Goal: Task Accomplishment & Management: Use online tool/utility

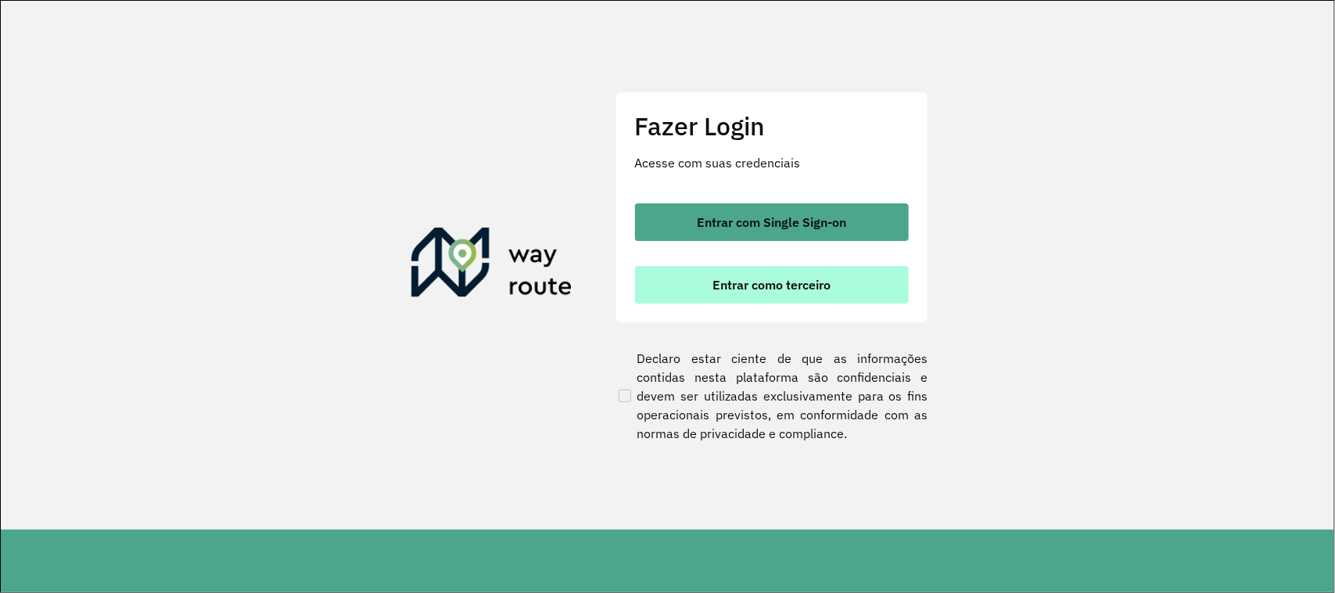
click at [788, 285] on span "Entrar como terceiro" at bounding box center [771, 284] width 118 height 13
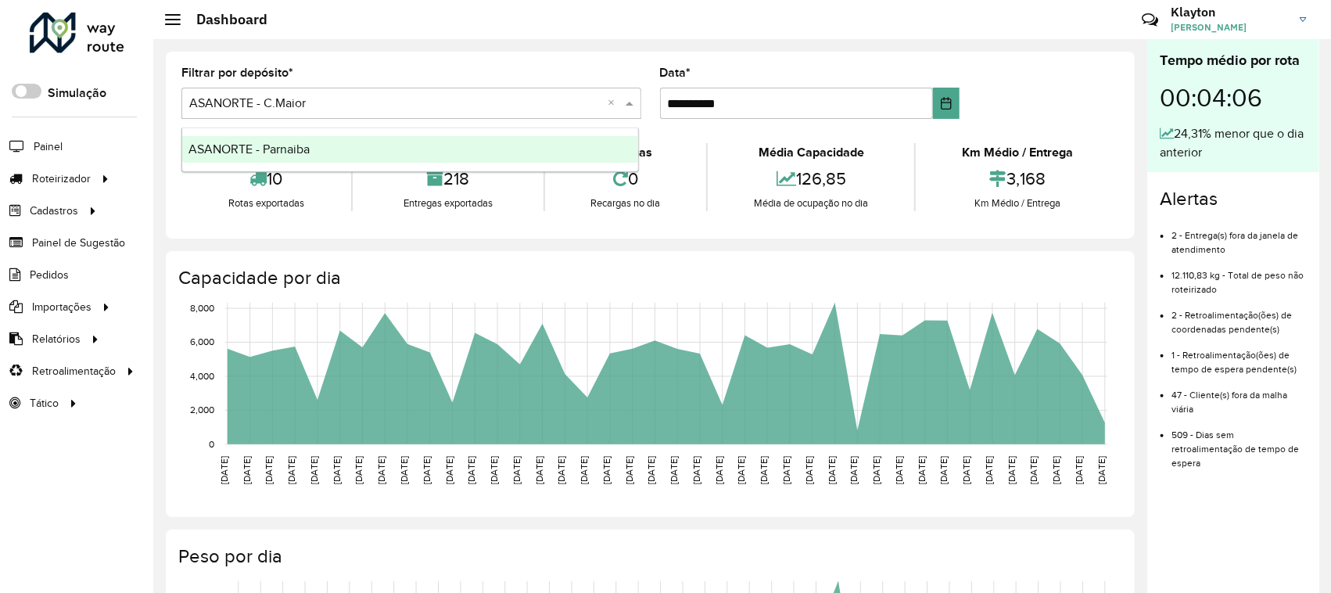
click at [624, 104] on span at bounding box center [632, 103] width 20 height 19
click at [346, 149] on div "ASANORTE - Parnaiba" at bounding box center [410, 149] width 456 height 27
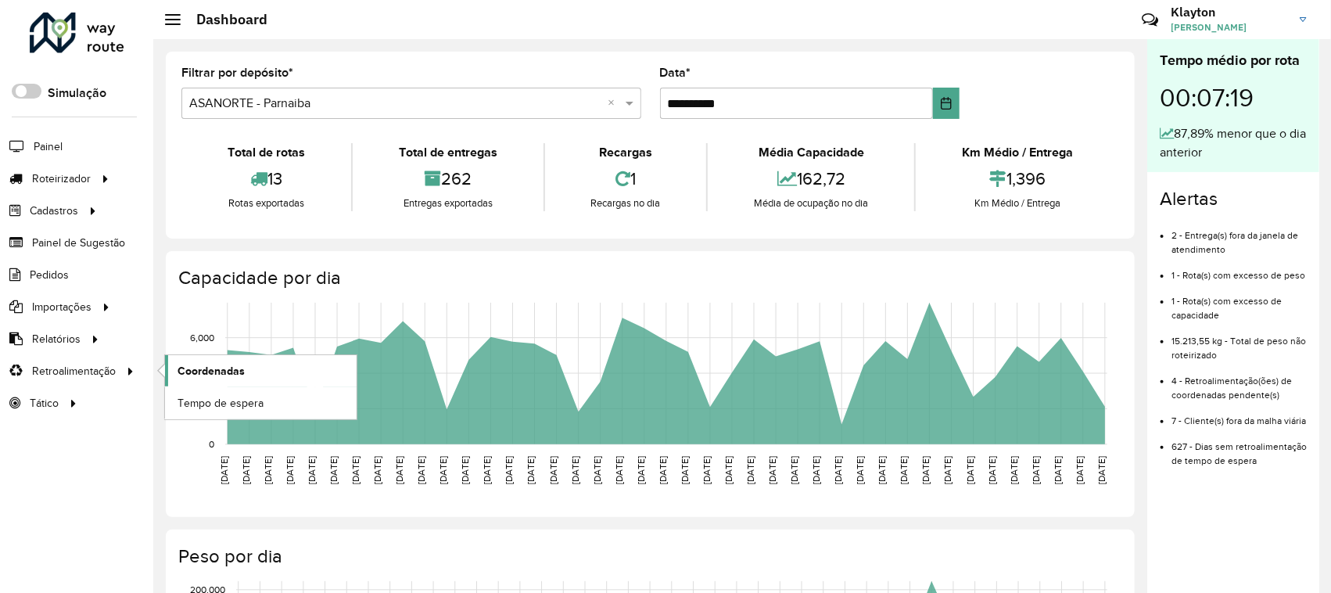
click at [227, 375] on span "Coordenadas" at bounding box center [210, 371] width 67 height 16
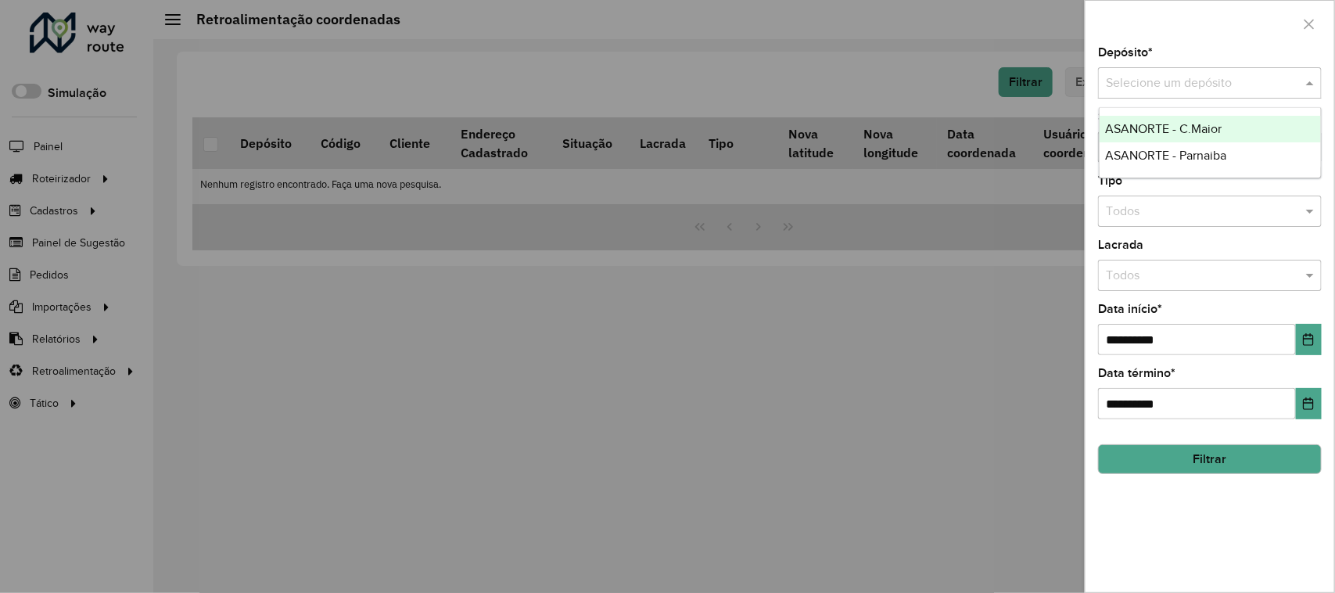
click at [1310, 86] on span at bounding box center [1312, 82] width 20 height 19
click at [1237, 152] on div "ASANORTE - Parnaiba" at bounding box center [1210, 155] width 222 height 27
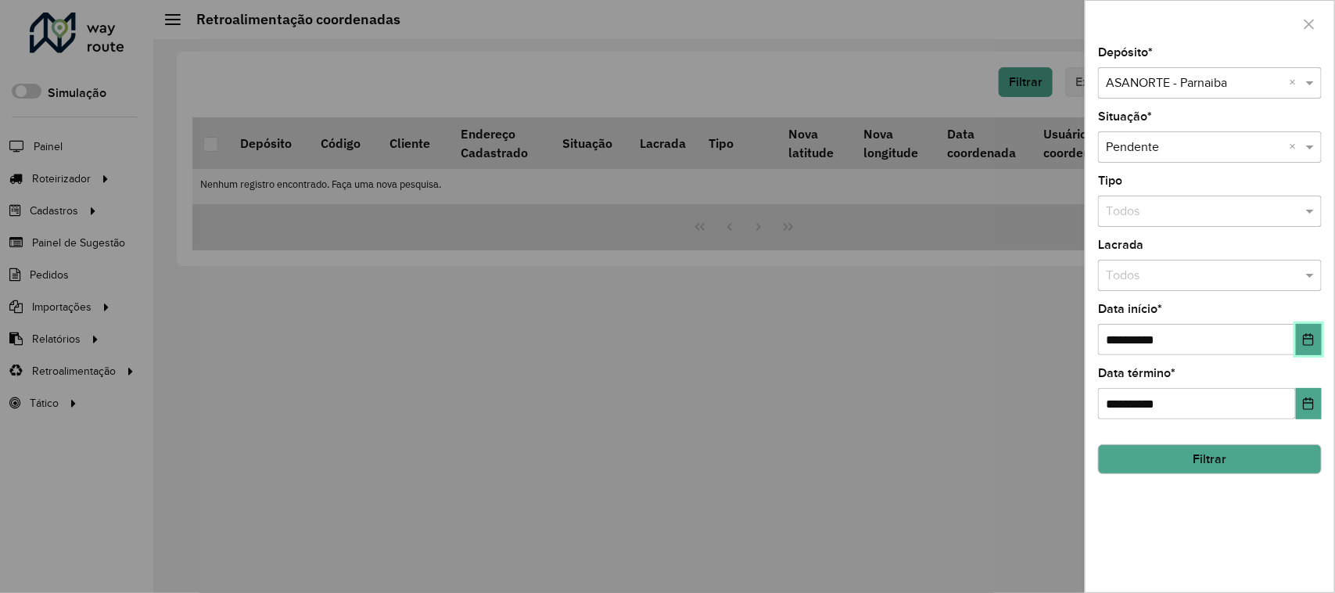
click at [1311, 342] on icon "Choose Date" at bounding box center [1308, 339] width 13 height 13
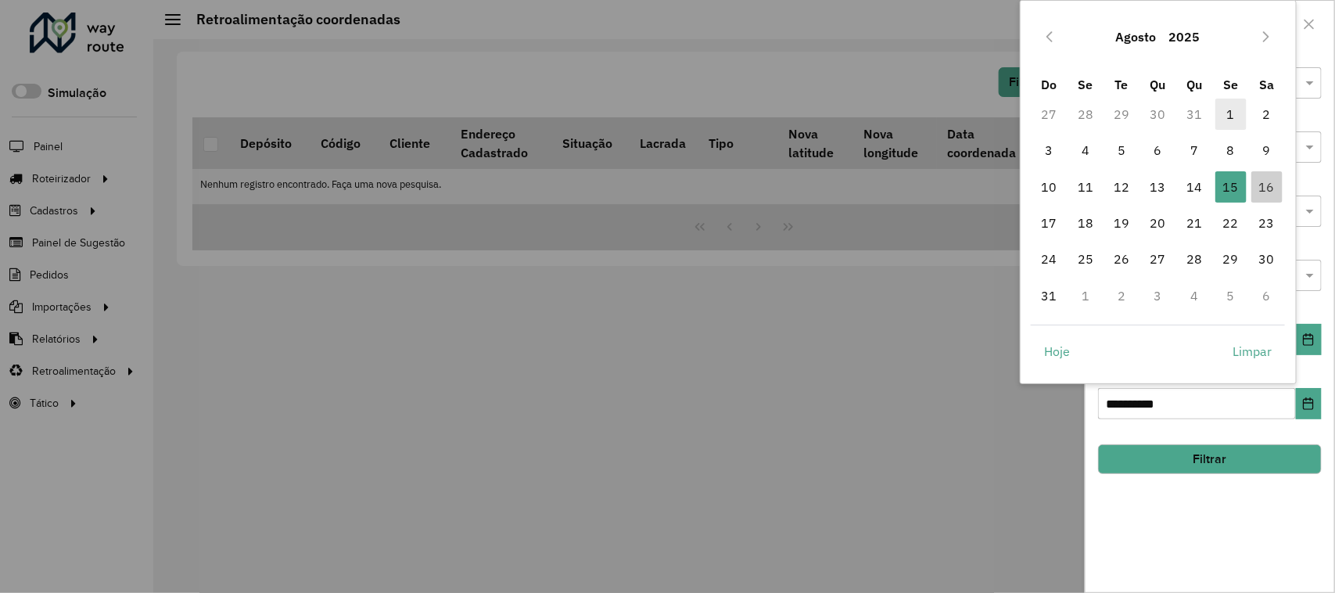
click at [1228, 121] on span "1" at bounding box center [1230, 114] width 31 height 31
type input "**********"
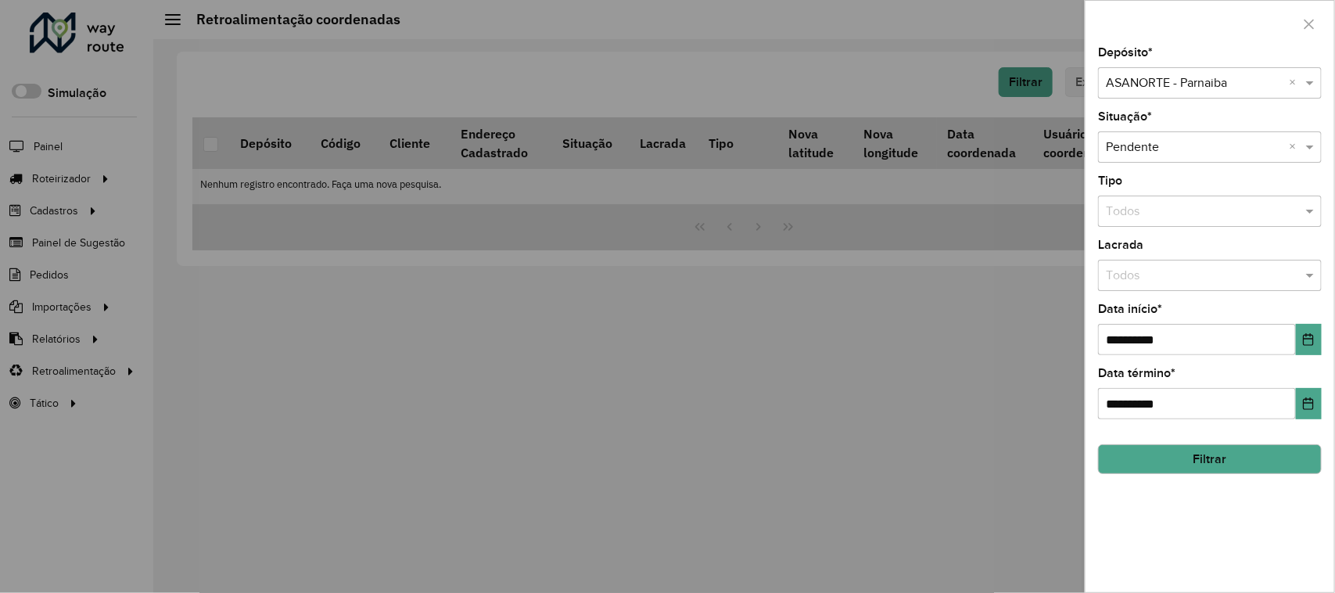
click at [1253, 471] on button "Filtrar" at bounding box center [1210, 459] width 224 height 30
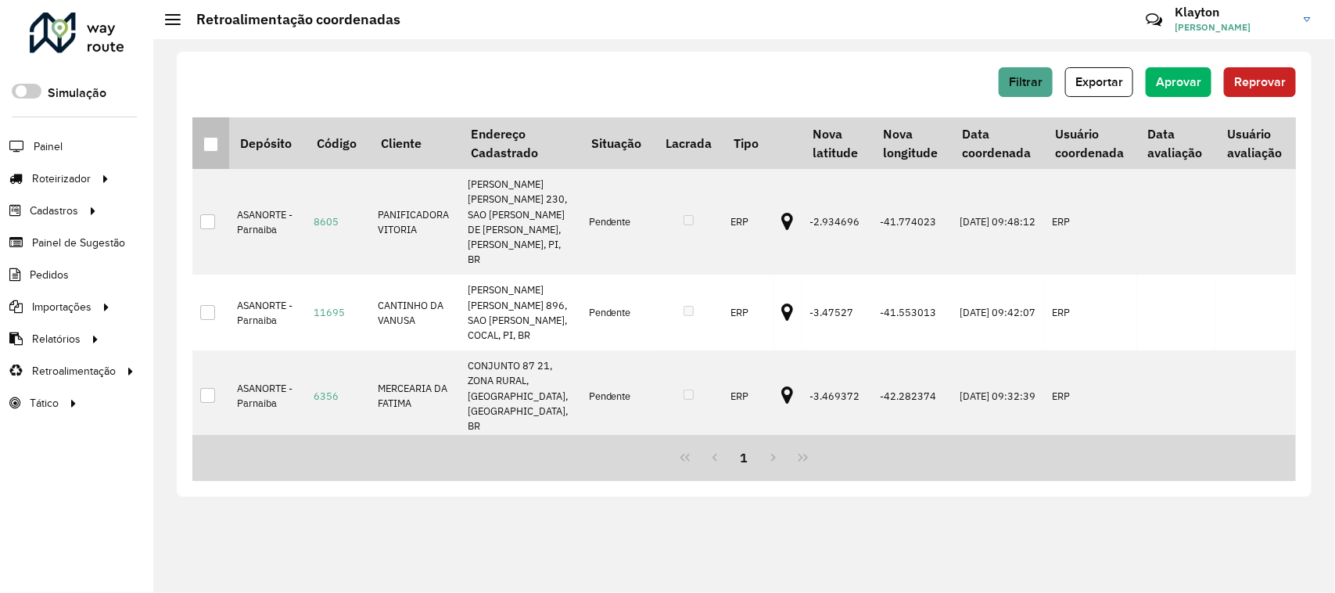
click at [212, 146] on div at bounding box center [210, 144] width 15 height 15
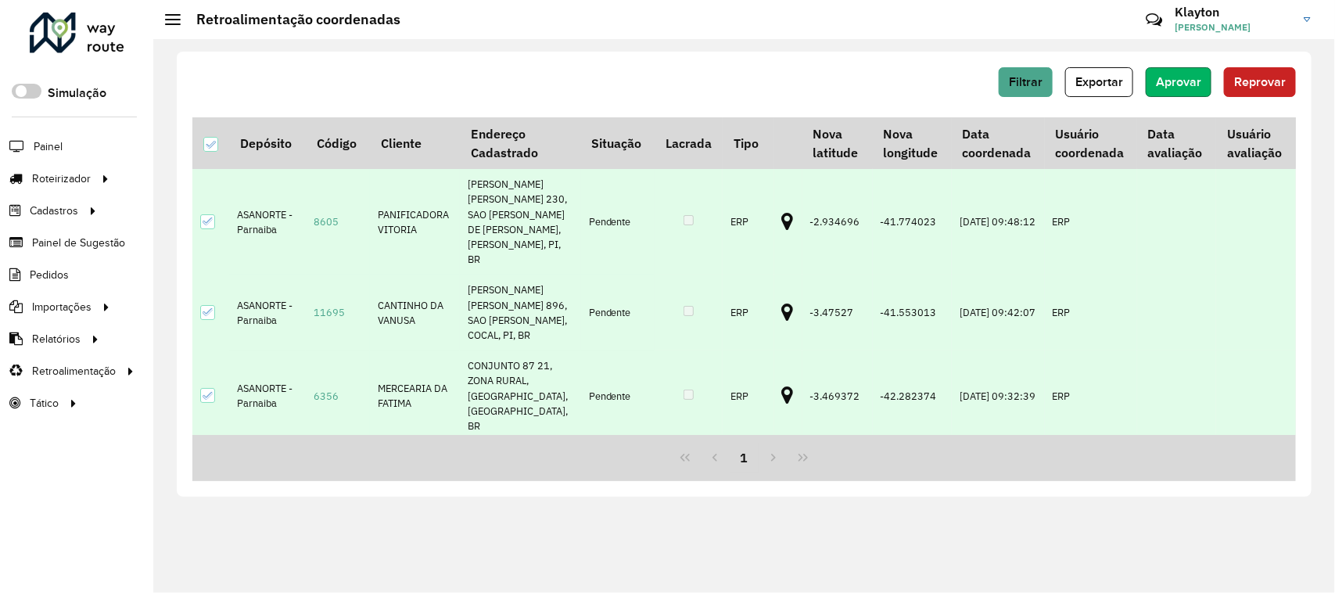
click at [1173, 83] on span "Aprovar" at bounding box center [1178, 81] width 45 height 13
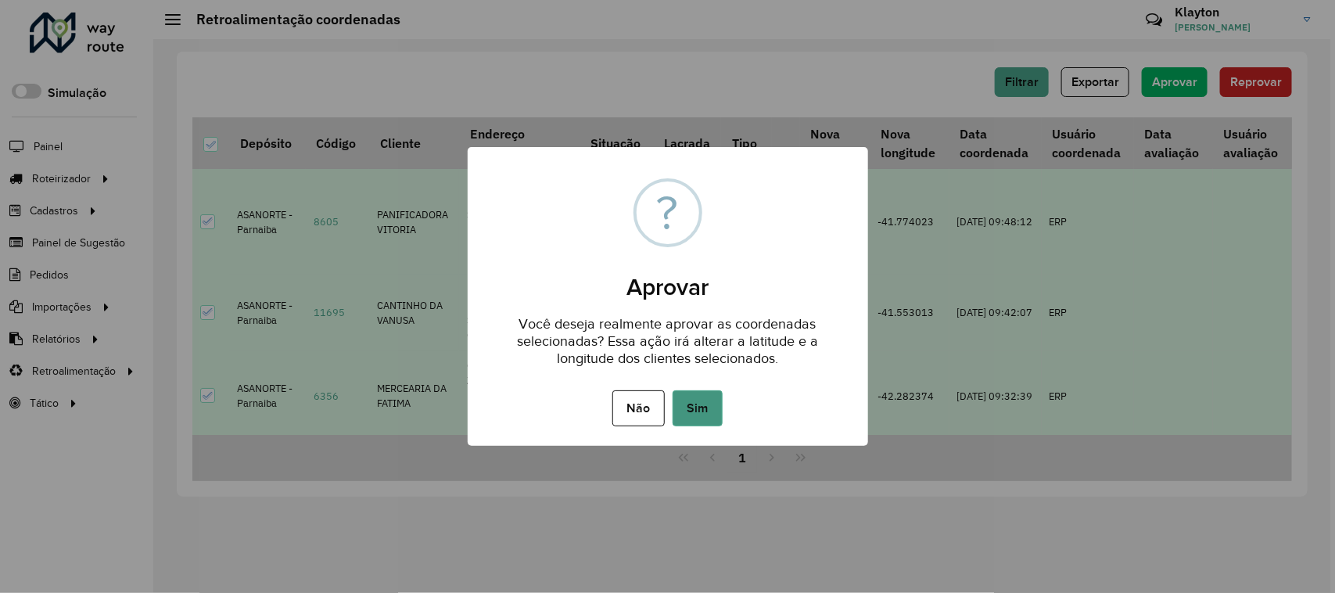
click at [693, 410] on button "Sim" at bounding box center [697, 408] width 50 height 36
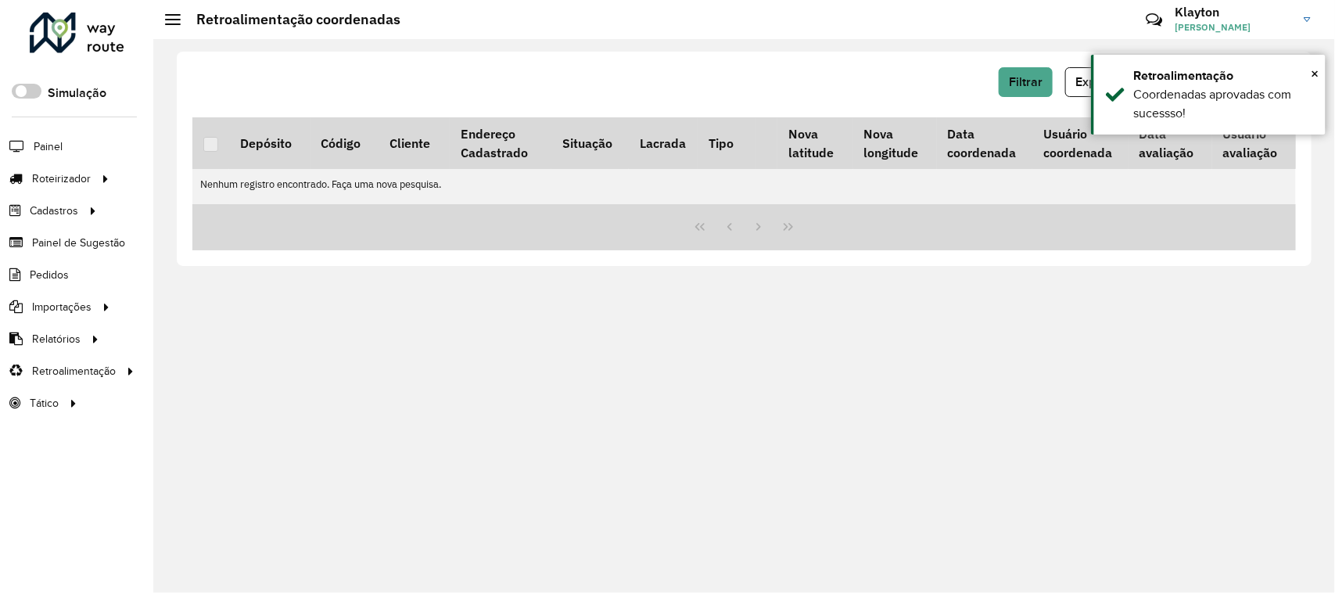
click at [83, 27] on div at bounding box center [77, 33] width 95 height 41
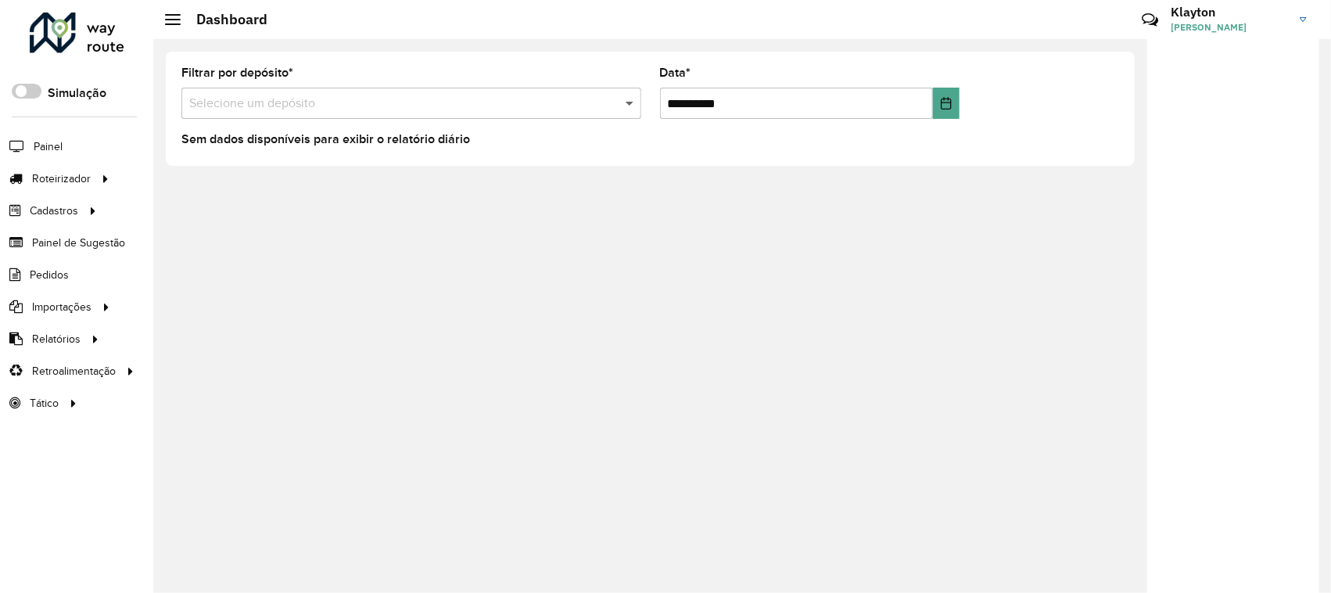
click at [629, 102] on span at bounding box center [632, 103] width 20 height 19
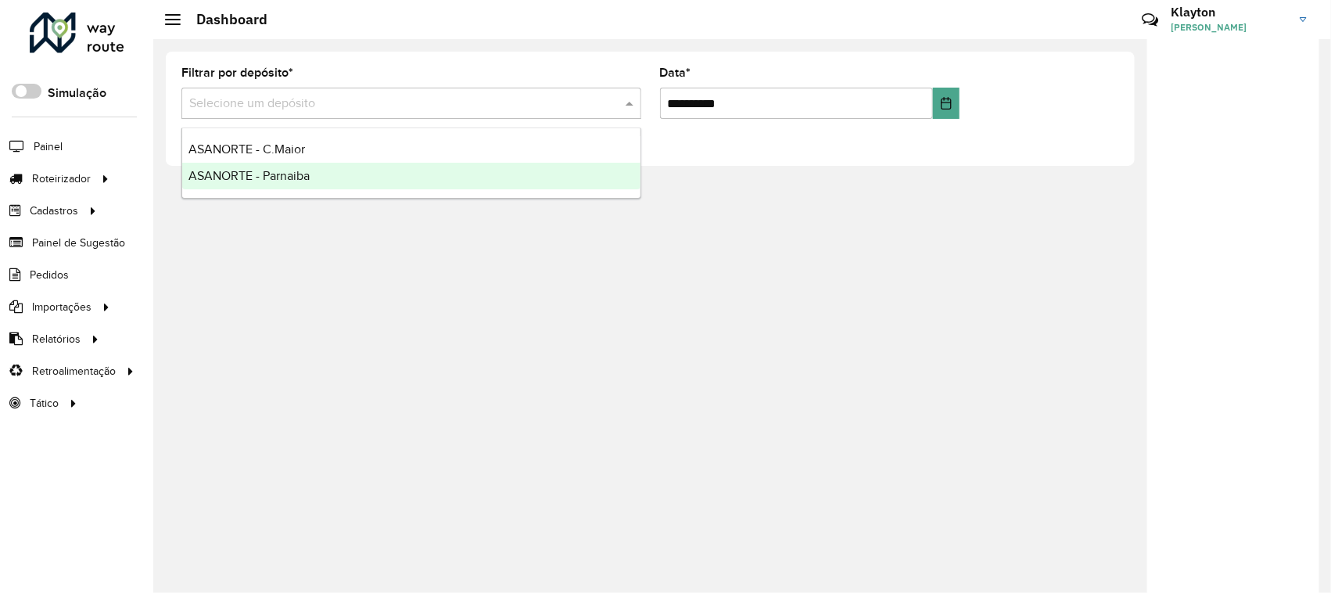
click at [258, 174] on span "ASANORTE - Parnaiba" at bounding box center [248, 175] width 121 height 13
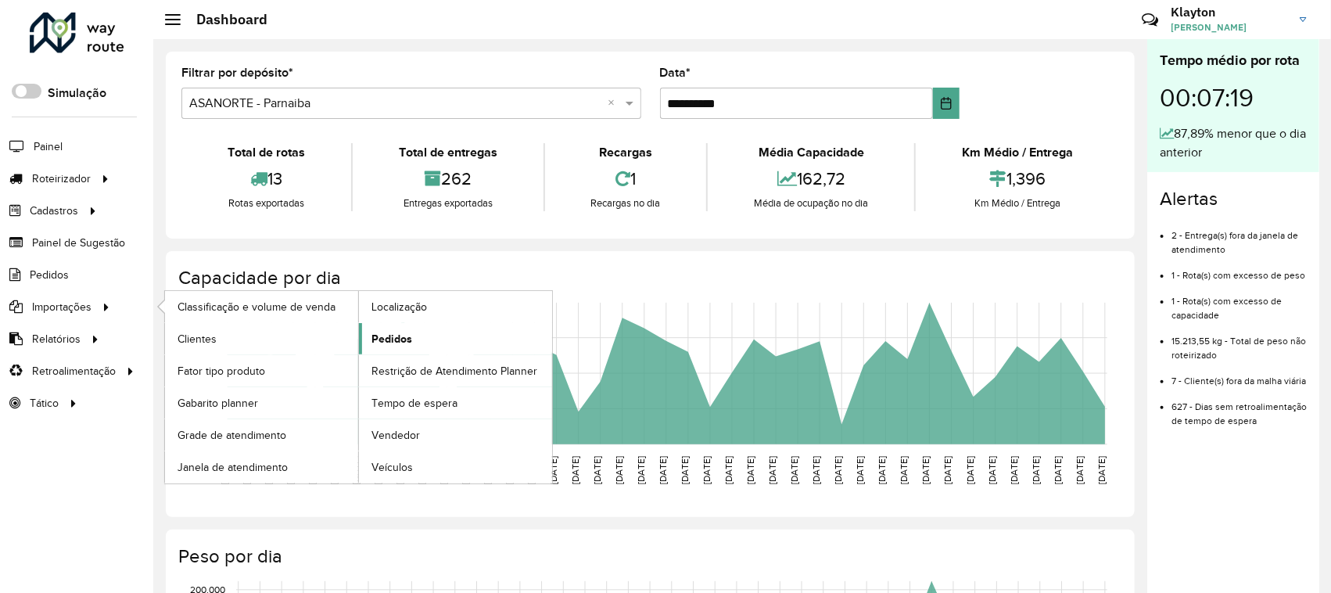
click at [392, 340] on span "Pedidos" at bounding box center [391, 339] width 41 height 16
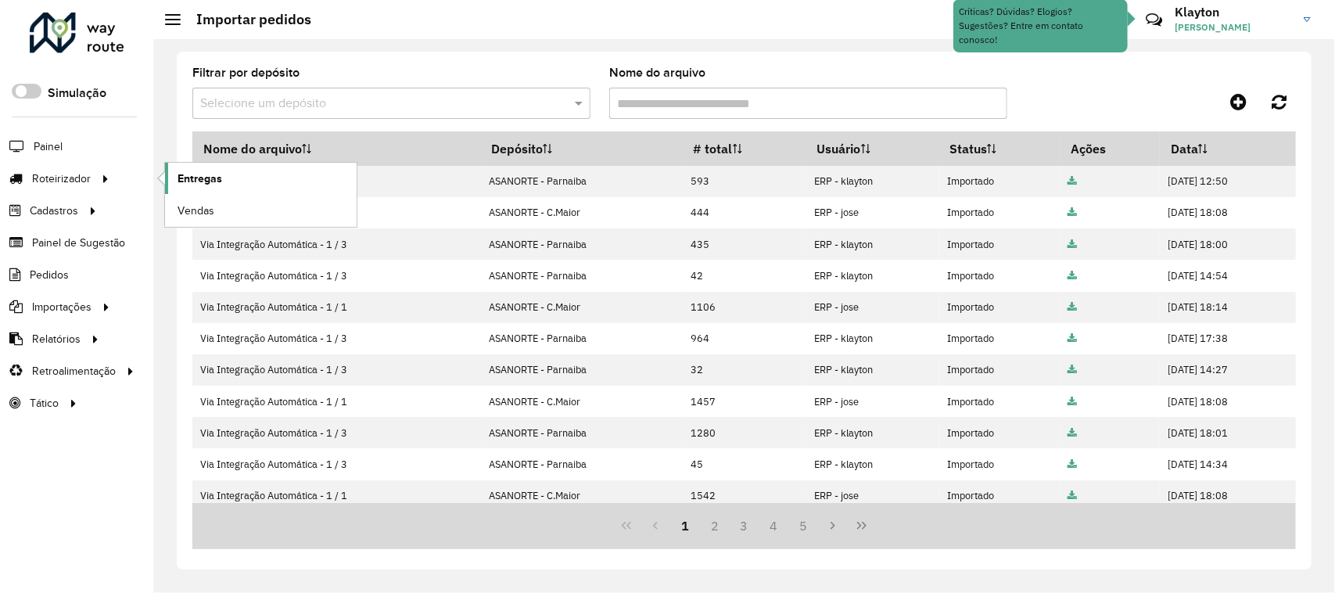
click at [211, 173] on span "Entregas" at bounding box center [199, 178] width 45 height 16
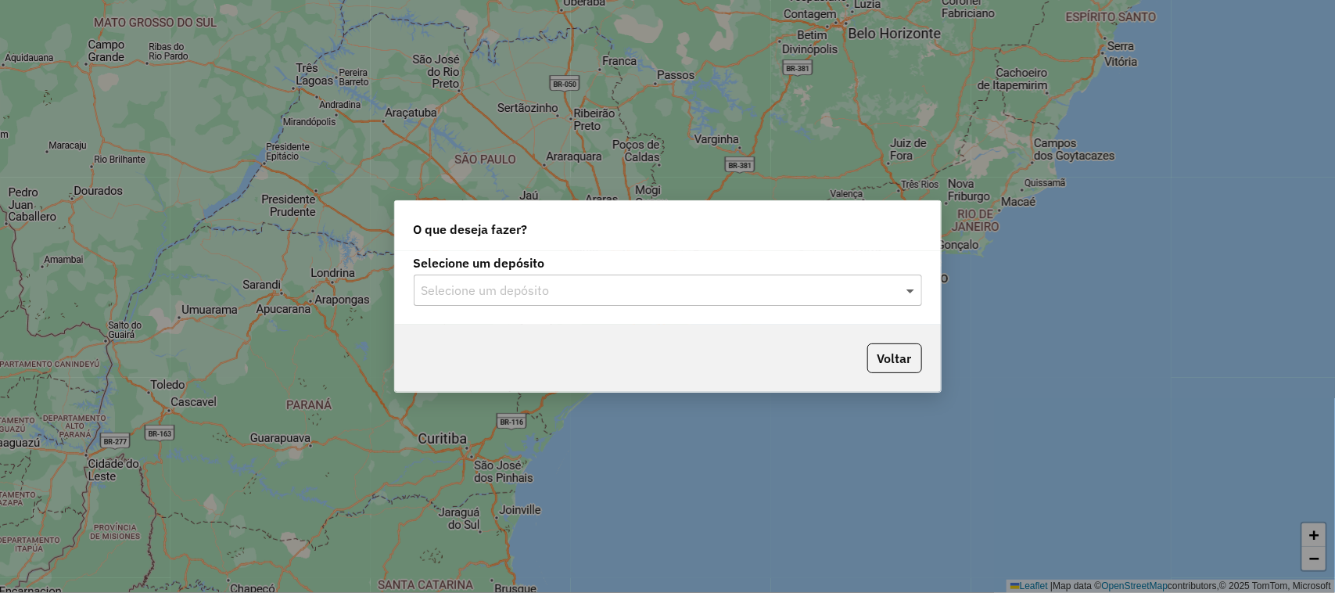
click at [909, 293] on span at bounding box center [912, 290] width 20 height 19
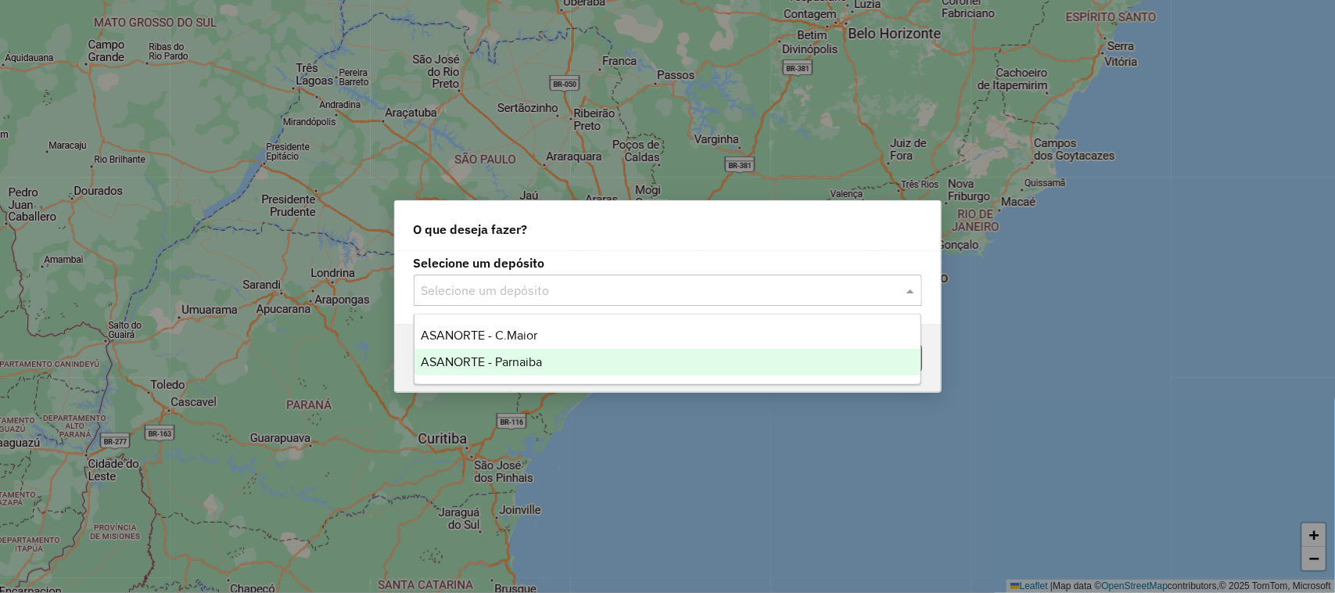
click at [497, 364] on span "ASANORTE - Parnaiba" at bounding box center [481, 361] width 121 height 13
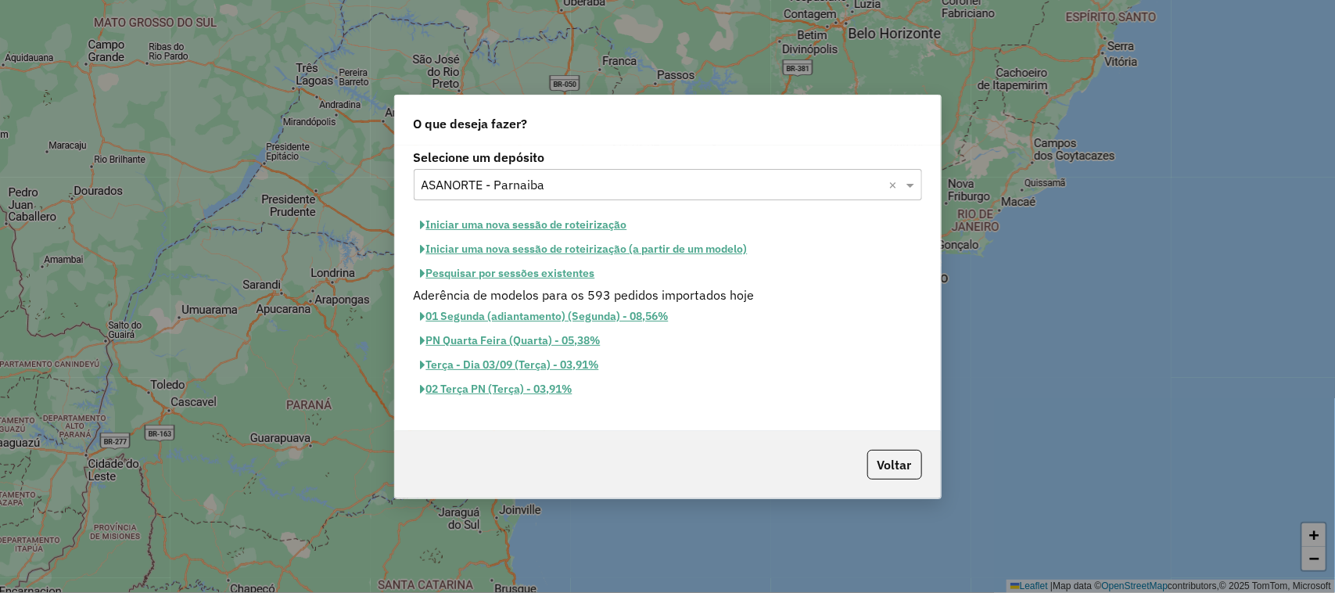
click at [464, 220] on button "Iniciar uma nova sessão de roteirização" at bounding box center [524, 225] width 220 height 24
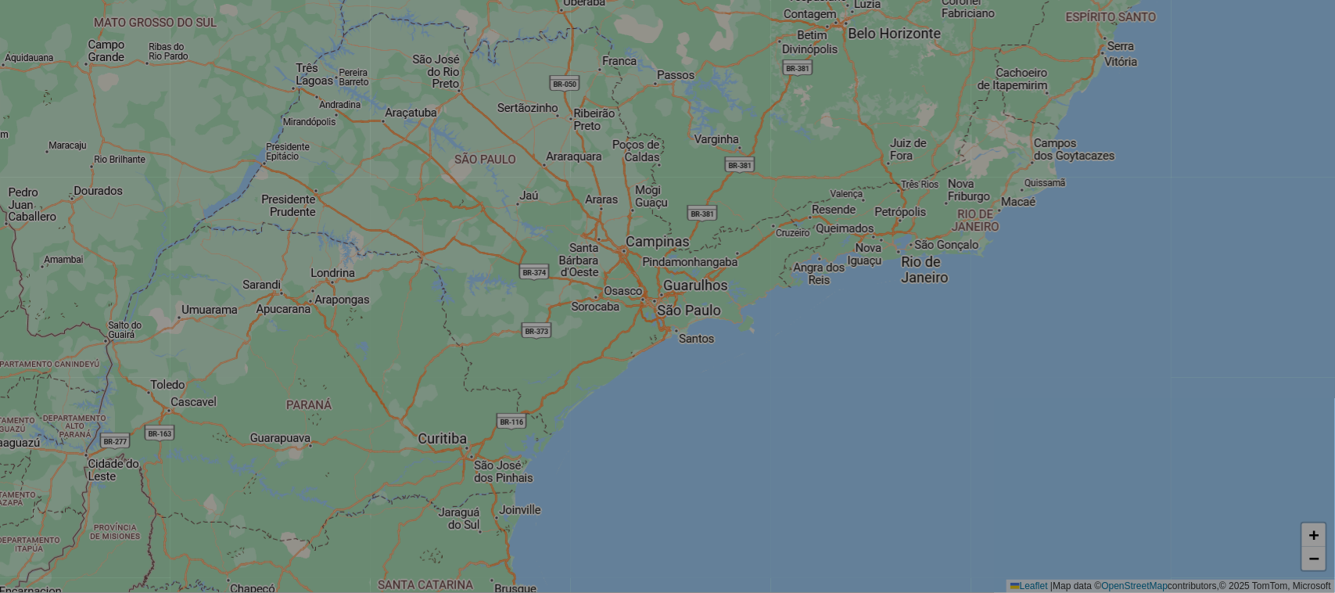
select select "*"
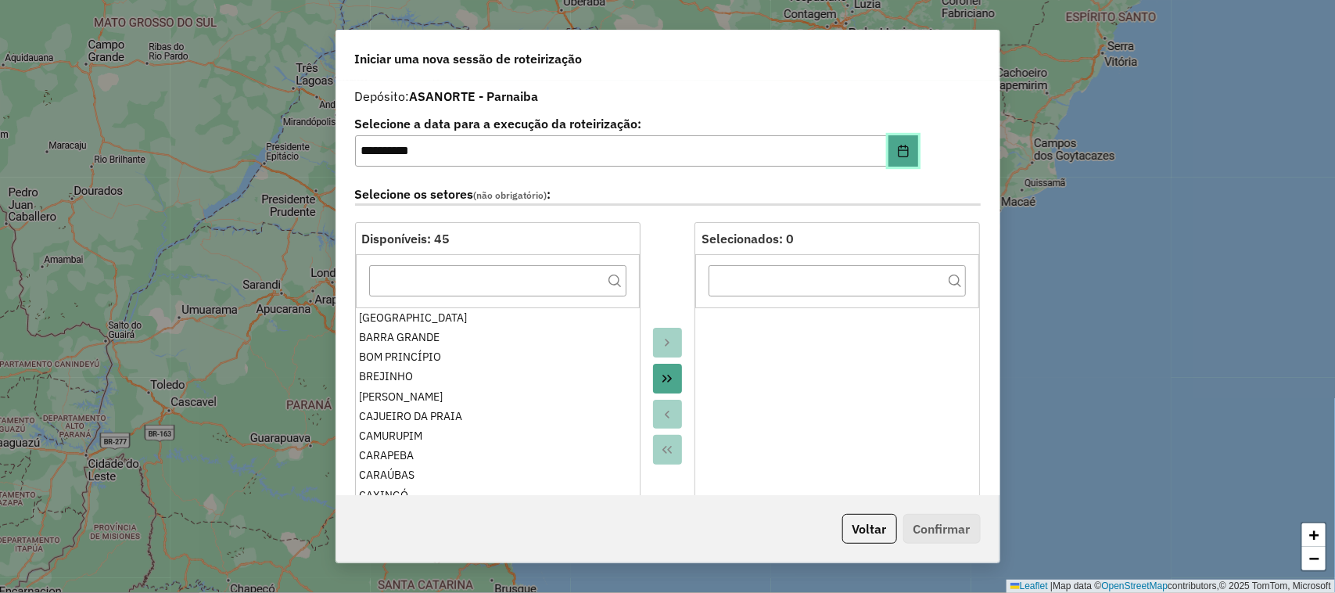
click at [899, 151] on icon "Choose Date" at bounding box center [903, 151] width 13 height 13
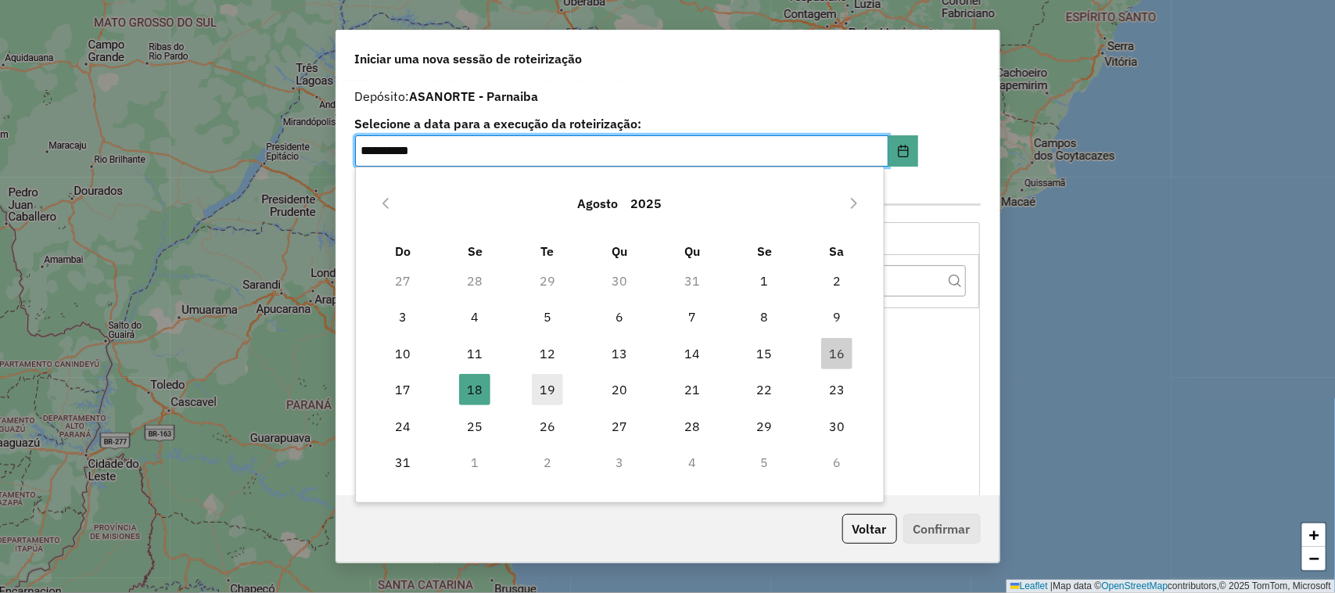
click at [538, 391] on span "19" at bounding box center [547, 389] width 31 height 31
type input "**********"
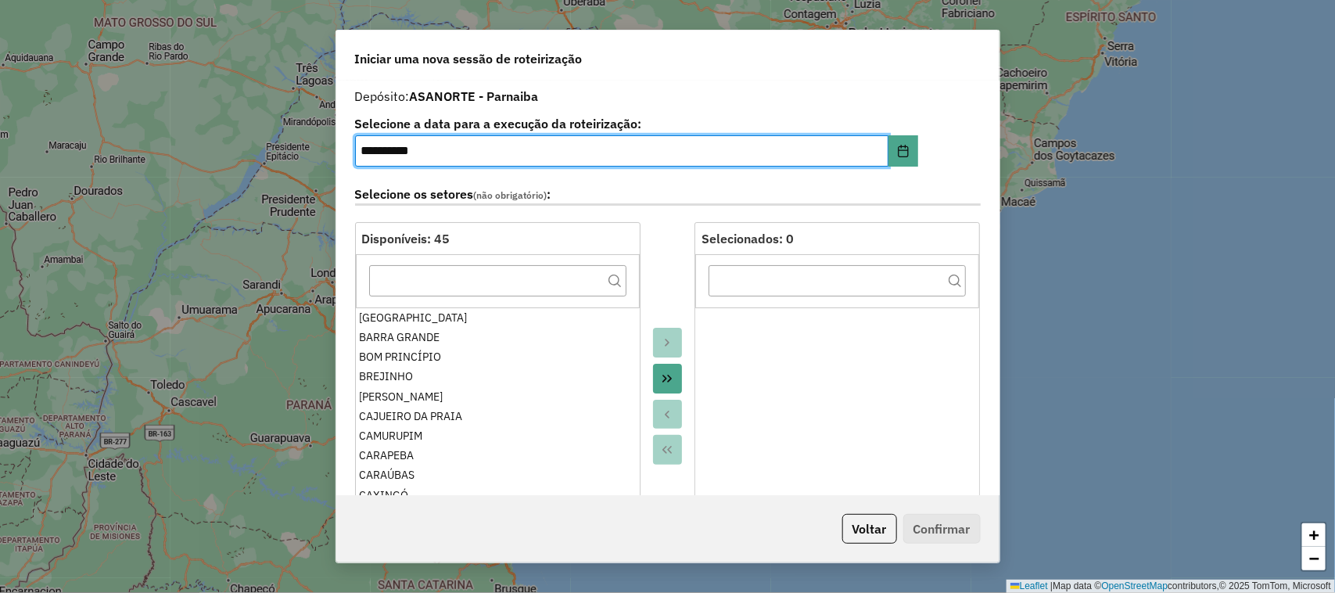
click at [661, 382] on icon "Move All to Target" at bounding box center [667, 378] width 13 height 13
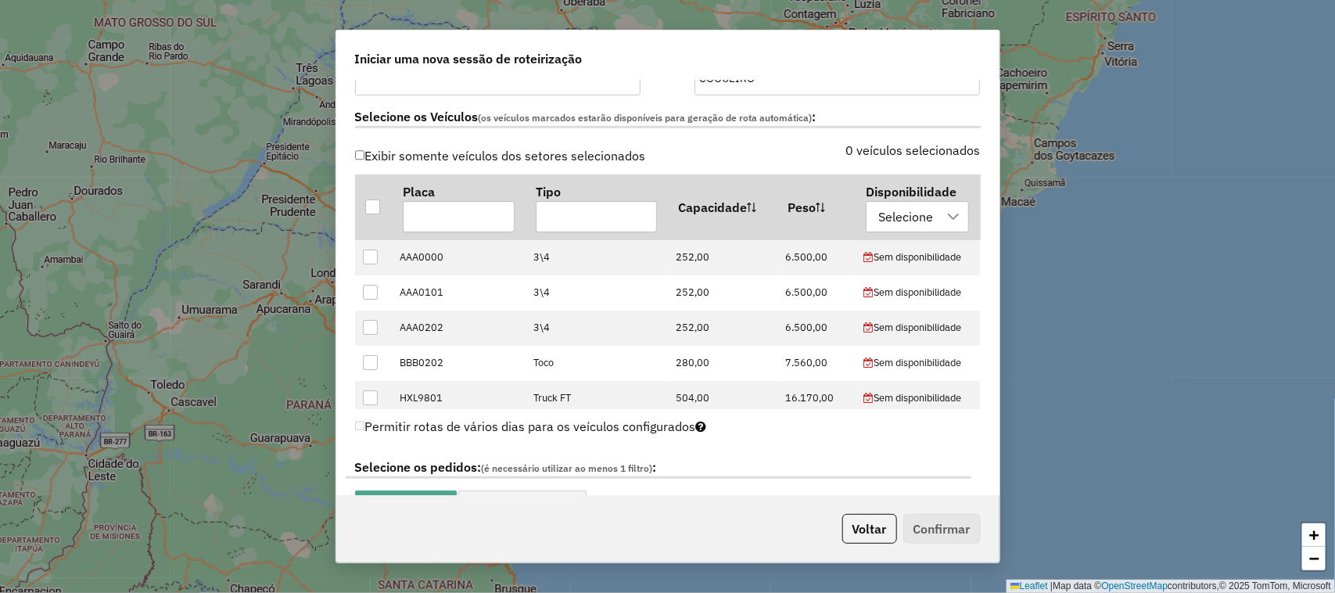
scroll to position [489, 0]
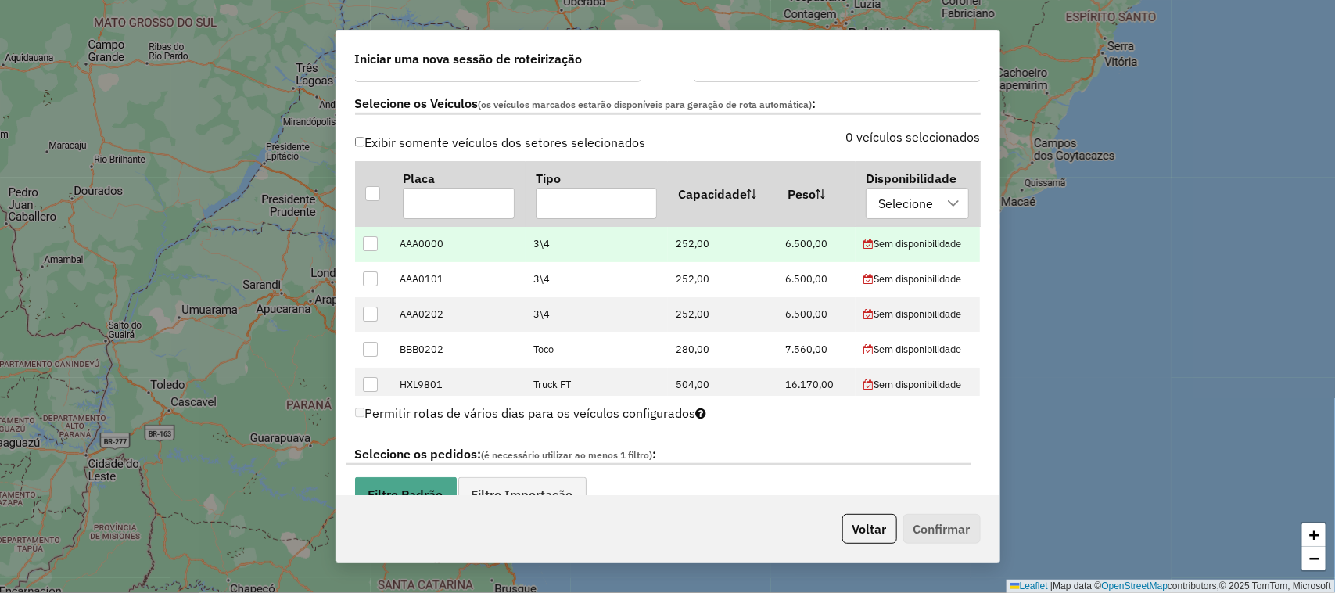
click at [368, 247] on div at bounding box center [370, 243] width 15 height 15
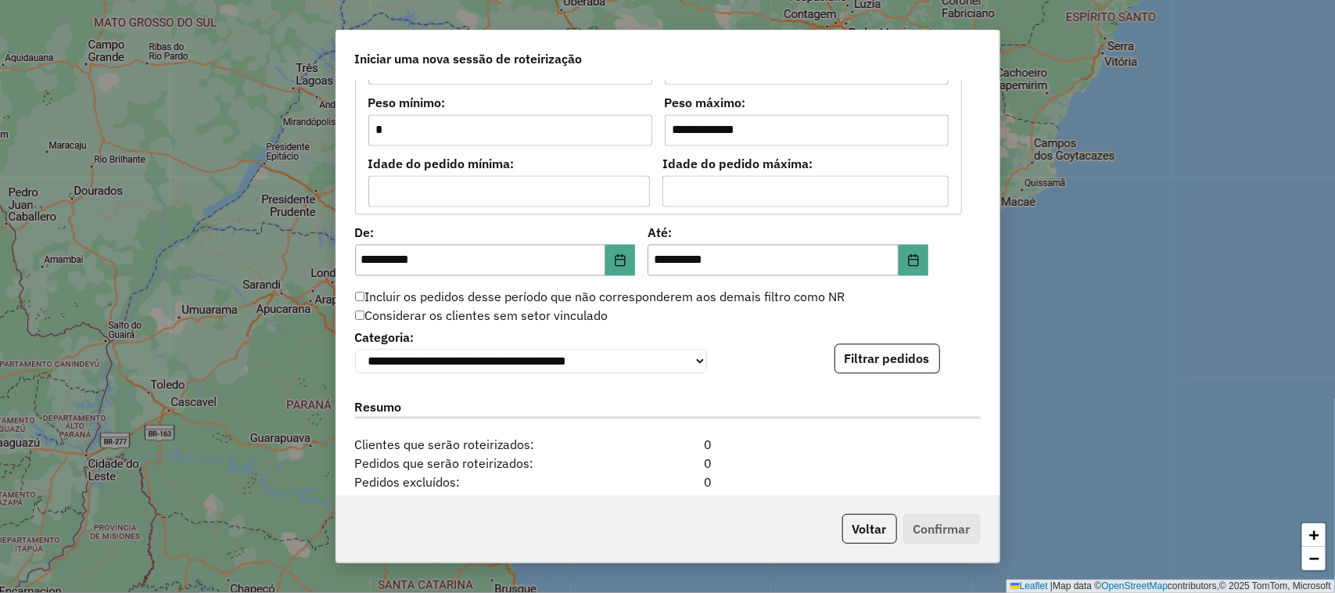
scroll to position [1368, 0]
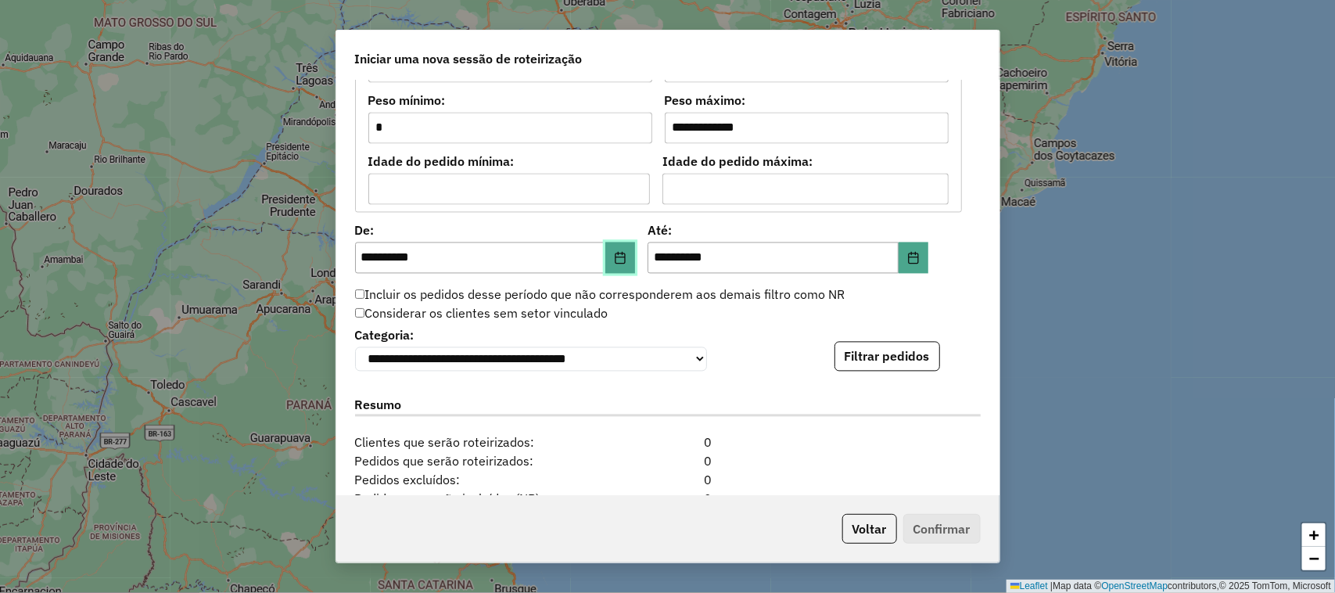
click at [622, 258] on icon "Choose Date" at bounding box center [620, 258] width 13 height 13
click at [915, 260] on icon "Choose Date" at bounding box center [913, 258] width 10 height 13
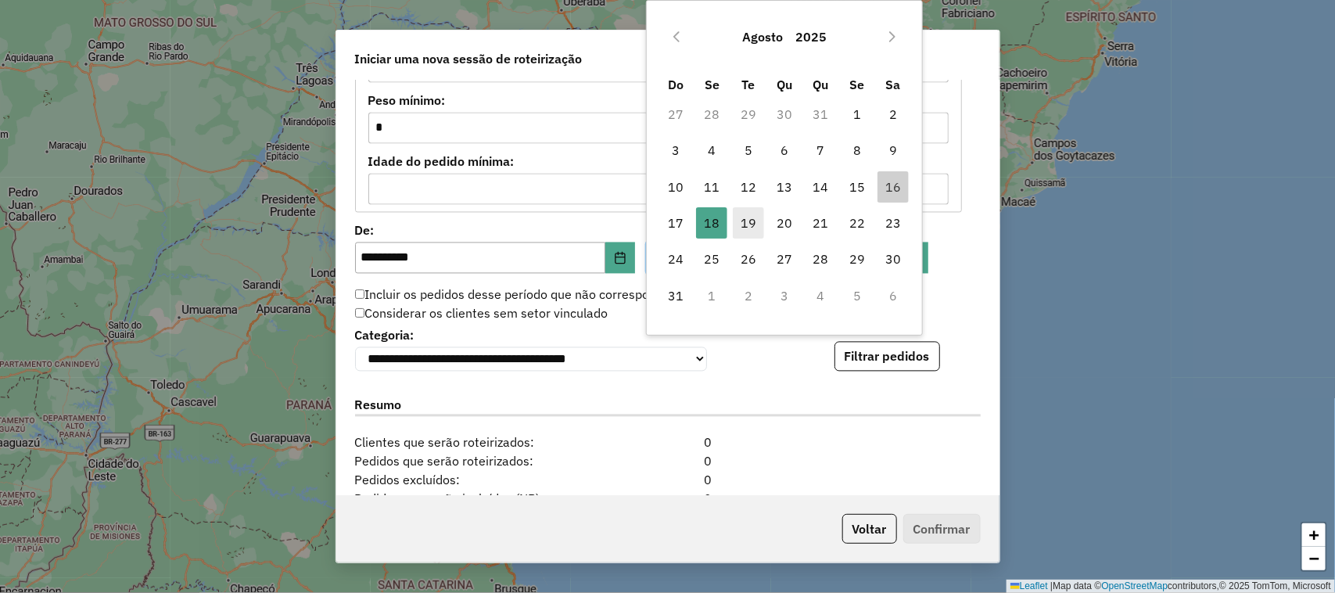
click at [753, 227] on span "19" at bounding box center [748, 222] width 31 height 31
type input "**********"
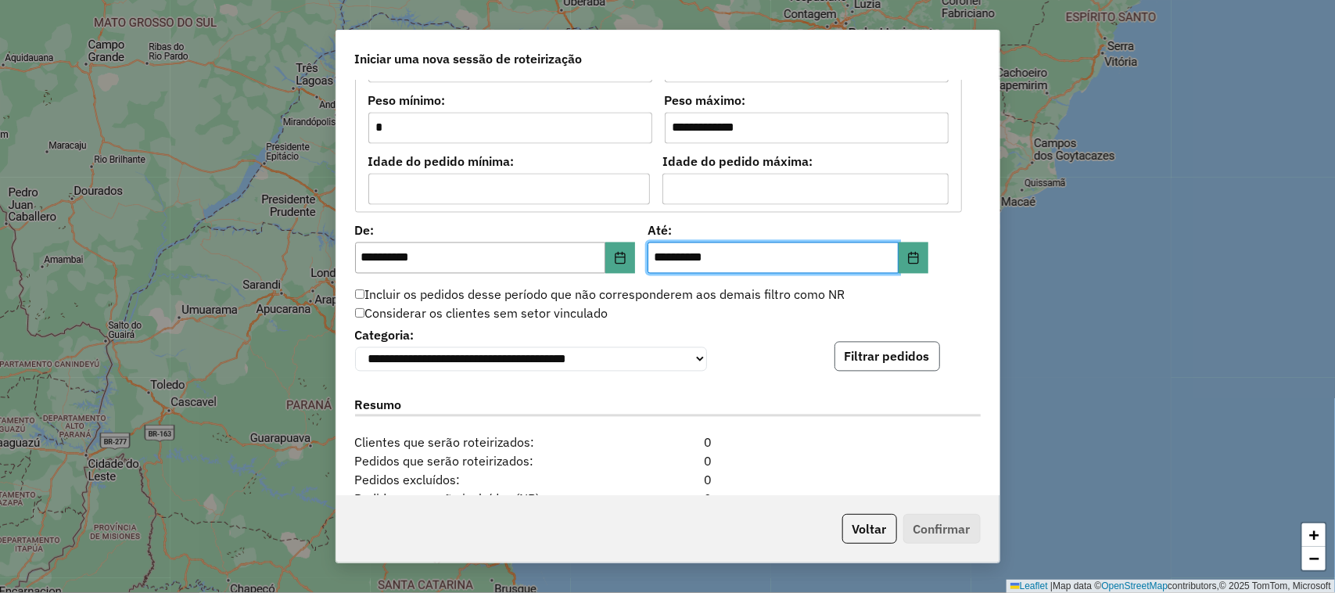
click at [902, 361] on button "Filtrar pedidos" at bounding box center [887, 357] width 106 height 30
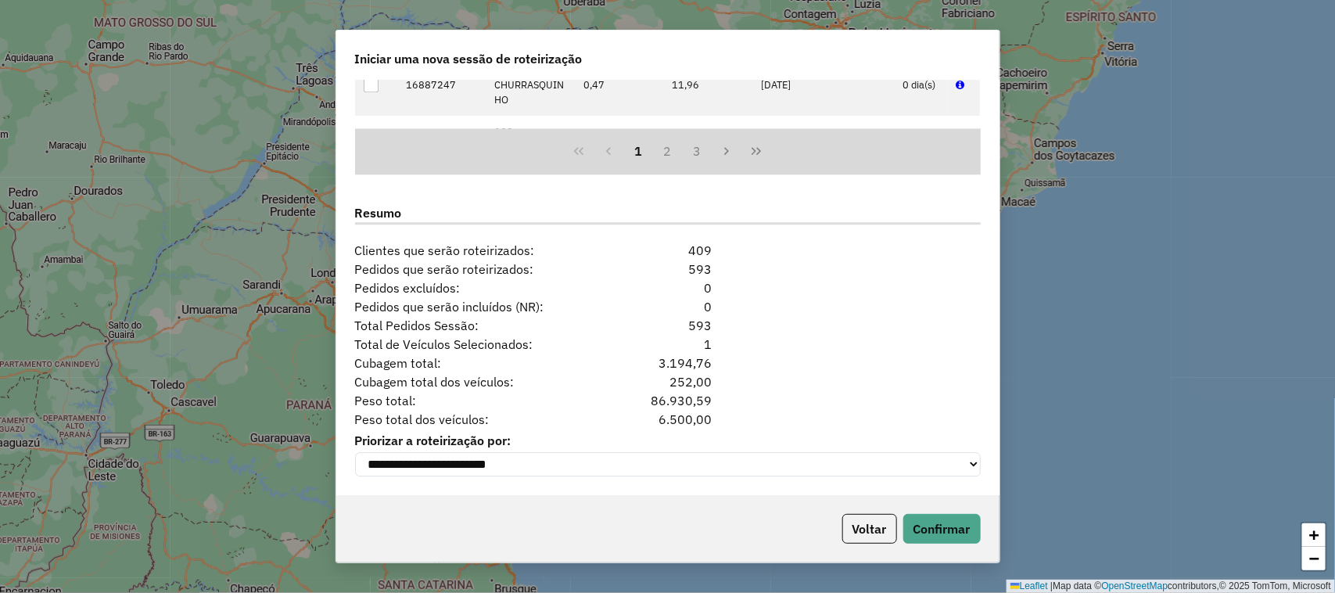
scroll to position [1893, 0]
click at [938, 525] on button "Confirmar" at bounding box center [941, 529] width 77 height 30
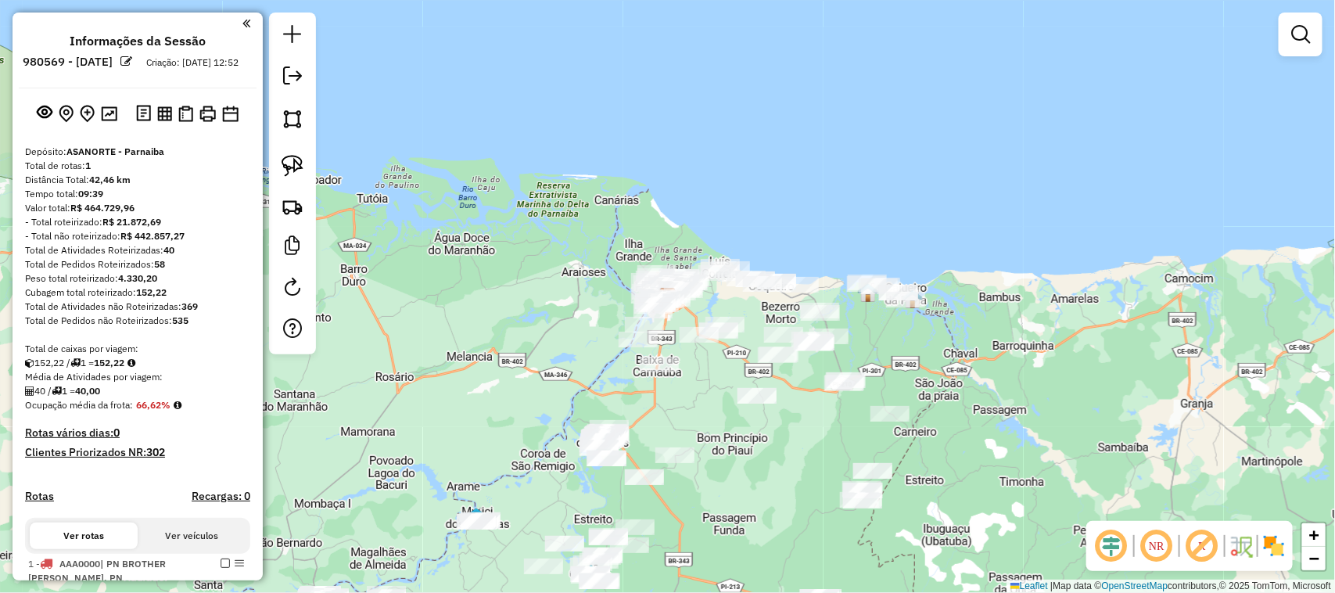
click at [798, 127] on div "Janela de atendimento Grade de atendimento Capacidade Transportadoras Veículos …" at bounding box center [667, 296] width 1335 height 593
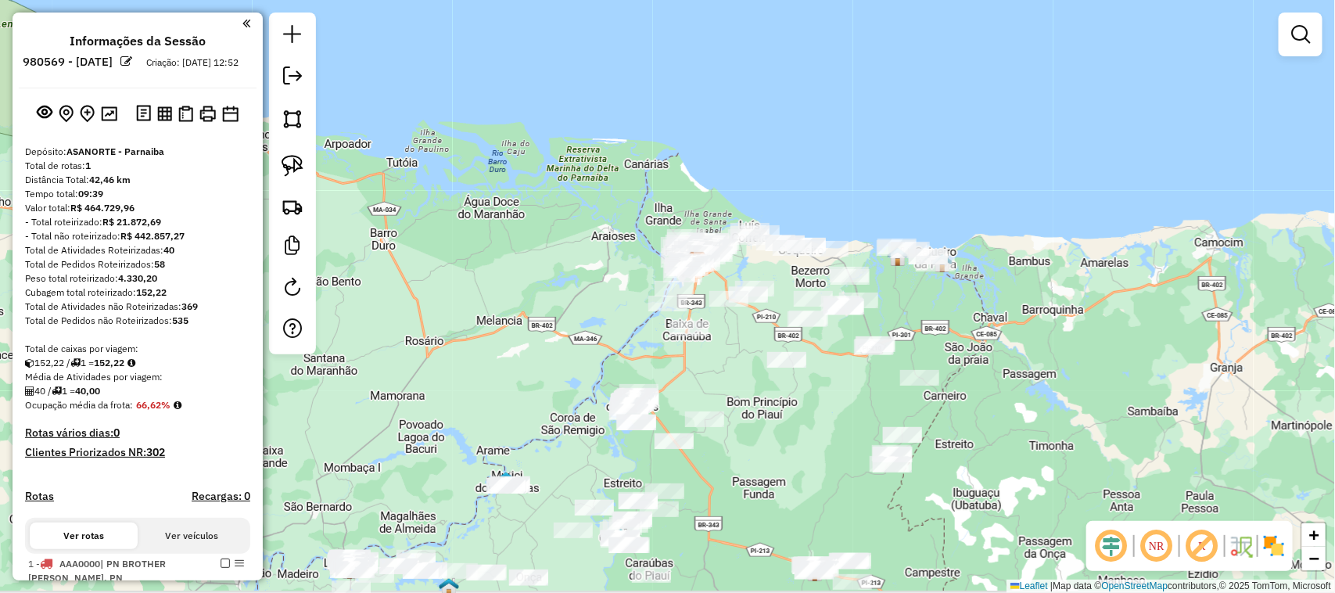
drag, startPoint x: 575, startPoint y: 232, endPoint x: 680, endPoint y: 115, distance: 157.8
click at [659, 139] on div "Janela de atendimento Grade de atendimento Capacidade Transportadoras Veículos …" at bounding box center [667, 296] width 1335 height 593
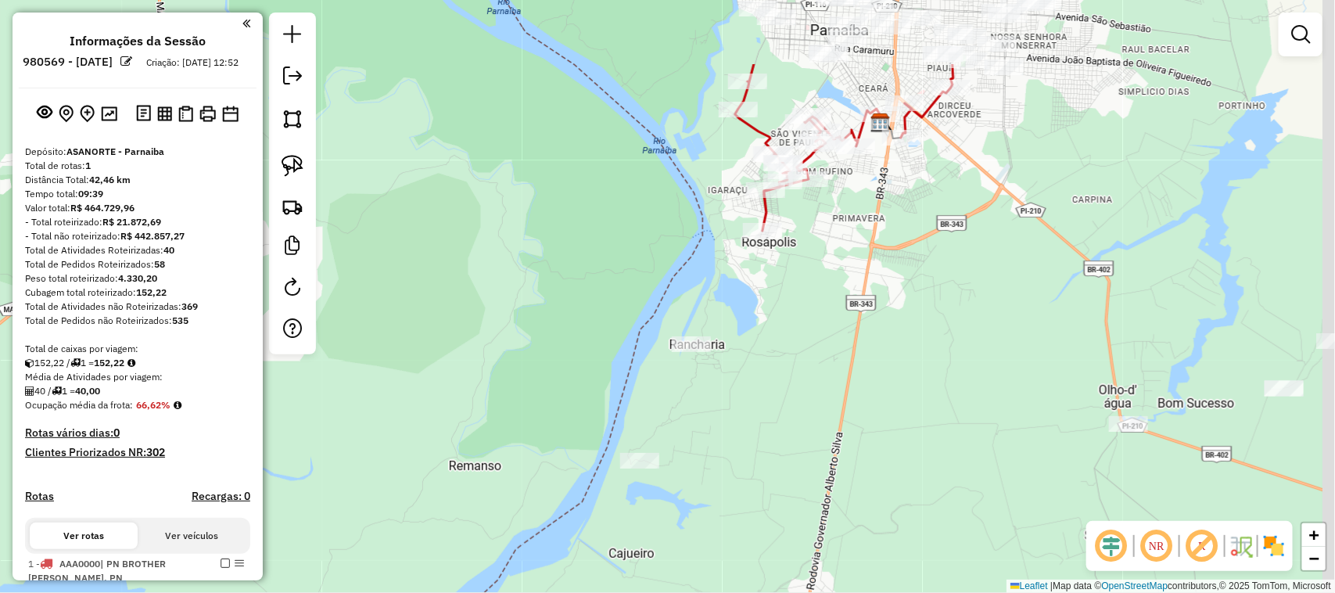
drag, startPoint x: 830, startPoint y: 235, endPoint x: 821, endPoint y: 256, distance: 22.8
click at [822, 254] on div "Janela de atendimento Grade de atendimento Capacidade Transportadoras Veículos …" at bounding box center [667, 296] width 1335 height 593
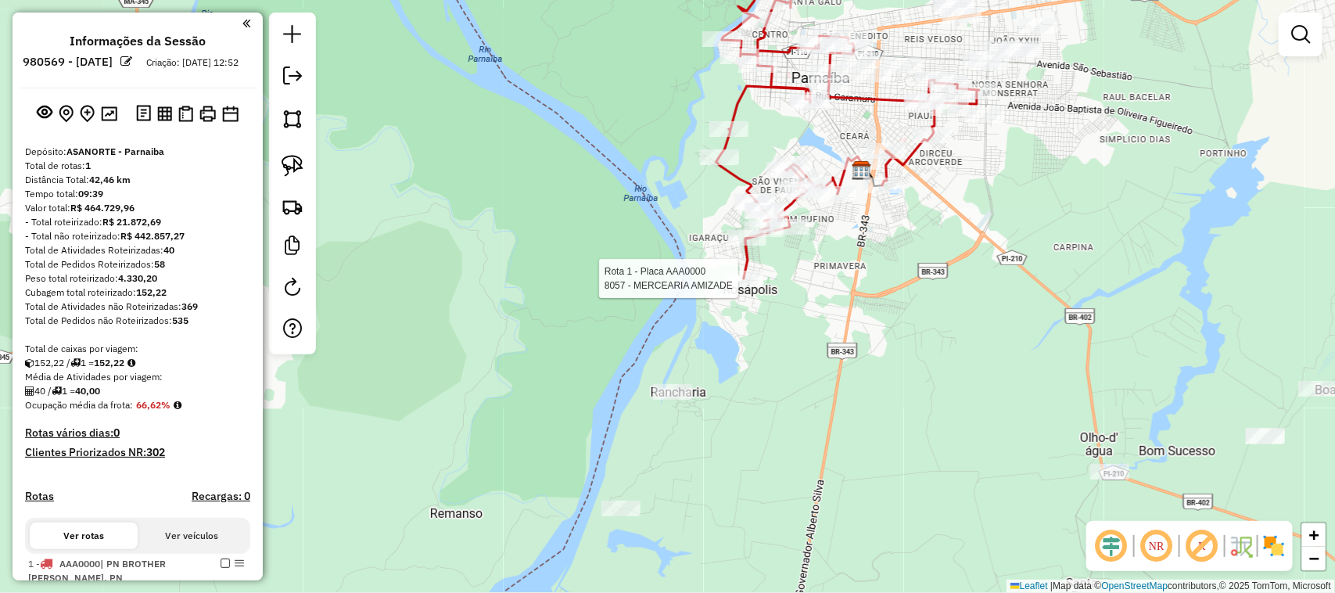
select select "**********"
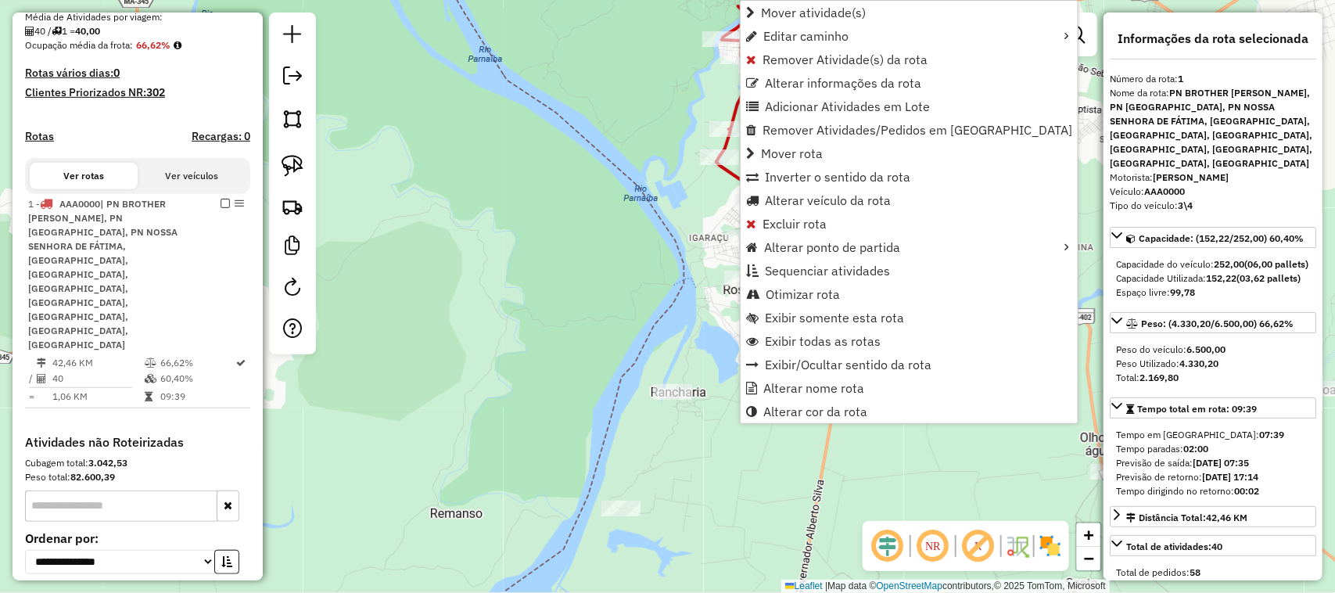
scroll to position [439, 0]
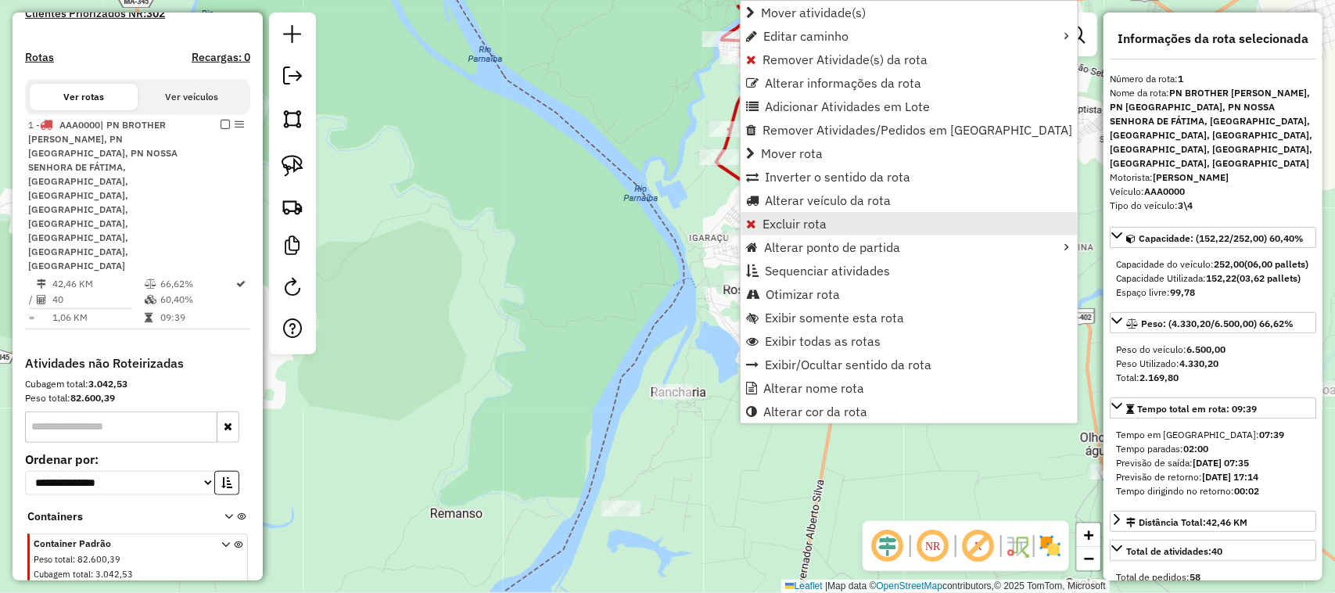
click at [812, 223] on span "Excluir rota" at bounding box center [794, 223] width 64 height 13
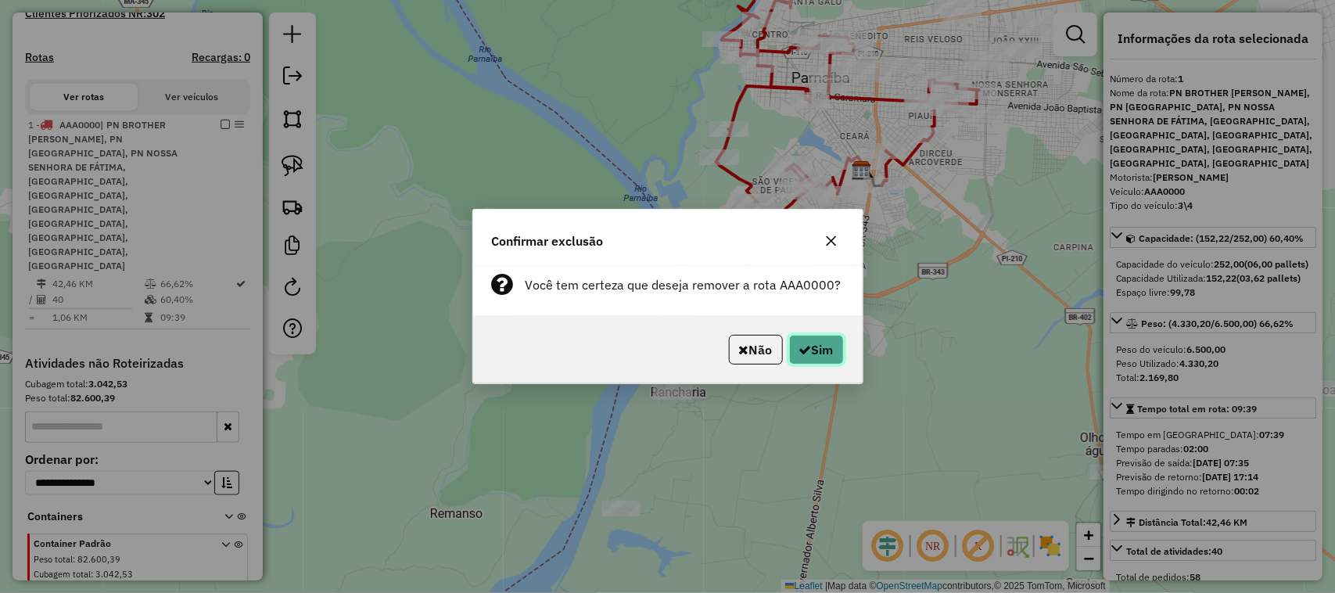
click at [817, 335] on button "Sim" at bounding box center [816, 350] width 55 height 30
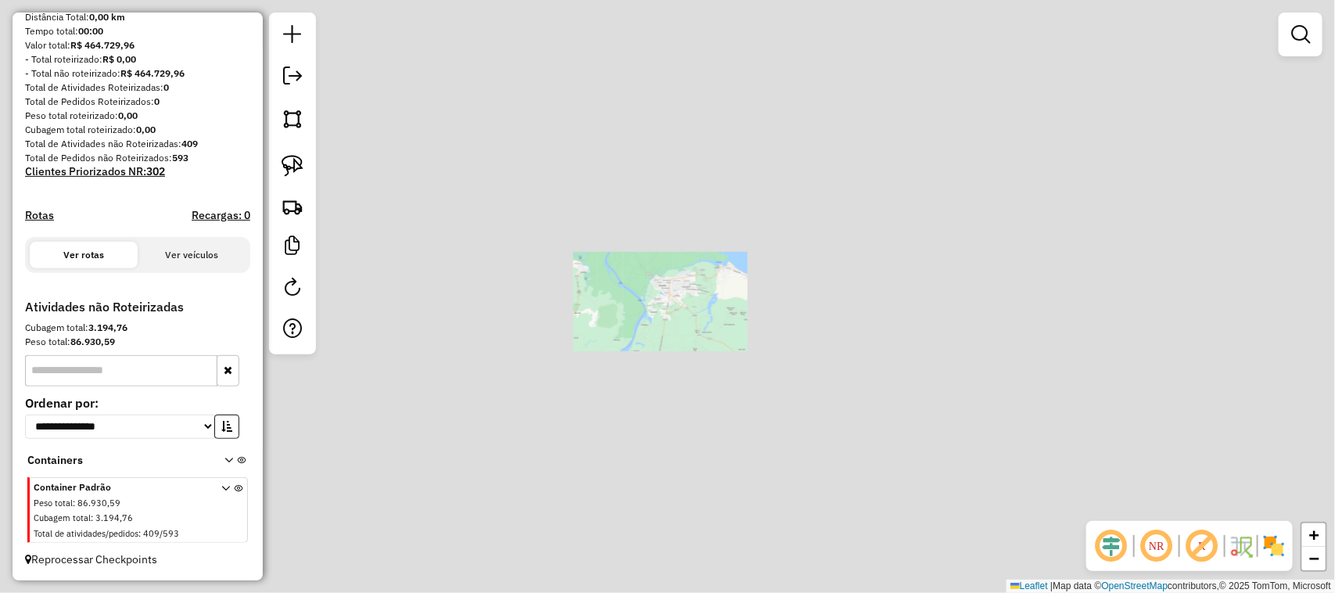
scroll to position [177, 0]
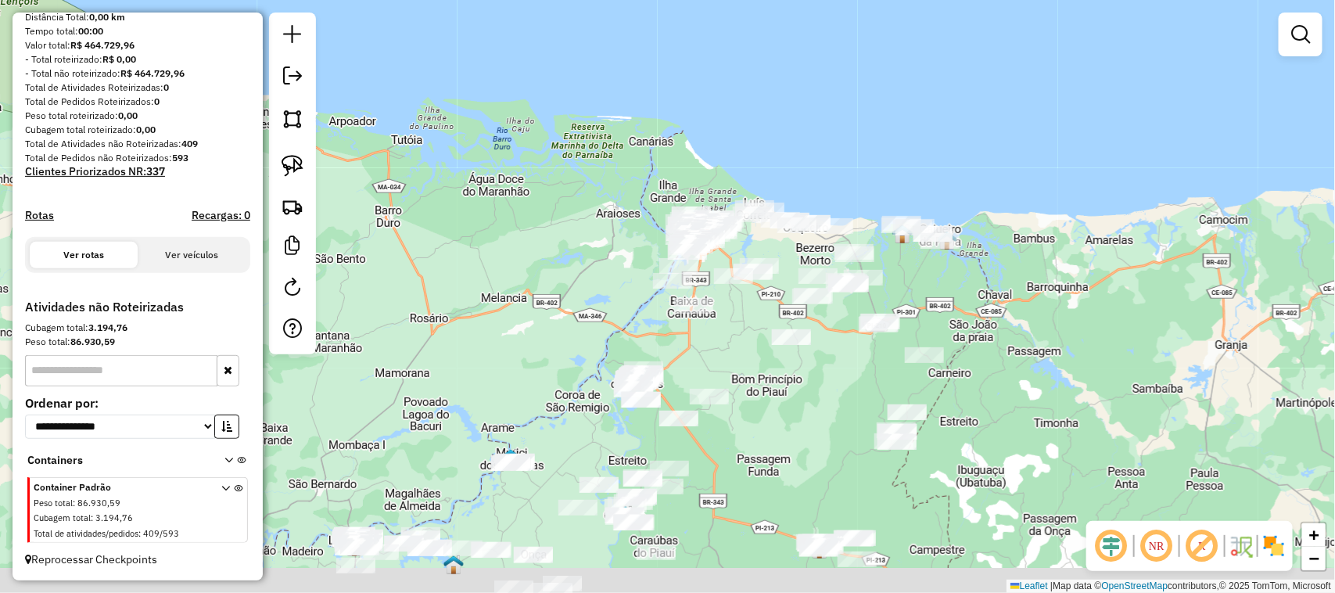
drag, startPoint x: 763, startPoint y: 465, endPoint x: 928, endPoint y: 151, distance: 355.0
click at [892, 219] on div "Janela de atendimento Grade de atendimento Capacidade Transportadoras Veículos …" at bounding box center [667, 296] width 1335 height 593
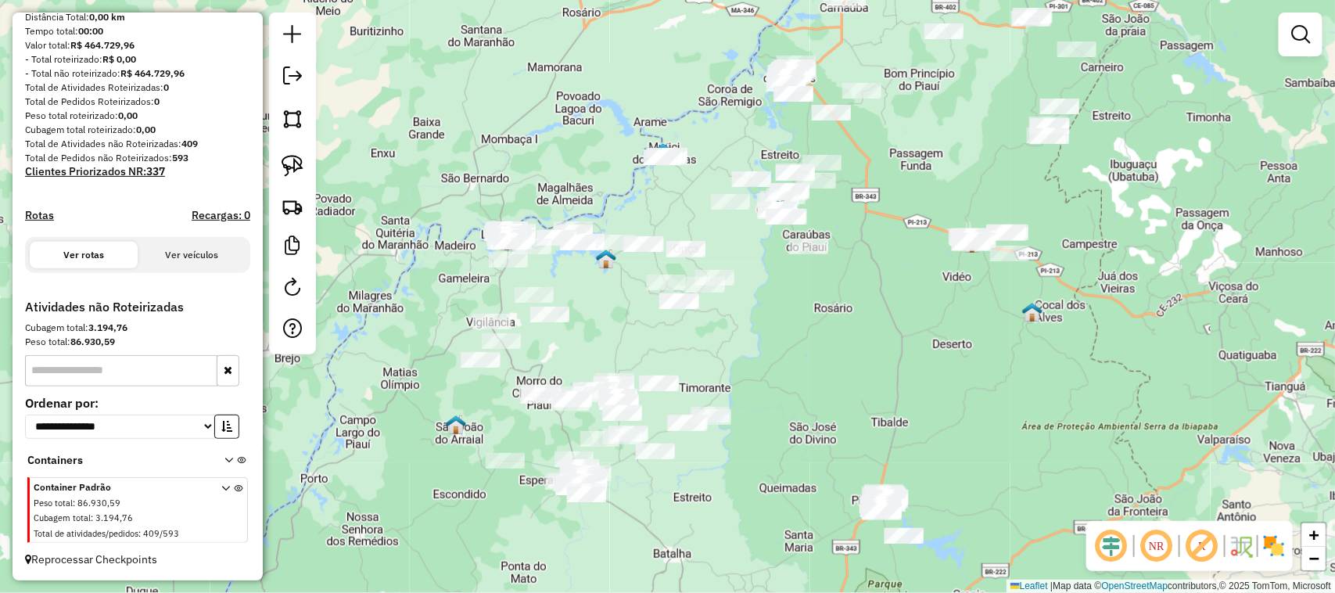
drag, startPoint x: 826, startPoint y: 399, endPoint x: 947, endPoint y: 263, distance: 181.7
click at [946, 263] on div "Janela de atendimento Grade de atendimento Capacidade Transportadoras Veículos …" at bounding box center [667, 296] width 1335 height 593
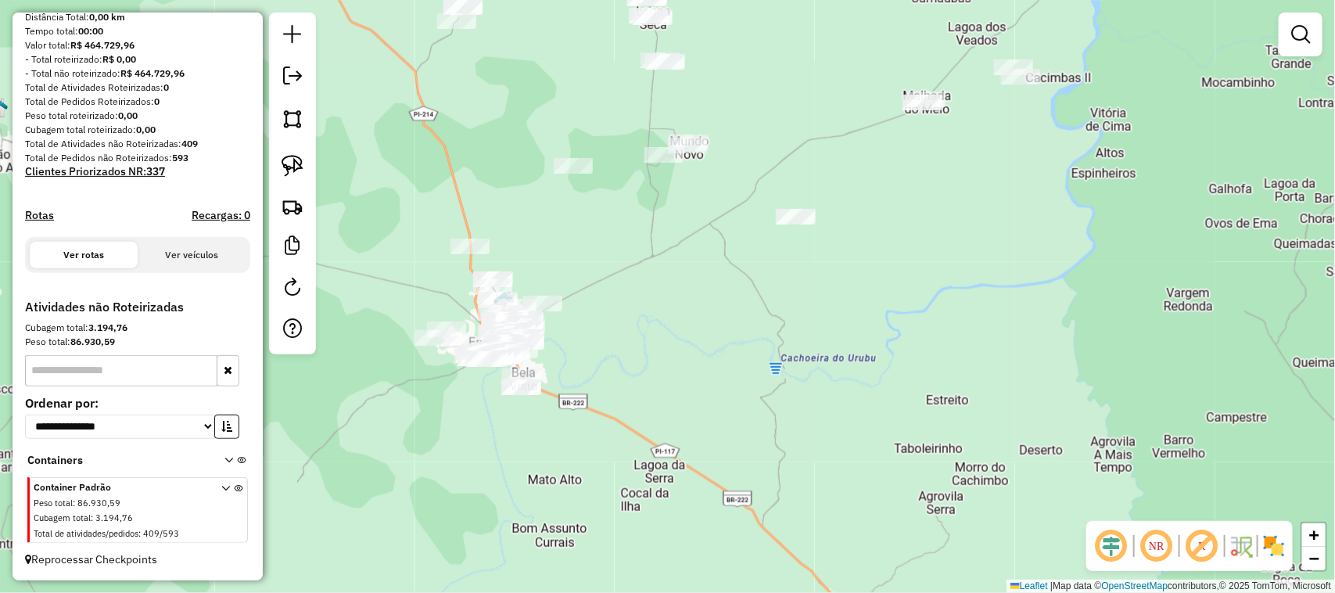
drag, startPoint x: 697, startPoint y: 352, endPoint x: 825, endPoint y: 345, distance: 127.6
click at [825, 345] on div "Janela de atendimento Grade de atendimento Capacidade Transportadoras Veículos …" at bounding box center [667, 296] width 1335 height 593
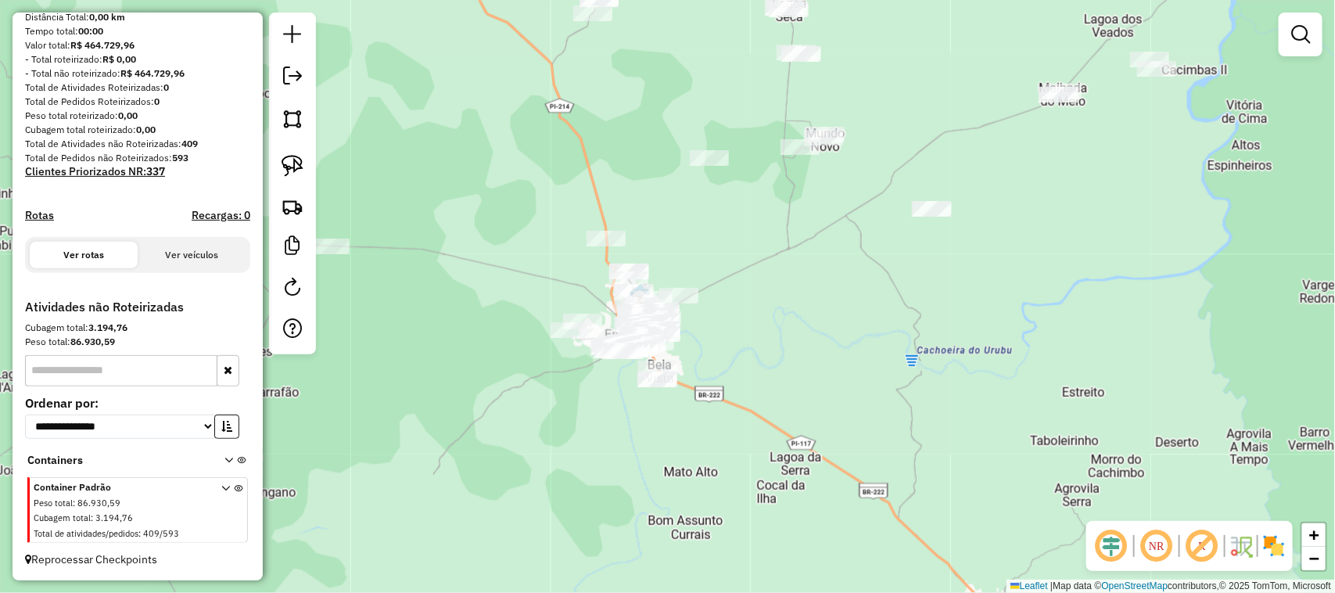
drag, startPoint x: 822, startPoint y: 342, endPoint x: 934, endPoint y: 325, distance: 113.8
click at [934, 325] on div "Janela de atendimento Grade de atendimento Capacidade Transportadoras Veículos …" at bounding box center [667, 296] width 1335 height 593
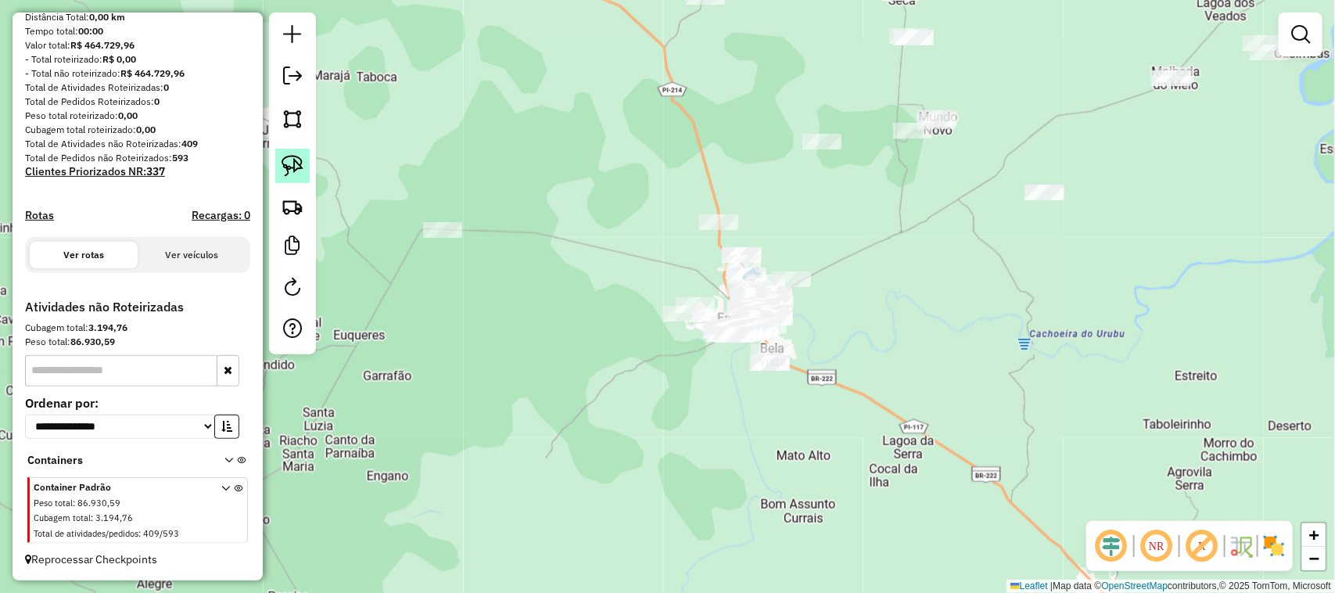
click at [292, 160] on img at bounding box center [292, 166] width 22 height 22
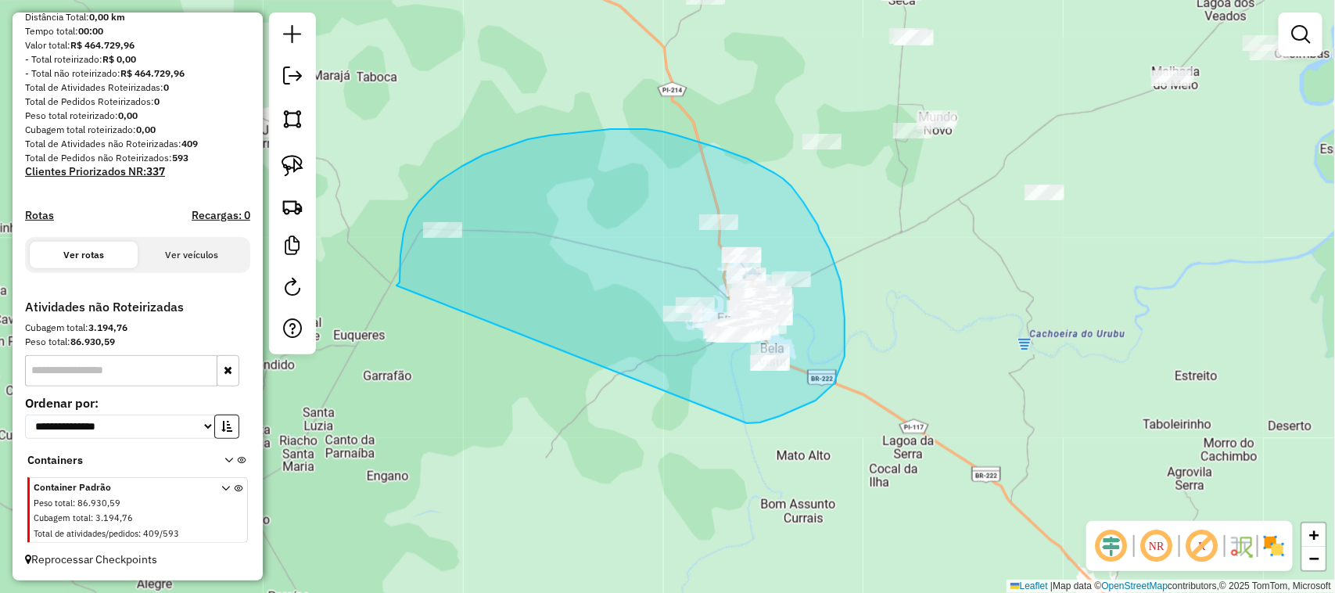
drag, startPoint x: 396, startPoint y: 285, endPoint x: 747, endPoint y: 423, distance: 376.4
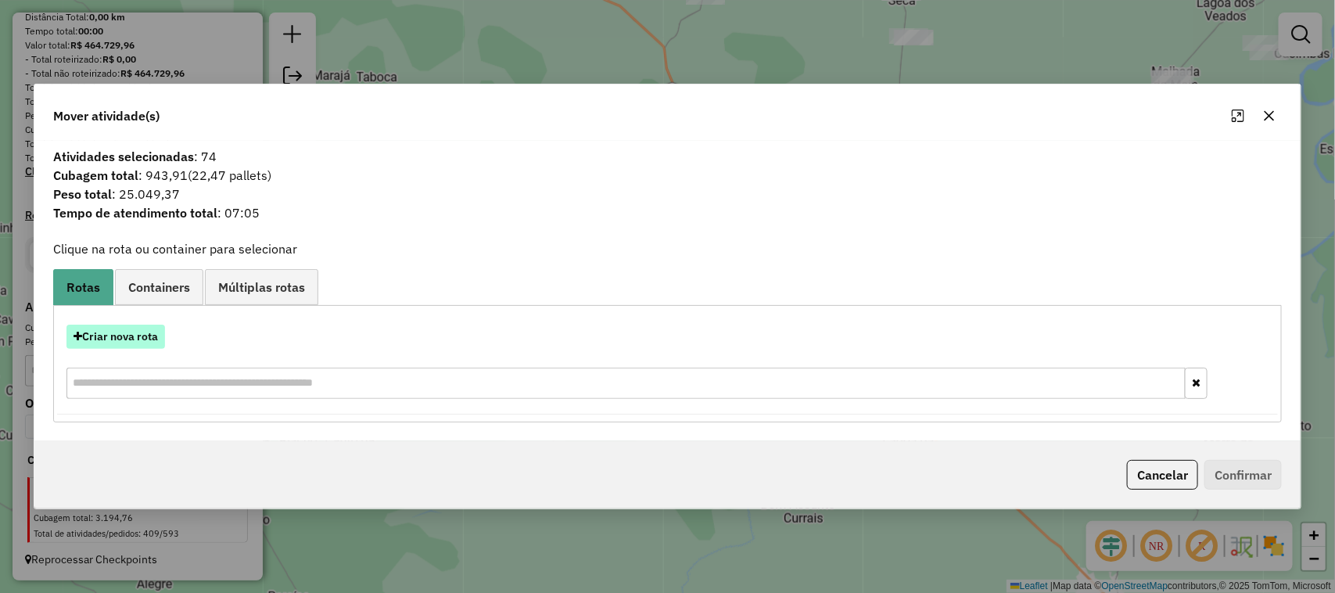
click at [135, 337] on button "Criar nova rota" at bounding box center [115, 336] width 99 height 24
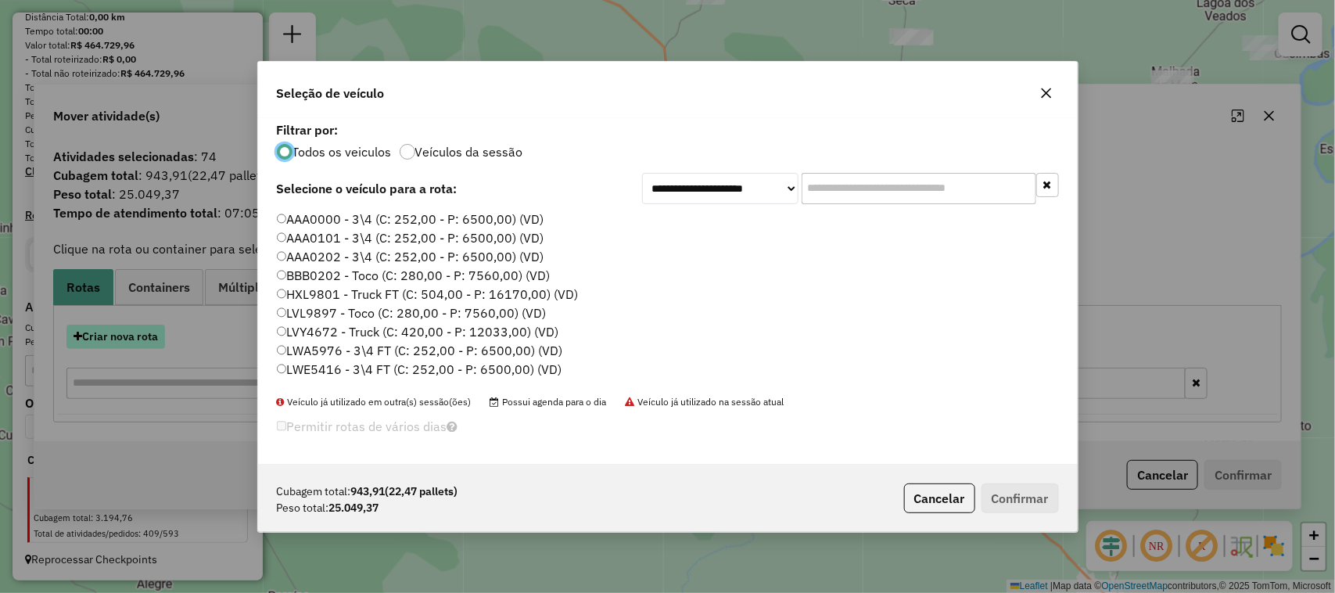
scroll to position [8, 5]
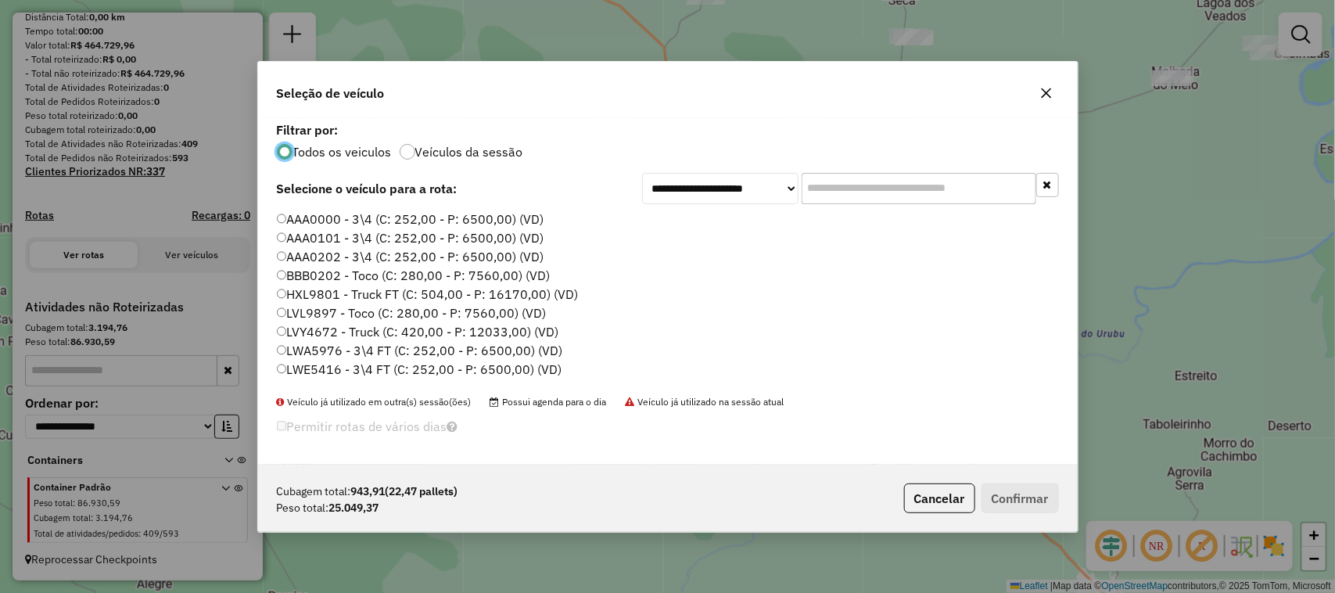
click at [280, 298] on label "HXL9801 - Truck FT (C: 504,00 - P: 16170,00) (VD)" at bounding box center [428, 294] width 302 height 19
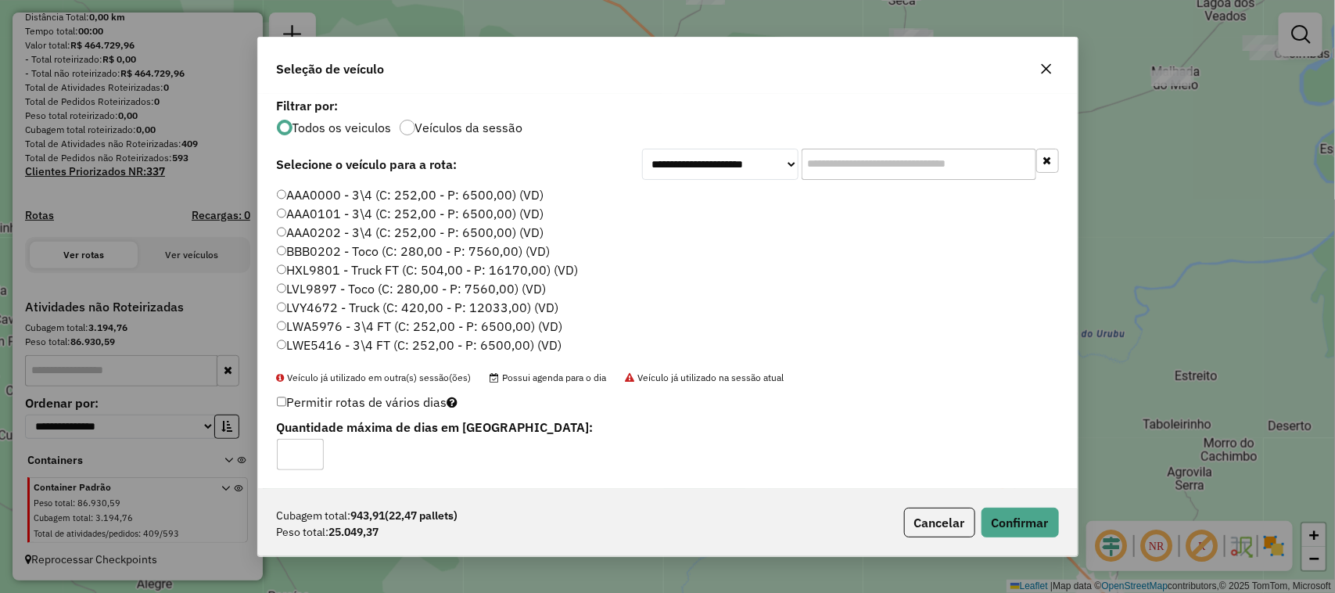
type input "*"
click at [310, 451] on input "*" at bounding box center [300, 454] width 47 height 31
click at [1029, 526] on button "Confirmar" at bounding box center [1019, 522] width 77 height 30
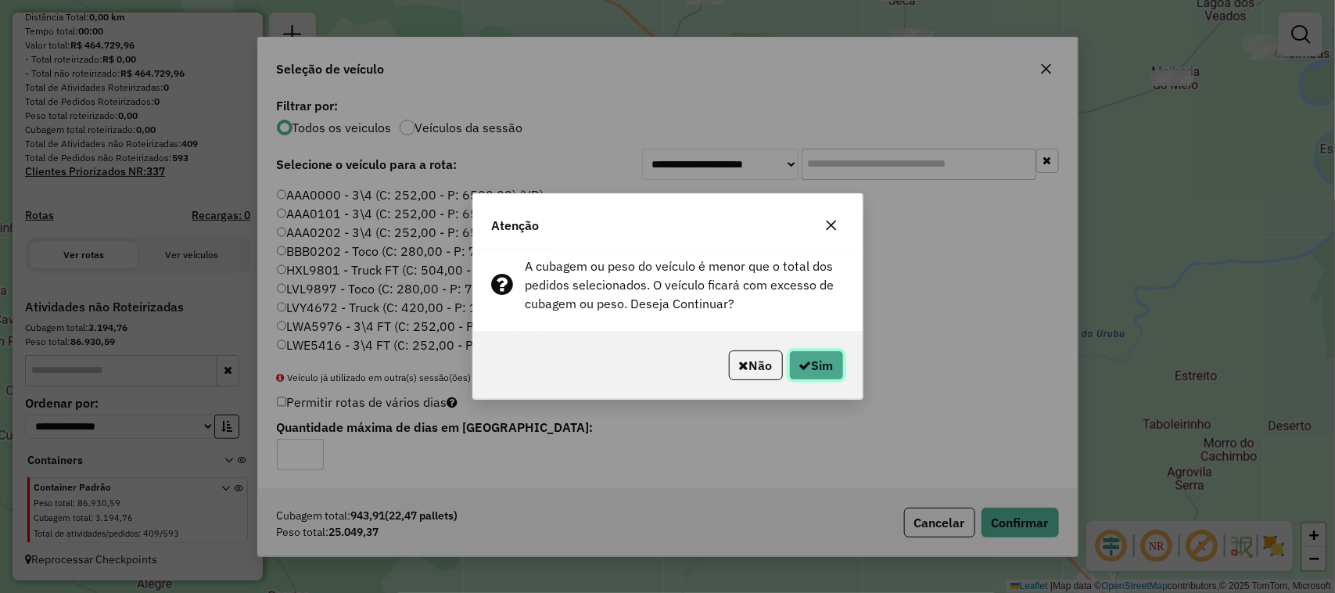
click at [827, 369] on button "Sim" at bounding box center [816, 365] width 55 height 30
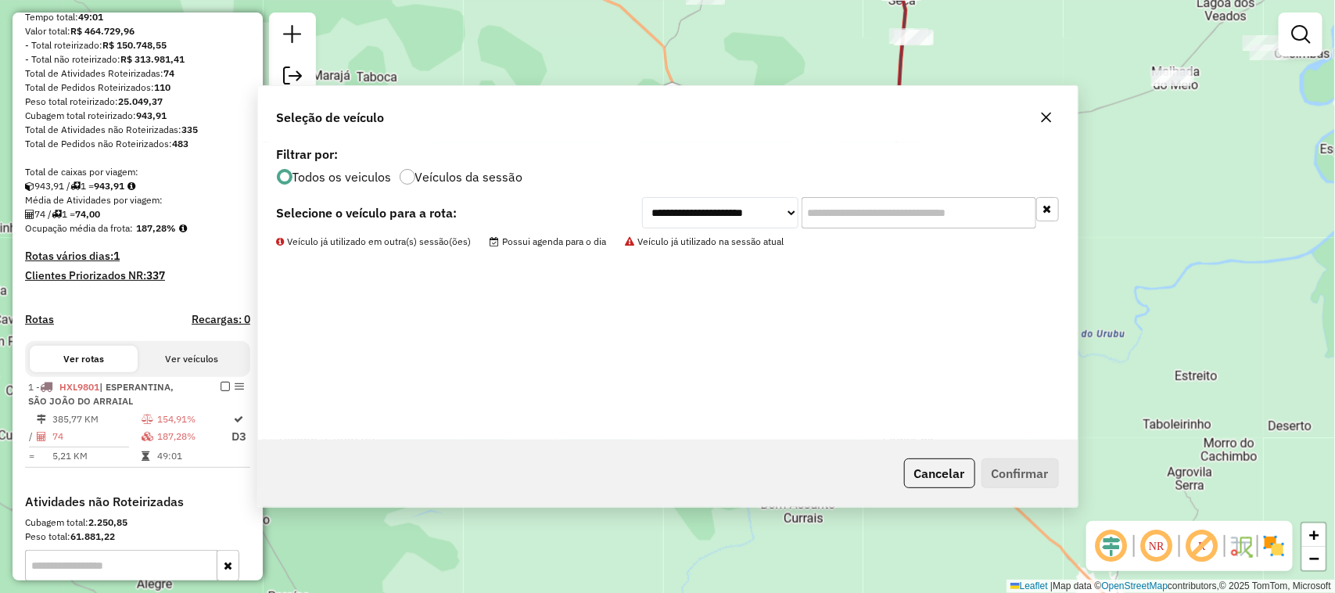
scroll to position [385, 0]
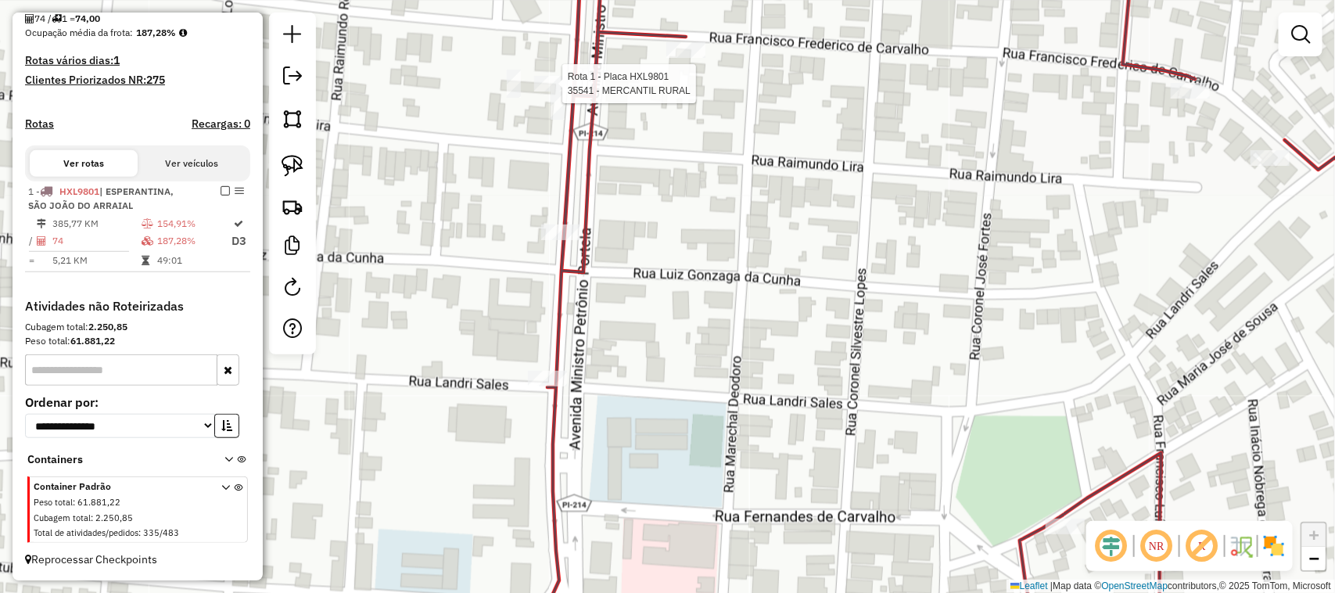
select select "**********"
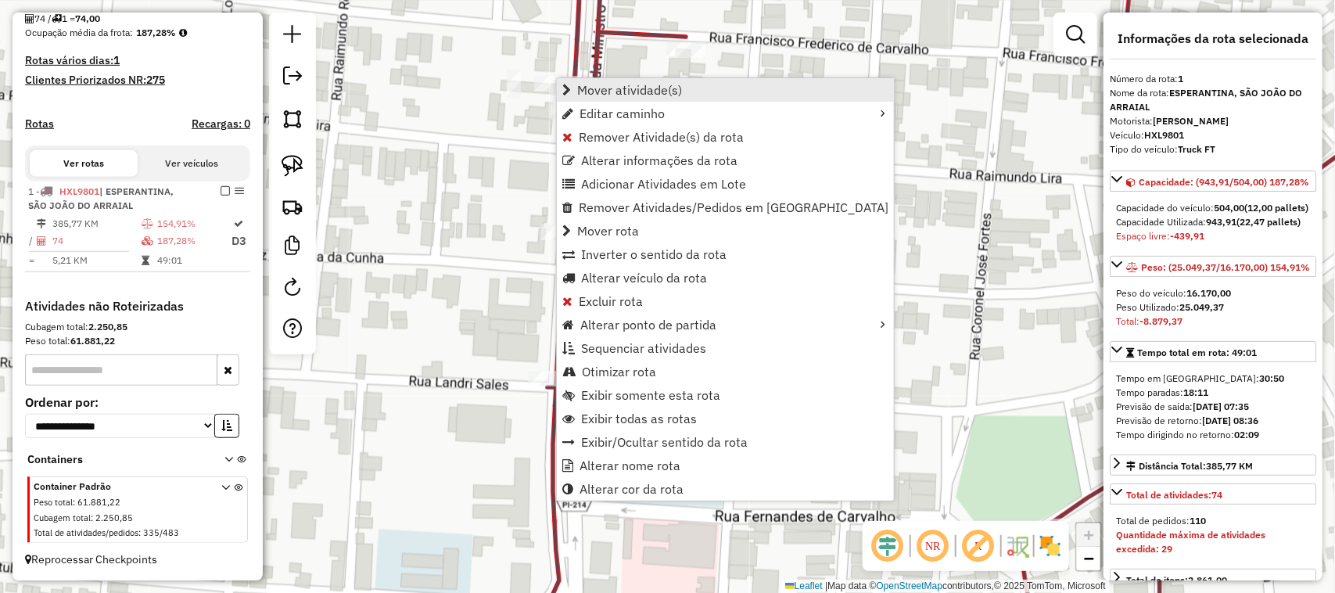
click at [593, 84] on span "Mover atividade(s)" at bounding box center [629, 90] width 105 height 13
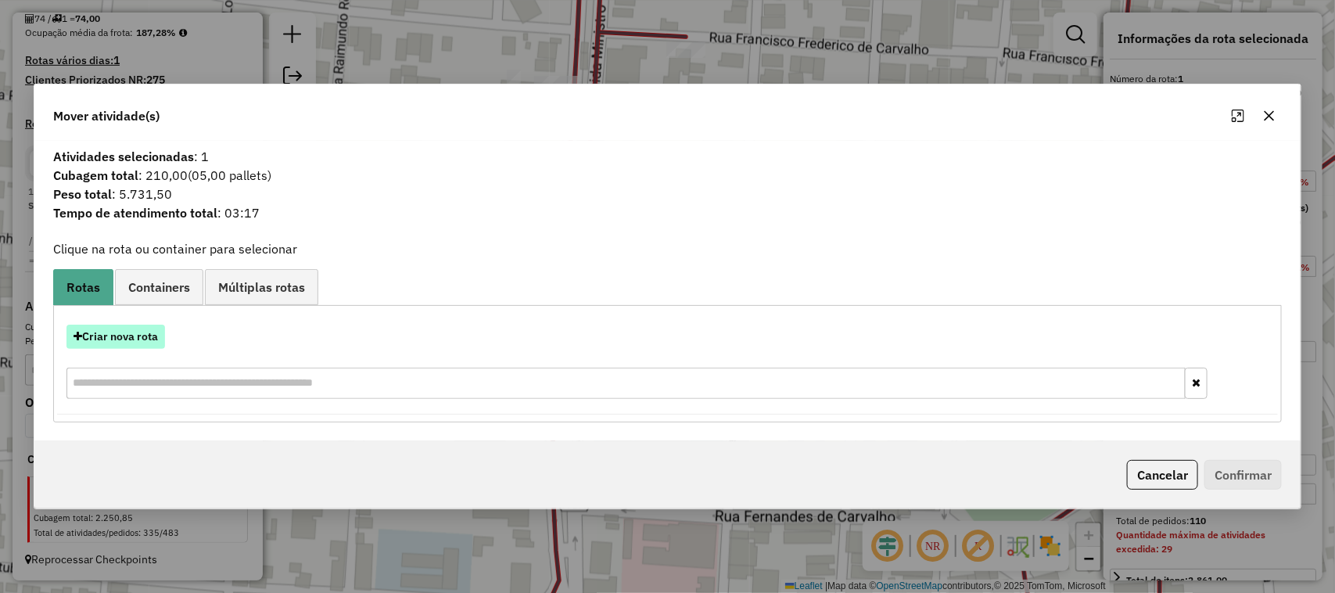
click at [125, 340] on button "Criar nova rota" at bounding box center [115, 336] width 99 height 24
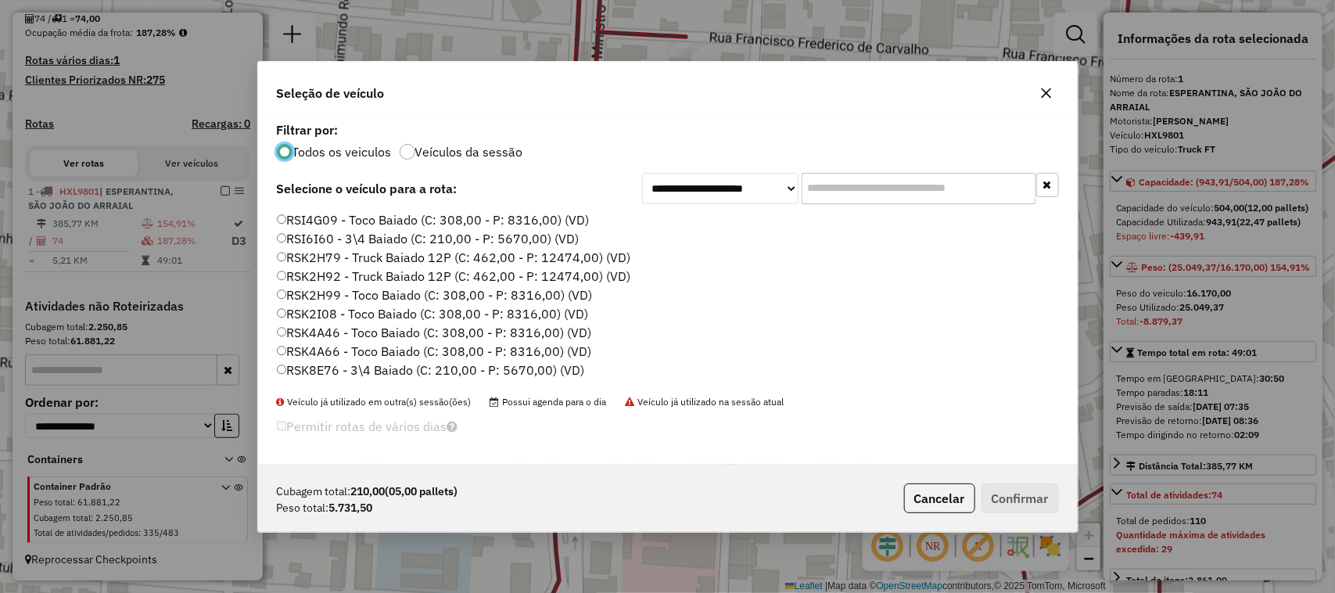
scroll to position [586, 0]
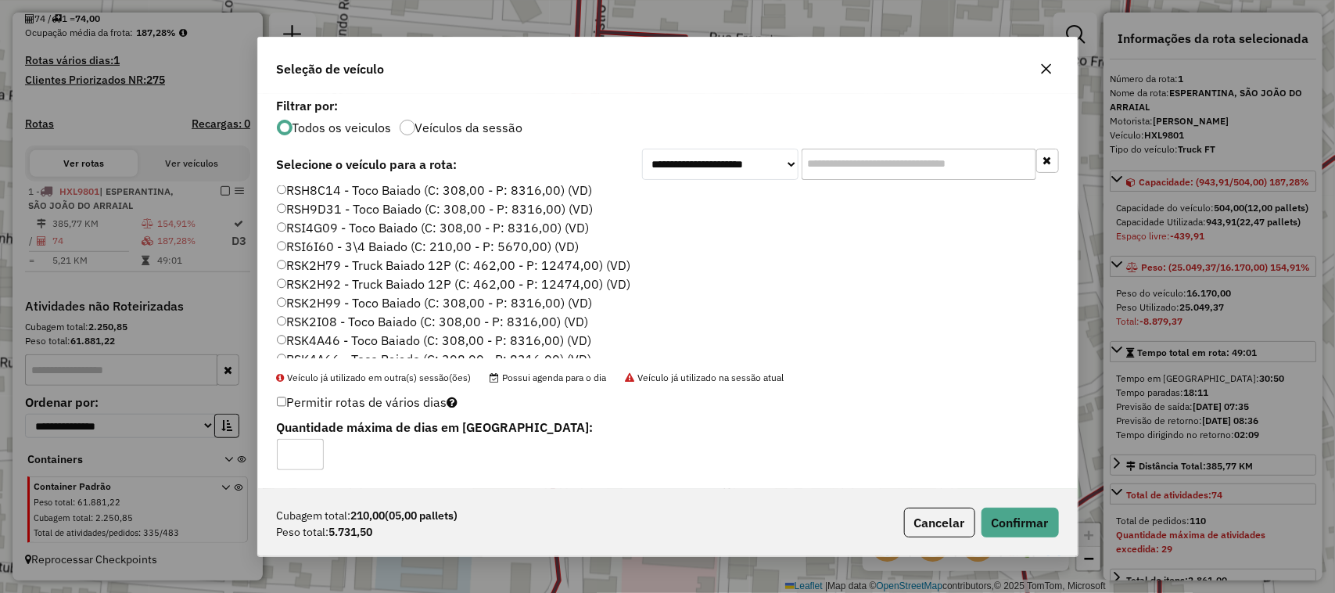
type input "*"
click at [309, 450] on input "*" at bounding box center [300, 454] width 47 height 31
click at [999, 516] on button "Confirmar" at bounding box center [1019, 522] width 77 height 30
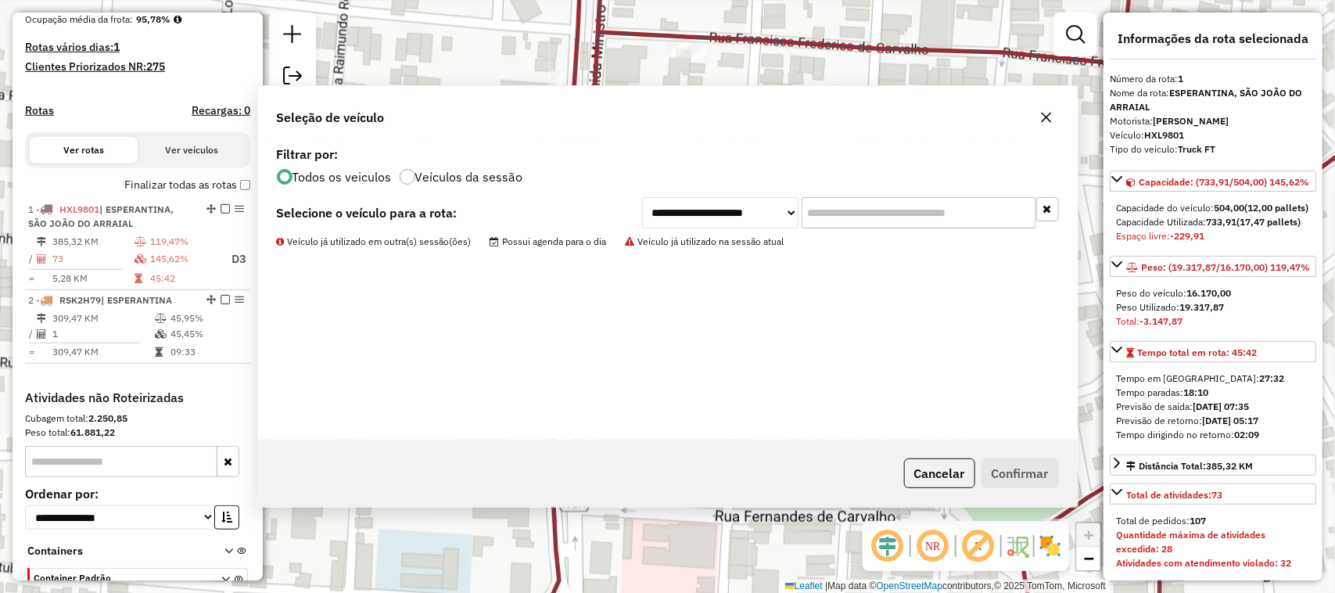
scroll to position [491, 0]
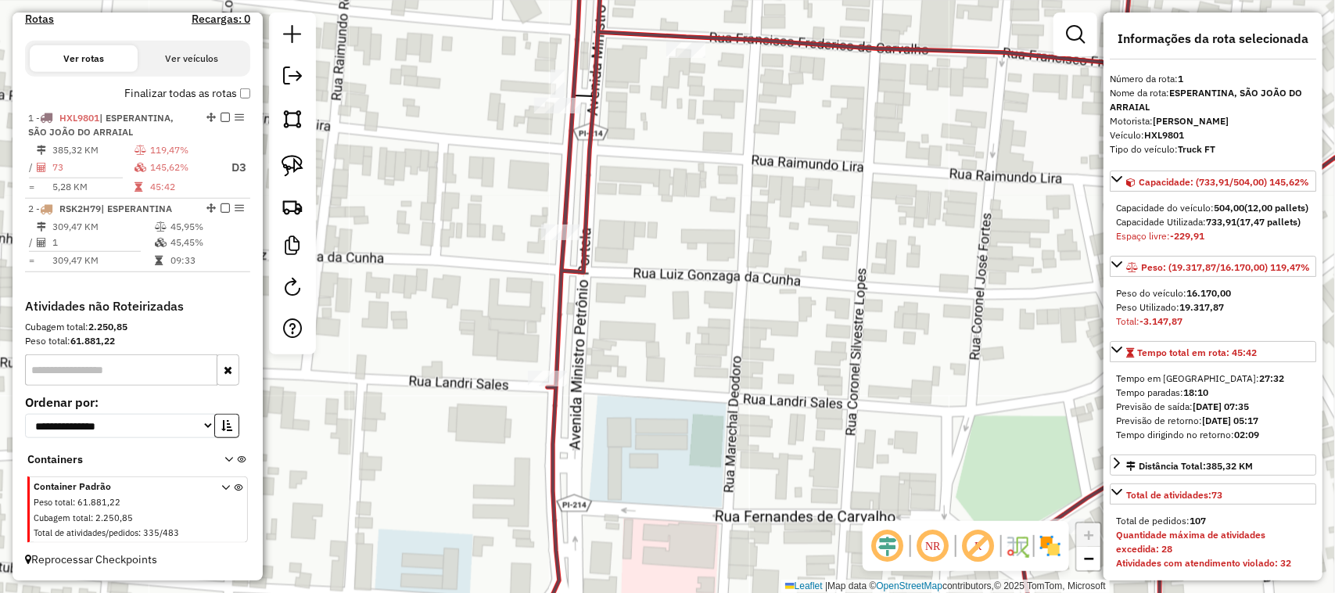
click at [770, 274] on div "Janela de atendimento Grade de atendimento Capacidade Transportadoras Veículos …" at bounding box center [667, 296] width 1335 height 593
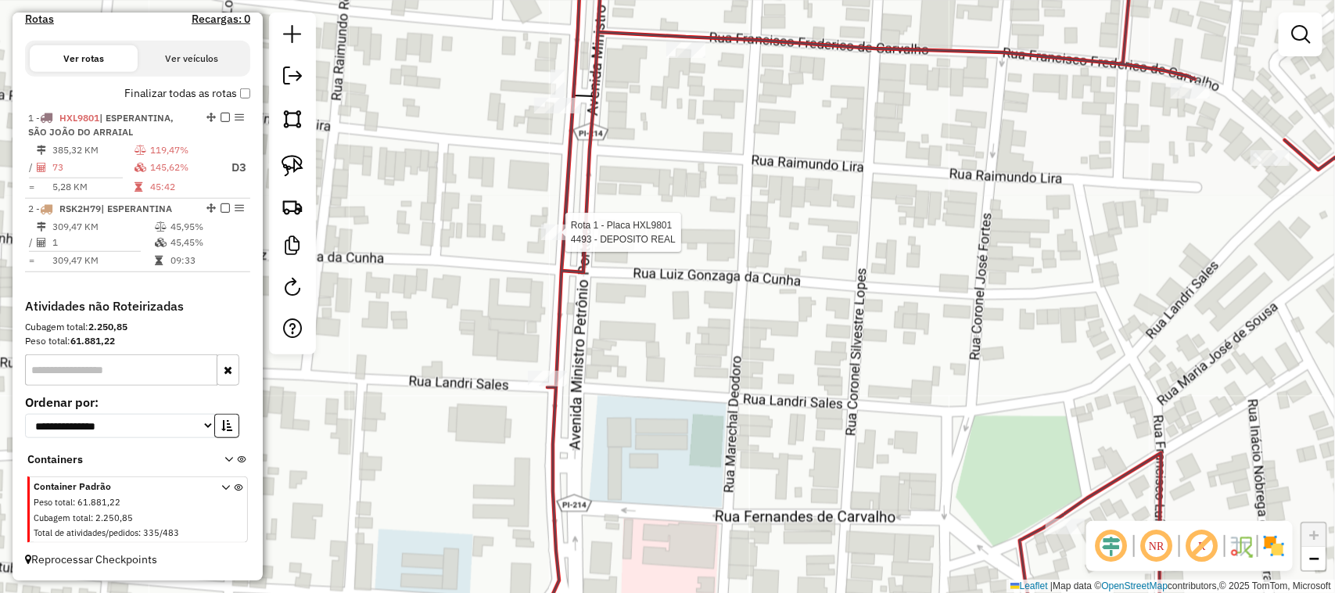
select select "**********"
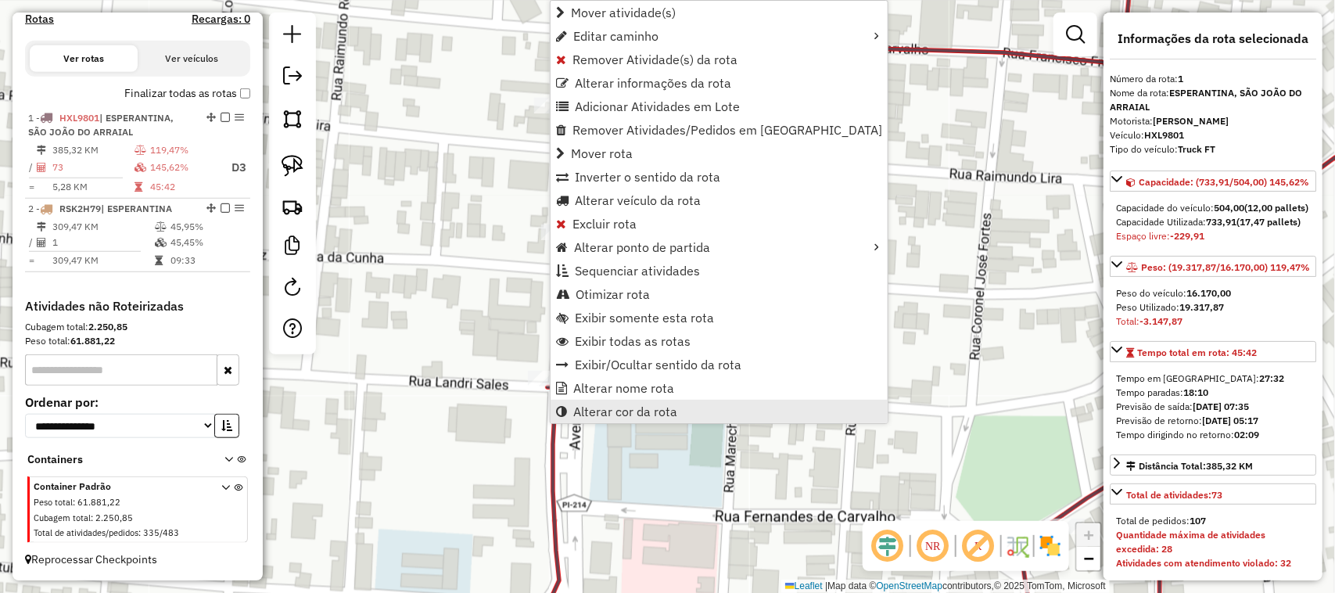
click at [646, 407] on span "Alterar cor da rota" at bounding box center [625, 411] width 104 height 13
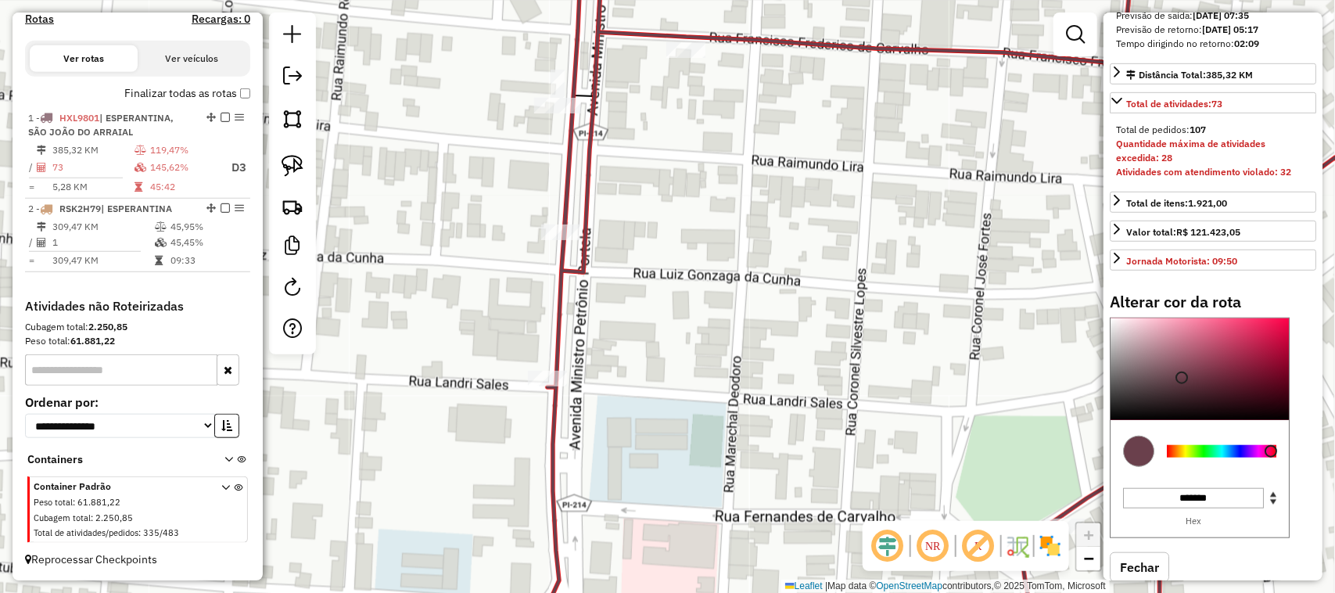
scroll to position [483, 0]
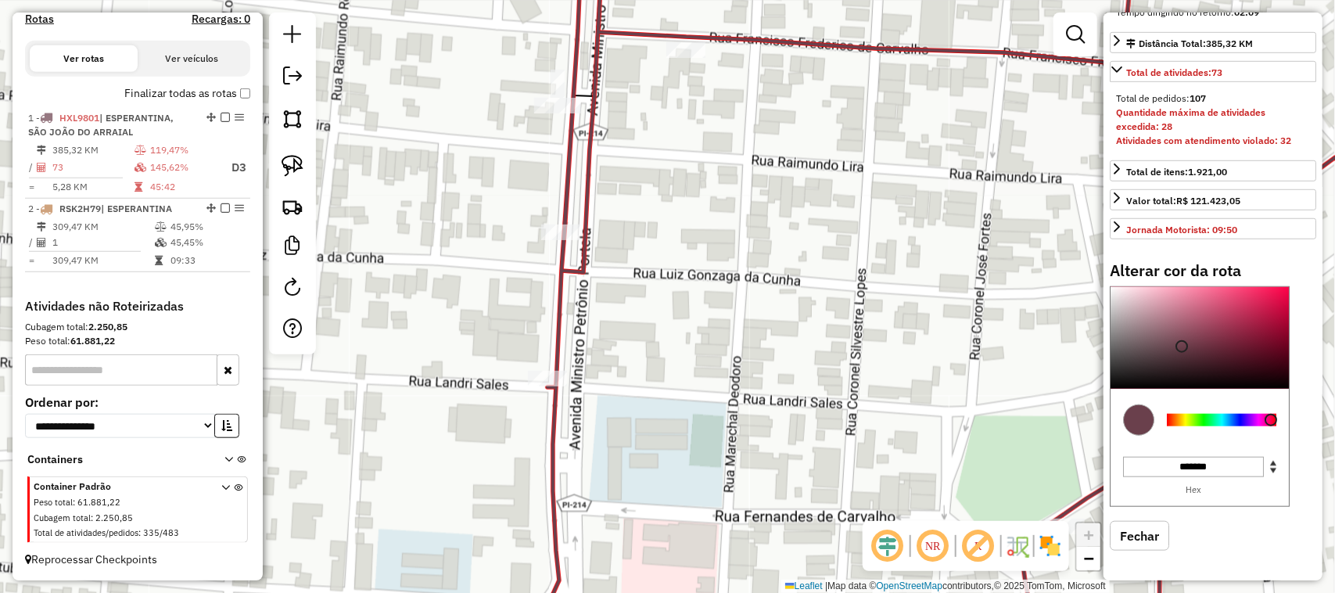
type input "*******"
click at [1118, 379] on div at bounding box center [1199, 338] width 178 height 102
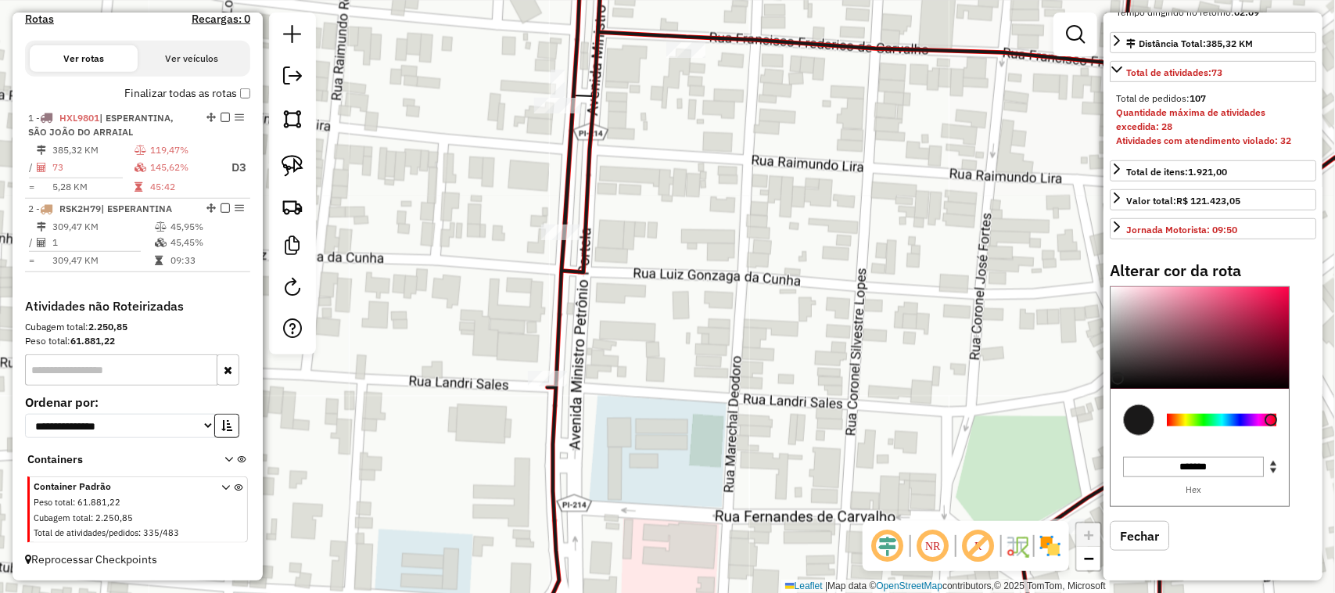
click at [716, 298] on div "Janela de atendimento Grade de atendimento Capacidade Transportadoras Veículos …" at bounding box center [667, 296] width 1335 height 593
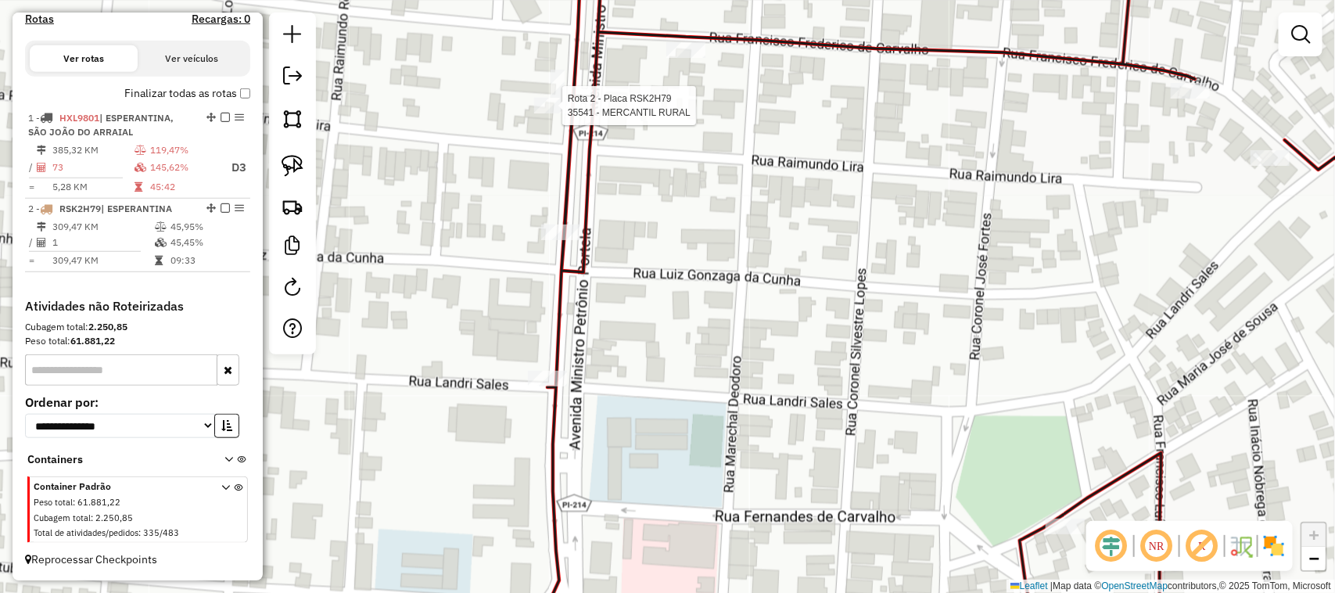
select select "**********"
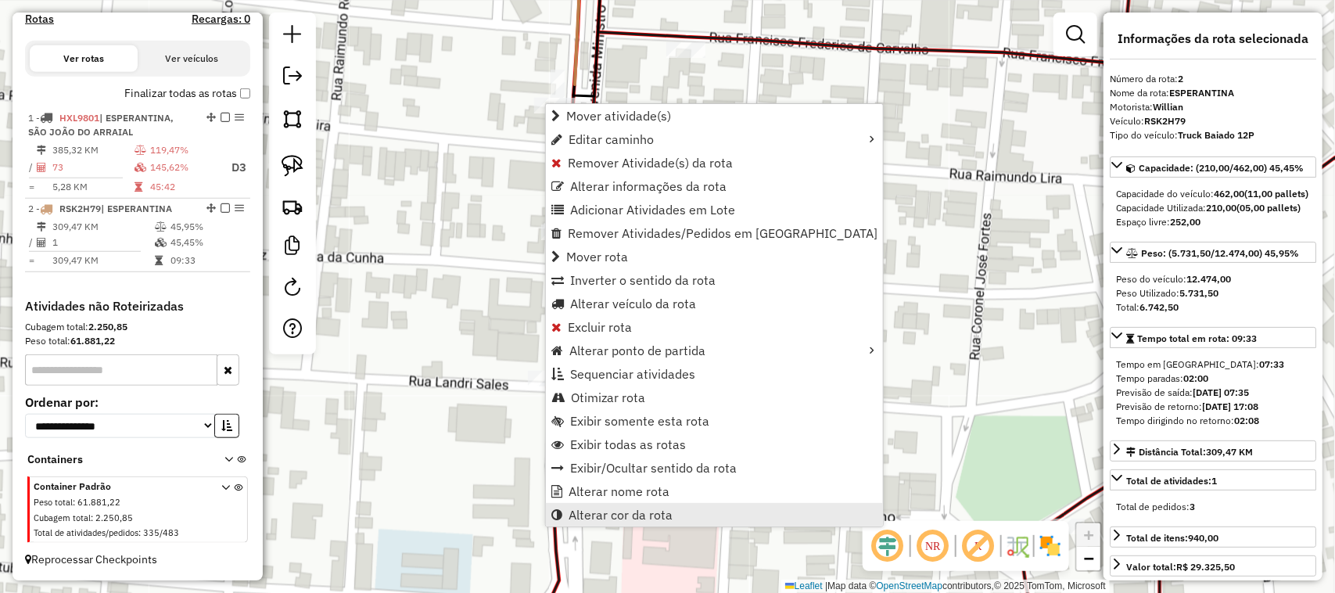
click at [657, 518] on span "Alterar cor da rota" at bounding box center [620, 514] width 104 height 13
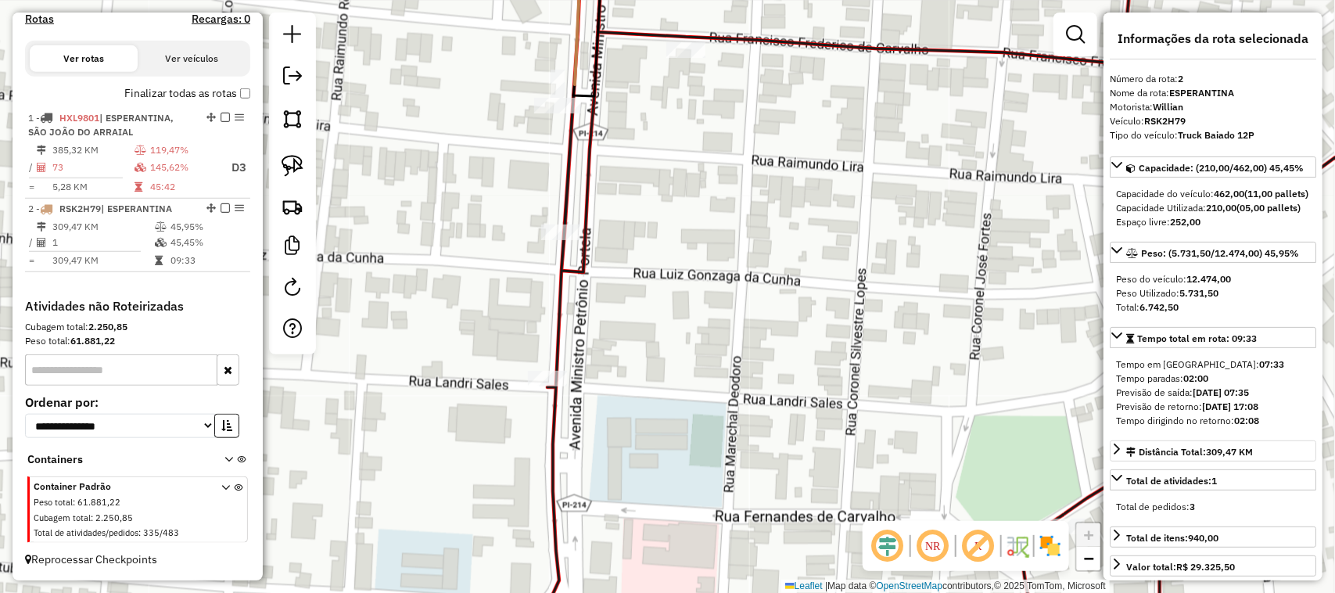
scroll to position [400, 0]
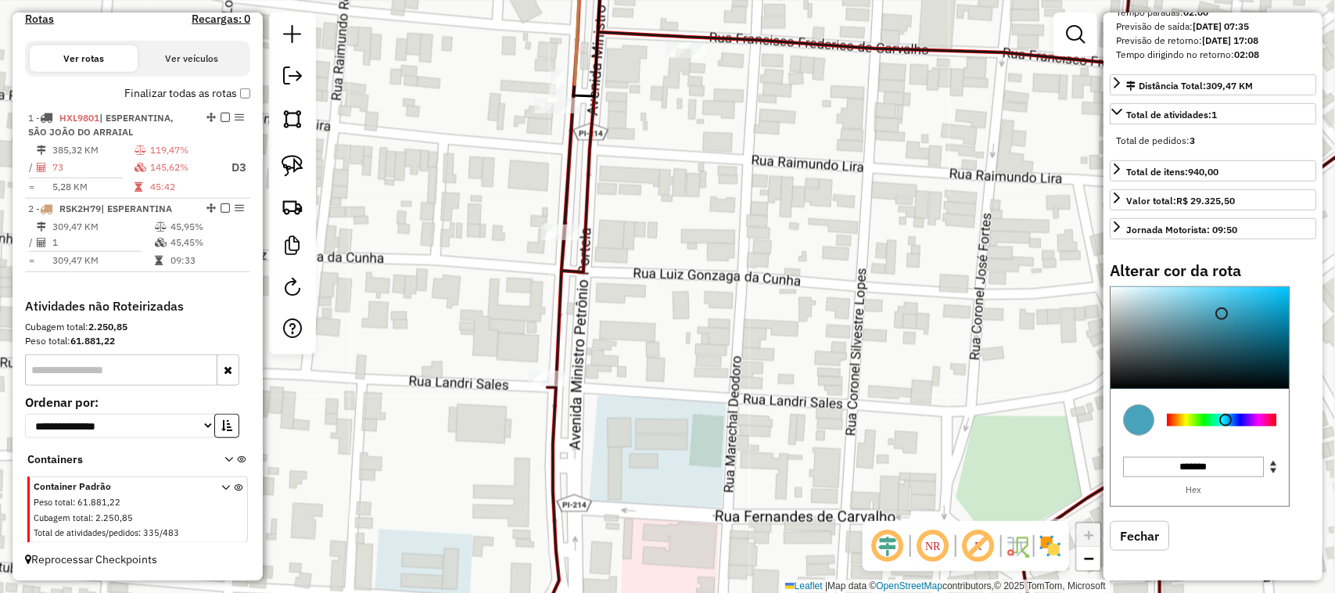
click at [1226, 422] on div at bounding box center [1221, 420] width 109 height 13
type input "*******"
drag, startPoint x: 1221, startPoint y: 311, endPoint x: 1281, endPoint y: 293, distance: 62.8
click at [1281, 293] on div at bounding box center [1281, 293] width 13 height 13
click at [760, 237] on div "Janela de atendimento Grade de atendimento Capacidade Transportadoras Veículos …" at bounding box center [667, 296] width 1335 height 593
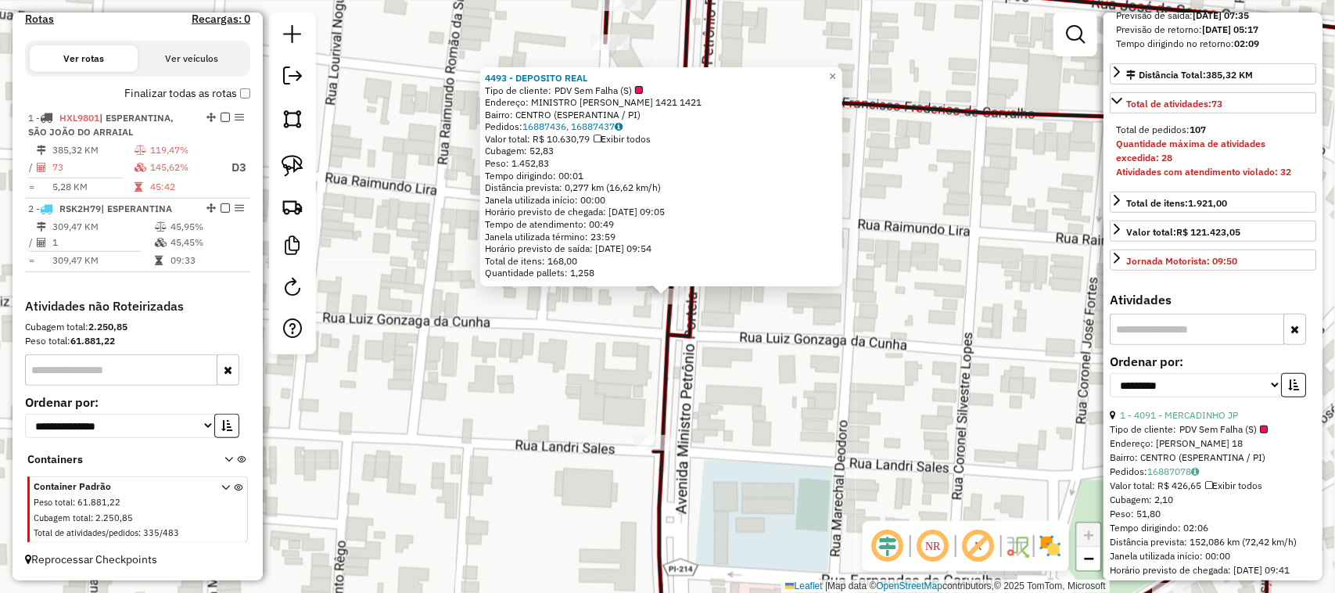
scroll to position [489, 0]
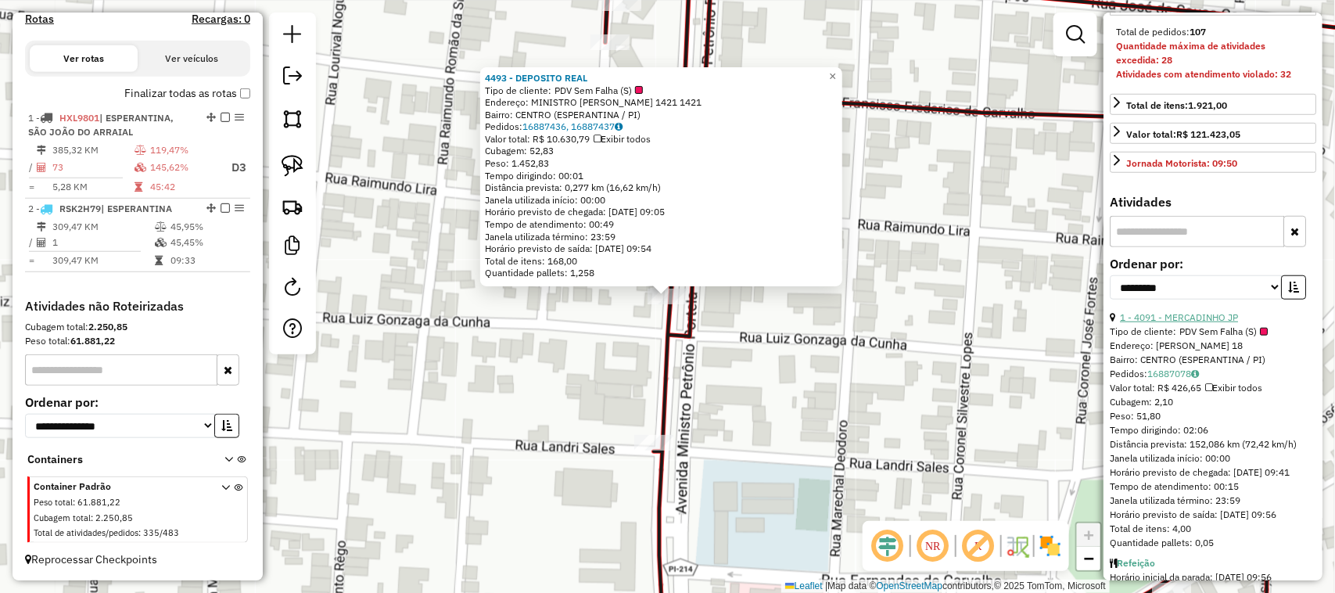
click at [1230, 323] on link "1 - 4091 - MERCADINHO JP" at bounding box center [1179, 317] width 118 height 12
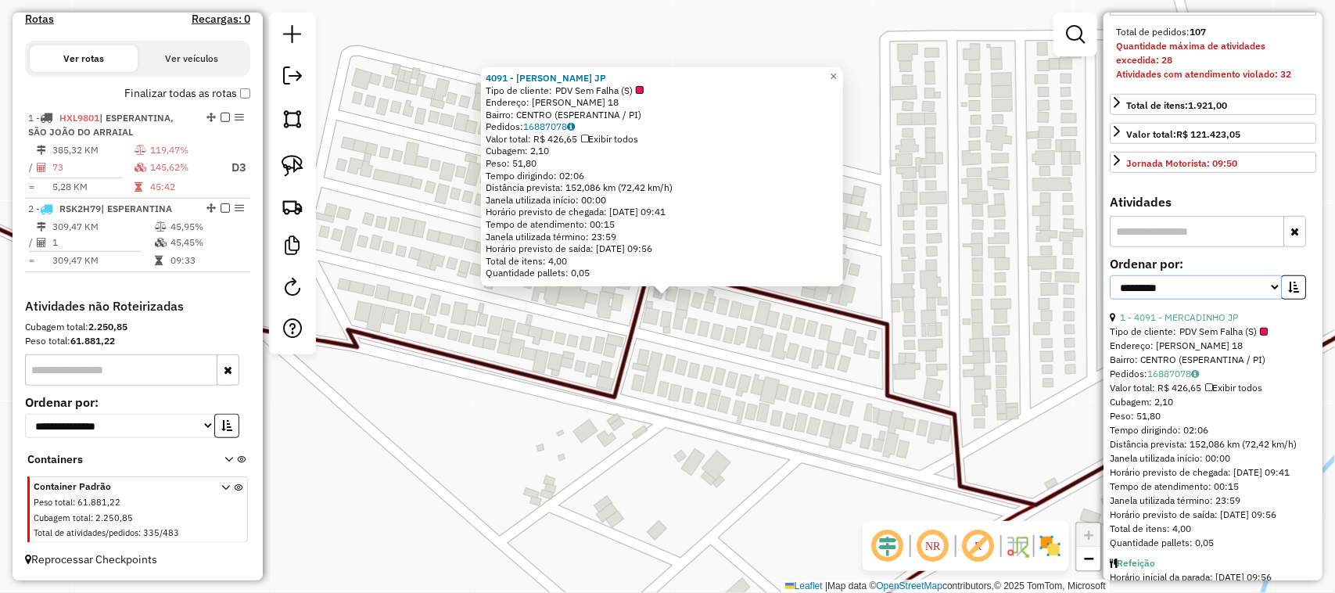
drag, startPoint x: 1267, startPoint y: 348, endPoint x: 1252, endPoint y: 350, distance: 15.0
click at [1267, 299] on select "**********" at bounding box center [1196, 287] width 172 height 24
select select "*********"
click at [1110, 299] on select "**********" at bounding box center [1196, 287] width 172 height 24
click at [1296, 299] on button "button" at bounding box center [1293, 287] width 25 height 24
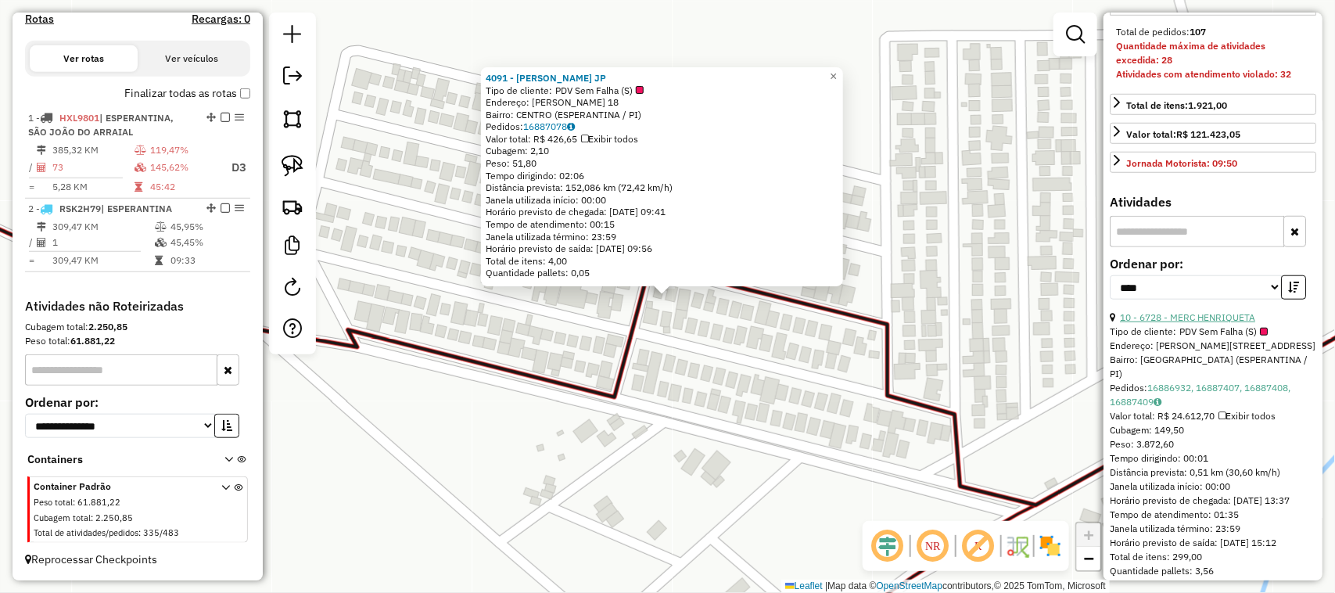
click at [1208, 323] on link "10 - 6728 - MERC HENRIQUETA" at bounding box center [1187, 317] width 135 height 12
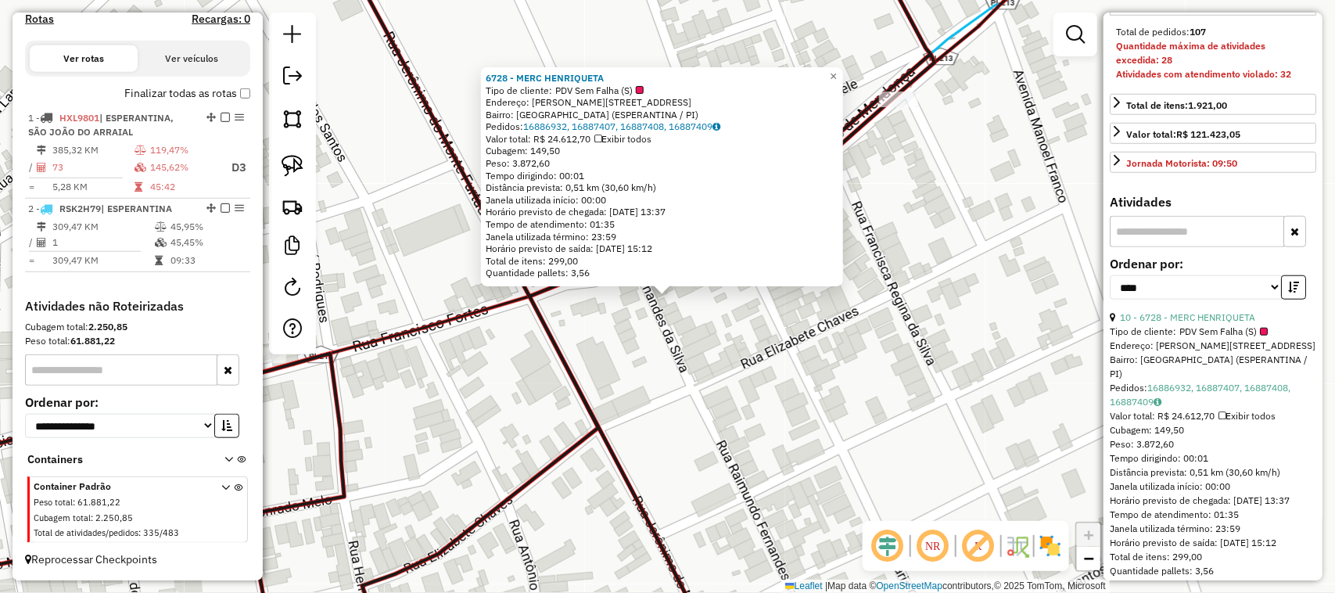
click at [693, 364] on div "6728 - MERC HENRIQUETA Tipo de cliente: PDV Sem Falha (S) Endereço: FRANCISCO F…" at bounding box center [667, 296] width 1335 height 593
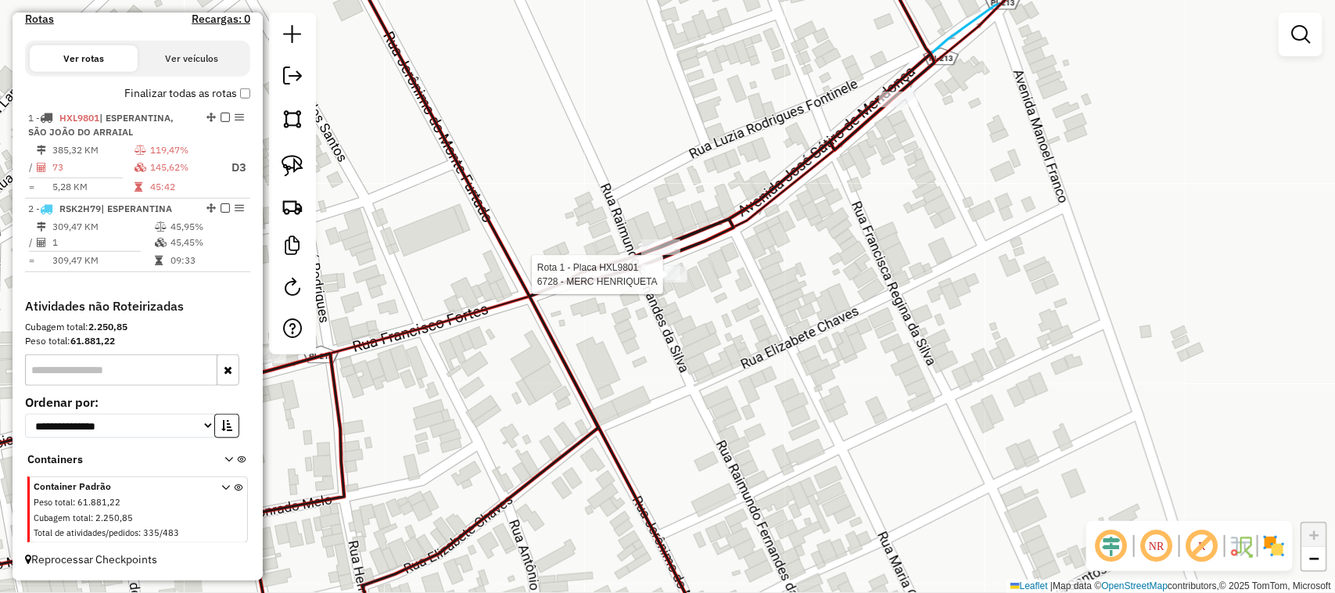
select select "*********"
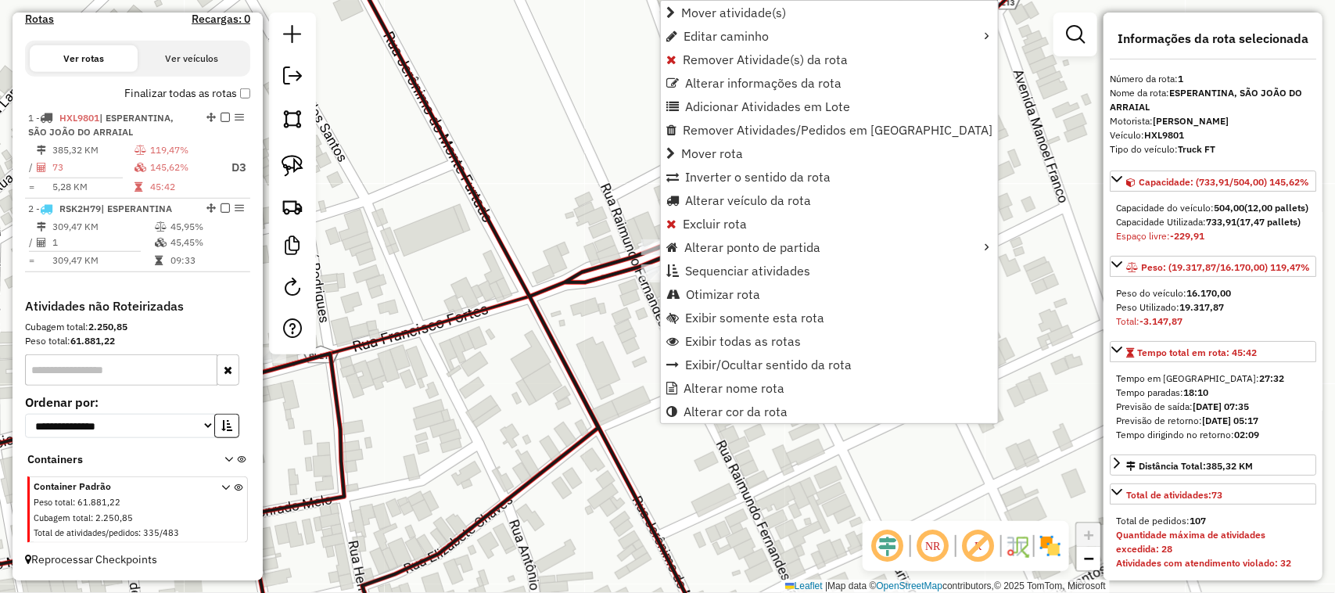
click at [579, 290] on icon at bounding box center [400, 297] width 1068 height 712
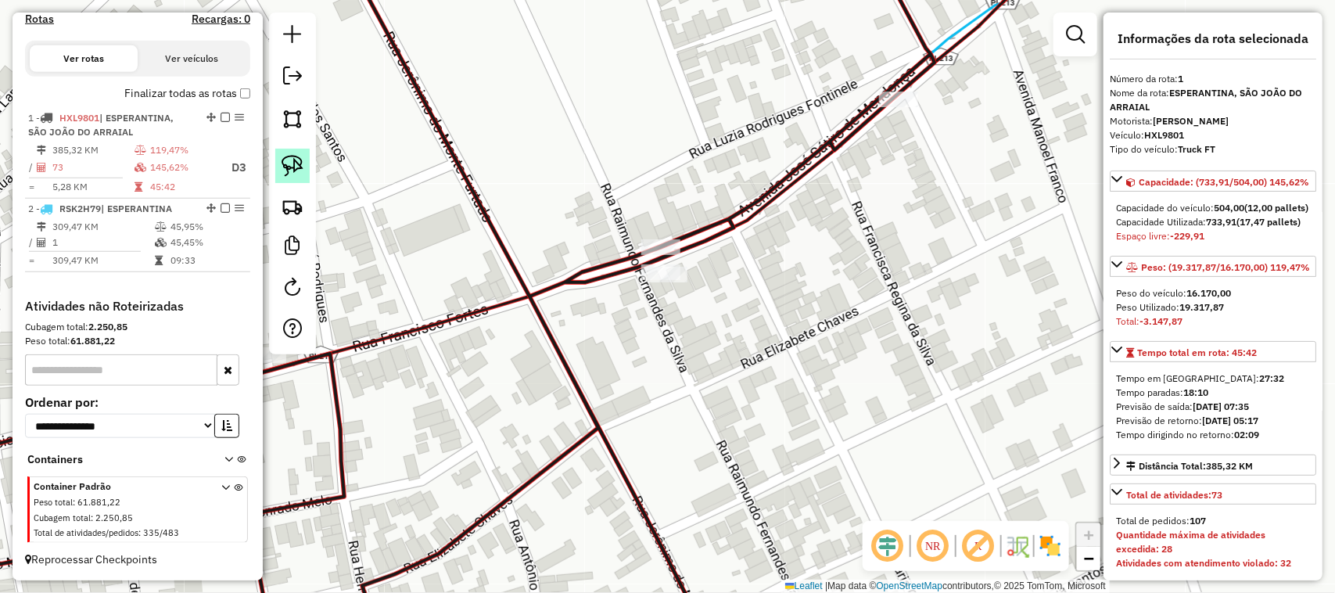
click at [293, 165] on img at bounding box center [292, 166] width 22 height 22
drag, startPoint x: 683, startPoint y: 313, endPoint x: 694, endPoint y: 256, distance: 58.1
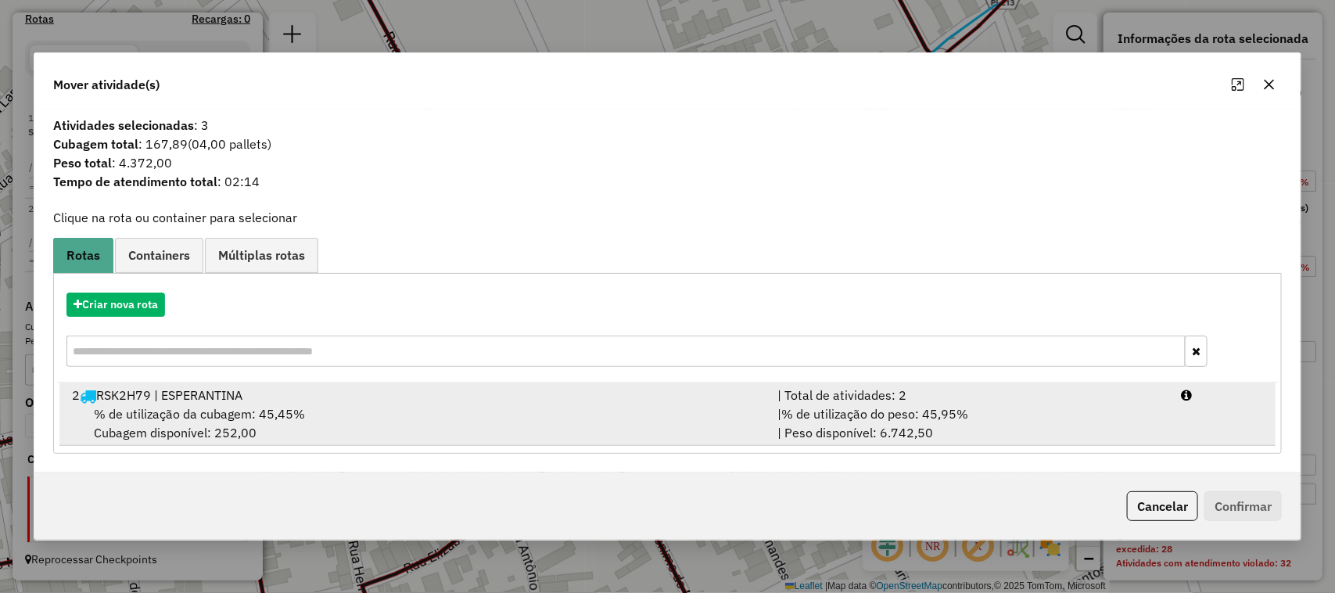
click at [361, 403] on div "2 RSK2H79 | ESPERANTINA" at bounding box center [416, 394] width 706 height 19
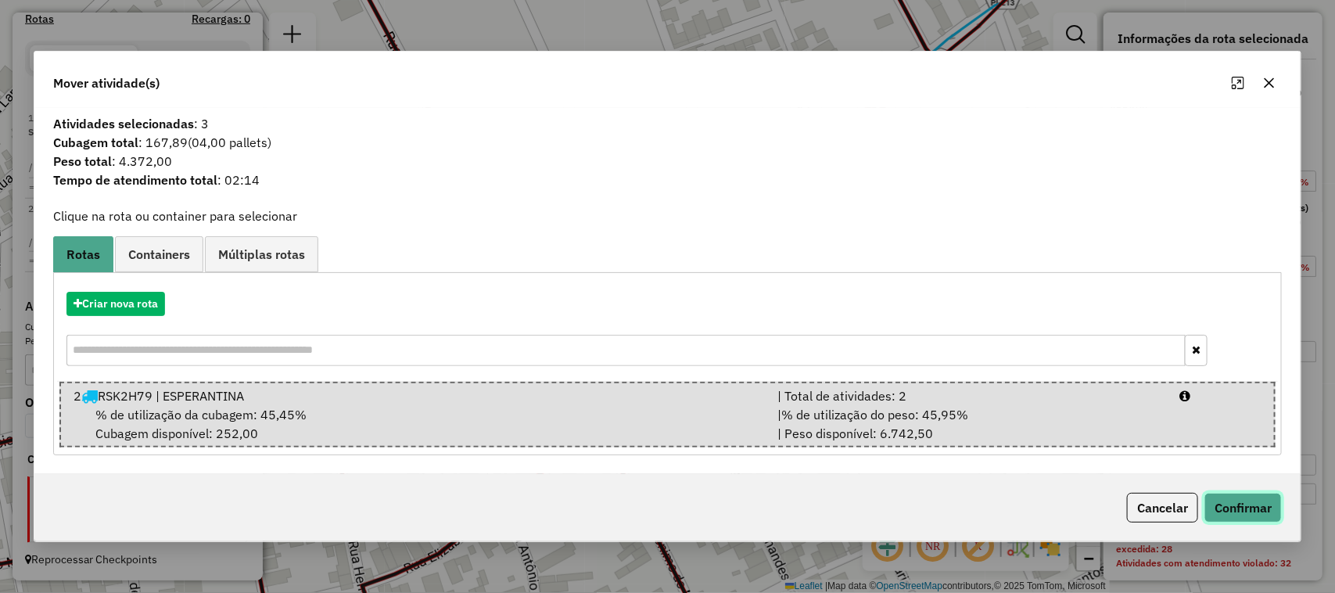
click at [1255, 503] on button "Confirmar" at bounding box center [1242, 508] width 77 height 30
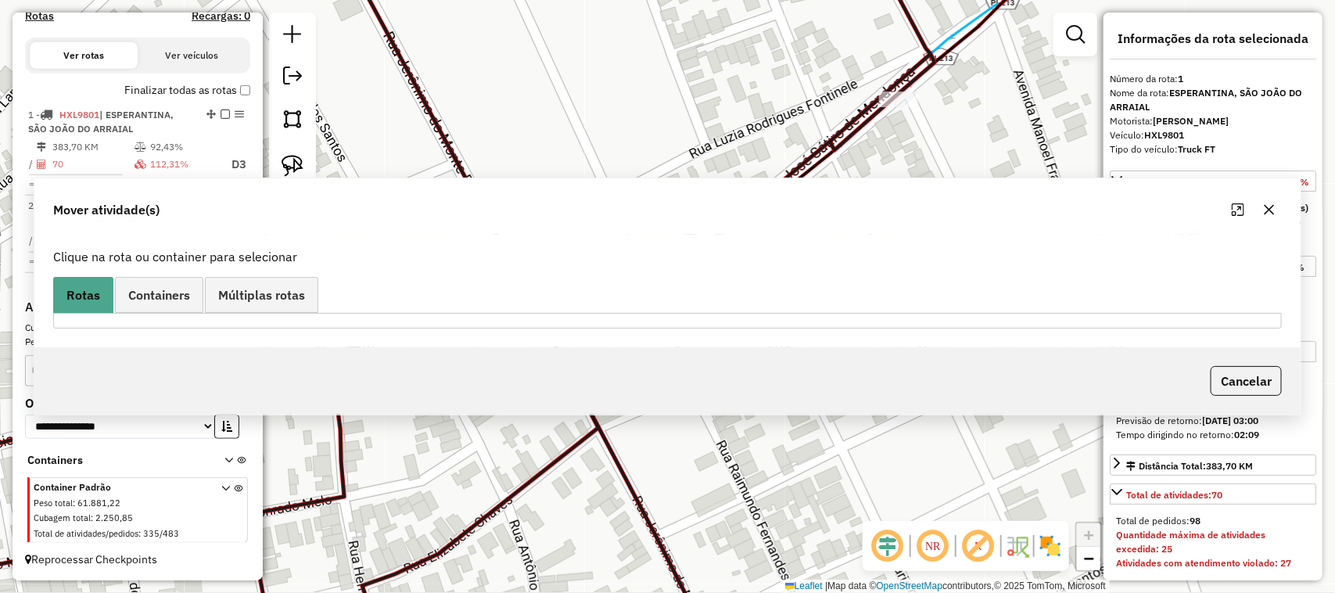
scroll to position [494, 0]
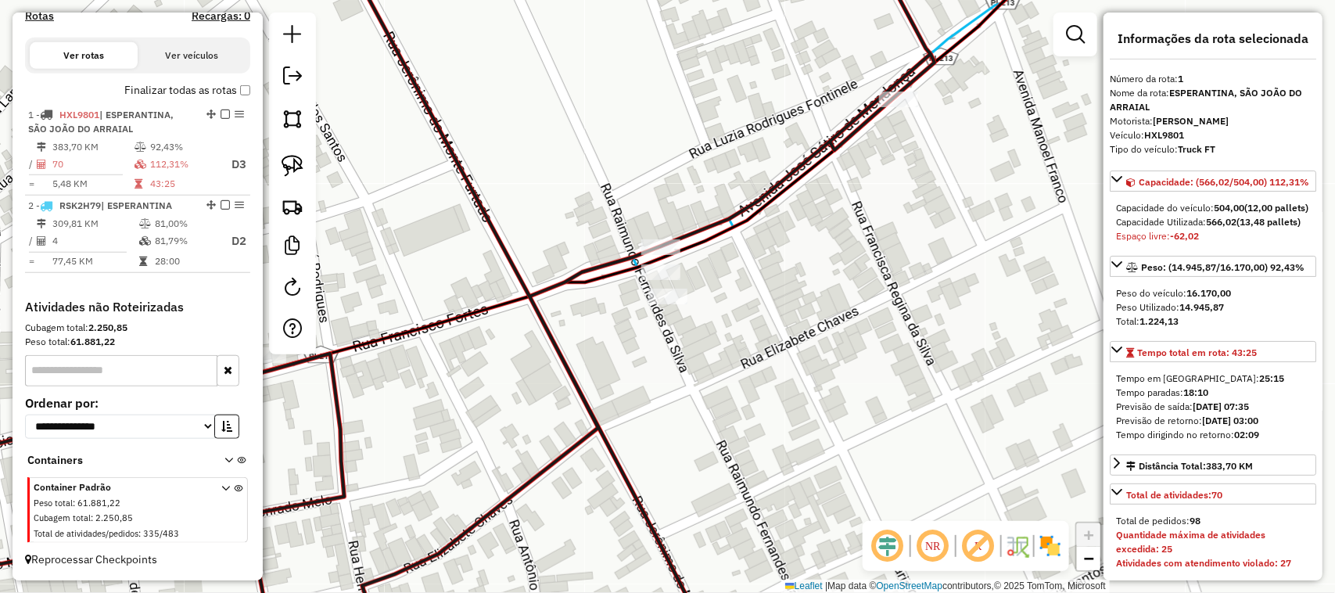
drag, startPoint x: 823, startPoint y: 313, endPoint x: 898, endPoint y: 247, distance: 99.7
click at [826, 310] on div "Janela de atendimento Grade de atendimento Capacidade Transportadoras Veículos …" at bounding box center [667, 296] width 1335 height 593
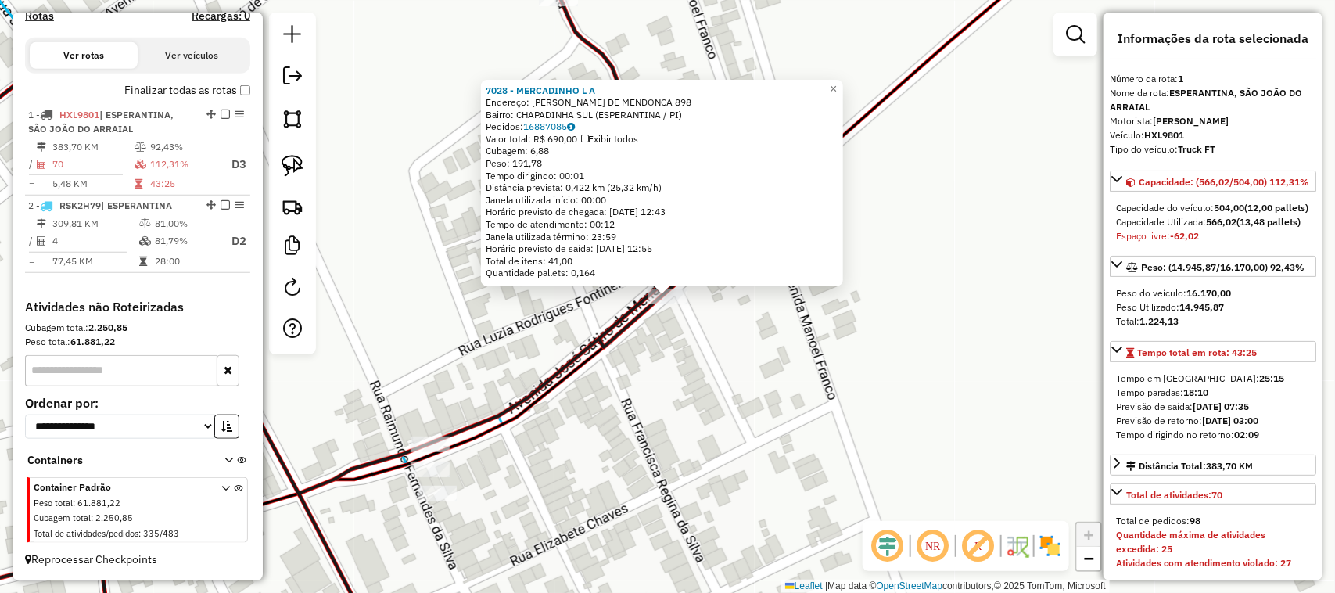
click at [772, 446] on div "7028 - MERCADINHO L A Endereço: JOSE SATIRO DE MENDONCA 898 Bairro: CHAPADINHA …" at bounding box center [667, 296] width 1335 height 593
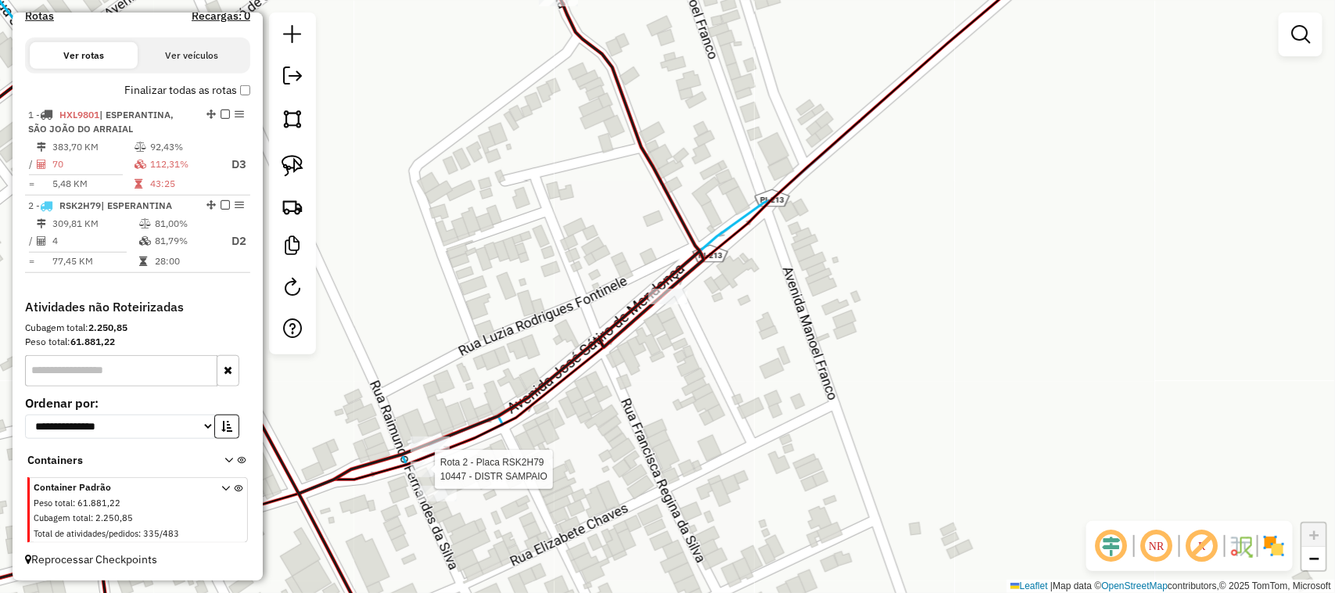
select select "*********"
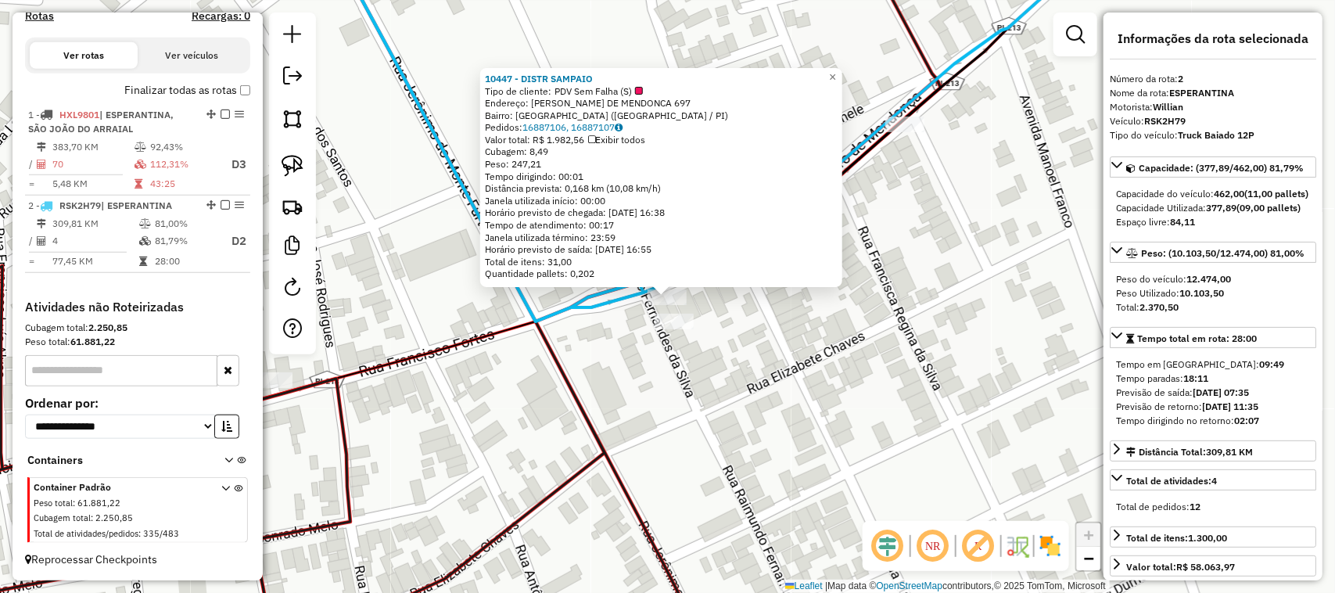
click at [816, 439] on div "10447 - DISTR SAMPAIO Tipo de cliente: PDV Sem Falha (S) Endereço: JOSE SATIRO …" at bounding box center [667, 296] width 1335 height 593
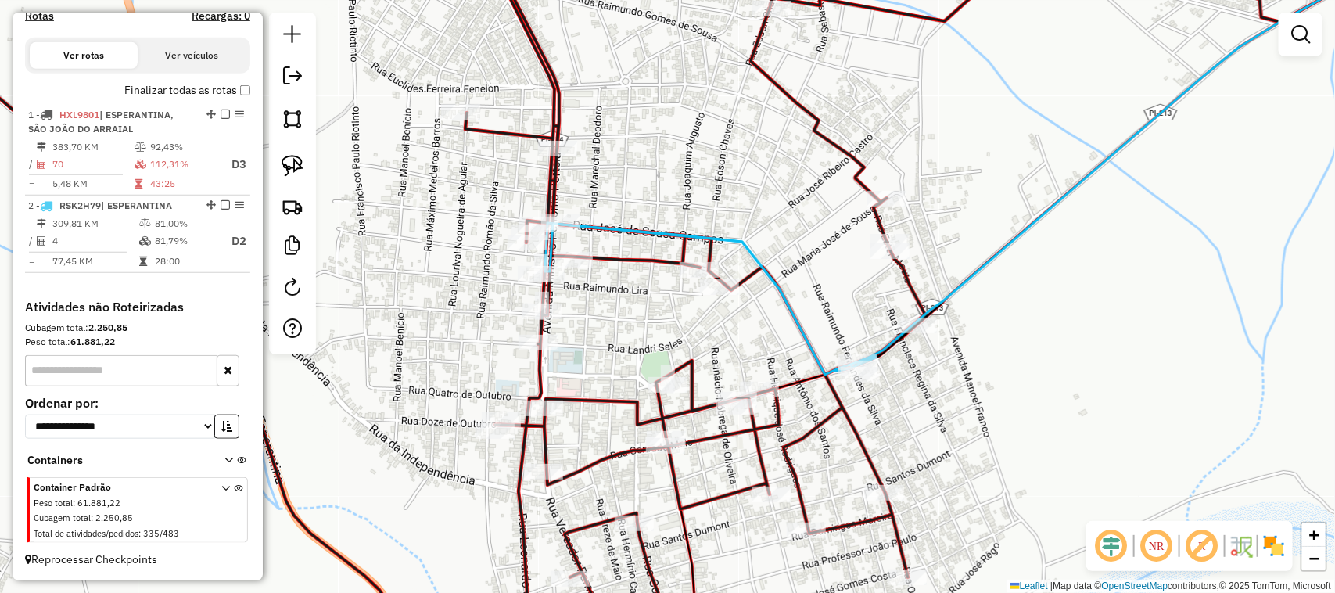
drag, startPoint x: 715, startPoint y: 465, endPoint x: 780, endPoint y: 414, distance: 81.8
click at [801, 422] on div "Janela de atendimento Grade de atendimento Capacidade Transportadoras Veículos …" at bounding box center [667, 296] width 1335 height 593
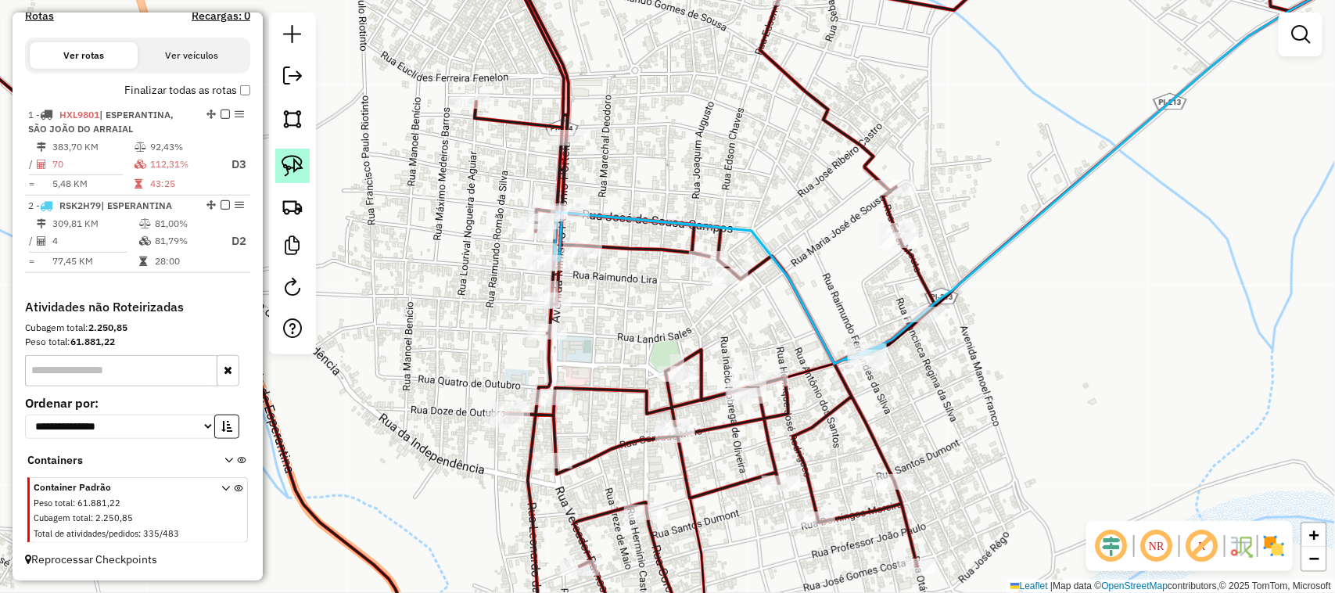
click at [294, 164] on img at bounding box center [292, 166] width 22 height 22
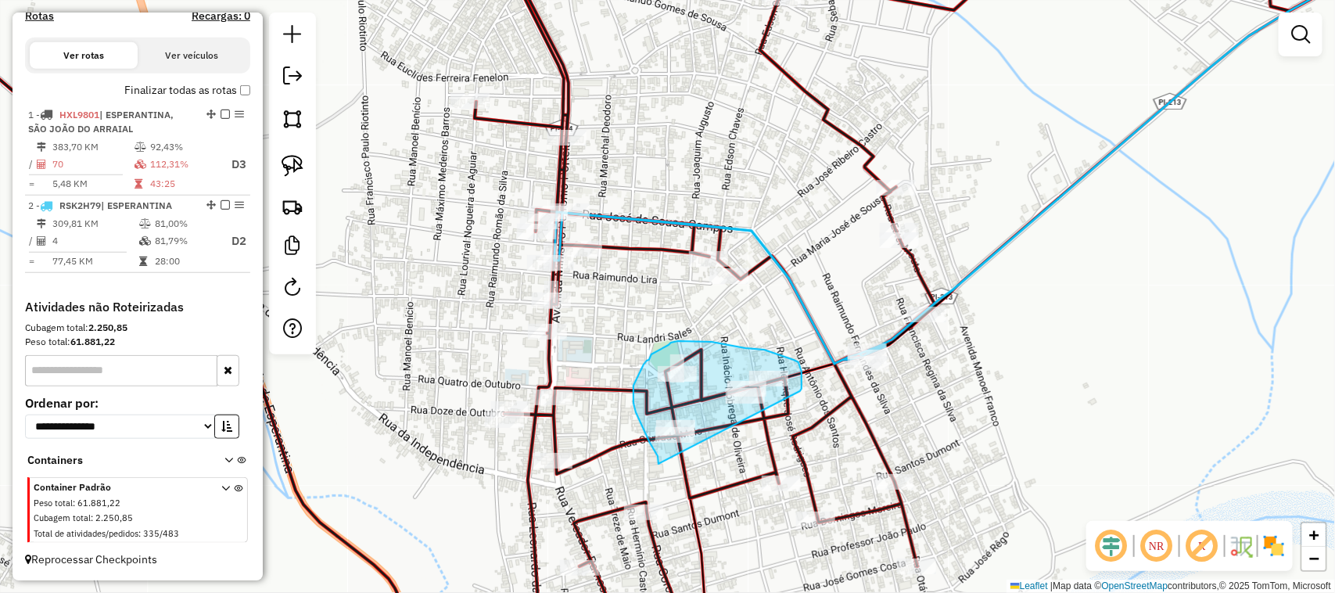
drag, startPoint x: 658, startPoint y: 464, endPoint x: 800, endPoint y: 391, distance: 159.1
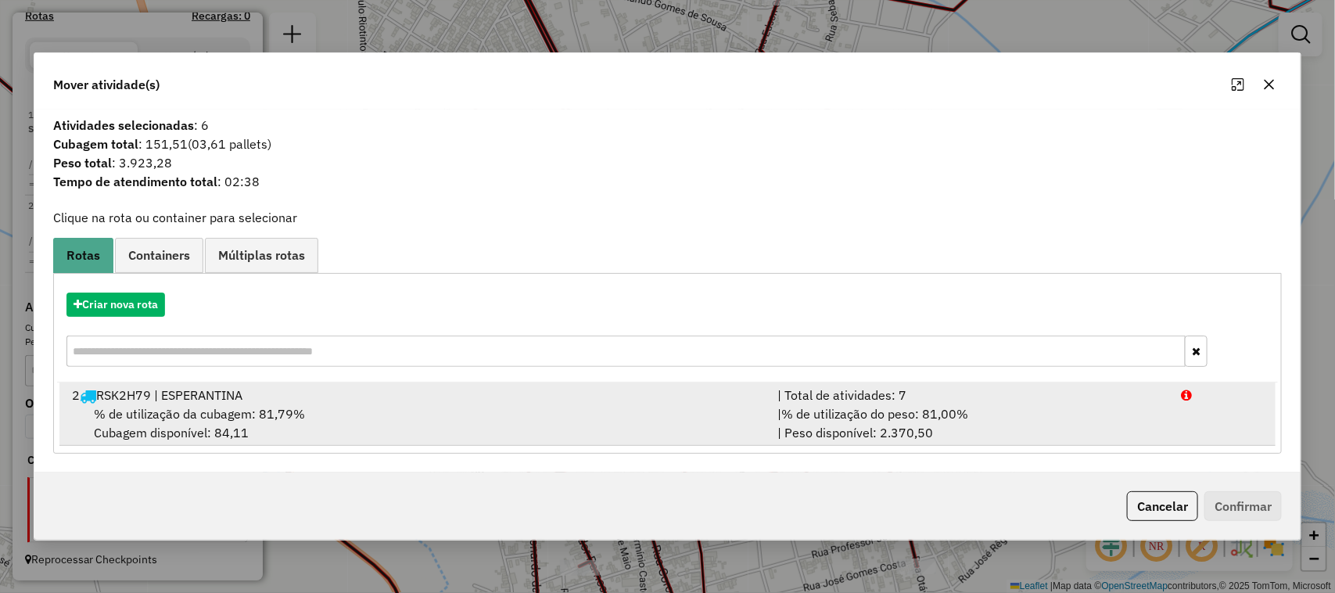
click at [522, 410] on div "% de utilização da cubagem: 81,79% Cubagem disponível: 84,11" at bounding box center [416, 423] width 706 height 38
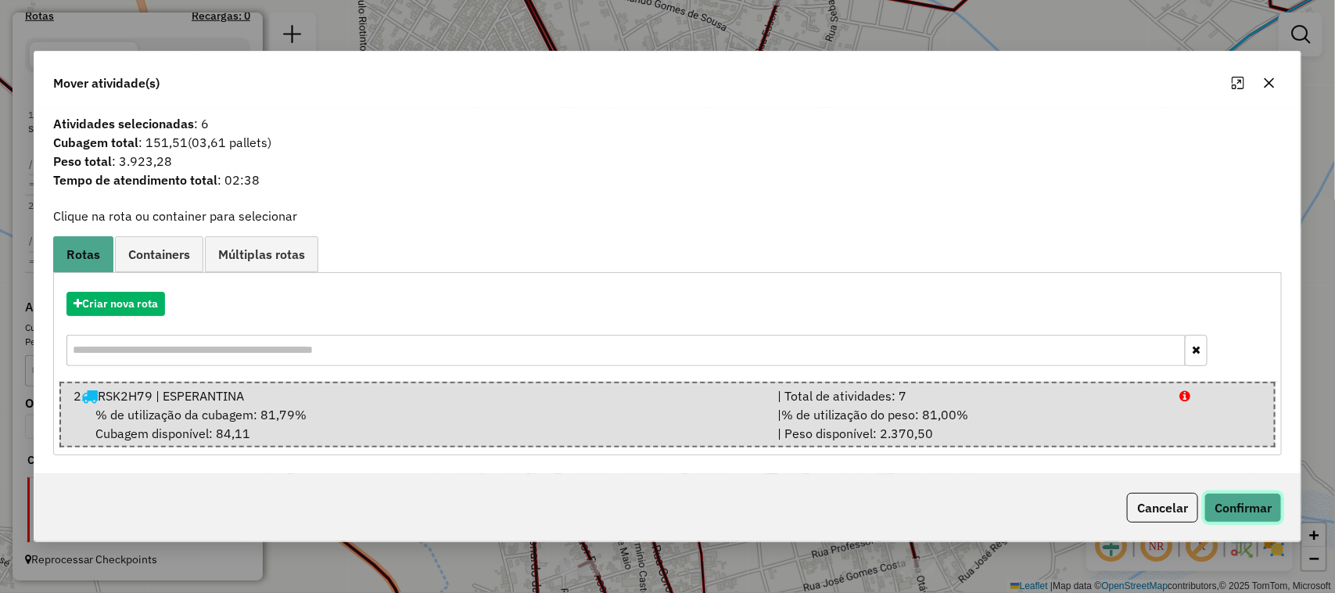
click at [1263, 502] on button "Confirmar" at bounding box center [1242, 508] width 77 height 30
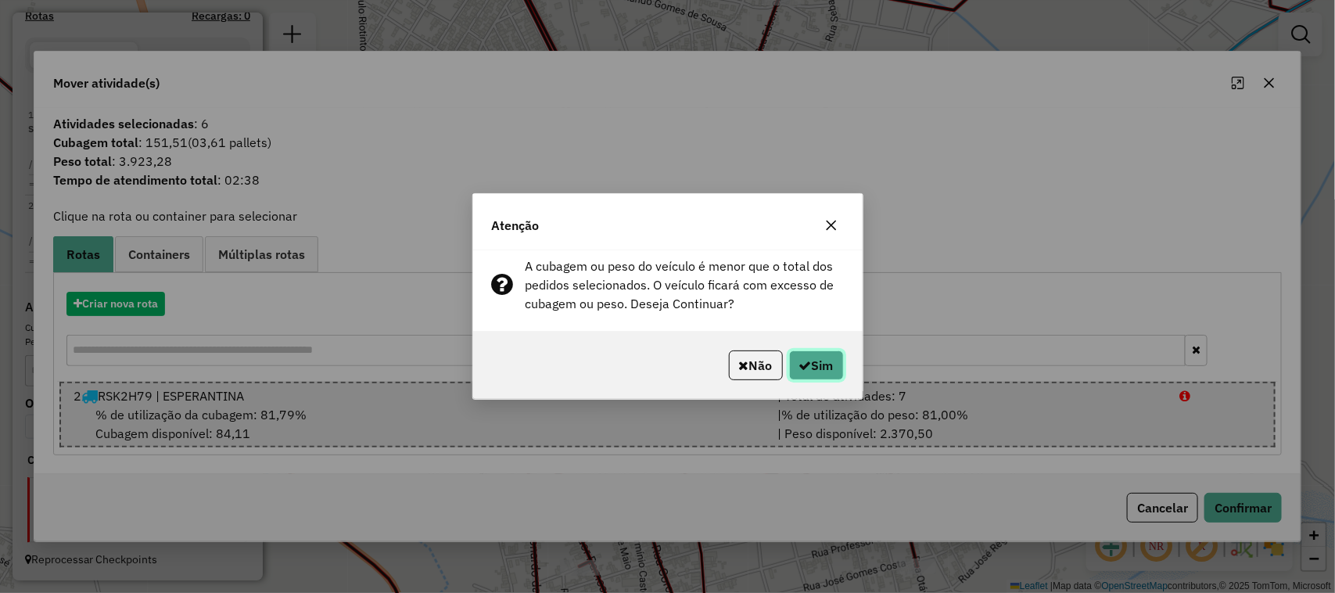
click at [826, 364] on button "Sim" at bounding box center [816, 365] width 55 height 30
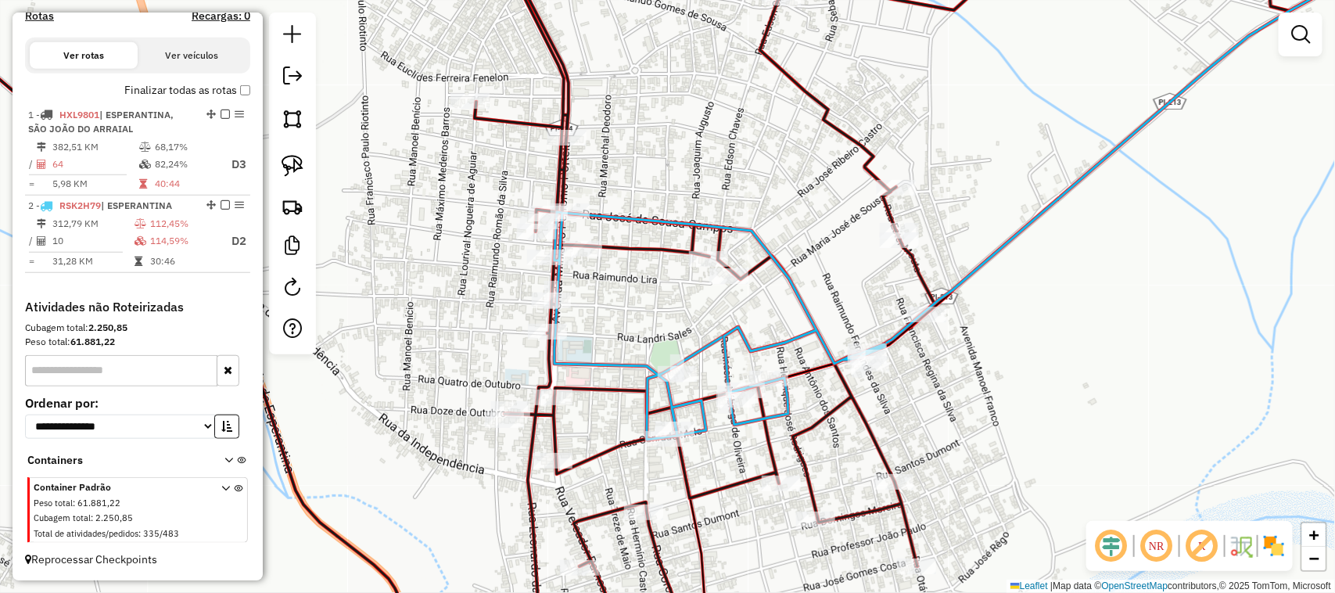
drag, startPoint x: 773, startPoint y: 330, endPoint x: 763, endPoint y: 310, distance: 21.7
click at [773, 325] on div "Janela de atendimento Grade de atendimento Capacidade Transportadoras Veículos …" at bounding box center [667, 296] width 1335 height 593
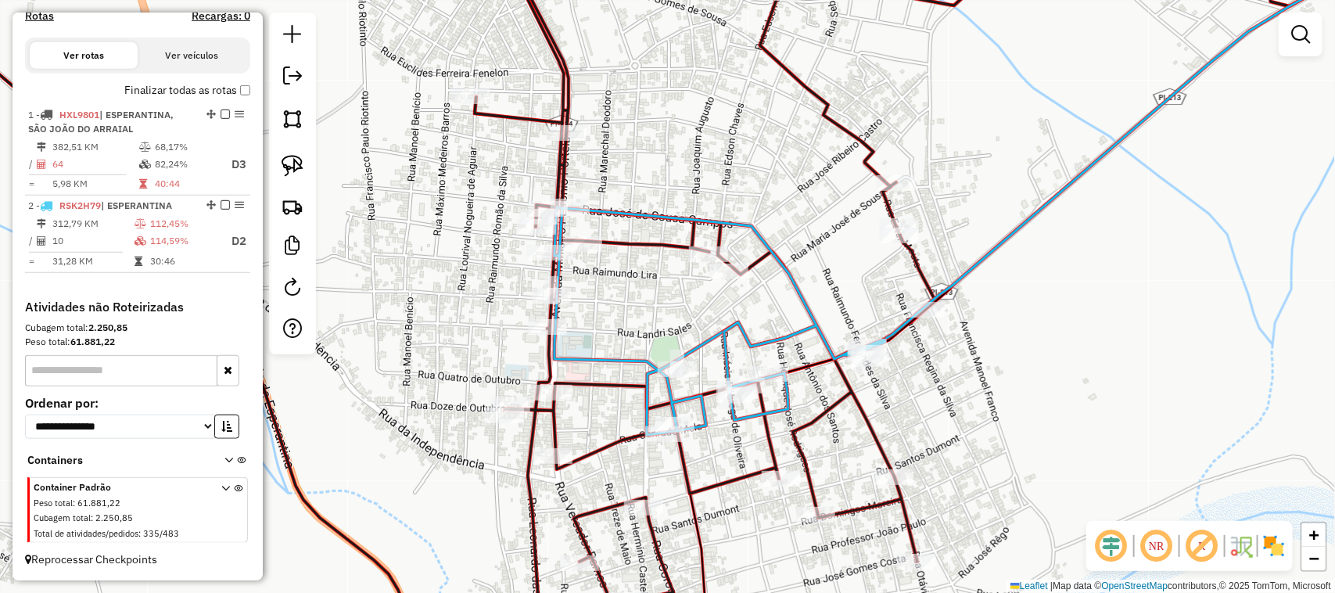
click at [726, 279] on div at bounding box center [728, 271] width 39 height 16
select select "*********"
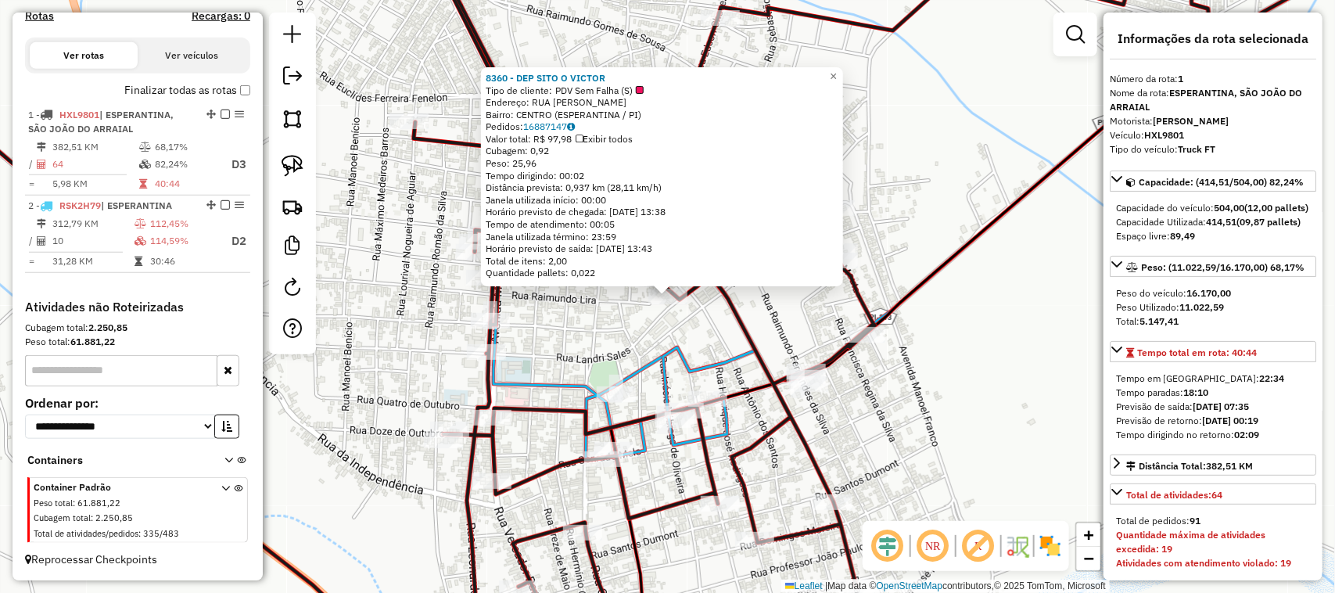
click at [716, 327] on div "8360 - DEP SITO O VICTOR Tipo de cliente: PDV Sem Falha (S) Endereço: RUA FRANC…" at bounding box center [667, 296] width 1335 height 593
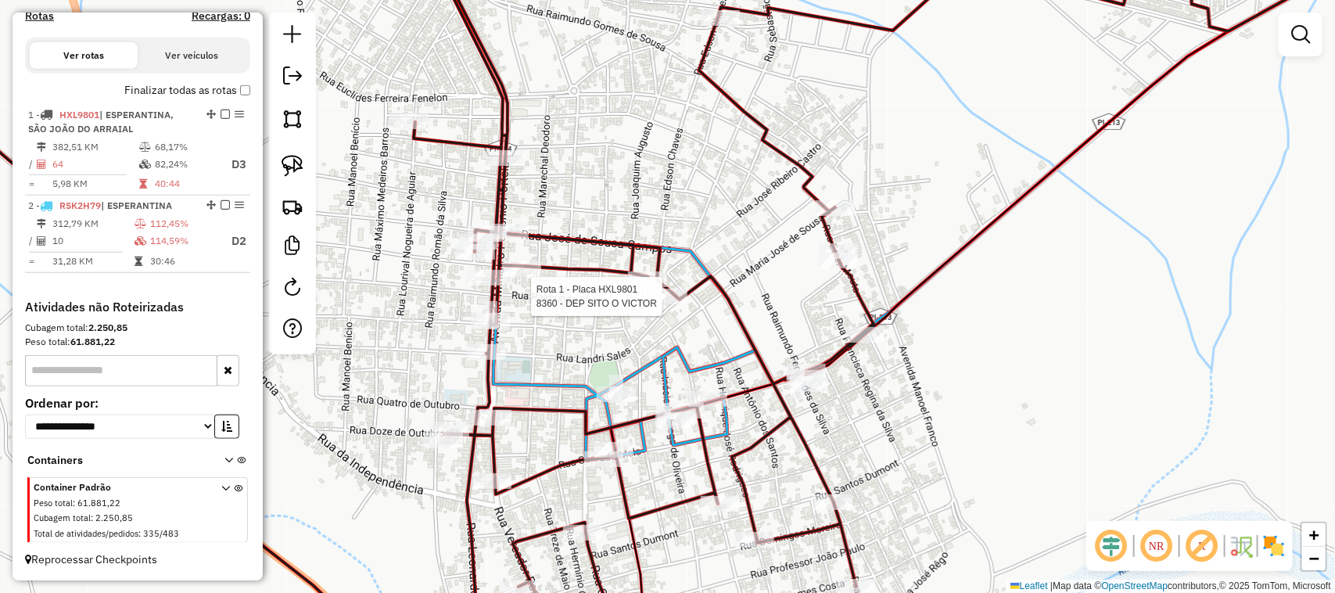
select select "*********"
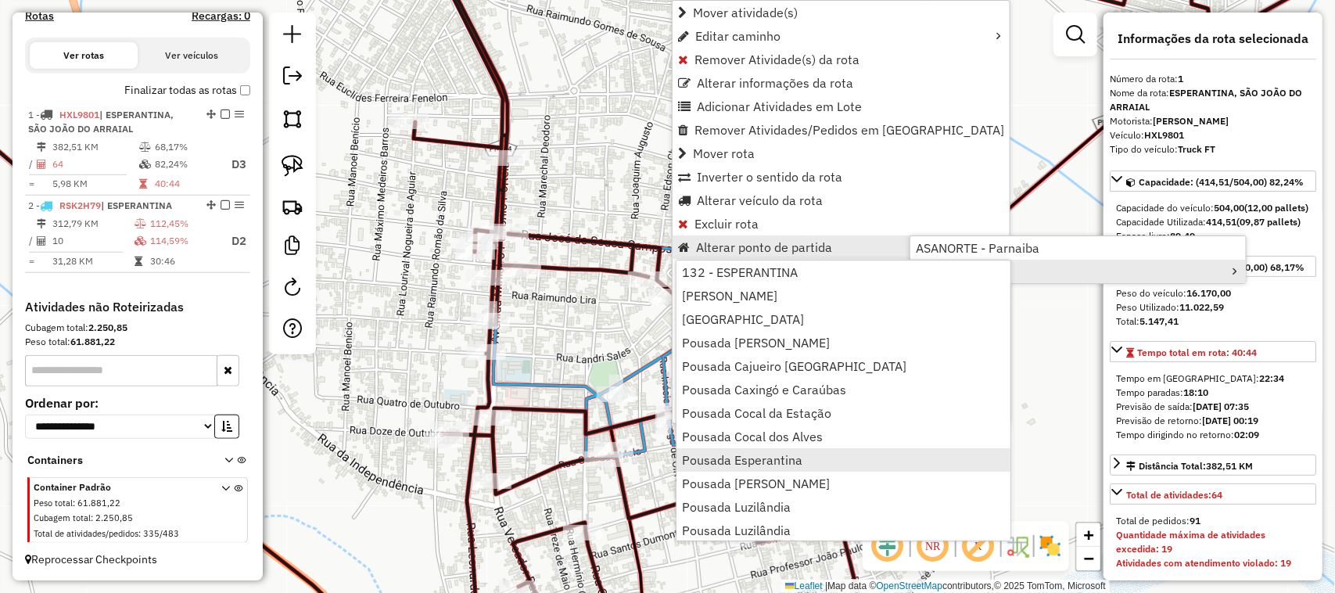
click at [772, 462] on span "Pousada Esperantina" at bounding box center [742, 459] width 120 height 13
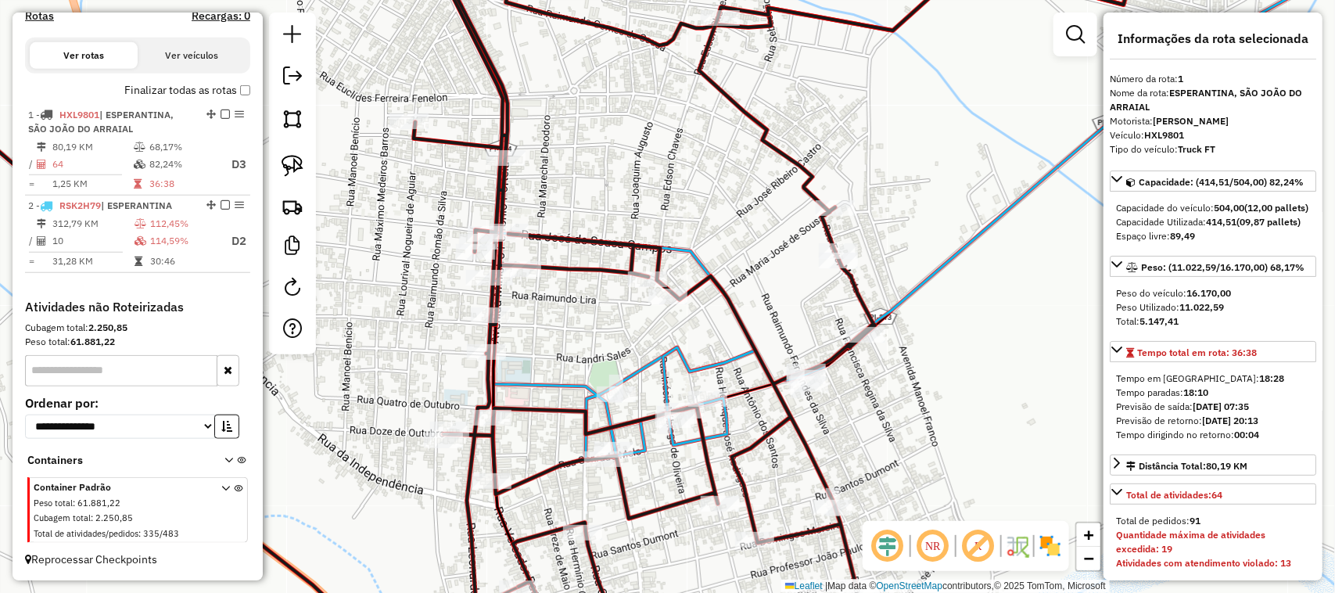
click at [982, 422] on div "Janela de atendimento Grade de atendimento Capacidade Transportadoras Veículos …" at bounding box center [667, 296] width 1335 height 593
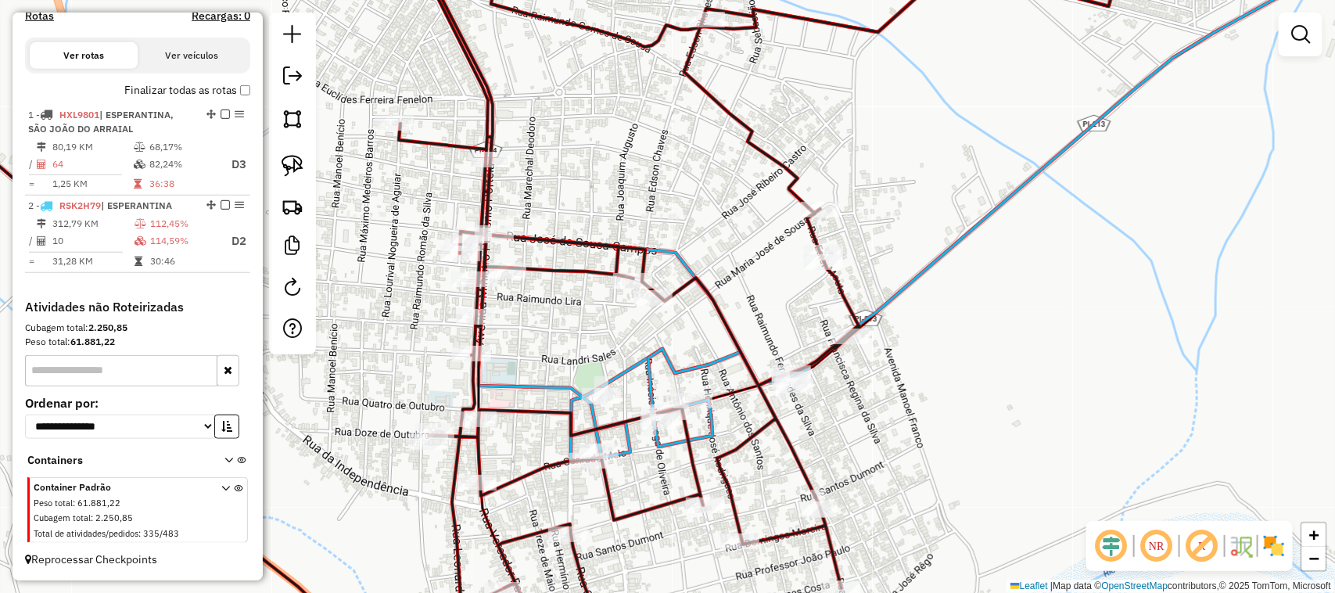
drag, startPoint x: 979, startPoint y: 389, endPoint x: 921, endPoint y: 380, distance: 58.6
click at [960, 389] on div "Janela de atendimento Grade de atendimento Capacidade Transportadoras Veículos …" at bounding box center [667, 296] width 1335 height 593
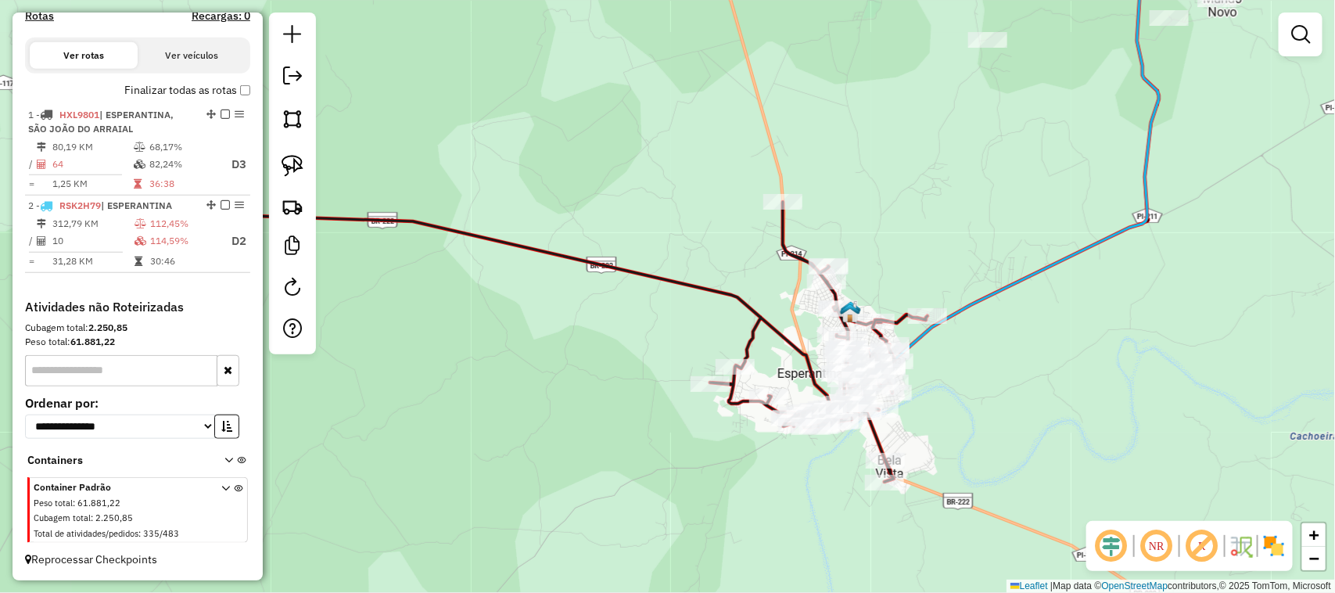
drag, startPoint x: 976, startPoint y: 220, endPoint x: 855, endPoint y: 326, distance: 161.2
click at [886, 307] on div "Janela de atendimento Grade de atendimento Capacidade Transportadoras Veículos …" at bounding box center [667, 296] width 1335 height 593
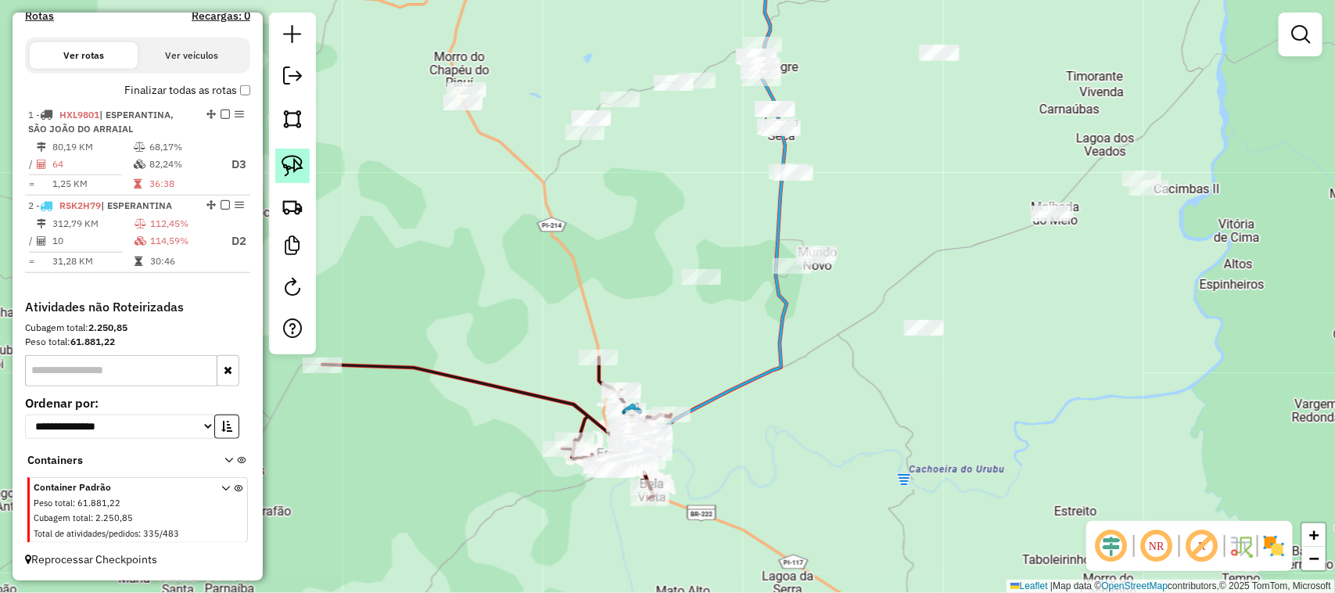
click at [299, 166] on img at bounding box center [292, 166] width 22 height 22
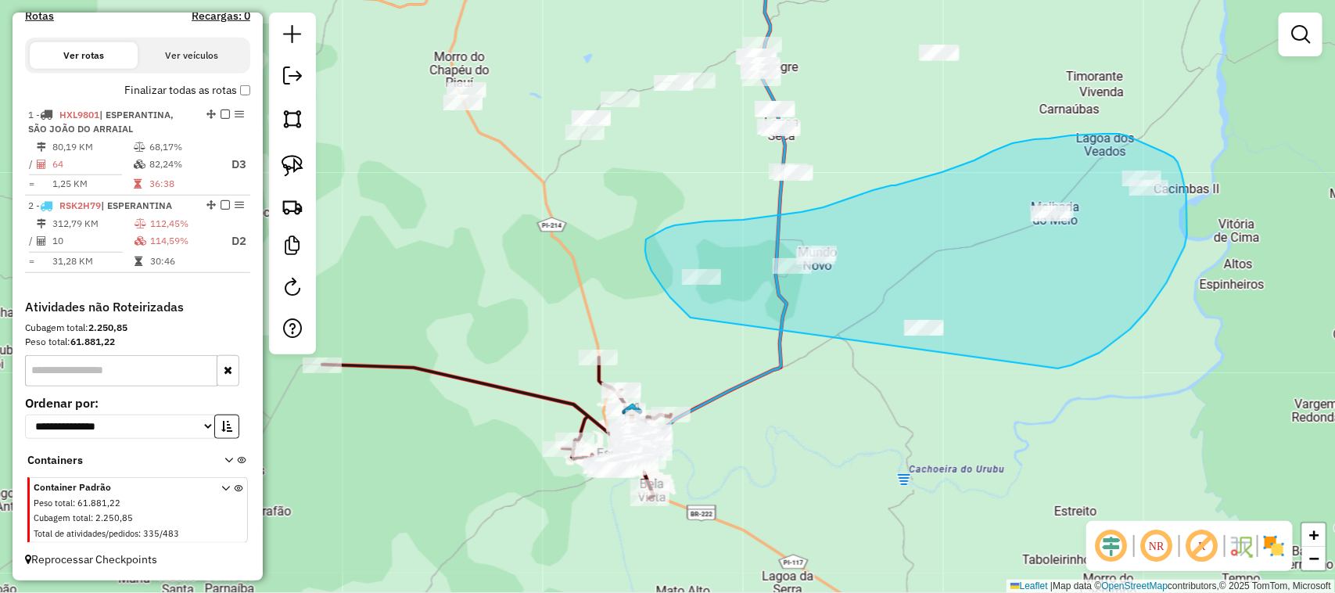
drag, startPoint x: 690, startPoint y: 317, endPoint x: 1058, endPoint y: 368, distance: 371.0
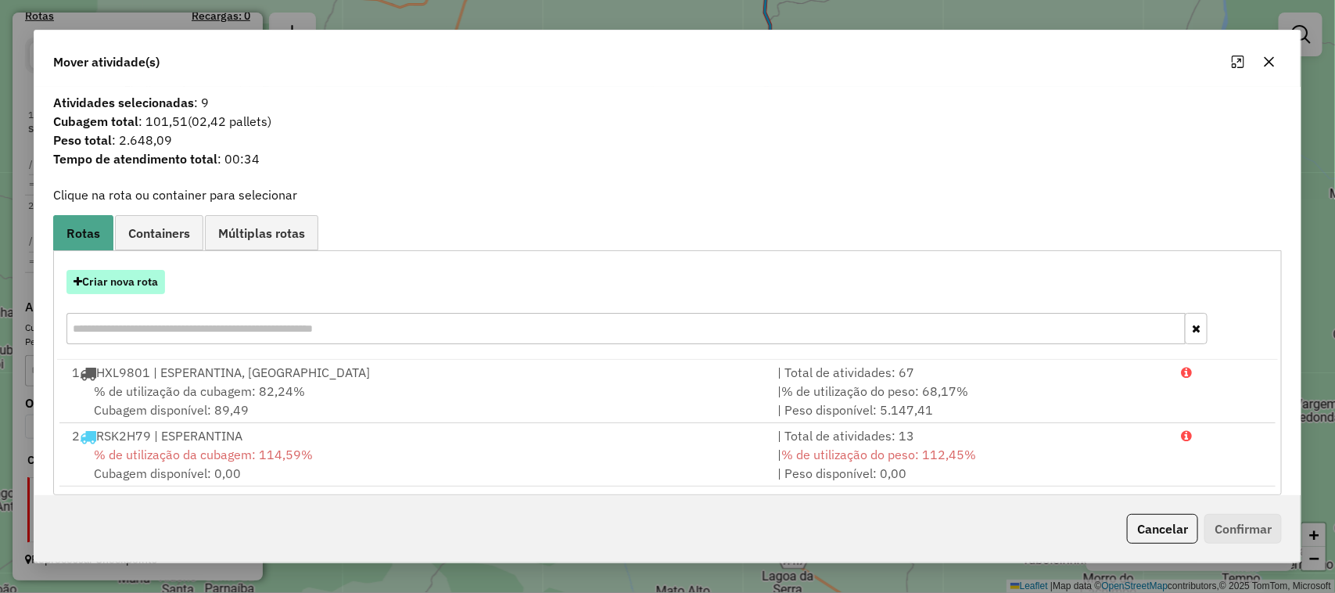
click at [150, 278] on button "Criar nova rota" at bounding box center [115, 282] width 99 height 24
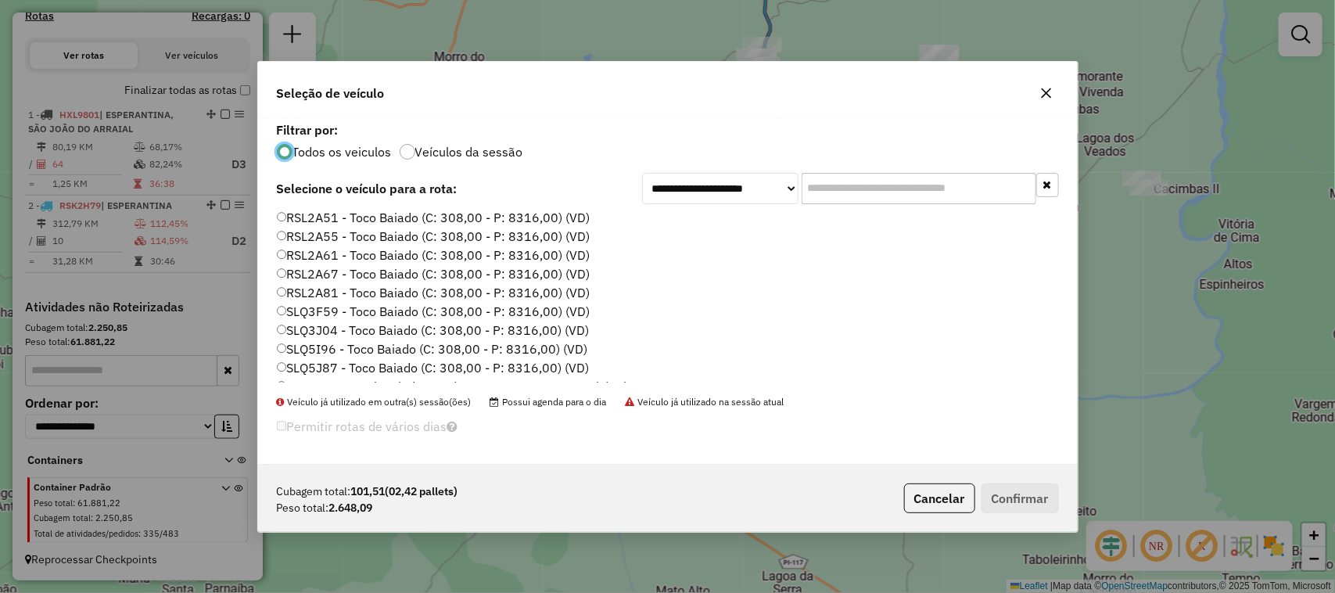
scroll to position [841, 0]
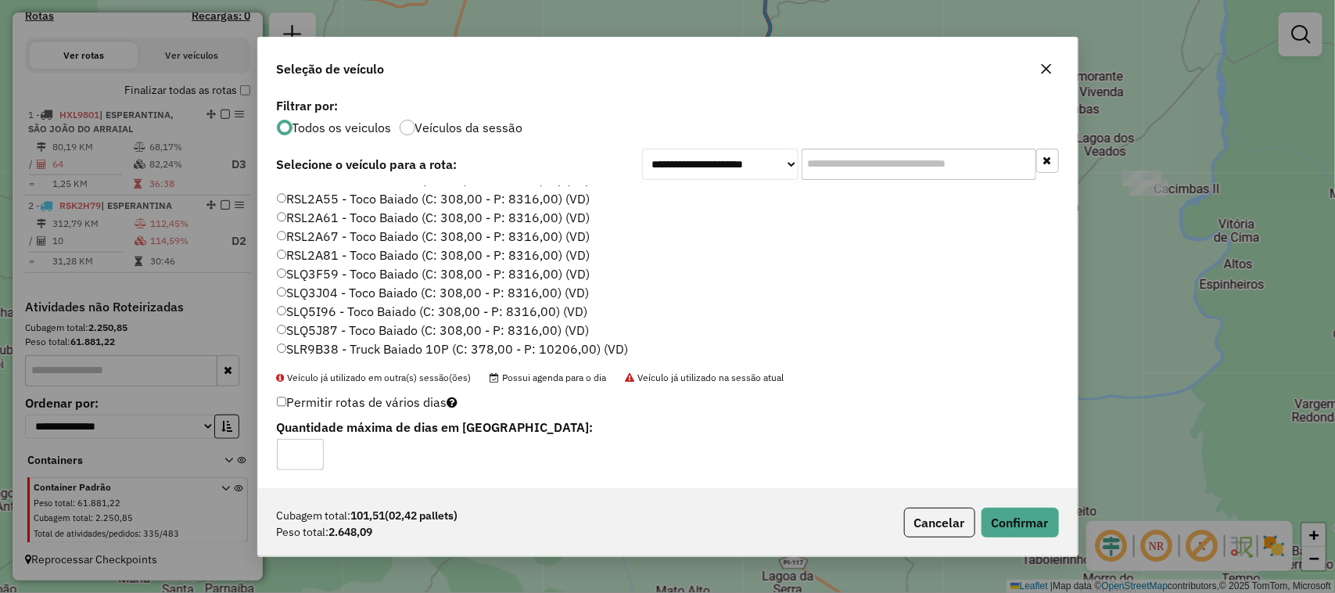
drag, startPoint x: 305, startPoint y: 450, endPoint x: 324, endPoint y: 455, distance: 20.1
type input "*"
click at [307, 450] on input "*" at bounding box center [300, 454] width 47 height 31
click at [1045, 520] on button "Confirmar" at bounding box center [1019, 522] width 77 height 30
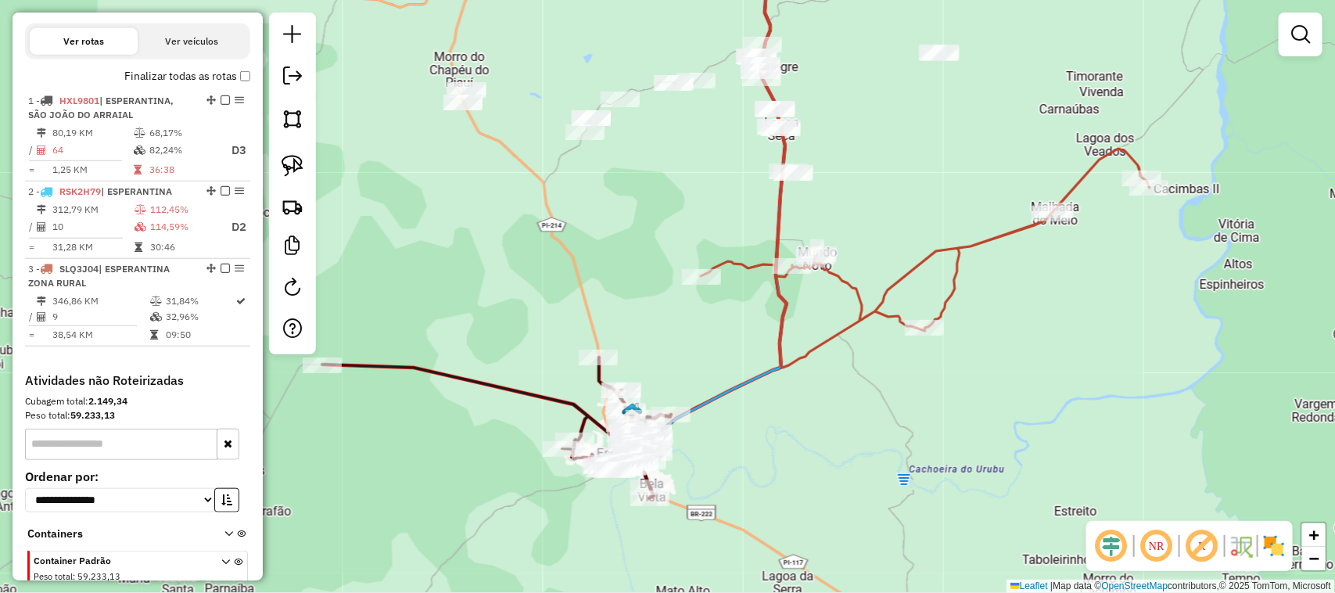
drag, startPoint x: 743, startPoint y: 475, endPoint x: 760, endPoint y: 377, distance: 99.2
click at [760, 382] on div "Janela de atendimento Grade de atendimento Capacidade Transportadoras Veículos …" at bounding box center [667, 296] width 1335 height 593
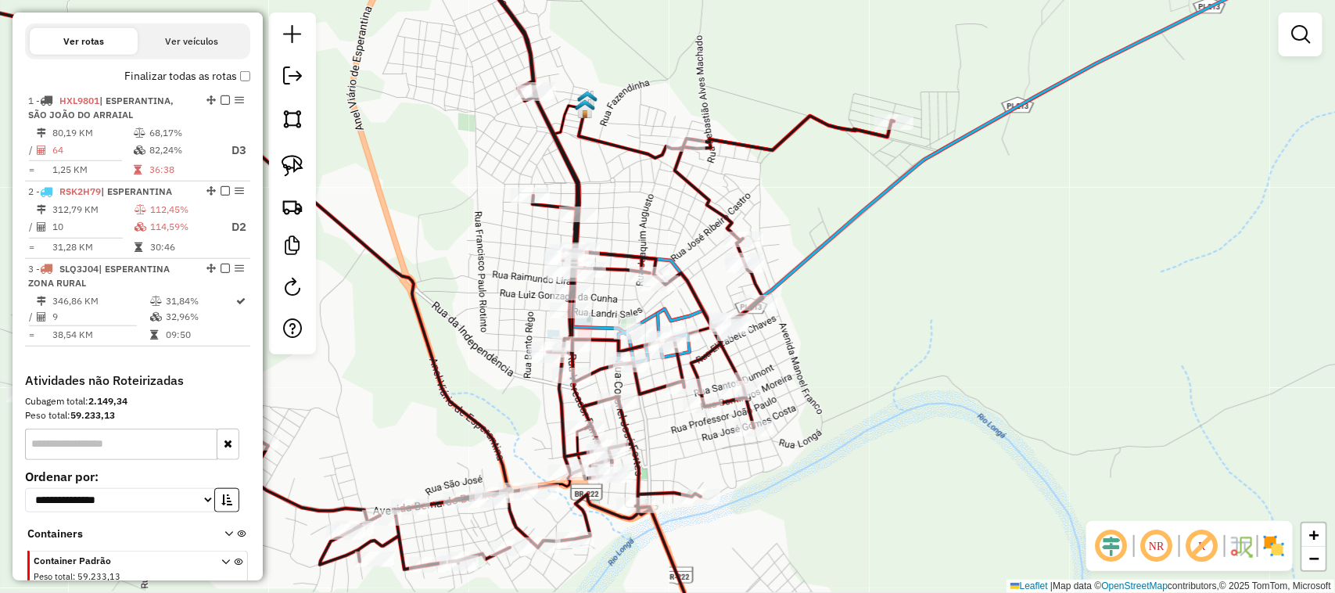
drag, startPoint x: 915, startPoint y: 317, endPoint x: 860, endPoint y: 321, distance: 54.9
click at [900, 337] on div "Janela de atendimento Grade de atendimento Capacidade Transportadoras Veículos …" at bounding box center [667, 296] width 1335 height 593
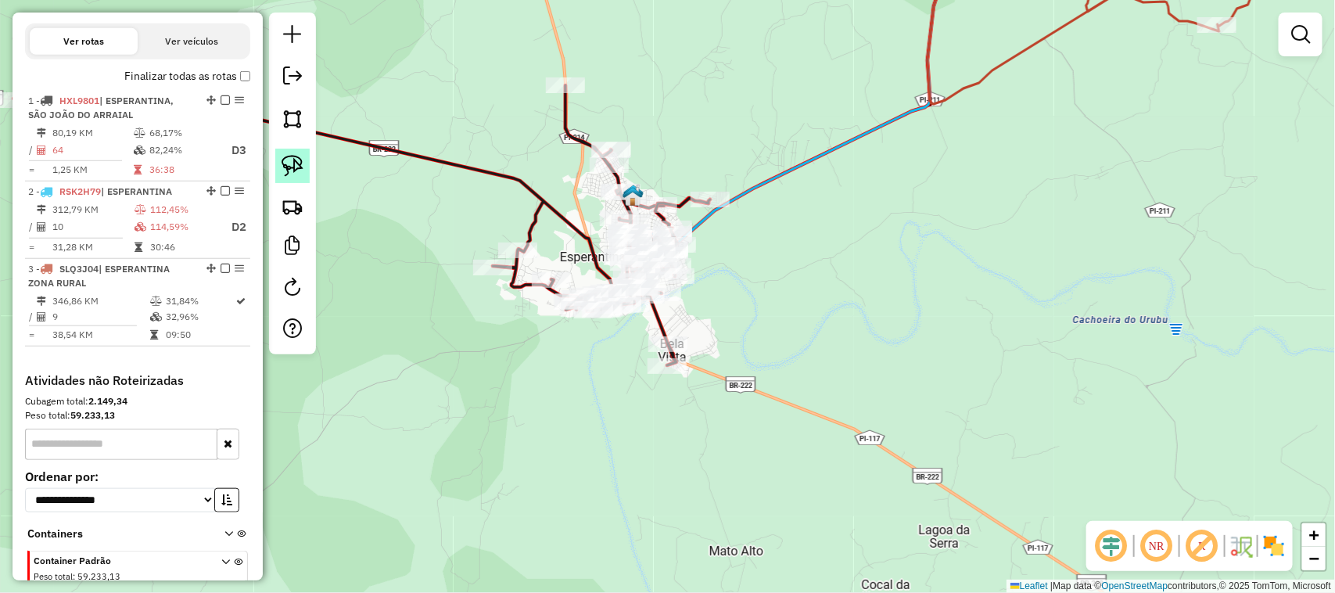
click at [295, 165] on img at bounding box center [292, 166] width 22 height 22
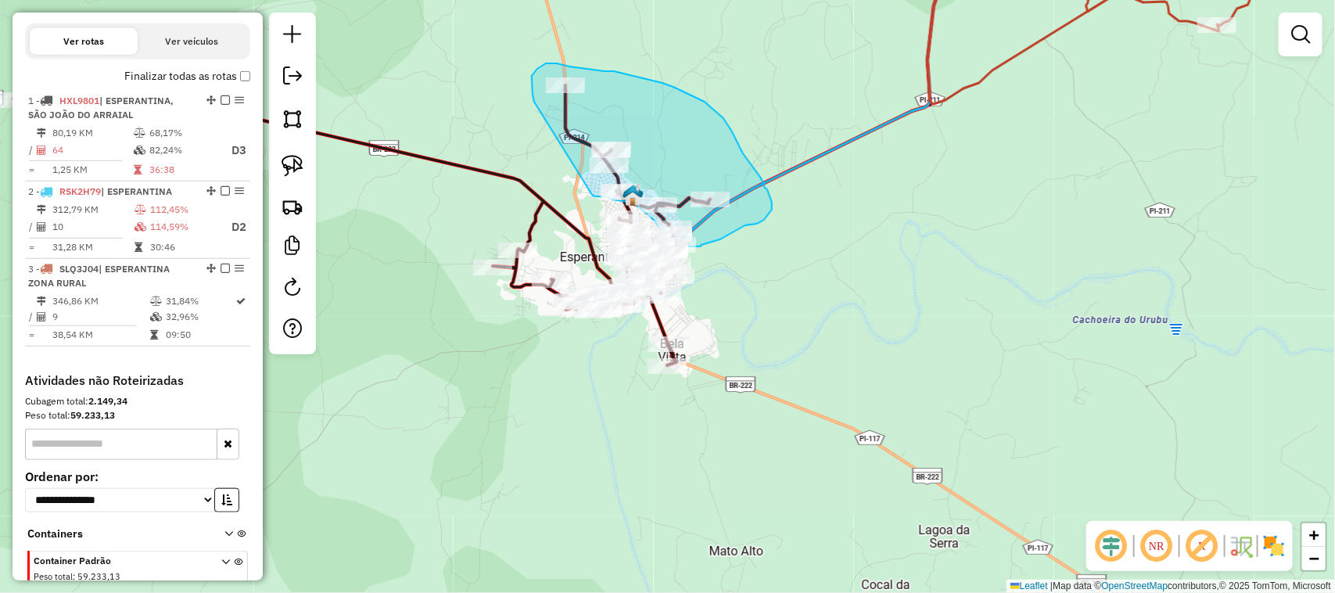
drag, startPoint x: 533, startPoint y: 99, endPoint x: 591, endPoint y: 193, distance: 110.9
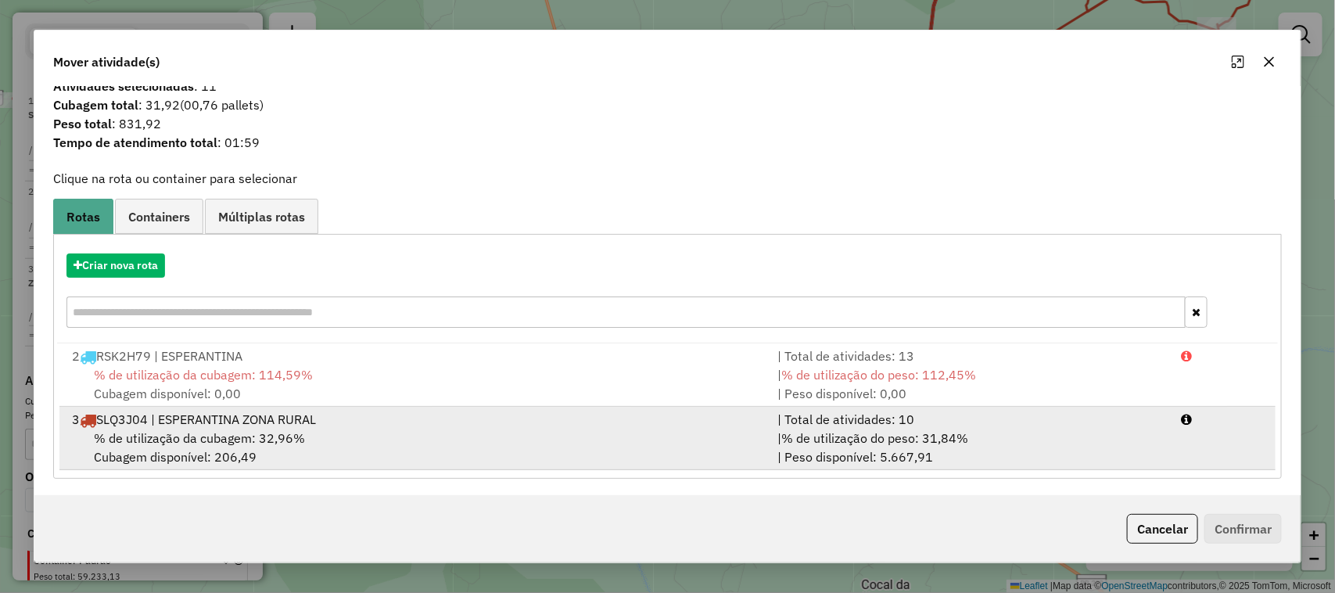
scroll to position [20, 0]
click at [440, 422] on div "3 SLQ3J04 | ESPERANTINA ZONA RURAL" at bounding box center [416, 416] width 706 height 19
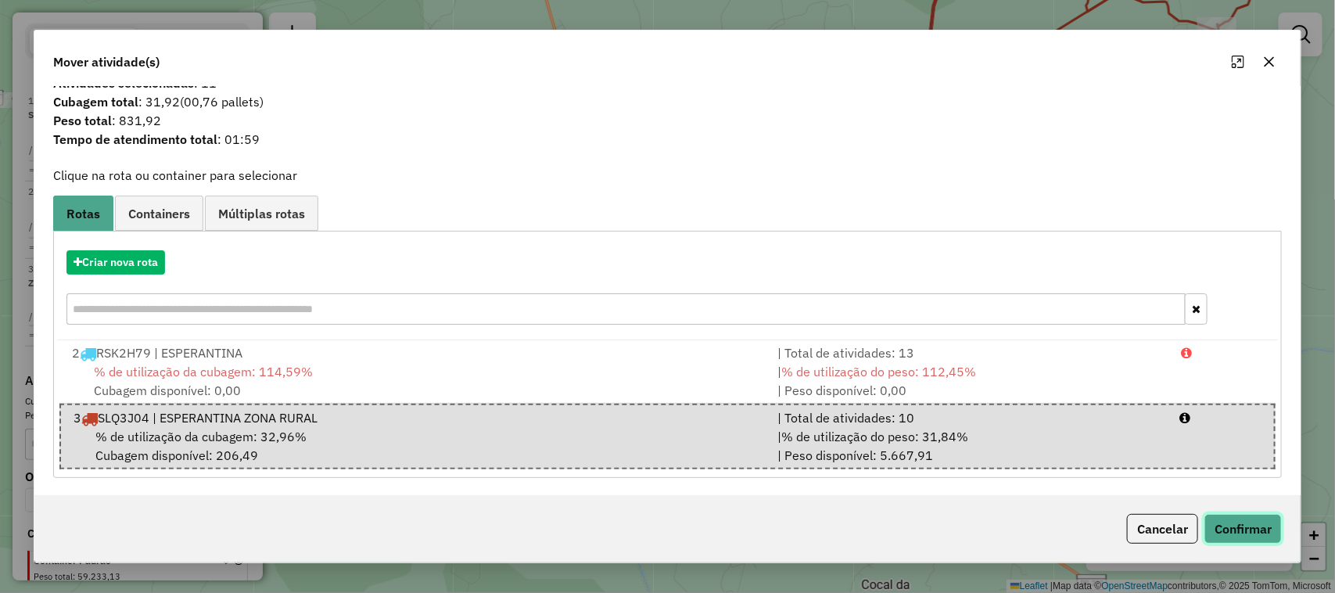
click at [1236, 530] on button "Confirmar" at bounding box center [1242, 529] width 77 height 30
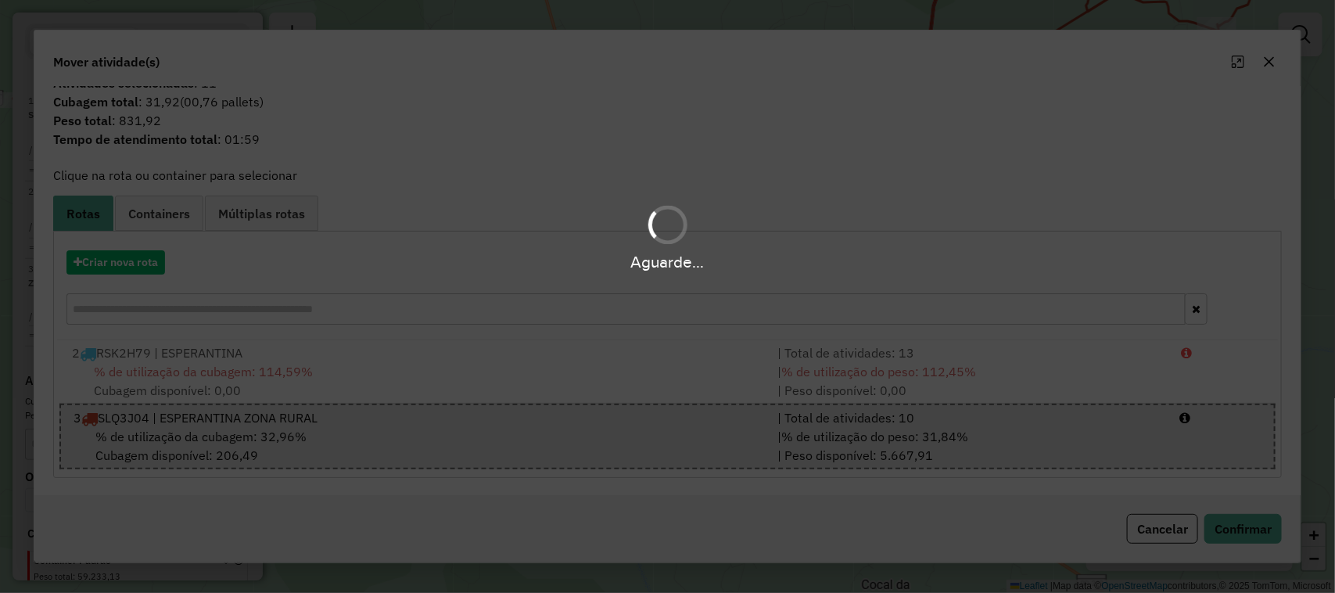
scroll to position [0, 0]
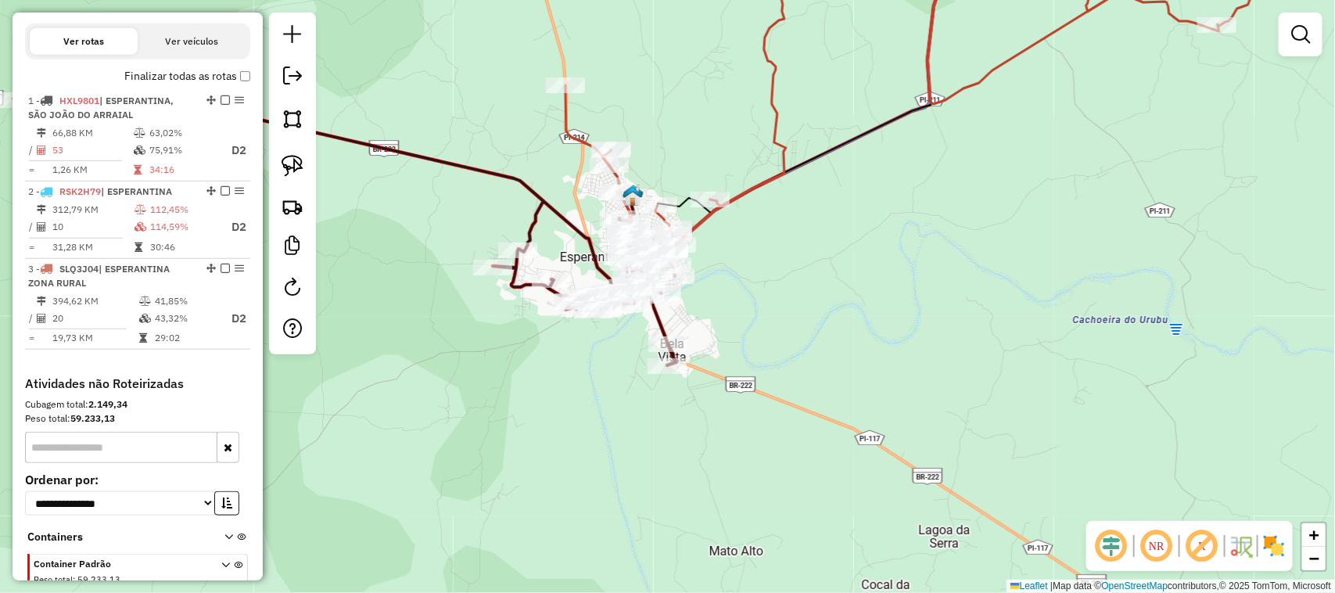
click at [831, 330] on div "Janela de atendimento Grade de atendimento Capacidade Transportadoras Veículos …" at bounding box center [667, 296] width 1335 height 593
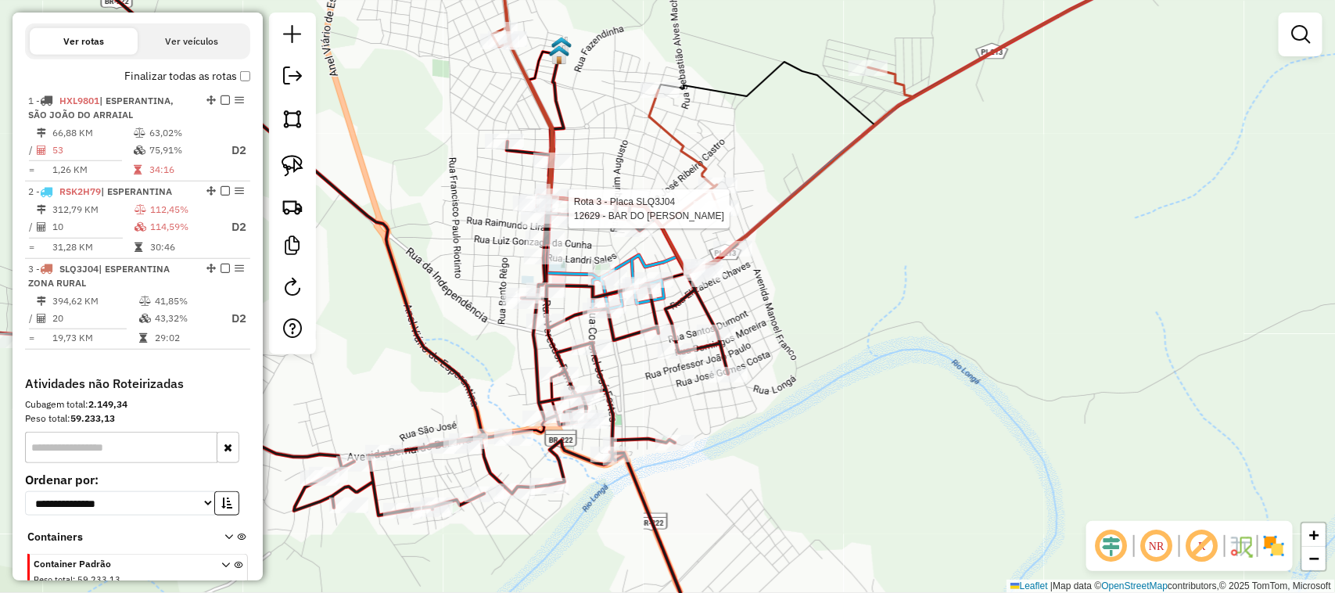
select select "*********"
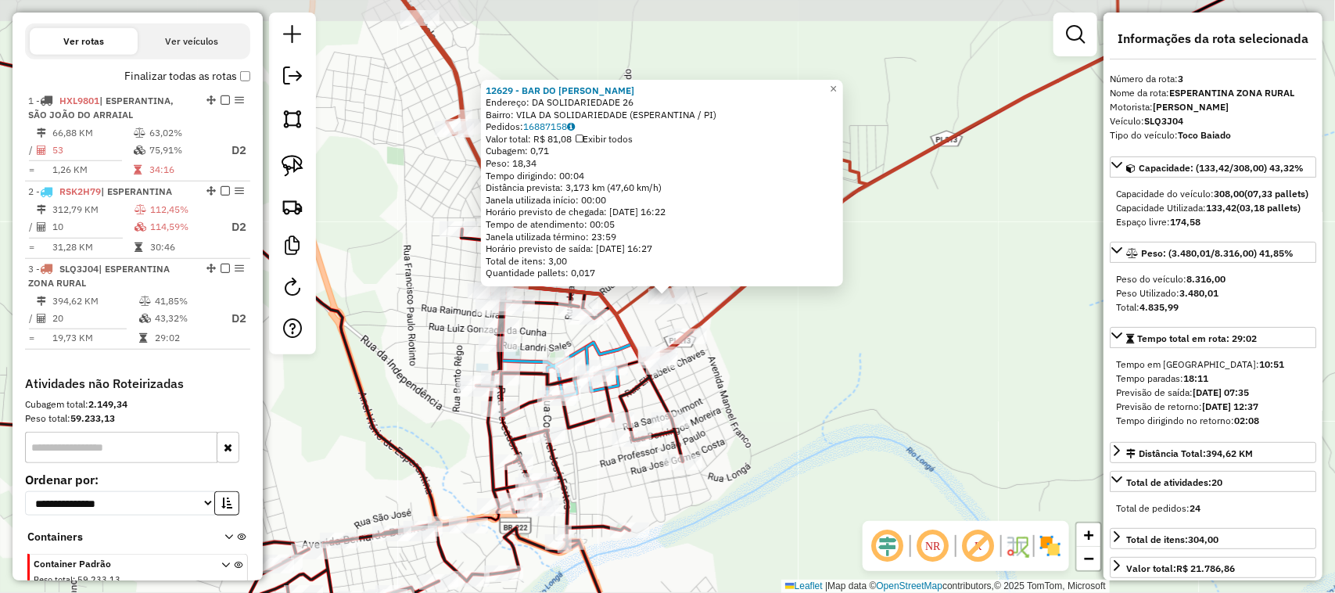
scroll to position [585, 0]
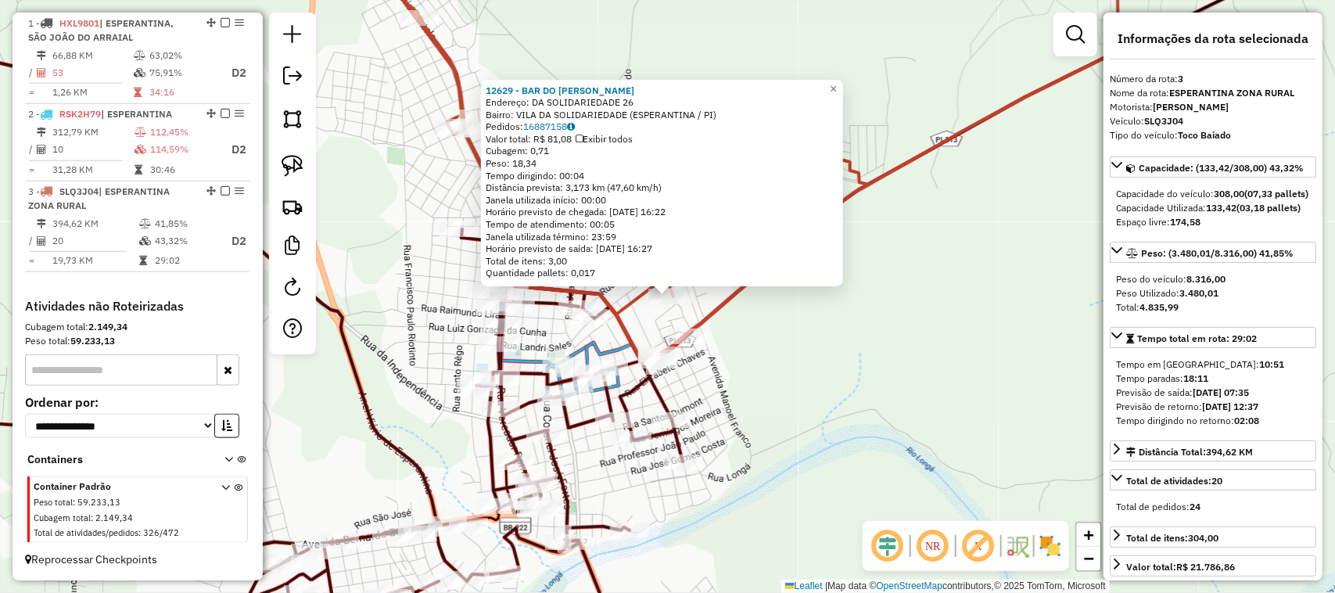
click at [845, 360] on div "12629 - BAR DO REGINALDO Endereço: DA SOLIDARIEDADE 26 Bairro: VILA DA SOLIDARI…" at bounding box center [667, 296] width 1335 height 593
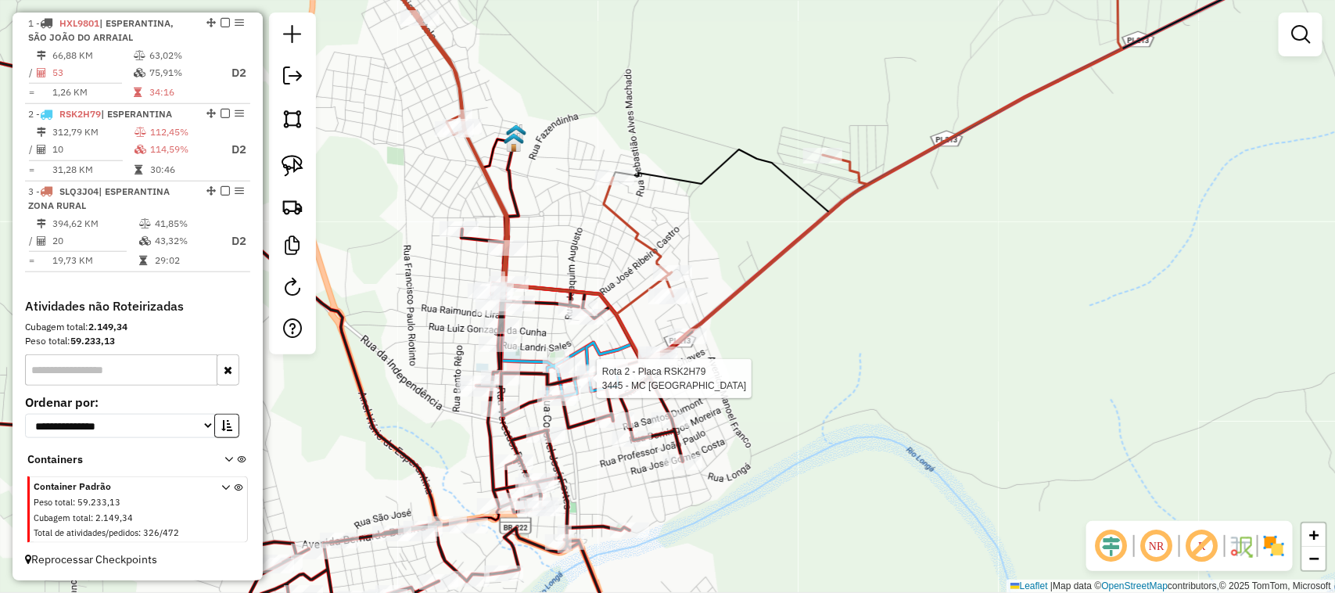
select select "*********"
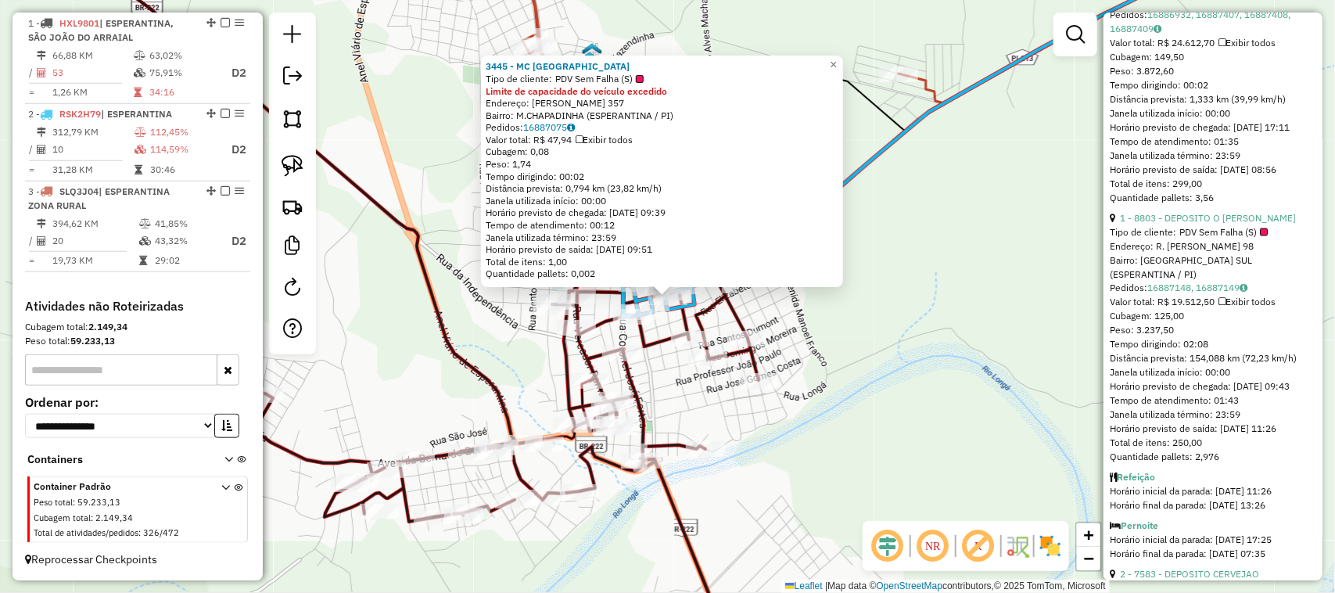
scroll to position [1075, 0]
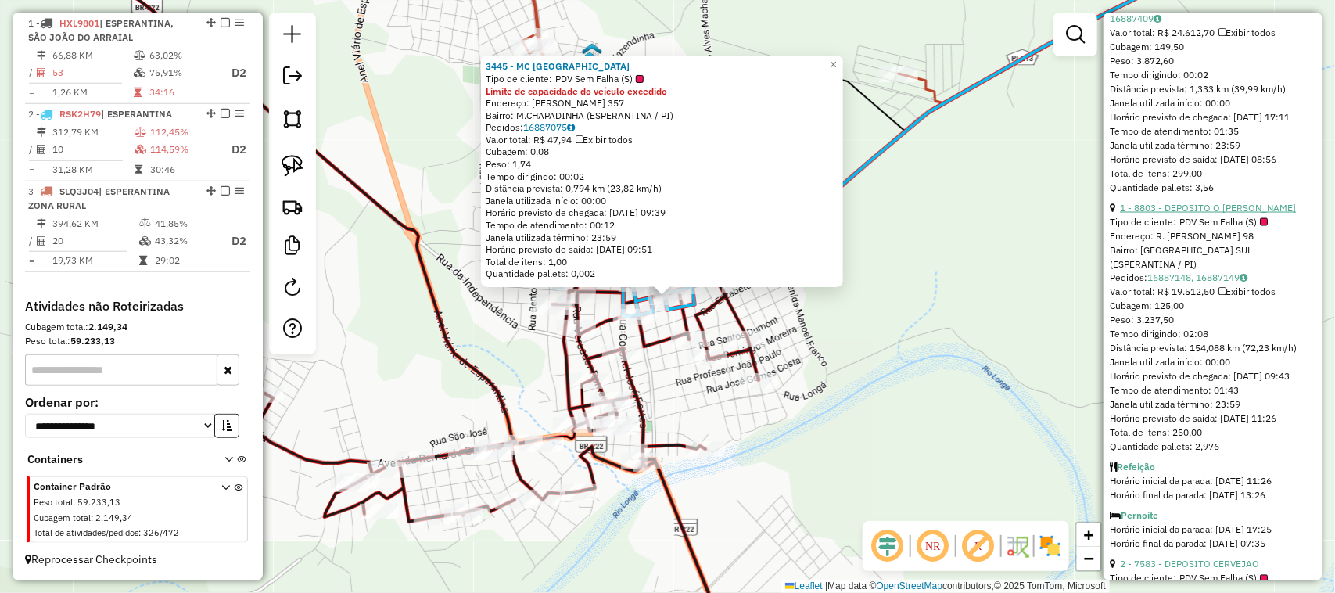
click at [1228, 213] on link "1 - 8803 - DEPOSITO O LEANDRO" at bounding box center [1208, 208] width 176 height 12
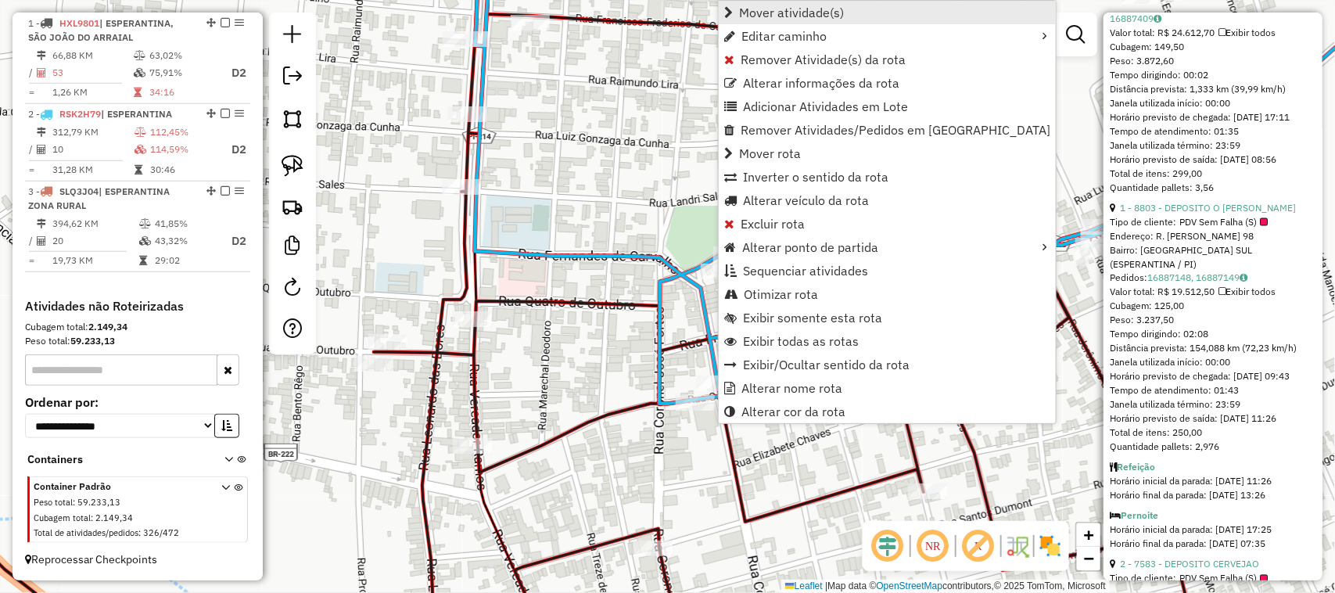
click at [775, 13] on span "Mover atividade(s)" at bounding box center [791, 12] width 105 height 13
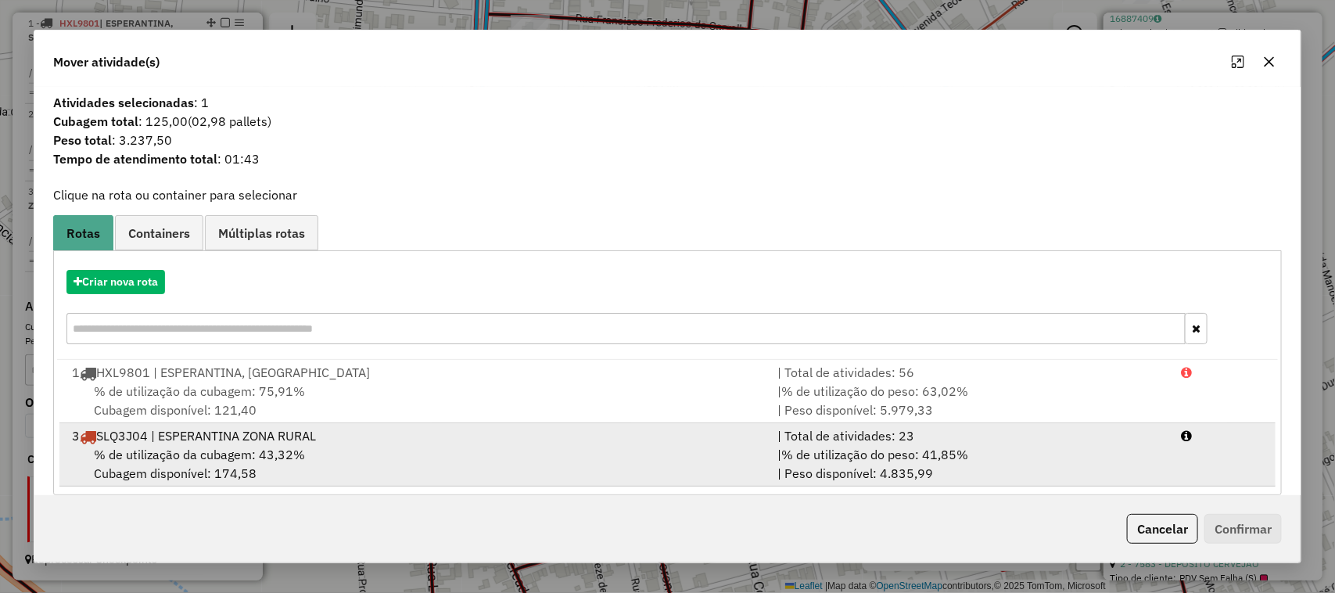
click at [529, 444] on div "3 SLQ3J04 | ESPERANTINA ZONA RURAL" at bounding box center [416, 435] width 706 height 19
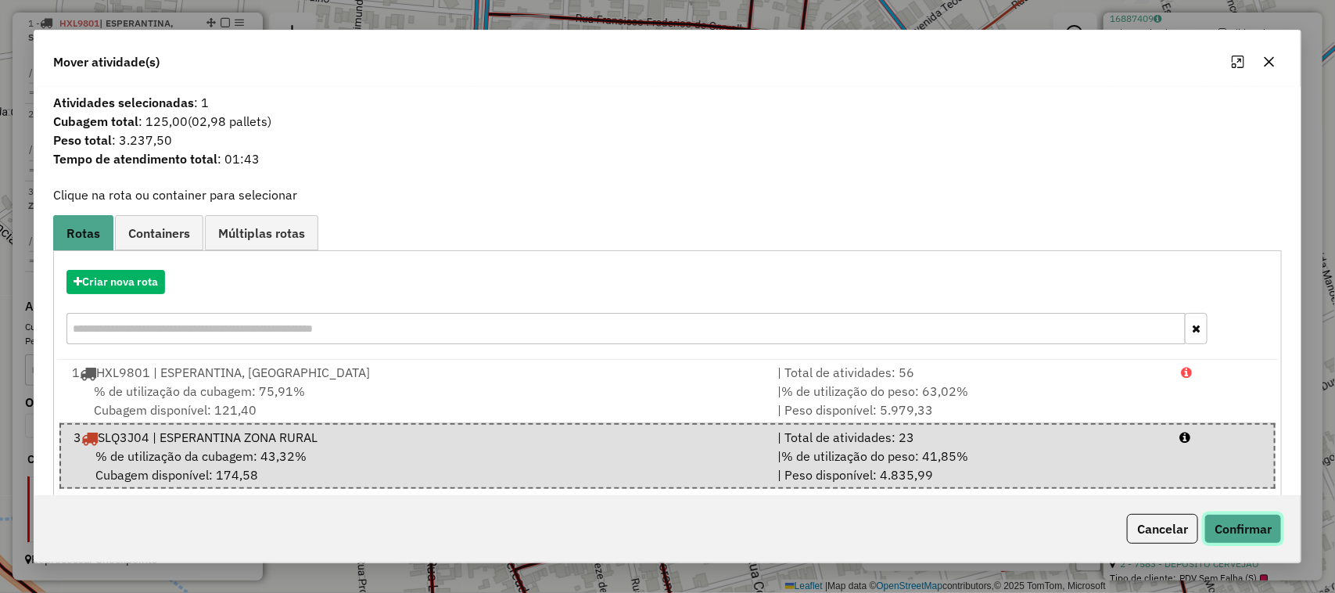
click at [1225, 524] on button "Confirmar" at bounding box center [1242, 529] width 77 height 30
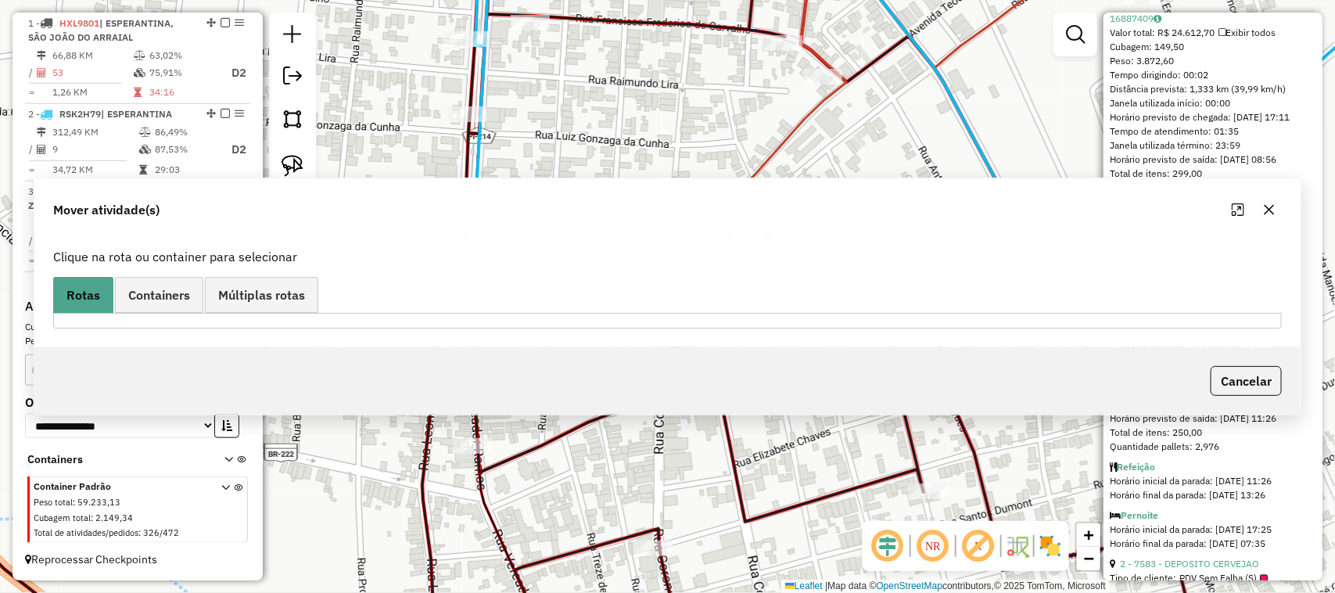
scroll to position [1048, 0]
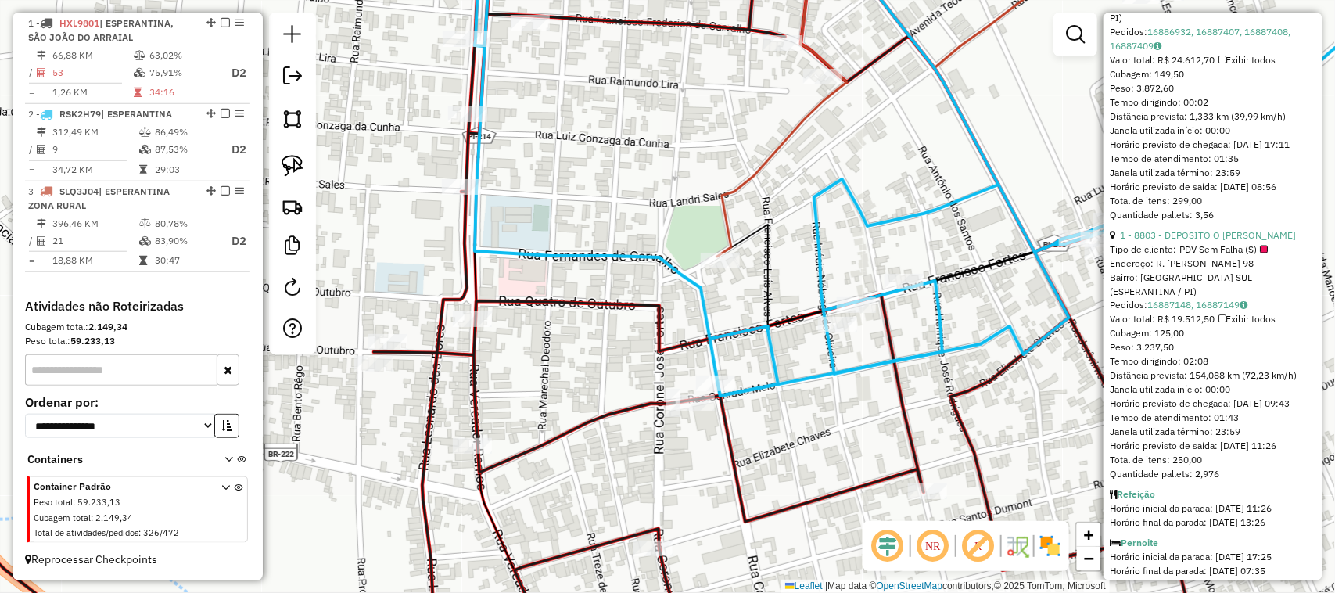
click at [752, 357] on div "Janela de atendimento Grade de atendimento Capacidade Transportadoras Veículos …" at bounding box center [667, 296] width 1335 height 593
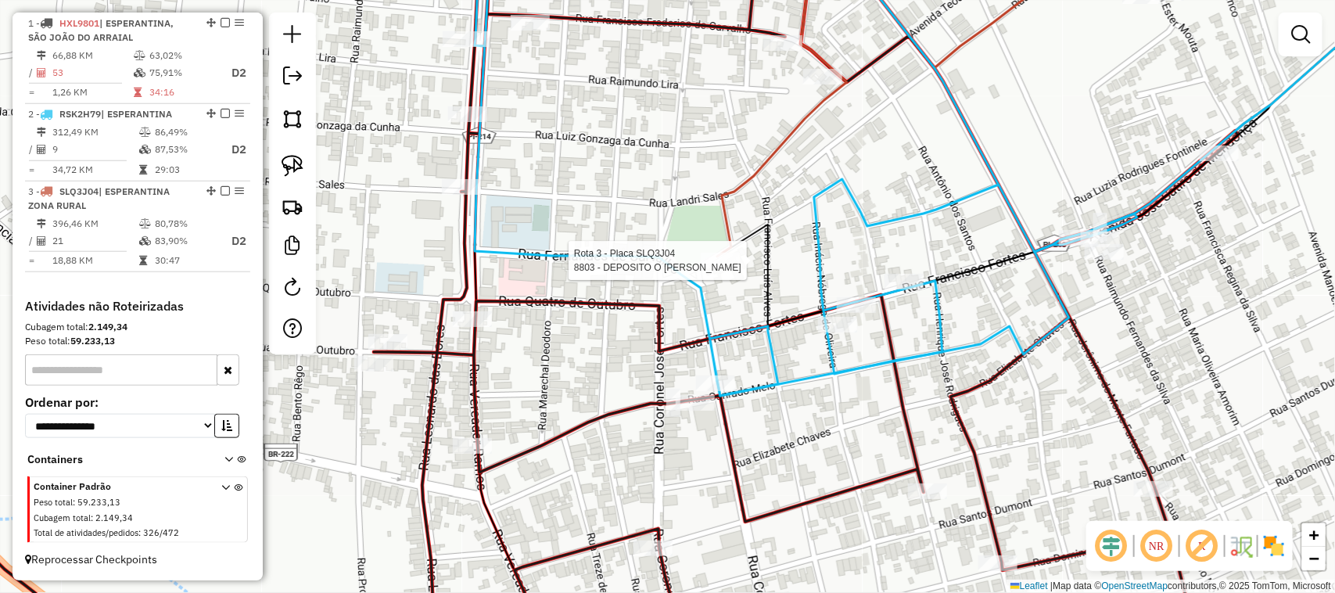
select select "*********"
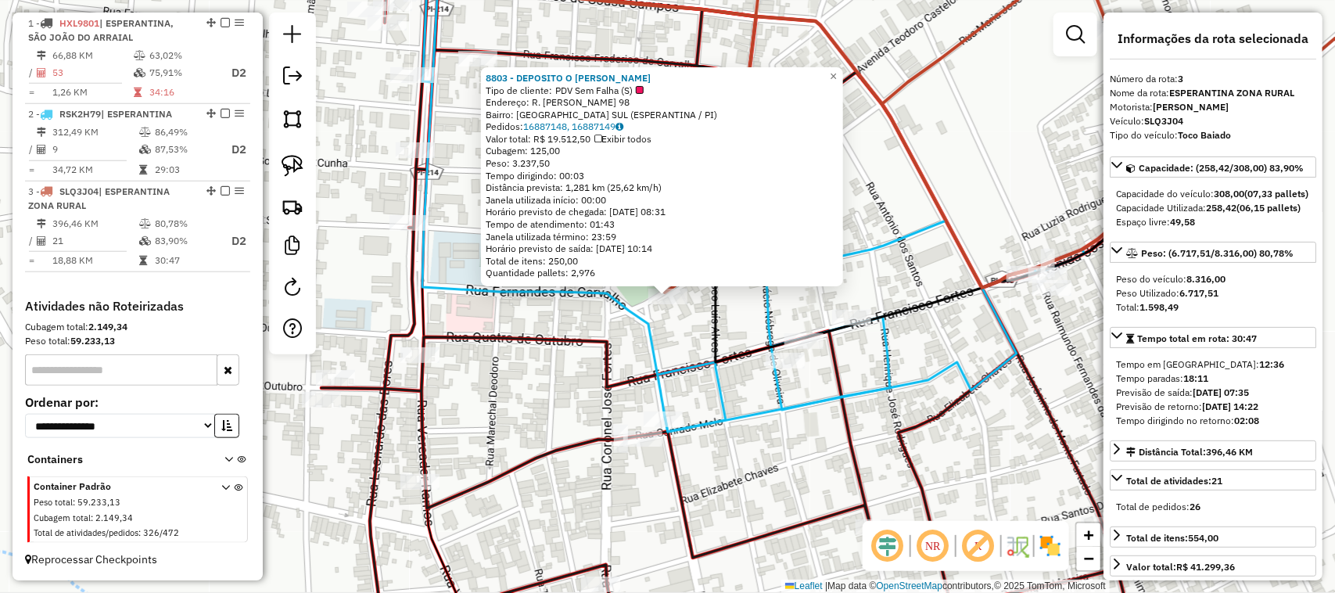
click at [760, 452] on div "8803 - DEPOSITO O LEANDRO Tipo de cliente: PDV Sem Falha (S) Endereço: R. JOSE …" at bounding box center [667, 296] width 1335 height 593
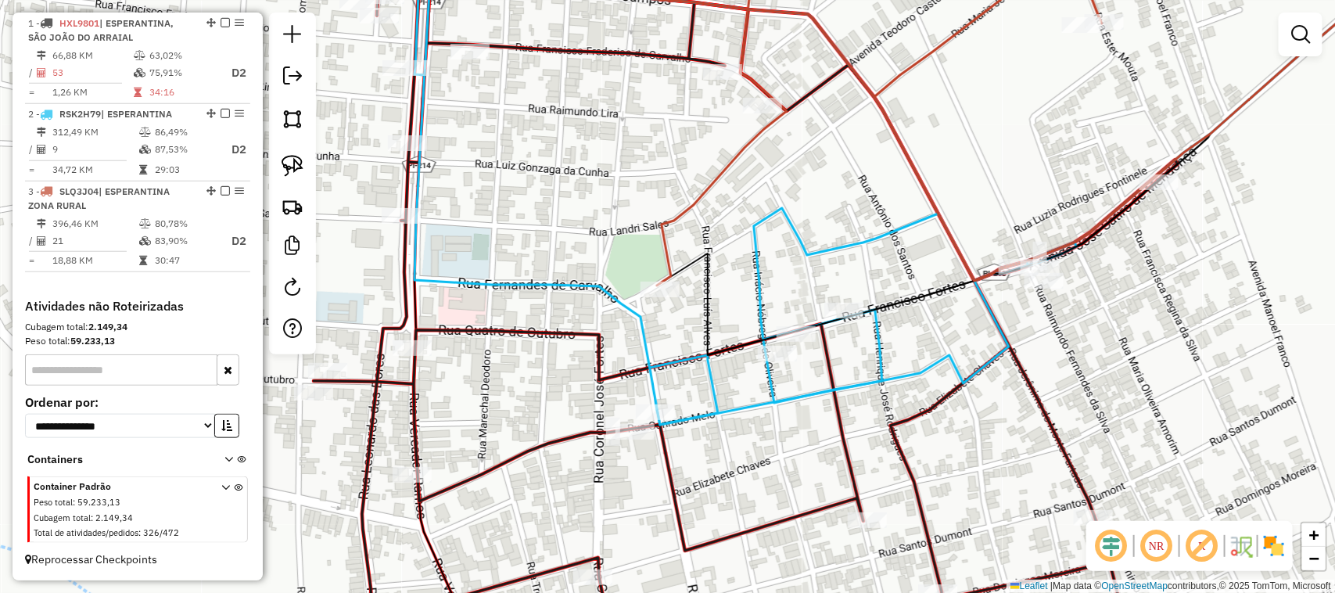
drag, startPoint x: 895, startPoint y: 470, endPoint x: 807, endPoint y: 314, distance: 179.6
click at [830, 342] on div "Janela de atendimento Grade de atendimento Capacidade Transportadoras Veículos …" at bounding box center [667, 296] width 1335 height 593
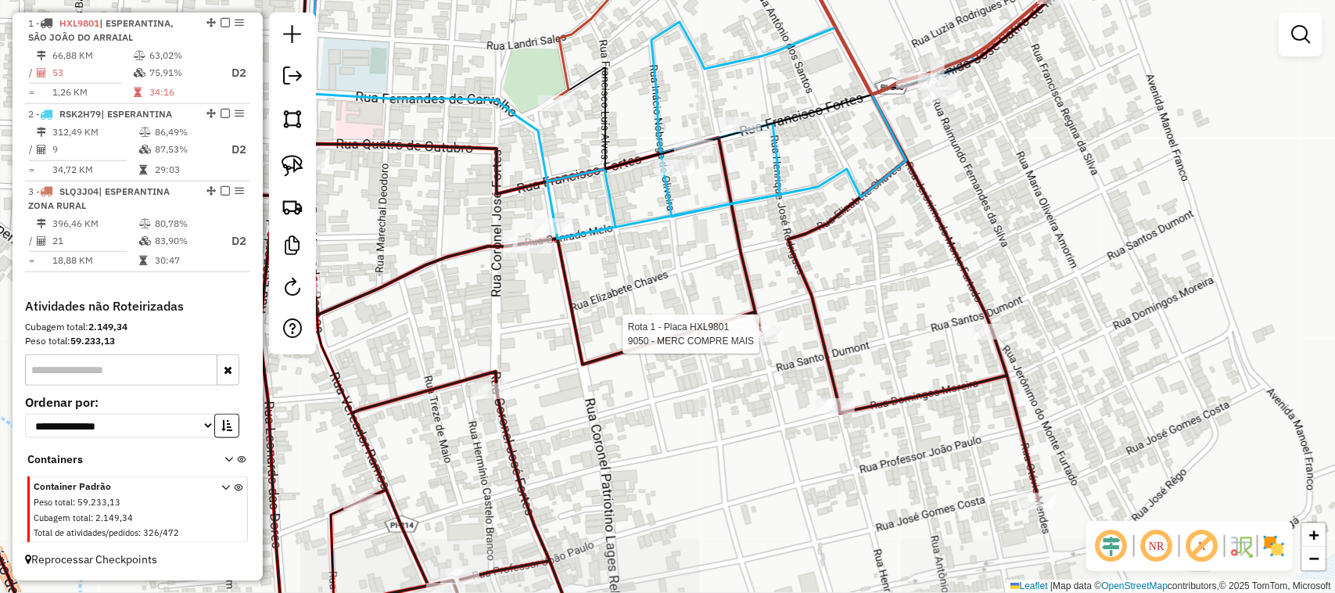
select select "*********"
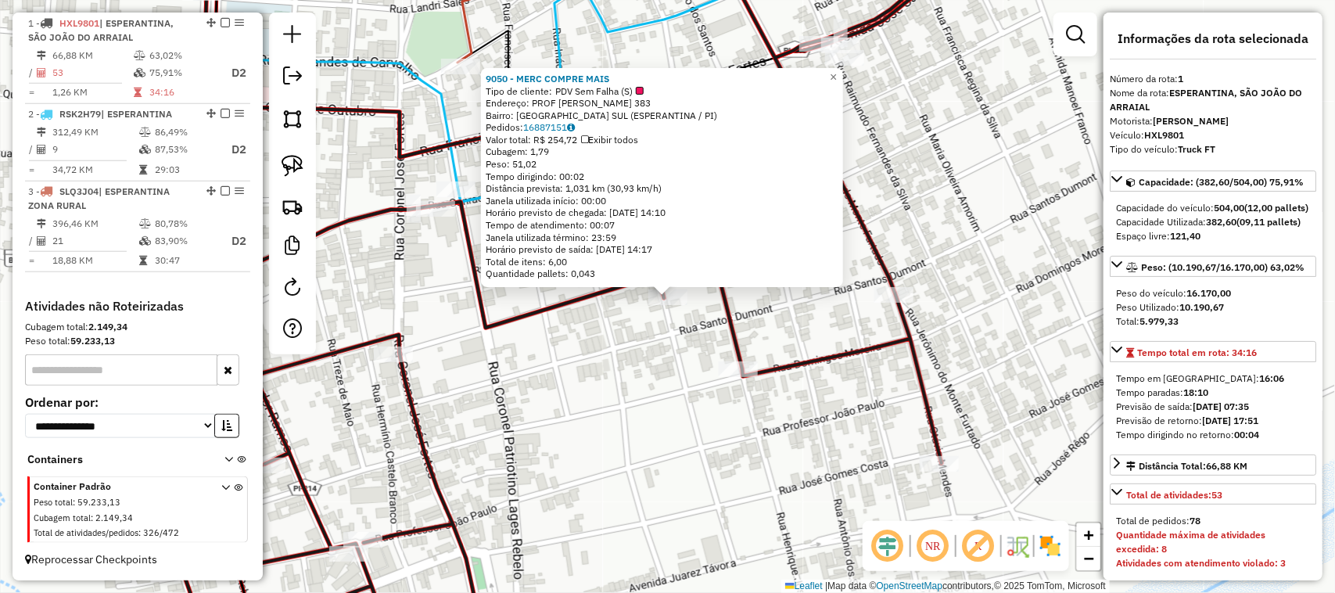
click at [741, 424] on div "9050 - MERC COMPRE MAIS Tipo de cliente: PDV Sem Falha (S) Endereço: PROF MEIRE…" at bounding box center [667, 296] width 1335 height 593
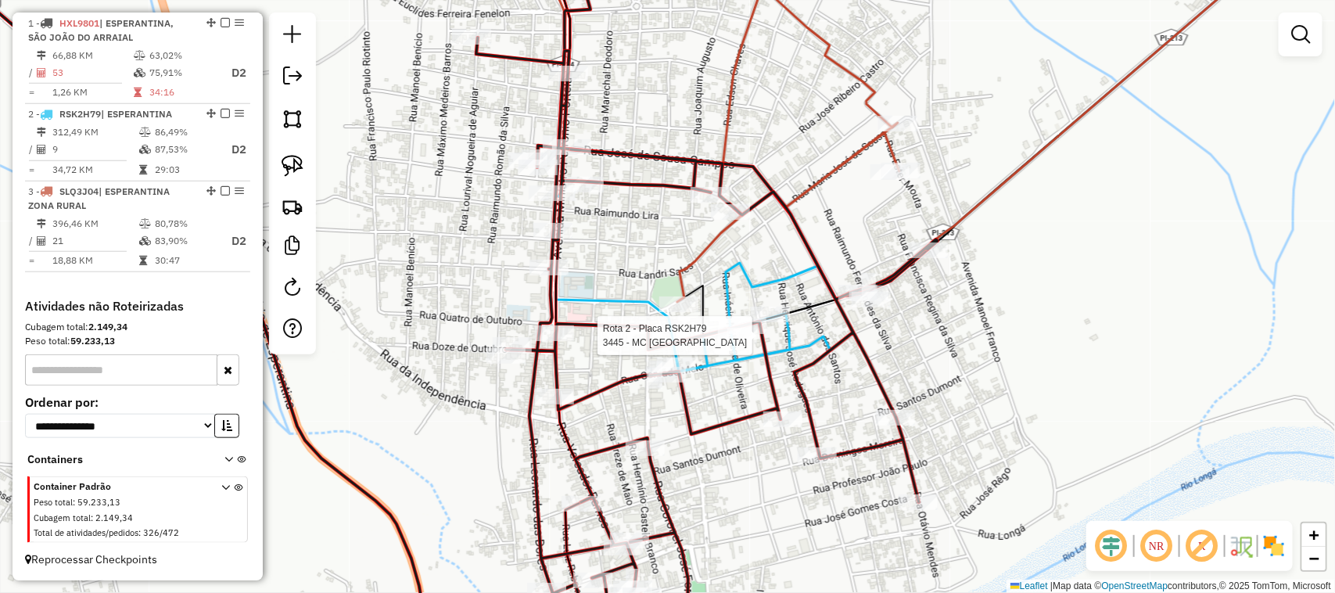
select select "*********"
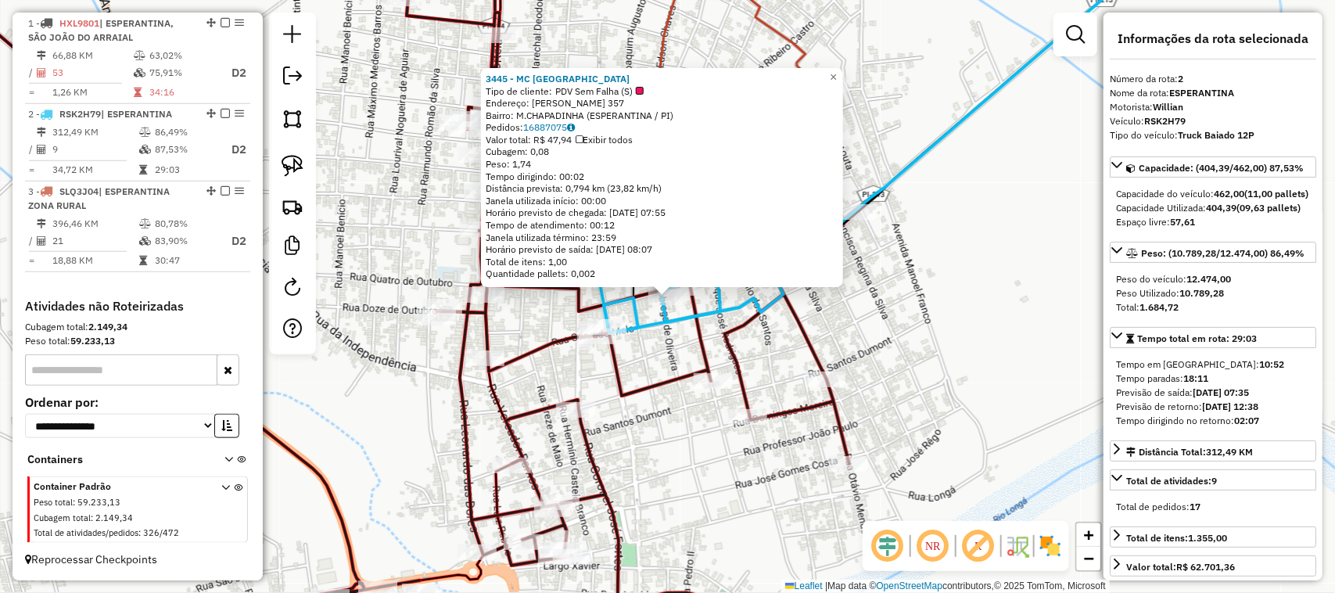
click at [989, 410] on div "3445 - MC SAO FRANCISCO Tipo de cliente: PDV Sem Falha (S) Endereço: FRANCISCO …" at bounding box center [667, 296] width 1335 height 593
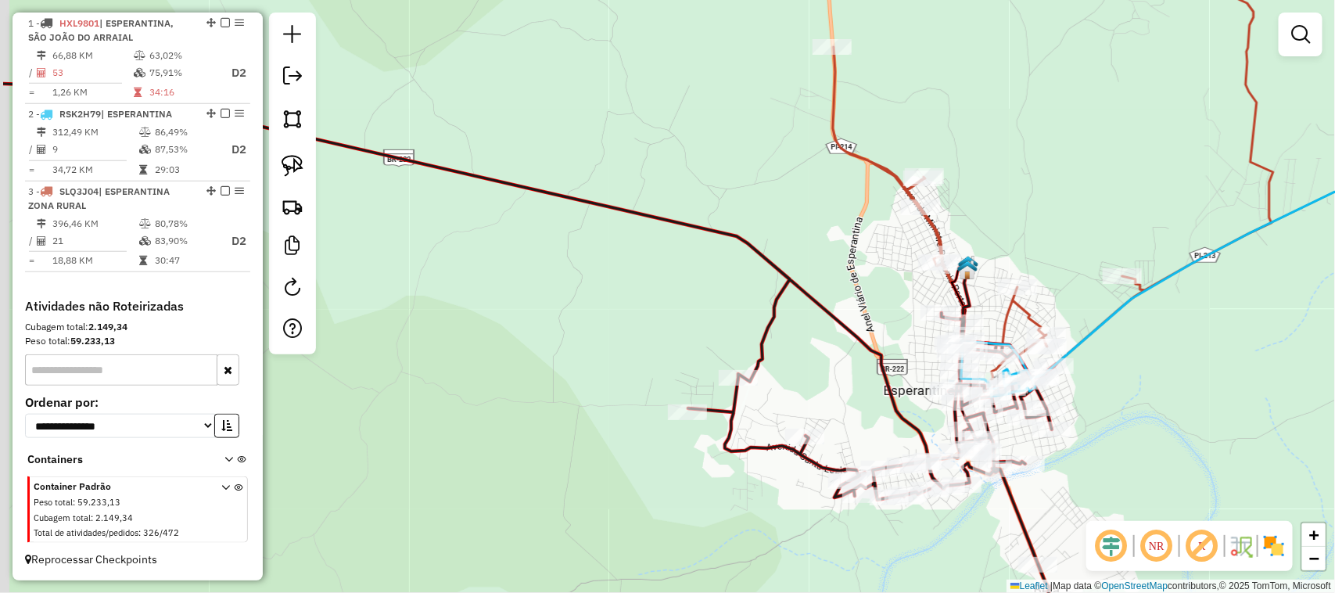
drag, startPoint x: 542, startPoint y: 288, endPoint x: 784, endPoint y: 332, distance: 246.5
click at [755, 334] on div "Janela de atendimento Grade de atendimento Capacidade Transportadoras Veículos …" at bounding box center [667, 296] width 1335 height 593
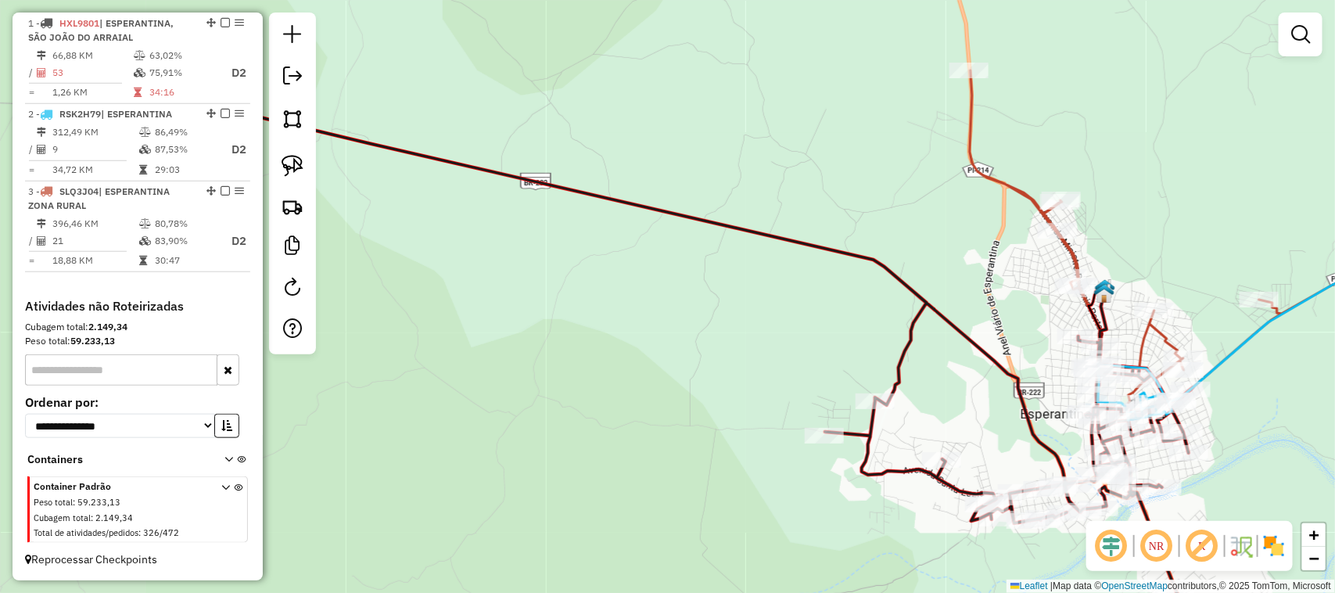
drag, startPoint x: 583, startPoint y: 256, endPoint x: 866, endPoint y: 298, distance: 286.8
click at [837, 298] on div "Janela de atendimento Grade de atendimento Capacidade Transportadoras Veículos …" at bounding box center [667, 296] width 1335 height 593
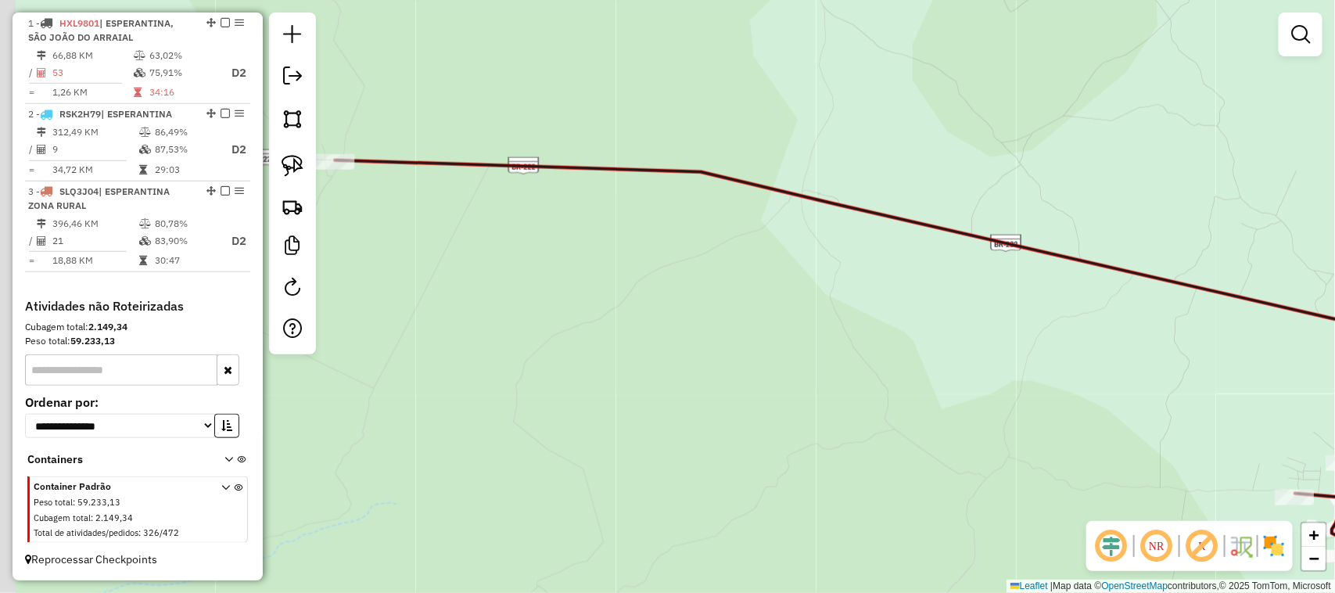
drag, startPoint x: 622, startPoint y: 256, endPoint x: 942, endPoint y: 280, distance: 321.5
click at [929, 280] on div "Janela de atendimento Grade de atendimento Capacidade Transportadoras Veículos …" at bounding box center [667, 296] width 1335 height 593
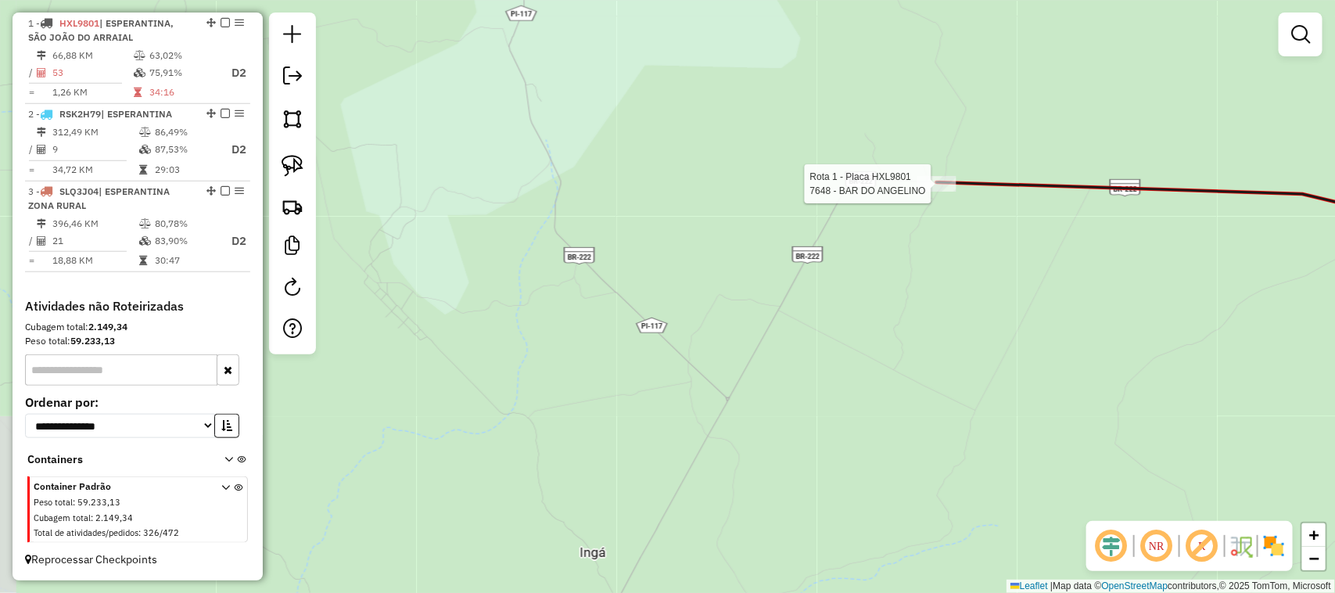
select select "*********"
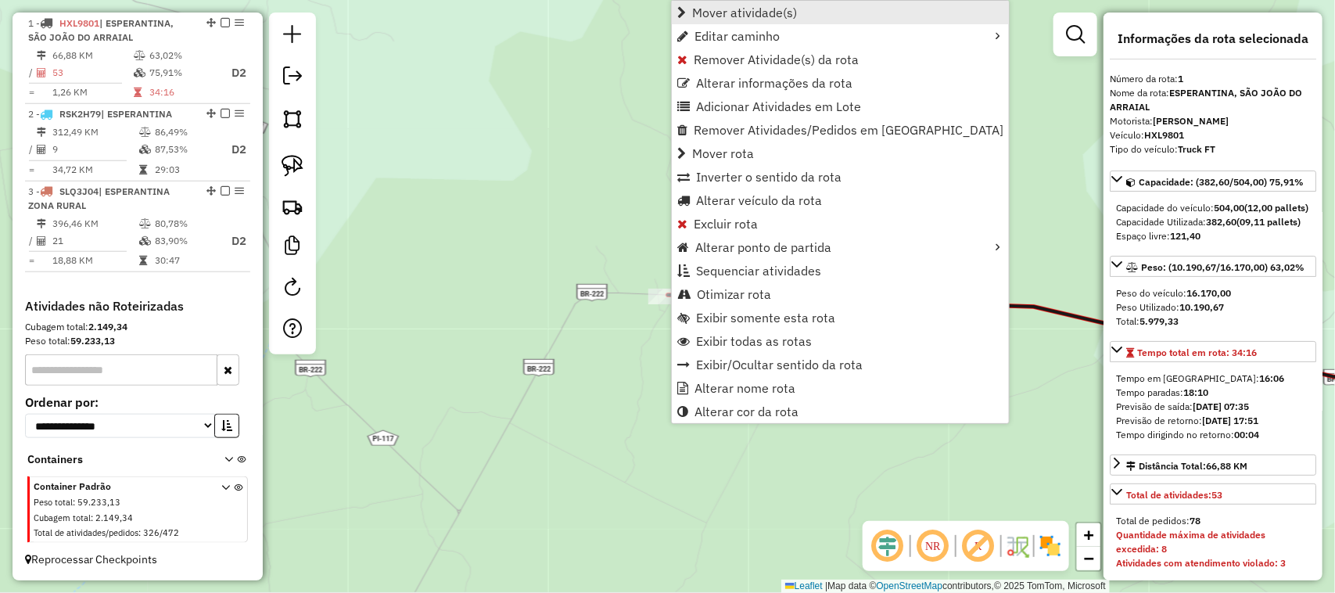
click at [757, 12] on span "Mover atividade(s)" at bounding box center [744, 12] width 105 height 13
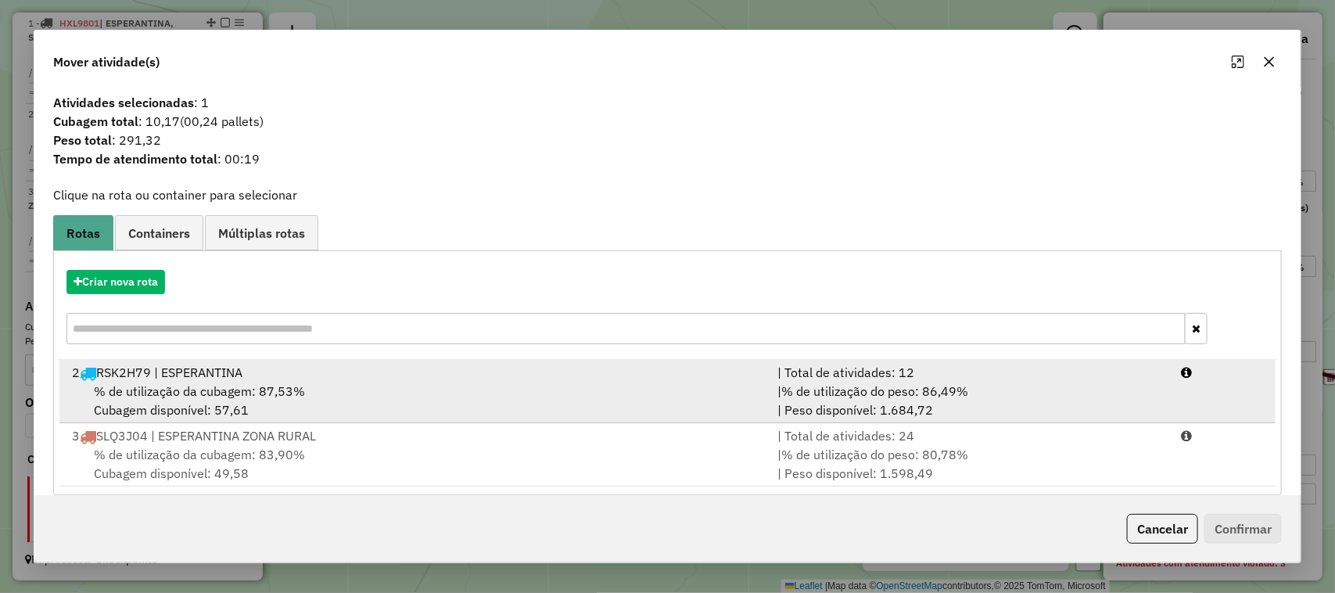
click at [583, 400] on div "% de utilização da cubagem: 87,53% Cubagem disponível: 57,61" at bounding box center [416, 401] width 706 height 38
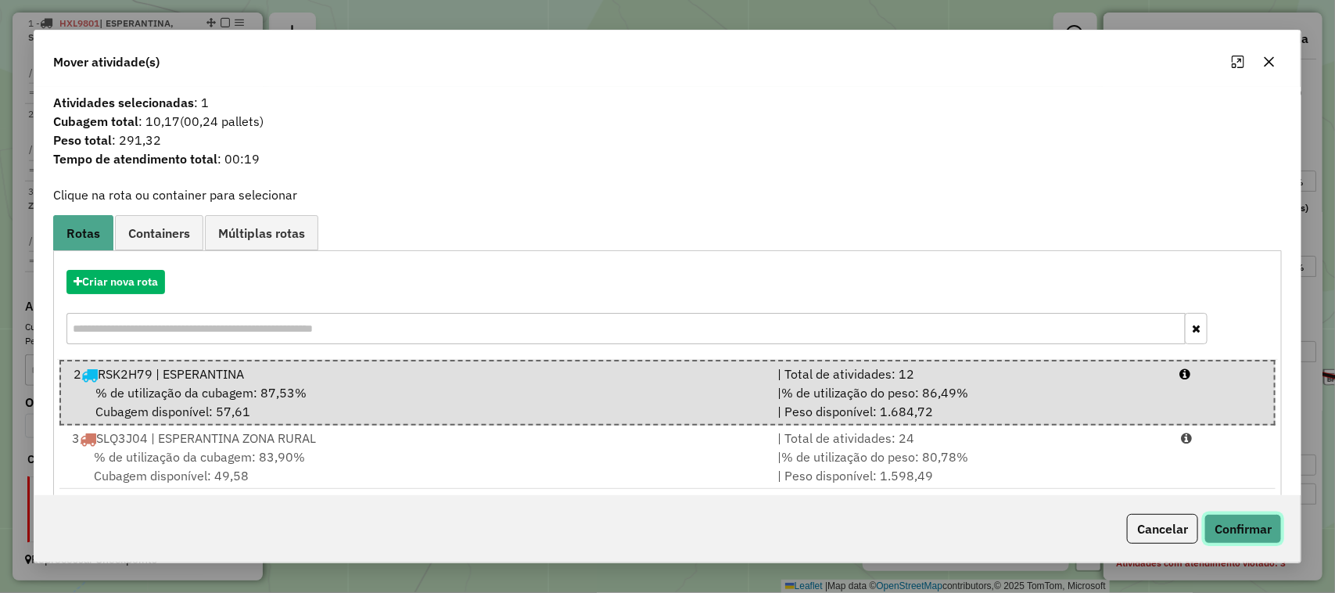
click at [1233, 524] on button "Confirmar" at bounding box center [1242, 529] width 77 height 30
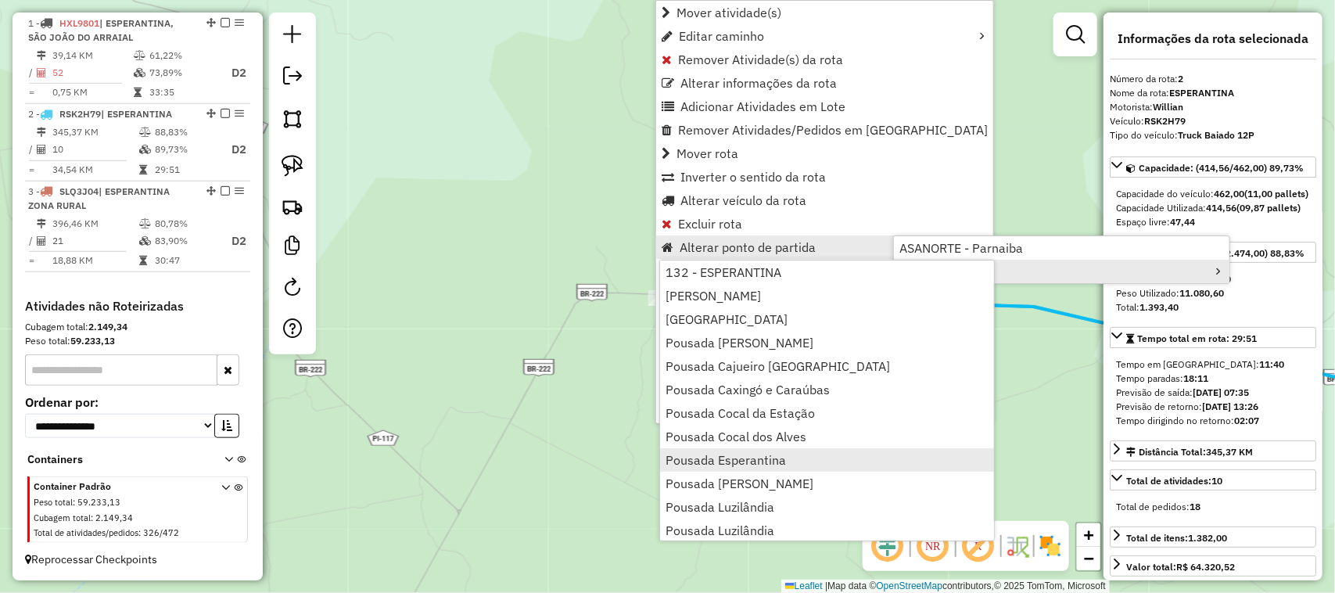
click at [743, 458] on span "Pousada Esperantina" at bounding box center [725, 459] width 120 height 13
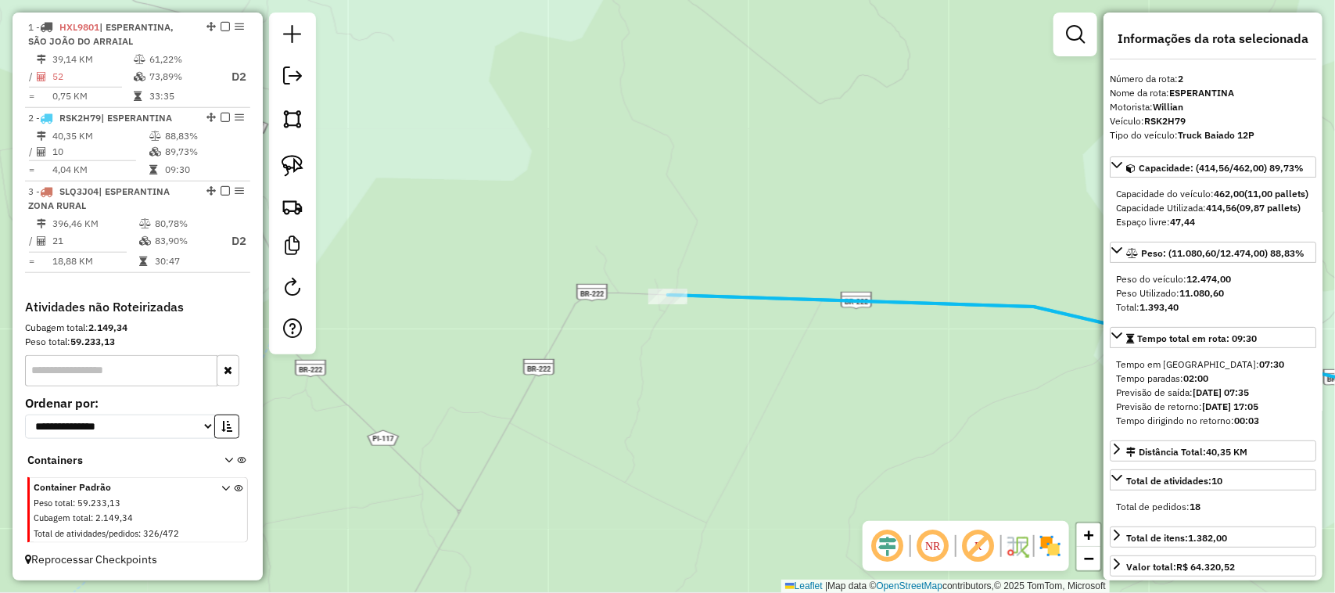
scroll to position [583, 0]
click at [887, 420] on div "Janela de atendimento Grade de atendimento Capacidade Transportadoras Veículos …" at bounding box center [667, 296] width 1335 height 593
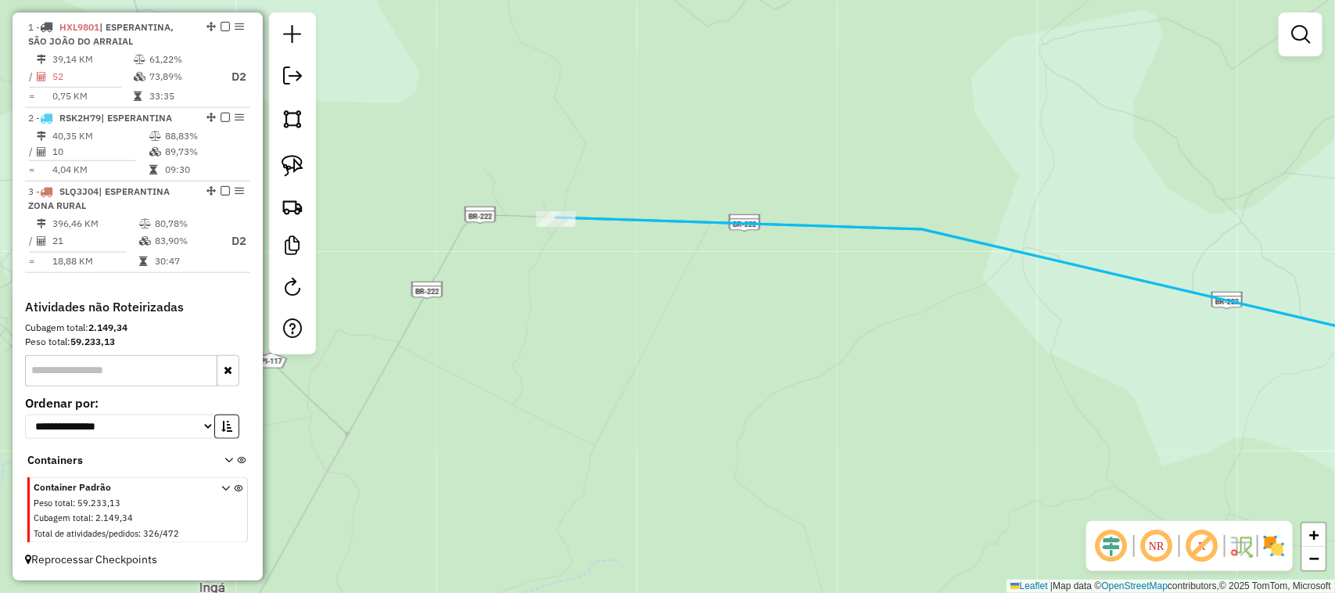
drag, startPoint x: 830, startPoint y: 346, endPoint x: 727, endPoint y: 278, distance: 123.2
click at [802, 330] on div "Janela de atendimento Grade de atendimento Capacidade Transportadoras Veículos …" at bounding box center [667, 296] width 1335 height 593
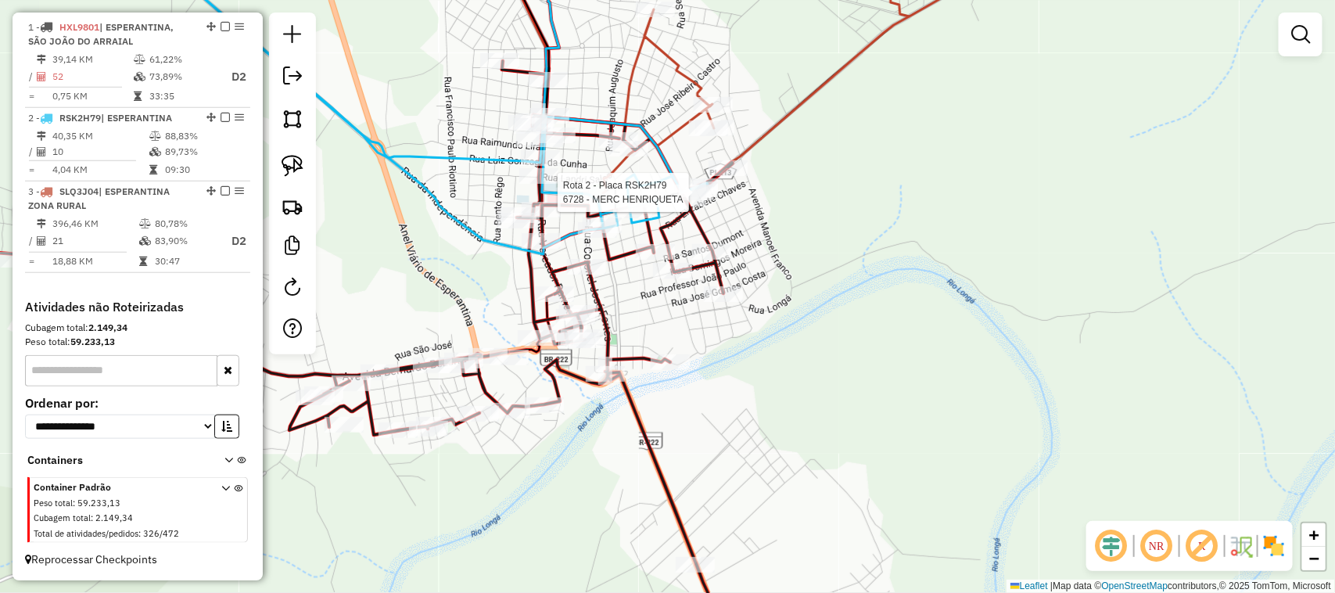
click at [701, 200] on div at bounding box center [693, 193] width 39 height 16
select select "*********"
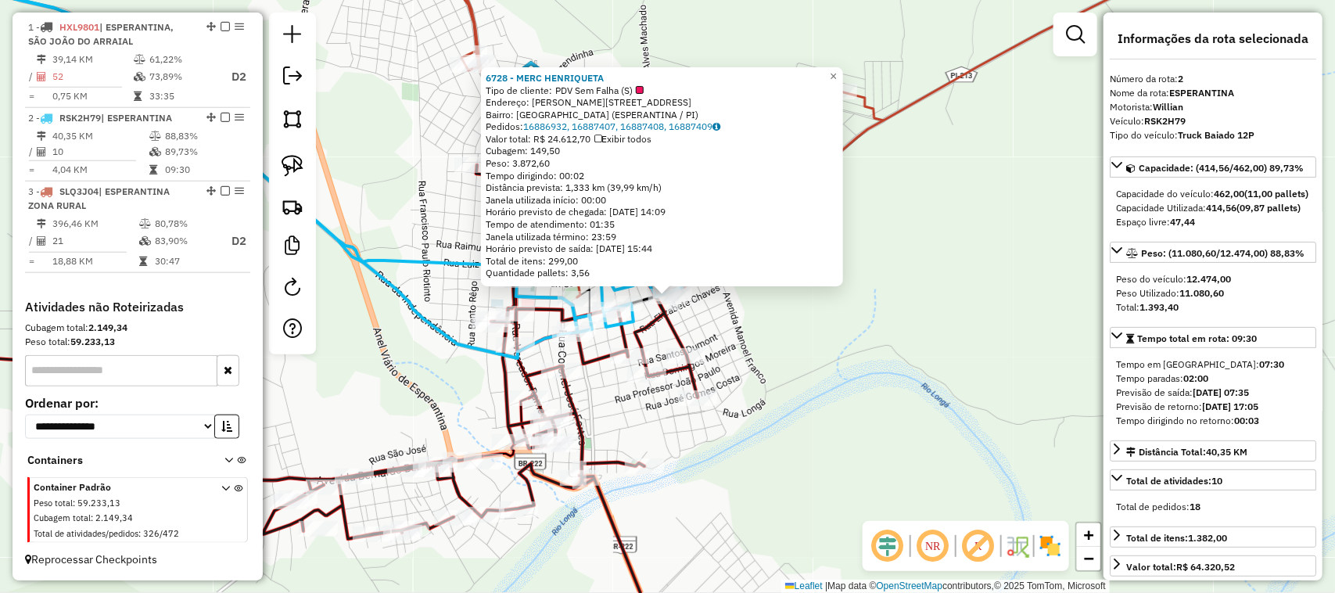
click at [825, 342] on div "6728 - MERC HENRIQUETA Tipo de cliente: PDV Sem Falha (S) Endereço: FRANCISCO F…" at bounding box center [667, 296] width 1335 height 593
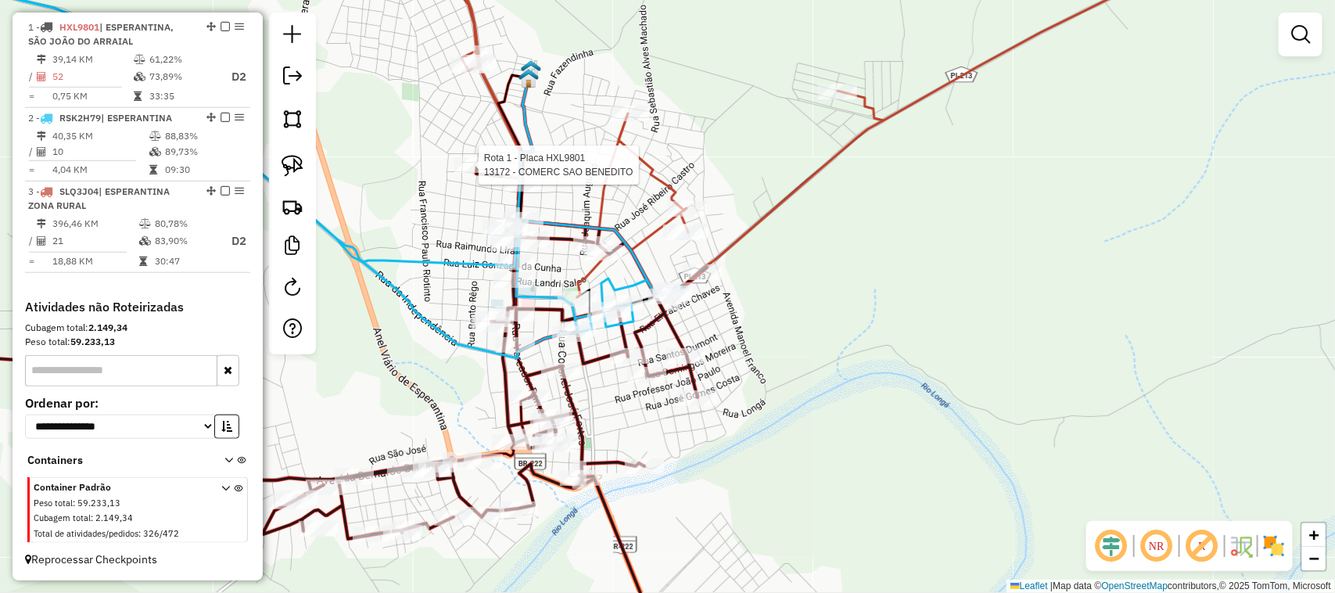
select select "*********"
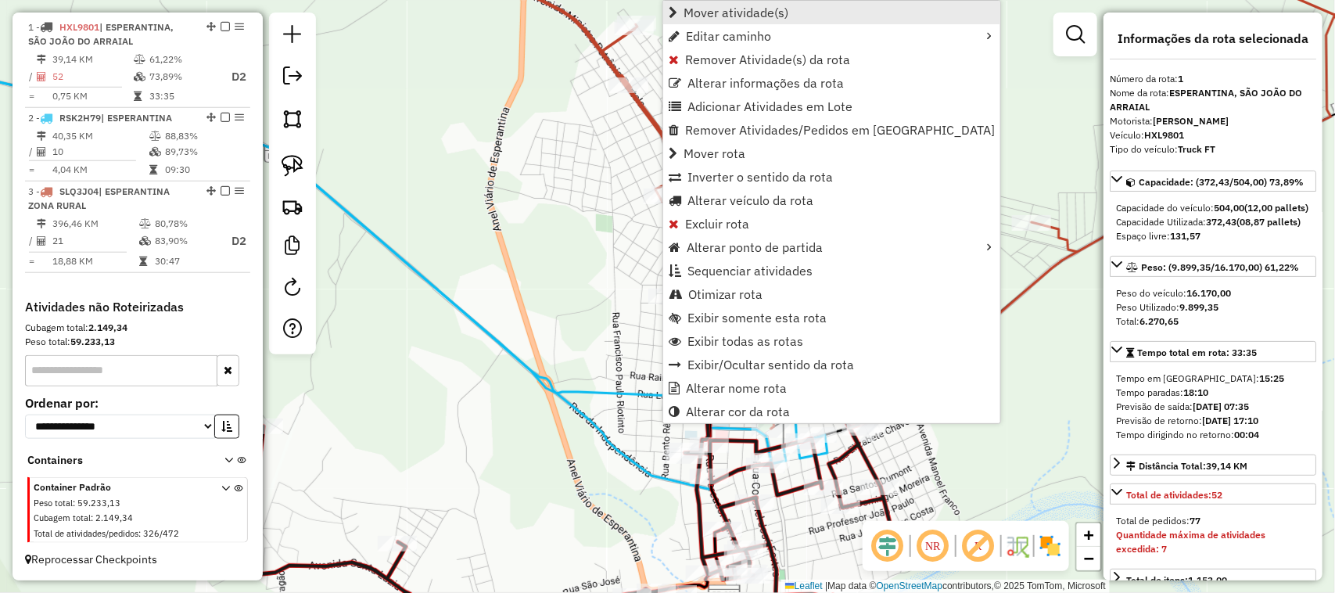
click at [737, 8] on span "Mover atividade(s)" at bounding box center [735, 12] width 105 height 13
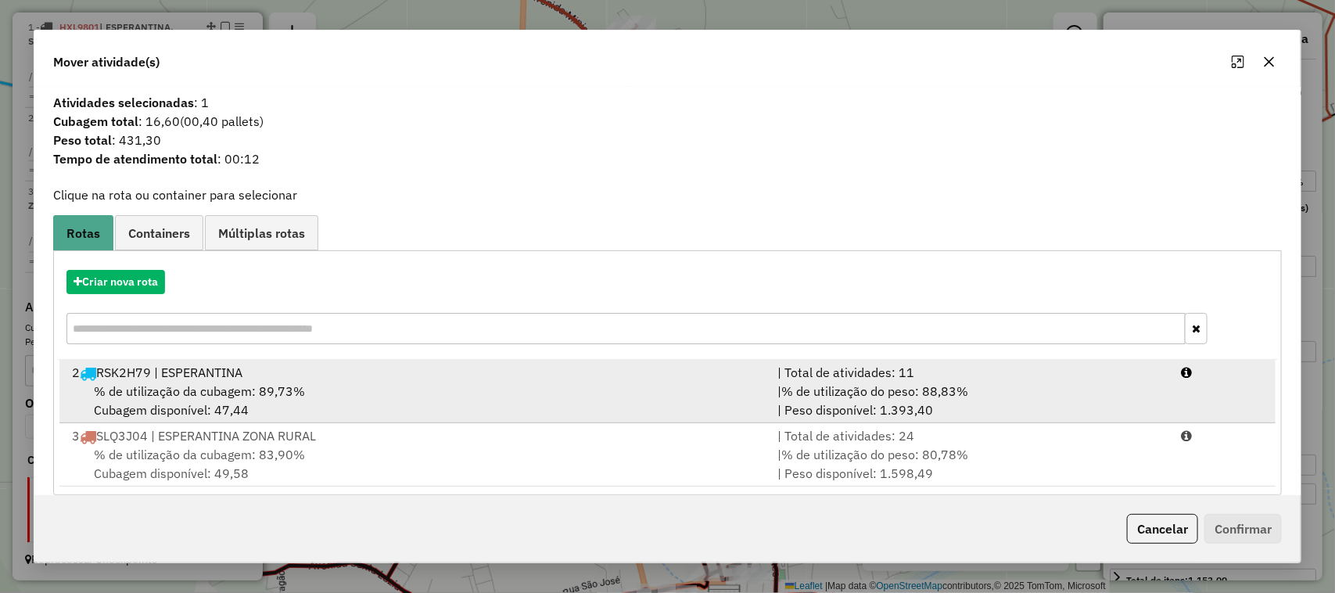
click at [685, 396] on div "% de utilização da cubagem: 89,73% Cubagem disponível: 47,44" at bounding box center [416, 401] width 706 height 38
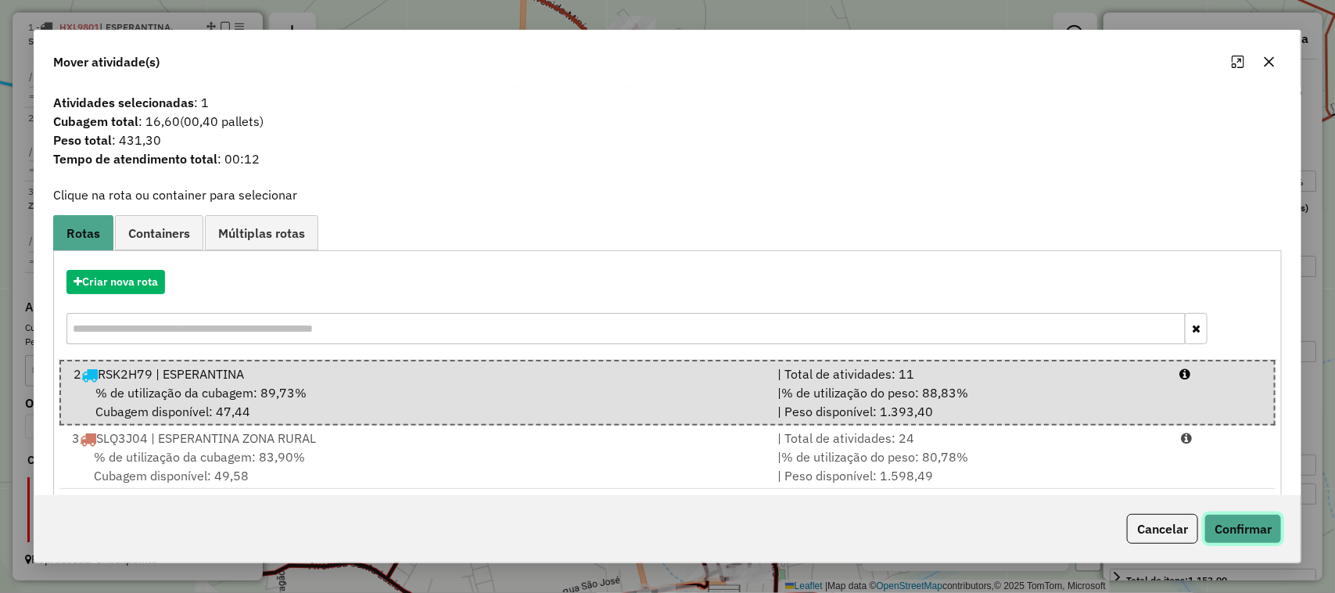
click at [1237, 532] on button "Confirmar" at bounding box center [1242, 529] width 77 height 30
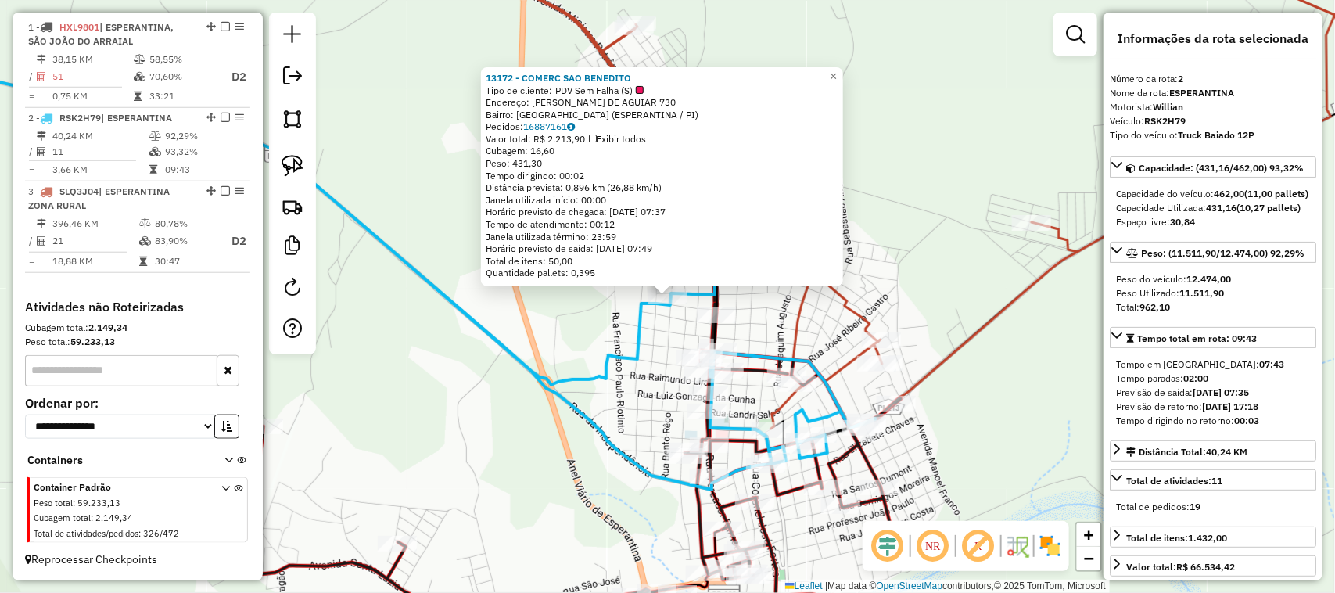
click at [606, 357] on icon at bounding box center [370, 271] width 1009 height 438
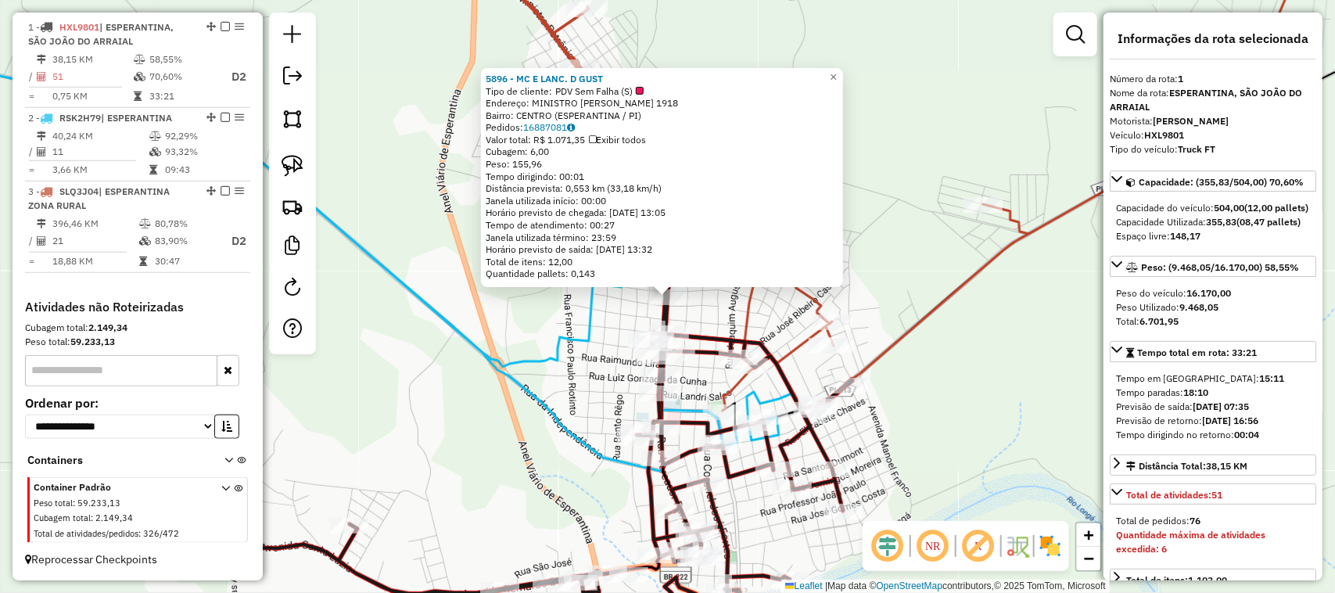
click at [716, 324] on div "5896 - MC E LANC. D GUST Tipo de cliente: PDV Sem Falha (S) Endereço: MINISTRO …" at bounding box center [667, 296] width 1335 height 593
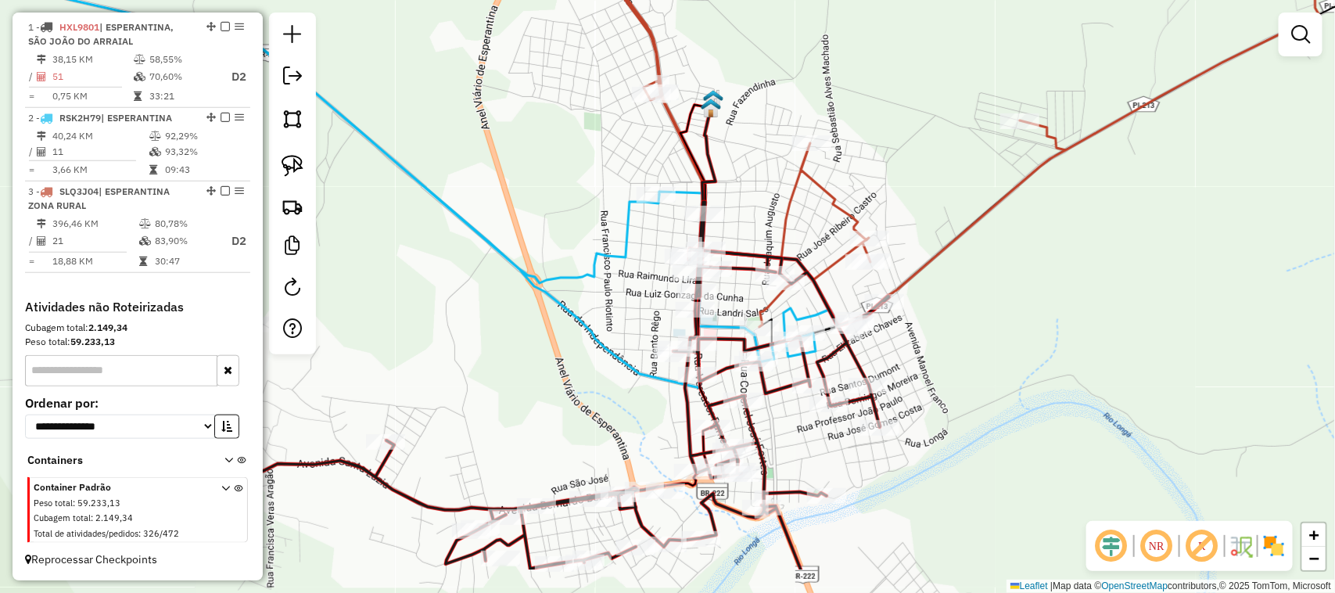
drag, startPoint x: 526, startPoint y: 440, endPoint x: 586, endPoint y: 168, distance: 278.7
click at [586, 181] on div "Janela de atendimento Grade de atendimento Capacidade Transportadoras Veículos …" at bounding box center [667, 296] width 1335 height 593
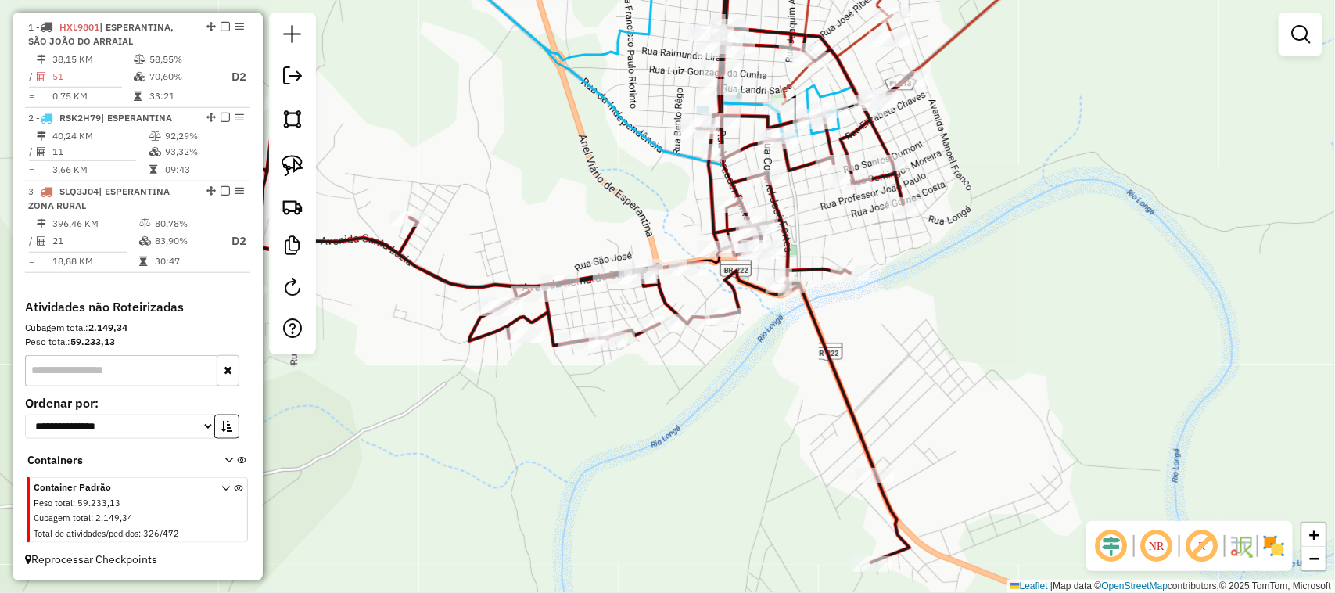
drag, startPoint x: 796, startPoint y: 407, endPoint x: 757, endPoint y: 276, distance: 136.3
click at [759, 278] on div "Janela de atendimento Grade de atendimento Capacidade Transportadoras Veículos …" at bounding box center [667, 296] width 1335 height 593
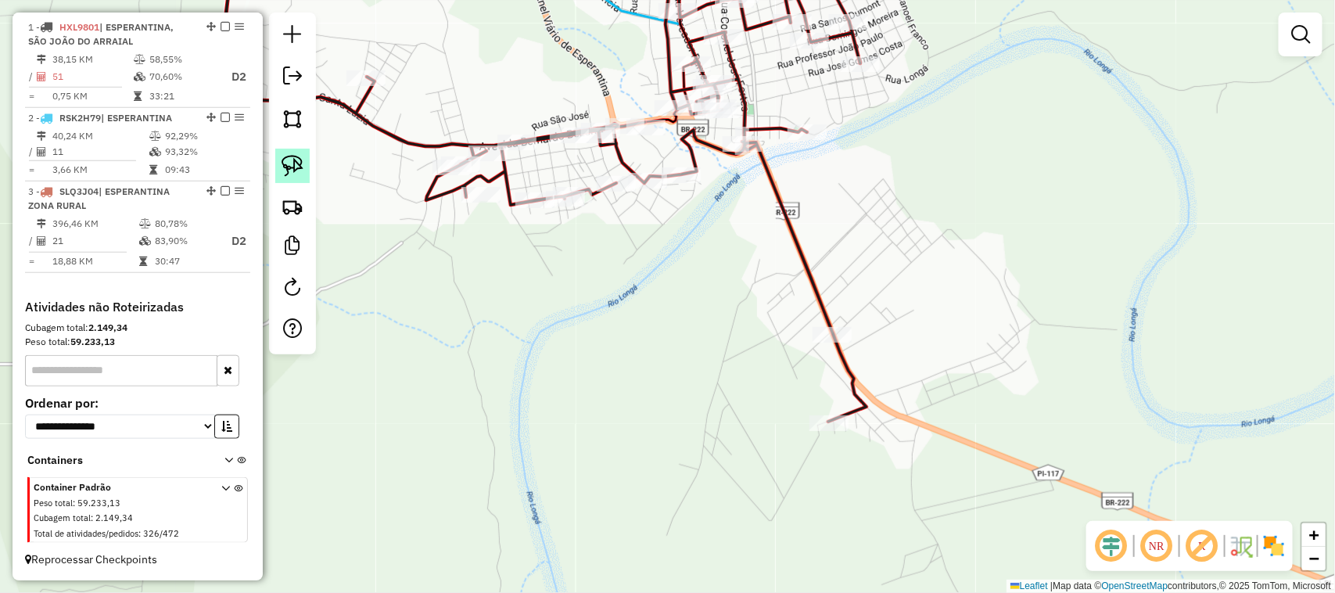
click at [286, 168] on img at bounding box center [292, 166] width 22 height 22
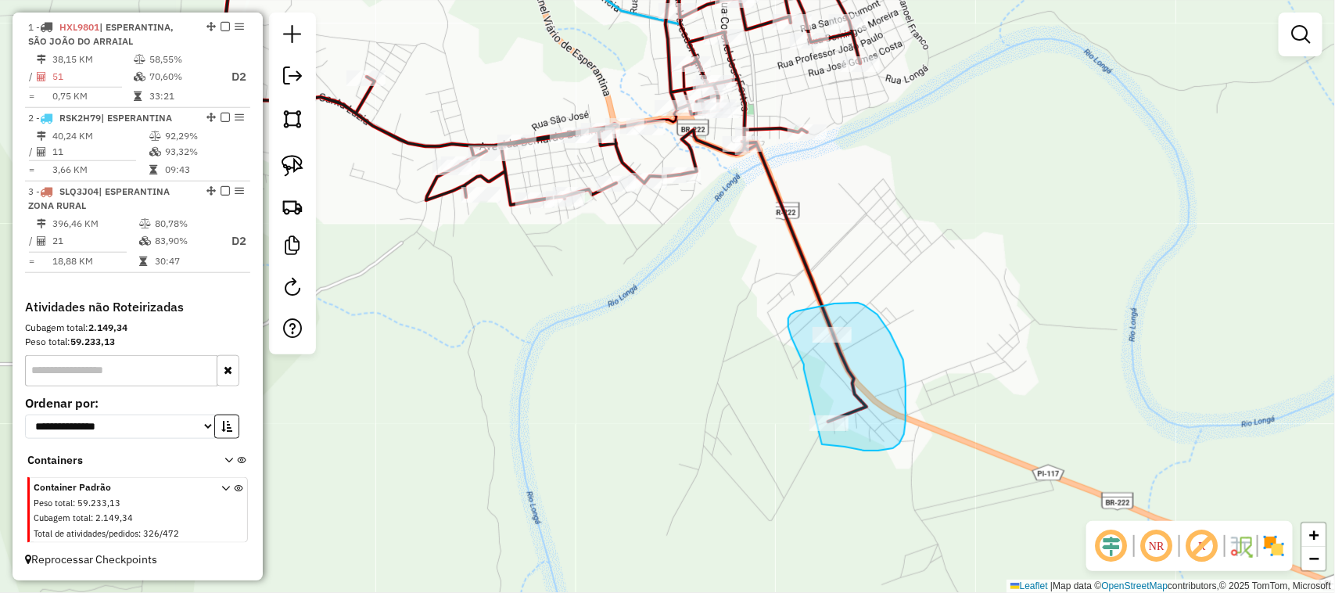
drag, startPoint x: 804, startPoint y: 369, endPoint x: 790, endPoint y: 438, distance: 70.2
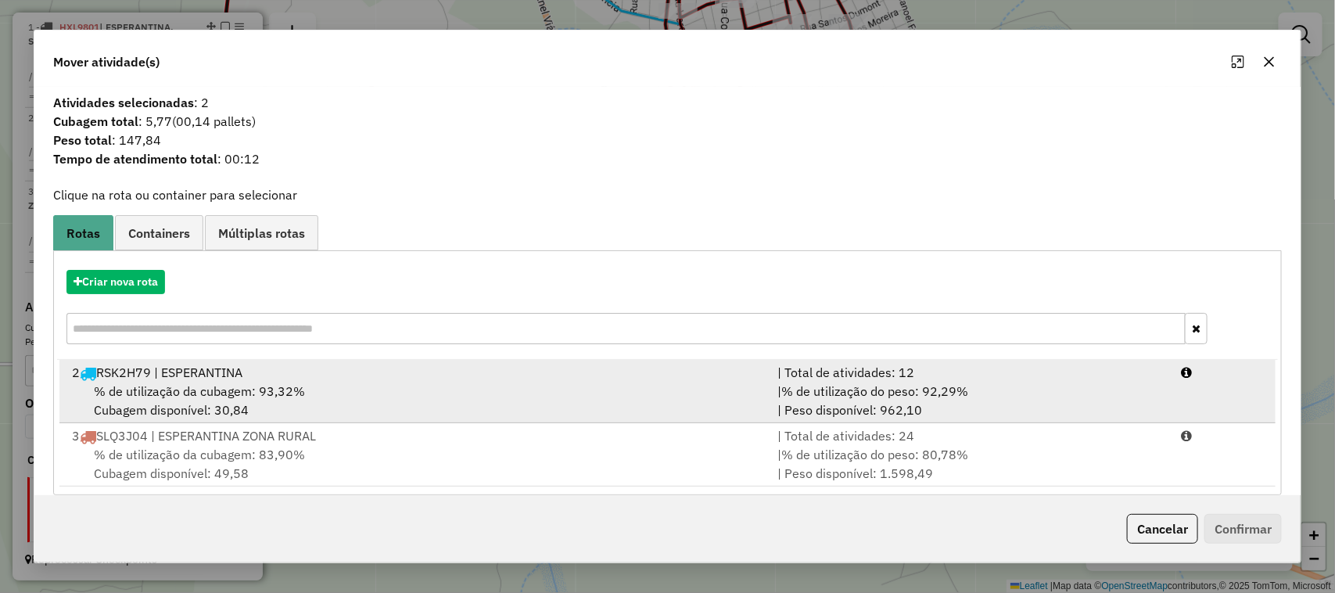
click at [328, 391] on div "% de utilização da cubagem: 93,32% Cubagem disponível: 30,84" at bounding box center [416, 401] width 706 height 38
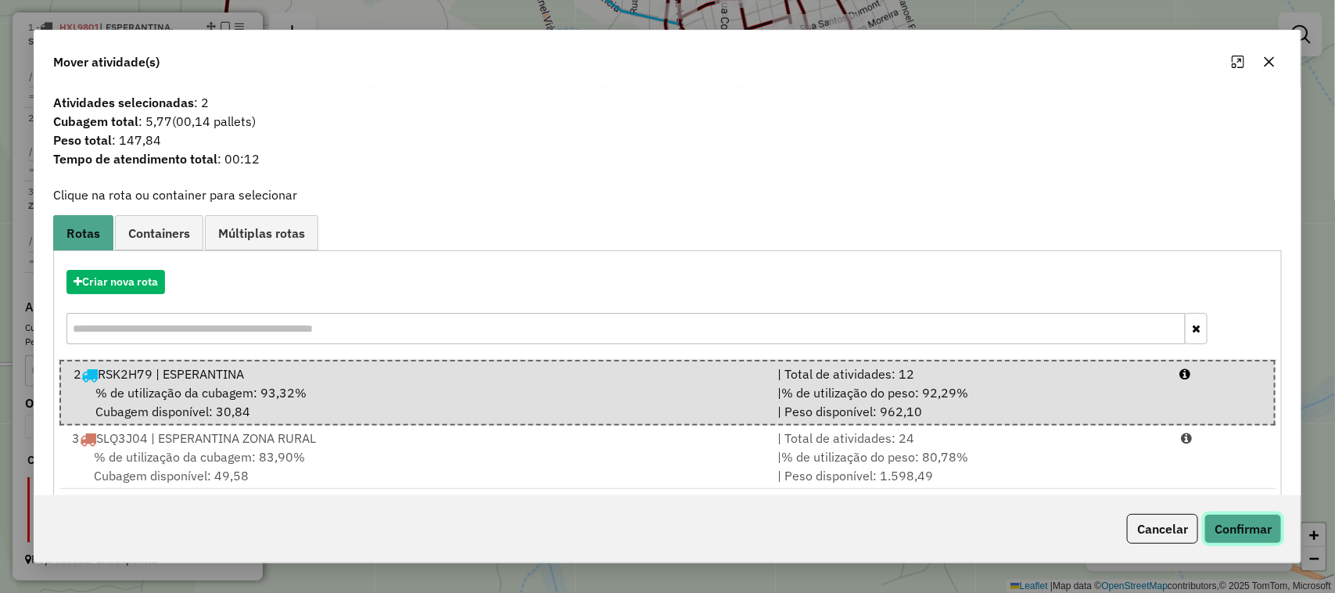
click at [1241, 528] on button "Confirmar" at bounding box center [1242, 529] width 77 height 30
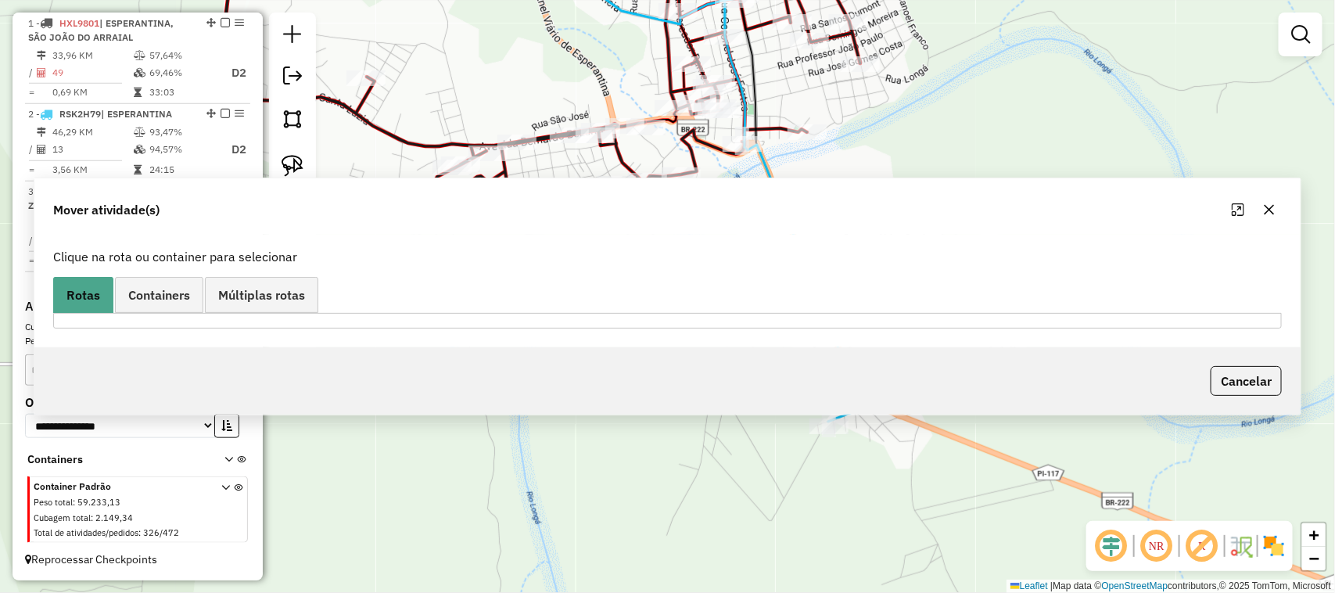
scroll to position [585, 0]
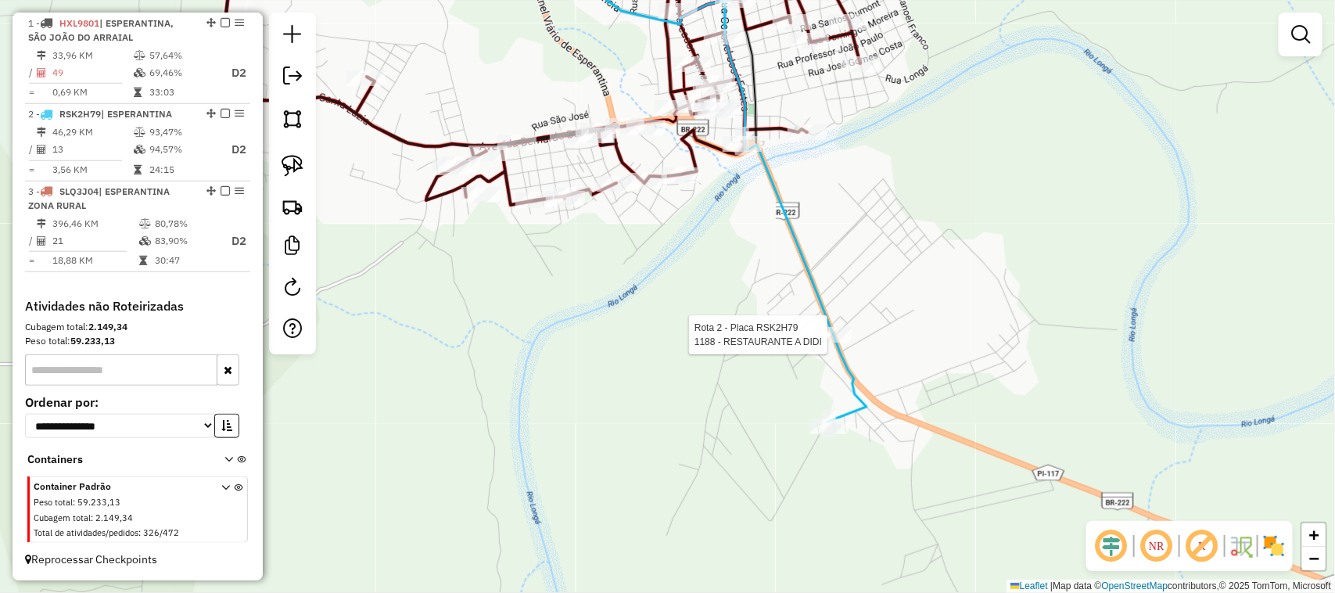
select select "*********"
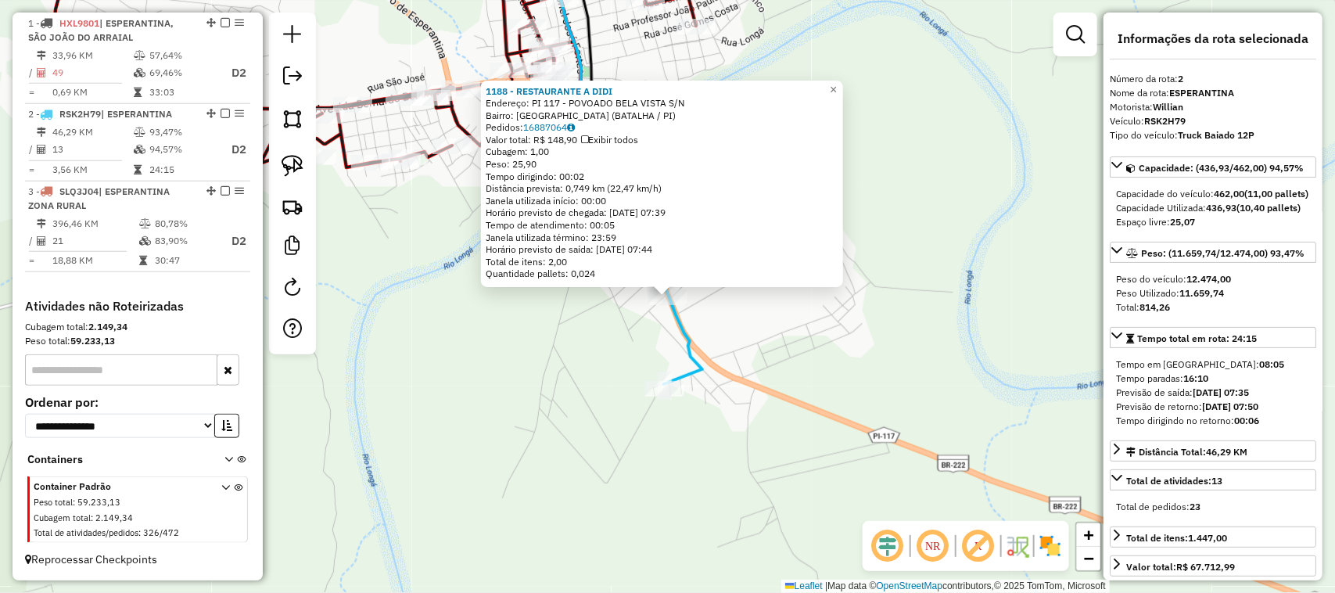
click at [936, 371] on div "1188 - RESTAURANTE A DIDI Endereço: PI 117 - POVOADO BELA VISTA S/N Bairro: BEL…" at bounding box center [667, 296] width 1335 height 593
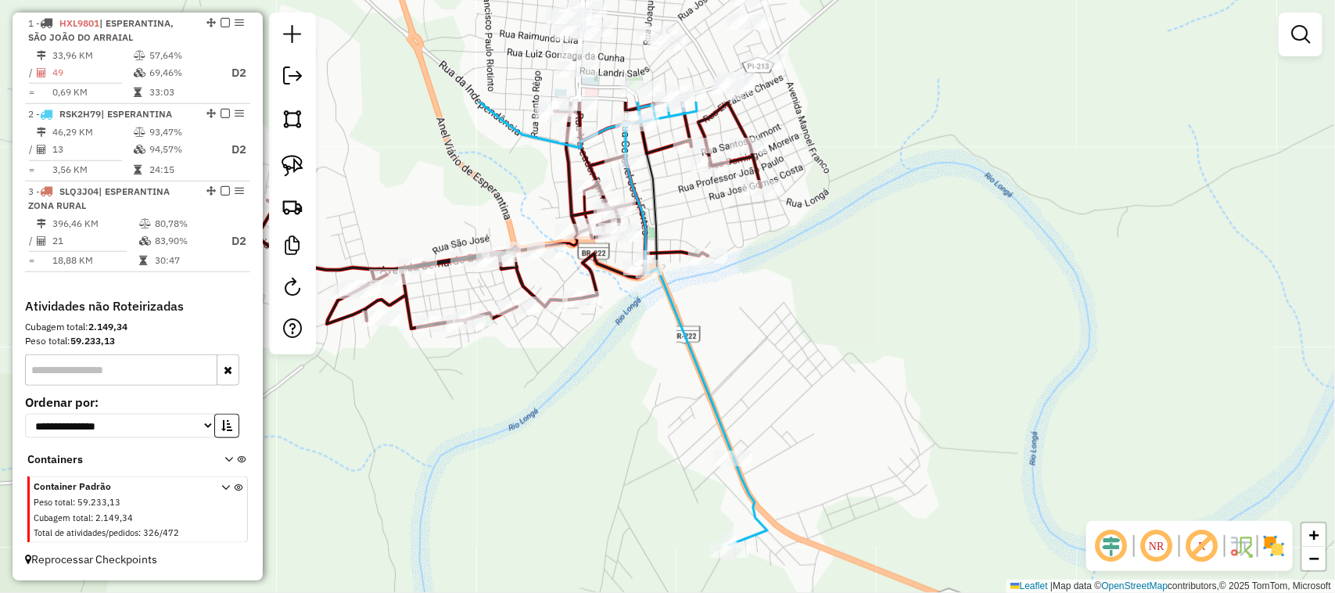
drag, startPoint x: 710, startPoint y: 192, endPoint x: 817, endPoint y: 400, distance: 233.3
click at [807, 389] on div "Janela de atendimento Grade de atendimento Capacidade Transportadoras Veículos …" at bounding box center [667, 296] width 1335 height 593
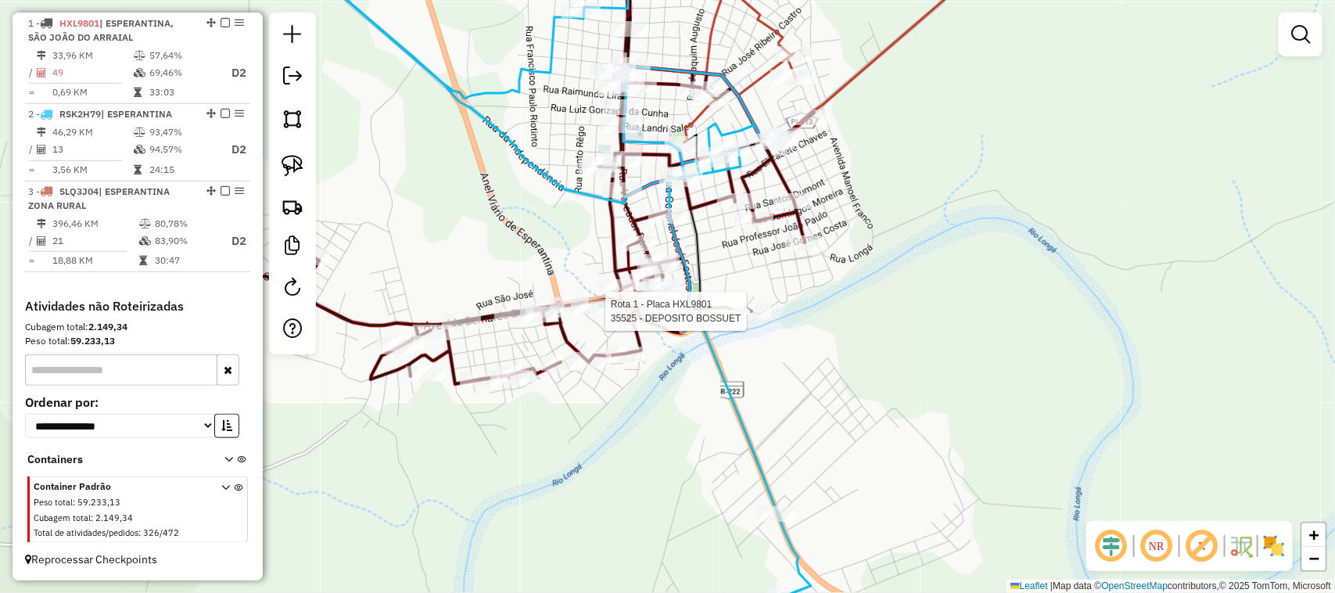
select select "*********"
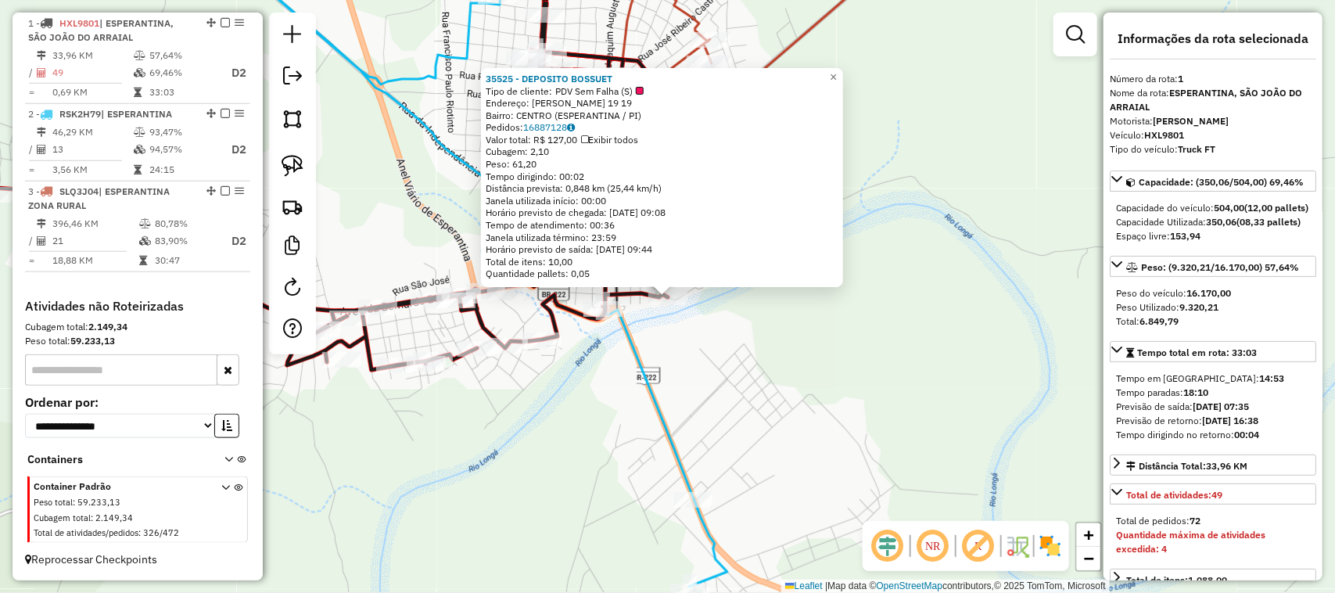
click at [880, 405] on div "35525 - DEPOSITO BOSSUET Tipo de cliente: PDV Sem Falha (S) Endereço: CARVALHO …" at bounding box center [667, 296] width 1335 height 593
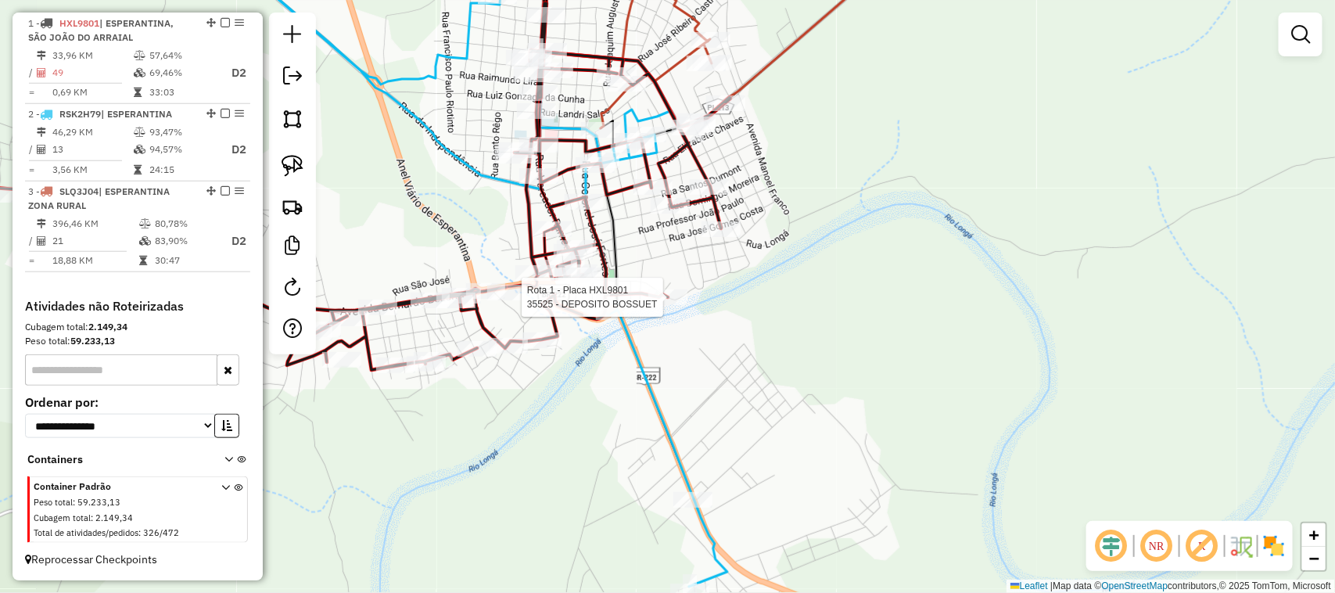
click at [661, 305] on div at bounding box center [667, 297] width 39 height 16
select select "*********"
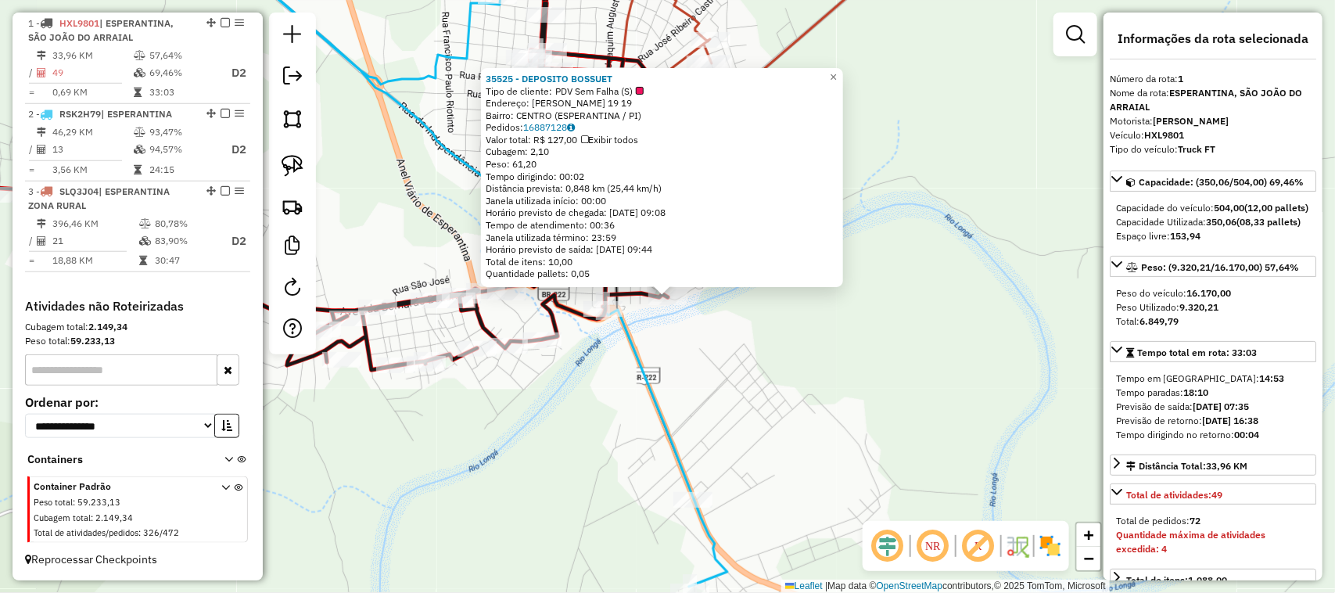
click at [697, 374] on div "35525 - DEPOSITO BOSSUET Tipo de cliente: PDV Sem Falha (S) Endereço: CARVALHO …" at bounding box center [667, 296] width 1335 height 593
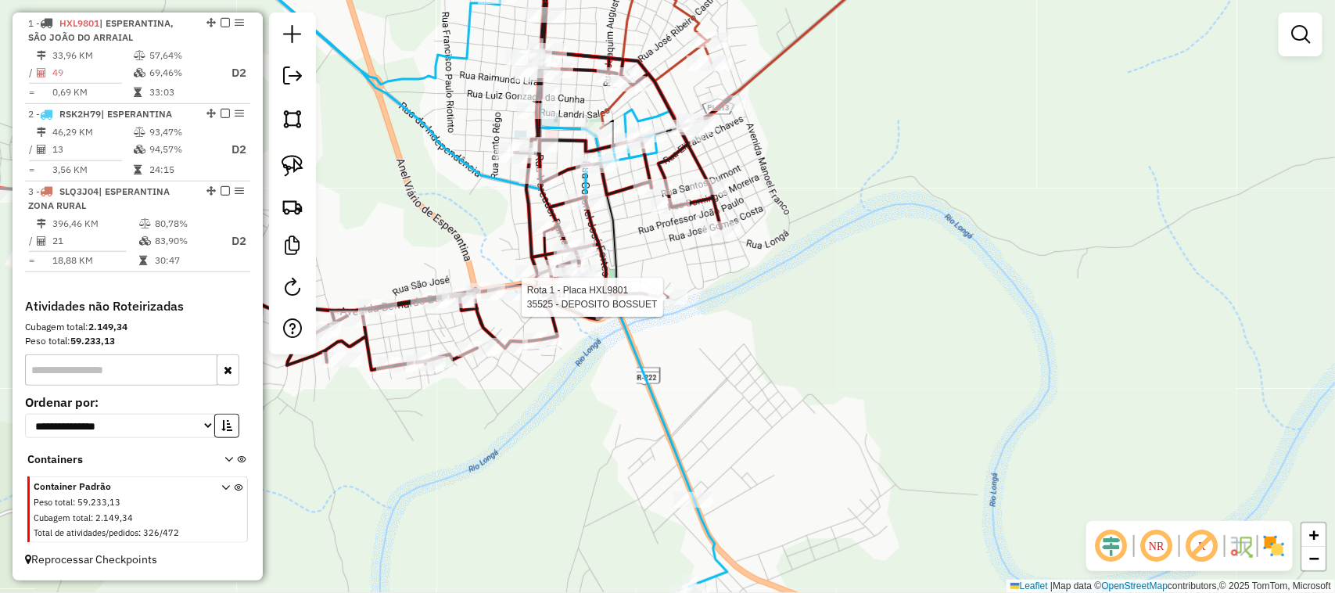
select select "*********"
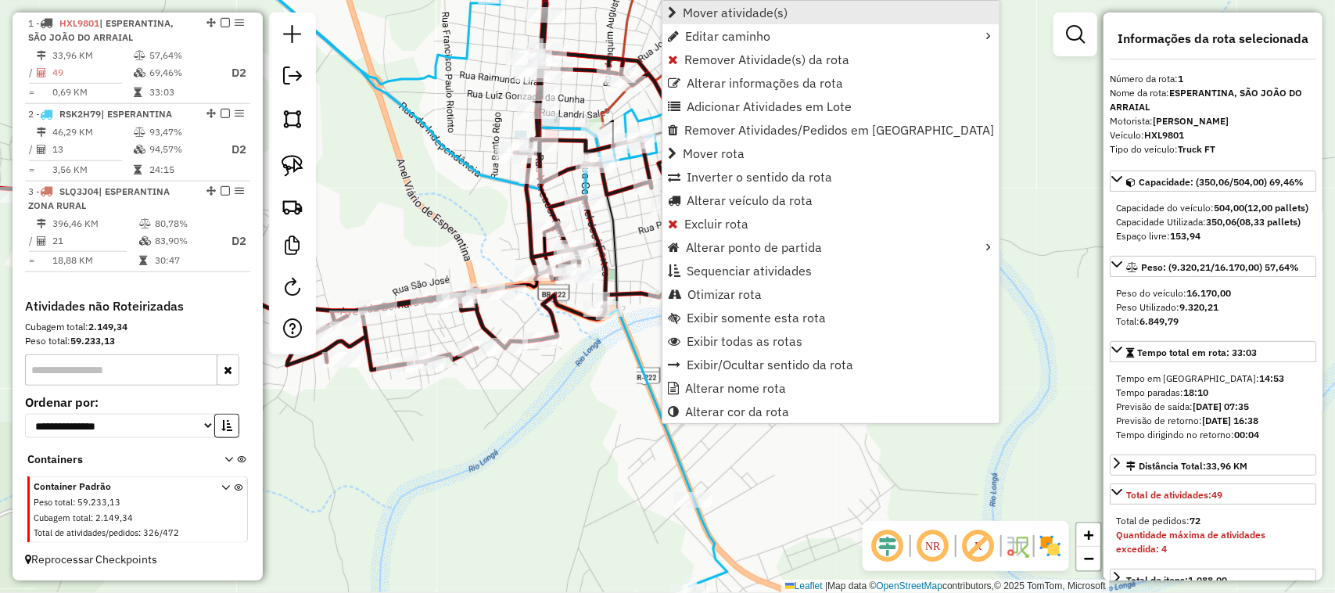
click at [763, 9] on span "Mover atividade(s)" at bounding box center [735, 12] width 105 height 13
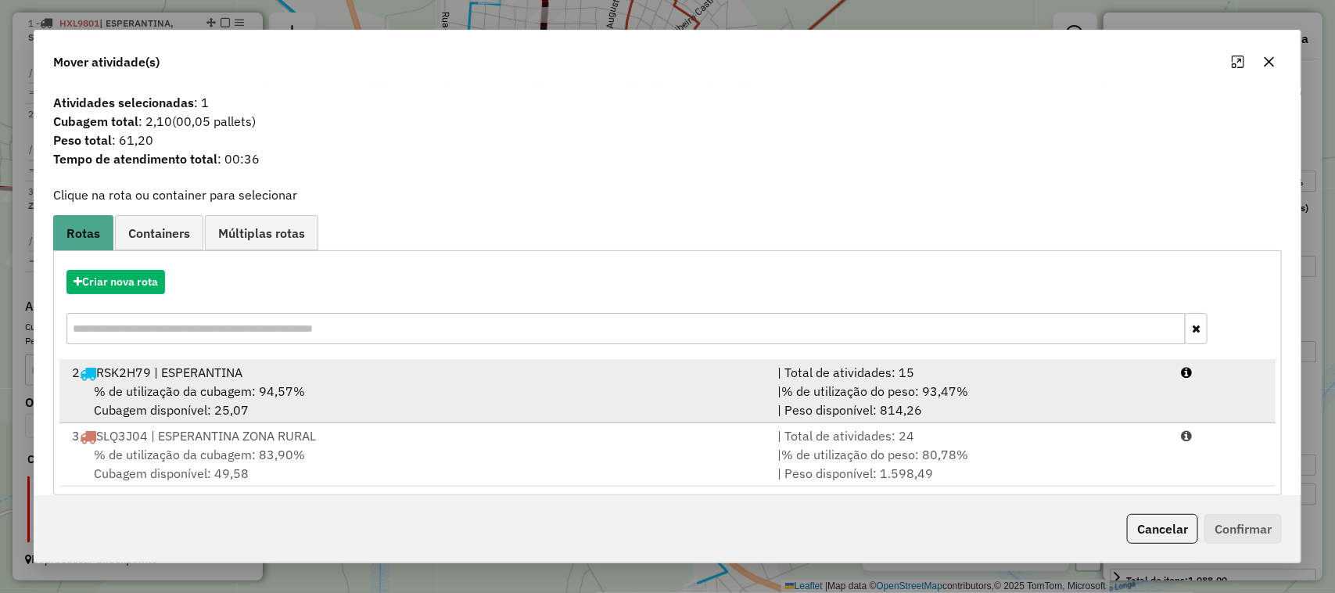
click at [591, 403] on div "% de utilização da cubagem: 94,57% Cubagem disponível: 25,07" at bounding box center [416, 401] width 706 height 38
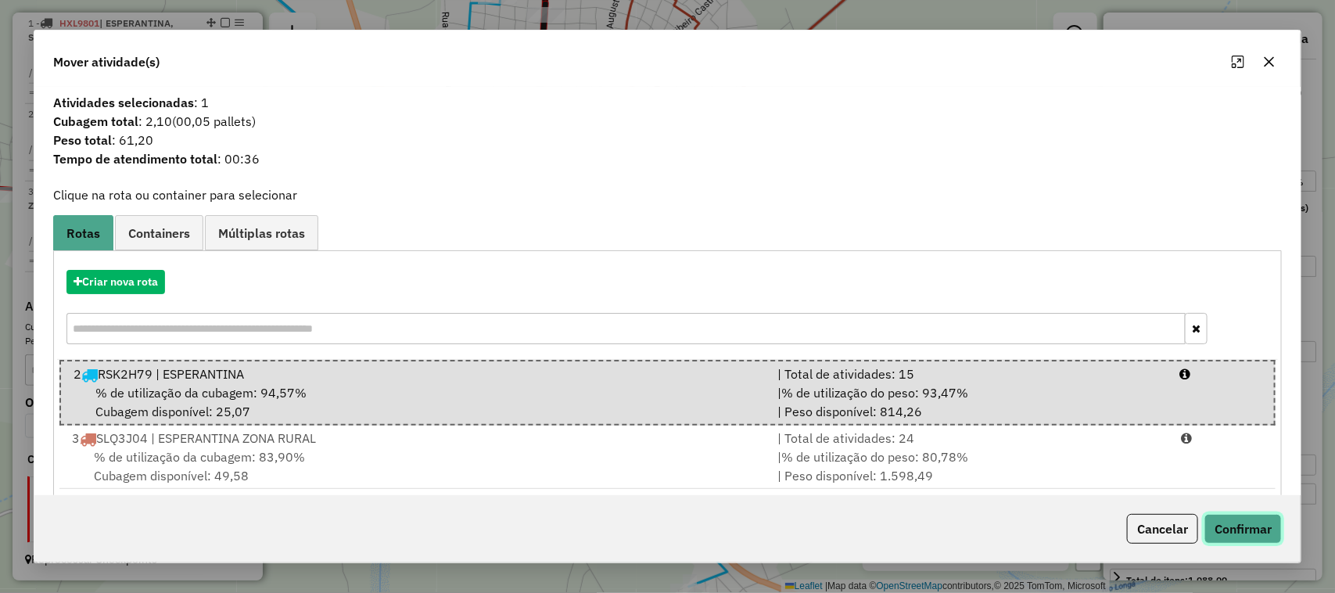
click at [1238, 525] on button "Confirmar" at bounding box center [1242, 529] width 77 height 30
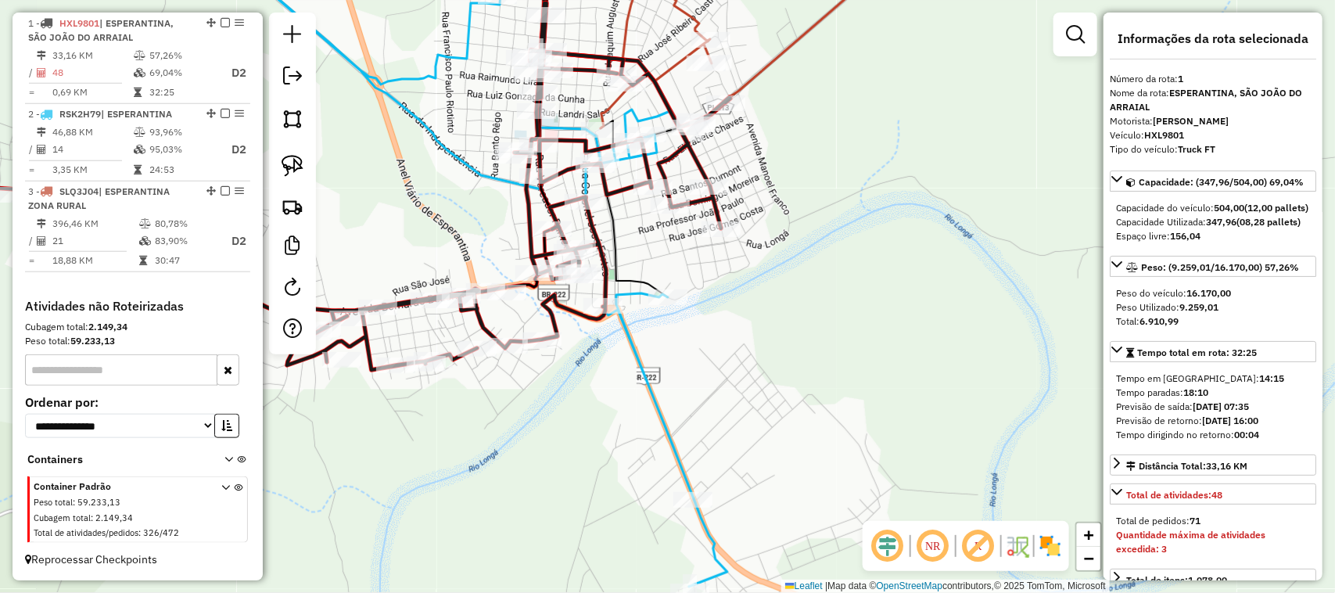
click at [743, 319] on div "Janela de atendimento Grade de atendimento Capacidade Transportadoras Veículos …" at bounding box center [667, 296] width 1335 height 593
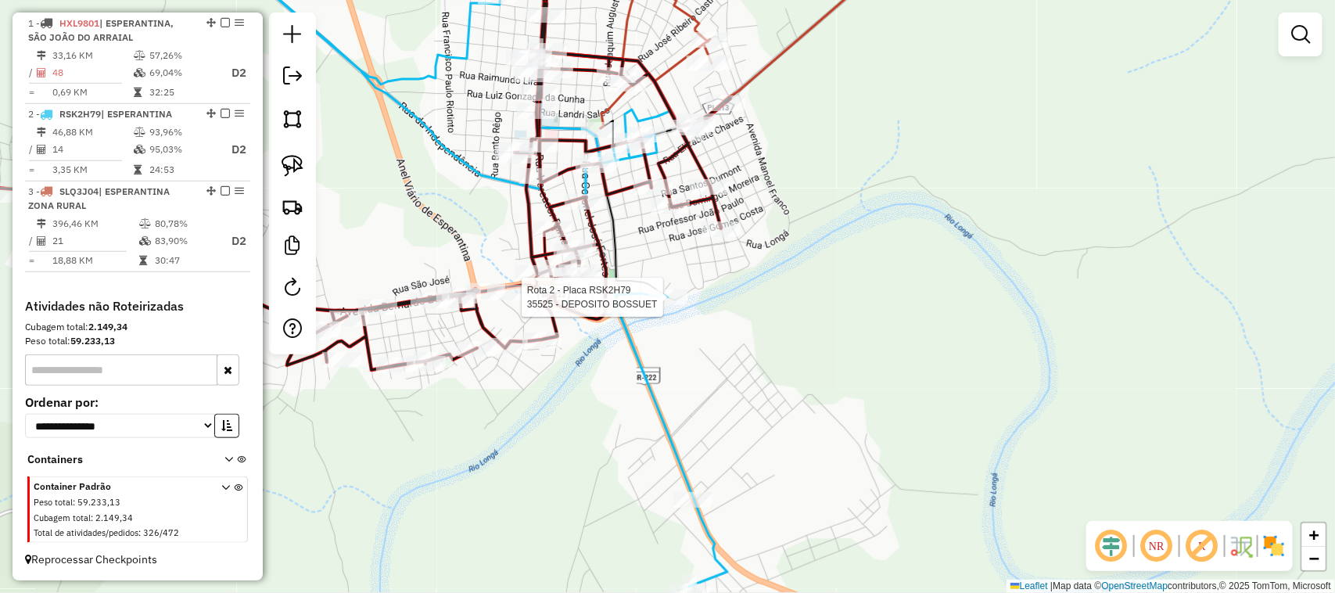
select select "*********"
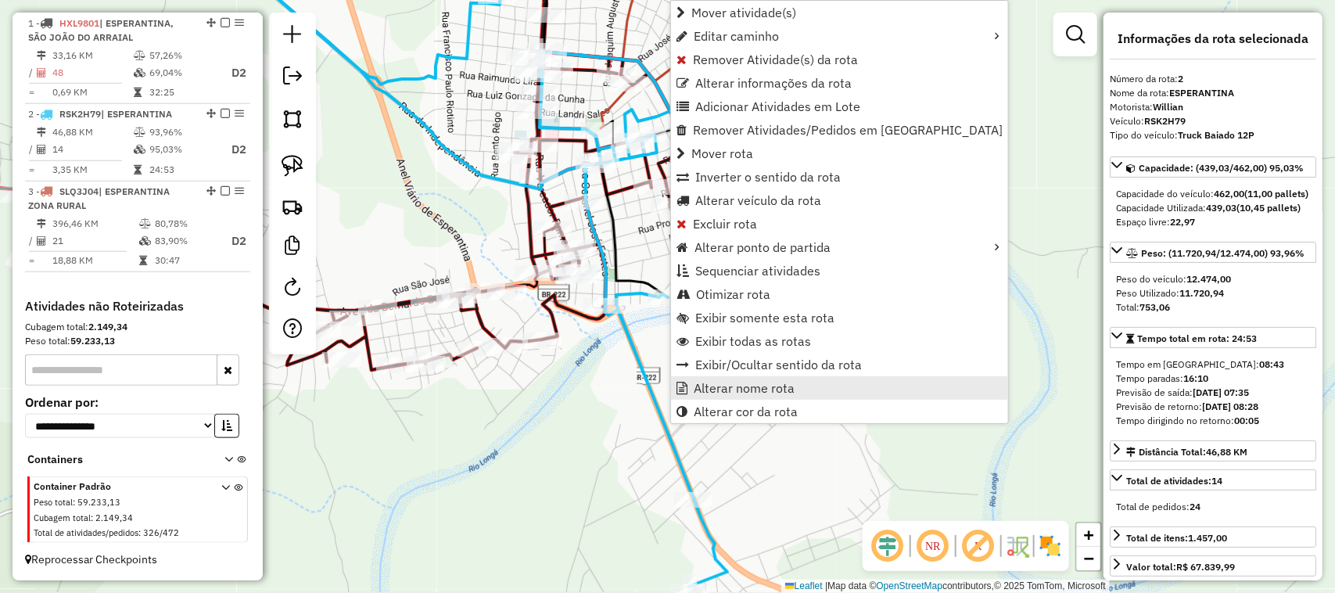
click at [751, 385] on span "Alterar nome rota" at bounding box center [744, 388] width 101 height 13
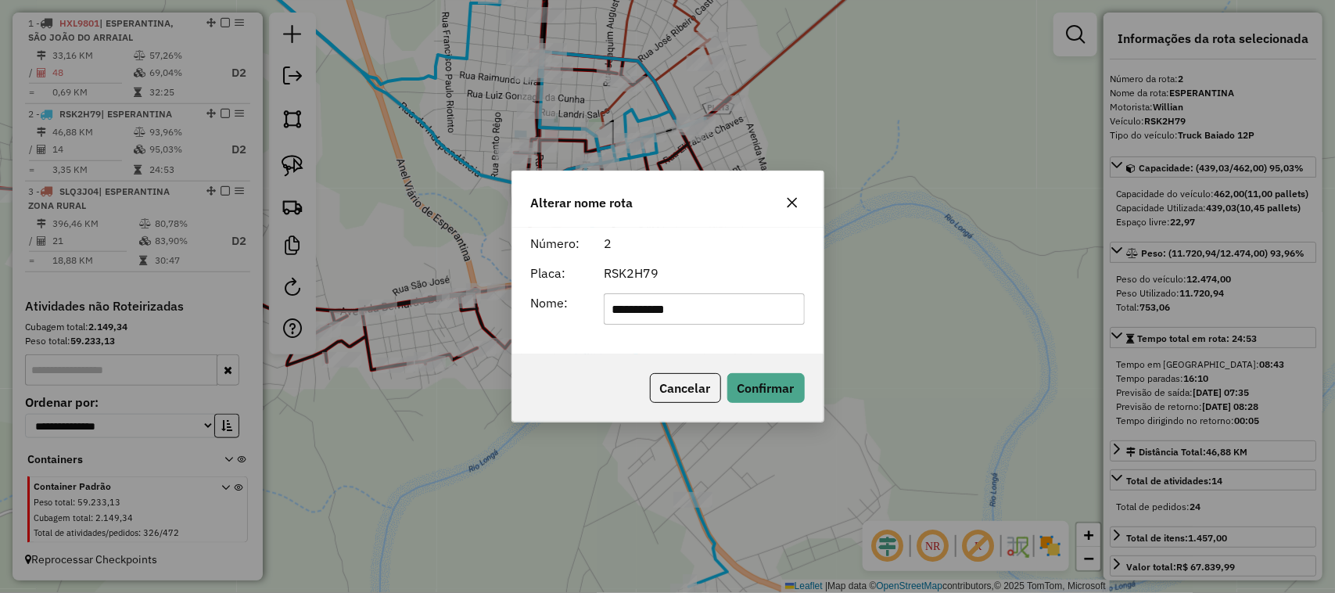
click at [712, 307] on input "**********" at bounding box center [704, 308] width 201 height 31
type input "**********"
click at [764, 388] on button "Confirmar" at bounding box center [765, 388] width 77 height 30
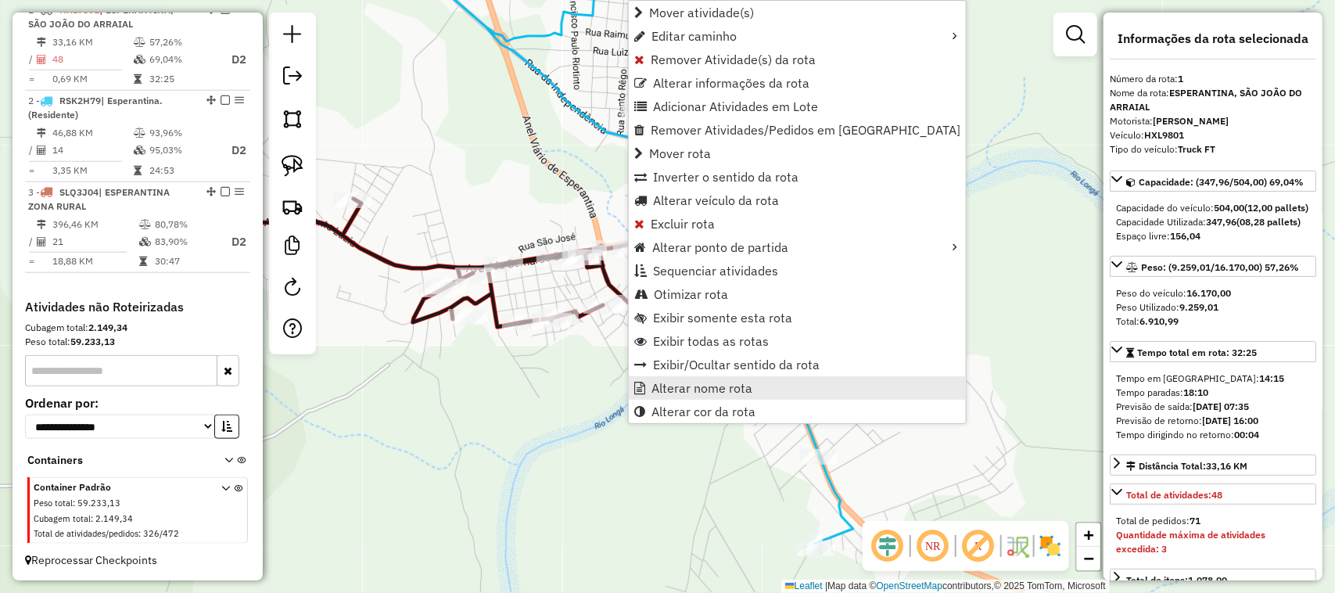
click at [688, 385] on span "Alterar nome rota" at bounding box center [701, 388] width 101 height 13
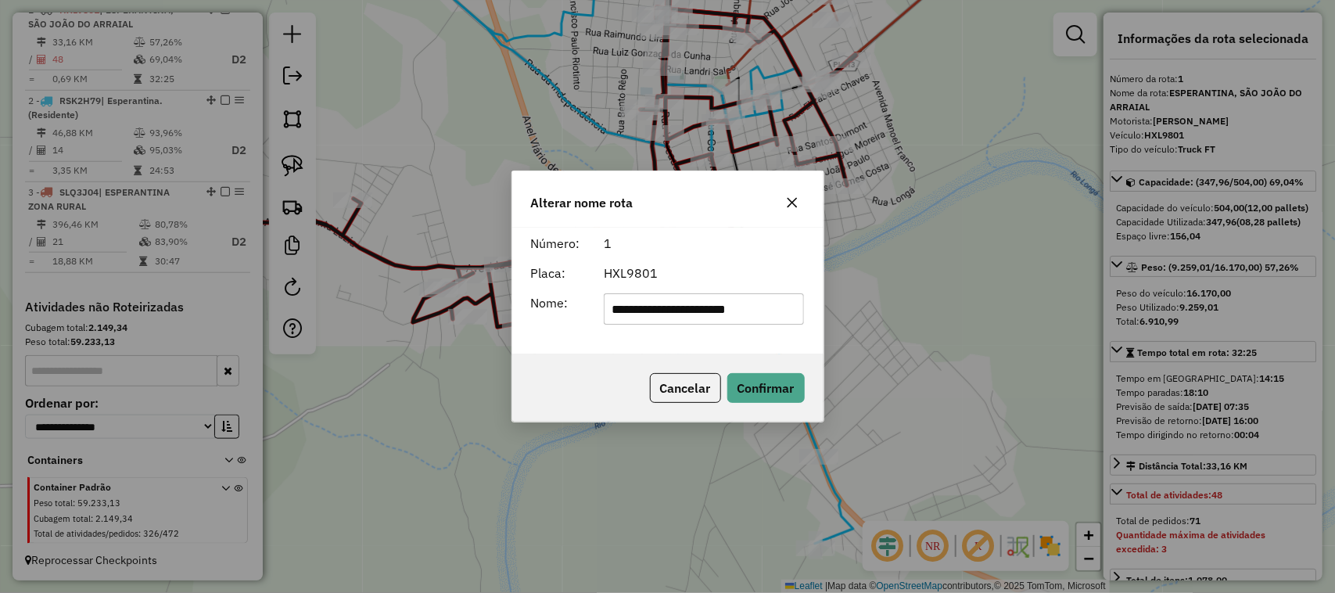
scroll to position [0, 0]
type input "*"
type input "**********"
click at [764, 388] on button "Confirmar" at bounding box center [765, 388] width 77 height 30
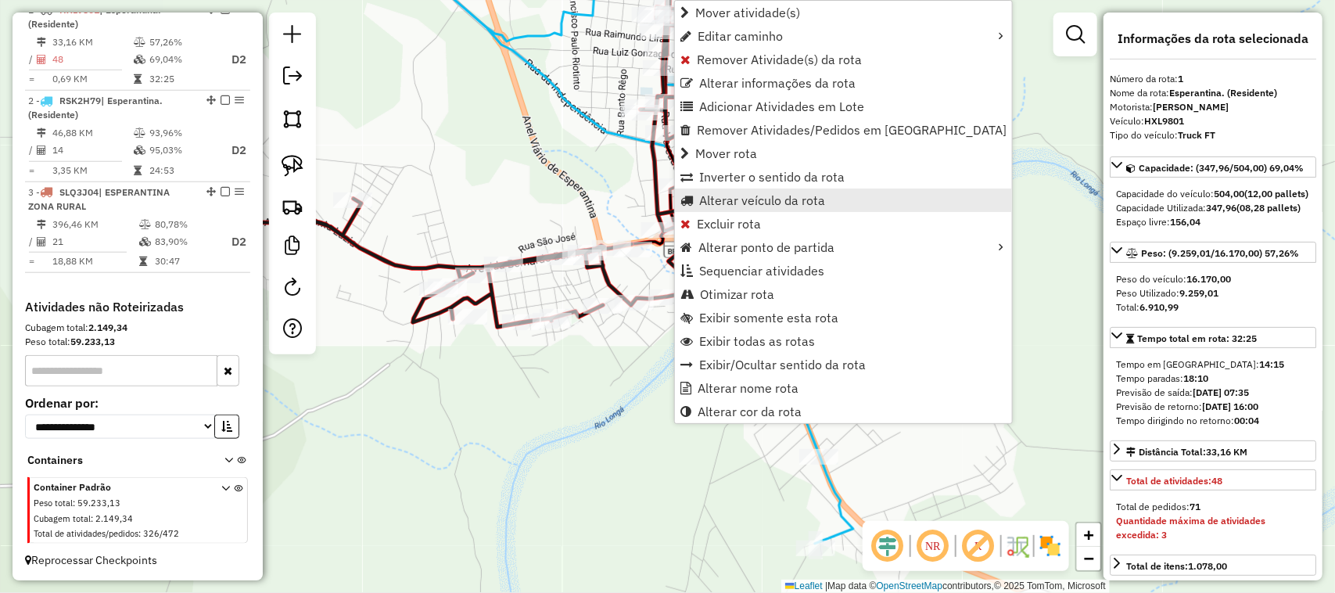
click at [722, 194] on span "Alterar veículo da rota" at bounding box center [762, 200] width 126 height 13
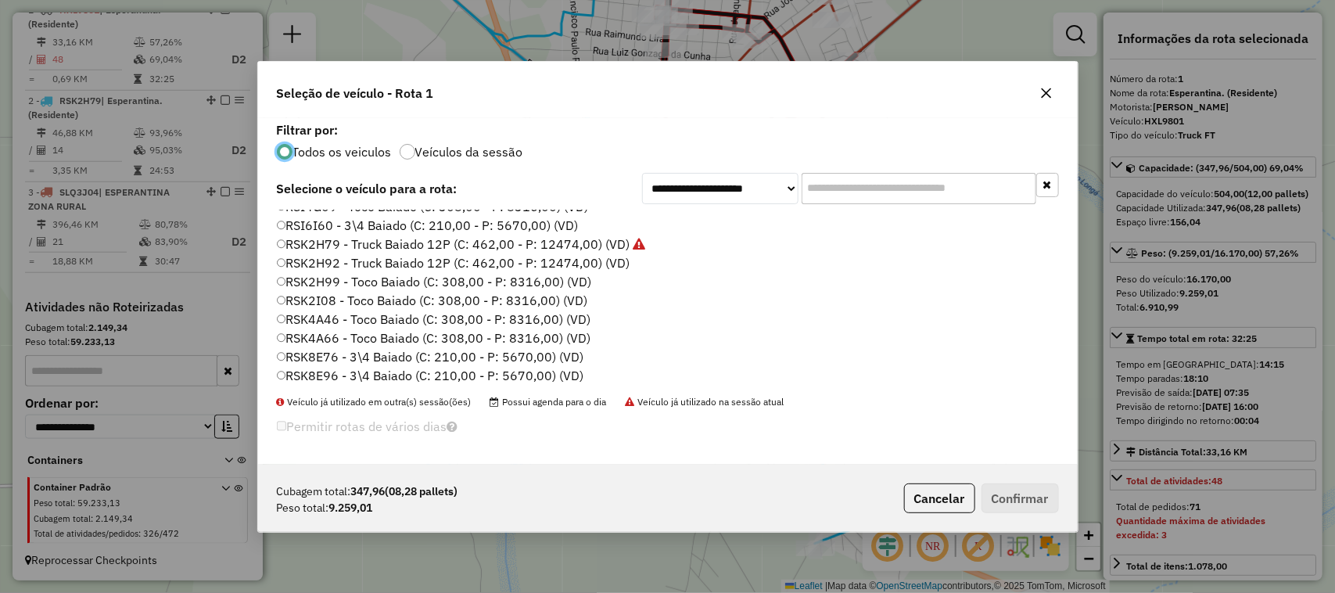
scroll to position [586, 0]
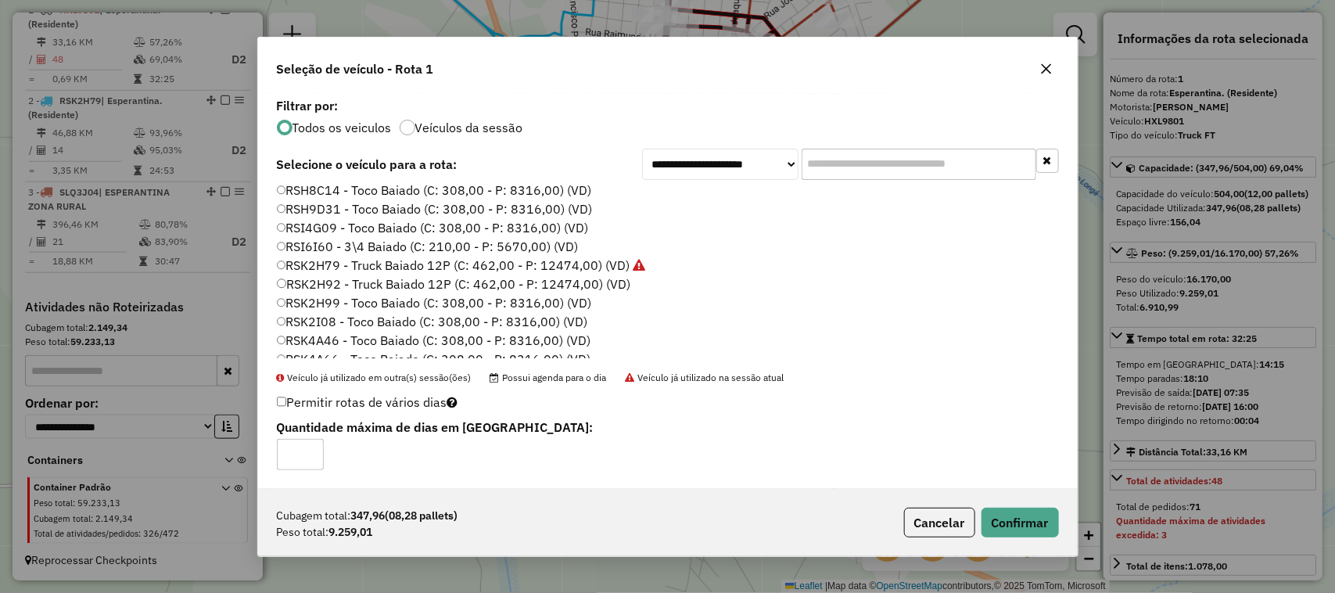
type input "*"
click at [310, 448] on input "*" at bounding box center [300, 454] width 47 height 31
click at [1005, 518] on button "Confirmar" at bounding box center [1019, 522] width 77 height 30
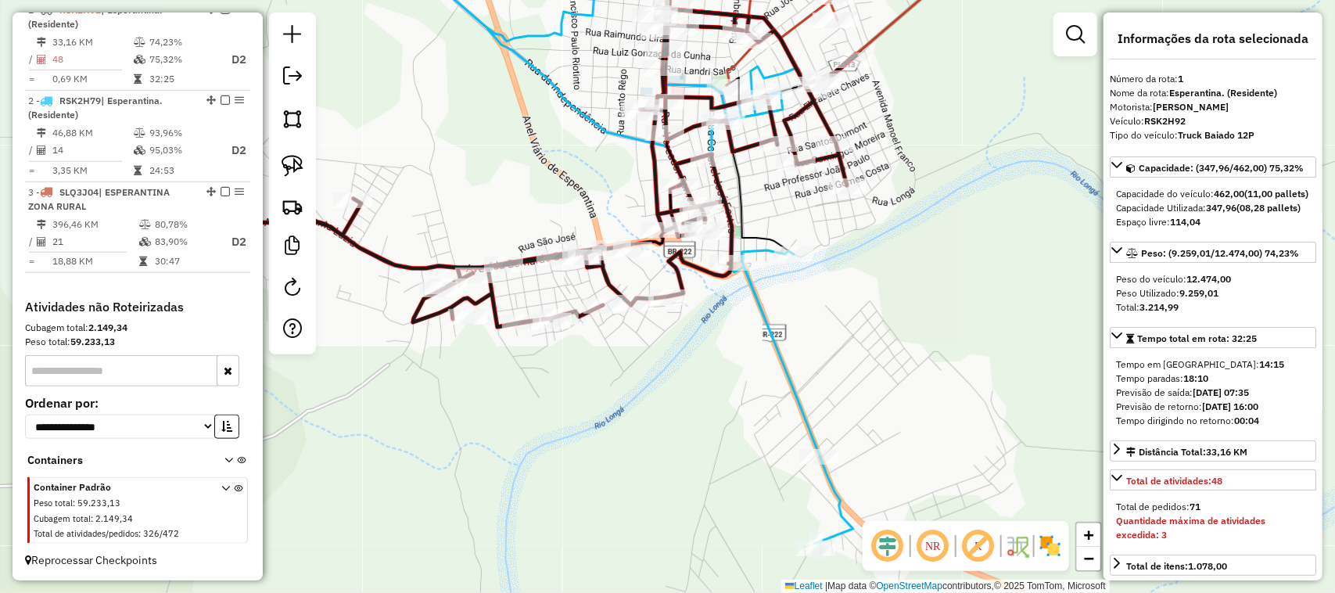
click at [962, 317] on div "Janela de atendimento Grade de atendimento Capacidade Transportadoras Veículos …" at bounding box center [667, 296] width 1335 height 593
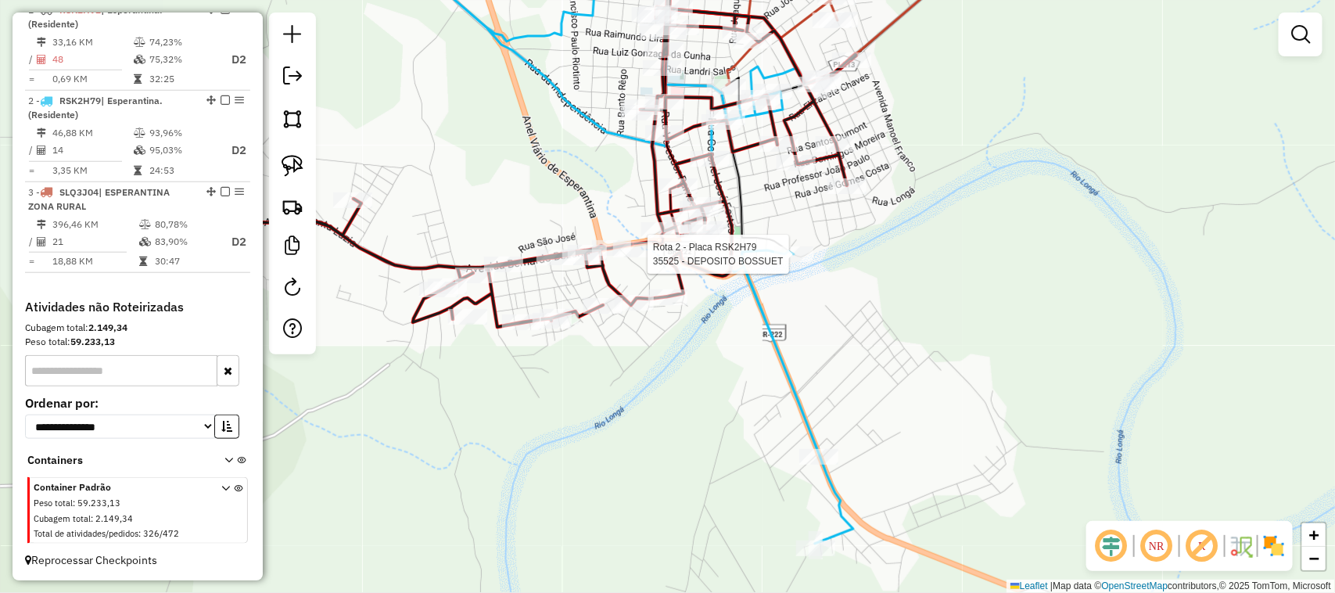
scroll to position [600, 0]
select select "*********"
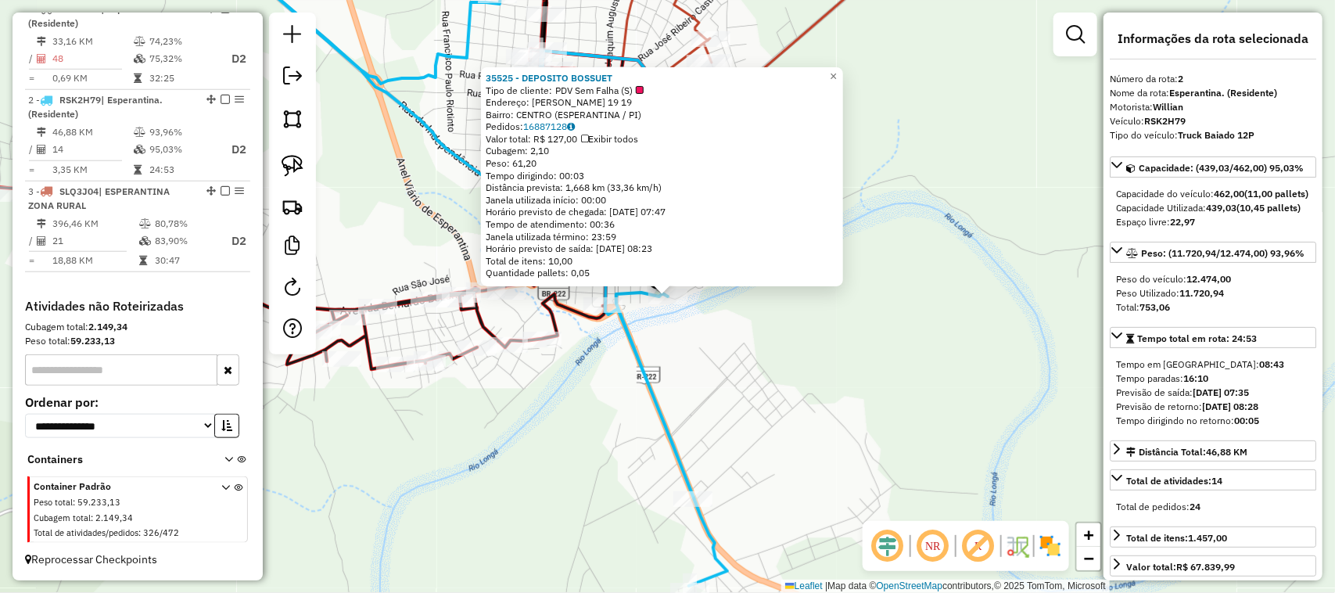
click at [806, 412] on div "35525 - DEPOSITO BOSSUET Tipo de cliente: PDV Sem Falha (S) Endereço: CARVALHO …" at bounding box center [667, 296] width 1335 height 593
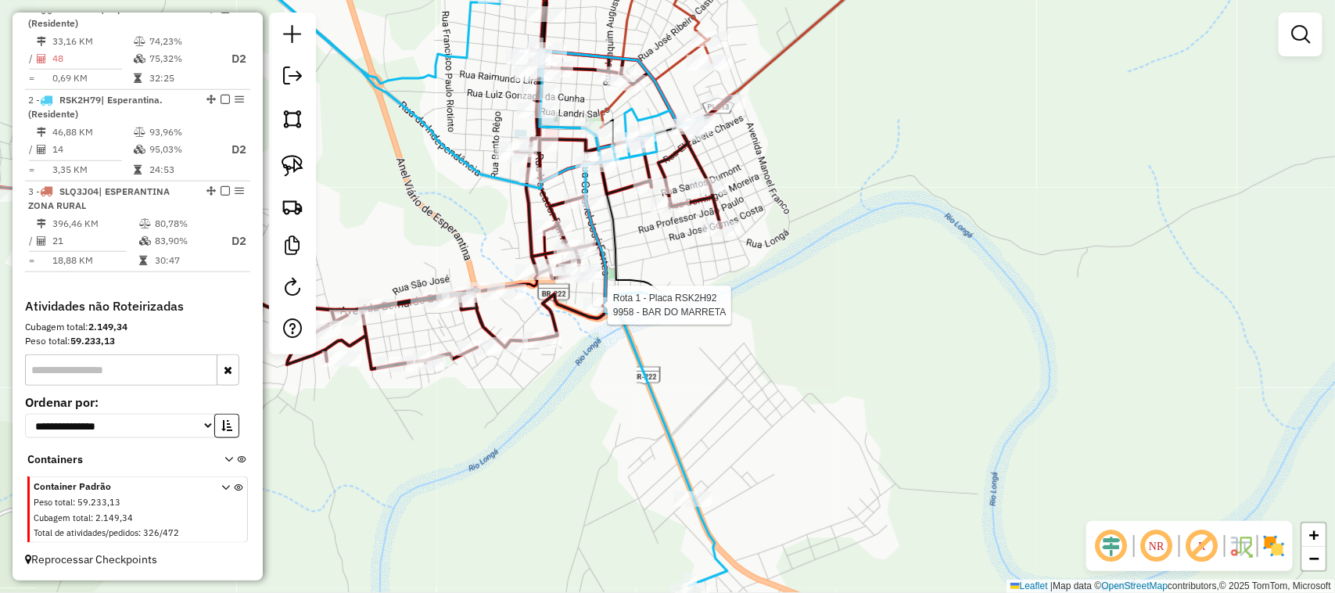
select select "*********"
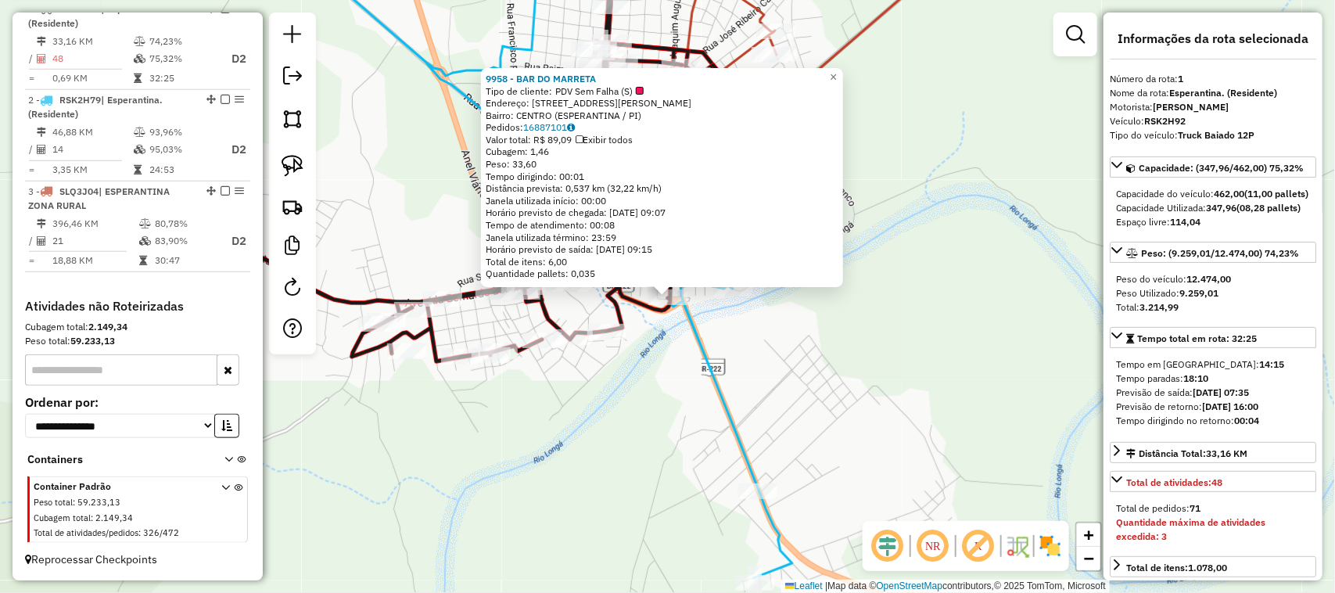
scroll to position [585, 0]
click at [776, 391] on div "9958 - BAR DO MARRETA Tipo de cliente: PDV Sem Falha (S) Endereço: RUA CORONEL …" at bounding box center [667, 296] width 1335 height 593
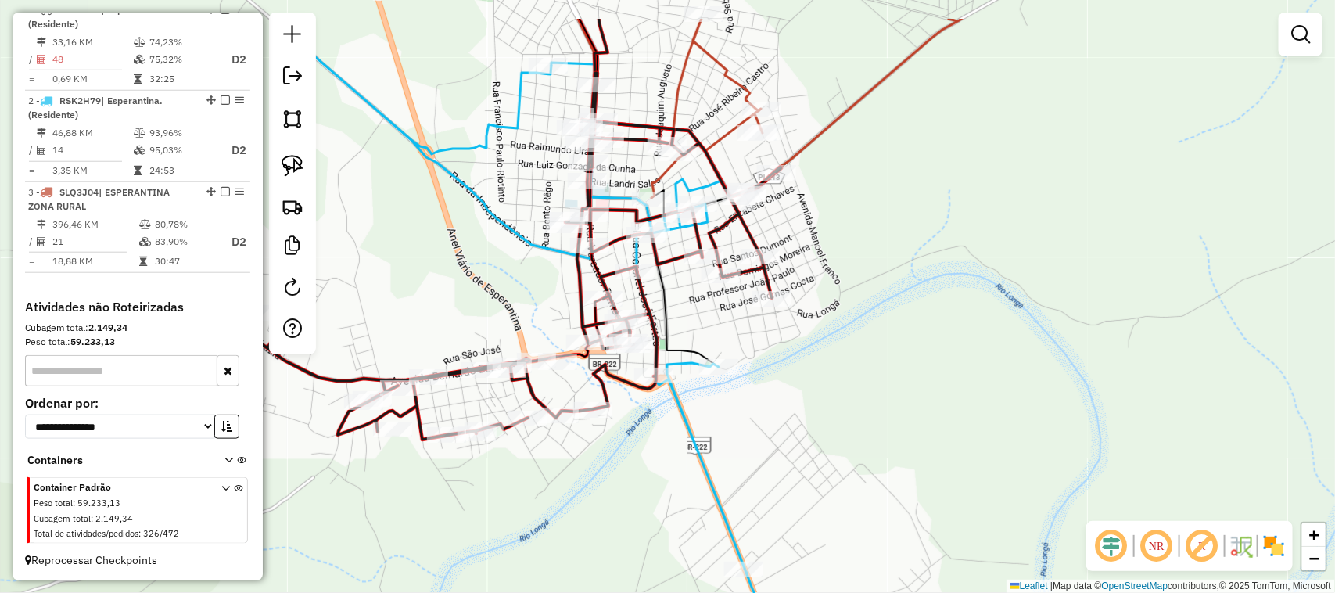
drag, startPoint x: 780, startPoint y: 335, endPoint x: 747, endPoint y: 461, distance: 131.1
click at [748, 443] on div "Janela de atendimento Grade de atendimento Capacidade Transportadoras Veículos …" at bounding box center [667, 296] width 1335 height 593
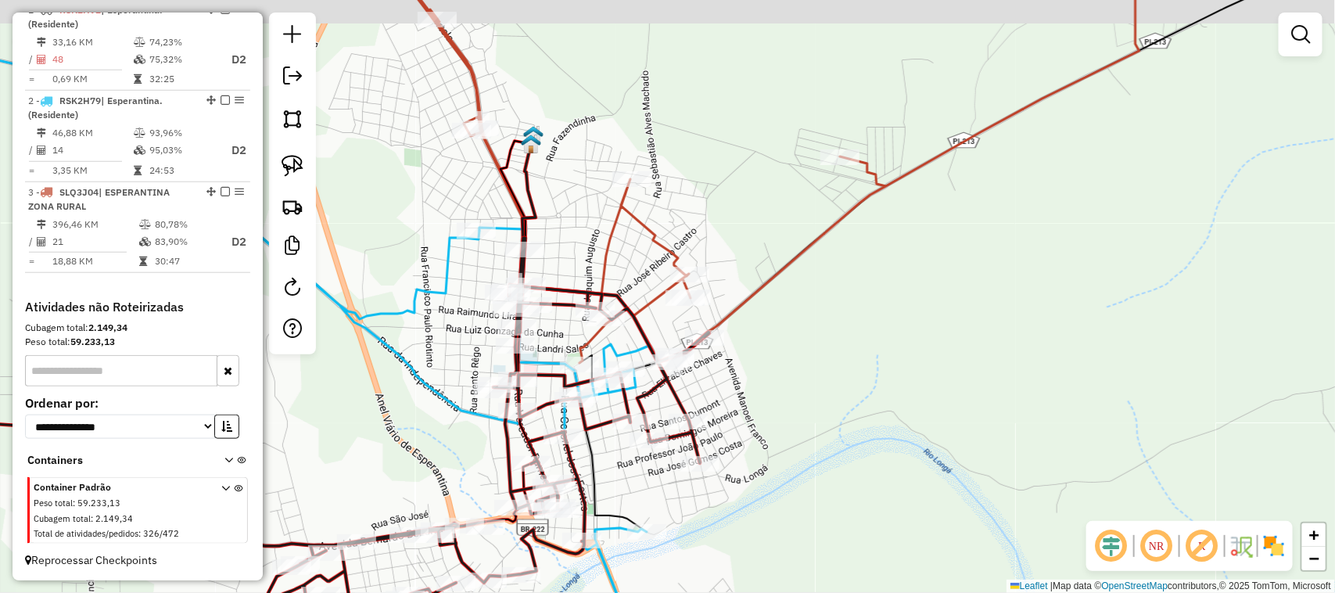
drag, startPoint x: 877, startPoint y: 387, endPoint x: 821, endPoint y: 461, distance: 92.7
click at [830, 460] on div "Janela de atendimento Grade de atendimento Capacidade Transportadoras Veículos …" at bounding box center [667, 296] width 1335 height 593
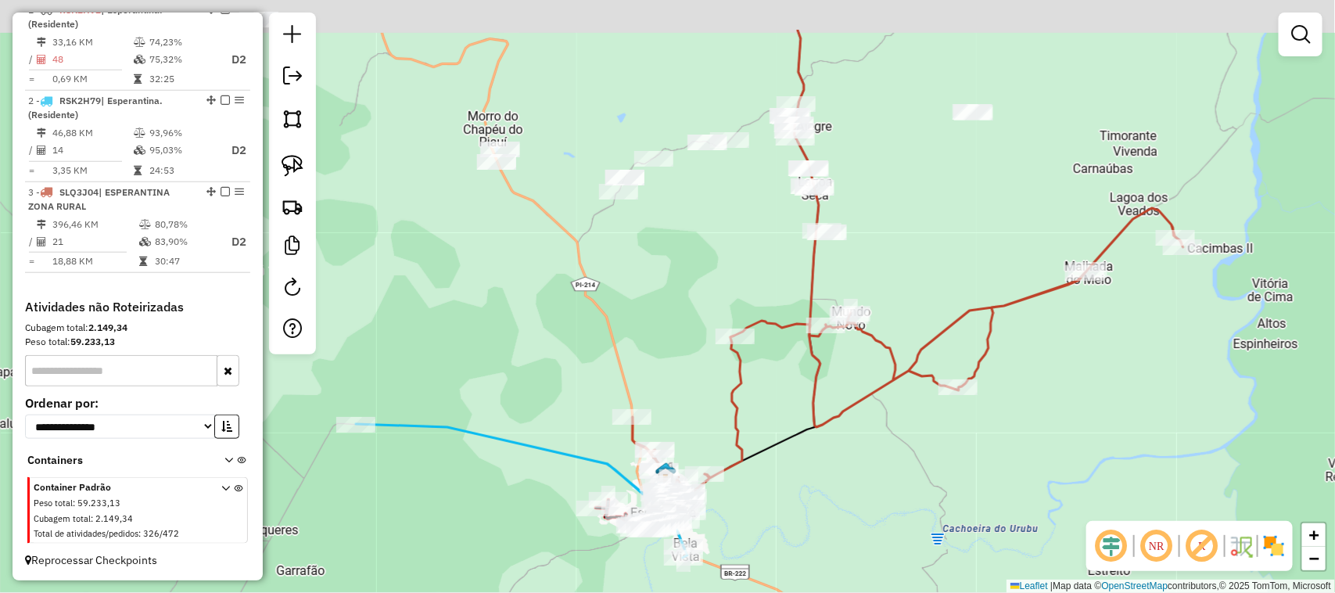
drag, startPoint x: 948, startPoint y: 251, endPoint x: 895, endPoint y: 334, distance: 98.0
click at [915, 307] on div "Janela de atendimento Grade de atendimento Capacidade Transportadoras Veículos …" at bounding box center [667, 296] width 1335 height 593
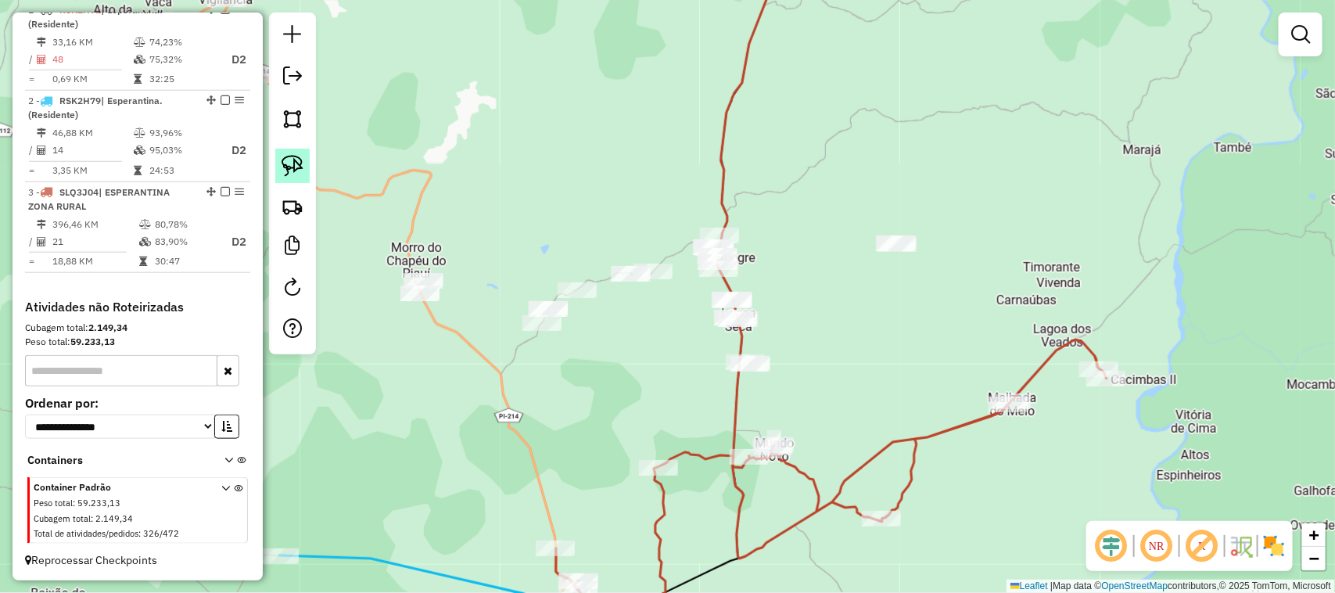
click at [297, 169] on img at bounding box center [292, 166] width 22 height 22
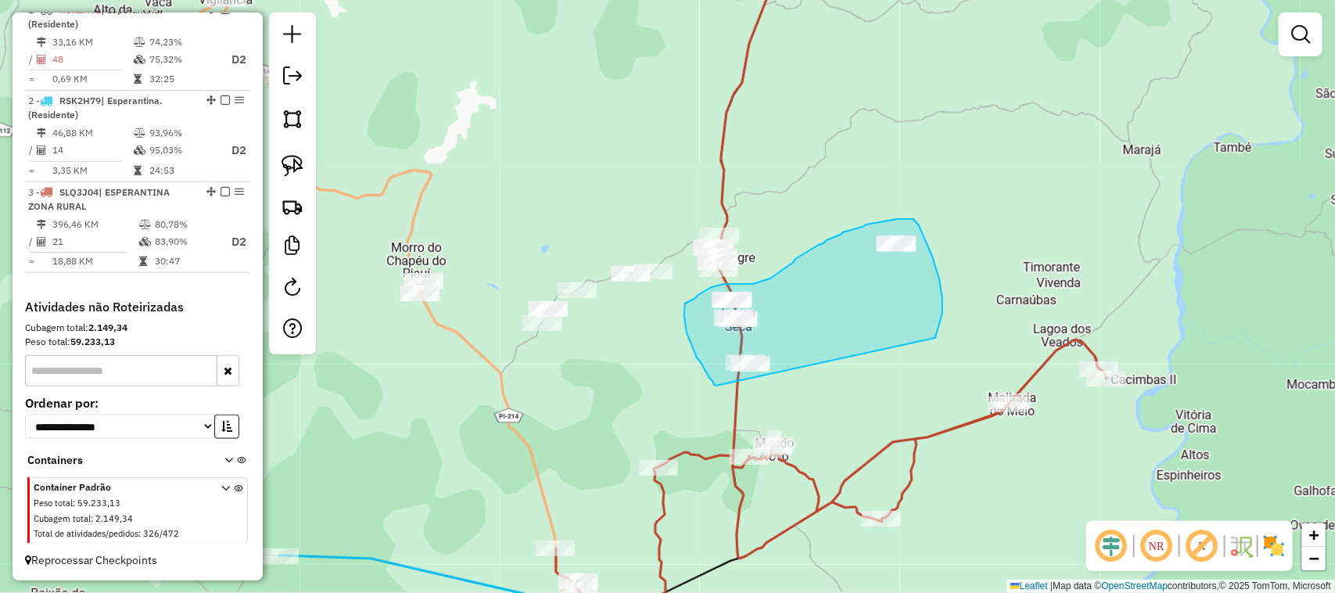
drag, startPoint x: 716, startPoint y: 385, endPoint x: 935, endPoint y: 338, distance: 224.1
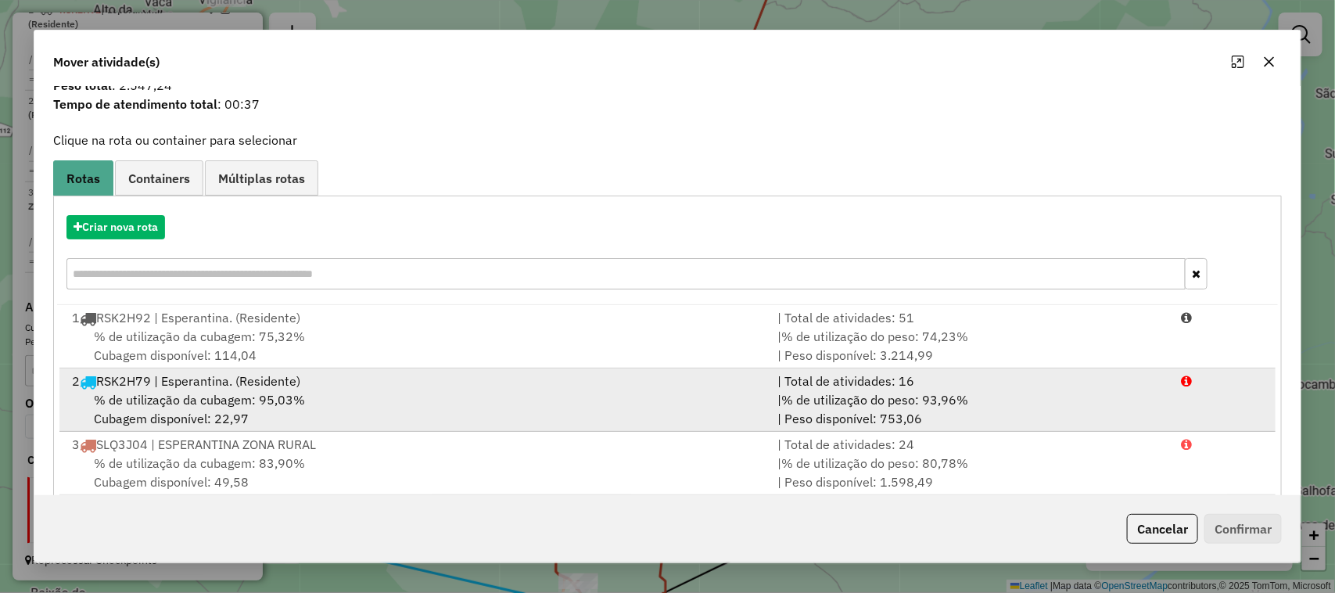
scroll to position [83, 0]
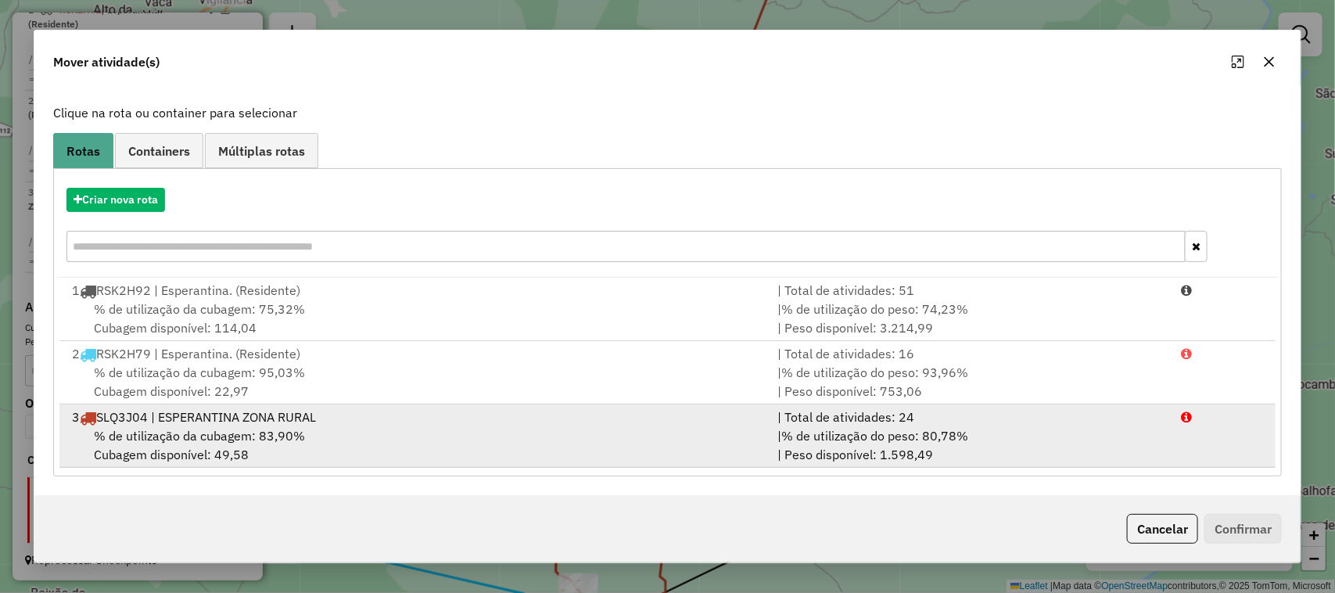
click at [490, 416] on div "3 SLQ3J04 | ESPERANTINA ZONA RURAL" at bounding box center [416, 416] width 706 height 19
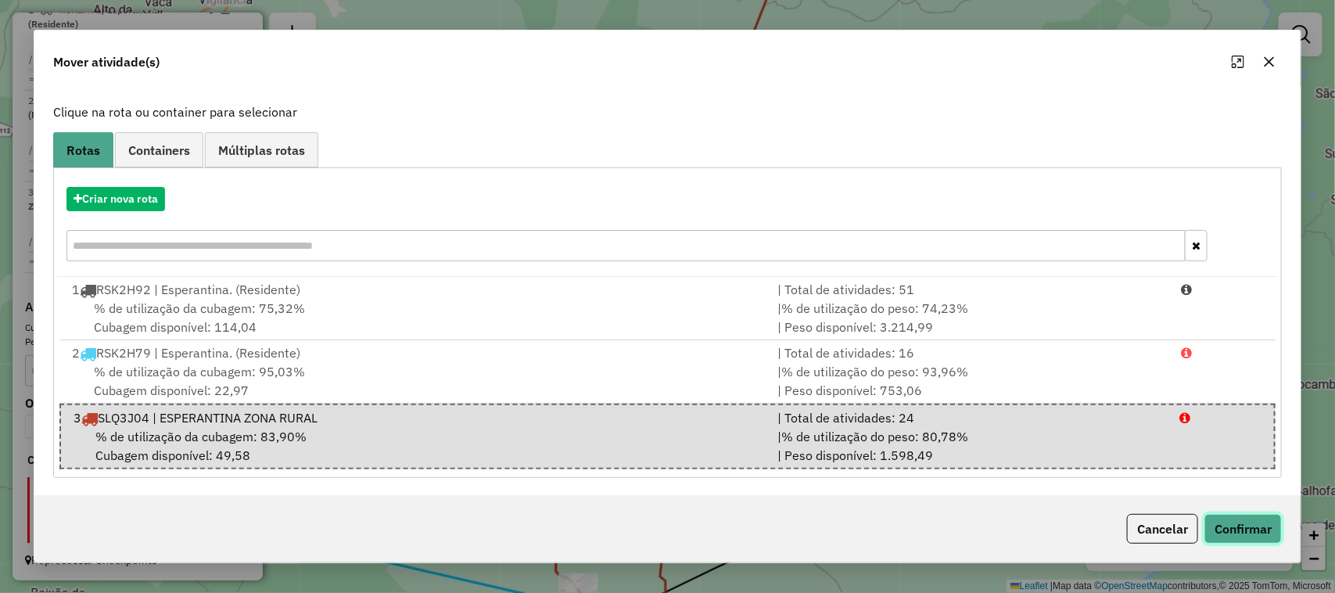
click at [1245, 525] on button "Confirmar" at bounding box center [1242, 529] width 77 height 30
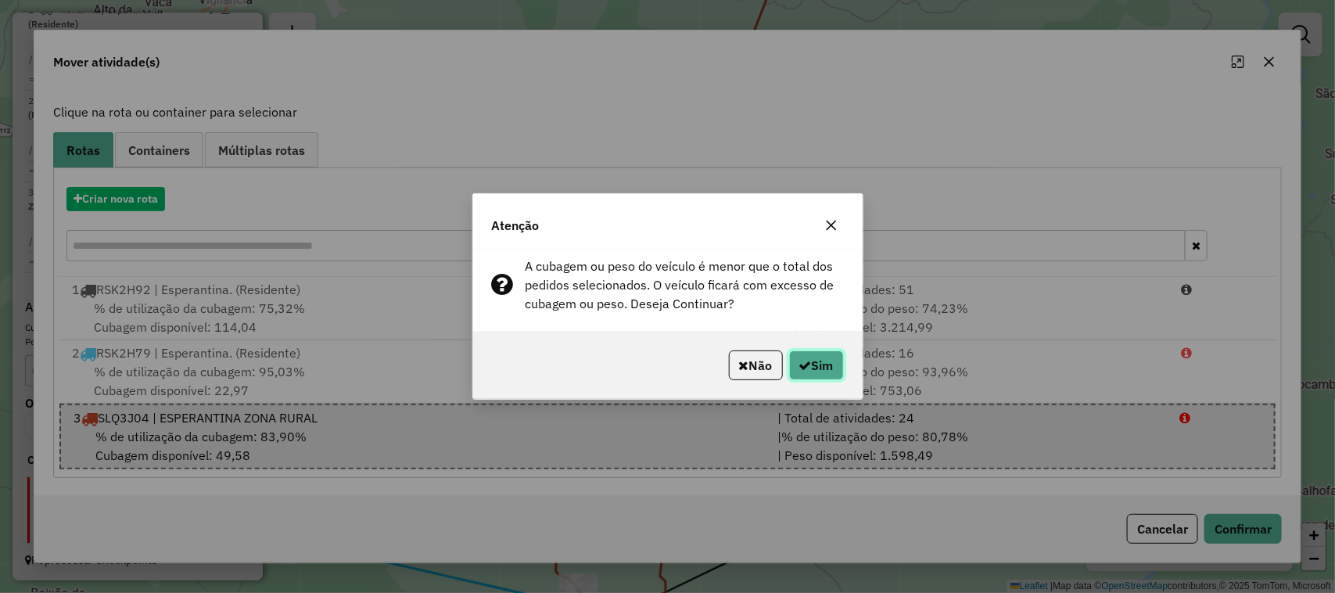
click at [825, 364] on button "Sim" at bounding box center [816, 365] width 55 height 30
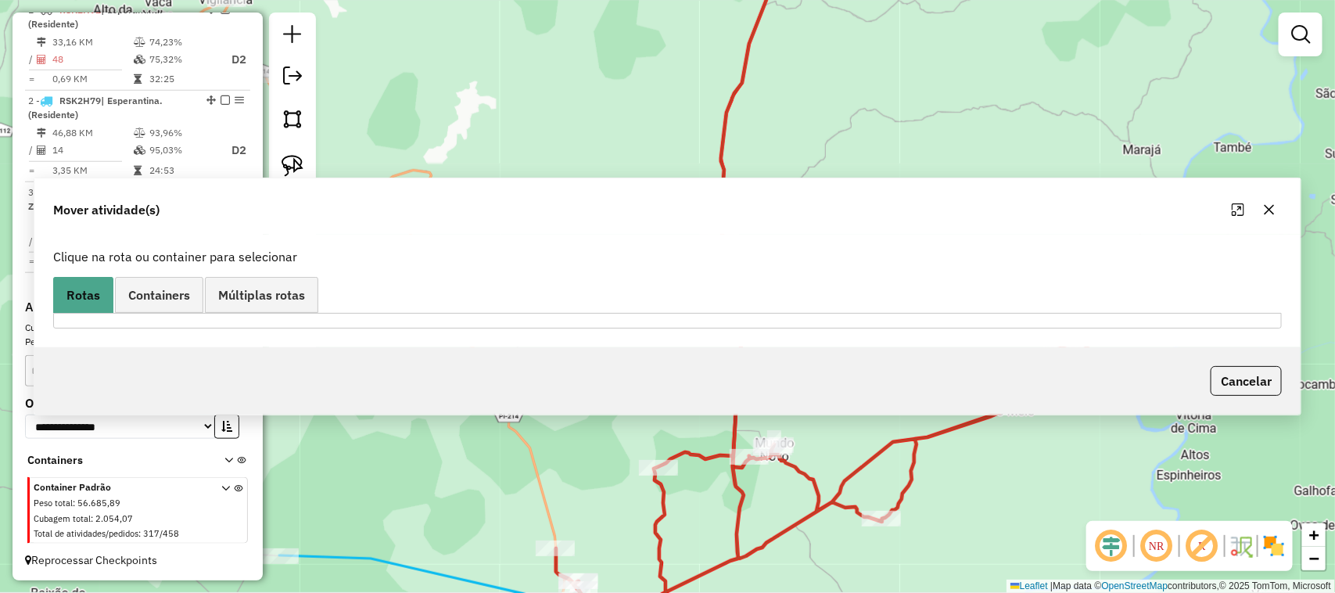
scroll to position [0, 0]
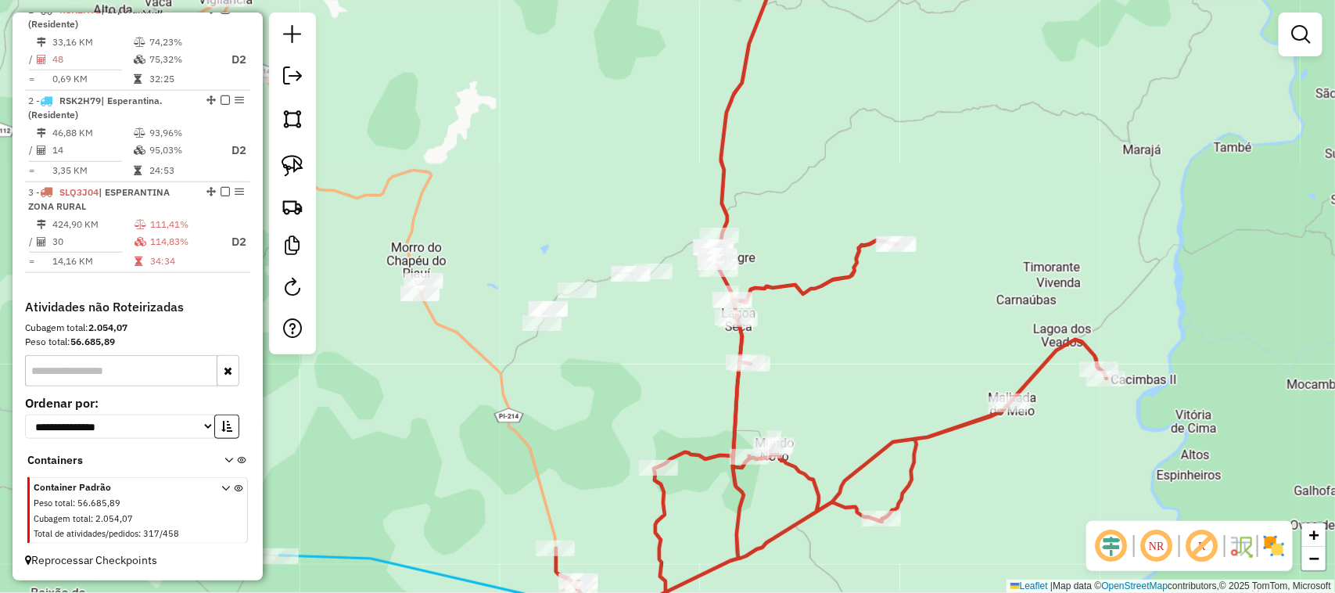
click at [805, 403] on div "Rota 3 - Placa SLQ3J04 12180 - MERCADINHO LIMA 2 Janela de atendimento Grade de…" at bounding box center [667, 296] width 1335 height 593
select select "*********"
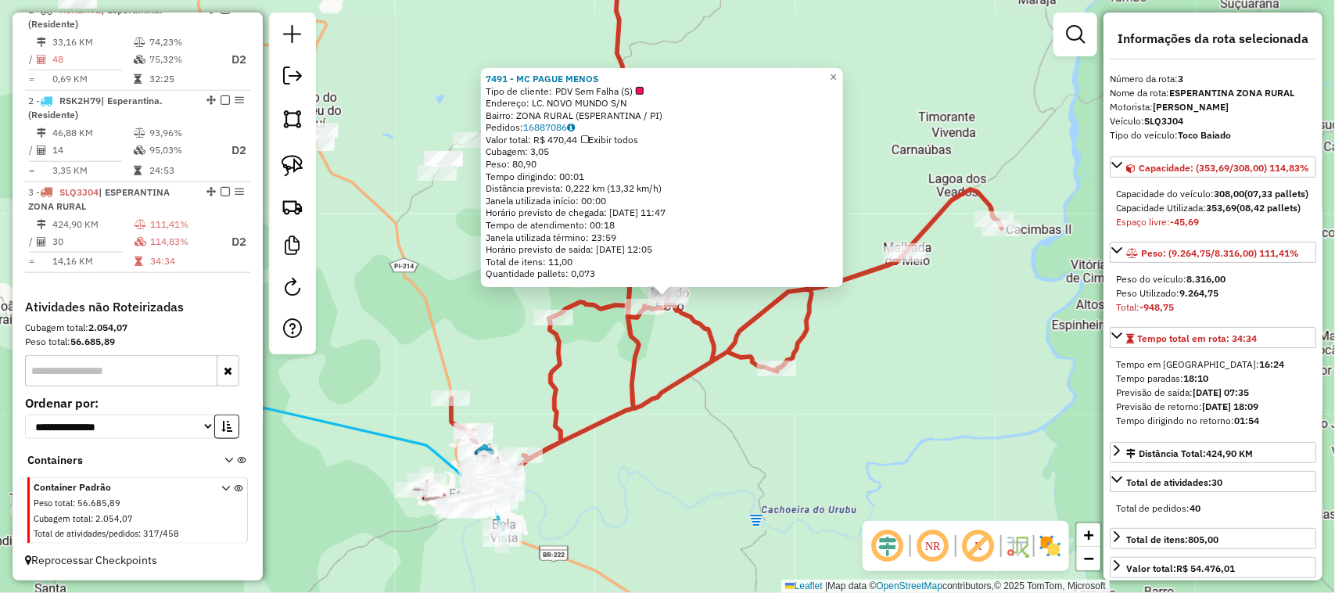
scroll to position [600, 0]
click at [724, 489] on div "7491 - MC PAGUE MENOS Tipo de cliente: PDV Sem Falha (S) Endereço: LC. NOVO MUN…" at bounding box center [667, 296] width 1335 height 593
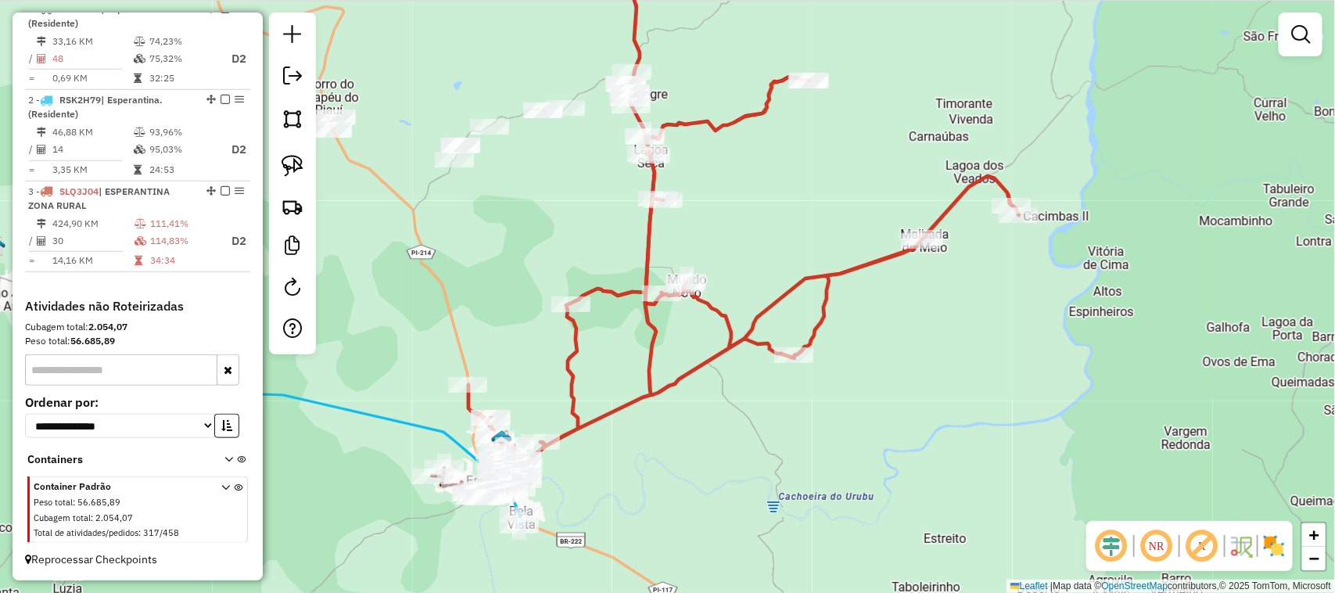
drag, startPoint x: 638, startPoint y: 504, endPoint x: 755, endPoint y: 387, distance: 165.3
click at [751, 389] on div "Janela de atendimento Grade de atendimento Capacidade Transportadoras Veículos …" at bounding box center [667, 296] width 1335 height 593
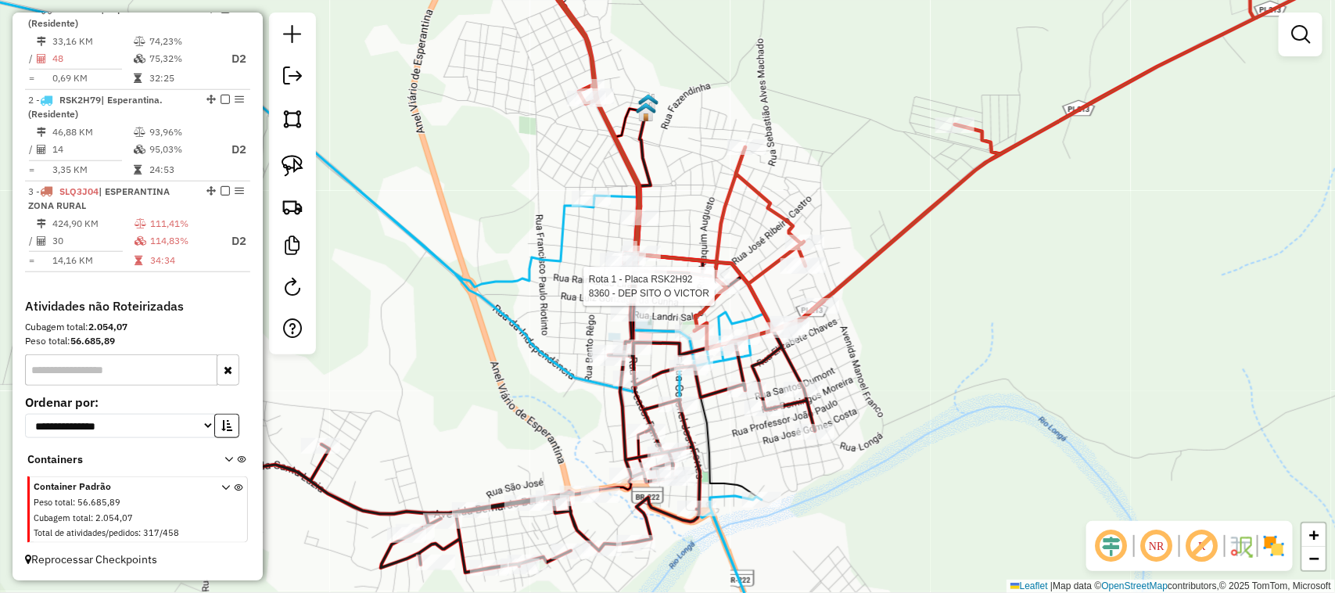
select select "*********"
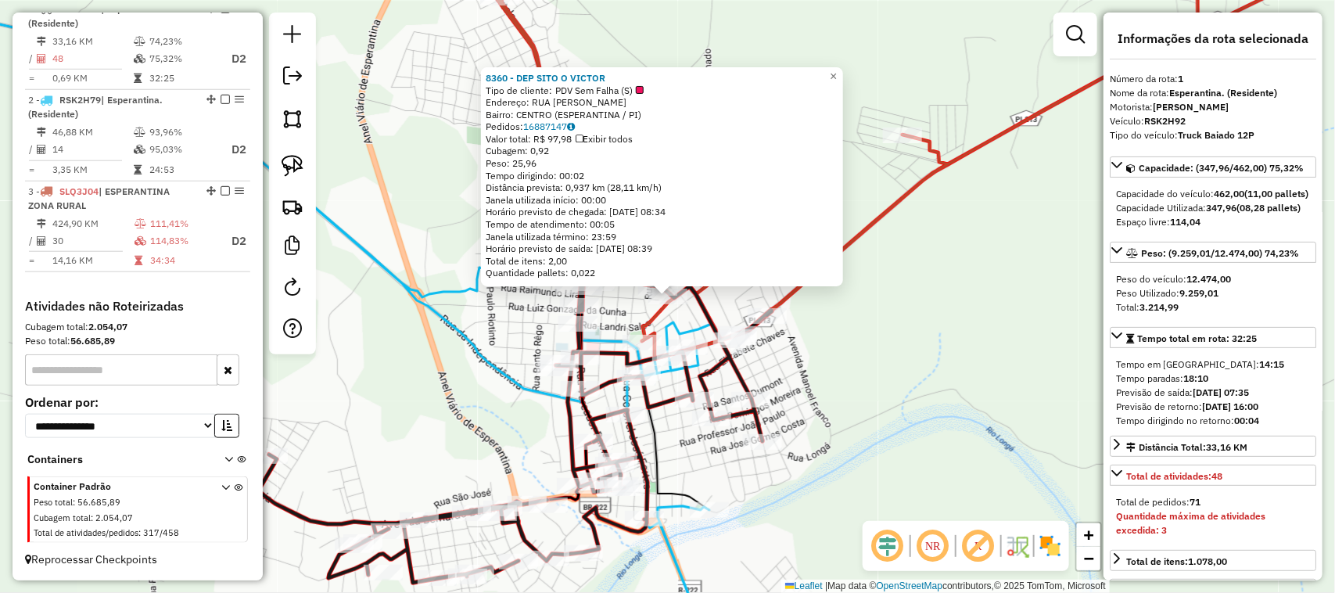
scroll to position [585, 0]
click at [901, 388] on div "8360 - DEP SITO O VICTOR Tipo de cliente: PDV Sem Falha (S) Endereço: RUA FRANC…" at bounding box center [667, 296] width 1335 height 593
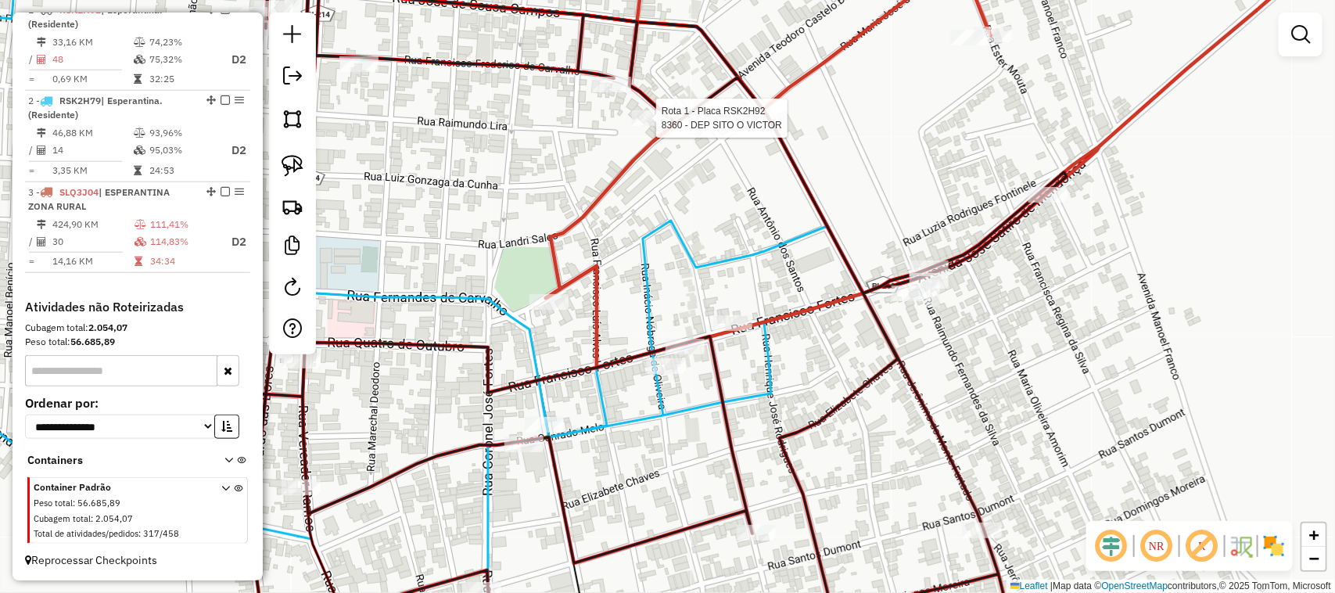
select select "*********"
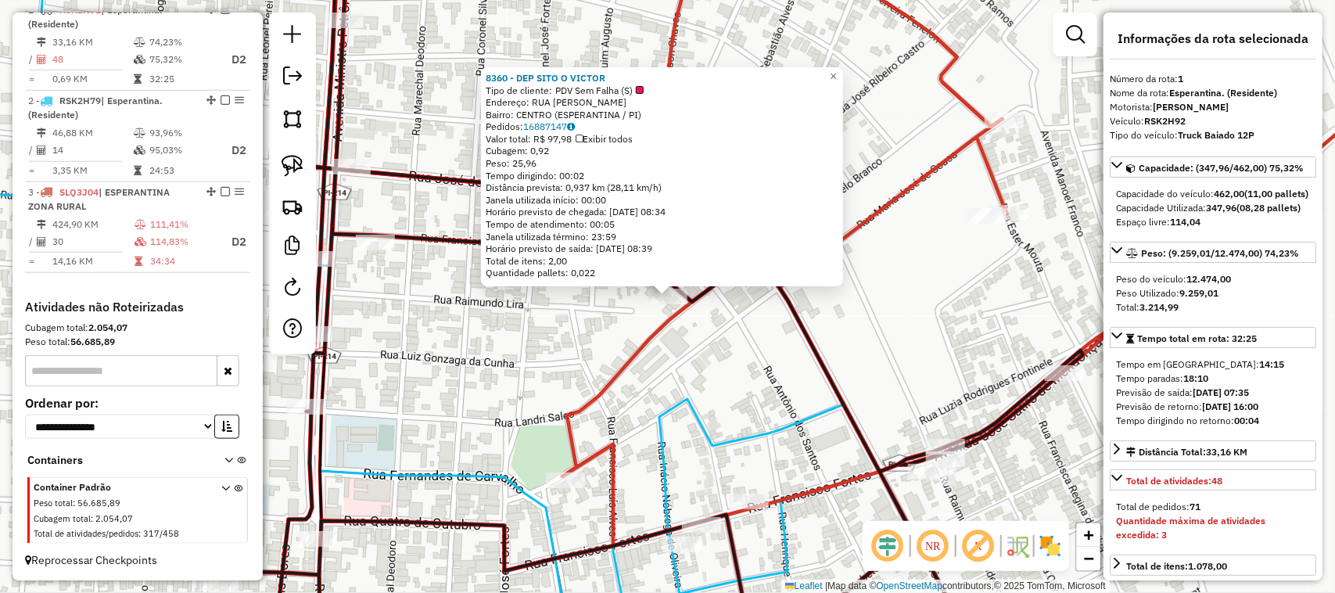
click at [722, 367] on div "8360 - DEP SITO O VICTOR Tipo de cliente: PDV Sem Falha (S) Endereço: RUA FRANC…" at bounding box center [667, 296] width 1335 height 593
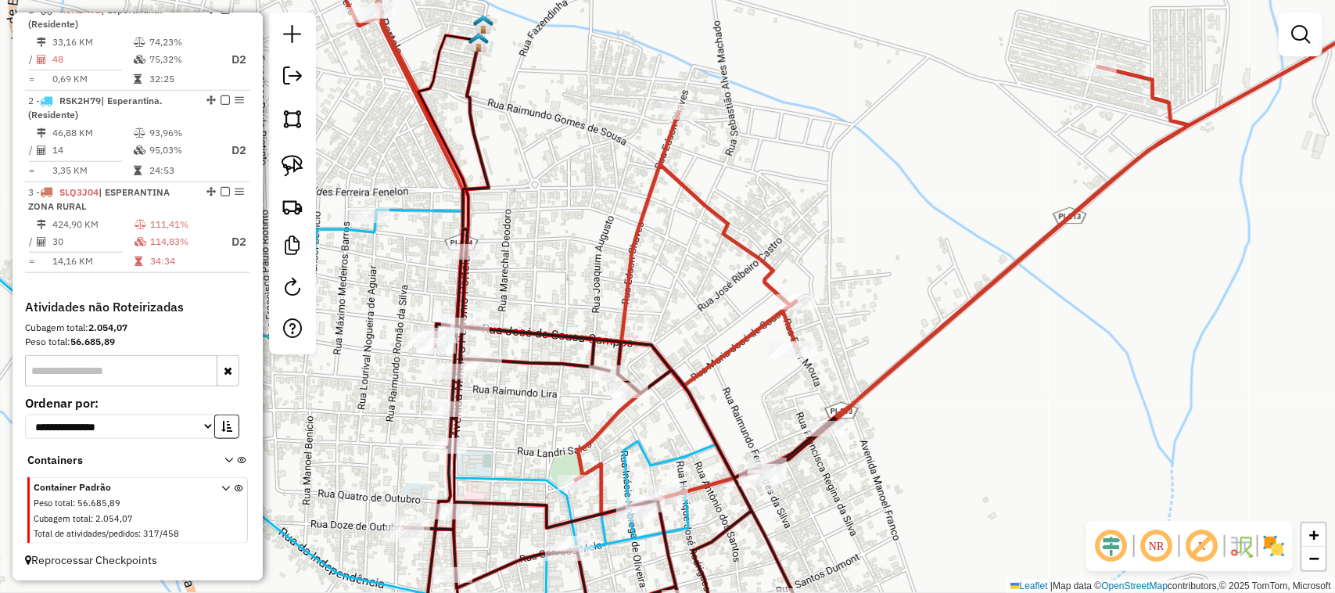
drag, startPoint x: 787, startPoint y: 268, endPoint x: 672, endPoint y: 369, distance: 152.9
click at [694, 350] on div "Janela de atendimento Grade de atendimento Capacidade Transportadoras Veículos …" at bounding box center [667, 296] width 1335 height 593
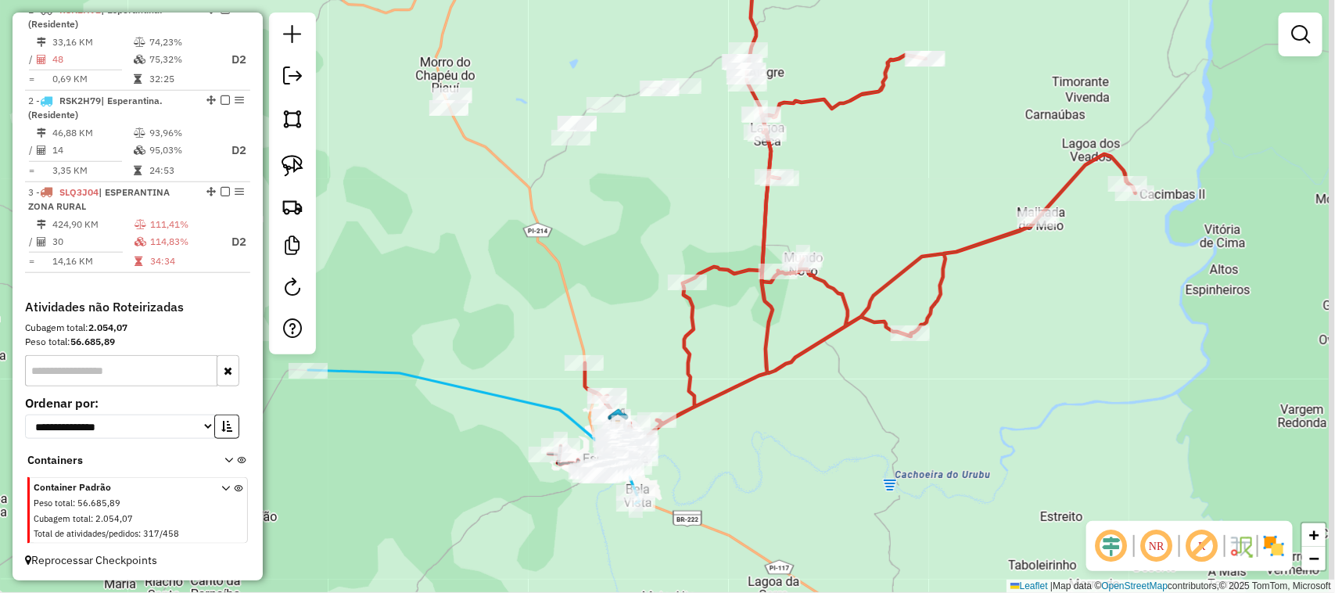
drag, startPoint x: 862, startPoint y: 145, endPoint x: 783, endPoint y: 299, distance: 172.8
click at [794, 283] on div "Janela de atendimento Grade de atendimento Capacidade Transportadoras Veículos …" at bounding box center [667, 296] width 1335 height 593
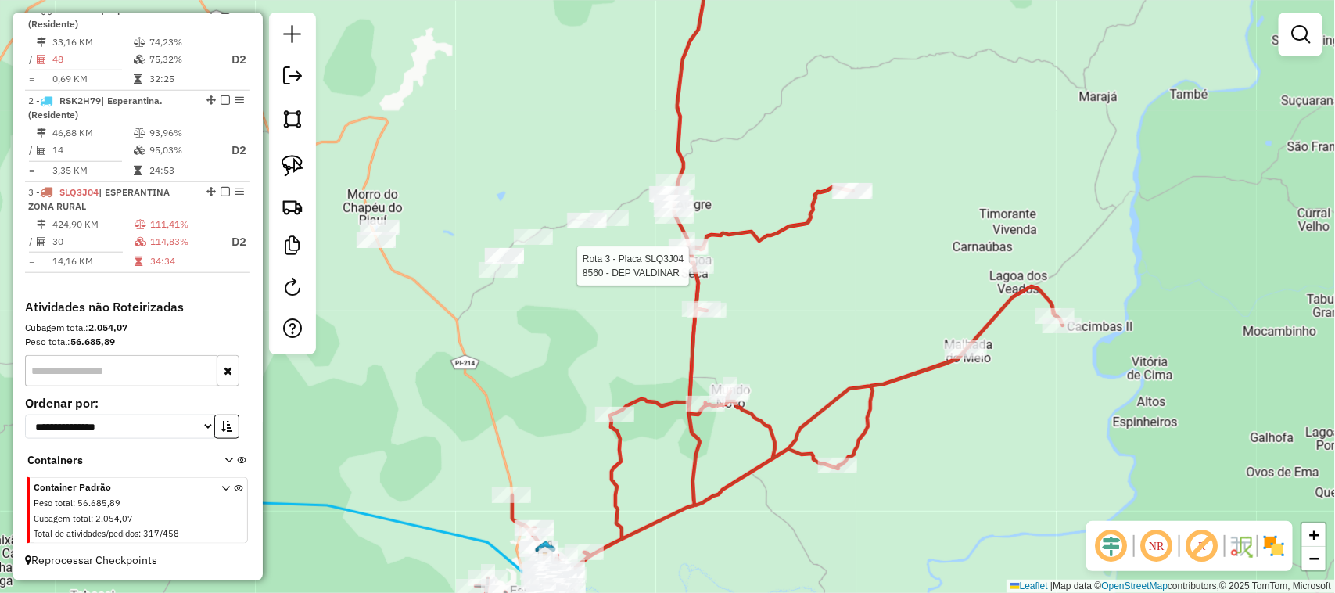
select select "*********"
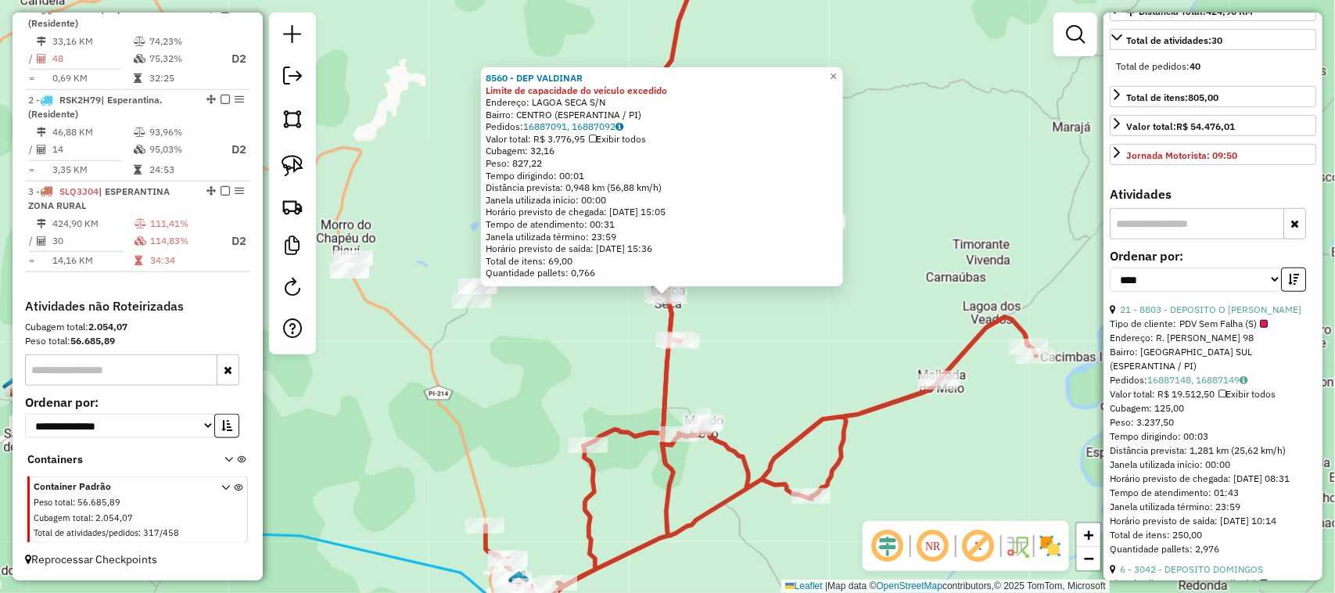
scroll to position [586, 0]
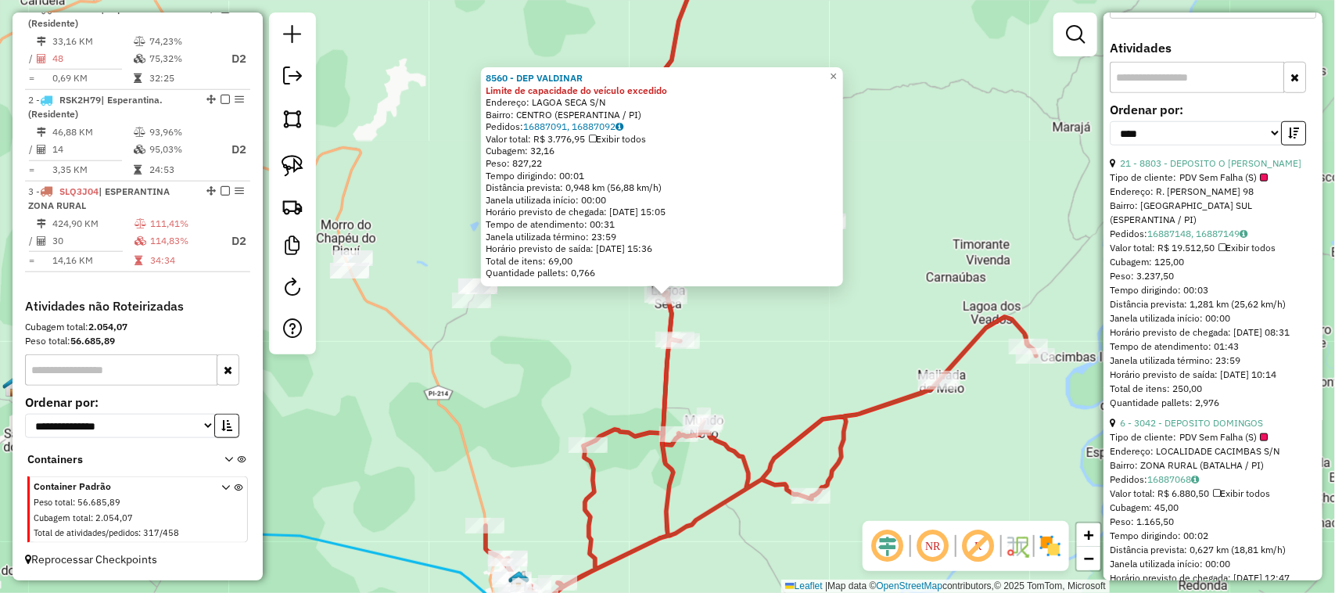
click at [788, 372] on div "8560 - DEP VALDINAR Limite de capacidade do veículo excedido Endereço: LAGOA SE…" at bounding box center [667, 296] width 1335 height 593
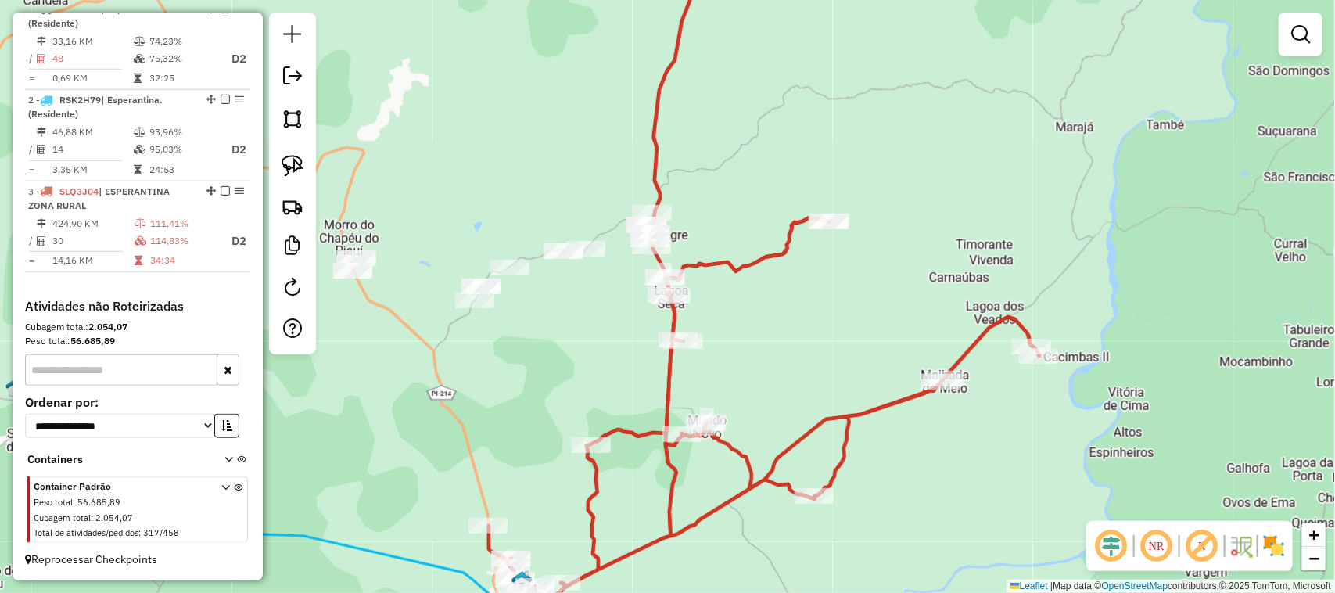
drag, startPoint x: 545, startPoint y: 381, endPoint x: 776, endPoint y: 428, distance: 235.4
click at [768, 430] on div "Janela de atendimento Grade de atendimento Capacidade Transportadoras Veículos …" at bounding box center [667, 296] width 1335 height 593
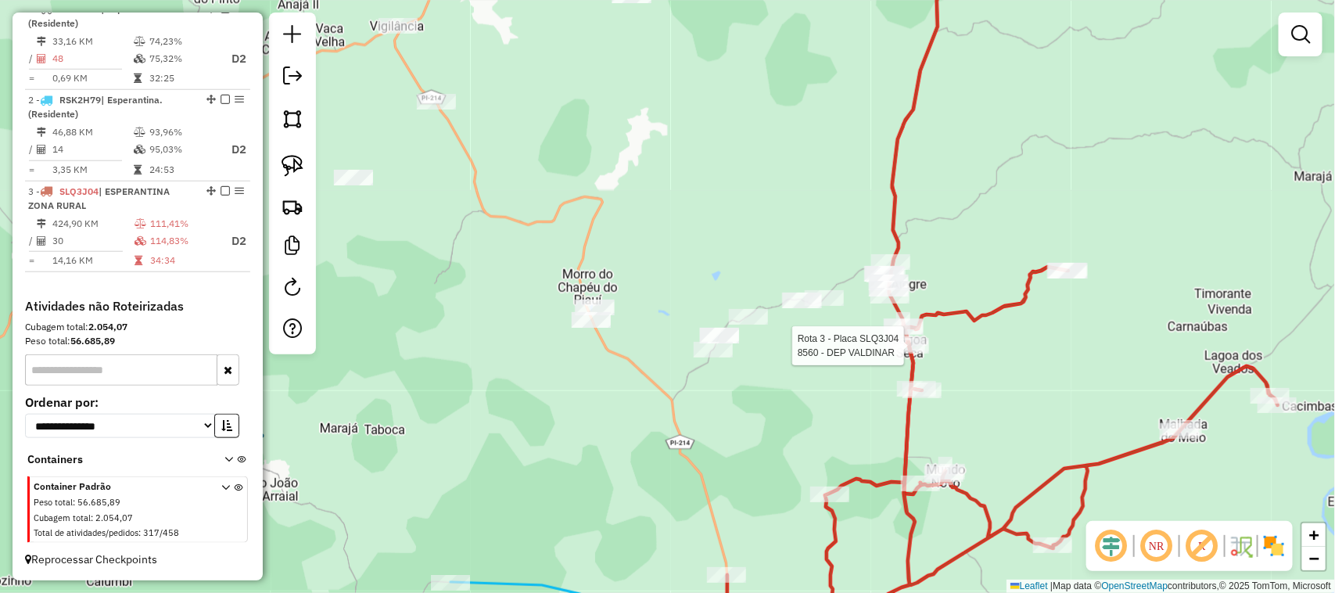
select select "*********"
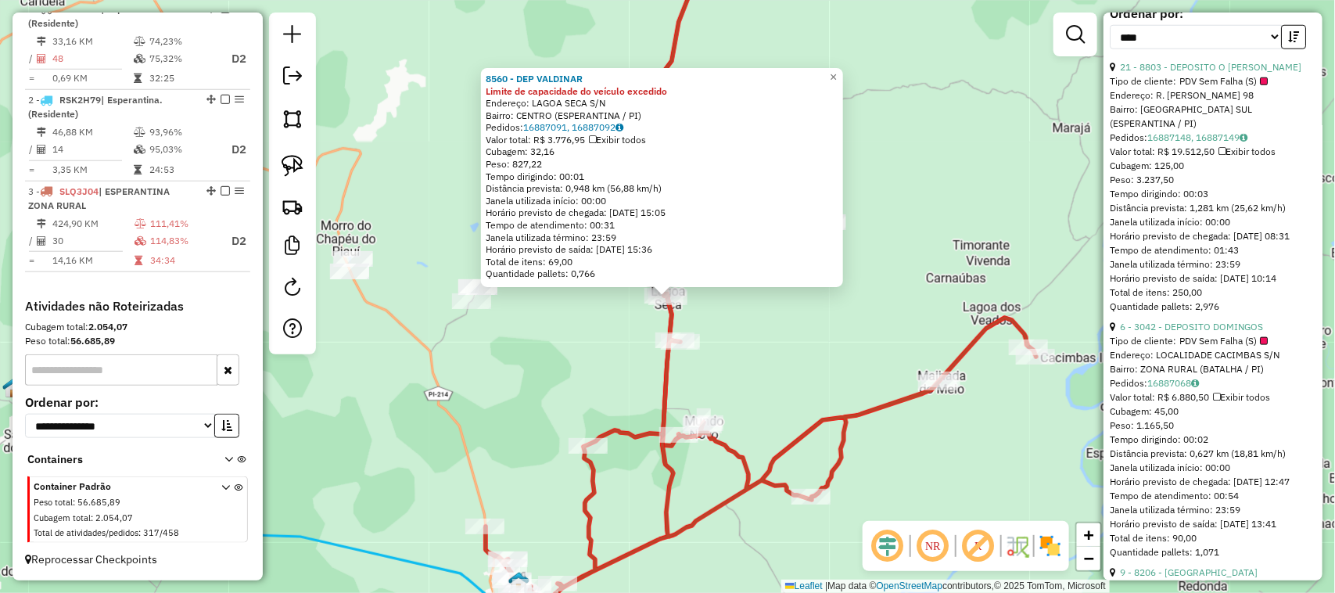
scroll to position [684, 0]
click at [1229, 331] on link "6 - 3042 - DEPOSITO DOMINGOS" at bounding box center [1191, 325] width 143 height 12
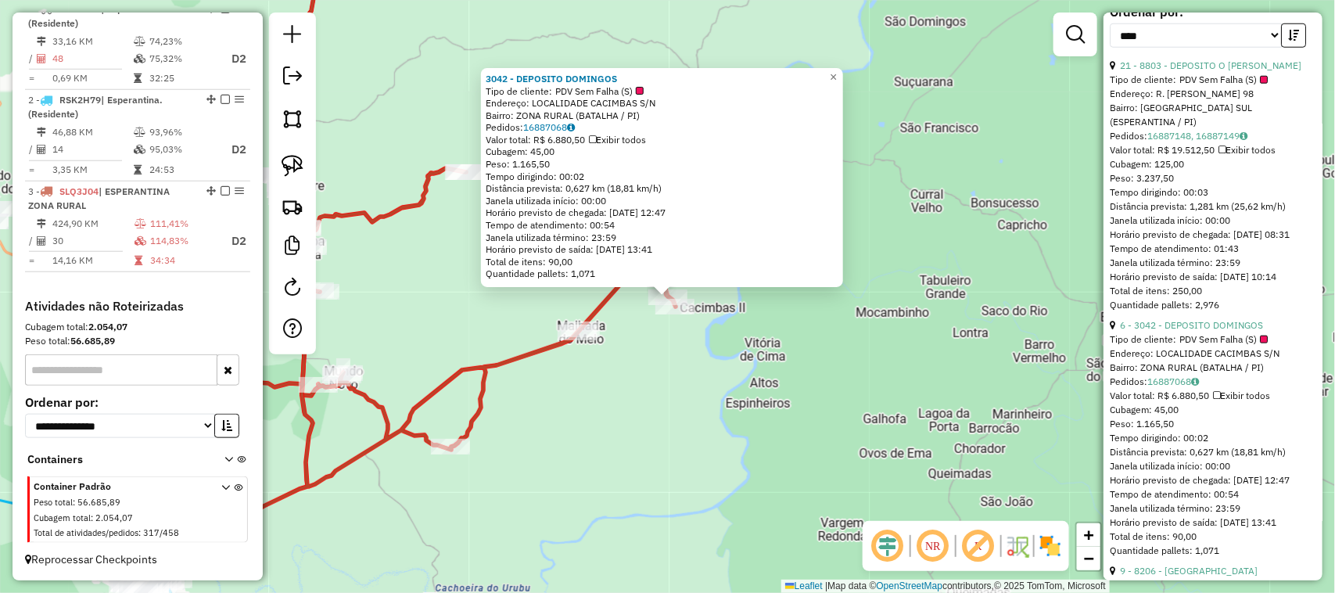
click at [892, 407] on div "3042 - DEPOSITO DOMINGOS Tipo de cliente: PDV Sem Falha (S) Endereço: LOCALIDAD…" at bounding box center [667, 296] width 1335 height 593
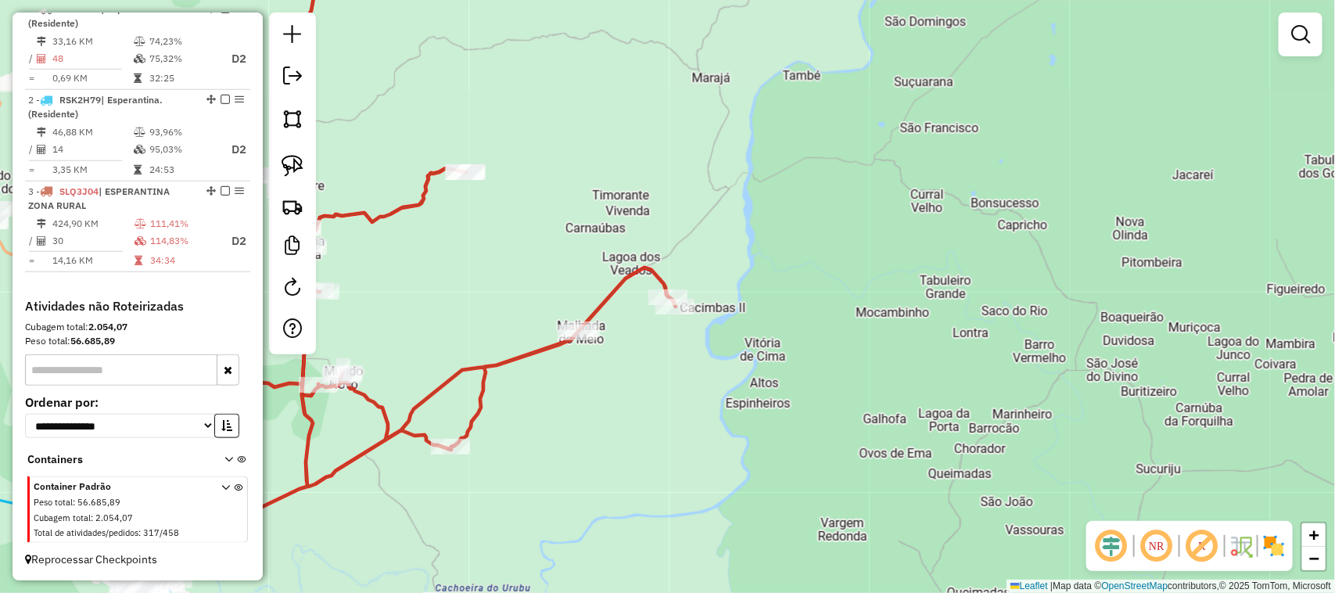
drag, startPoint x: 653, startPoint y: 431, endPoint x: 937, endPoint y: 403, distance: 285.2
click at [936, 403] on div "Janela de atendimento Grade de atendimento Capacidade Transportadoras Veículos …" at bounding box center [667, 296] width 1335 height 593
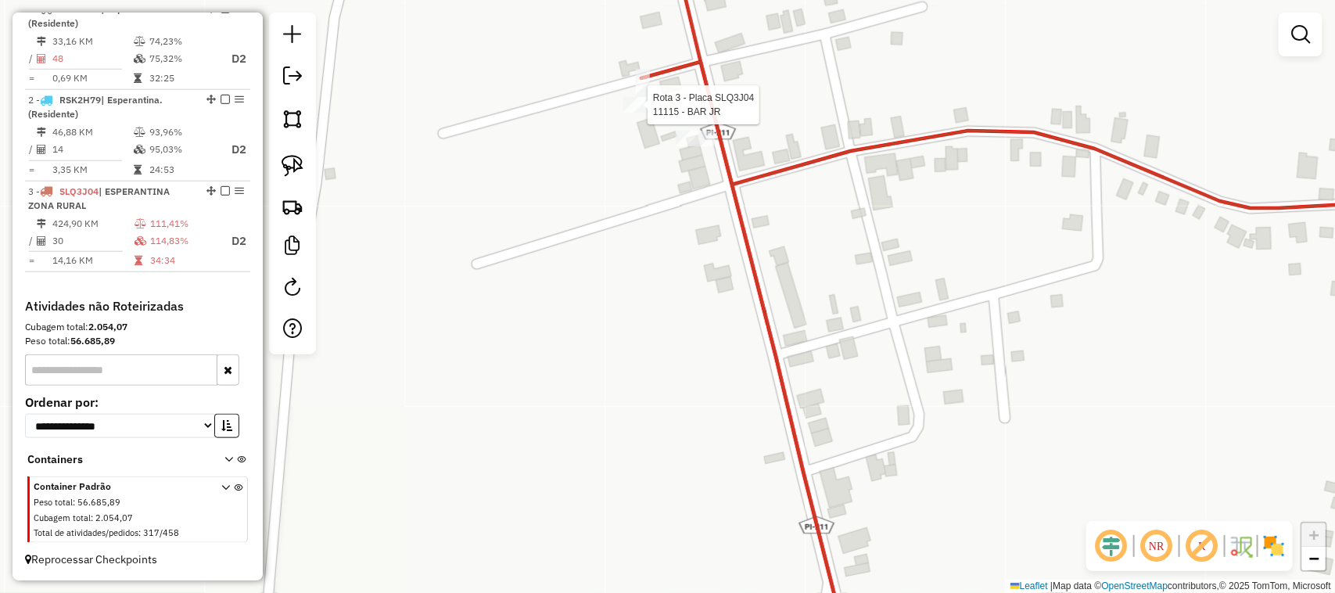
select select "*********"
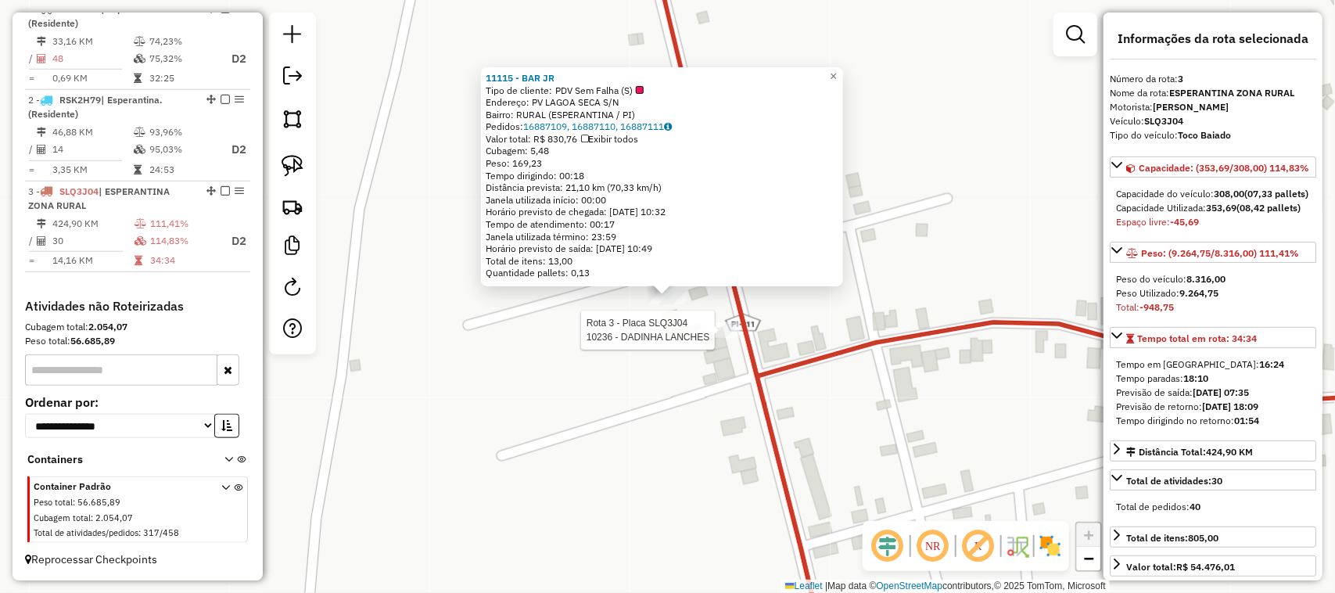
click at [719, 338] on div at bounding box center [720, 330] width 39 height 16
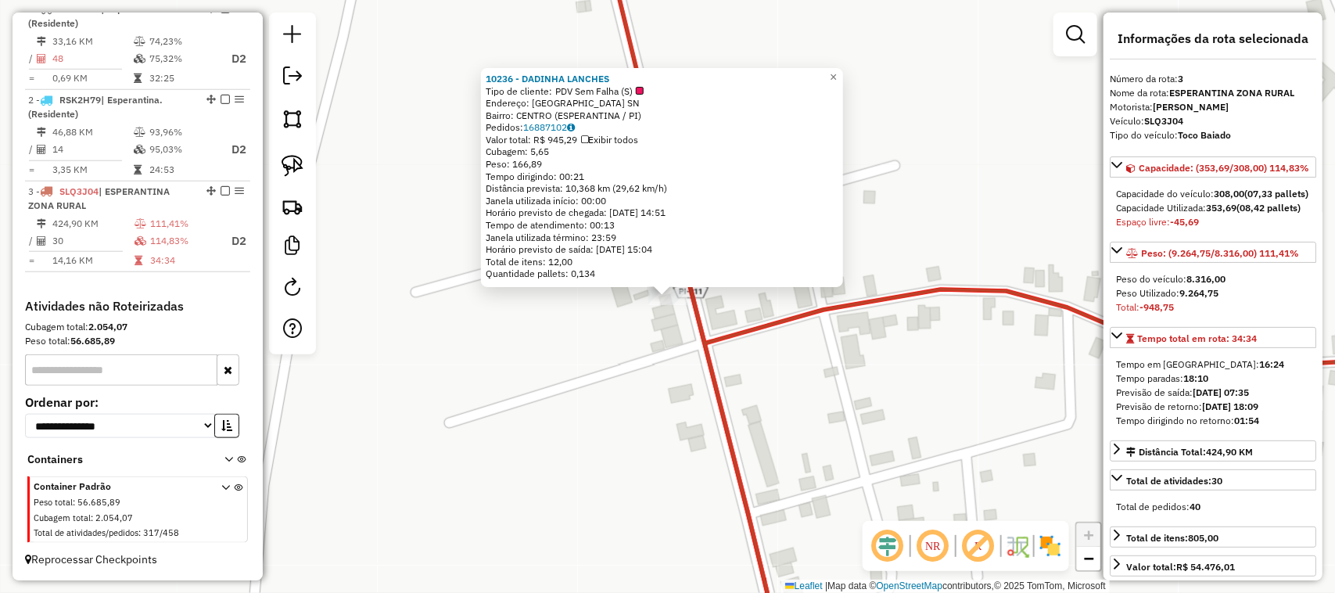
drag, startPoint x: 767, startPoint y: 380, endPoint x: 618, endPoint y: 361, distance: 149.7
click at [681, 364] on div "10236 - DADINHA LANCHES Tipo de cliente: PDV Sem Falha (S) Endereço: LAGOA SECA…" at bounding box center [667, 296] width 1335 height 593
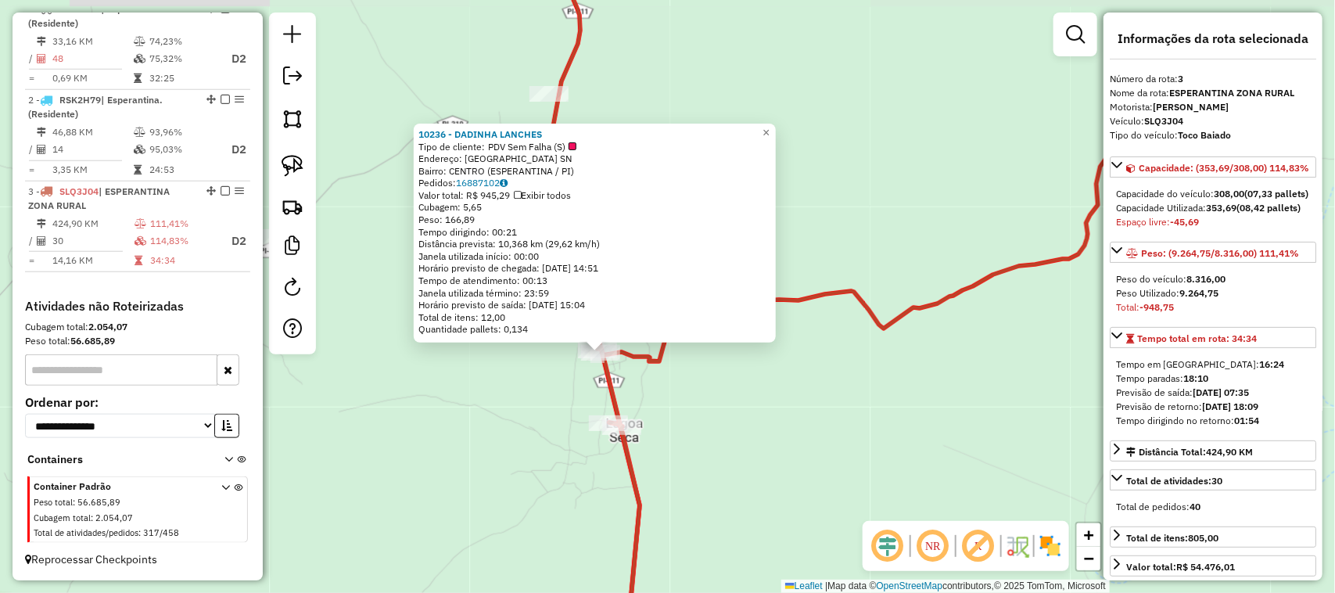
click at [776, 400] on div "10236 - DADINHA LANCHES Tipo de cliente: PDV Sem Falha (S) Endereço: LAGOA SECA…" at bounding box center [667, 296] width 1335 height 593
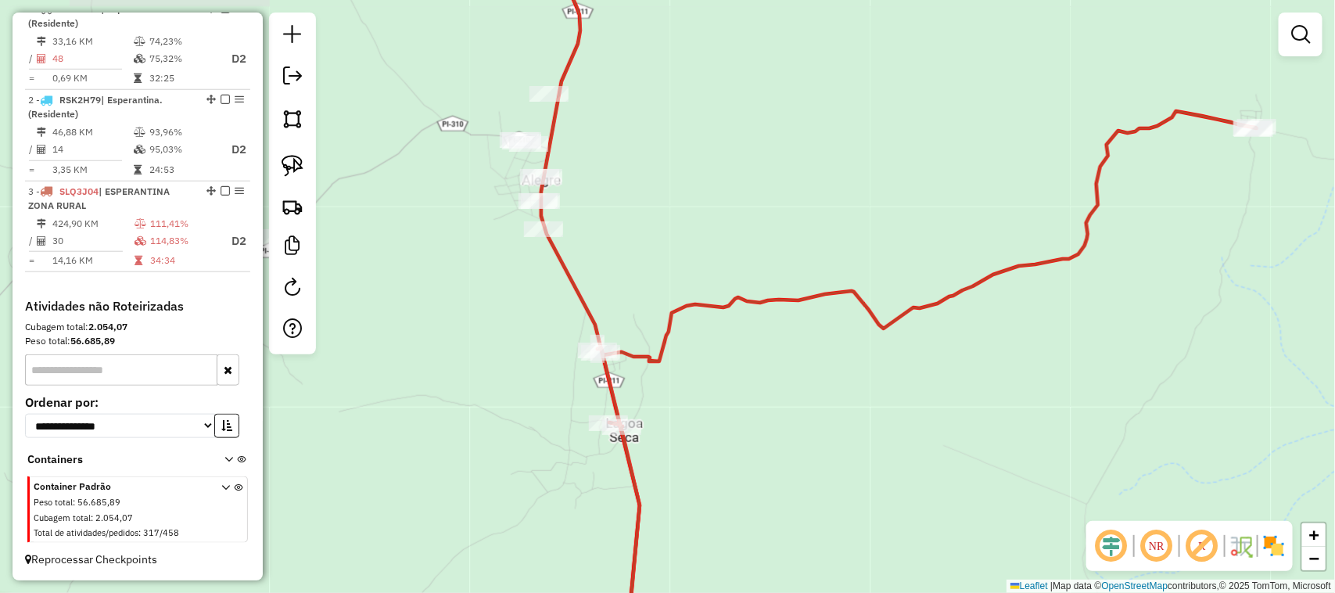
drag, startPoint x: 1020, startPoint y: 389, endPoint x: 827, endPoint y: 489, distance: 217.5
click at [833, 486] on div "Janela de atendimento Grade de atendimento Capacidade Transportadoras Veículos …" at bounding box center [667, 296] width 1335 height 593
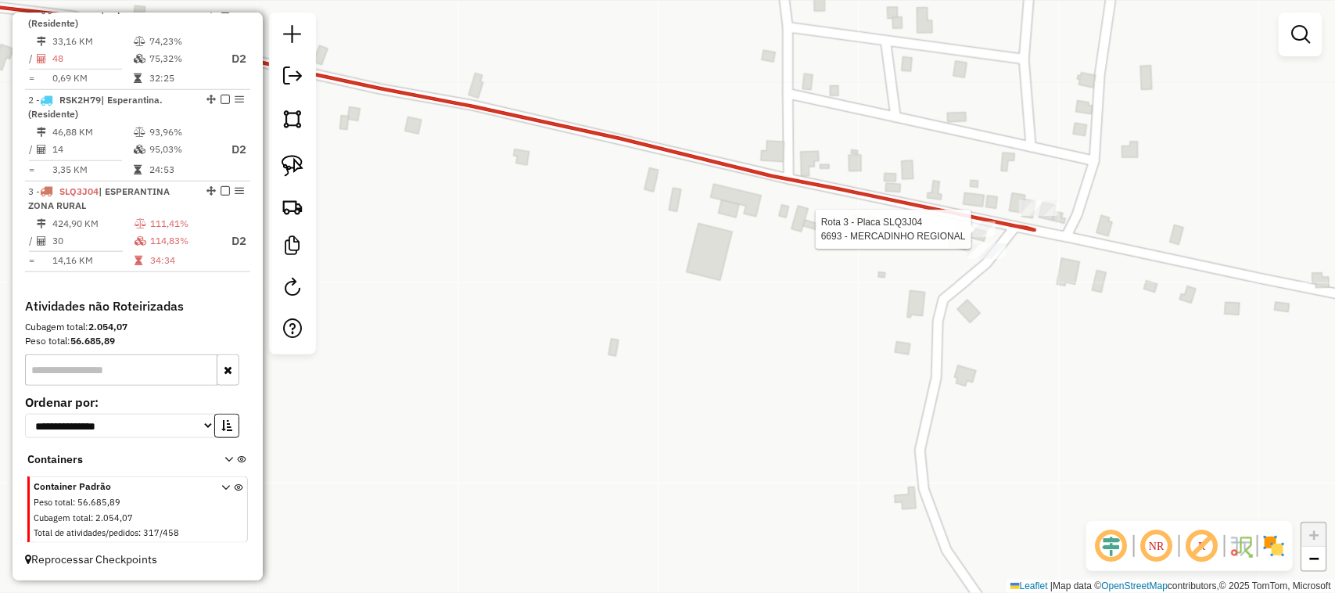
select select "*********"
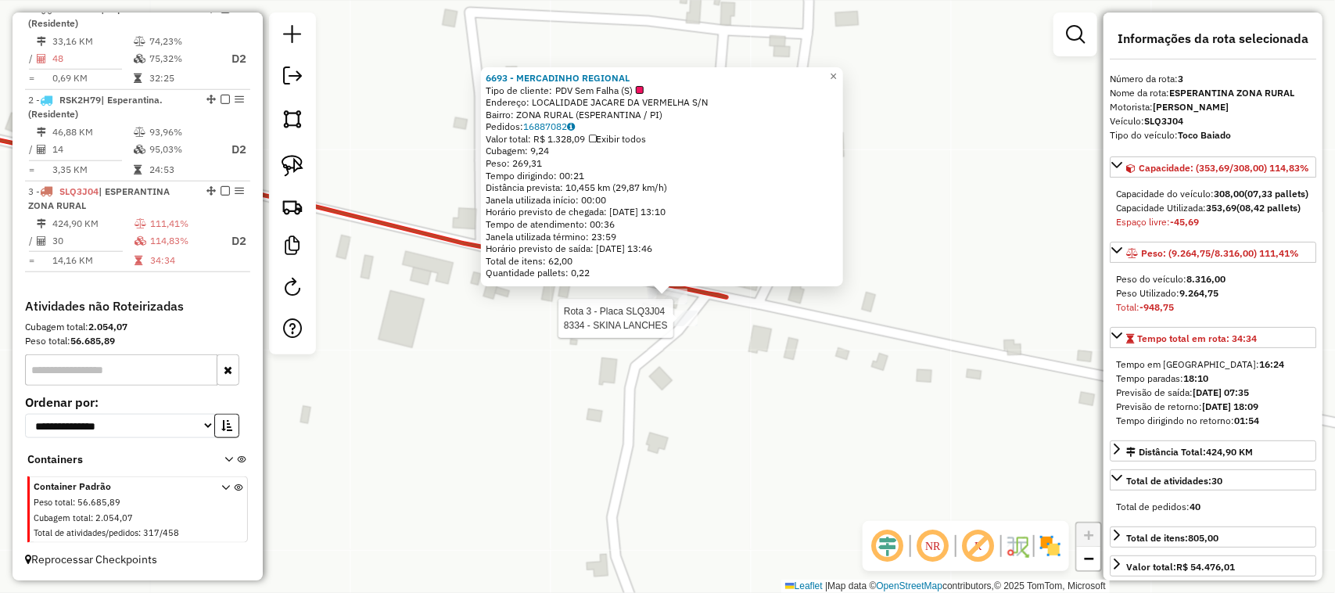
click at [673, 326] on div at bounding box center [677, 318] width 39 height 16
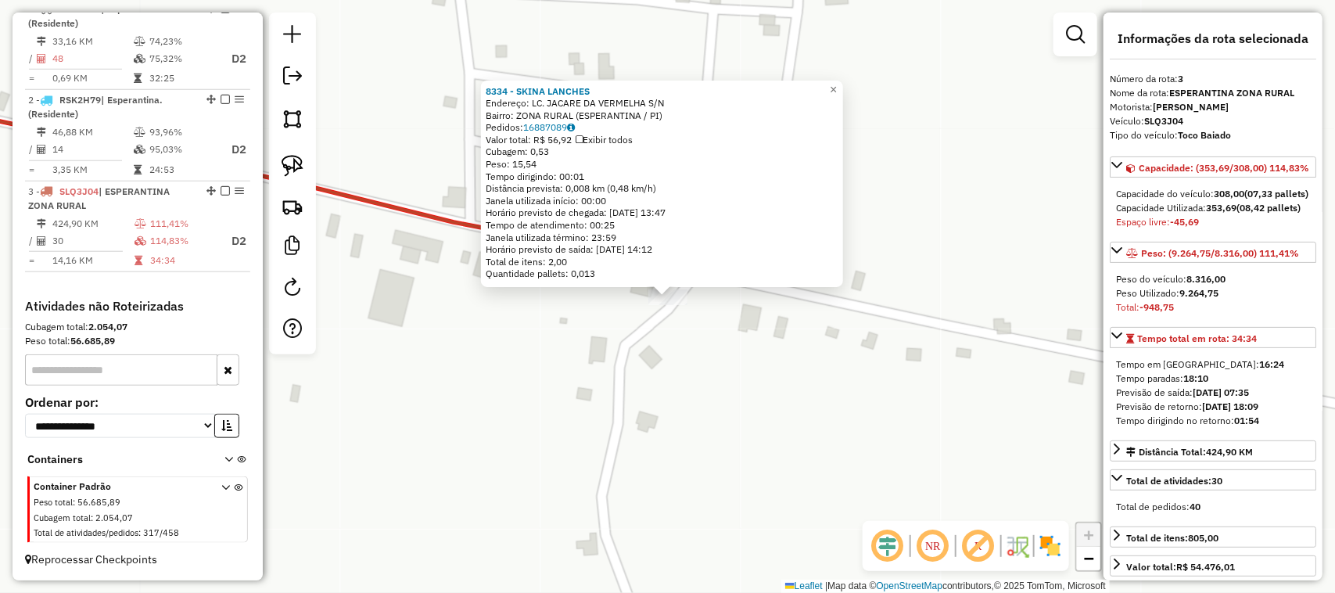
drag, startPoint x: 673, startPoint y: 361, endPoint x: 704, endPoint y: 357, distance: 30.7
click at [674, 361] on div "8334 - SKINA LANCHES Endereço: LC. JACARE DA VERMELHA S/N Bairro: ZONA RURAL (E…" at bounding box center [667, 296] width 1335 height 593
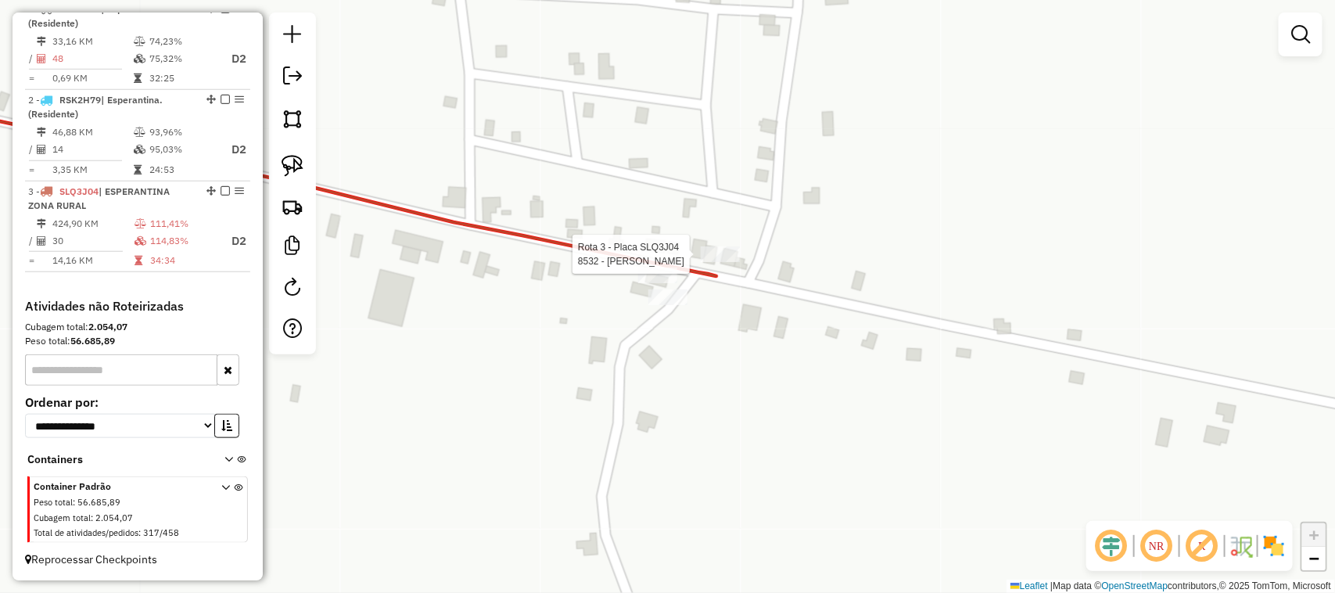
select select "*********"
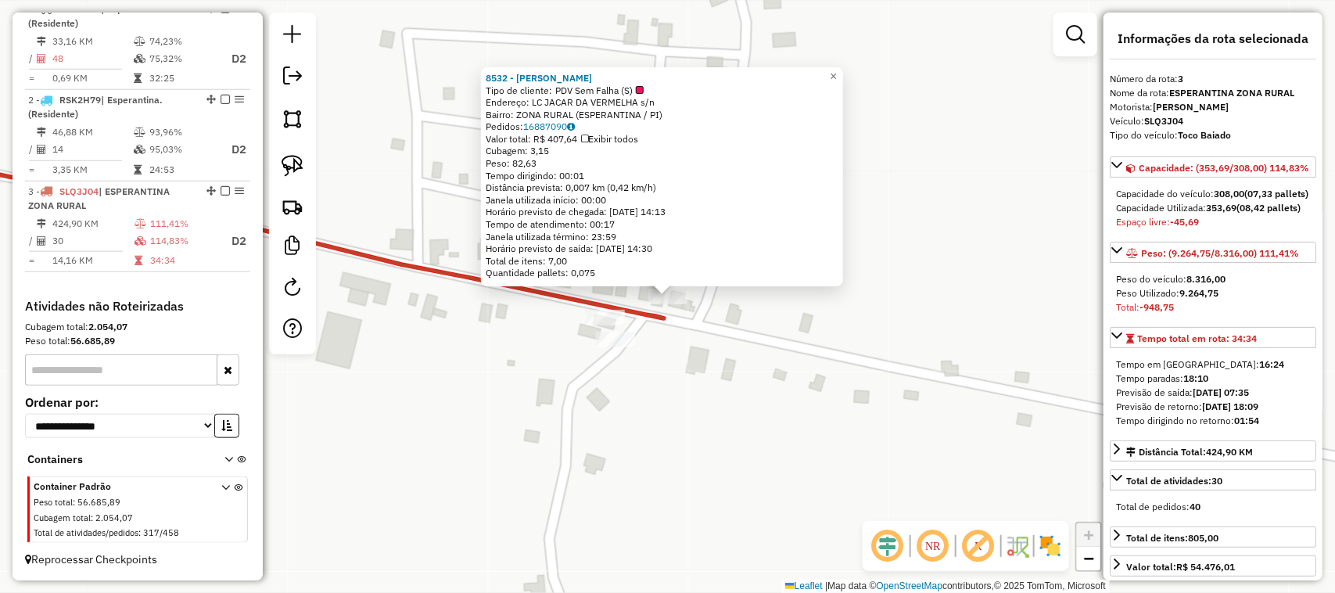
click at [661, 382] on div "8532 - MERCADINHO J BRITO Tipo de cliente: PDV Sem Falha (S) Endereço: LC JACAR…" at bounding box center [667, 296] width 1335 height 593
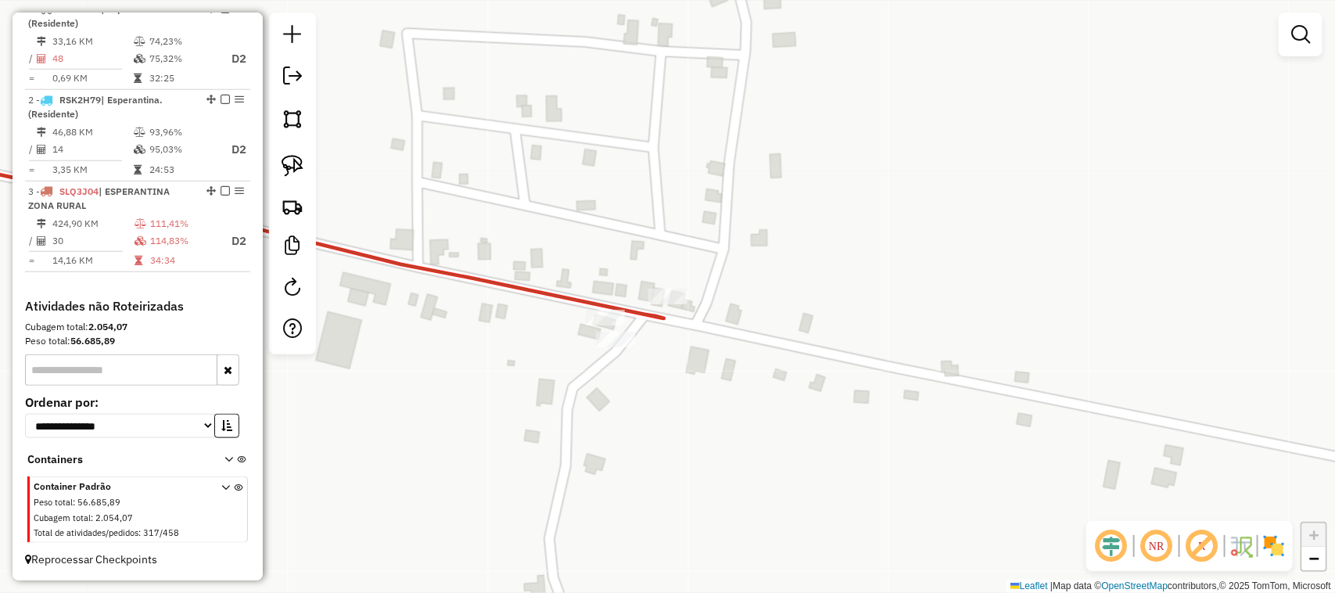
drag, startPoint x: 538, startPoint y: 465, endPoint x: 876, endPoint y: 160, distance: 455.1
click at [825, 215] on div "Janela de atendimento Grade de atendimento Capacidade Transportadoras Veículos …" at bounding box center [667, 296] width 1335 height 593
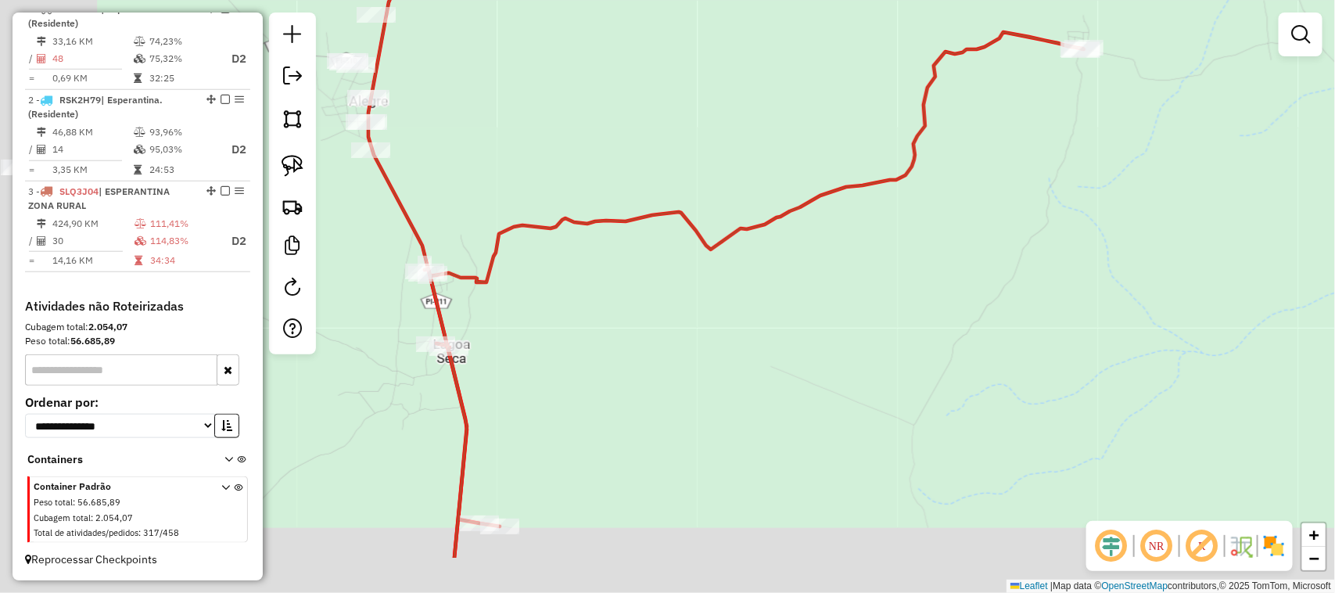
drag, startPoint x: 704, startPoint y: 310, endPoint x: 933, endPoint y: 181, distance: 262.2
click at [927, 192] on div "Janela de atendimento Grade de atendimento Capacidade Transportadoras Veículos …" at bounding box center [667, 296] width 1335 height 593
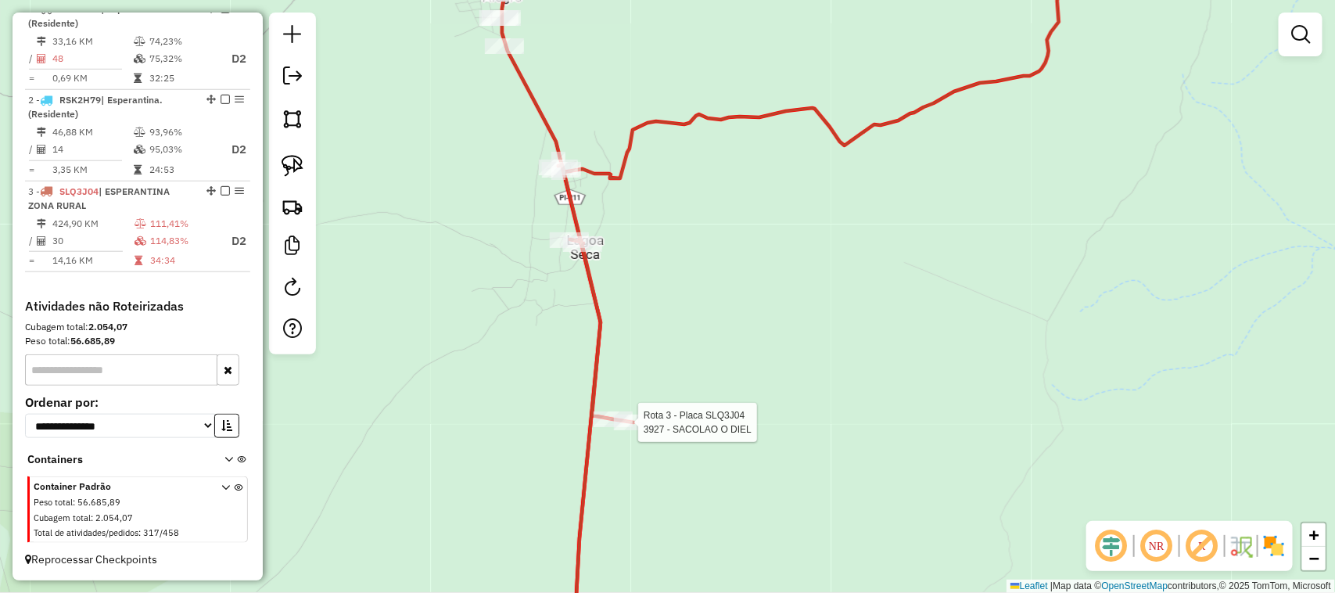
select select "*********"
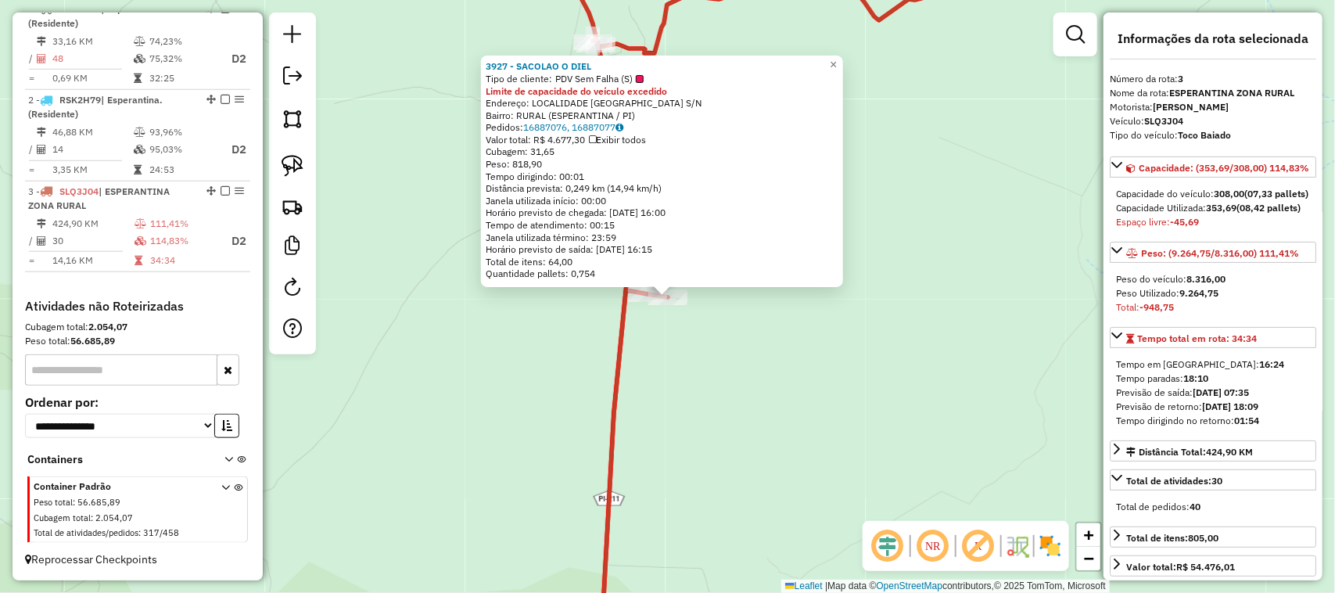
click at [834, 419] on div "3927 - SACOLAO O DIEL Tipo de cliente: PDV Sem Falha (S) Limite de capacidade d…" at bounding box center [667, 296] width 1335 height 593
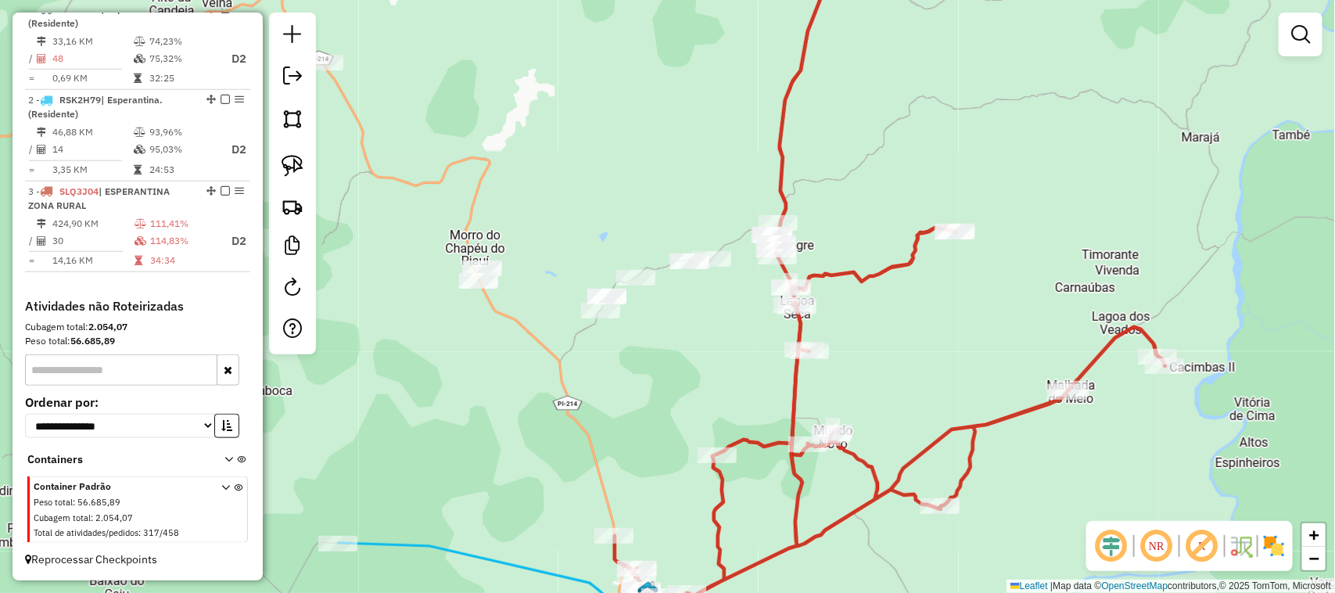
drag, startPoint x: 694, startPoint y: 422, endPoint x: 755, endPoint y: 150, distance: 278.9
click at [759, 174] on div "Janela de atendimento Grade de atendimento Capacidade Transportadoras Veículos …" at bounding box center [667, 296] width 1335 height 593
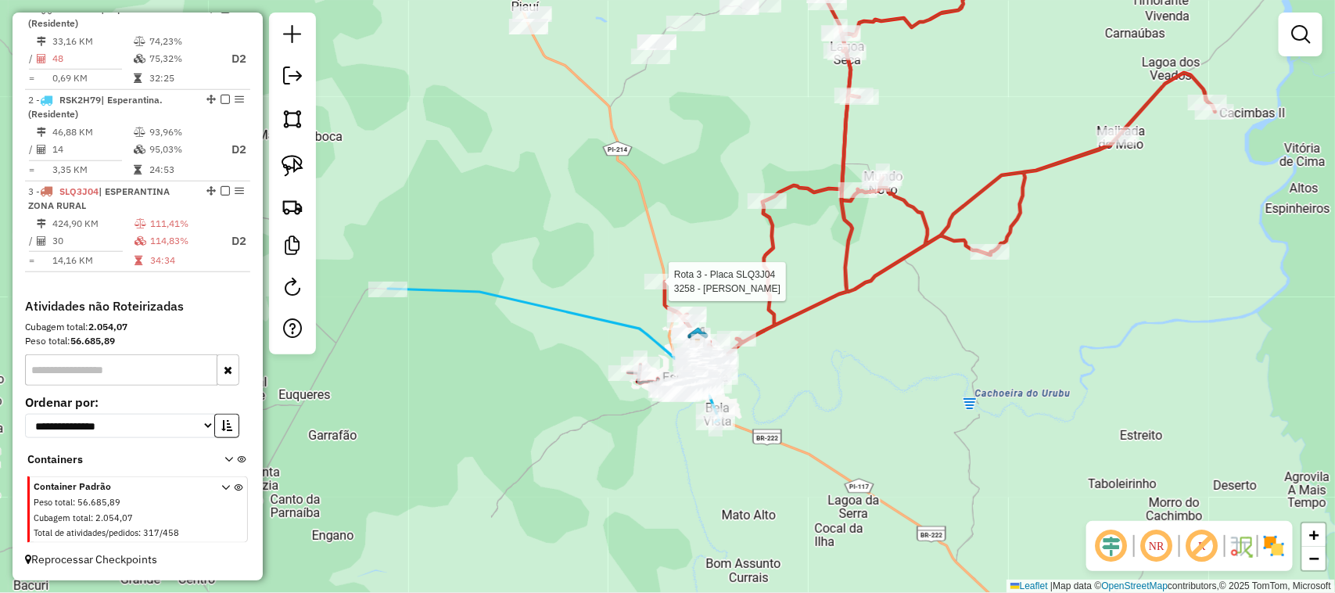
select select "*********"
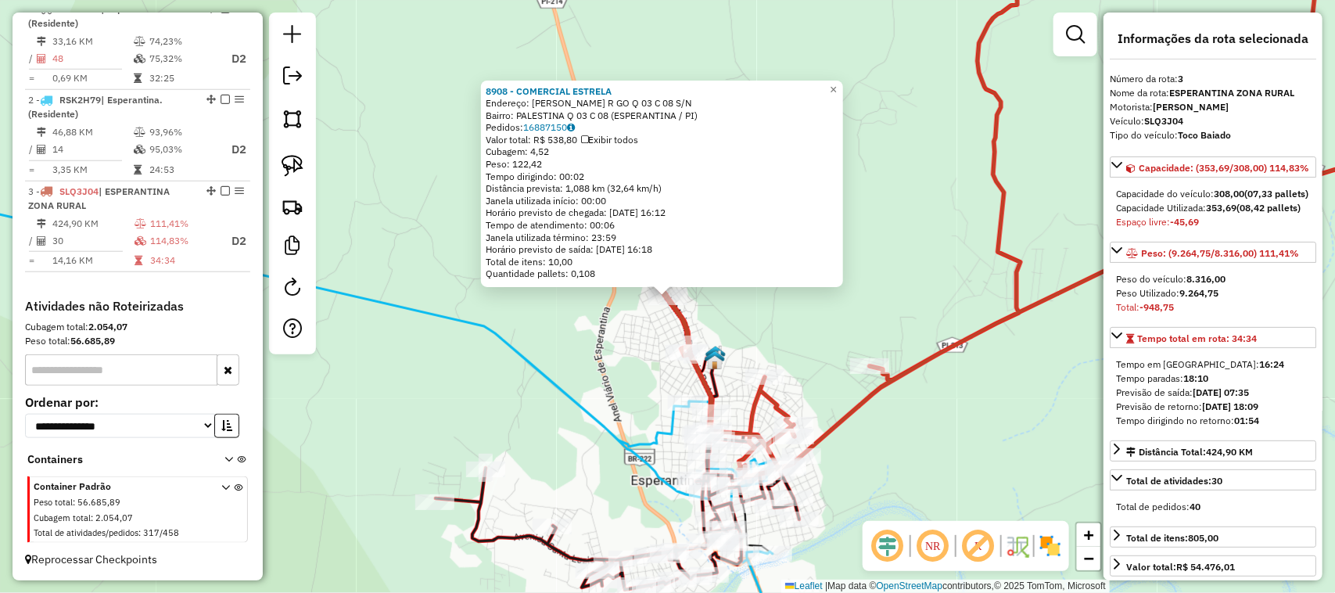
click at [757, 336] on div "8908 - COMERCIAL ESTRELA Endereço: CJ BERNARDO R GO Q 03 C 08 S/N Bairro: PALES…" at bounding box center [667, 296] width 1335 height 593
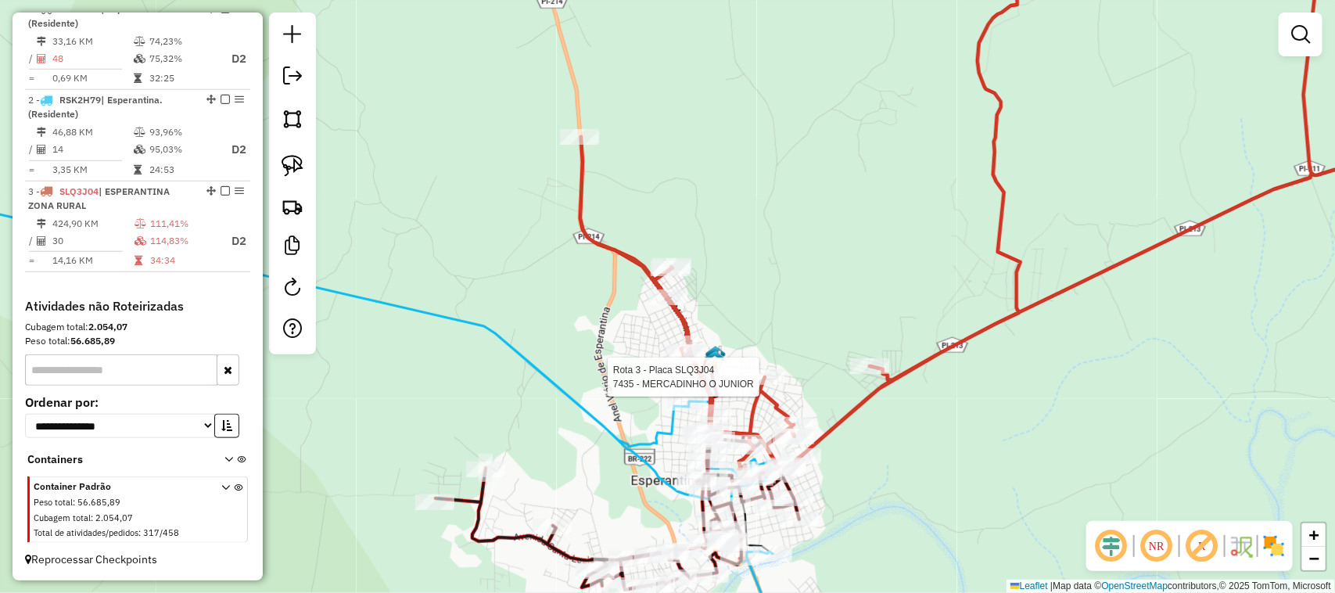
select select "*********"
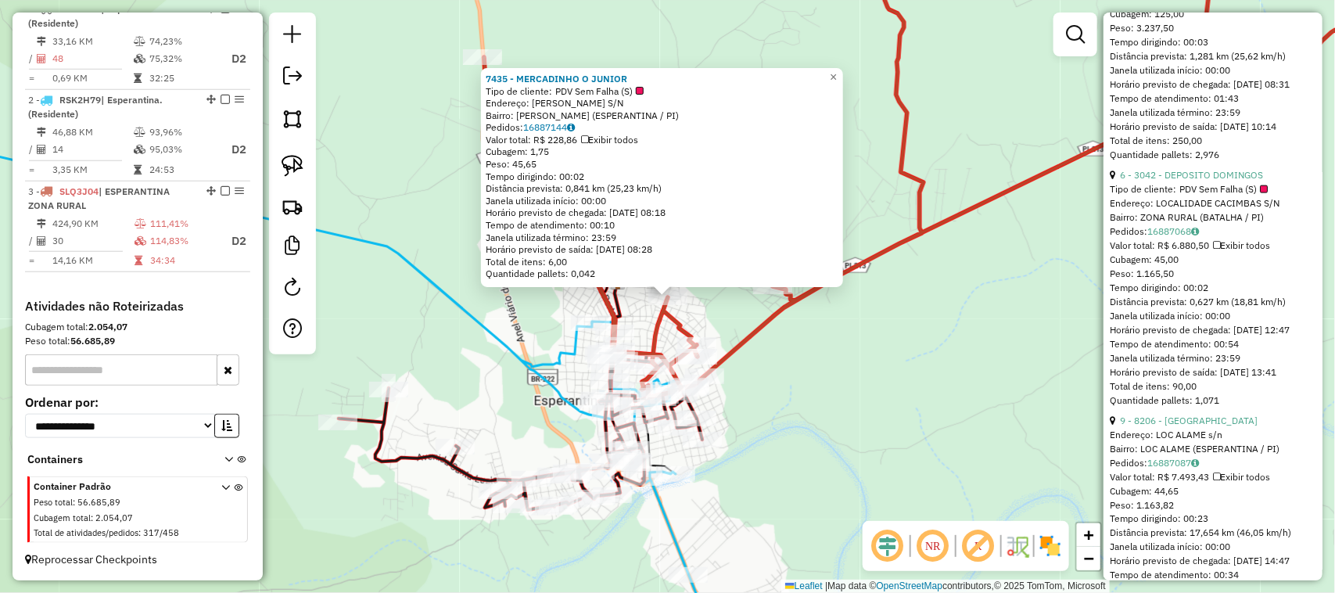
scroll to position [880, 0]
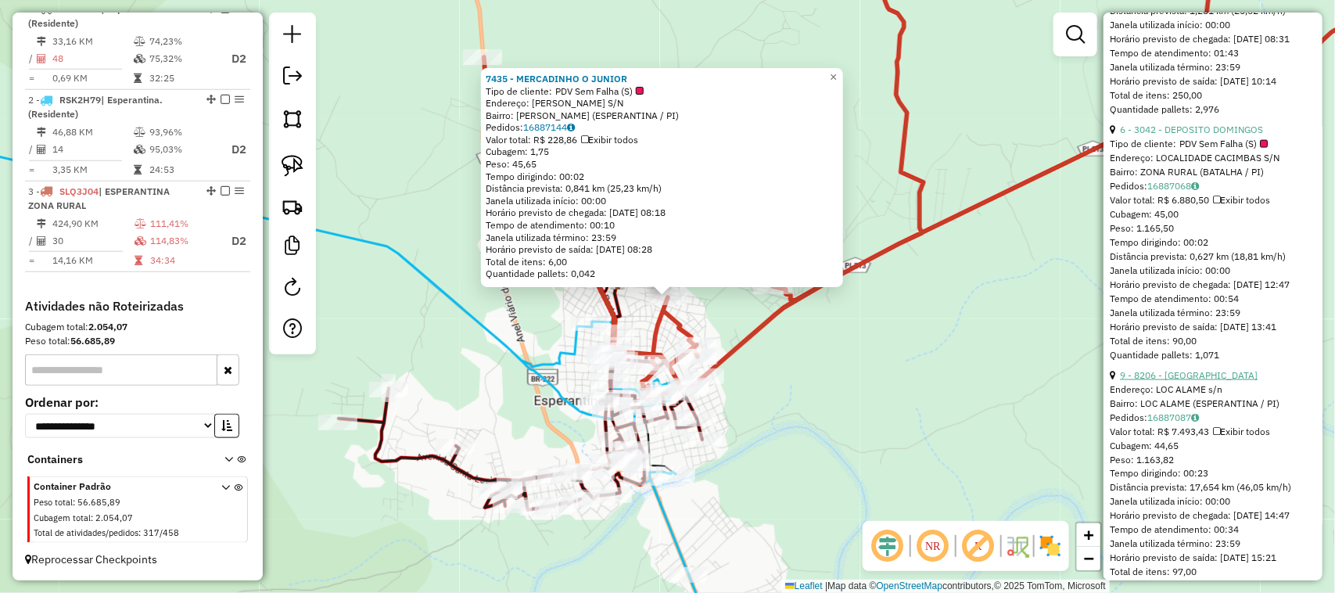
click at [1228, 381] on link "9 - 8206 - ARENA CARNAUBAL" at bounding box center [1189, 375] width 138 height 12
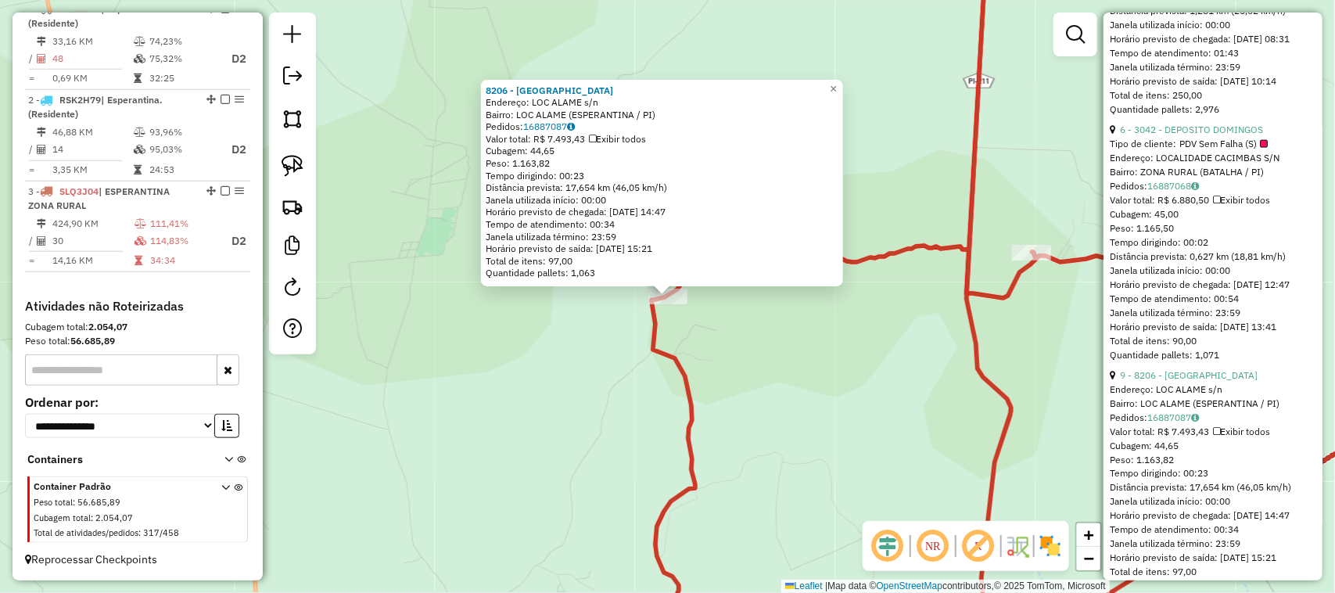
click at [713, 345] on div "8206 - ARENA CARNAUBAL Endereço: LOC ALAME s/n Bairro: LOC ALAME (ESPERANTINA /…" at bounding box center [667, 296] width 1335 height 593
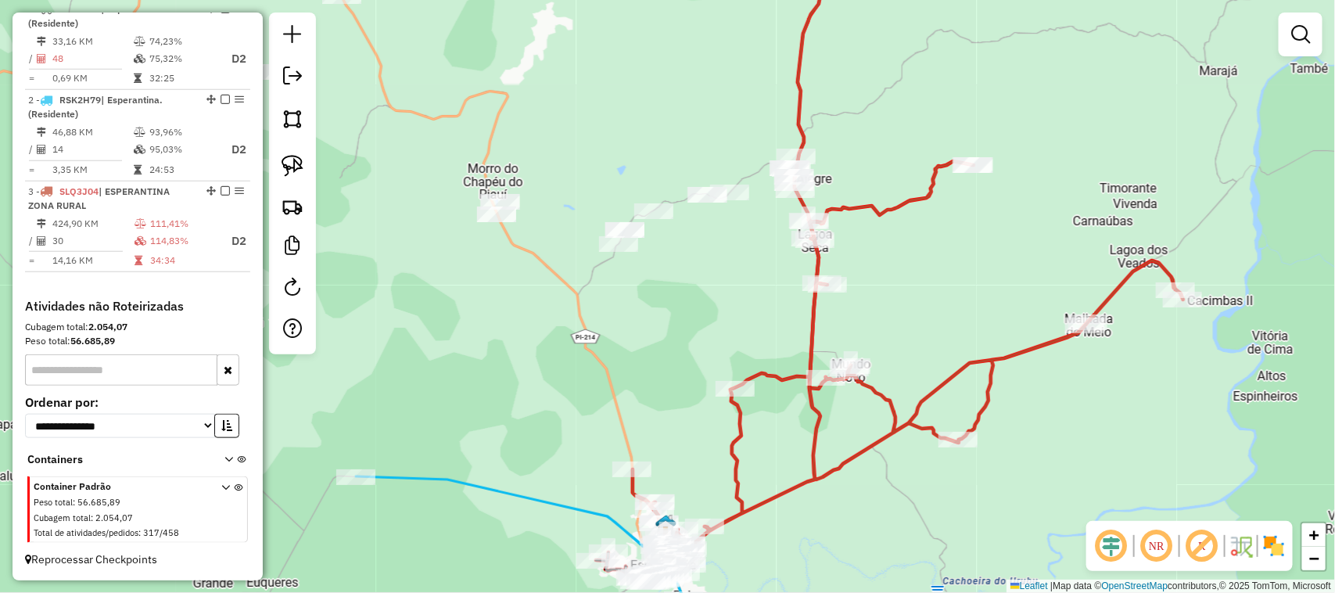
drag, startPoint x: 646, startPoint y: 278, endPoint x: 681, endPoint y: 317, distance: 52.0
click at [679, 314] on div "Janela de atendimento Grade de atendimento Capacidade Transportadoras Veículos …" at bounding box center [667, 296] width 1335 height 593
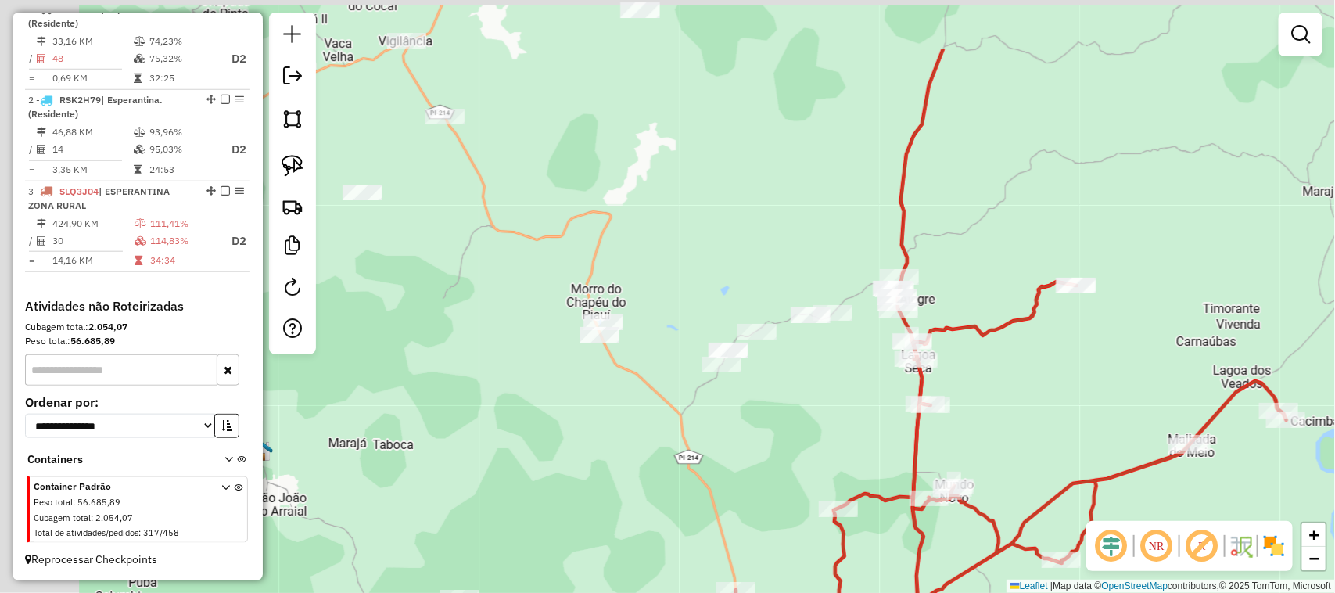
drag, startPoint x: 407, startPoint y: 198, endPoint x: 504, endPoint y: 313, distance: 150.9
click at [504, 313] on div "Janela de atendimento Grade de atendimento Capacidade Transportadoras Veículos …" at bounding box center [667, 296] width 1335 height 593
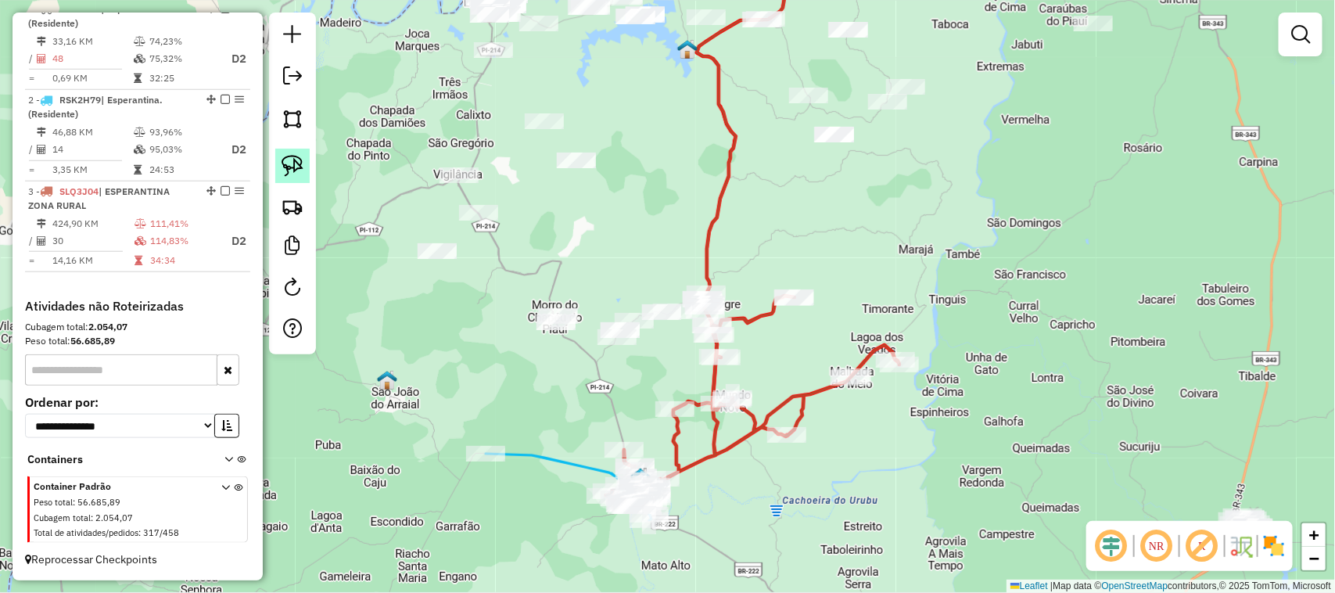
click at [291, 167] on img at bounding box center [292, 166] width 22 height 22
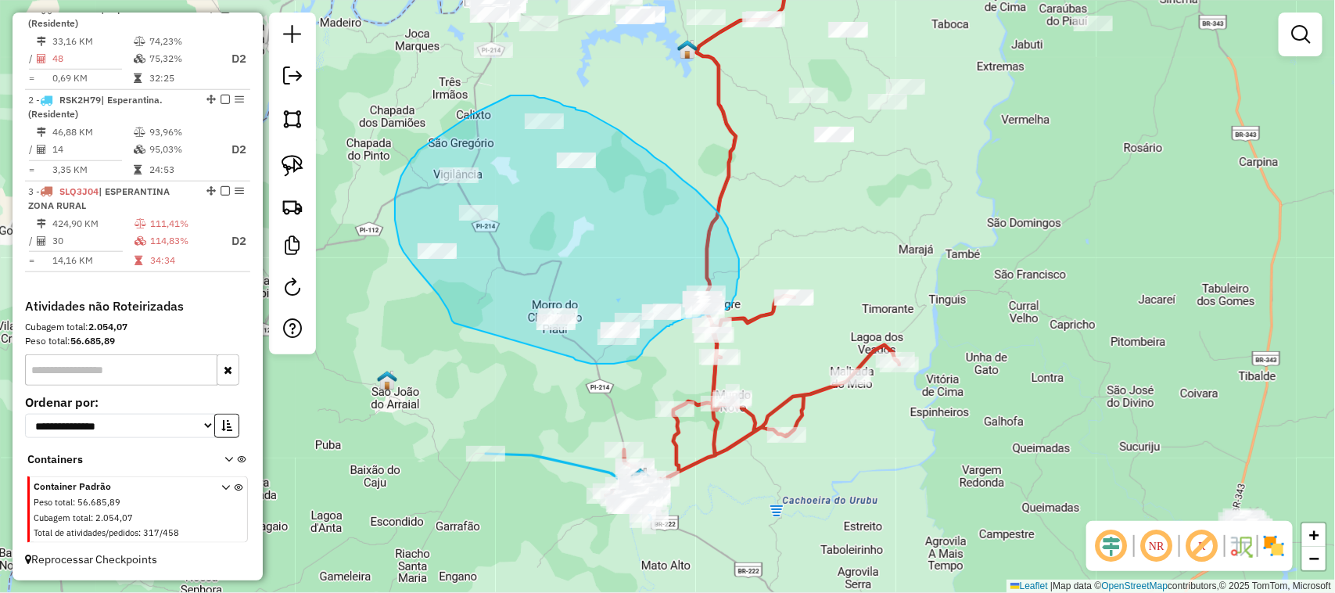
drag, startPoint x: 452, startPoint y: 321, endPoint x: 573, endPoint y: 357, distance: 126.6
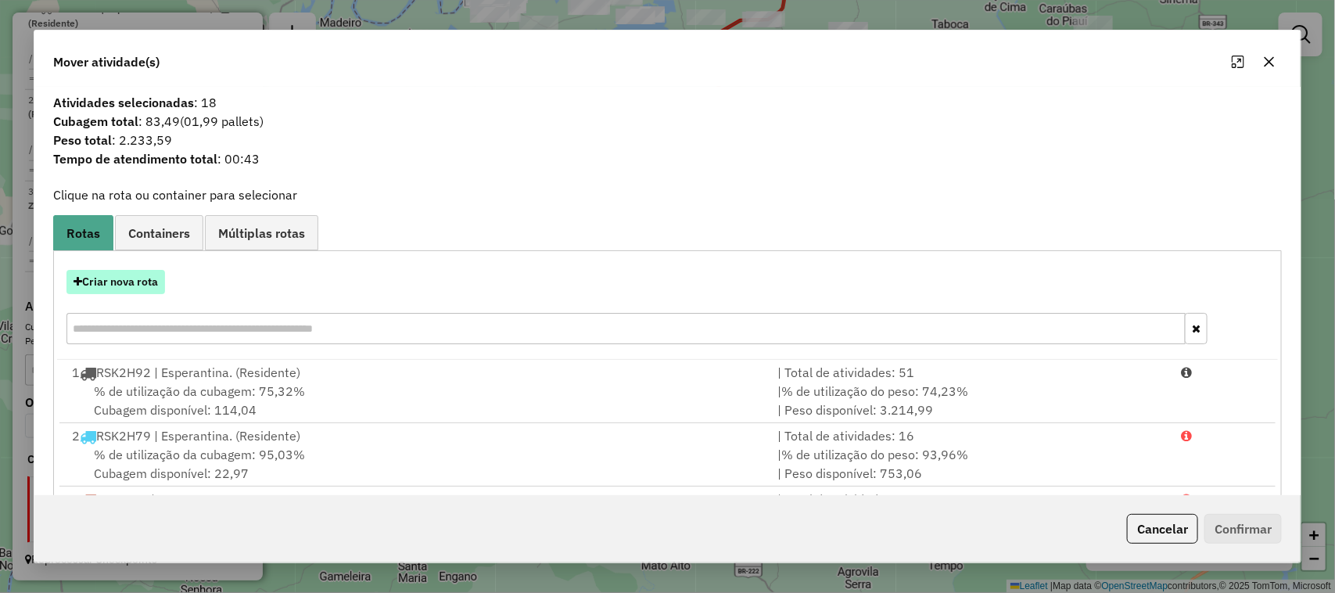
click at [133, 291] on button "Criar nova rota" at bounding box center [115, 282] width 99 height 24
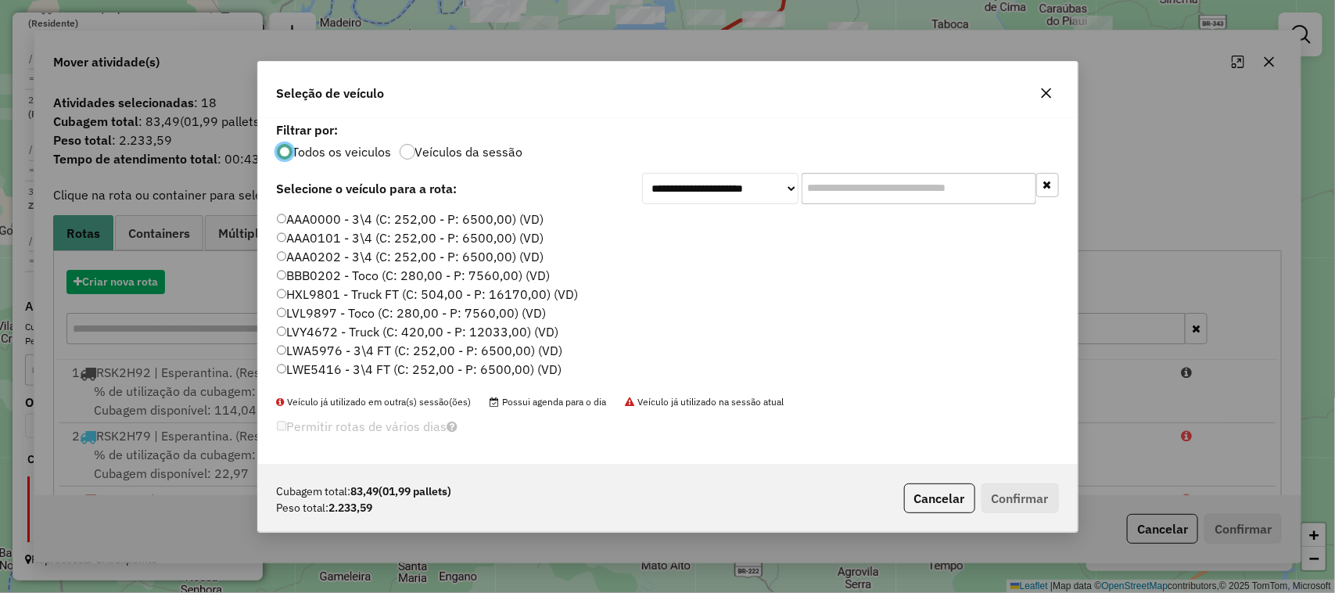
scroll to position [8, 5]
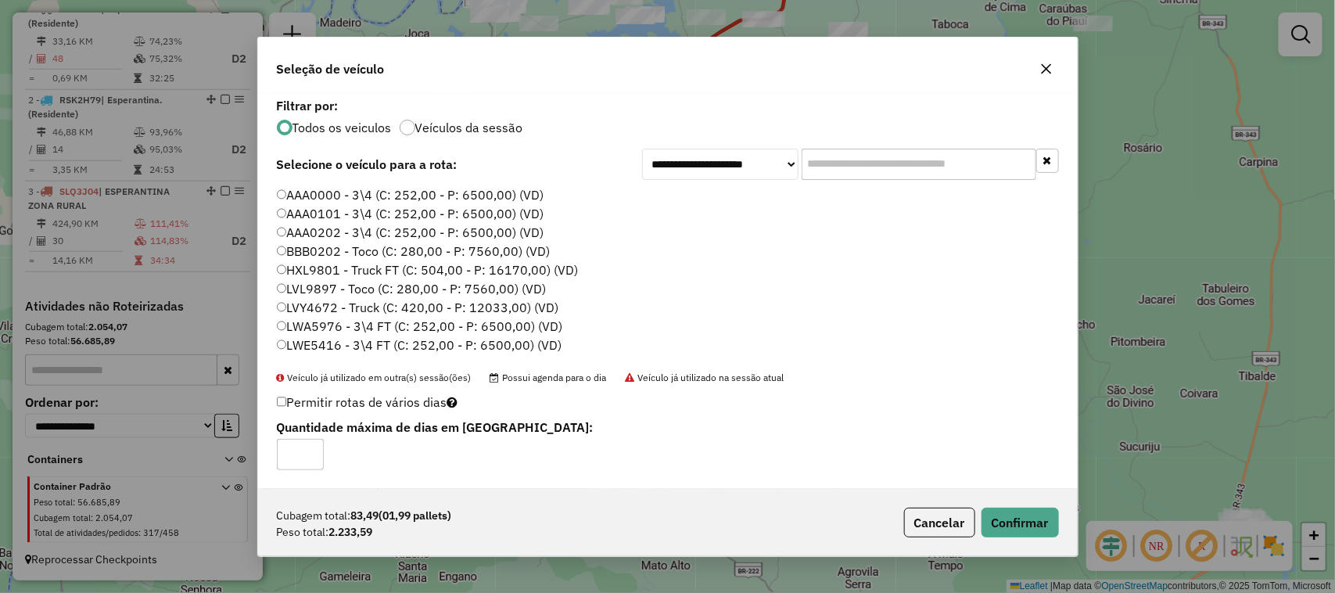
type input "*"
click at [310, 450] on input "*" at bounding box center [300, 454] width 47 height 31
click at [1022, 516] on button "Confirmar" at bounding box center [1019, 522] width 77 height 30
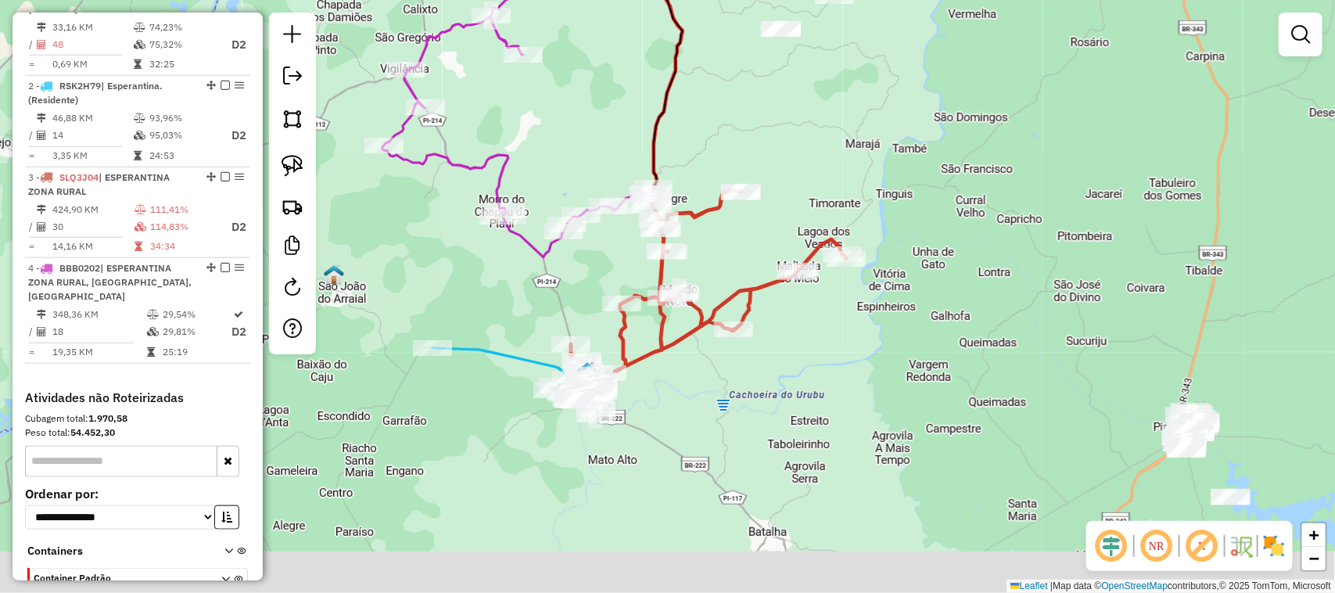
drag, startPoint x: 667, startPoint y: 375, endPoint x: 572, endPoint y: 206, distance: 194.3
click at [575, 208] on div "Janela de atendimento Grade de atendimento Capacidade Transportadoras Veículos …" at bounding box center [667, 296] width 1335 height 593
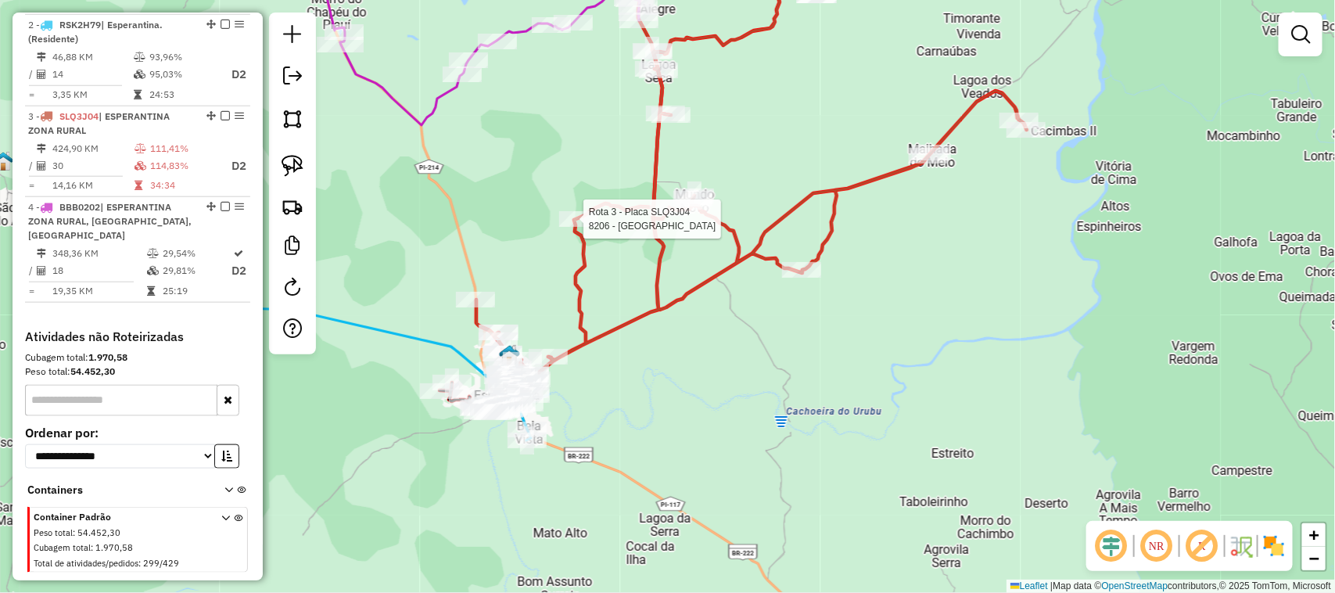
select select "*********"
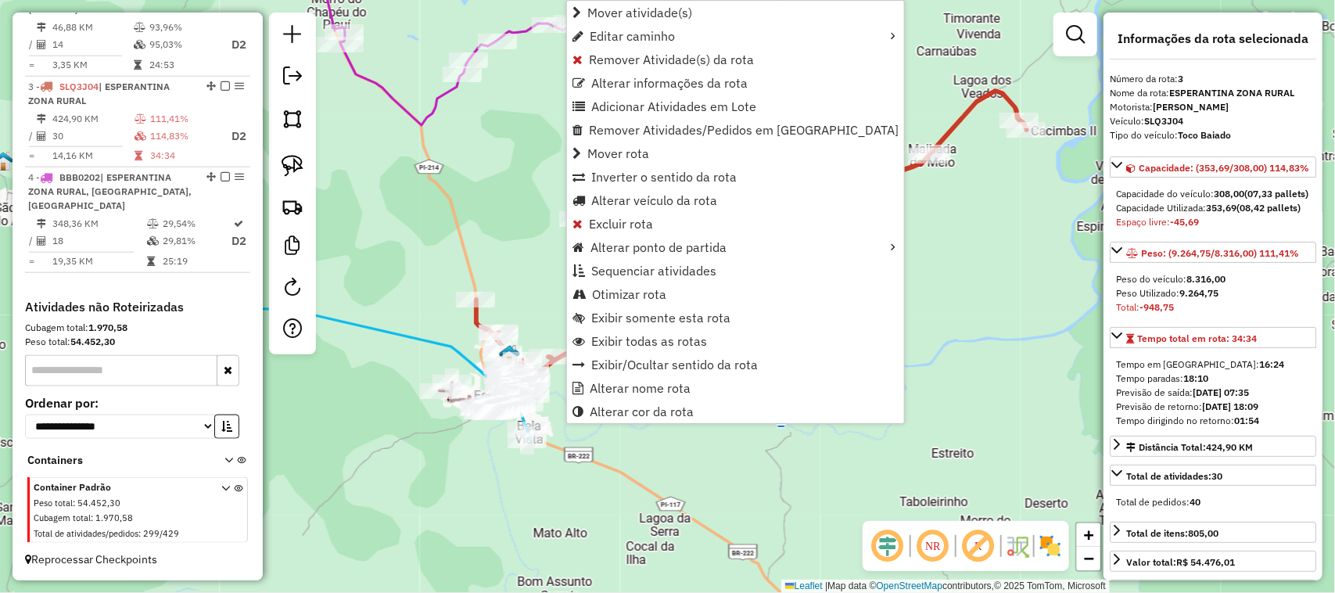
scroll to position [705, 0]
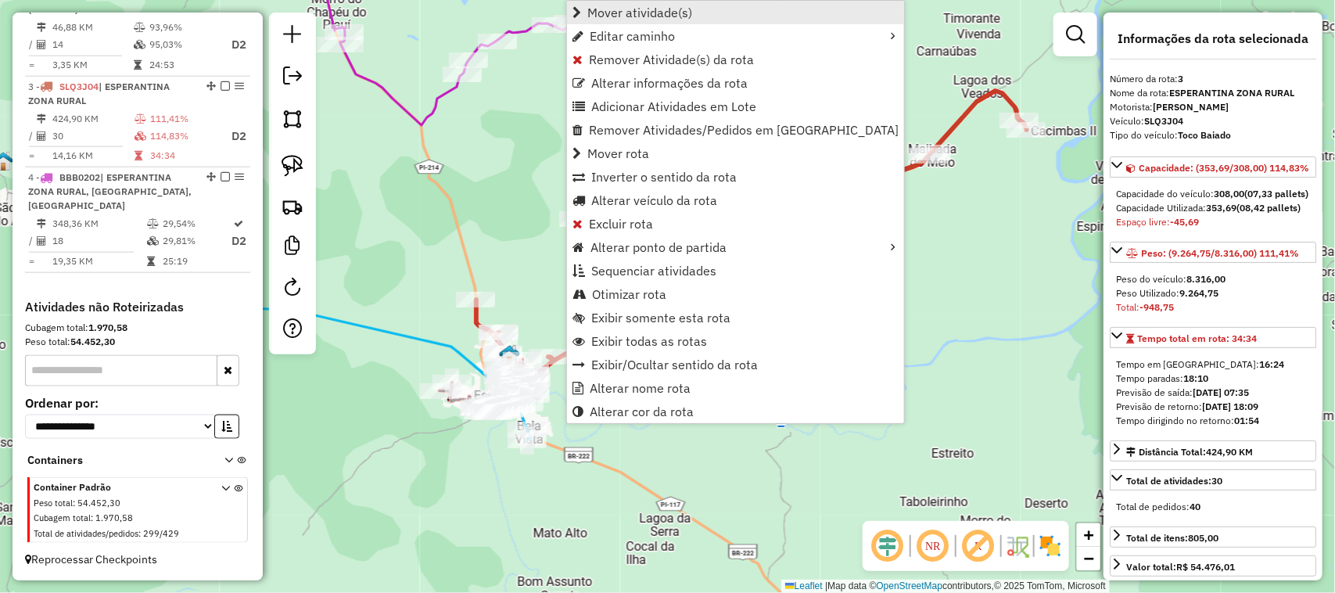
click at [630, 9] on span "Mover atividade(s)" at bounding box center [639, 12] width 105 height 13
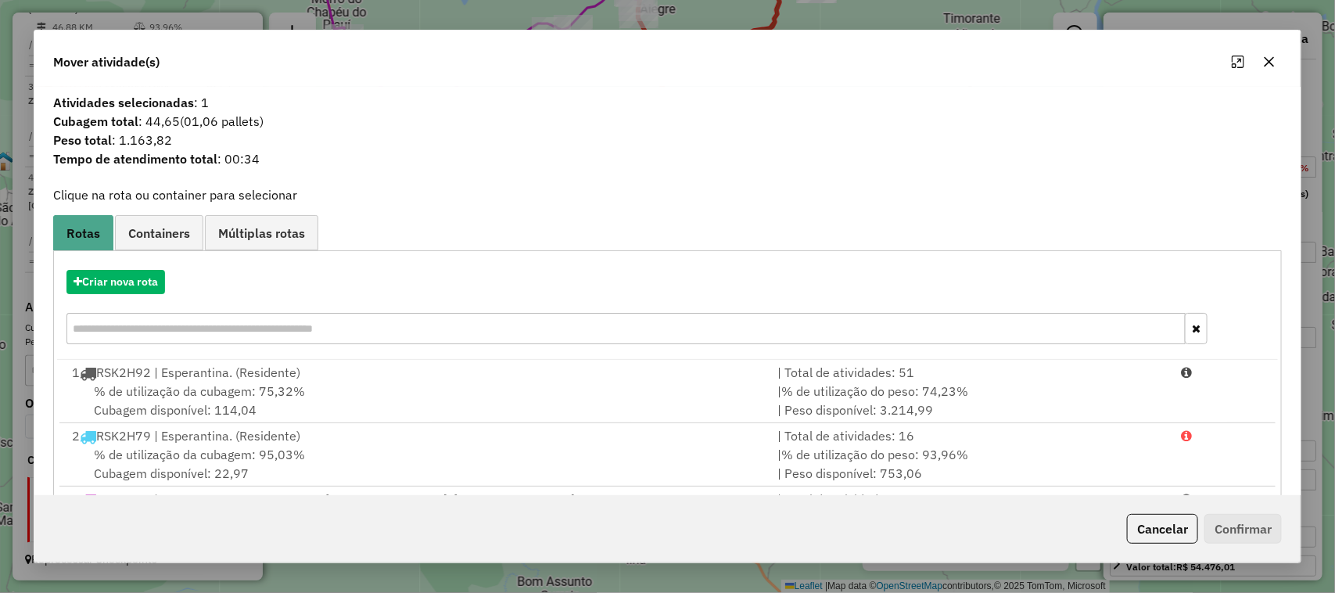
scroll to position [83, 0]
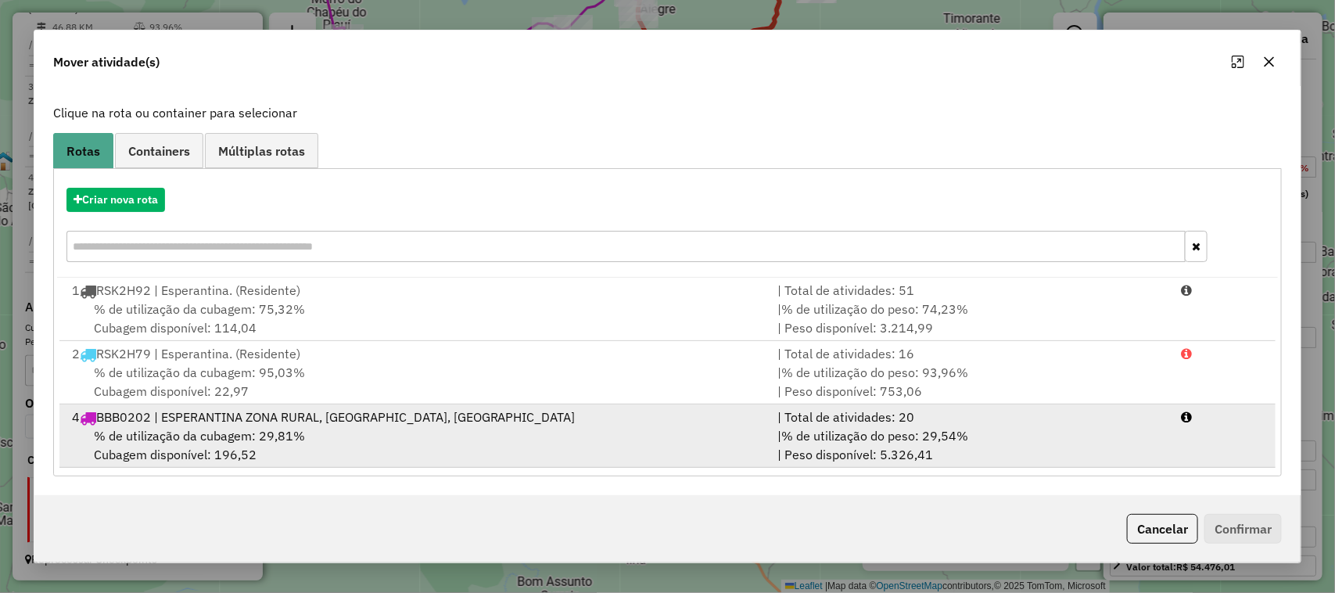
click at [438, 418] on div "4 BBB0202 | ESPERANTINA ZONA RURAL, LUZILÂNDIA, MORRO DO CHAPEU" at bounding box center [416, 416] width 706 height 19
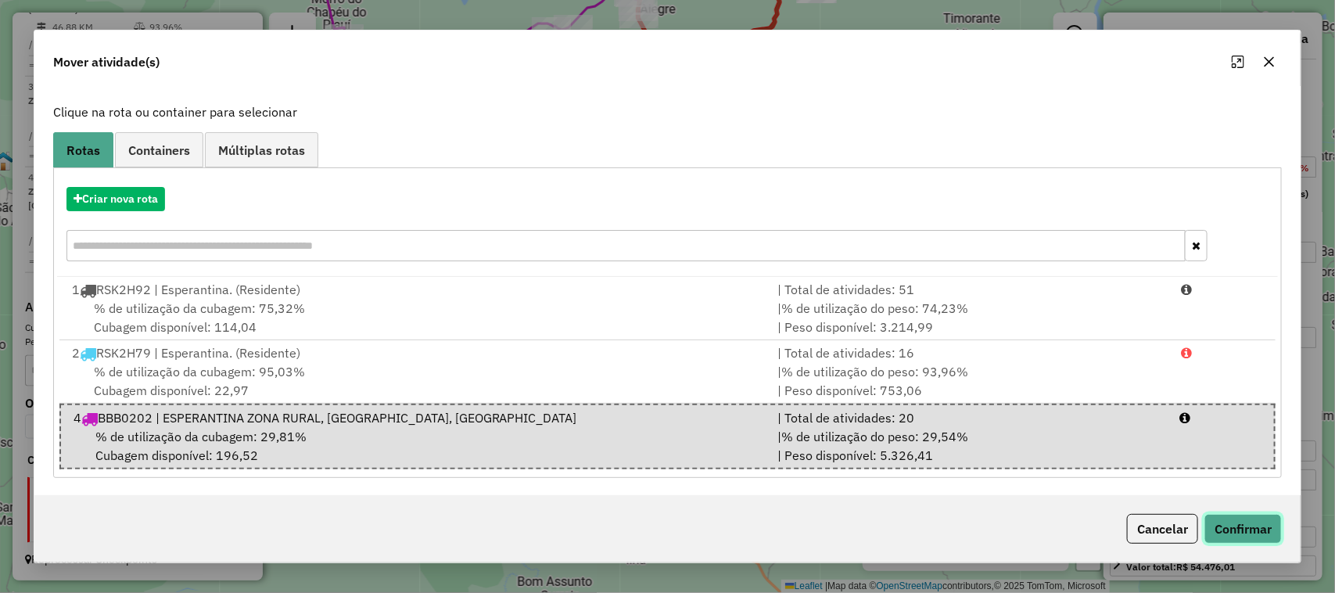
click at [1263, 522] on button "Confirmar" at bounding box center [1242, 529] width 77 height 30
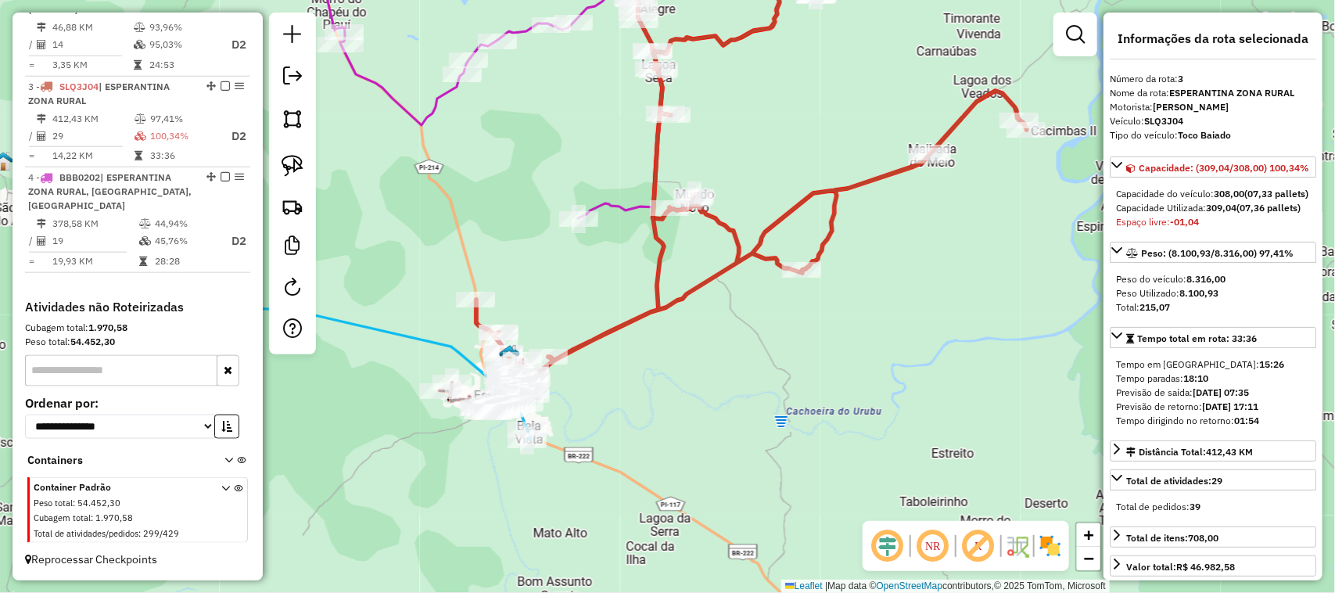
scroll to position [0, 0]
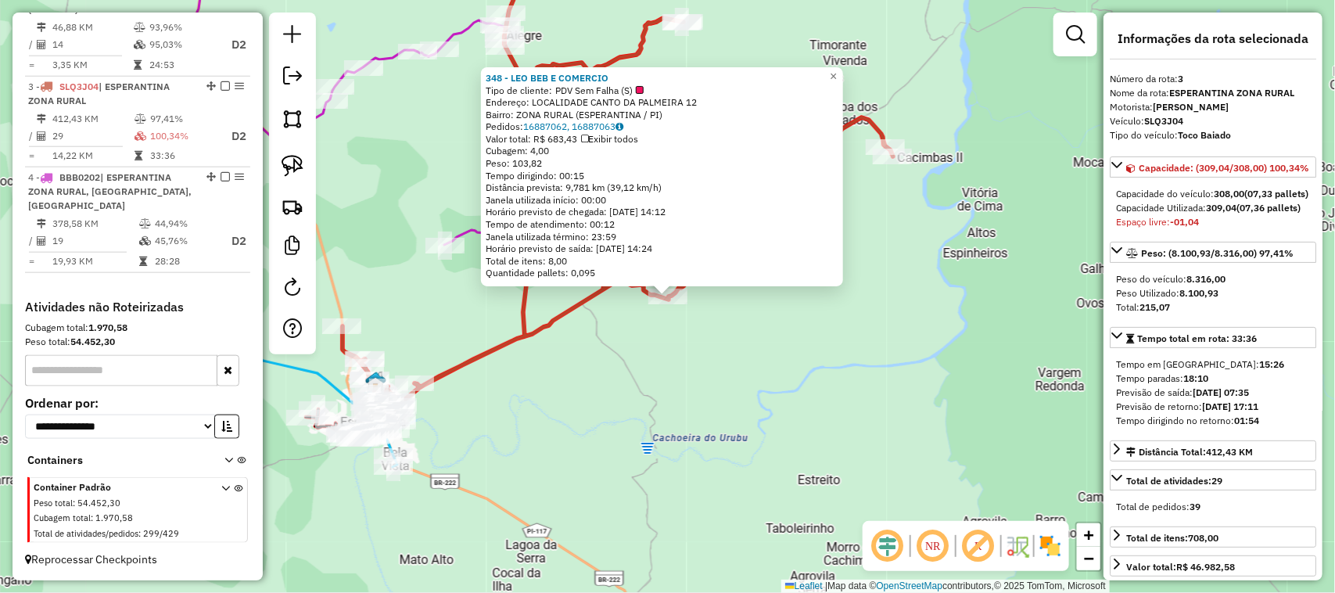
click at [674, 348] on div "348 - LEO BEB E COMERCIO Tipo de cliente: PDV Sem Falha (S) Endereço: LOCALIDAD…" at bounding box center [667, 296] width 1335 height 593
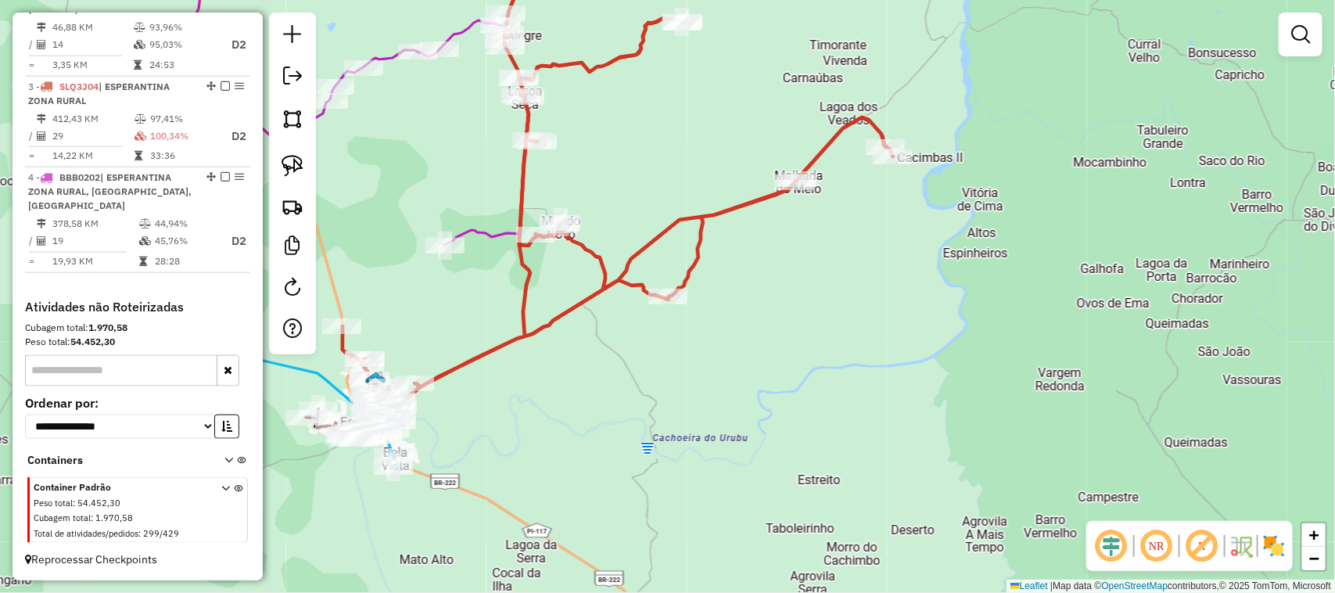
drag, startPoint x: 576, startPoint y: 149, endPoint x: 667, endPoint y: 262, distance: 145.2
click at [665, 260] on div "Janela de atendimento Grade de atendimento Capacidade Transportadoras Veículos …" at bounding box center [667, 296] width 1335 height 593
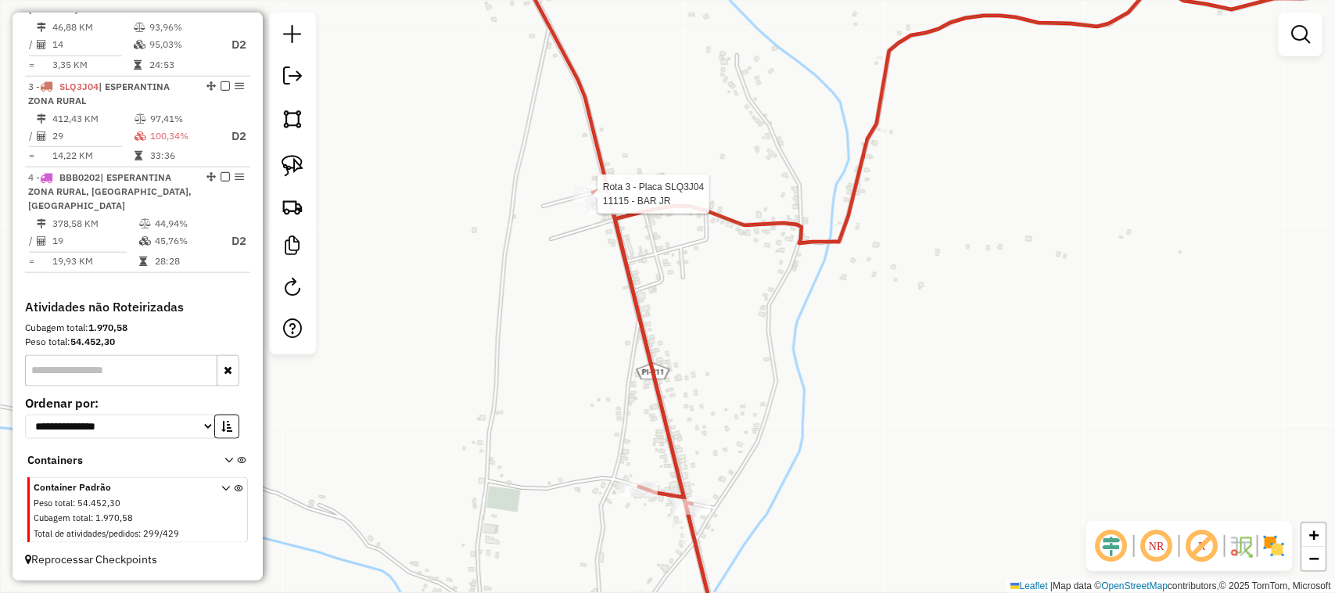
select select "*********"
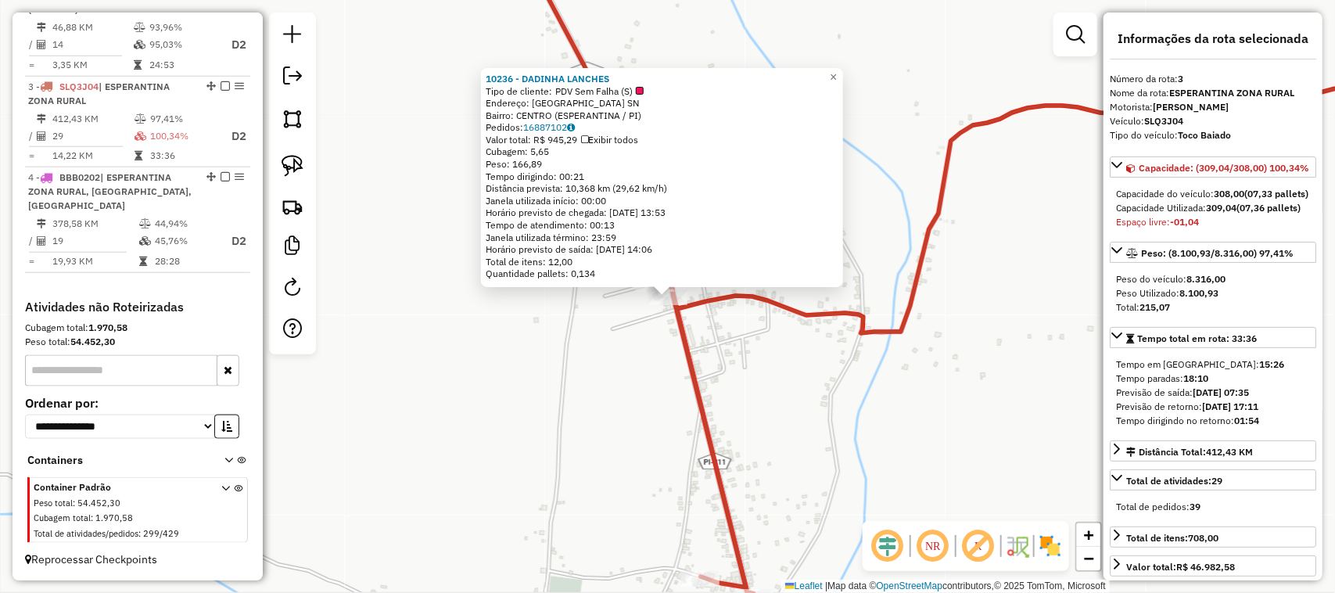
click at [645, 361] on div "10236 - DADINHA LANCHES Tipo de cliente: PDV Sem Falha (S) Endereço: LAGOA SECA…" at bounding box center [667, 296] width 1335 height 593
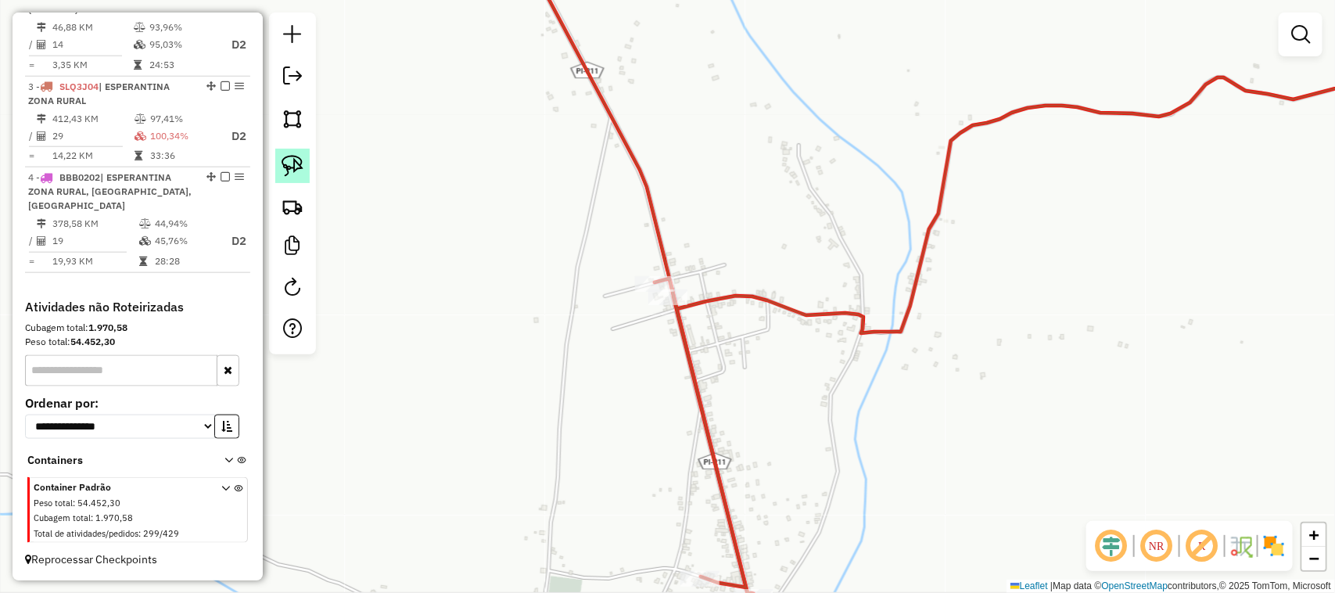
click at [296, 165] on img at bounding box center [292, 166] width 22 height 22
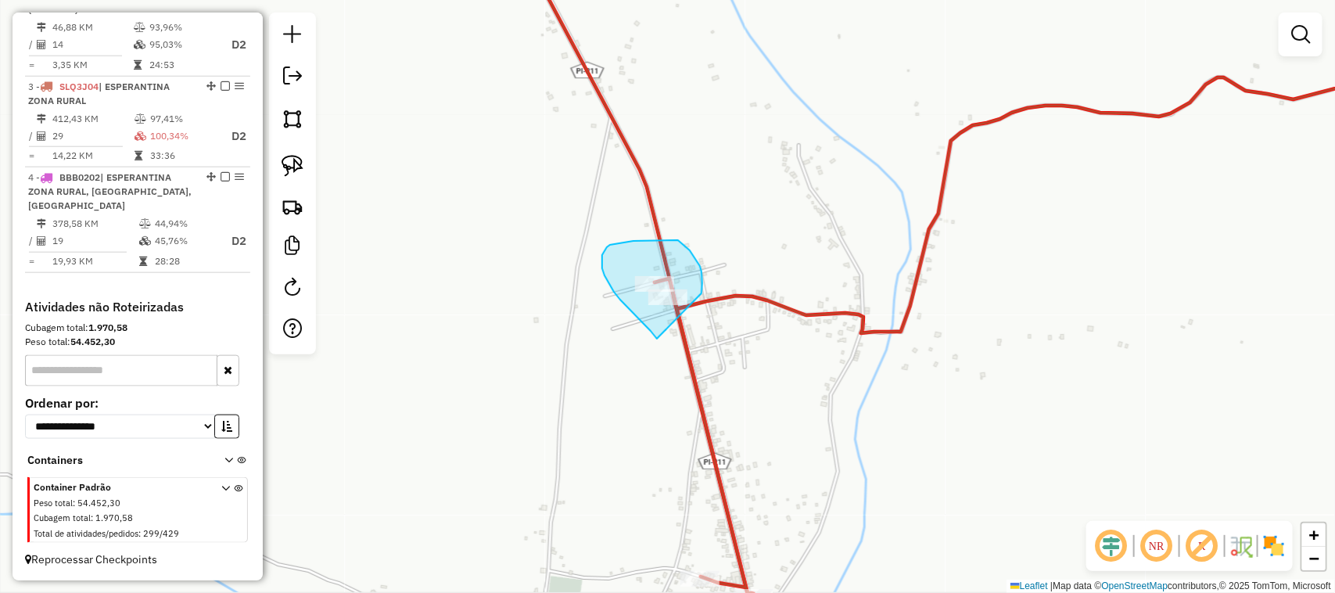
drag, startPoint x: 657, startPoint y: 339, endPoint x: 701, endPoint y: 299, distance: 59.8
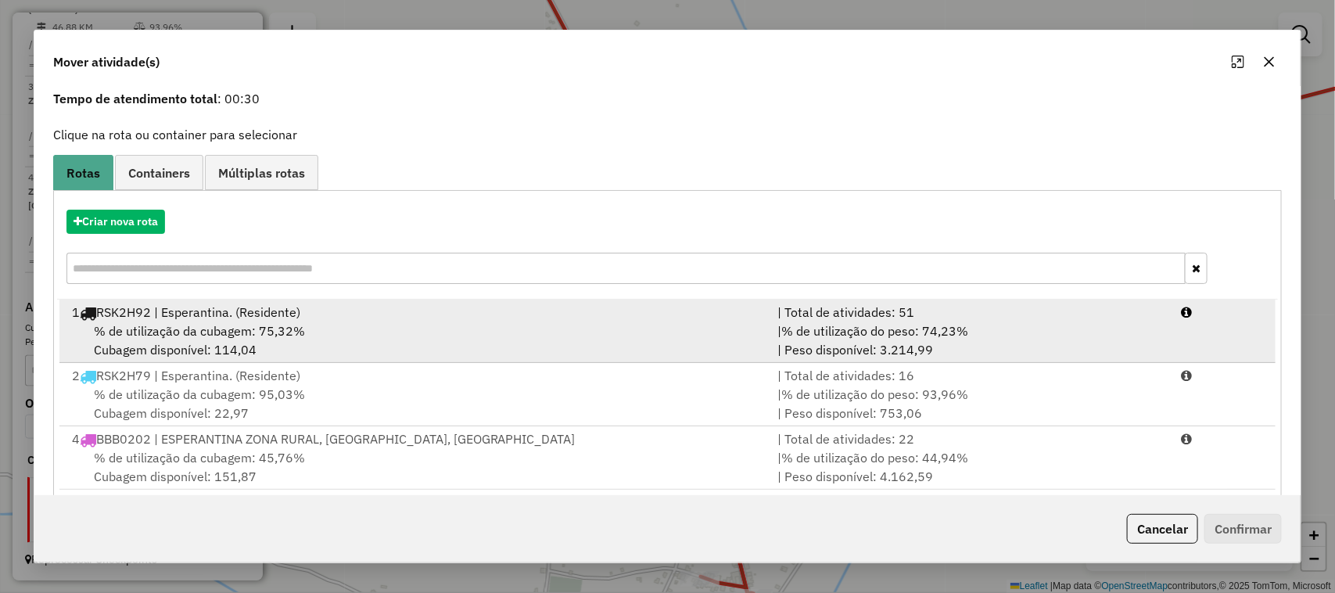
scroll to position [83, 0]
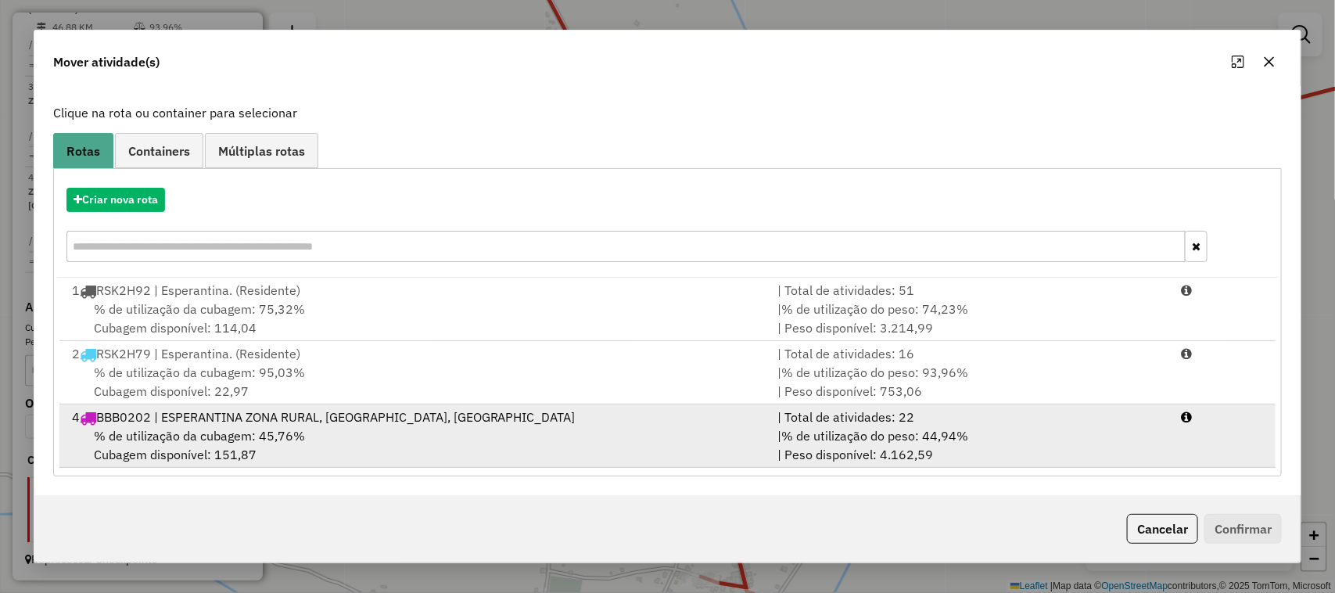
click at [494, 417] on div "4 BBB0202 | ESPERANTINA ZONA RURAL, LUZILÂNDIA, MORRO DO CHAPEU" at bounding box center [416, 416] width 706 height 19
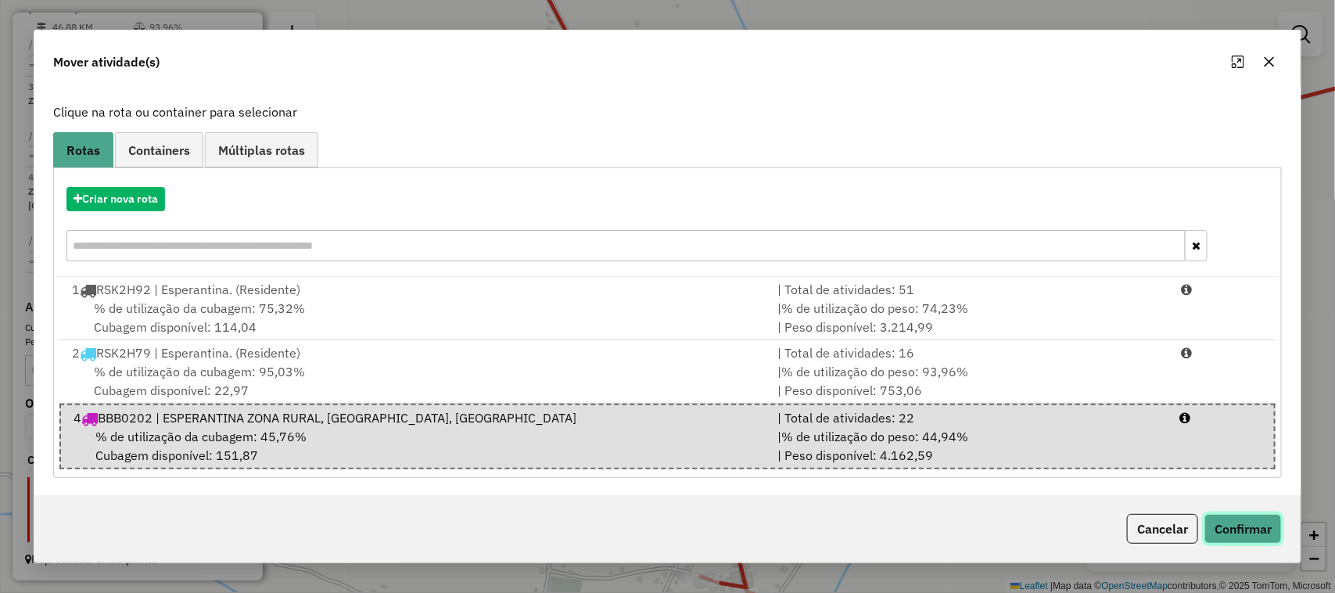
drag, startPoint x: 1271, startPoint y: 528, endPoint x: 1260, endPoint y: 525, distance: 10.6
click at [1269, 528] on button "Confirmar" at bounding box center [1242, 529] width 77 height 30
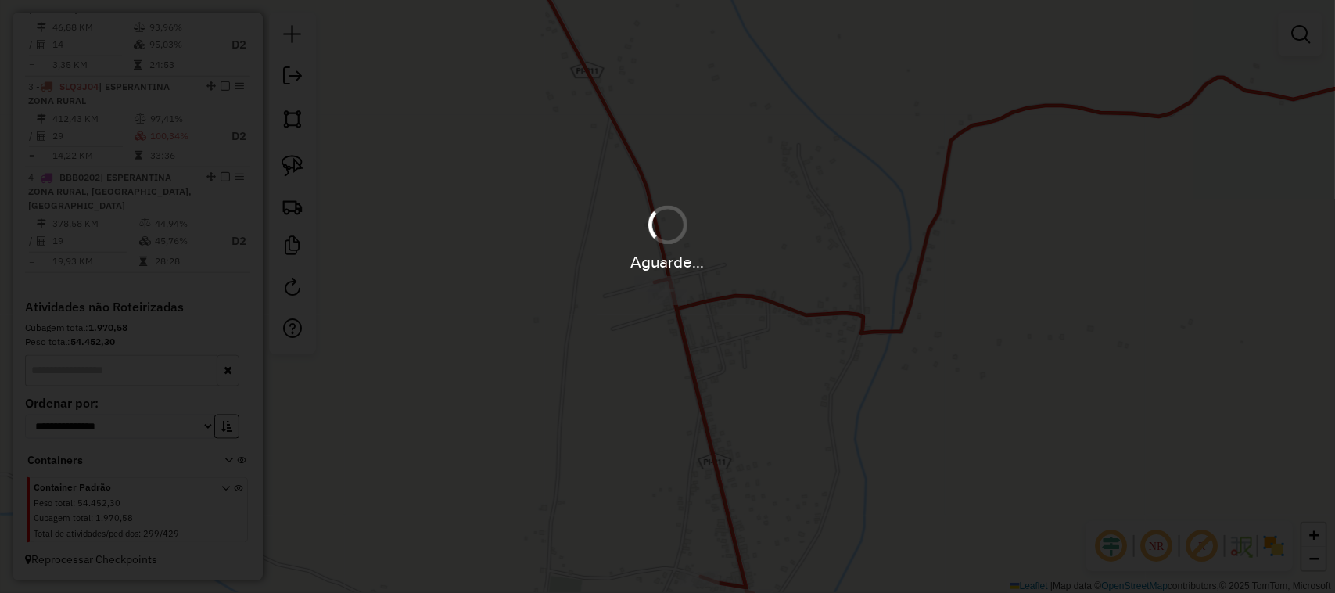
scroll to position [0, 0]
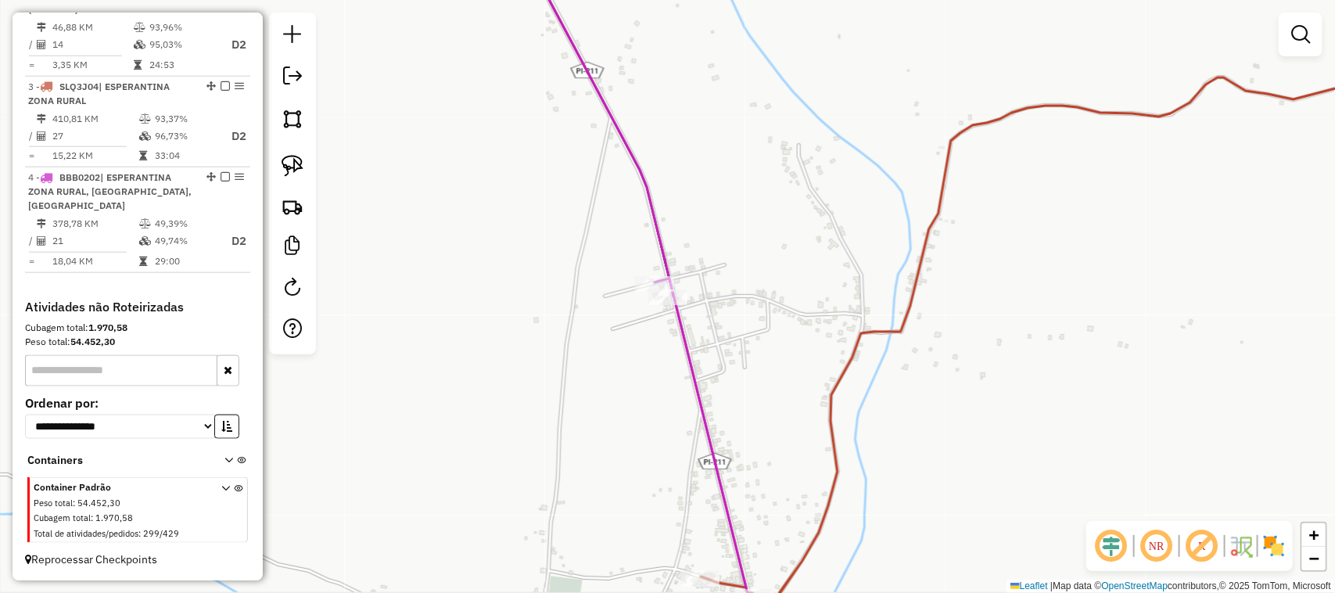
click at [710, 317] on div "Janela de atendimento Grade de atendimento Capacidade Transportadoras Veículos …" at bounding box center [667, 296] width 1335 height 593
select select "*********"
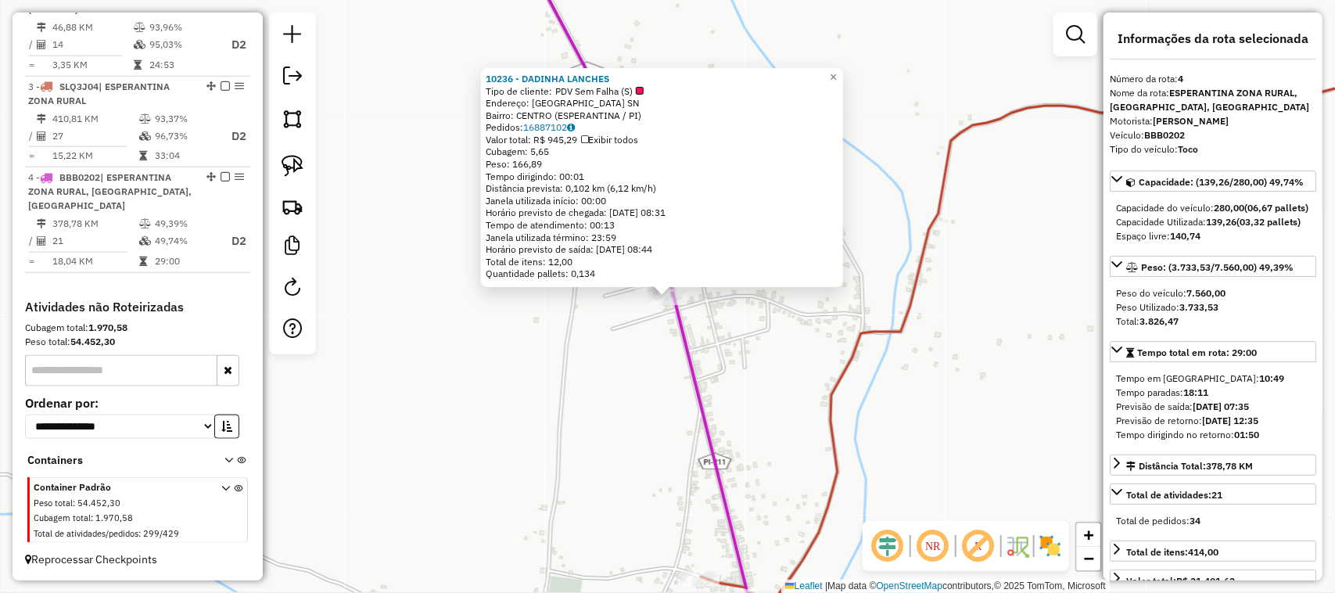
click at [752, 352] on div "10236 - DADINHA LANCHES Tipo de cliente: PDV Sem Falha (S) Endereço: LAGOA SECA…" at bounding box center [667, 296] width 1335 height 593
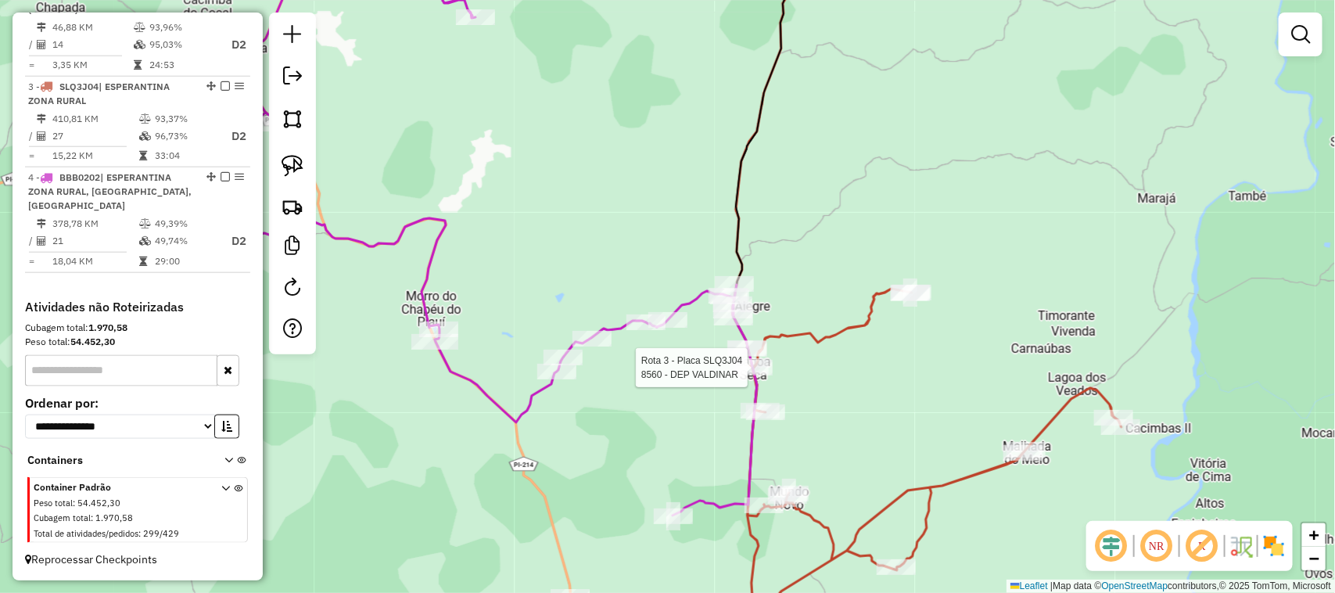
select select "*********"
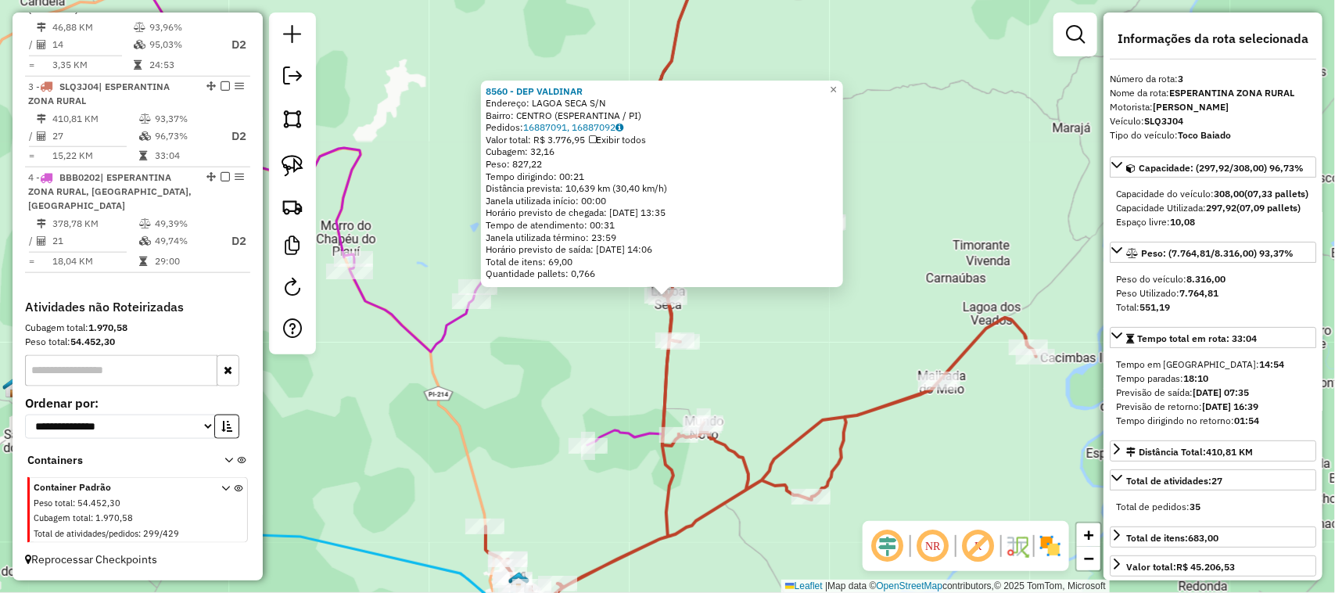
click at [769, 388] on div "8560 - DEP VALDINAR Endereço: LAGOA SECA S/N Bairro: CENTRO (ESPERANTINA / PI) …" at bounding box center [667, 296] width 1335 height 593
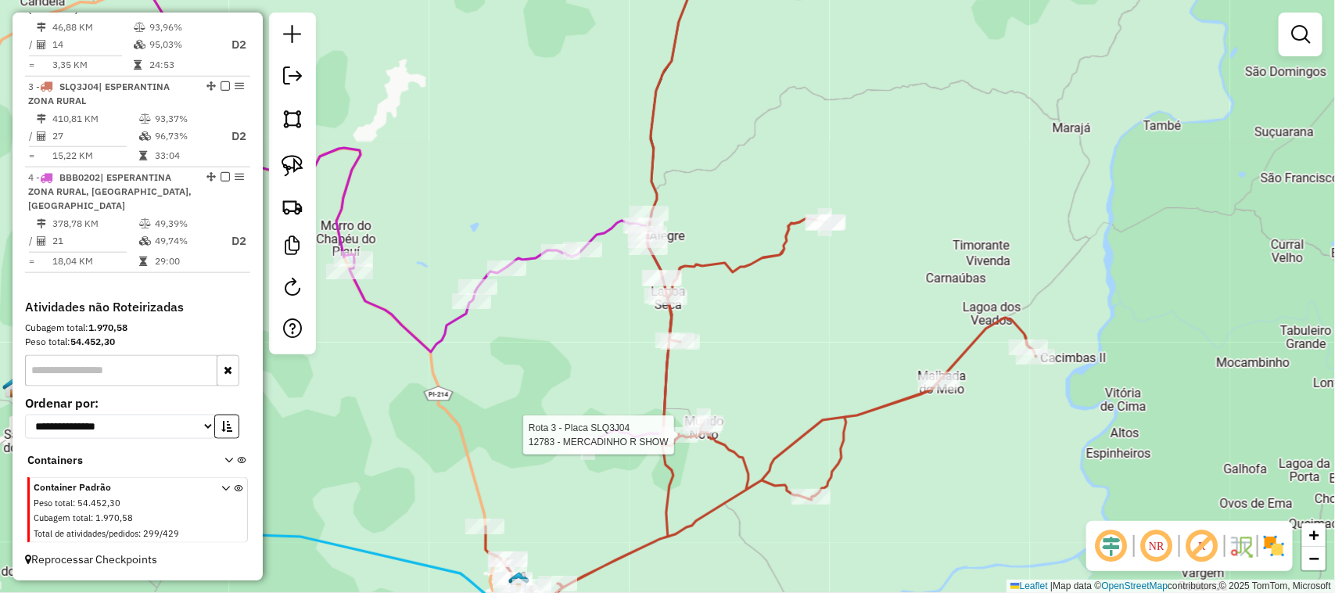
select select "*********"
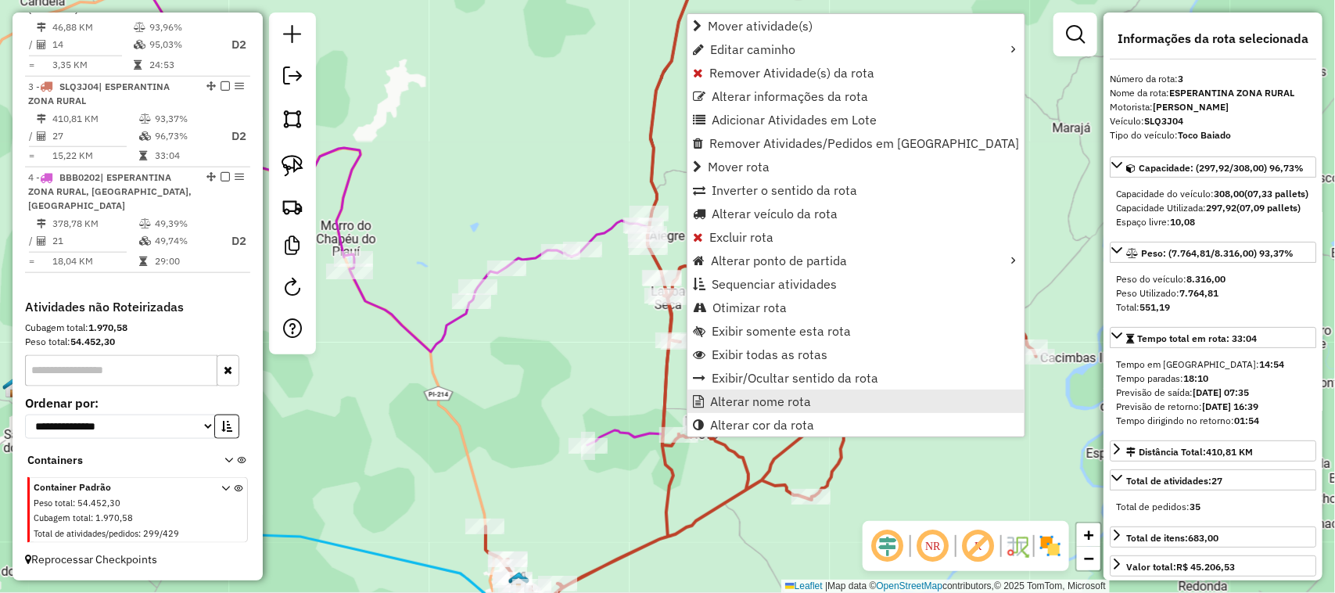
click at [760, 399] on span "Alterar nome rota" at bounding box center [760, 401] width 101 height 13
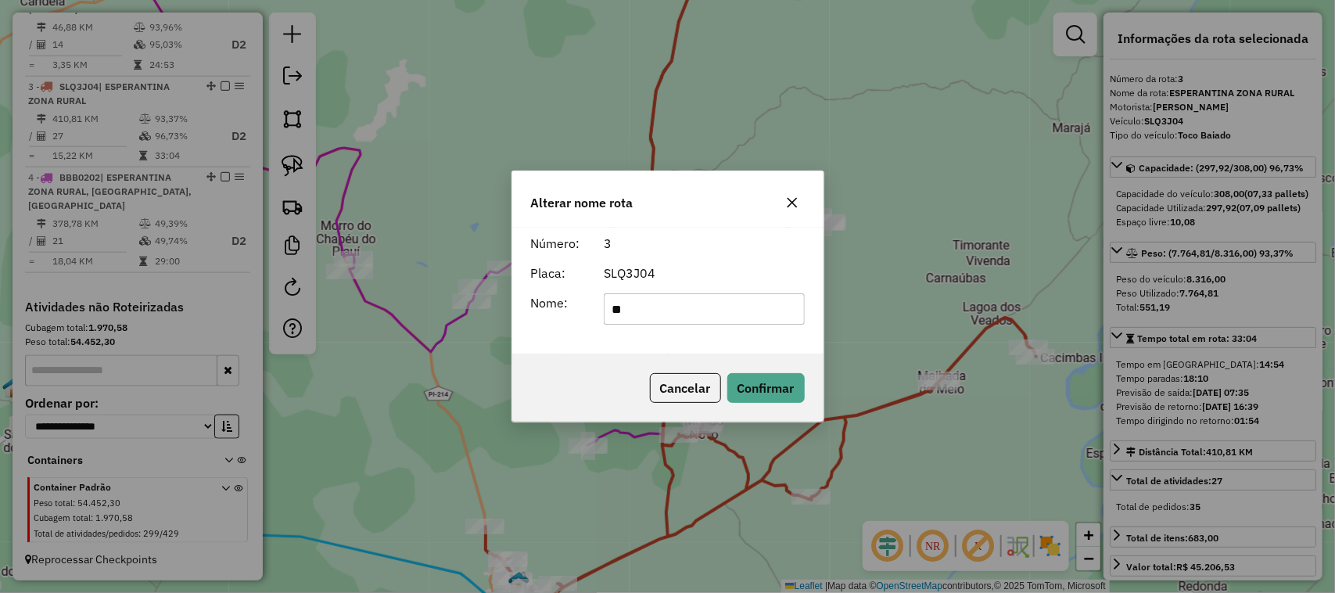
type input "*"
type input "**********"
click at [771, 385] on button "Confirmar" at bounding box center [765, 388] width 77 height 30
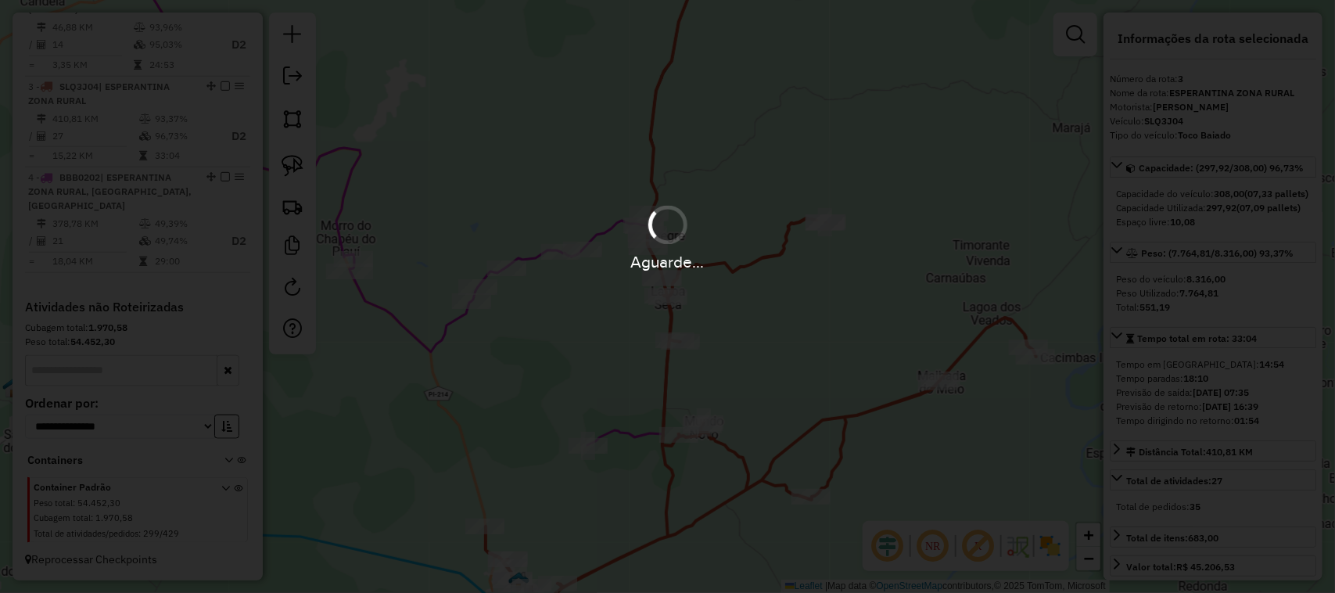
scroll to position [690, 0]
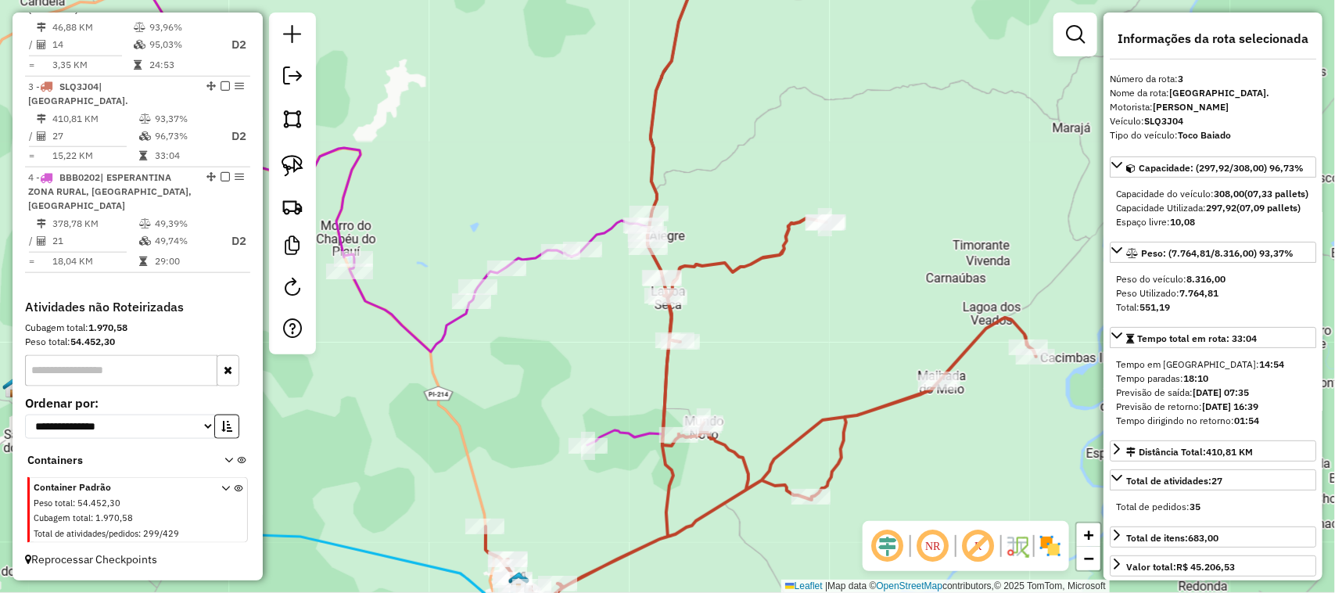
click at [773, 345] on div "Janela de atendimento Grade de atendimento Capacidade Transportadoras Veículos …" at bounding box center [667, 296] width 1335 height 593
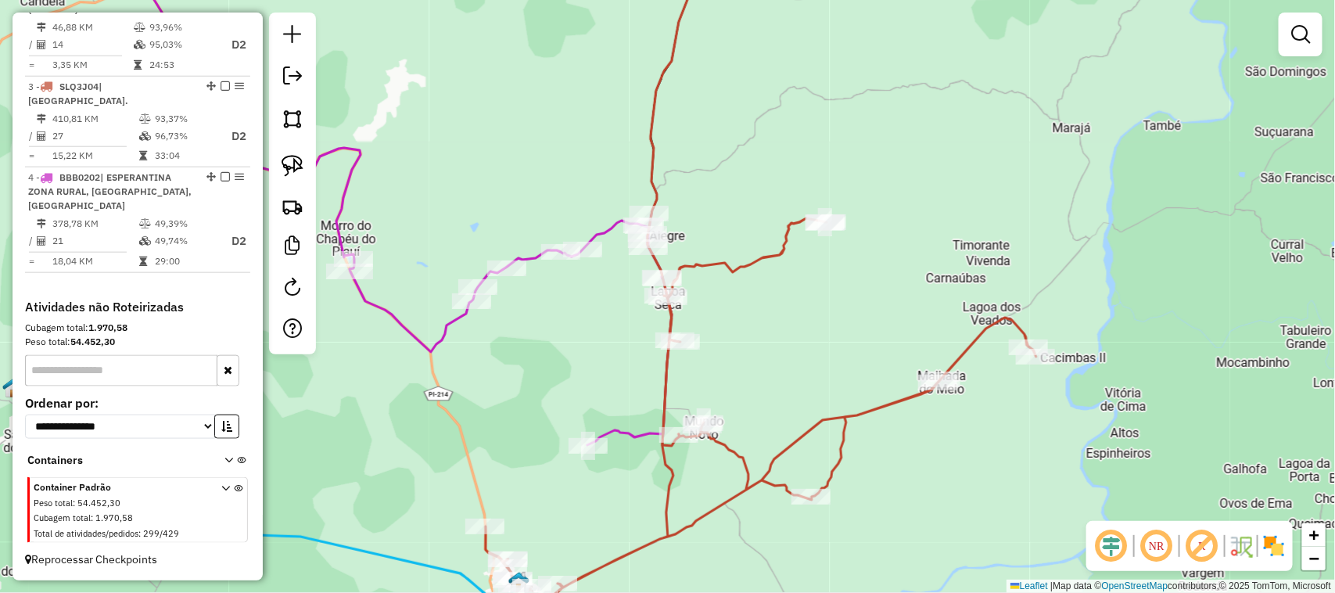
drag, startPoint x: 553, startPoint y: 367, endPoint x: 687, endPoint y: 310, distance: 145.7
click at [685, 311] on div "Janela de atendimento Grade de atendimento Capacidade Transportadoras Veículos …" at bounding box center [667, 296] width 1335 height 593
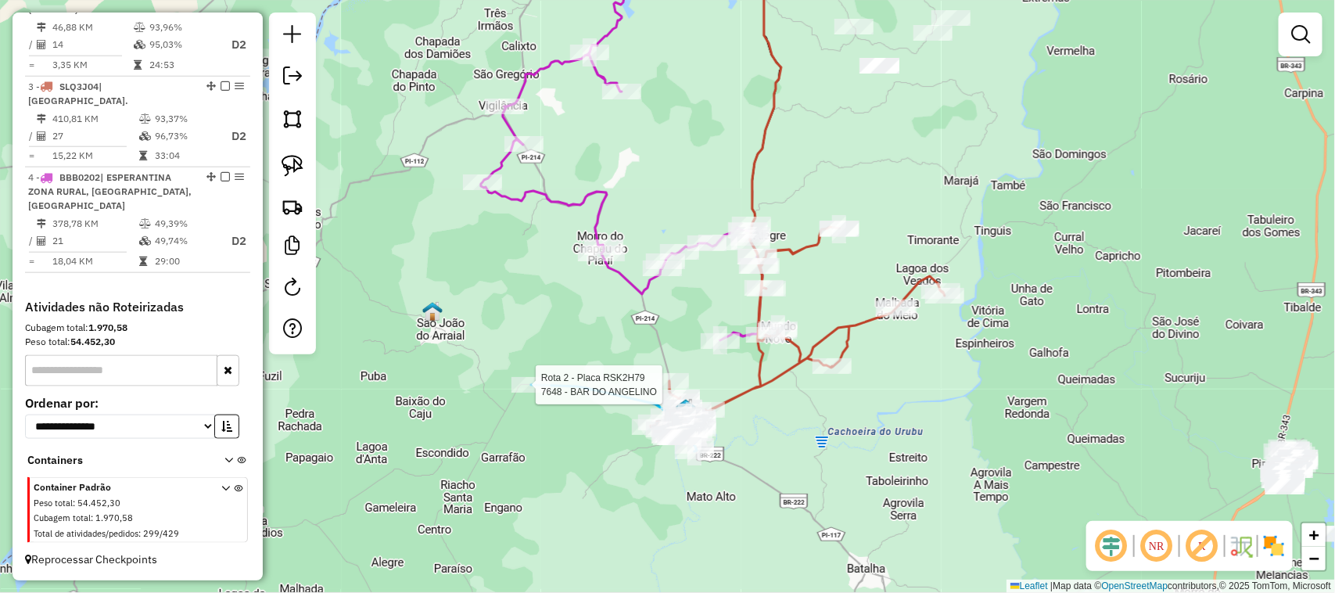
select select "*********"
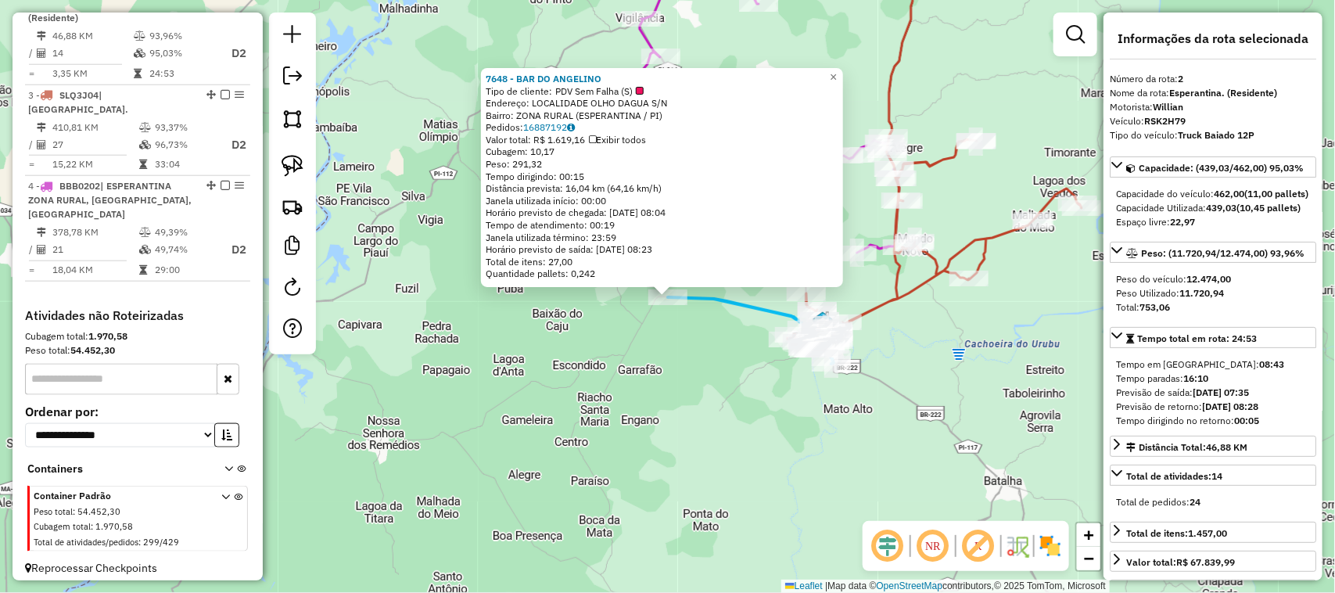
scroll to position [677, 0]
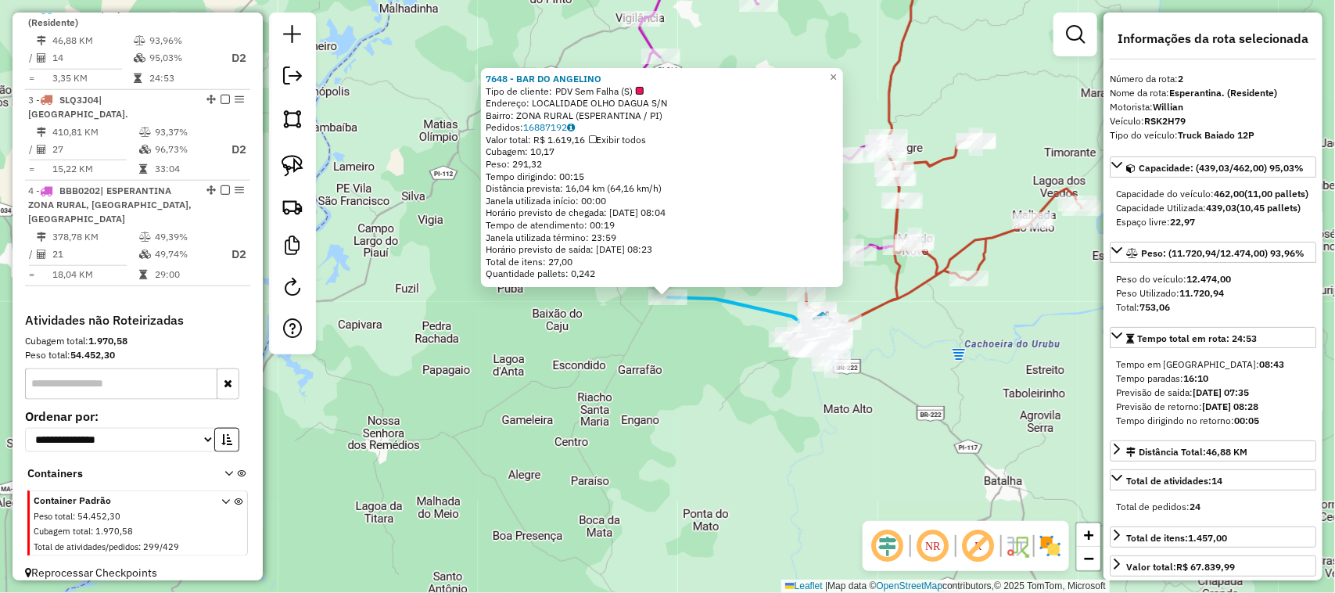
click at [732, 459] on div "7648 - BAR DO ANGELINO Tipo de cliente: PDV Sem Falha (S) Endereço: LOCALIDADE …" at bounding box center [667, 296] width 1335 height 593
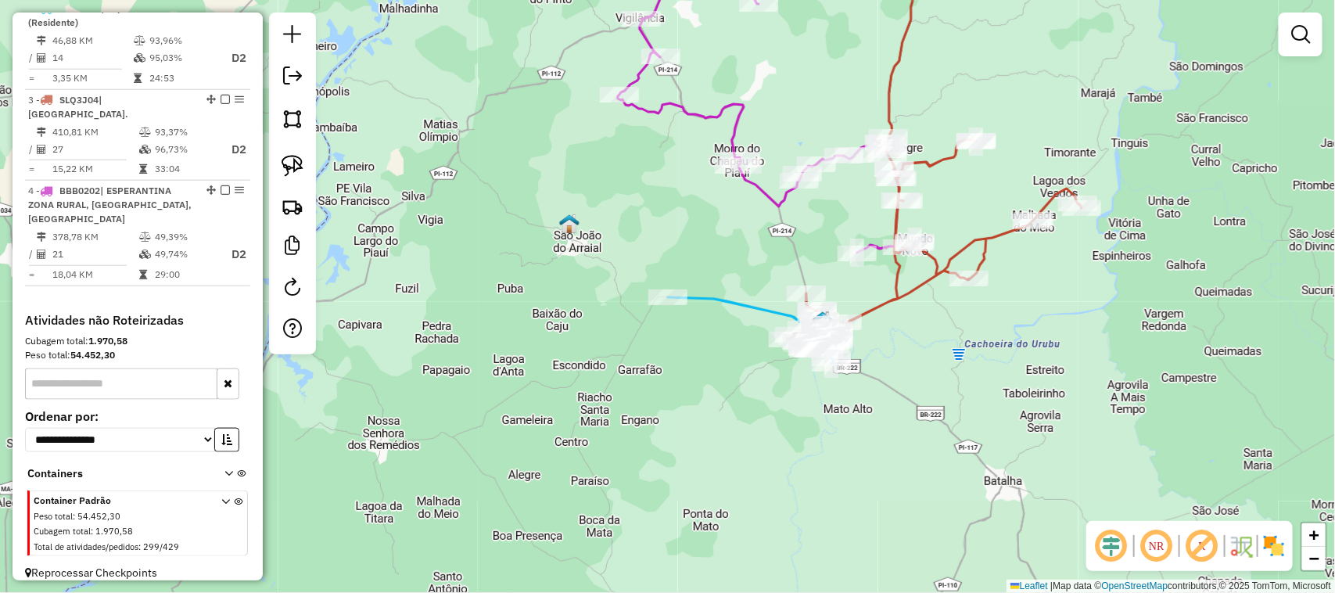
drag, startPoint x: 693, startPoint y: 204, endPoint x: 693, endPoint y: 285, distance: 81.3
click at [693, 282] on div "Janela de atendimento Grade de atendimento Capacidade Transportadoras Veículos …" at bounding box center [667, 296] width 1335 height 593
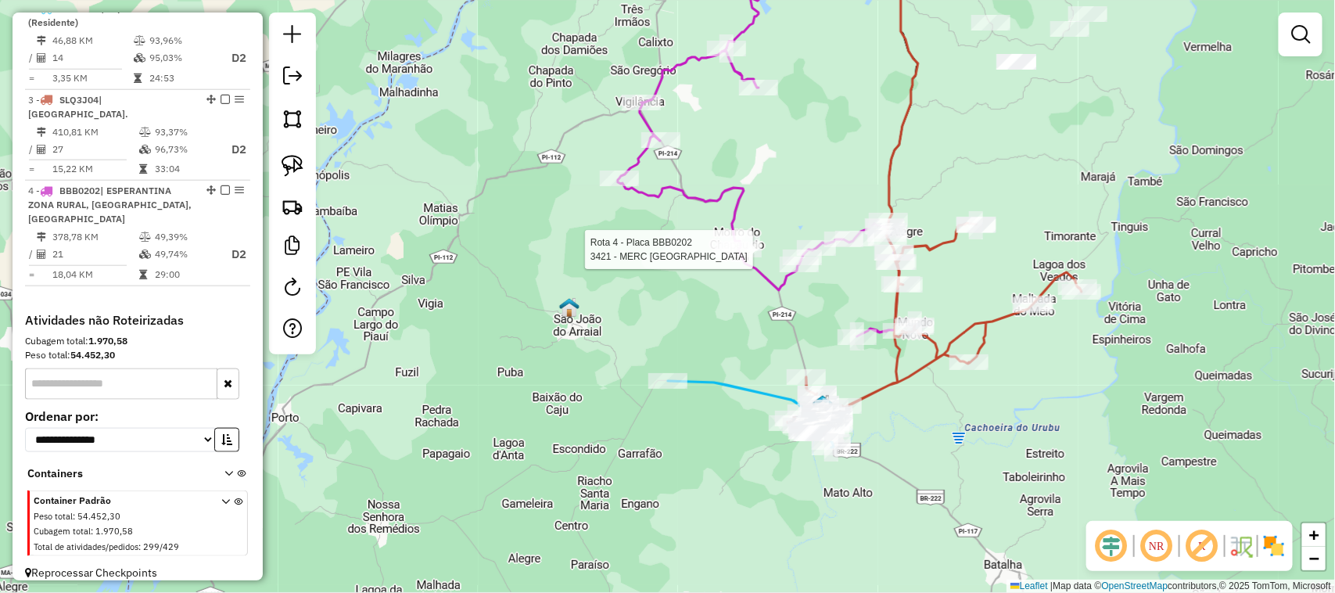
scroll to position [690, 0]
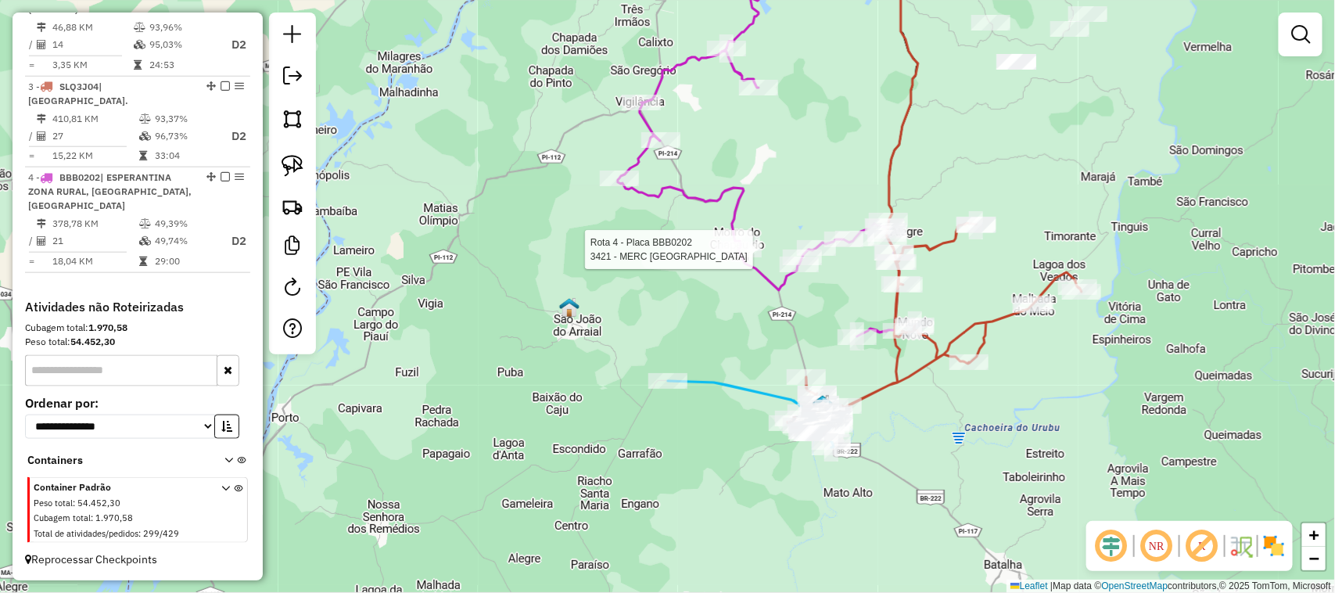
select select "*********"
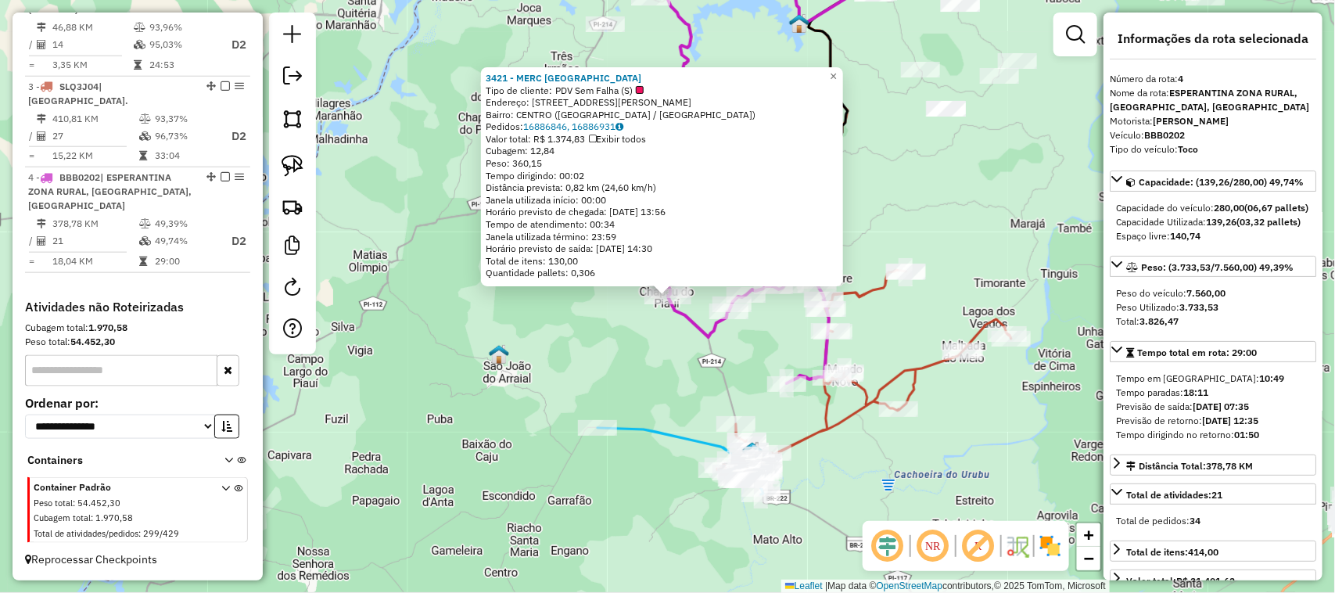
click at [674, 341] on div "3421 - MERC SAO FRANCISCO Tipo de cliente: PDV Sem Falha (S) Endereço: AV MANOE…" at bounding box center [667, 296] width 1335 height 593
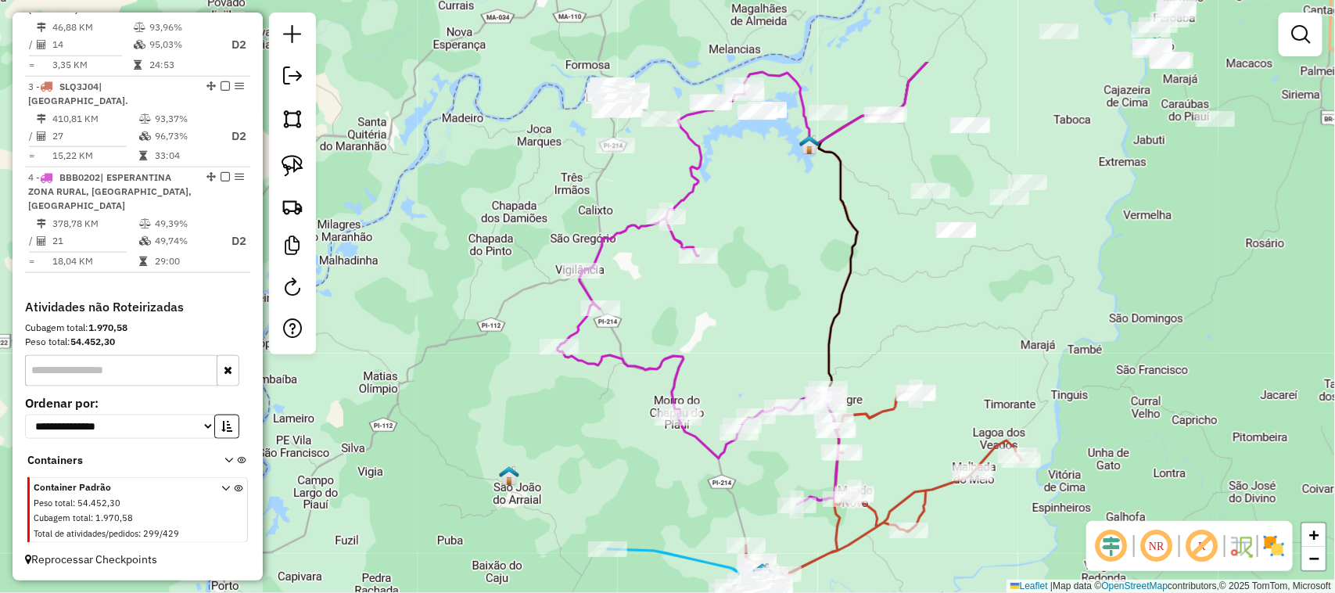
drag, startPoint x: 769, startPoint y: 173, endPoint x: 787, endPoint y: 333, distance: 161.3
click at [787, 326] on div "Janela de atendimento Grade de atendimento Capacidade Transportadoras Veículos …" at bounding box center [667, 296] width 1335 height 593
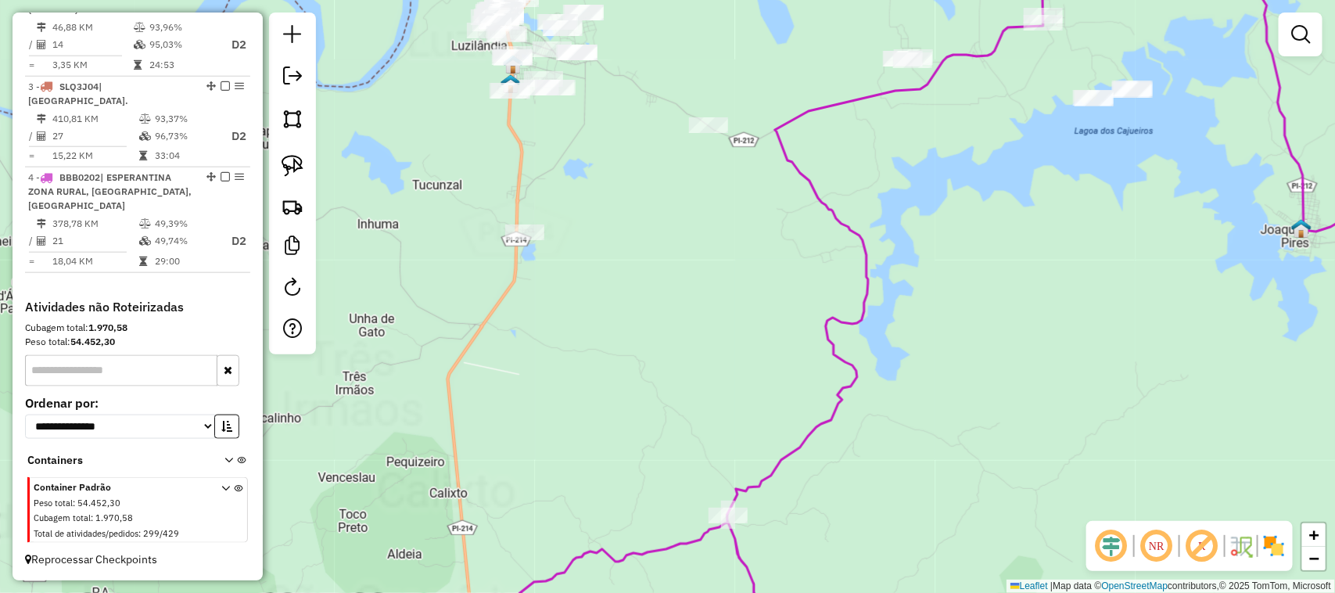
drag, startPoint x: 866, startPoint y: 236, endPoint x: 788, endPoint y: 331, distance: 122.7
click at [788, 330] on icon at bounding box center [1093, 231] width 732 height 566
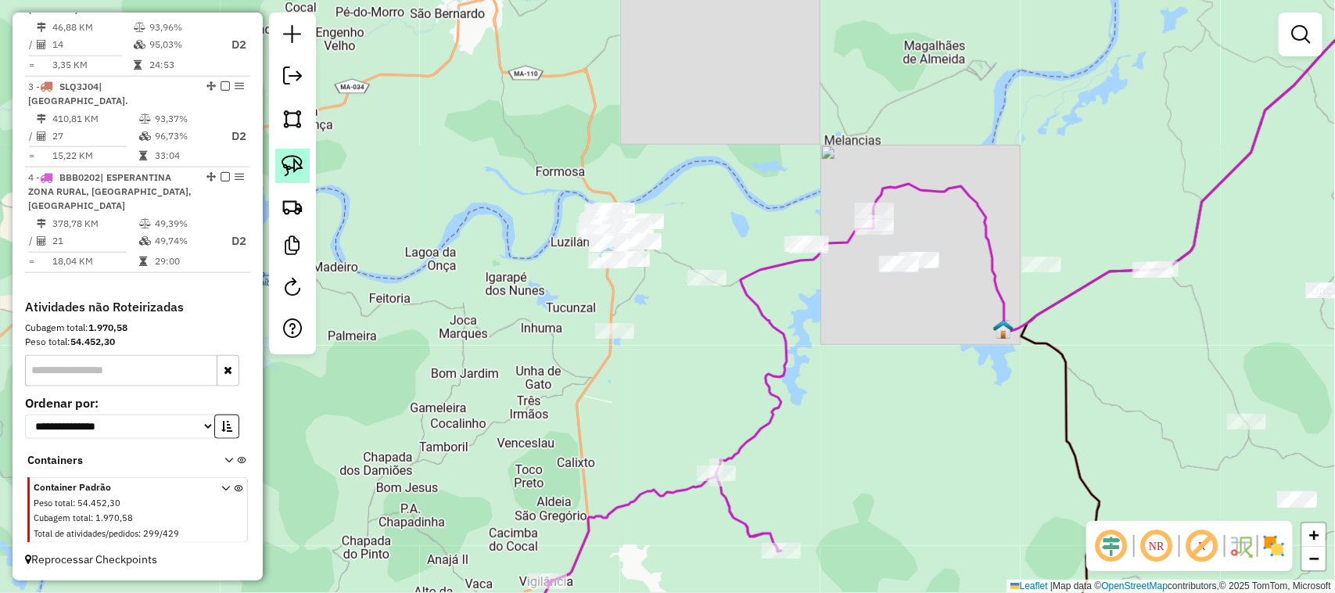
click at [296, 164] on img at bounding box center [292, 166] width 22 height 22
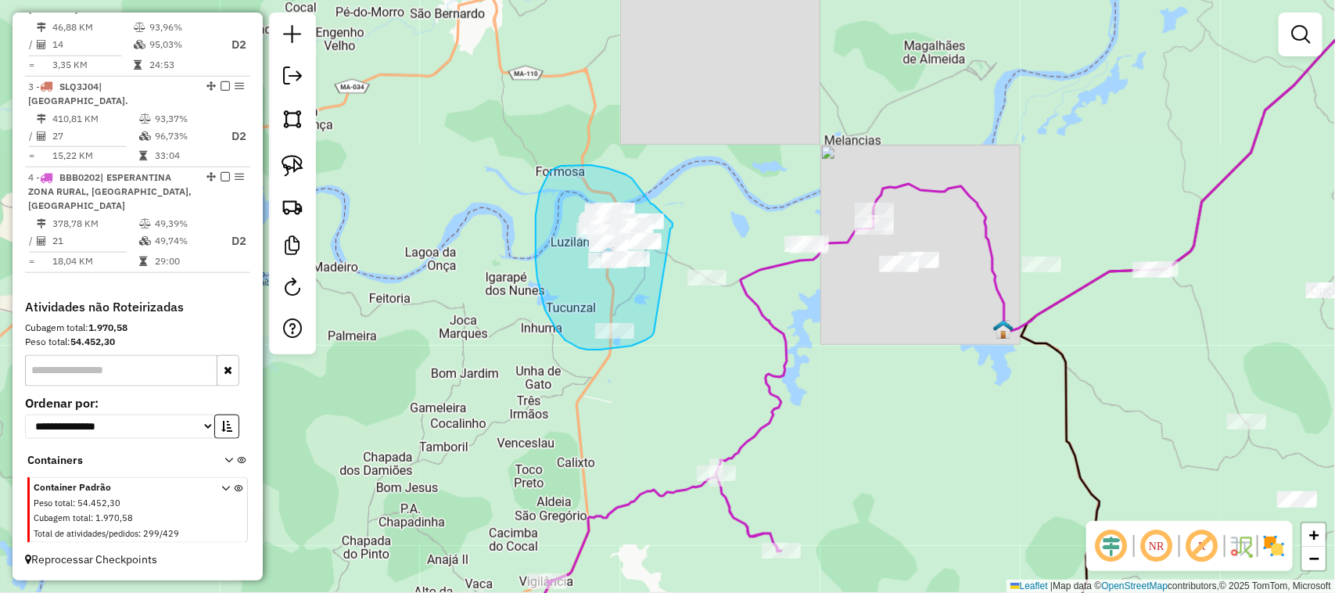
drag, startPoint x: 654, startPoint y: 333, endPoint x: 670, endPoint y: 231, distance: 103.7
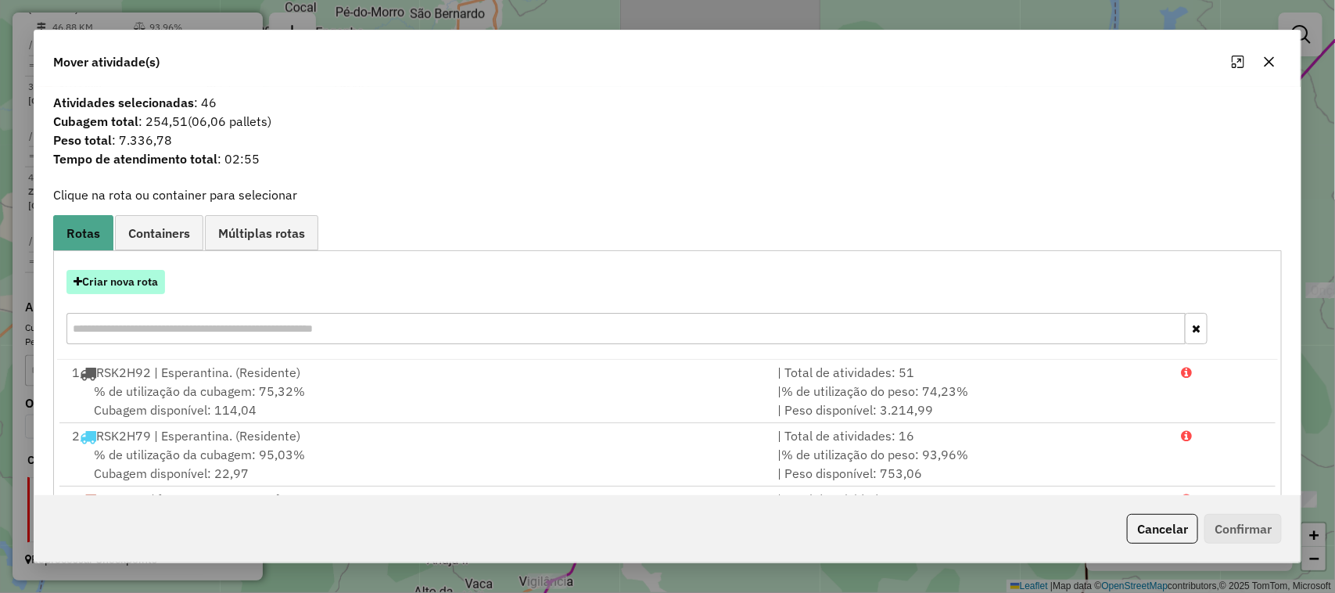
click at [113, 280] on button "Criar nova rota" at bounding box center [115, 282] width 99 height 24
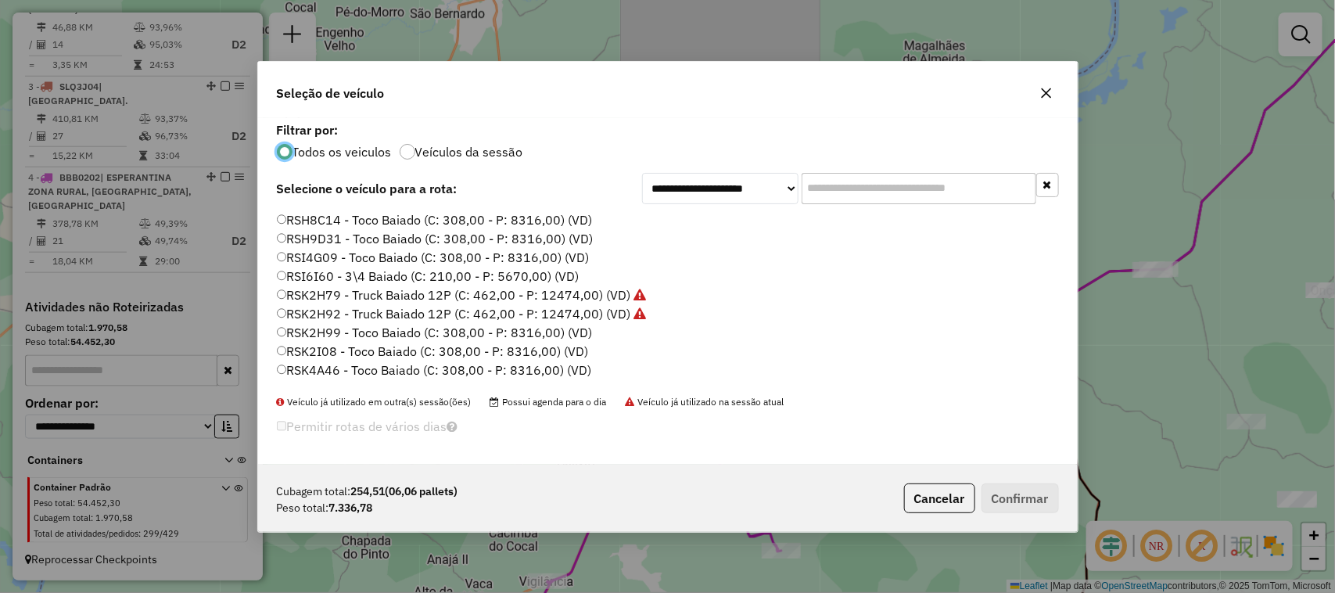
scroll to position [586, 0]
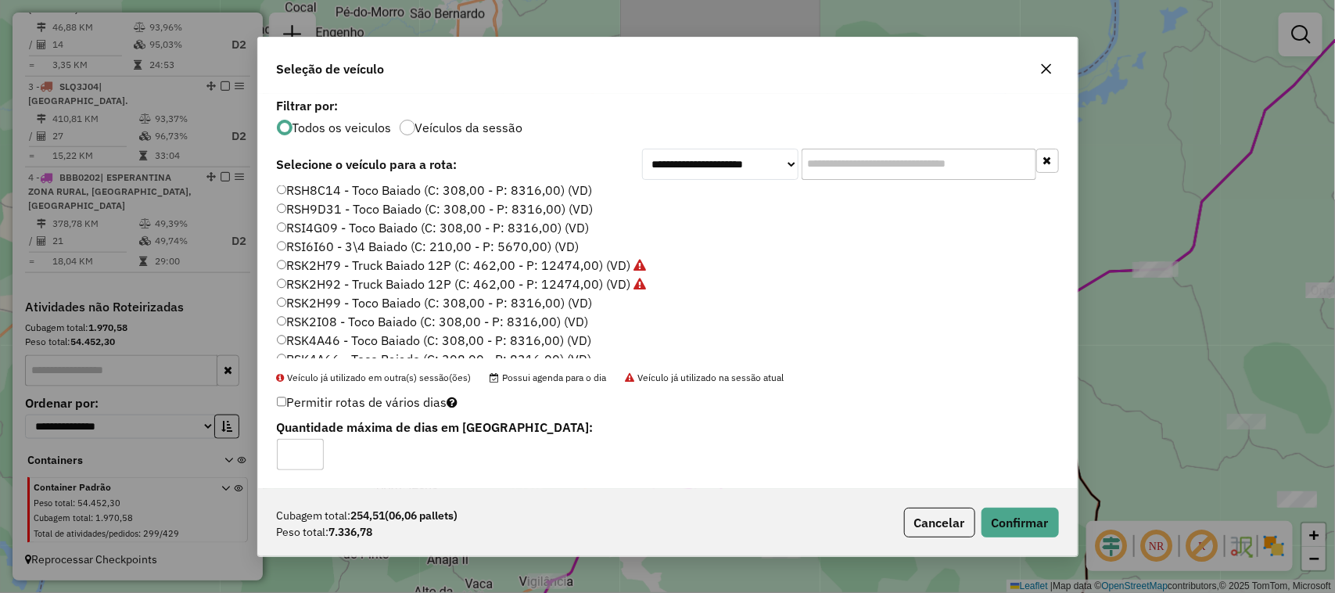
click at [310, 451] on input "*" at bounding box center [300, 454] width 47 height 31
type input "*"
click at [310, 451] on input "*" at bounding box center [300, 454] width 47 height 31
click at [1038, 524] on button "Confirmar" at bounding box center [1019, 522] width 77 height 30
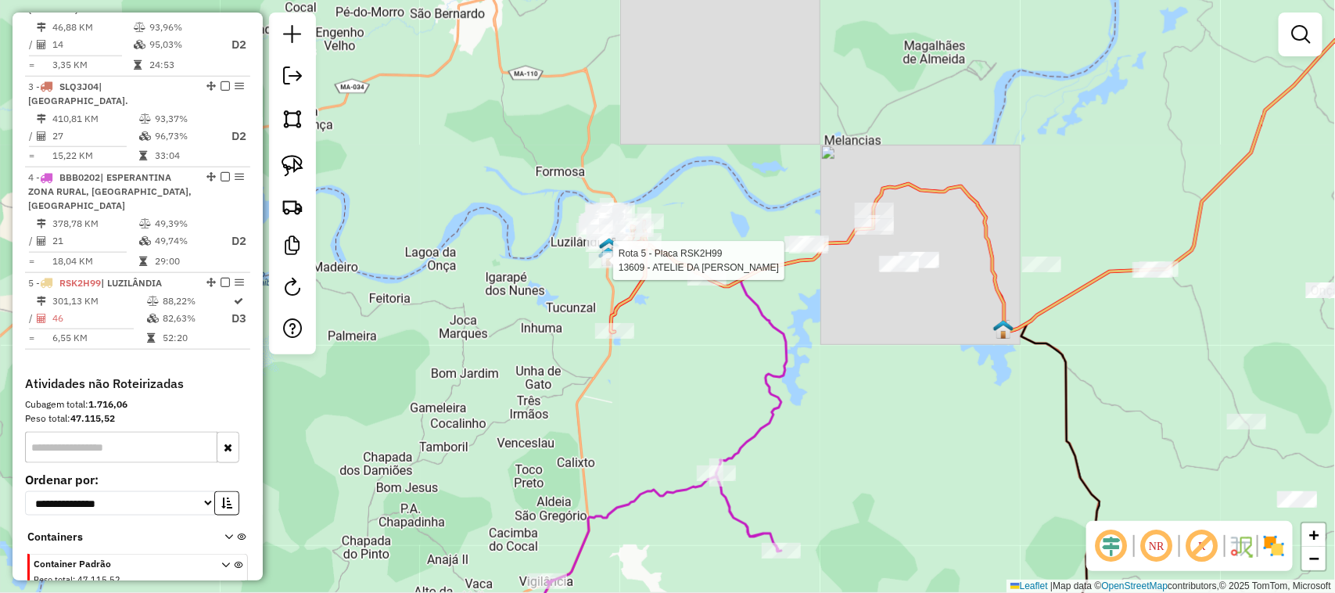
select select "*********"
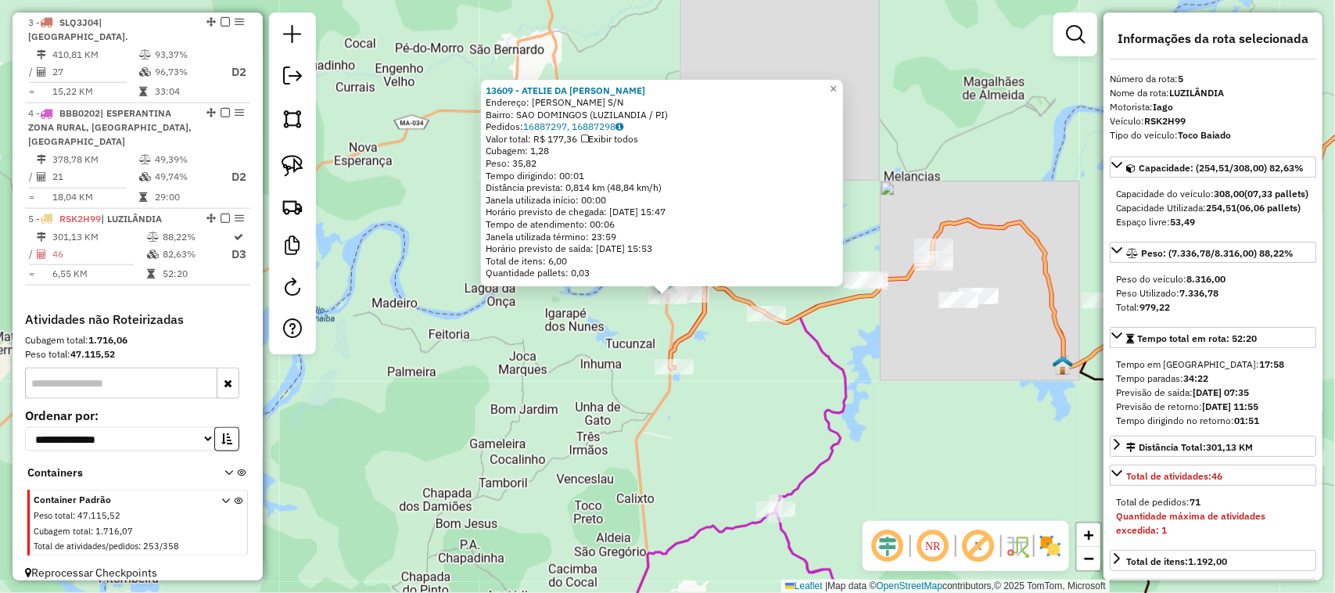
scroll to position [768, 0]
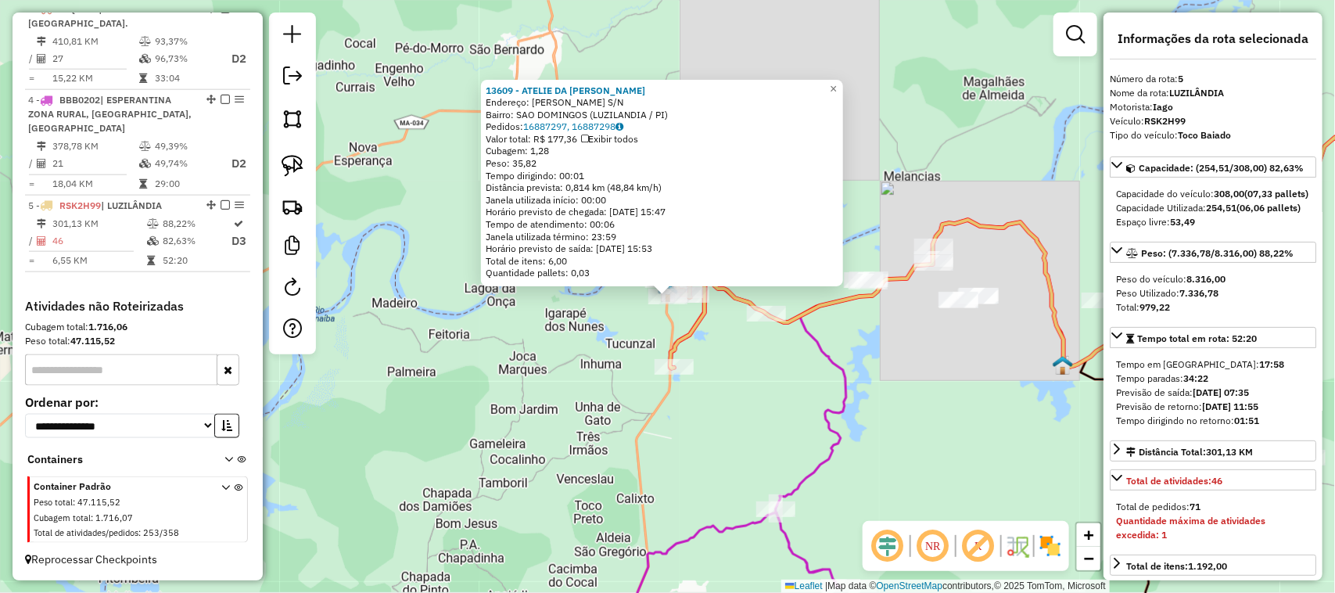
click at [779, 385] on div "13609 - ATELIE DA SANDRA Endereço: DOMINGOS MARQUES S/N Bairro: SAO DOMINGOS (L…" at bounding box center [667, 296] width 1335 height 593
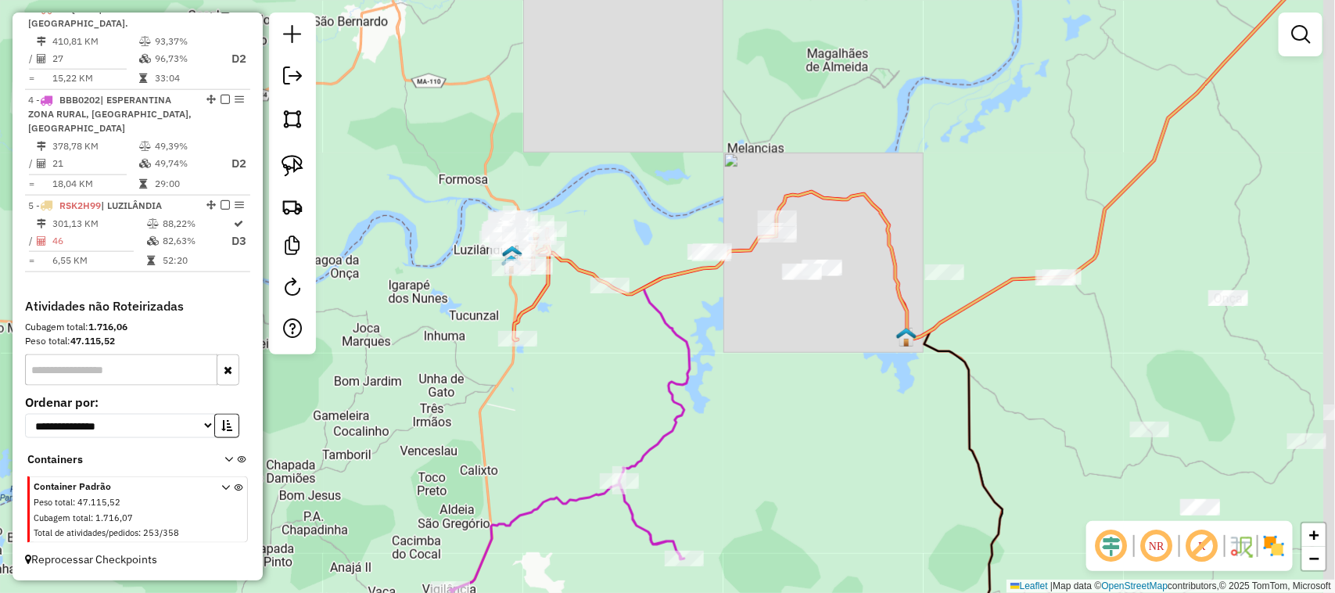
drag, startPoint x: 948, startPoint y: 400, endPoint x: 743, endPoint y: 368, distance: 208.1
click at [751, 370] on div "Janela de atendimento Grade de atendimento Capacidade Transportadoras Veículos …" at bounding box center [667, 296] width 1335 height 593
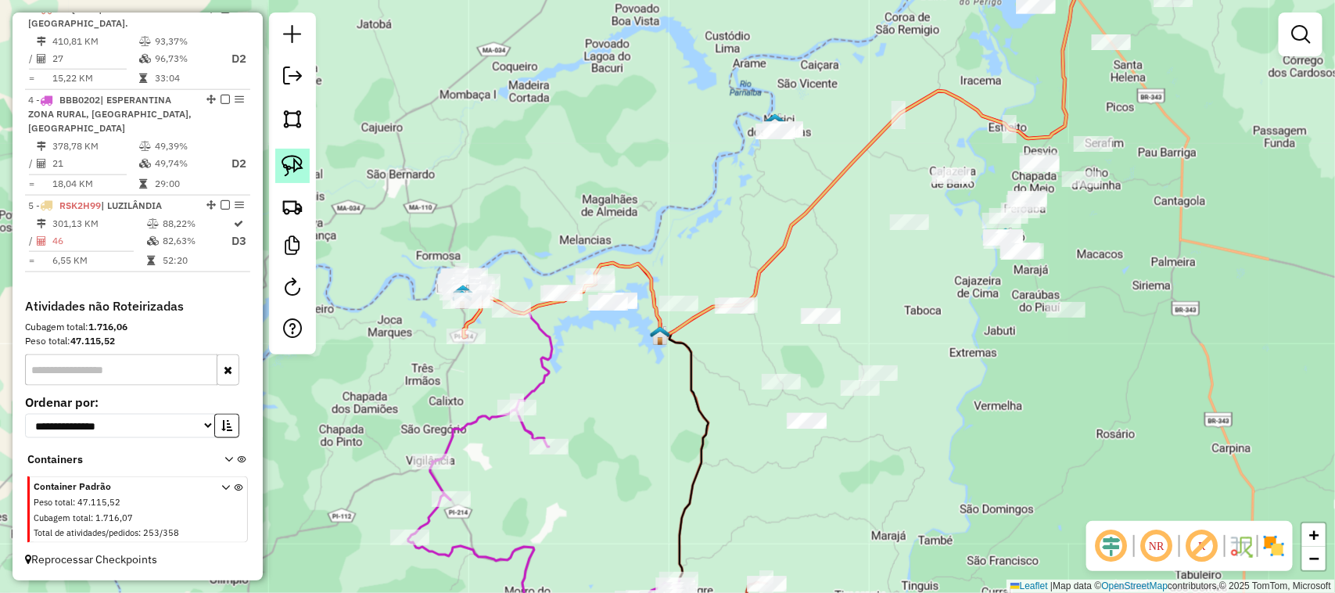
click at [298, 165] on img at bounding box center [292, 166] width 22 height 22
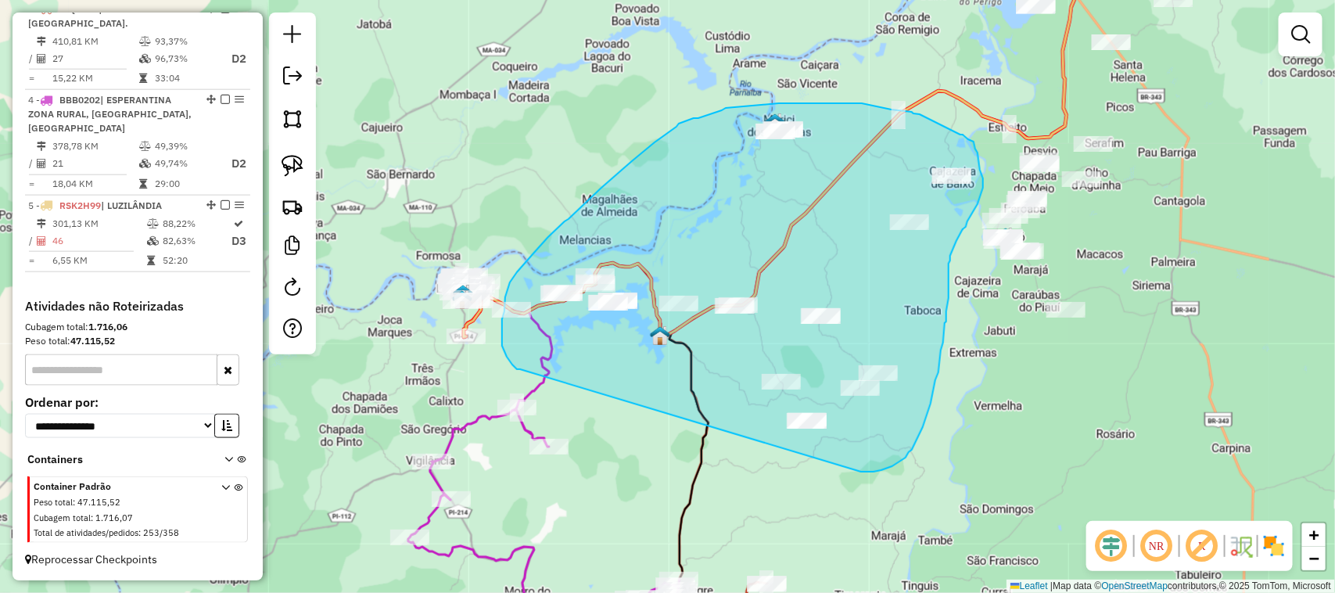
drag, startPoint x: 518, startPoint y: 369, endPoint x: 861, endPoint y: 471, distance: 357.5
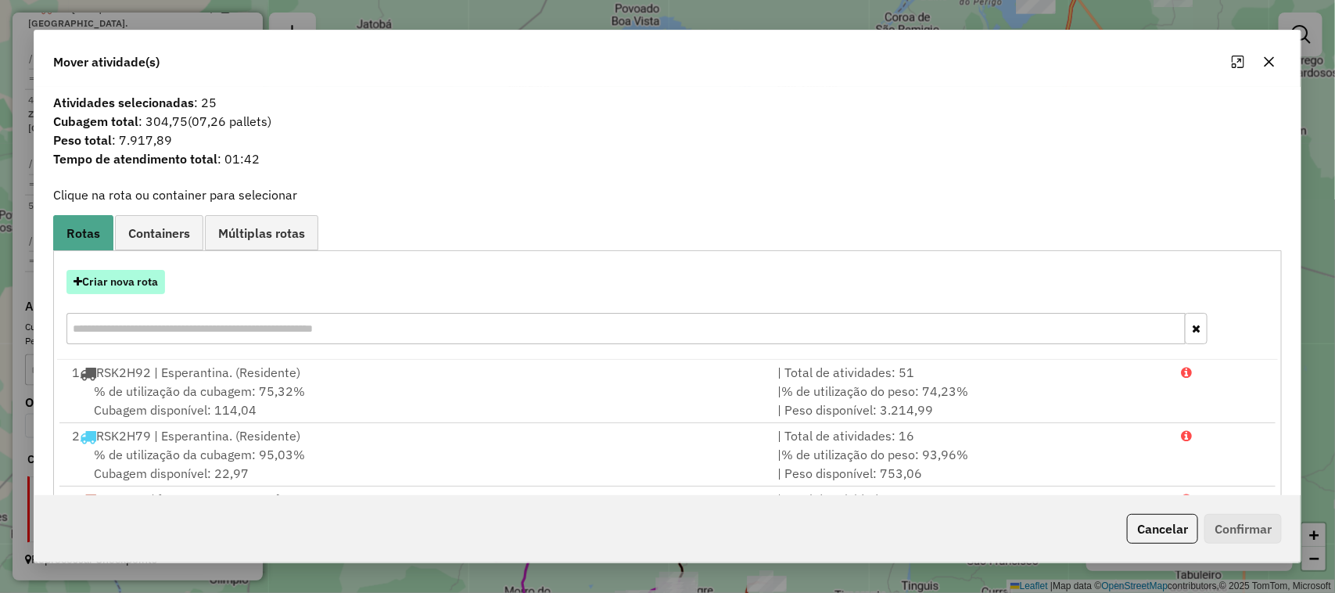
click at [137, 285] on button "Criar nova rota" at bounding box center [115, 282] width 99 height 24
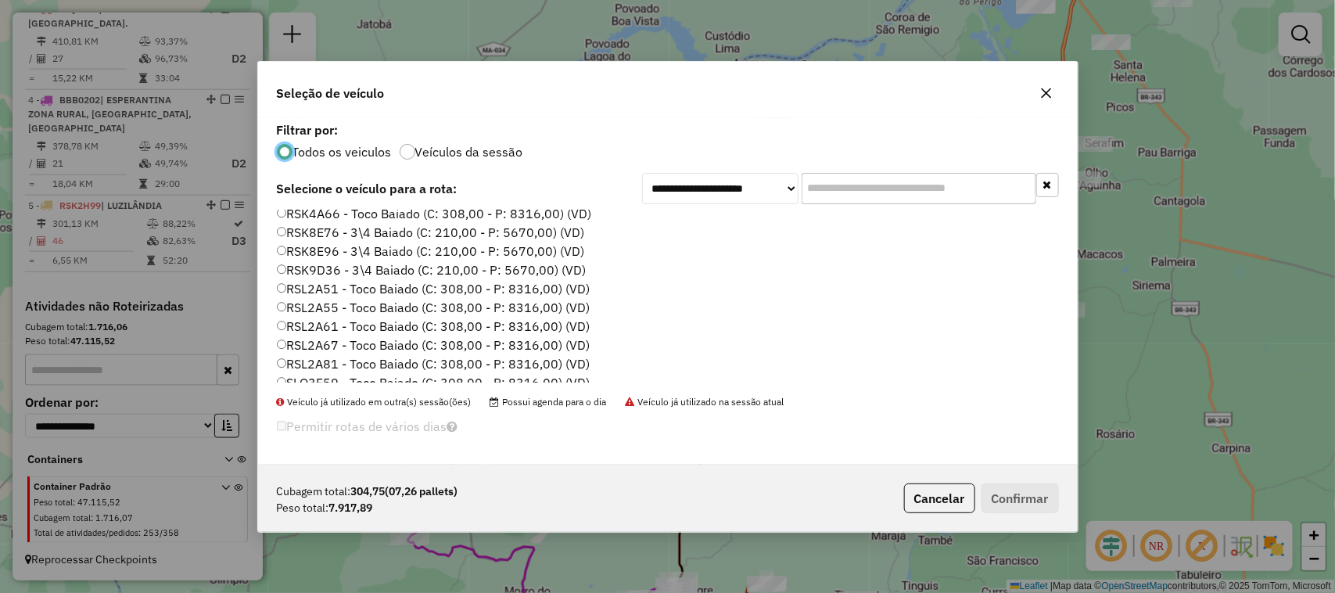
scroll to position [782, 0]
click at [290, 333] on label "RSL2A81 - Toco Baiado (C: 308,00 - P: 8316,00) (VD)" at bounding box center [434, 337] width 314 height 19
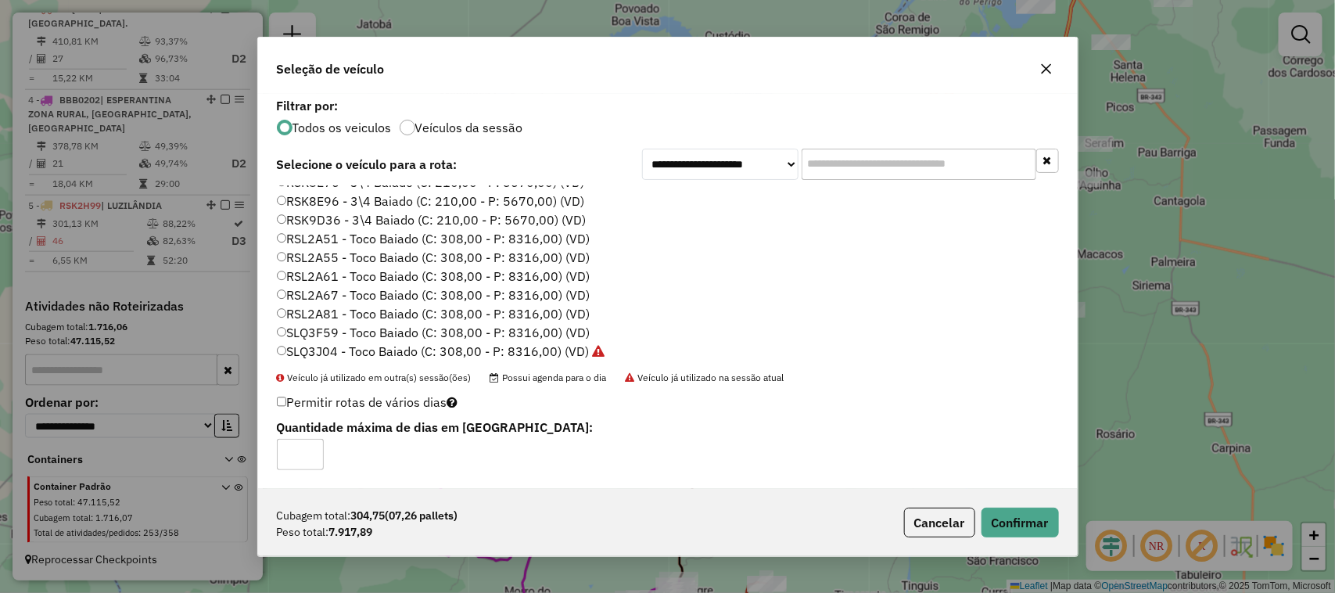
type input "*"
click at [314, 452] on input "*" at bounding box center [300, 454] width 47 height 31
click at [1040, 521] on button "Confirmar" at bounding box center [1019, 522] width 77 height 30
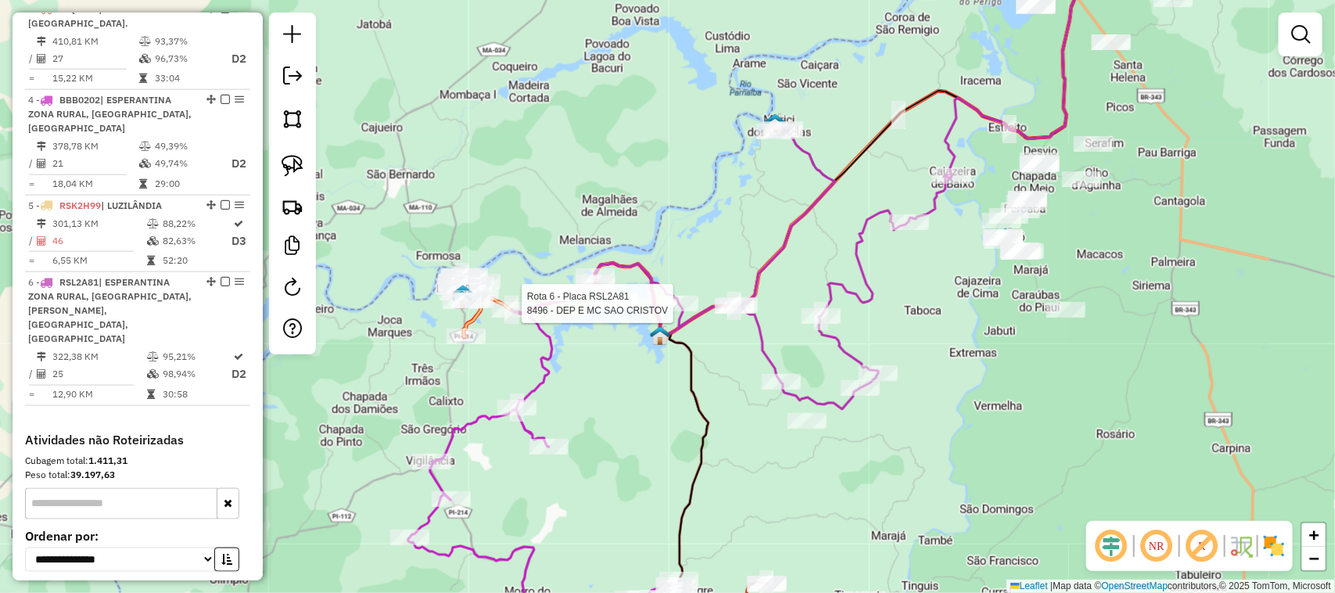
select select "*********"
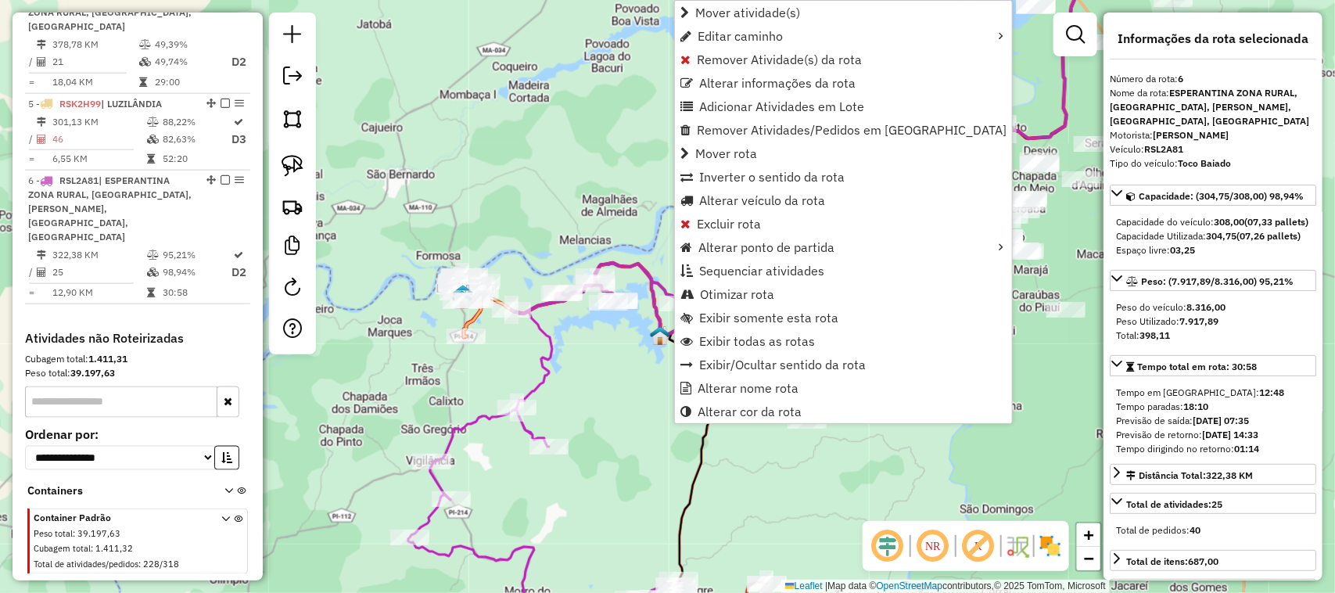
scroll to position [887, 0]
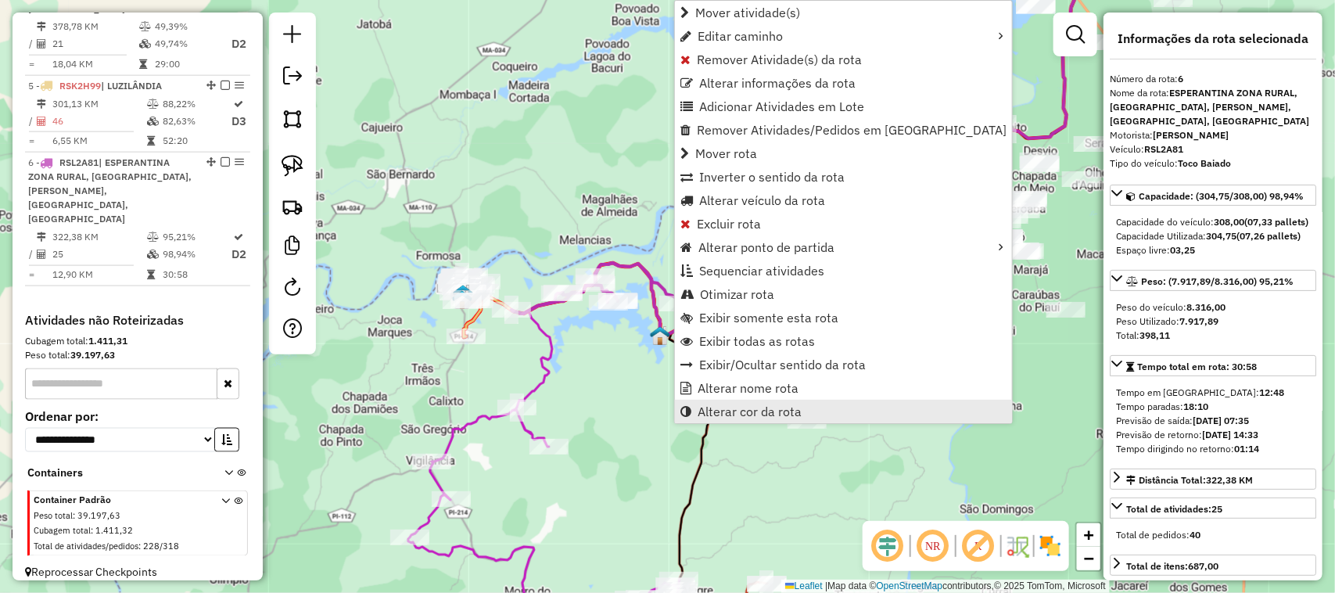
click at [758, 413] on span "Alterar cor da rota" at bounding box center [749, 411] width 104 height 13
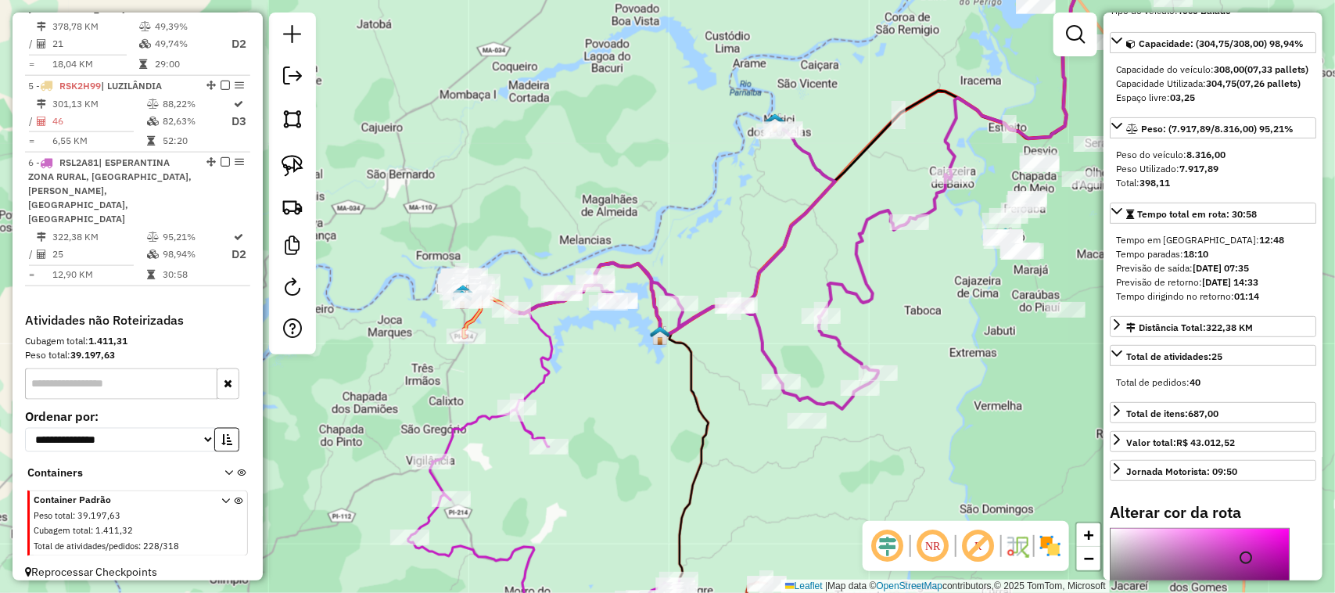
scroll to position [391, 0]
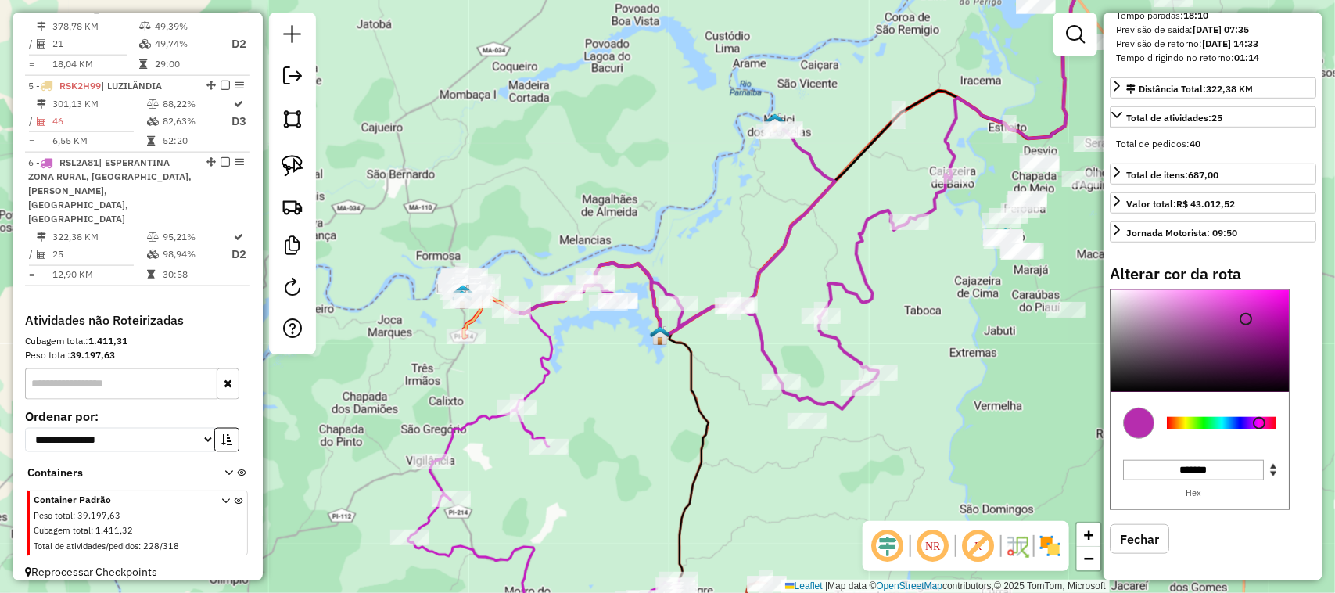
type input "*******"
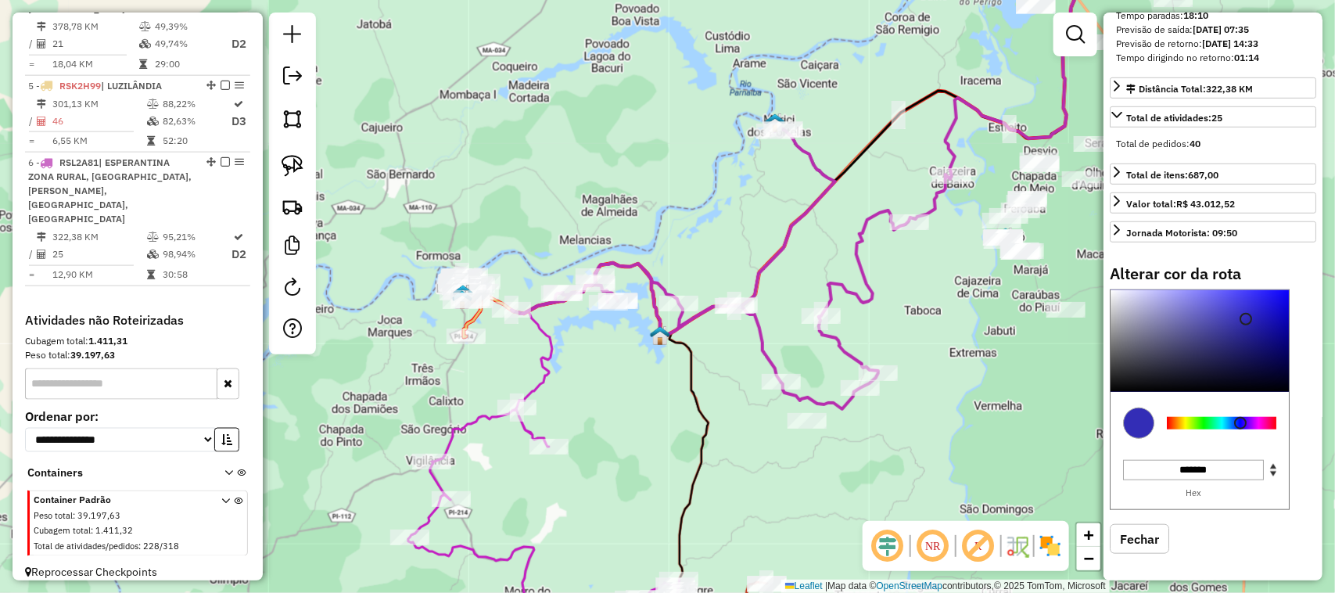
click at [1241, 429] on div at bounding box center [1221, 423] width 109 height 13
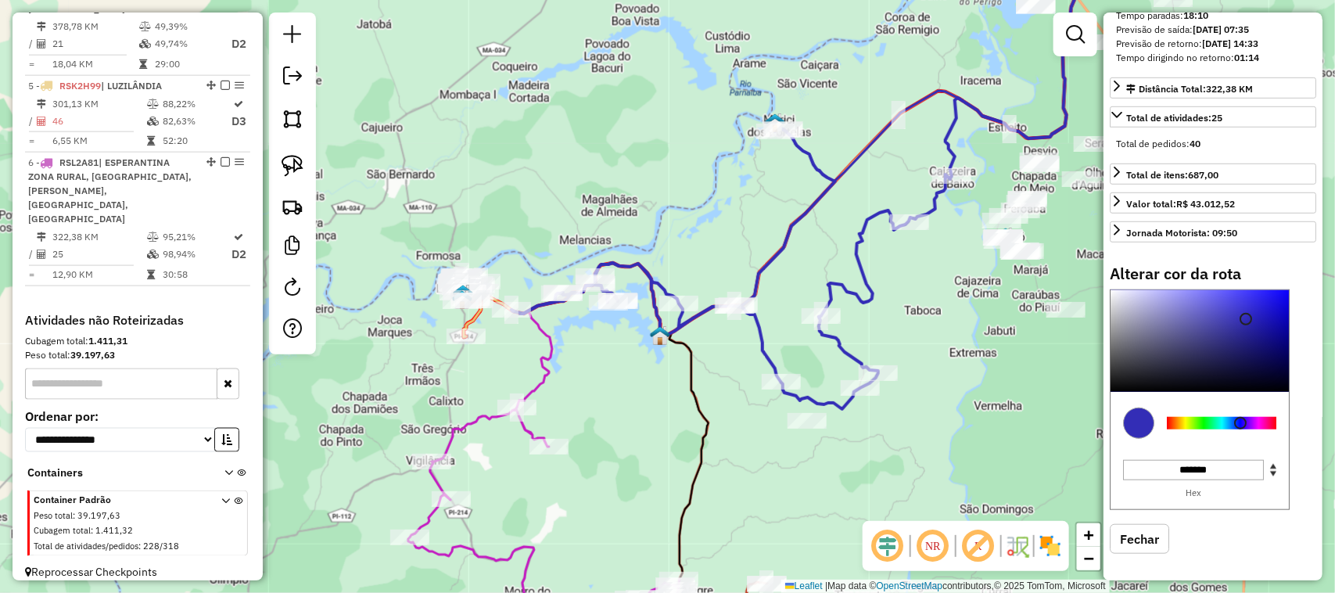
click at [936, 364] on div "Janela de atendimento Grade de atendimento Capacidade Transportadoras Veículos …" at bounding box center [667, 296] width 1335 height 593
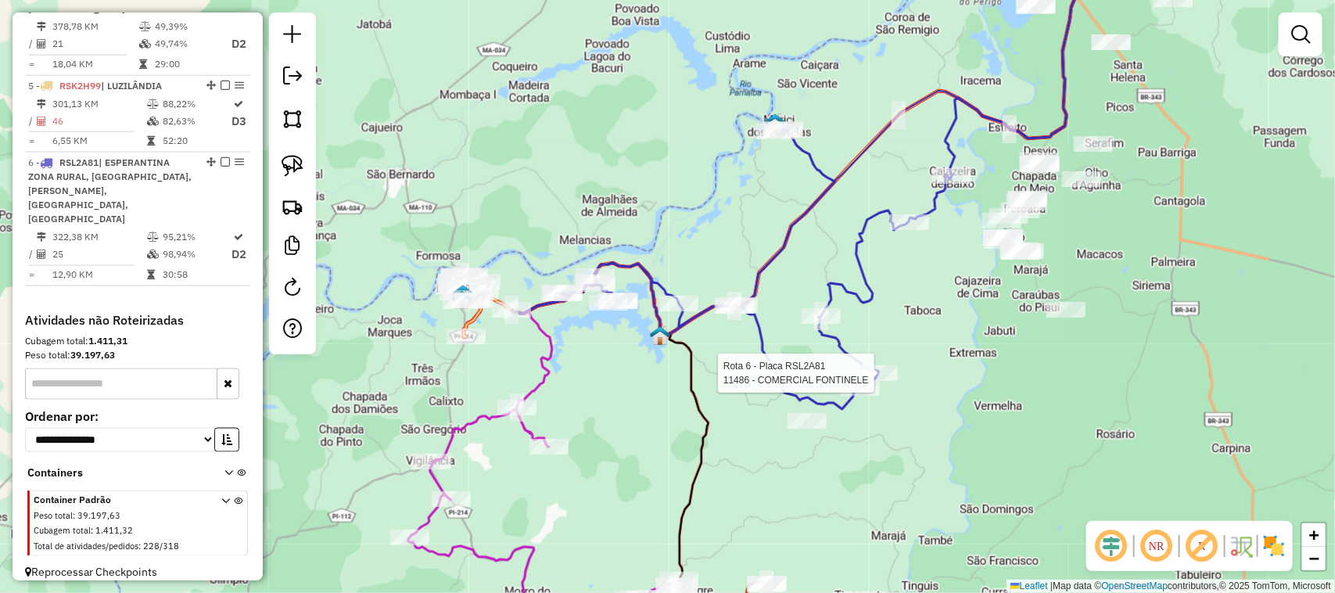
select select "*********"
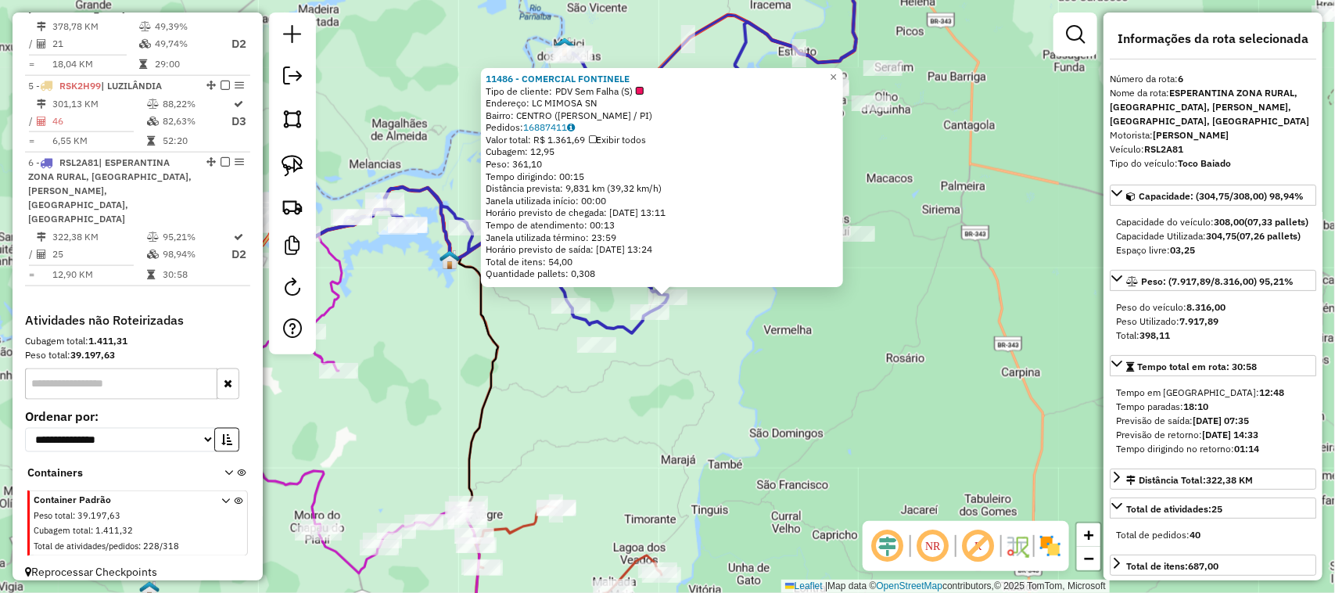
click at [794, 356] on div "11486 - COMERCIAL FONTINELE Tipo de cliente: PDV Sem Falha (S) Endereço: LC MIM…" at bounding box center [667, 296] width 1335 height 593
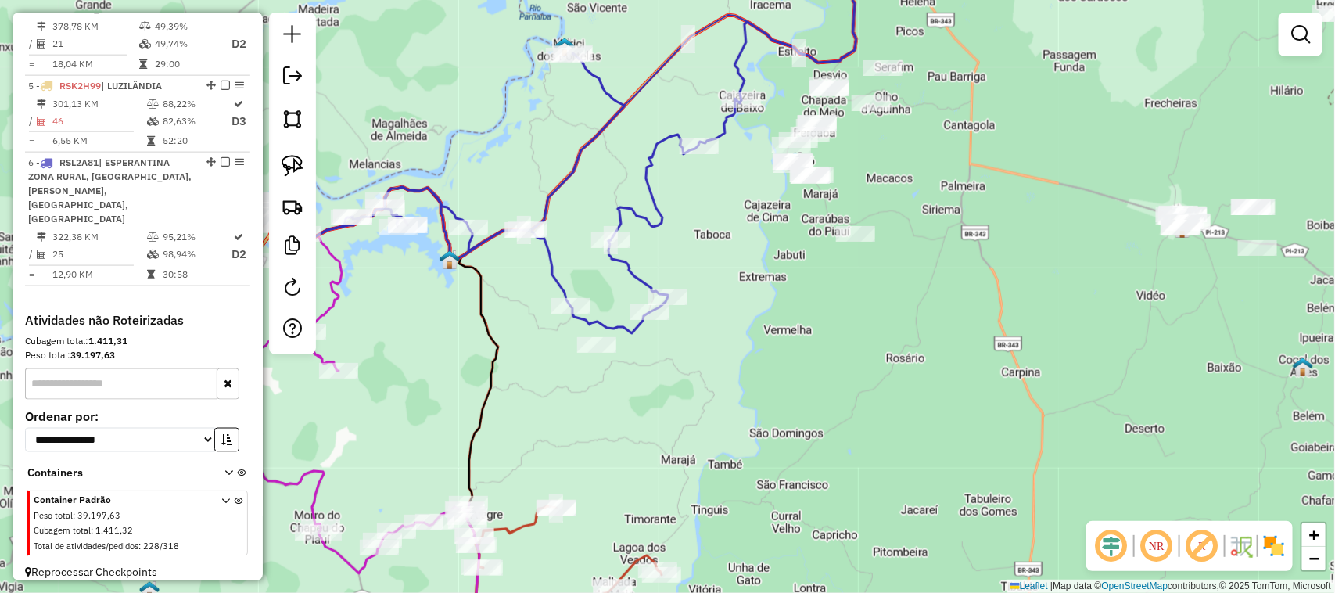
drag, startPoint x: 379, startPoint y: 301, endPoint x: 557, endPoint y: 337, distance: 181.9
click at [540, 335] on div "Janela de atendimento Grade de atendimento Capacidade Transportadoras Veículos …" at bounding box center [667, 296] width 1335 height 593
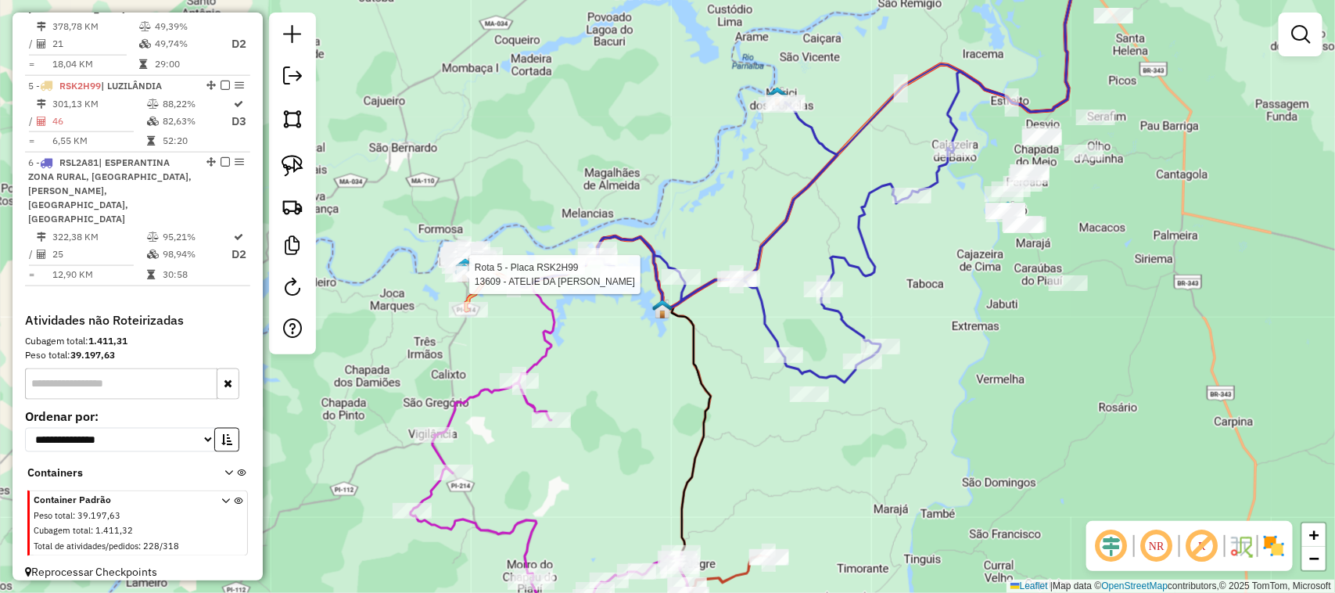
select select "*********"
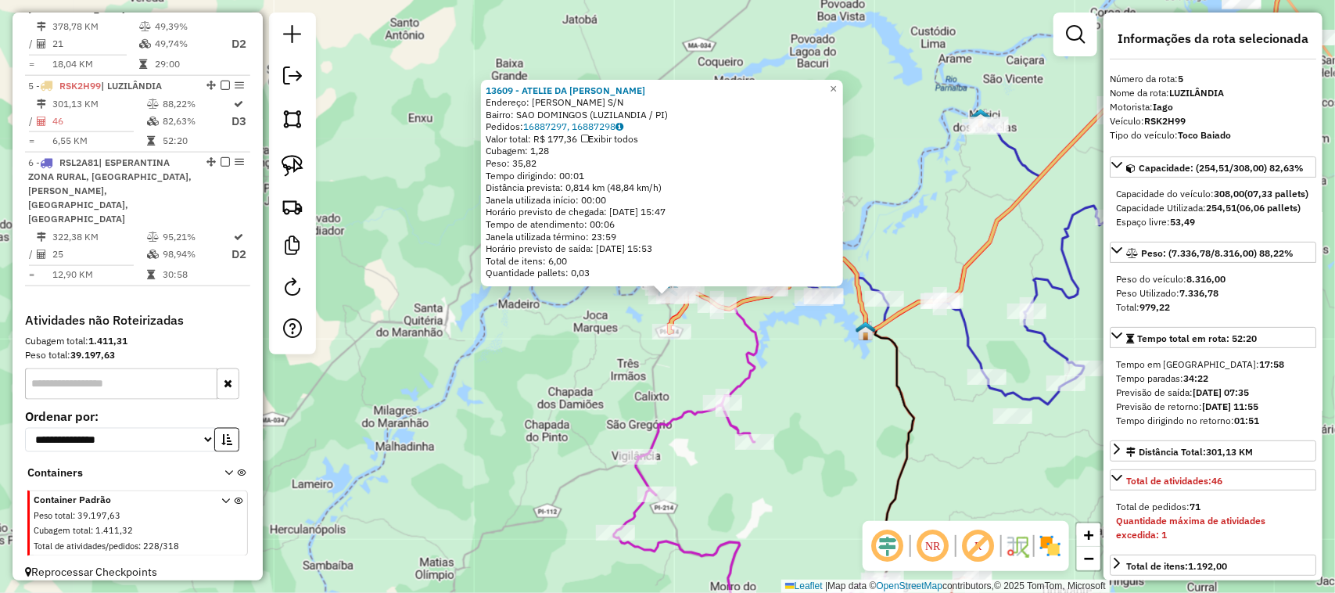
click at [722, 354] on div "13609 - ATELIE DA SANDRA Endereço: DOMINGOS MARQUES S/N Bairro: SAO DOMINGOS (L…" at bounding box center [667, 296] width 1335 height 593
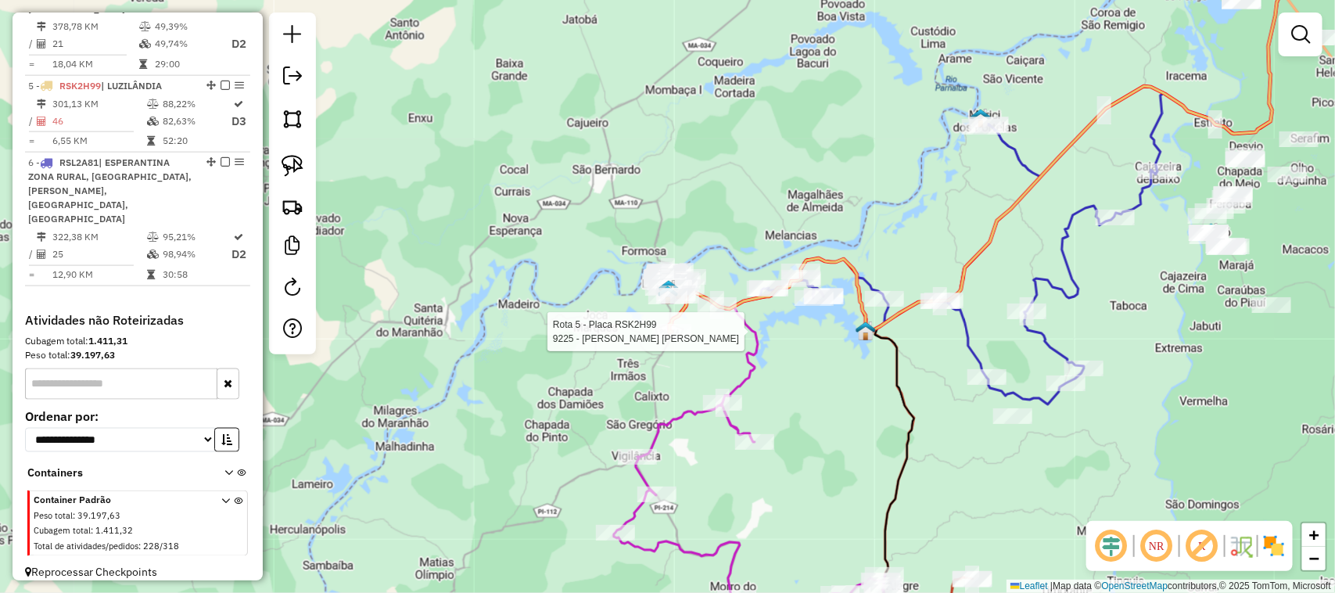
select select "*********"
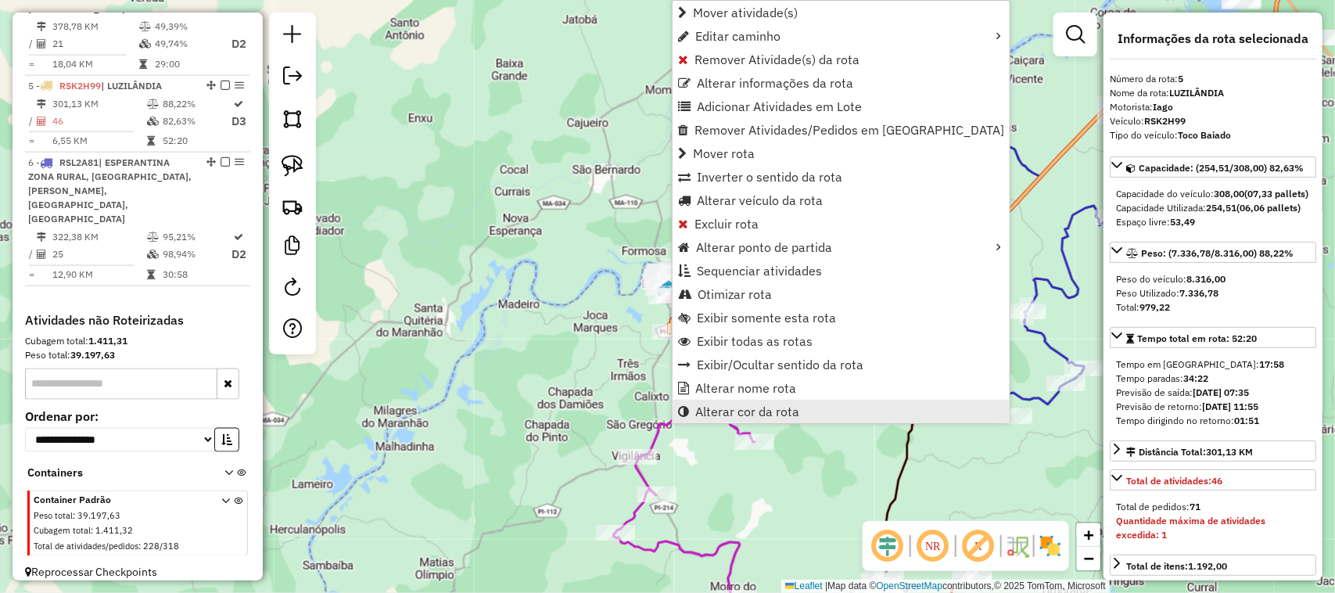
click at [747, 415] on span "Alterar cor da rota" at bounding box center [747, 411] width 104 height 13
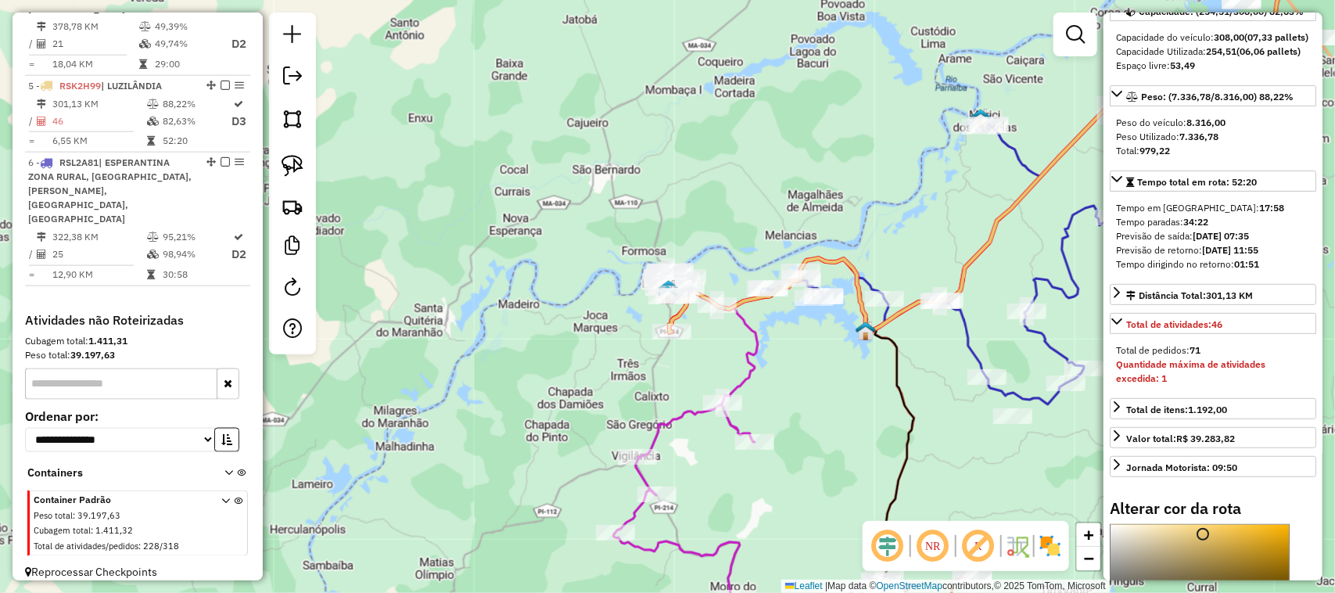
scroll to position [293, 0]
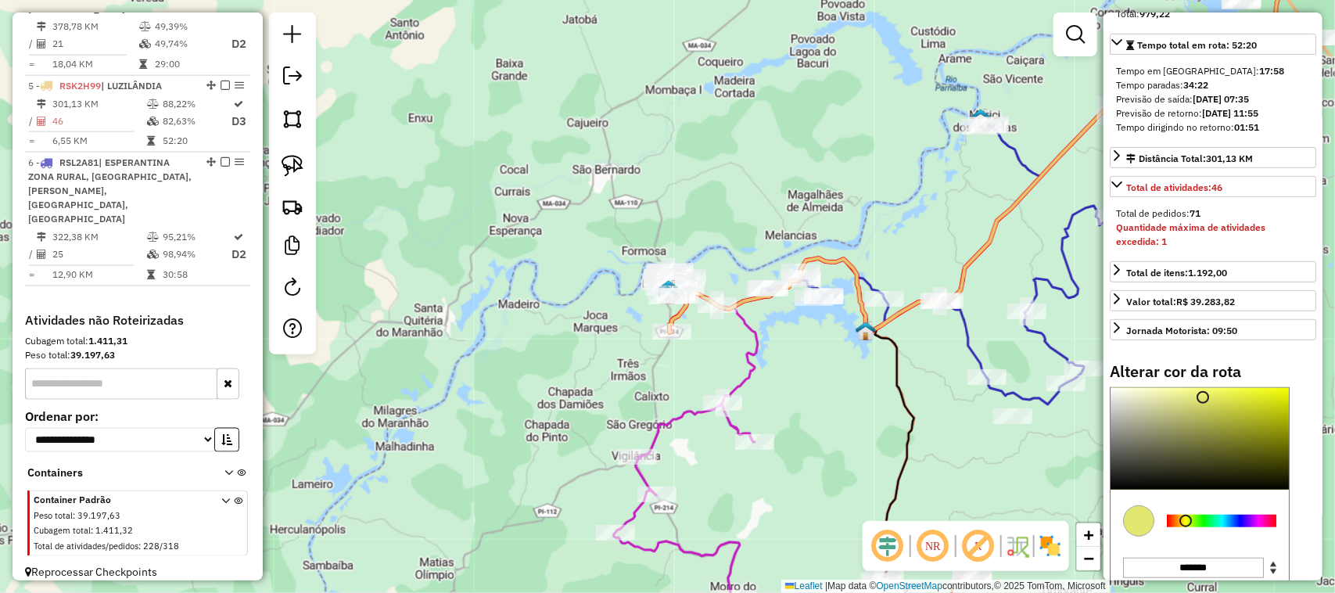
click at [1186, 527] on div at bounding box center [1185, 520] width 13 height 13
type input "*******"
click at [1282, 428] on div at bounding box center [1199, 439] width 178 height 102
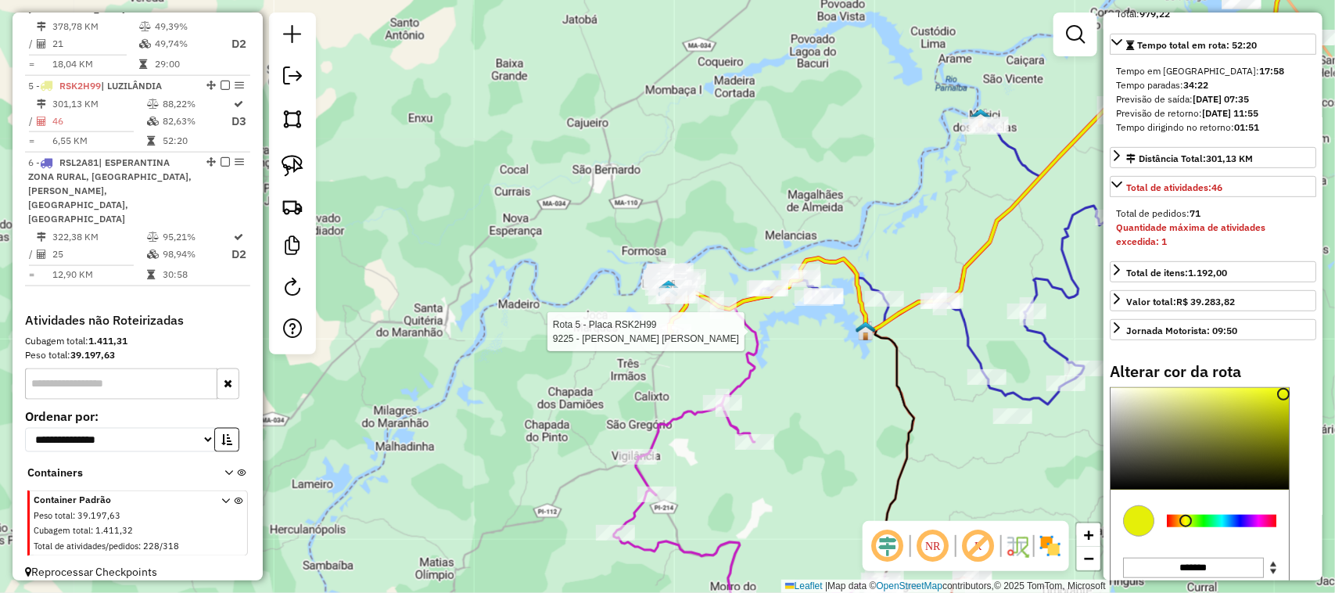
select select "*********"
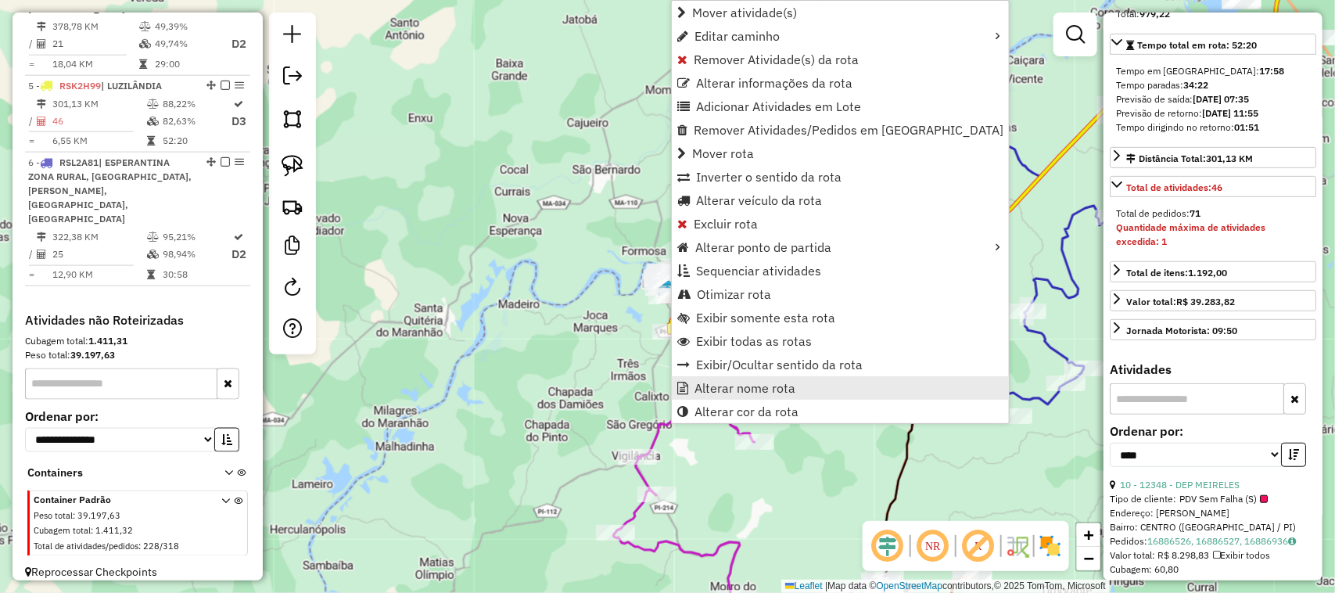
click at [765, 395] on link "Alterar nome rota" at bounding box center [840, 387] width 337 height 23
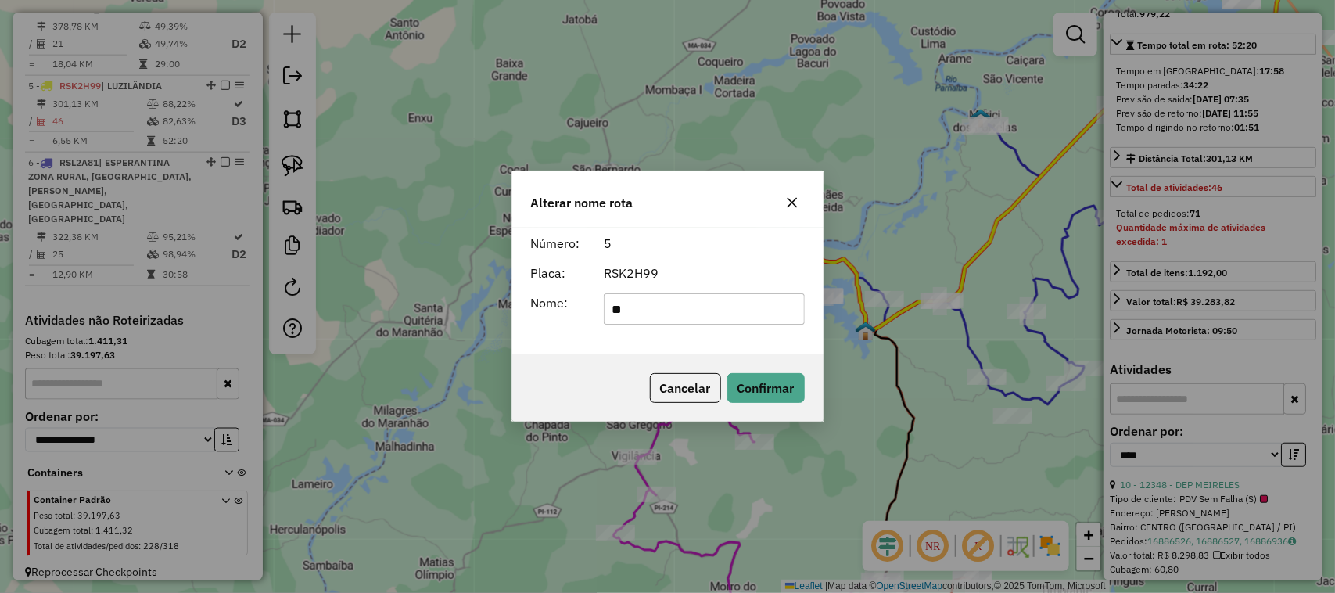
type input "*"
type input "**********"
click at [779, 392] on button "Confirmar" at bounding box center [765, 388] width 77 height 30
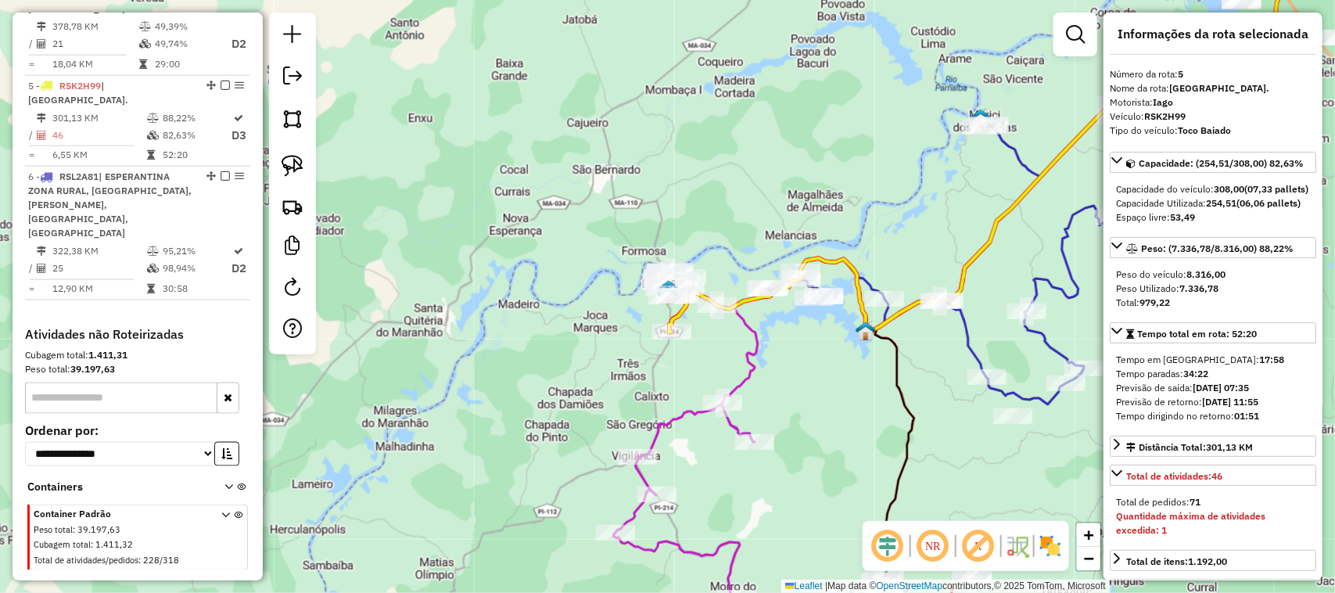
scroll to position [0, 0]
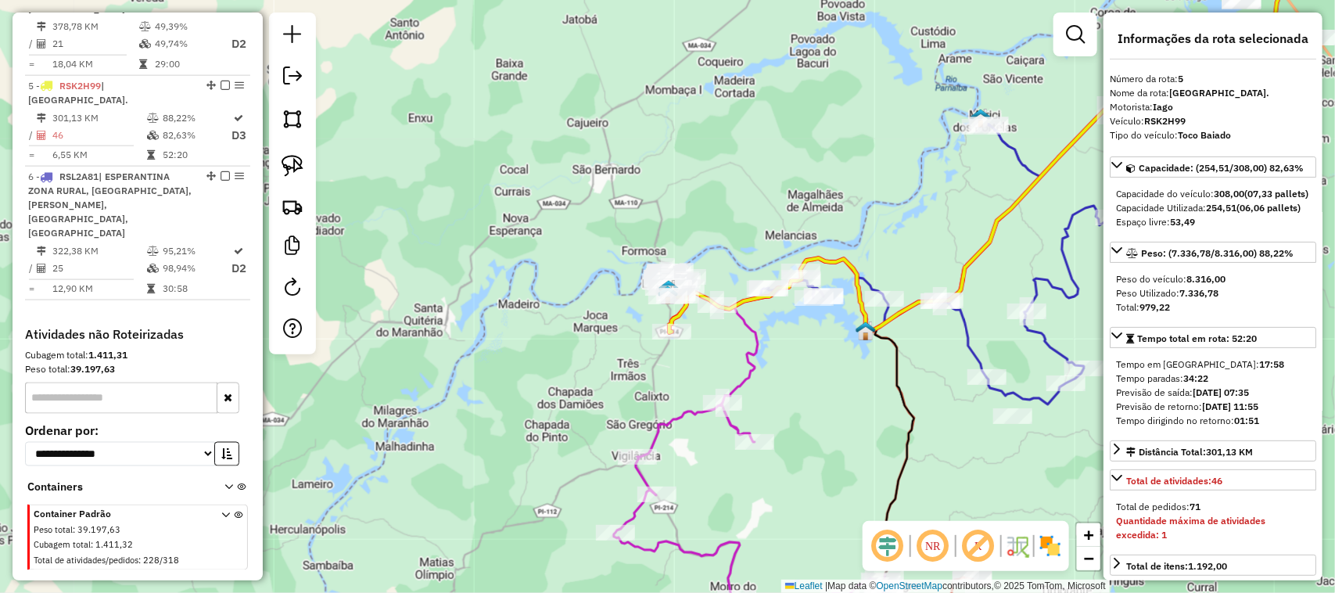
click at [794, 379] on div "Janela de atendimento Grade de atendimento Capacidade Transportadoras Veículos …" at bounding box center [667, 296] width 1335 height 593
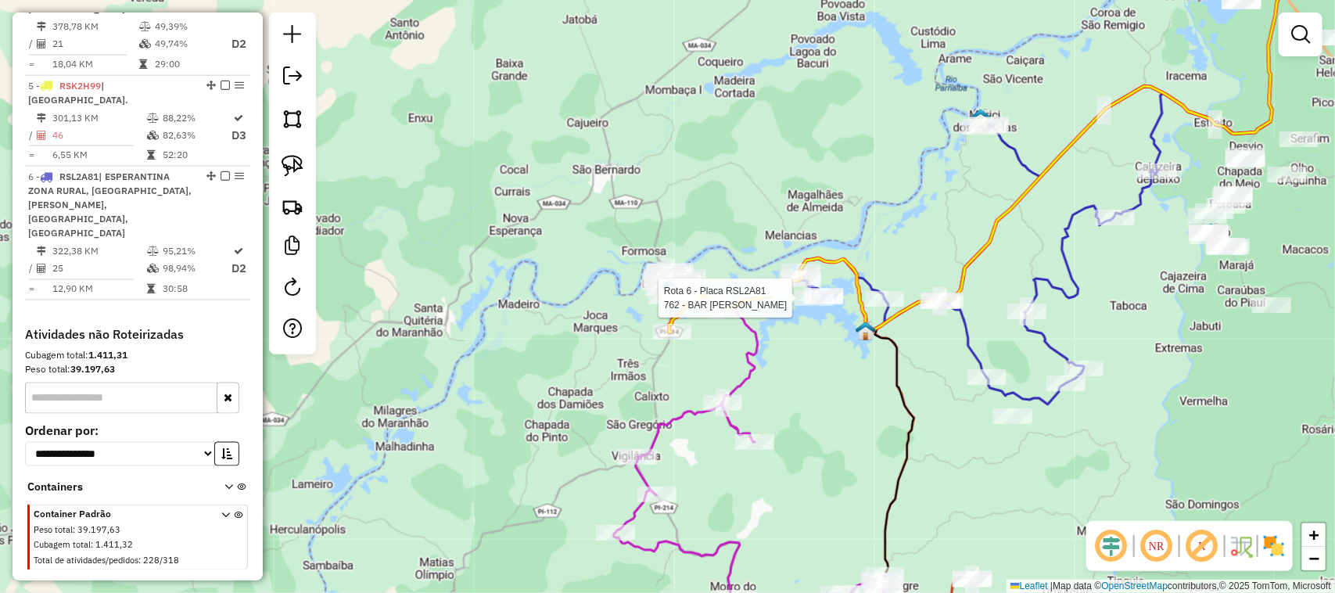
select select "*********"
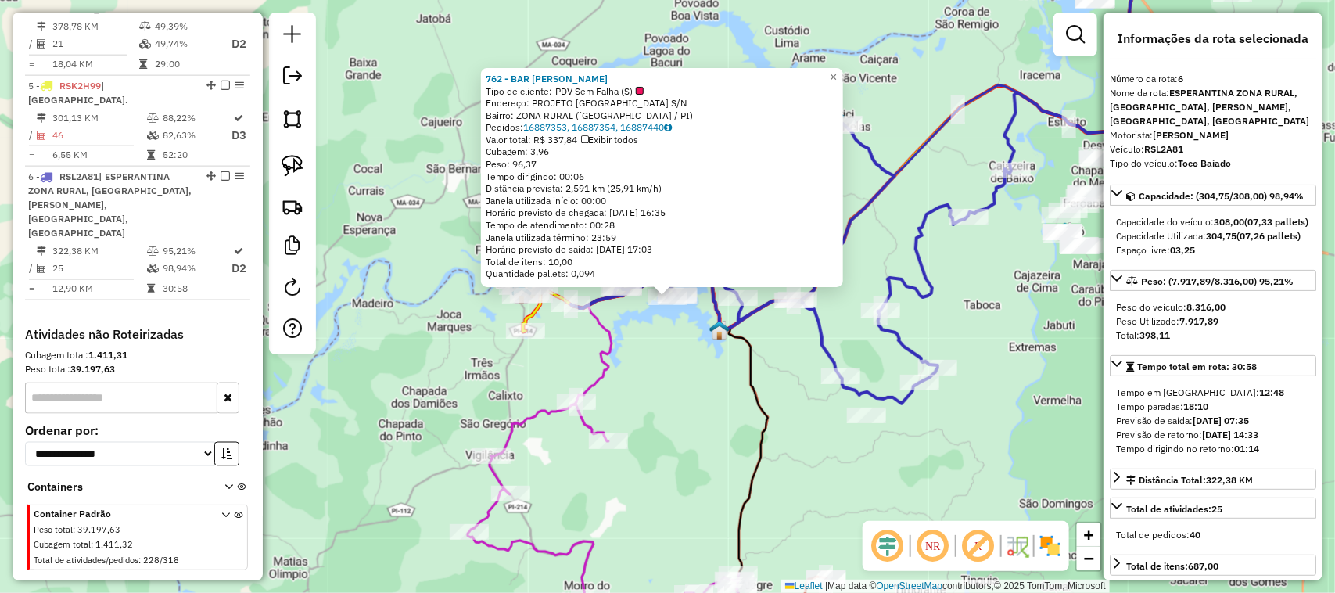
click at [772, 362] on div "762 - BAR MOCINHA CAMARAO Tipo de cliente: PDV Sem Falha (S) Endereço: PROJETO …" at bounding box center [667, 296] width 1335 height 593
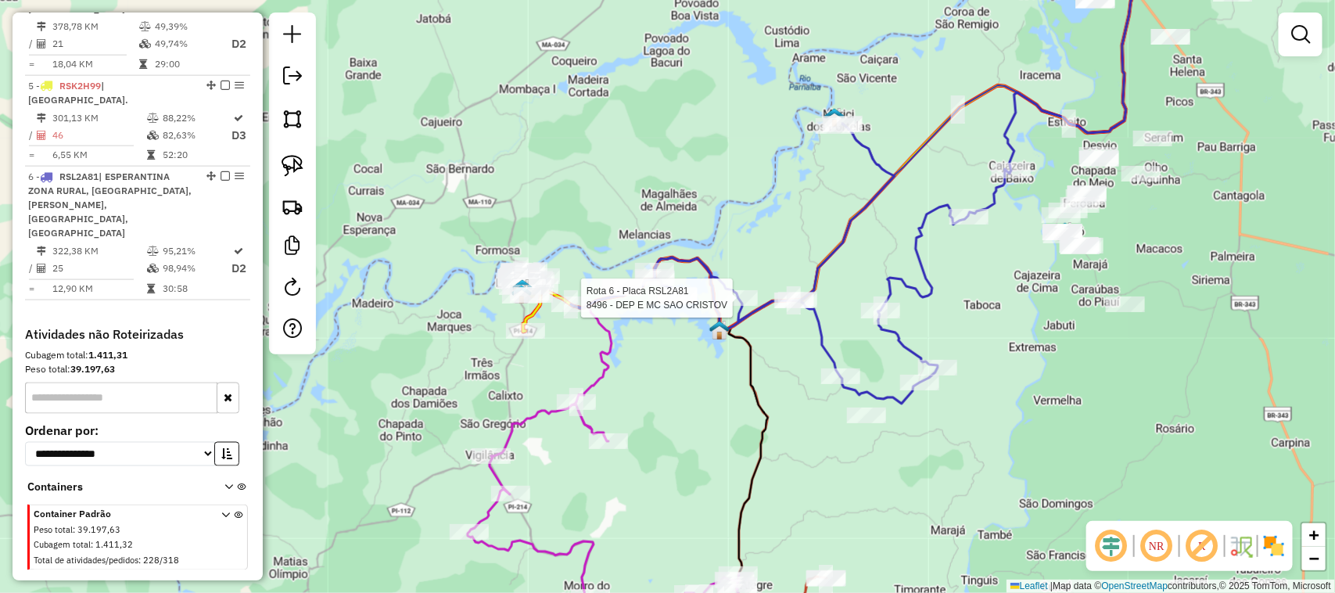
select select "*********"
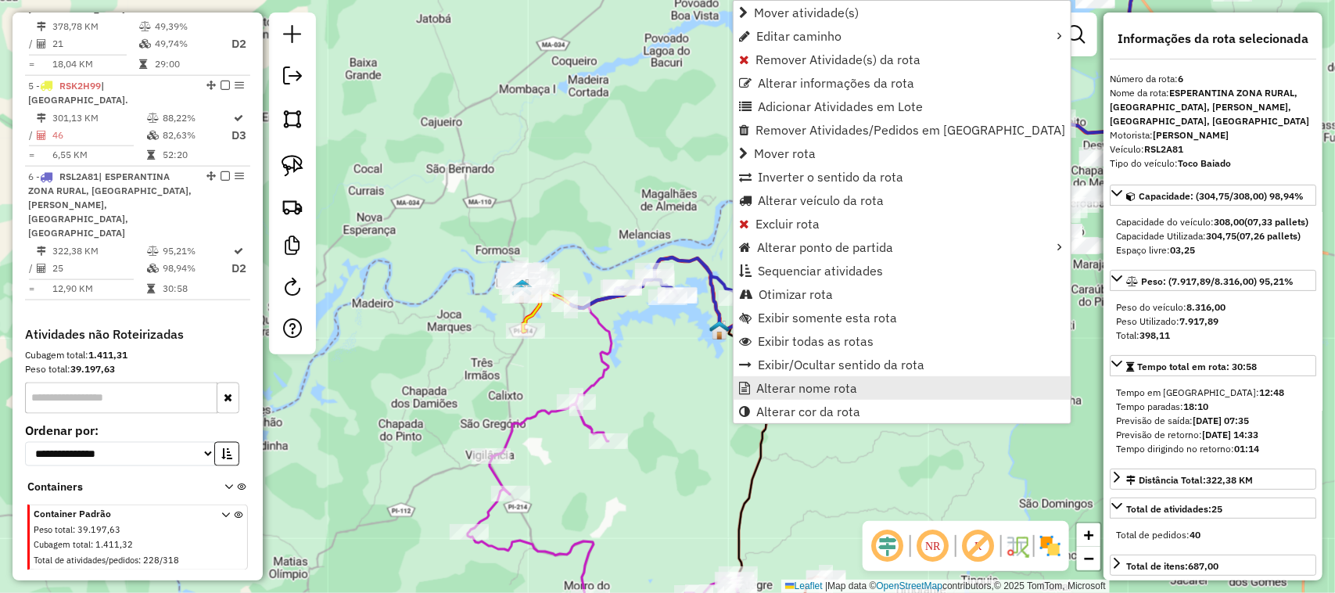
click at [821, 387] on span "Alterar nome rota" at bounding box center [806, 388] width 101 height 13
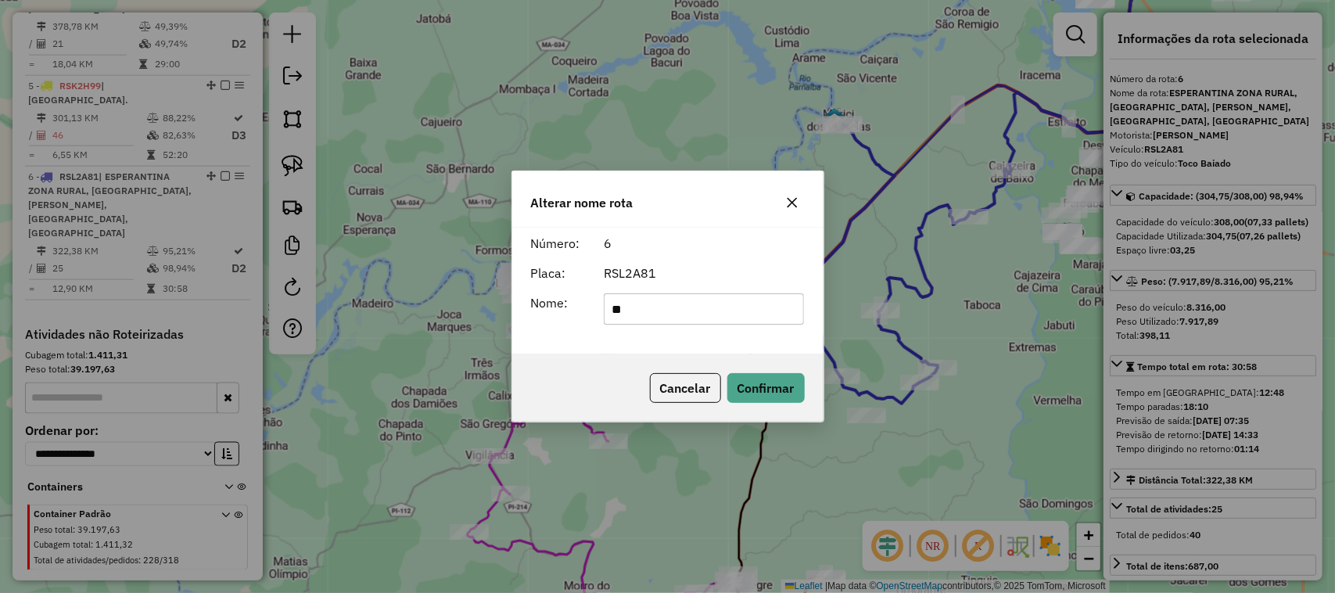
type input "*"
type input "**********"
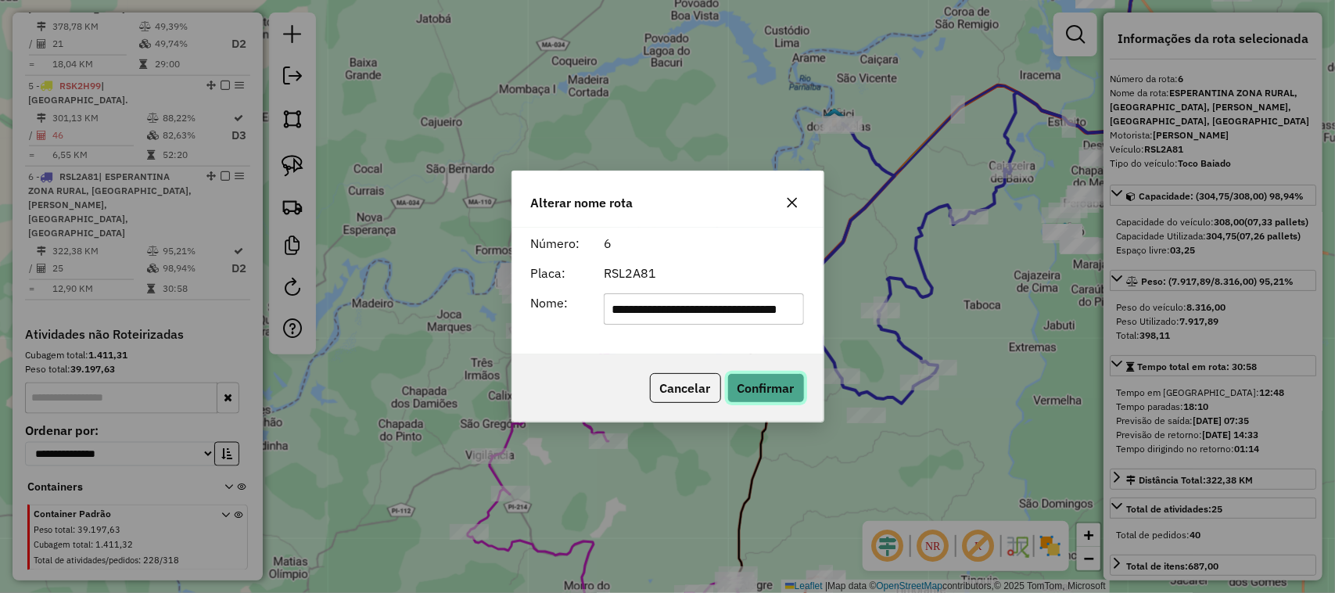
click at [753, 389] on button "Confirmar" at bounding box center [765, 388] width 77 height 30
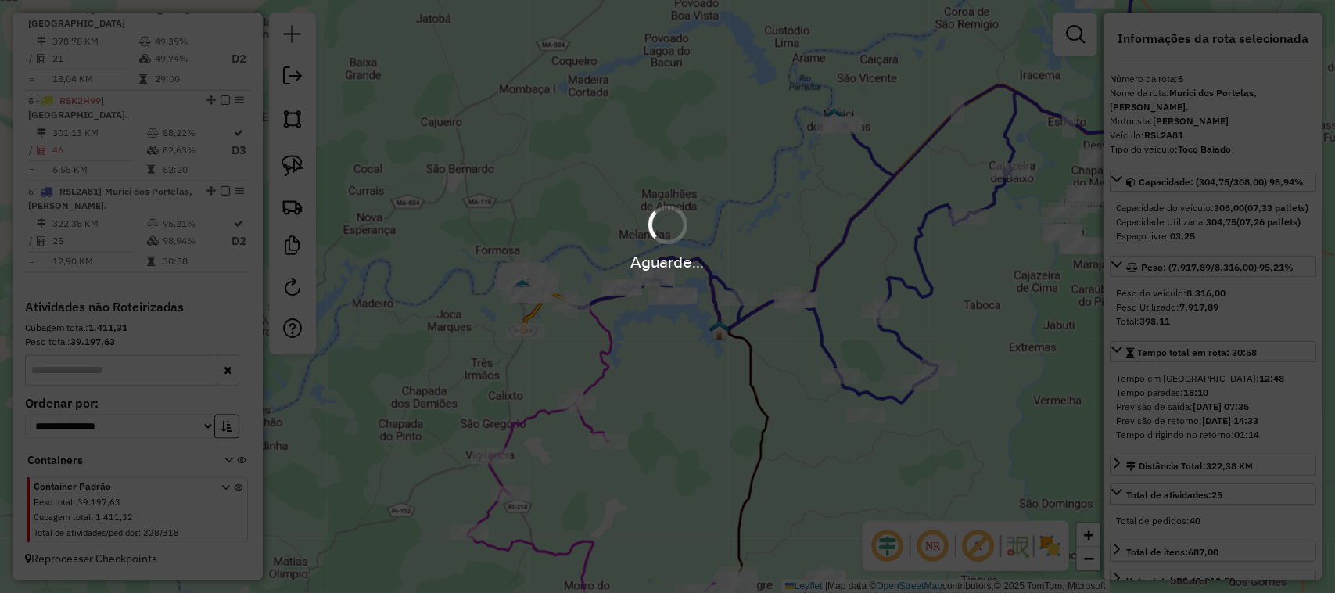
scroll to position [859, 0]
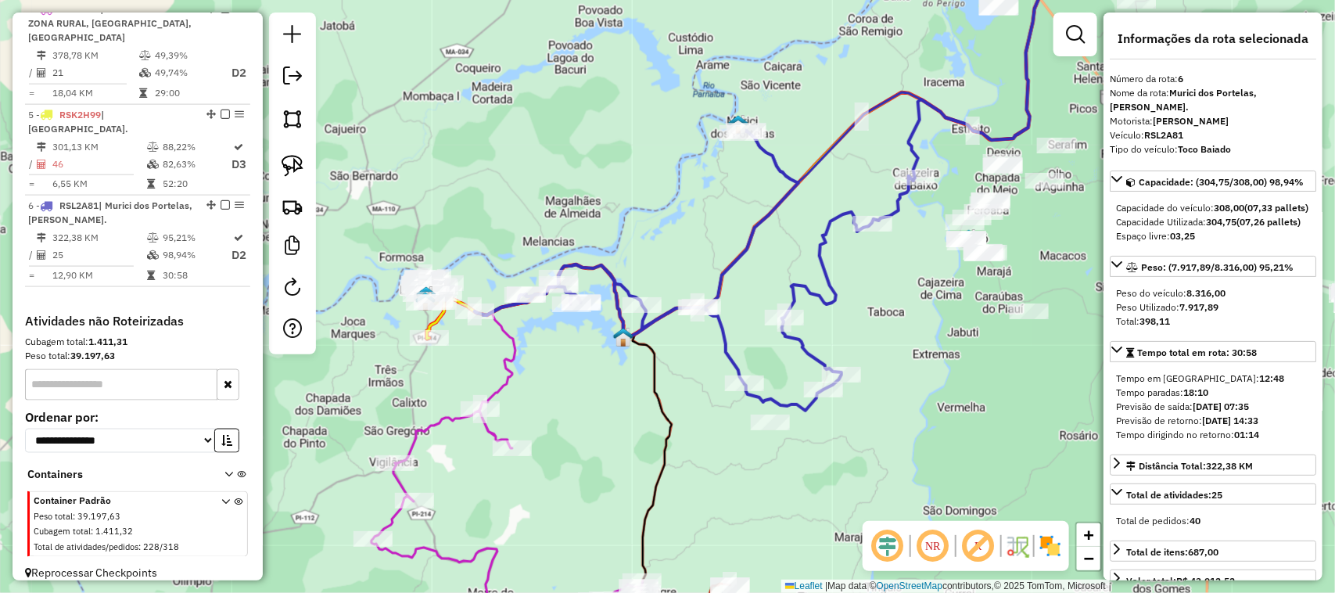
drag, startPoint x: 970, startPoint y: 414, endPoint x: 720, endPoint y: 404, distance: 250.4
click at [745, 408] on div "Janela de atendimento Grade de atendimento Capacidade Transportadoras Veículos …" at bounding box center [667, 296] width 1335 height 593
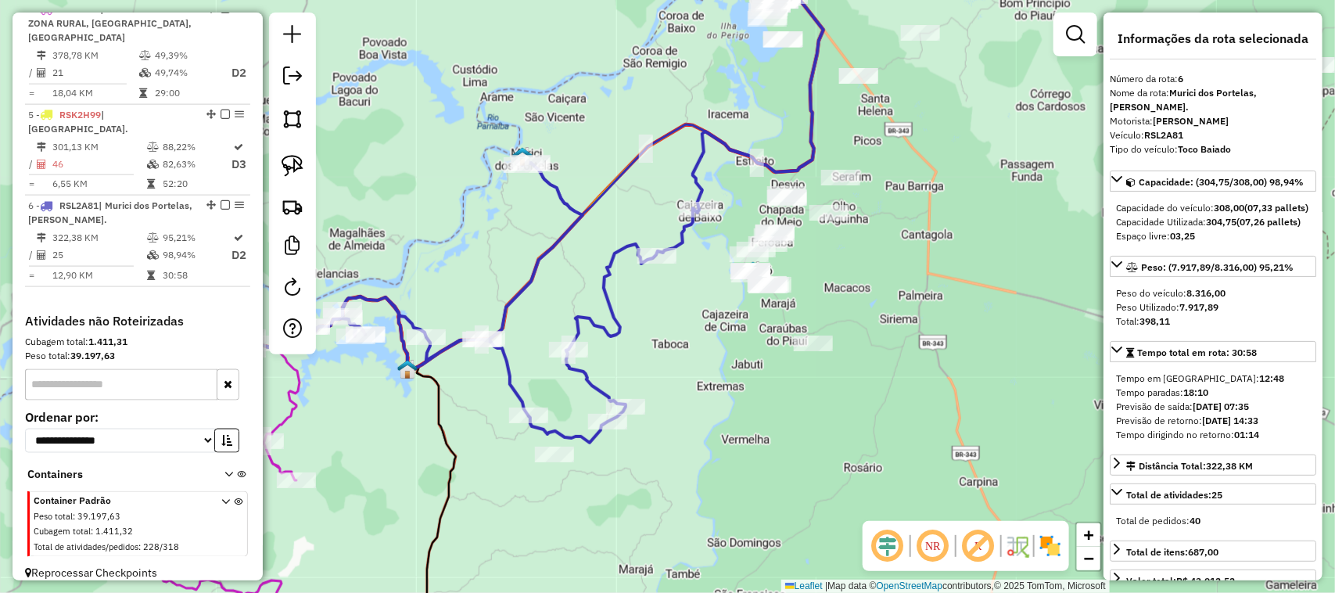
drag, startPoint x: 795, startPoint y: 350, endPoint x: 733, endPoint y: 396, distance: 77.1
click at [733, 396] on div "Janela de atendimento Grade de atendimento Capacidade Transportadoras Veículos …" at bounding box center [667, 296] width 1335 height 593
click at [294, 170] on img at bounding box center [292, 166] width 22 height 22
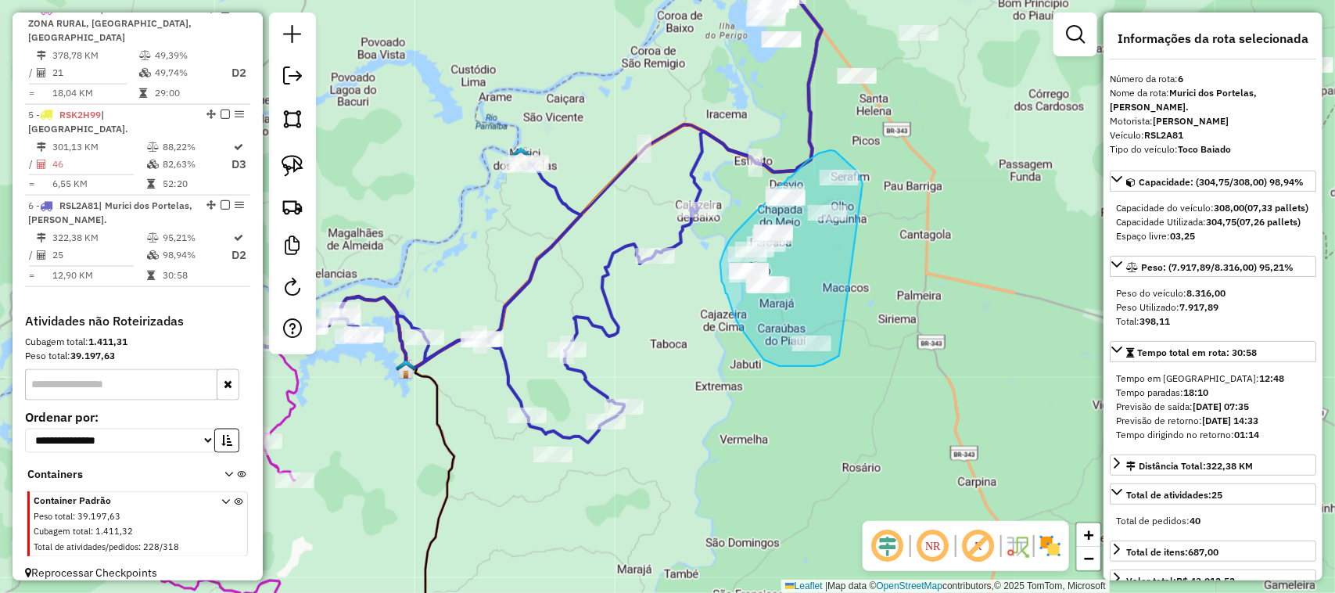
drag, startPoint x: 839, startPoint y: 356, endPoint x: 870, endPoint y: 204, distance: 154.9
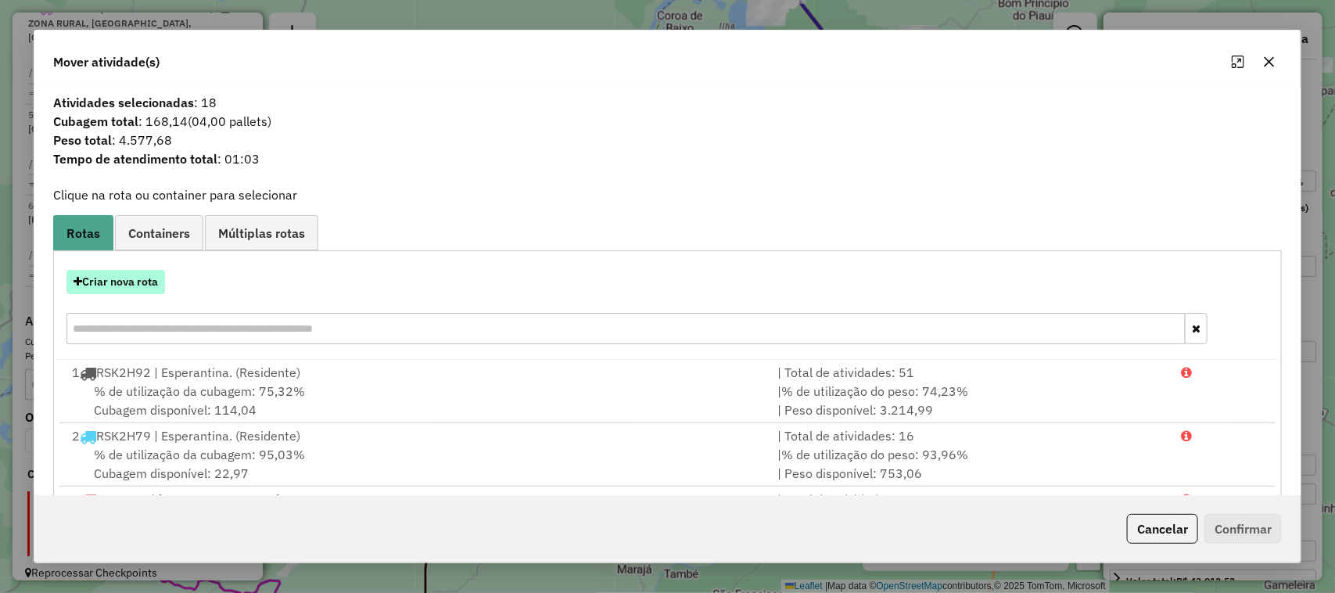
click at [124, 292] on button "Criar nova rota" at bounding box center [115, 282] width 99 height 24
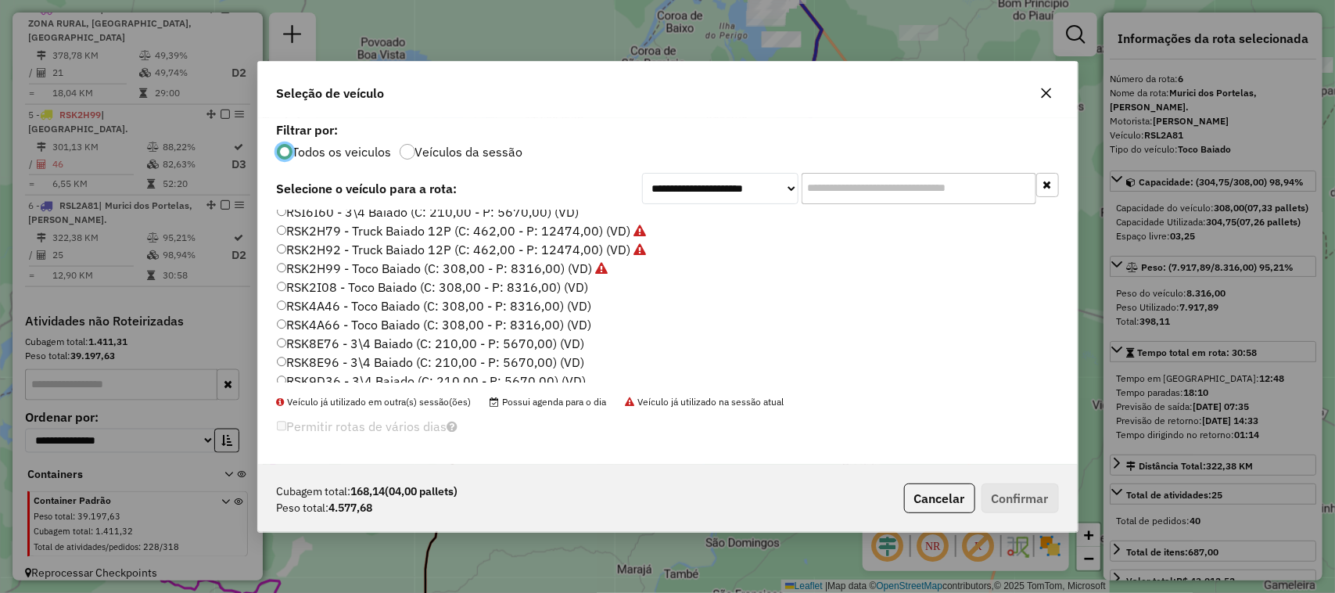
scroll to position [547, 0]
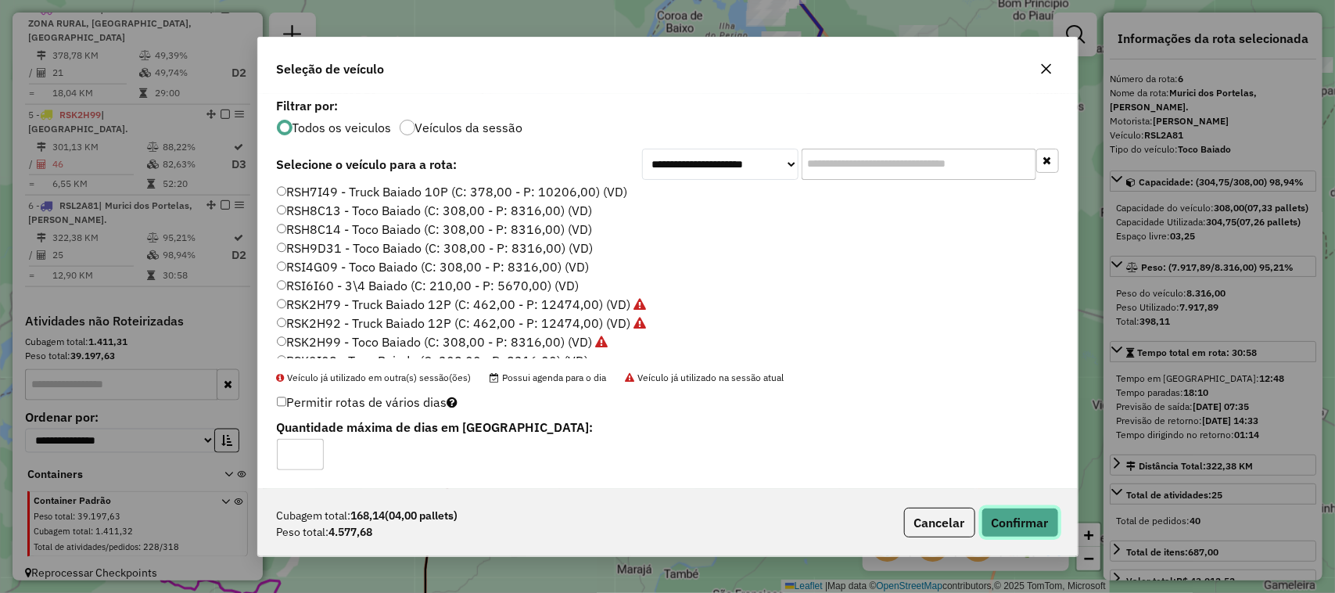
click at [1013, 512] on button "Confirmar" at bounding box center [1019, 522] width 77 height 30
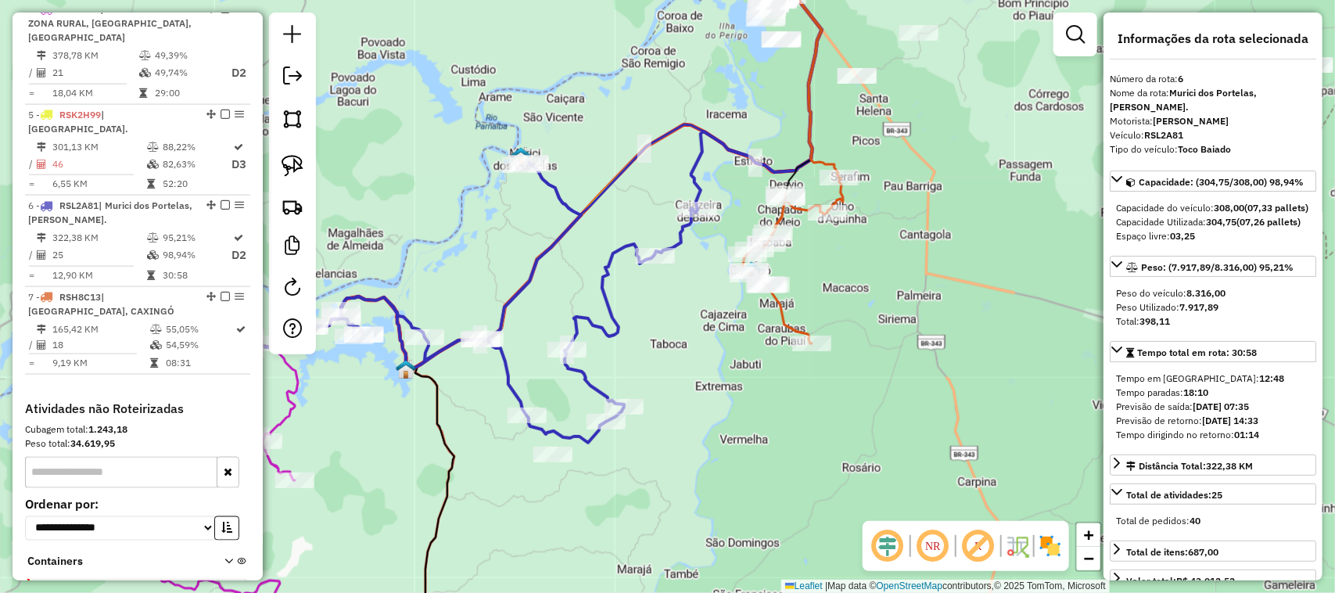
scroll to position [947, 0]
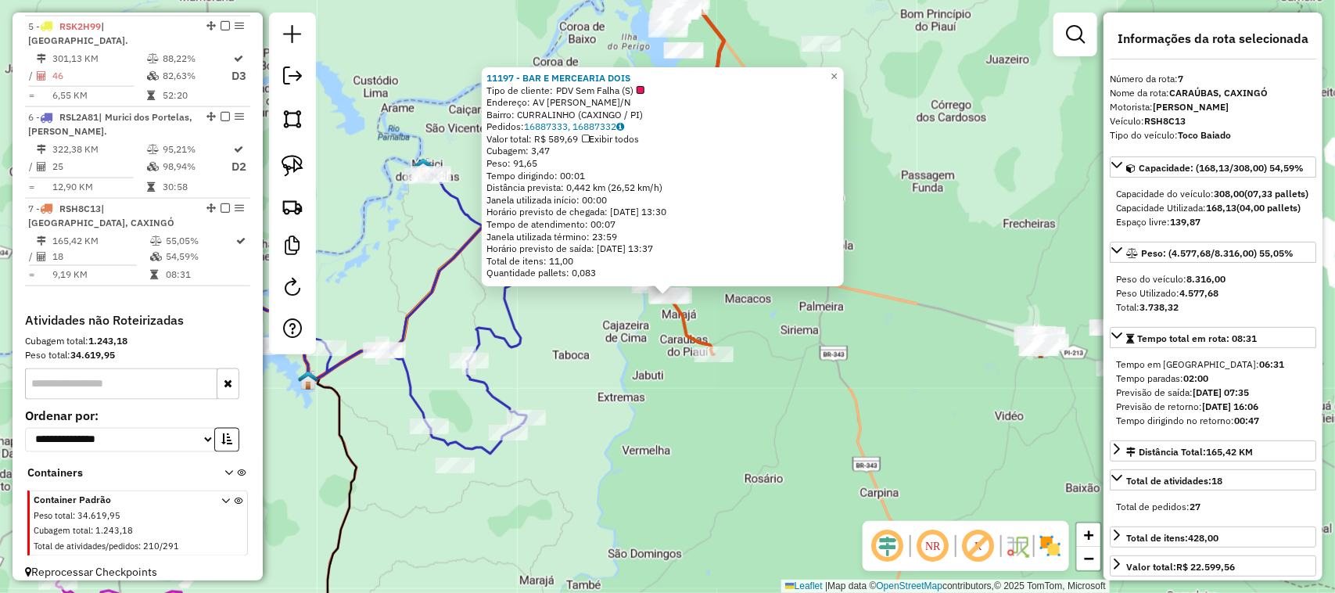
click at [713, 310] on div "11197 - BAR E MERCEARIA DOIS Tipo de cliente: PDV Sem Falha (S) Endereço: AV AN…" at bounding box center [667, 296] width 1335 height 593
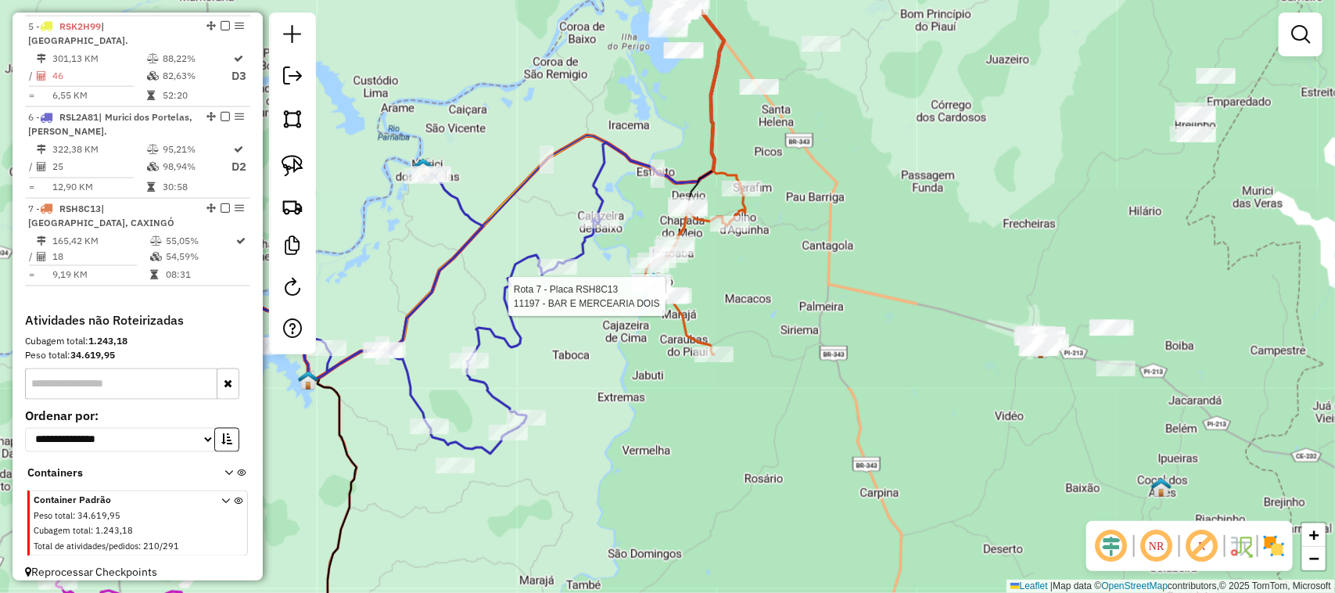
select select "*********"
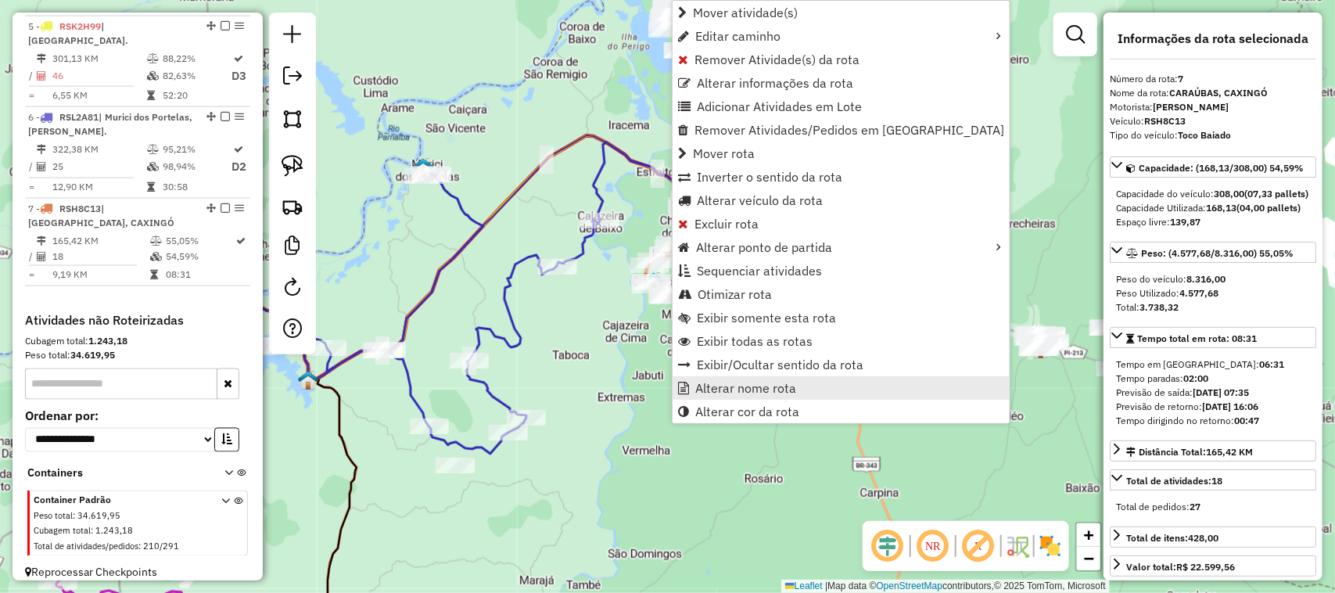
click at [727, 387] on span "Alterar nome rota" at bounding box center [745, 388] width 101 height 13
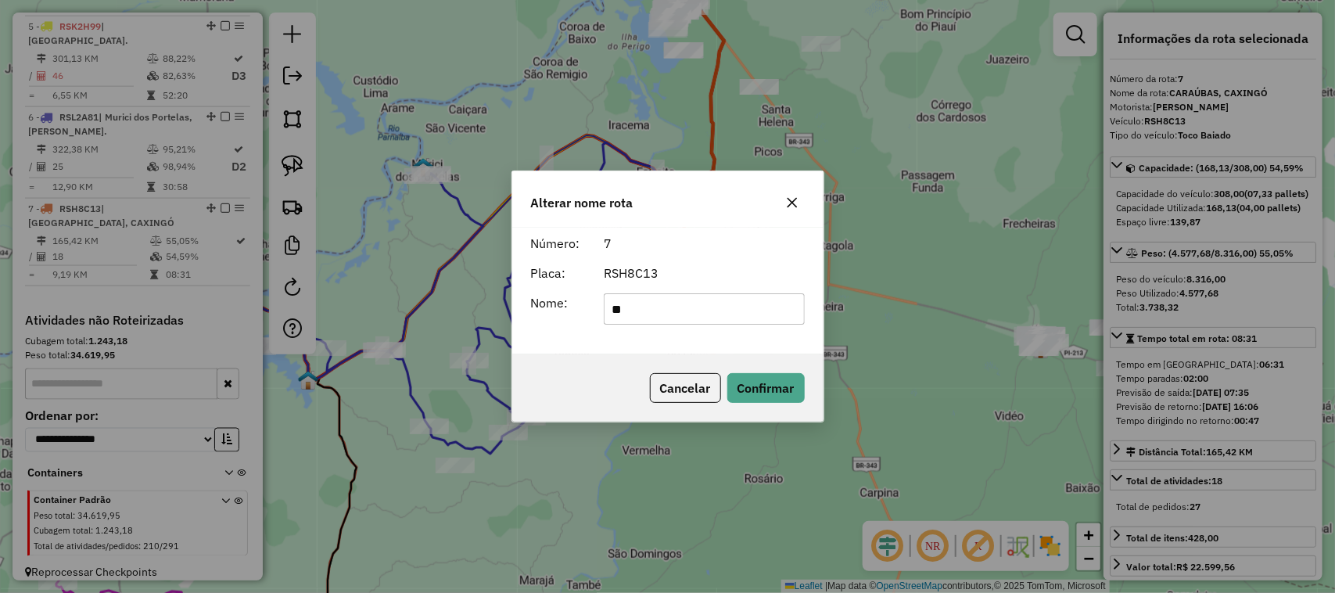
type input "*"
type input "**********"
click at [787, 387] on button "Confirmar" at bounding box center [765, 388] width 77 height 30
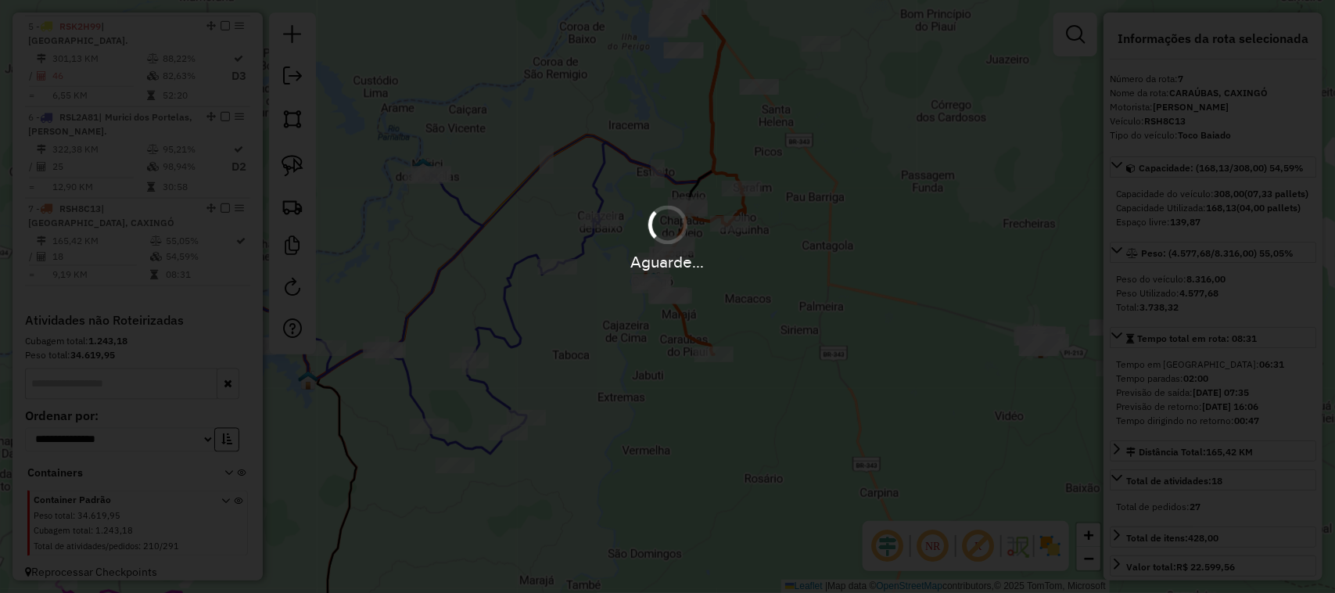
scroll to position [933, 0]
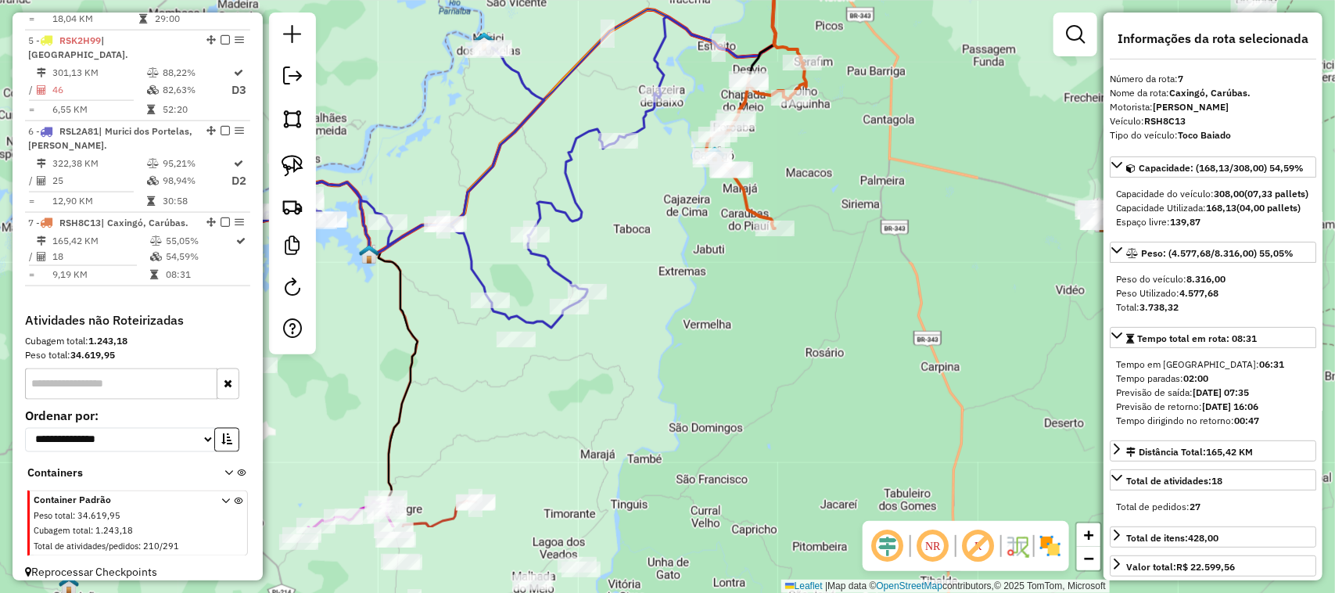
drag, startPoint x: 640, startPoint y: 478, endPoint x: 702, endPoint y: 332, distance: 158.3
click at [702, 339] on div "Janela de atendimento Grade de atendimento Capacidade Transportadoras Veículos …" at bounding box center [667, 296] width 1335 height 593
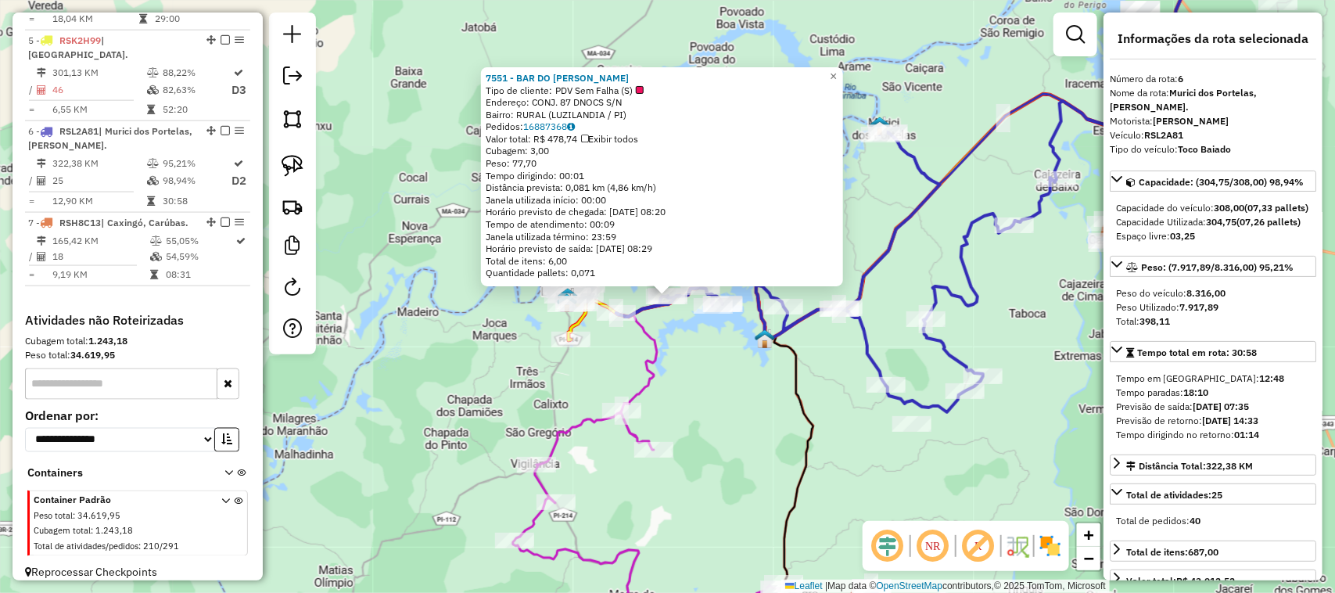
click at [726, 459] on div "7551 - BAR DO CHICO BELARIN Tipo de cliente: PDV Sem Falha (S) Endereço: CONJ. …" at bounding box center [667, 296] width 1335 height 593
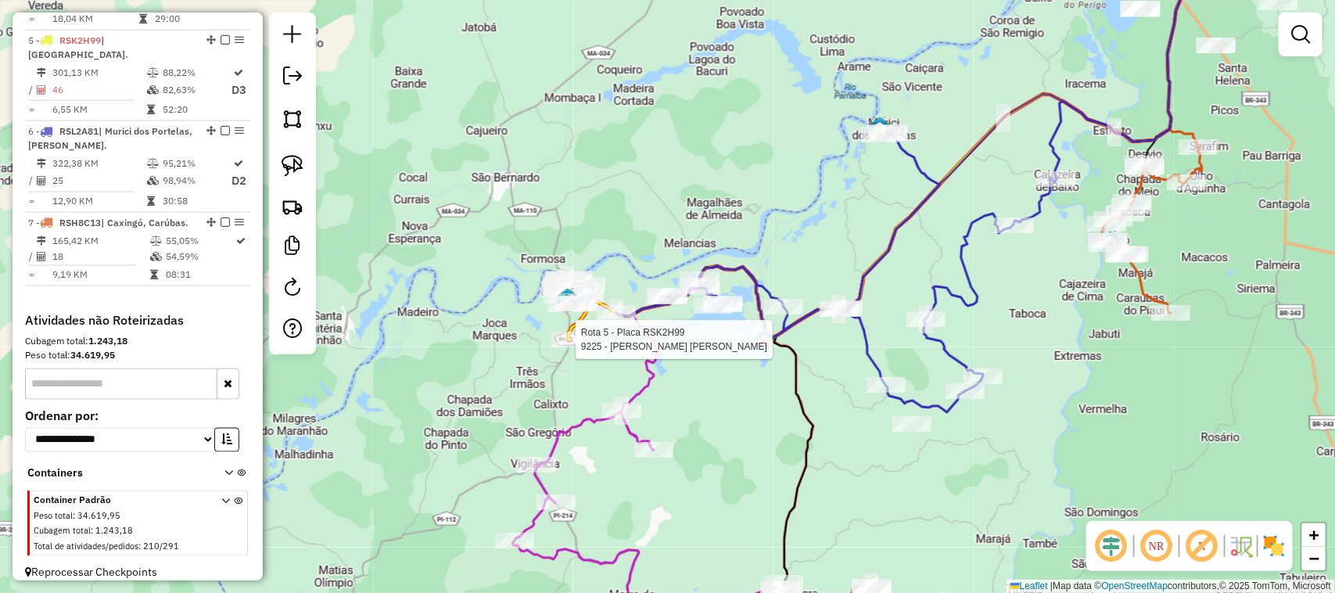
click at [575, 347] on div at bounding box center [570, 340] width 39 height 16
select select "*********"
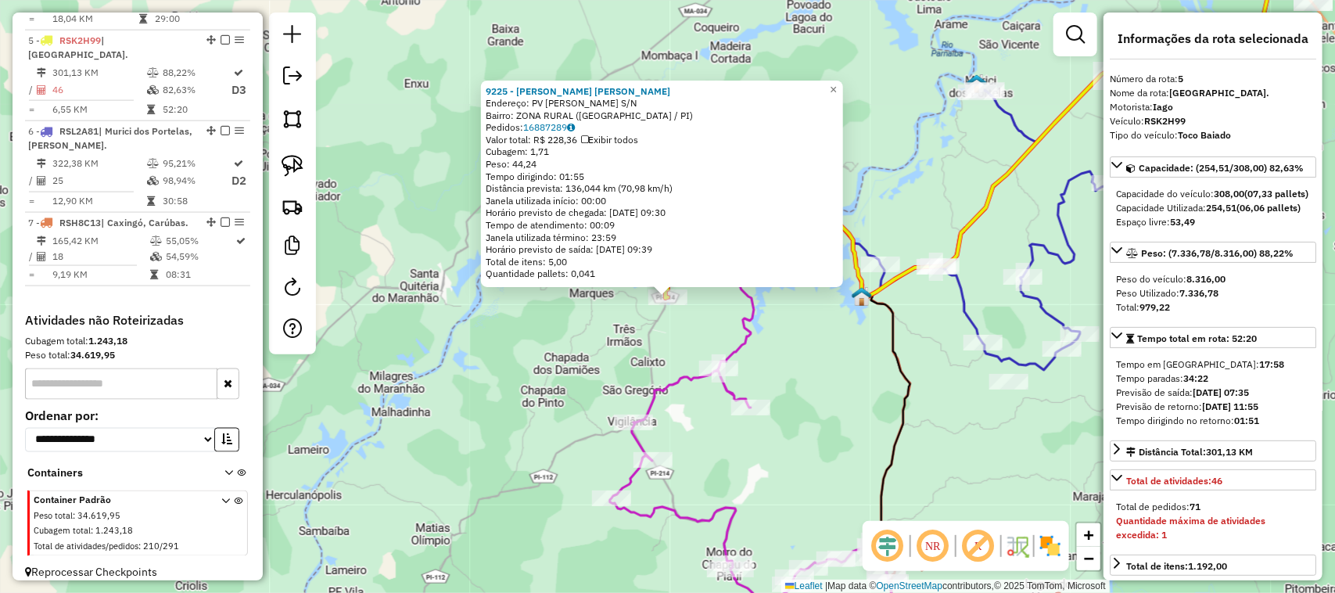
click at [810, 435] on div "9225 - MERCADINHO JM Endereço: PV CANDIEIRO S/N Bairro: ZONA RURAL (LUZILANDIA …" at bounding box center [667, 296] width 1335 height 593
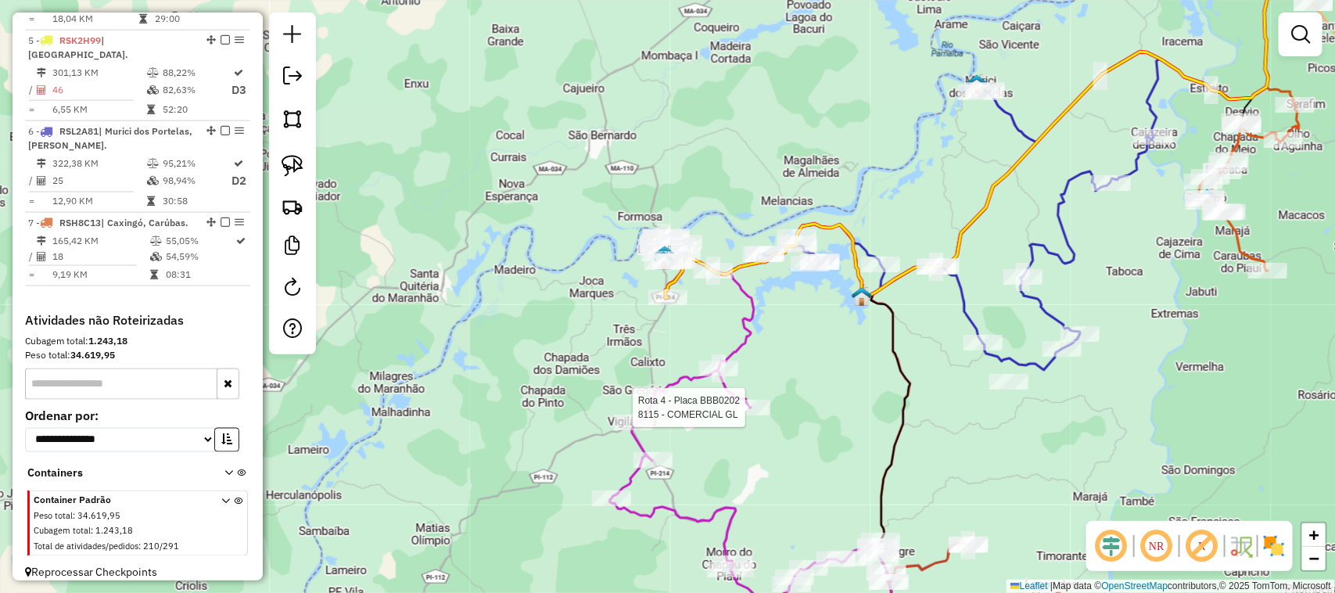
select select "*********"
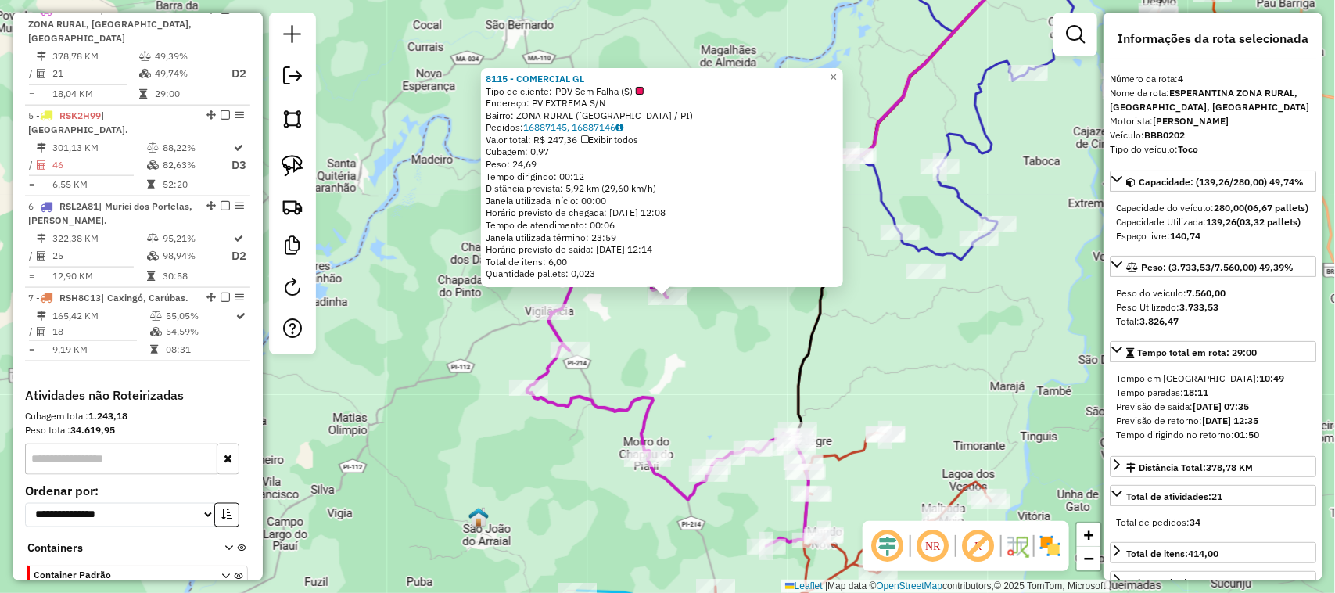
scroll to position [845, 0]
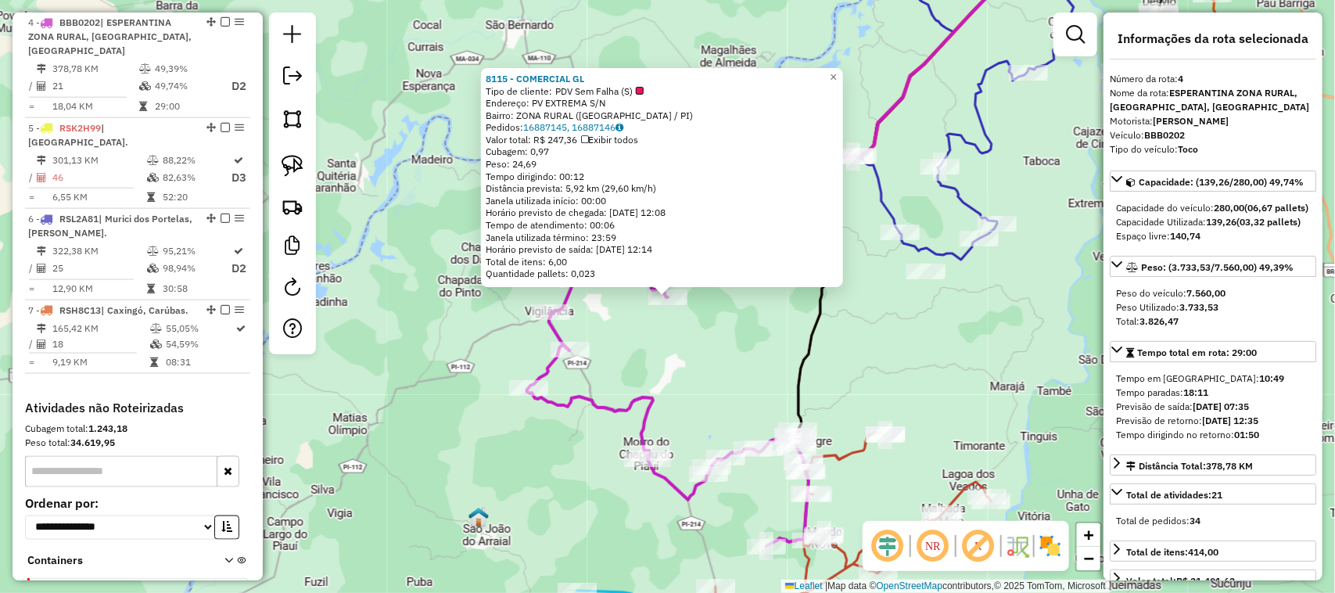
click at [737, 387] on div "8115 - COMERCIAL GL Tipo de cliente: PDV Sem Falha (S) Endereço: PV EXTREMA S/N…" at bounding box center [667, 296] width 1335 height 593
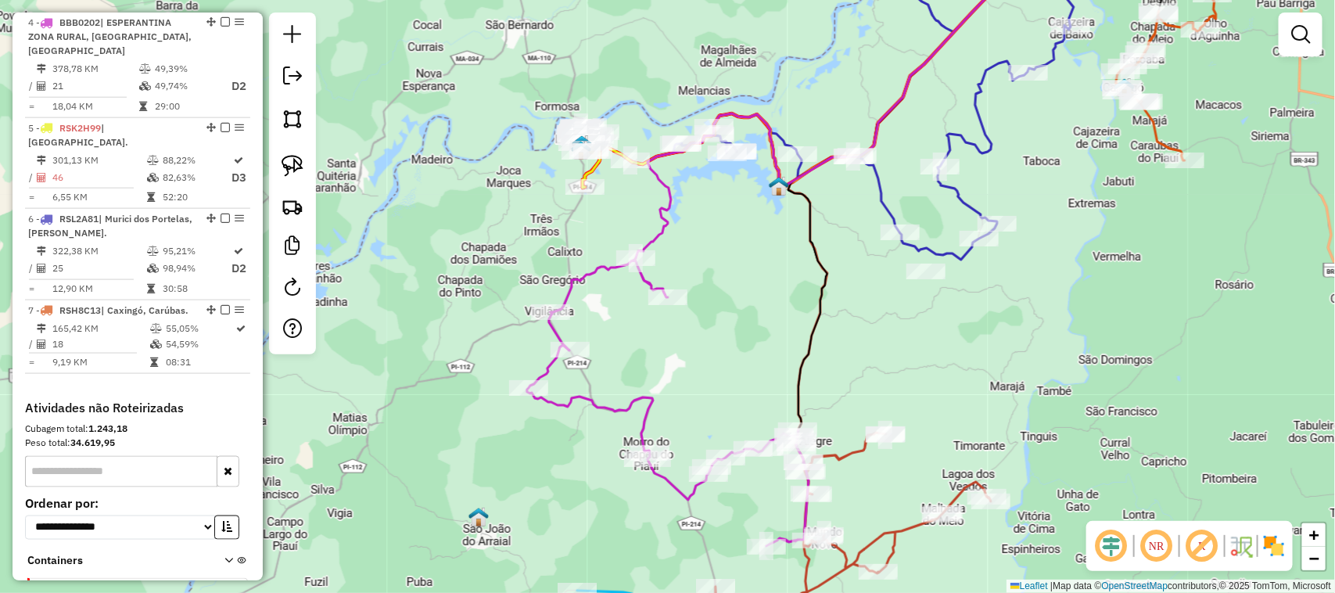
drag, startPoint x: 898, startPoint y: 334, endPoint x: 736, endPoint y: 401, distance: 175.3
click at [752, 385] on div "Janela de atendimento Grade de atendimento Capacidade Transportadoras Veículos …" at bounding box center [667, 296] width 1335 height 593
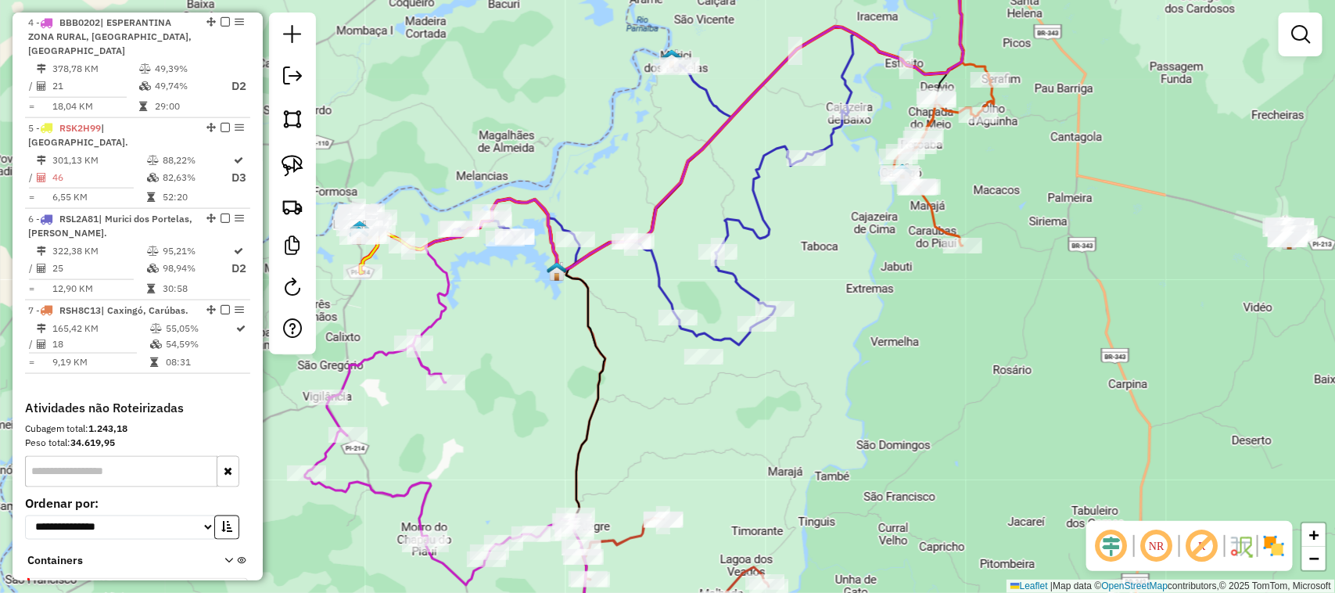
drag, startPoint x: 948, startPoint y: 362, endPoint x: 767, endPoint y: 440, distance: 197.5
click at [783, 431] on div "Janela de atendimento Grade de atendimento Capacidade Transportadoras Veículos …" at bounding box center [667, 296] width 1335 height 593
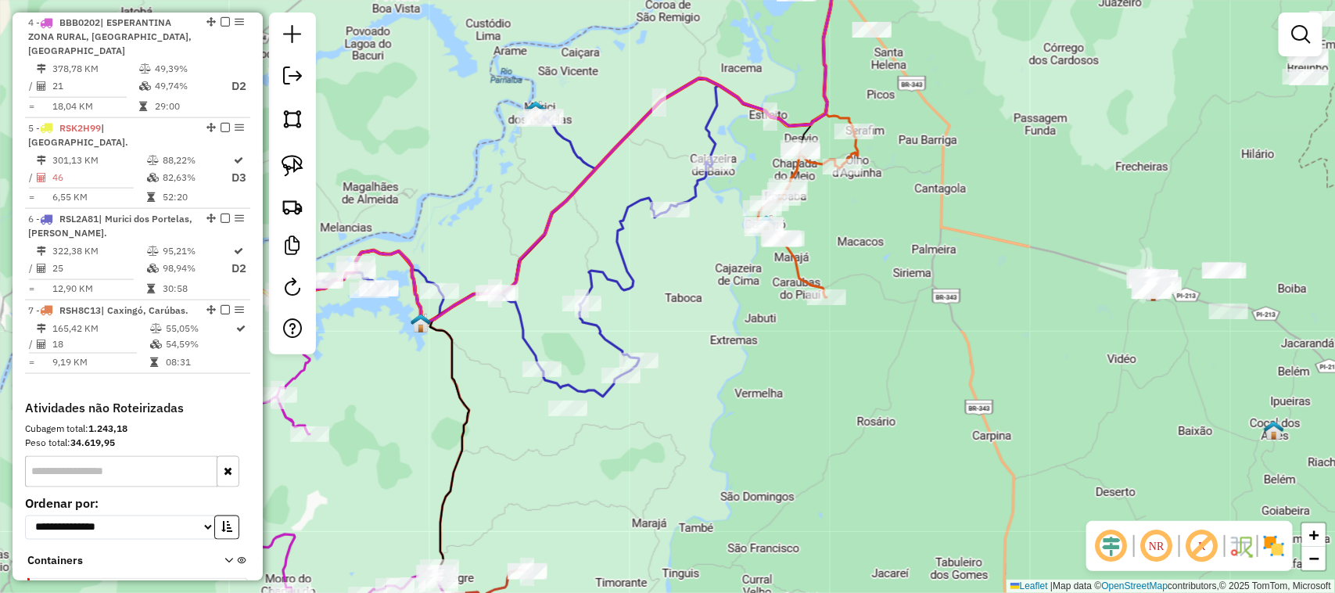
click at [895, 396] on div "Janela de atendimento Grade de atendimento Capacidade Transportadoras Veículos …" at bounding box center [667, 296] width 1335 height 593
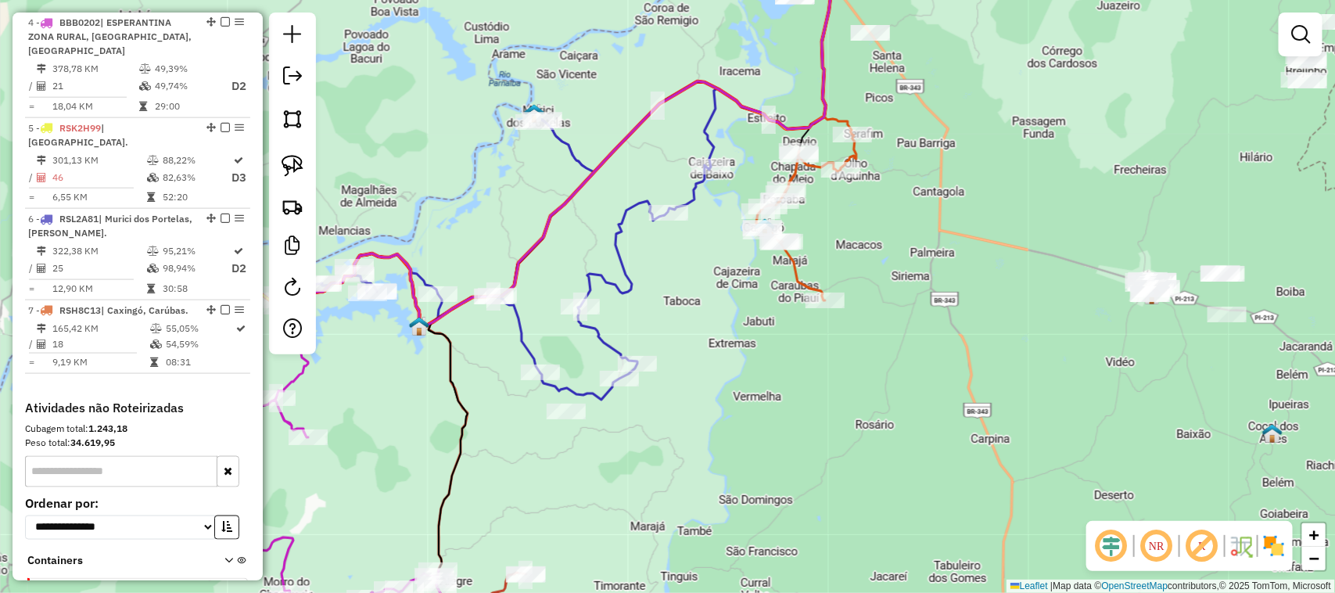
click at [895, 396] on div "Janela de atendimento Grade de atendimento Capacidade Transportadoras Veículos …" at bounding box center [667, 296] width 1335 height 593
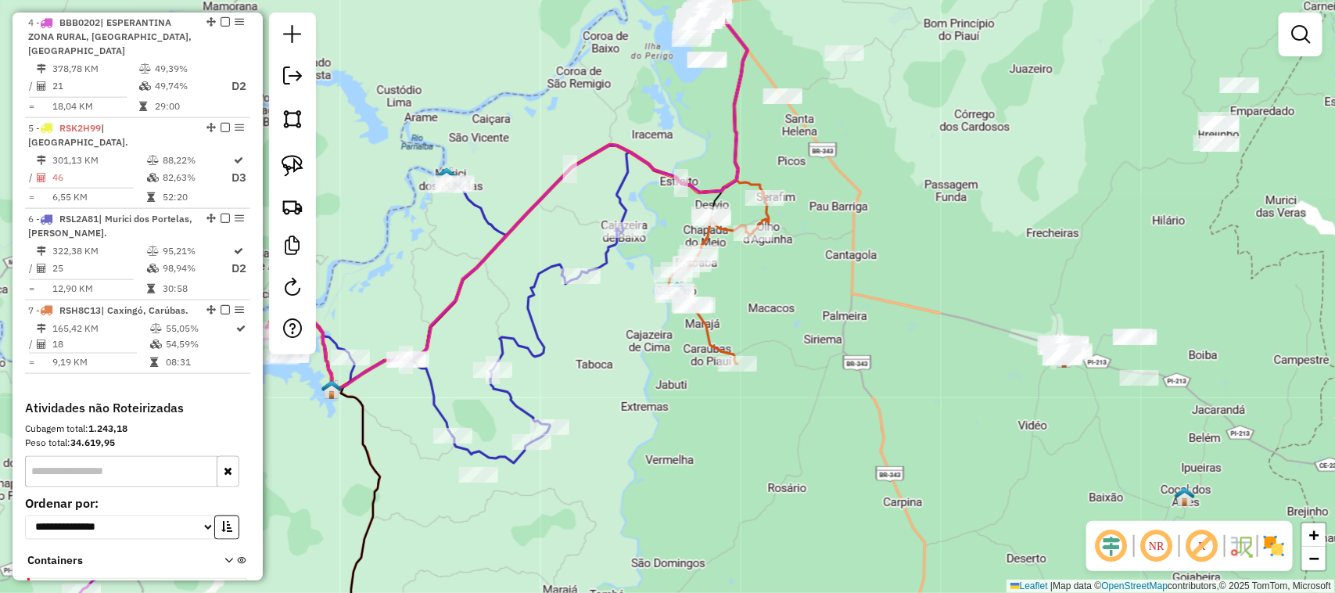
drag, startPoint x: 895, startPoint y: 396, endPoint x: 755, endPoint y: 478, distance: 162.9
click at [765, 477] on div "Janela de atendimento Grade de atendimento Capacidade Transportadoras Veículos …" at bounding box center [667, 296] width 1335 height 593
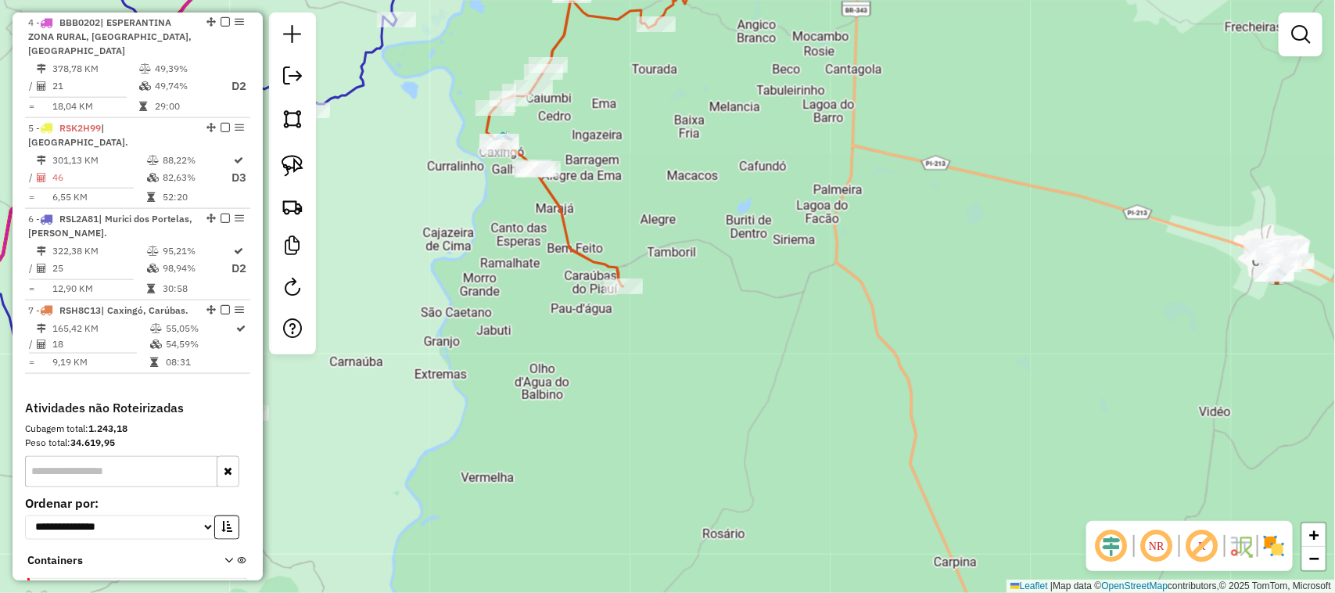
drag, startPoint x: 849, startPoint y: 451, endPoint x: 787, endPoint y: 364, distance: 106.5
click at [790, 368] on div "Janela de atendimento Grade de atendimento Capacidade Transportadoras Veículos …" at bounding box center [667, 296] width 1335 height 593
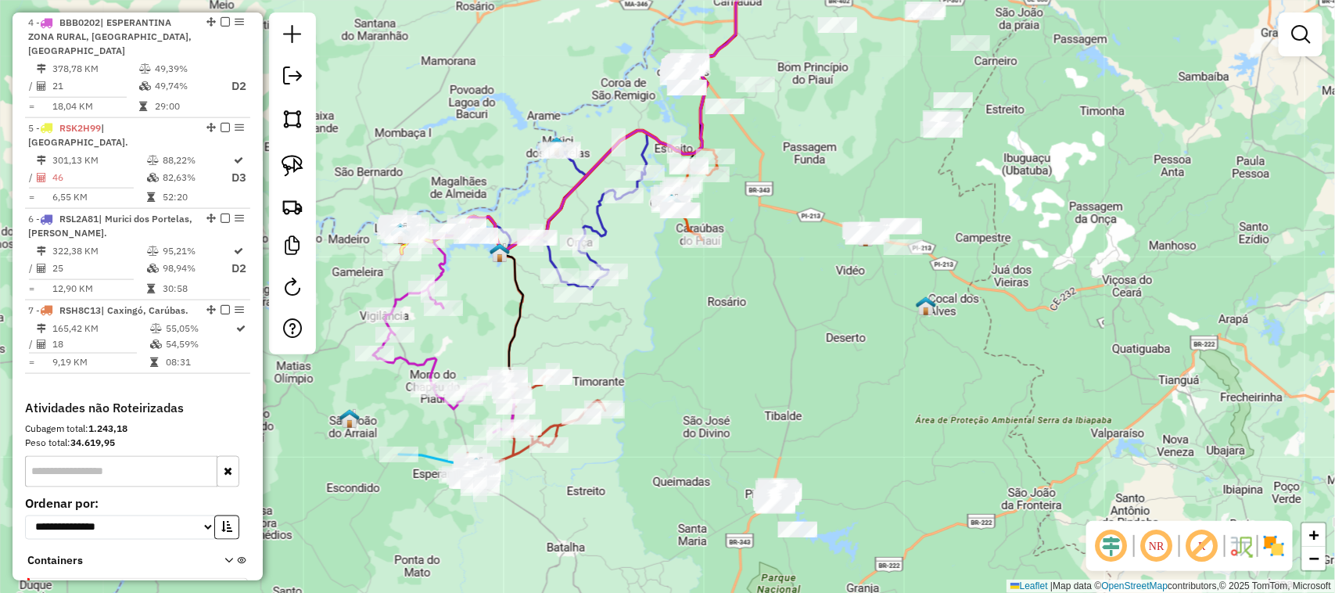
drag, startPoint x: 849, startPoint y: 459, endPoint x: 807, endPoint y: 353, distance: 113.7
click at [819, 380] on div "Janela de atendimento Grade de atendimento Capacidade Transportadoras Veículos …" at bounding box center [667, 296] width 1335 height 593
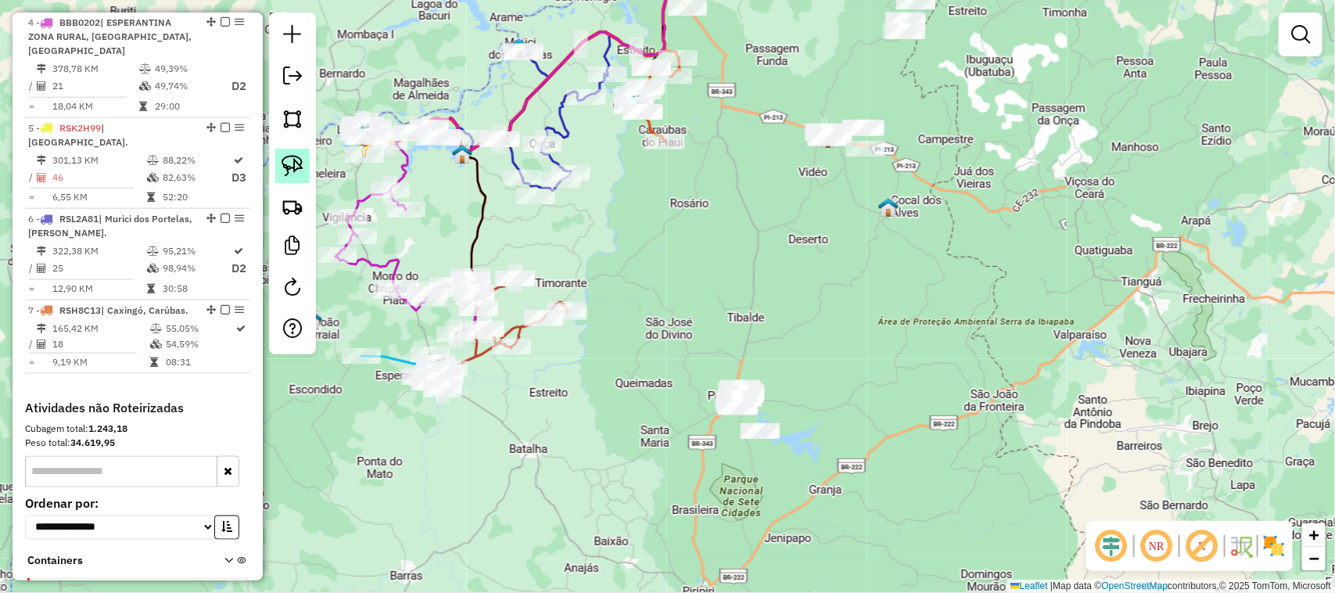
click at [289, 164] on img at bounding box center [292, 166] width 22 height 22
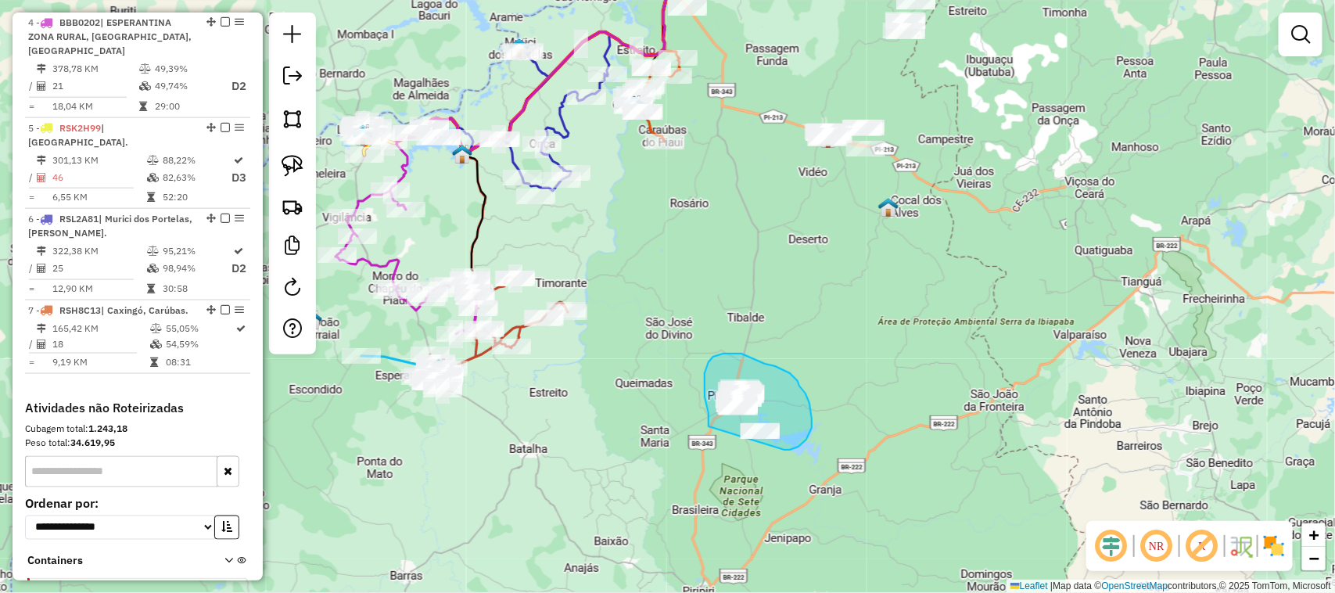
drag, startPoint x: 708, startPoint y: 426, endPoint x: 784, endPoint y: 450, distance: 79.4
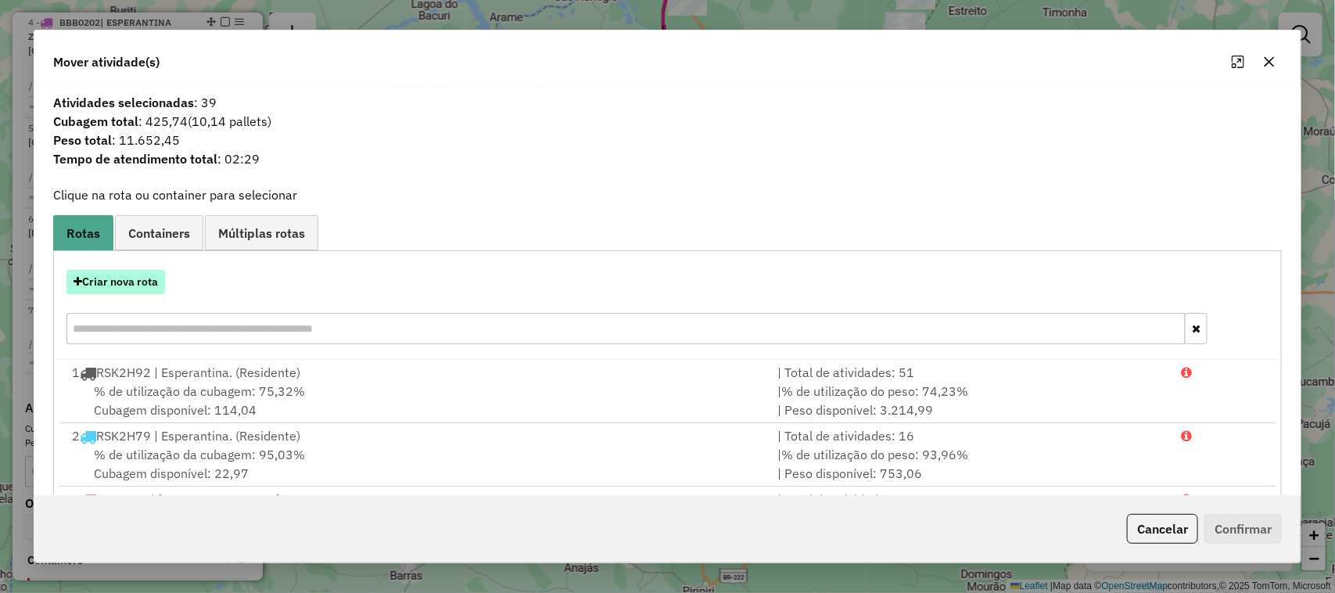
click at [164, 279] on button "Criar nova rota" at bounding box center [115, 282] width 99 height 24
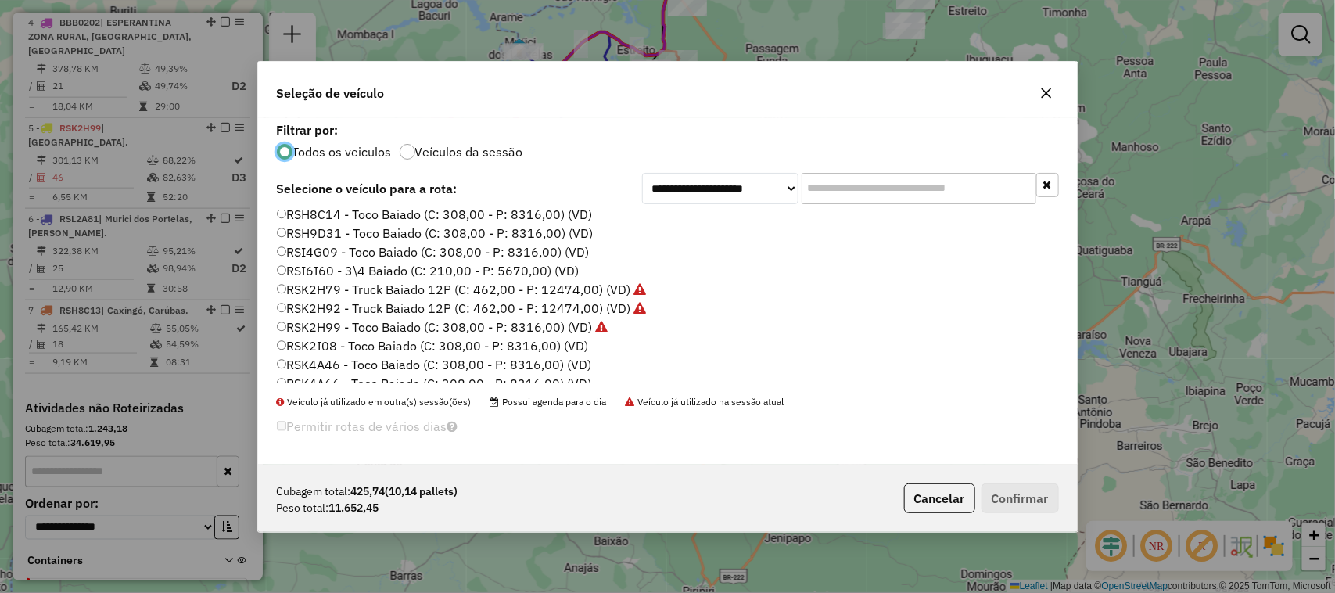
scroll to position [489, 0]
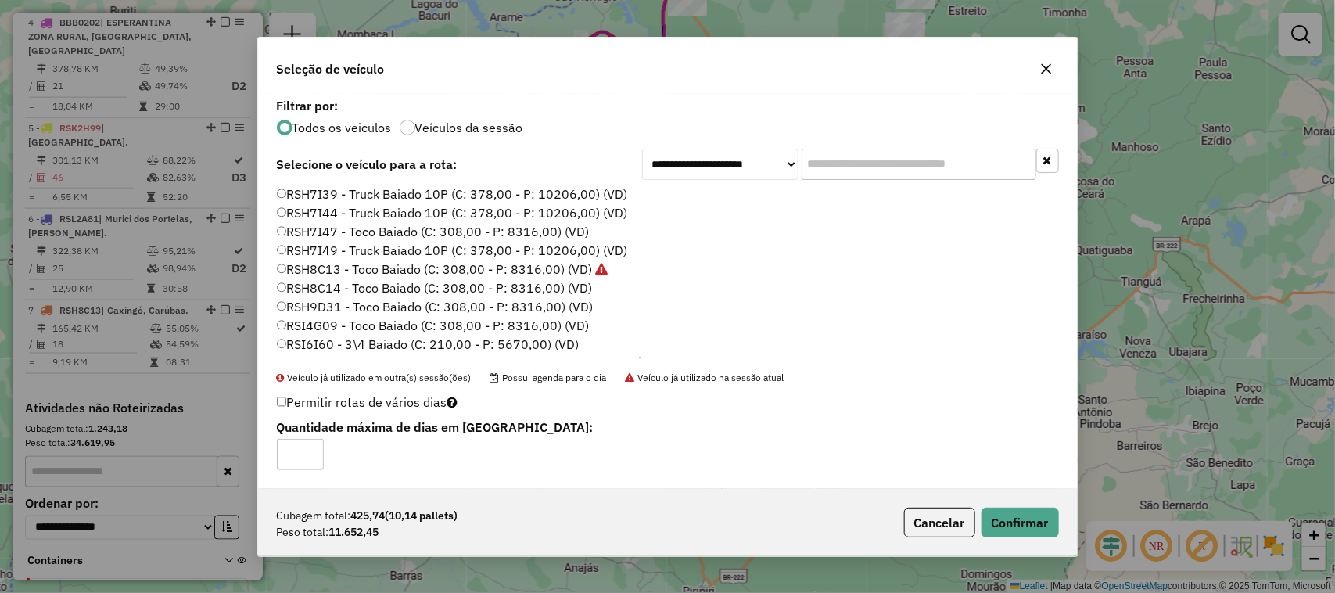
type input "*"
click at [310, 450] on input "*" at bounding box center [300, 454] width 47 height 31
click at [1024, 520] on button "Confirmar" at bounding box center [1019, 522] width 77 height 30
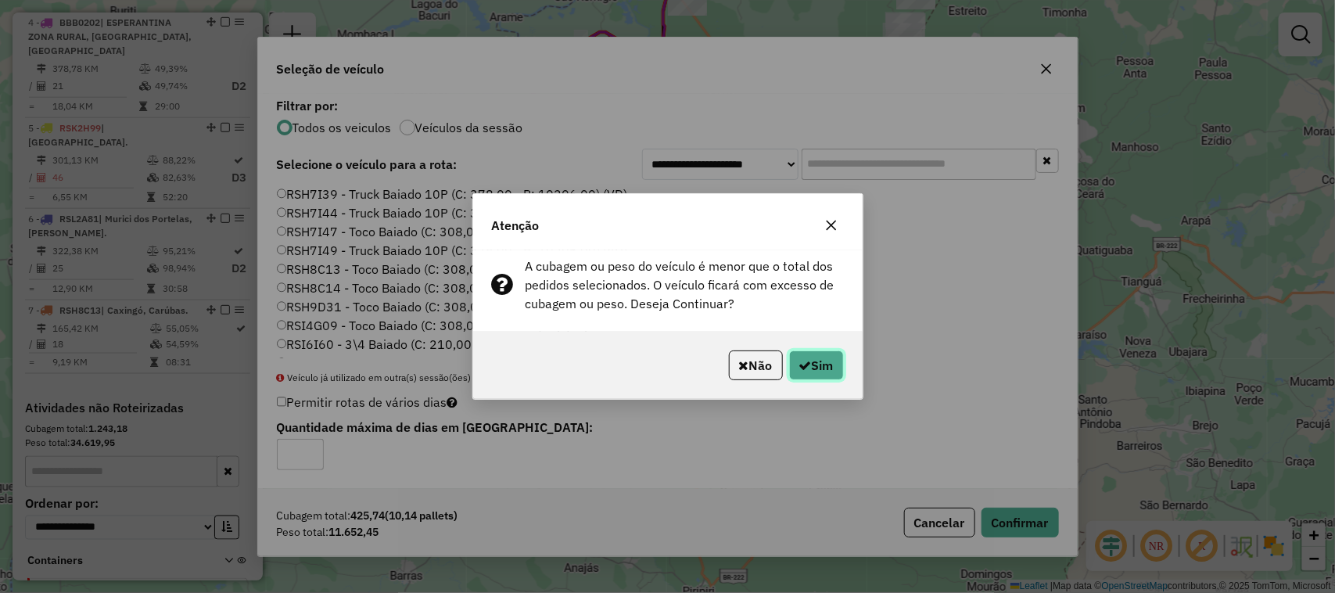
click at [835, 364] on button "Sim" at bounding box center [816, 365] width 55 height 30
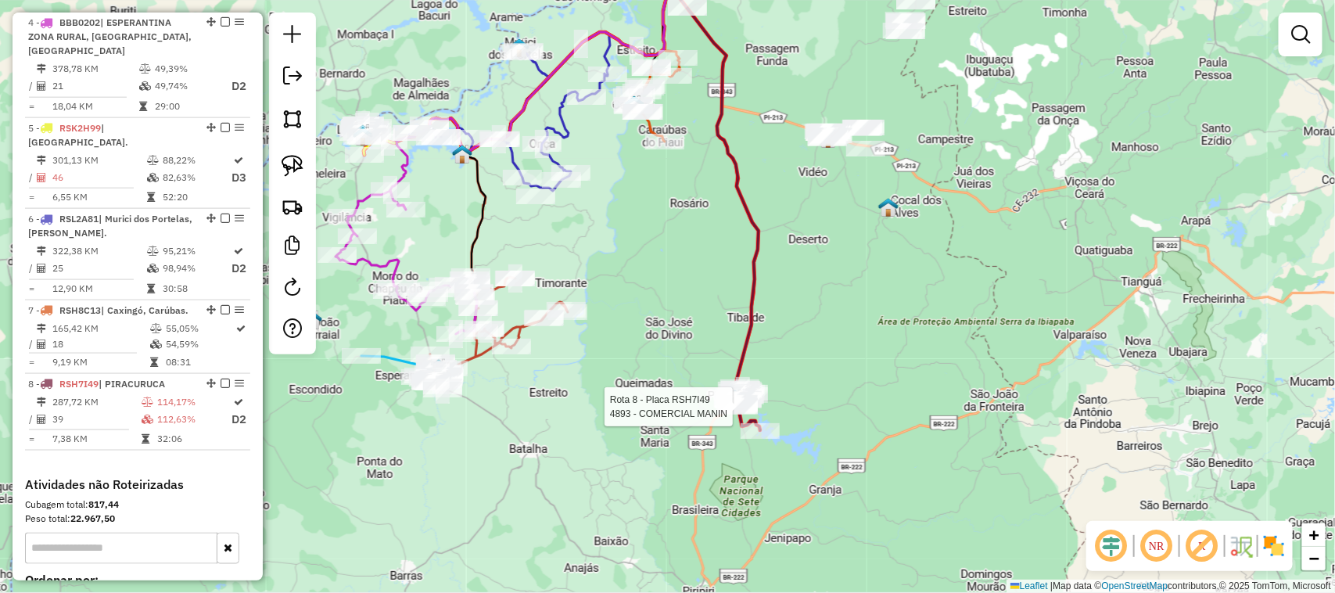
select select "*********"
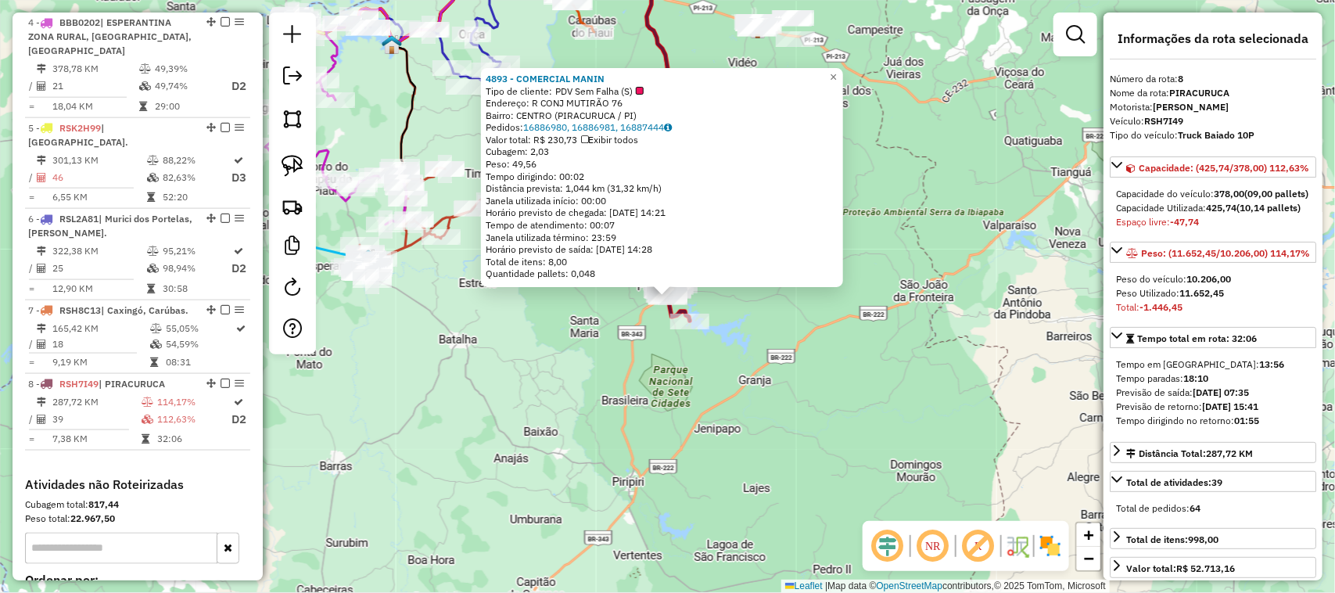
scroll to position [1010, 0]
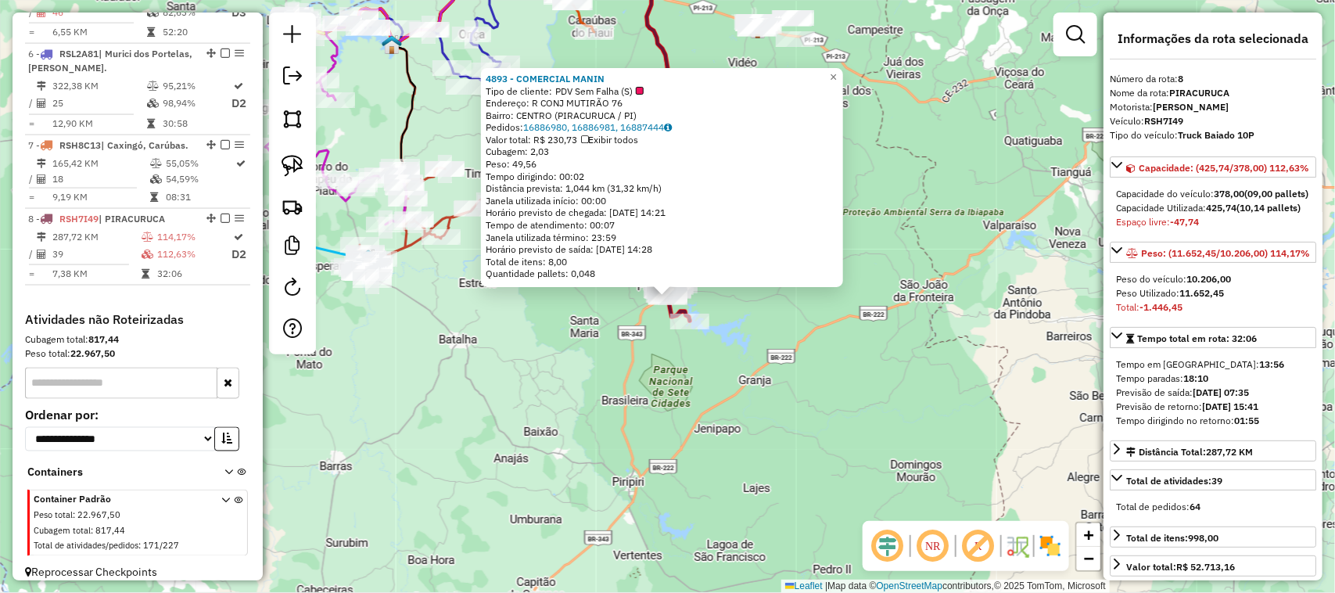
click at [704, 388] on div "4893 - COMERCIAL MANIN Tipo de cliente: PDV Sem Falha (S) Endereço: R CONJ MUTI…" at bounding box center [667, 296] width 1335 height 593
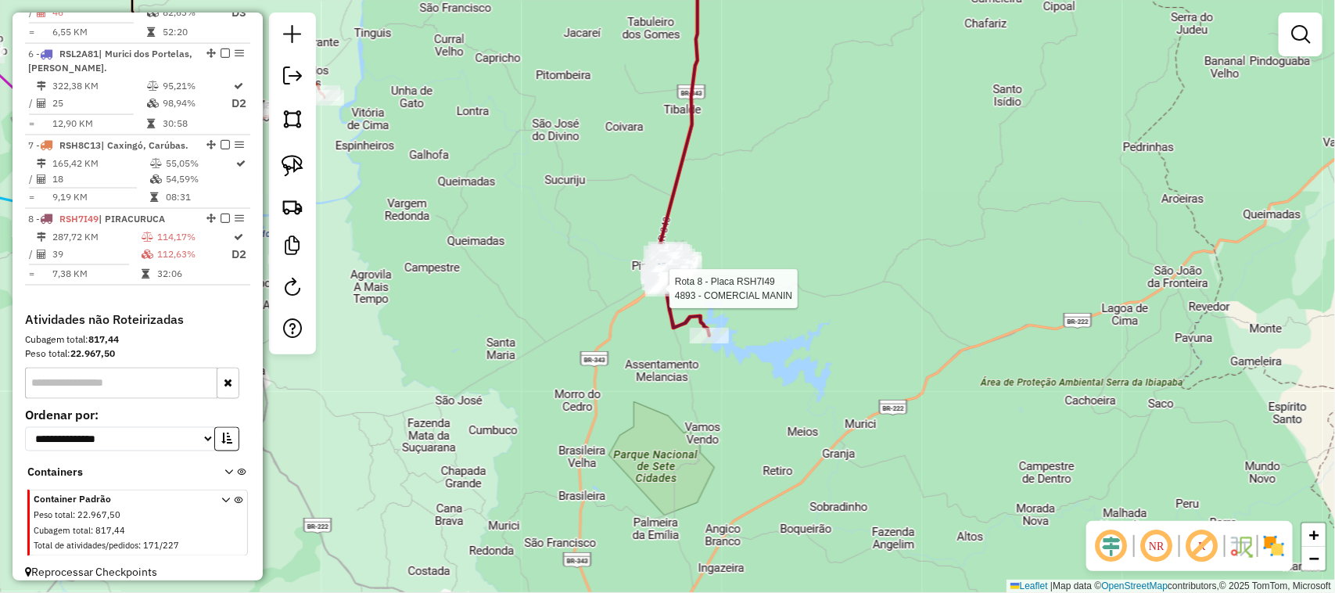
select select "*********"
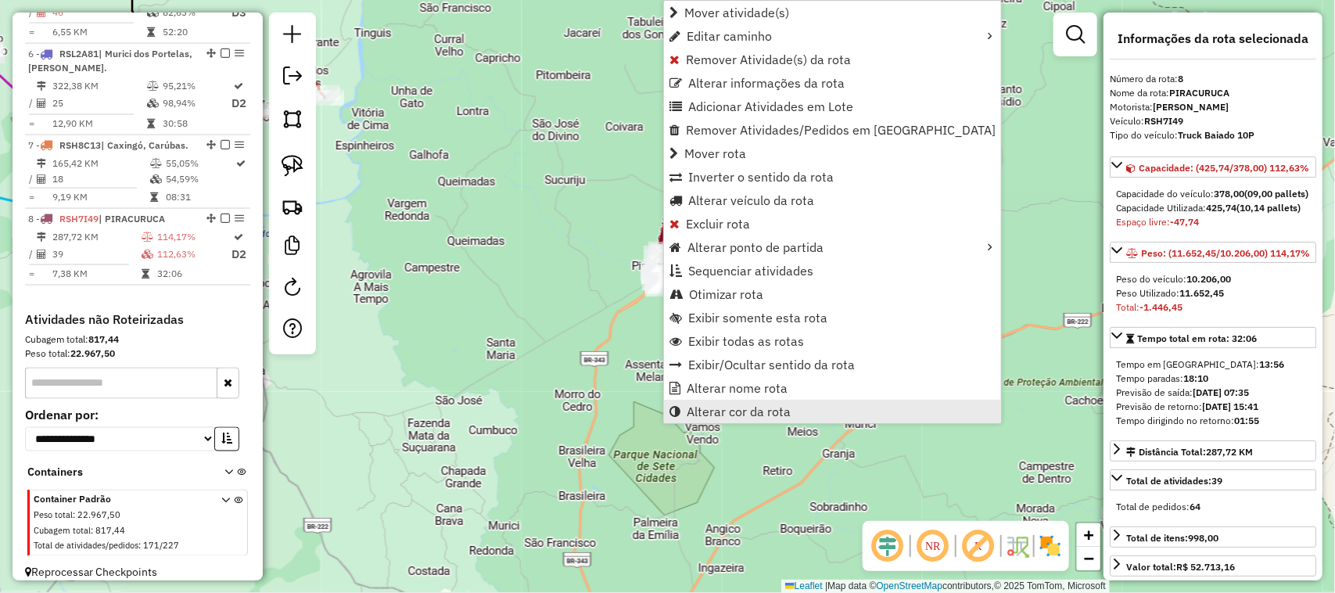
click at [751, 408] on span "Alterar cor da rota" at bounding box center [739, 411] width 104 height 13
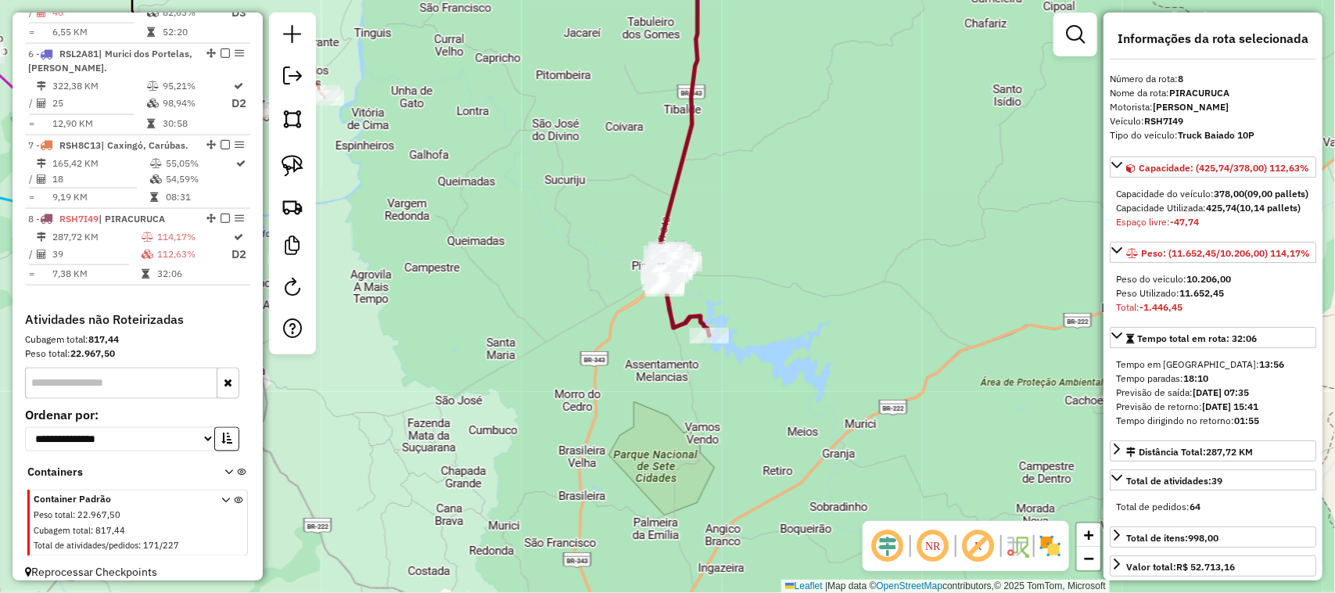
scroll to position [293, 0]
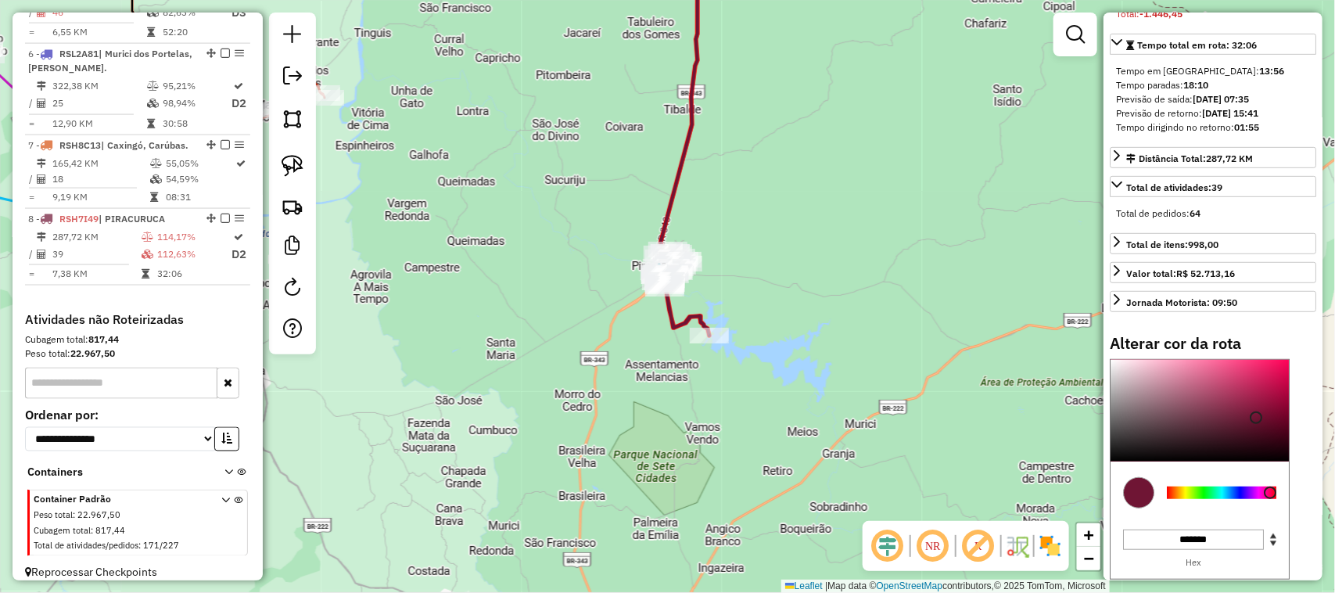
type input "*******"
click at [1116, 455] on div at bounding box center [1199, 411] width 178 height 102
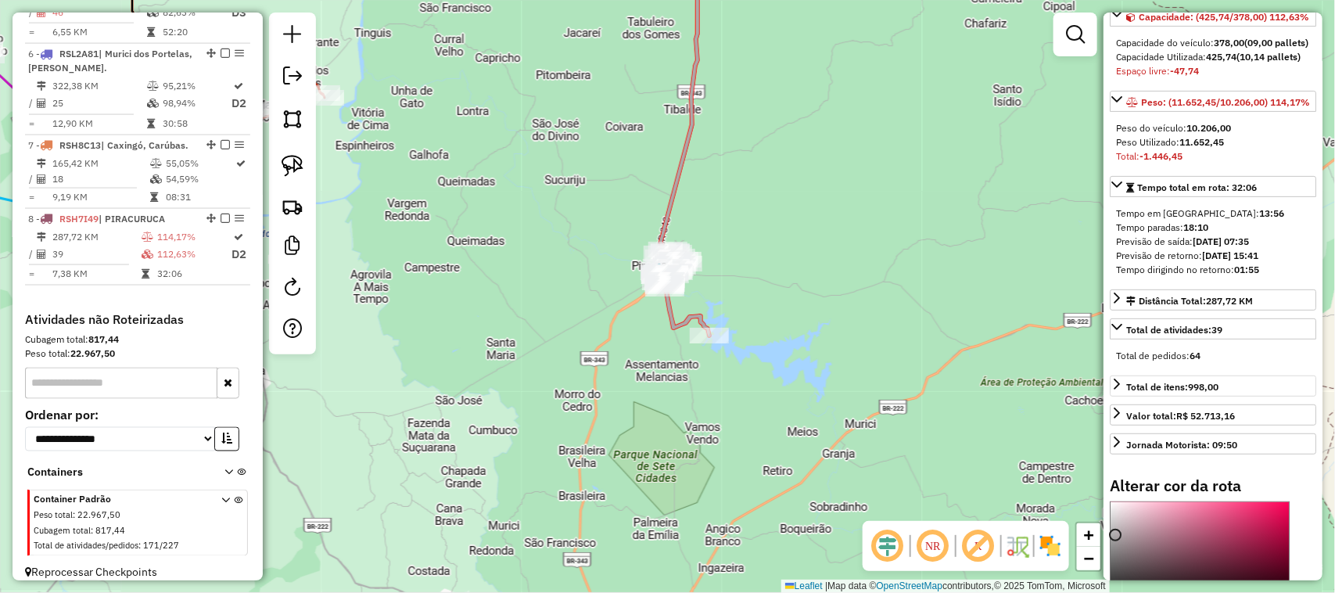
scroll to position [0, 0]
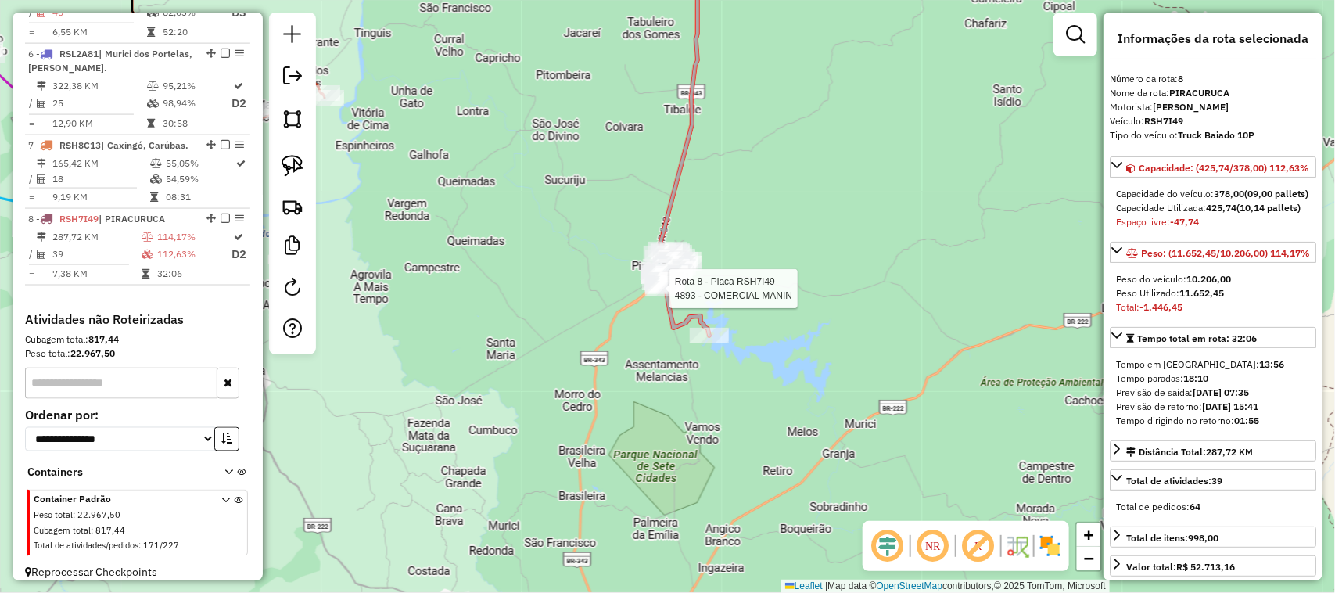
select select "*********"
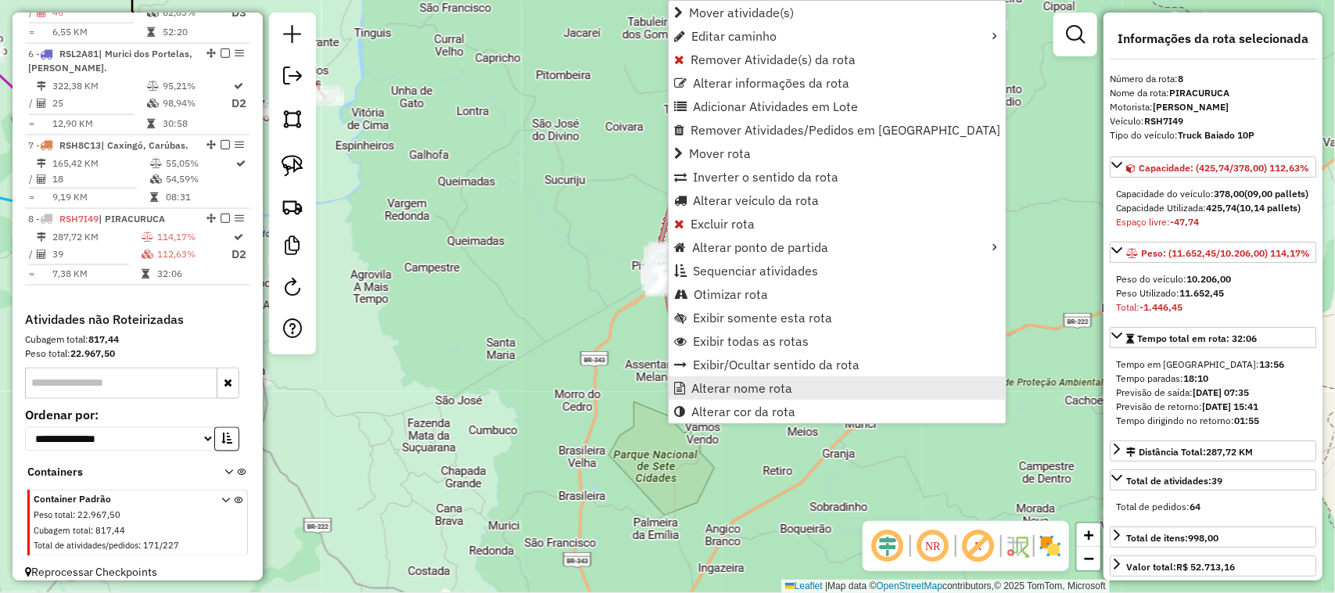
click at [723, 387] on span "Alterar nome rota" at bounding box center [741, 388] width 101 height 13
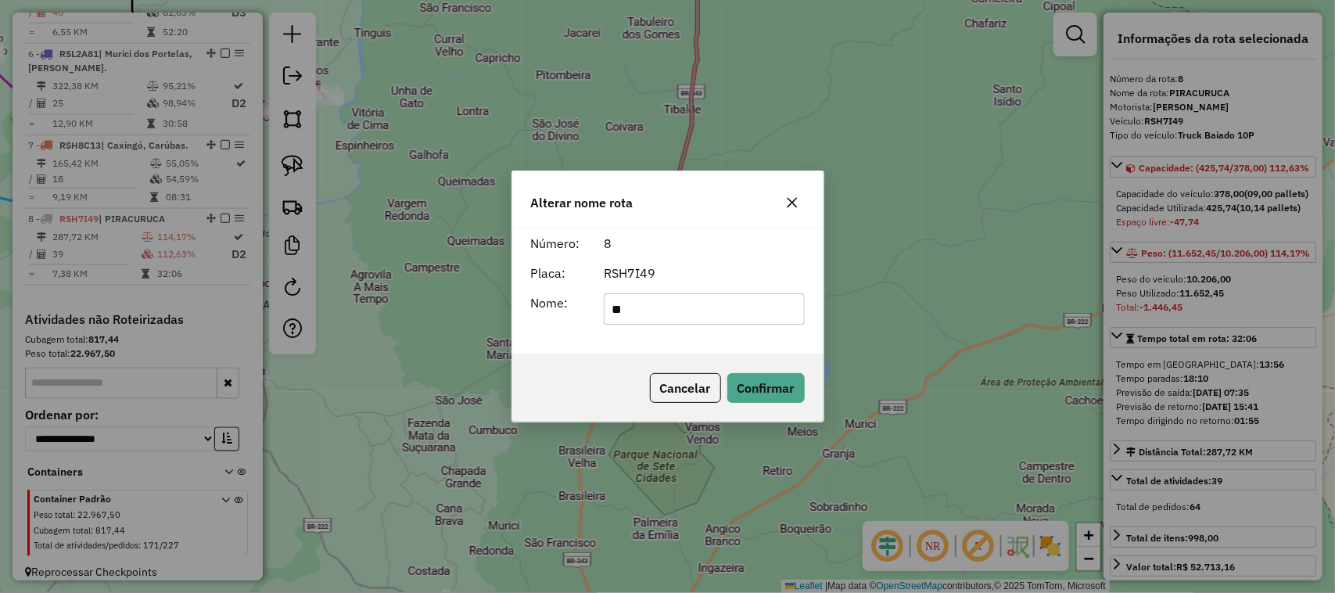
type input "*"
type input "**********"
click at [769, 391] on button "Confirmar" at bounding box center [765, 388] width 77 height 30
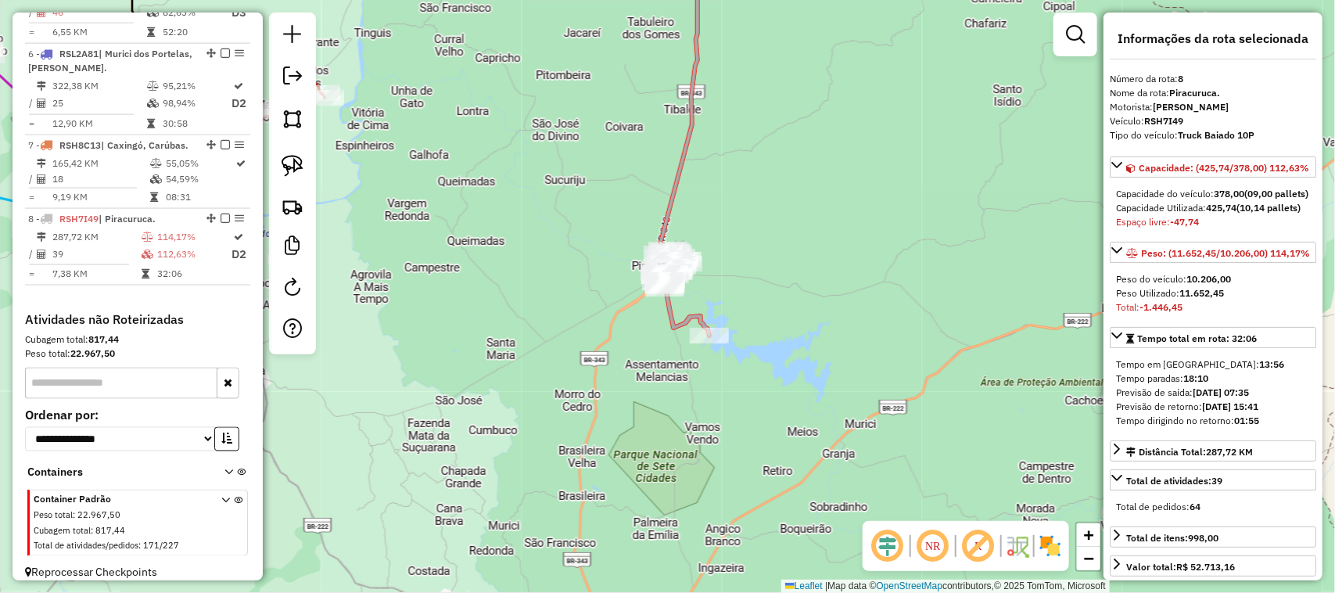
drag, startPoint x: 826, startPoint y: 150, endPoint x: 724, endPoint y: 553, distance: 415.3
click at [724, 544] on div "Janela de atendimento Grade de atendimento Capacidade Transportadoras Veículos …" at bounding box center [667, 296] width 1335 height 593
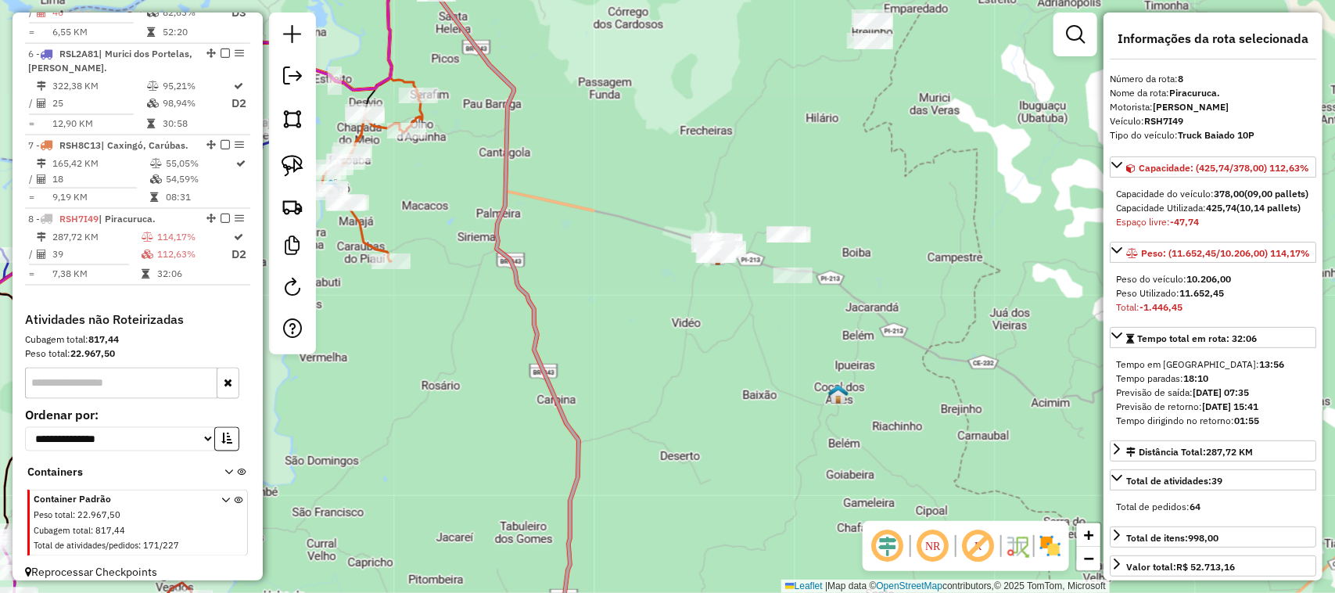
drag, startPoint x: 745, startPoint y: 427, endPoint x: 712, endPoint y: 462, distance: 48.7
click at [718, 455] on div "Janela de atendimento Grade de atendimento Capacidade Transportadoras Veículos …" at bounding box center [667, 296] width 1335 height 593
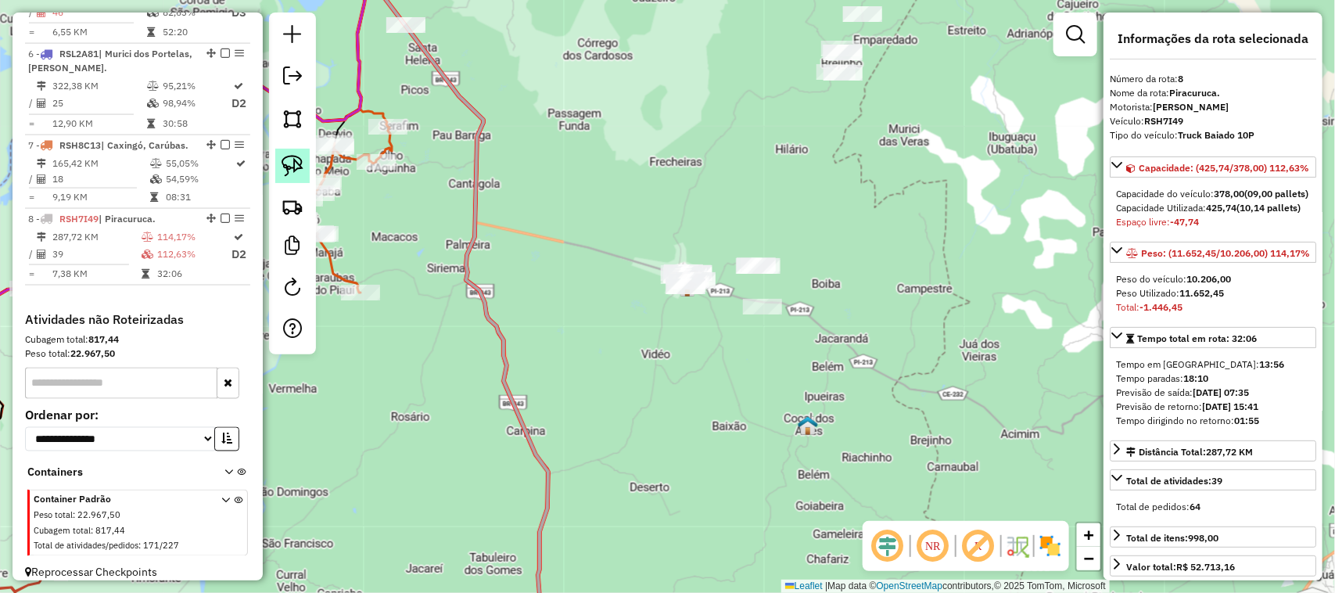
click at [292, 170] on img at bounding box center [292, 166] width 22 height 22
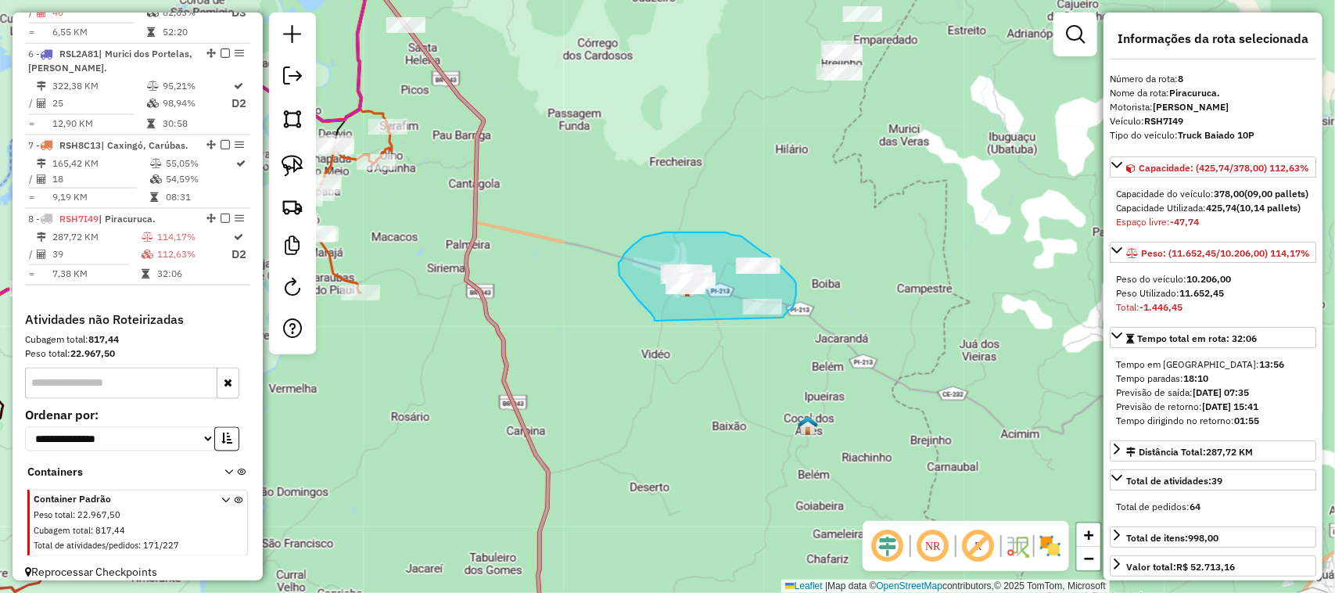
drag, startPoint x: 654, startPoint y: 321, endPoint x: 783, endPoint y: 317, distance: 128.3
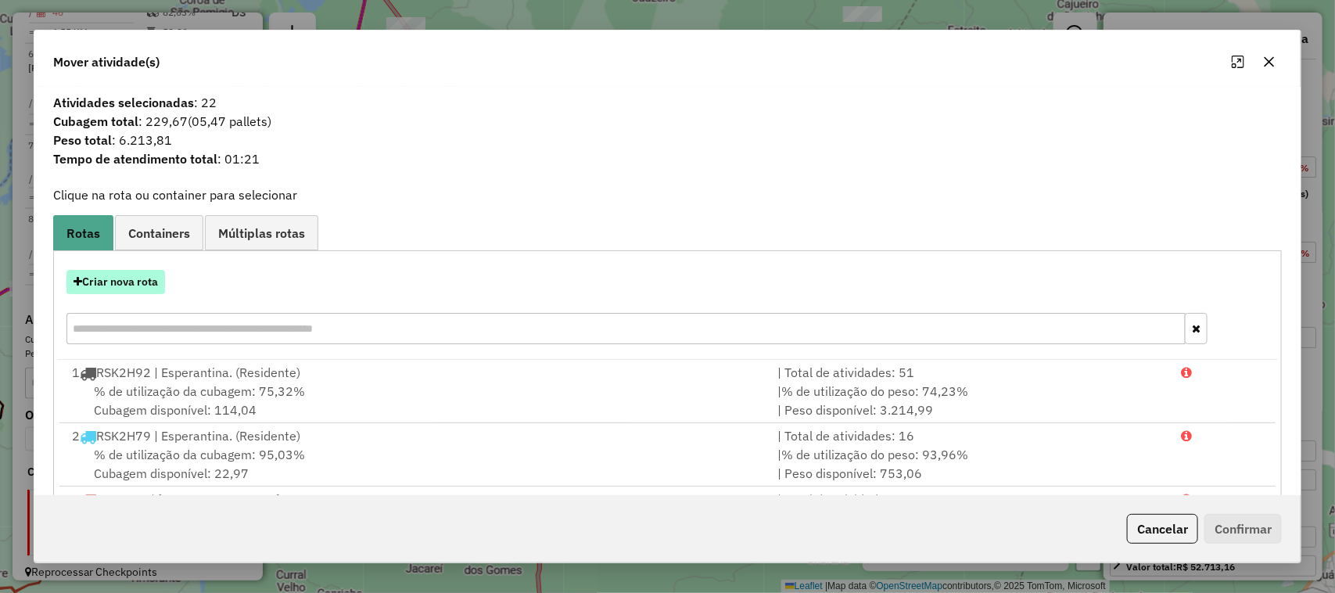
click at [138, 278] on button "Criar nova rota" at bounding box center [115, 282] width 99 height 24
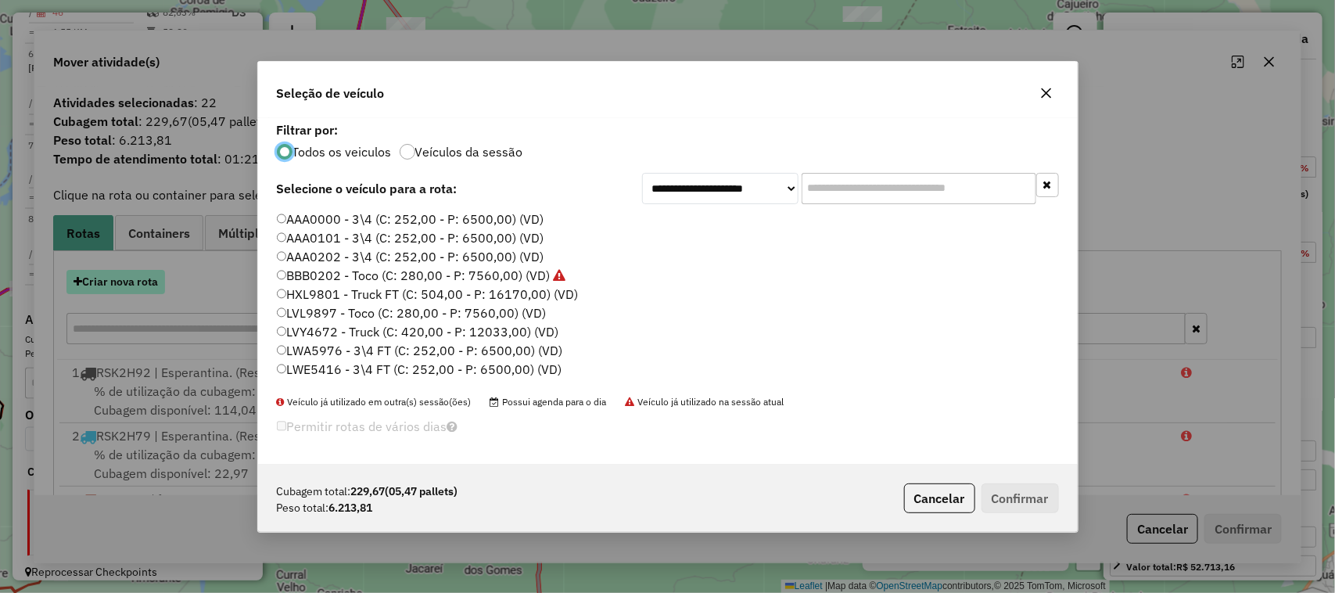
scroll to position [8, 5]
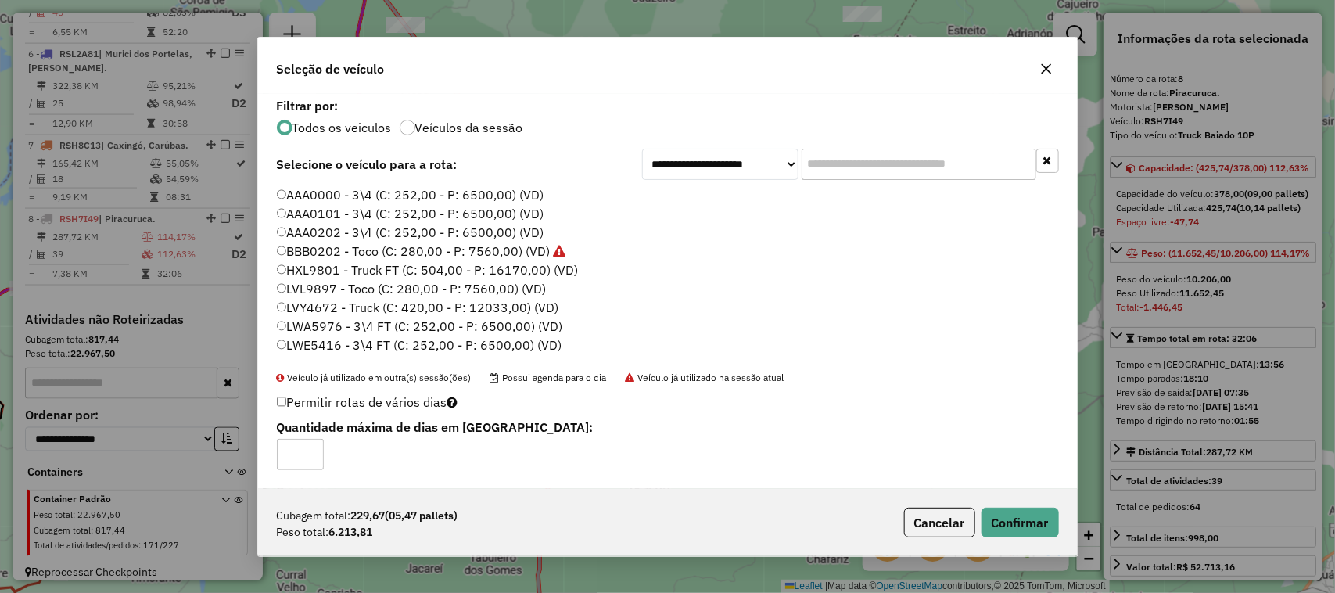
type input "*"
click at [310, 447] on input "*" at bounding box center [300, 454] width 47 height 31
click at [1022, 525] on button "Confirmar" at bounding box center [1019, 522] width 77 height 30
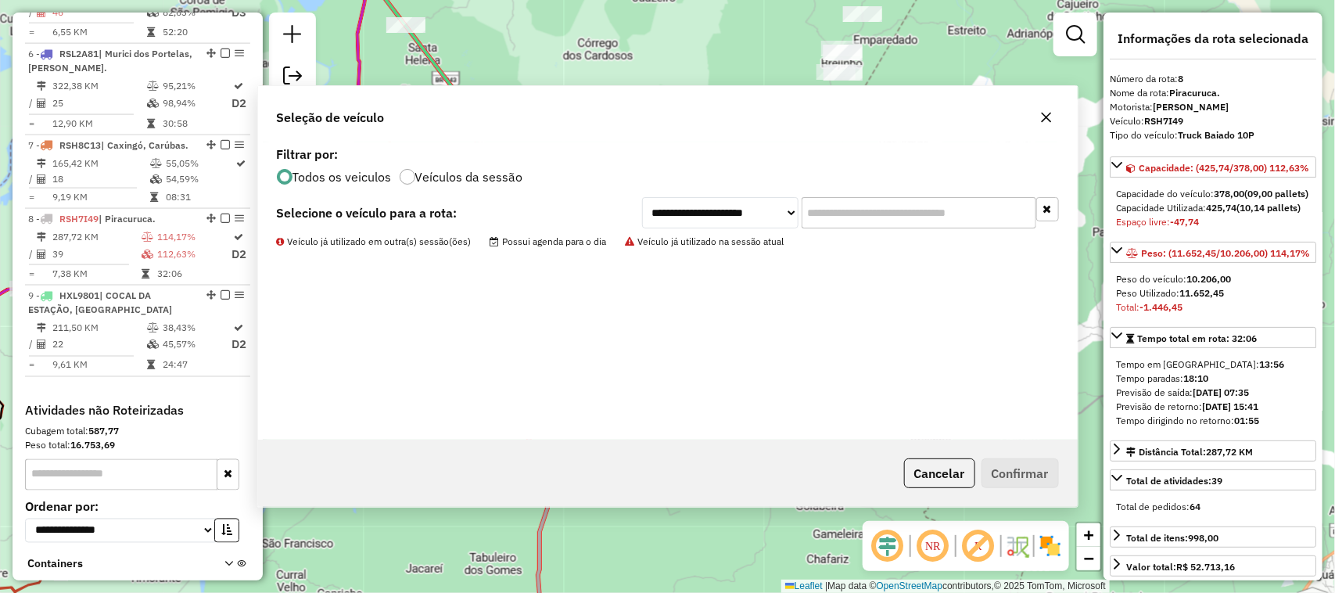
scroll to position [1101, 0]
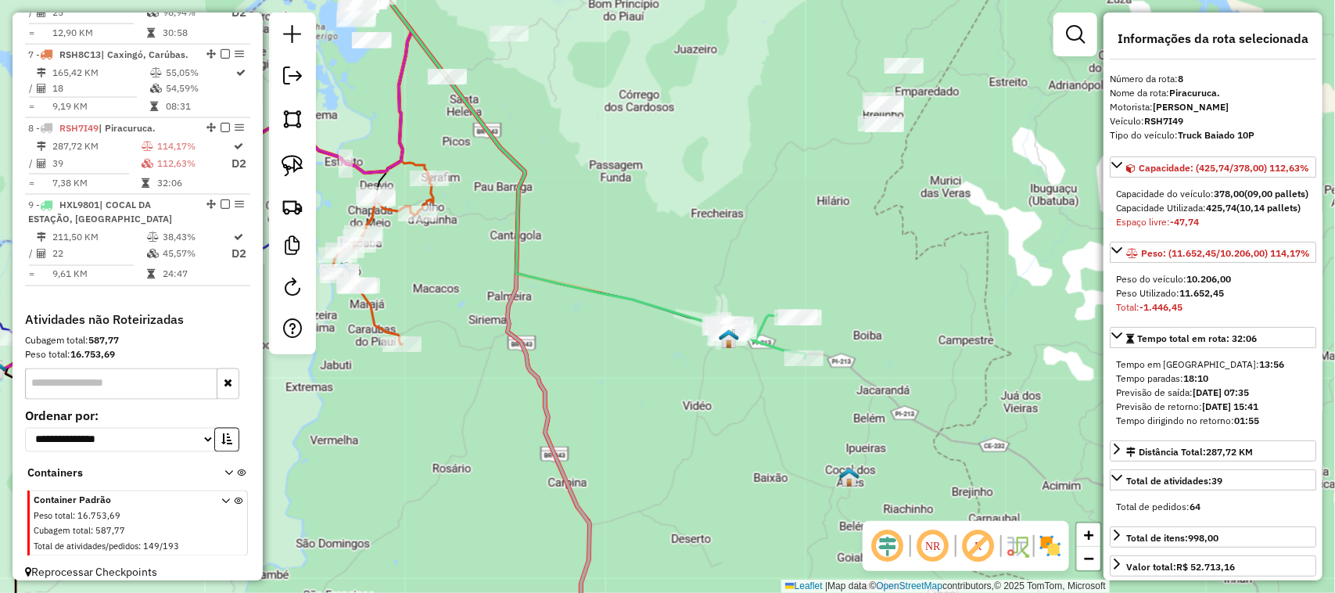
drag, startPoint x: 612, startPoint y: 127, endPoint x: 780, endPoint y: 321, distance: 256.6
click at [771, 315] on div "Janela de atendimento Grade de atendimento Capacidade Transportadoras Veículos …" at bounding box center [667, 296] width 1335 height 593
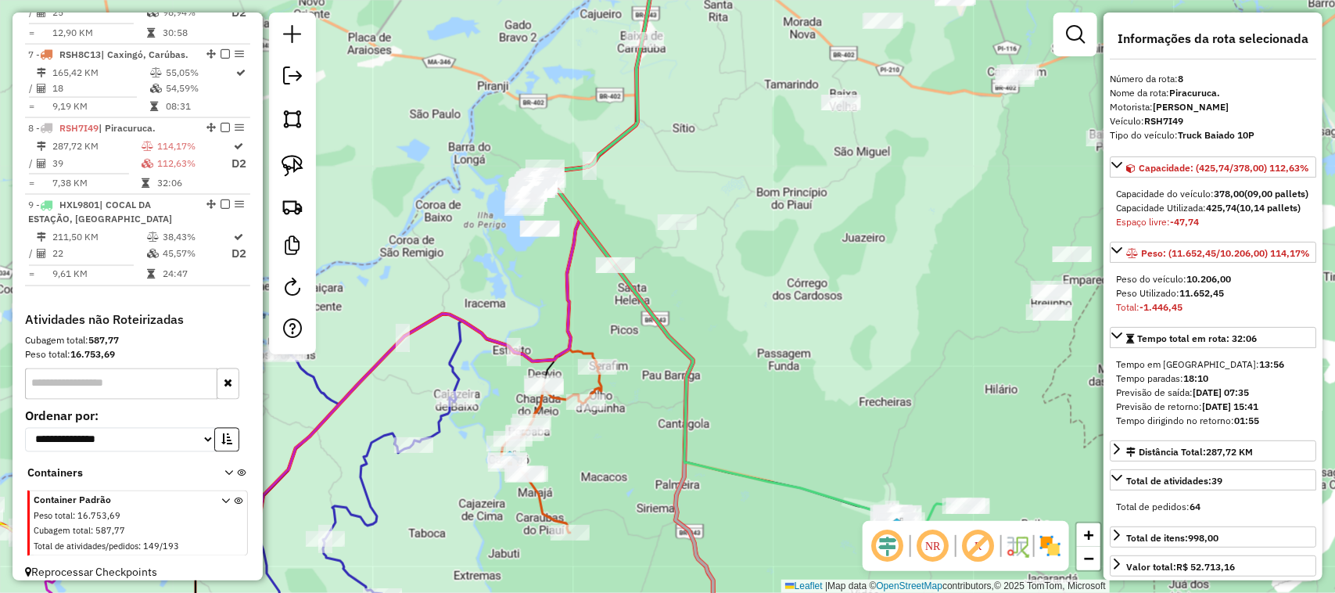
click at [775, 333] on div "Janela de atendimento Grade de atendimento Capacidade Transportadoras Veículos …" at bounding box center [667, 296] width 1335 height 593
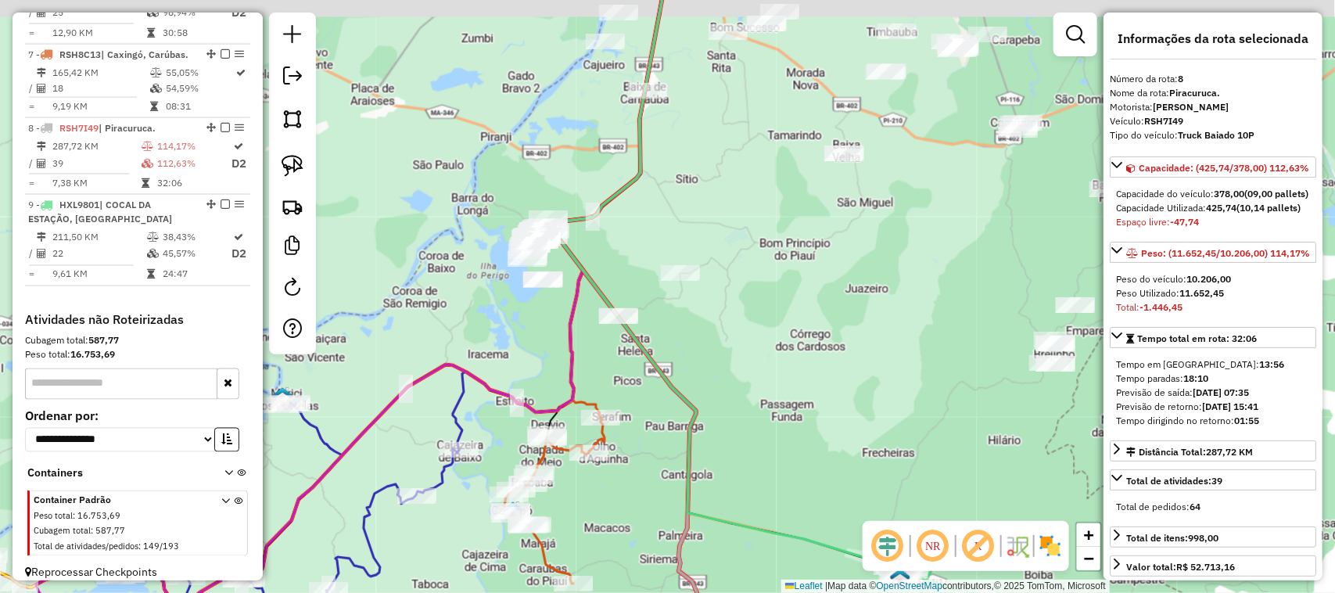
drag, startPoint x: 627, startPoint y: 160, endPoint x: 626, endPoint y: 297, distance: 136.8
click at [627, 287] on div "Janela de atendimento Grade de atendimento Capacidade Transportadoras Veículos …" at bounding box center [667, 296] width 1335 height 593
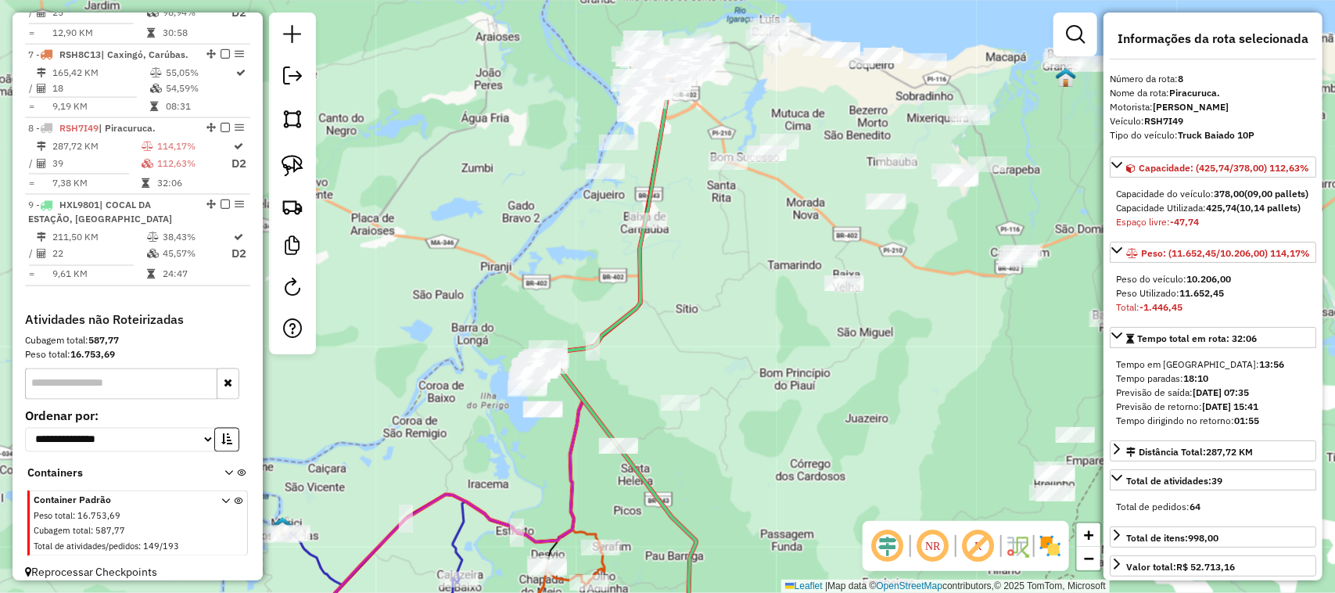
drag, startPoint x: 634, startPoint y: 321, endPoint x: 628, endPoint y: 288, distance: 34.2
click at [628, 289] on icon at bounding box center [625, 367] width 174 height 561
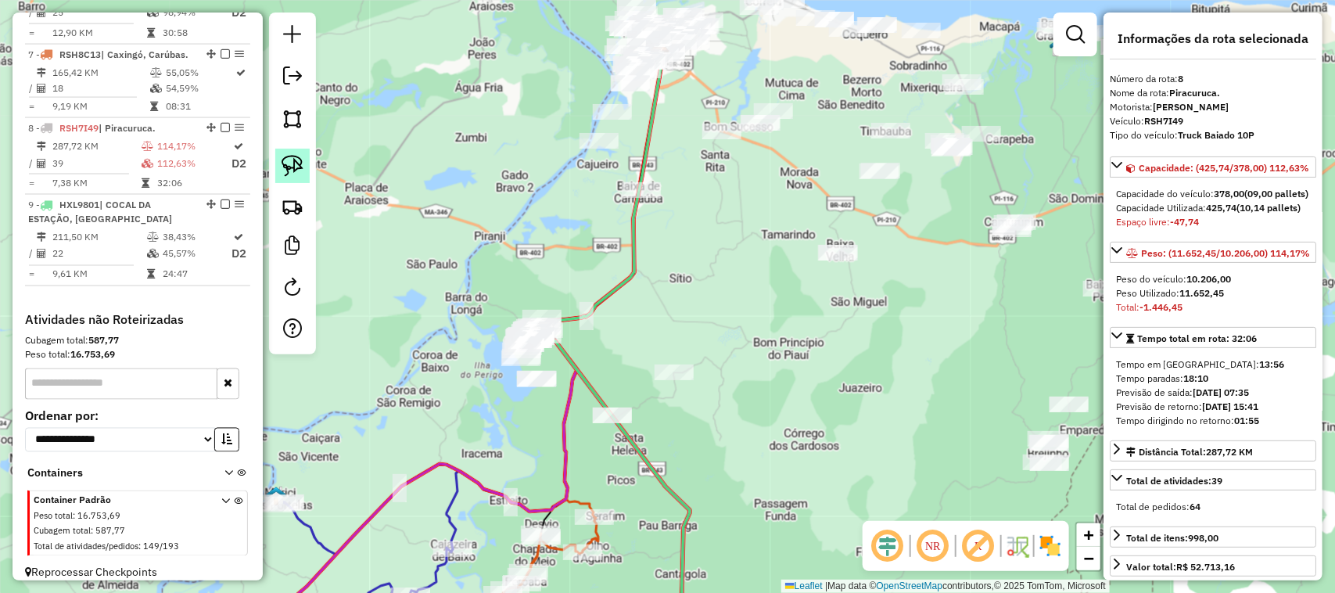
click at [293, 166] on img at bounding box center [292, 166] width 22 height 22
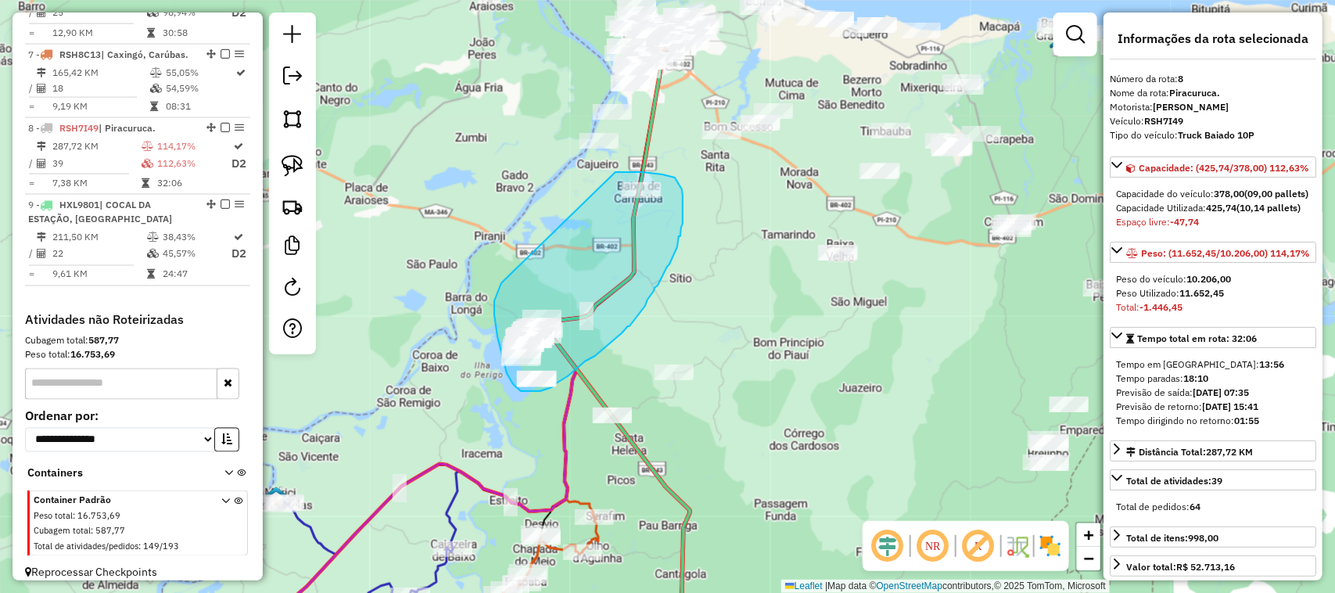
drag, startPoint x: 615, startPoint y: 172, endPoint x: 501, endPoint y: 283, distance: 159.2
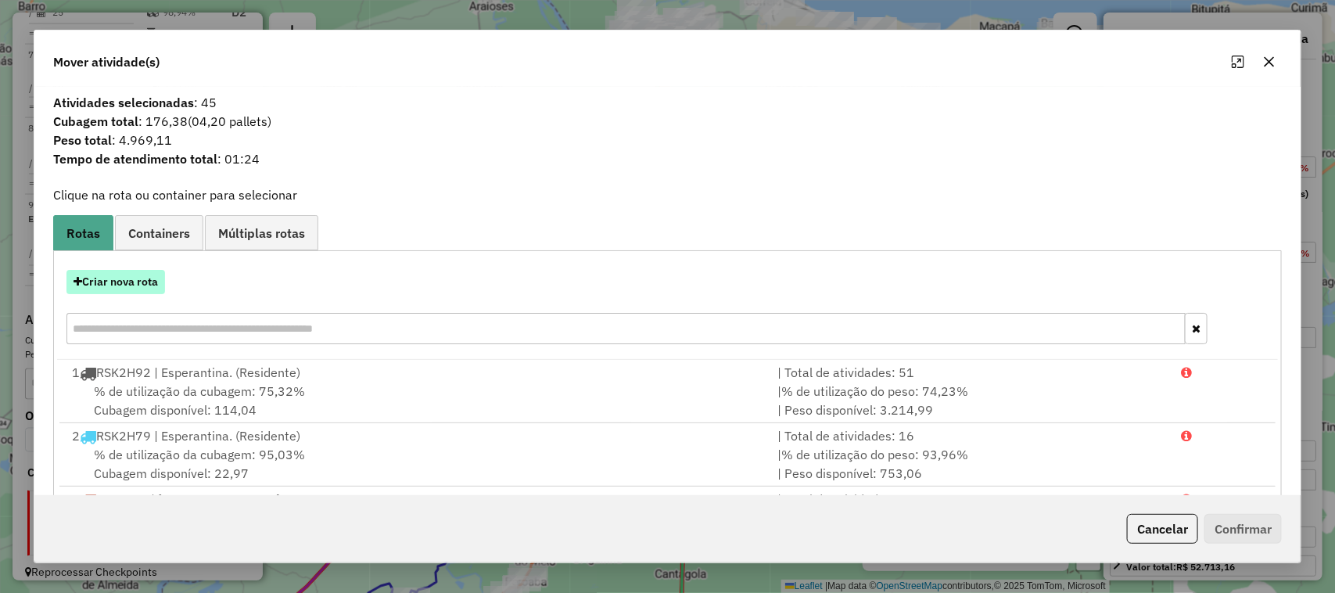
click at [131, 285] on button "Criar nova rota" at bounding box center [115, 282] width 99 height 24
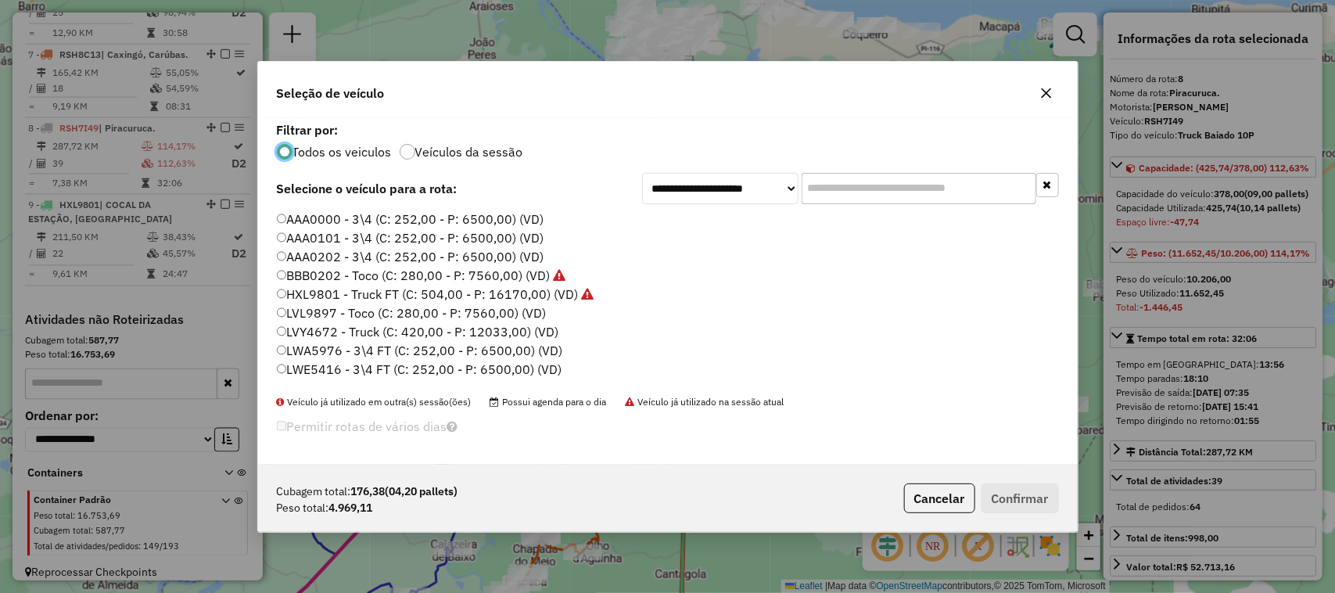
scroll to position [8, 5]
click at [287, 270] on label "BBB0202 - Toco (C: 280,00 - P: 7560,00) (VD)" at bounding box center [421, 275] width 289 height 19
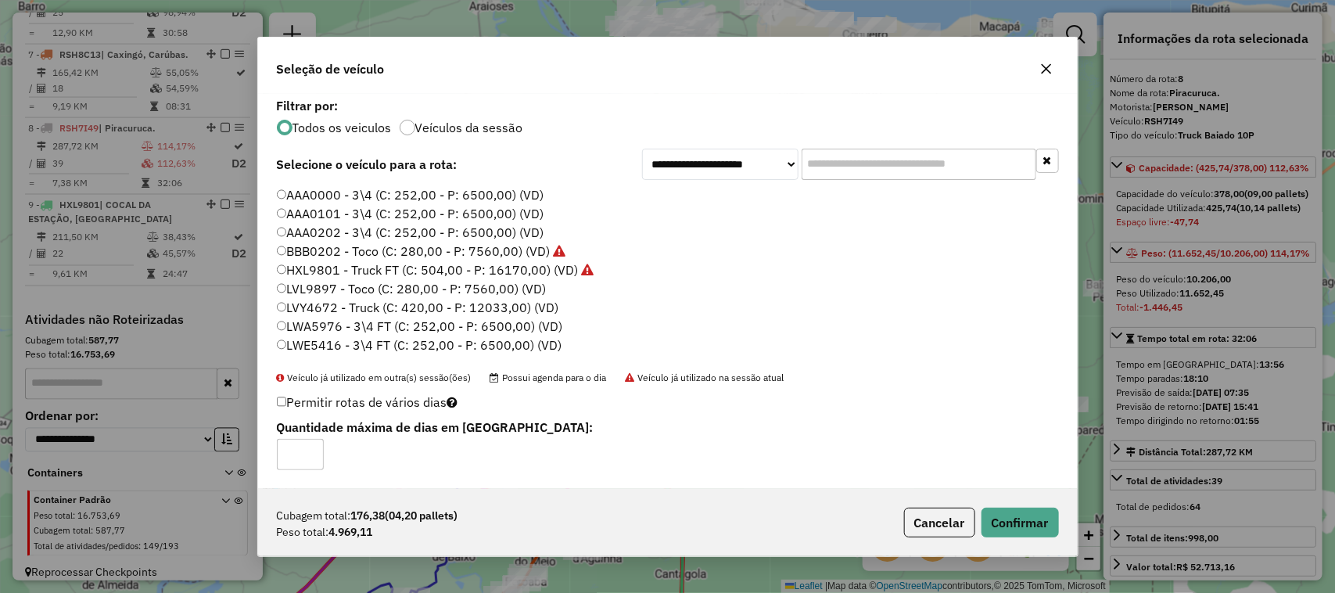
type input "*"
click at [310, 450] on input "*" at bounding box center [300, 454] width 47 height 31
click at [1029, 521] on button "Confirmar" at bounding box center [1019, 522] width 77 height 30
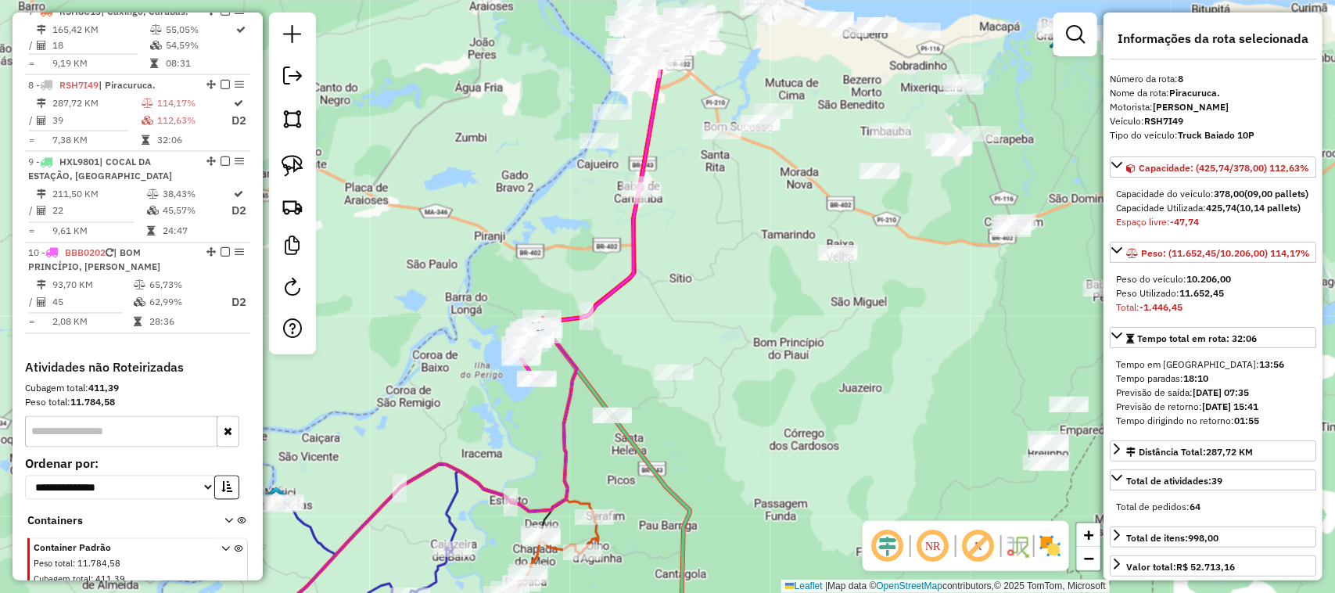
scroll to position [1192, 0]
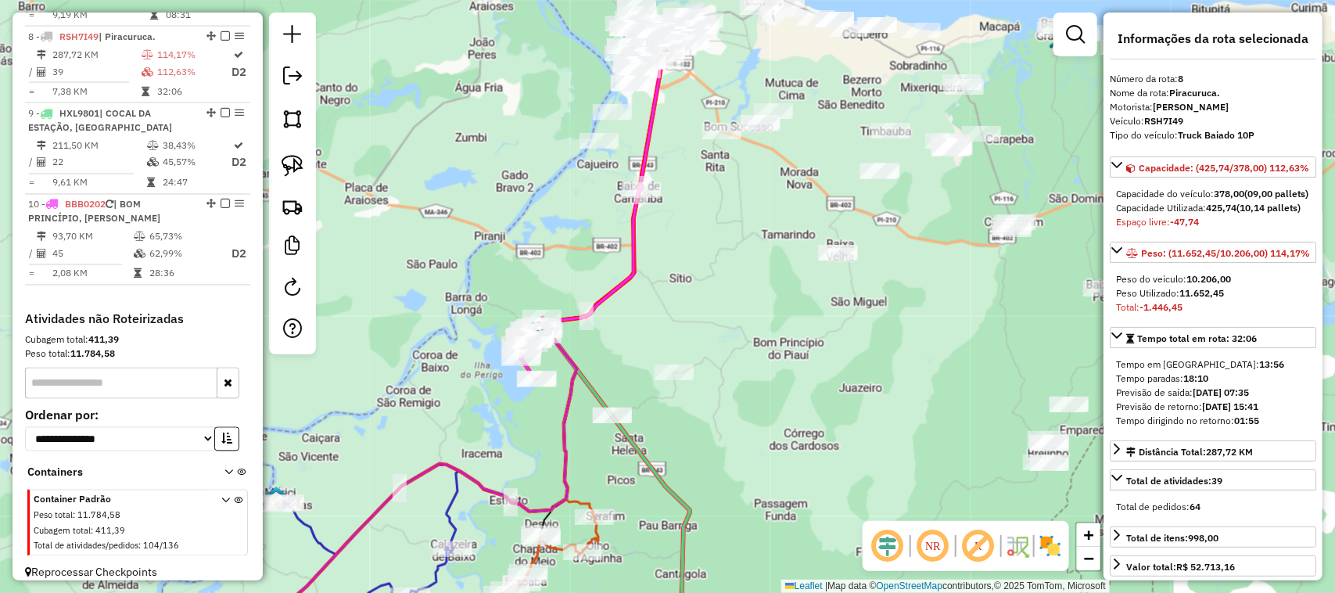
click at [726, 314] on div "Janela de atendimento Grade de atendimento Capacidade Transportadoras Veículos …" at bounding box center [667, 296] width 1335 height 593
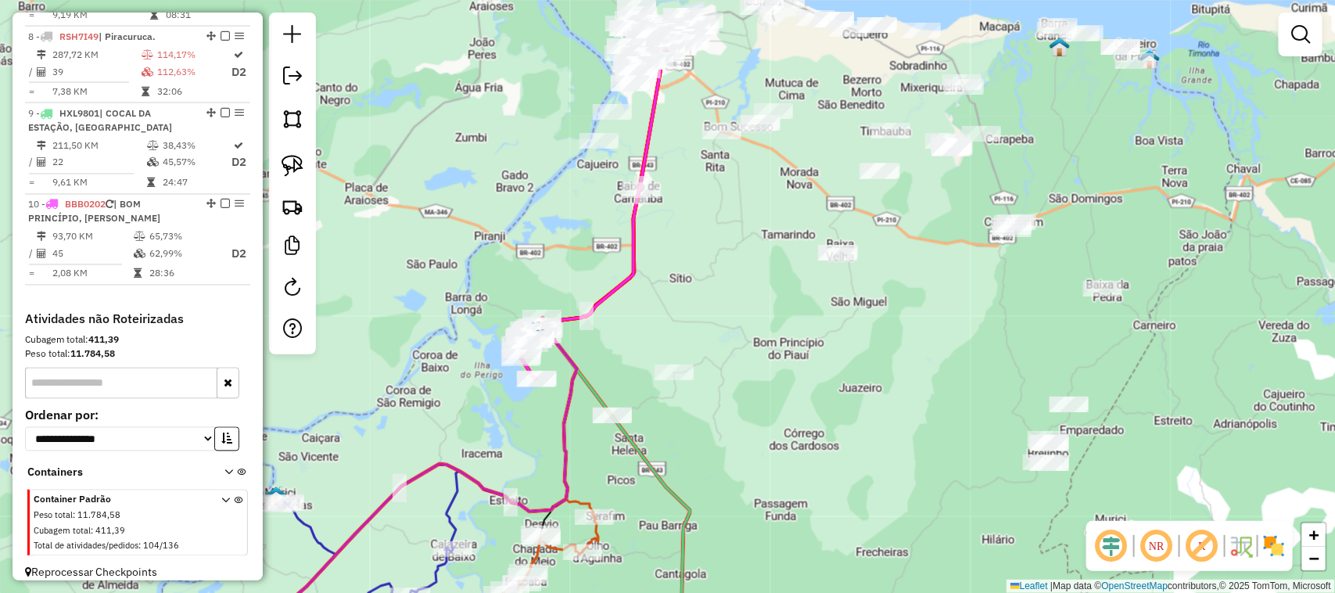
drag, startPoint x: 673, startPoint y: 272, endPoint x: 673, endPoint y: 319, distance: 46.9
click at [673, 319] on div "Janela de atendimento Grade de atendimento Capacidade Transportadoras Veículos …" at bounding box center [667, 296] width 1335 height 593
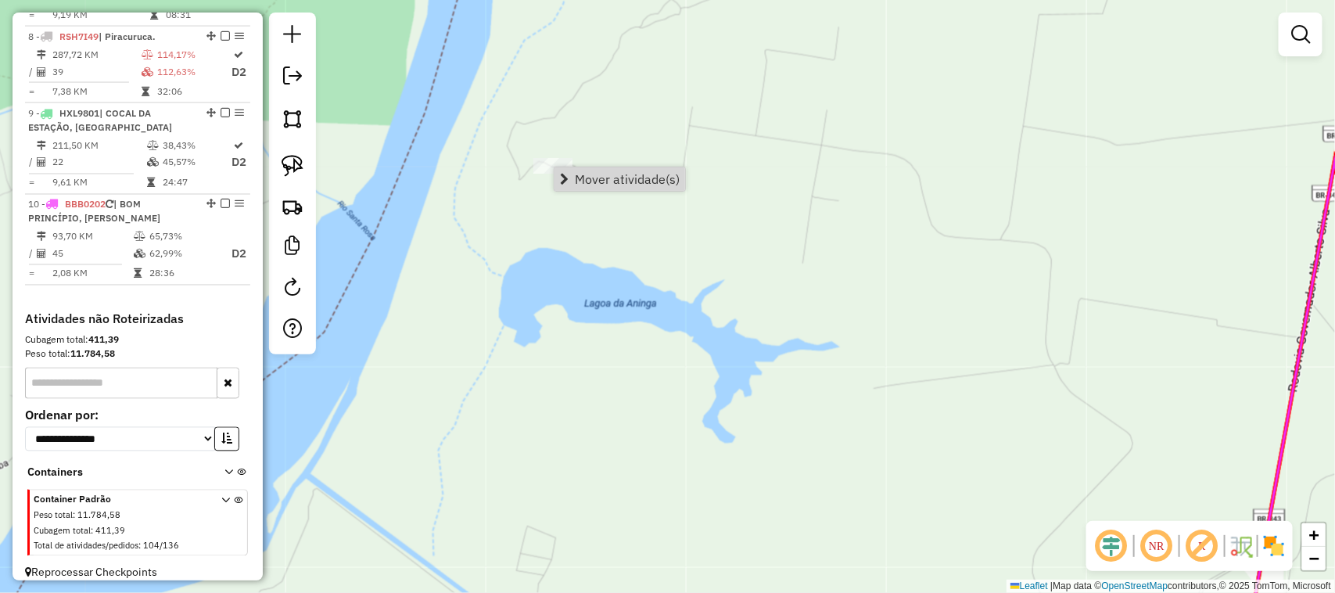
drag, startPoint x: 590, startPoint y: 185, endPoint x: 596, endPoint y: 192, distance: 9.5
click at [590, 184] on span "Mover atividade(s)" at bounding box center [627, 179] width 105 height 13
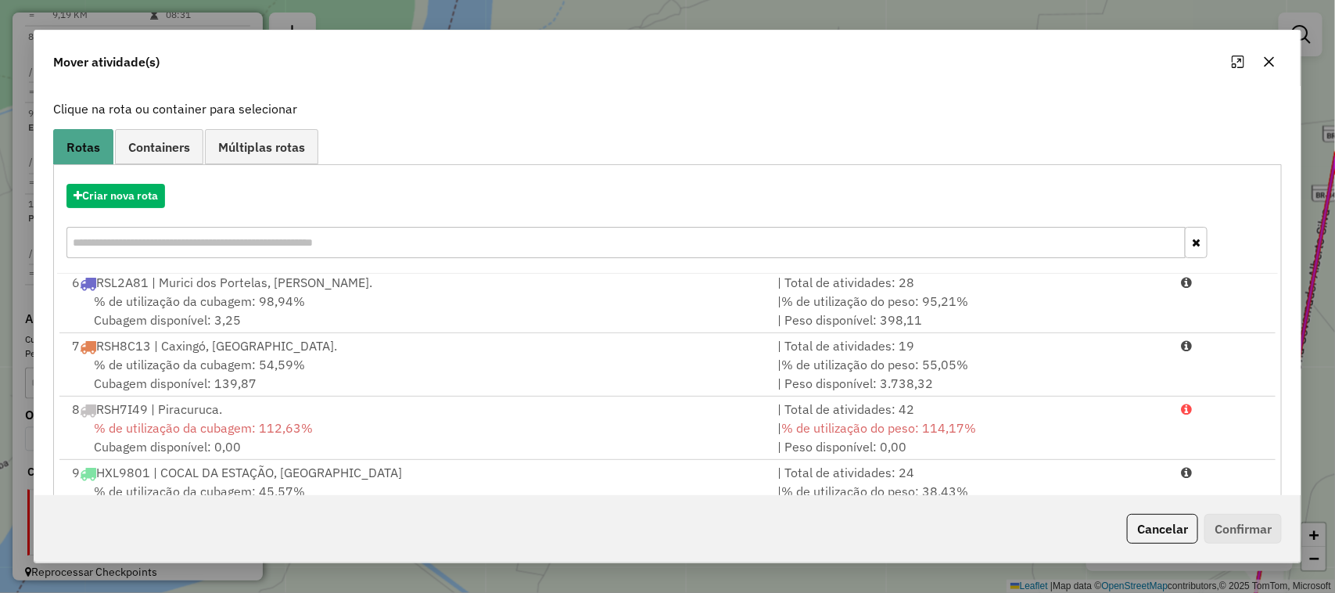
scroll to position [205, 0]
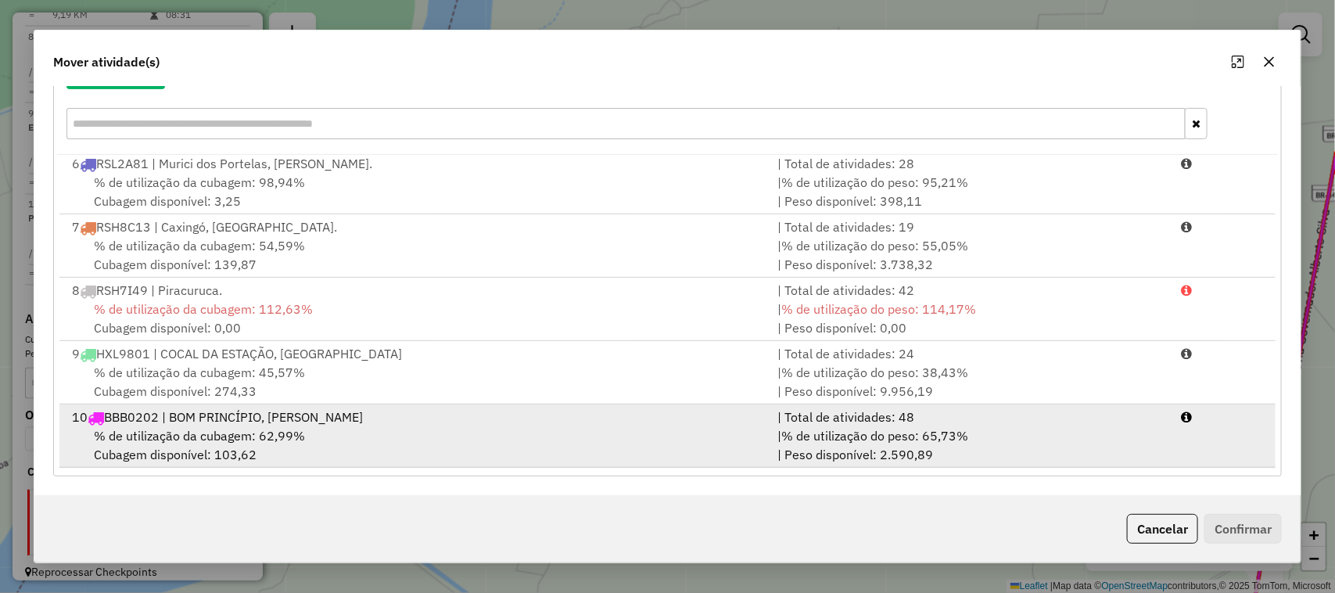
click at [436, 450] on div "% de utilização da cubagem: 62,99% Cubagem disponível: 103,62" at bounding box center [416, 445] width 706 height 38
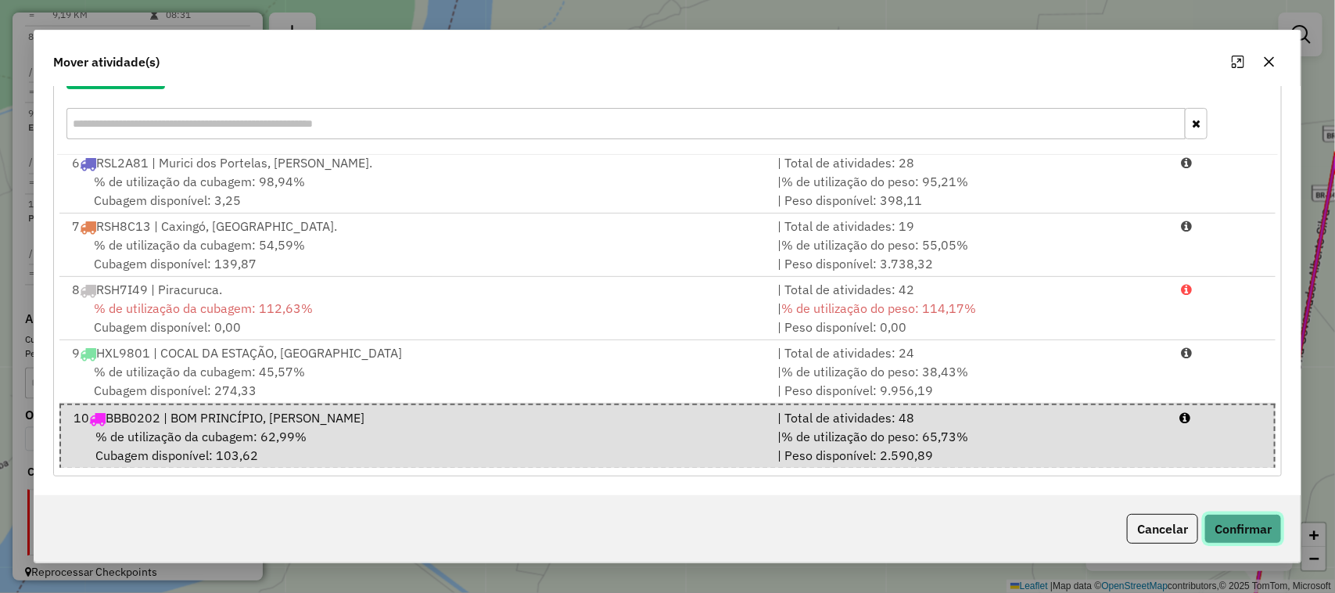
click at [1244, 530] on button "Confirmar" at bounding box center [1242, 529] width 77 height 30
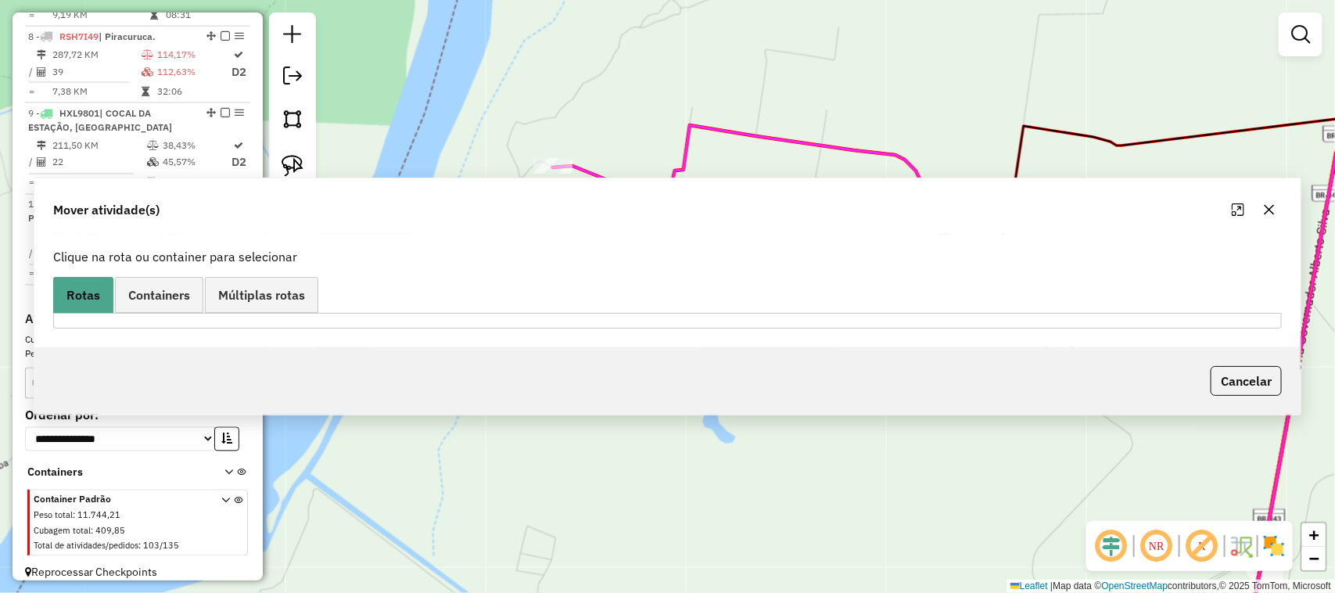
scroll to position [0, 0]
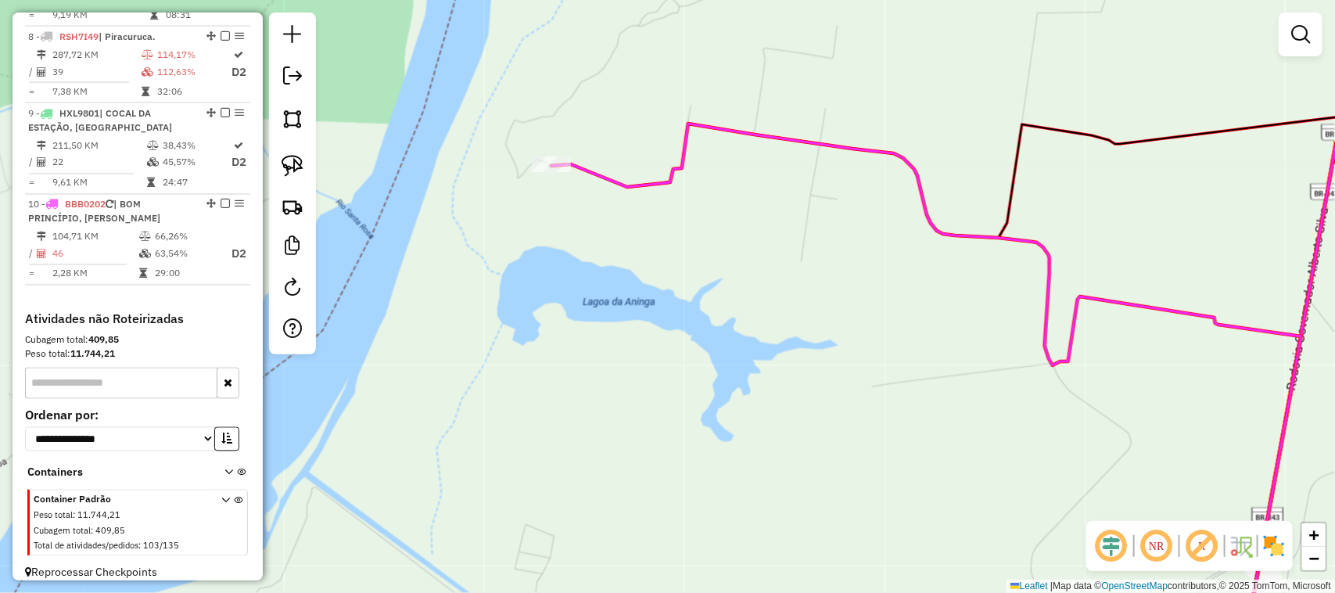
drag, startPoint x: 1101, startPoint y: 431, endPoint x: 915, endPoint y: 276, distance: 242.1
click at [1022, 371] on div "Janela de atendimento Grade de atendimento Capacidade Transportadoras Veículos …" at bounding box center [667, 296] width 1335 height 593
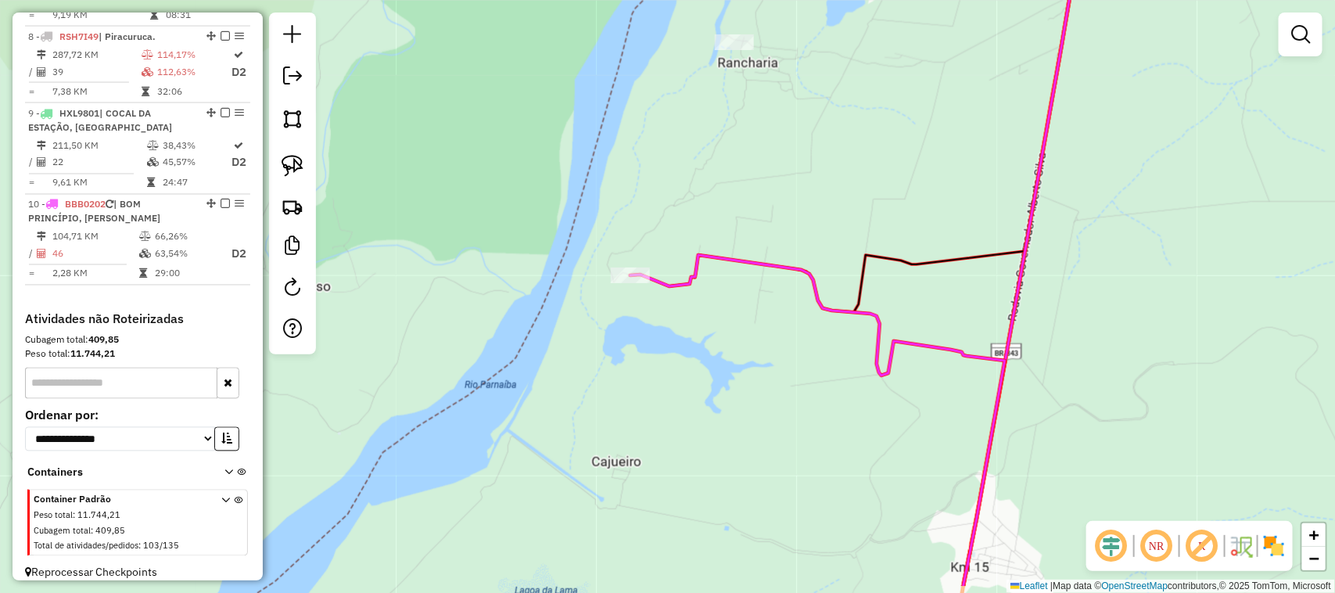
drag, startPoint x: 984, startPoint y: 403, endPoint x: 913, endPoint y: 354, distance: 85.9
click at [919, 360] on div "Janela de atendimento Grade de atendimento Capacidade Transportadoras Veículos …" at bounding box center [667, 296] width 1335 height 593
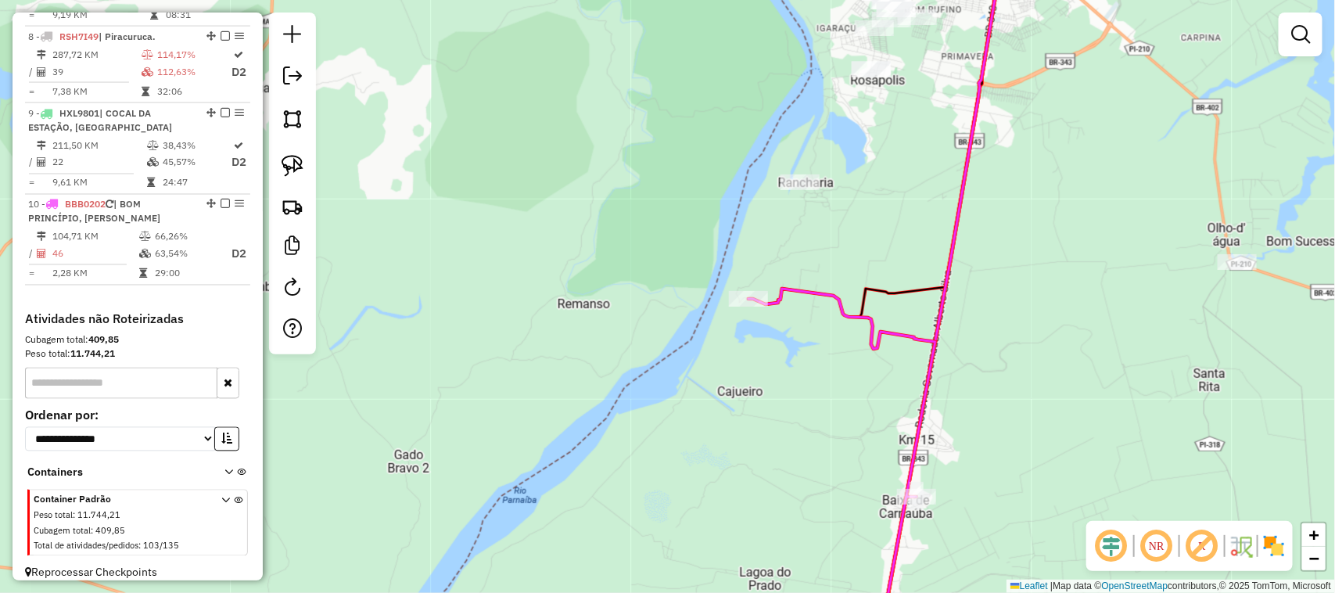
click at [928, 231] on div "Janela de atendimento Grade de atendimento Capacidade Transportadoras Veículos …" at bounding box center [667, 296] width 1335 height 593
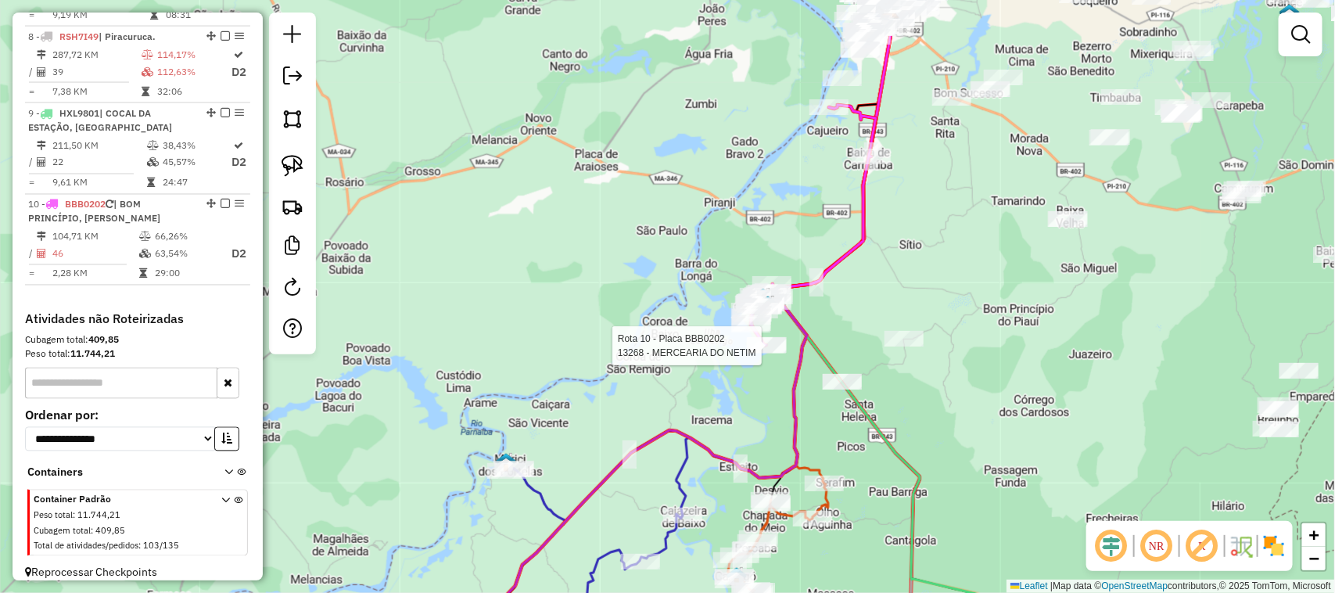
select select "*********"
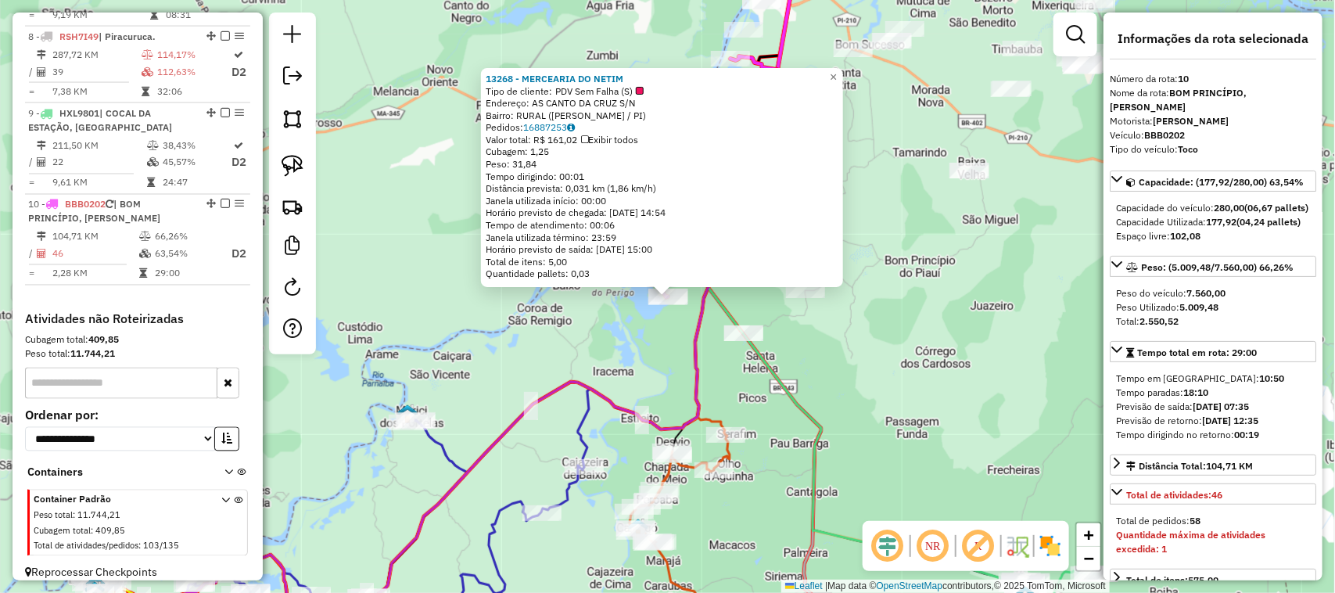
click at [653, 333] on div "13268 - MERCEARIA DO NETIM Tipo de cliente: PDV Sem Falha (S) Endereço: AS CANT…" at bounding box center [667, 296] width 1335 height 593
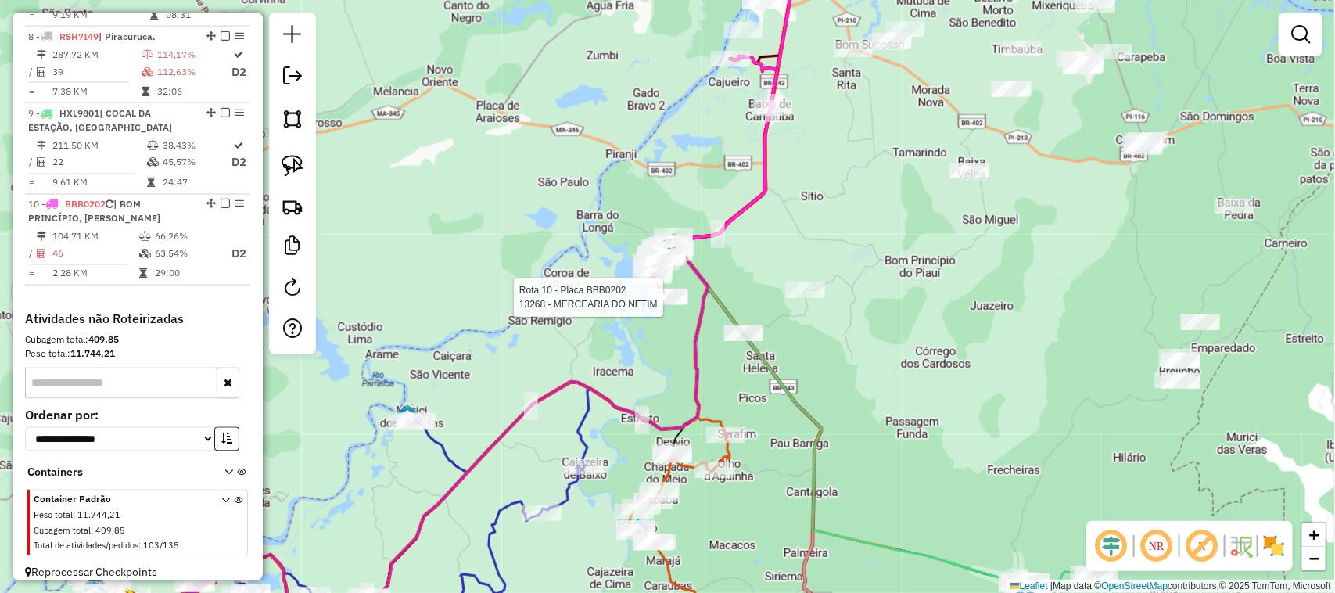
select select "*********"
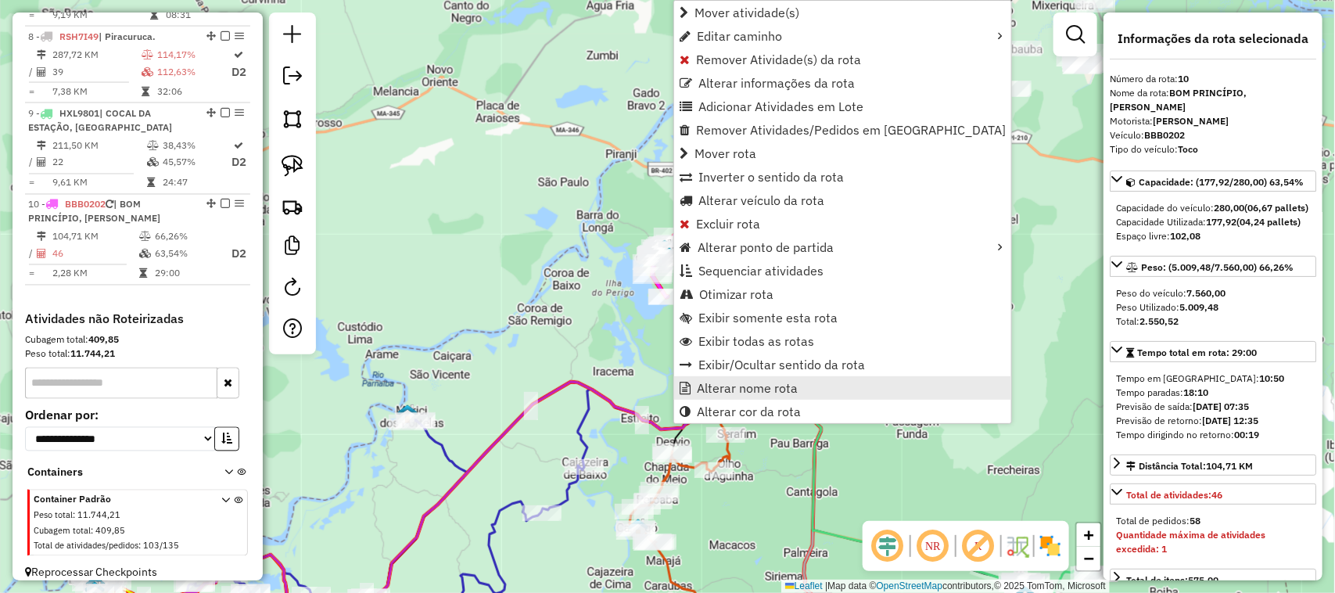
click at [783, 393] on span "Alterar nome rota" at bounding box center [747, 388] width 101 height 13
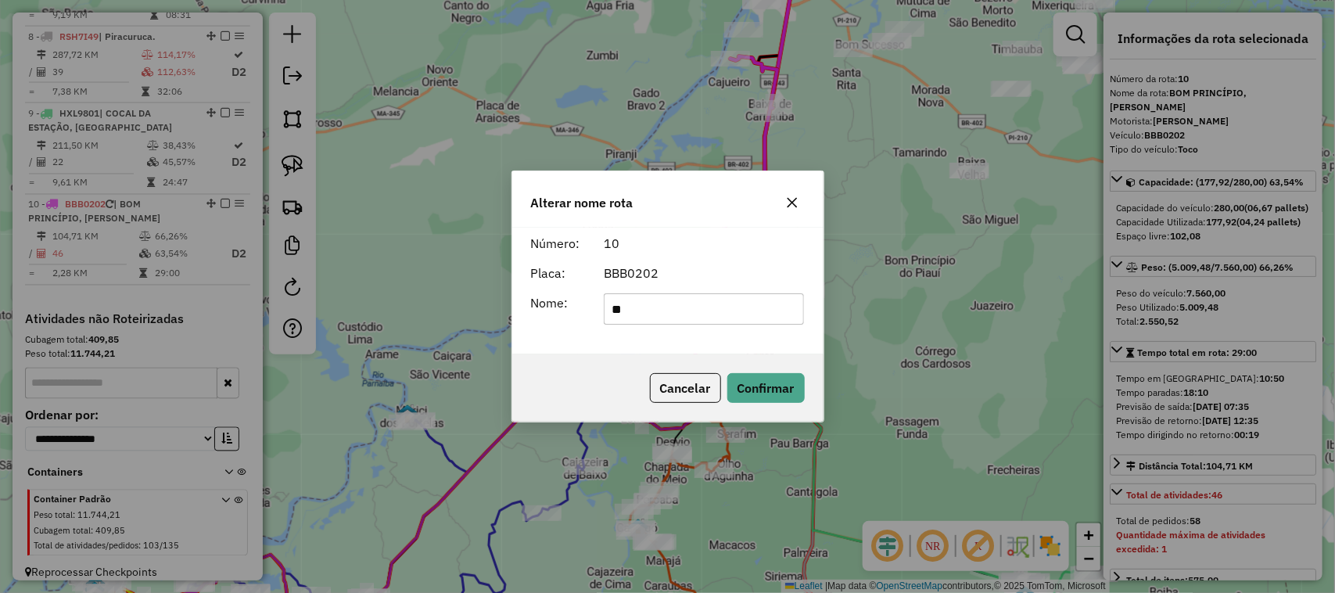
type input "*"
type input "**********"
click at [788, 396] on button "Confirmar" at bounding box center [765, 388] width 77 height 30
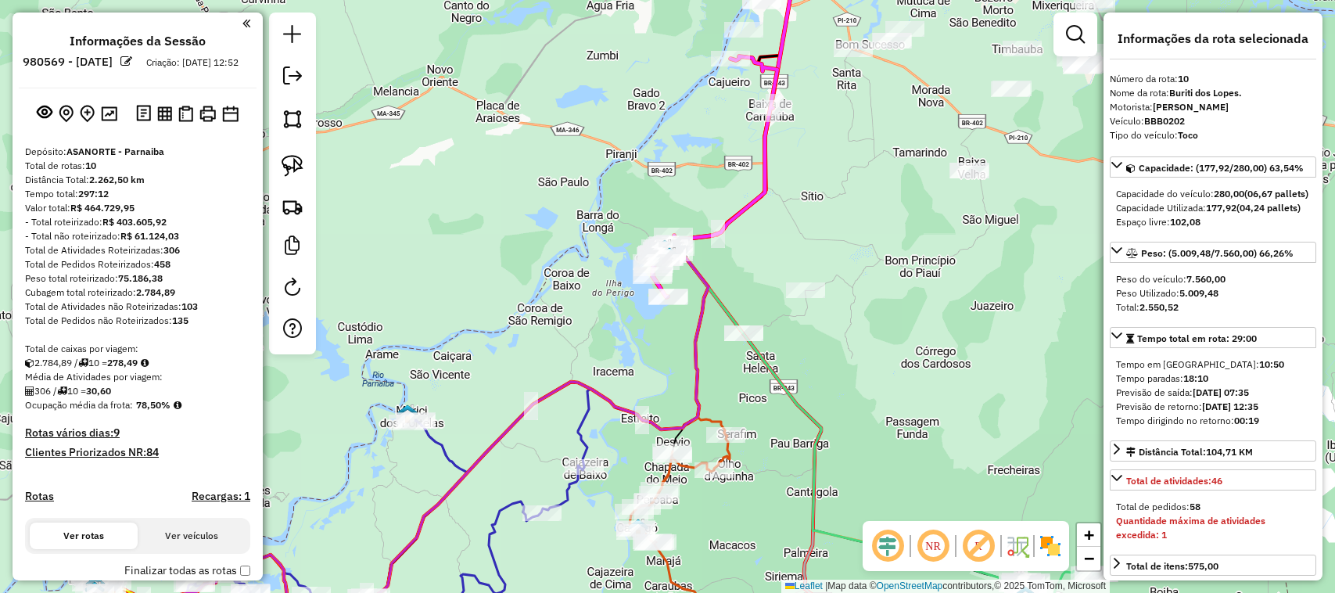
select select "*********"
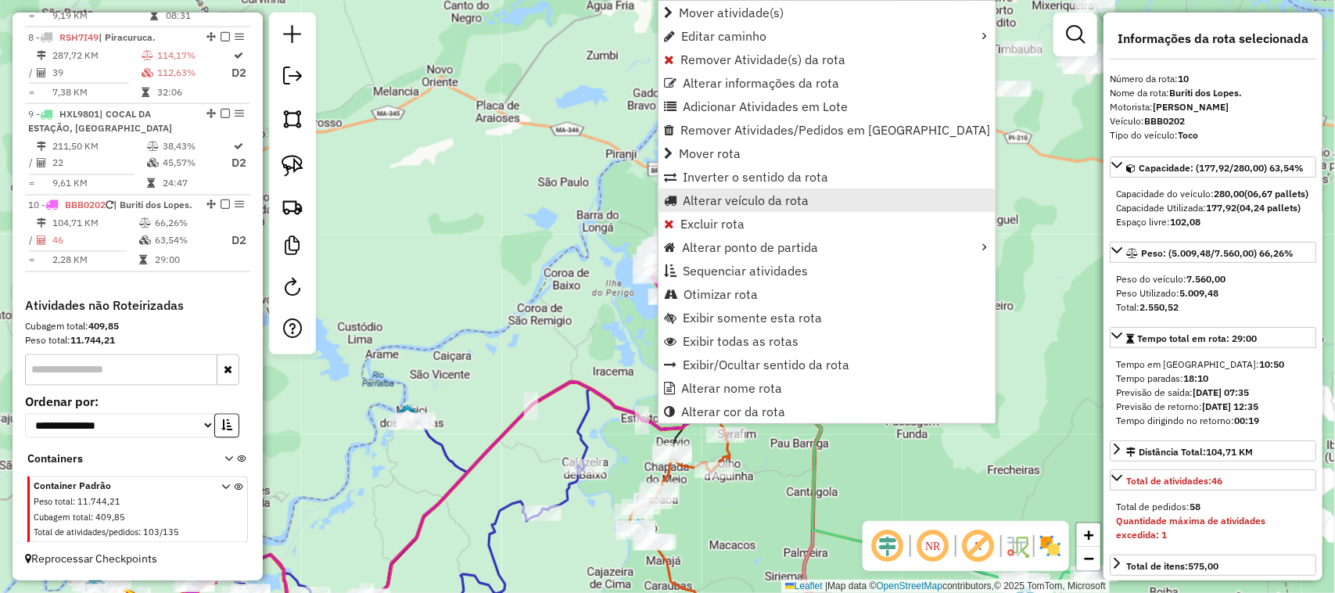
click at [704, 203] on span "Alterar veículo da rota" at bounding box center [746, 200] width 126 height 13
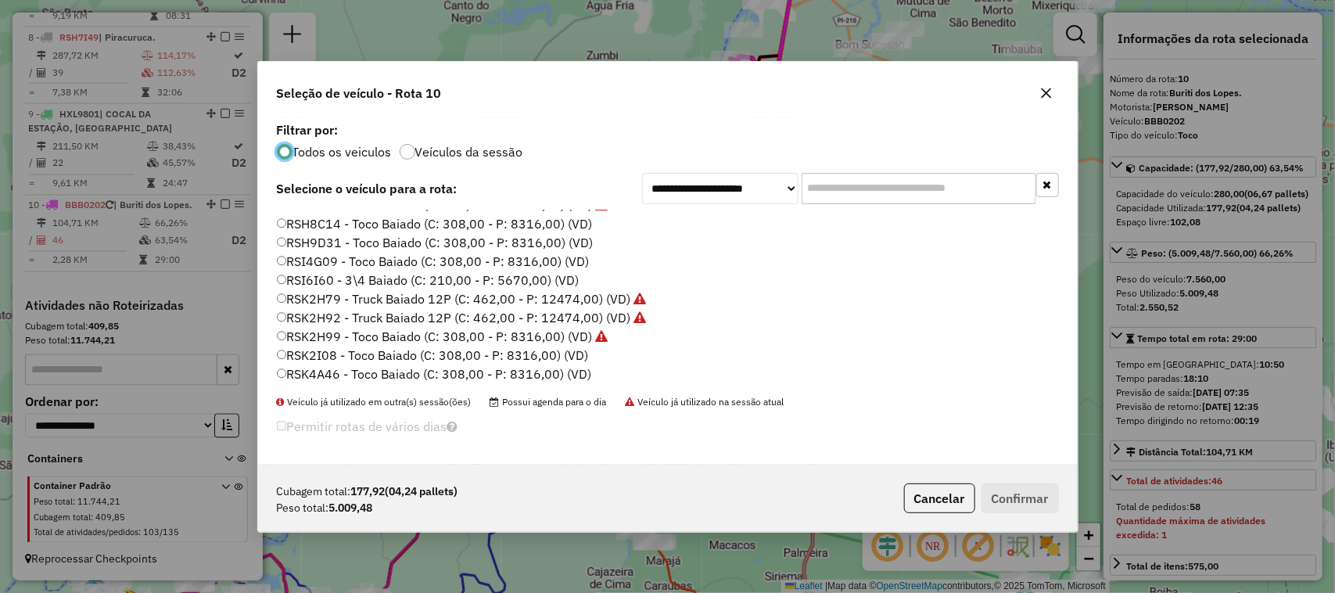
scroll to position [547, 0]
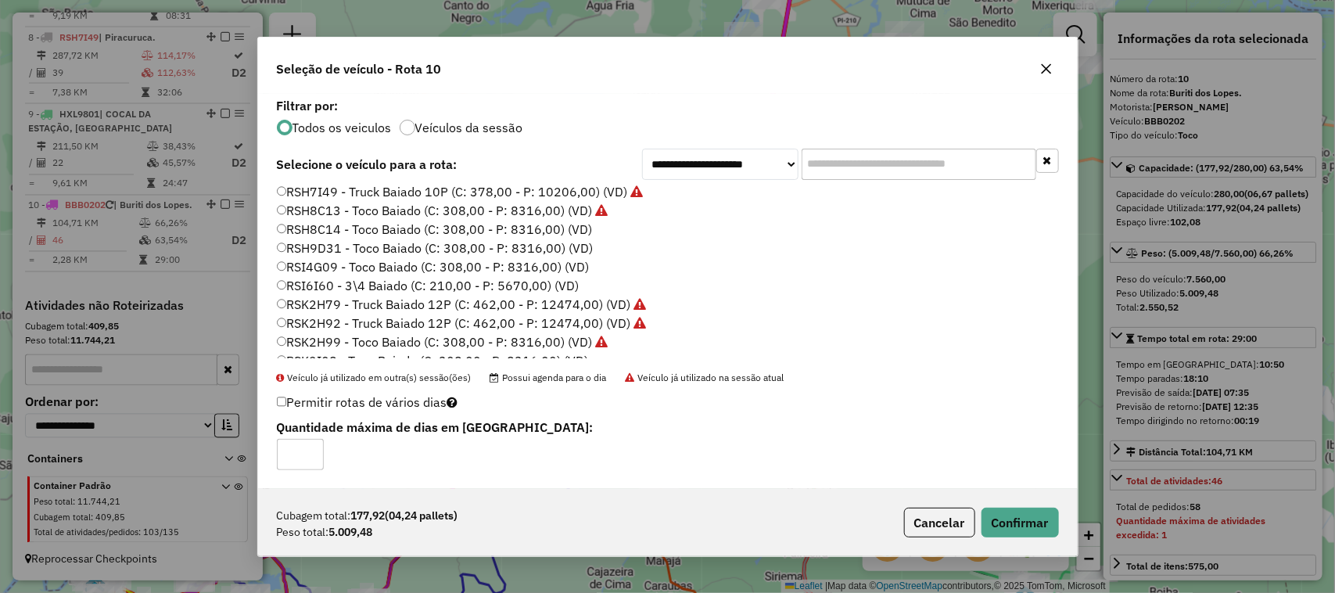
type input "*"
click at [309, 448] on input "*" at bounding box center [300, 454] width 47 height 31
click at [1027, 522] on button "Confirmar" at bounding box center [1019, 522] width 77 height 30
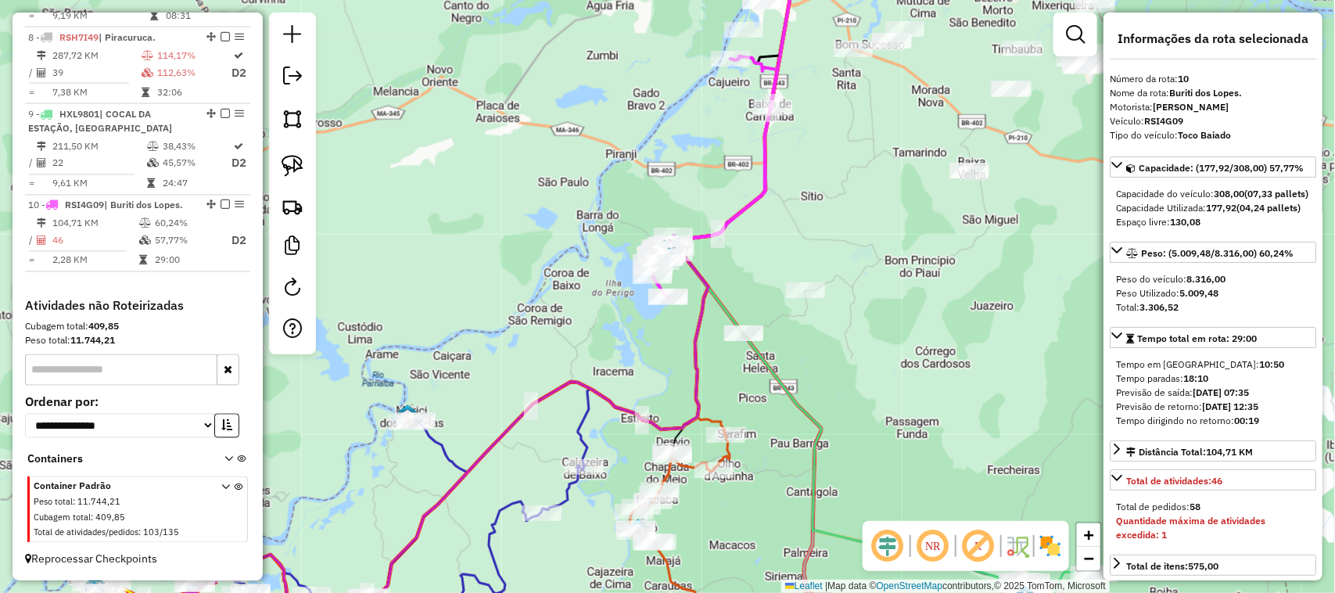
scroll to position [1178, 0]
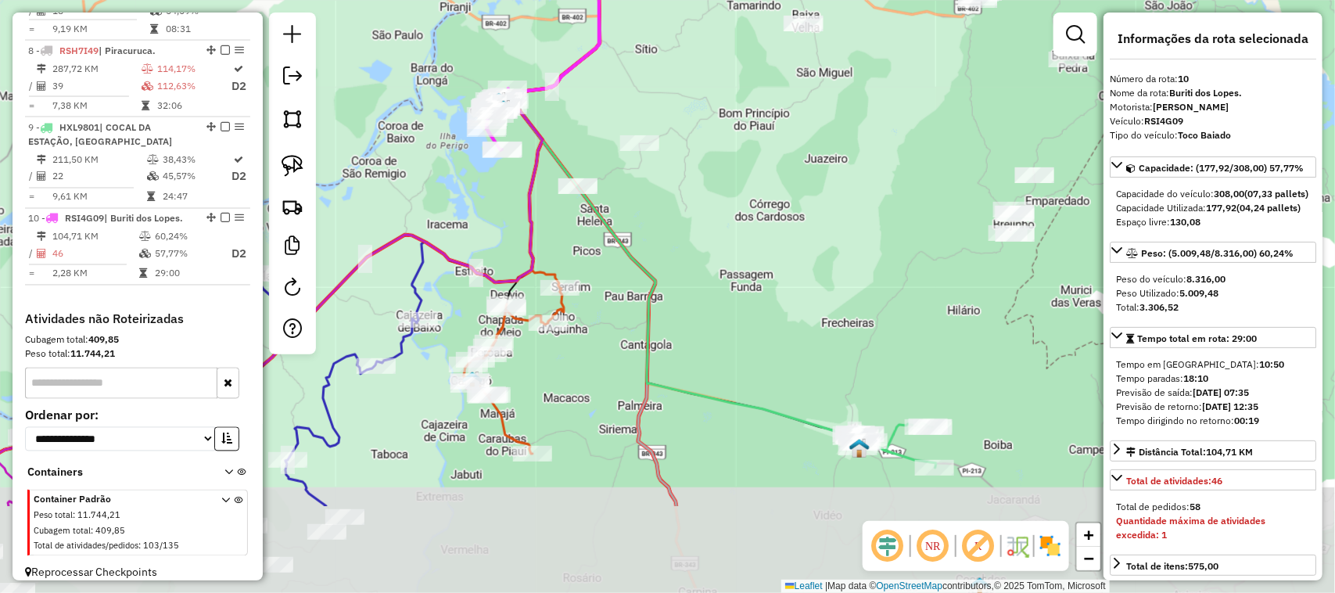
drag, startPoint x: 934, startPoint y: 372, endPoint x: 740, endPoint y: 195, distance: 262.3
click at [755, 213] on div "Janela de atendimento Grade de atendimento Capacidade Transportadoras Veículos …" at bounding box center [667, 296] width 1335 height 593
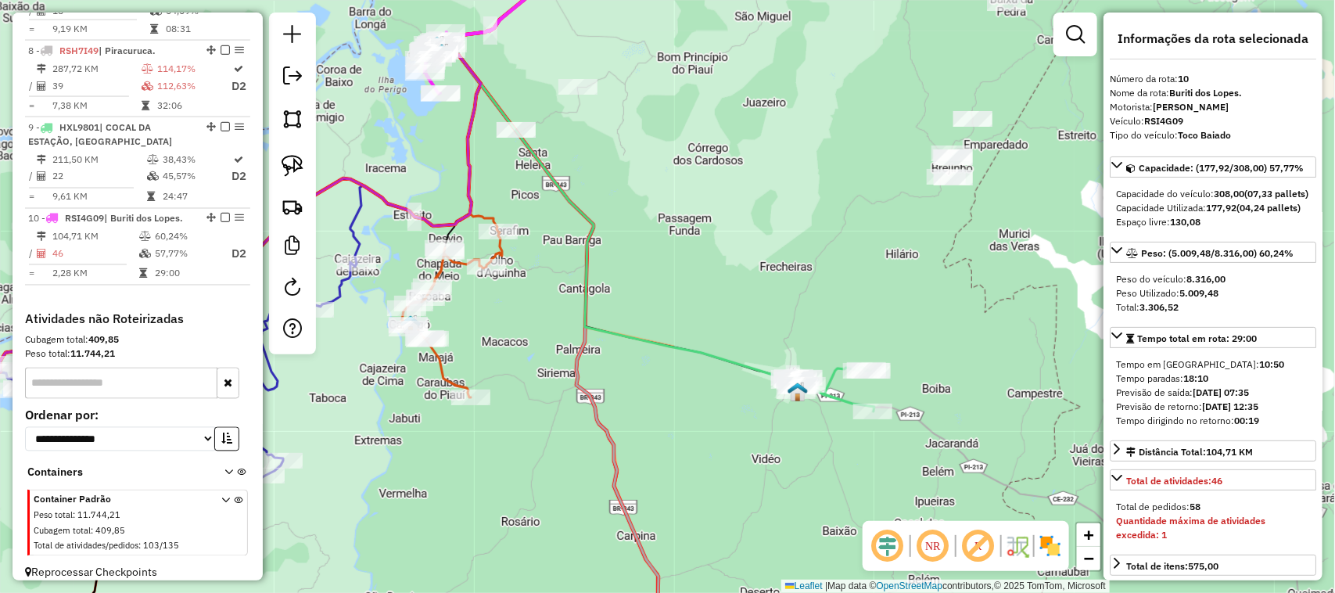
drag, startPoint x: 697, startPoint y: 170, endPoint x: 697, endPoint y: 211, distance: 41.4
click at [697, 211] on div "Janela de atendimento Grade de atendimento Capacidade Transportadoras Veículos …" at bounding box center [667, 296] width 1335 height 593
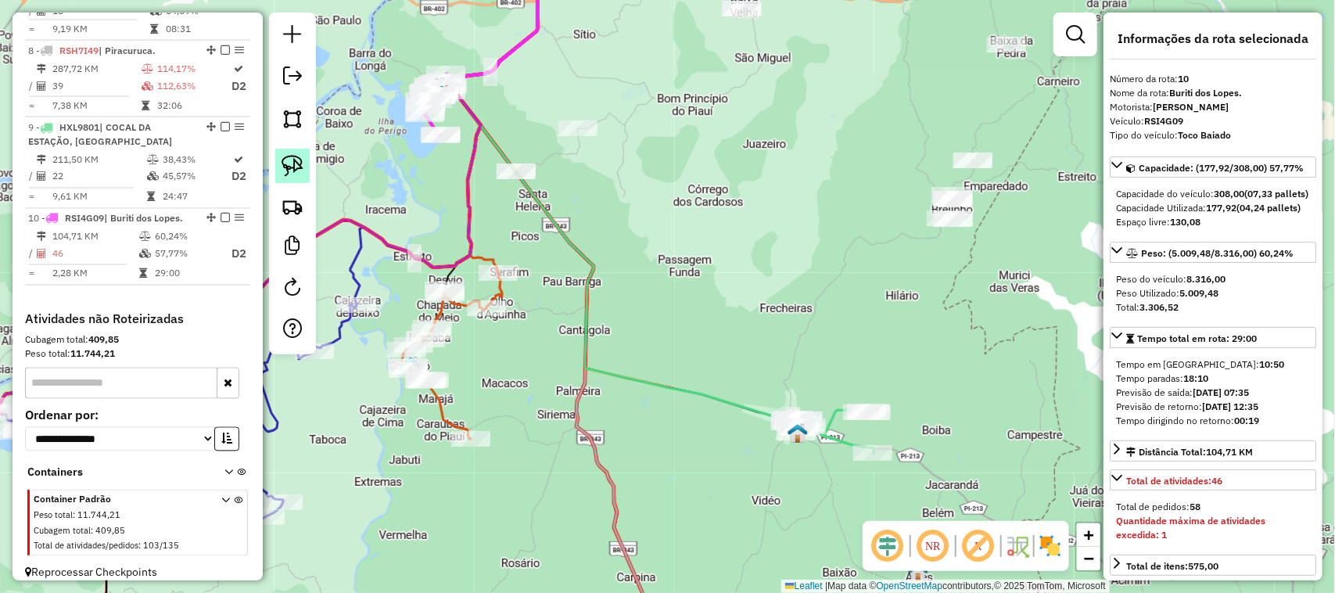
click at [299, 163] on img at bounding box center [292, 166] width 22 height 22
drag, startPoint x: 506, startPoint y: 195, endPoint x: 615, endPoint y: 129, distance: 127.4
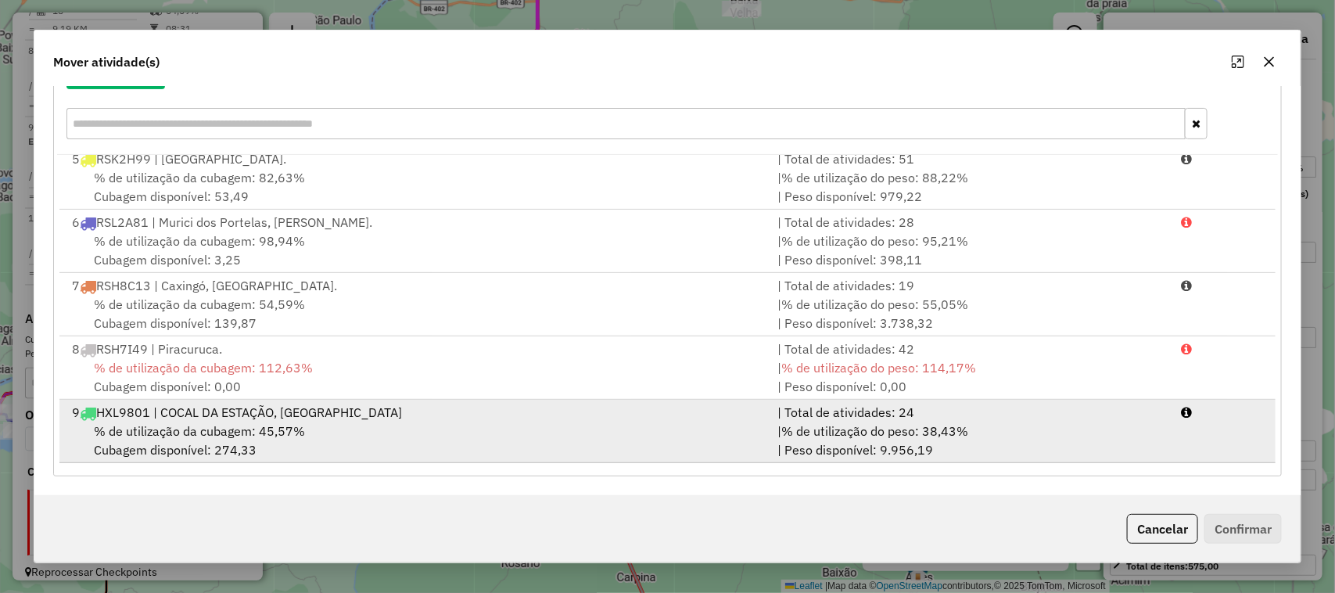
scroll to position [321, 0]
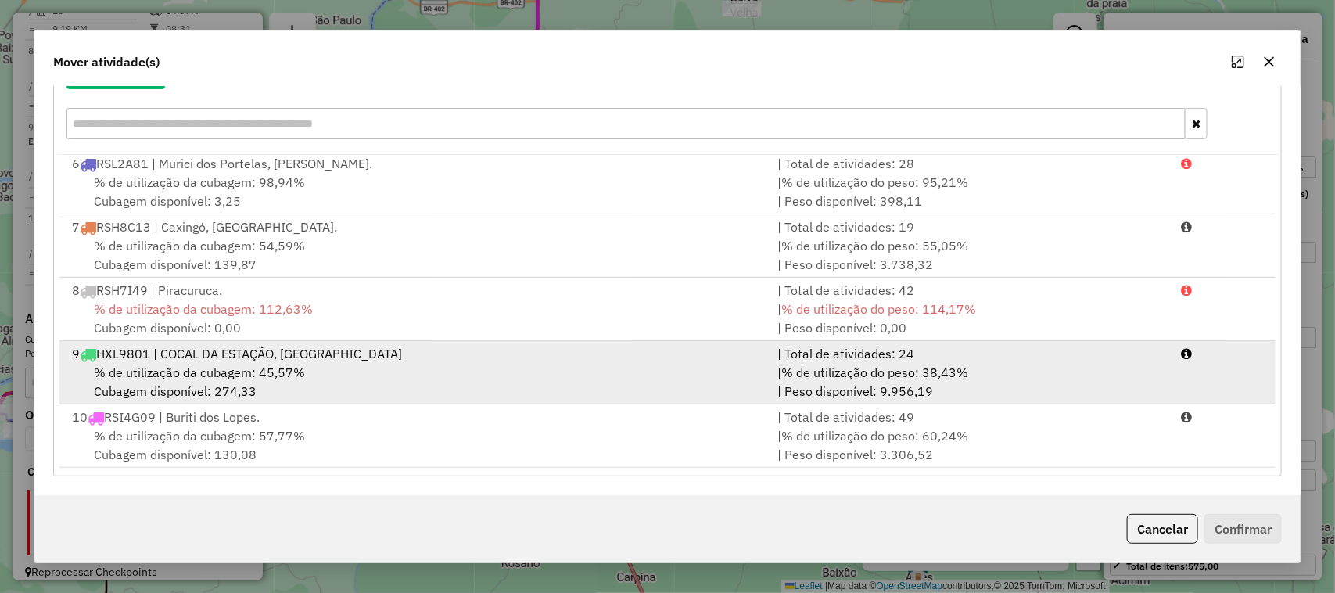
click at [522, 364] on div "% de utilização da cubagem: 45,57% Cubagem disponível: 274,33" at bounding box center [416, 382] width 706 height 38
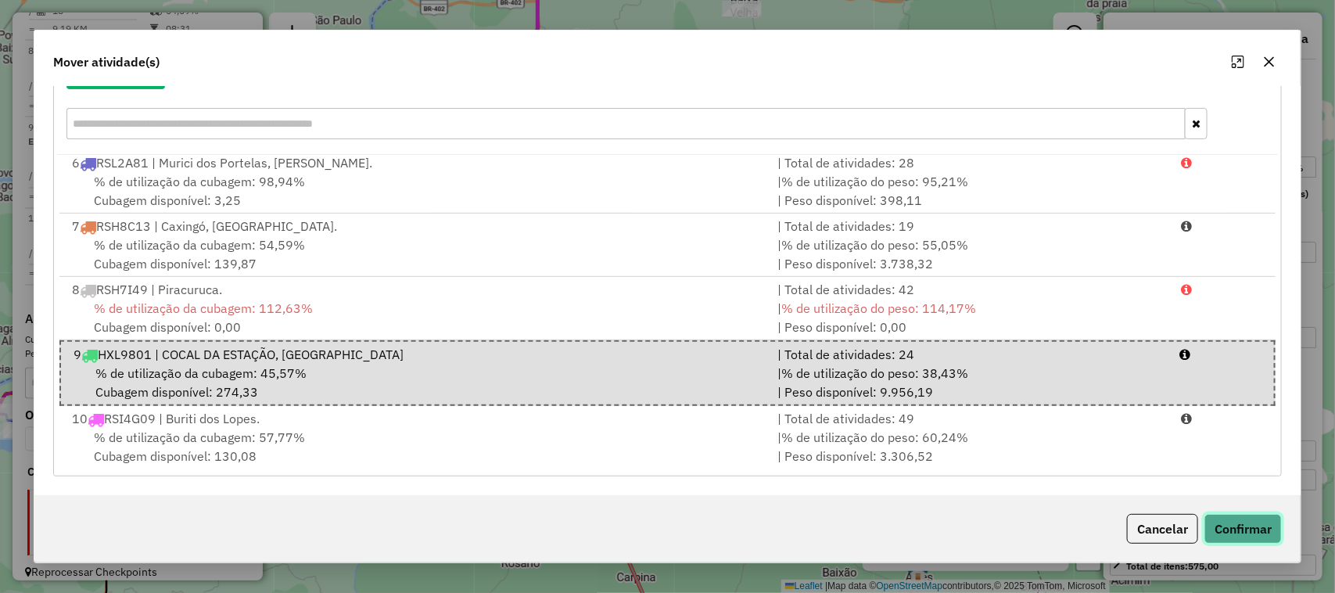
click at [1234, 534] on button "Confirmar" at bounding box center [1242, 529] width 77 height 30
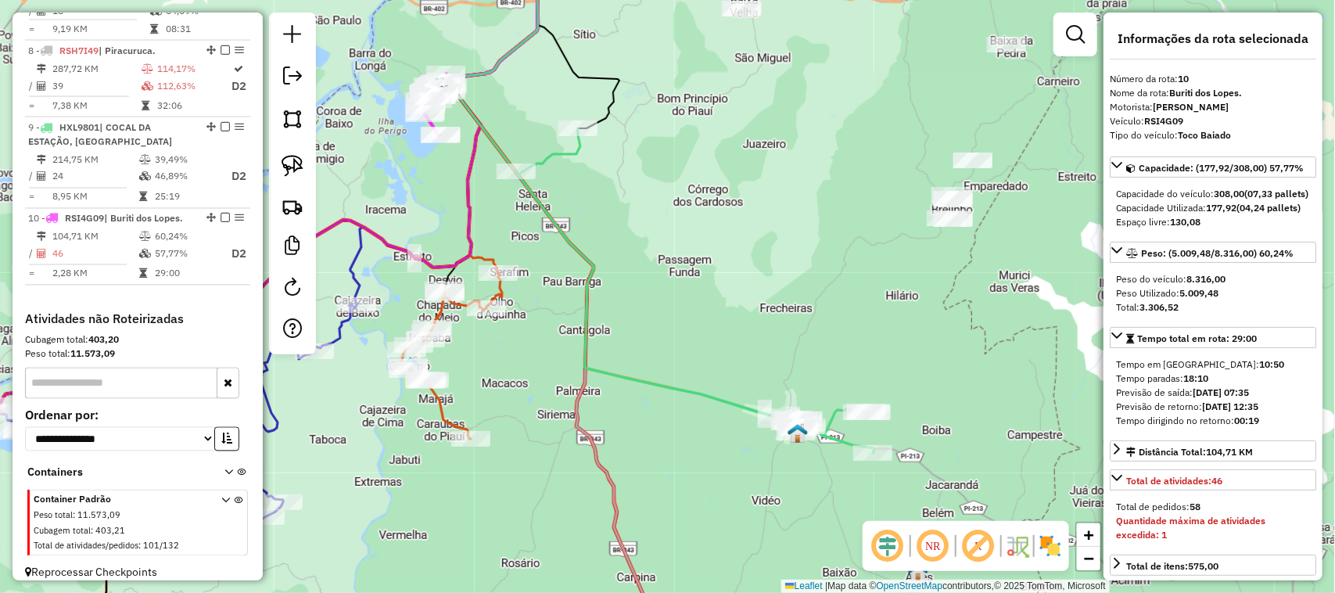
scroll to position [0, 0]
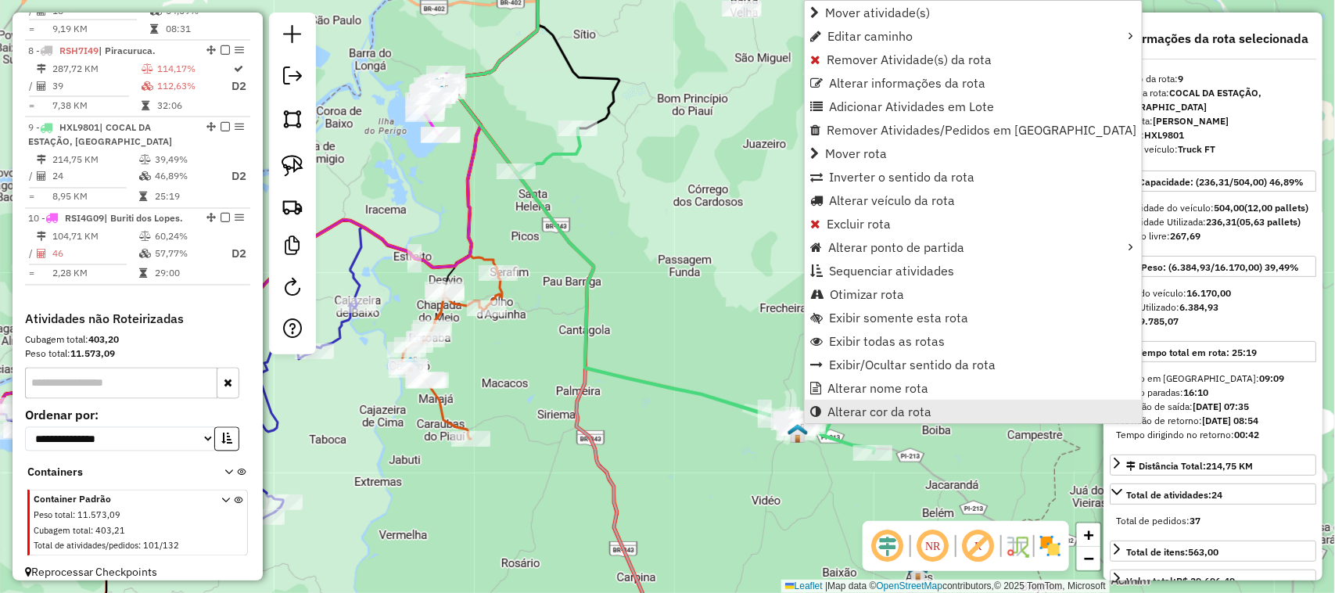
click at [858, 418] on link "Alterar cor da rota" at bounding box center [973, 411] width 337 height 23
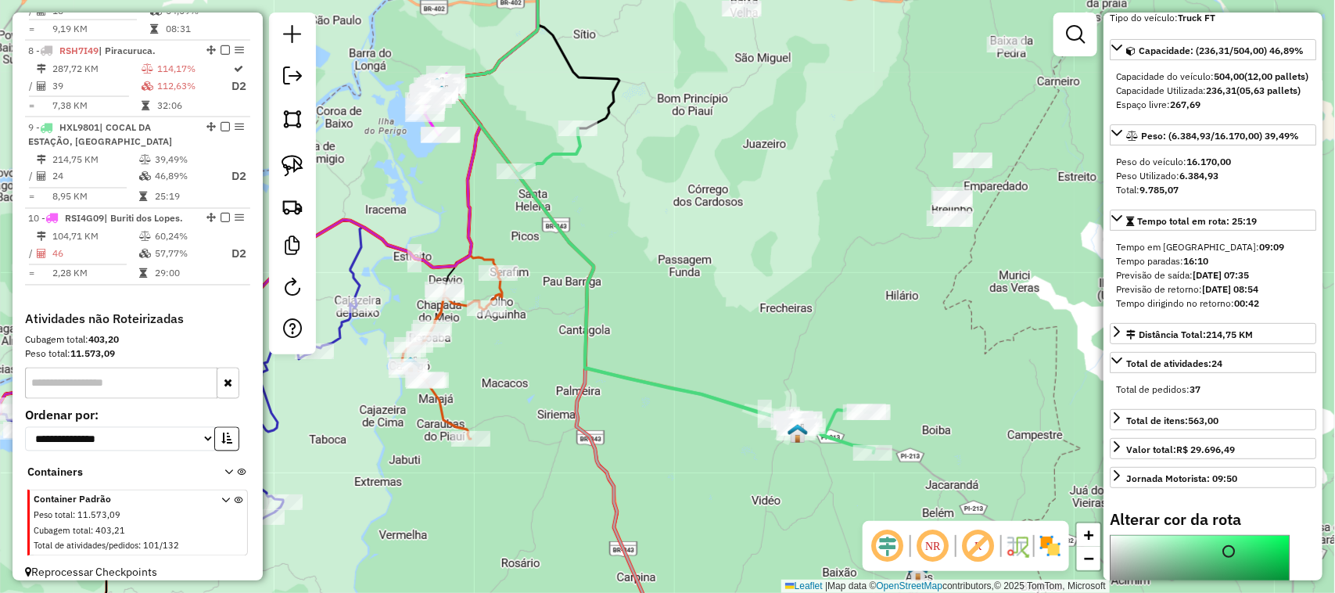
scroll to position [391, 0]
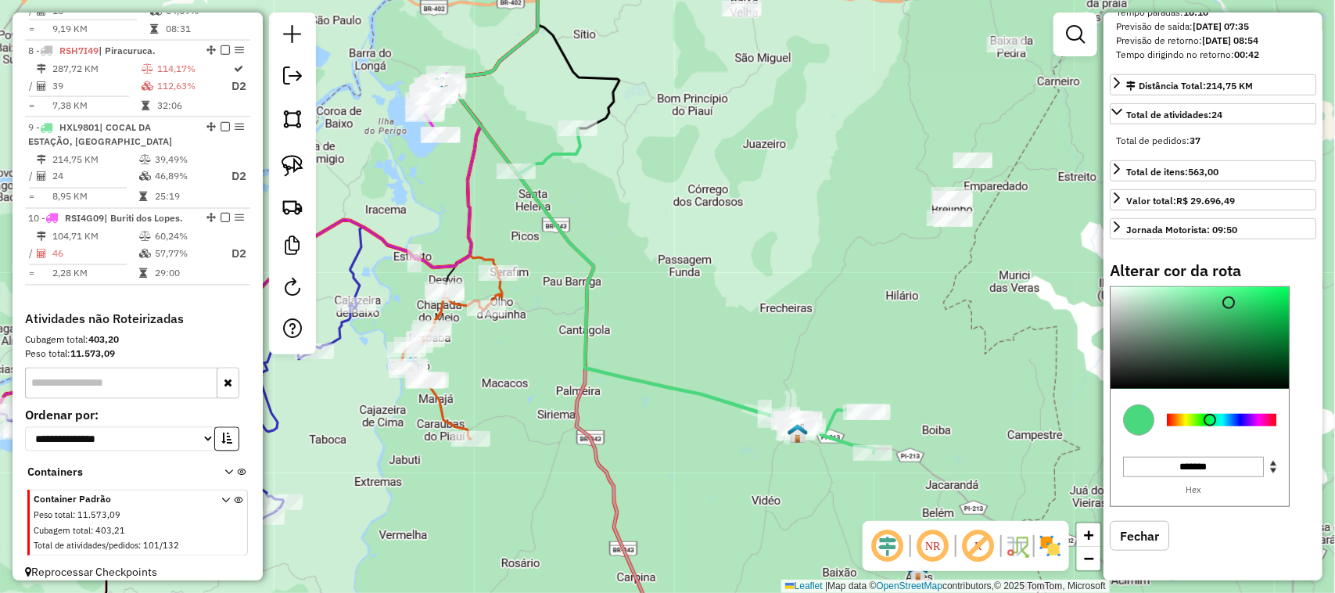
type input "*******"
click at [1263, 374] on div at bounding box center [1199, 338] width 178 height 102
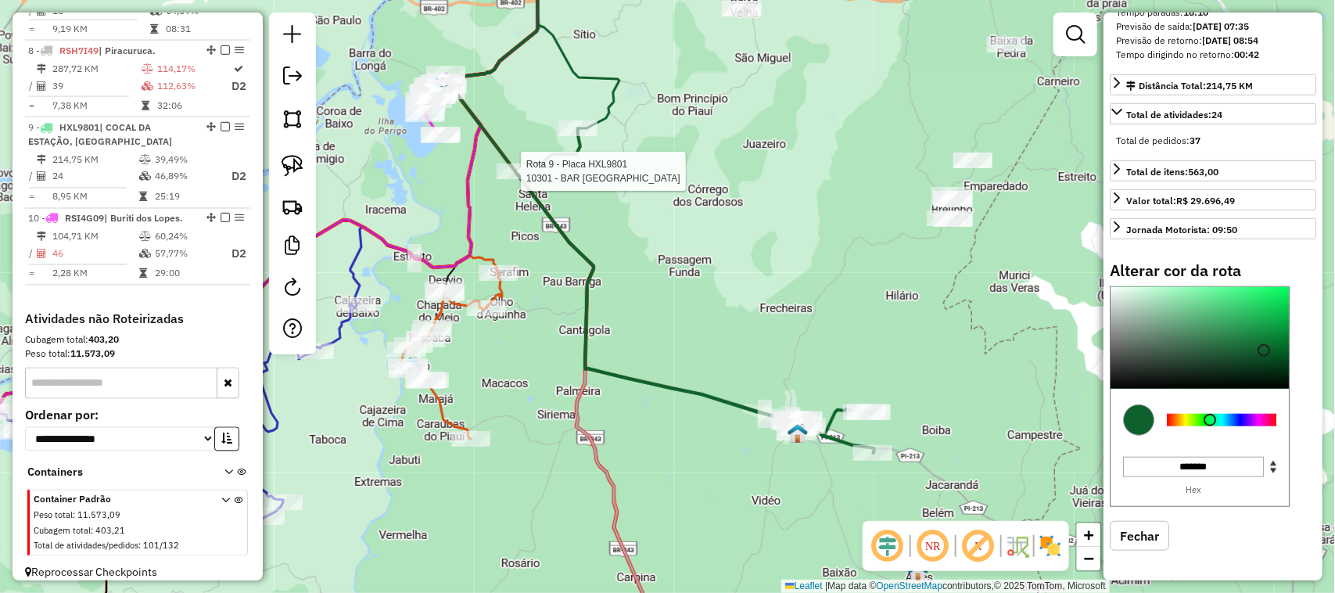
select select "*********"
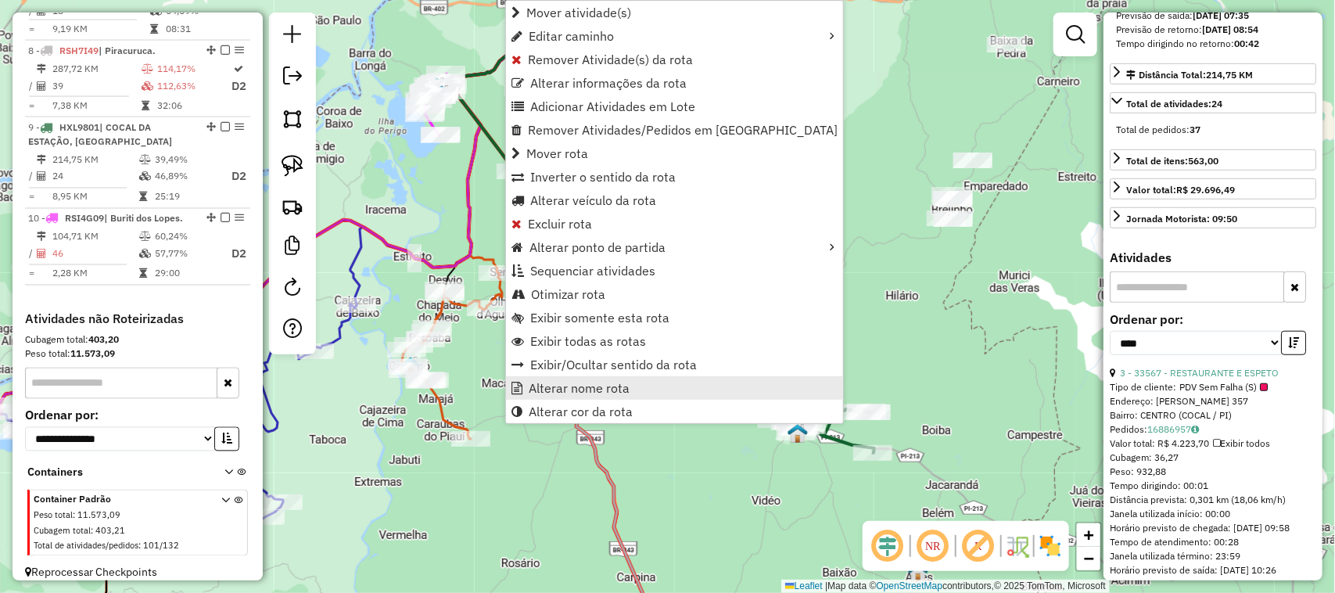
click at [589, 387] on span "Alterar nome rota" at bounding box center [579, 388] width 101 height 13
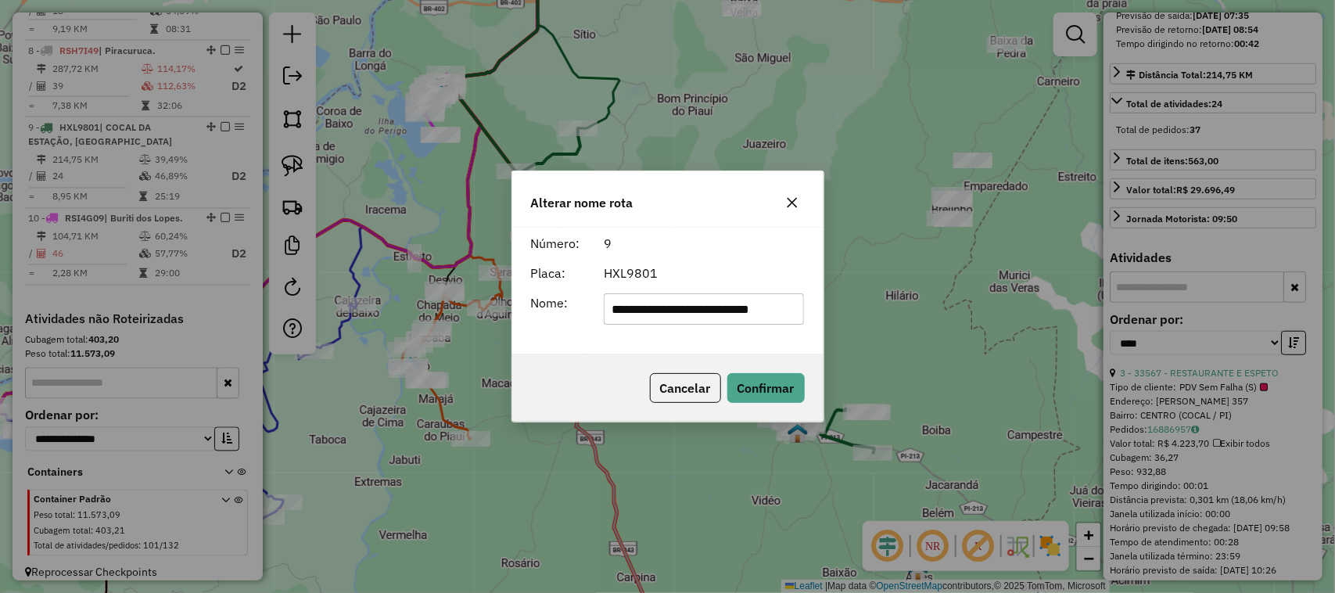
scroll to position [0, 0]
type input "*"
type input "**********"
click at [763, 397] on button "Confirmar" at bounding box center [765, 388] width 77 height 30
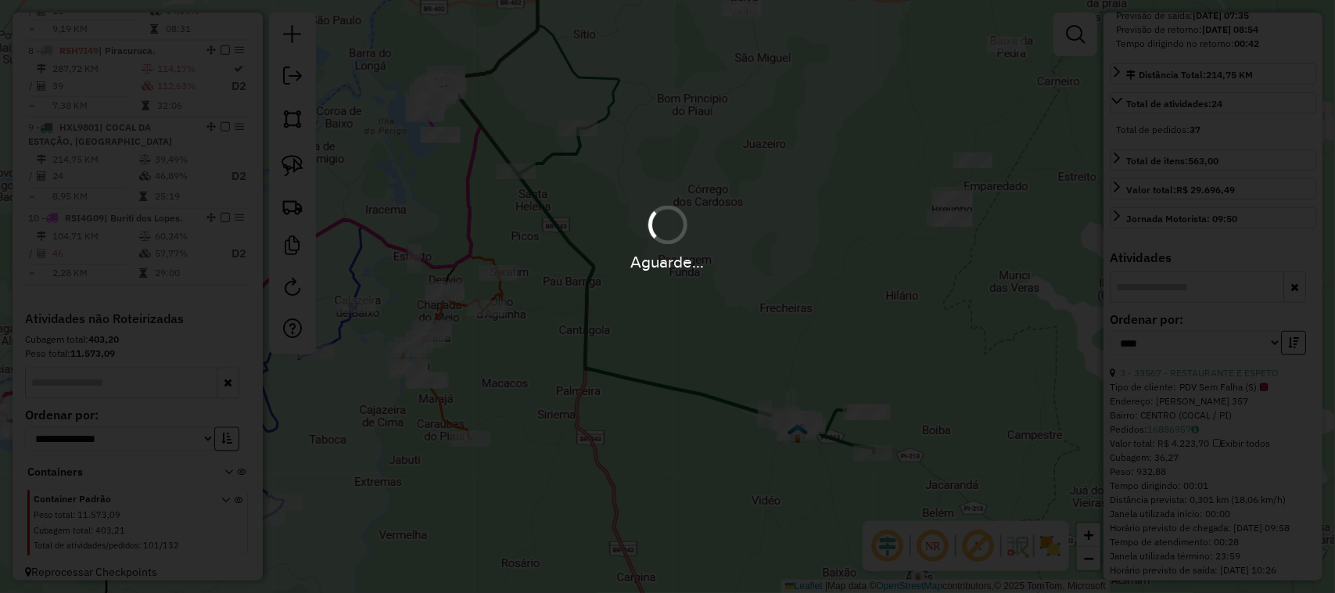
scroll to position [377, 0]
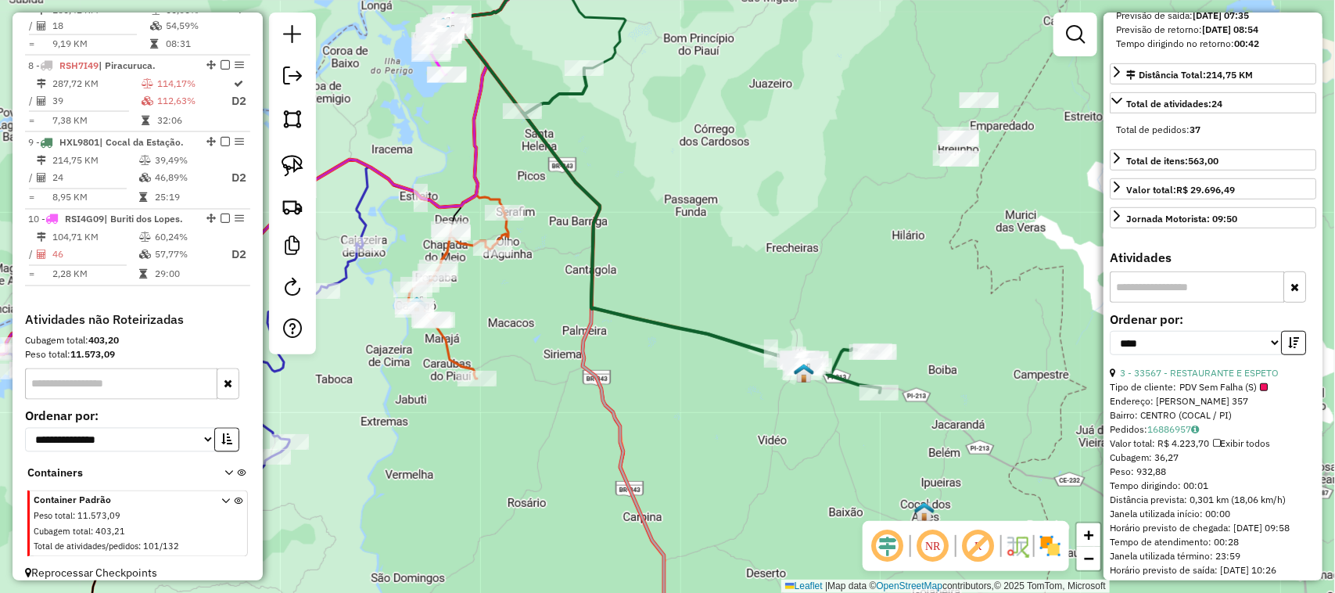
drag, startPoint x: 700, startPoint y: 475, endPoint x: 701, endPoint y: 348, distance: 127.5
click at [701, 357] on div "Janela de atendimento Grade de atendimento Capacidade Transportadoras Veículos …" at bounding box center [667, 296] width 1335 height 593
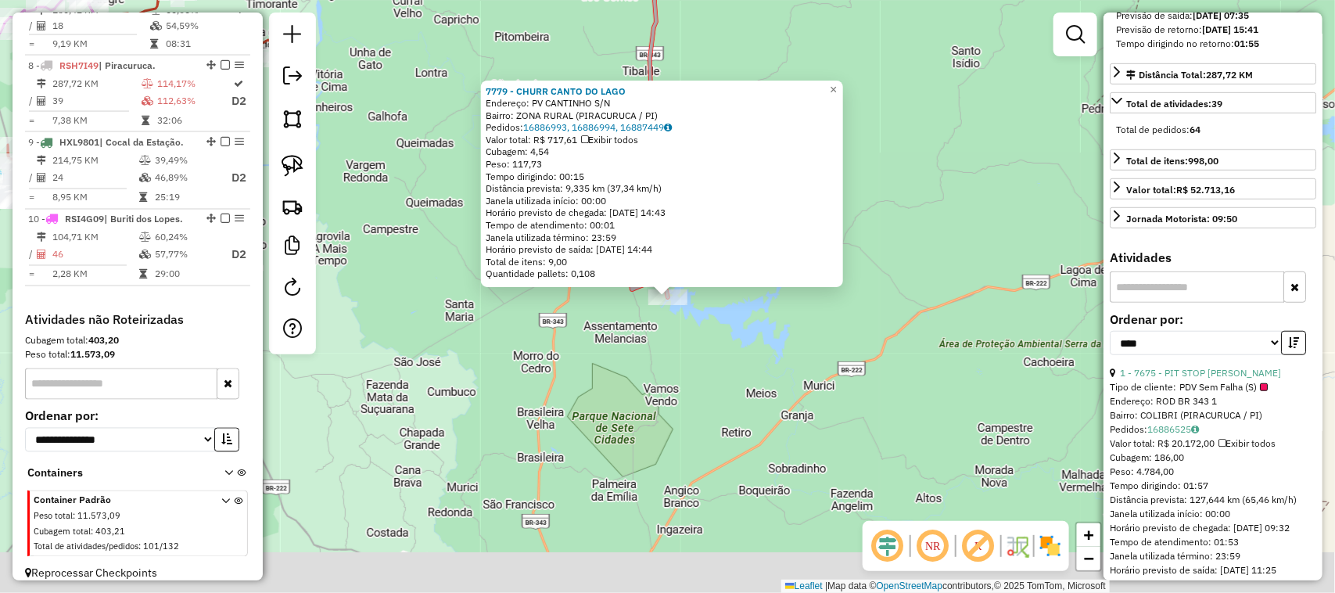
scroll to position [405, 0]
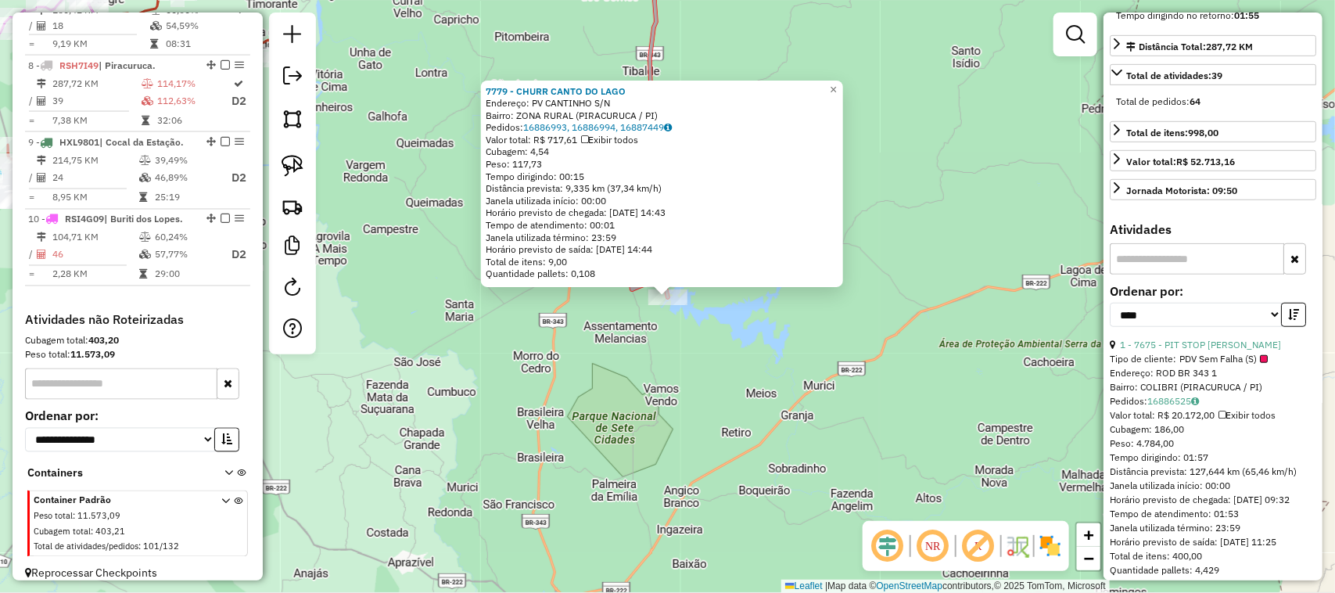
drag, startPoint x: 666, startPoint y: 350, endPoint x: 669, endPoint y: 325, distance: 24.4
click at [667, 350] on div "7779 - CHURR CANTO DO LAGO Endereço: PV CANTINHO S/N Bairro: ZONA RURAL (PIRACU…" at bounding box center [667, 296] width 1335 height 593
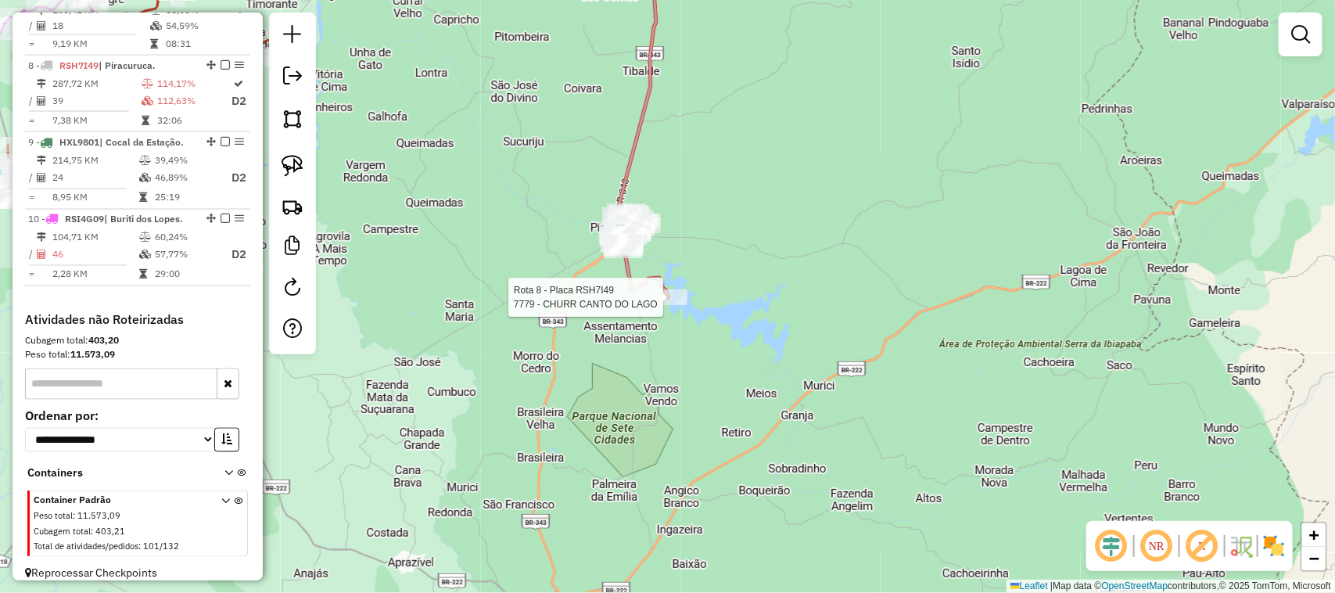
select select "*********"
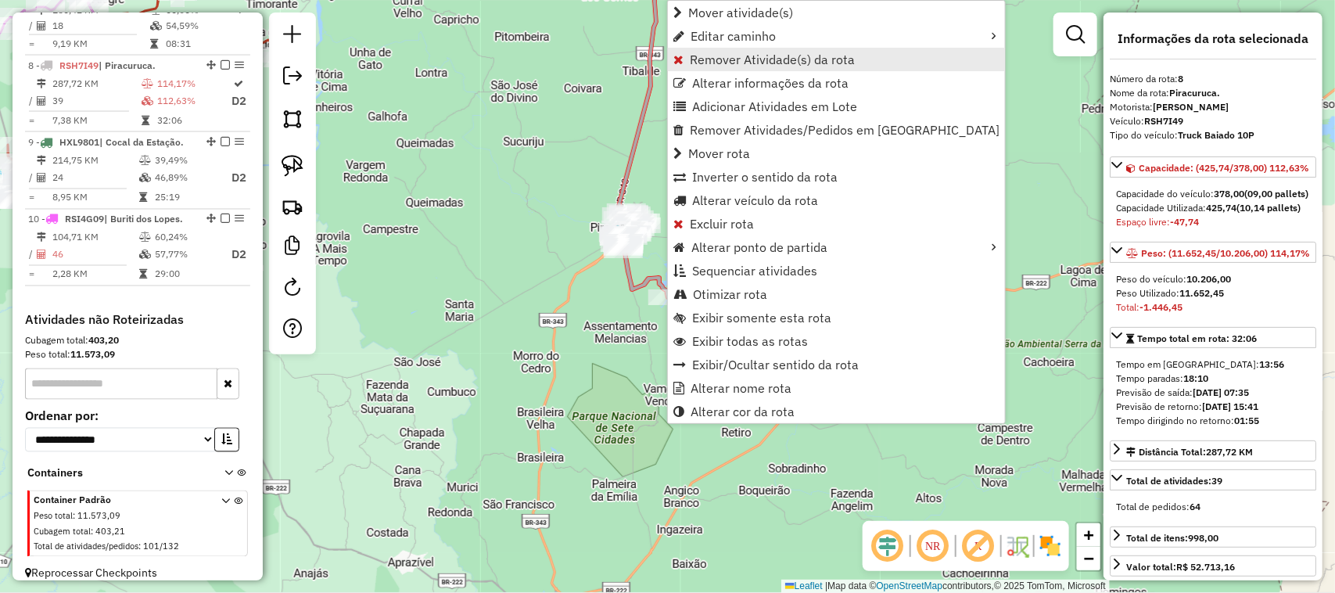
click at [733, 60] on span "Remover Atividade(s) da rota" at bounding box center [772, 59] width 165 height 13
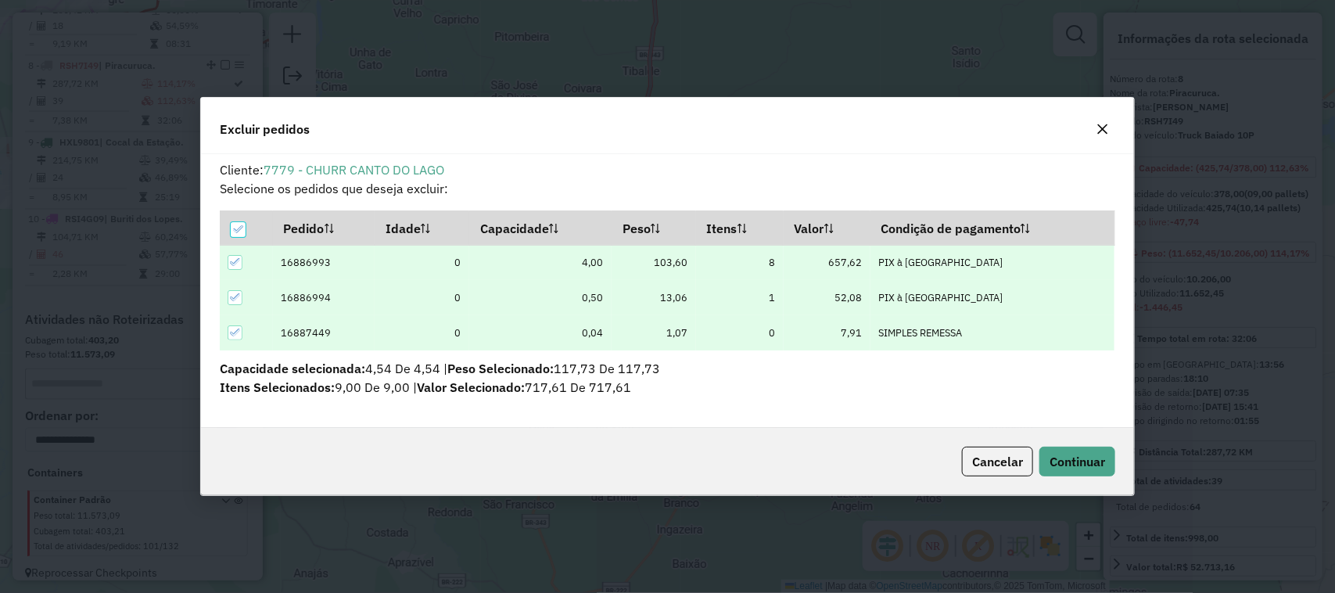
scroll to position [8, 5]
click at [1059, 455] on span "Continuar" at bounding box center [1077, 461] width 56 height 16
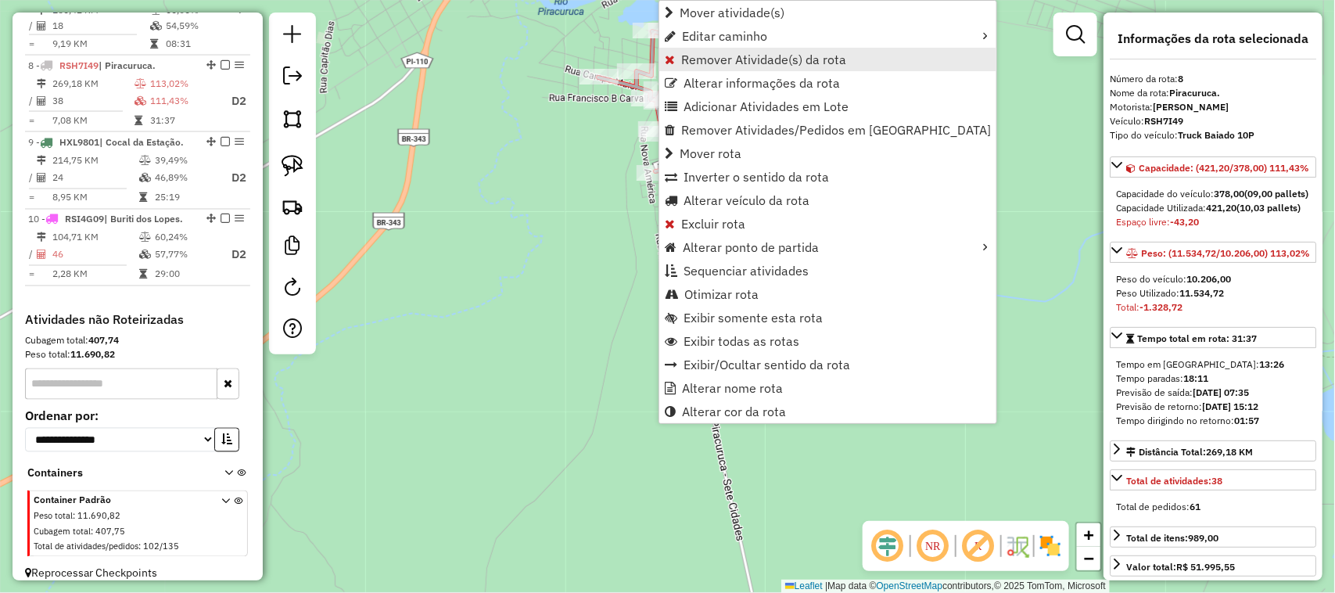
click at [723, 53] on span "Remover Atividade(s) da rota" at bounding box center [763, 59] width 165 height 13
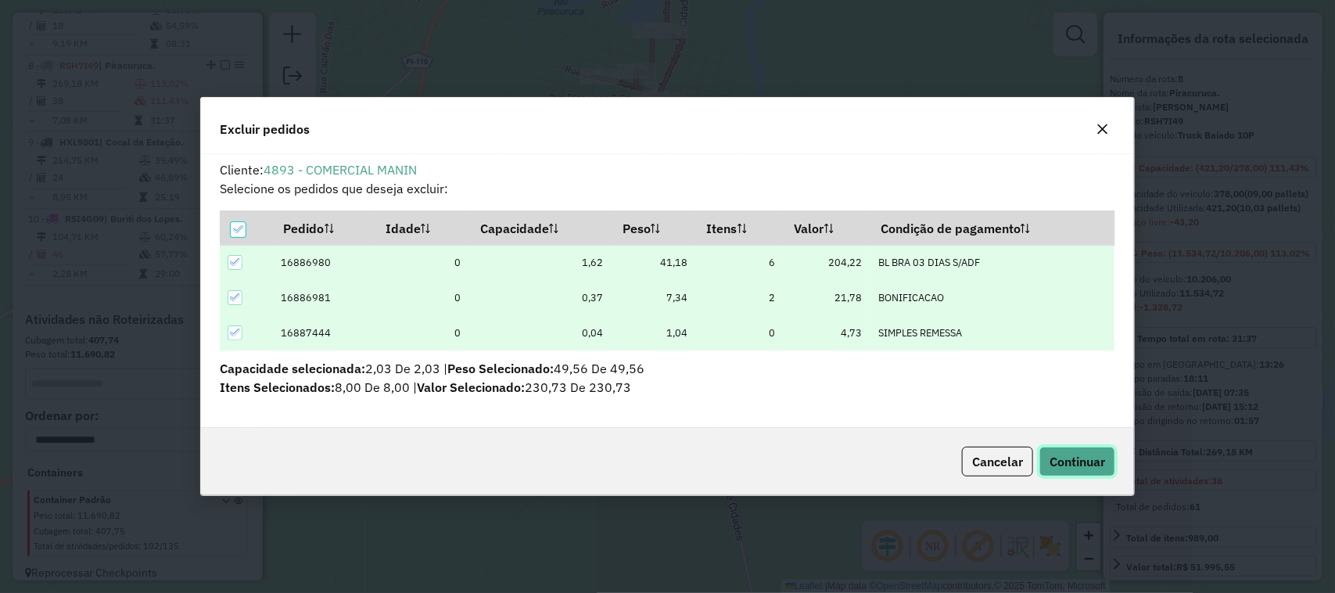
click at [1067, 462] on span "Continuar" at bounding box center [1077, 461] width 56 height 16
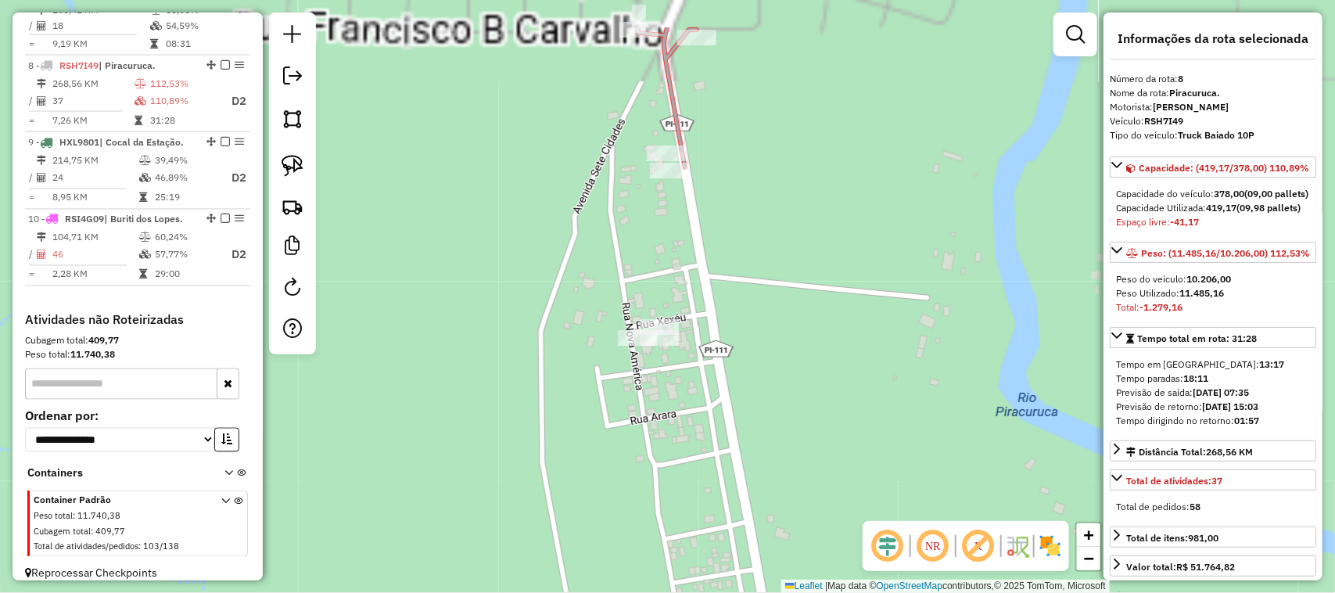
drag, startPoint x: 657, startPoint y: 145, endPoint x: 658, endPoint y: 232, distance: 87.6
click at [658, 232] on div "Janela de atendimento Grade de atendimento Capacidade Transportadoras Veículos …" at bounding box center [667, 296] width 1335 height 593
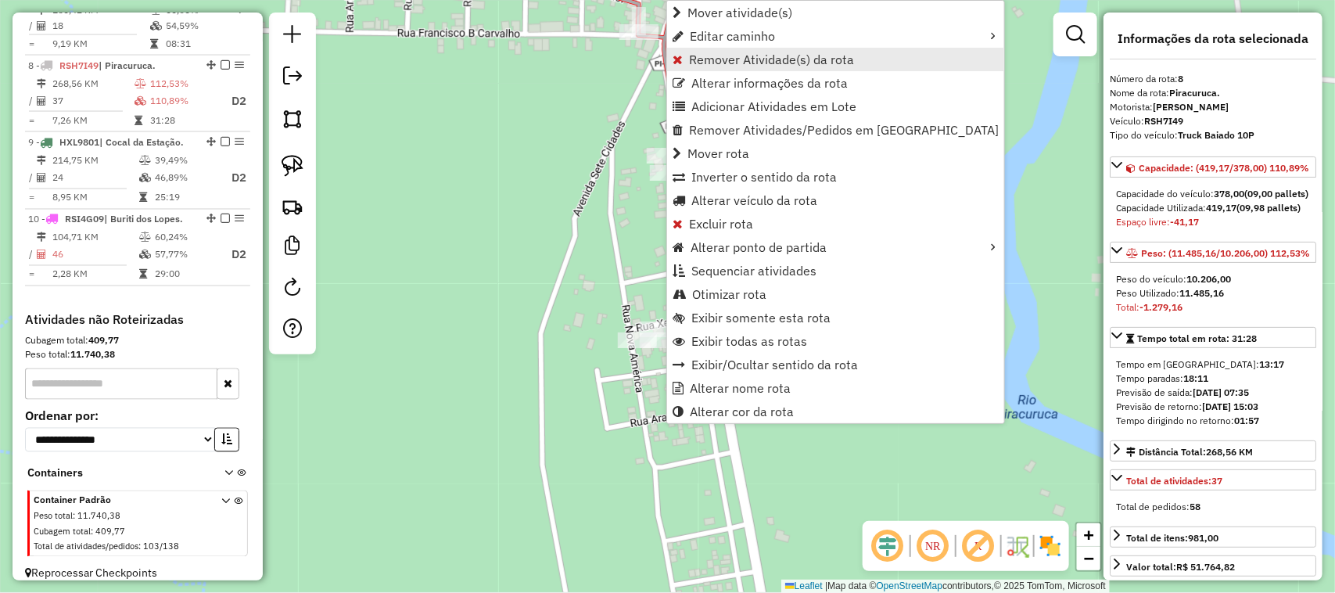
click at [752, 56] on span "Remover Atividade(s) da rota" at bounding box center [771, 59] width 165 height 13
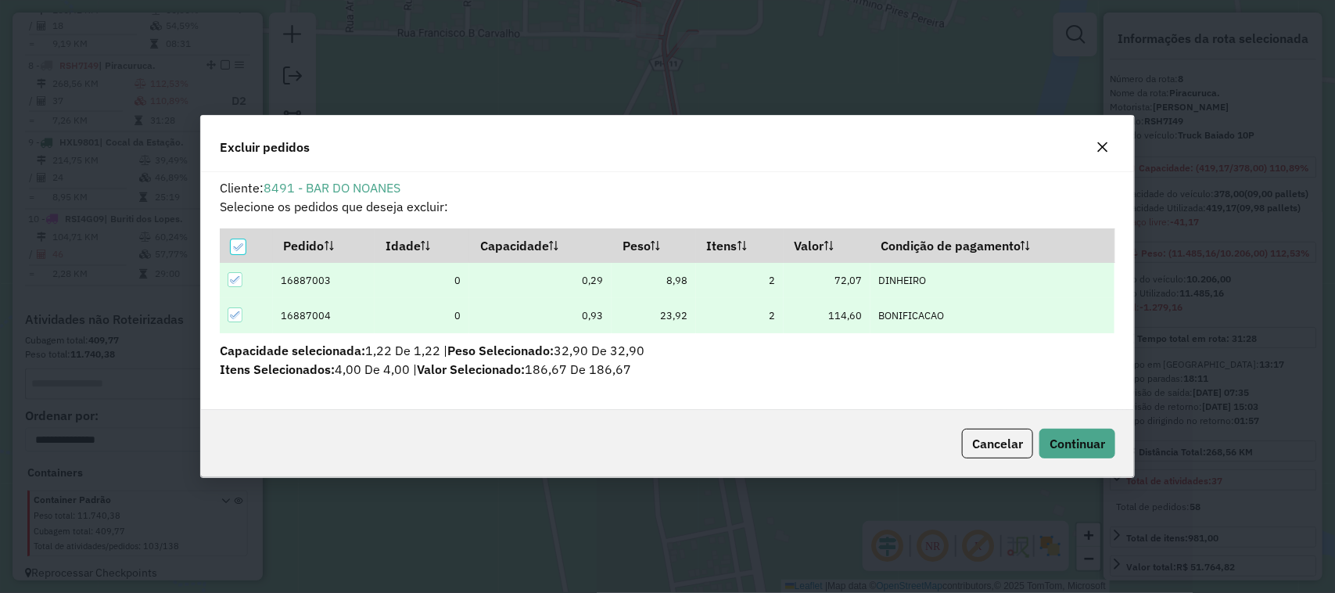
scroll to position [0, 0]
click at [1074, 446] on span "Continuar" at bounding box center [1077, 444] width 56 height 16
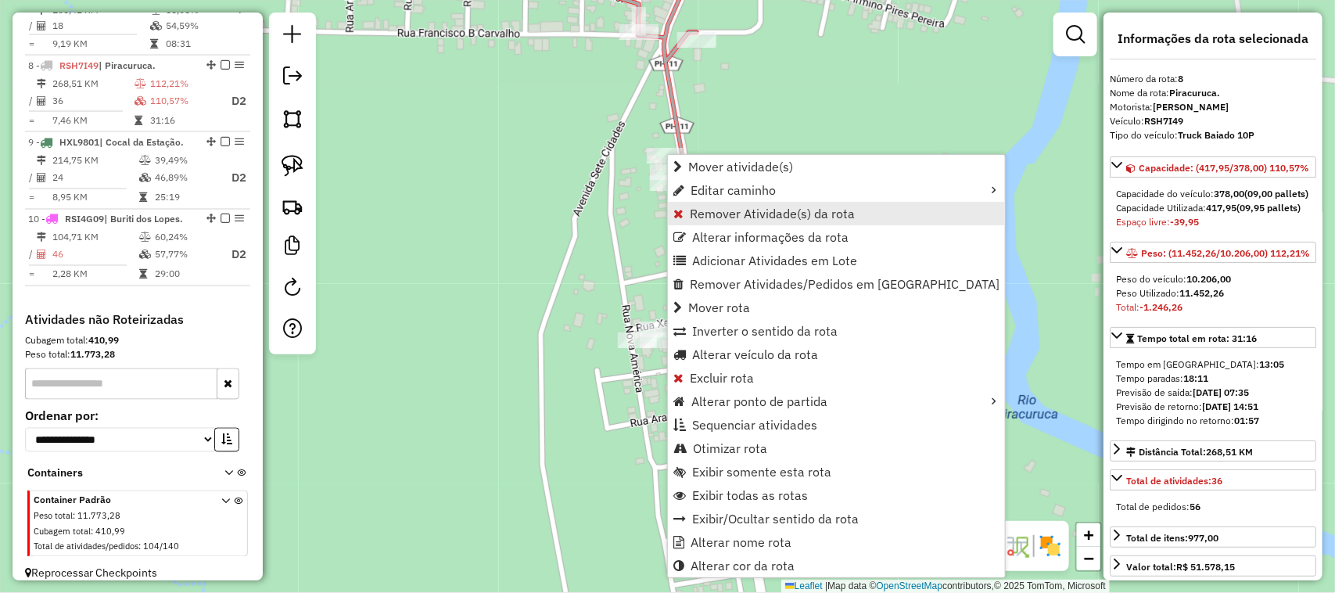
click at [748, 210] on span "Remover Atividade(s) da rota" at bounding box center [772, 213] width 165 height 13
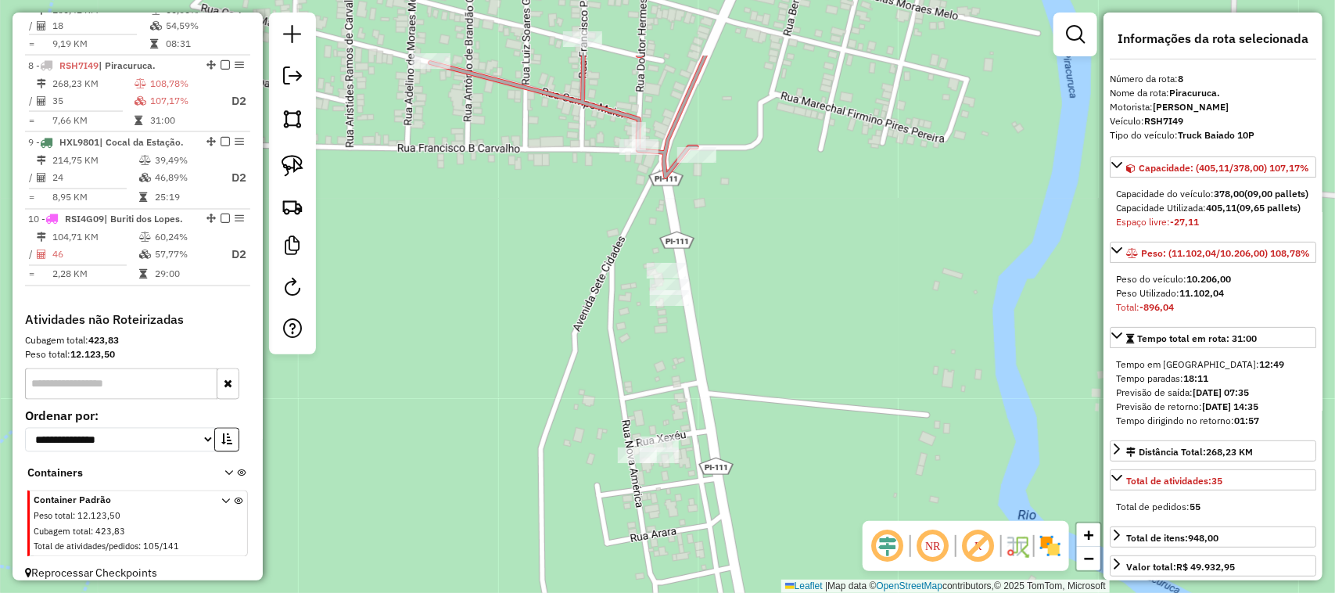
drag, startPoint x: 805, startPoint y: 270, endPoint x: 807, endPoint y: 416, distance: 146.2
click at [805, 399] on div "Janela de atendimento Grade de atendimento Capacidade Transportadoras Veículos …" at bounding box center [667, 296] width 1335 height 593
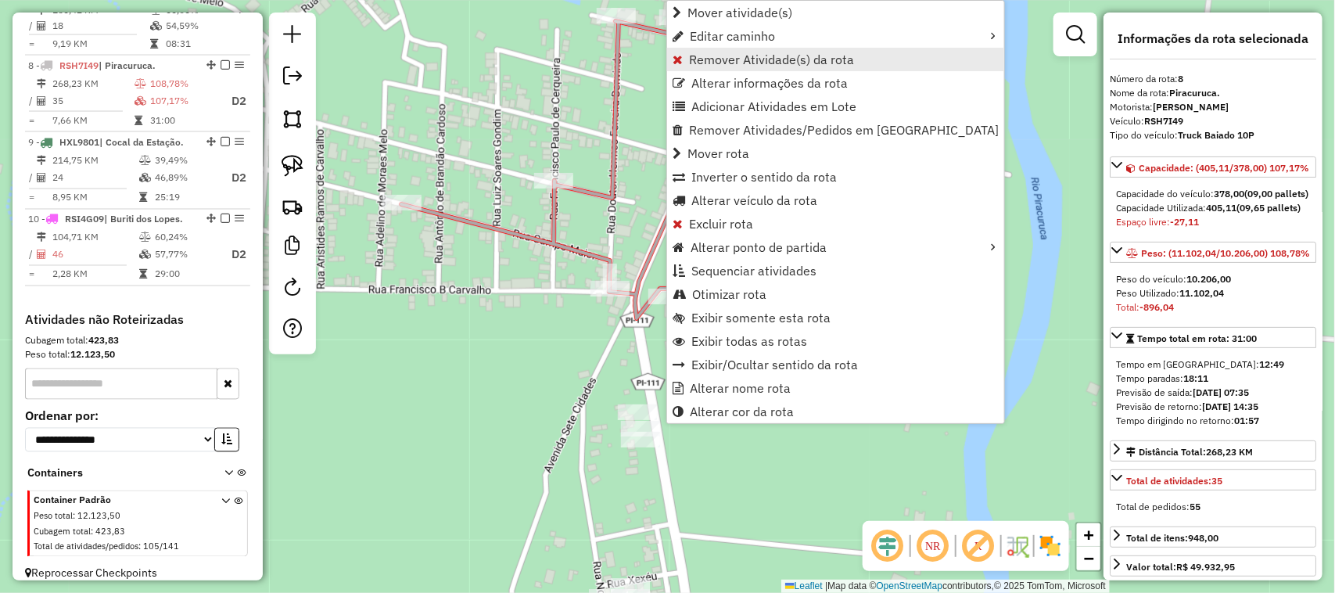
click at [744, 61] on span "Remover Atividade(s) da rota" at bounding box center [771, 59] width 165 height 13
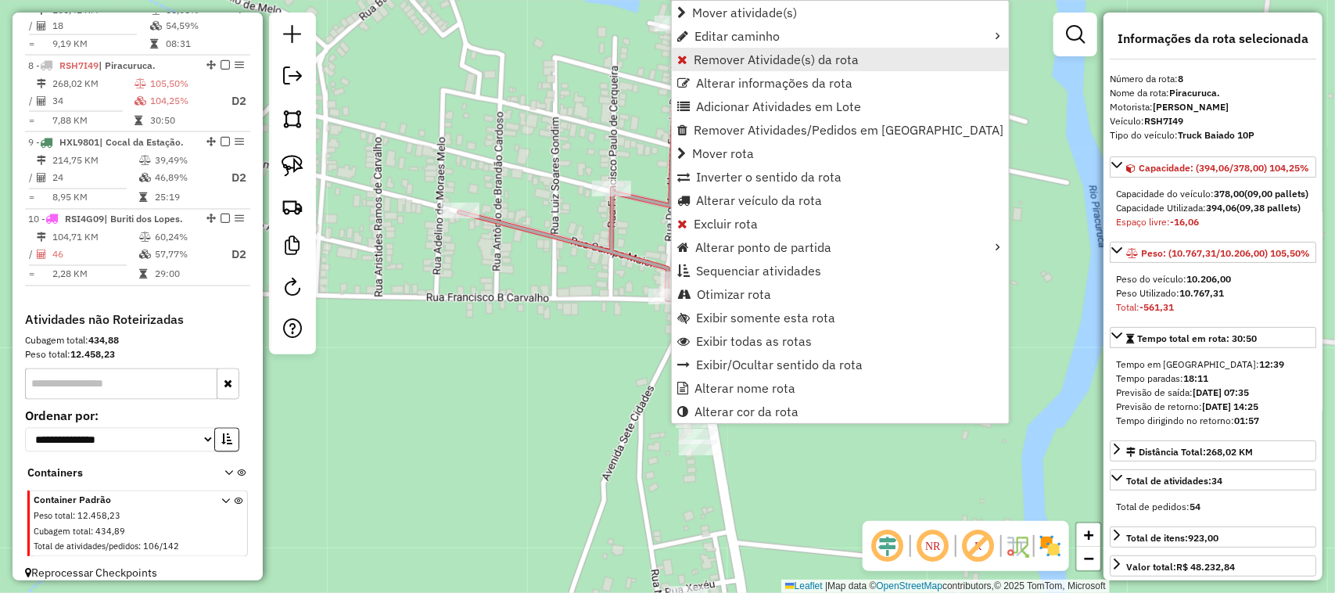
click at [740, 61] on span "Remover Atividade(s) da rota" at bounding box center [776, 59] width 165 height 13
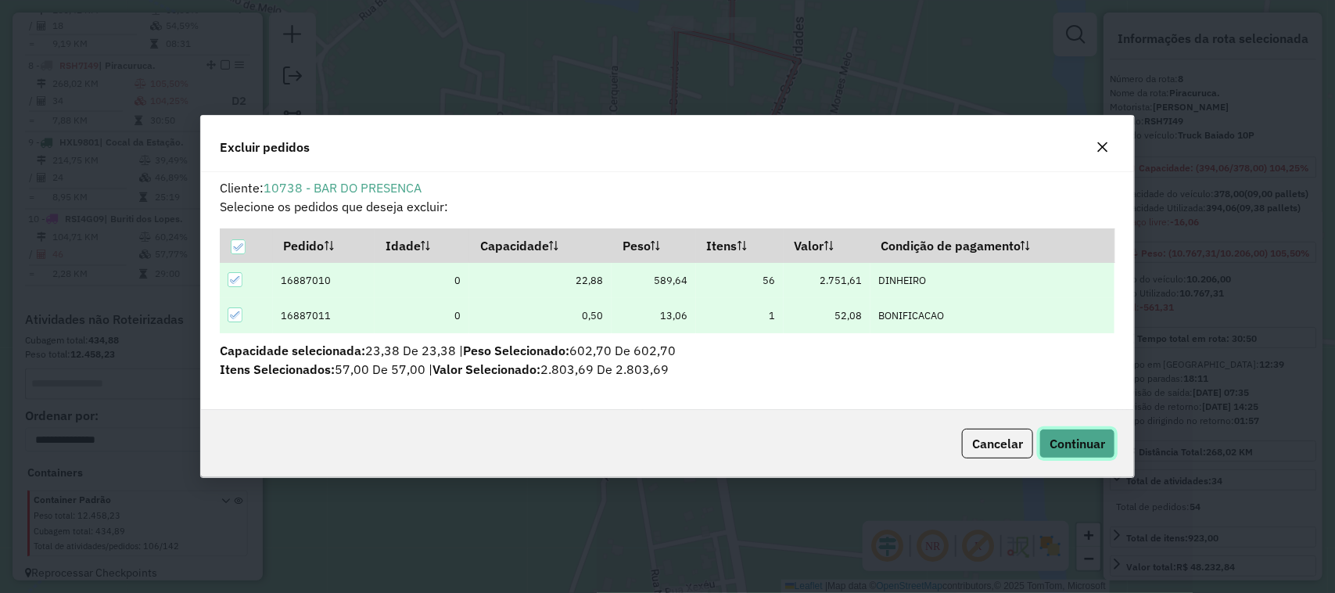
click at [1088, 446] on span "Continuar" at bounding box center [1077, 444] width 56 height 16
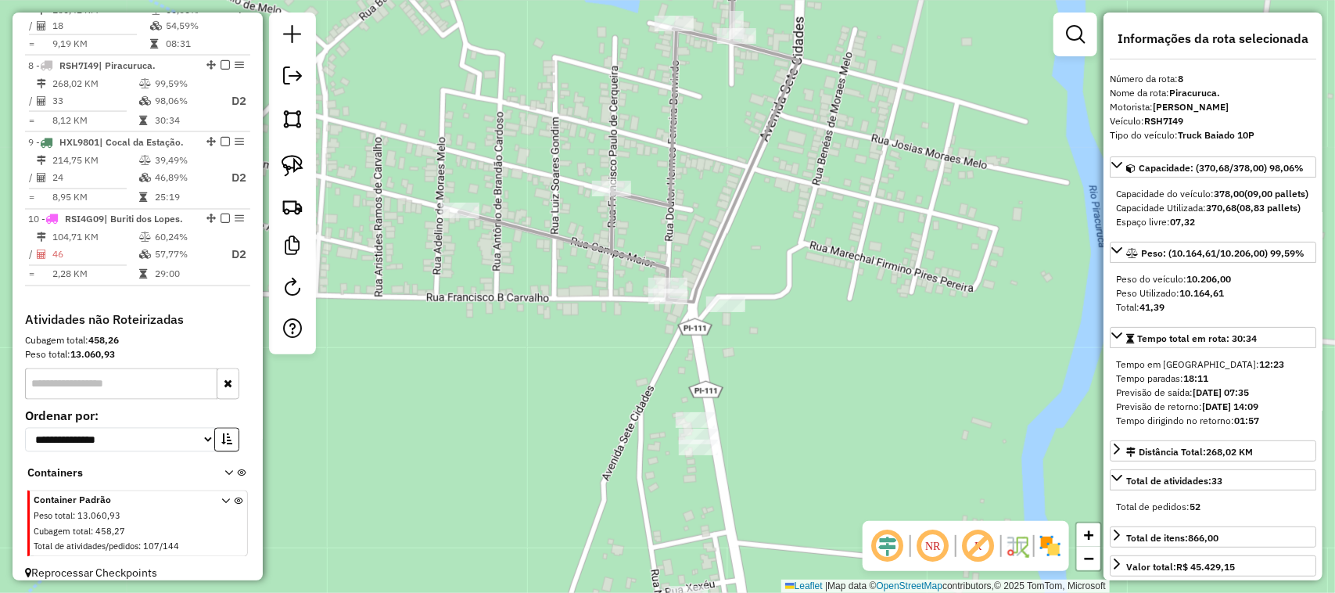
drag, startPoint x: 909, startPoint y: 423, endPoint x: 900, endPoint y: 407, distance: 17.8
click at [909, 422] on div "Janela de atendimento Grade de atendimento Capacidade Transportadoras Veículos …" at bounding box center [667, 296] width 1335 height 593
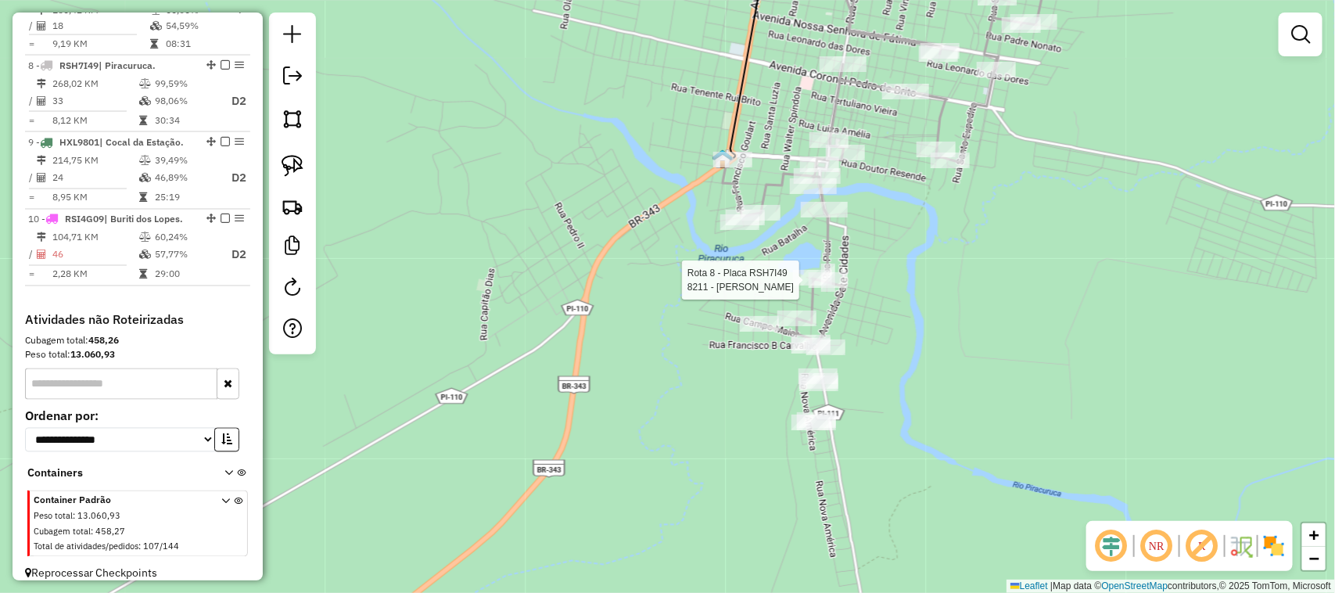
select select "*********"
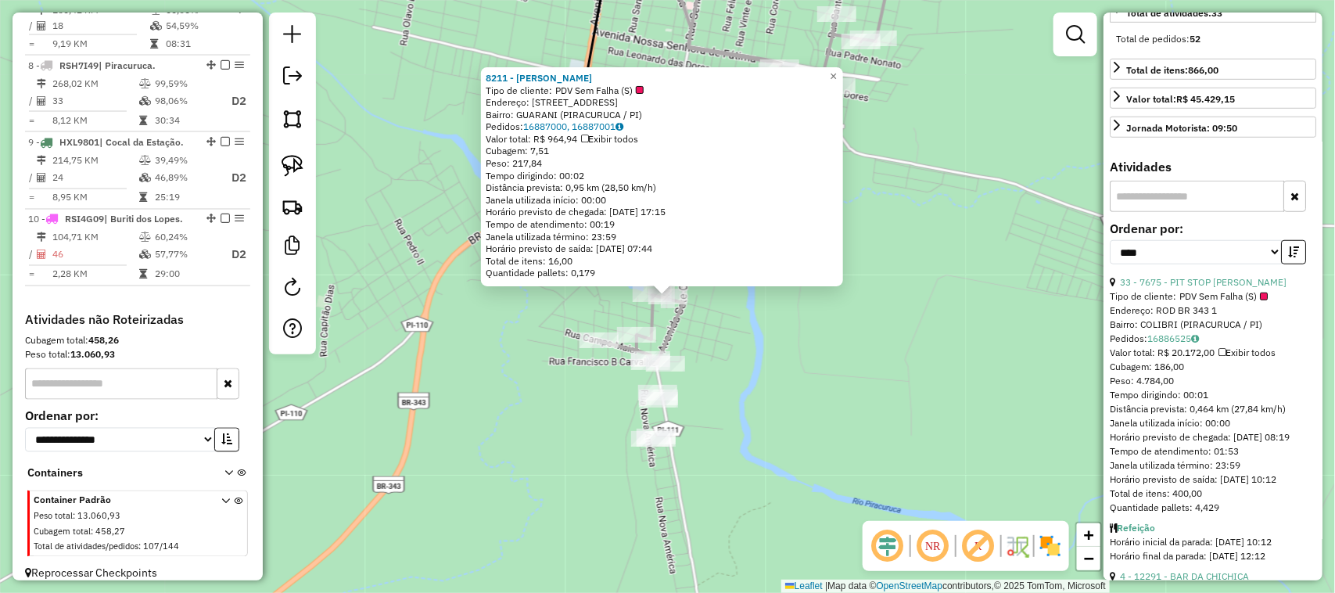
scroll to position [489, 0]
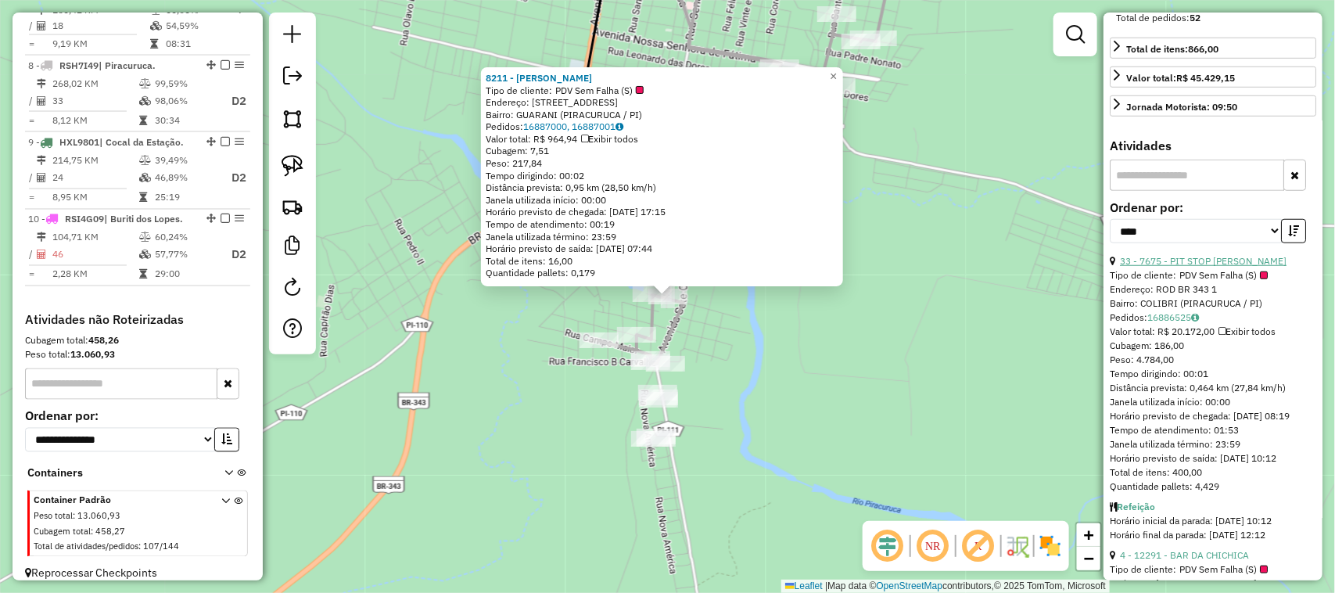
click at [1199, 267] on link "33 - 7675 - PIT STOP RAMOS" at bounding box center [1203, 261] width 167 height 12
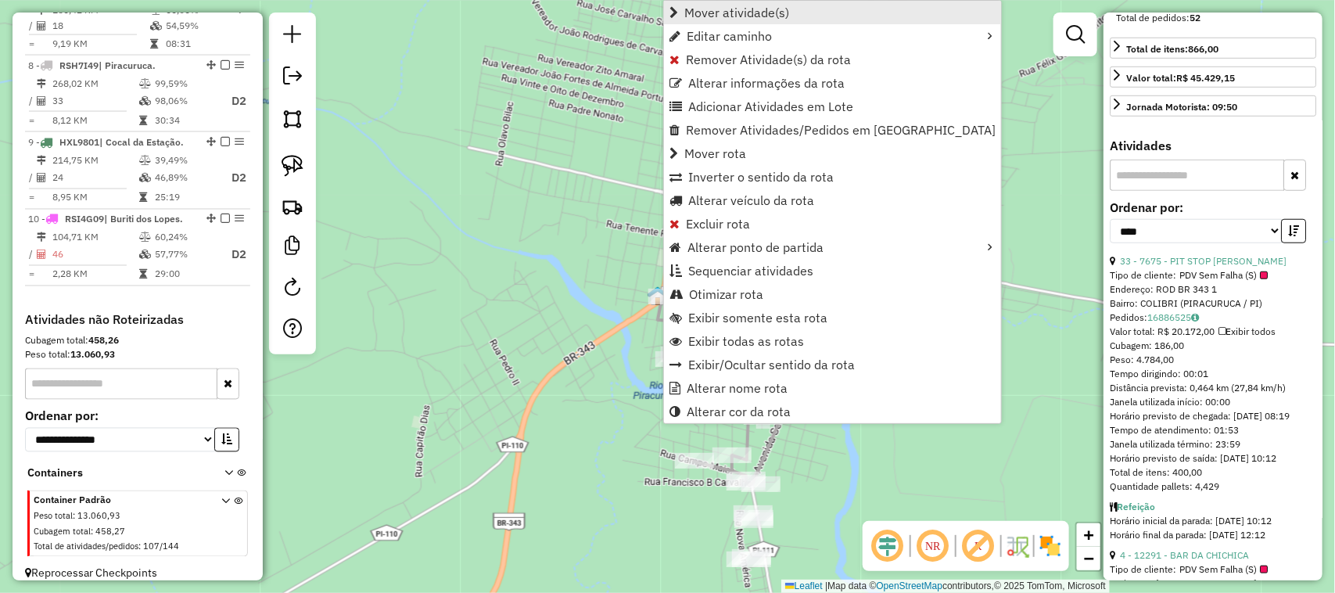
click at [715, 12] on span "Mover atividade(s)" at bounding box center [736, 12] width 105 height 13
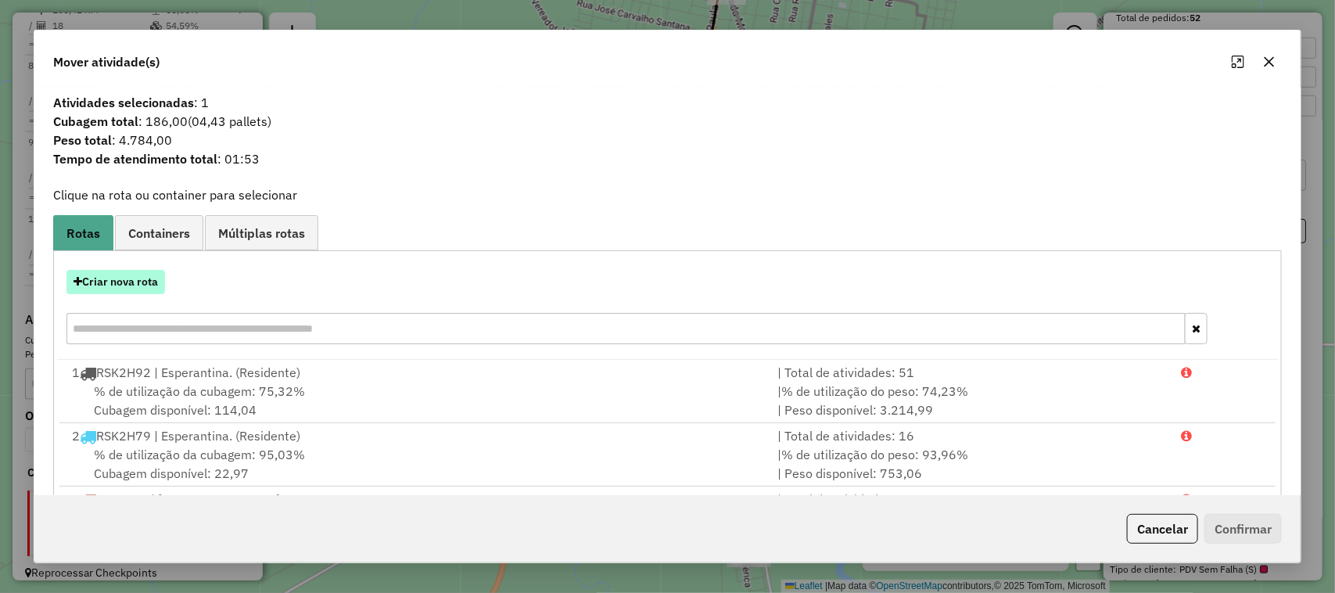
click at [114, 283] on button "Criar nova rota" at bounding box center [115, 282] width 99 height 24
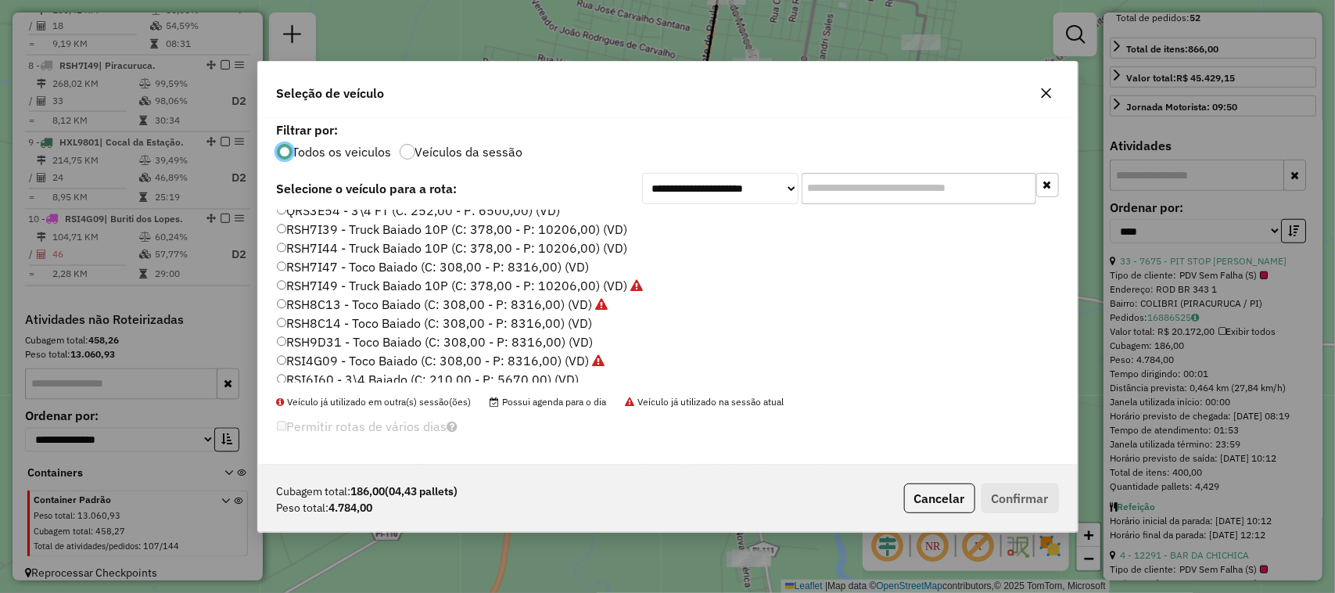
scroll to position [450, 0]
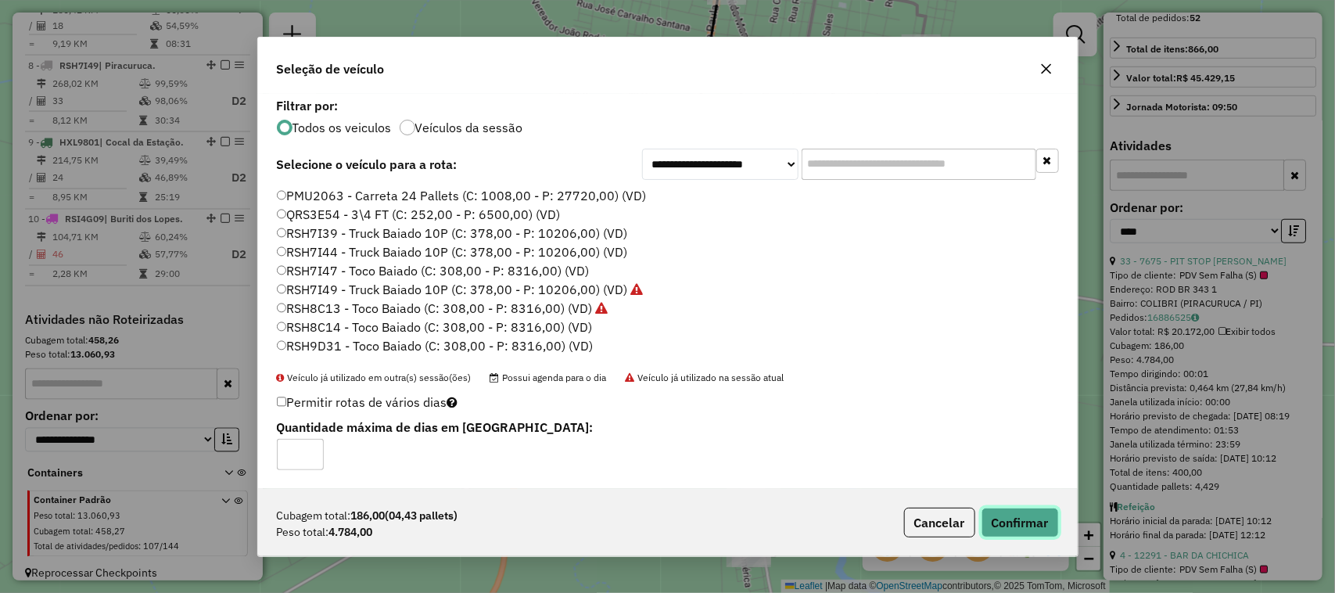
click at [1038, 517] on button "Confirmar" at bounding box center [1019, 522] width 77 height 30
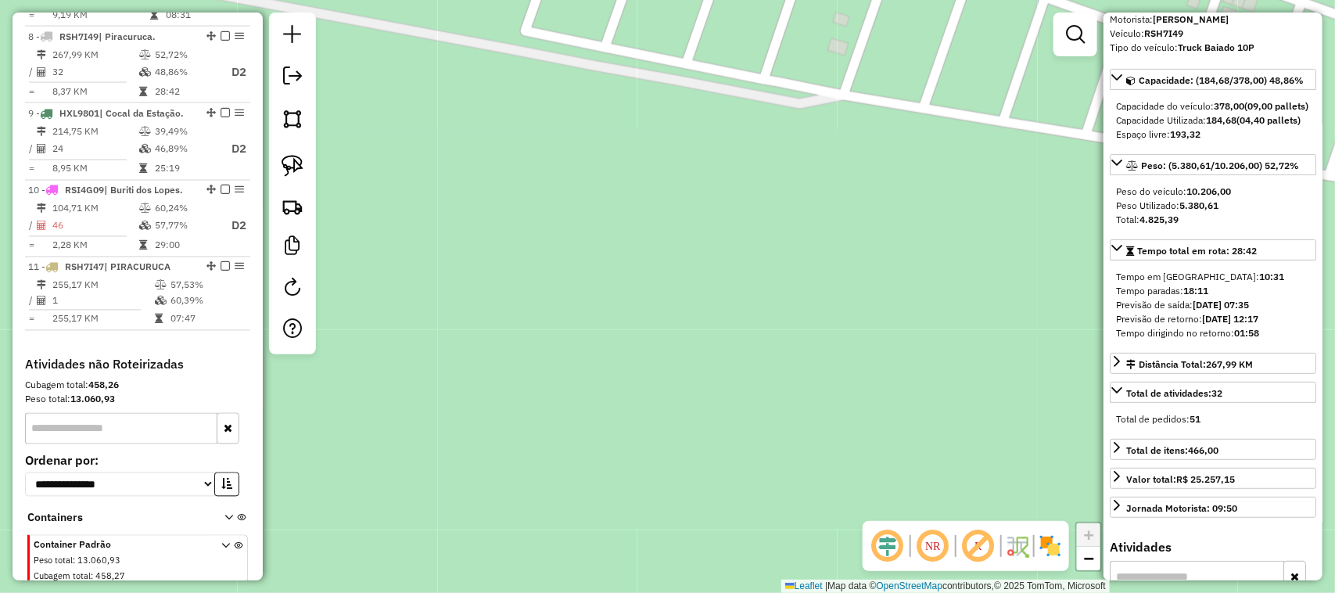
scroll to position [0, 0]
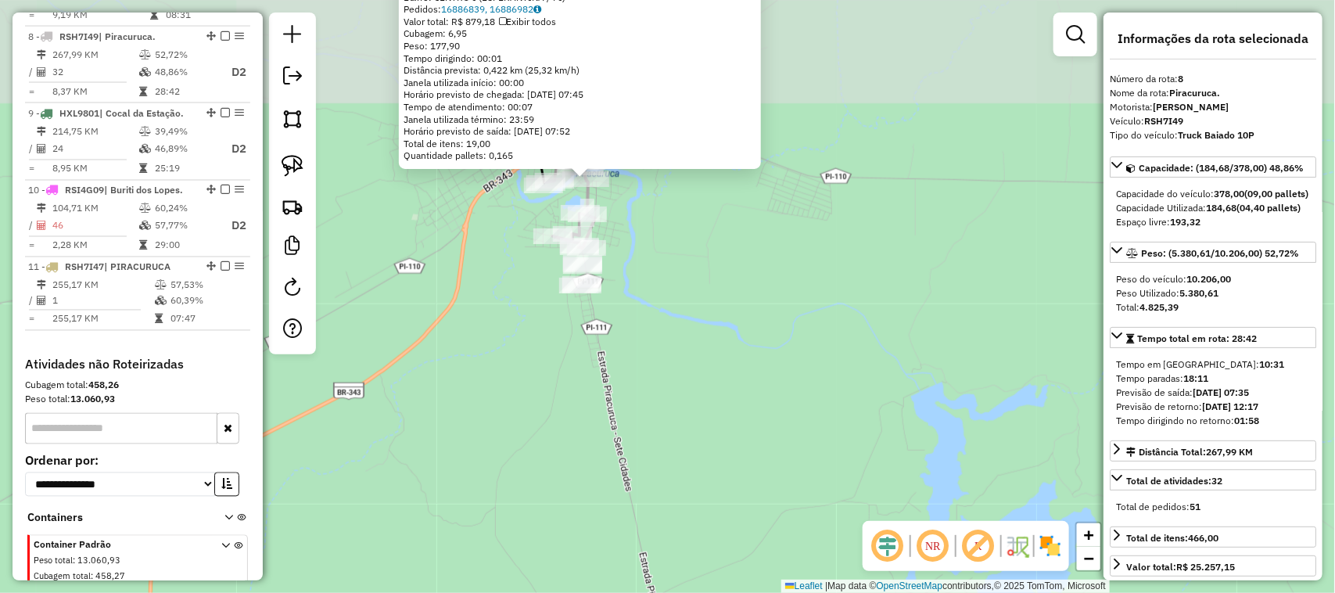
click at [751, 232] on div "4978 - BAR DO PETELECO Tipo de cliente: PDV Sem Falha (S) Endereço: MIN PETRONI…" at bounding box center [667, 296] width 1335 height 593
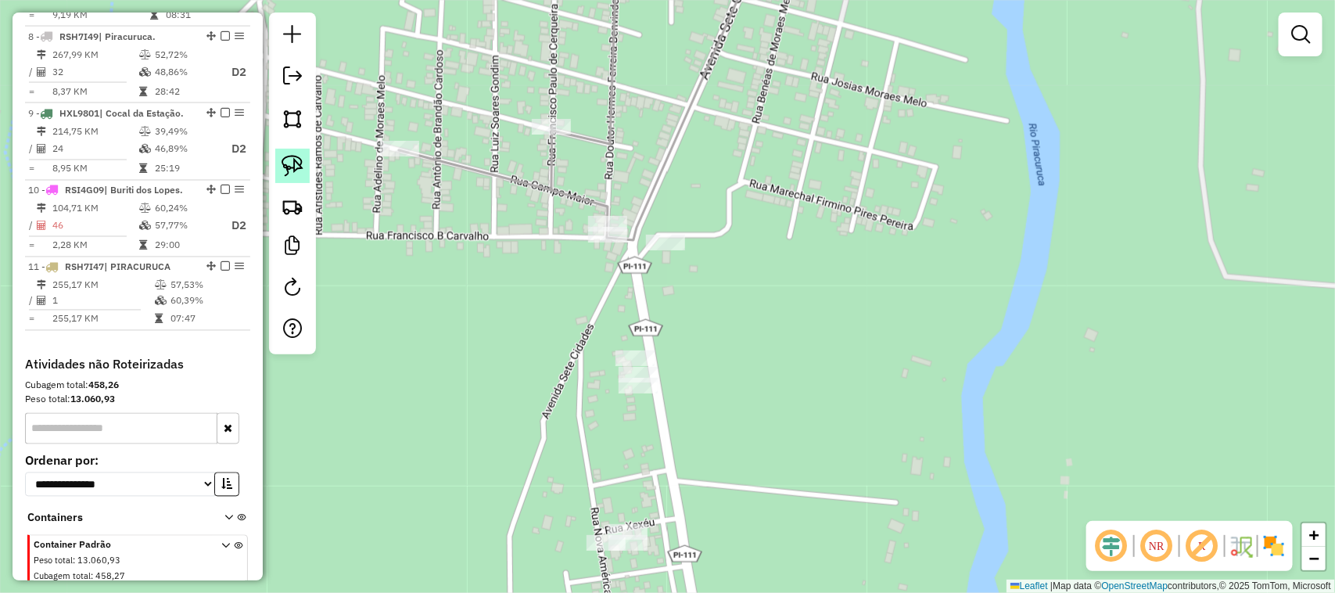
click at [289, 166] on img at bounding box center [292, 166] width 22 height 22
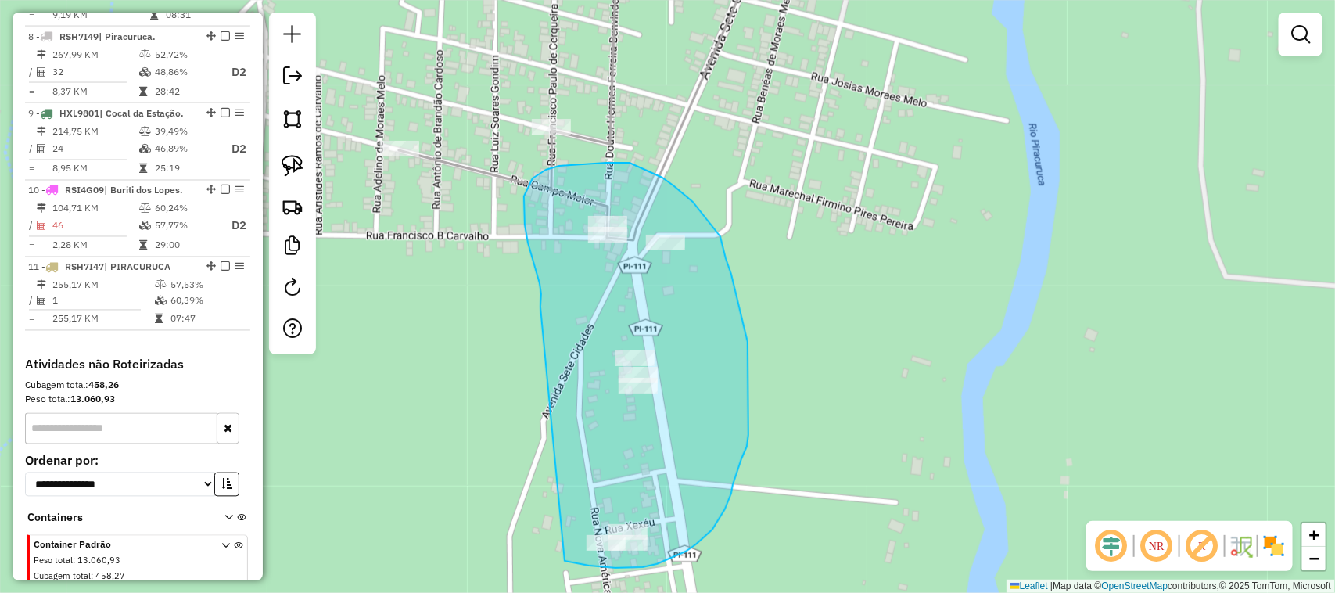
drag, startPoint x: 532, startPoint y: 258, endPoint x: 541, endPoint y: 552, distance: 294.1
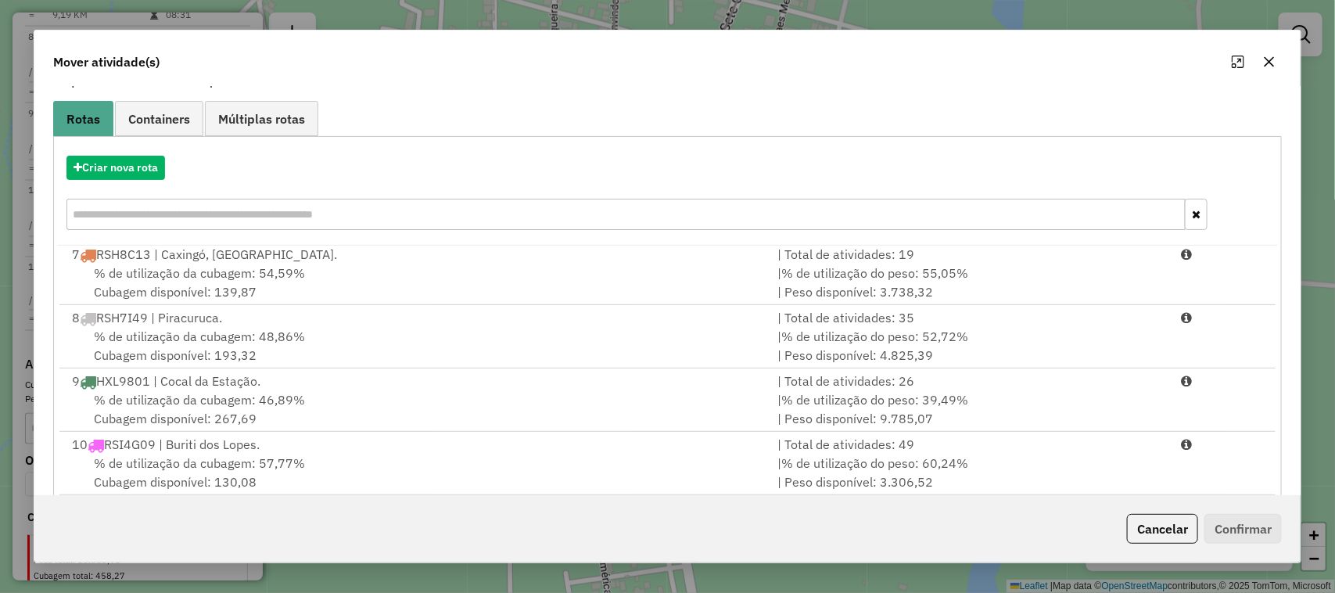
scroll to position [205, 0]
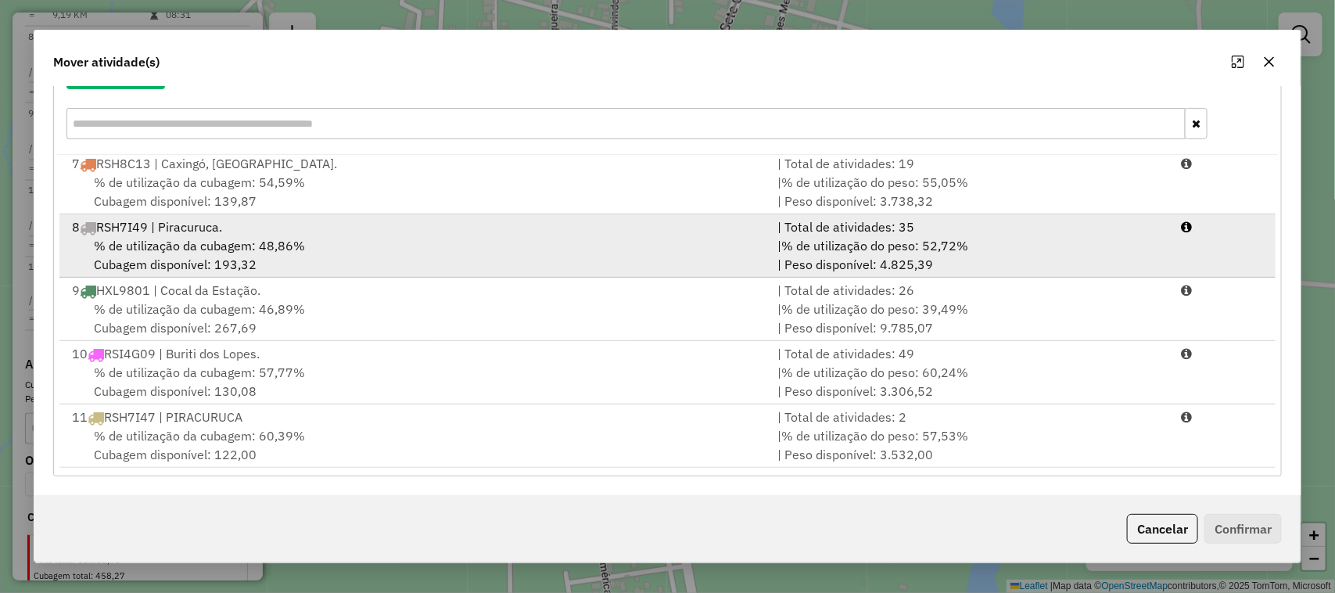
click at [348, 241] on div "% de utilização da cubagem: 48,86% Cubagem disponível: 193,32" at bounding box center [416, 255] width 706 height 38
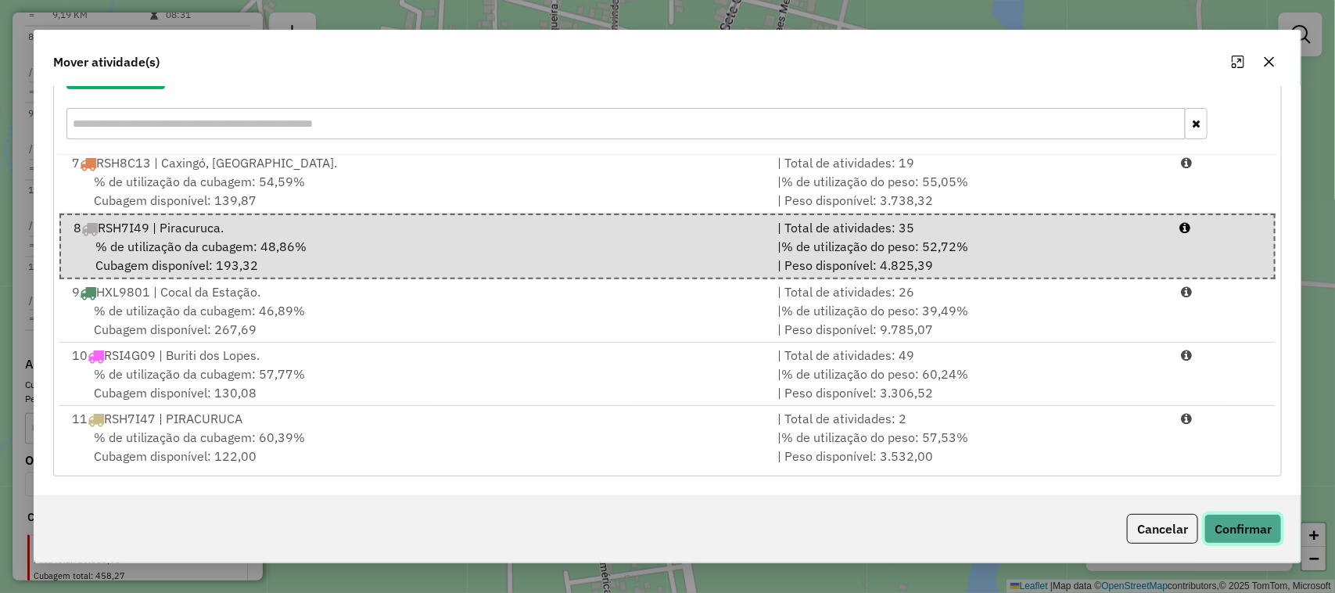
click at [1232, 525] on button "Confirmar" at bounding box center [1242, 529] width 77 height 30
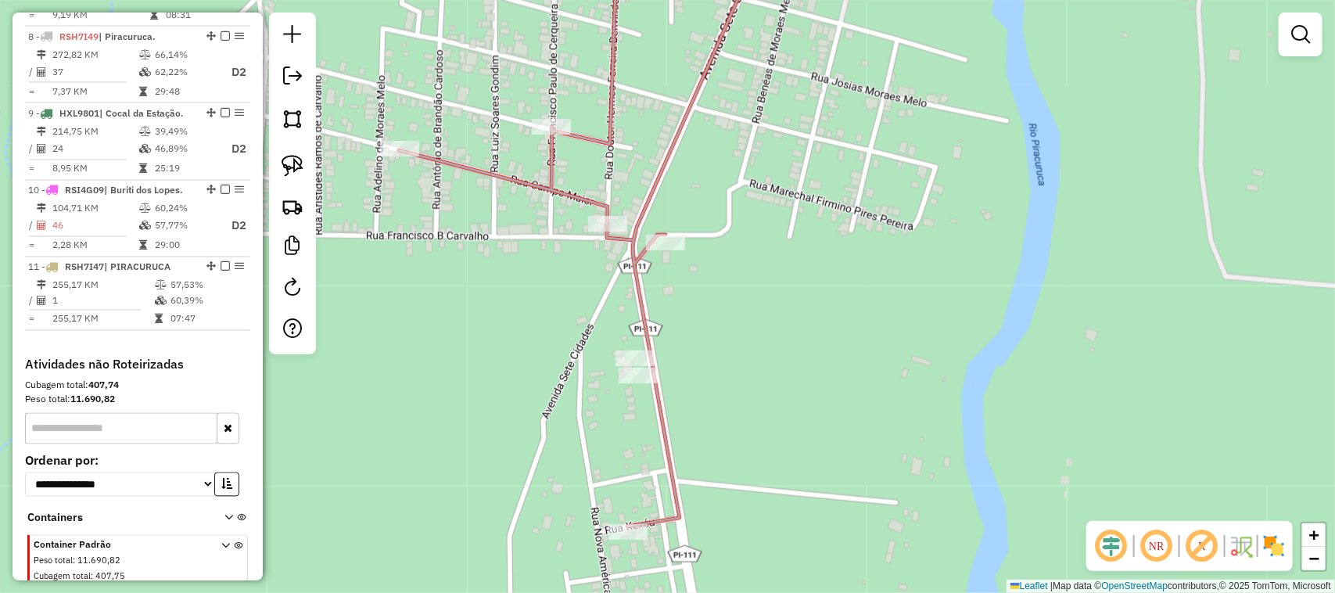
scroll to position [0, 0]
click at [885, 393] on div "Janela de atendimento Grade de atendimento Capacidade Transportadoras Veículos …" at bounding box center [667, 296] width 1335 height 593
select select "*********"
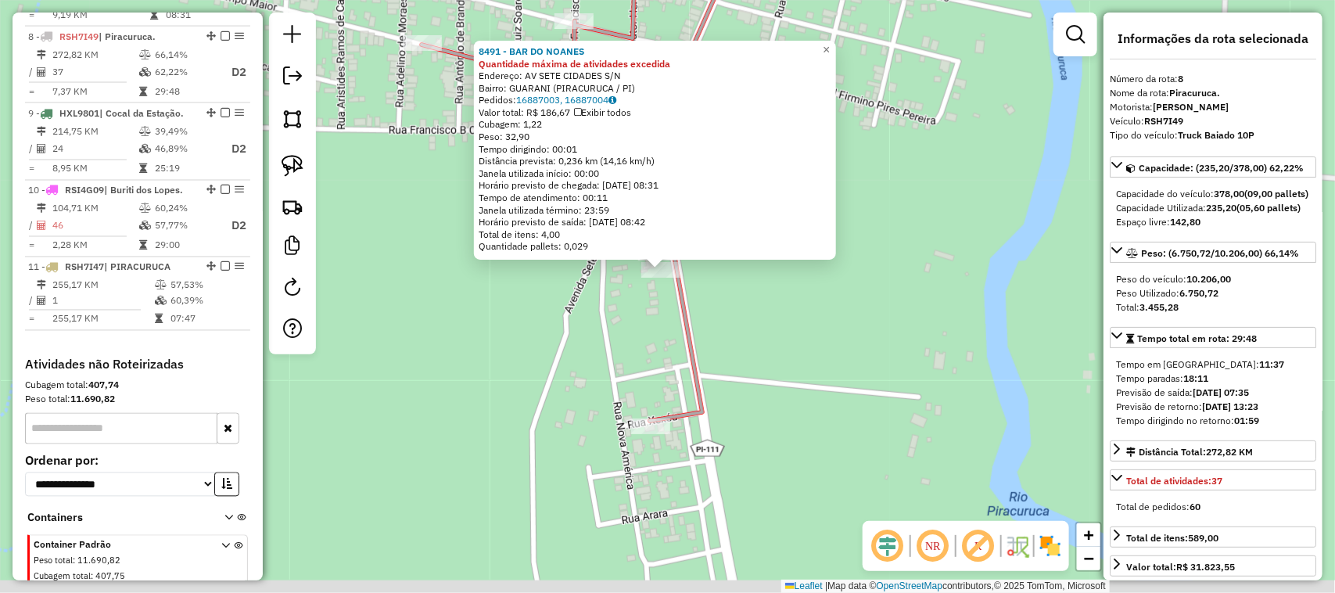
drag, startPoint x: 938, startPoint y: 471, endPoint x: 833, endPoint y: 258, distance: 237.1
click at [839, 267] on div "8491 - BAR DO NOANES Quantidade máxima de atividades excedida Endereço: AV SETE…" at bounding box center [667, 296] width 1335 height 593
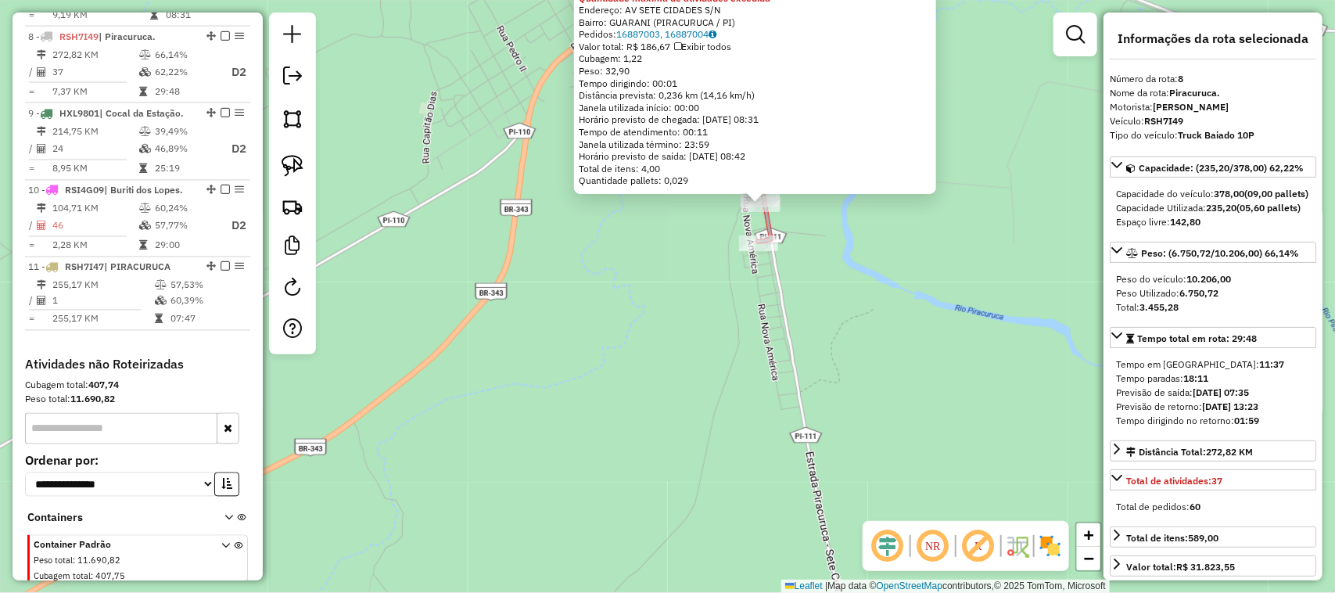
drag, startPoint x: 896, startPoint y: 361, endPoint x: 743, endPoint y: 274, distance: 176.5
click at [816, 309] on div "8491 - BAR DO NOANES Quantidade máxima de atividades excedida Endereço: AV SETE…" at bounding box center [667, 296] width 1335 height 593
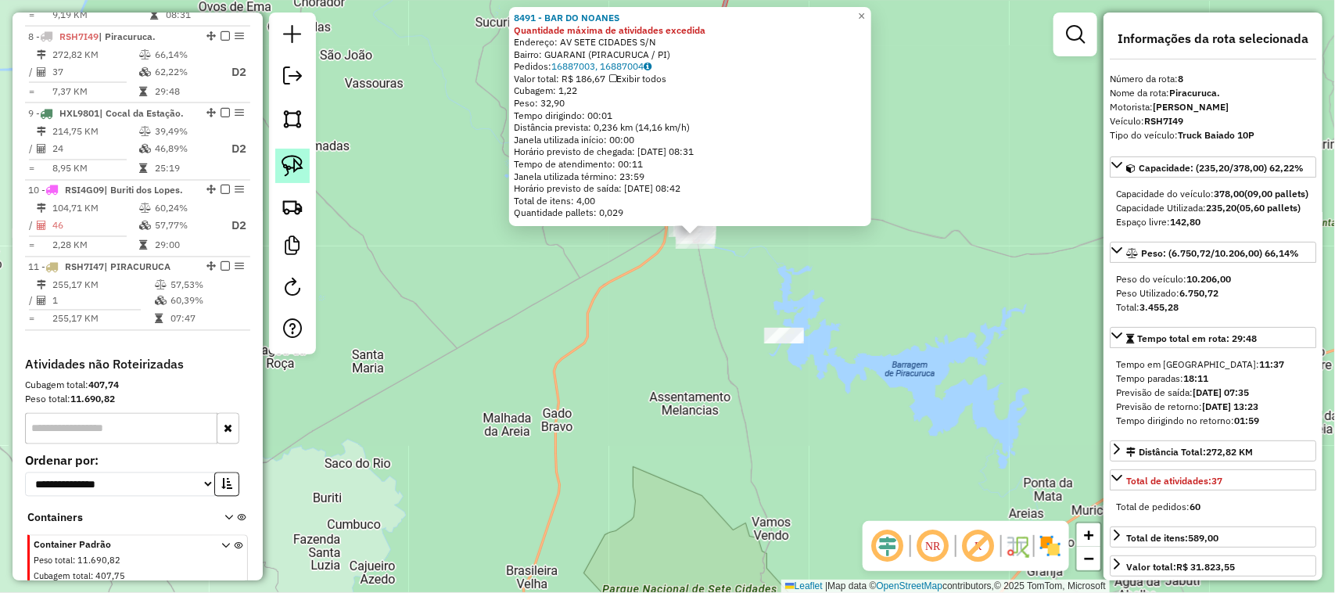
click at [299, 166] on img at bounding box center [292, 166] width 22 height 22
drag, startPoint x: 787, startPoint y: 375, endPoint x: 807, endPoint y: 348, distance: 33.6
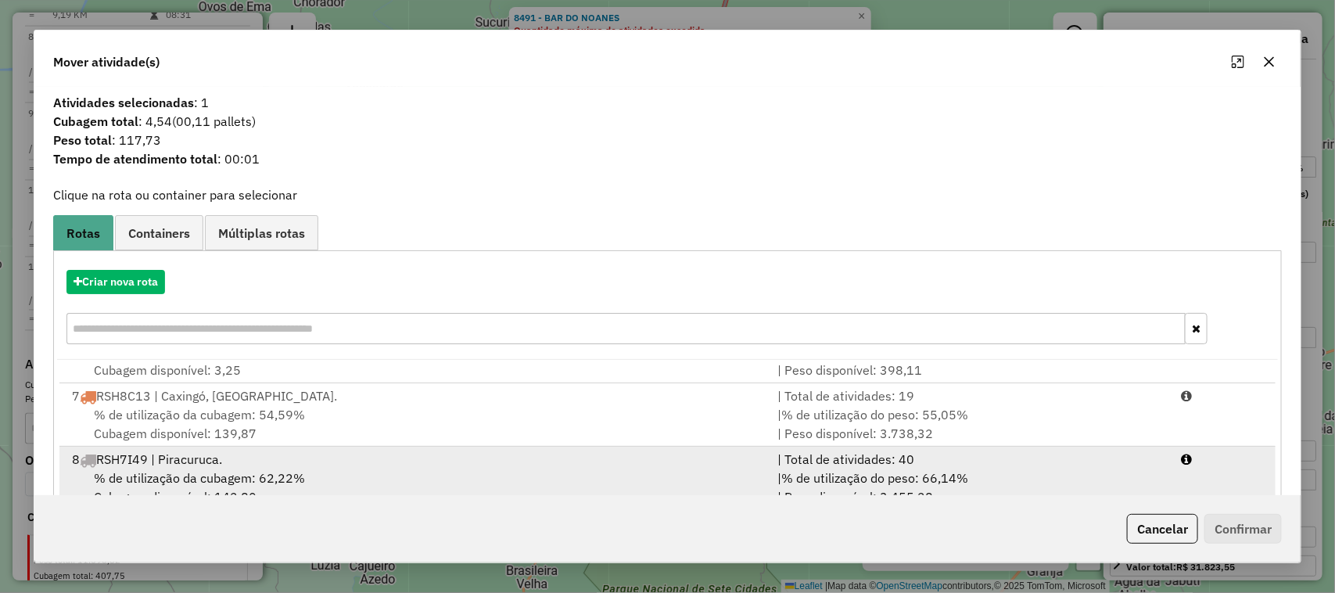
scroll to position [385, 0]
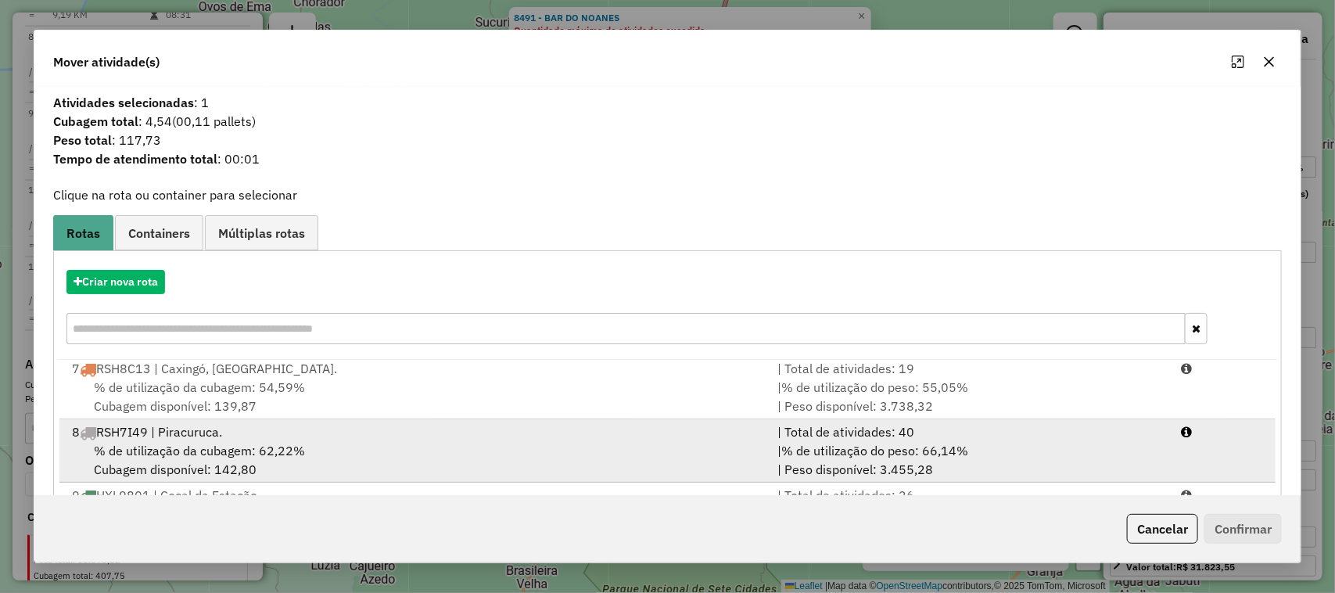
click at [439, 446] on div "% de utilização da cubagem: 62,22% Cubagem disponível: 142,80" at bounding box center [416, 460] width 706 height 38
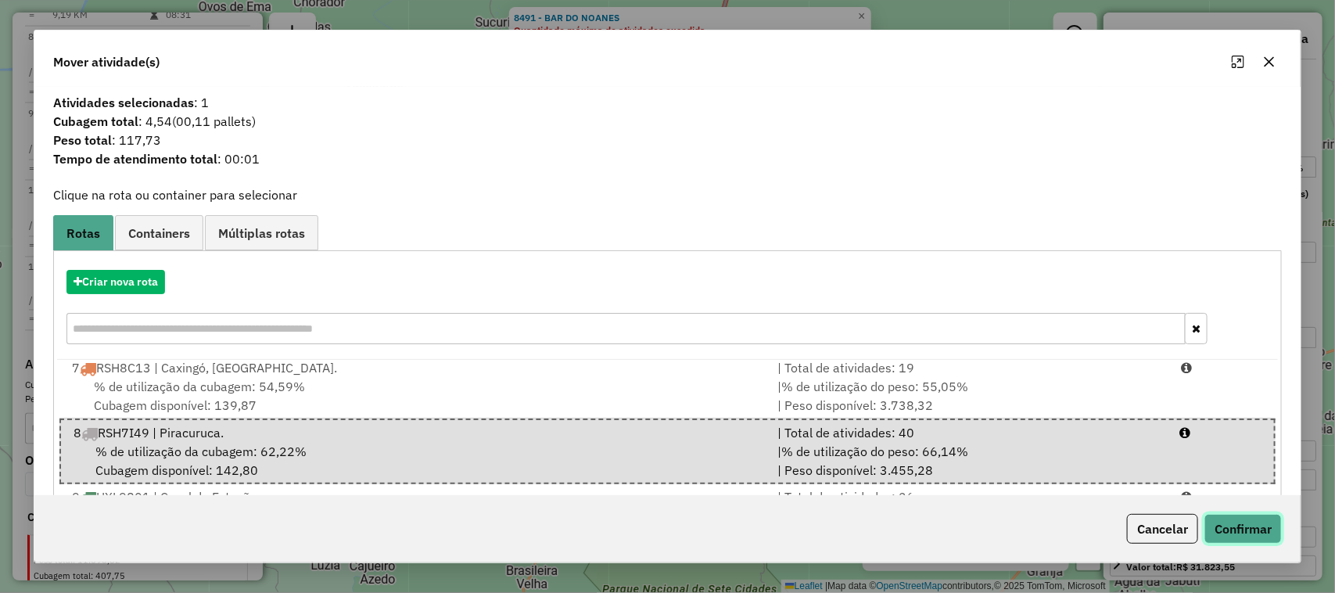
click at [1234, 534] on button "Confirmar" at bounding box center [1242, 529] width 77 height 30
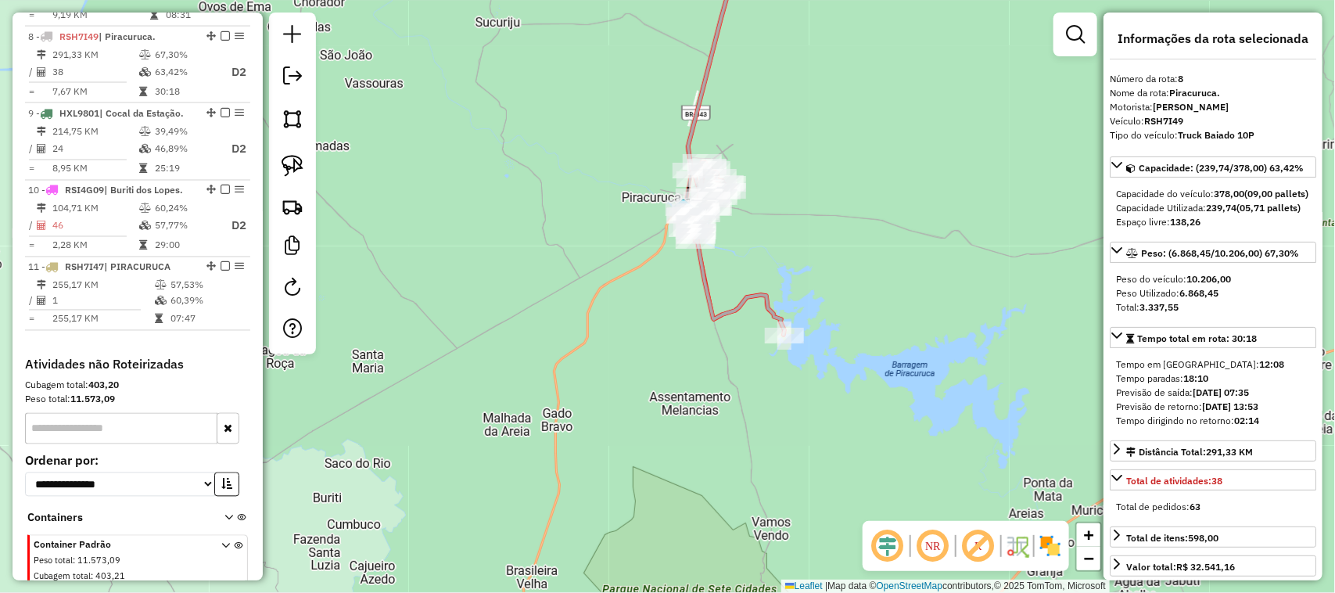
click at [673, 400] on div "Janela de atendimento Grade de atendimento Capacidade Transportadoras Veículos …" at bounding box center [667, 296] width 1335 height 593
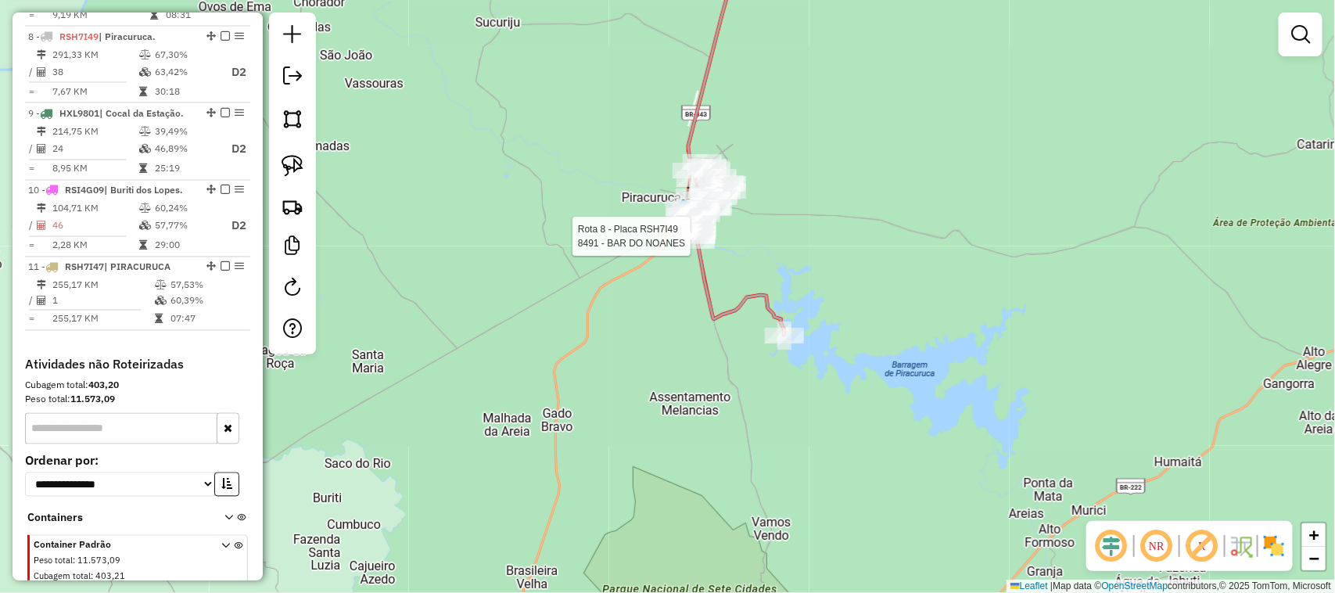
select select "*********"
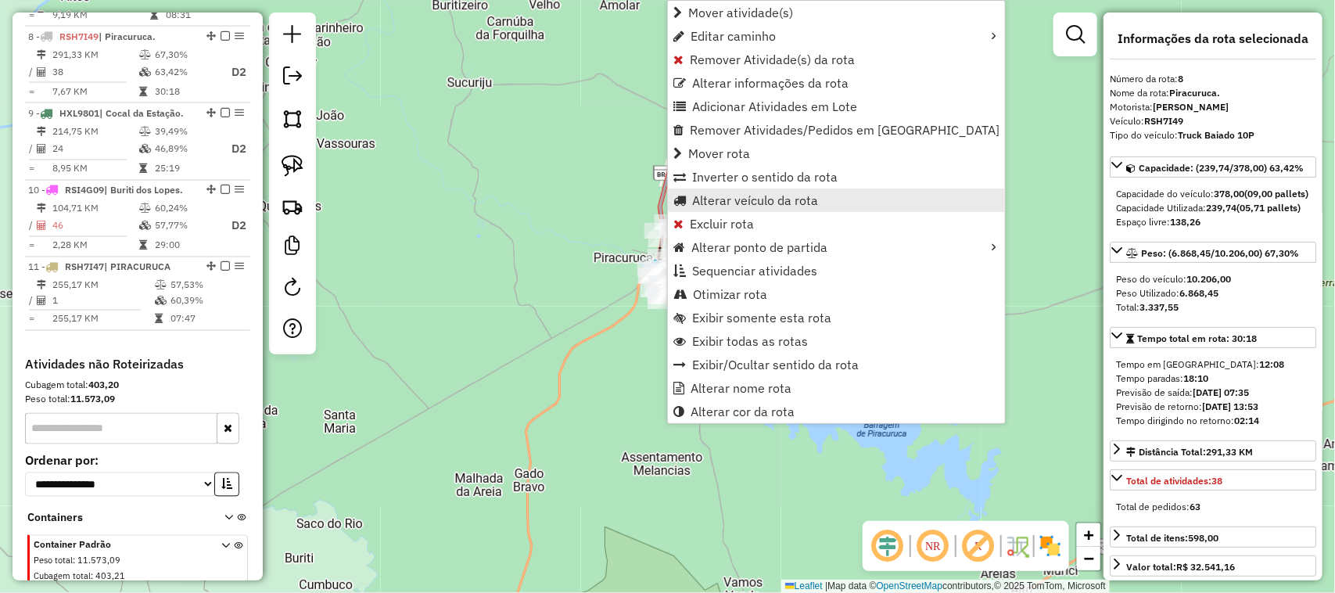
click at [717, 200] on span "Alterar veículo da rota" at bounding box center [755, 200] width 126 height 13
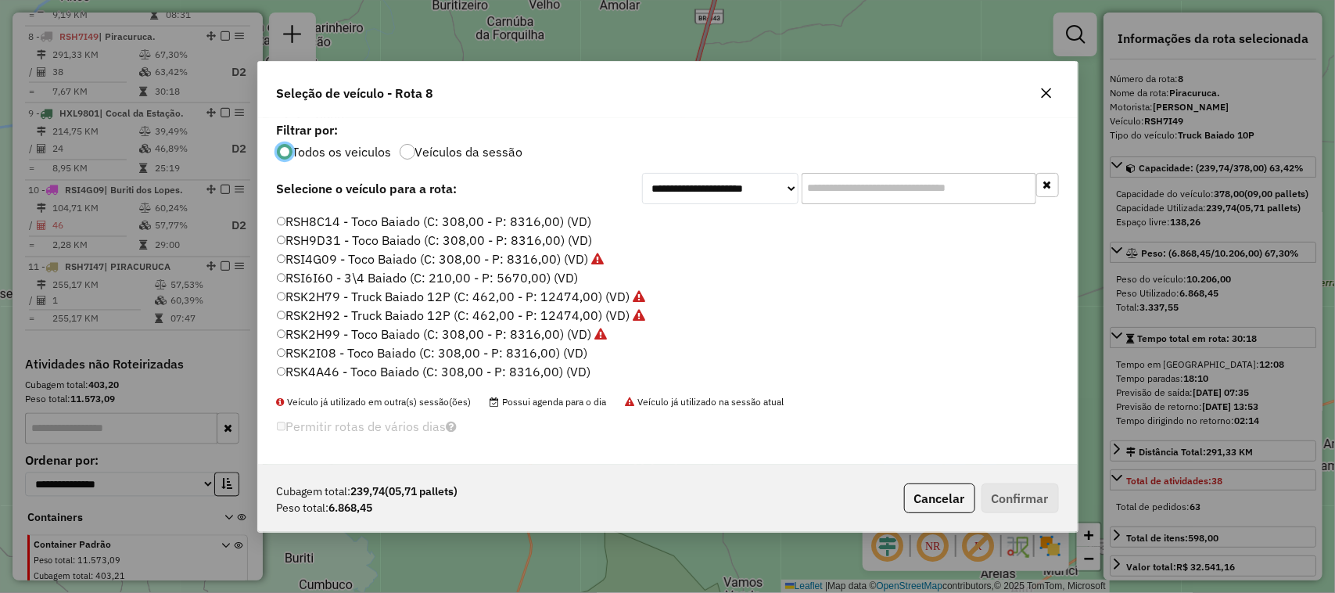
scroll to position [586, 0]
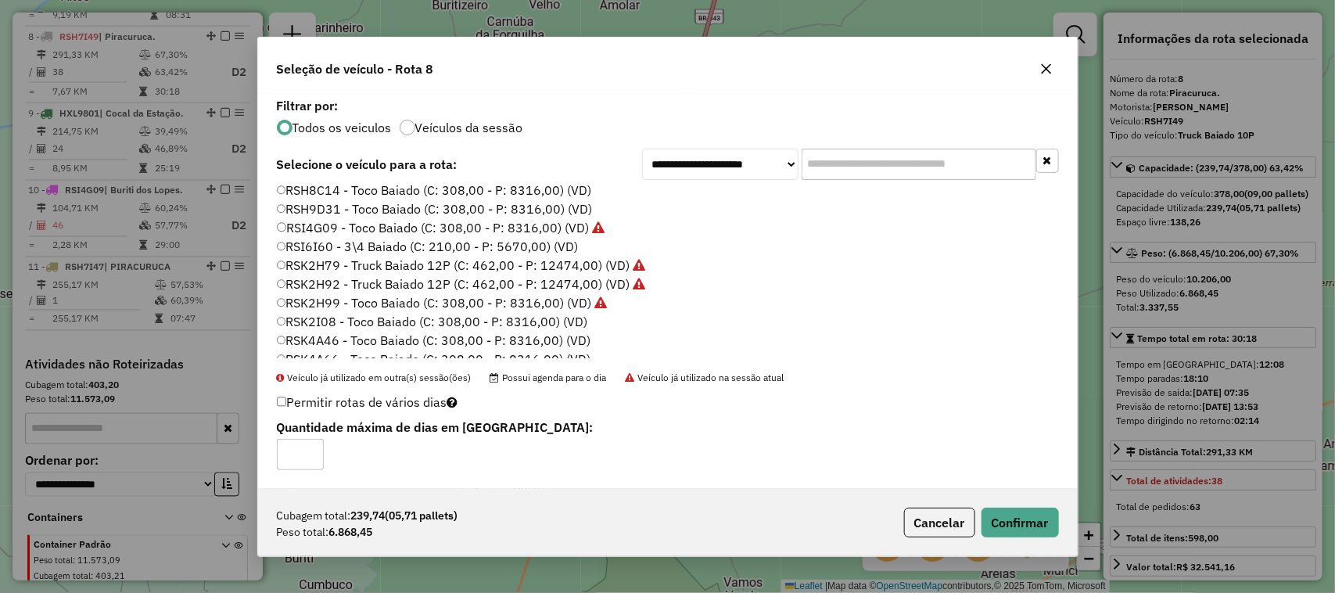
click at [281, 393] on label "Permitir rotas de vários dias" at bounding box center [367, 402] width 181 height 30
type input "*"
click at [310, 450] on input "*" at bounding box center [300, 454] width 47 height 31
click at [1017, 524] on button "Confirmar" at bounding box center [1019, 522] width 77 height 30
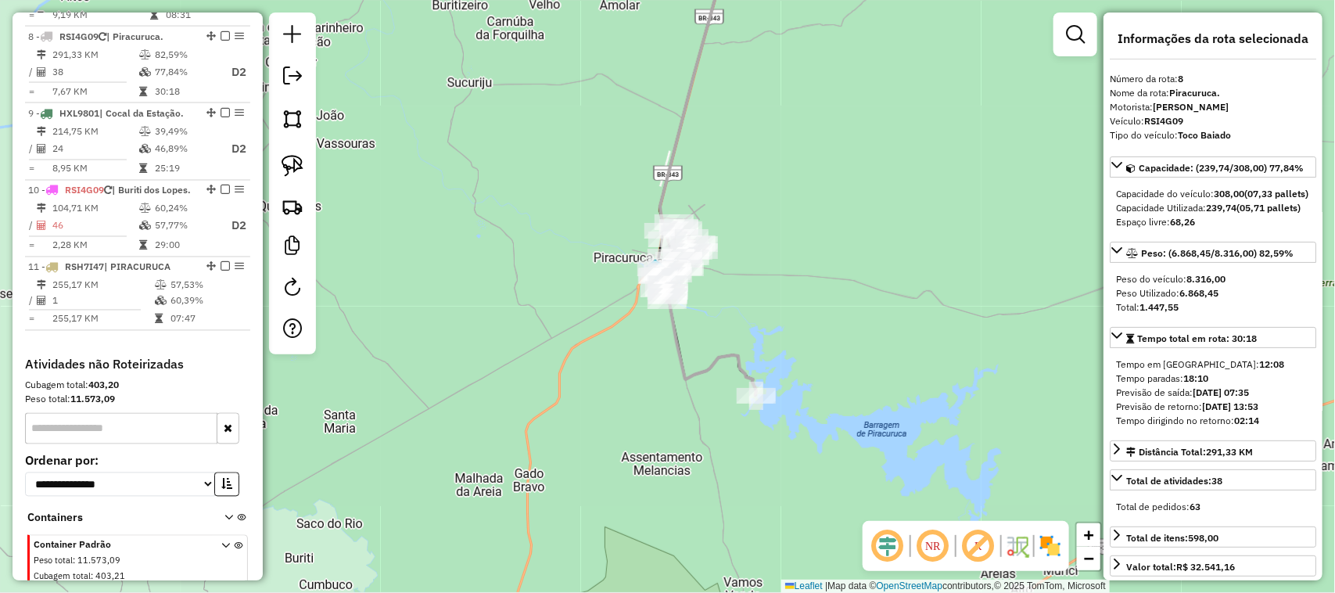
click at [794, 271] on div "Janela de atendimento Grade de atendimento Capacidade Transportadoras Veículos …" at bounding box center [667, 296] width 1335 height 593
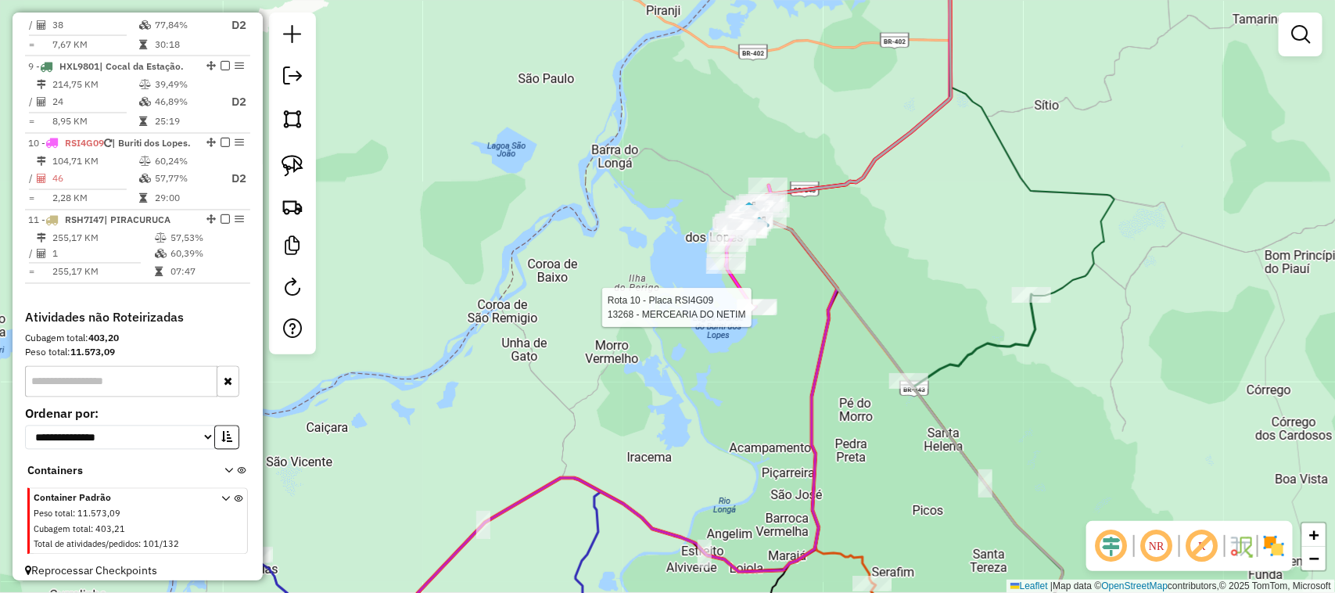
select select "*********"
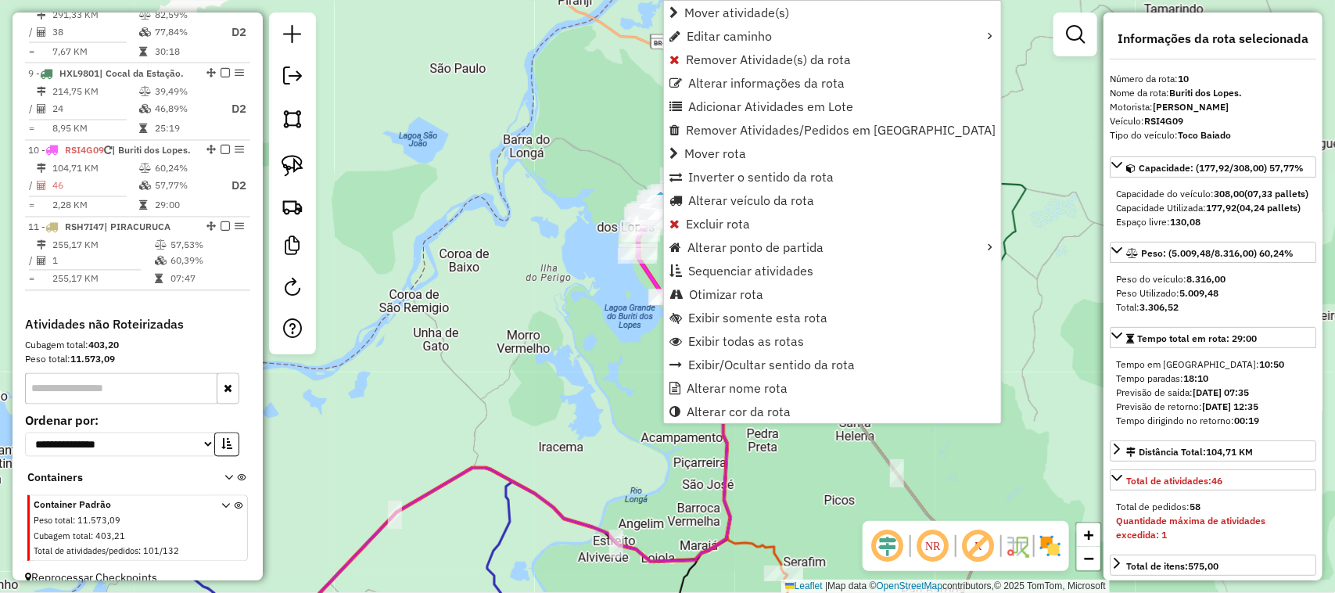
scroll to position [1252, 0]
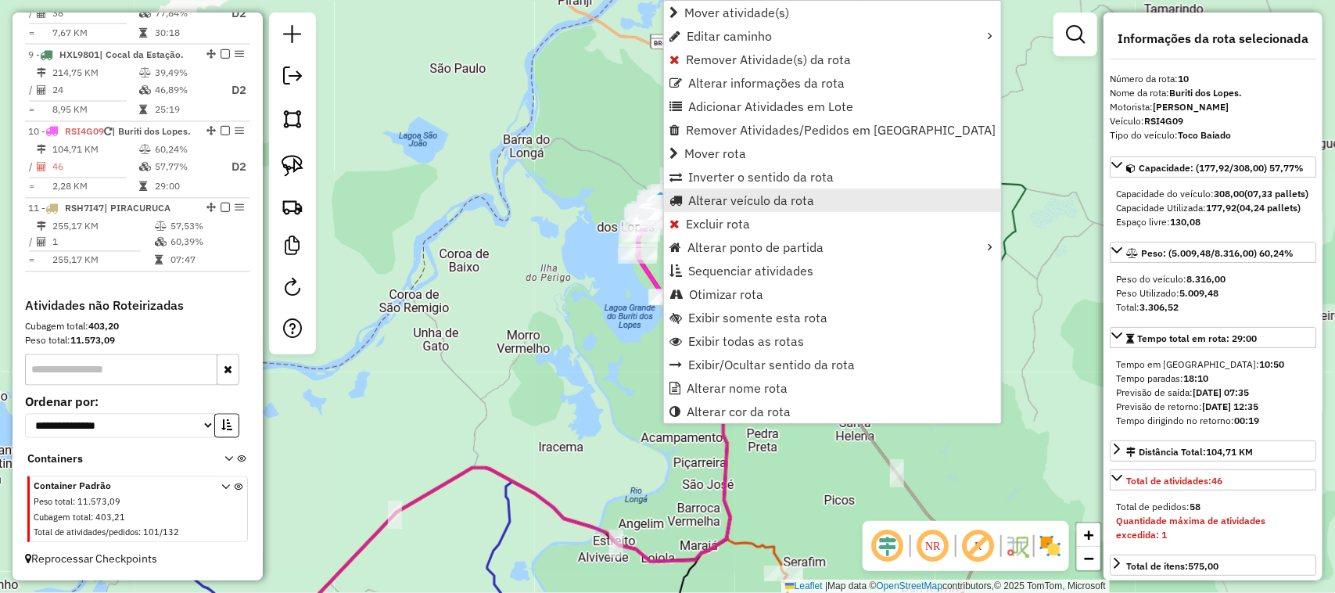
click at [729, 200] on span "Alterar veículo da rota" at bounding box center [751, 200] width 126 height 13
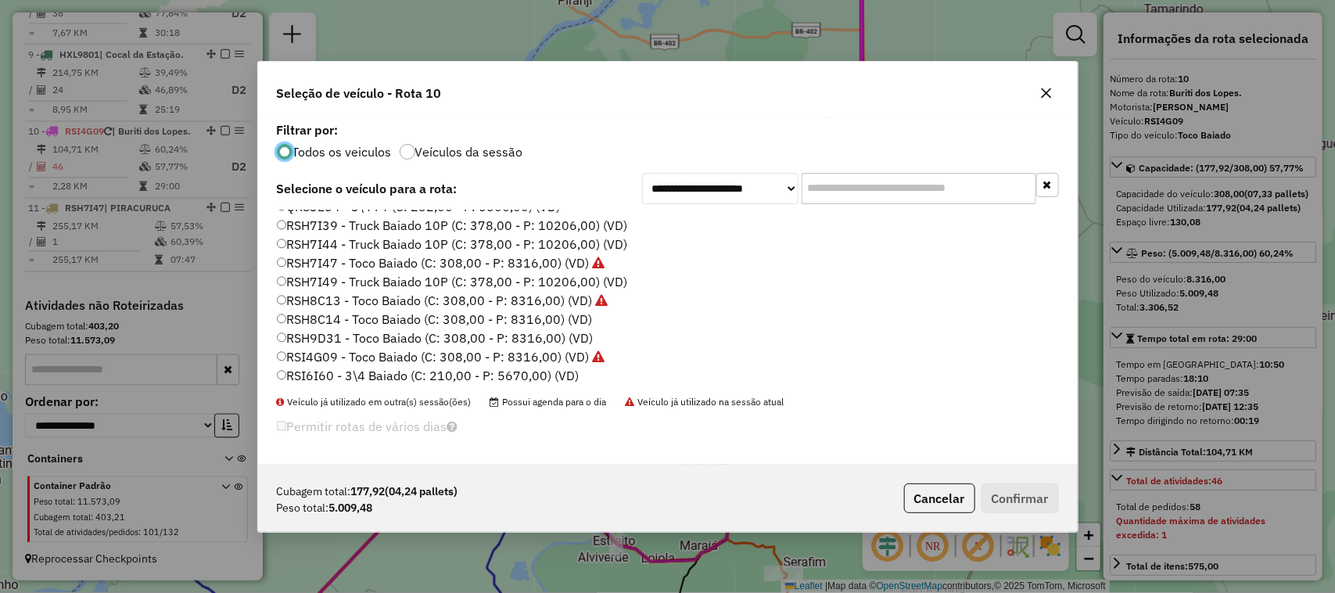
scroll to position [450, 0]
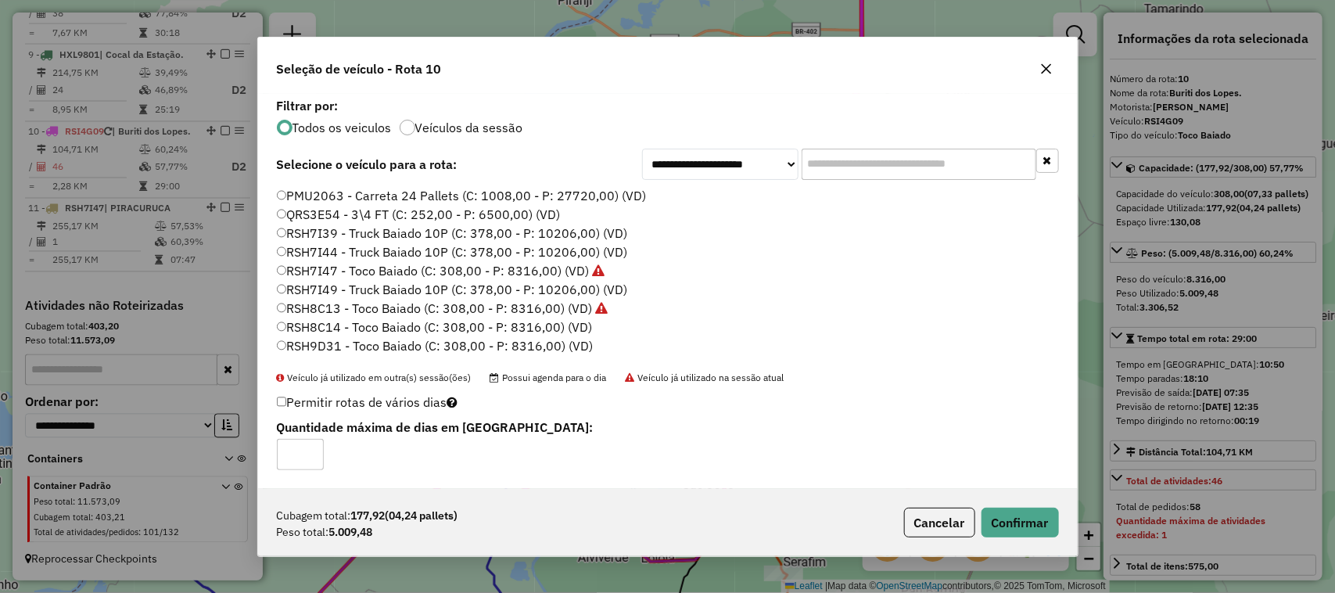
type input "*"
click at [310, 450] on input "*" at bounding box center [300, 454] width 47 height 31
click at [1022, 520] on button "Confirmar" at bounding box center [1019, 522] width 77 height 30
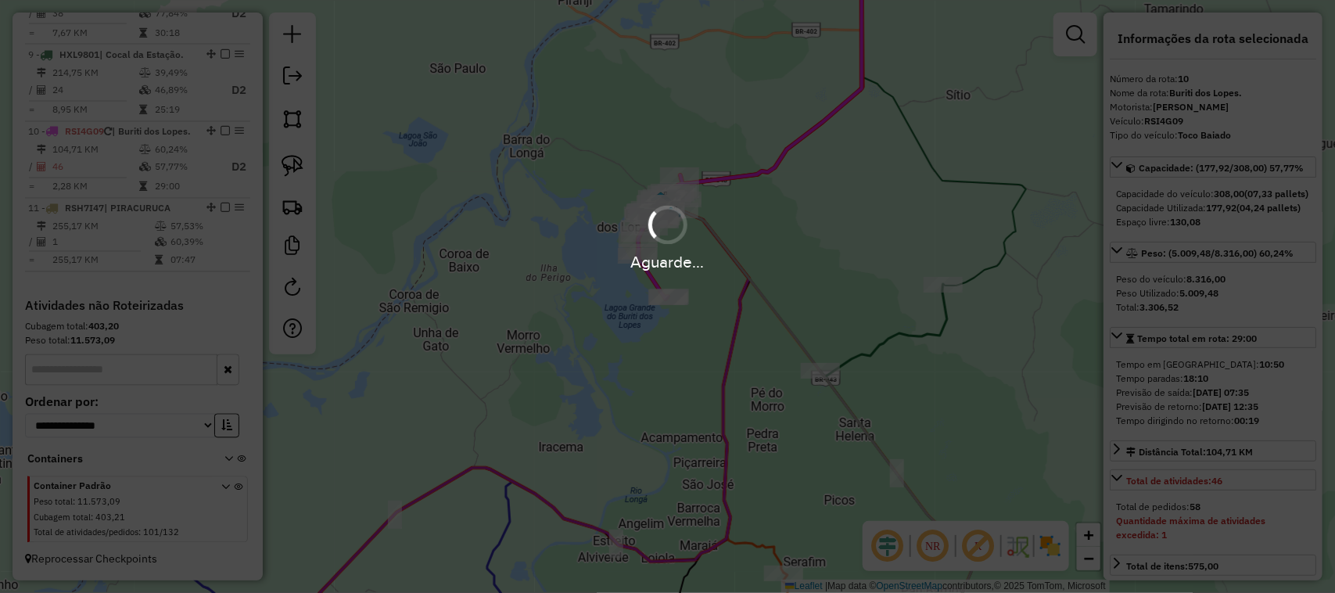
scroll to position [1238, 0]
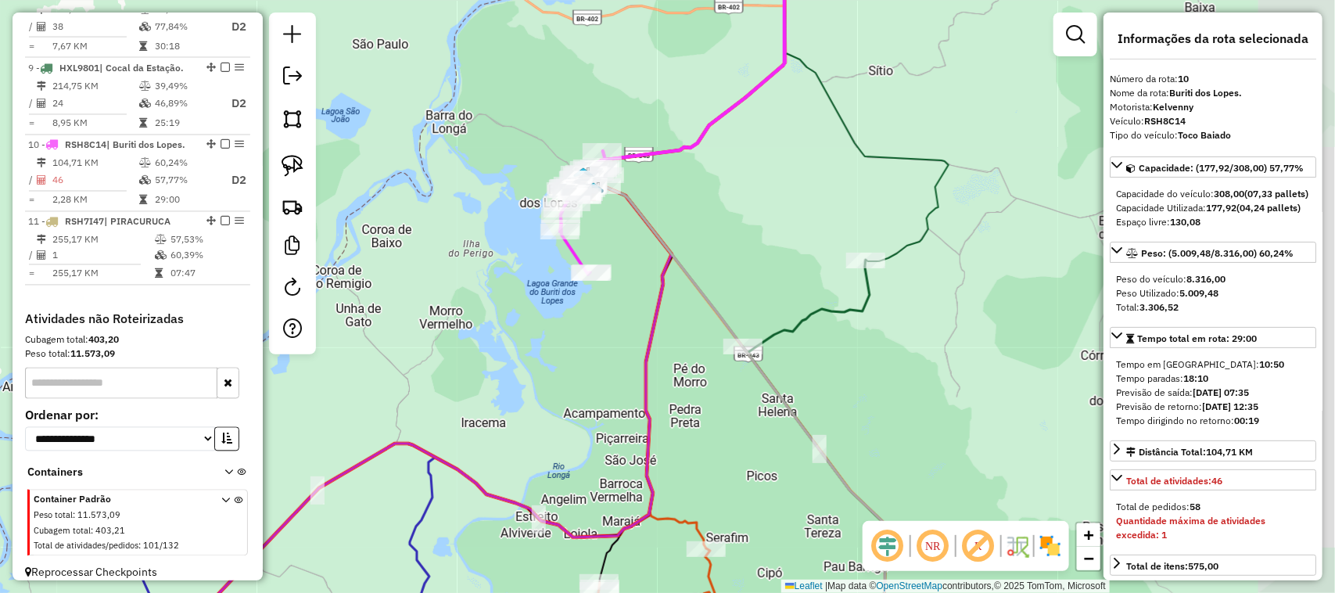
drag, startPoint x: 826, startPoint y: 260, endPoint x: 686, endPoint y: 208, distance: 150.2
click at [696, 213] on div "Janela de atendimento Grade de atendimento Capacidade Transportadoras Veículos …" at bounding box center [667, 296] width 1335 height 593
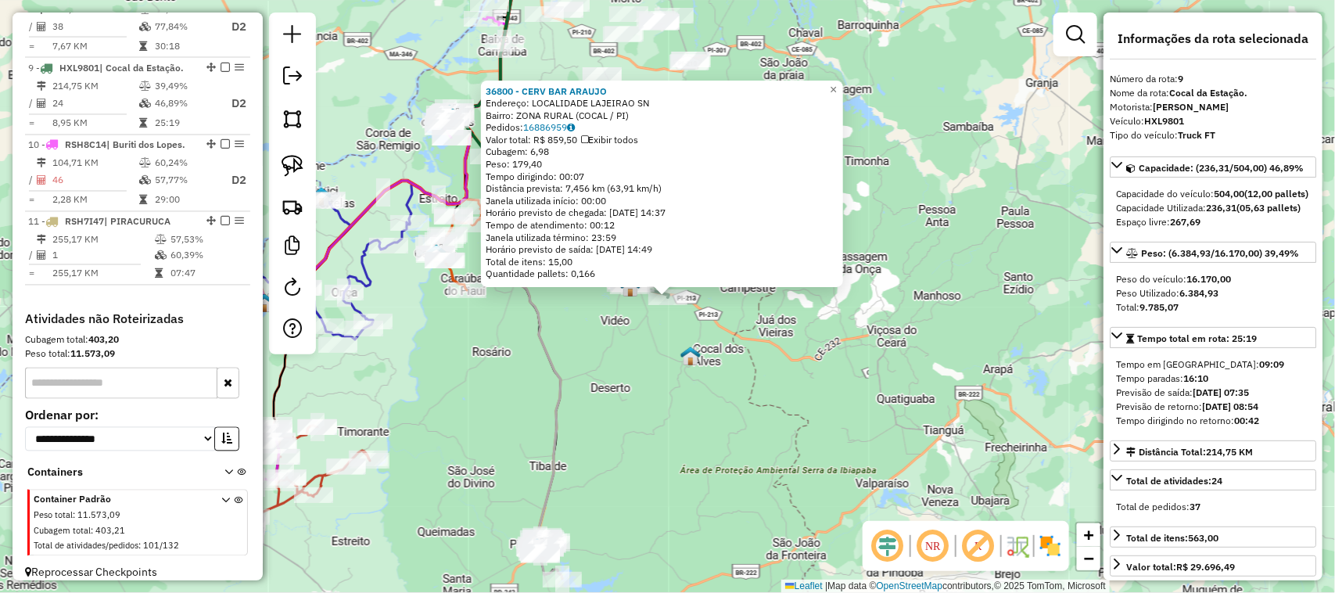
click at [690, 400] on div "36800 - CERV BAR ARAUJO Endereço: LOCALIDADE LAJEIRAO SN Bairro: ZONA RURAL (CO…" at bounding box center [667, 296] width 1335 height 593
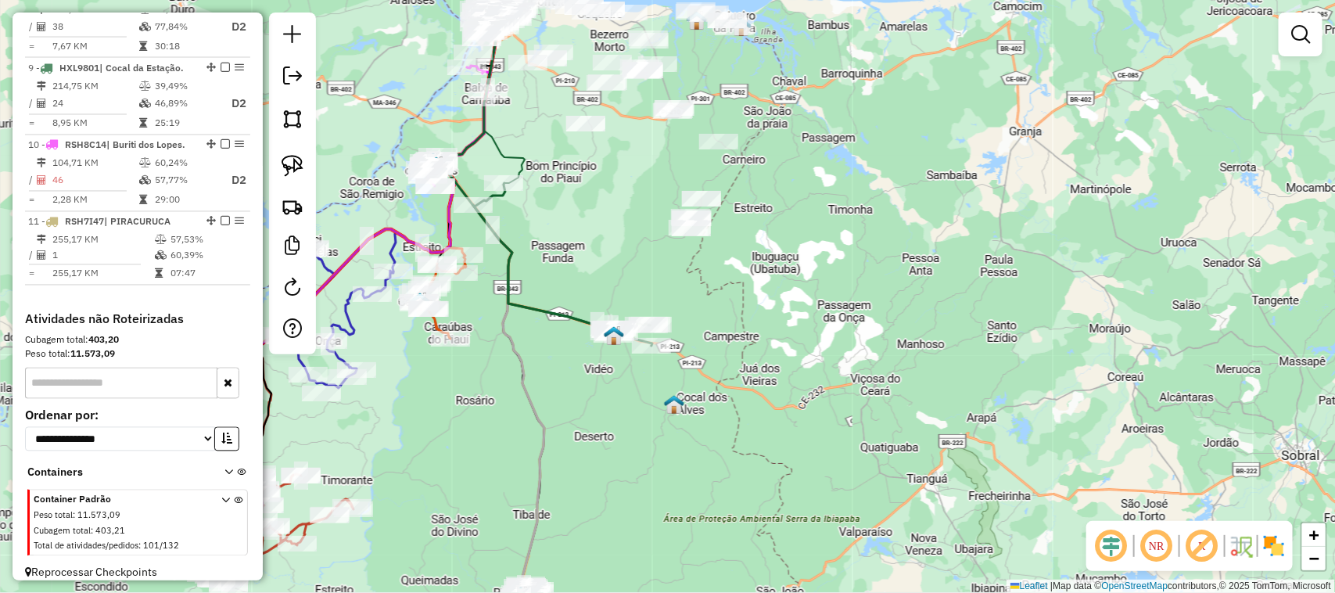
drag, startPoint x: 615, startPoint y: 210, endPoint x: 577, endPoint y: 395, distance: 189.1
click at [573, 364] on div "Janela de atendimento Grade de atendimento Capacidade Transportadoras Veículos …" at bounding box center [667, 296] width 1335 height 593
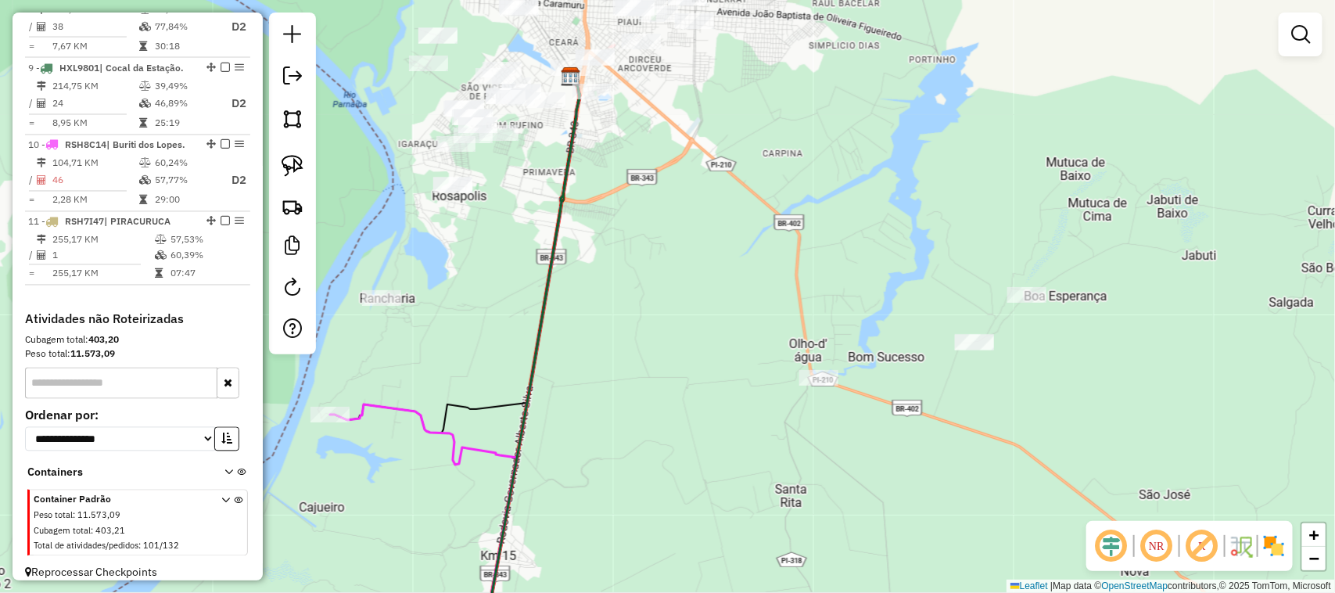
drag, startPoint x: 638, startPoint y: 154, endPoint x: 551, endPoint y: 342, distance: 207.5
click at [554, 336] on div "Janela de atendimento Grade de atendimento Capacidade Transportadoras Veículos …" at bounding box center [667, 296] width 1335 height 593
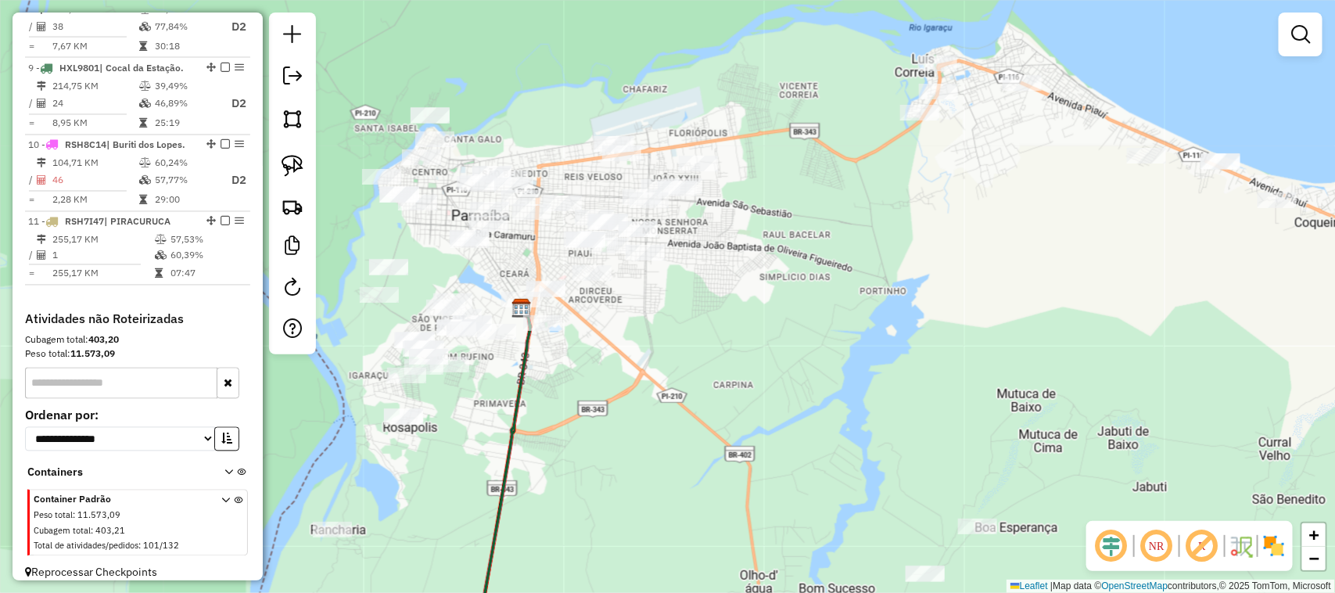
drag, startPoint x: 493, startPoint y: 364, endPoint x: 540, endPoint y: 354, distance: 48.8
click at [540, 354] on div "Janela de atendimento Grade de atendimento Capacidade Transportadoras Veículos …" at bounding box center [667, 296] width 1335 height 593
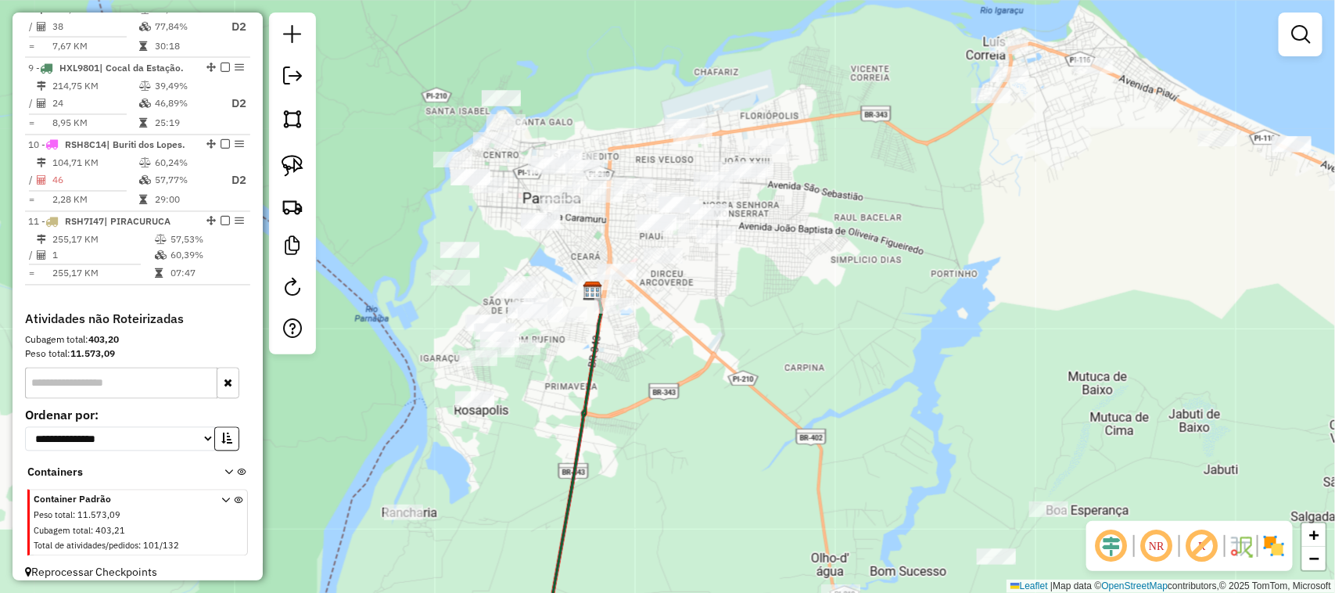
drag, startPoint x: 423, startPoint y: 341, endPoint x: 446, endPoint y: 333, distance: 24.0
click at [446, 334] on div "Janela de atendimento Grade de atendimento Capacidade Transportadoras Veículos …" at bounding box center [667, 296] width 1335 height 593
click at [287, 160] on img at bounding box center [292, 166] width 22 height 22
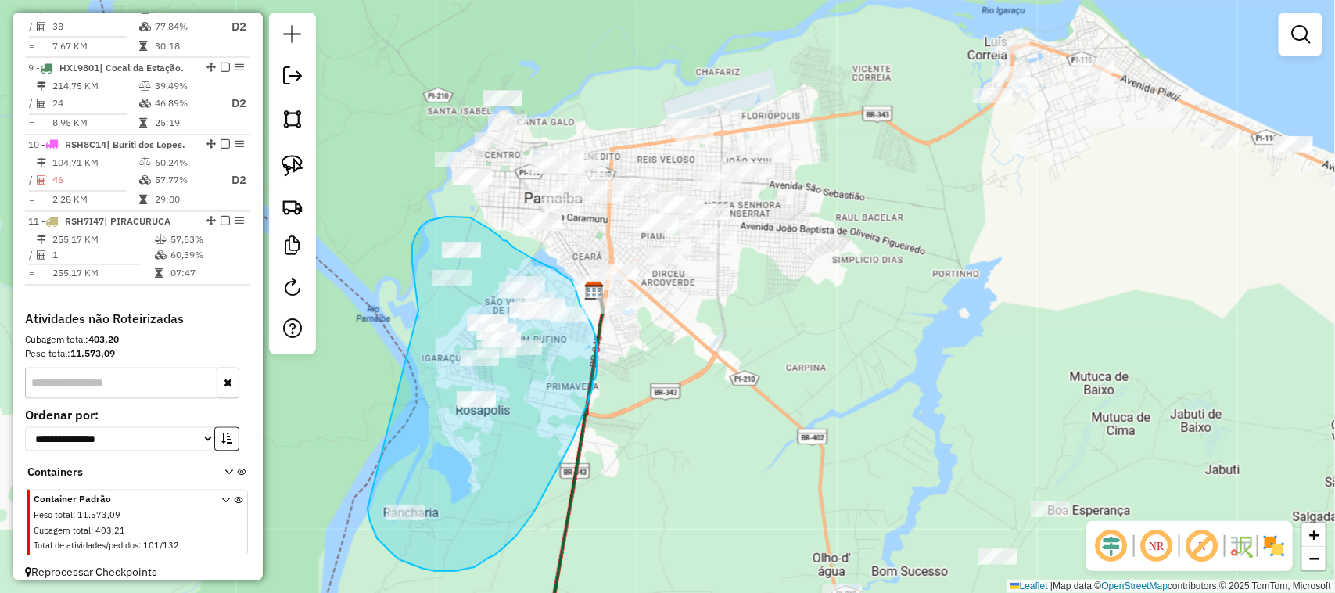
drag, startPoint x: 418, startPoint y: 310, endPoint x: 367, endPoint y: 508, distance: 204.2
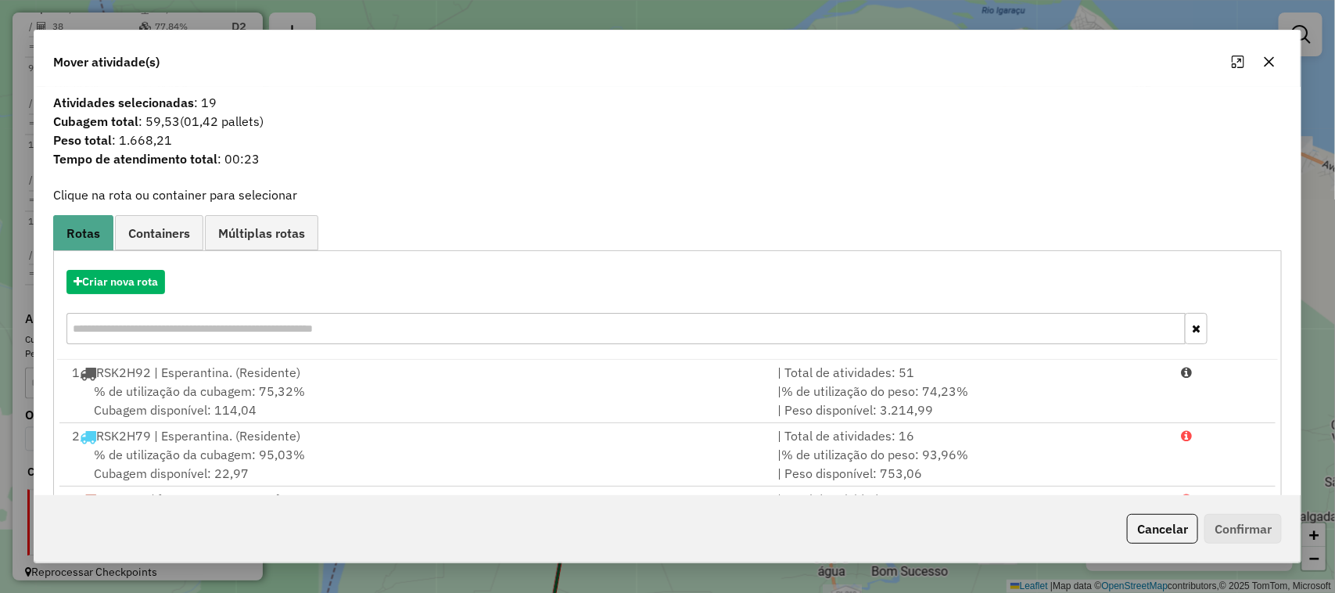
click at [1271, 68] on button "button" at bounding box center [1269, 61] width 25 height 25
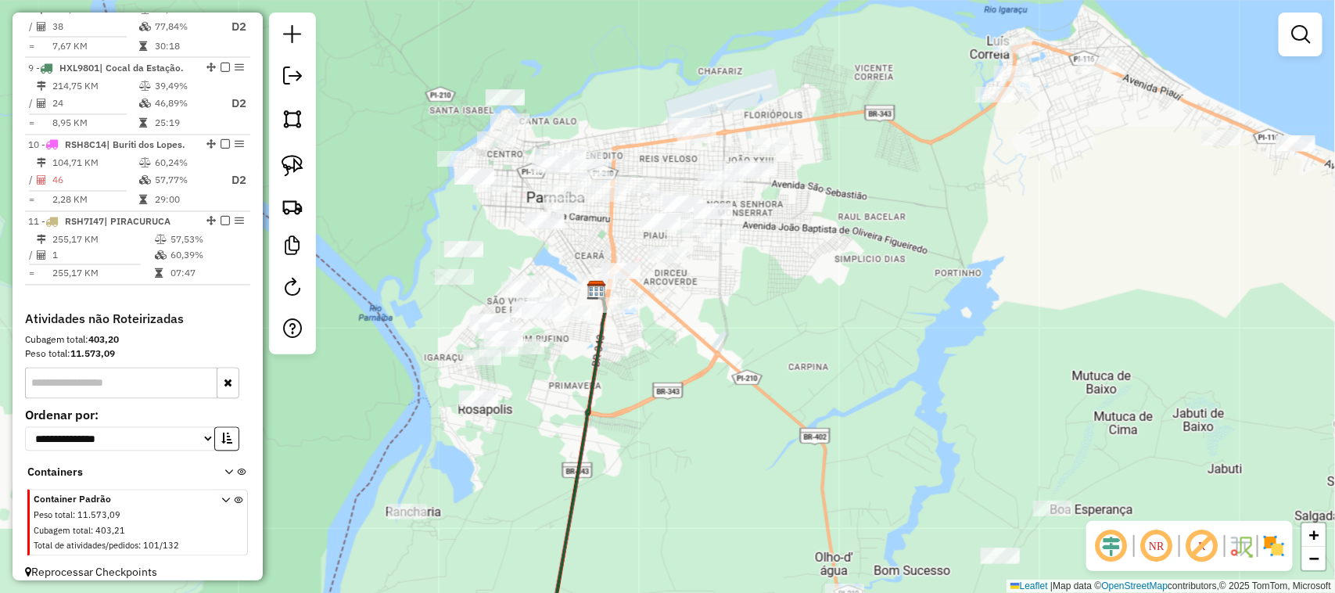
drag, startPoint x: 762, startPoint y: 342, endPoint x: 787, endPoint y: 345, distance: 24.4
click at [786, 345] on div "Janela de atendimento Grade de atendimento Capacidade Transportadoras Veículos …" at bounding box center [667, 296] width 1335 height 593
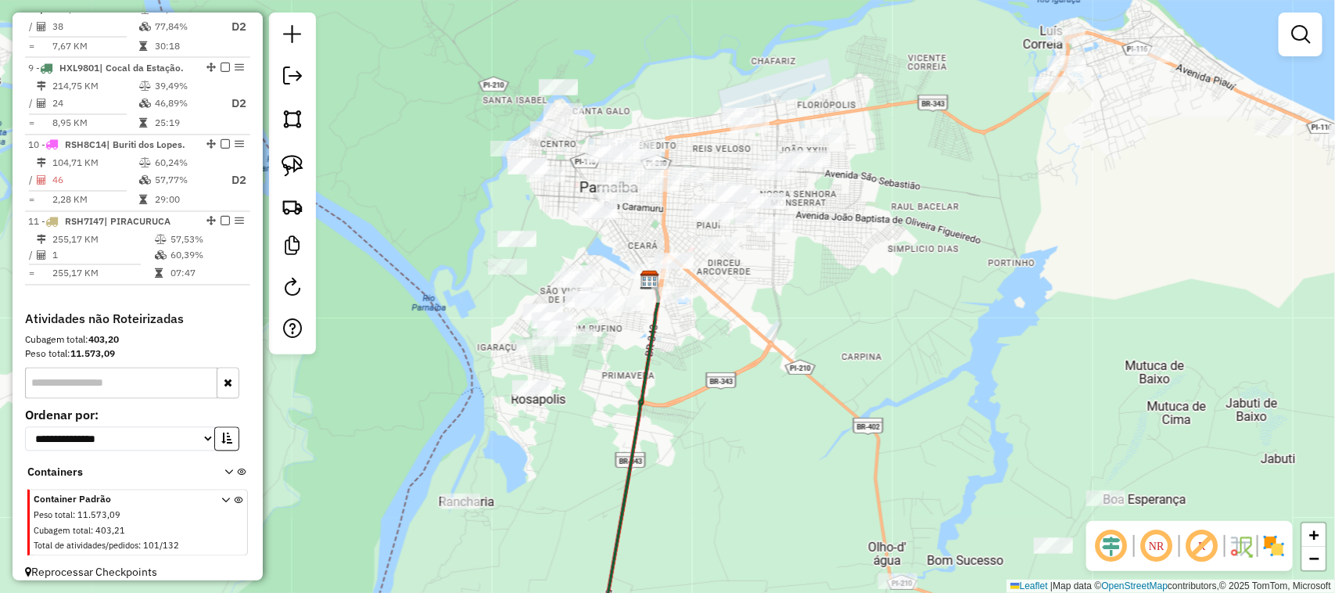
drag, startPoint x: 407, startPoint y: 260, endPoint x: 432, endPoint y: 224, distance: 43.8
click at [432, 224] on div "Janela de atendimento Grade de atendimento Capacidade Transportadoras Veículos …" at bounding box center [667, 296] width 1335 height 593
click at [295, 165] on img at bounding box center [292, 166] width 22 height 22
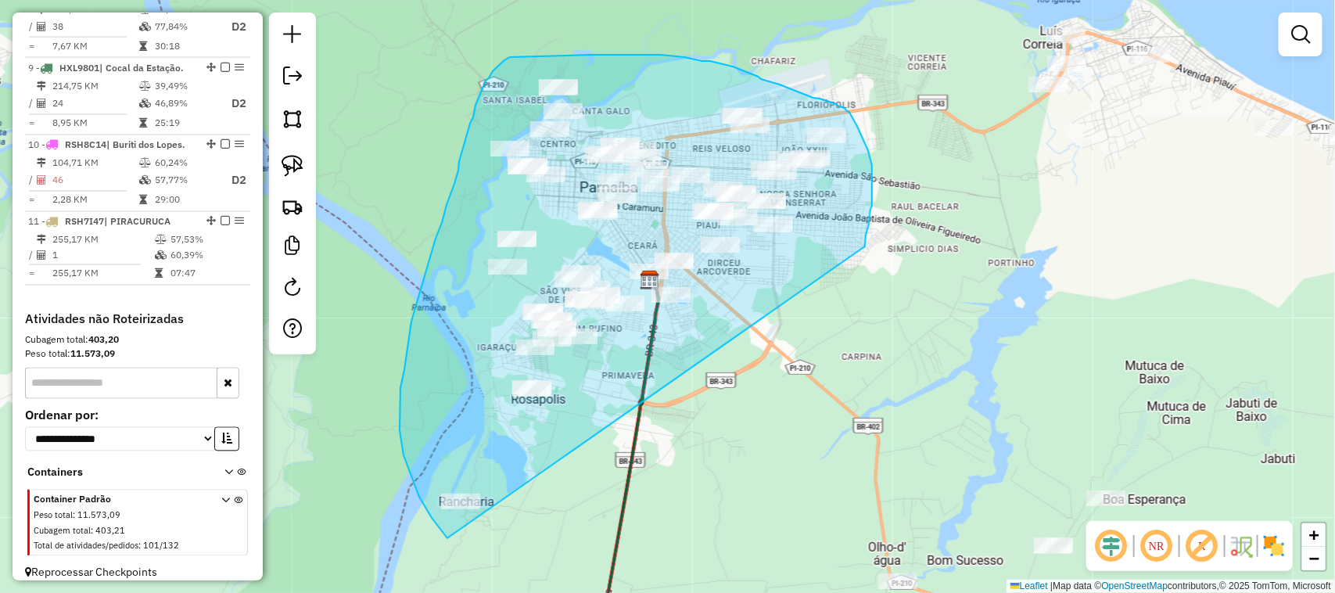
drag, startPoint x: 447, startPoint y: 538, endPoint x: 865, endPoint y: 246, distance: 509.3
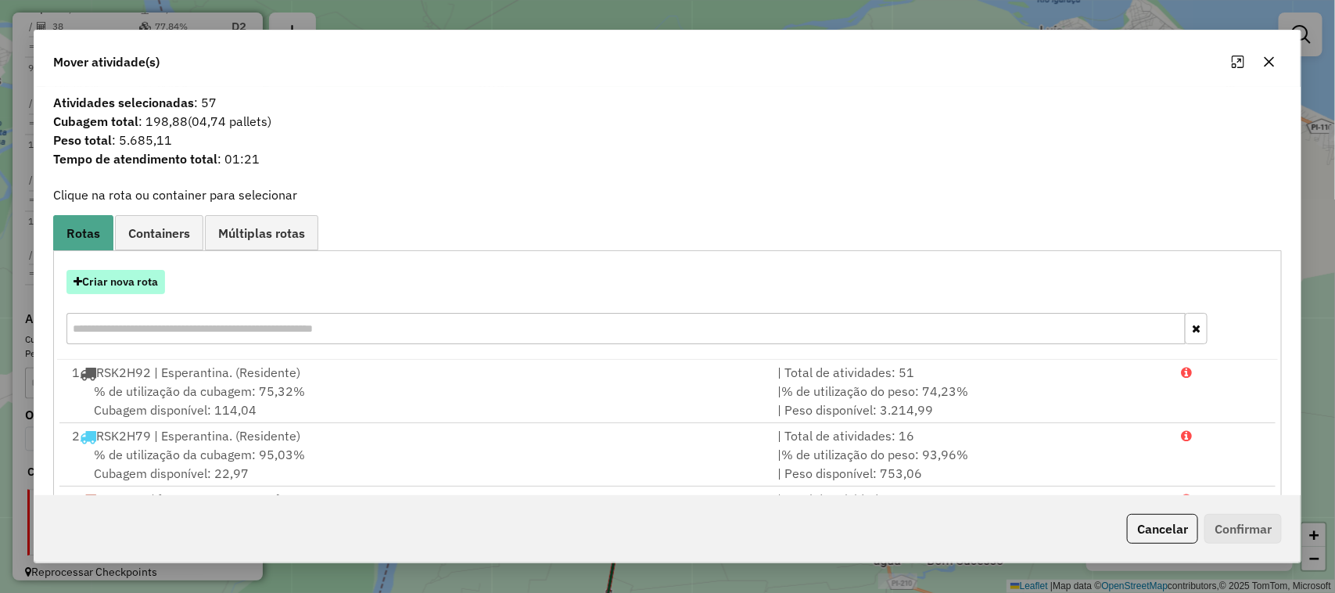
click at [127, 281] on button "Criar nova rota" at bounding box center [115, 282] width 99 height 24
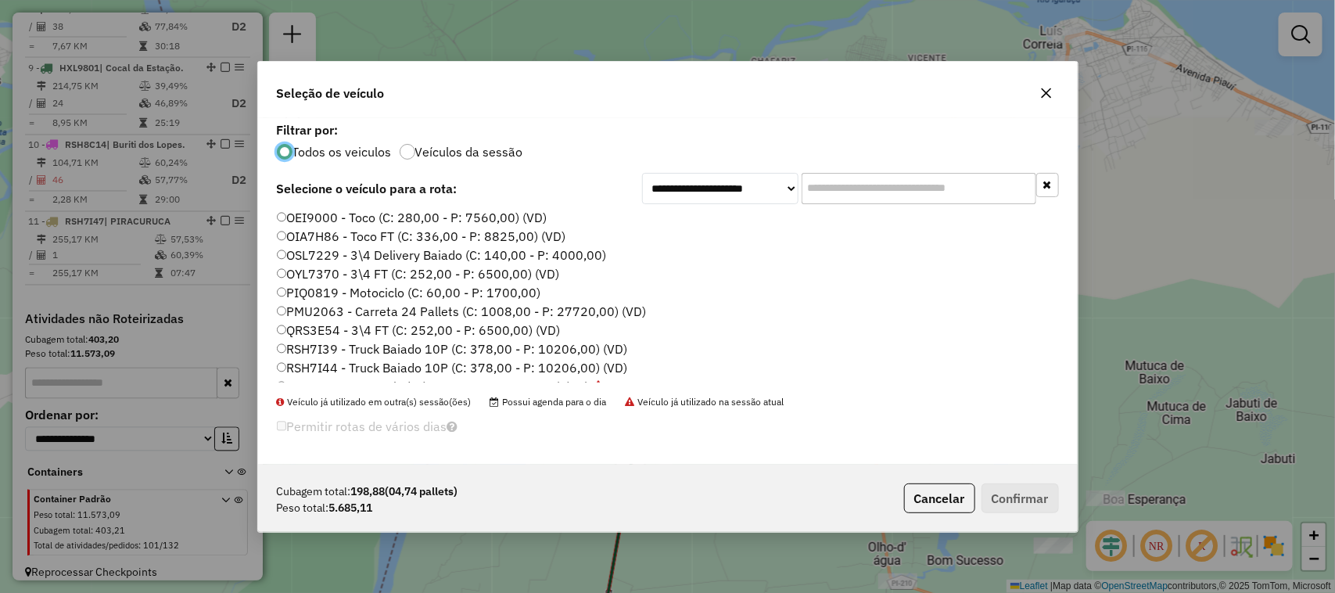
scroll to position [391, 0]
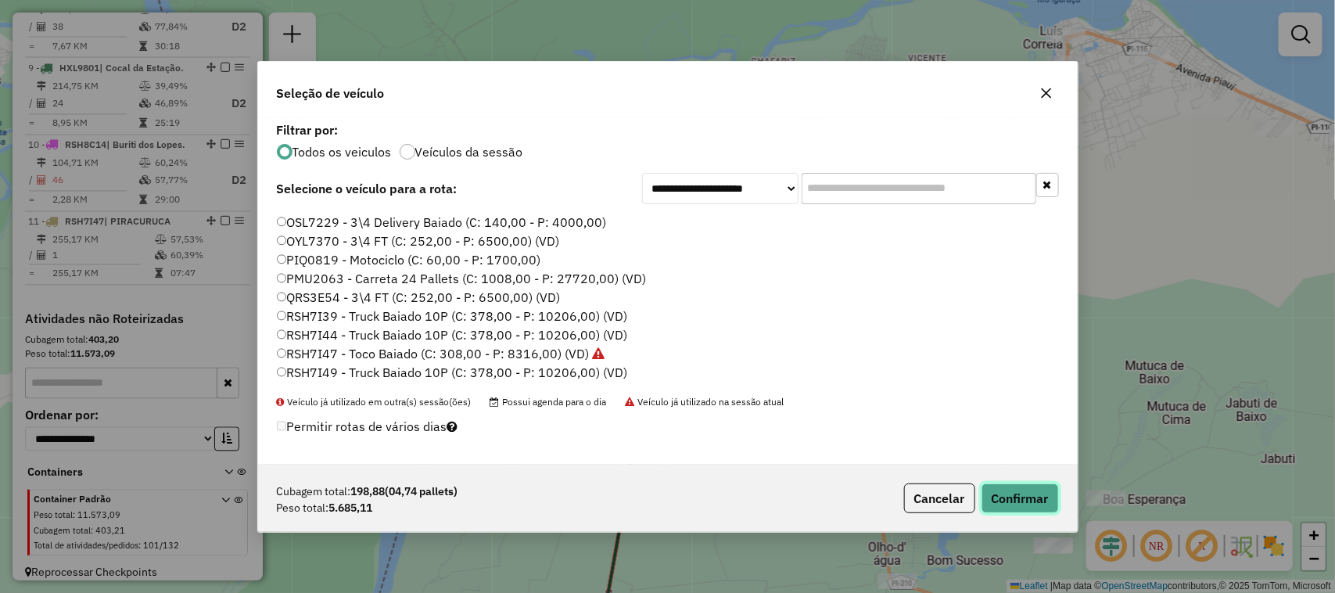
click at [1014, 486] on button "Confirmar" at bounding box center [1019, 498] width 77 height 30
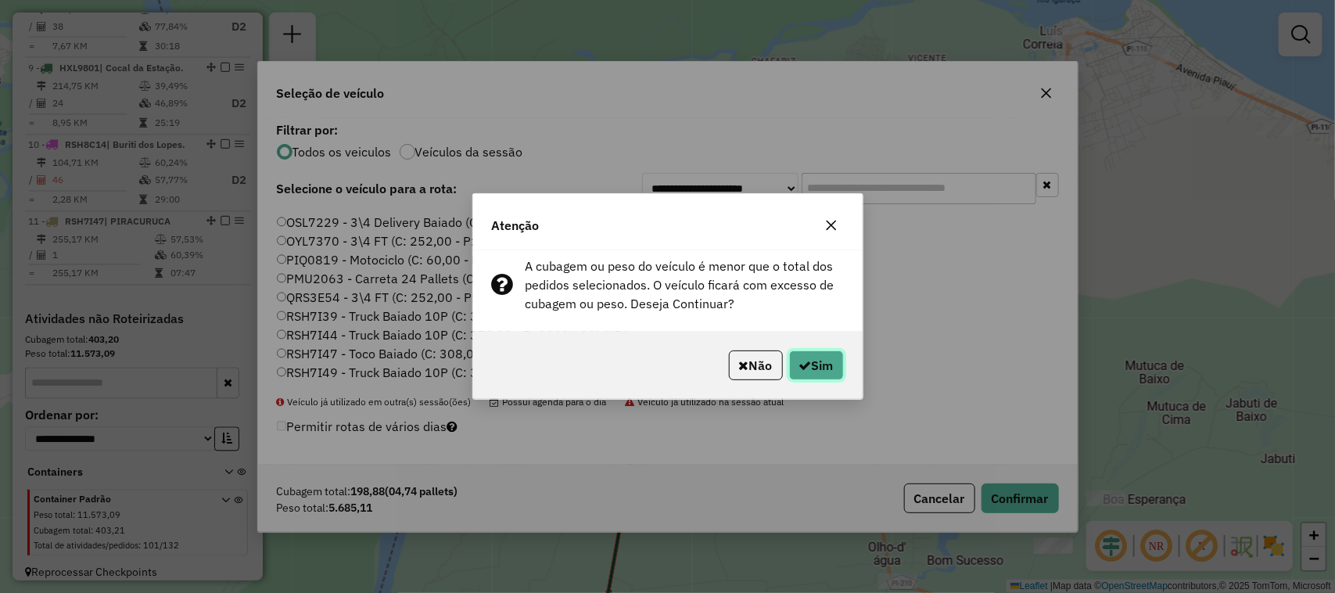
click at [807, 358] on button "Sim" at bounding box center [816, 365] width 55 height 30
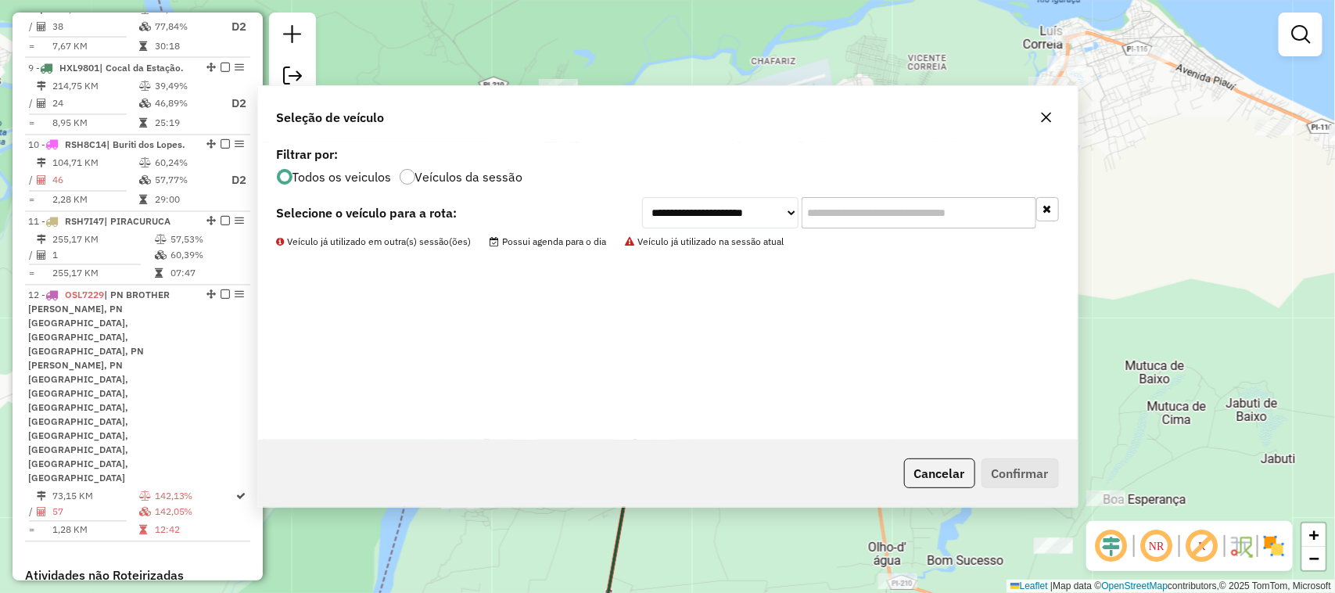
scroll to position [1252, 0]
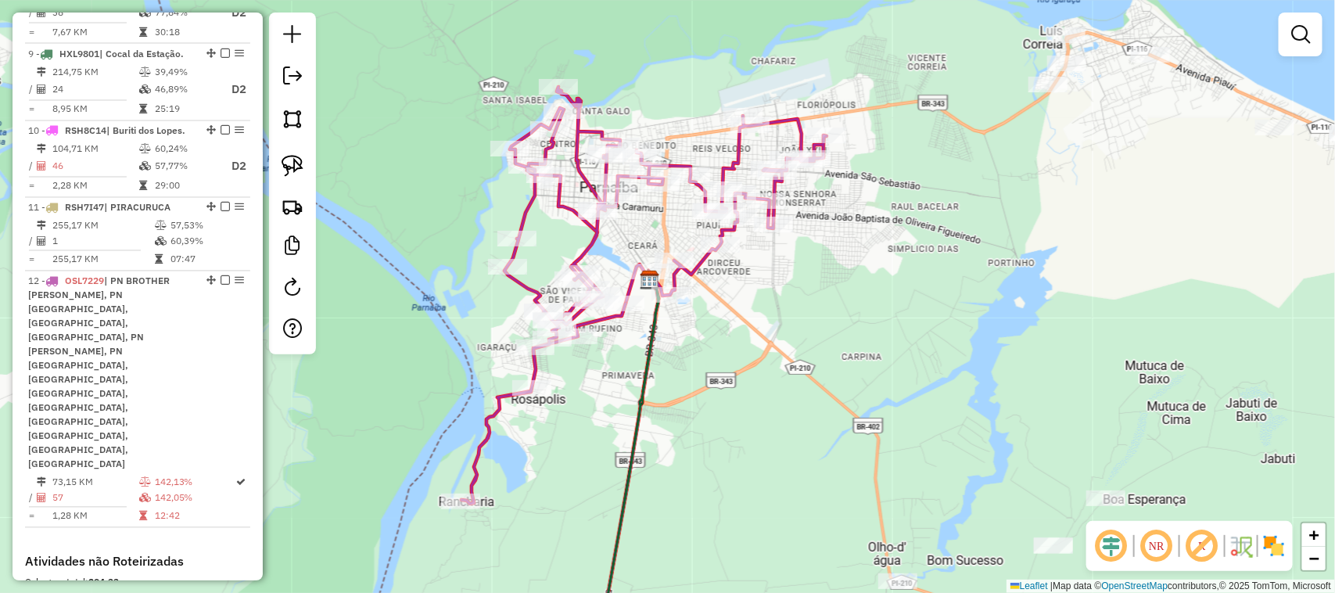
click at [727, 408] on div "Janela de atendimento Grade de atendimento Capacidade Transportadoras Veículos …" at bounding box center [667, 296] width 1335 height 593
select select "*********"
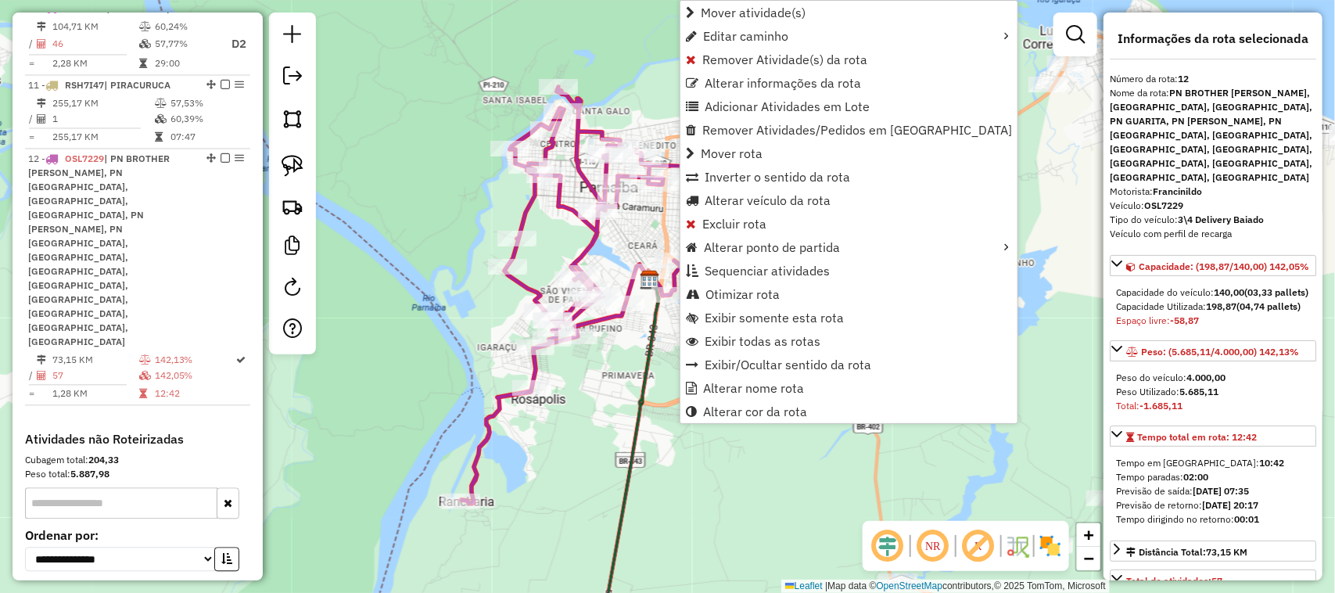
scroll to position [1396, 0]
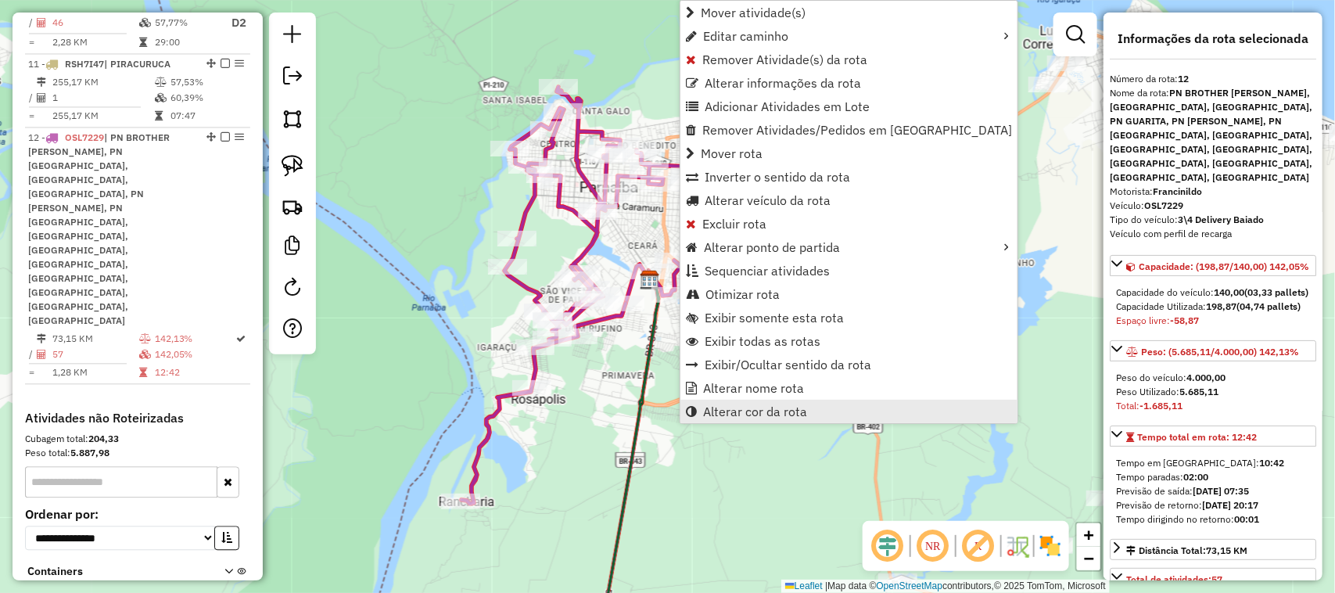
click at [771, 405] on span "Alterar cor da rota" at bounding box center [755, 411] width 104 height 13
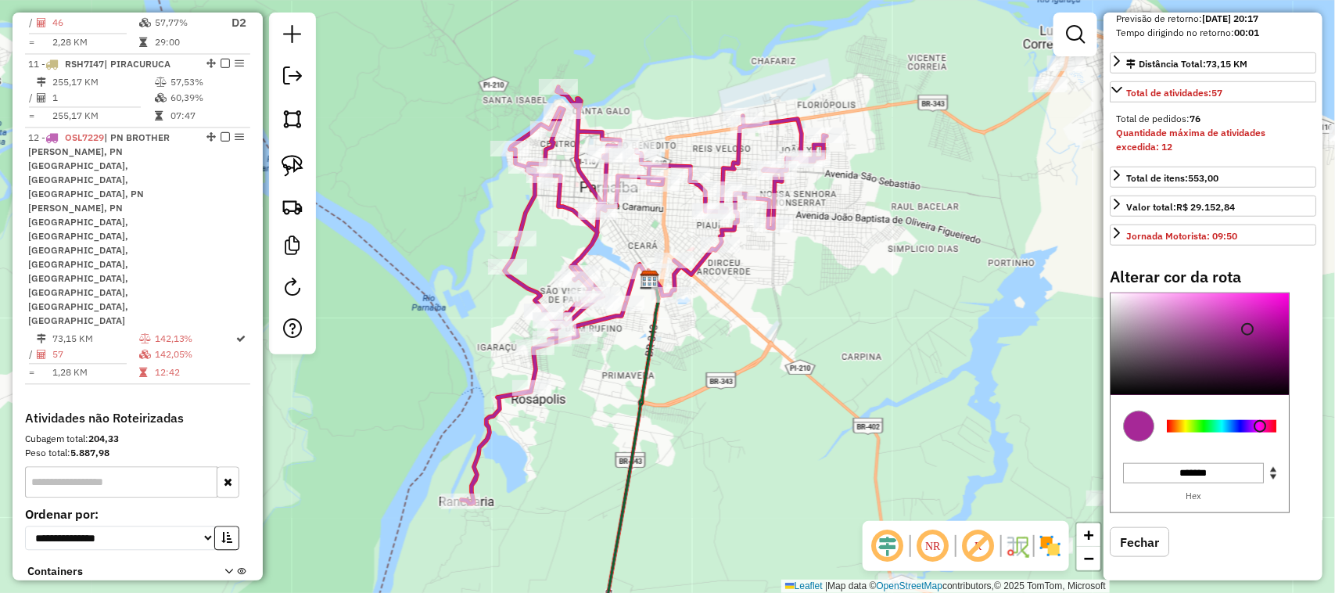
scroll to position [489, 0]
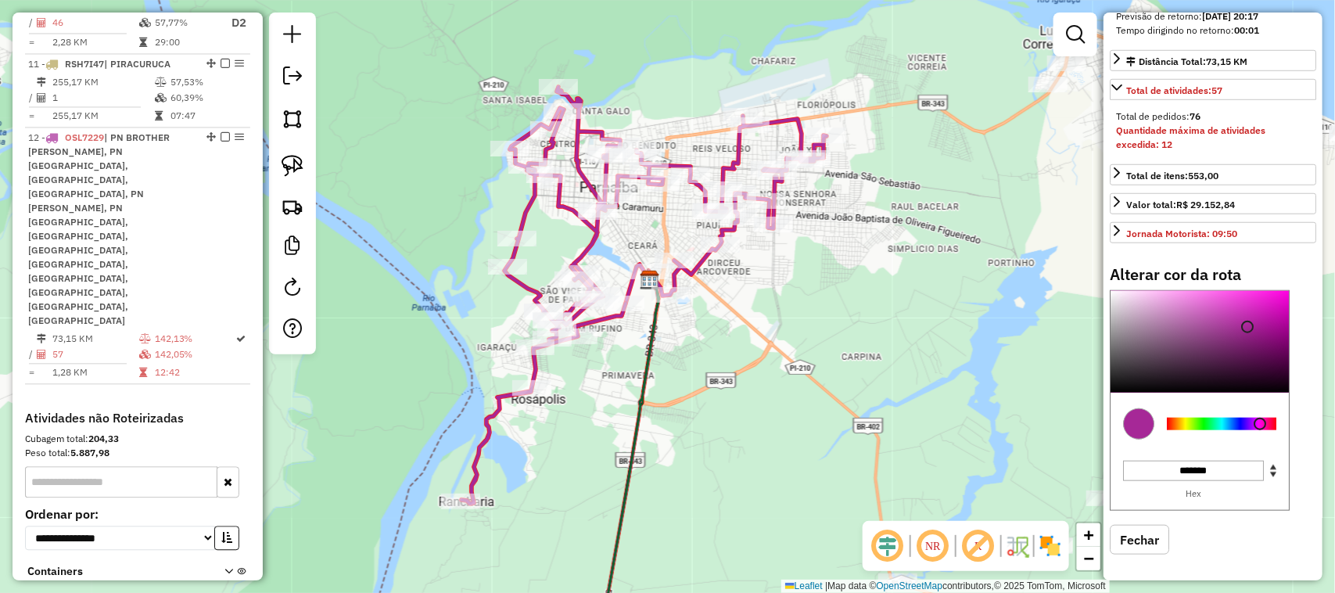
type input "*******"
click at [1282, 330] on div at bounding box center [1199, 342] width 178 height 102
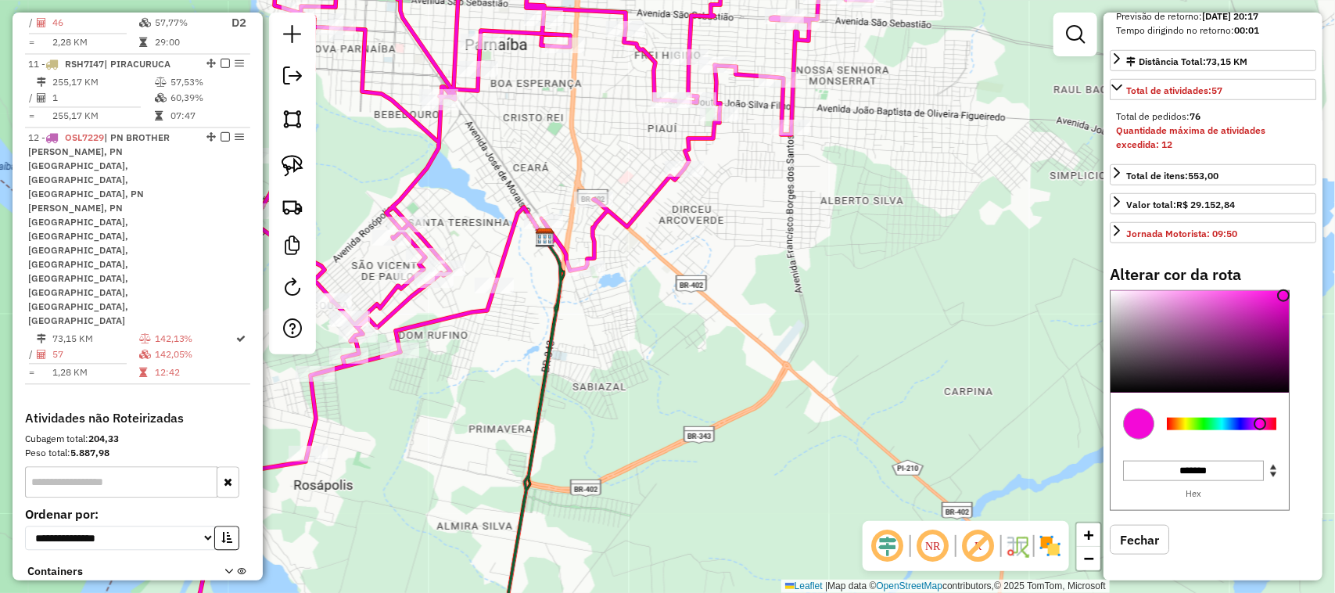
drag, startPoint x: 687, startPoint y: 342, endPoint x: 894, endPoint y: 356, distance: 207.6
click at [881, 356] on div "Janela de atendimento Grade de atendimento Capacidade Transportadoras Veículos …" at bounding box center [667, 296] width 1335 height 593
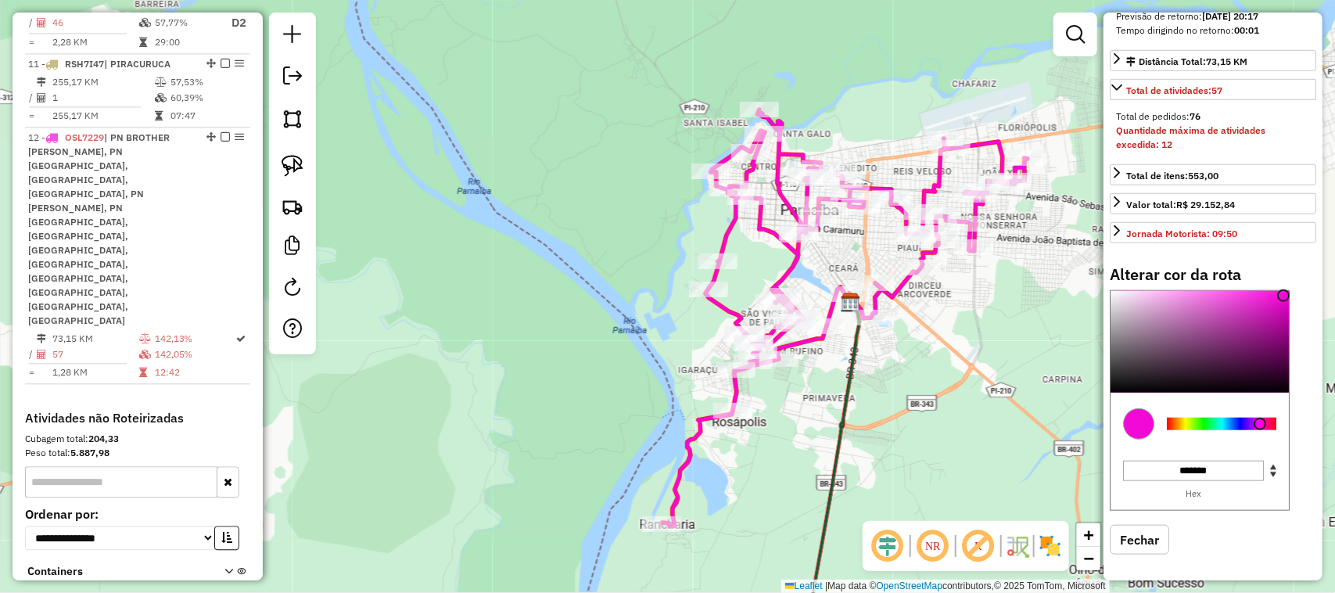
drag, startPoint x: 945, startPoint y: 372, endPoint x: 891, endPoint y: 365, distance: 53.6
click at [905, 367] on div "Janela de atendimento Grade de atendimento Capacidade Transportadoras Veículos …" at bounding box center [667, 296] width 1335 height 593
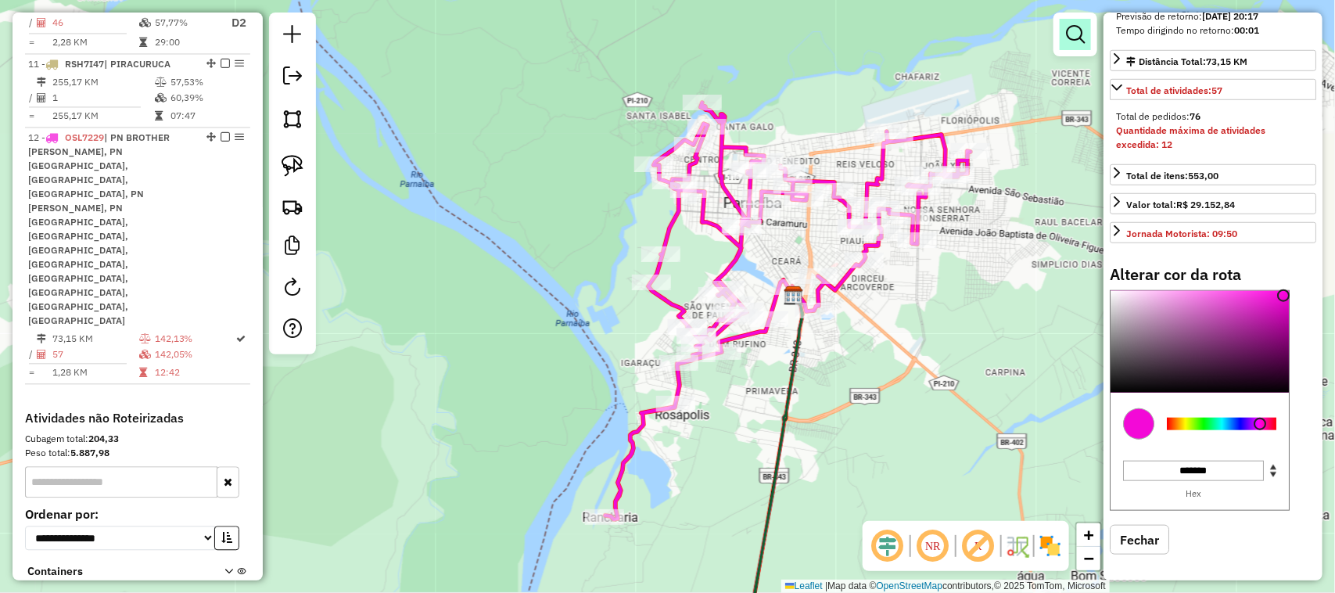
click at [1073, 41] on em at bounding box center [1075, 34] width 19 height 19
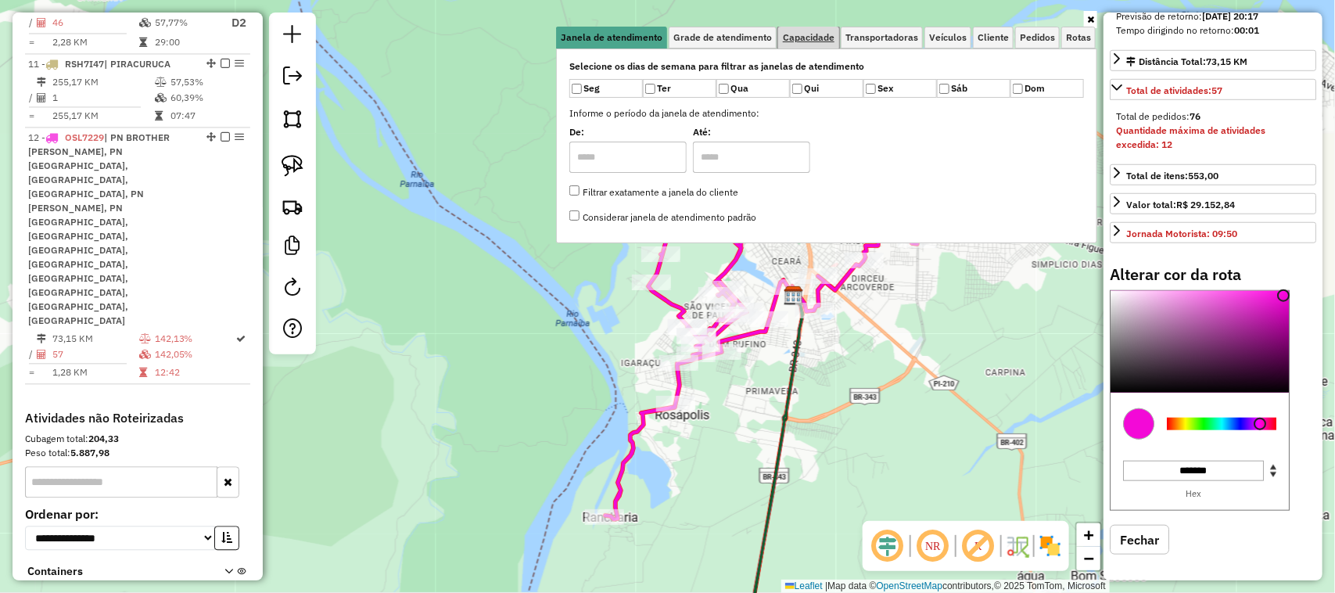
click at [817, 41] on span "Capacidade" at bounding box center [809, 37] width 52 height 9
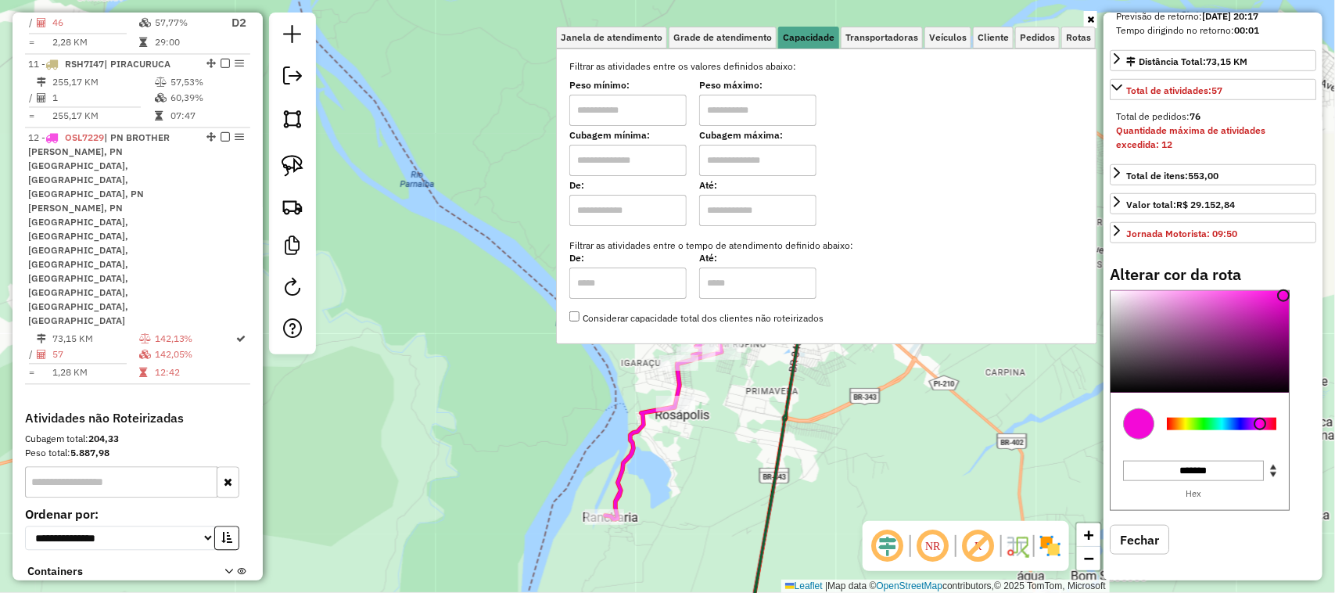
click at [1089, 17] on icon at bounding box center [1090, 19] width 7 height 9
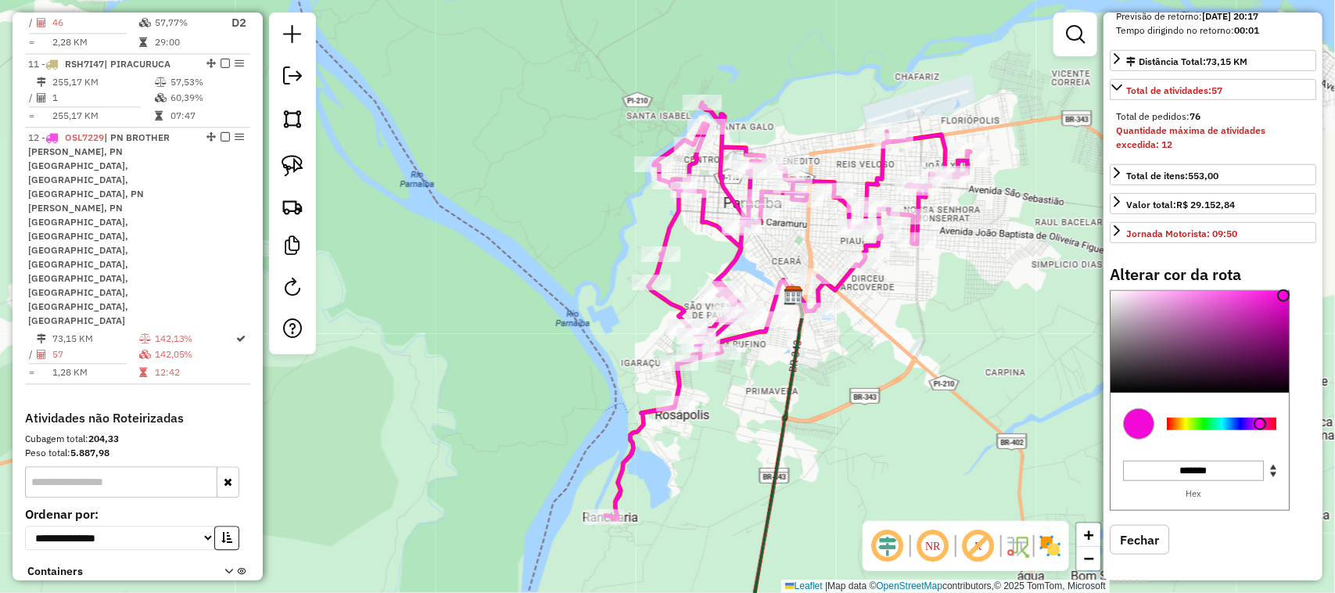
click at [1011, 293] on div "Janela de atendimento Grade de atendimento Capacidade Transportadoras Veículos …" at bounding box center [667, 296] width 1335 height 593
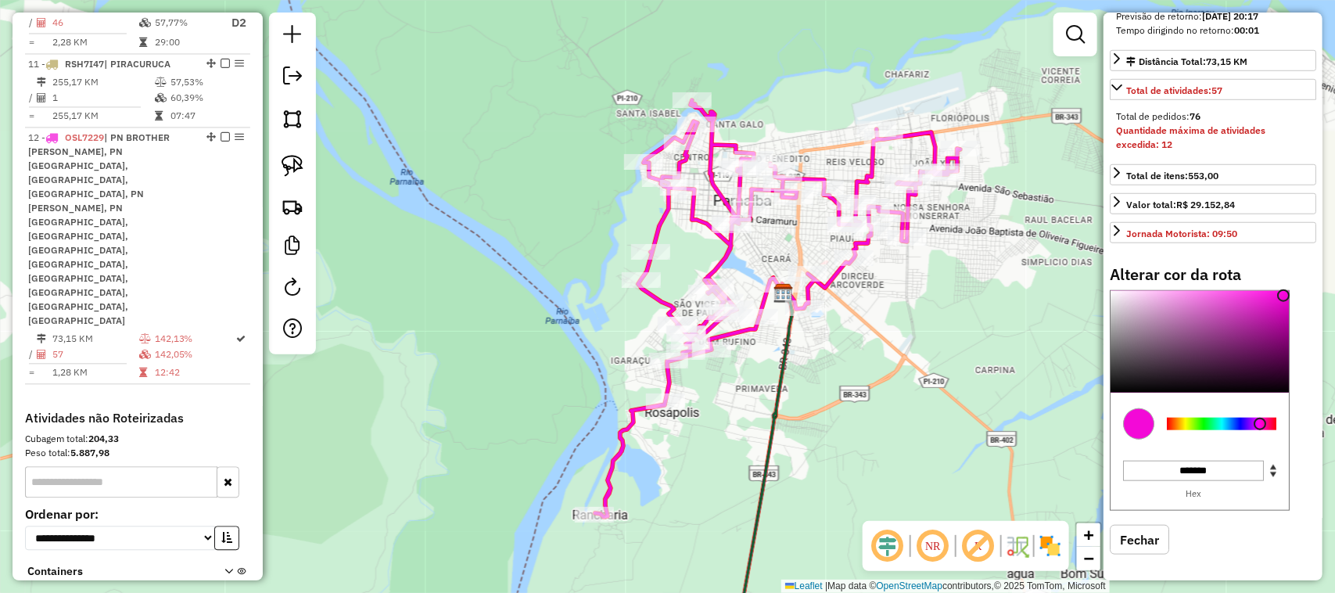
drag, startPoint x: 1016, startPoint y: 307, endPoint x: 767, endPoint y: 309, distance: 249.4
click at [782, 305] on div "Janela de atendimento Grade de atendimento Capacidade Transportadoras Veículos …" at bounding box center [667, 296] width 1335 height 593
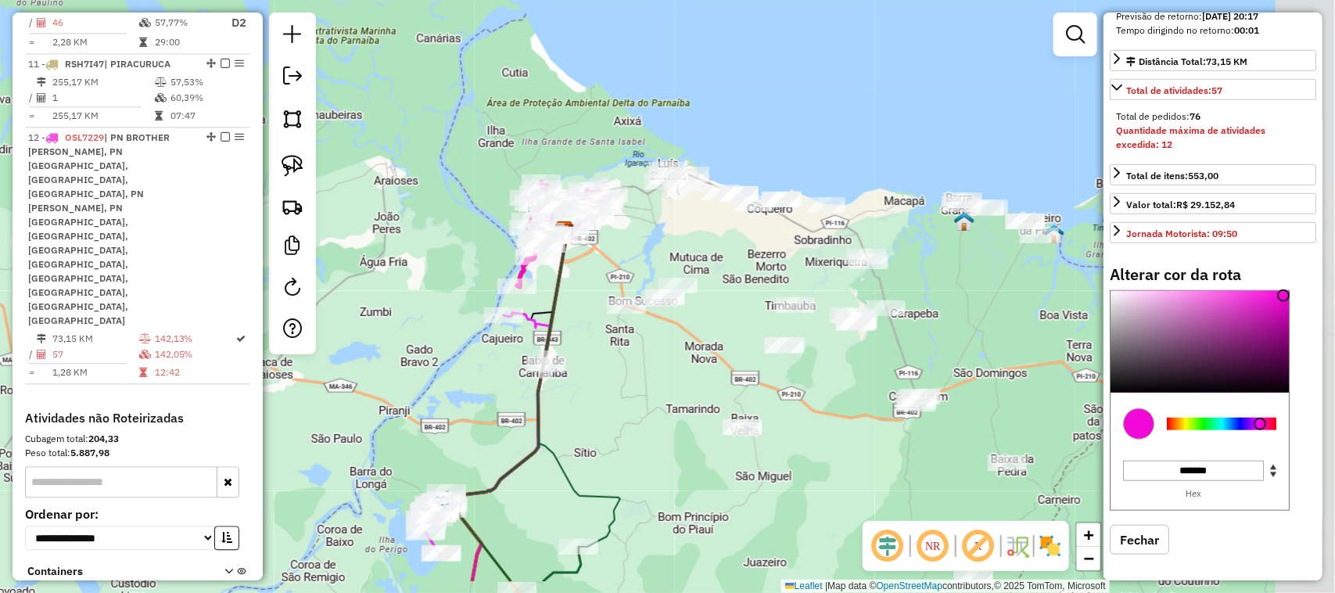
drag, startPoint x: 869, startPoint y: 425, endPoint x: 715, endPoint y: 336, distance: 177.6
click at [715, 336] on div "Janela de atendimento Grade de atendimento Capacidade Transportadoras Veículos …" at bounding box center [667, 296] width 1335 height 593
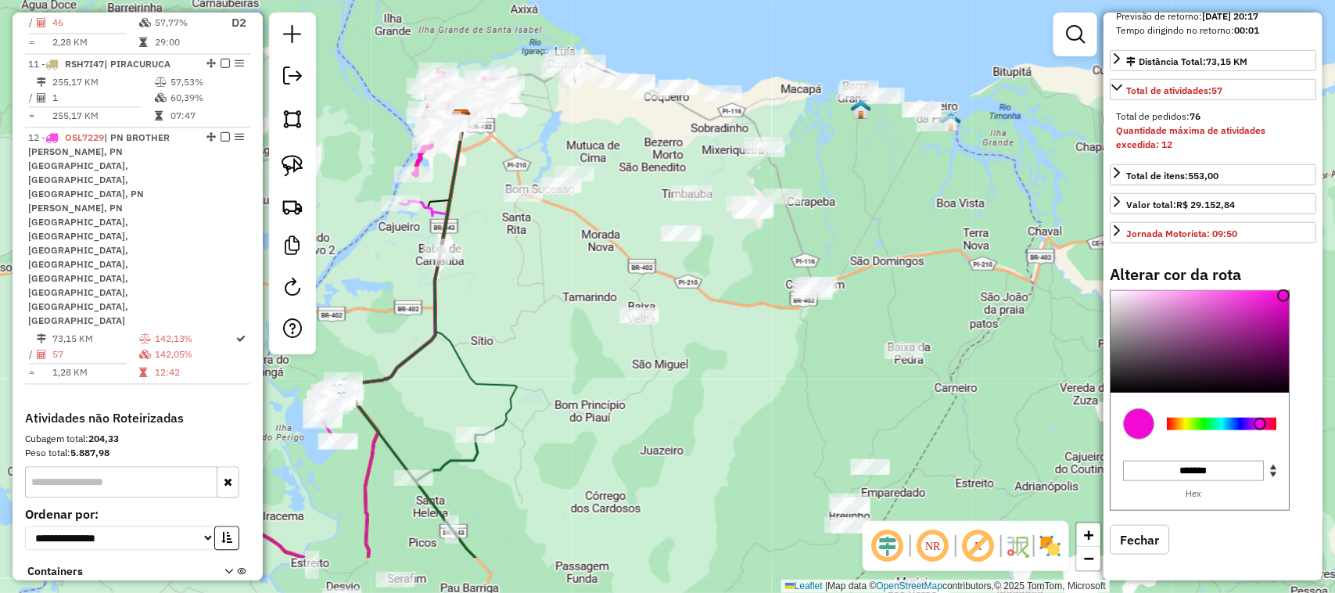
drag, startPoint x: 851, startPoint y: 453, endPoint x: 779, endPoint y: 358, distance: 119.5
click at [779, 358] on div "Janela de atendimento Grade de atendimento Capacidade Transportadoras Veículos …" at bounding box center [667, 296] width 1335 height 593
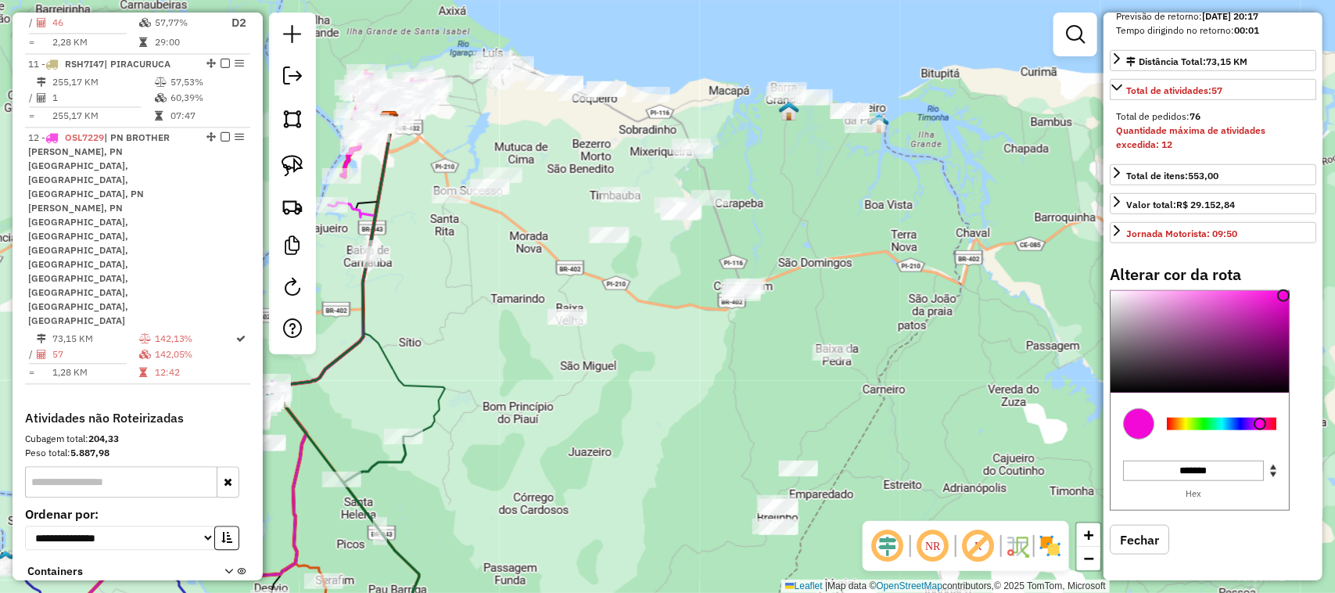
drag, startPoint x: 765, startPoint y: 403, endPoint x: 693, endPoint y: 405, distance: 72.0
click at [693, 405] on div "Janela de atendimento Grade de atendimento Capacidade Transportadoras Veículos …" at bounding box center [667, 296] width 1335 height 593
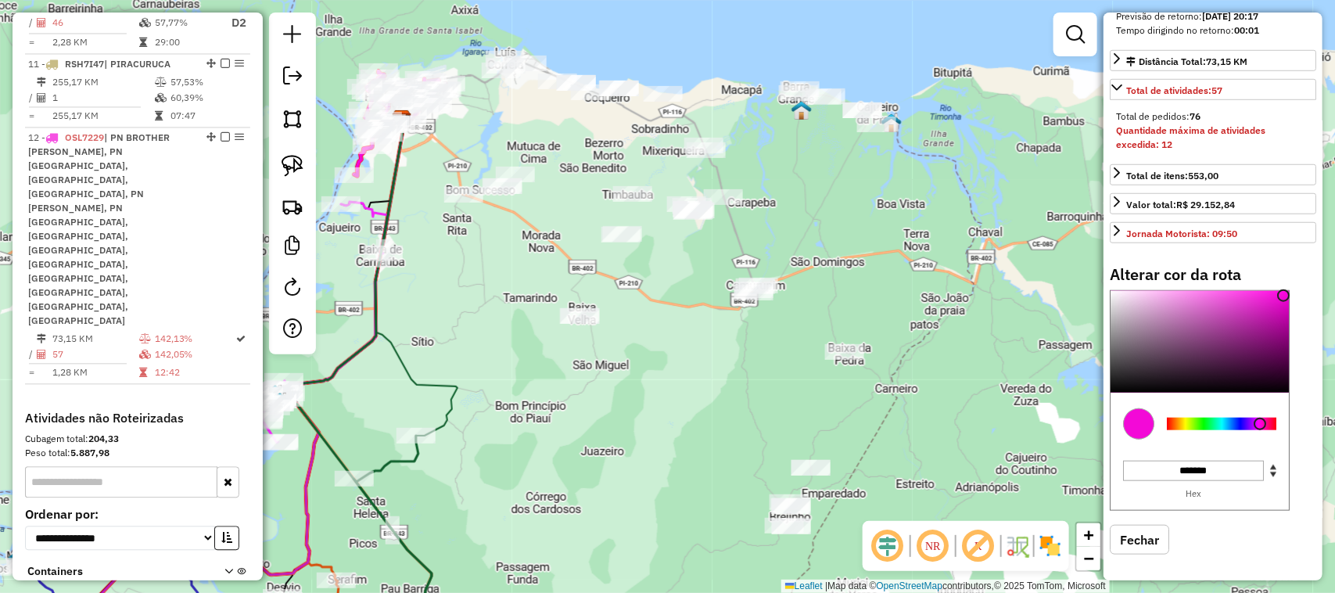
drag, startPoint x: 693, startPoint y: 405, endPoint x: 705, endPoint y: 404, distance: 12.5
click at [705, 404] on div "Janela de atendimento Grade de atendimento Capacidade Transportadoras Veículos …" at bounding box center [667, 296] width 1335 height 593
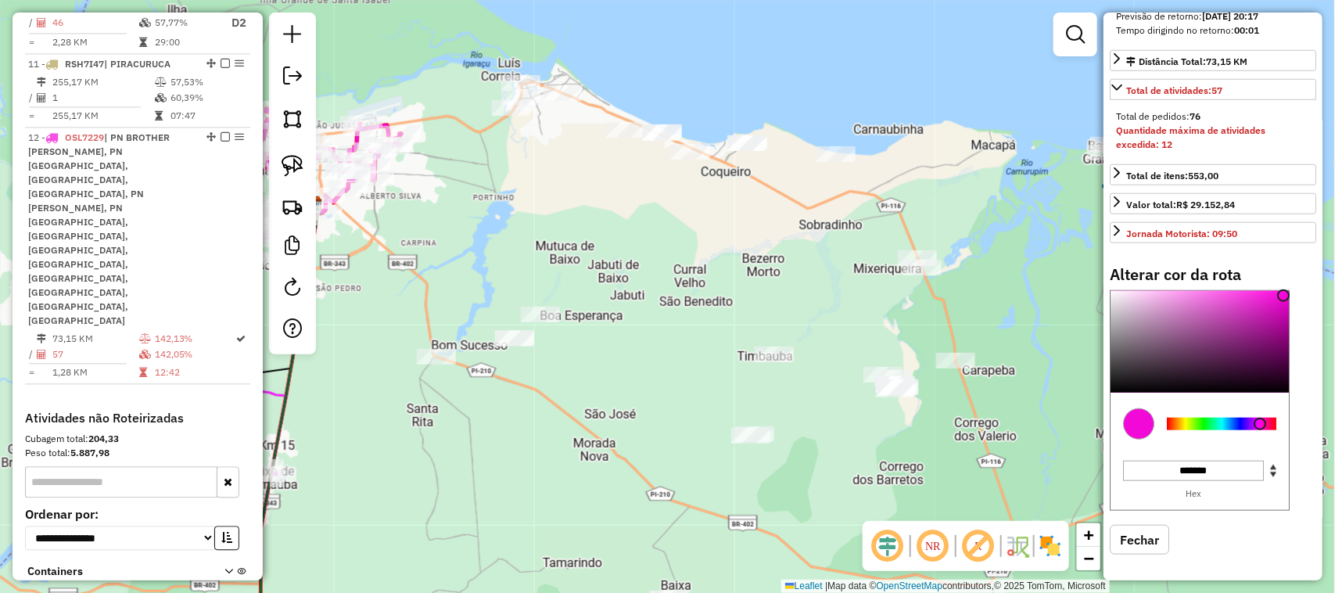
drag, startPoint x: 530, startPoint y: 133, endPoint x: 555, endPoint y: 189, distance: 61.6
click at [554, 188] on div "Janela de atendimento Grade de atendimento Capacidade Transportadoras Veículos …" at bounding box center [667, 296] width 1335 height 593
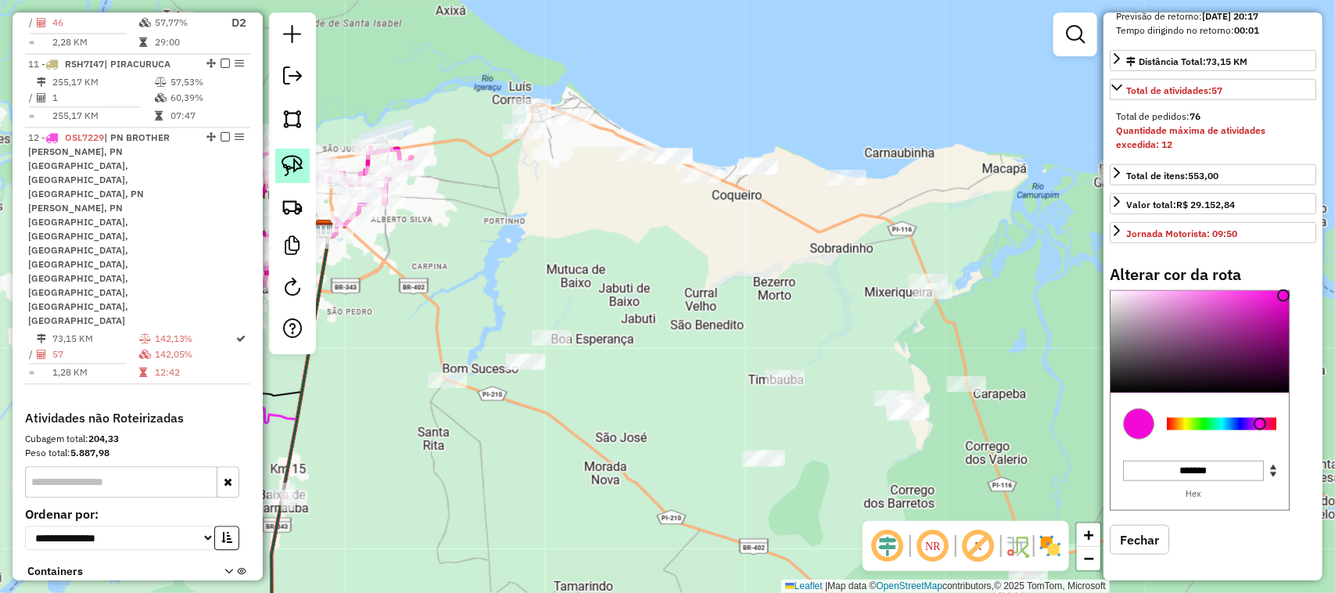
click at [287, 163] on img at bounding box center [292, 166] width 22 height 22
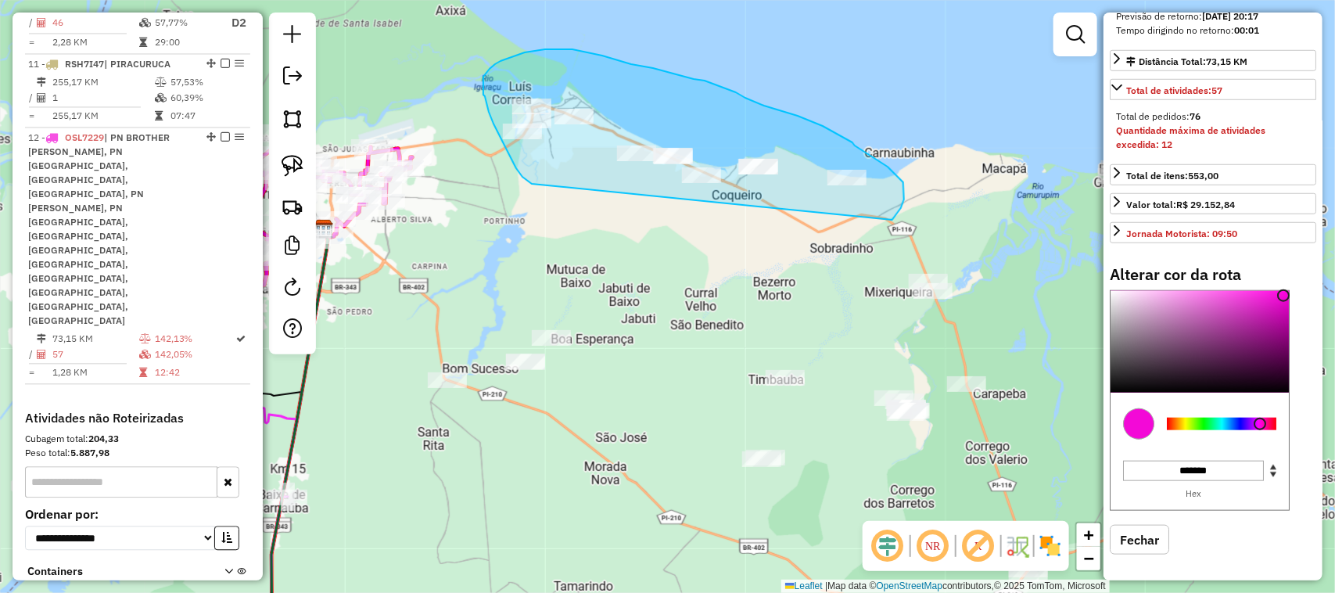
drag, startPoint x: 532, startPoint y: 184, endPoint x: 892, endPoint y: 220, distance: 362.2
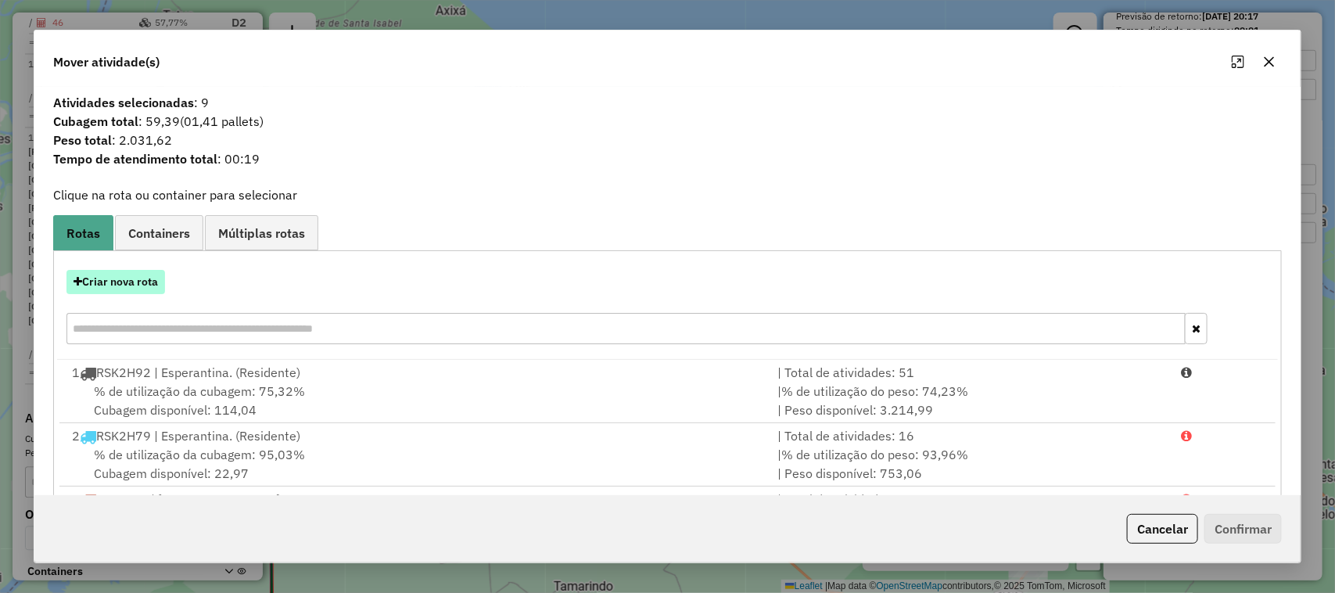
click at [104, 281] on button "Criar nova rota" at bounding box center [115, 282] width 99 height 24
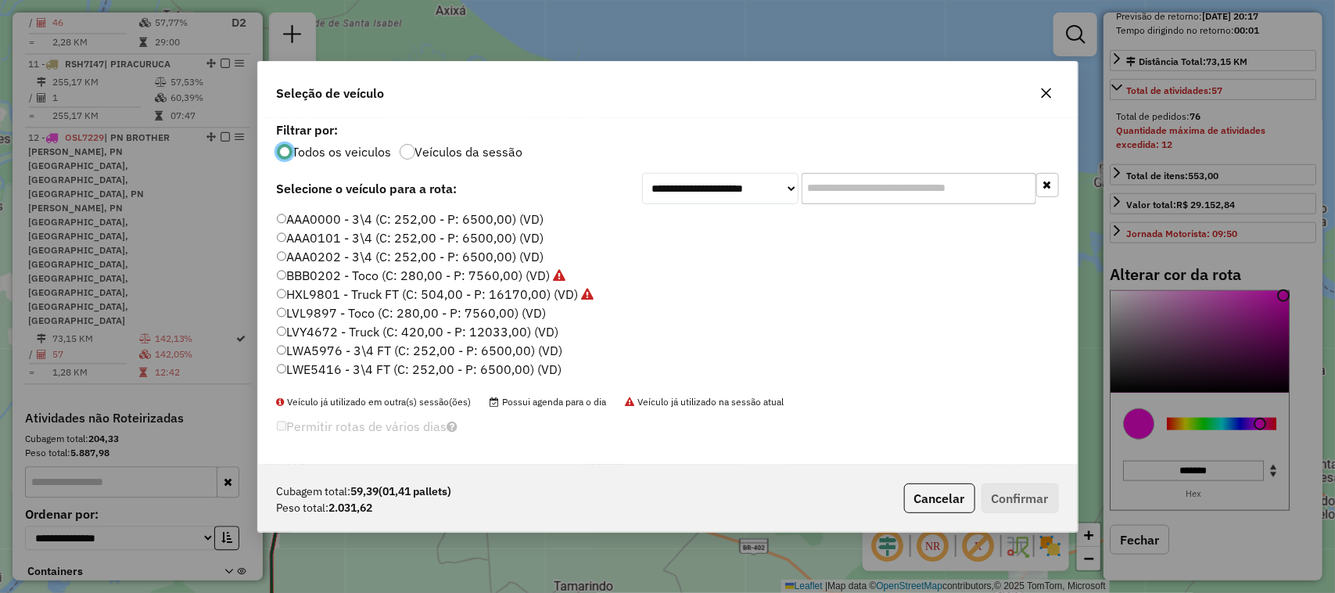
scroll to position [8, 5]
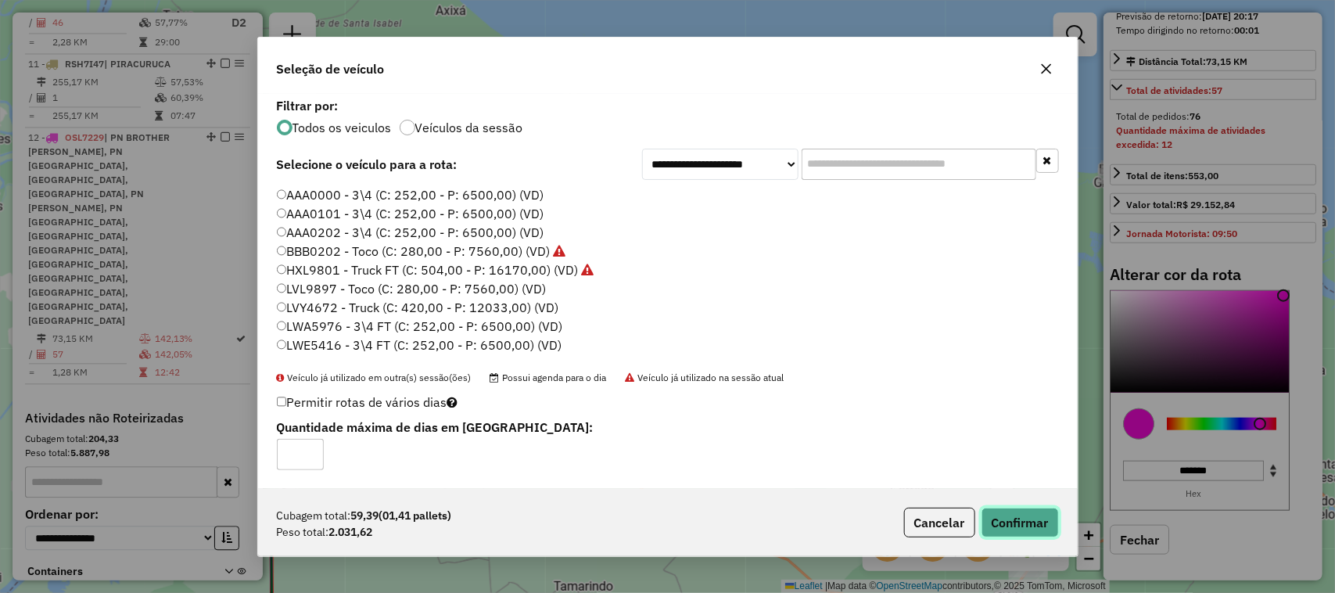
click at [1028, 514] on button "Confirmar" at bounding box center [1019, 522] width 77 height 30
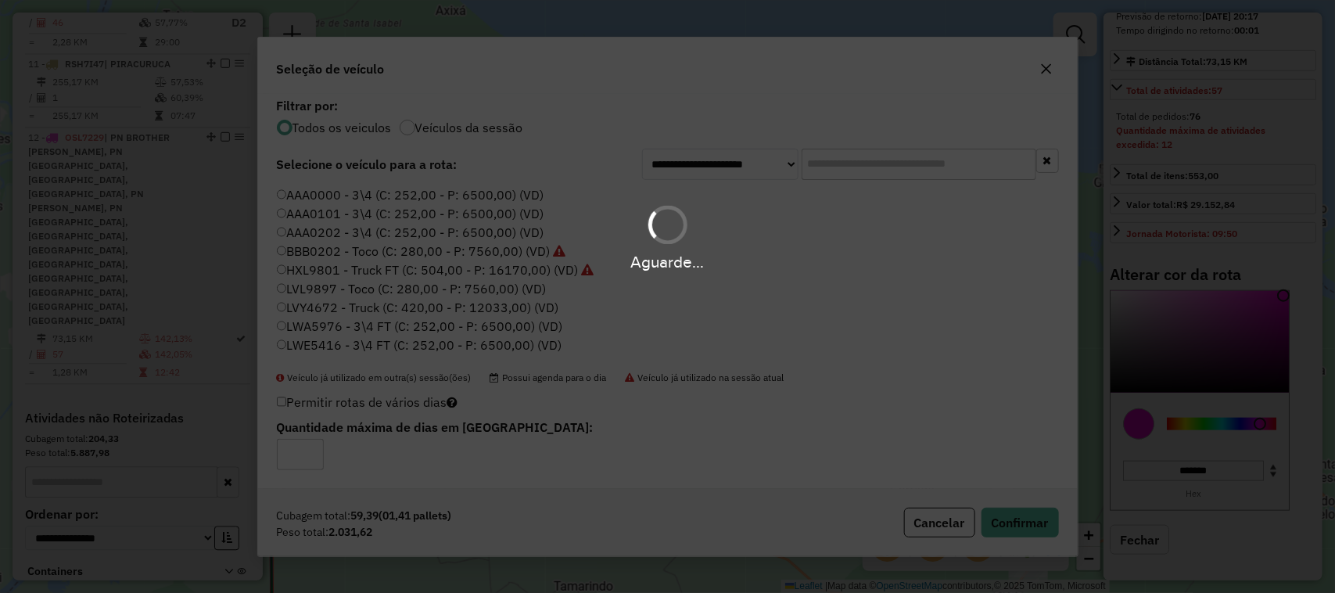
select select "*********"
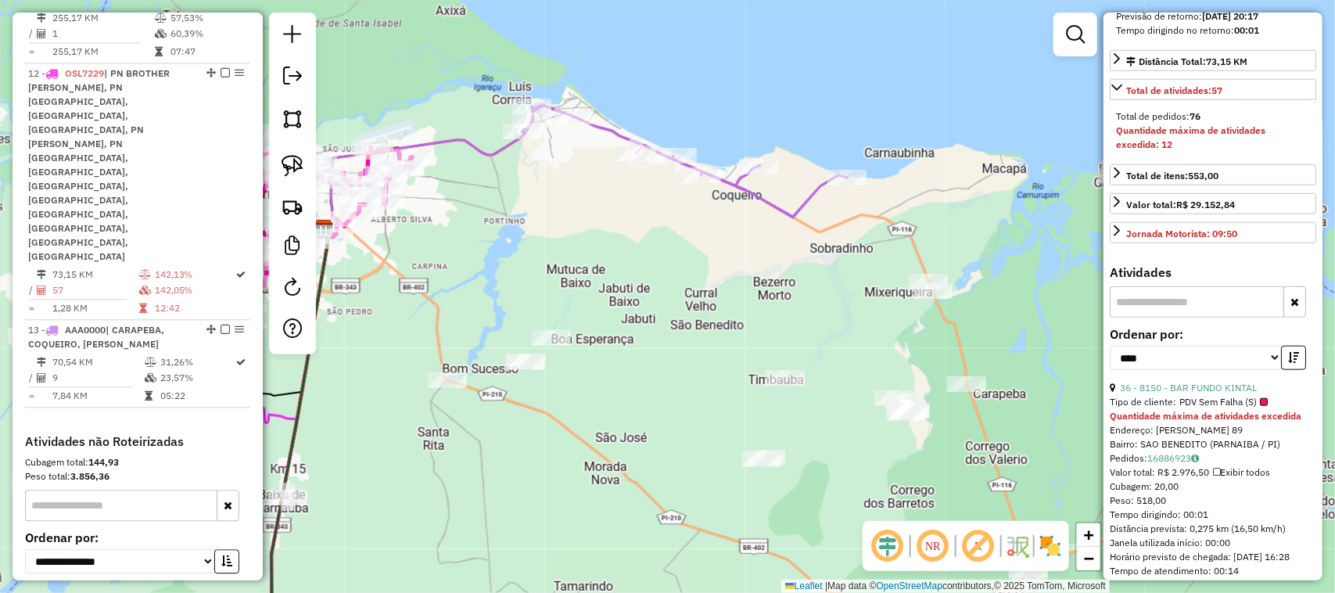
scroll to position [1483, 0]
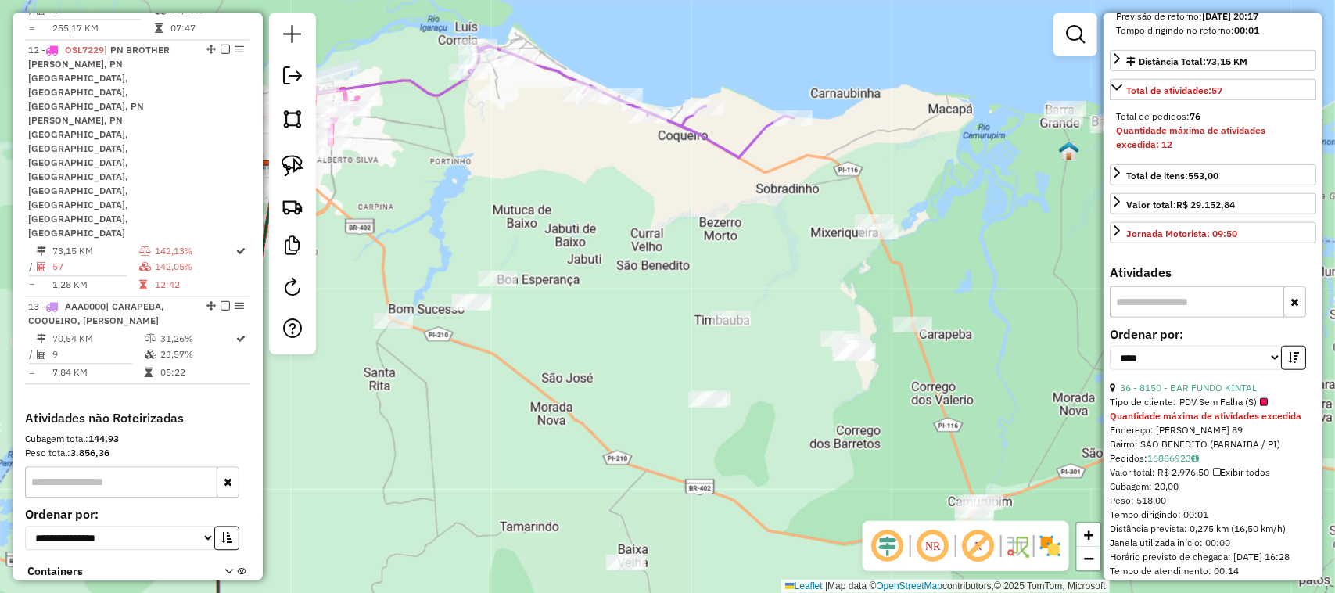
drag, startPoint x: 873, startPoint y: 348, endPoint x: 815, endPoint y: 295, distance: 79.2
click at [819, 298] on div "Janela de atendimento Grade de atendimento Capacidade Transportadoras Veículos …" at bounding box center [667, 296] width 1335 height 593
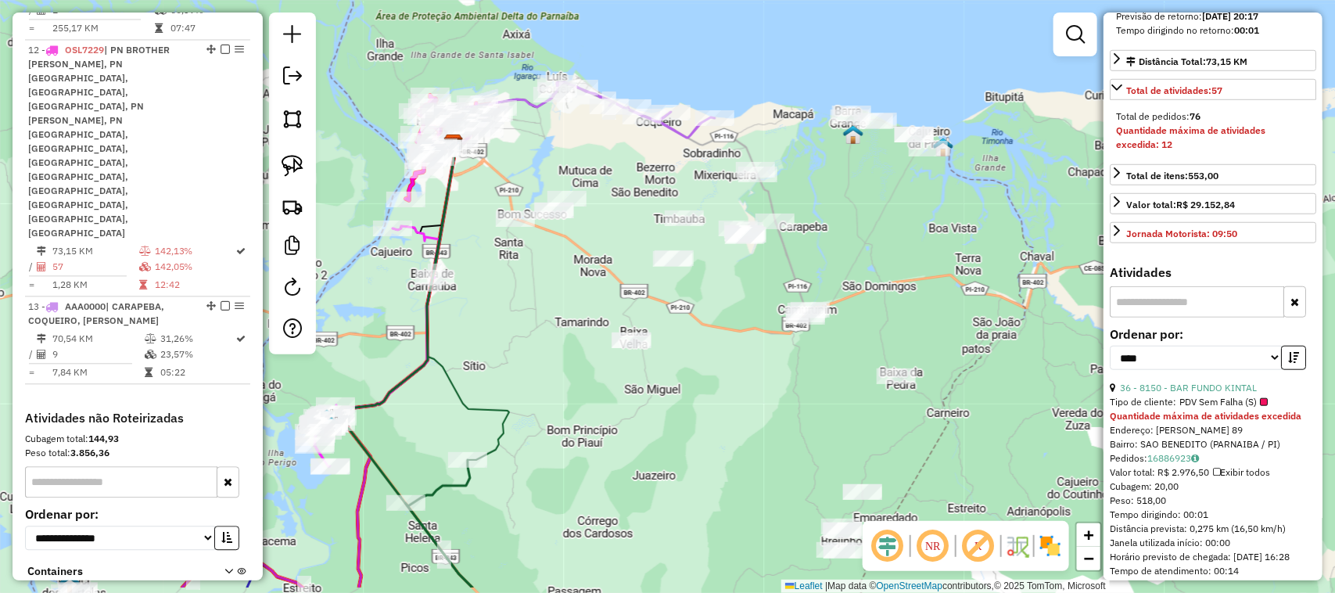
drag, startPoint x: 830, startPoint y: 364, endPoint x: 759, endPoint y: 294, distance: 99.5
click at [764, 297] on div "Janela de atendimento Grade de atendimento Capacidade Transportadoras Veículos …" at bounding box center [667, 296] width 1335 height 593
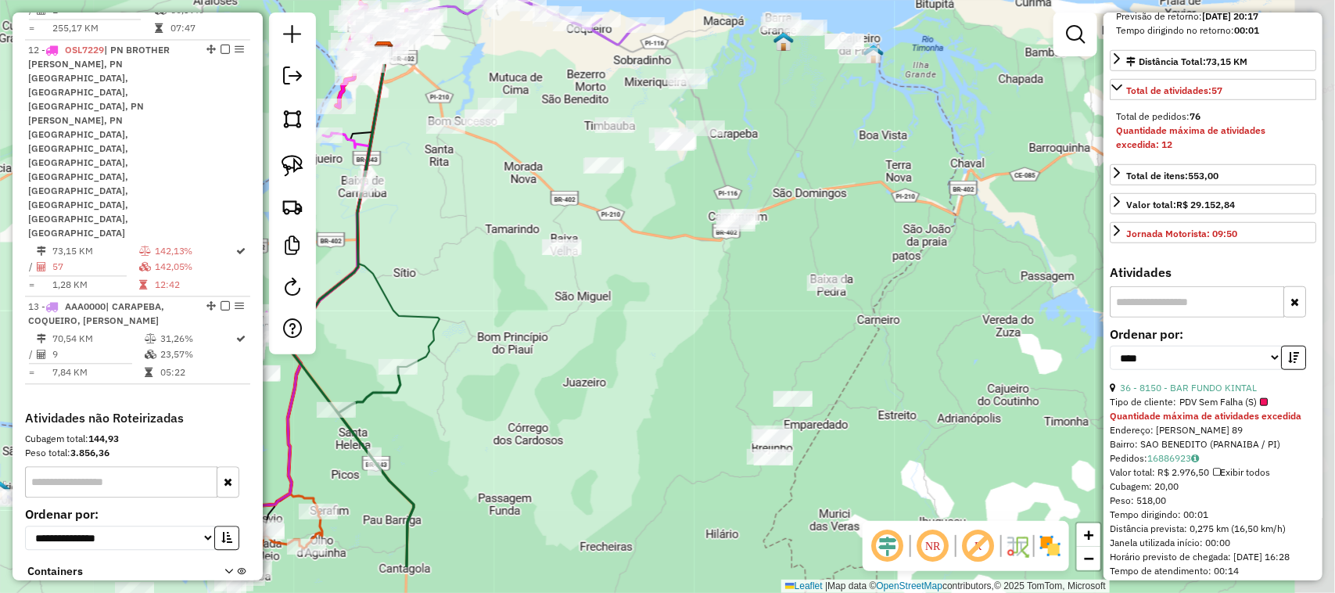
drag, startPoint x: 755, startPoint y: 408, endPoint x: 696, endPoint y: 325, distance: 102.0
click at [696, 321] on div "Janela de atendimento Grade de atendimento Capacidade Transportadoras Veículos …" at bounding box center [667, 296] width 1335 height 593
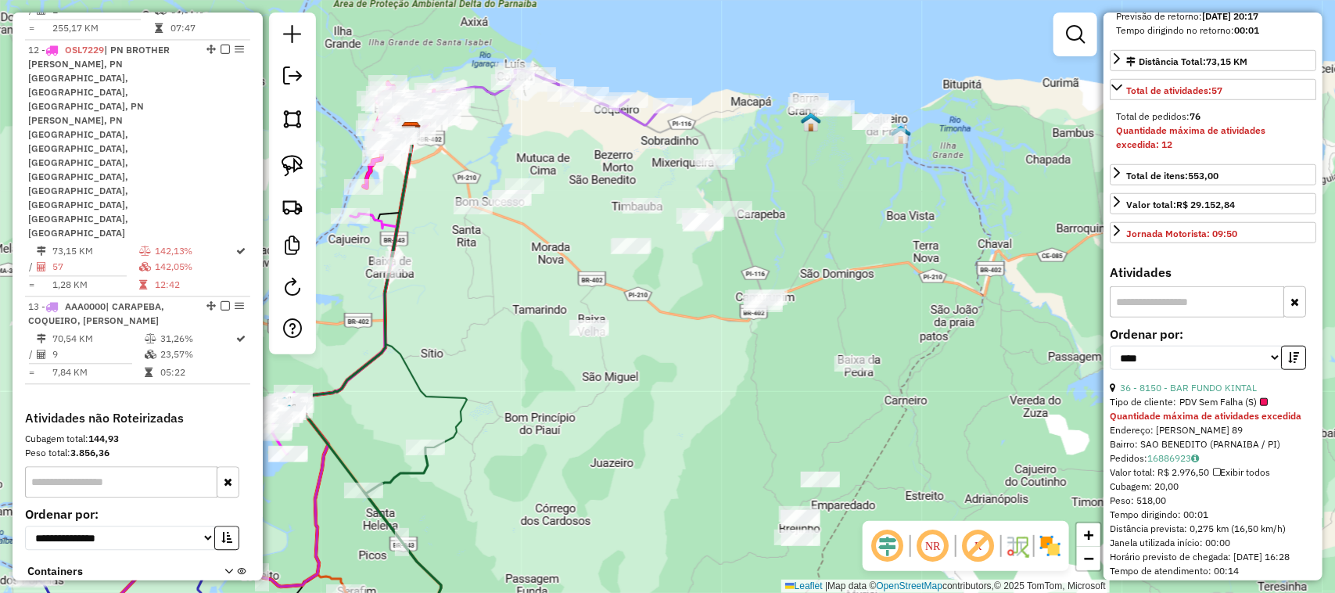
drag, startPoint x: 697, startPoint y: 329, endPoint x: 725, endPoint y: 411, distance: 86.8
click at [725, 411] on div "Janela de atendimento Grade de atendimento Capacidade Transportadoras Veículos …" at bounding box center [667, 296] width 1335 height 593
click at [290, 162] on img at bounding box center [292, 166] width 22 height 22
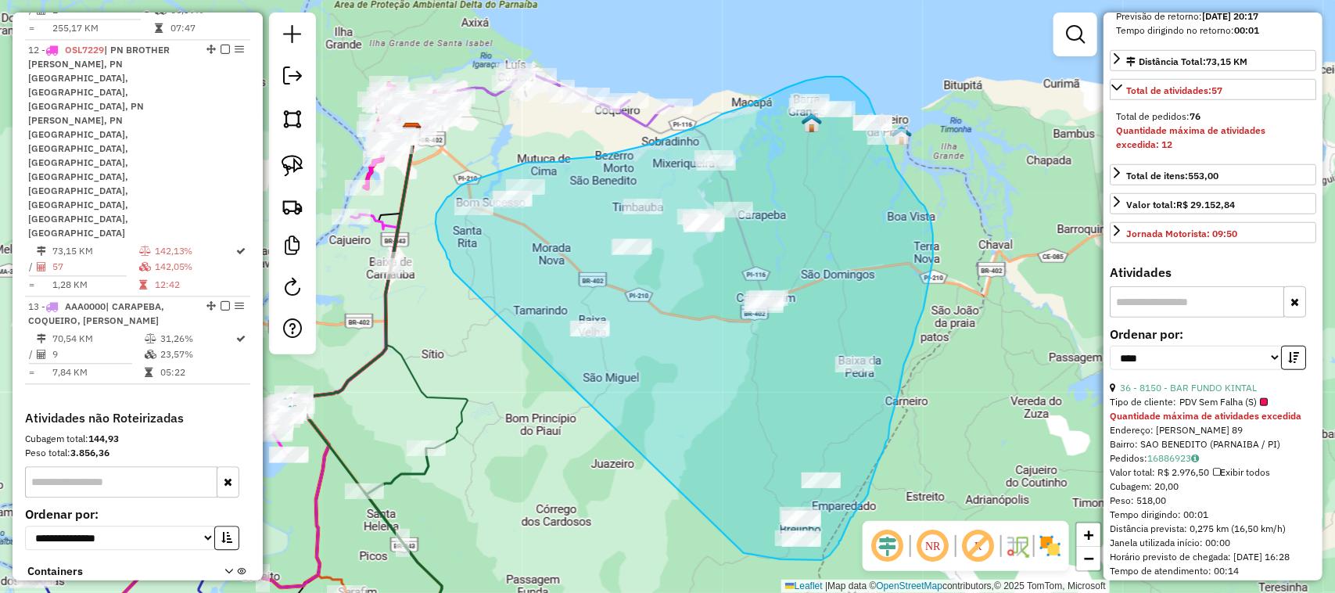
drag, startPoint x: 453, startPoint y: 272, endPoint x: 743, endPoint y: 552, distance: 402.6
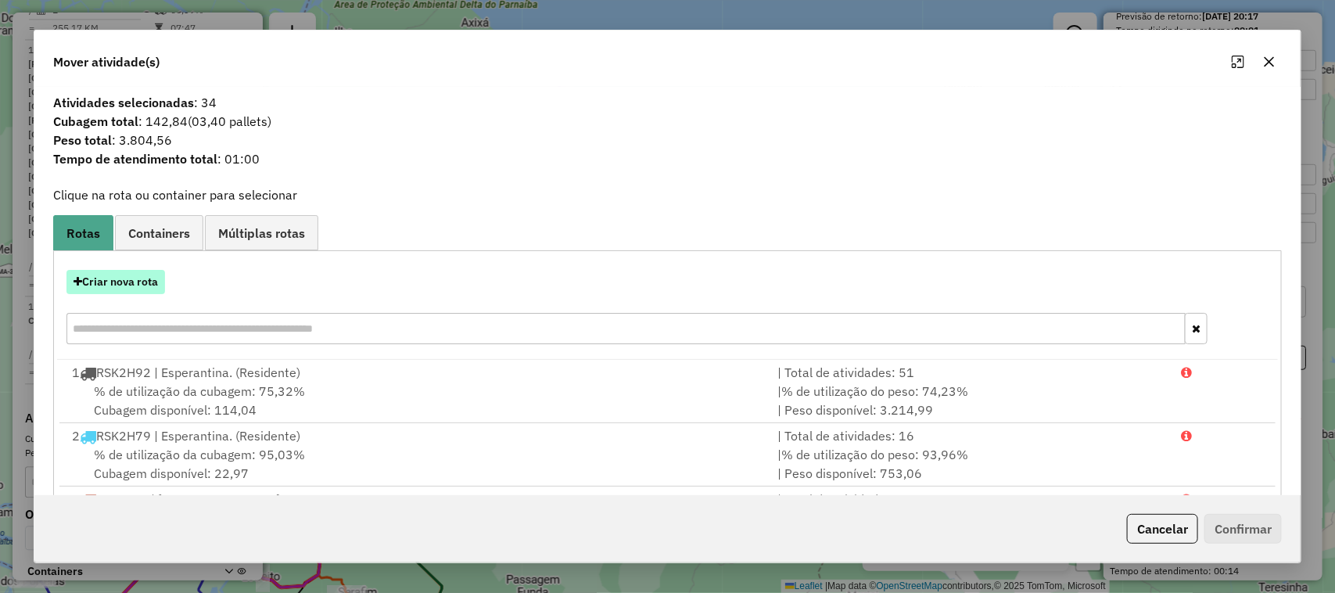
click at [142, 281] on button "Criar nova rota" at bounding box center [115, 282] width 99 height 24
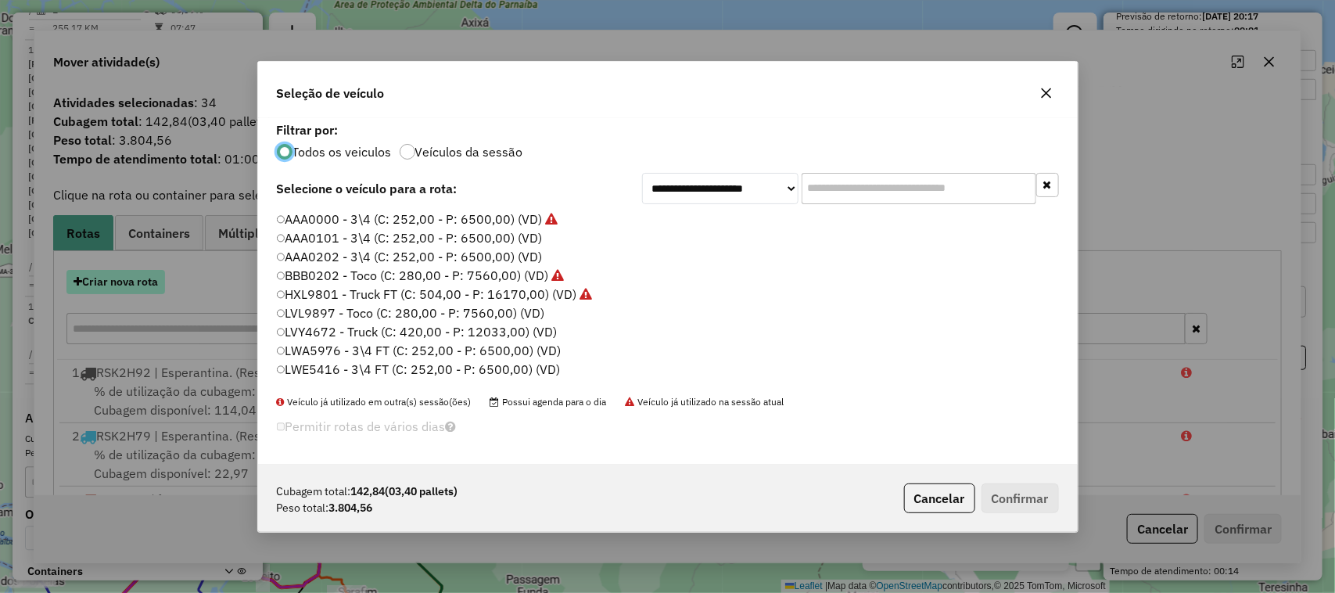
scroll to position [8, 5]
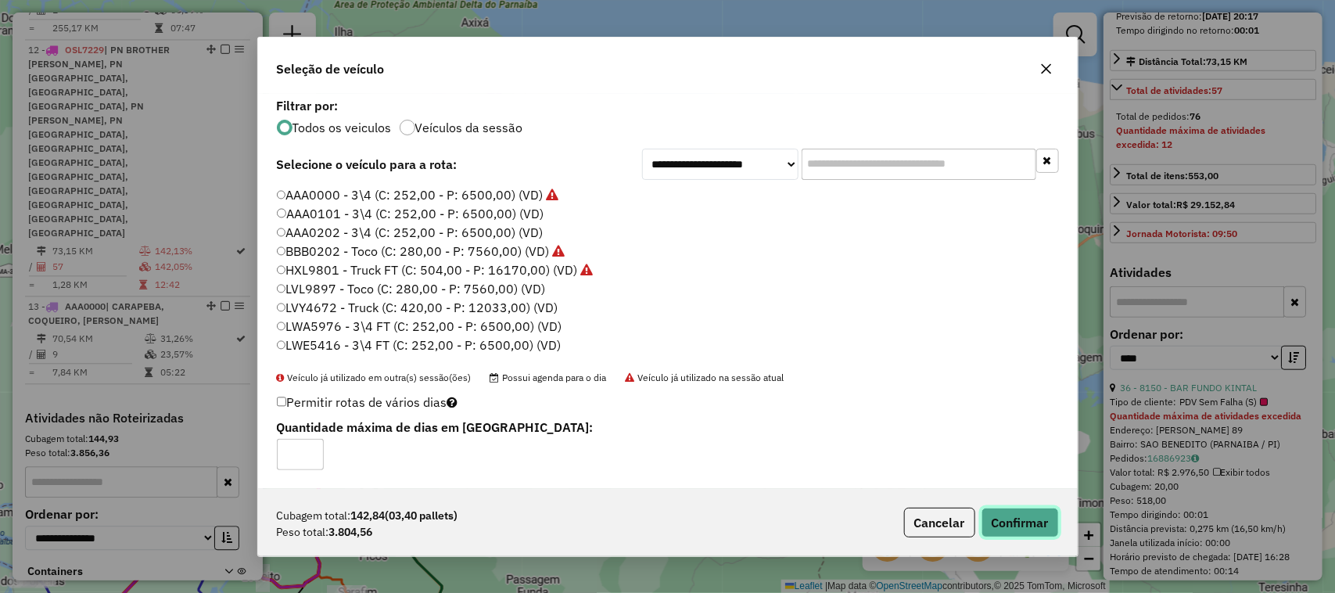
click at [1034, 517] on button "Confirmar" at bounding box center [1019, 522] width 77 height 30
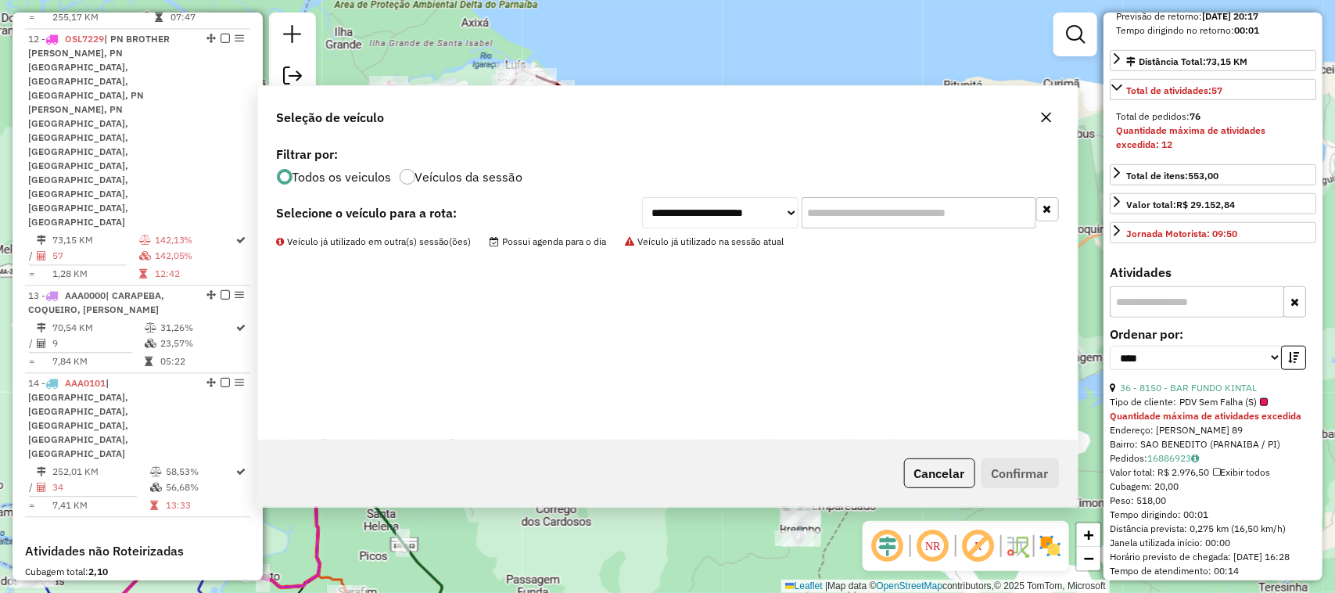
scroll to position [1497, 0]
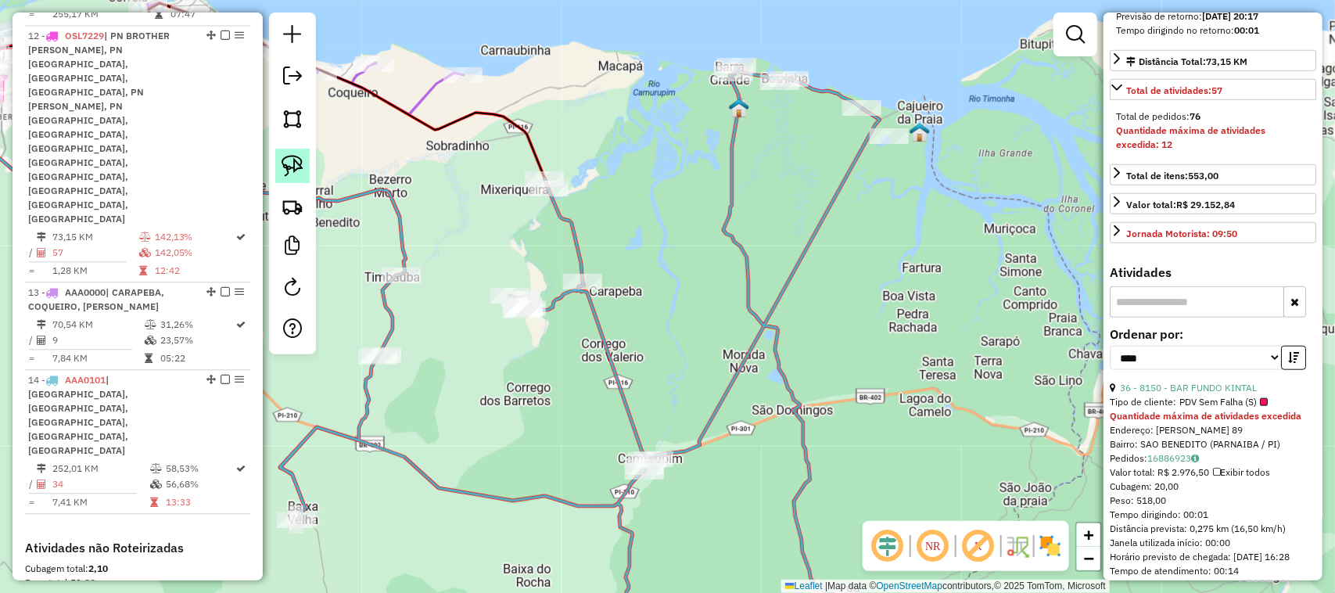
click at [295, 167] on img at bounding box center [292, 166] width 22 height 22
drag, startPoint x: 896, startPoint y: 174, endPoint x: 913, endPoint y: 123, distance: 54.4
click at [913, 123] on div "Janela de atendimento Grade de atendimento Capacidade Transportadoras Veículos …" at bounding box center [667, 296] width 1335 height 593
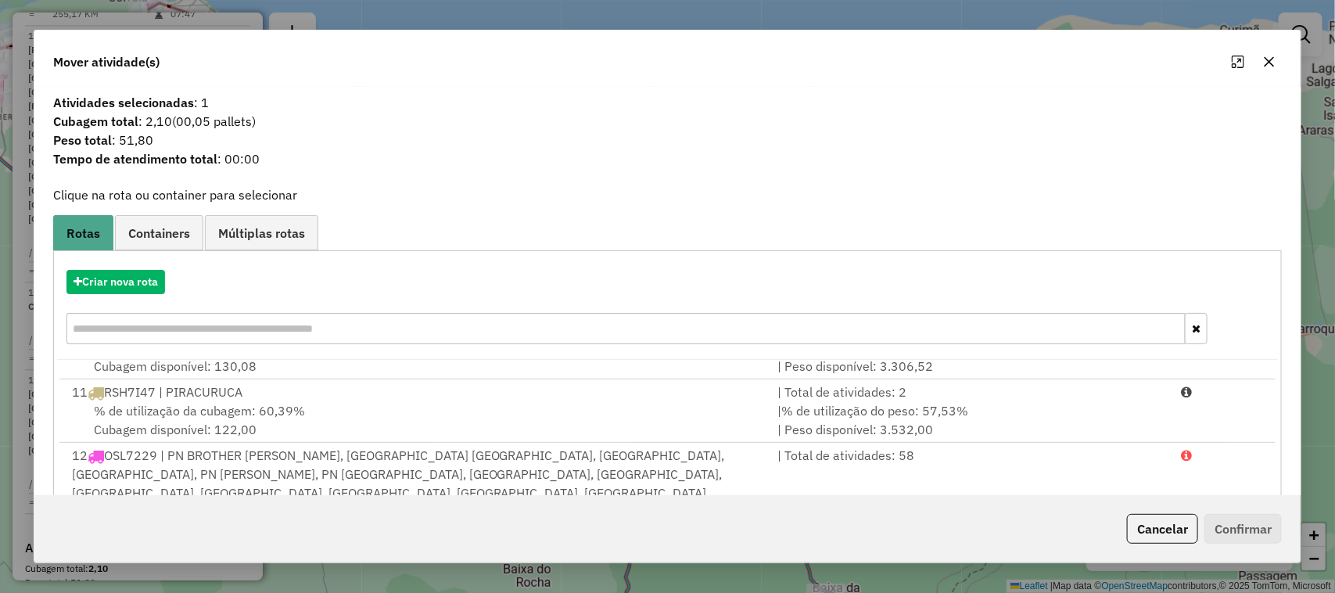
scroll to position [205, 0]
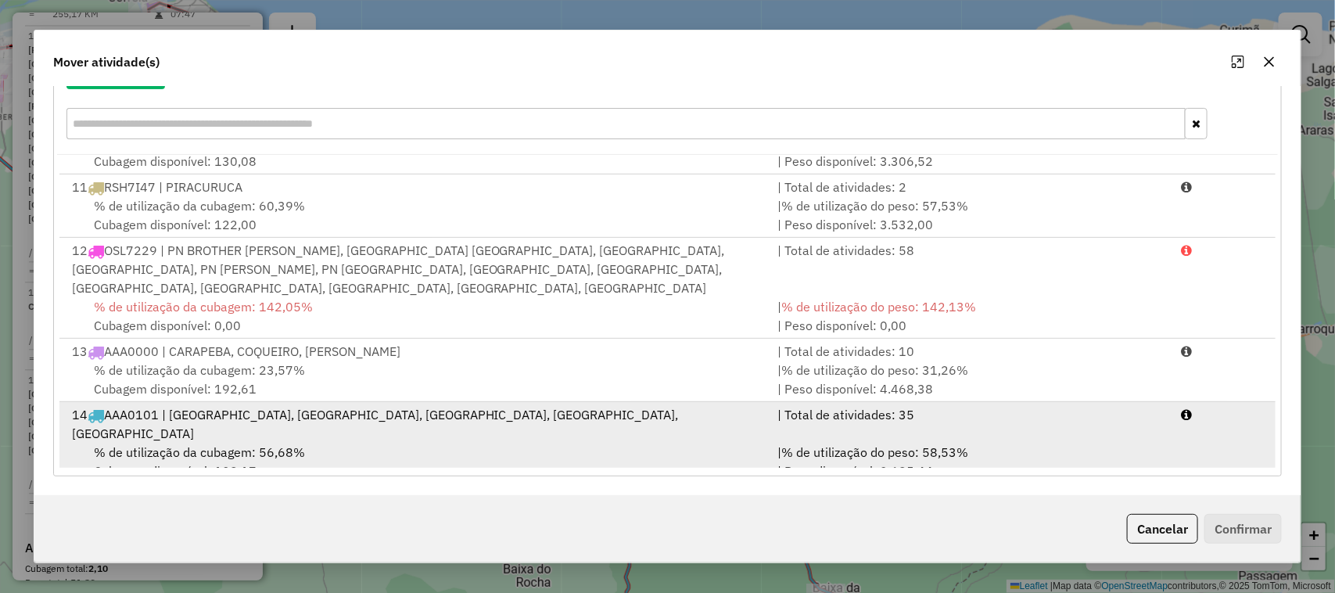
click at [651, 443] on div "% de utilização da cubagem: 56,68% Cubagem disponível: 109,17" at bounding box center [416, 462] width 706 height 38
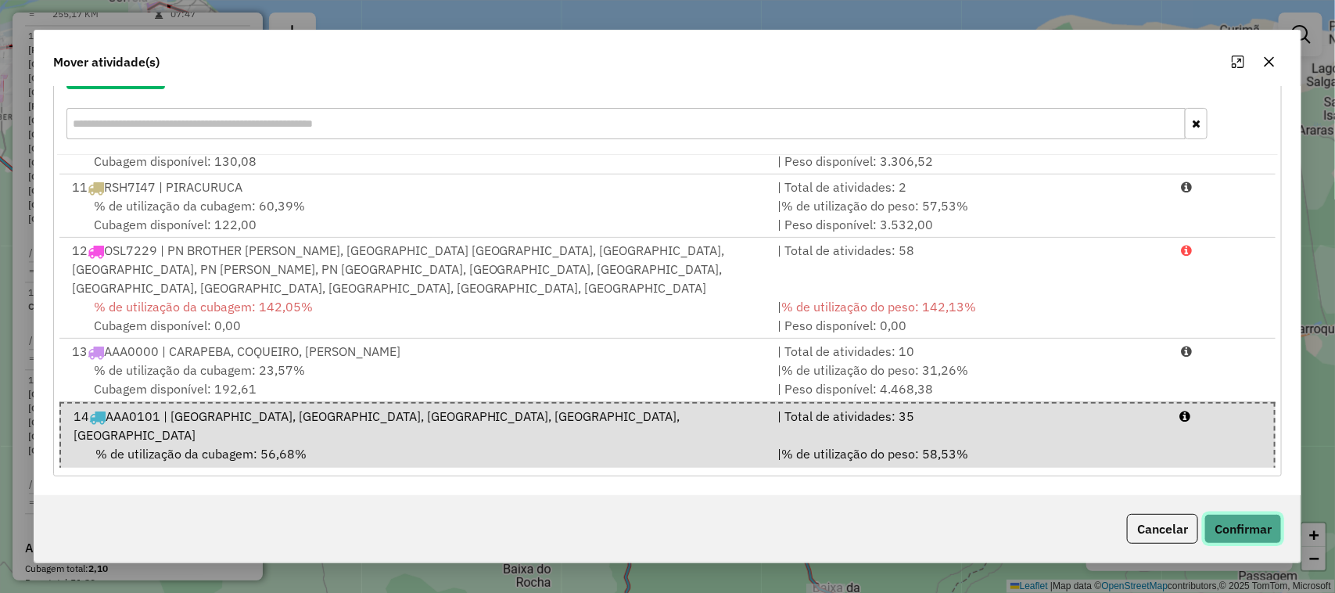
click at [1230, 530] on button "Confirmar" at bounding box center [1242, 529] width 77 height 30
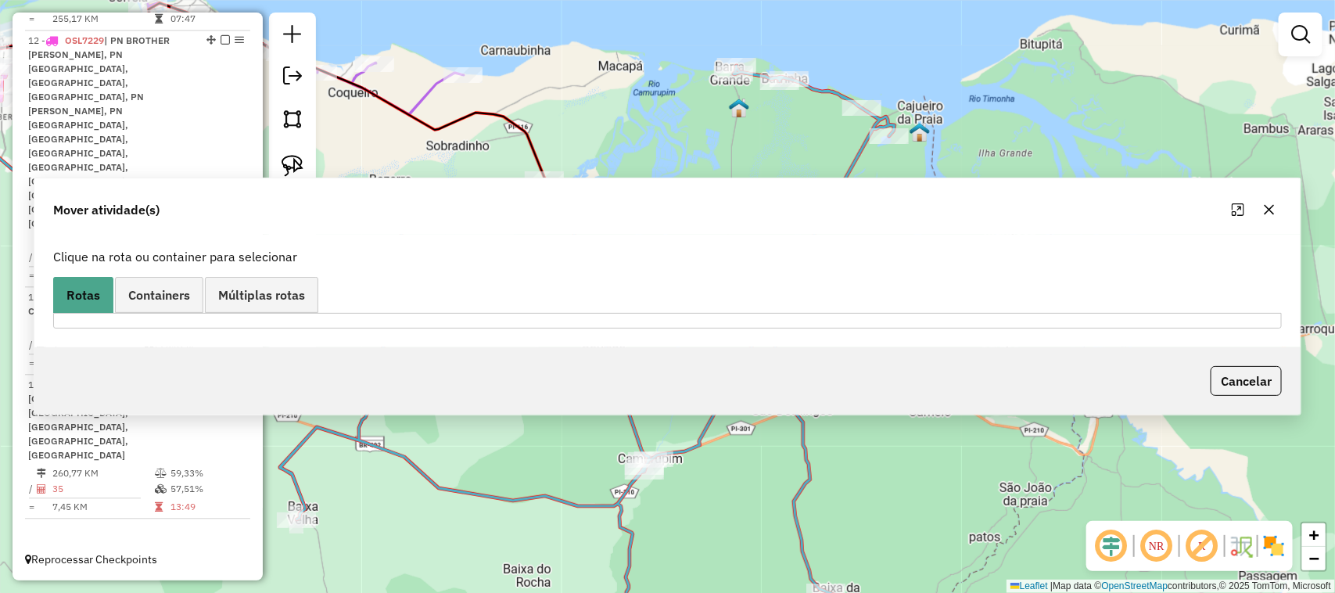
scroll to position [0, 0]
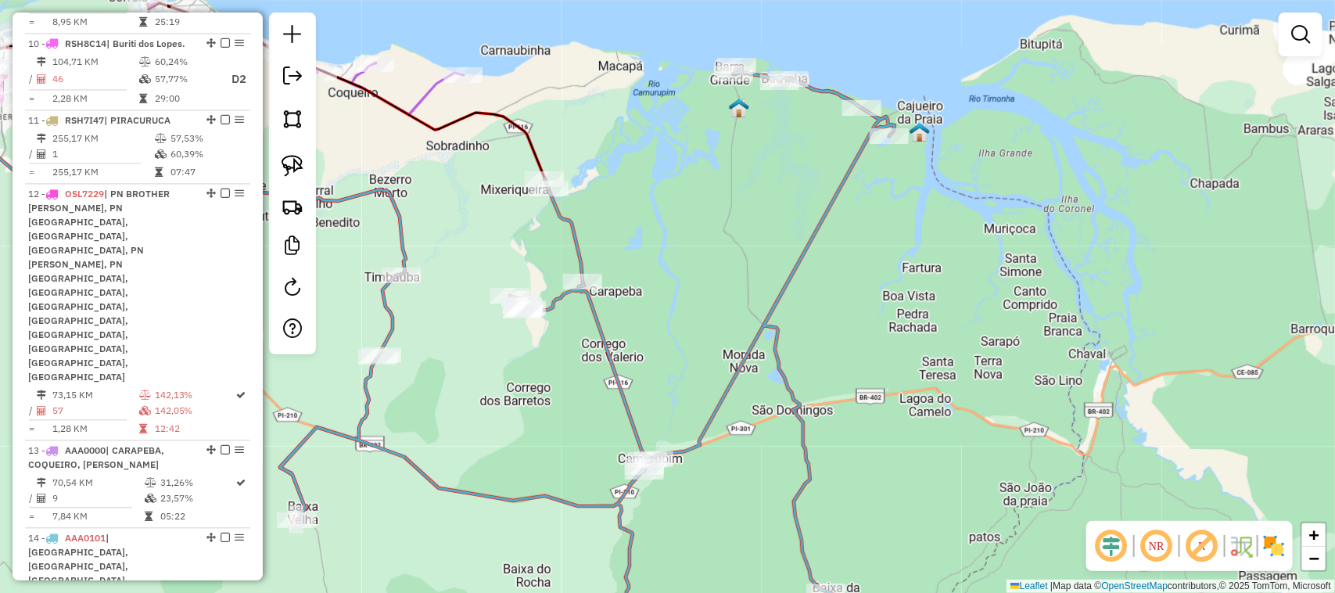
drag, startPoint x: 947, startPoint y: 352, endPoint x: 911, endPoint y: 217, distance: 140.0
click at [947, 350] on div "Janela de atendimento Grade de atendimento Capacidade Transportadoras Veículos …" at bounding box center [667, 296] width 1335 height 593
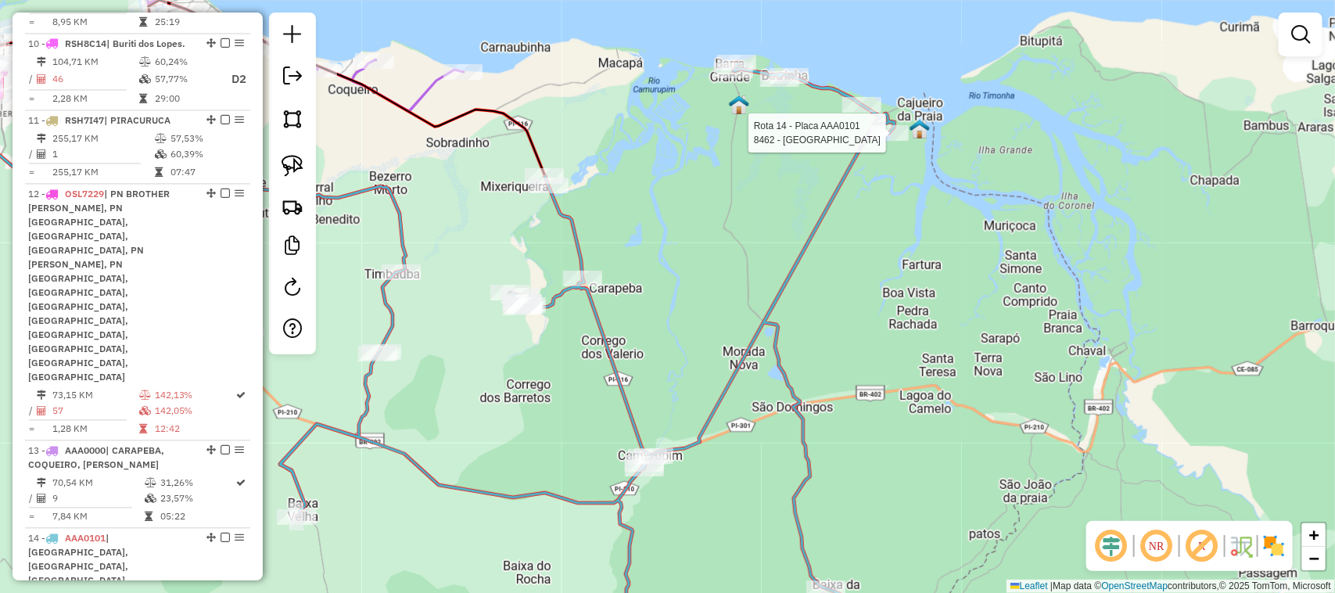
select select "*********"
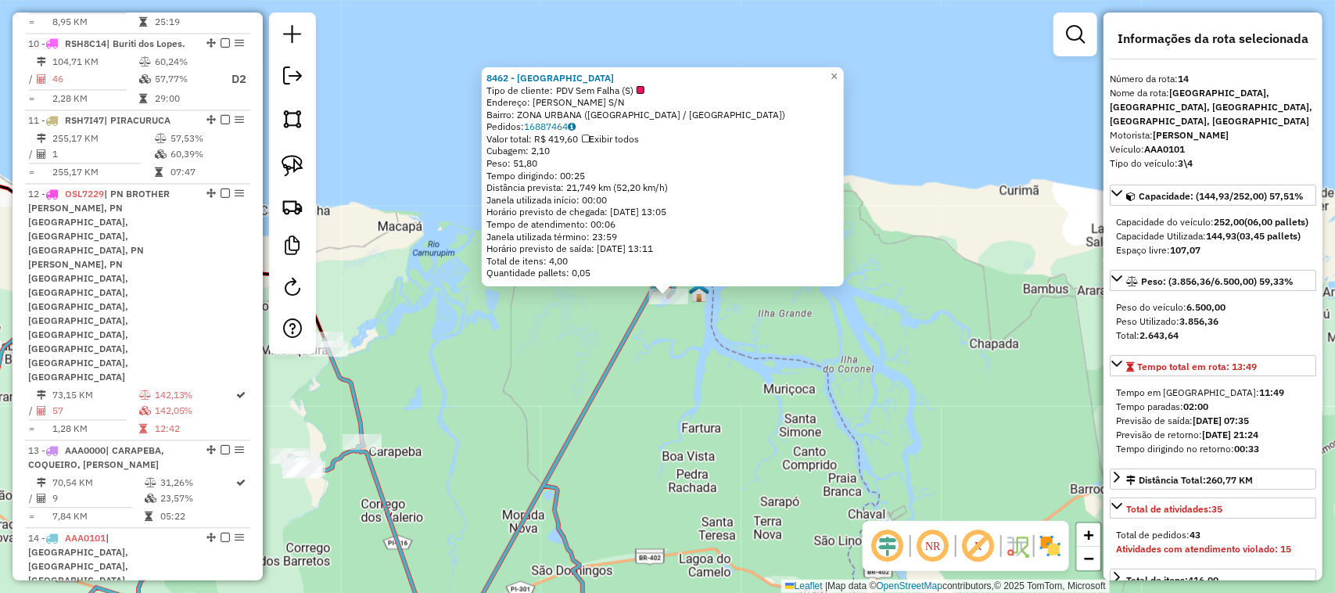
click at [814, 333] on div "8462 - RECANTO DA LAGOA Tipo de cliente: PDV Sem Falha (S) Endereço: MANOEL ROQ…" at bounding box center [667, 296] width 1335 height 593
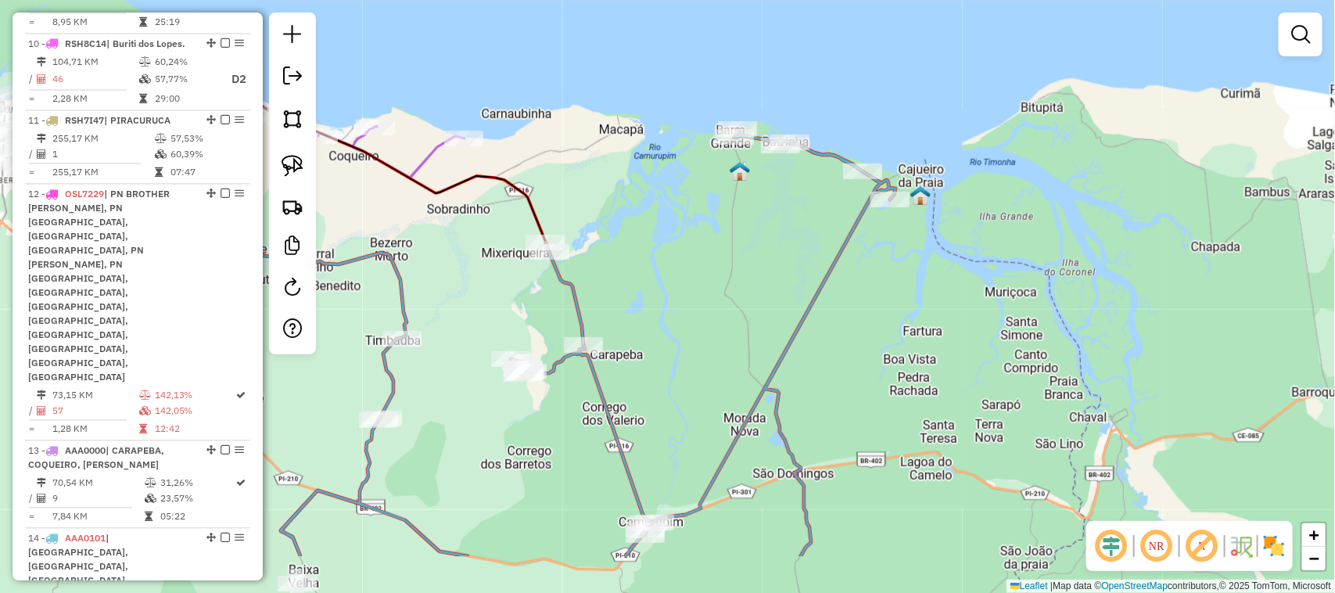
drag, startPoint x: 950, startPoint y: 318, endPoint x: 1056, endPoint y: 286, distance: 110.3
click at [1002, 301] on div "Janela de atendimento Grade de atendimento Capacidade Transportadoras Veículos …" at bounding box center [667, 296] width 1335 height 593
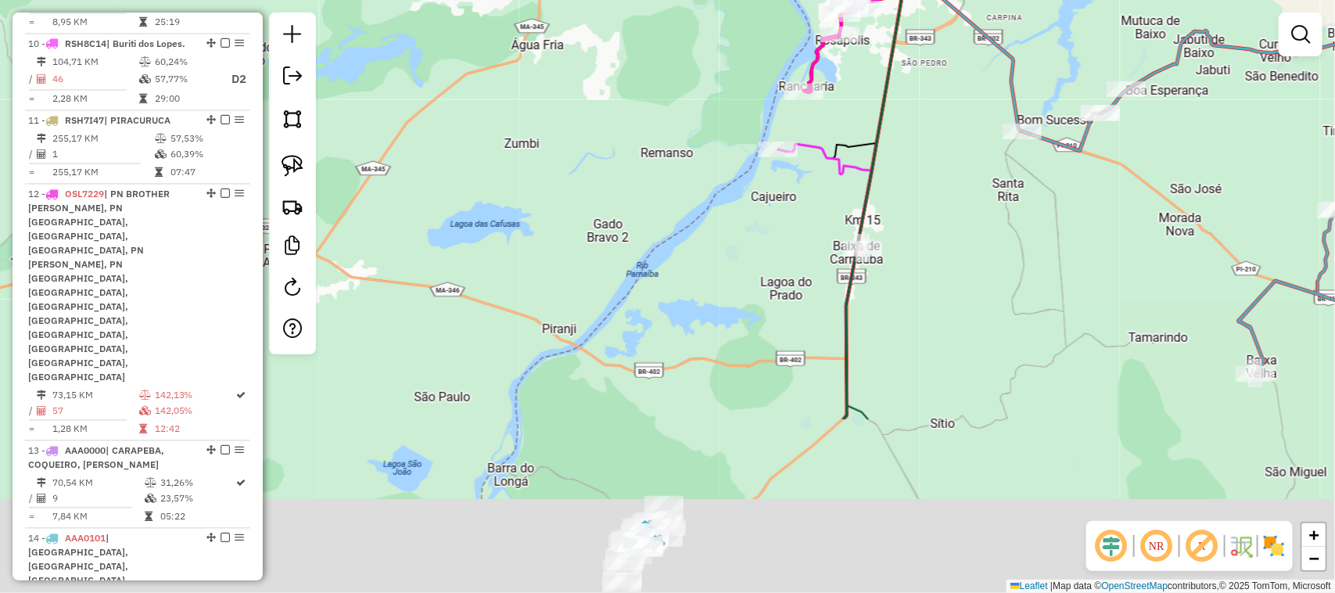
drag, startPoint x: 667, startPoint y: 400, endPoint x: 733, endPoint y: 131, distance: 277.8
click at [723, 172] on div "Janela de atendimento Grade de atendimento Capacidade Transportadoras Veículos …" at bounding box center [667, 296] width 1335 height 593
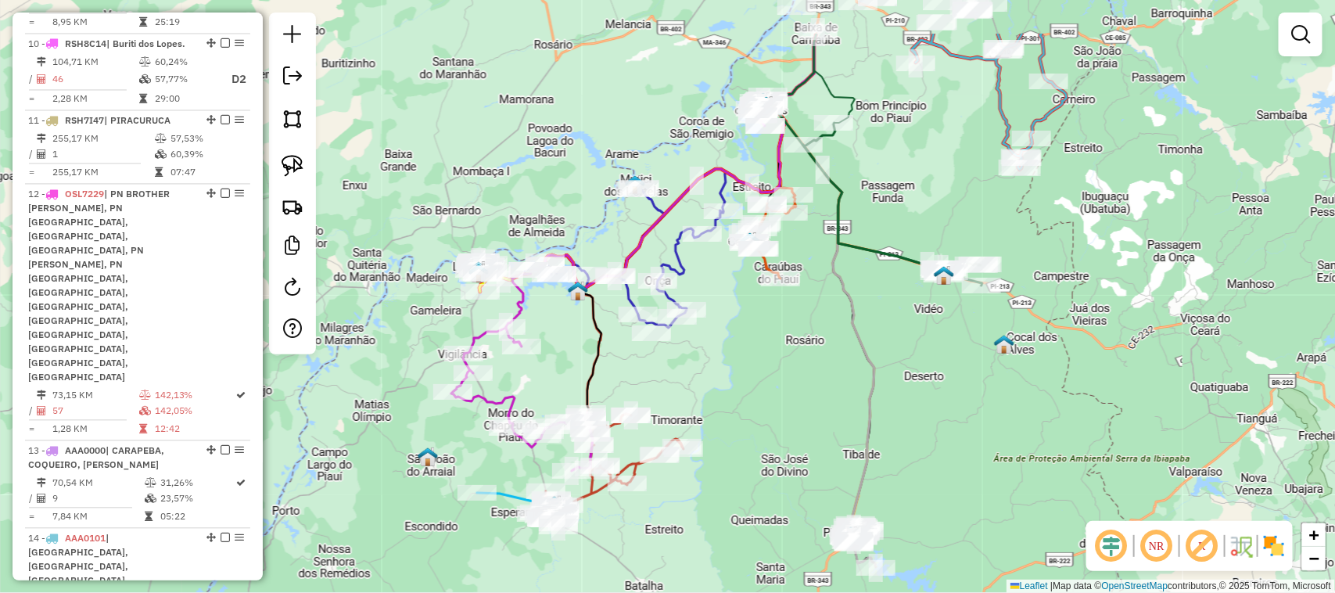
drag, startPoint x: 749, startPoint y: 244, endPoint x: 701, endPoint y: 364, distance: 129.5
click at [704, 356] on div "Janela de atendimento Grade de atendimento Capacidade Transportadoras Veículos …" at bounding box center [667, 296] width 1335 height 593
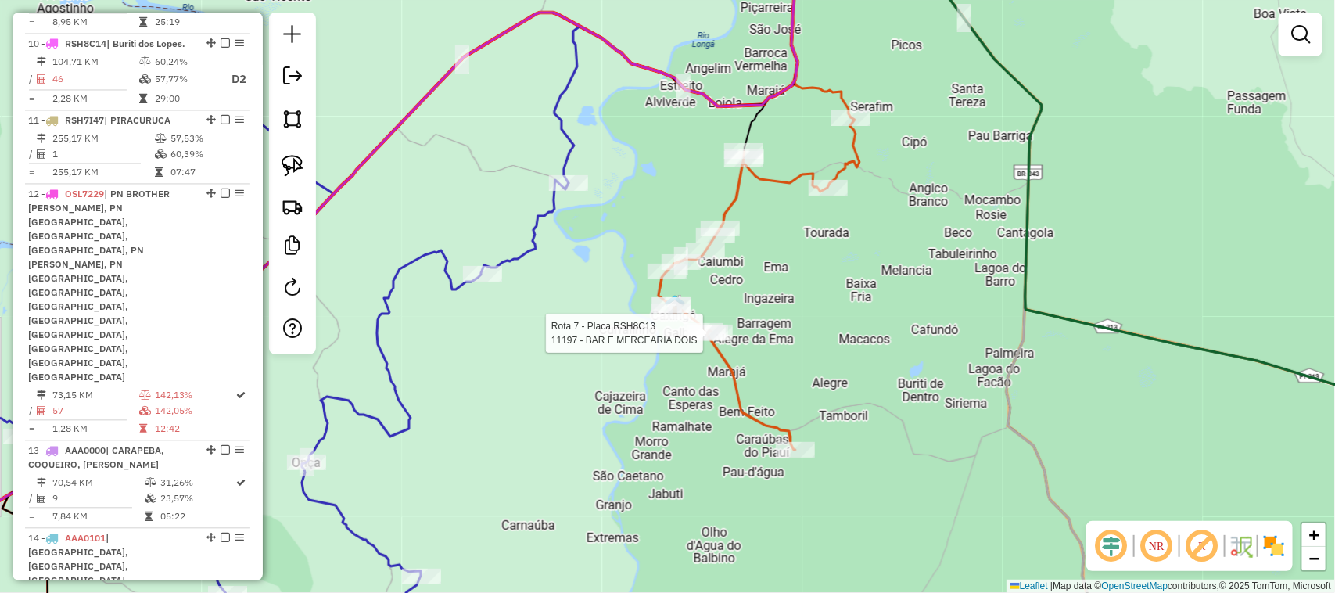
select select "*********"
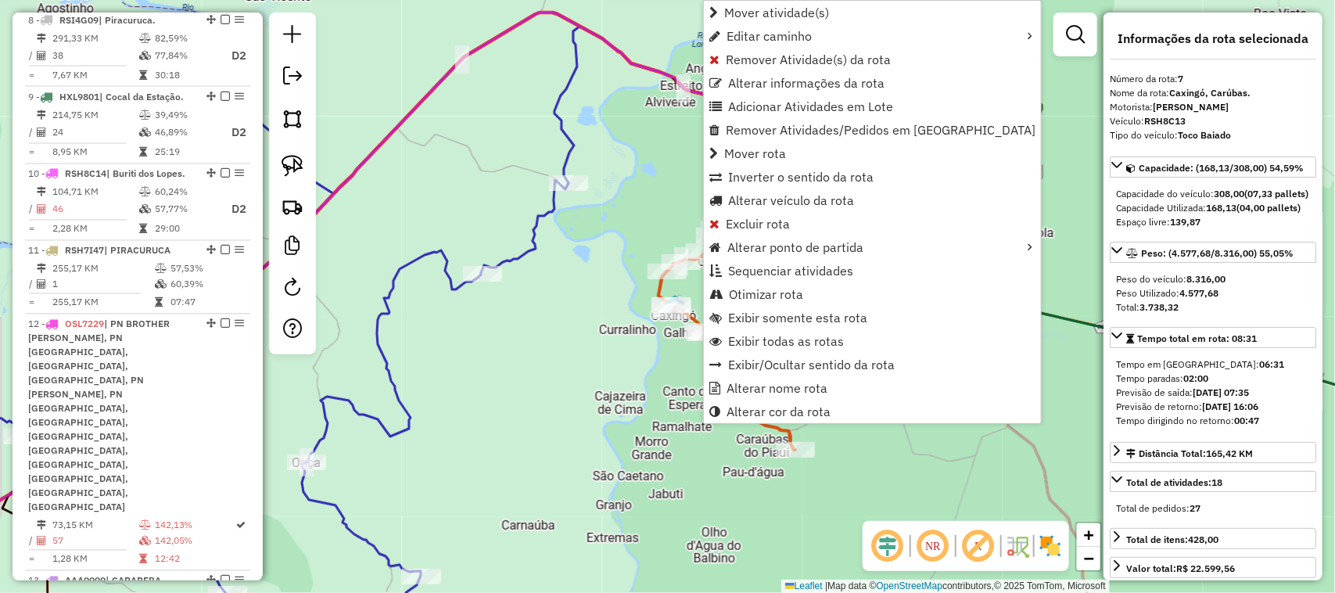
scroll to position [1119, 0]
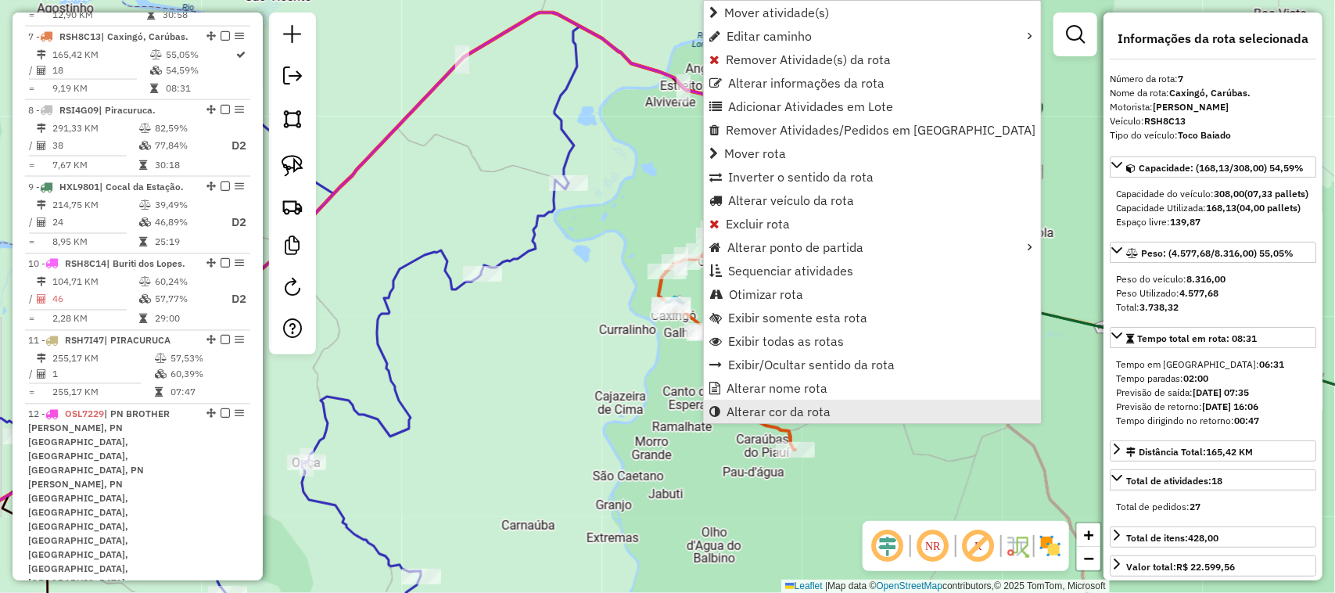
click at [788, 408] on span "Alterar cor da rota" at bounding box center [778, 411] width 104 height 13
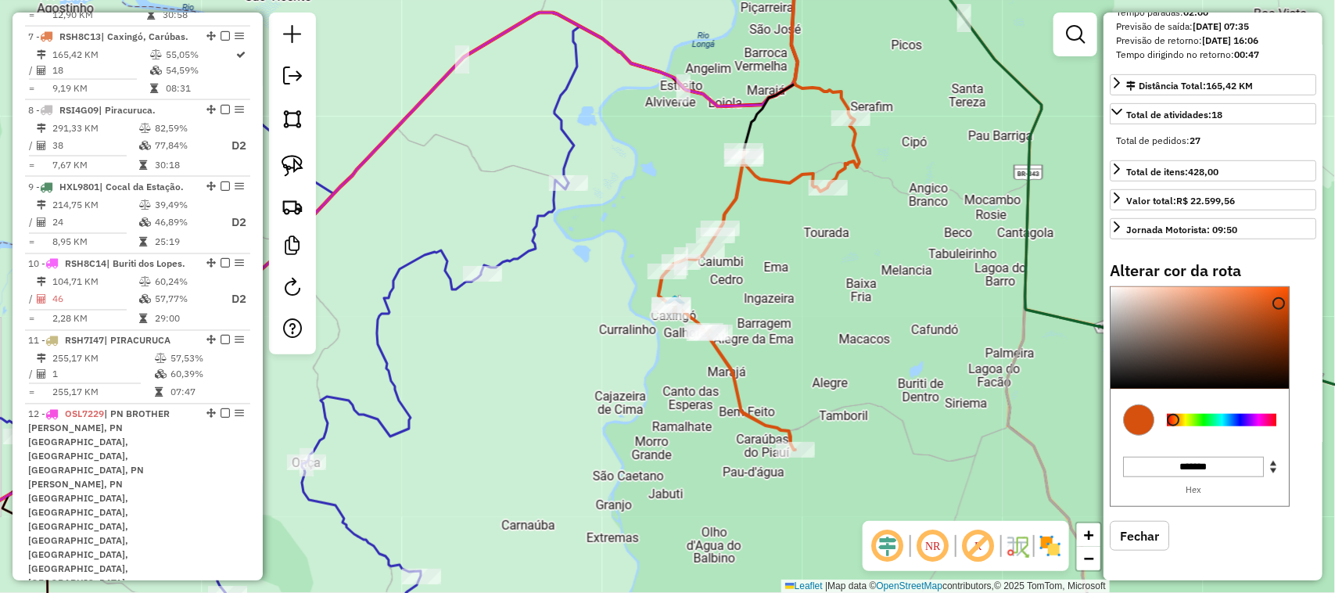
scroll to position [400, 0]
type input "*******"
drag, startPoint x: 1278, startPoint y: 302, endPoint x: 1142, endPoint y: 293, distance: 137.1
click at [1142, 293] on div at bounding box center [1141, 293] width 13 height 13
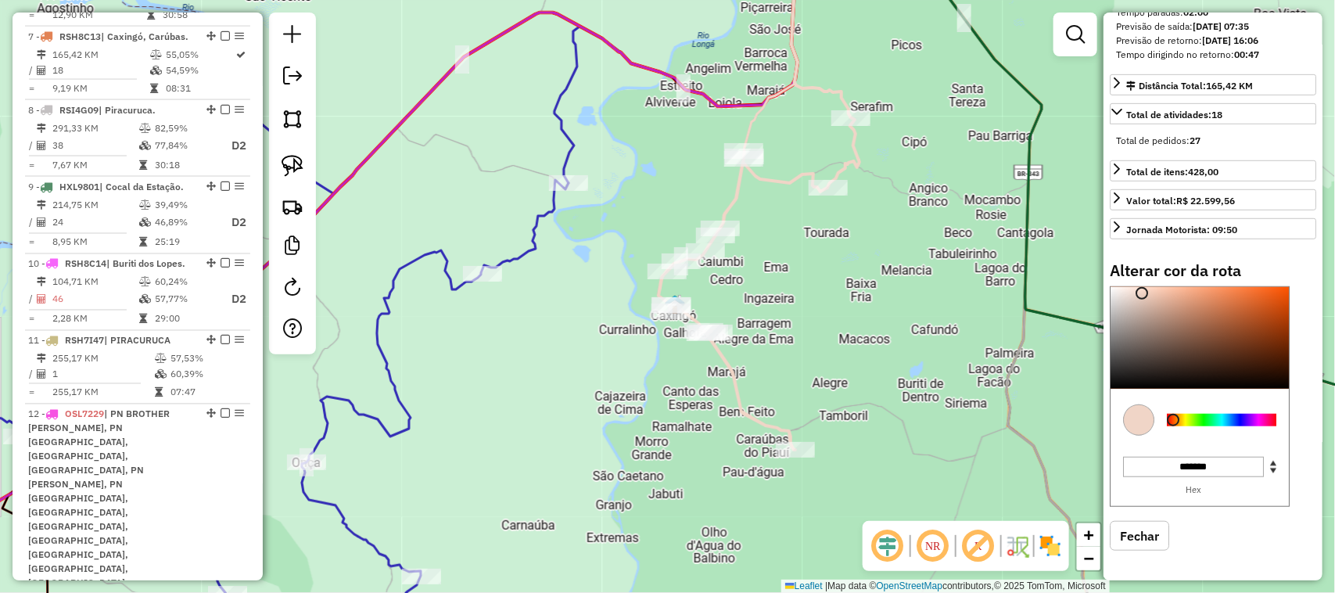
click at [814, 313] on div "Janela de atendimento Grade de atendimento Capacidade Transportadoras Veículos …" at bounding box center [667, 296] width 1335 height 593
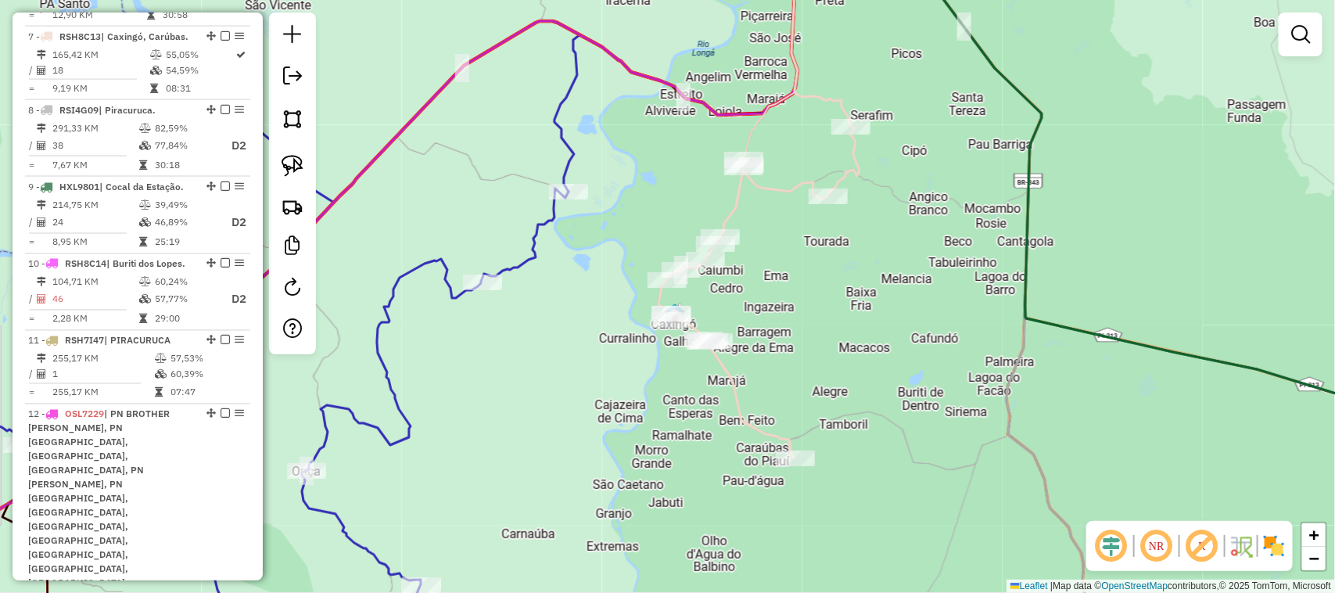
drag, startPoint x: 799, startPoint y: 270, endPoint x: 794, endPoint y: 392, distance: 122.1
click at [794, 391] on div "Janela de atendimento Grade de atendimento Capacidade Transportadoras Veículos …" at bounding box center [667, 296] width 1335 height 593
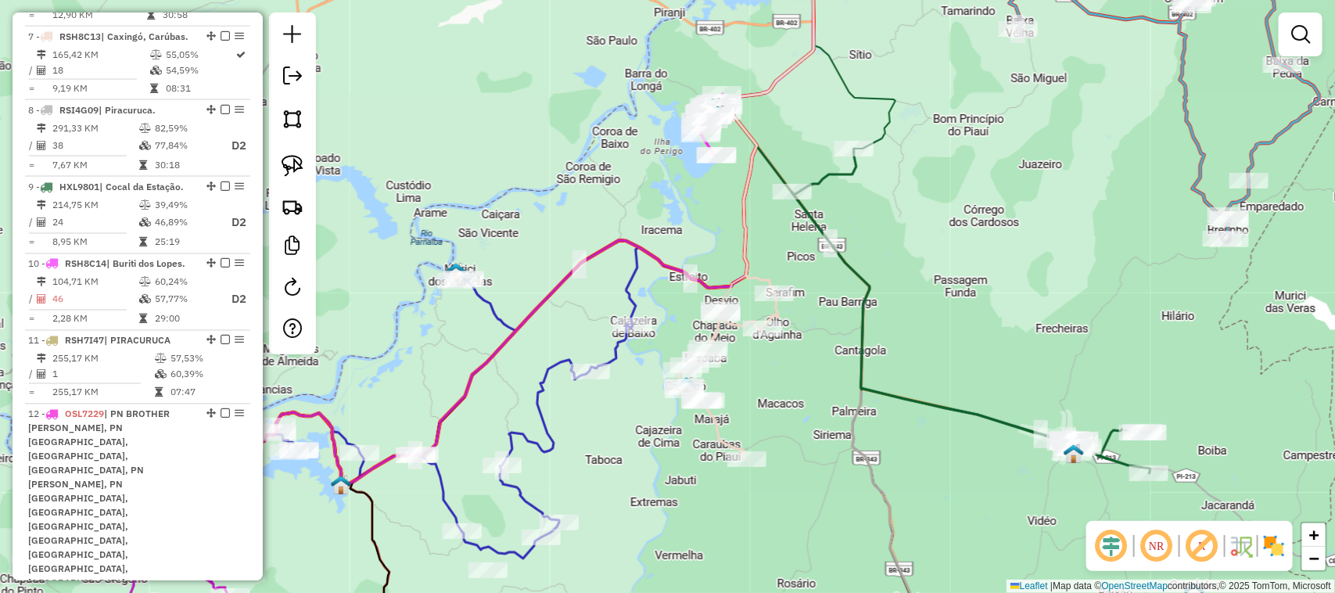
drag, startPoint x: 1029, startPoint y: 287, endPoint x: 897, endPoint y: 180, distance: 170.1
click at [907, 188] on div "Janela de atendimento Grade de atendimento Capacidade Transportadoras Veículos …" at bounding box center [667, 296] width 1335 height 593
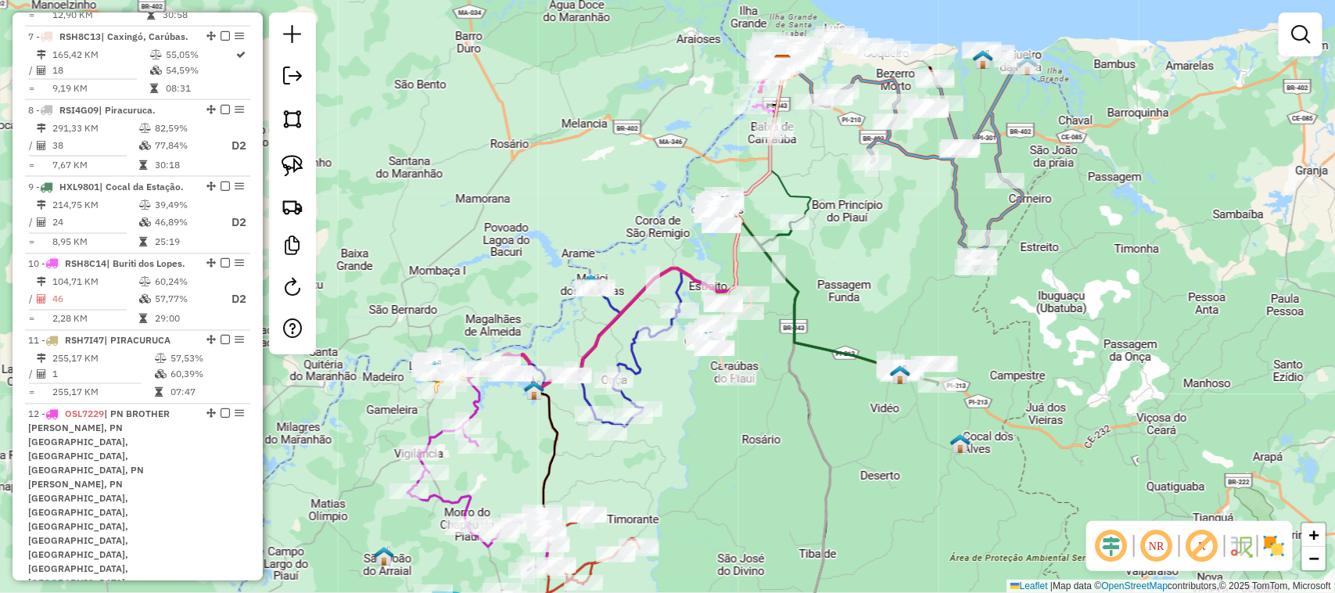
drag, startPoint x: 860, startPoint y: 157, endPoint x: 826, endPoint y: 446, distance: 290.6
click at [829, 410] on div "Janela de atendimento Grade de atendimento Capacidade Transportadoras Veículos …" at bounding box center [667, 296] width 1335 height 593
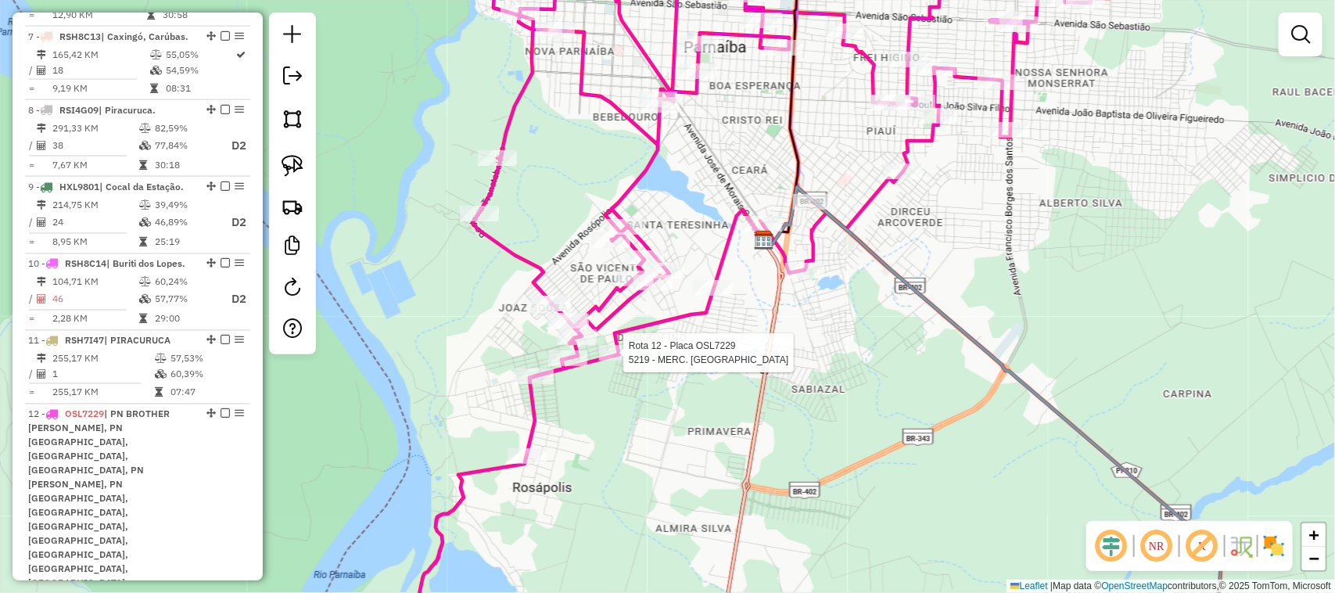
select select "*********"
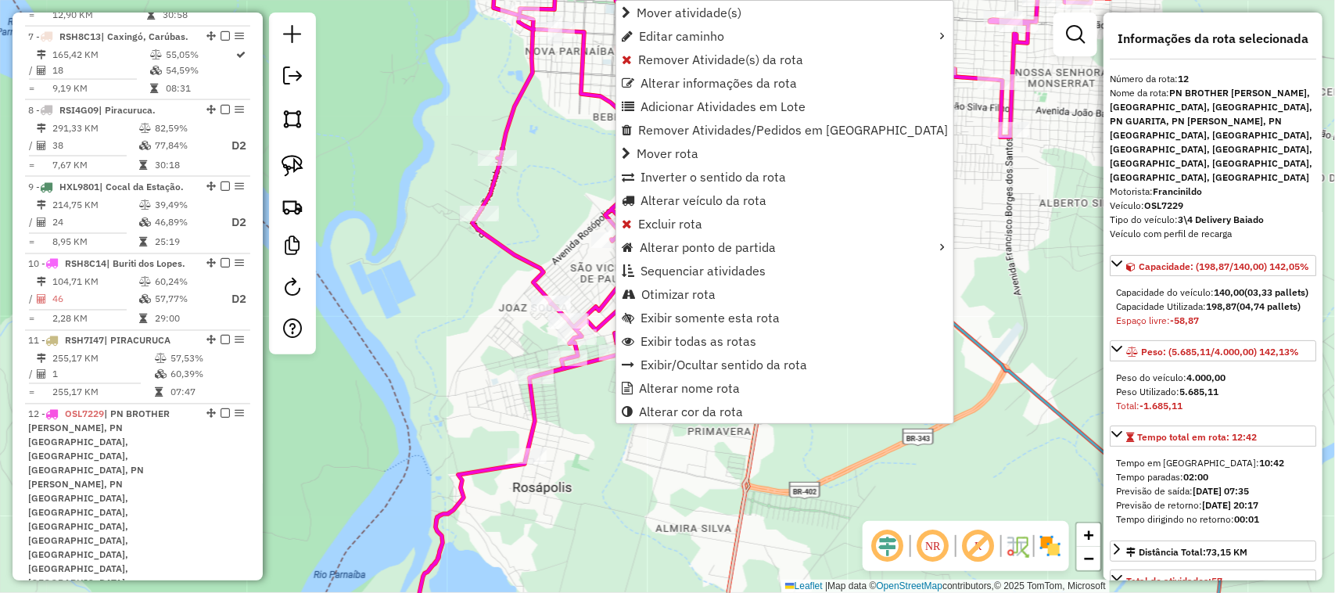
scroll to position [1339, 0]
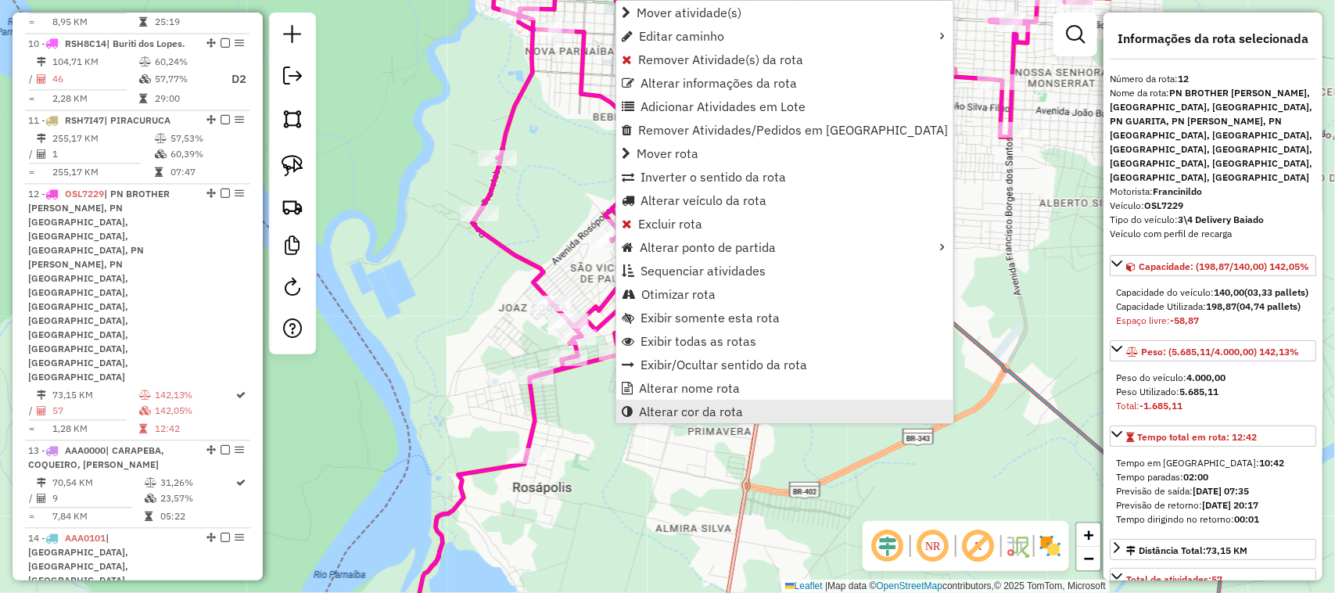
click at [701, 416] on span "Alterar cor da rota" at bounding box center [691, 411] width 104 height 13
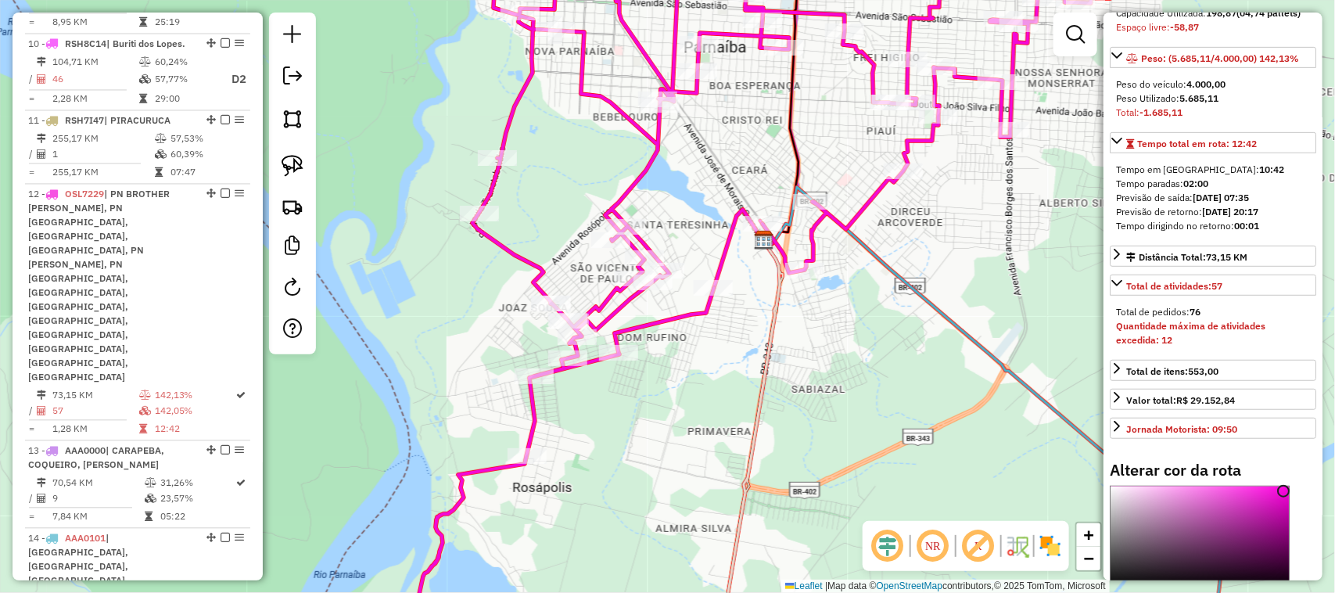
scroll to position [391, 0]
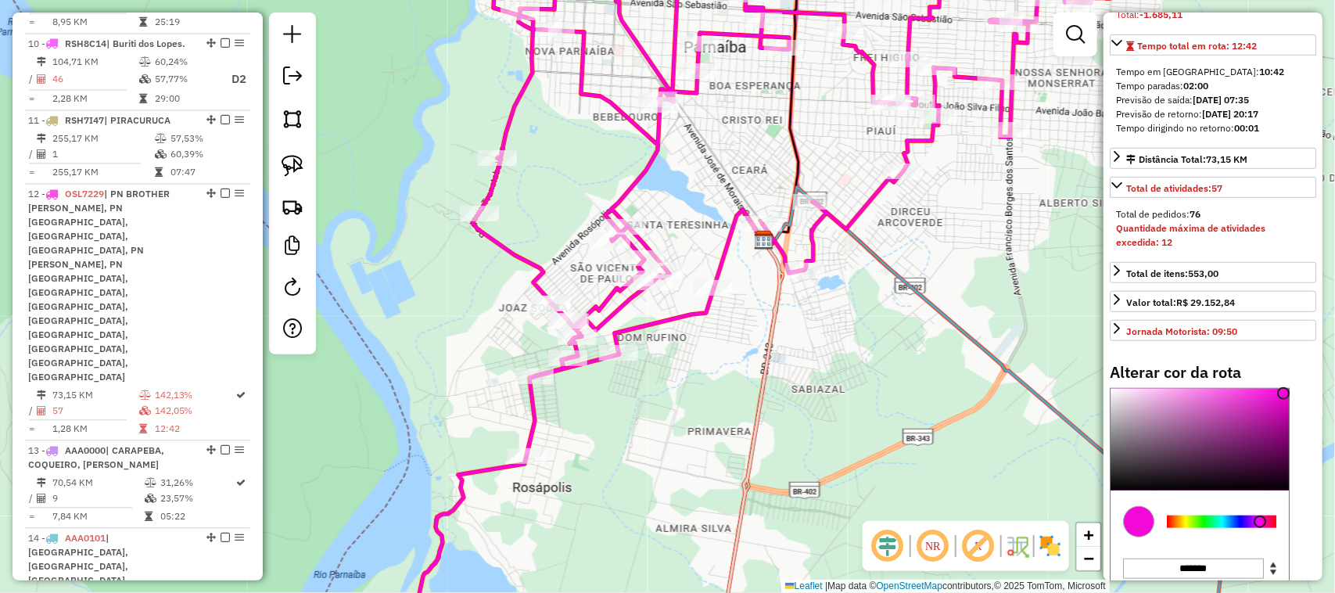
click at [860, 377] on div "Janela de atendimento Grade de atendimento Capacidade Transportadoras Veículos …" at bounding box center [667, 296] width 1335 height 593
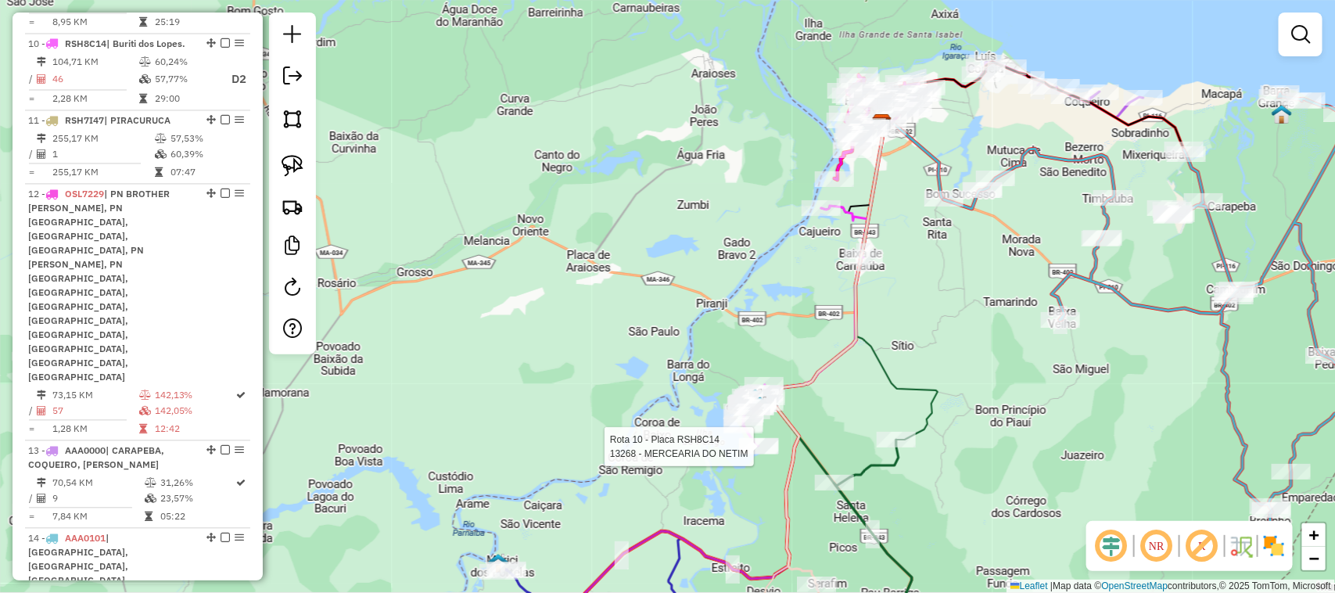
select select "*********"
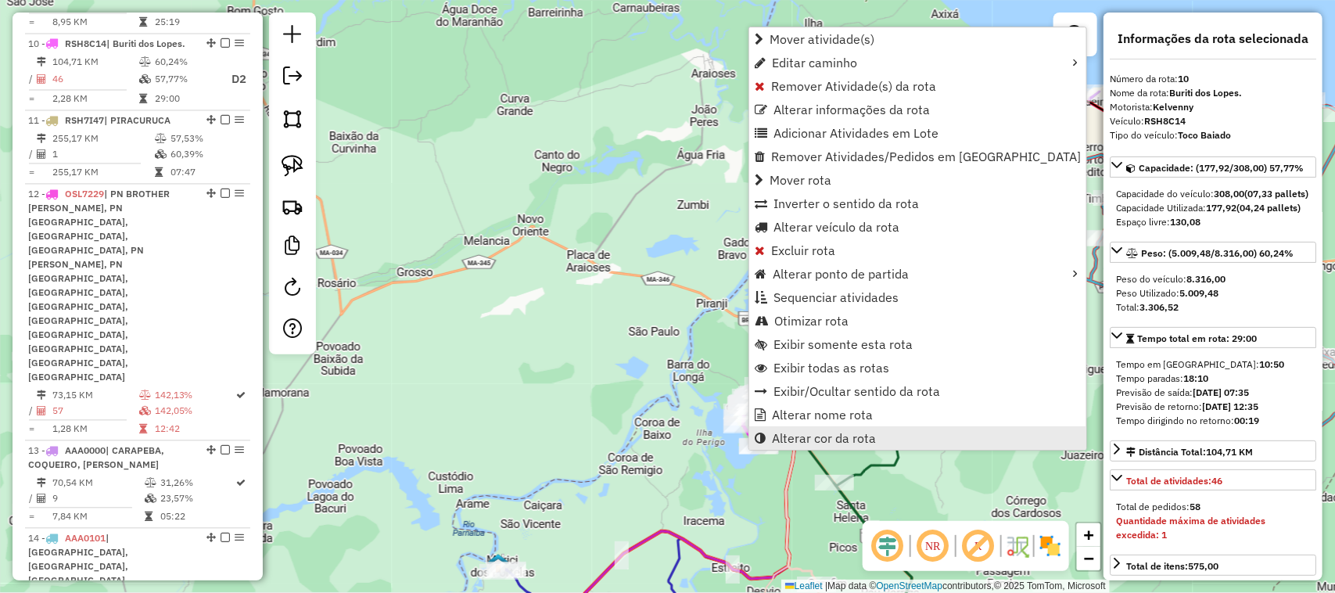
click at [816, 439] on span "Alterar cor da rota" at bounding box center [824, 438] width 104 height 13
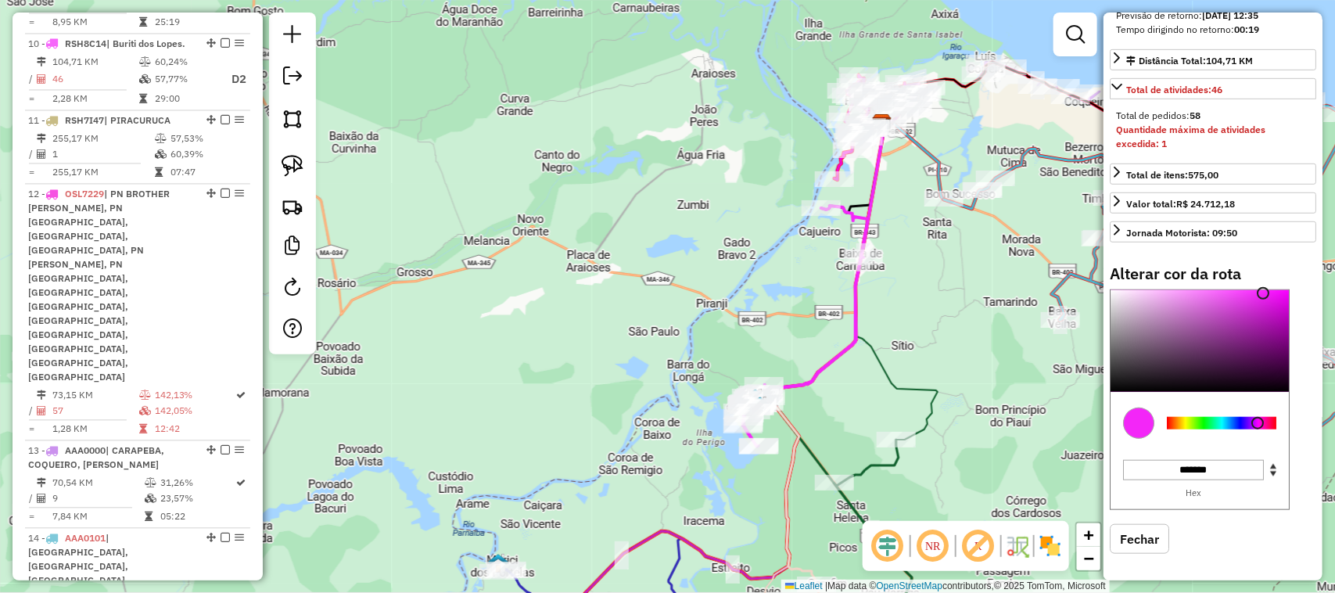
click at [1241, 429] on div at bounding box center [1221, 423] width 109 height 13
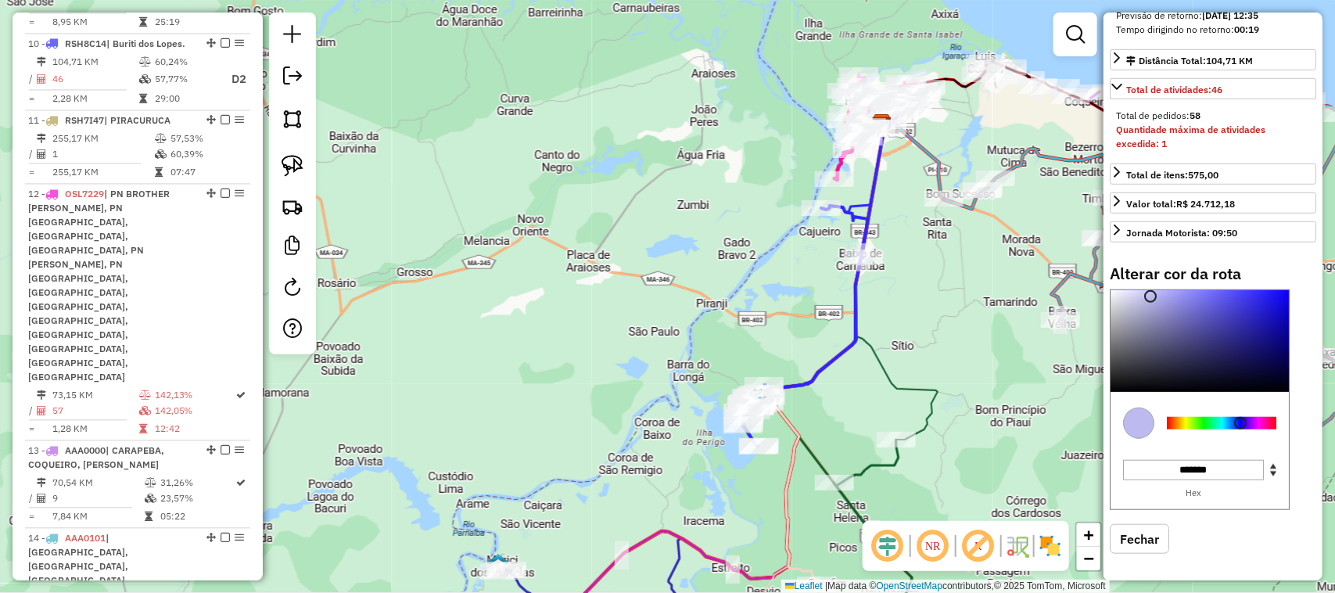
type input "*******"
drag, startPoint x: 1264, startPoint y: 322, endPoint x: 1147, endPoint y: 331, distance: 117.6
click at [1147, 303] on div at bounding box center [1147, 296] width 13 height 13
click at [952, 271] on div "Janela de atendimento Grade de atendimento Capacidade Transportadoras Veículos …" at bounding box center [667, 296] width 1335 height 593
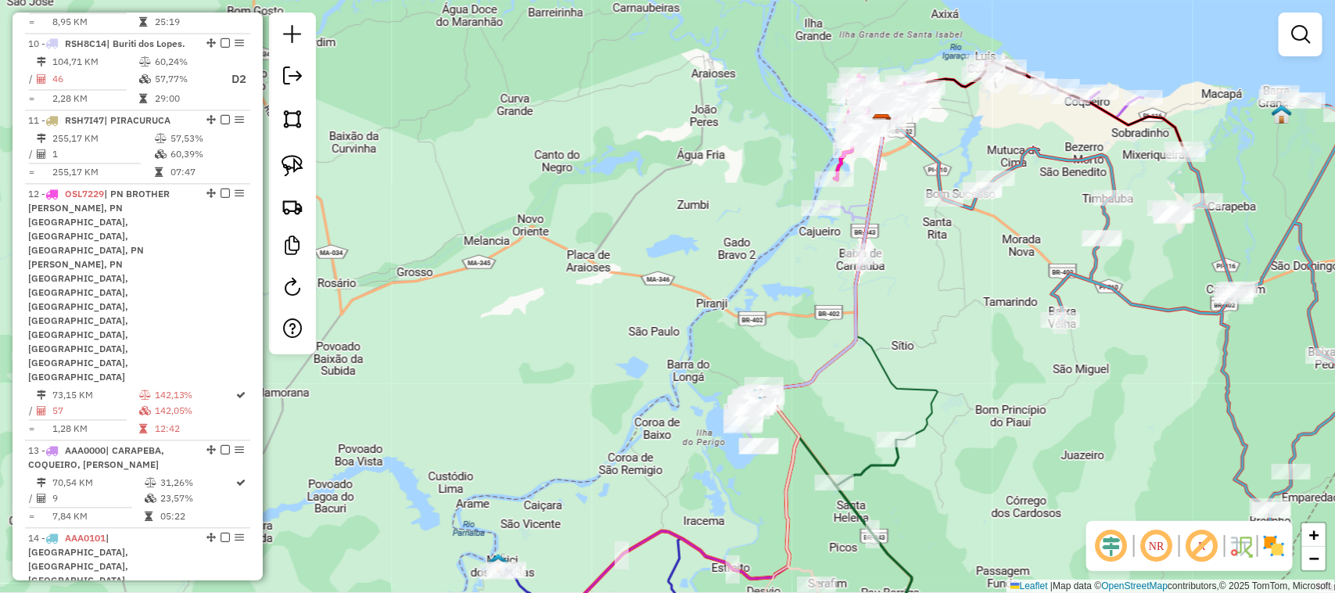
drag, startPoint x: 1013, startPoint y: 326, endPoint x: 856, endPoint y: 342, distance: 157.9
click at [860, 342] on div "Janela de atendimento Grade de atendimento Capacidade Transportadoras Veículos …" at bounding box center [667, 296] width 1335 height 593
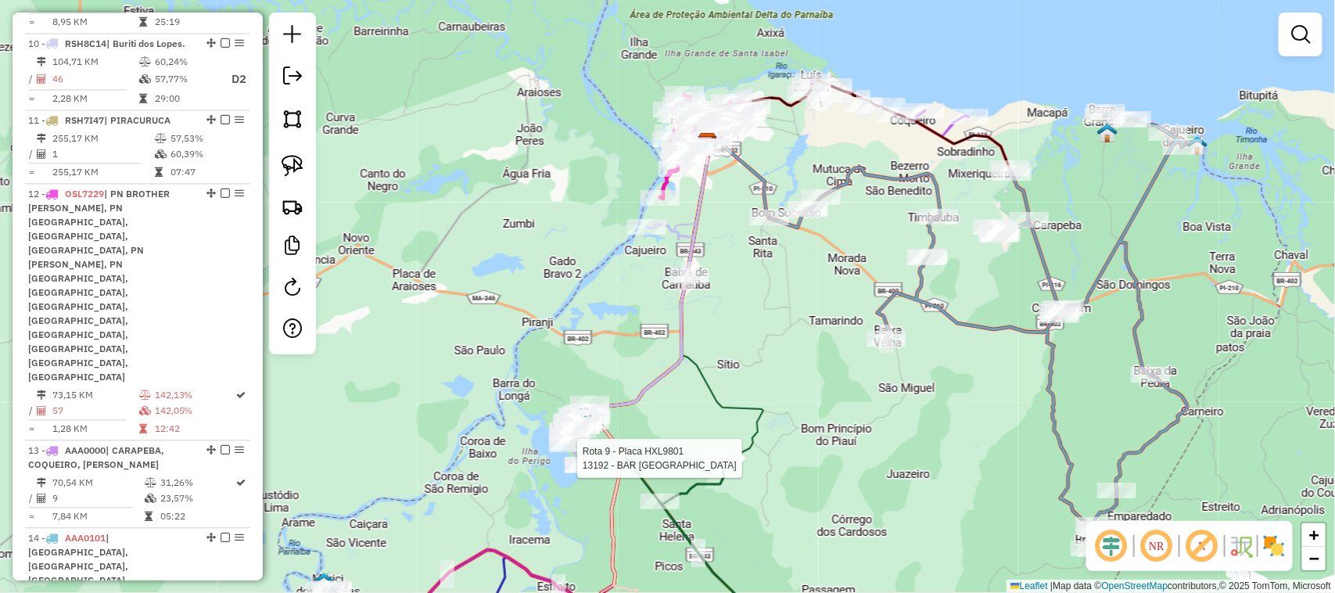
select select "*********"
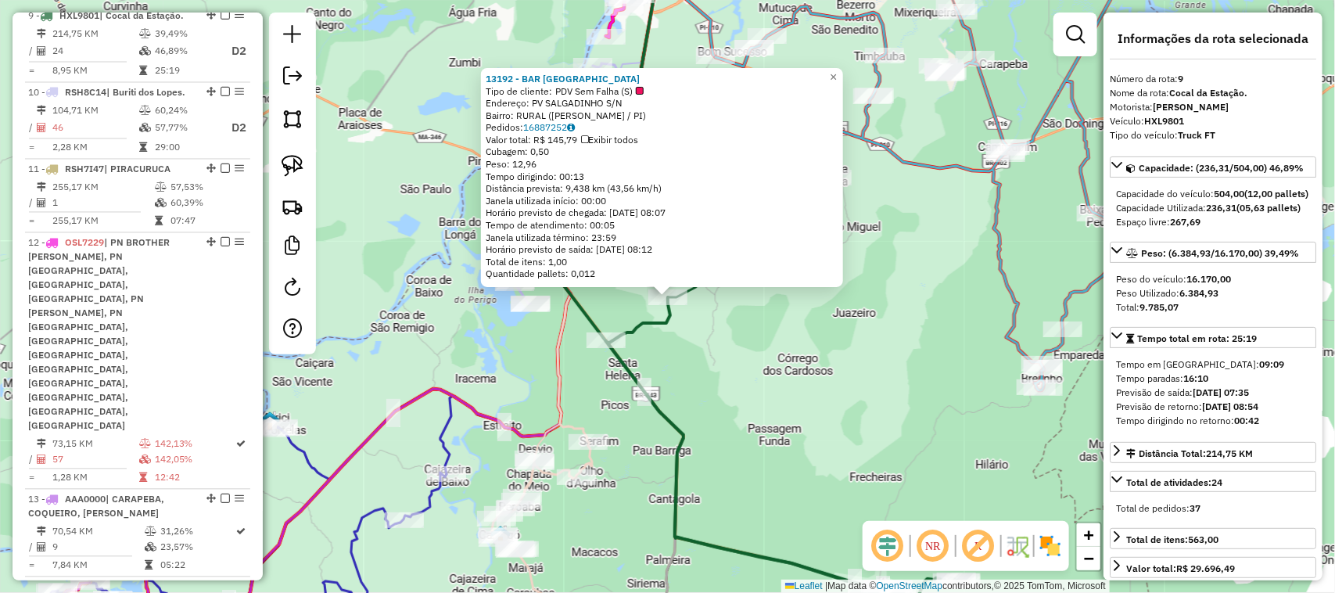
scroll to position [1269, 0]
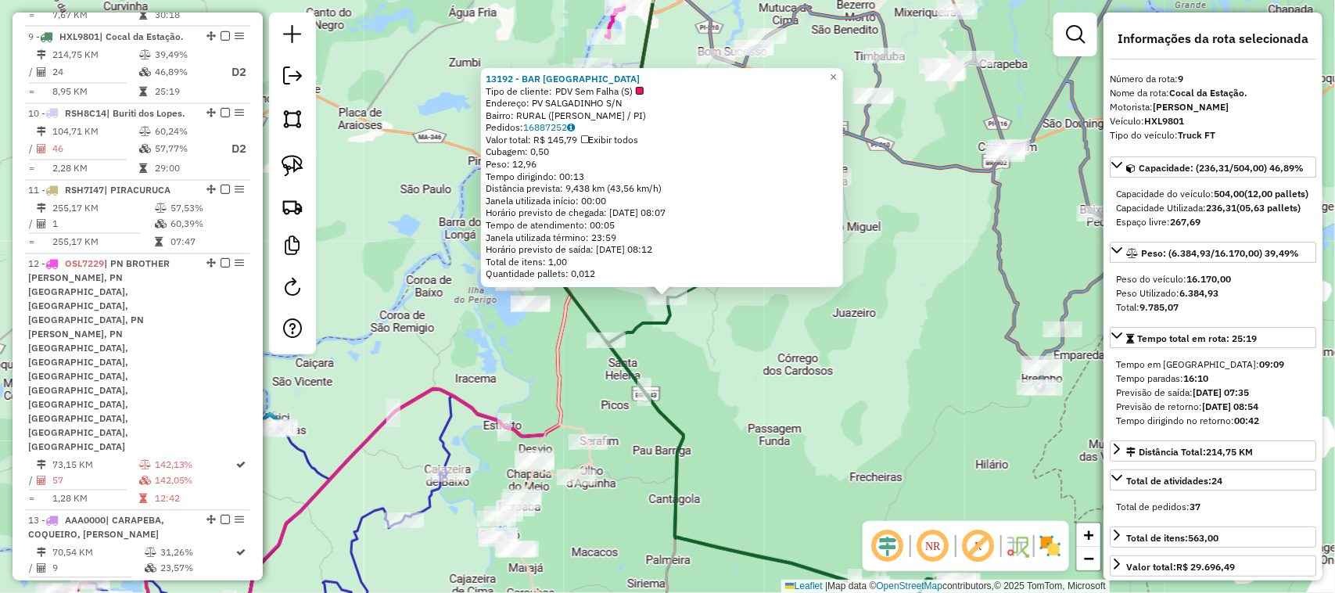
click at [778, 403] on div "13192 - BAR DO FRANCISCO Tipo de cliente: PDV Sem Falha (S) Endereço: PV SALGAD…" at bounding box center [667, 296] width 1335 height 593
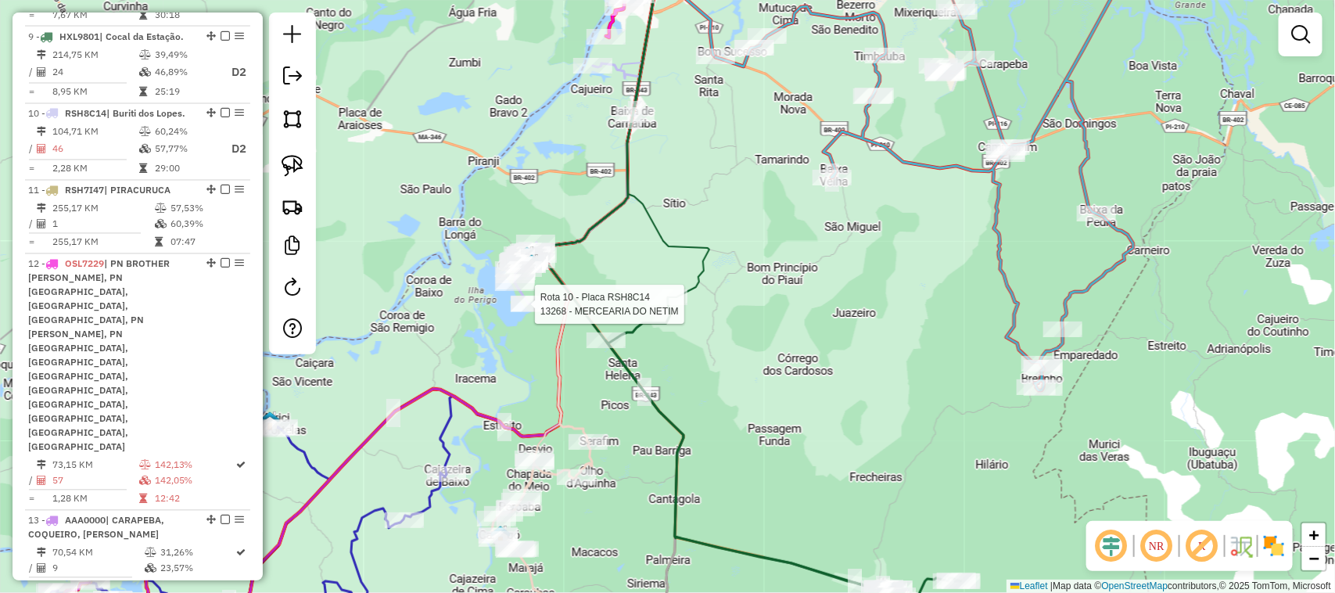
select select "*********"
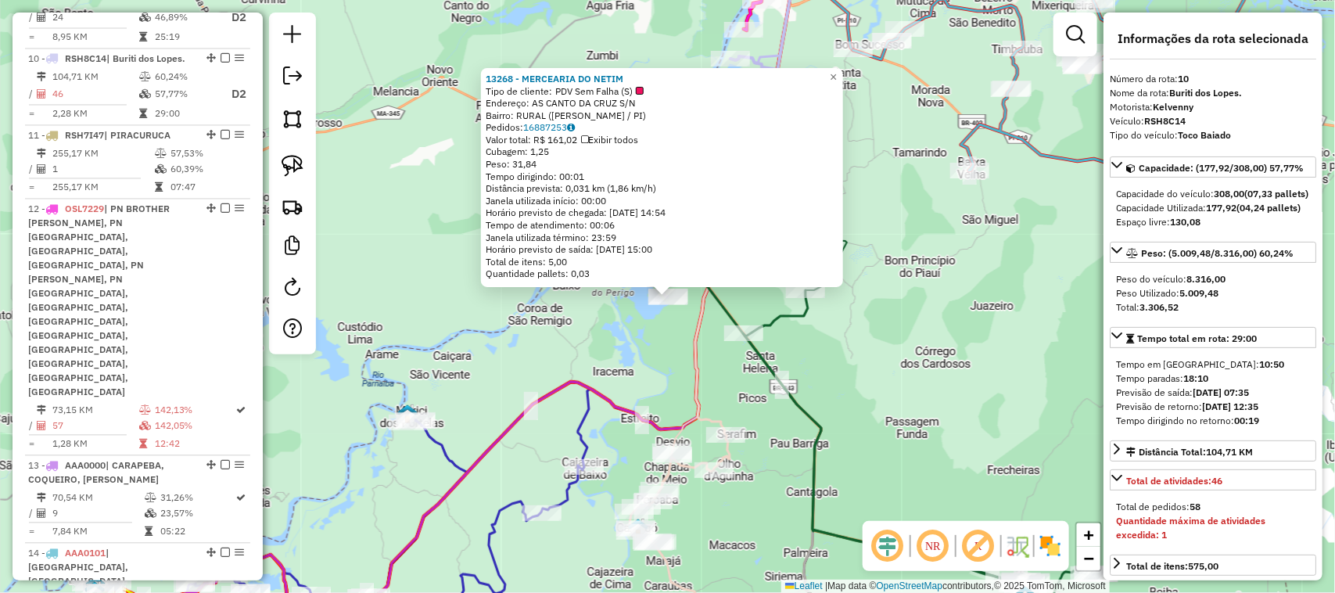
scroll to position [1339, 0]
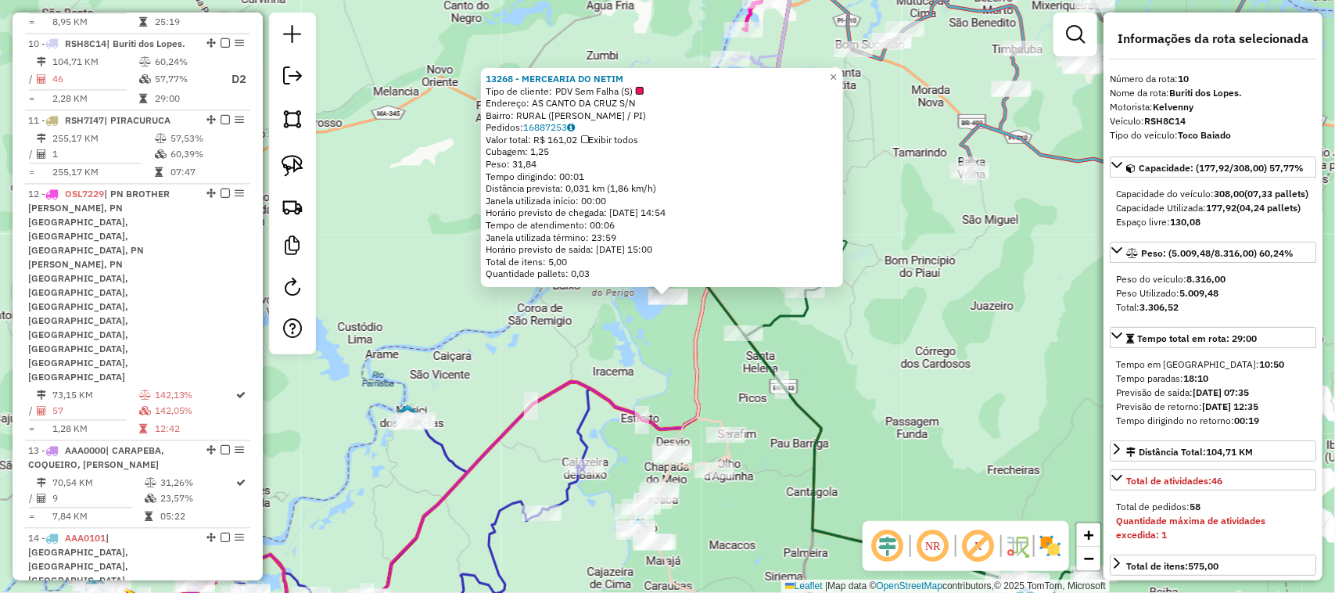
click at [848, 364] on div "13268 - MERCEARIA DO NETIM Tipo de cliente: PDV Sem Falha (S) Endereço: AS CANT…" at bounding box center [667, 296] width 1335 height 593
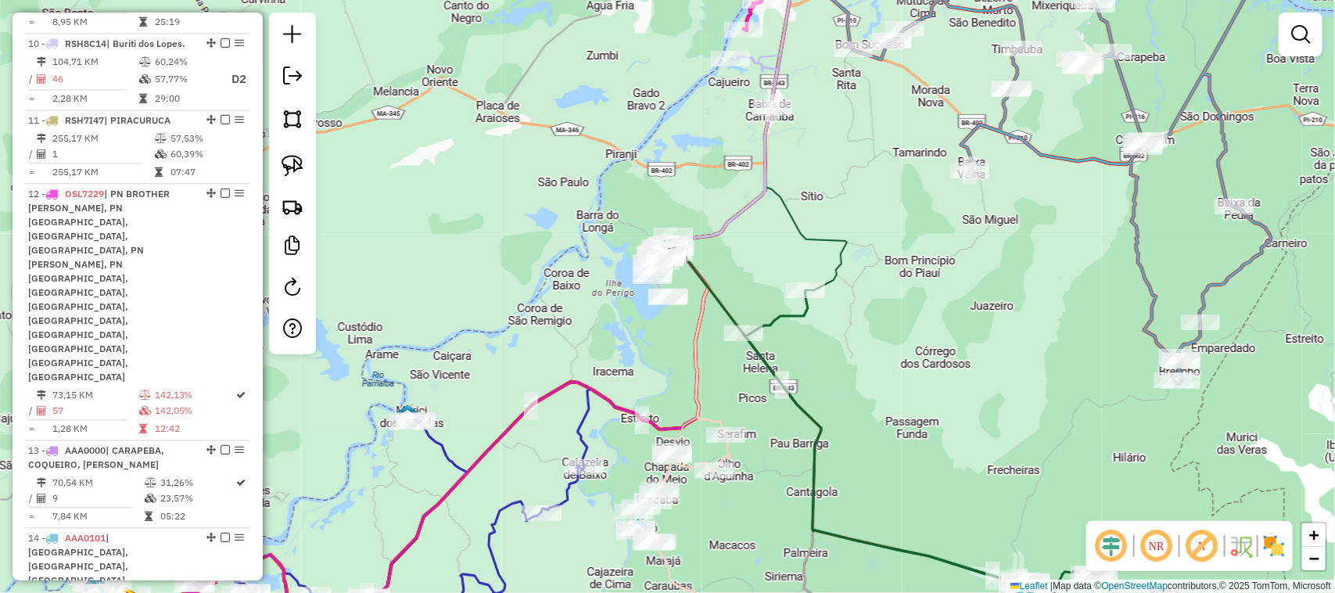
drag, startPoint x: 917, startPoint y: 229, endPoint x: 845, endPoint y: 384, distance: 170.7
click at [847, 380] on div "Janela de atendimento Grade de atendimento Capacidade Transportadoras Veículos …" at bounding box center [667, 296] width 1335 height 593
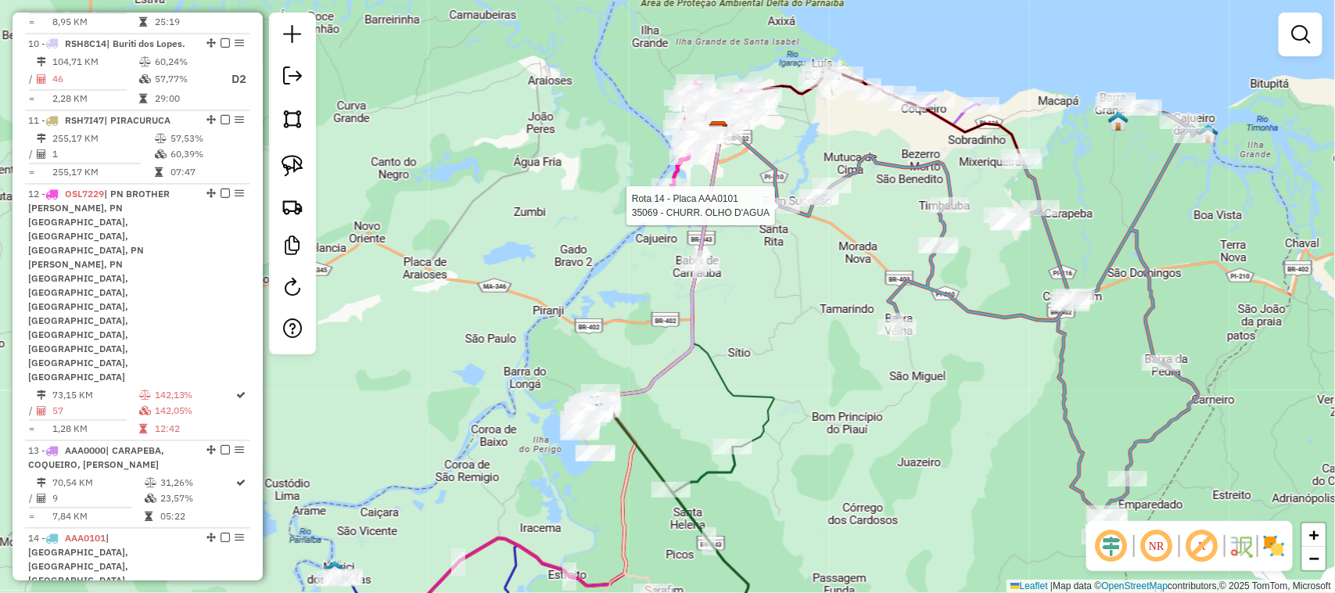
select select "*********"
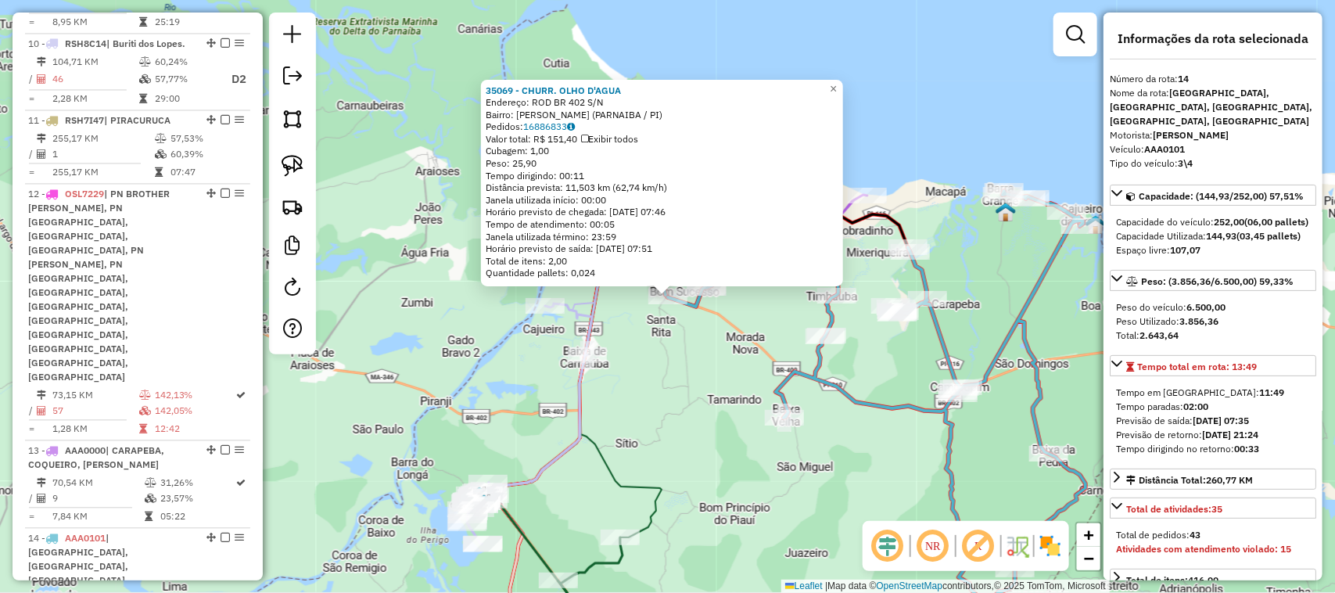
click at [873, 442] on div "35069 - CHURR. OLHO D'AGUA Endereço: ROD BR 402 S/N Bairro: OLHO DAGUA (PARNAIB…" at bounding box center [667, 296] width 1335 height 593
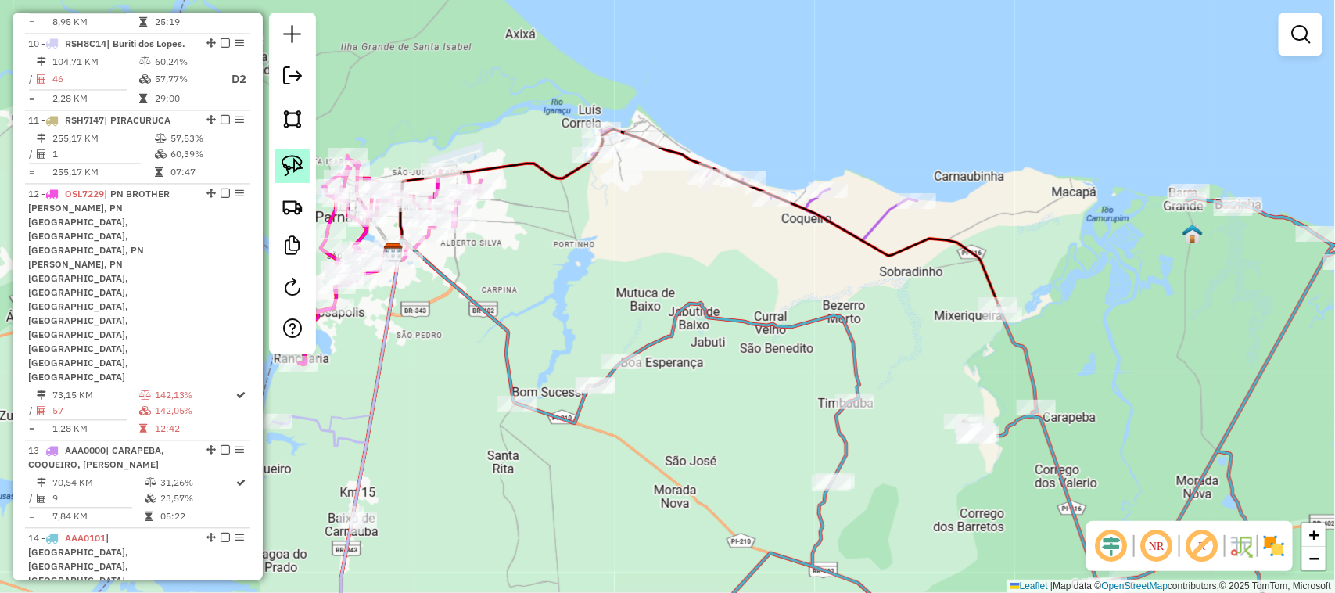
click at [295, 163] on img at bounding box center [292, 166] width 22 height 22
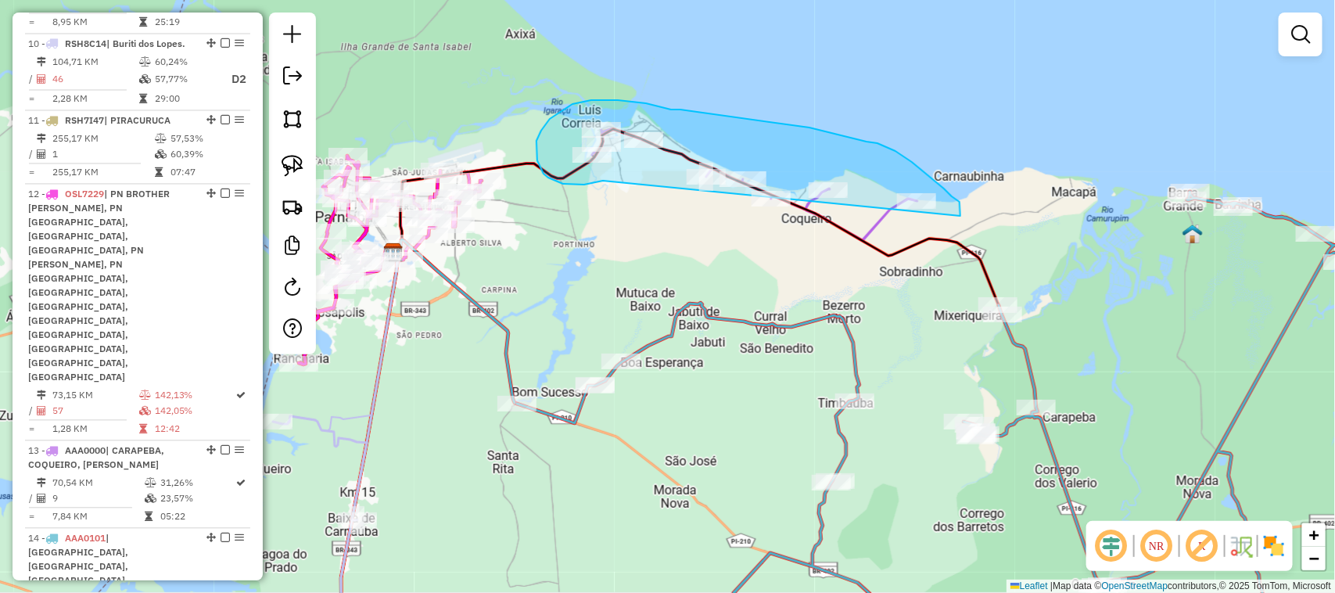
drag, startPoint x: 603, startPoint y: 181, endPoint x: 952, endPoint y: 231, distance: 353.1
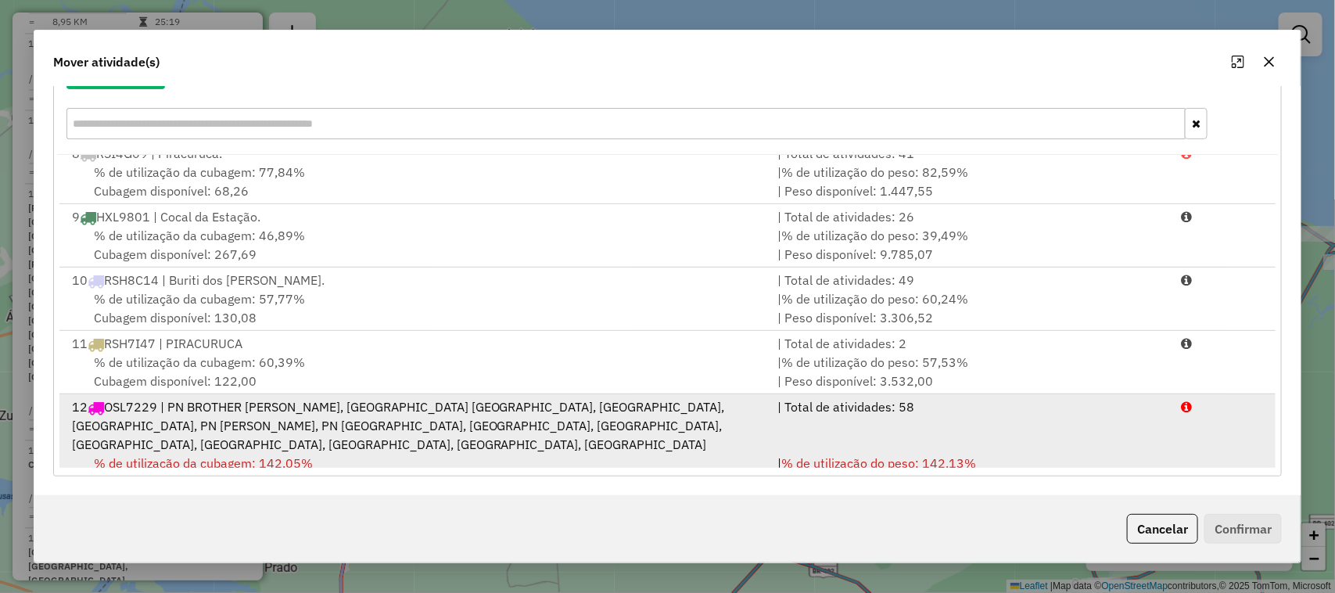
scroll to position [550, 0]
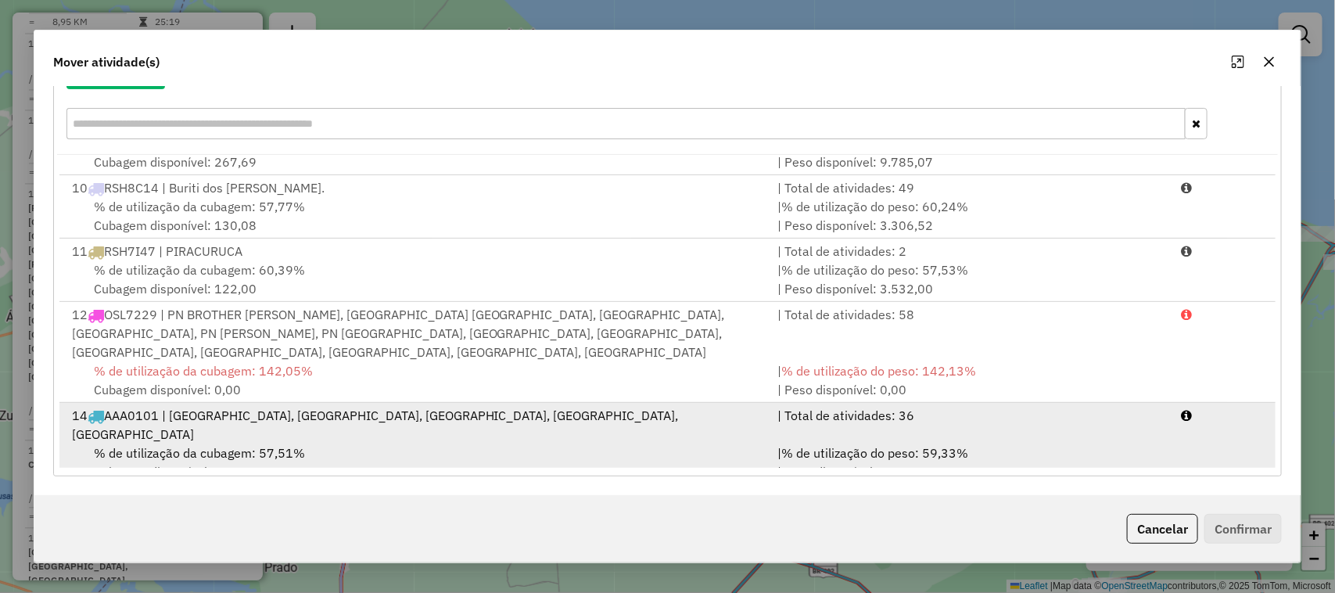
click at [518, 422] on div "14 AAA0101 | BARRA GRANDE, BREJINHO, CAJUEIRO DA PRAIA, CAMURUPIM, CARAPEBA" at bounding box center [416, 425] width 706 height 38
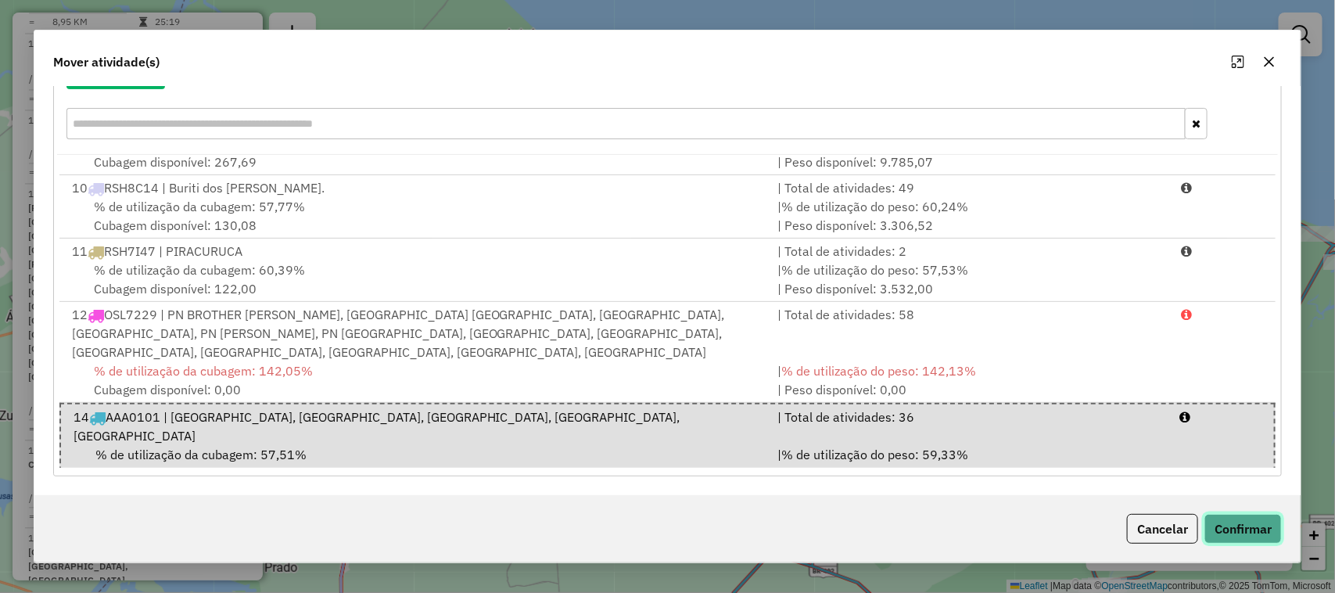
click at [1264, 525] on button "Confirmar" at bounding box center [1242, 529] width 77 height 30
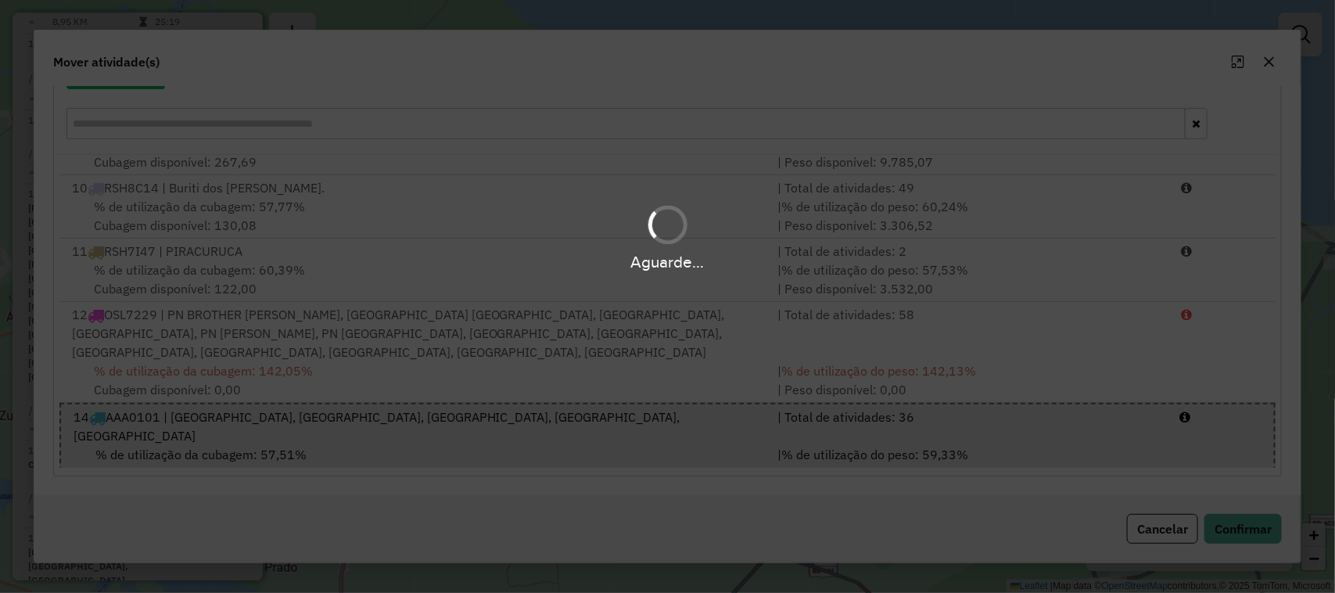
scroll to position [0, 0]
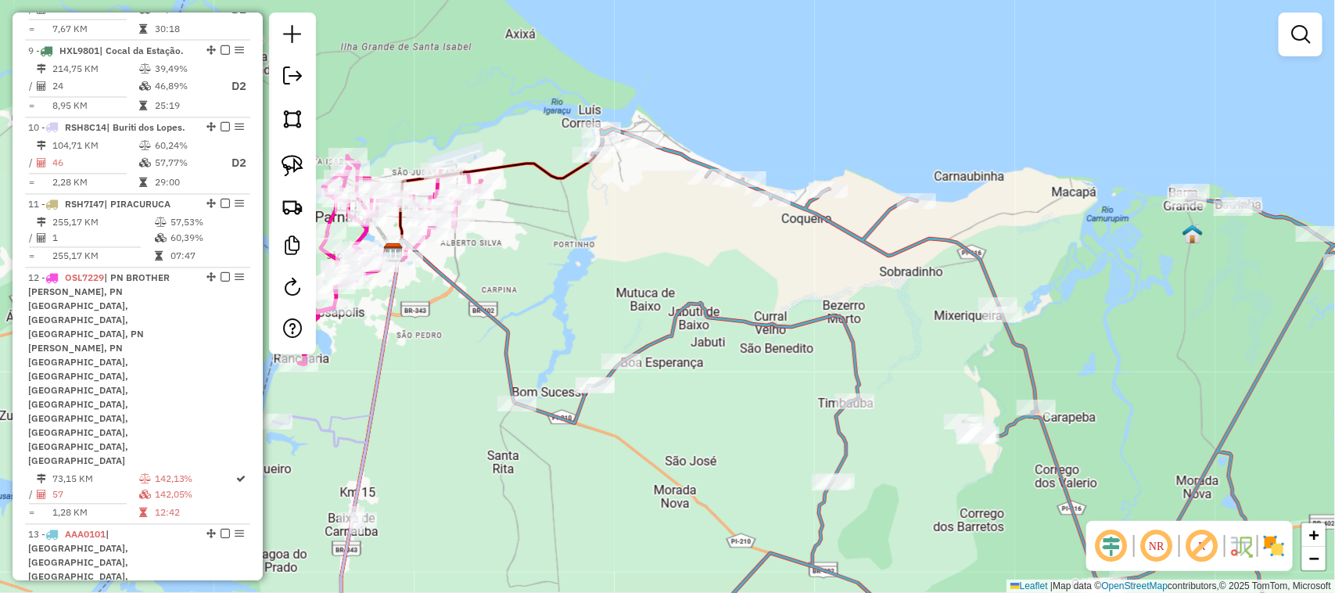
click at [831, 278] on div "Janela de atendimento Grade de atendimento Capacidade Transportadoras Veículos …" at bounding box center [667, 296] width 1335 height 593
select select "*********"
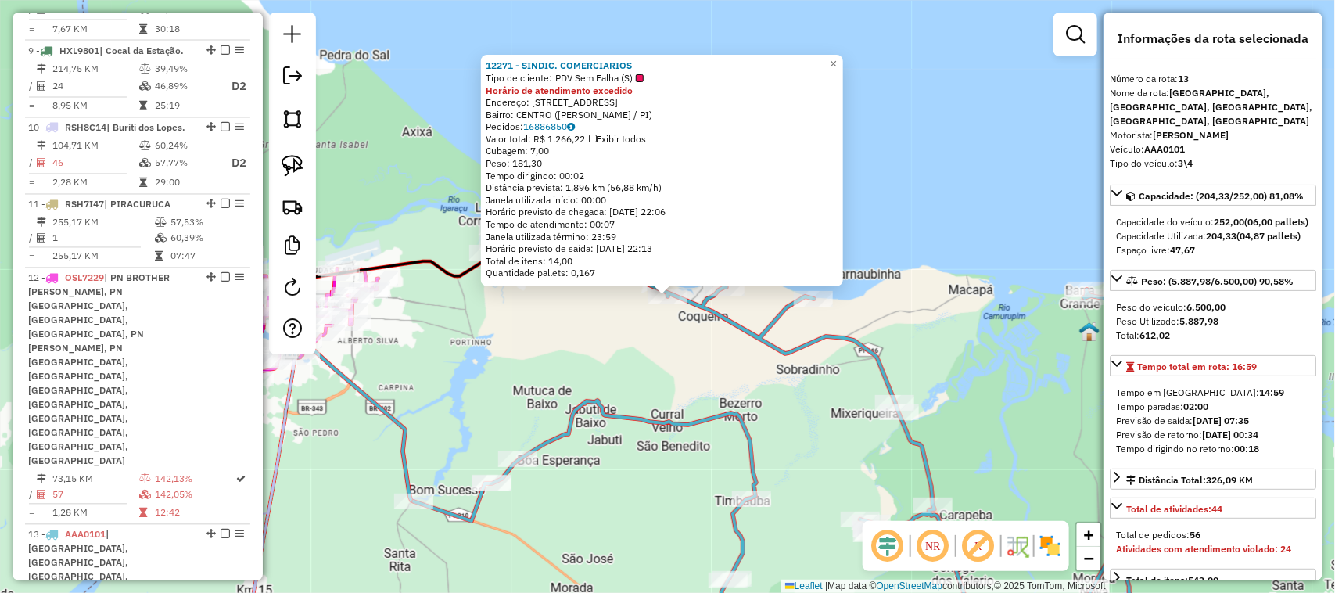
click at [673, 344] on div "12271 - SINDIC. COMERCIARIOS Tipo de cliente: PDV Sem Falha (S) Horário de aten…" at bounding box center [667, 296] width 1335 height 593
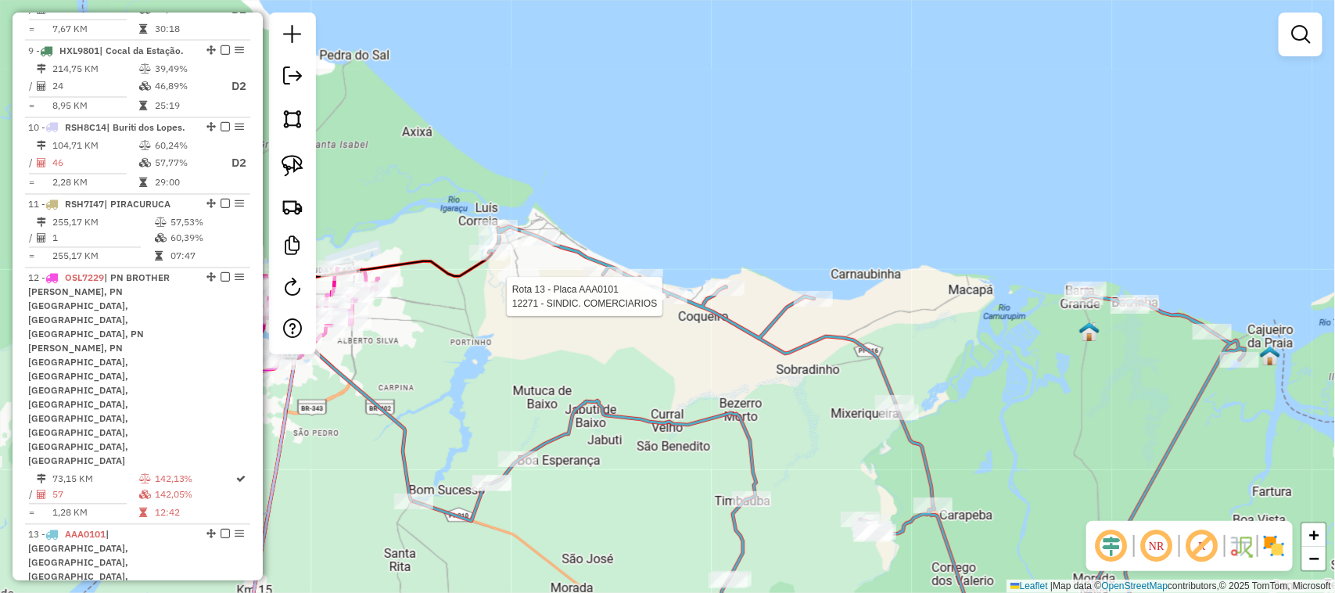
select select "*********"
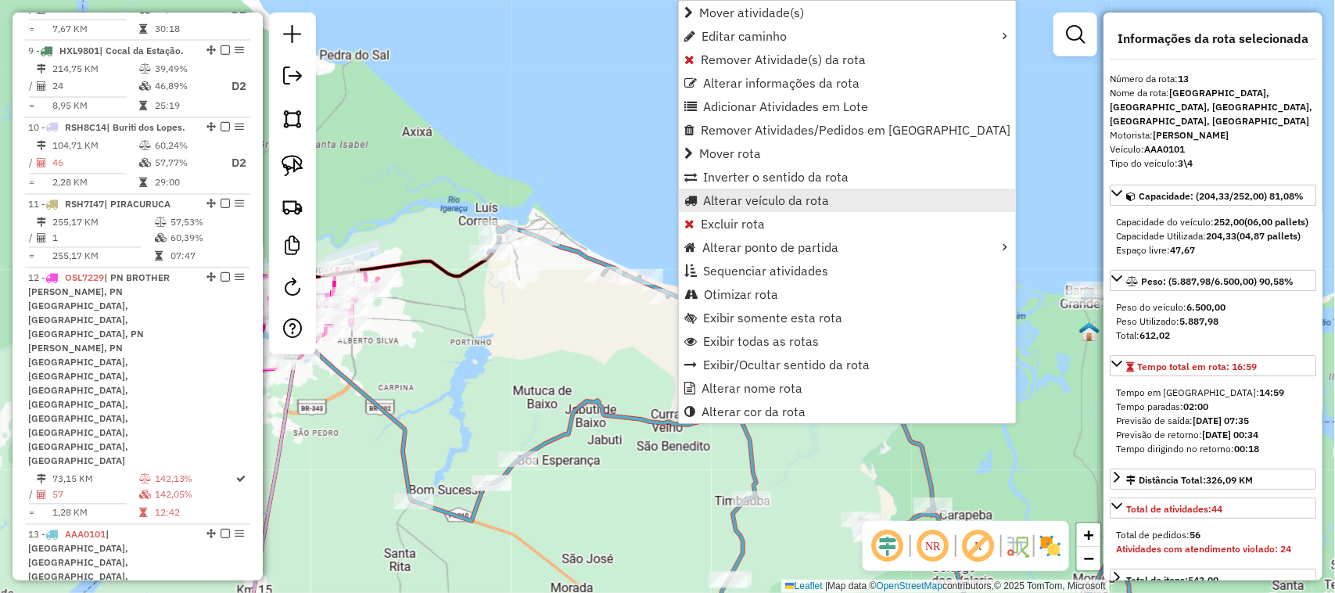
click at [743, 194] on span "Alterar veículo da rota" at bounding box center [766, 200] width 126 height 13
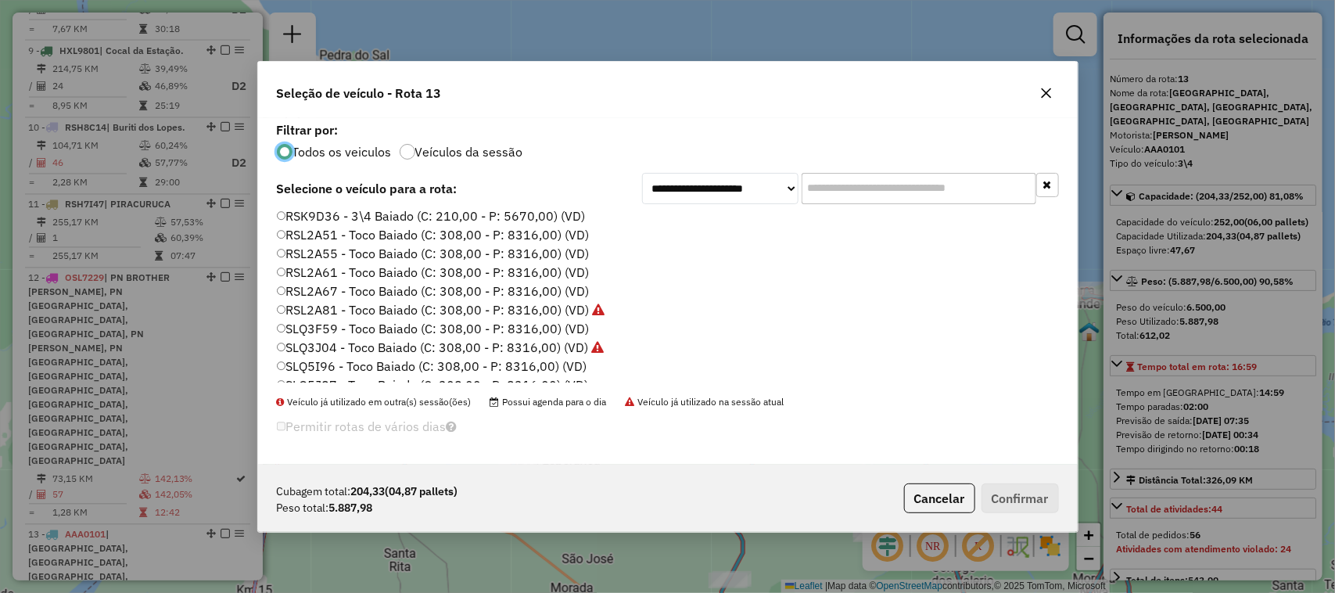
scroll to position [841, 0]
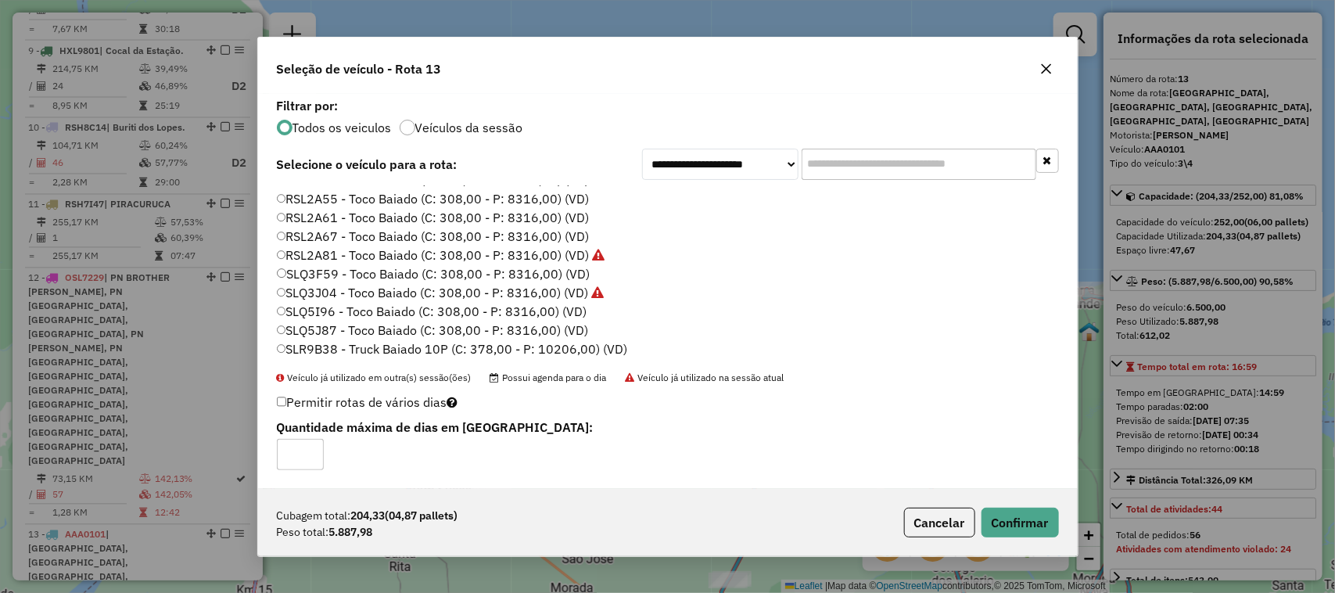
type input "*"
click at [311, 452] on input "*" at bounding box center [300, 454] width 47 height 31
click at [1020, 529] on button "Confirmar" at bounding box center [1019, 522] width 77 height 30
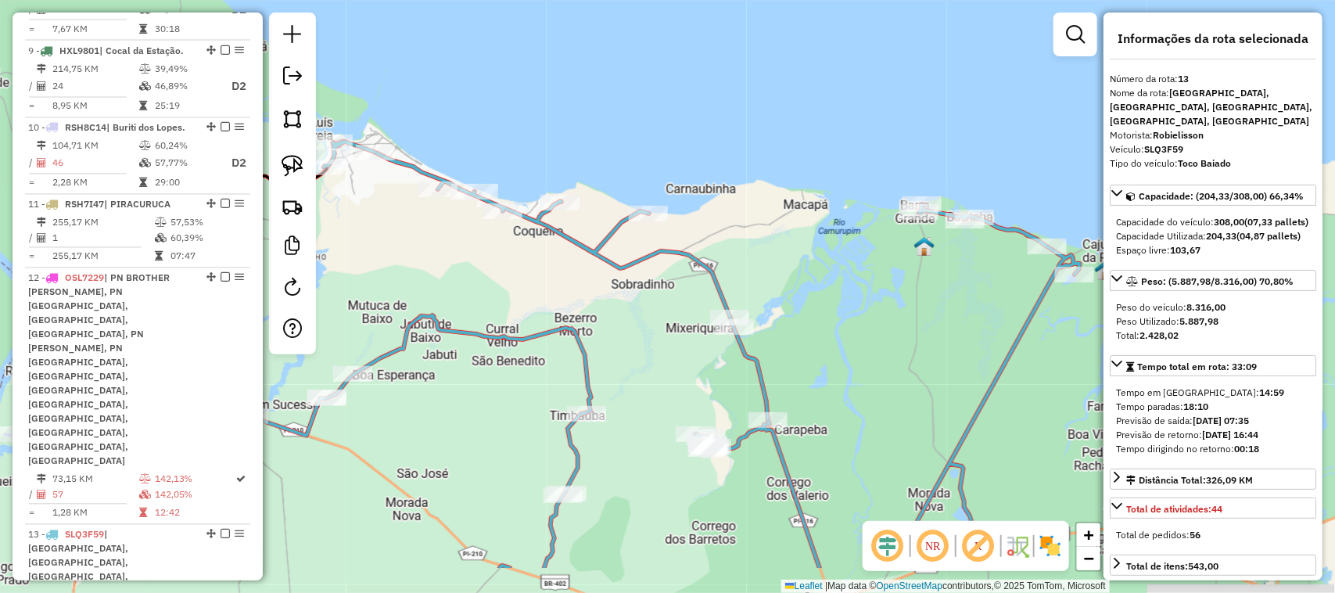
drag, startPoint x: 796, startPoint y: 415, endPoint x: 540, endPoint y: 266, distance: 296.8
click at [579, 298] on div "Janela de atendimento Grade de atendimento Capacidade Transportadoras Veículos …" at bounding box center [667, 296] width 1335 height 593
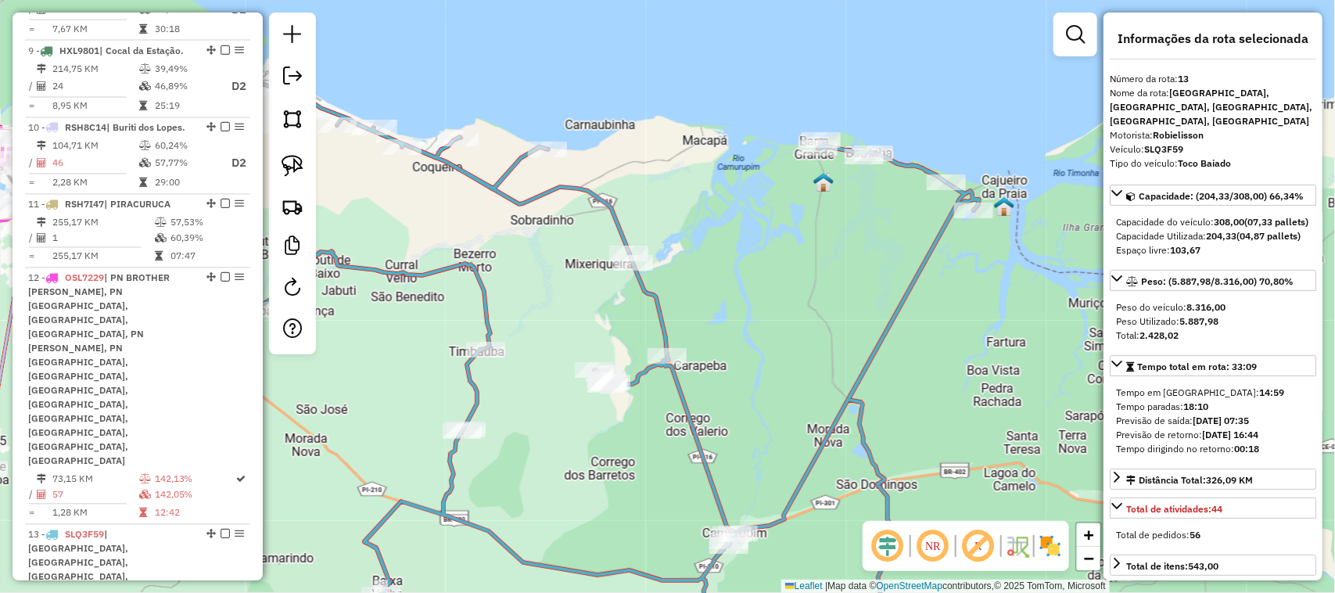
drag, startPoint x: 693, startPoint y: 242, endPoint x: 768, endPoint y: 244, distance: 75.1
click at [766, 243] on div "Janela de atendimento Grade de atendimento Capacidade Transportadoras Veículos …" at bounding box center [667, 296] width 1335 height 593
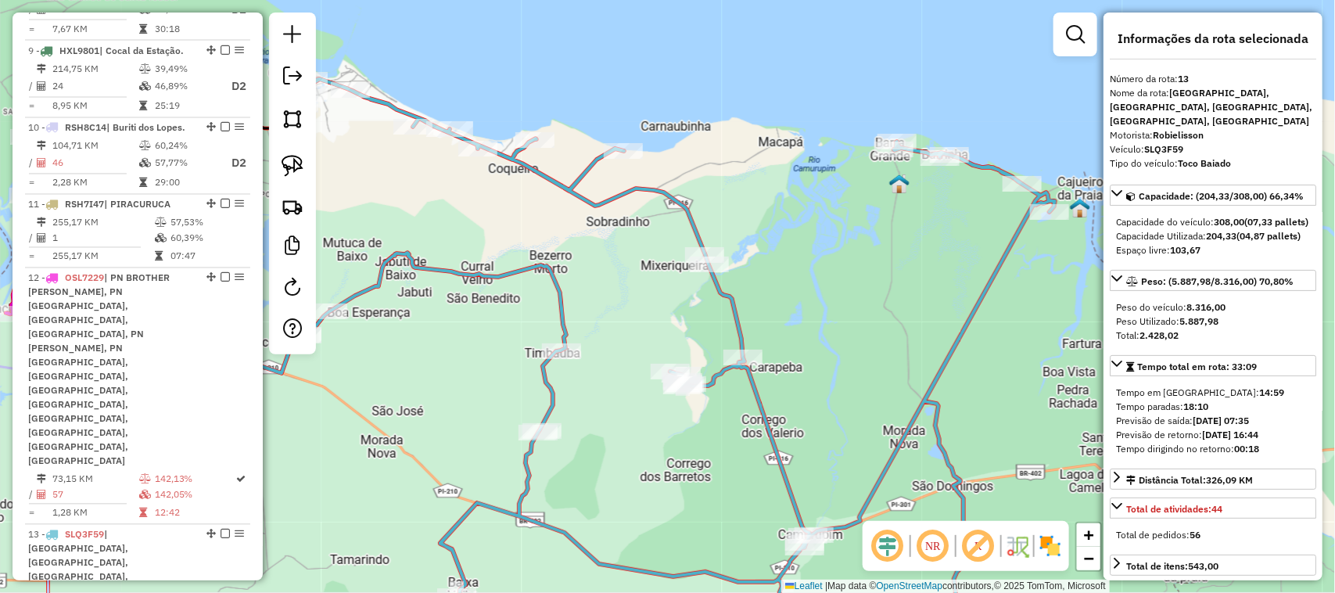
drag, startPoint x: 561, startPoint y: 224, endPoint x: 798, endPoint y: 281, distance: 243.7
click at [739, 267] on div "Janela de atendimento Grade de atendimento Capacidade Transportadoras Veículos …" at bounding box center [667, 296] width 1335 height 593
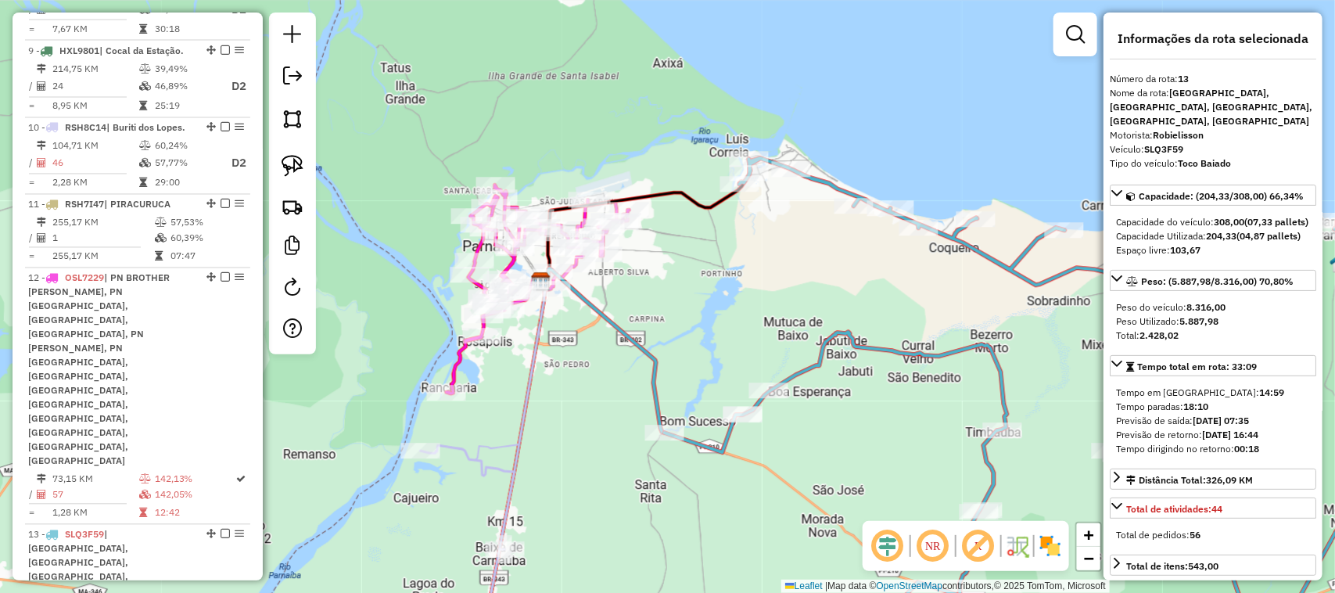
drag, startPoint x: 693, startPoint y: 283, endPoint x: 654, endPoint y: 291, distance: 39.1
click at [694, 284] on div "Janela de atendimento Grade de atendimento Capacidade Transportadoras Veículos …" at bounding box center [667, 296] width 1335 height 593
click at [1076, 41] on em at bounding box center [1075, 34] width 19 height 19
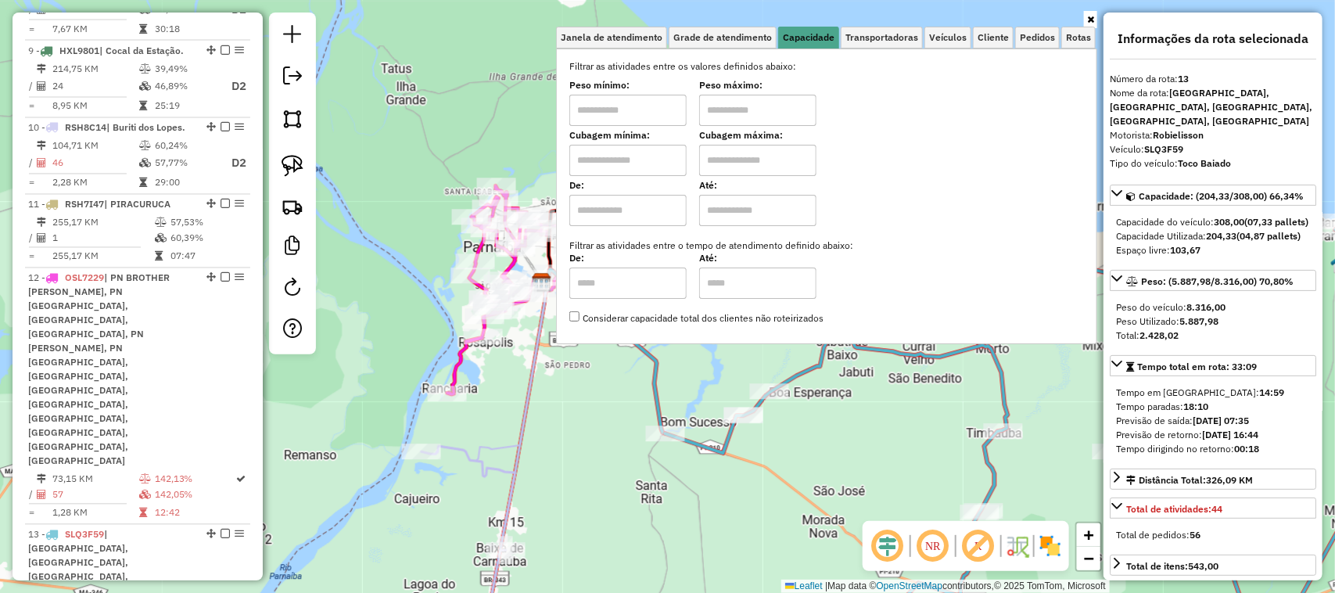
click at [600, 103] on input "text" at bounding box center [627, 110] width 117 height 31
type input "******"
click at [744, 106] on input "text" at bounding box center [757, 110] width 117 height 31
type input "********"
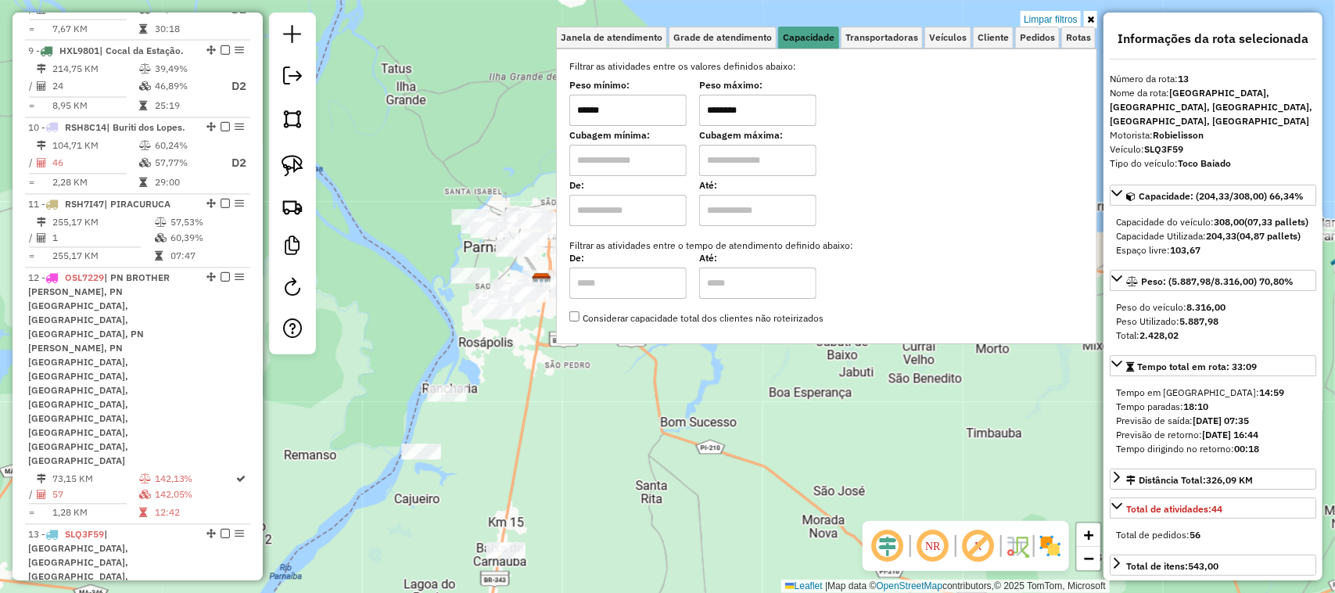
click at [1092, 20] on icon at bounding box center [1090, 19] width 7 height 9
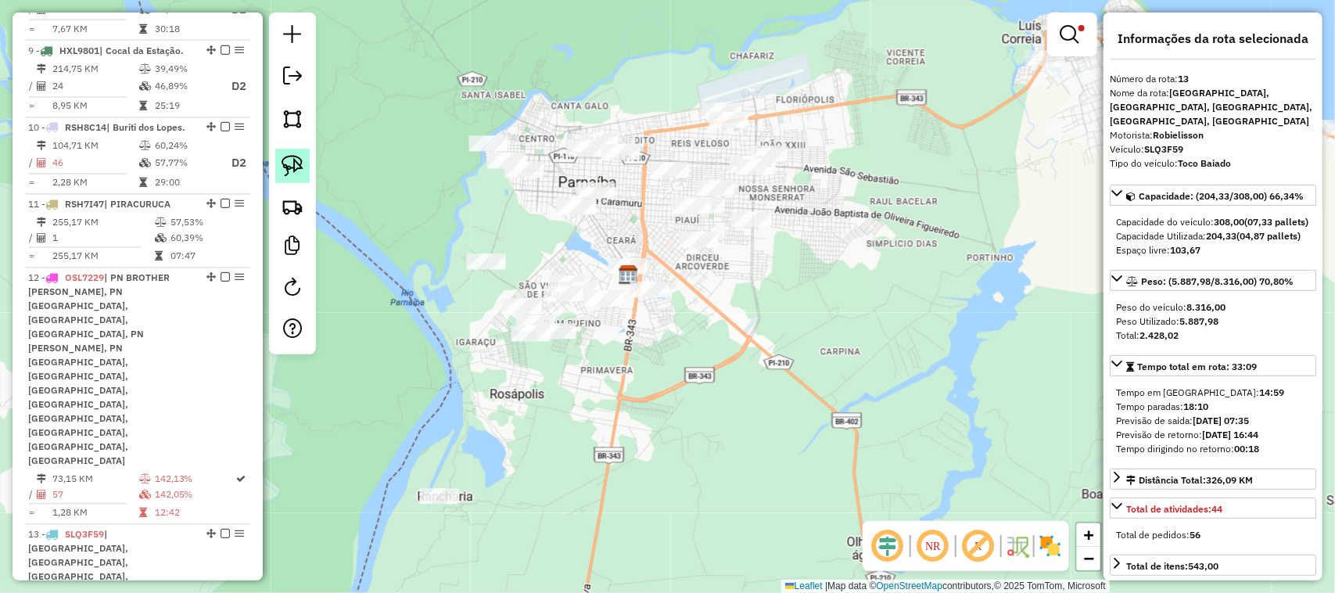
click at [297, 164] on img at bounding box center [292, 166] width 22 height 22
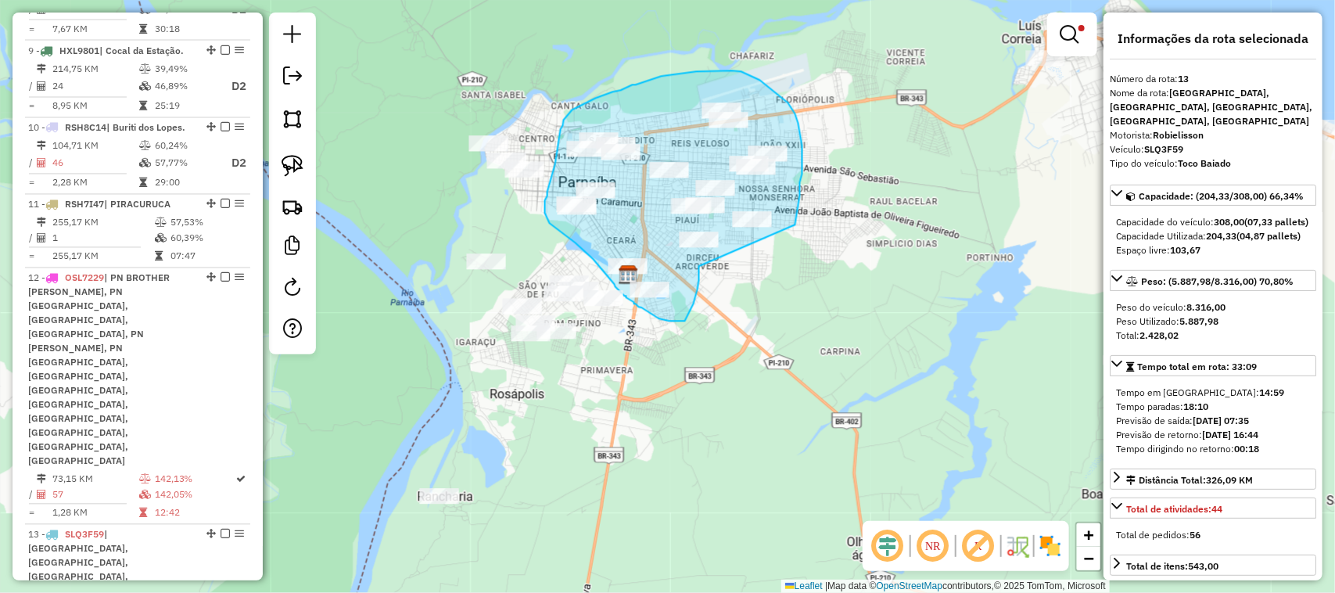
drag, startPoint x: 698, startPoint y: 266, endPoint x: 794, endPoint y: 224, distance: 104.7
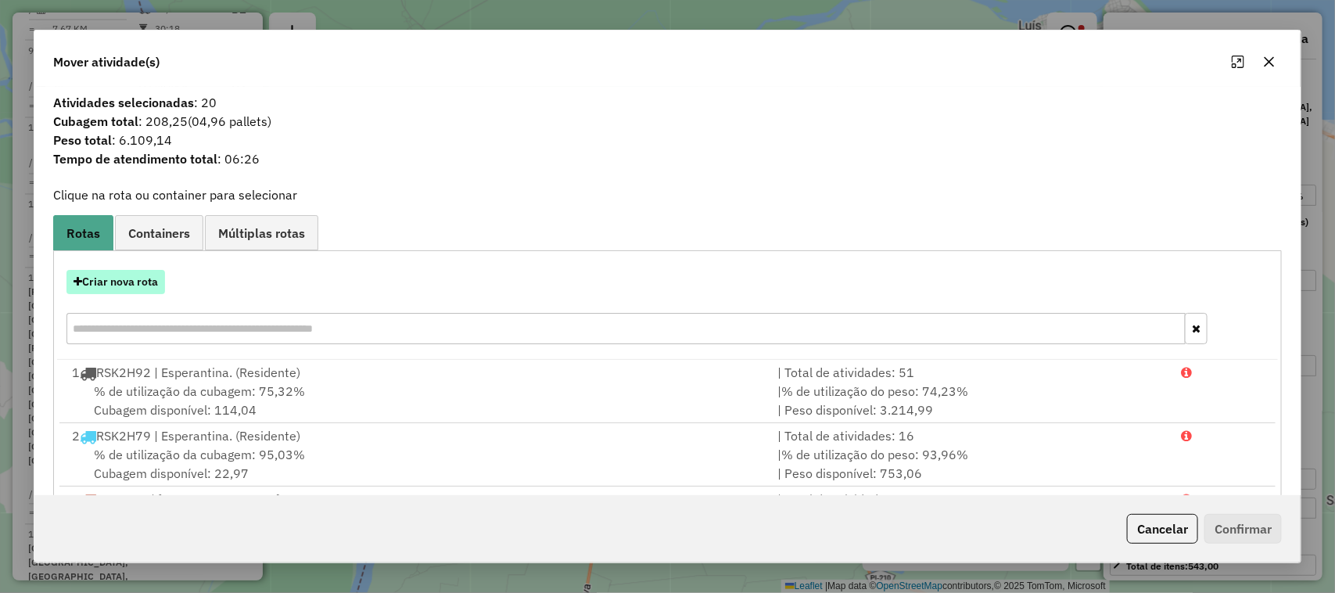
click at [129, 280] on button "Criar nova rota" at bounding box center [115, 282] width 99 height 24
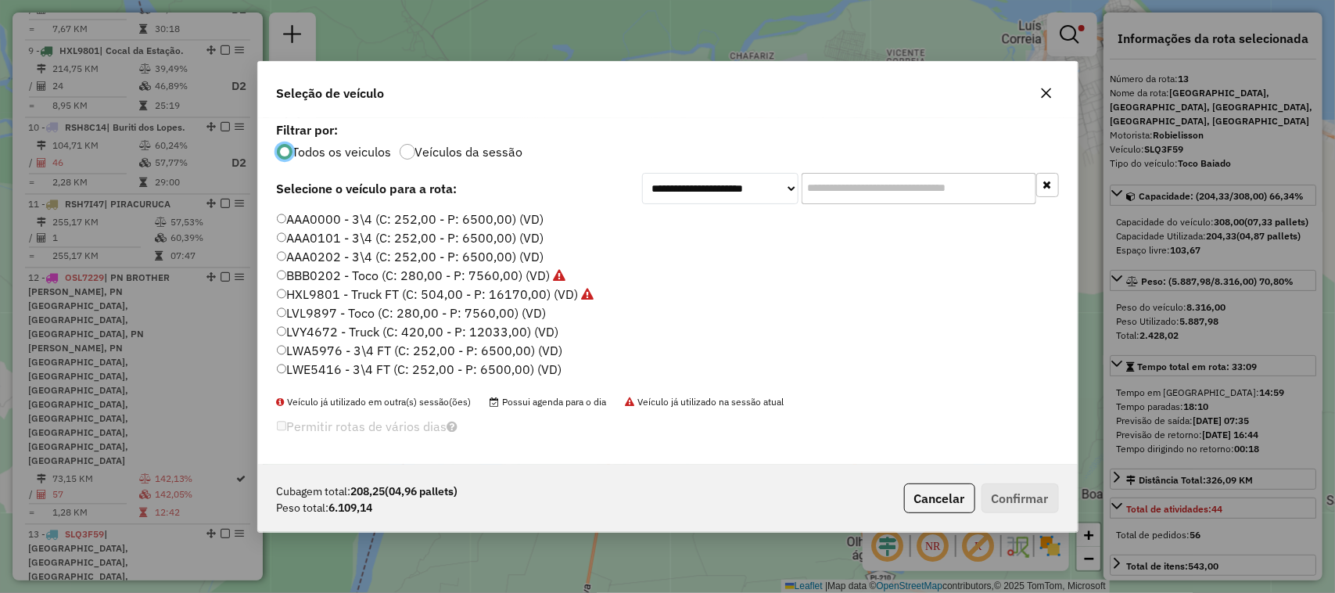
scroll to position [8, 5]
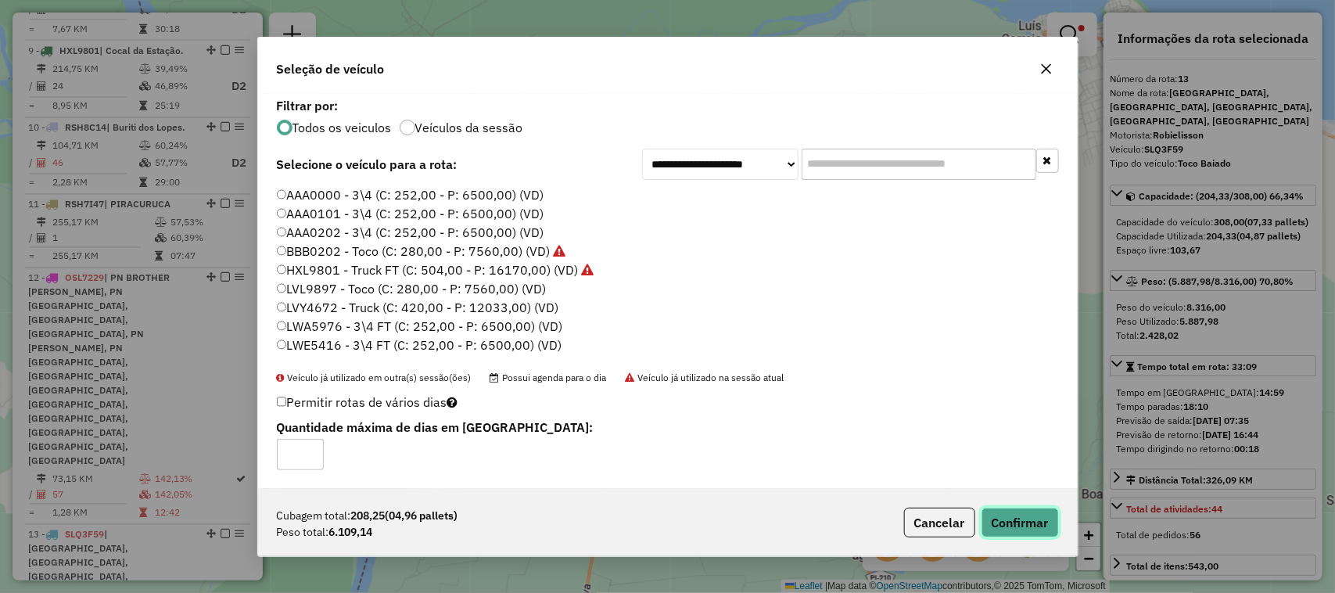
click at [1021, 529] on button "Confirmar" at bounding box center [1019, 522] width 77 height 30
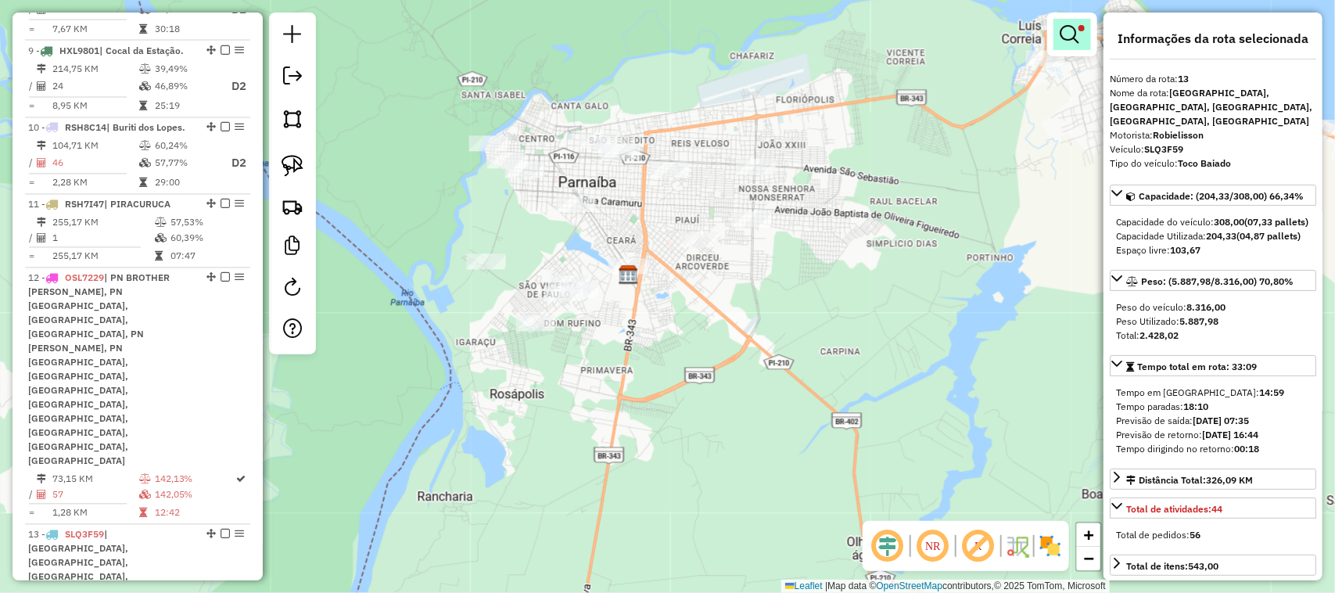
click at [1076, 32] on em at bounding box center [1068, 34] width 19 height 19
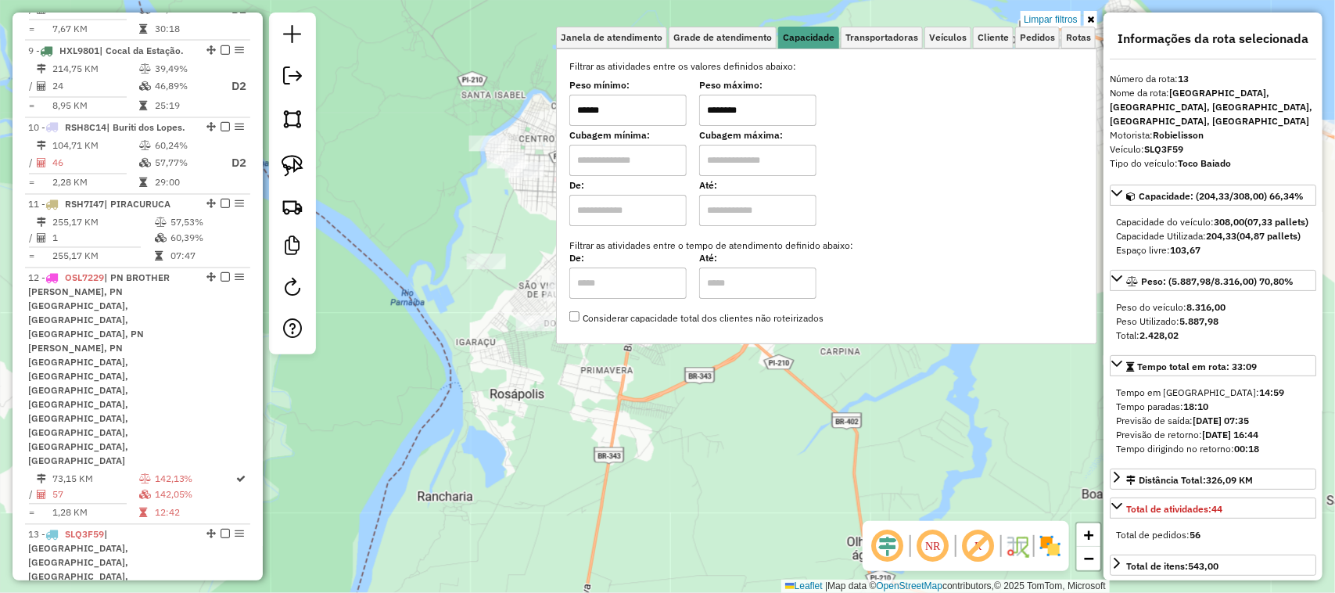
click at [951, 389] on div "Limpar filtros Janela de atendimento Grade de atendimento Capacidade Transporta…" at bounding box center [667, 296] width 1335 height 593
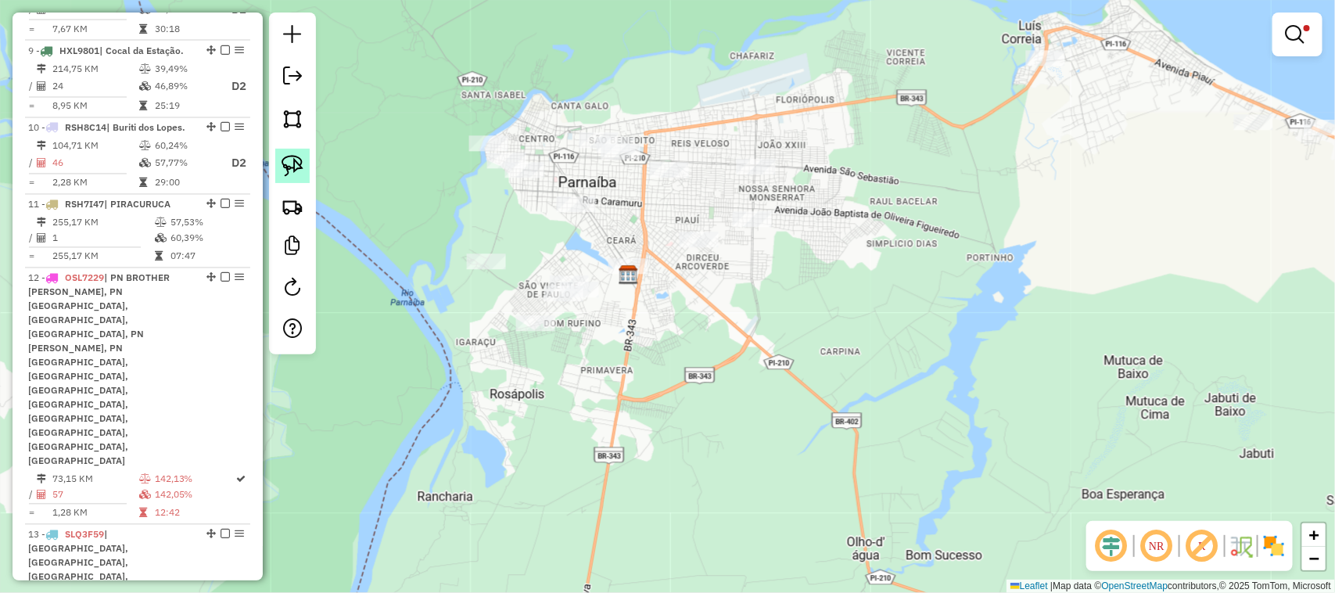
click at [291, 159] on img at bounding box center [292, 166] width 22 height 22
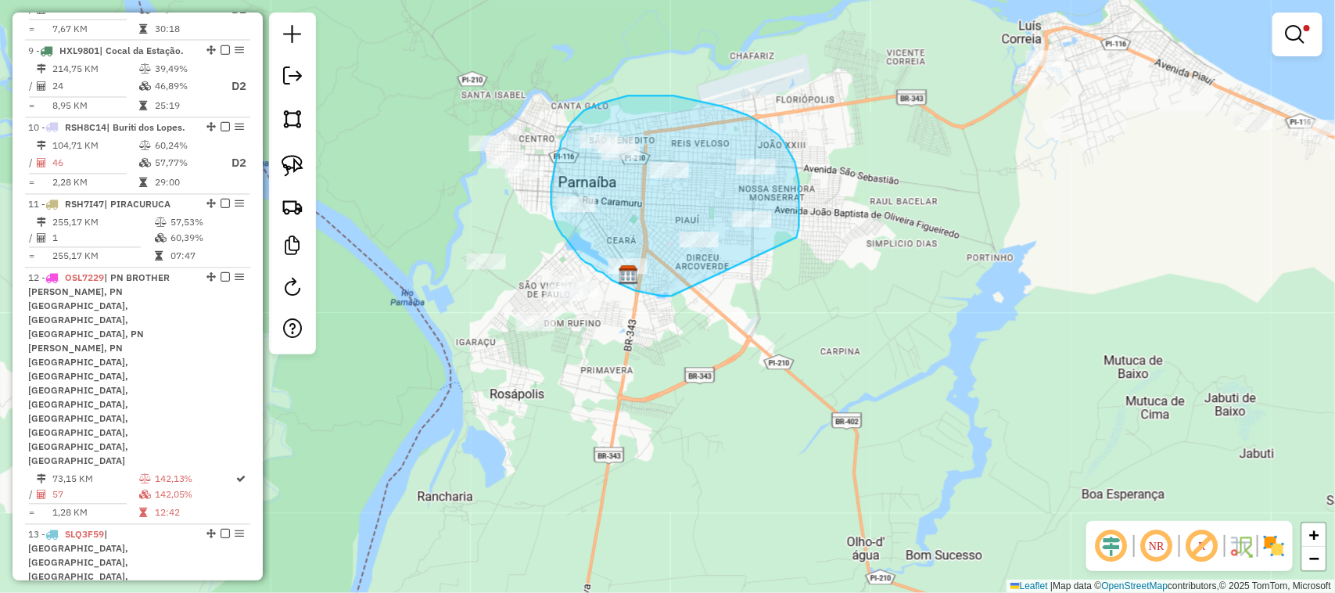
drag, startPoint x: 671, startPoint y: 296, endPoint x: 796, endPoint y: 237, distance: 138.2
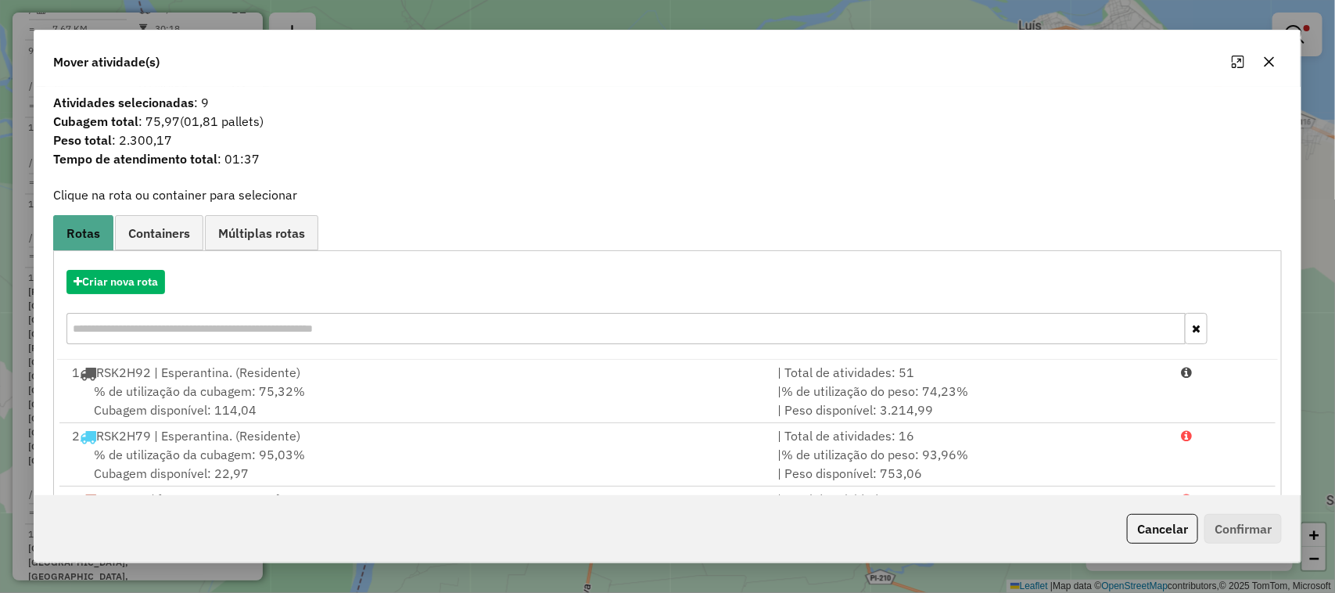
click at [1271, 59] on icon "button" at bounding box center [1269, 62] width 13 height 13
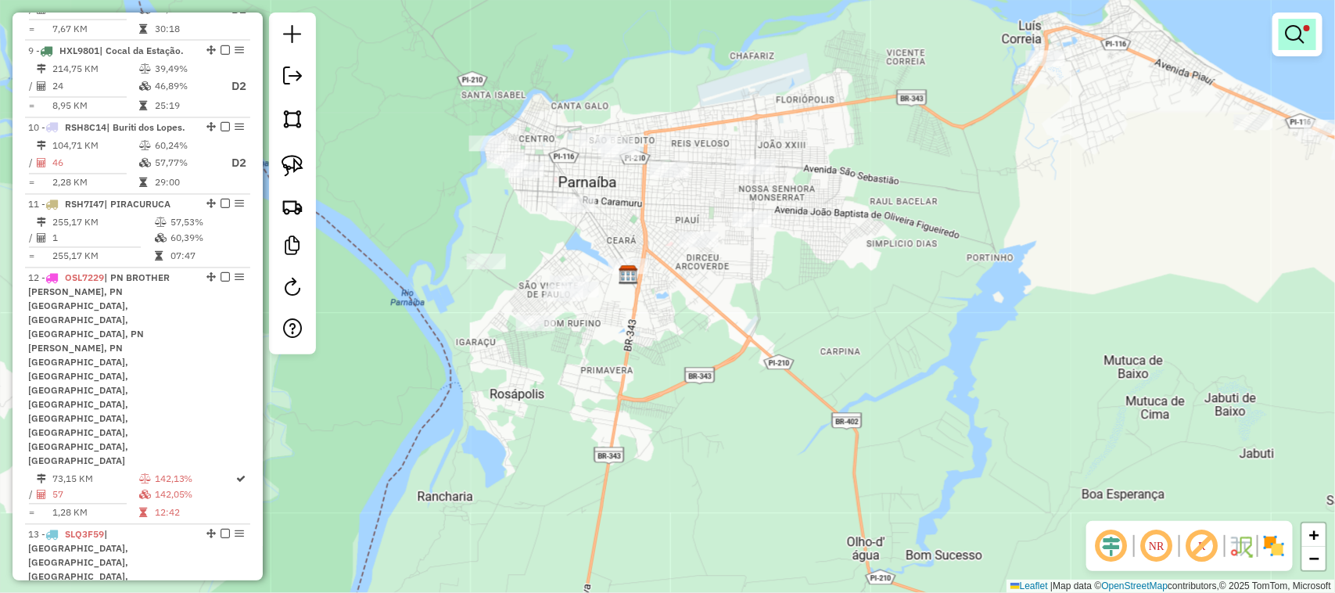
click at [1283, 44] on link at bounding box center [1297, 34] width 38 height 31
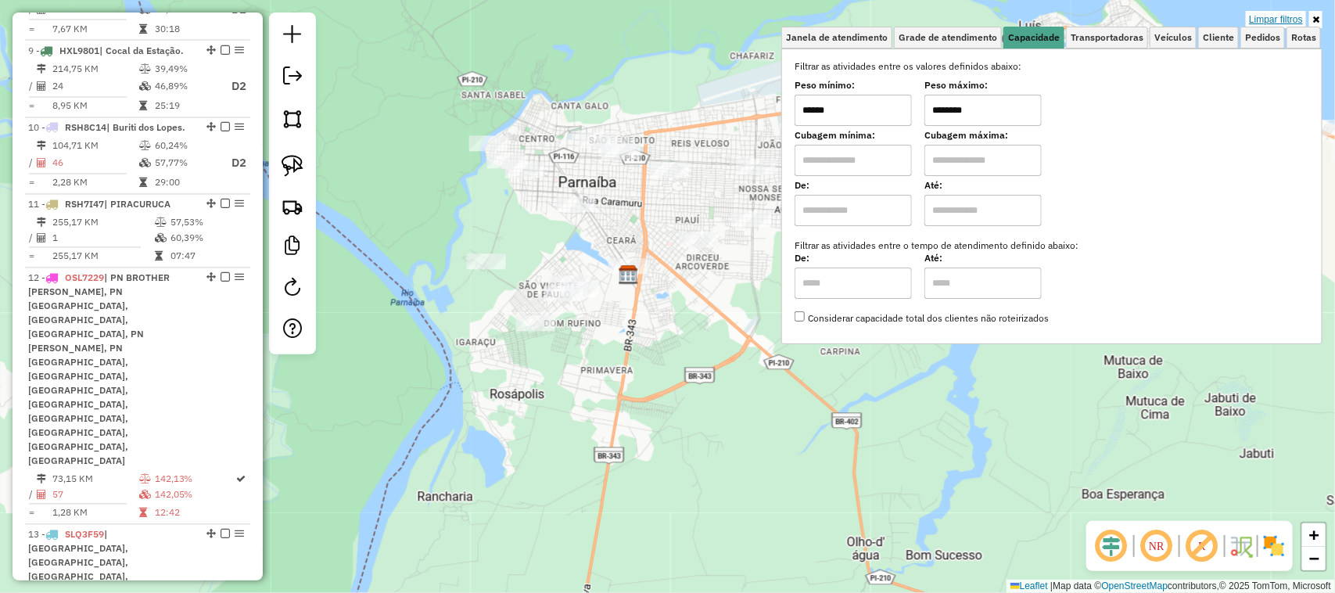
click at [1288, 17] on link "Limpar filtros" at bounding box center [1276, 19] width 60 height 17
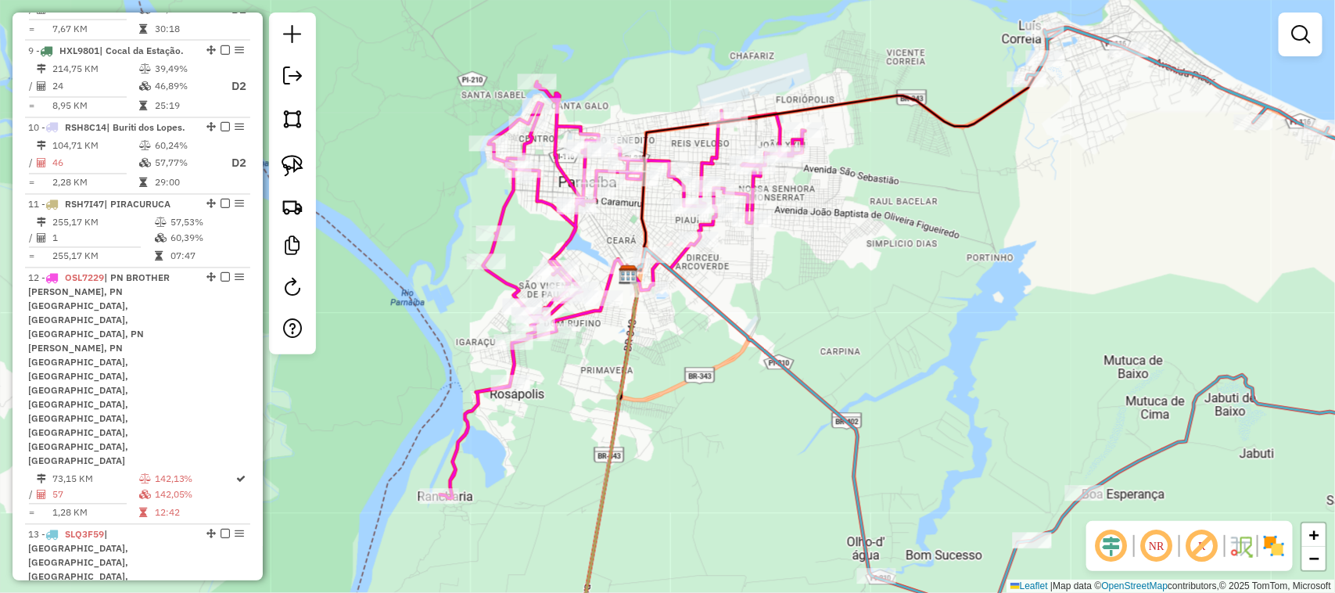
click at [843, 291] on div "Janela de atendimento Grade de atendimento Capacidade Transportadoras Veículos …" at bounding box center [667, 296] width 1335 height 593
click at [740, 306] on div "Janela de atendimento Grade de atendimento Capacidade Transportadoras Veículos …" at bounding box center [667, 296] width 1335 height 593
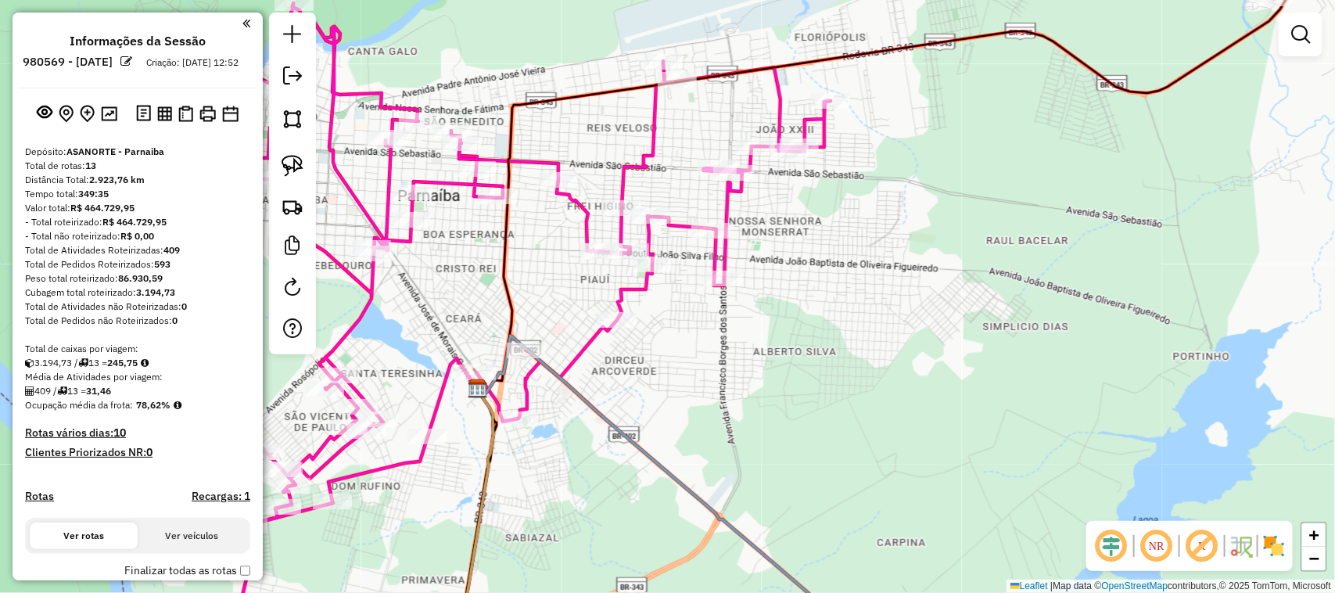
drag, startPoint x: 778, startPoint y: 250, endPoint x: 796, endPoint y: 287, distance: 40.9
click at [796, 287] on div "Janela de atendimento Grade de atendimento Capacidade Transportadoras Veículos …" at bounding box center [667, 296] width 1335 height 593
click at [291, 163] on img at bounding box center [292, 166] width 22 height 22
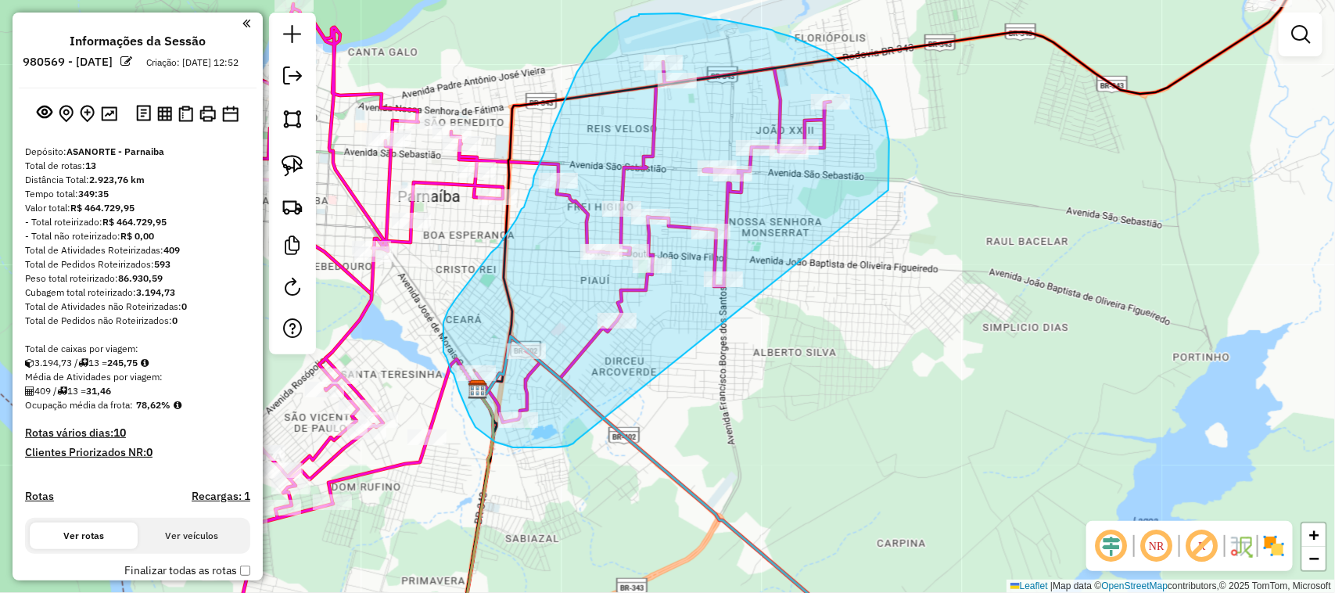
drag, startPoint x: 576, startPoint y: 440, endPoint x: 888, endPoint y: 190, distance: 399.9
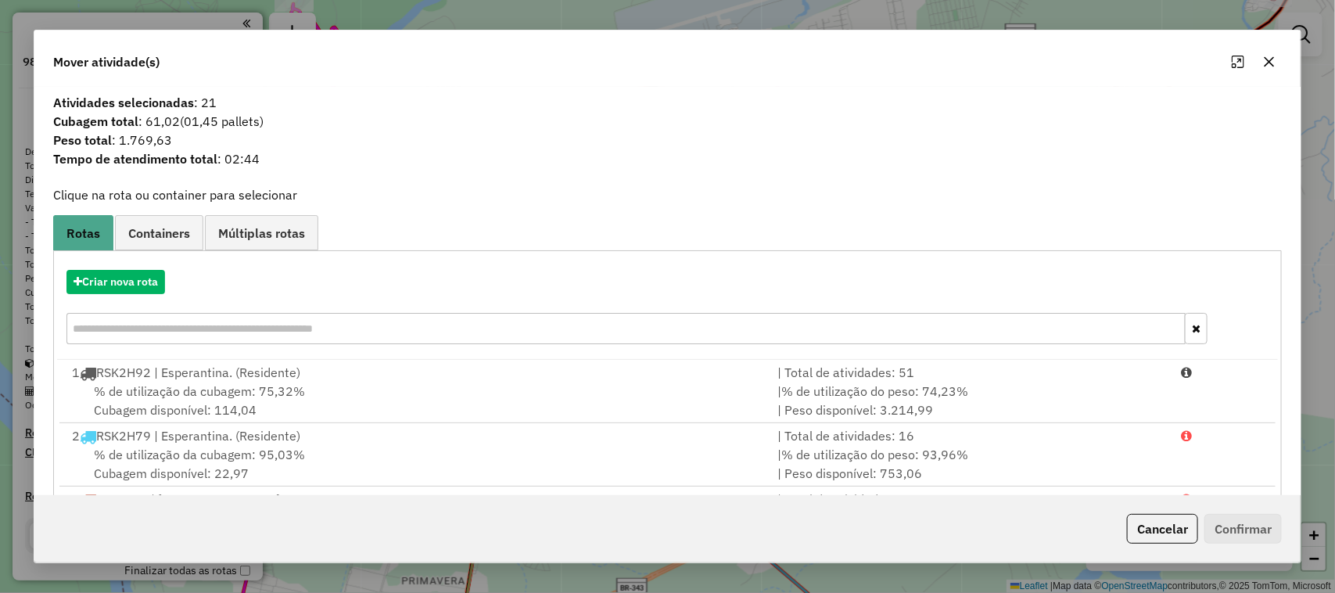
click at [1275, 59] on icon "button" at bounding box center [1269, 62] width 13 height 13
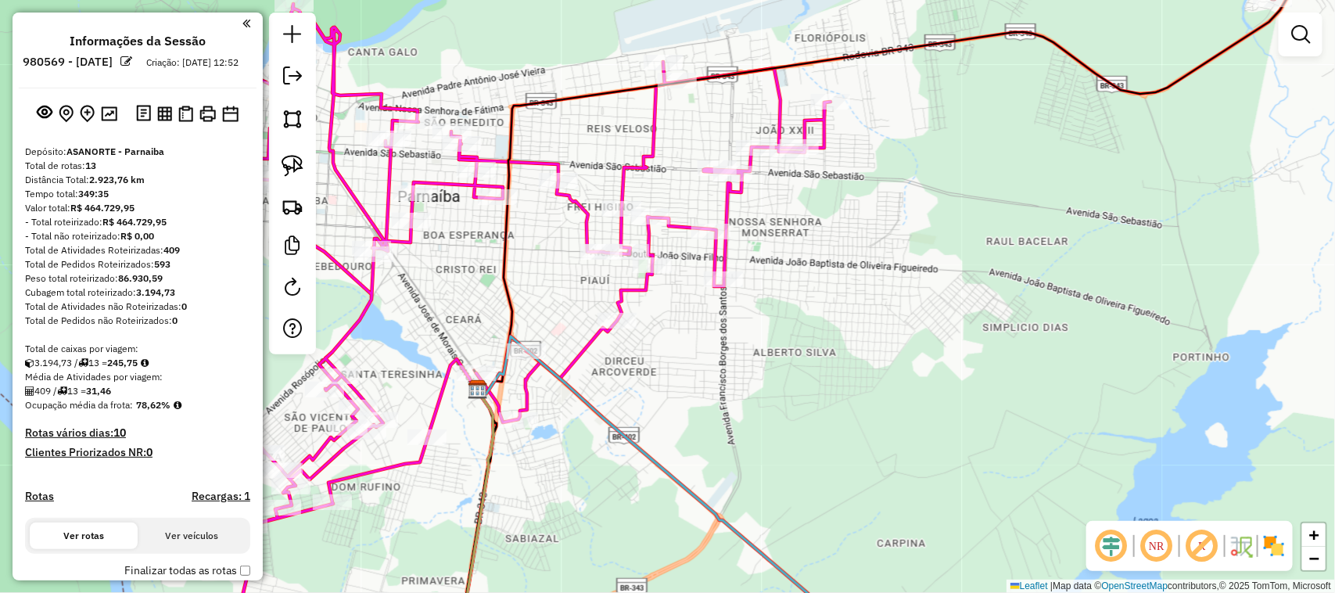
click at [483, 241] on div "Rota 12 - Placa OSL7229 12755 - FRAN BEBIDAS Rota 12 - Placa OSL7229 34169 - CO…" at bounding box center [667, 296] width 1335 height 593
select select "**********"
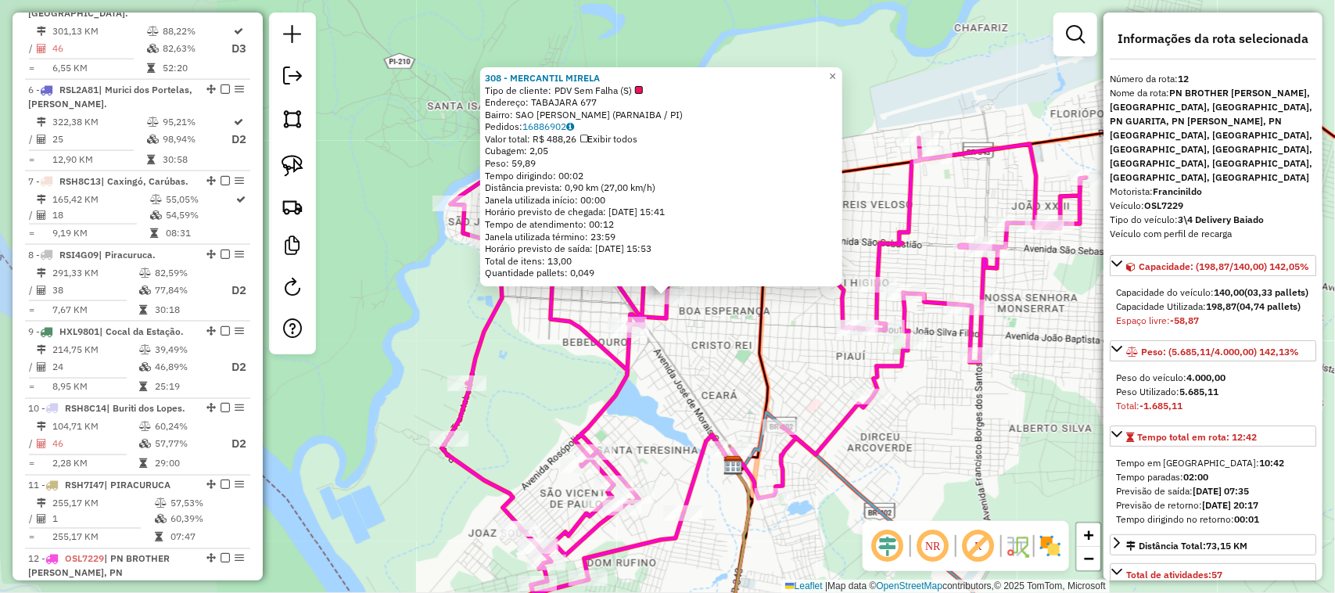
scroll to position [1255, 0]
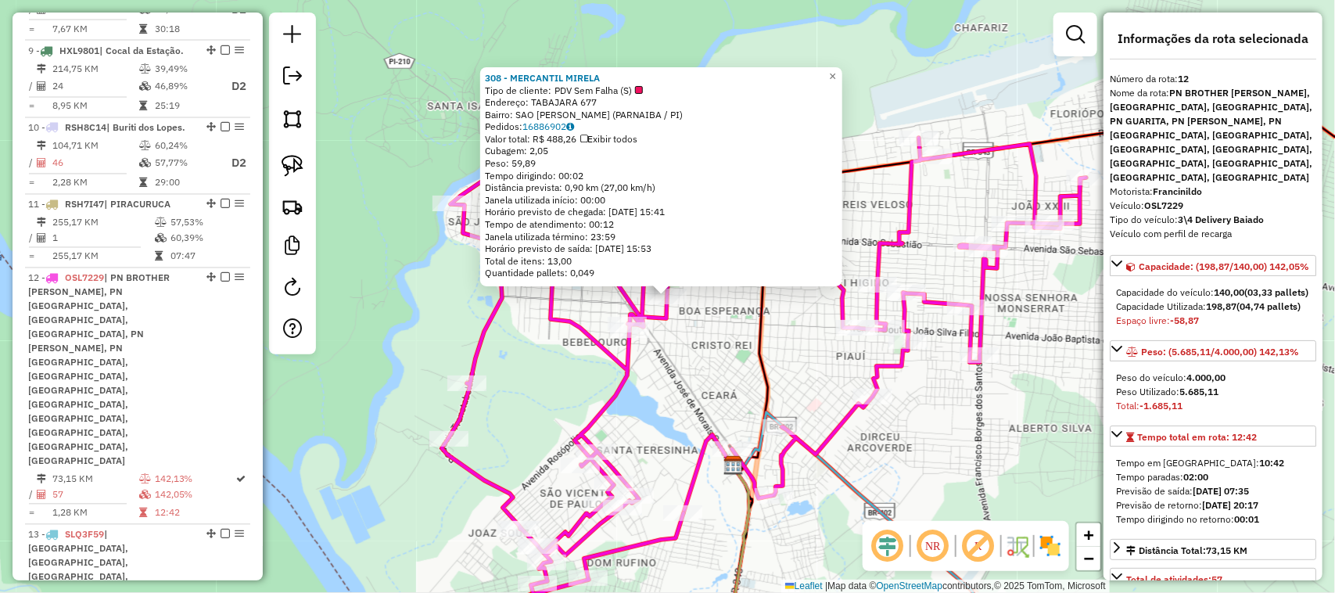
click at [704, 346] on div "308 - MERCANTIL MIRELA Tipo de cliente: PDV Sem Falha (S) Endereço: TABAJARA 67…" at bounding box center [667, 296] width 1335 height 593
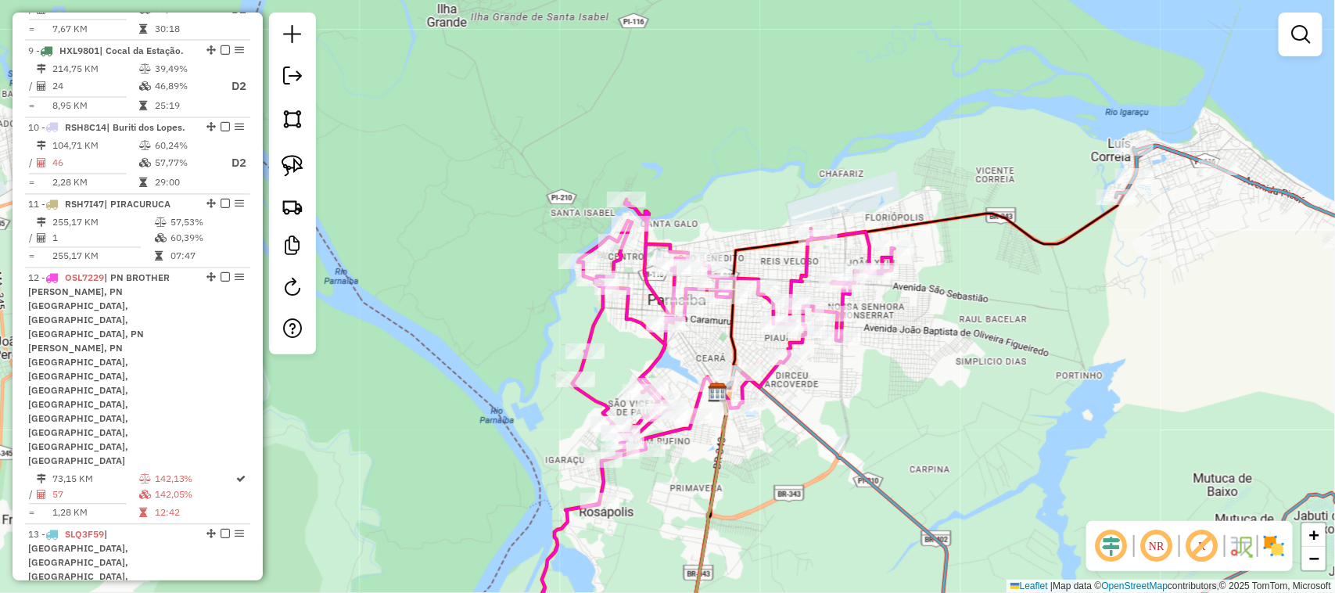
drag, startPoint x: 800, startPoint y: 442, endPoint x: 770, endPoint y: 357, distance: 90.3
click at [775, 366] on icon at bounding box center [834, 503] width 233 height 274
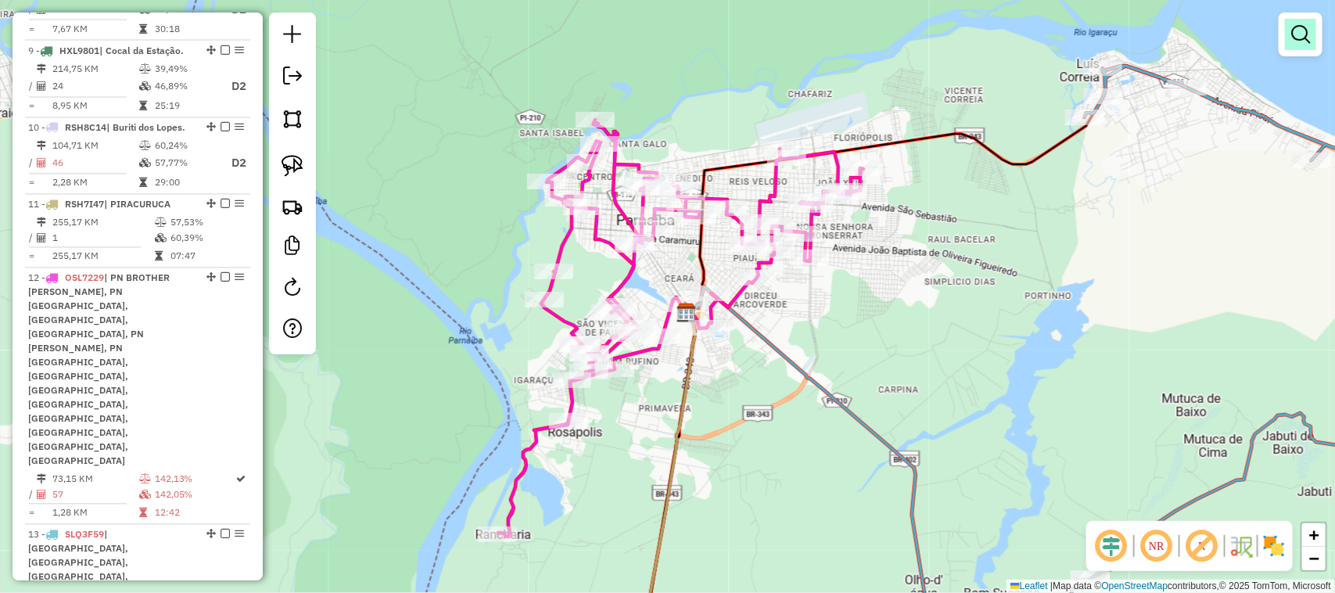
click at [1296, 32] on em at bounding box center [1300, 34] width 19 height 19
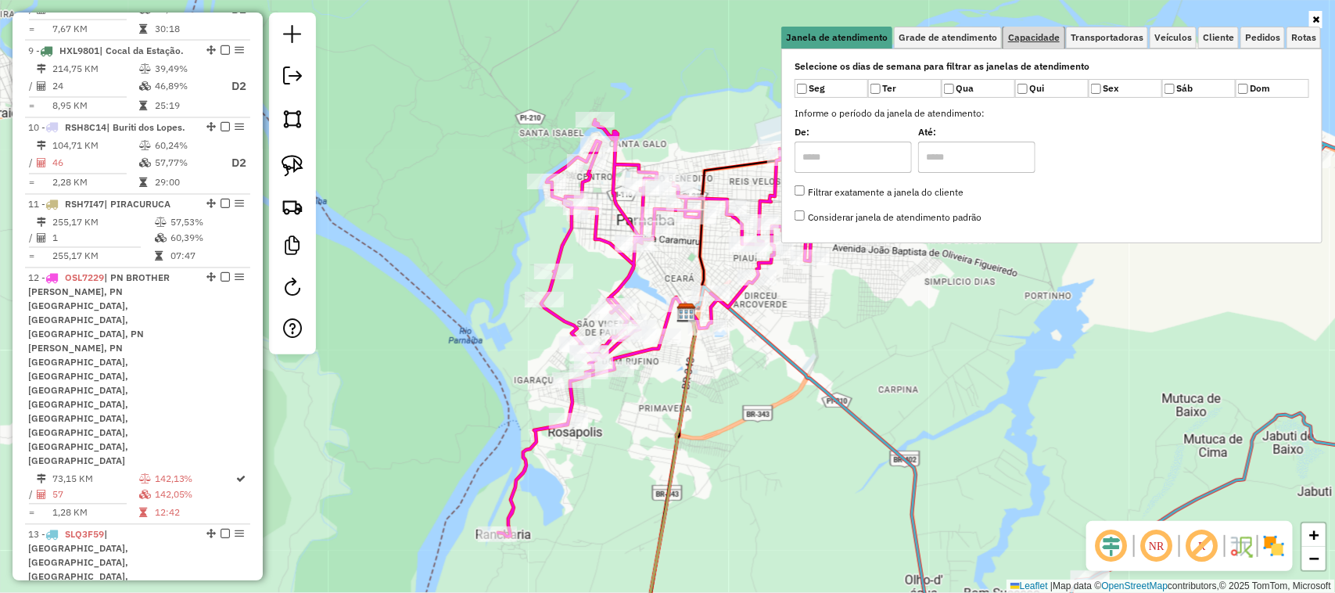
click at [1044, 36] on span "Capacidade" at bounding box center [1034, 37] width 52 height 9
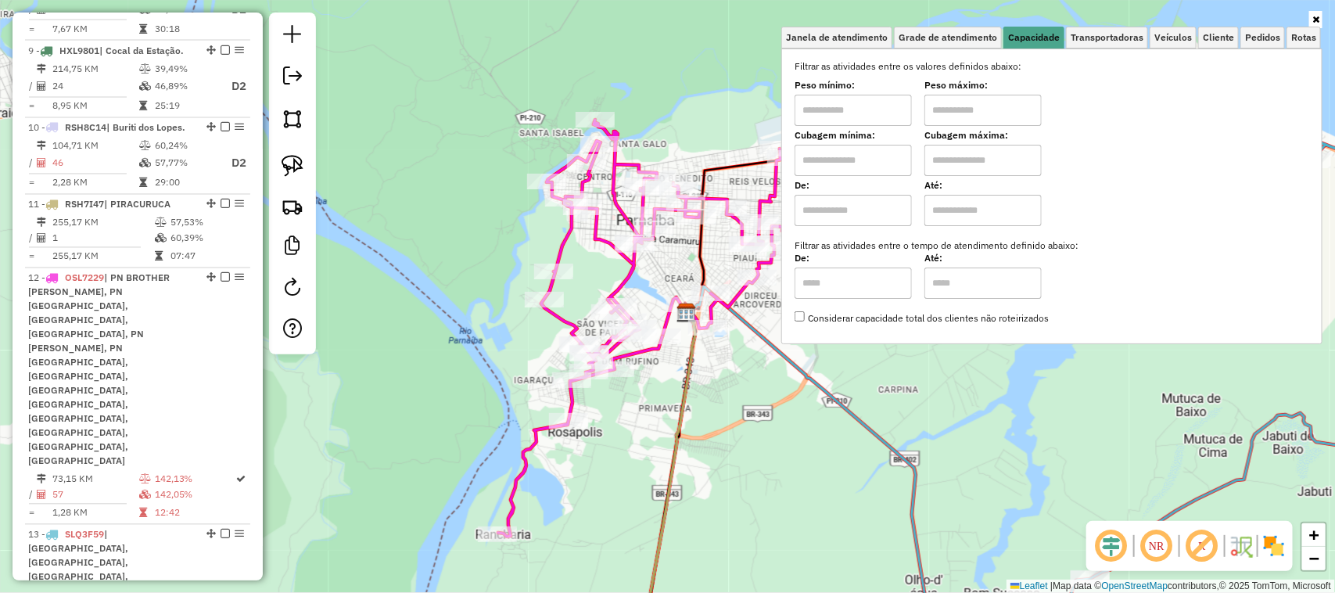
click at [814, 107] on input "text" at bounding box center [852, 110] width 117 height 31
type input "******"
click at [974, 111] on input "text" at bounding box center [982, 110] width 117 height 31
type input "********"
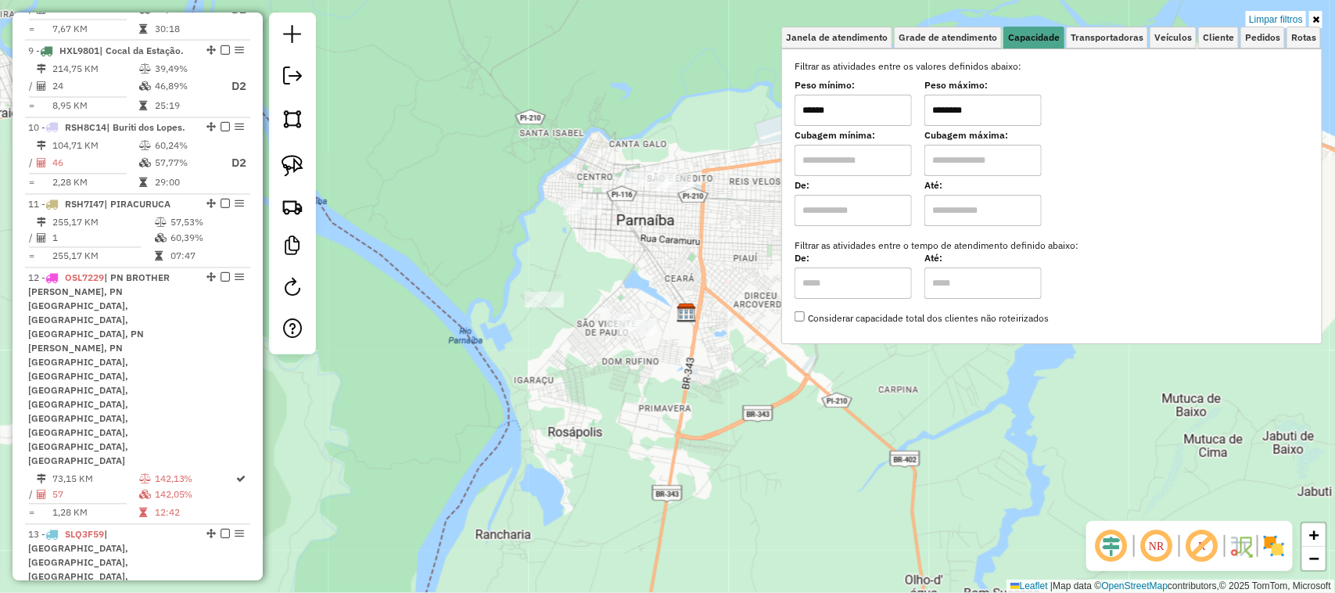
click at [978, 383] on div "Limpar filtros Janela de atendimento Grade de atendimento Capacidade Transporta…" at bounding box center [667, 296] width 1335 height 593
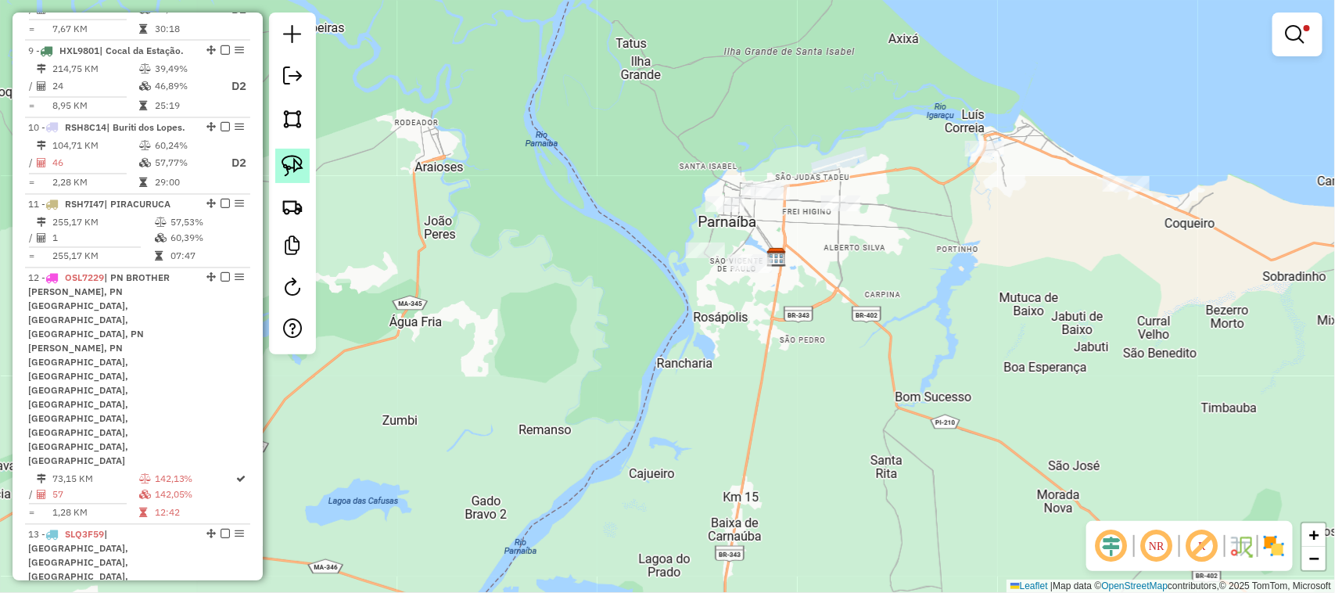
click at [294, 166] on img at bounding box center [292, 166] width 22 height 22
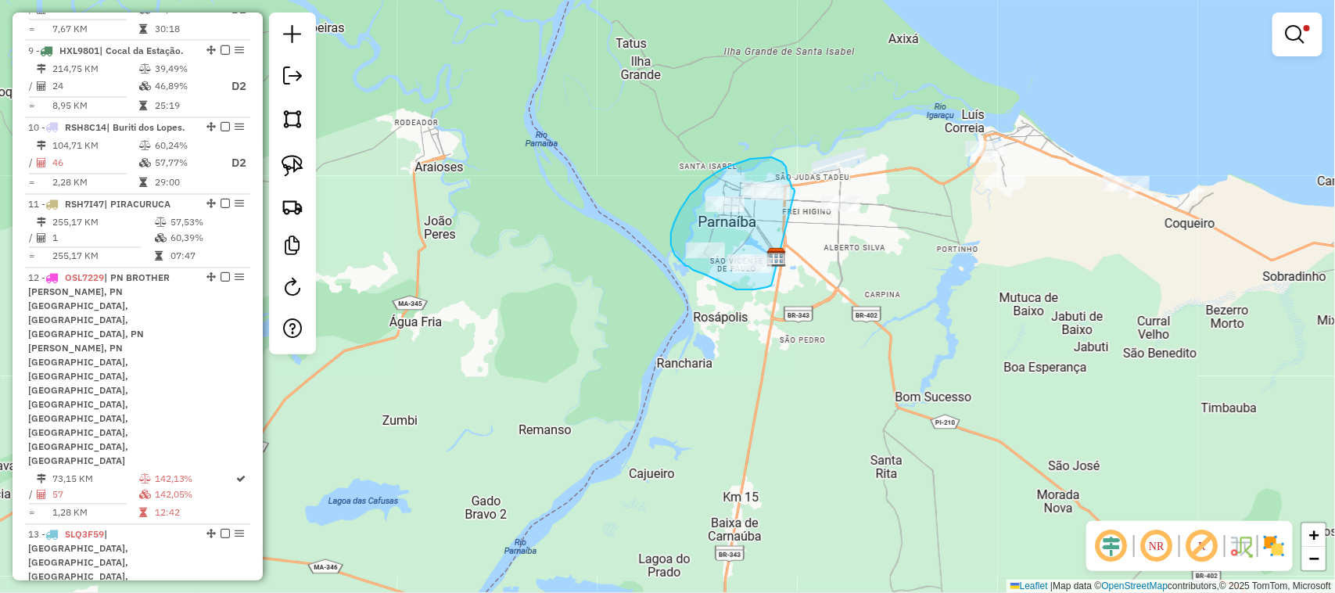
drag, startPoint x: 772, startPoint y: 284, endPoint x: 794, endPoint y: 192, distance: 94.2
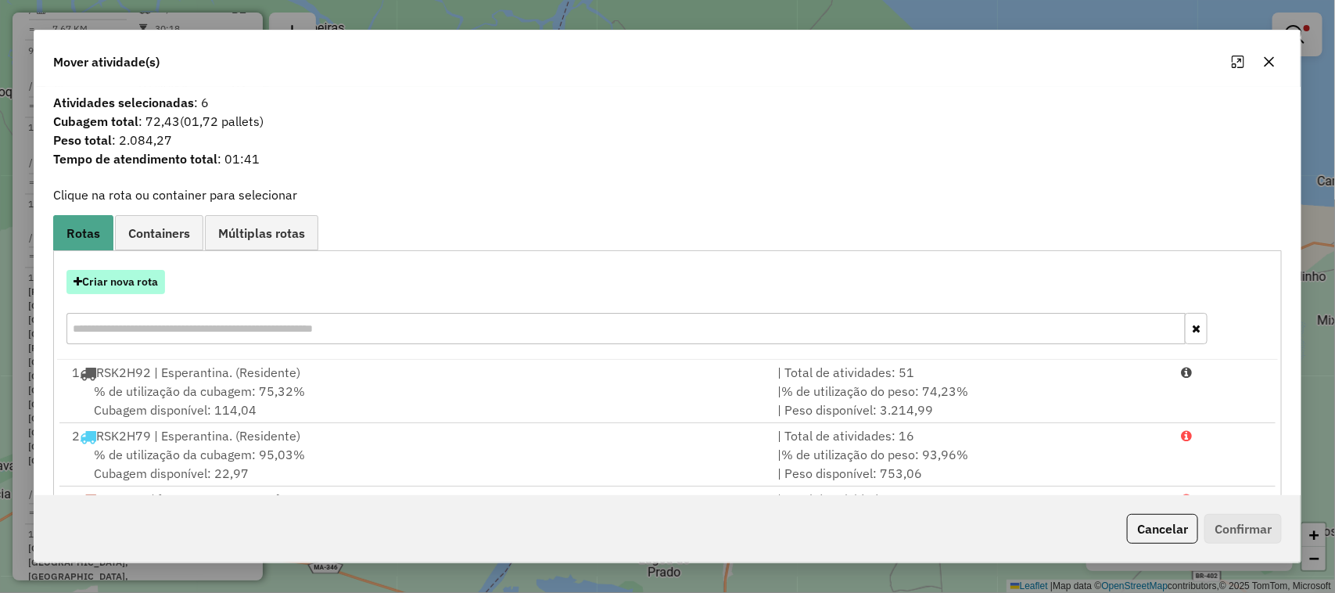
click at [131, 280] on button "Criar nova rota" at bounding box center [115, 282] width 99 height 24
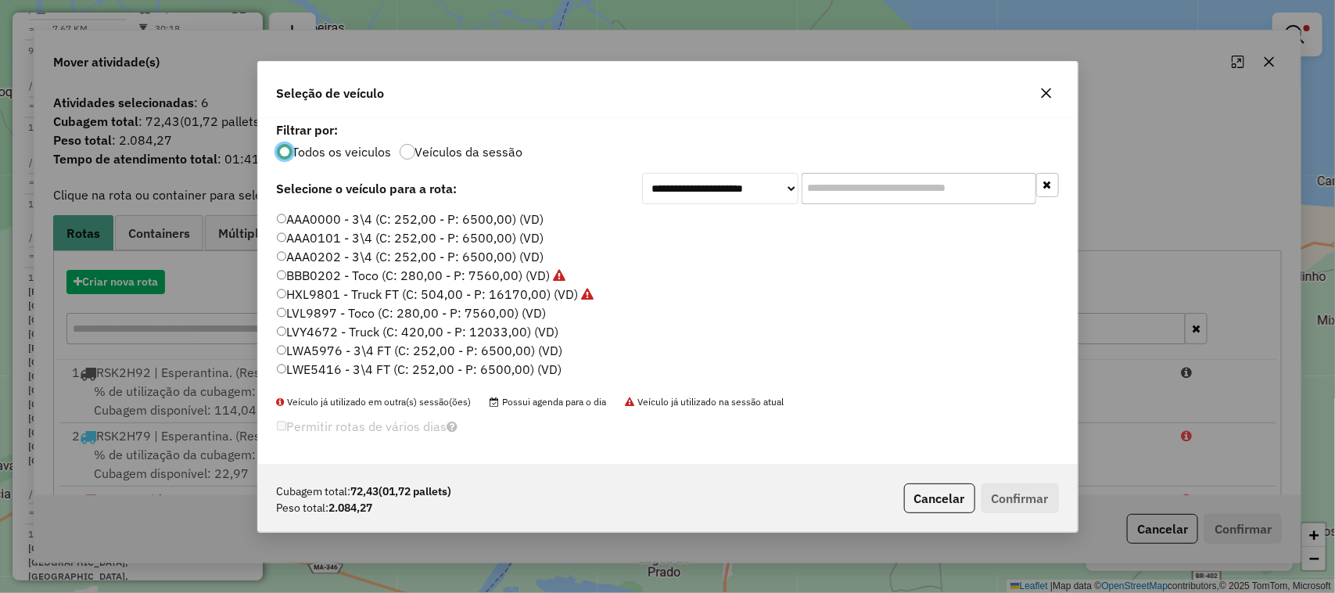
scroll to position [8, 5]
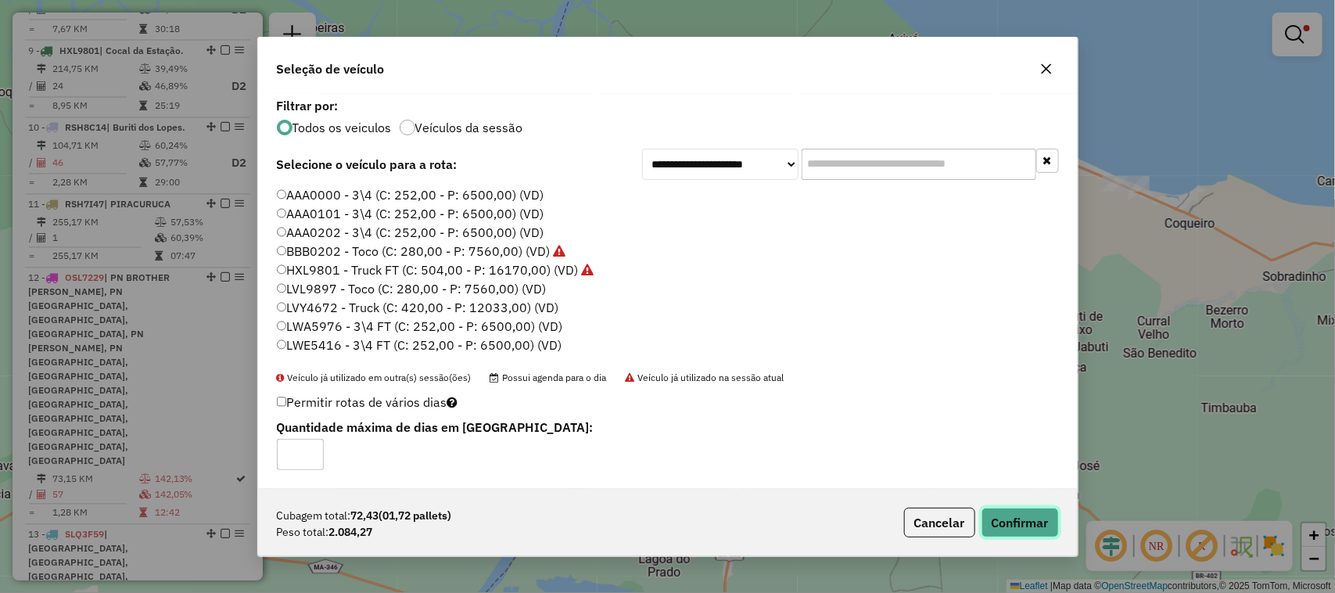
click at [1013, 522] on button "Confirmar" at bounding box center [1019, 522] width 77 height 30
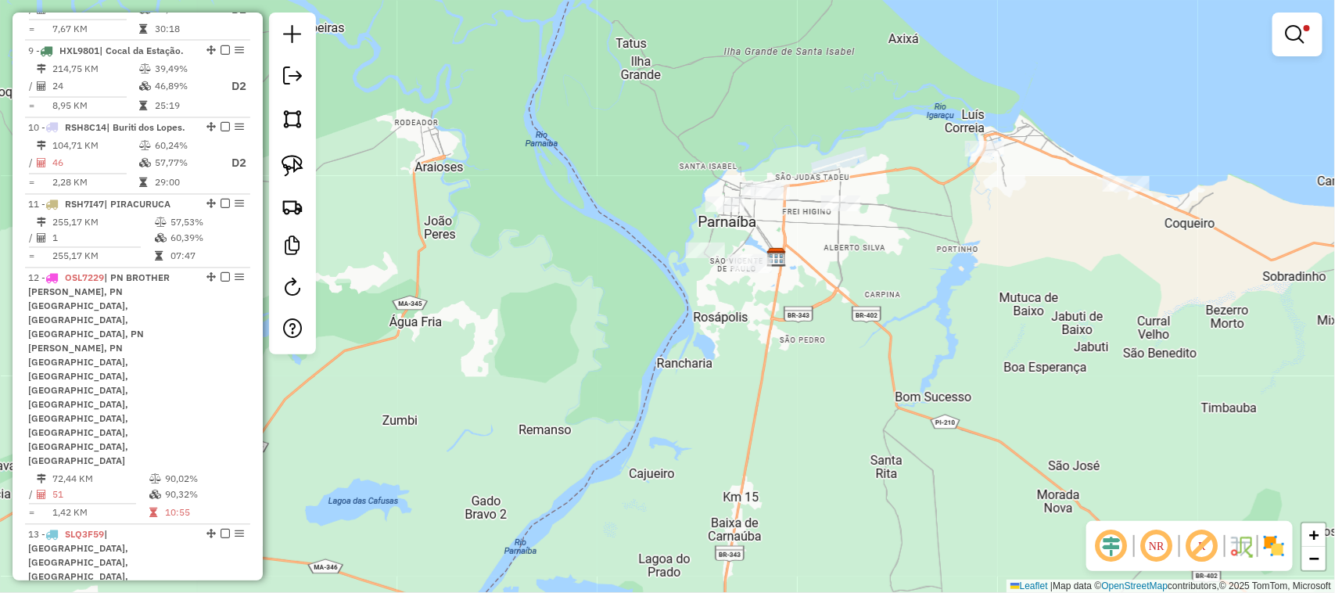
click at [721, 396] on div "Limpar filtros Janela de atendimento Grade de atendimento Capacidade Transporta…" at bounding box center [667, 296] width 1335 height 593
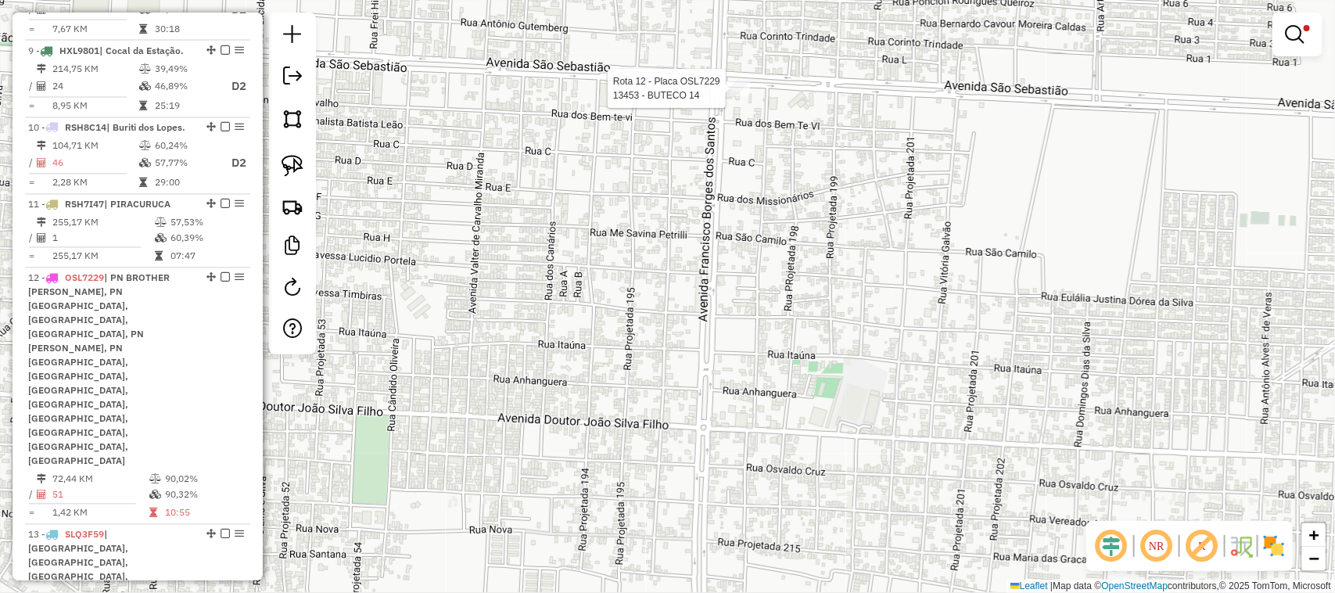
select select "**********"
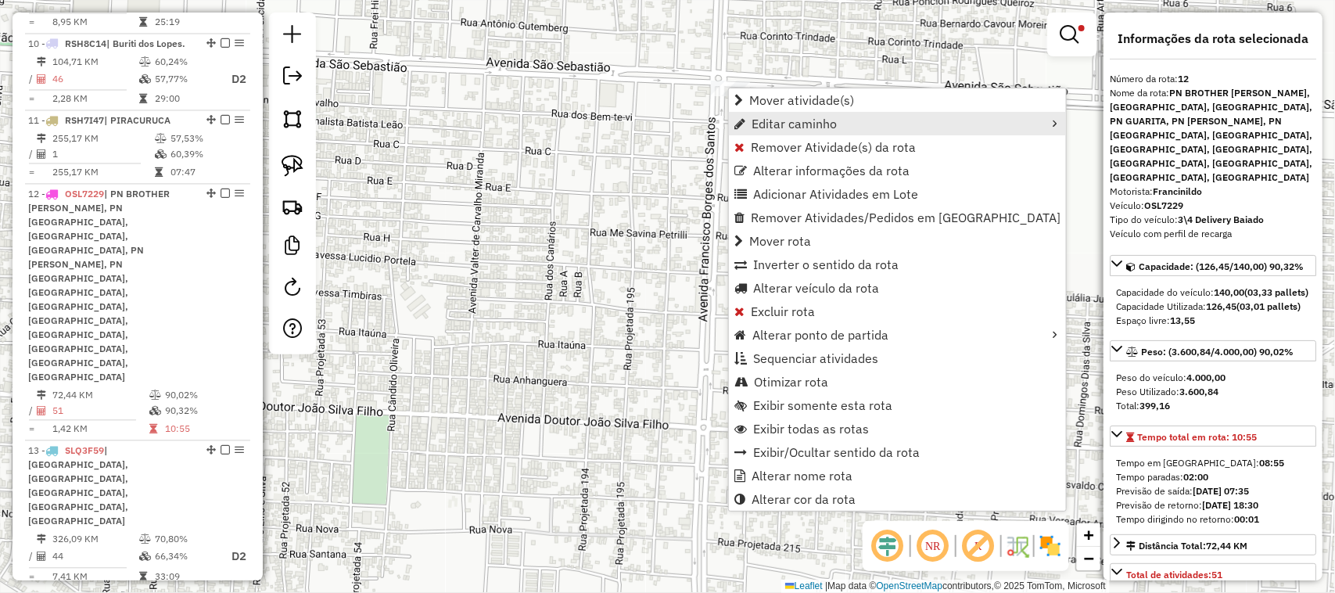
scroll to position [1357, 0]
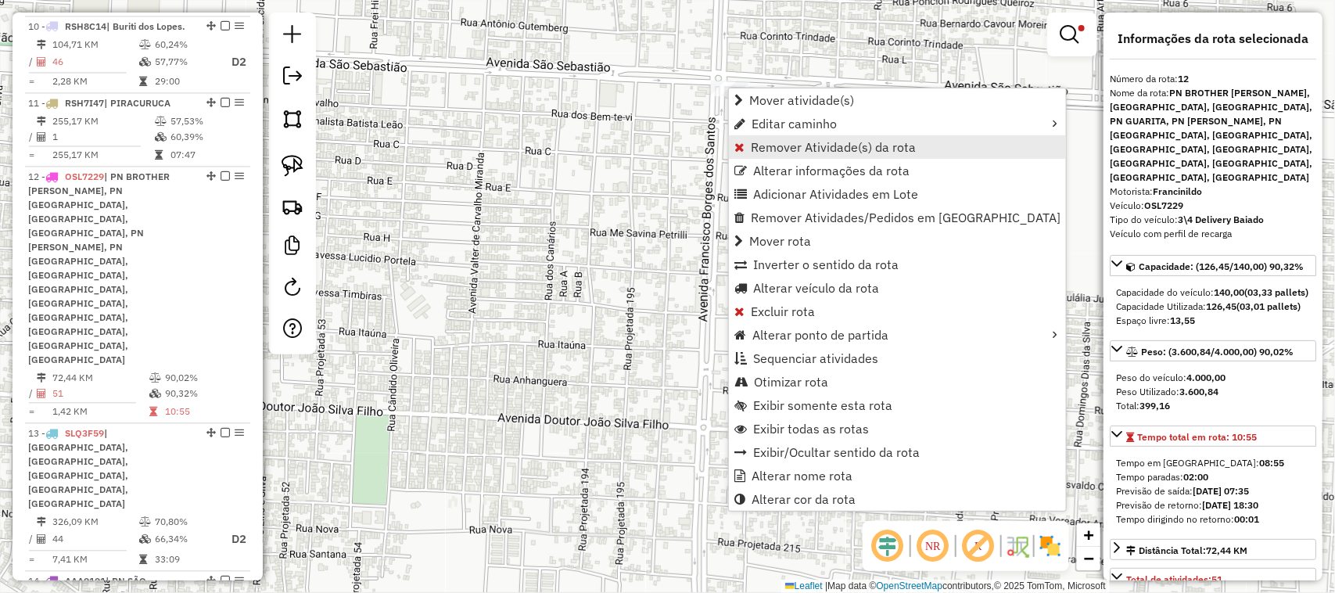
click at [798, 141] on span "Remover Atividade(s) da rota" at bounding box center [833, 147] width 165 height 13
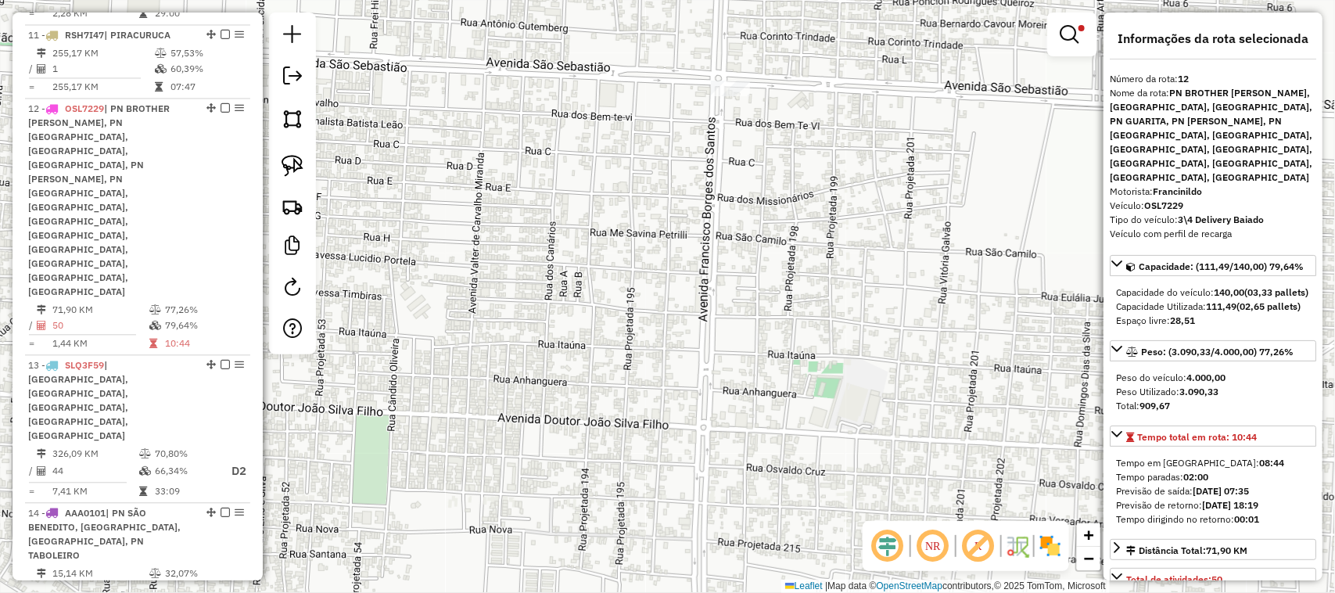
scroll to position [1497, 0]
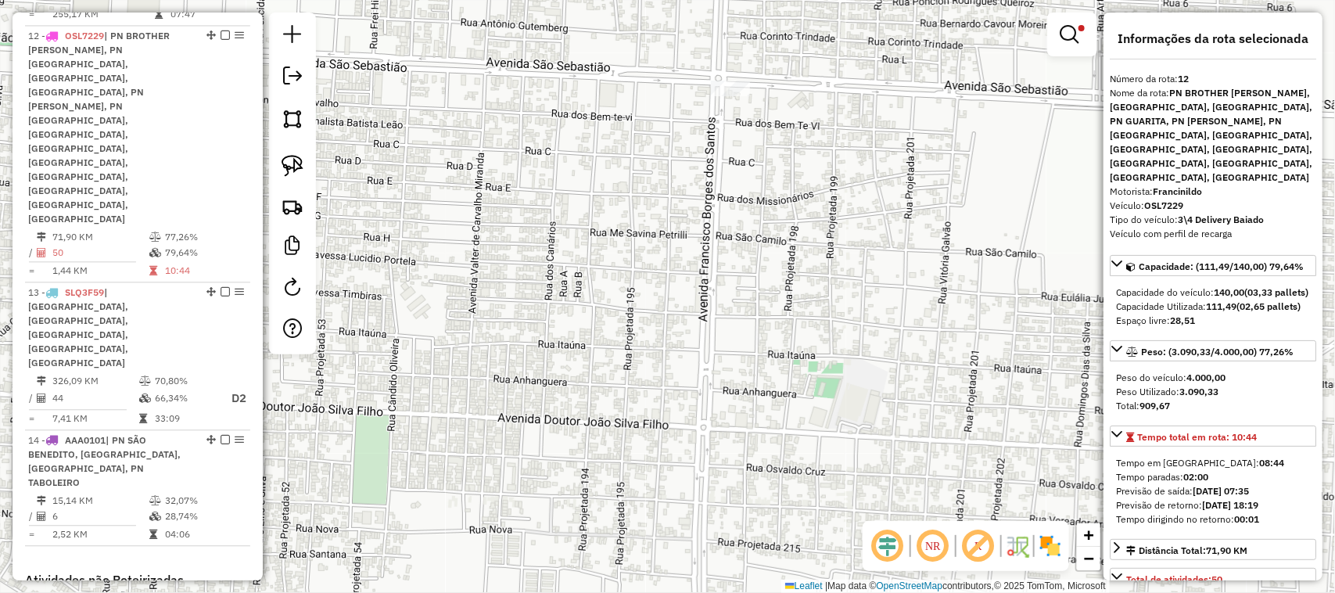
click at [821, 329] on div "Limpar filtros Janela de atendimento Grade de atendimento Capacidade Transporta…" at bounding box center [667, 296] width 1335 height 593
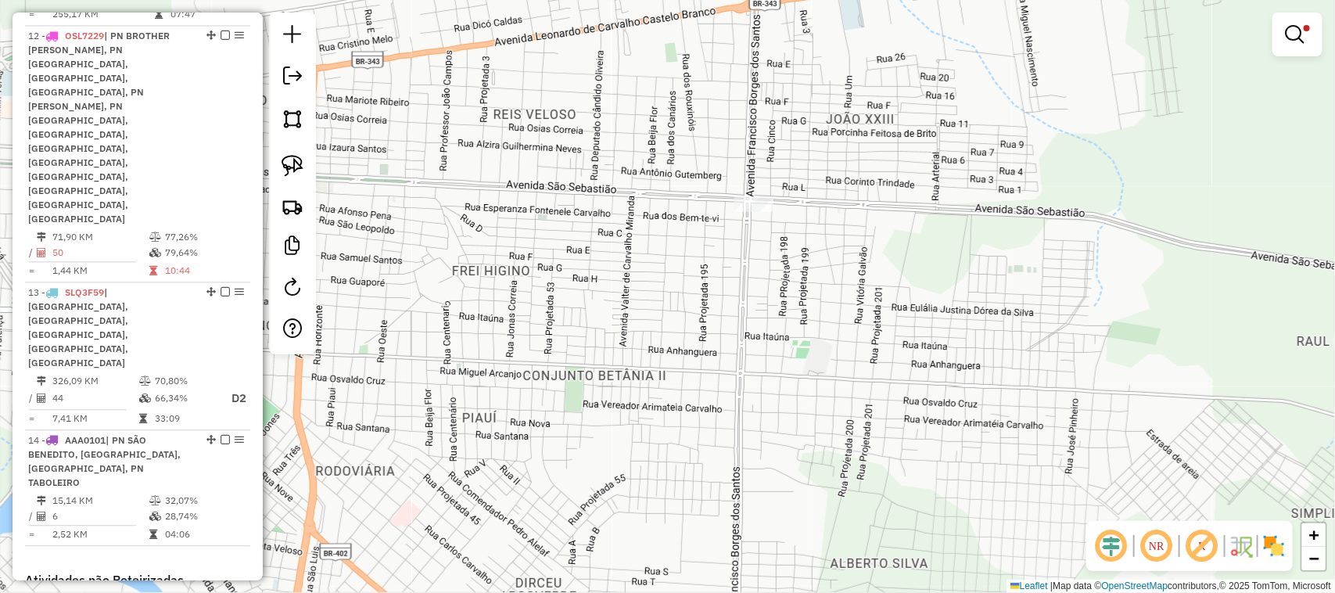
drag, startPoint x: 505, startPoint y: 327, endPoint x: 600, endPoint y: 231, distance: 134.4
click at [595, 235] on div "Limpar filtros Janela de atendimento Grade de atendimento Capacidade Transporta…" at bounding box center [667, 296] width 1335 height 593
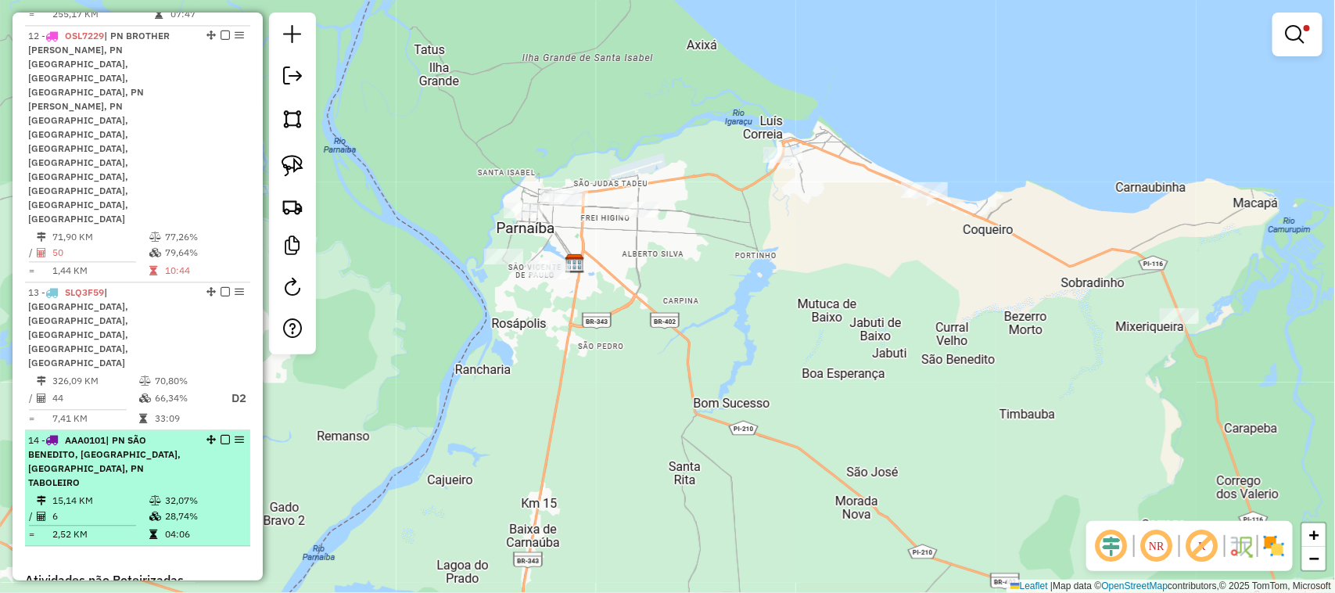
click at [108, 434] on span "| PN SÃO BENEDITO, [GEOGRAPHIC_DATA], [GEOGRAPHIC_DATA], PN TABOLEIRO" at bounding box center [104, 461] width 152 height 54
select select "**********"
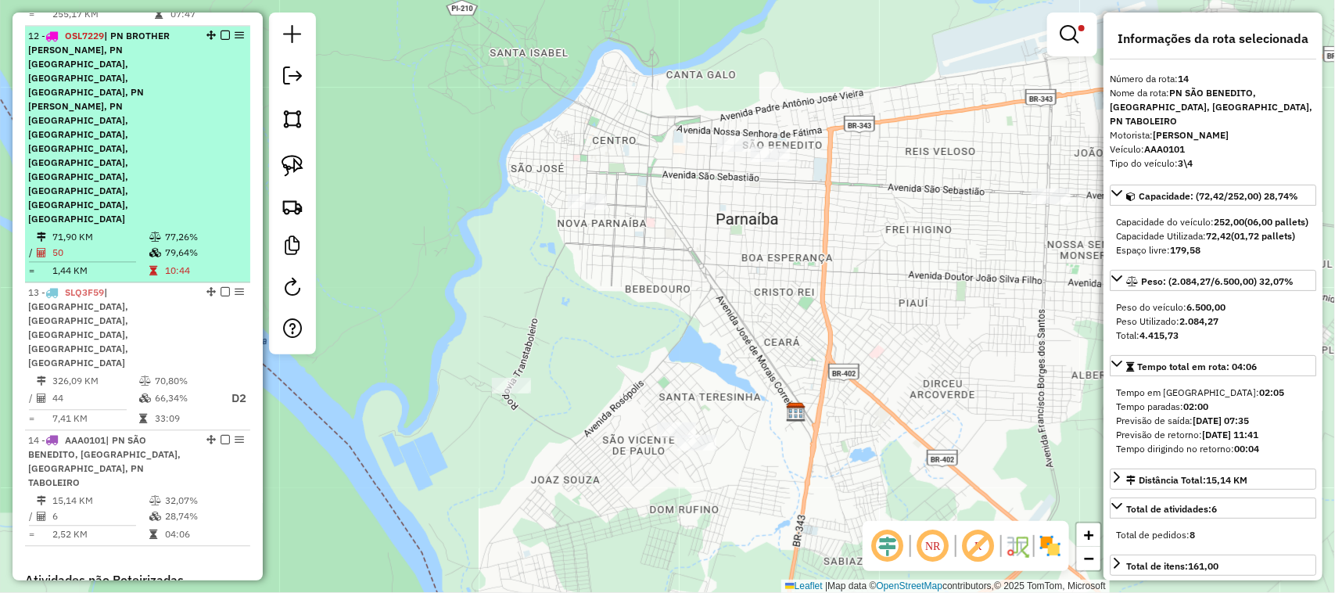
click at [67, 55] on span "| PN BROTHER [PERSON_NAME], PN [GEOGRAPHIC_DATA], [GEOGRAPHIC_DATA], [GEOGRAPHI…" at bounding box center [99, 127] width 142 height 195
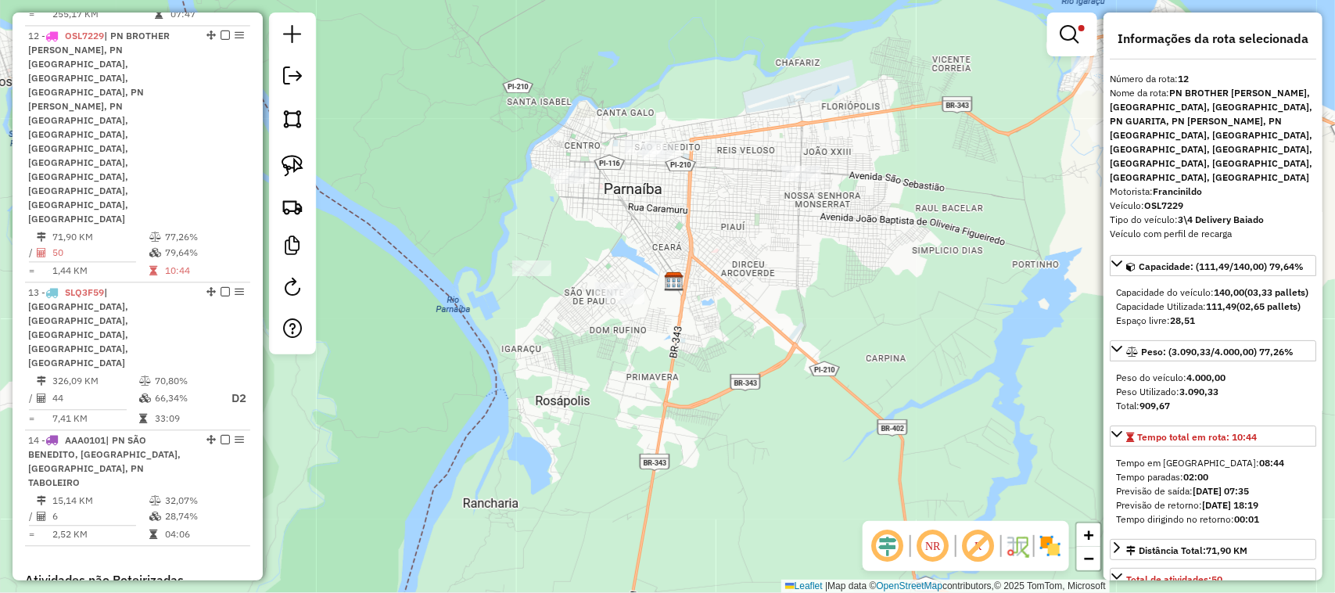
click at [712, 239] on div "Limpar filtros Janela de atendimento Grade de atendimento Capacidade Transporta…" at bounding box center [667, 296] width 1335 height 593
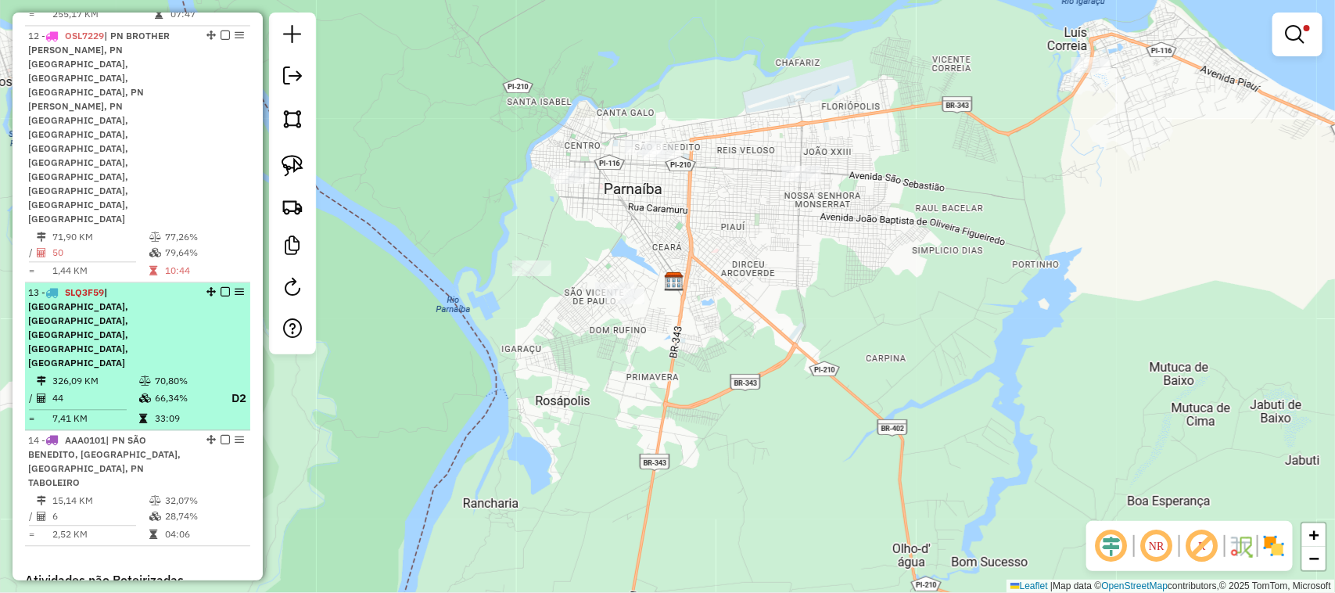
click at [69, 373] on td "326,09 KM" at bounding box center [95, 381] width 87 height 16
select select "**********"
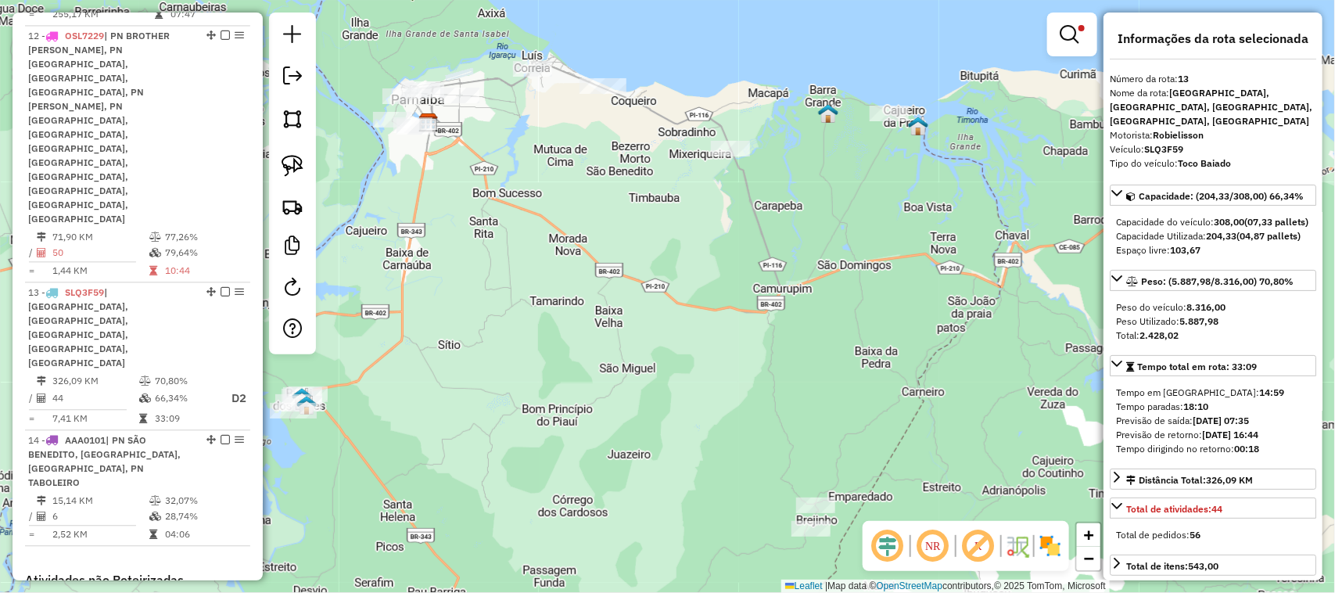
drag, startPoint x: 432, startPoint y: 199, endPoint x: 550, endPoint y: 352, distance: 192.8
click at [549, 350] on div "Limpar filtros Janela de atendimento Grade de atendimento Capacidade Transporta…" at bounding box center [667, 296] width 1335 height 593
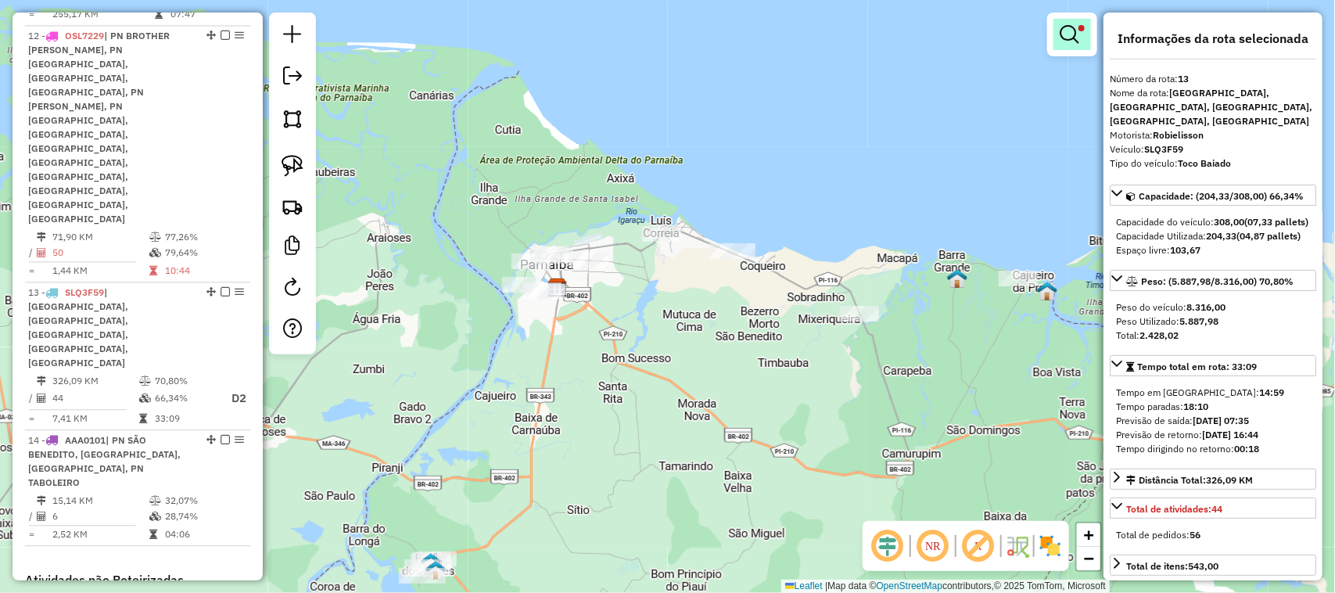
click at [1076, 33] on em at bounding box center [1068, 34] width 19 height 19
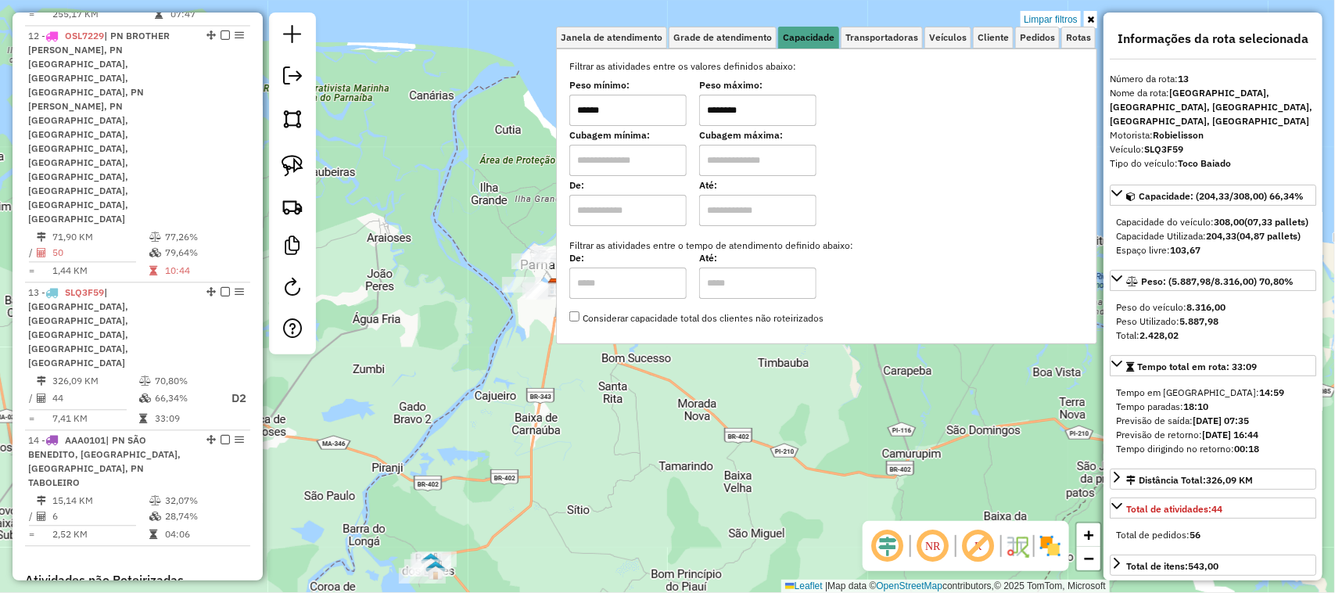
click at [619, 107] on input "******" at bounding box center [627, 110] width 117 height 31
type input "******"
click at [1089, 22] on icon at bounding box center [1090, 19] width 7 height 9
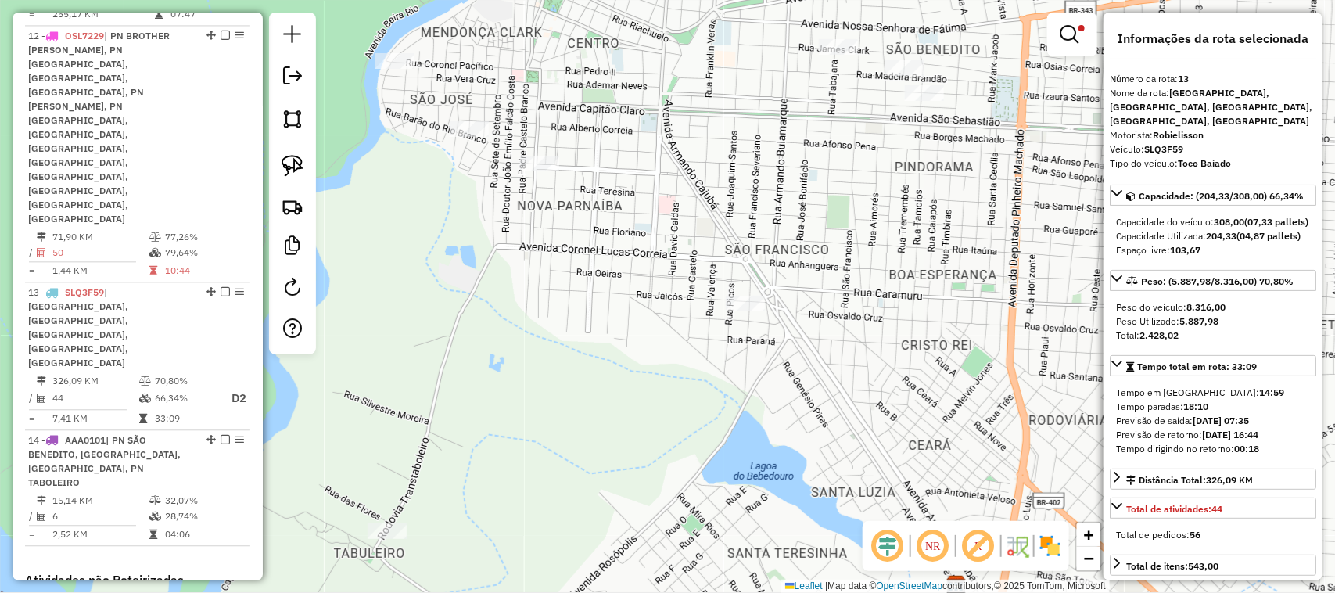
drag, startPoint x: 572, startPoint y: 291, endPoint x: 588, endPoint y: 303, distance: 19.5
click at [588, 302] on div "Limpar filtros Janela de atendimento Grade de atendimento Capacidade Transporta…" at bounding box center [667, 296] width 1335 height 593
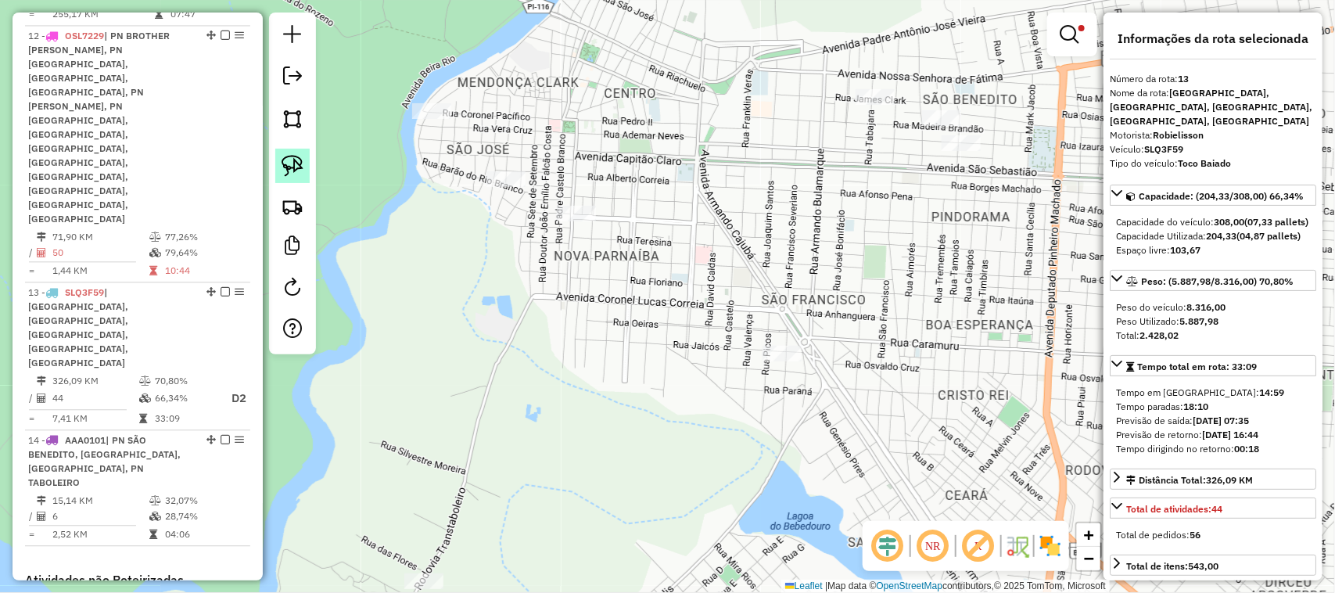
click at [295, 166] on img at bounding box center [292, 166] width 22 height 22
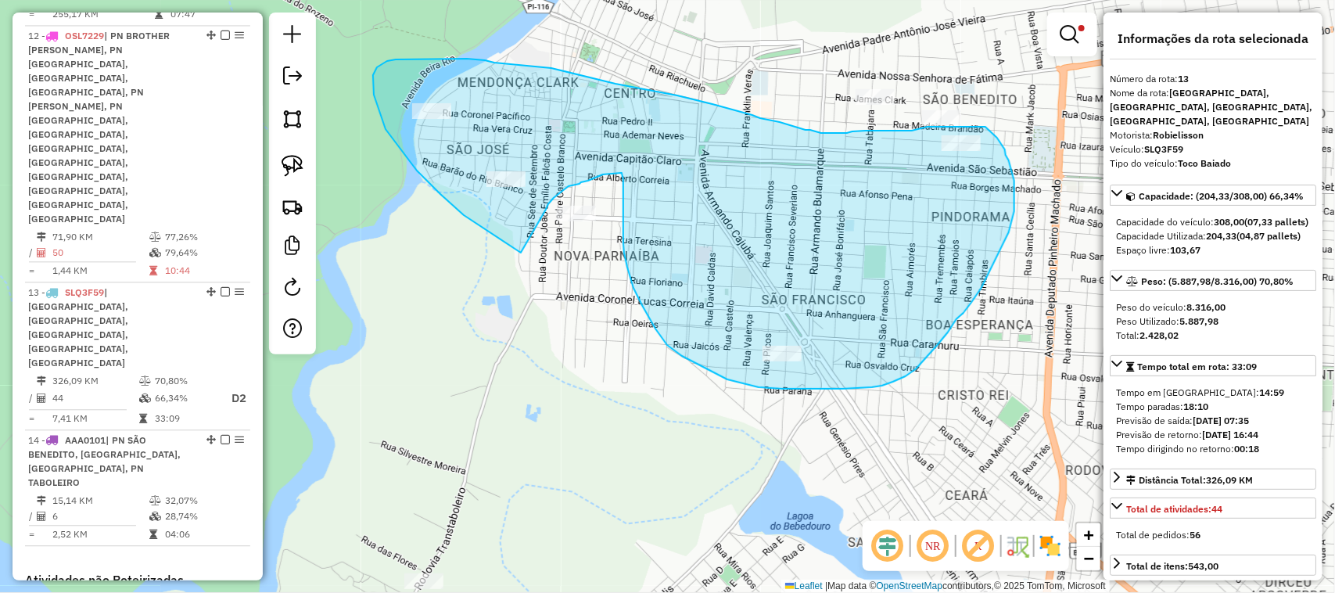
drag, startPoint x: 521, startPoint y: 253, endPoint x: 546, endPoint y: 210, distance: 49.8
click at [546, 210] on div "Limpar filtros Janela de atendimento Grade de atendimento Capacidade Transporta…" at bounding box center [667, 296] width 1335 height 593
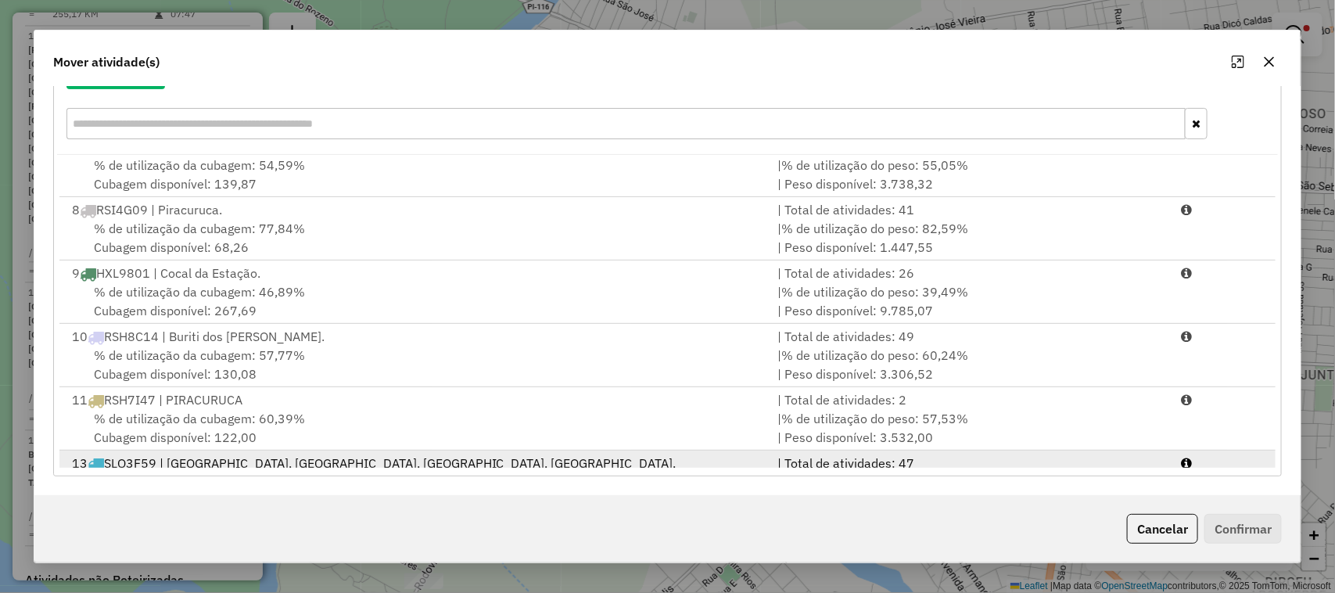
scroll to position [512, 0]
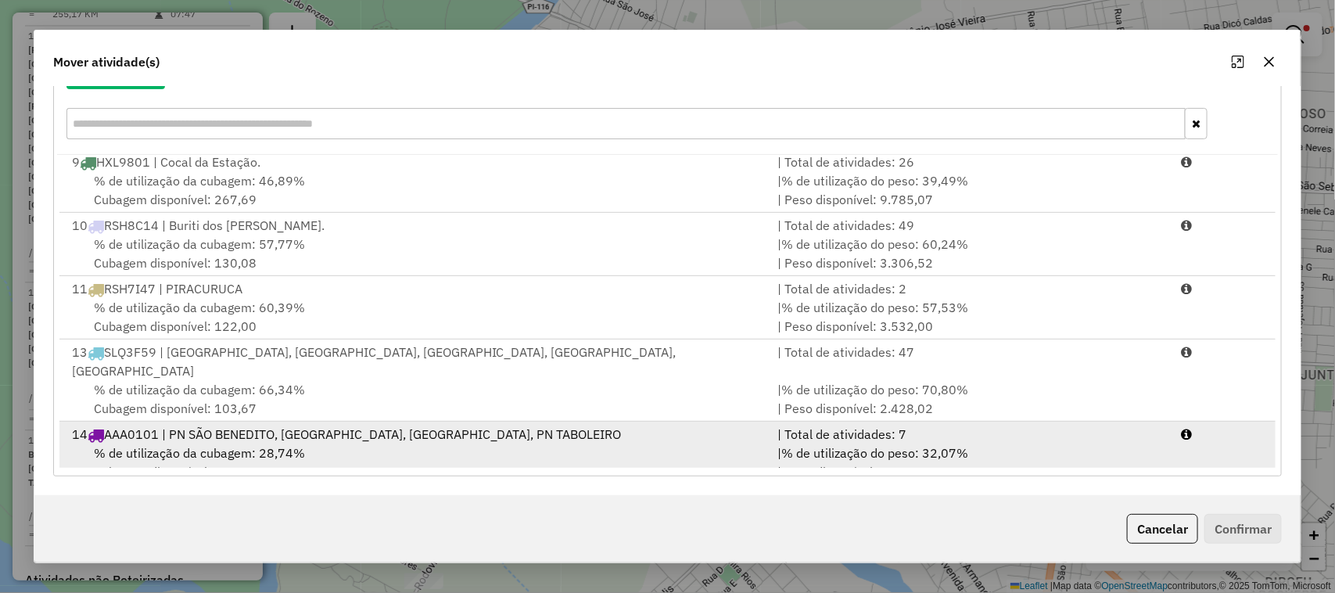
click at [509, 443] on div "% de utilização da cubagem: 28,74% Cubagem disponível: 179,58" at bounding box center [416, 462] width 706 height 38
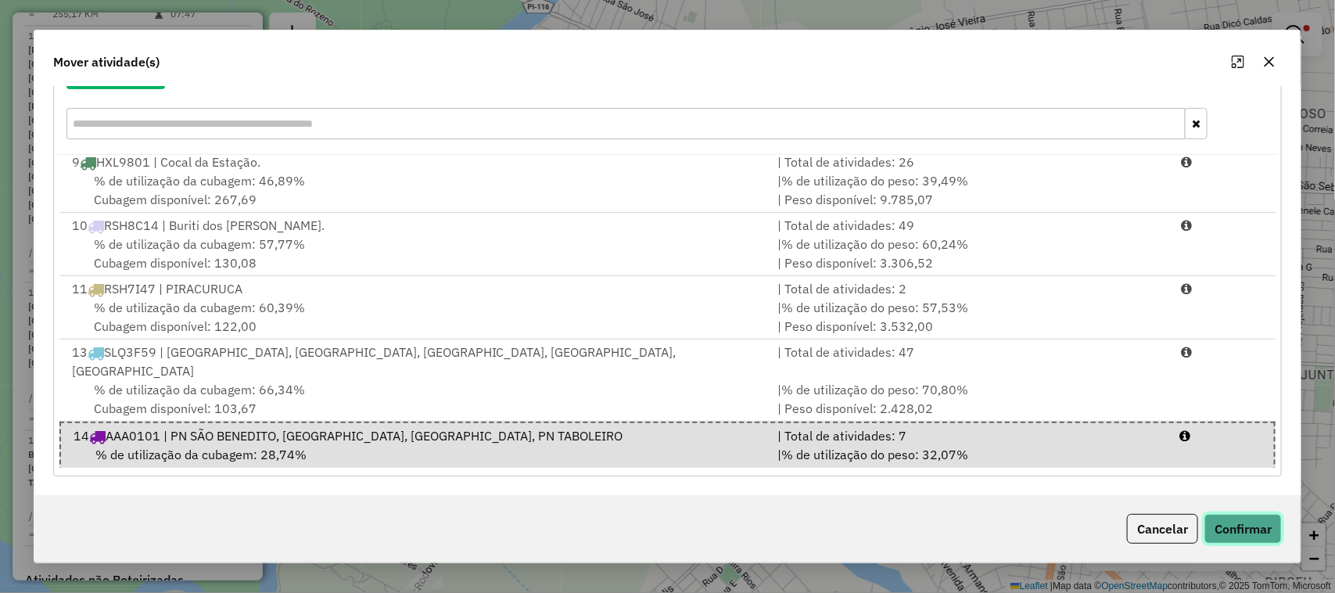
click at [1244, 524] on button "Confirmar" at bounding box center [1242, 529] width 77 height 30
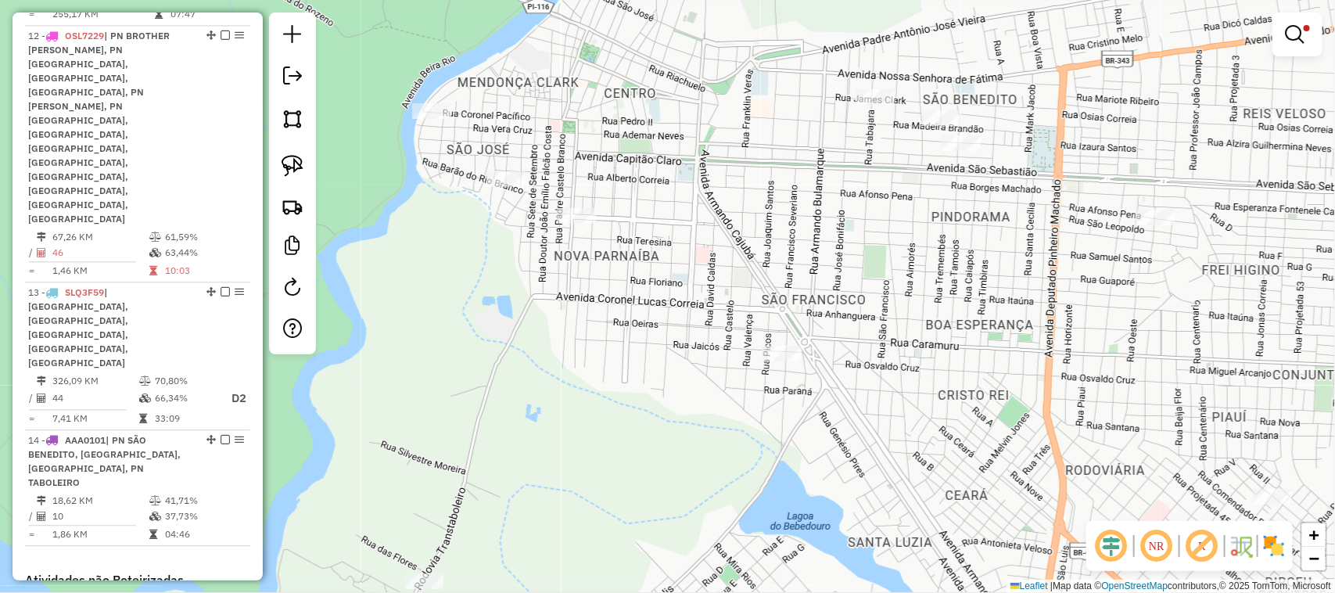
scroll to position [0, 0]
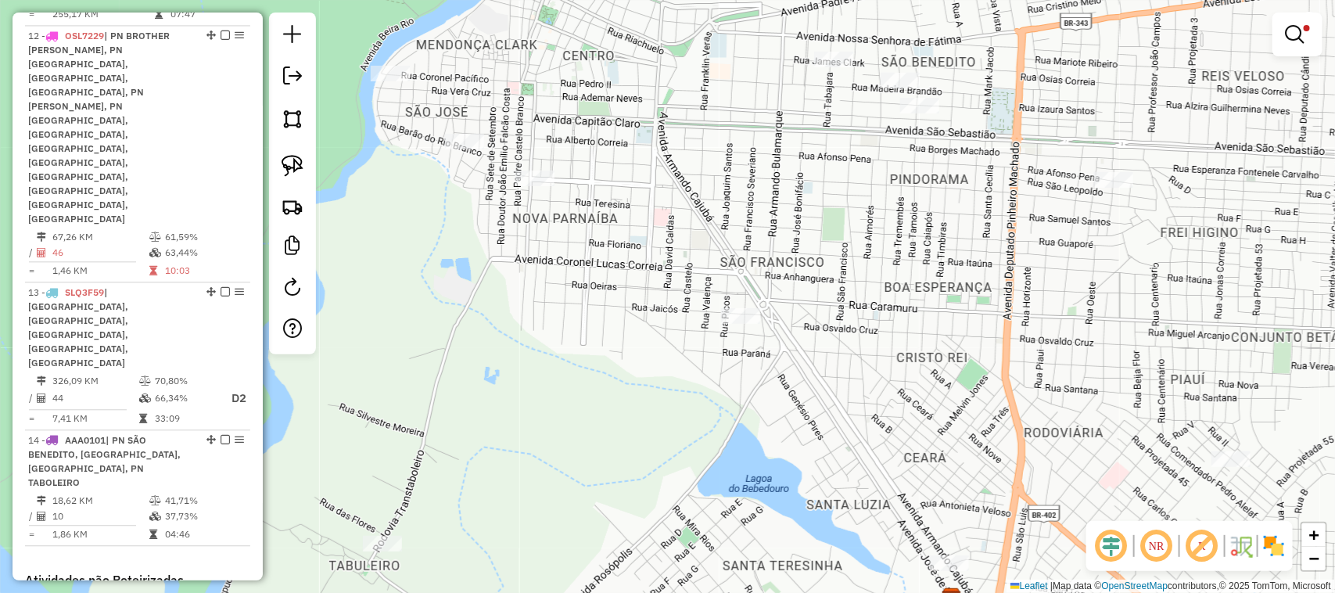
drag, startPoint x: 941, startPoint y: 389, endPoint x: 730, endPoint y: 217, distance: 272.8
click at [760, 252] on div "Limpar filtros Janela de atendimento Grade de atendimento Capacidade Transporta…" at bounding box center [667, 296] width 1335 height 593
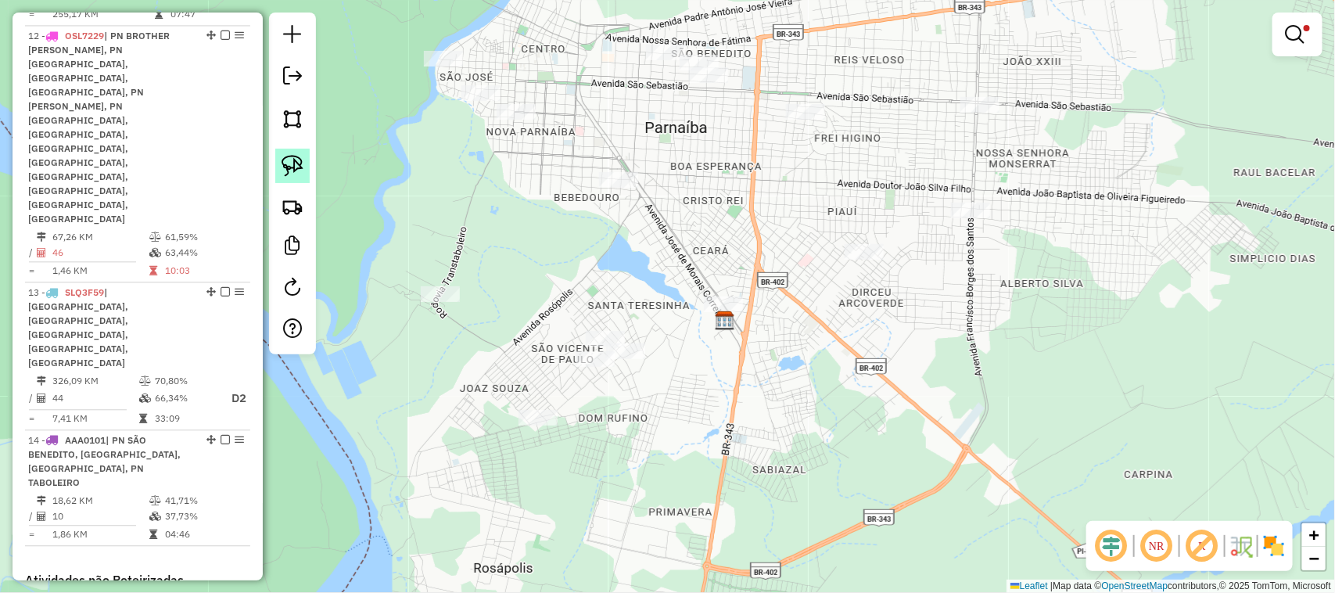
click at [290, 158] on img at bounding box center [292, 166] width 22 height 22
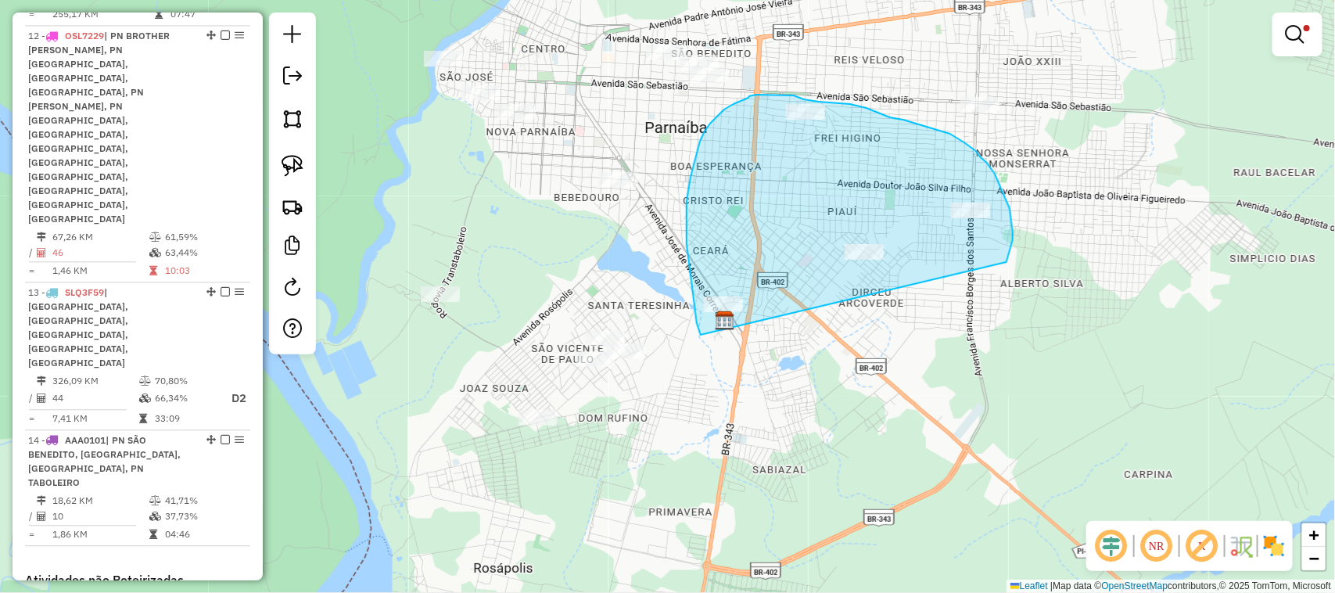
drag, startPoint x: 701, startPoint y: 335, endPoint x: 1003, endPoint y: 264, distance: 310.7
click at [1003, 264] on div "Limpar filtros Janela de atendimento Grade de atendimento Capacidade Transporta…" at bounding box center [667, 296] width 1335 height 593
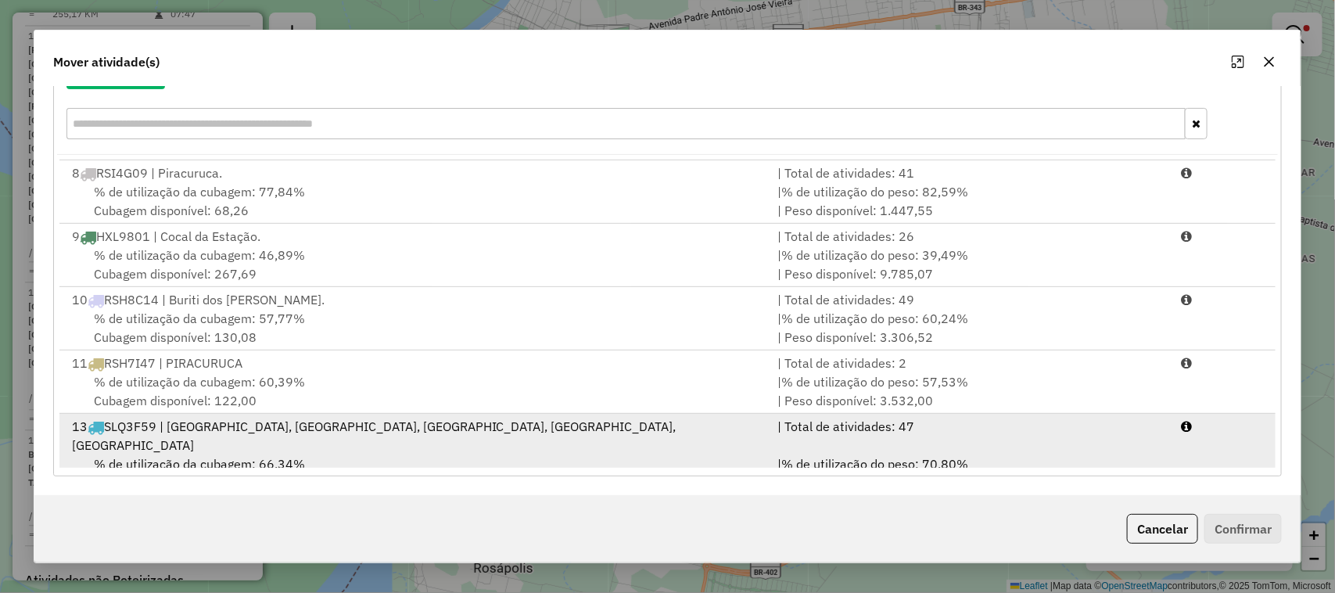
scroll to position [512, 0]
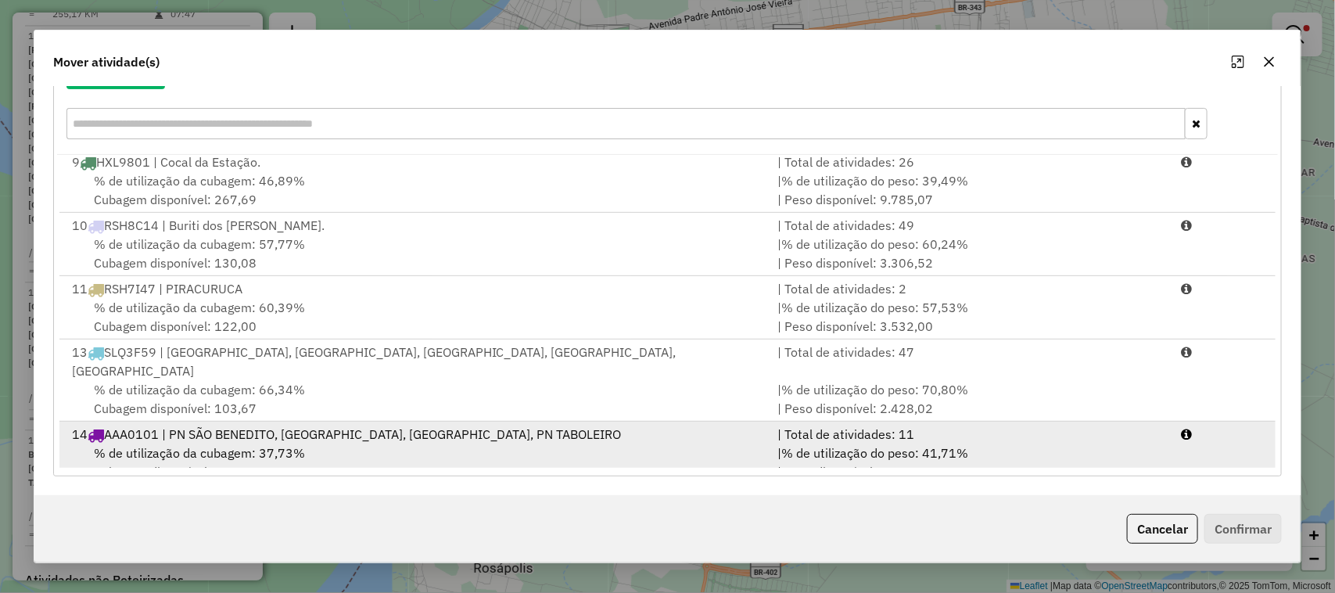
click at [376, 425] on div "14 AAA0101 | PN SÃO BENEDITO, [GEOGRAPHIC_DATA], [GEOGRAPHIC_DATA], PN TABOLEIRO" at bounding box center [416, 434] width 706 height 19
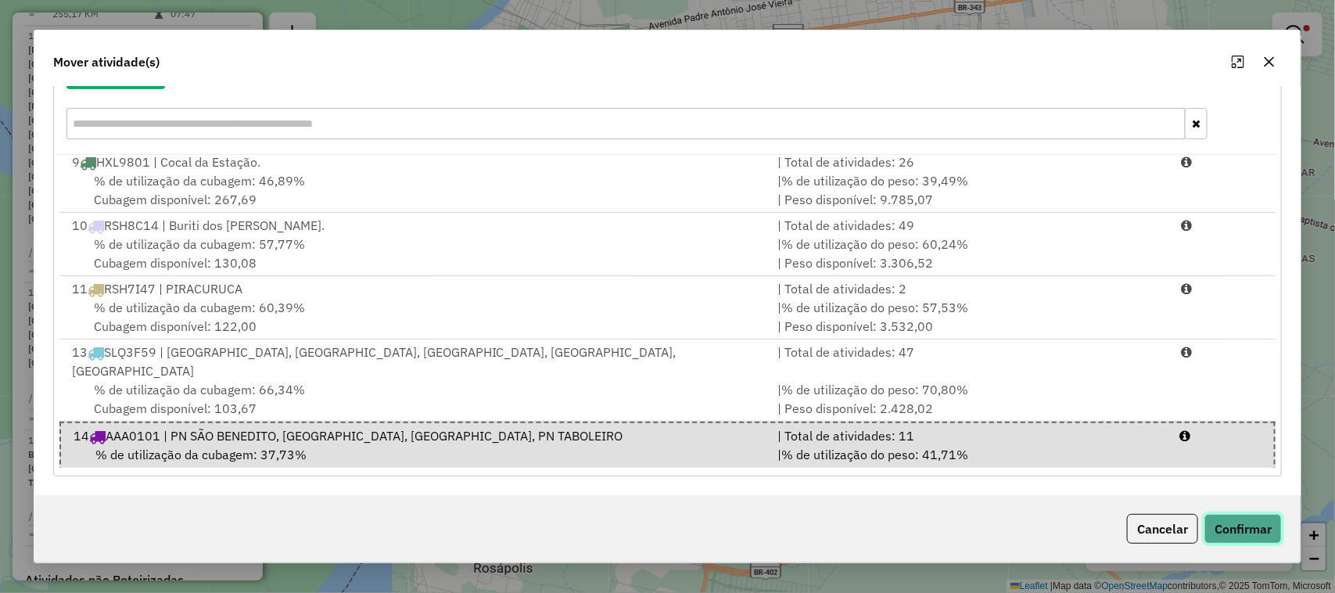
click at [1246, 528] on button "Confirmar" at bounding box center [1242, 529] width 77 height 30
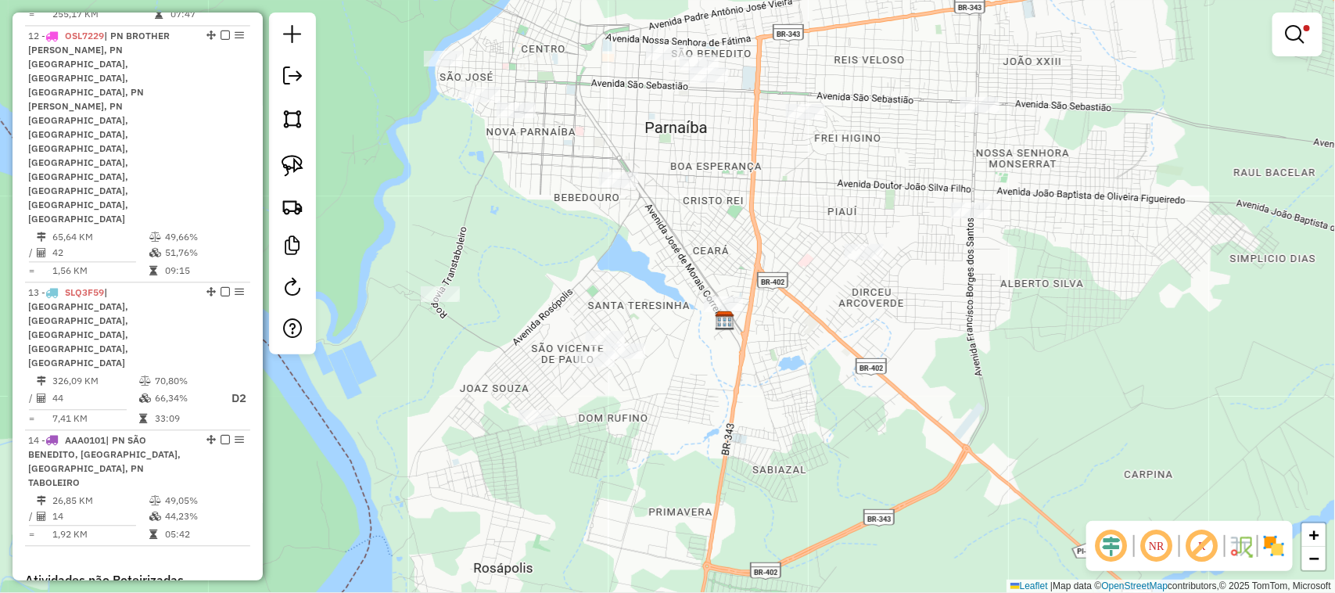
scroll to position [0, 0]
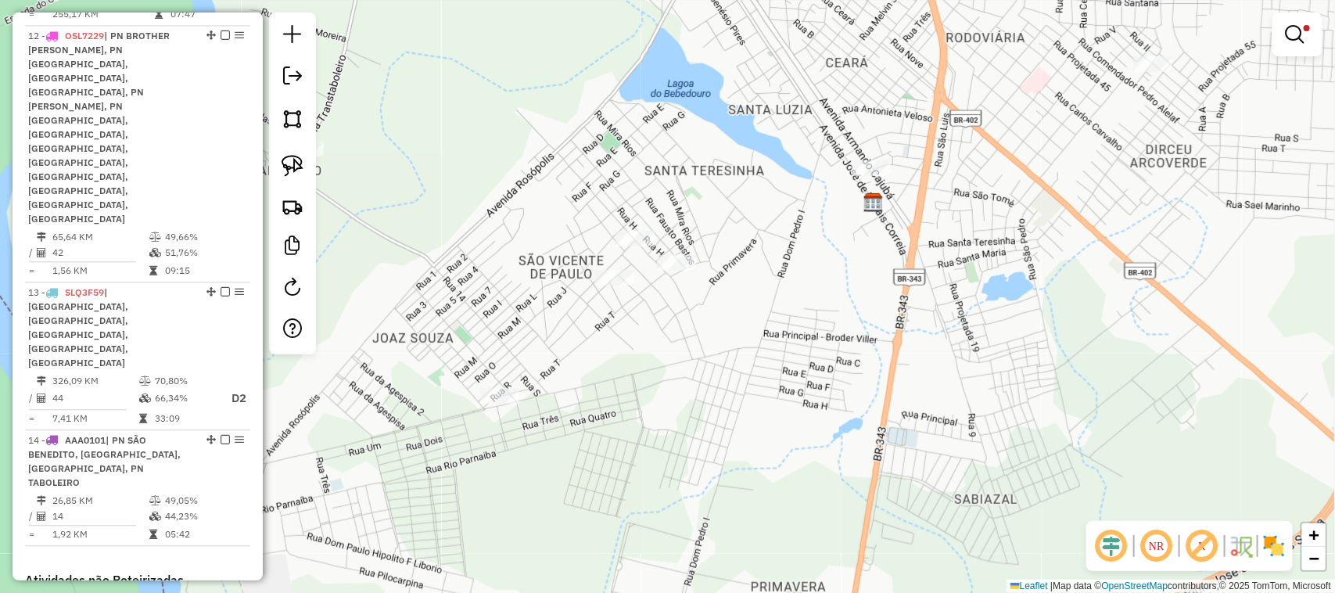
drag, startPoint x: 525, startPoint y: 450, endPoint x: 612, endPoint y: 427, distance: 89.7
click at [606, 430] on div "Limpar filtros Janela de atendimento Grade de atendimento Capacidade Transporta…" at bounding box center [667, 296] width 1335 height 593
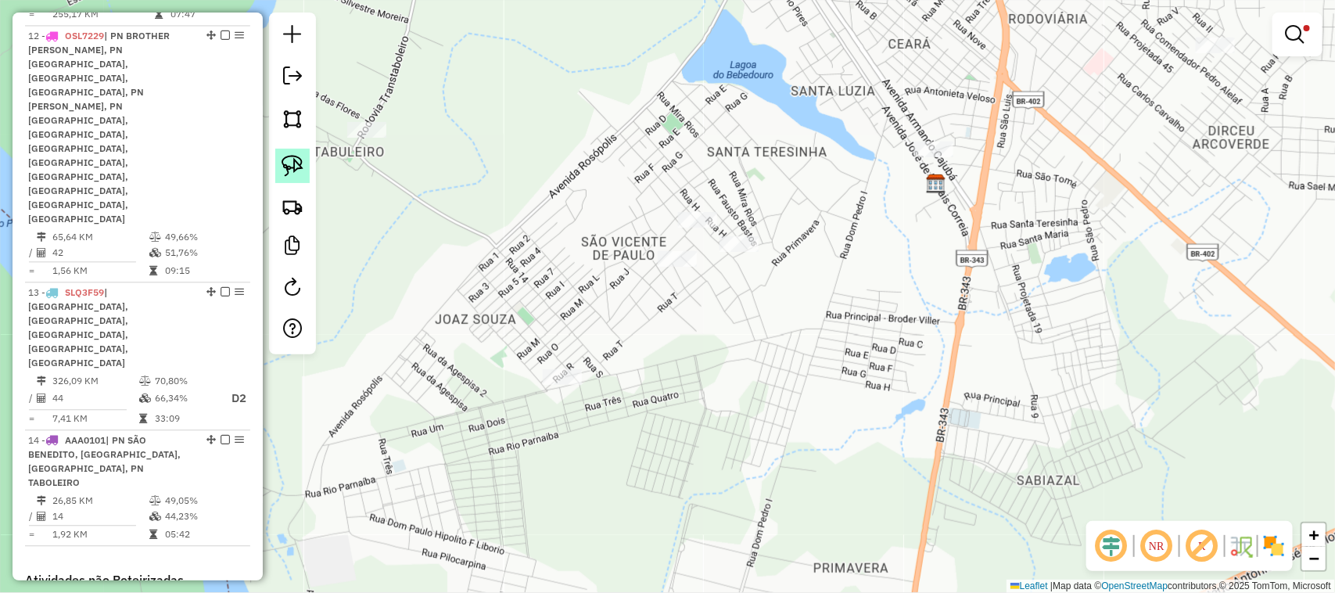
click at [293, 168] on img at bounding box center [292, 166] width 22 height 22
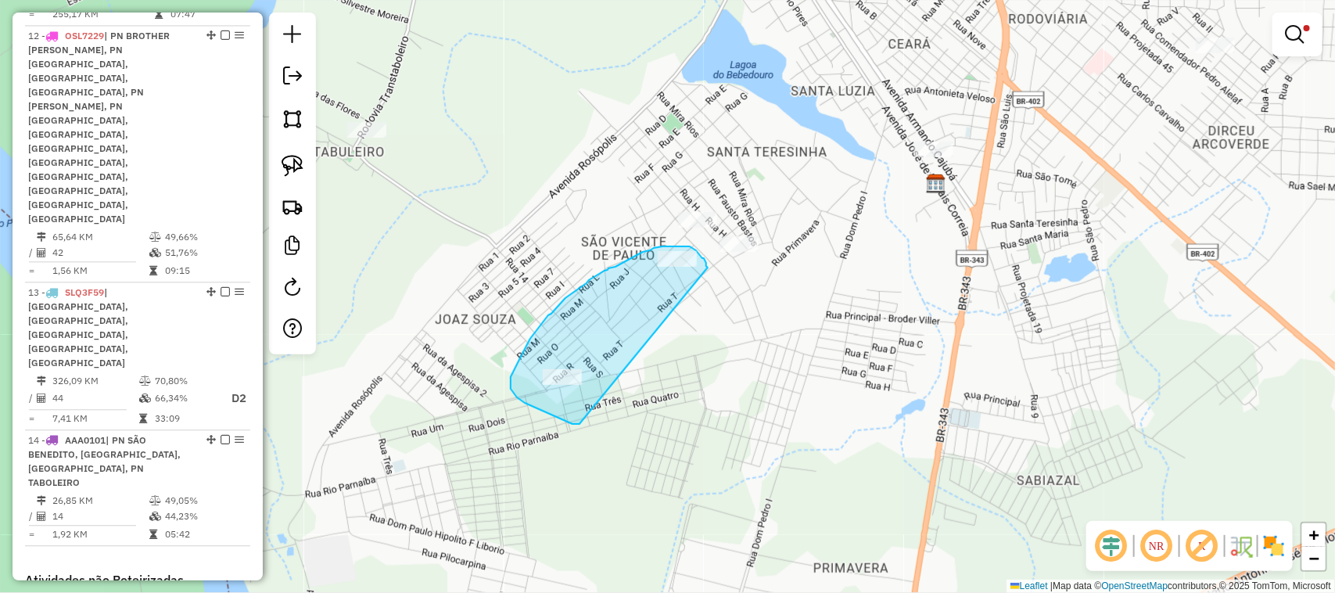
drag, startPoint x: 579, startPoint y: 424, endPoint x: 708, endPoint y: 267, distance: 202.2
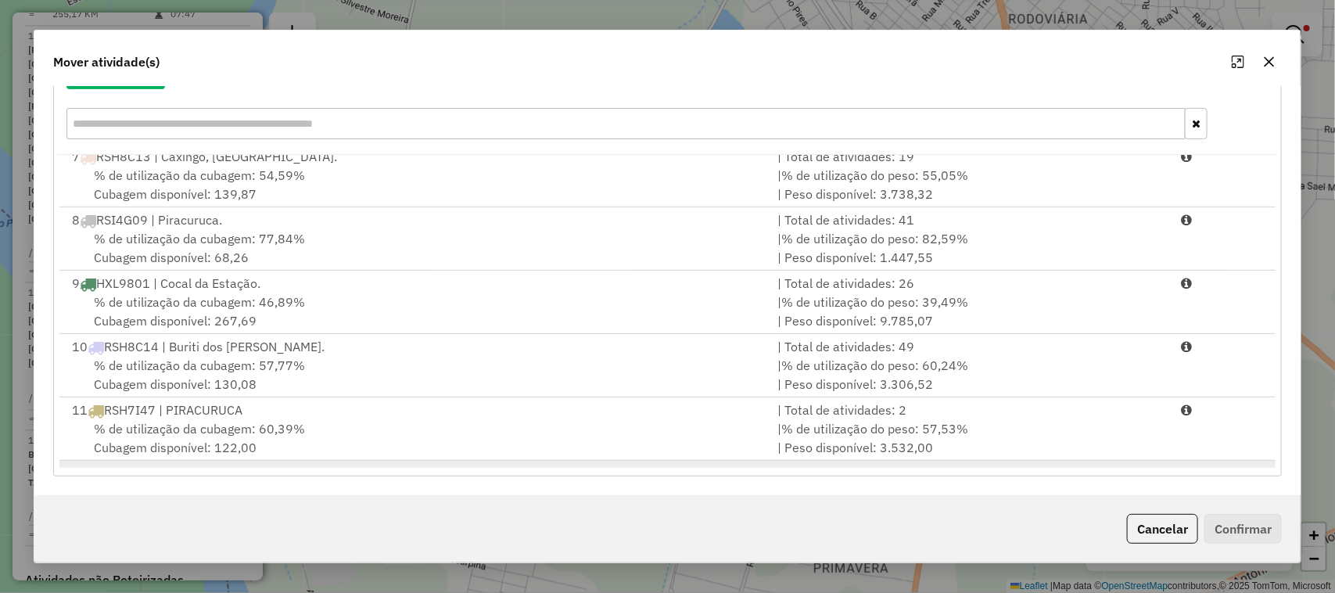
scroll to position [512, 0]
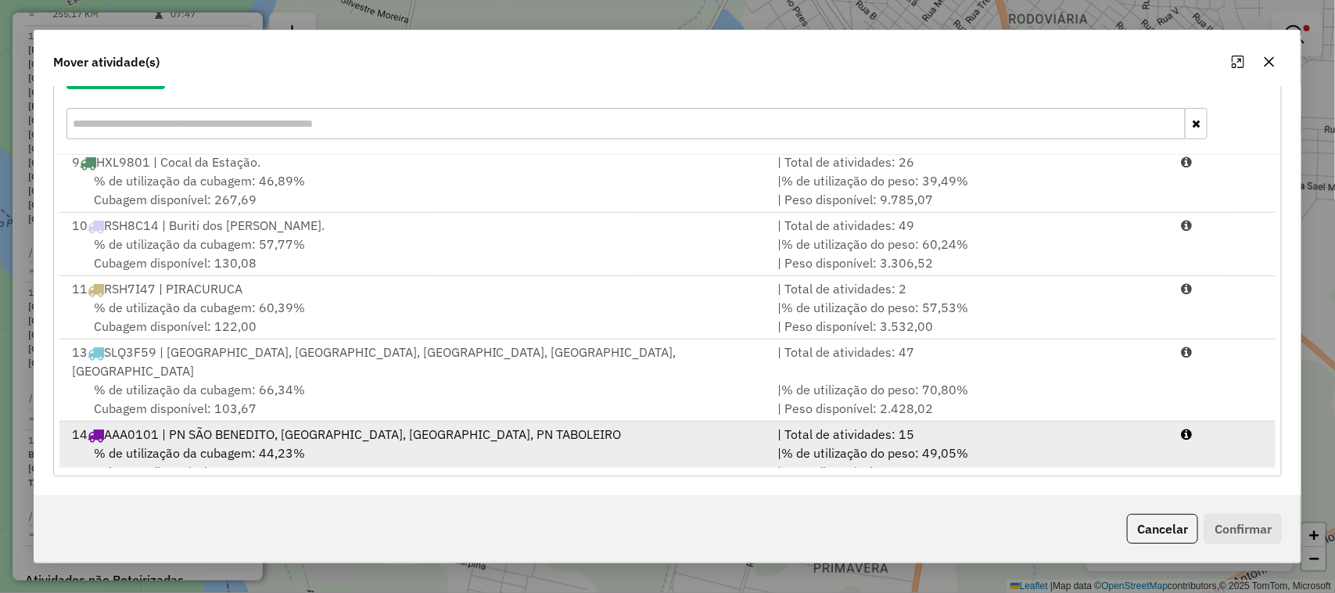
click at [491, 443] on div "% de utilização da cubagem: 44,23% Cubagem disponível: 140,55" at bounding box center [416, 462] width 706 height 38
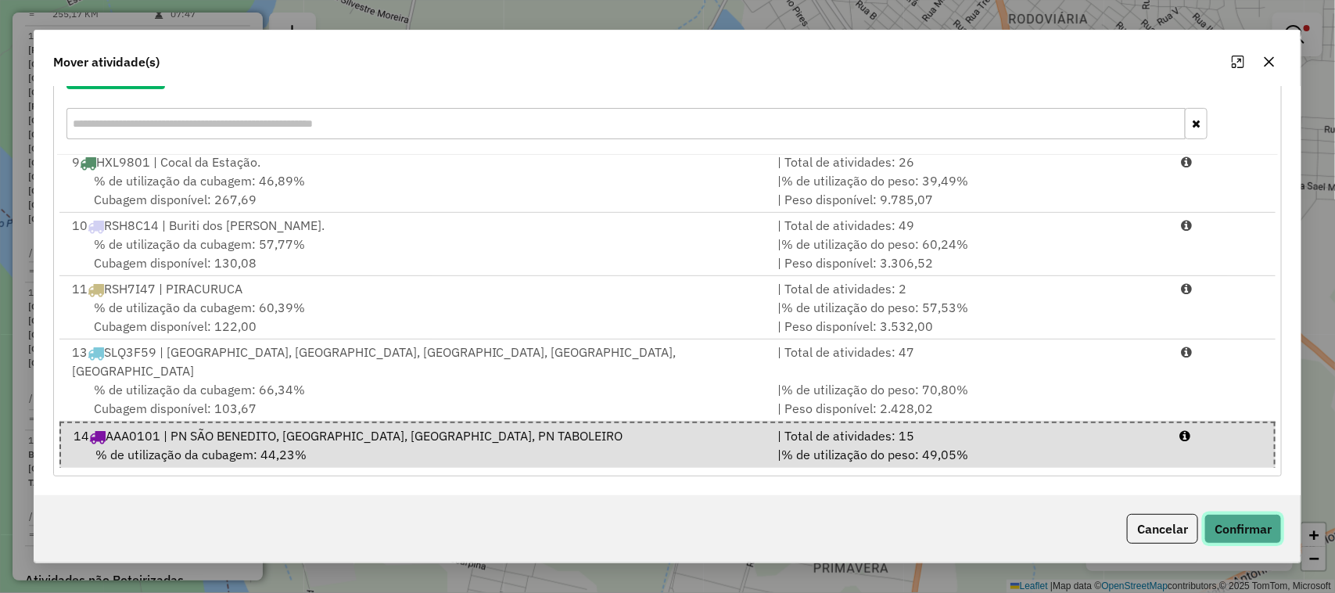
click at [1272, 522] on button "Confirmar" at bounding box center [1242, 529] width 77 height 30
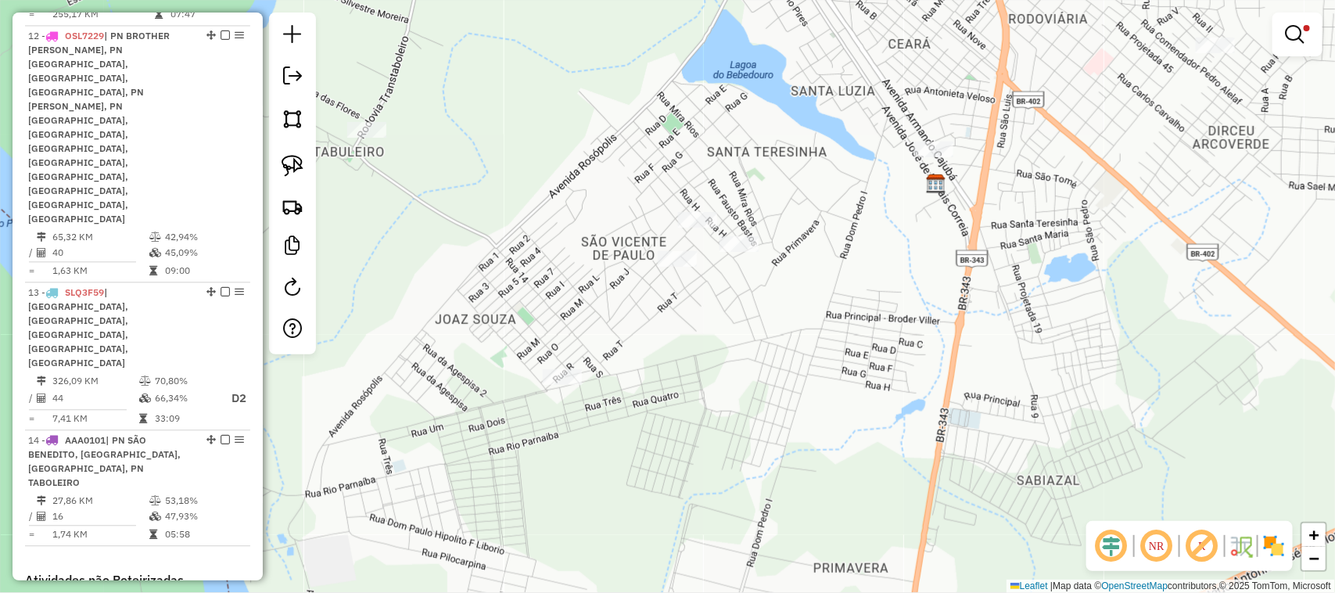
scroll to position [0, 0]
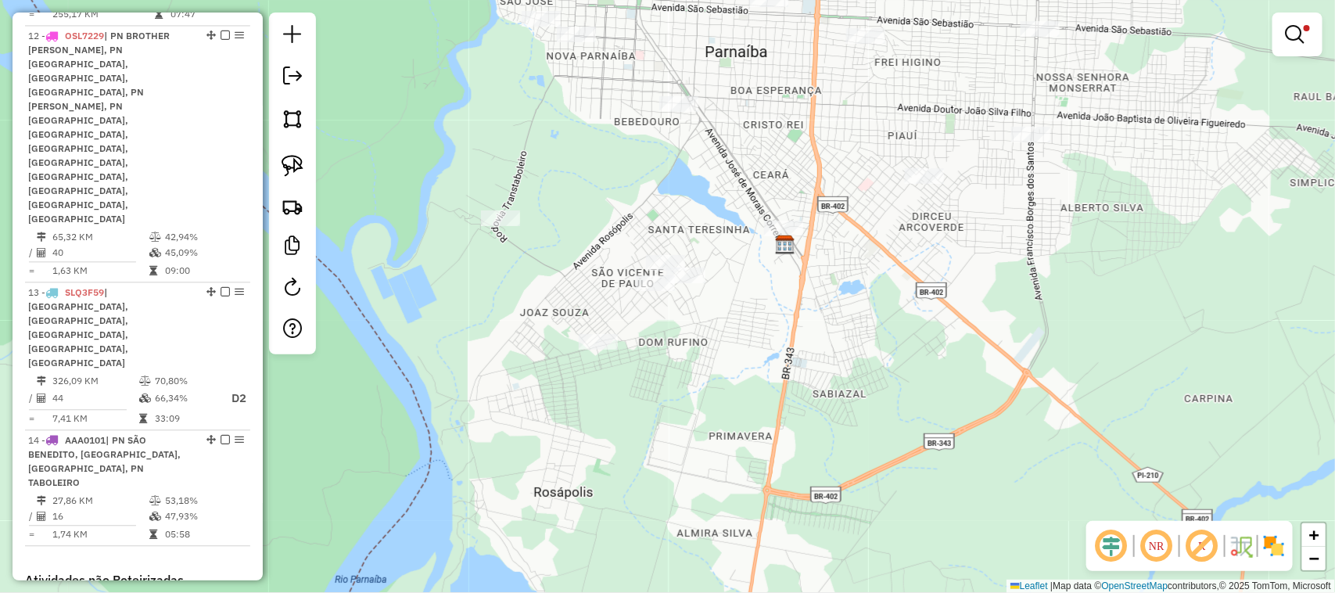
select select "**********"
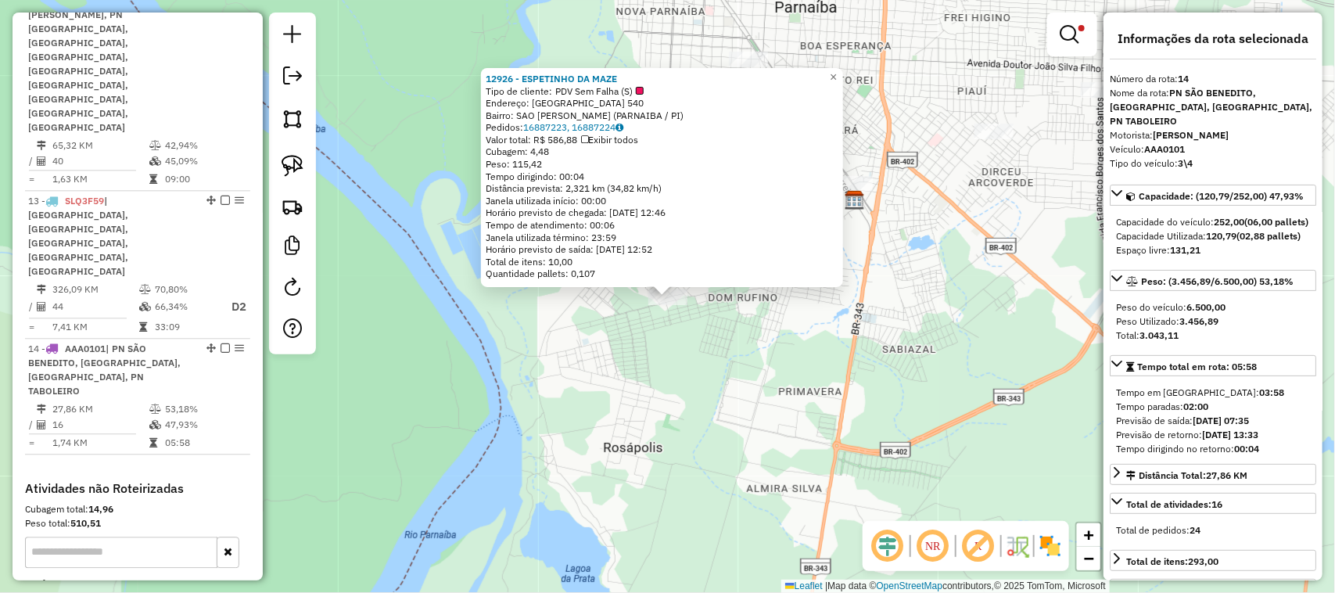
scroll to position [1603, 0]
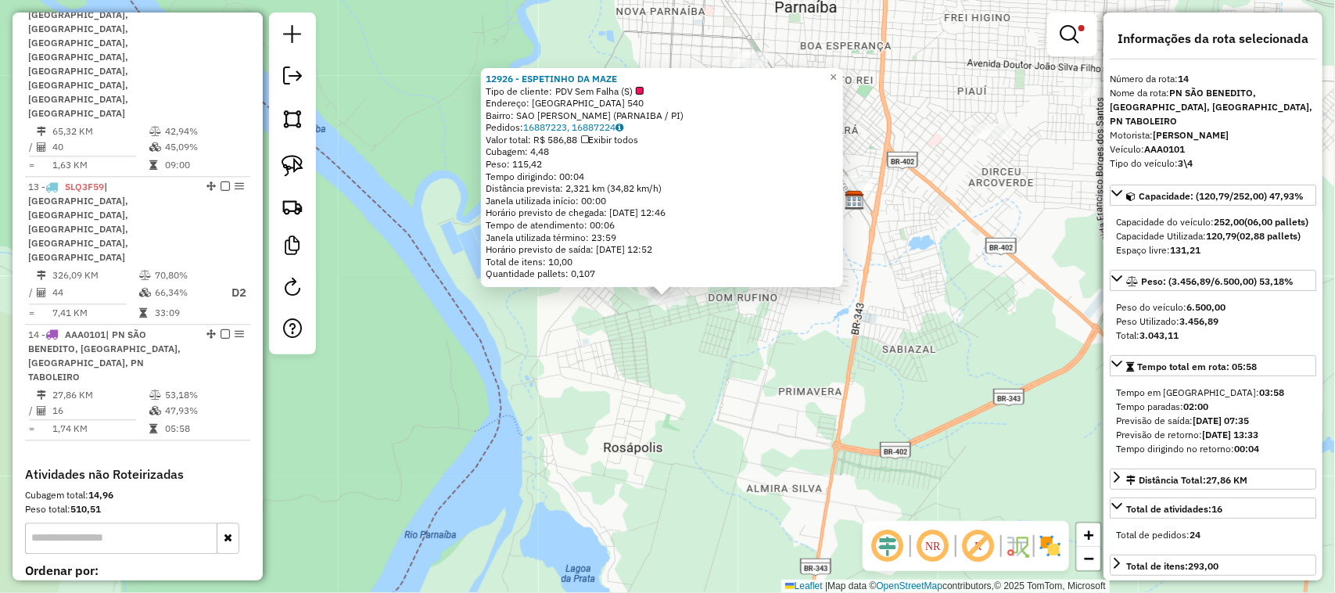
click at [683, 366] on div "12926 - ESPETINHO DA MAZE Tipo de cliente: PDV Sem Falha (S) Endereço: [GEOGRAP…" at bounding box center [667, 296] width 1335 height 593
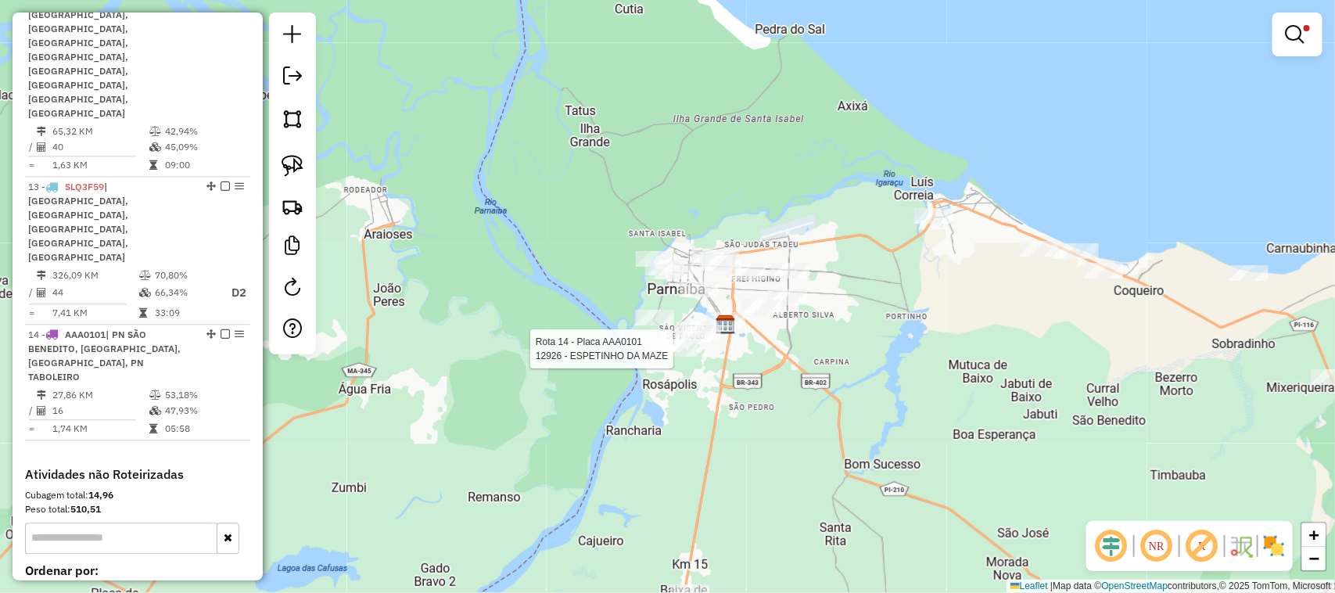
select select "**********"
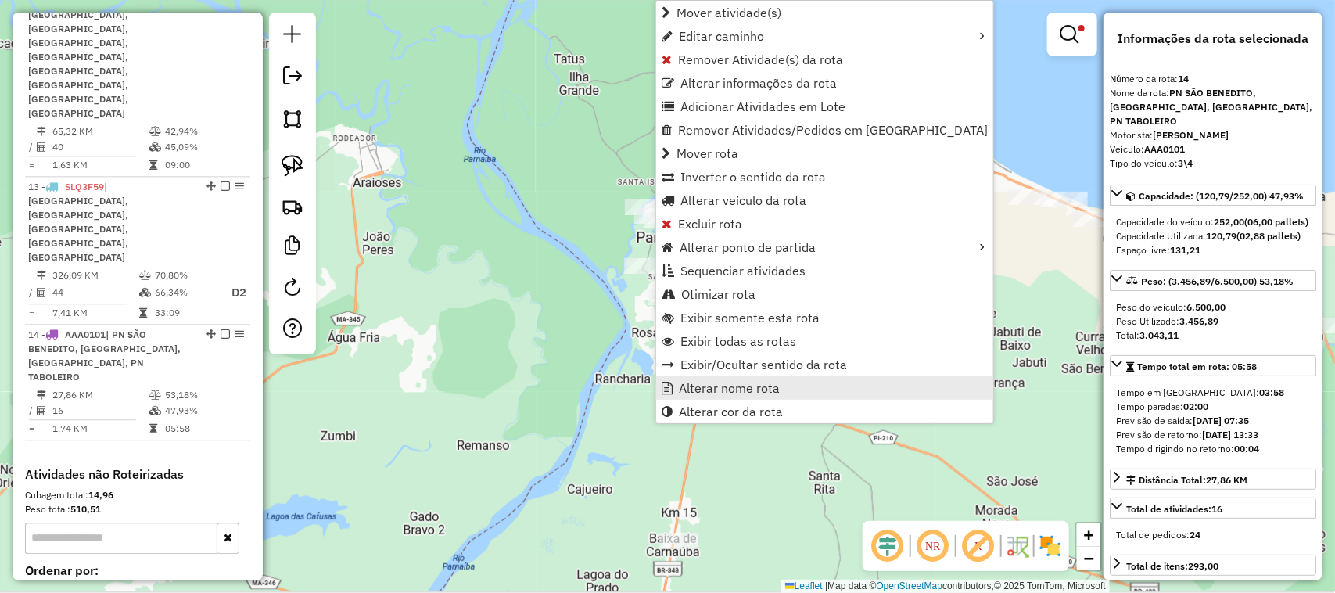
click at [732, 388] on span "Alterar nome rota" at bounding box center [729, 388] width 101 height 13
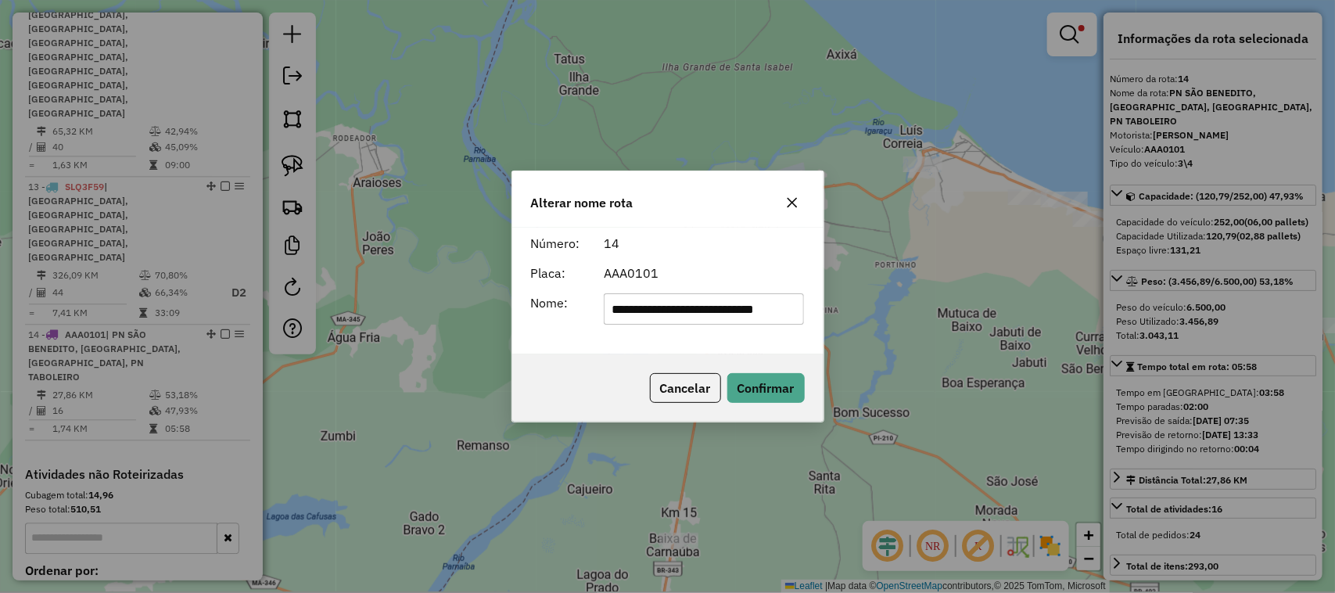
scroll to position [0, 0]
type input "*"
type input "*********"
click at [748, 387] on button "Confirmar" at bounding box center [765, 388] width 77 height 30
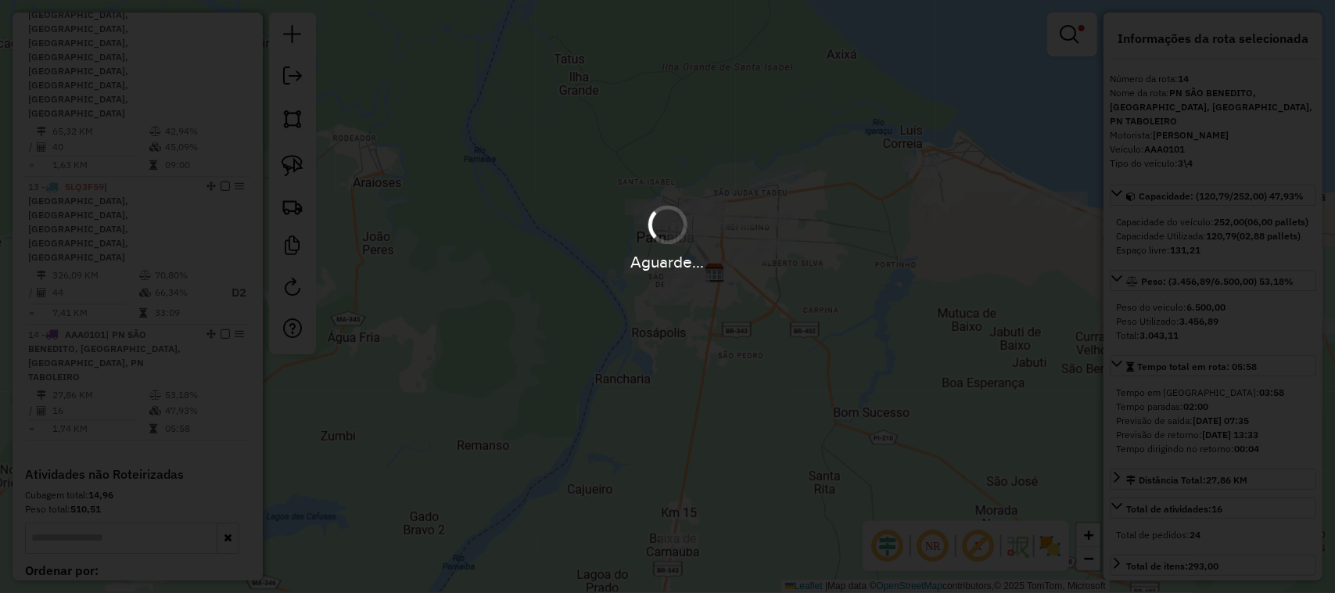
scroll to position [1574, 0]
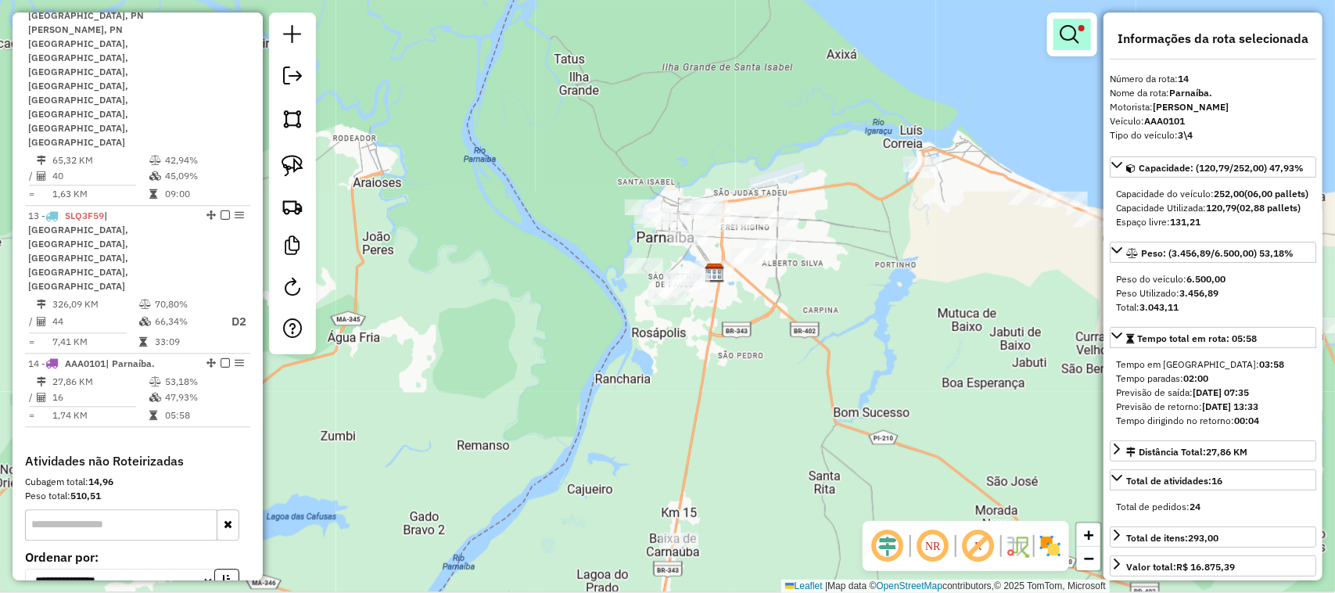
click at [1066, 40] on em at bounding box center [1068, 34] width 19 height 19
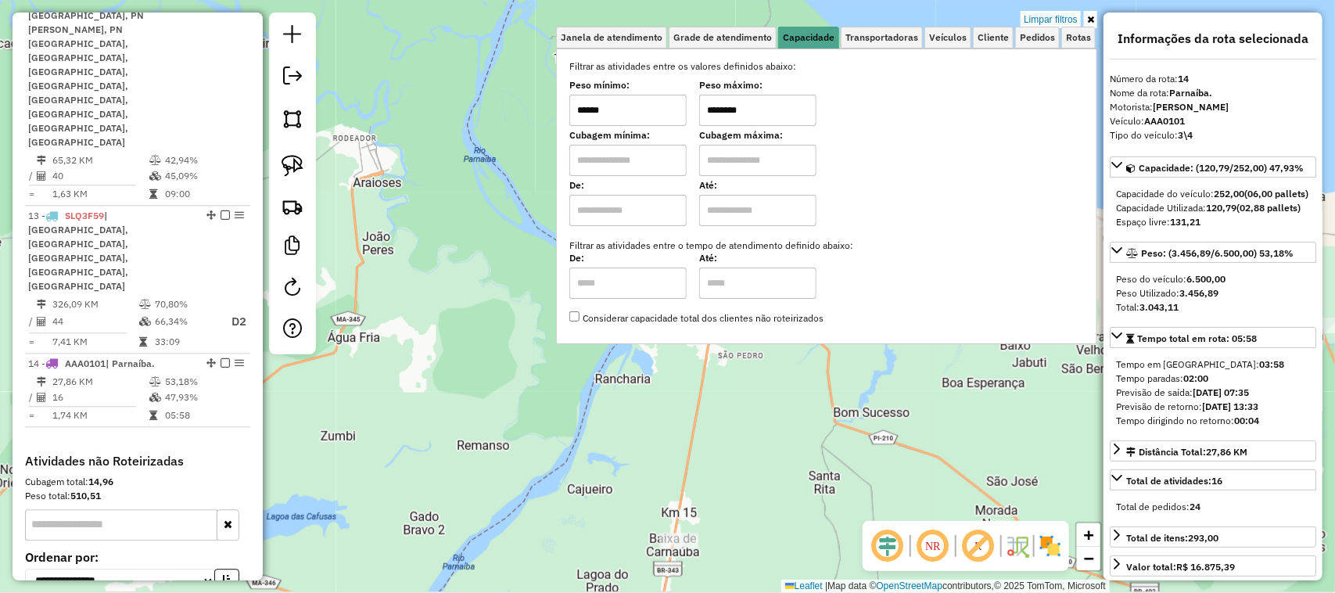
click at [1056, 20] on link "Limpar filtros" at bounding box center [1050, 19] width 60 height 17
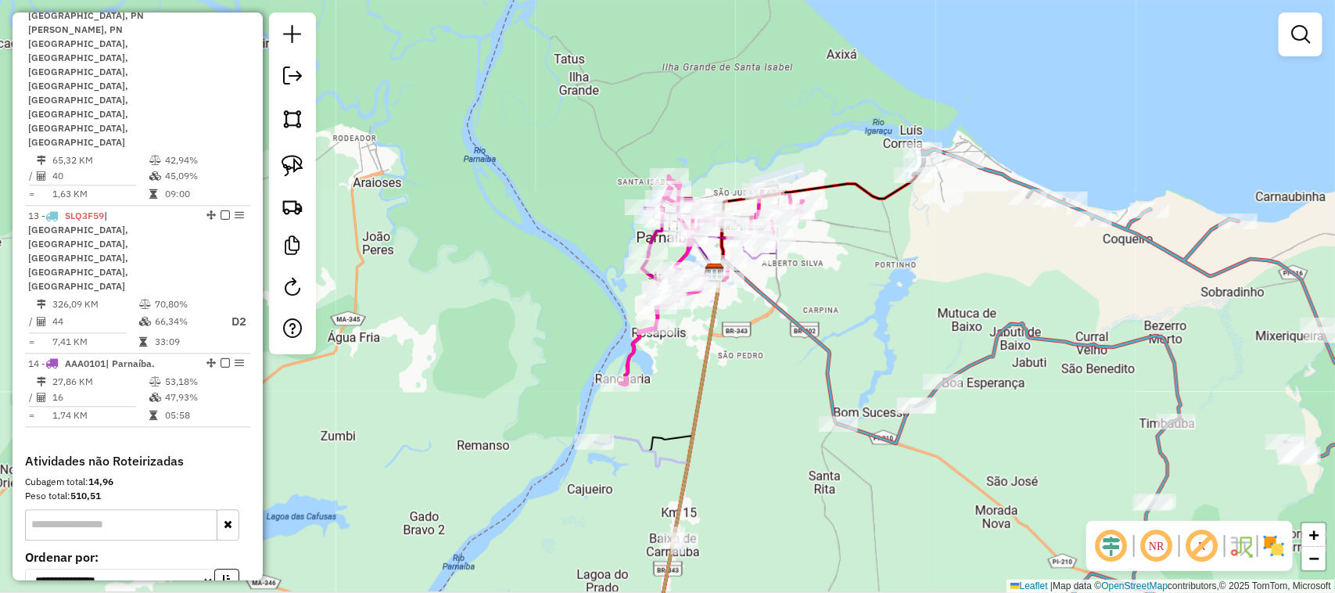
click at [761, 346] on div "Janela de atendimento Grade de atendimento Capacidade Transportadoras Veículos …" at bounding box center [667, 296] width 1335 height 593
click at [619, 392] on div at bounding box center [619, 384] width 39 height 16
select select "**********"
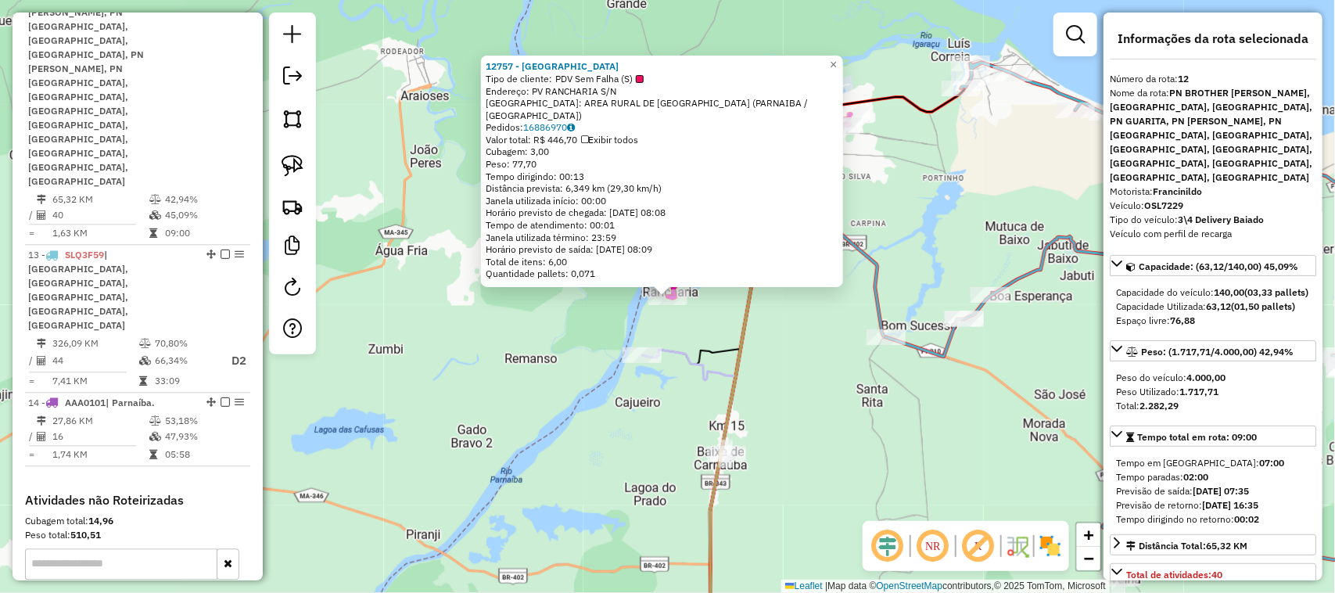
scroll to position [1497, 0]
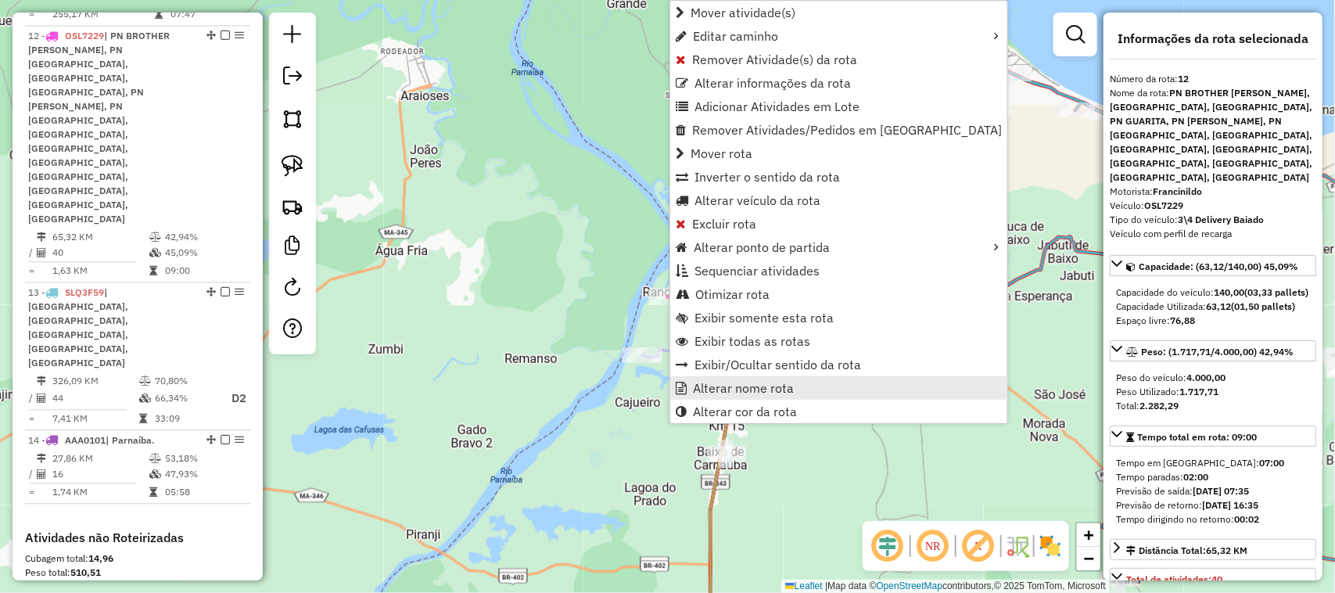
click at [756, 391] on span "Alterar nome rota" at bounding box center [743, 388] width 101 height 13
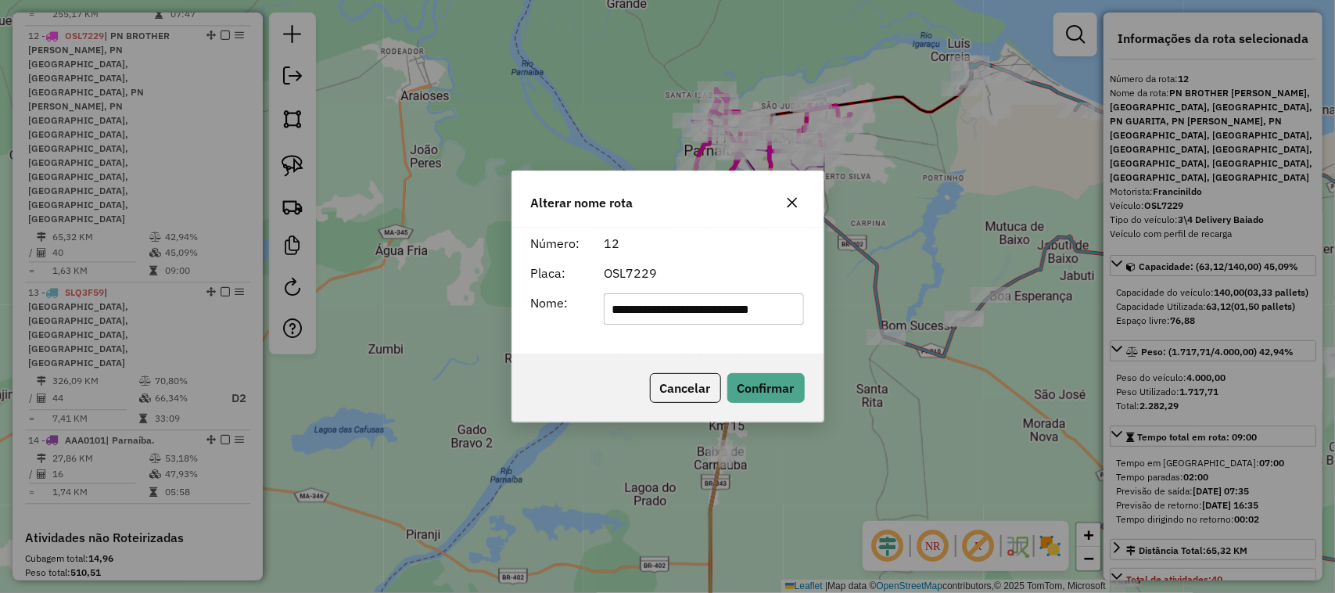
scroll to position [0, 0]
type input "*"
type input "**********"
click at [784, 397] on button "Confirmar" at bounding box center [765, 388] width 77 height 30
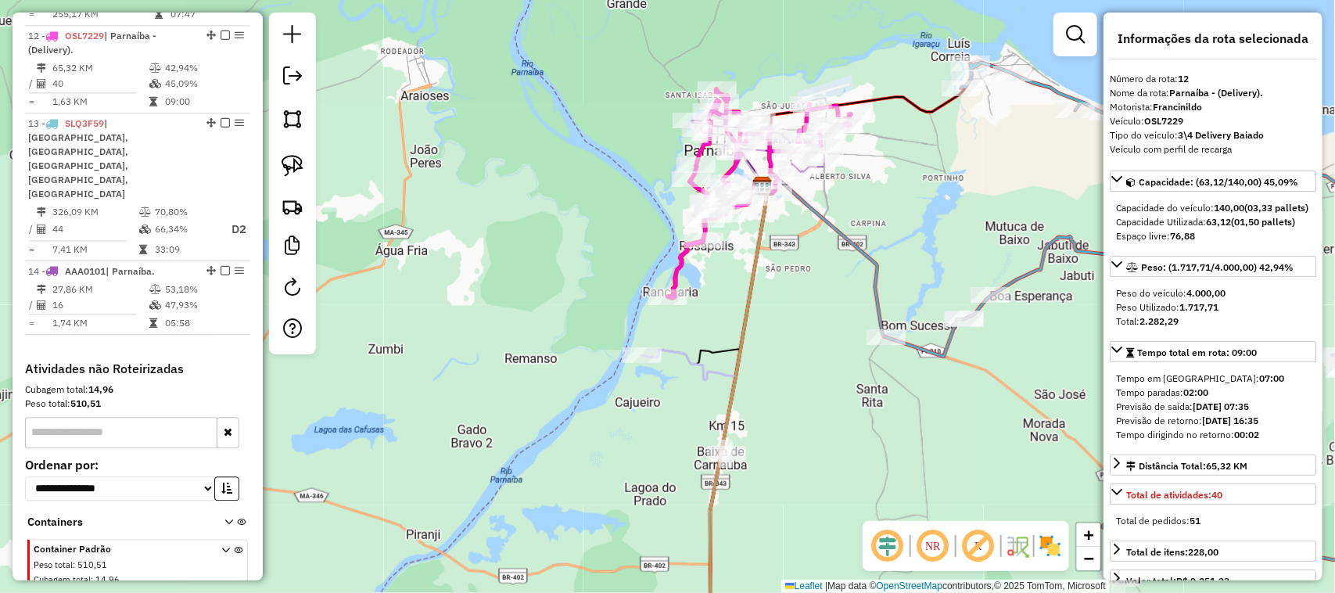
click at [806, 280] on div "Janela de atendimento Grade de atendimento Capacidade Transportadoras Veículos …" at bounding box center [667, 296] width 1335 height 593
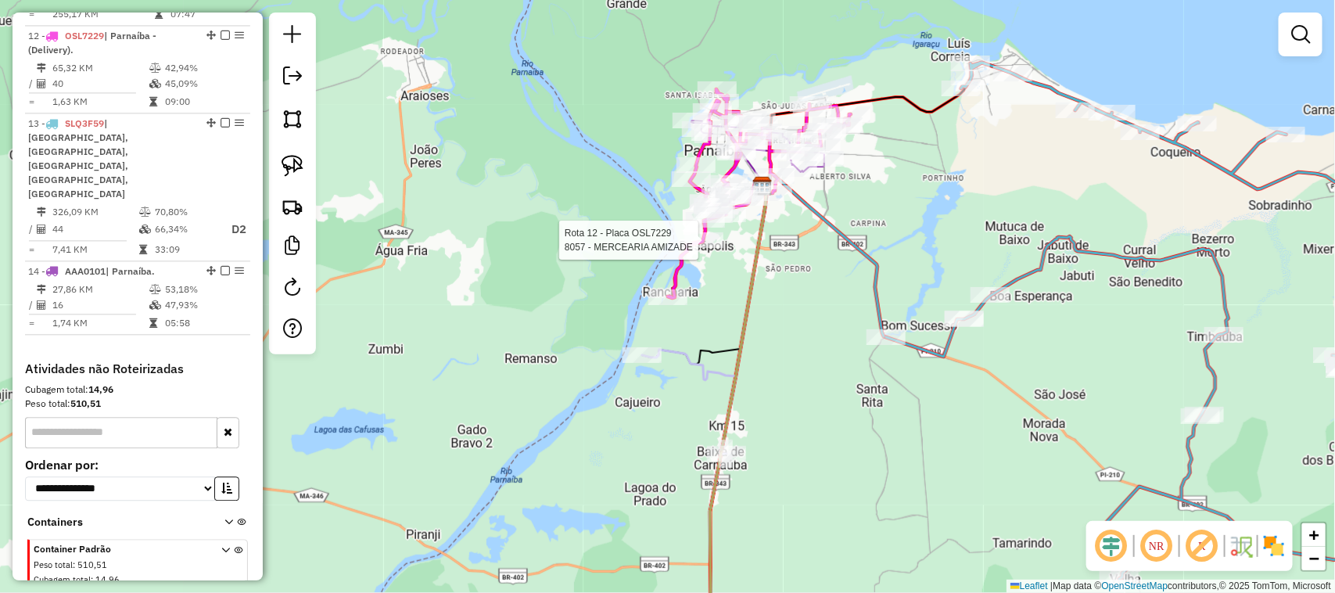
select select "**********"
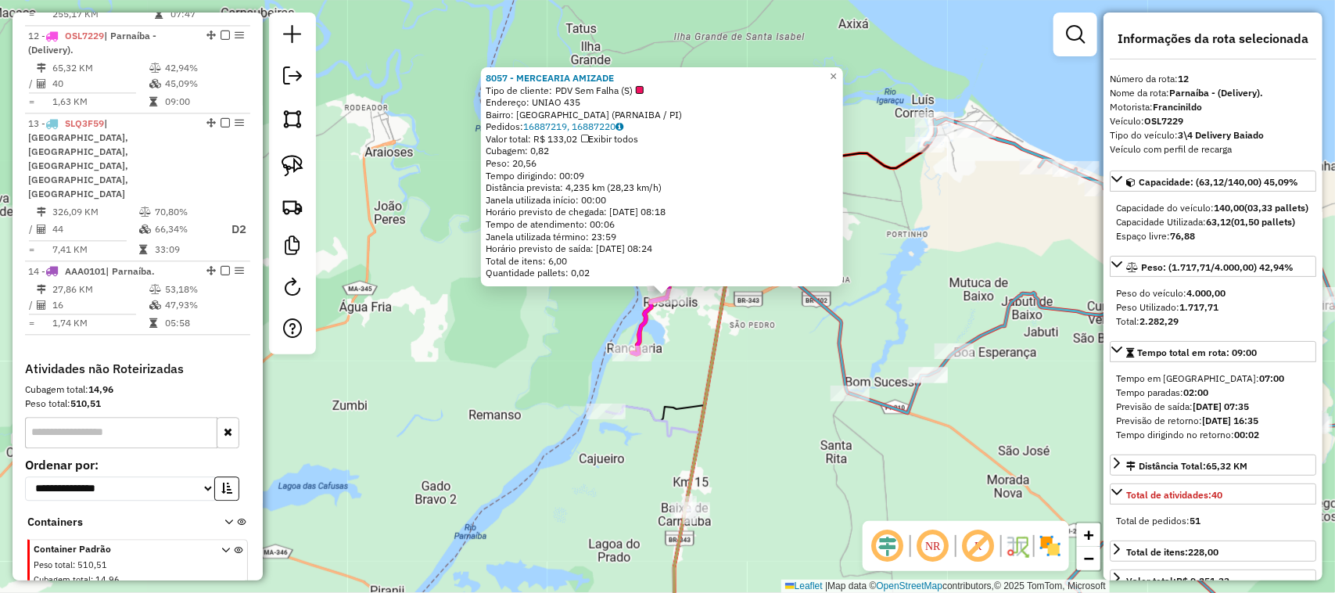
click at [804, 362] on div "Rota 13 - Placa SLQ3F59 35069 - CHURR. OLHO D'AGUA 8057 - MERCEARIA AMIZADE Tip…" at bounding box center [667, 296] width 1335 height 593
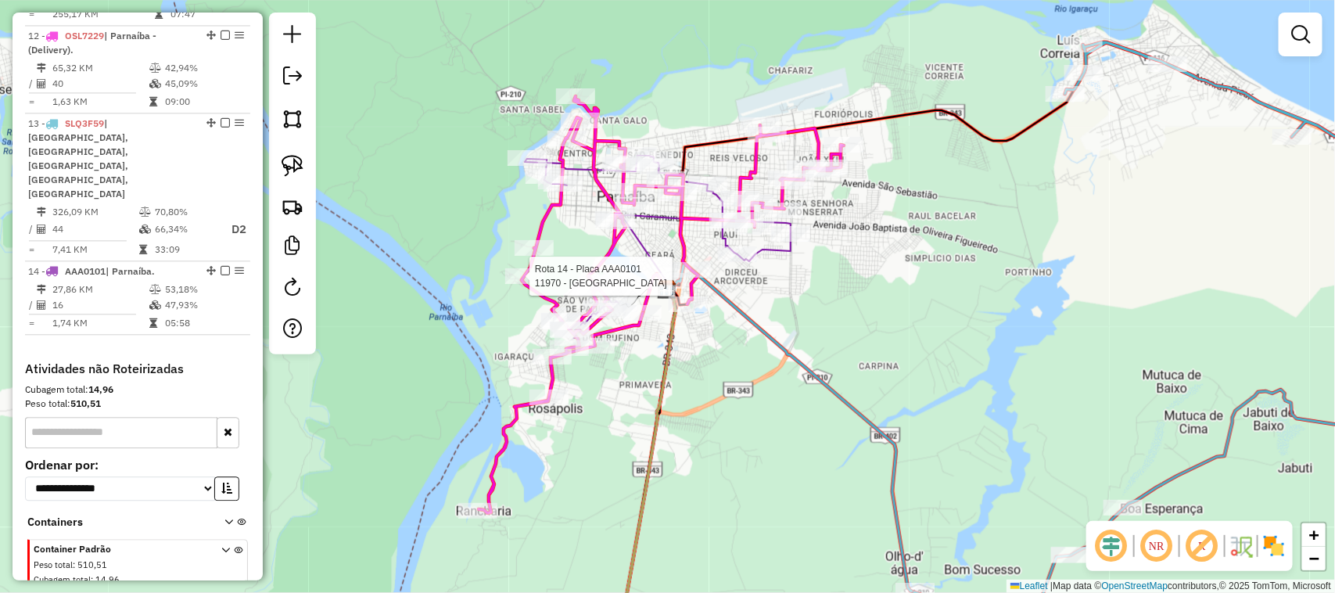
select select "**********"
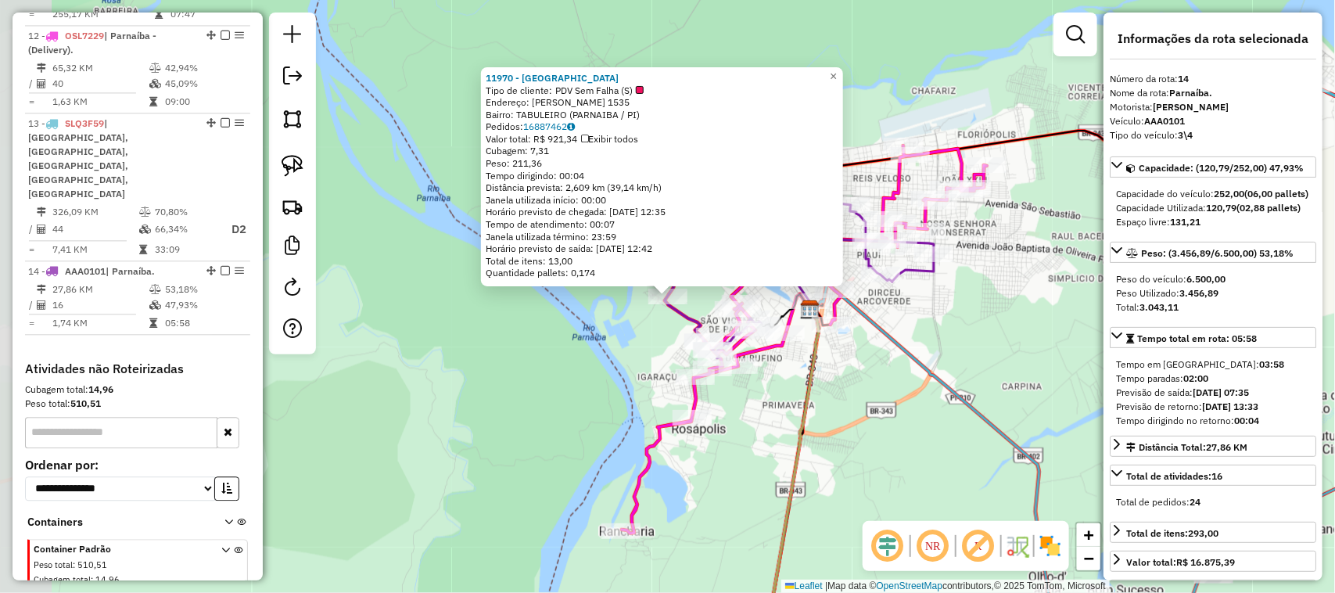
scroll to position [1504, 0]
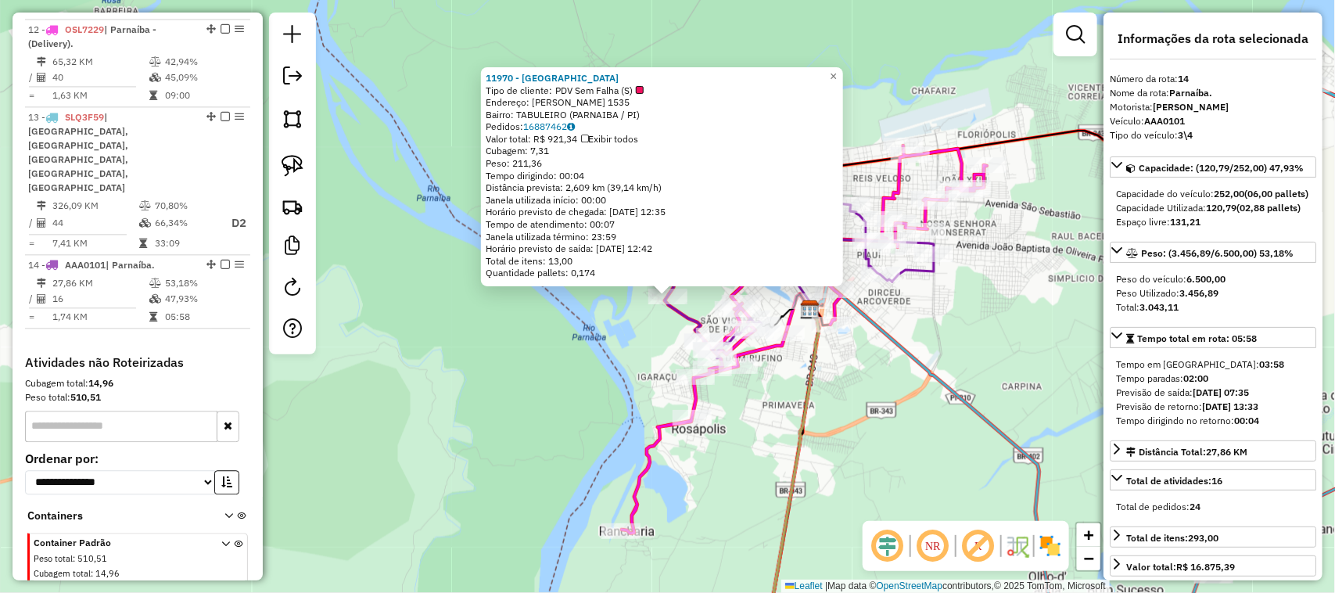
click at [736, 465] on div "11970 - MERC AVENIDA Tipo de cliente: PDV Sem Falha (S) Endereço: [PERSON_NAME]…" at bounding box center [667, 296] width 1335 height 593
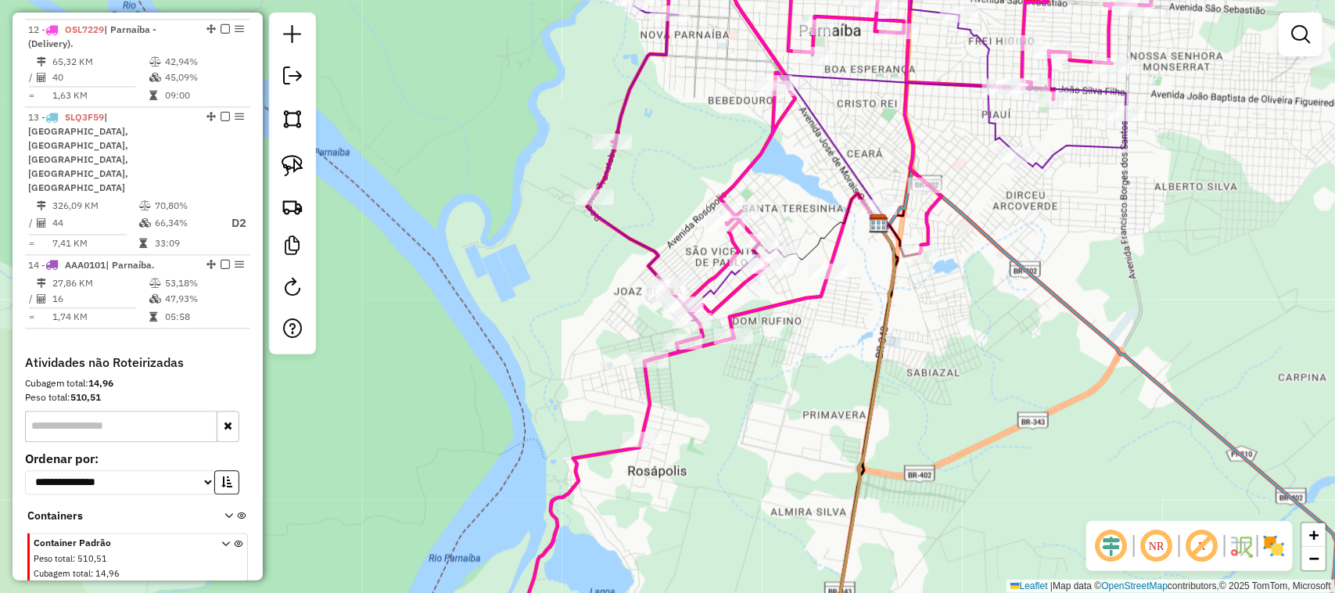
drag, startPoint x: 780, startPoint y: 440, endPoint x: 725, endPoint y: 315, distance: 136.9
click at [735, 352] on div "Janela de atendimento Grade de atendimento Capacidade Transportadoras Veículos …" at bounding box center [667, 296] width 1335 height 593
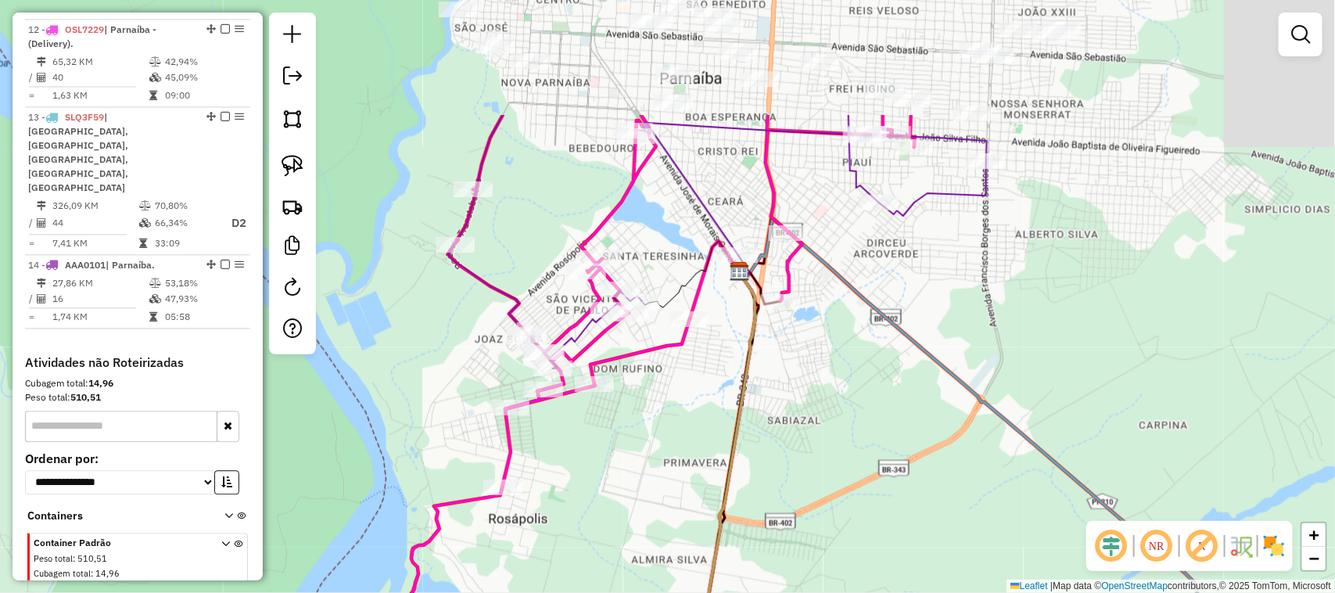
drag, startPoint x: 764, startPoint y: 249, endPoint x: 633, endPoint y: 504, distance: 287.1
click at [657, 469] on div "Janela de atendimento Grade de atendimento Capacidade Transportadoras Veículos …" at bounding box center [667, 296] width 1335 height 593
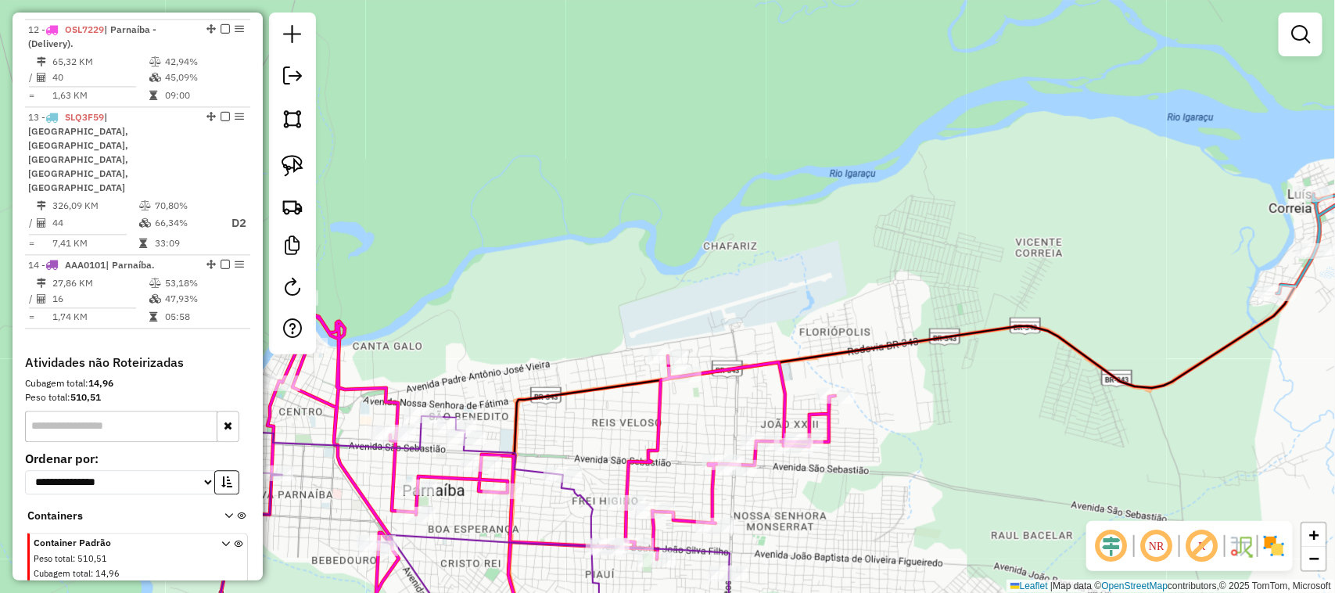
drag, startPoint x: 654, startPoint y: 446, endPoint x: 823, endPoint y: 254, distance: 255.9
click at [817, 263] on div "Janela de atendimento Grade de atendimento Capacidade Transportadoras Veículos …" at bounding box center [667, 296] width 1335 height 593
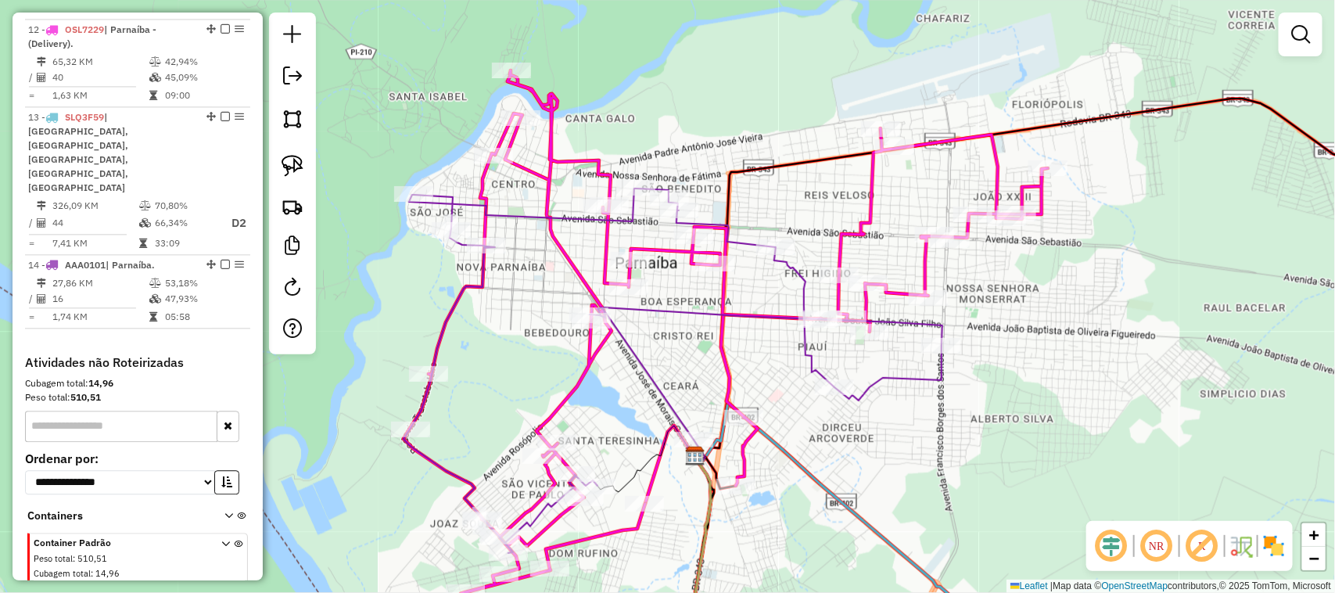
drag, startPoint x: 630, startPoint y: 405, endPoint x: 679, endPoint y: 340, distance: 81.0
click at [677, 342] on div "Janela de atendimento Grade de atendimento Capacidade Transportadoras Veículos …" at bounding box center [667, 296] width 1335 height 593
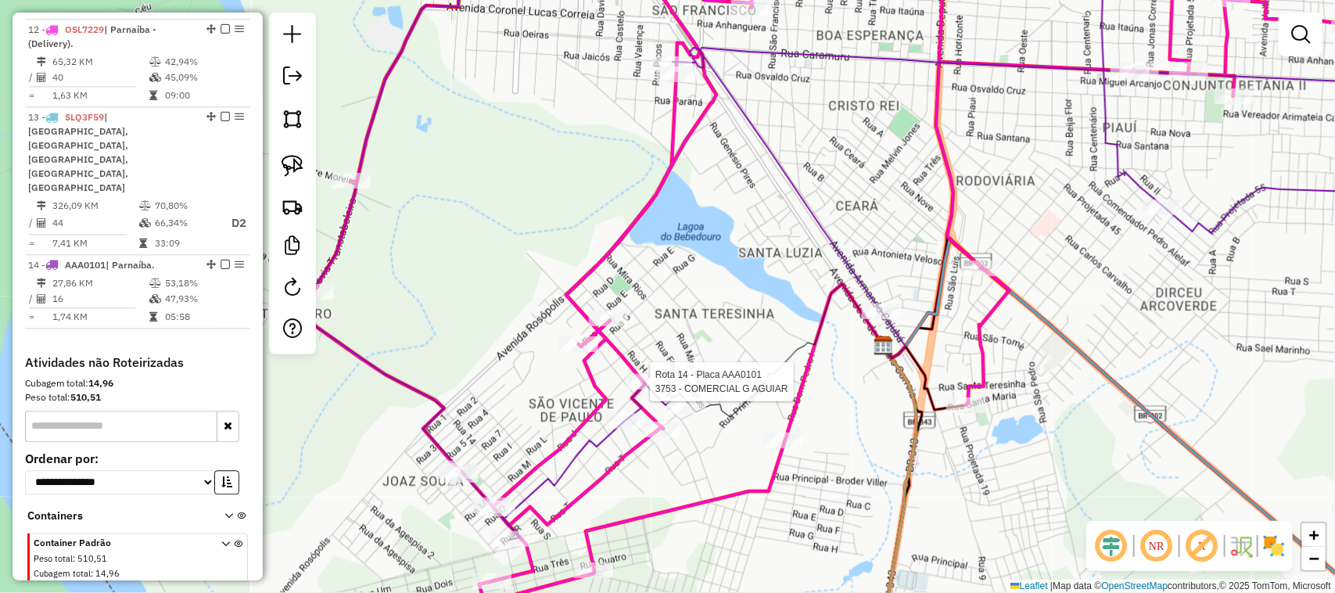
select select "**********"
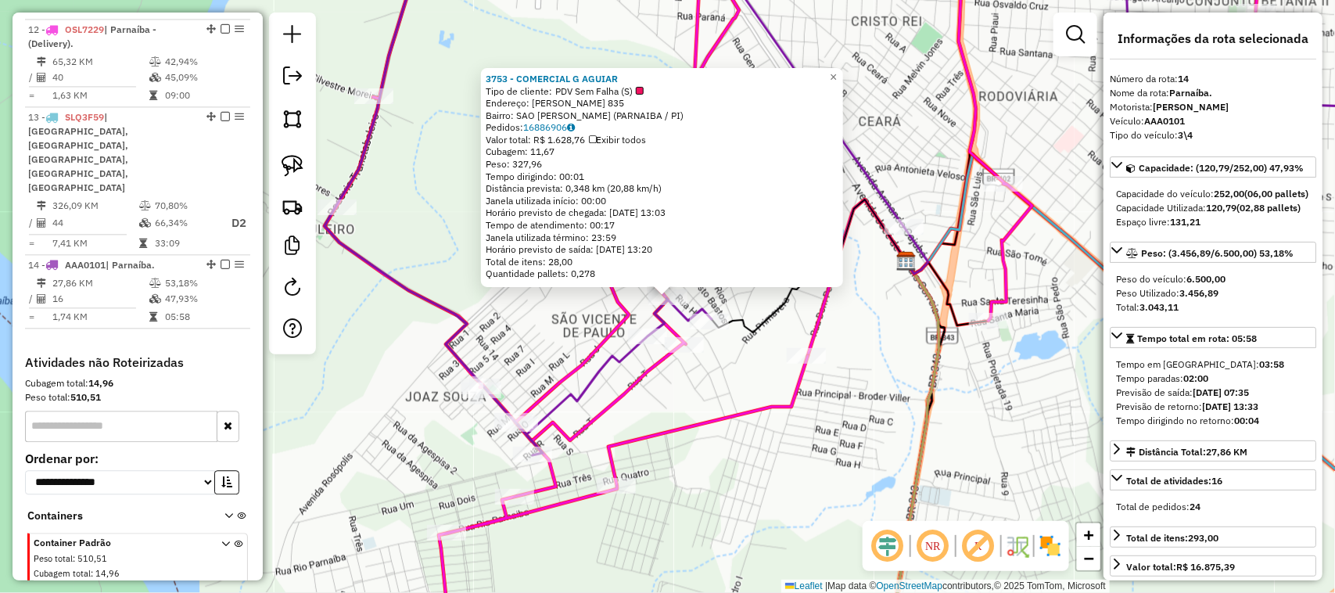
click at [802, 469] on div "3753 - COMERCIAL G AGUIAR Tipo de cliente: PDV Sem Falha (S) Endereço: [PERSON_…" at bounding box center [667, 296] width 1335 height 593
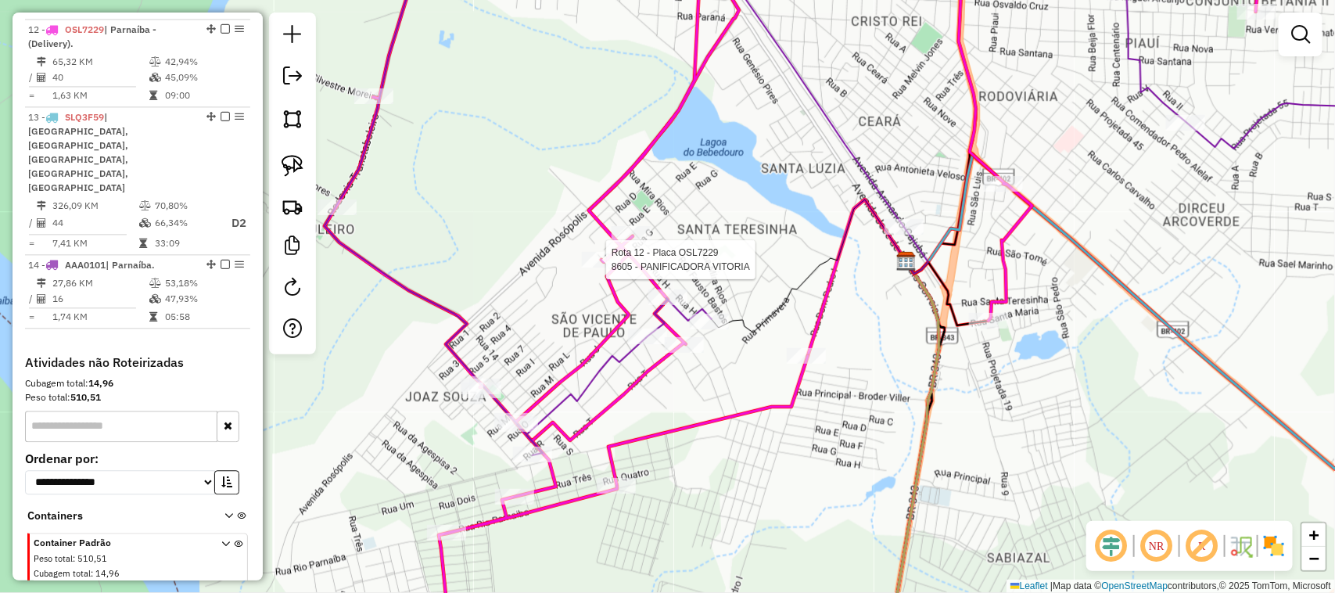
select select "**********"
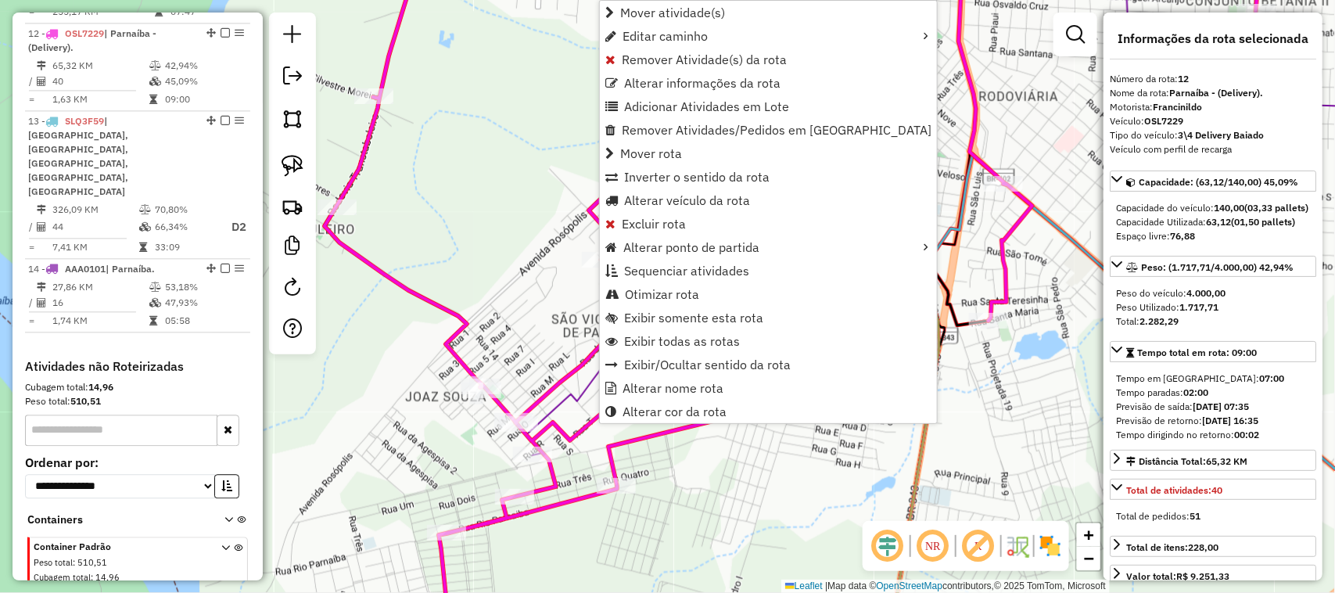
scroll to position [1497, 0]
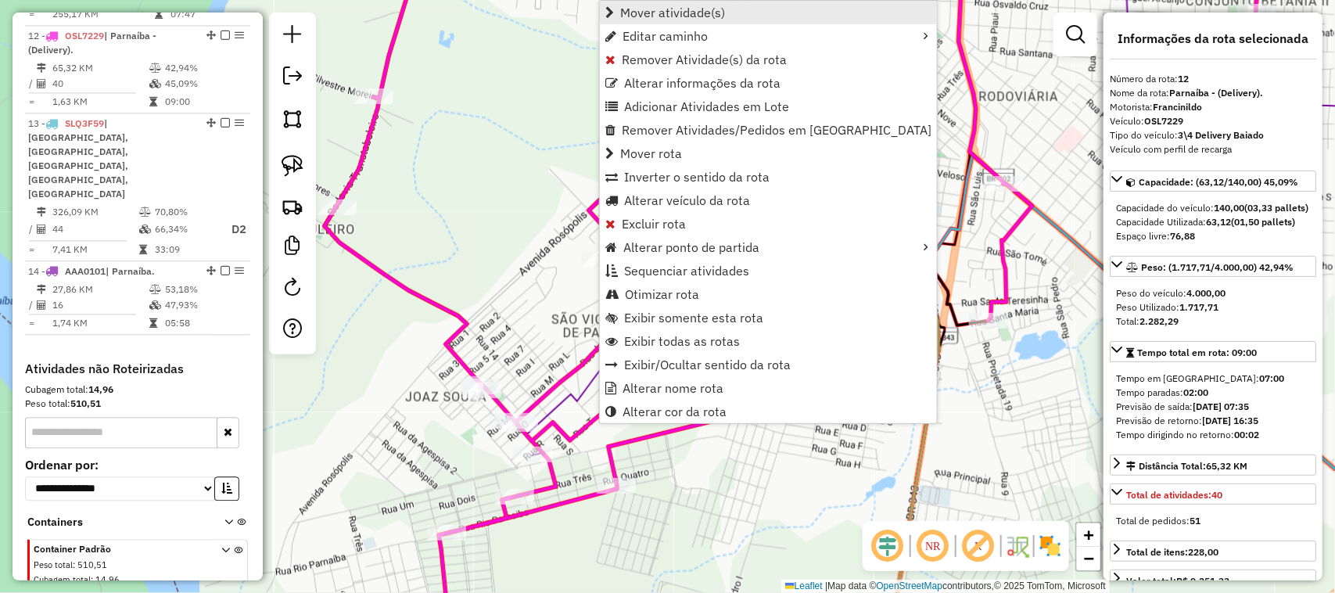
click at [654, 8] on span "Mover atividade(s)" at bounding box center [672, 12] width 105 height 13
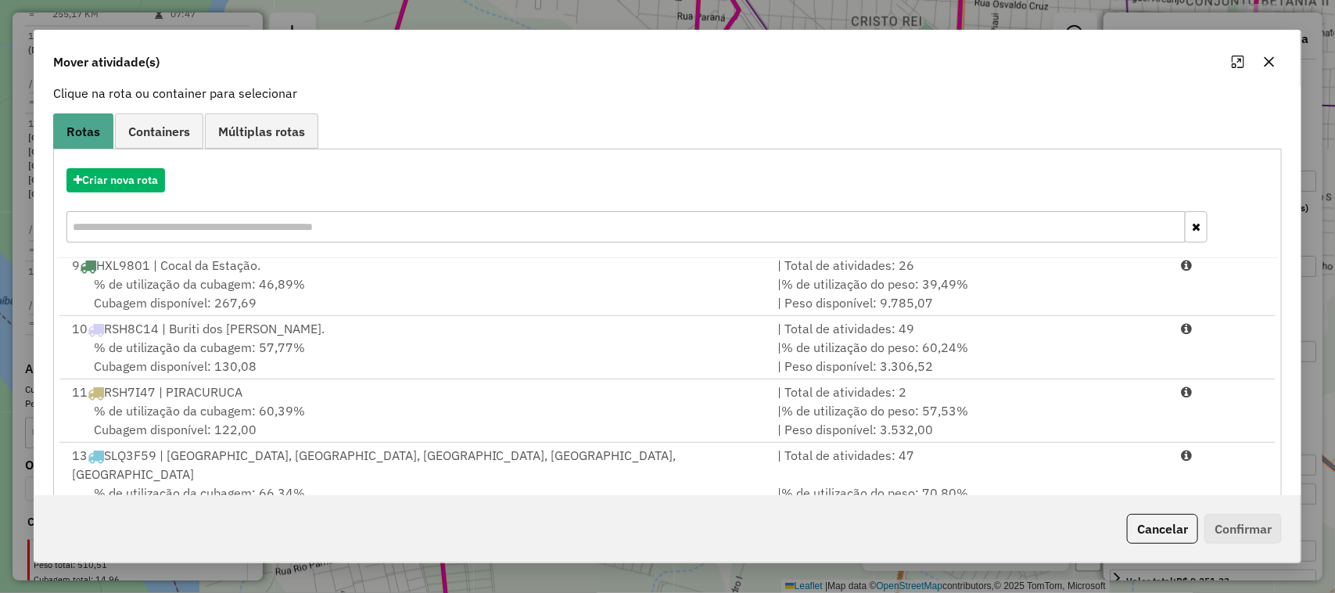
scroll to position [205, 0]
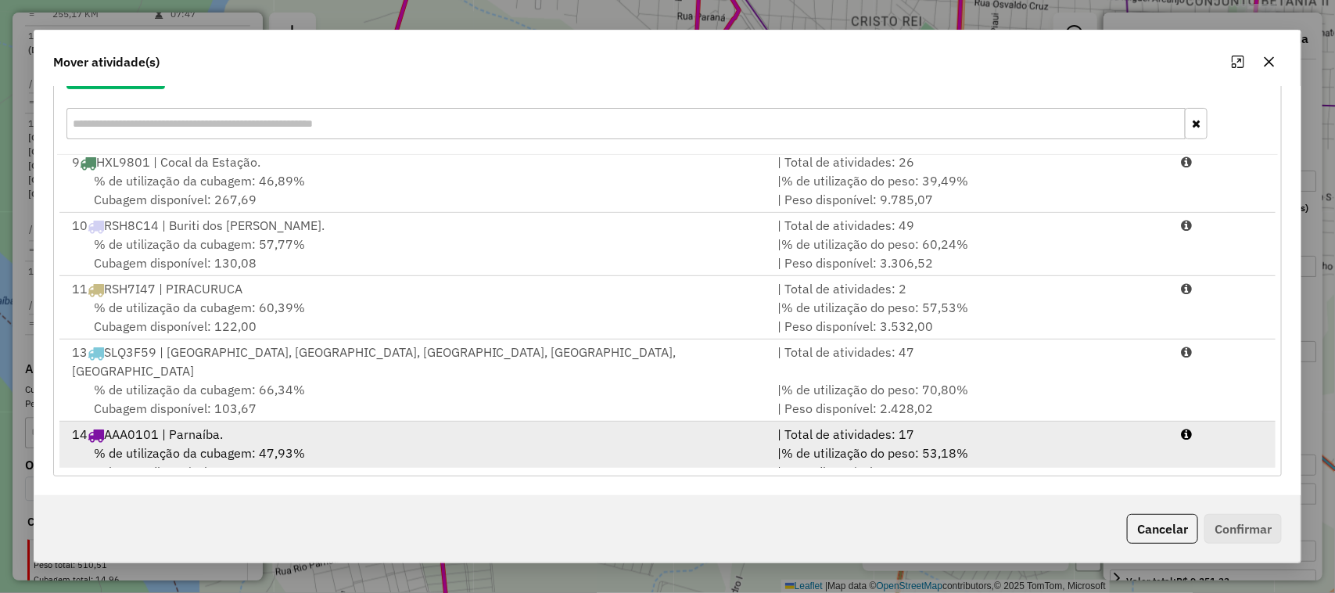
click at [459, 443] on div "% de utilização da cubagem: 47,93% Cubagem disponível: 131,21" at bounding box center [416, 462] width 706 height 38
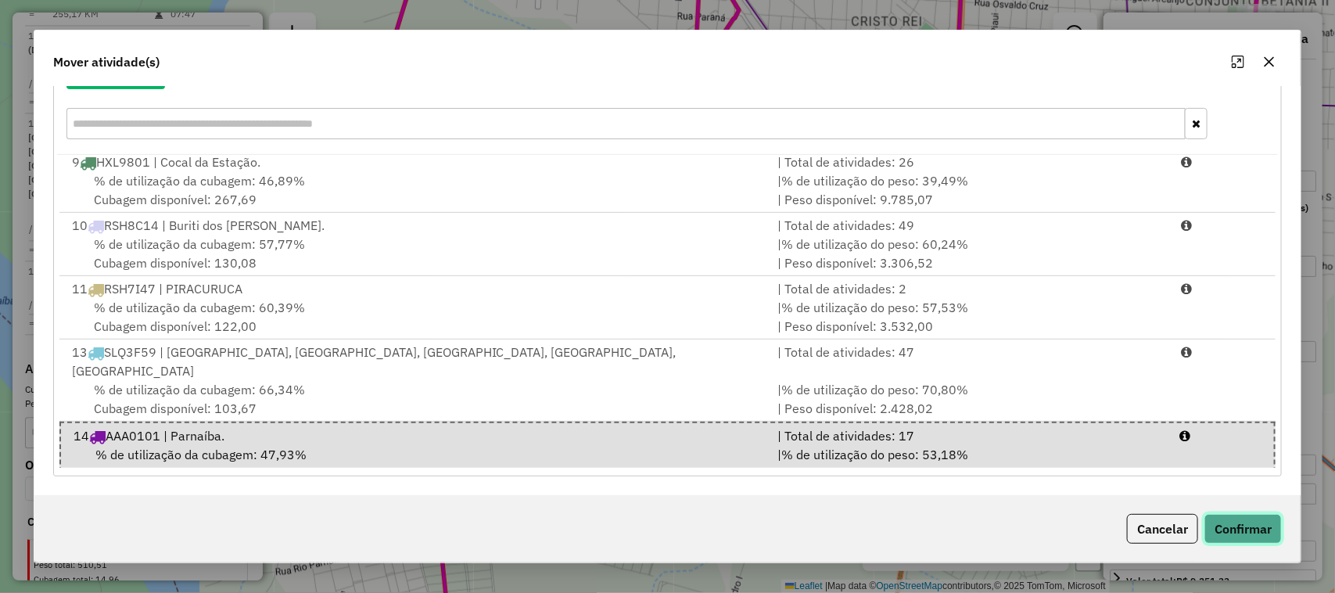
click at [1242, 528] on button "Confirmar" at bounding box center [1242, 529] width 77 height 30
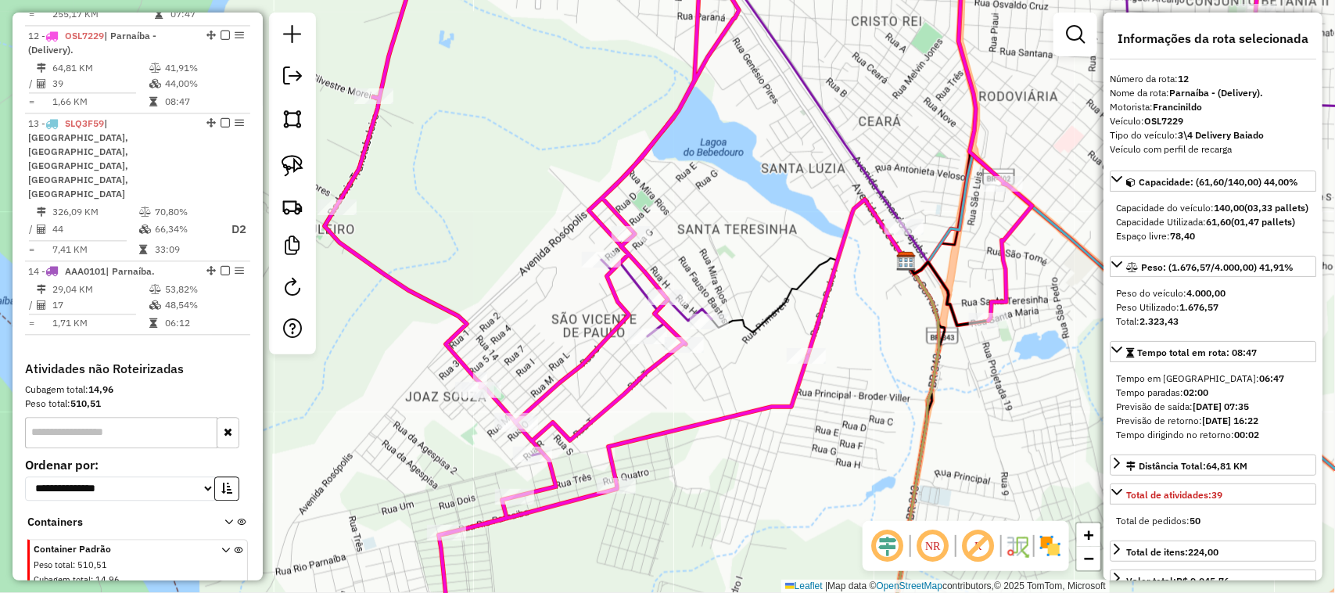
scroll to position [0, 0]
click at [748, 396] on div "Janela de atendimento Grade de atendimento Capacidade Transportadoras Veículos …" at bounding box center [667, 296] width 1335 height 593
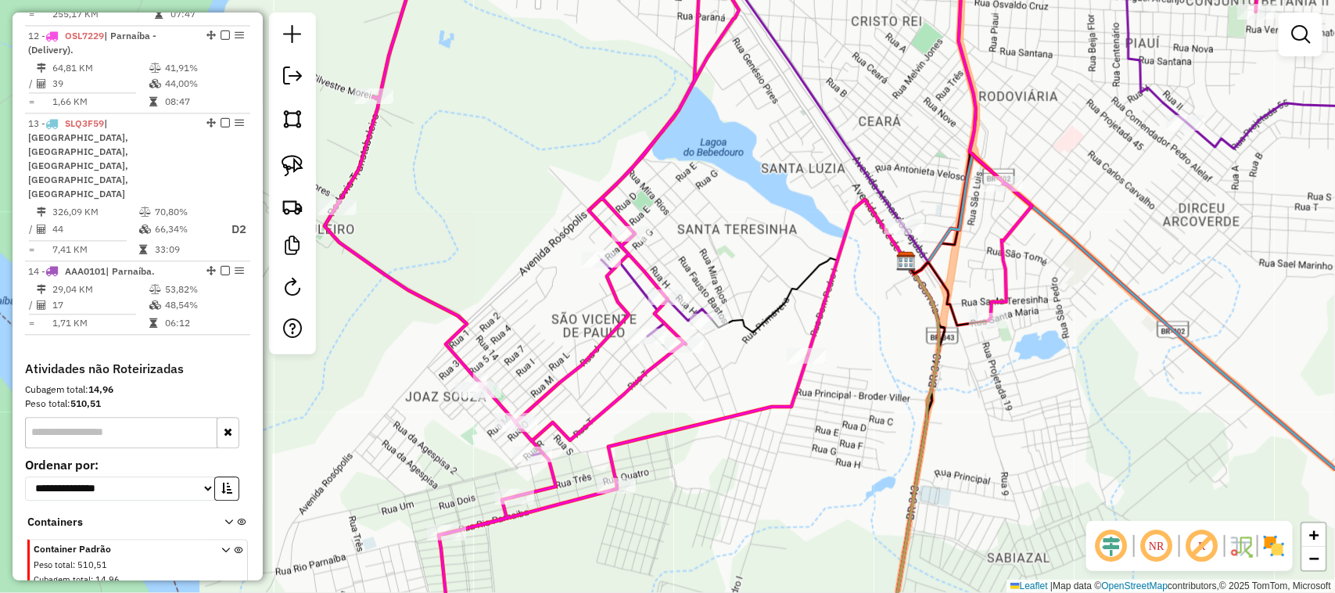
click at [747, 385] on div "Janela de atendimento Grade de atendimento Capacidade Transportadoras Veículos …" at bounding box center [667, 296] width 1335 height 593
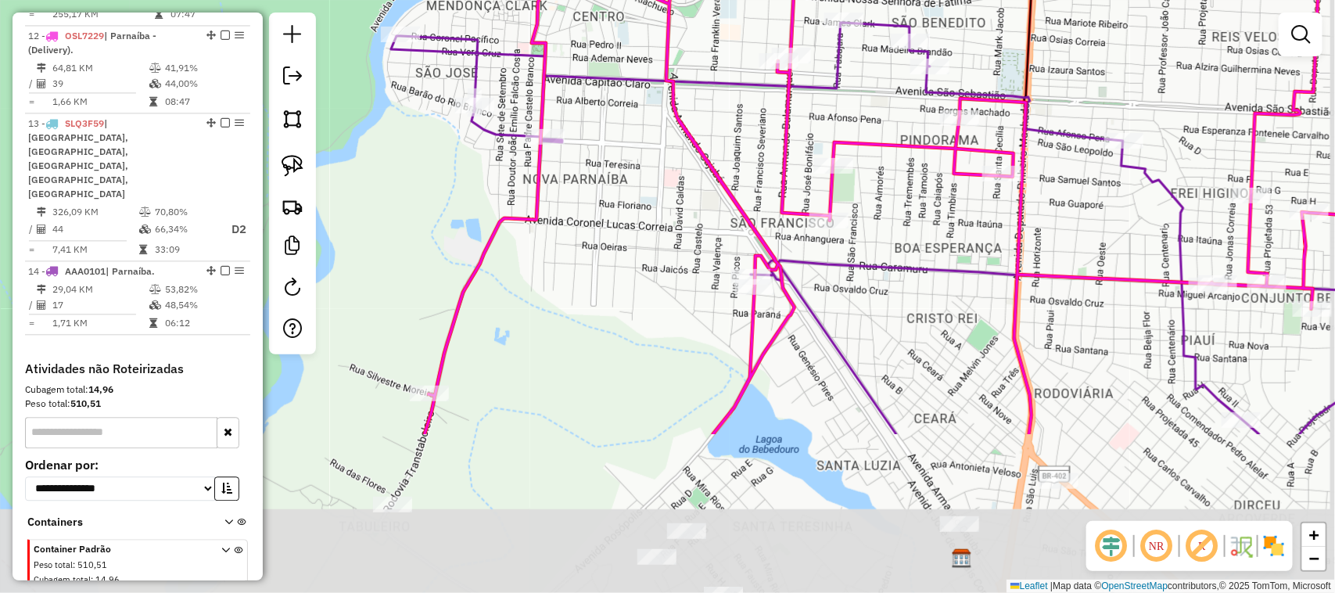
drag, startPoint x: 671, startPoint y: 389, endPoint x: 608, endPoint y: 147, distance: 250.5
click at [610, 153] on div "Janela de atendimento Grade de atendimento Capacidade Transportadoras Veículos …" at bounding box center [667, 296] width 1335 height 593
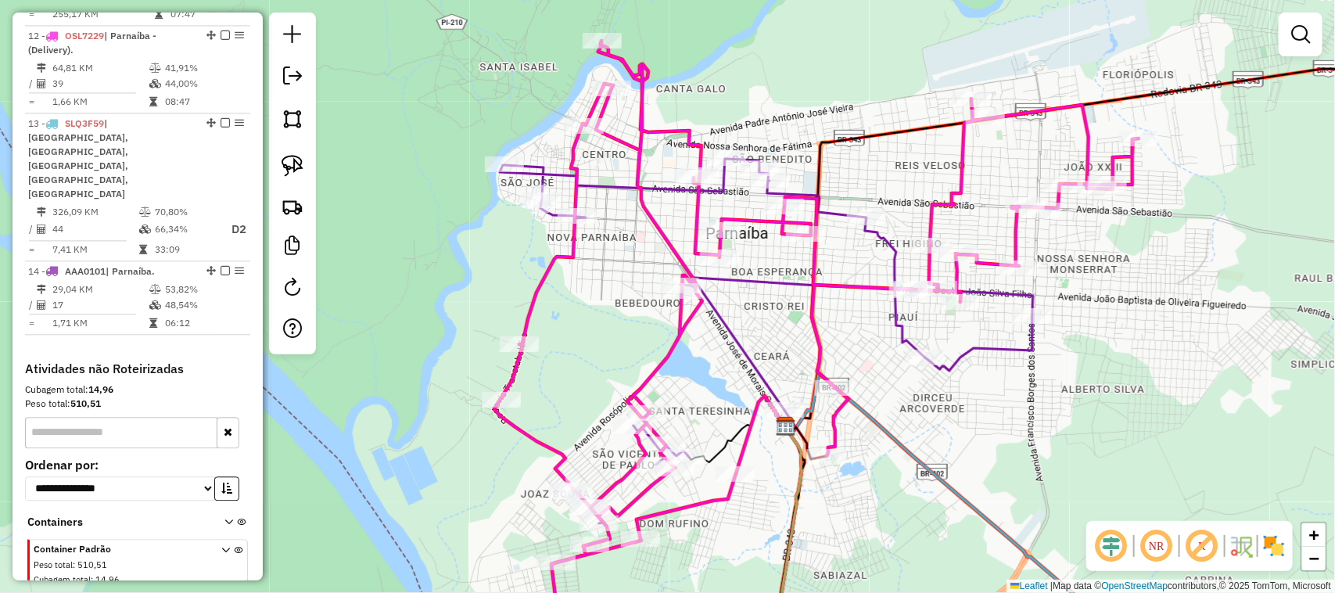
drag, startPoint x: 608, startPoint y: 146, endPoint x: 611, endPoint y: 235, distance: 88.4
click at [611, 235] on div "Janela de atendimento Grade de atendimento Capacidade Transportadoras Veículos …" at bounding box center [667, 296] width 1335 height 593
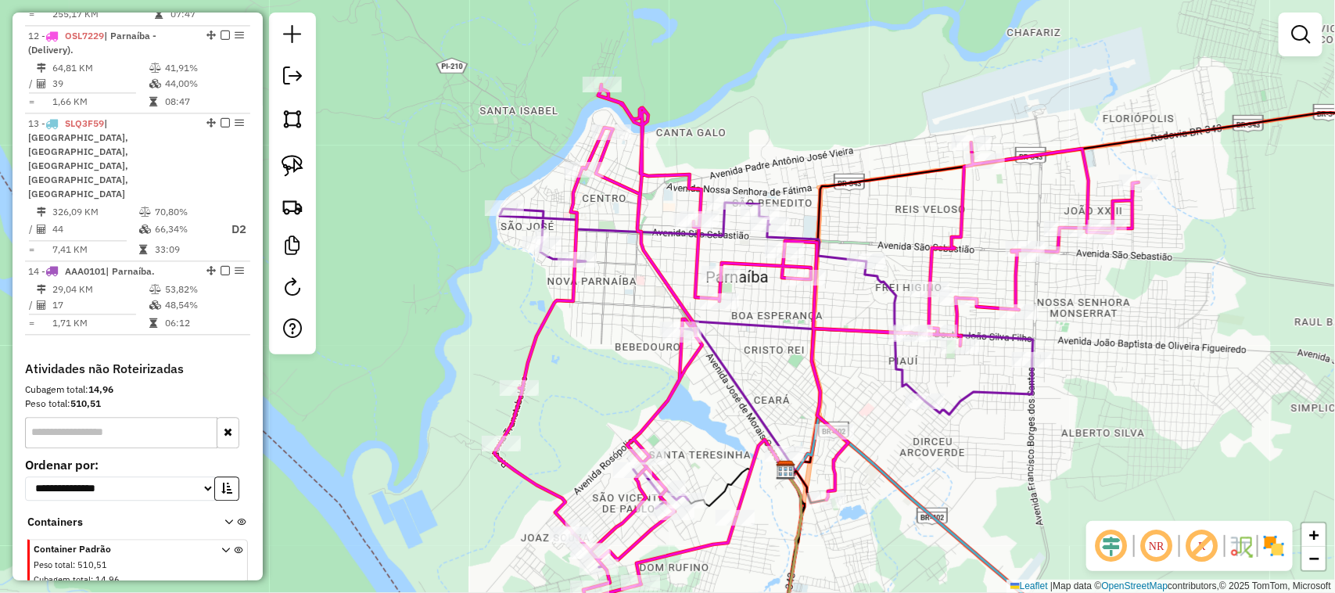
drag, startPoint x: 611, startPoint y: 232, endPoint x: 611, endPoint y: 296, distance: 63.3
click at [611, 294] on div "Janela de atendimento Grade de atendimento Capacidade Transportadoras Veículos …" at bounding box center [667, 296] width 1335 height 593
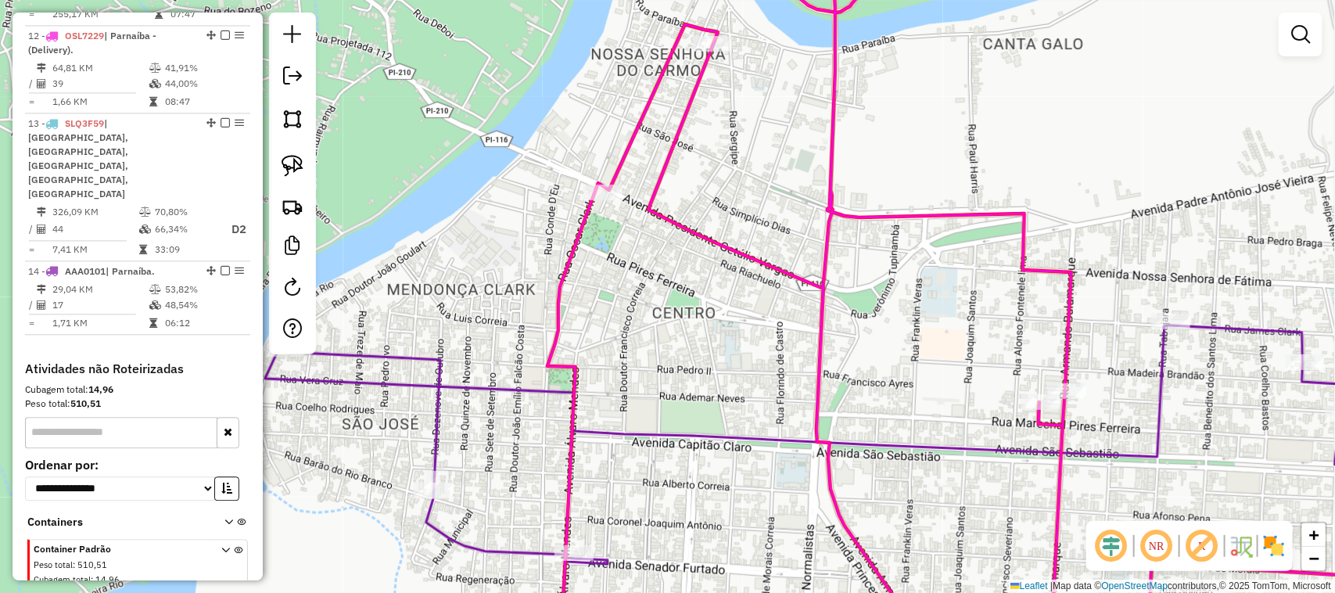
drag, startPoint x: 666, startPoint y: 361, endPoint x: 659, endPoint y: 184, distance: 177.6
click at [661, 208] on div "Janela de atendimento Grade de atendimento Capacidade Transportadoras Veículos …" at bounding box center [667, 296] width 1335 height 593
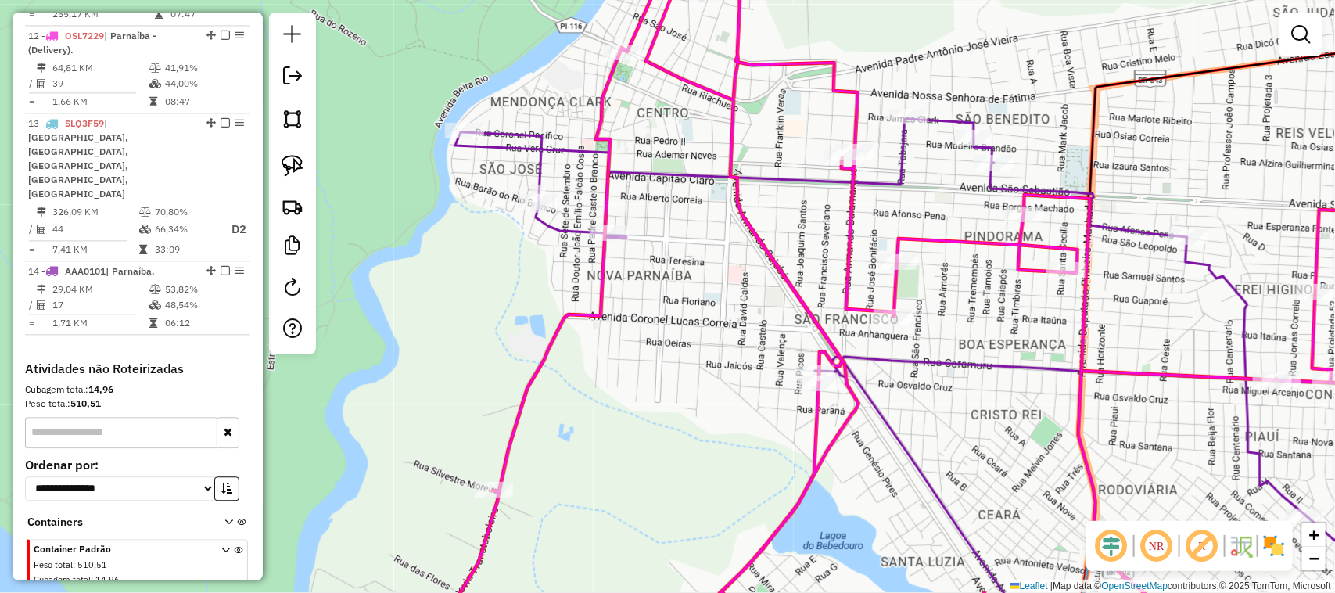
drag, startPoint x: 654, startPoint y: 415, endPoint x: 670, endPoint y: 193, distance: 222.6
click at [670, 228] on div "Janela de atendimento Grade de atendimento Capacidade Transportadoras Veículos …" at bounding box center [667, 296] width 1335 height 593
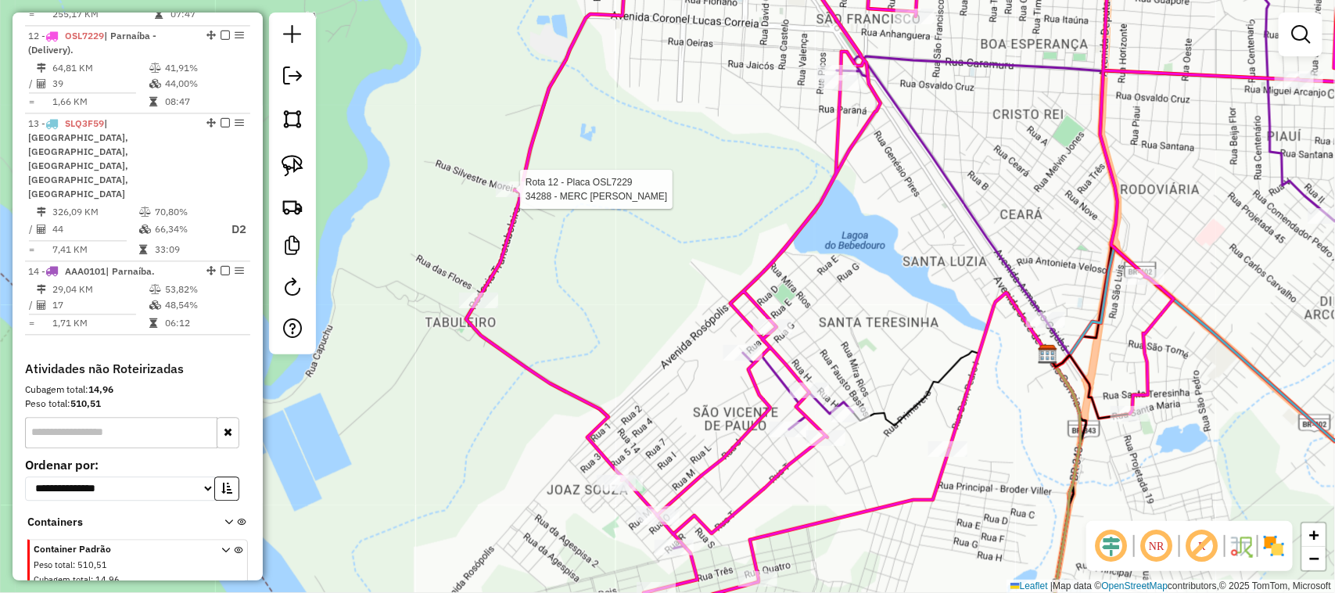
select select "**********"
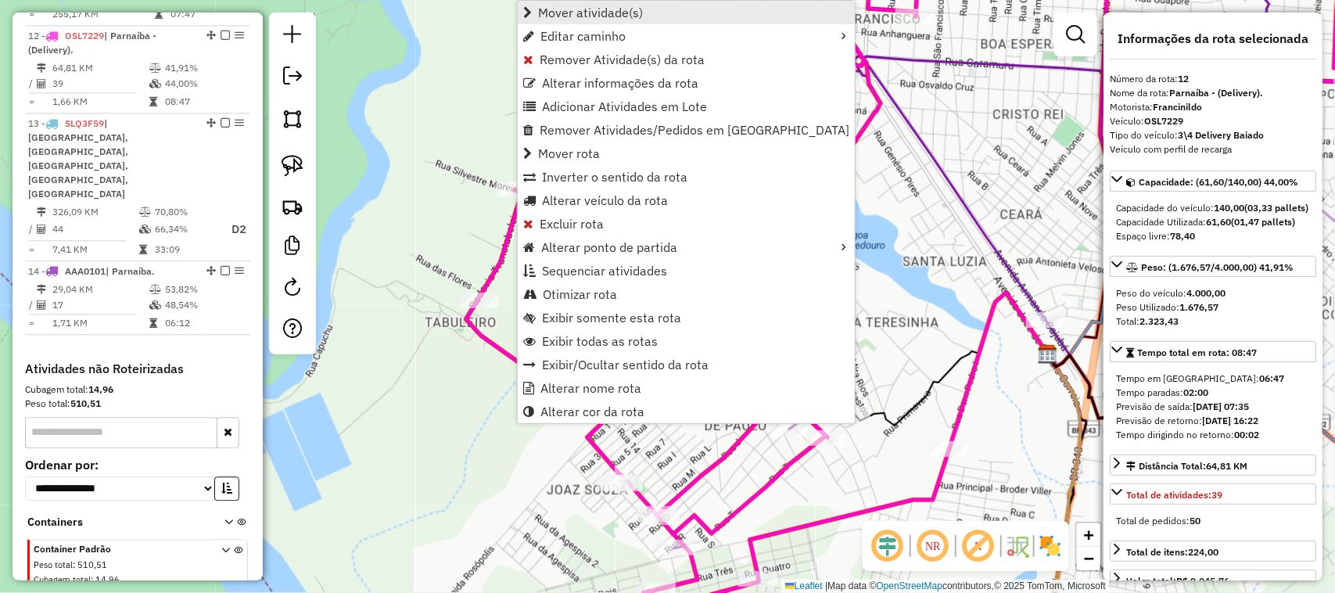
click at [611, 17] on span "Mover atividade(s)" at bounding box center [590, 12] width 105 height 13
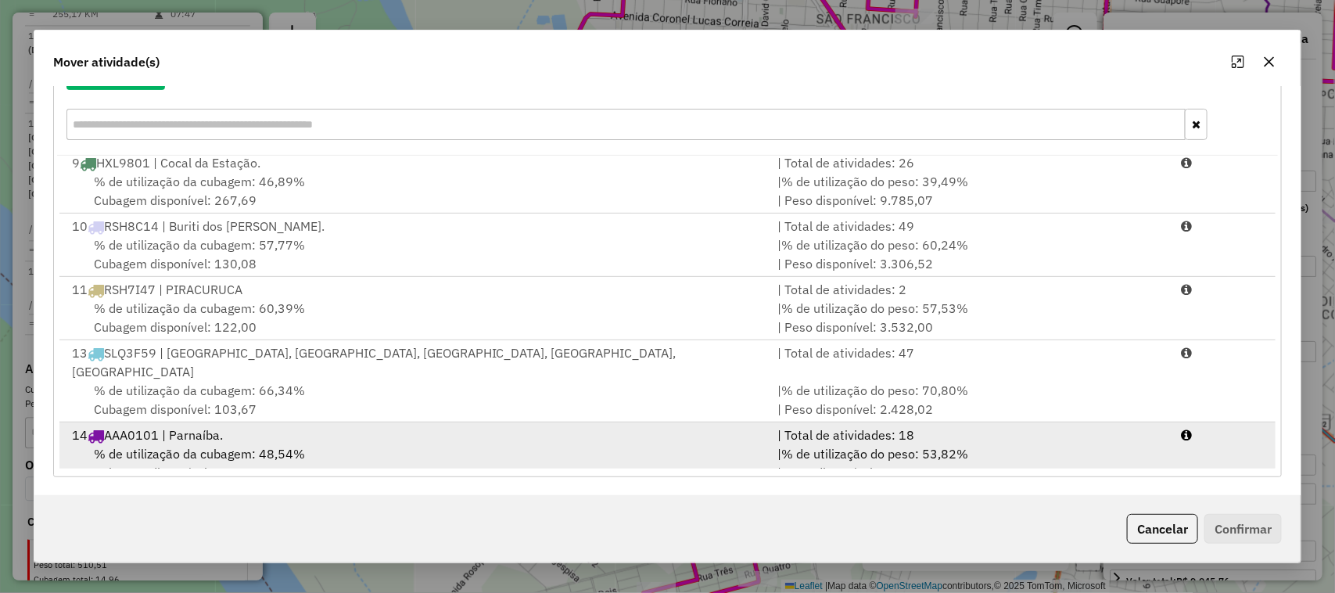
scroll to position [205, 0]
click at [607, 443] on div "% de utilização da cubagem: 48,54% Cubagem disponível: 129,69" at bounding box center [416, 462] width 706 height 38
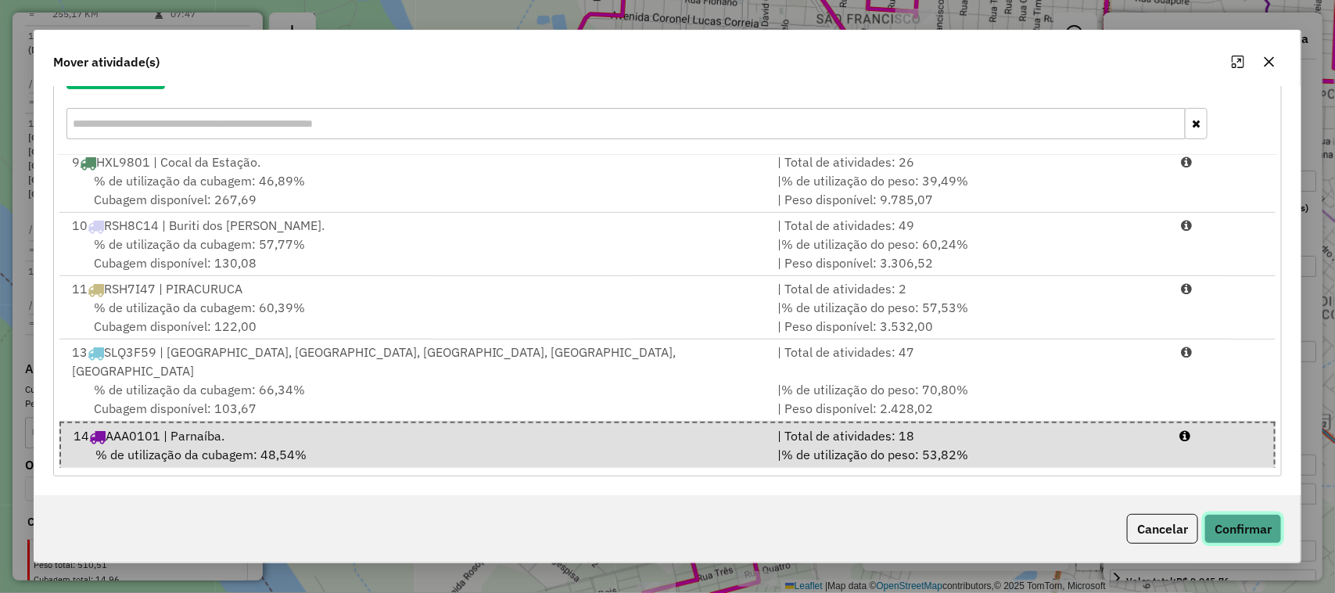
click at [1228, 521] on button "Confirmar" at bounding box center [1242, 529] width 77 height 30
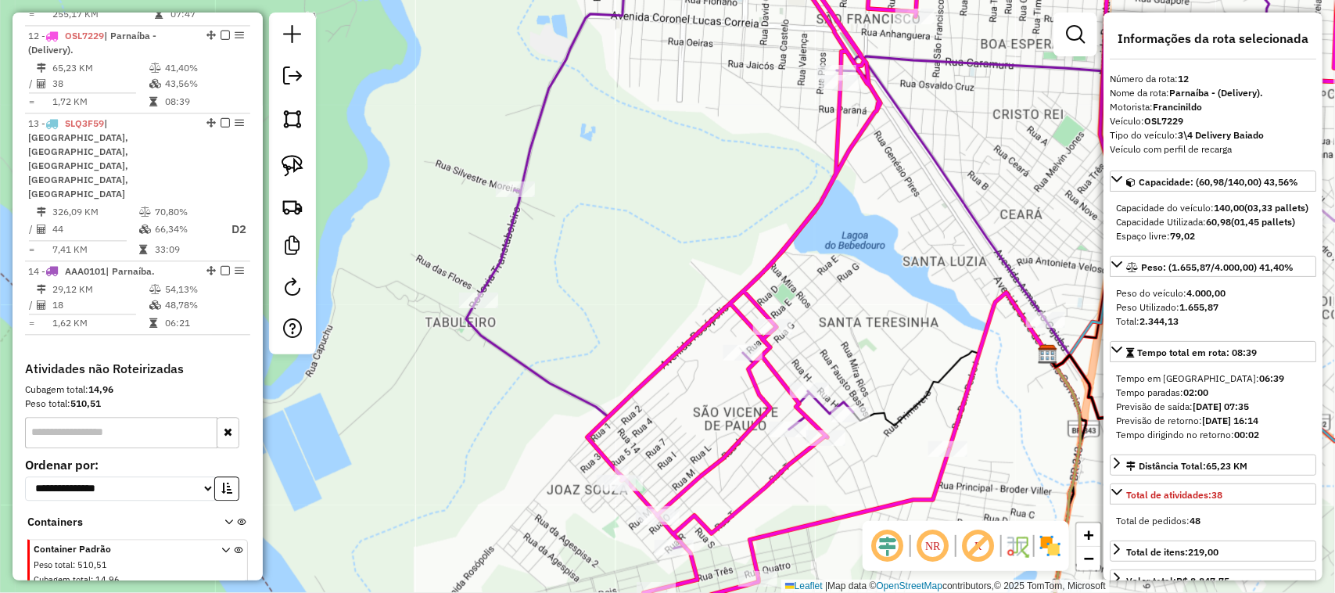
scroll to position [0, 0]
click at [590, 341] on div "Janela de atendimento Grade de atendimento Capacidade Transportadoras Veículos …" at bounding box center [667, 296] width 1335 height 593
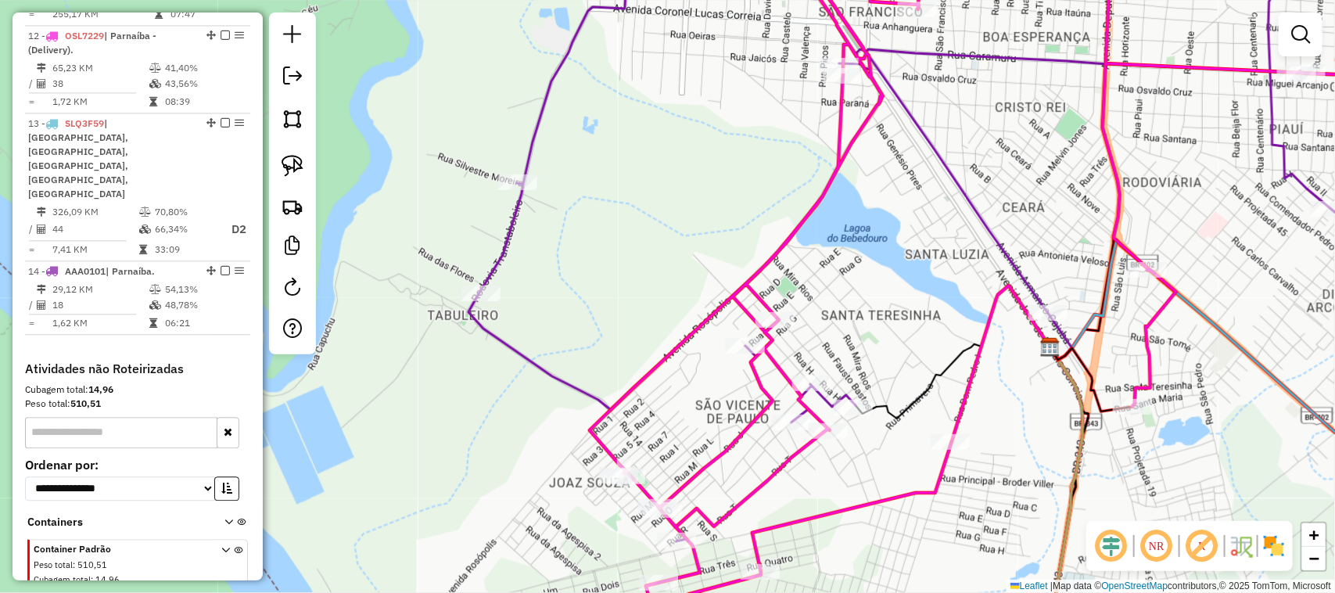
drag, startPoint x: 708, startPoint y: 423, endPoint x: 634, endPoint y: 264, distance: 174.9
click at [665, 314] on div "Janela de atendimento Grade de atendimento Capacidade Transportadoras Veículos …" at bounding box center [667, 296] width 1335 height 593
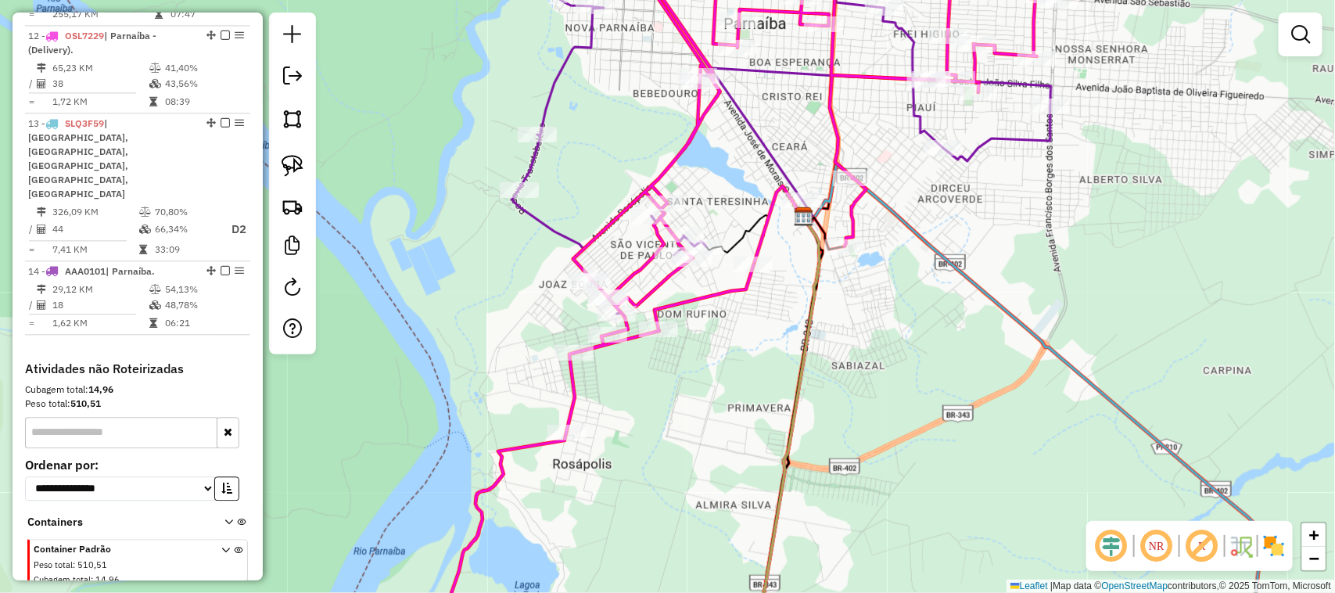
drag, startPoint x: 657, startPoint y: 428, endPoint x: 627, endPoint y: 295, distance: 137.0
click at [630, 307] on div "Janela de atendimento Grade de atendimento Capacidade Transportadoras Veículos …" at bounding box center [667, 296] width 1335 height 593
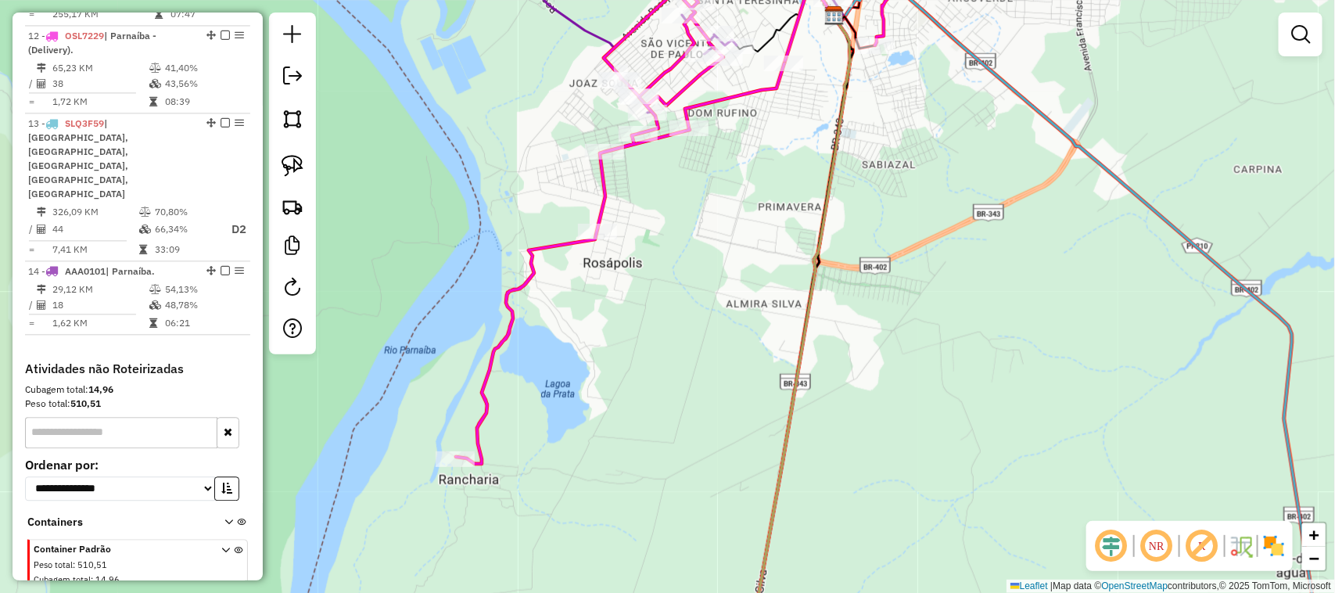
drag, startPoint x: 579, startPoint y: 379, endPoint x: 655, endPoint y: 324, distance: 93.5
click at [651, 332] on div "Janela de atendimento Grade de atendimento Capacidade Transportadoras Veículos …" at bounding box center [667, 296] width 1335 height 593
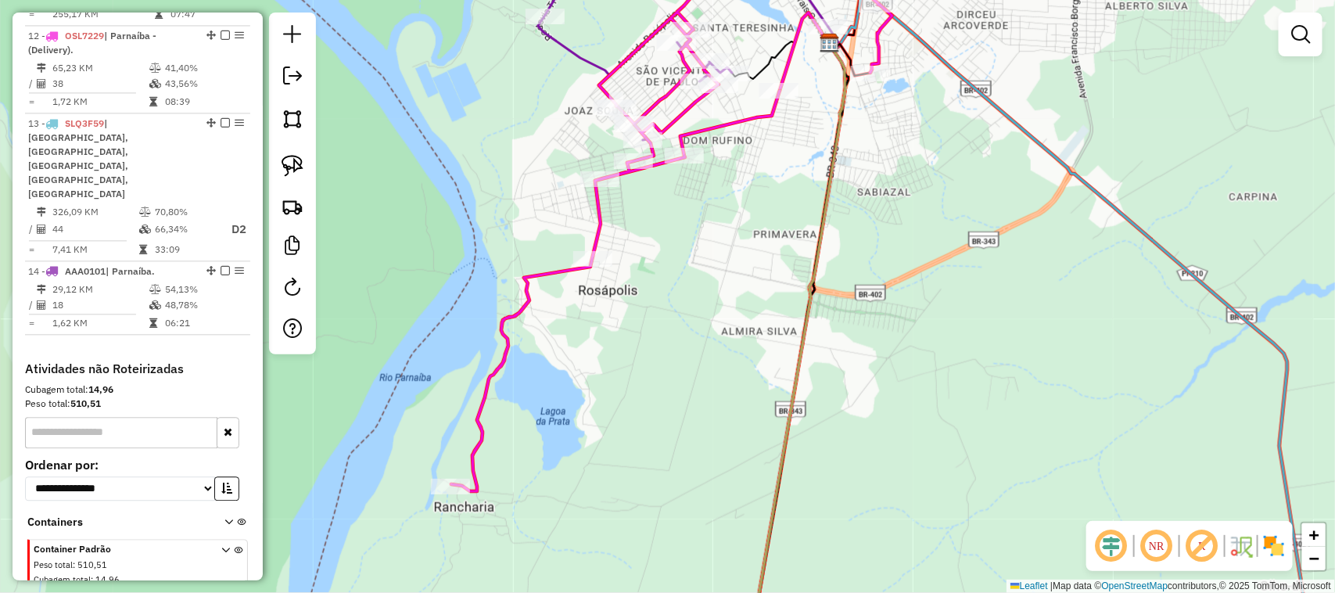
drag, startPoint x: 671, startPoint y: 278, endPoint x: 612, endPoint y: 424, distance: 156.8
click at [624, 403] on div "Janela de atendimento Grade de atendimento Capacidade Transportadoras Veículos …" at bounding box center [667, 296] width 1335 height 593
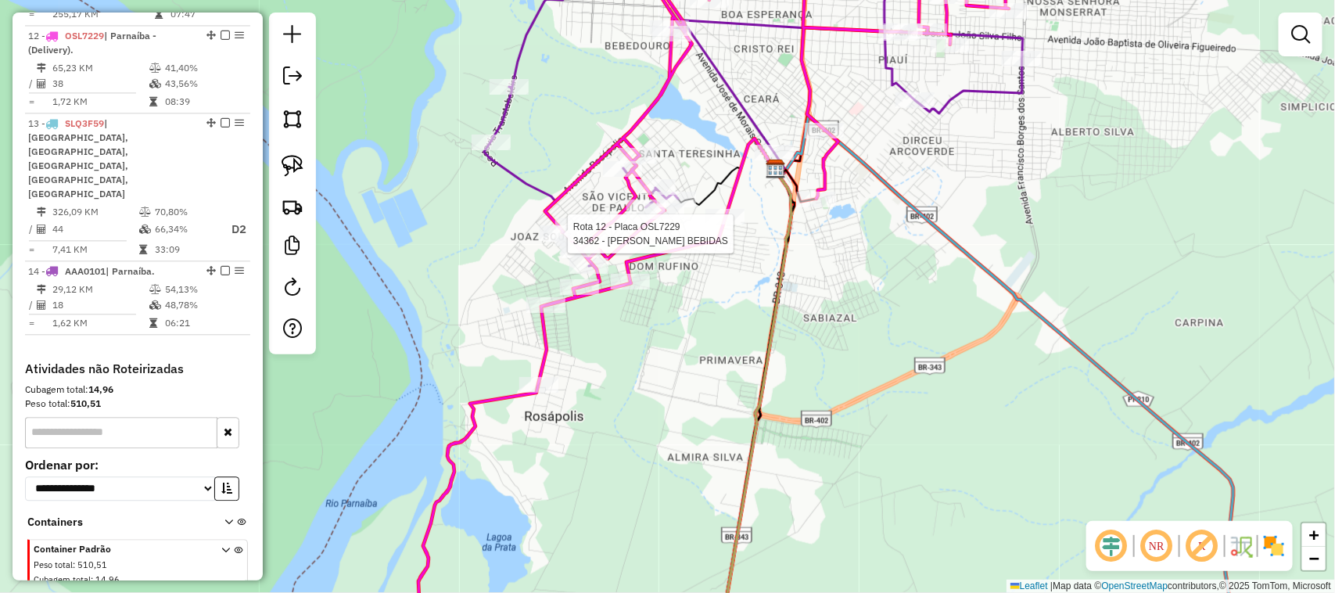
select select "**********"
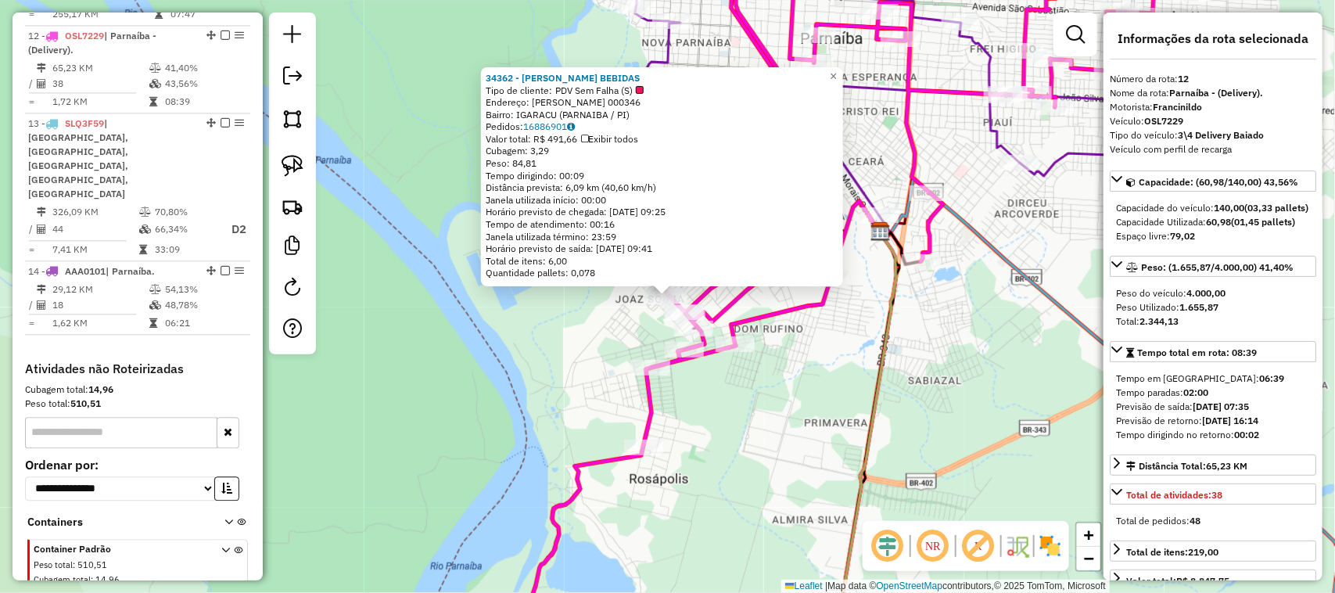
click at [736, 392] on div "34362 - [PERSON_NAME] BEBIDAS Tipo de cliente: PDV Sem Falha (S) Endereço: [PER…" at bounding box center [667, 296] width 1335 height 593
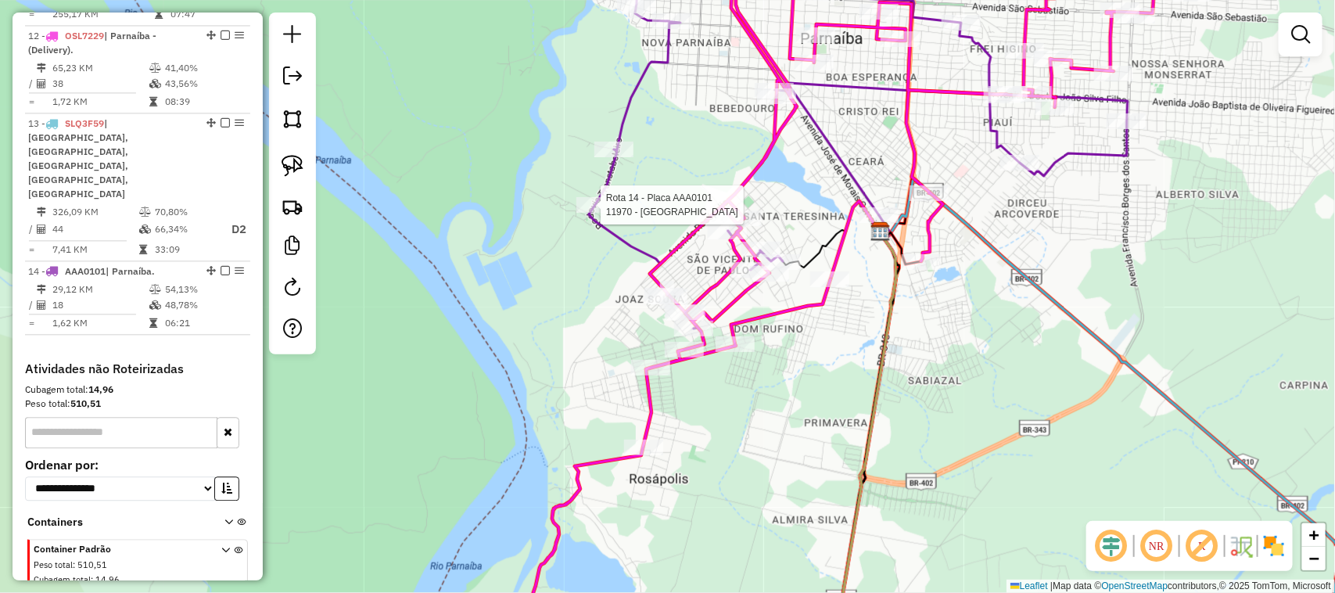
select select "**********"
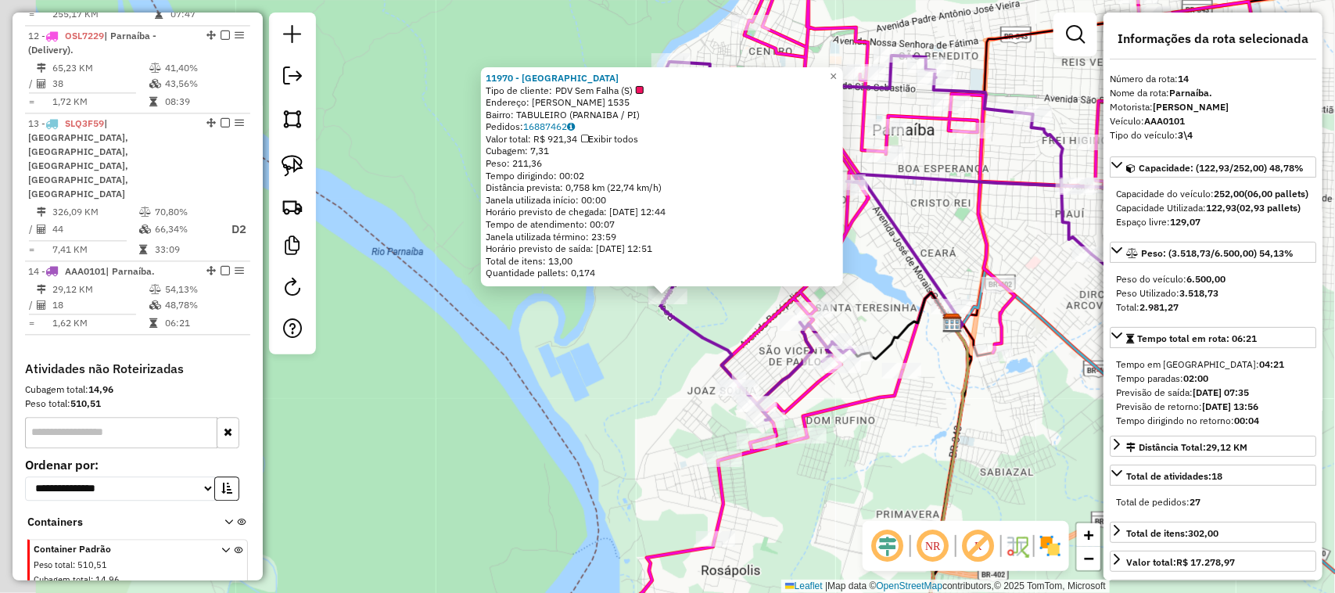
scroll to position [1504, 0]
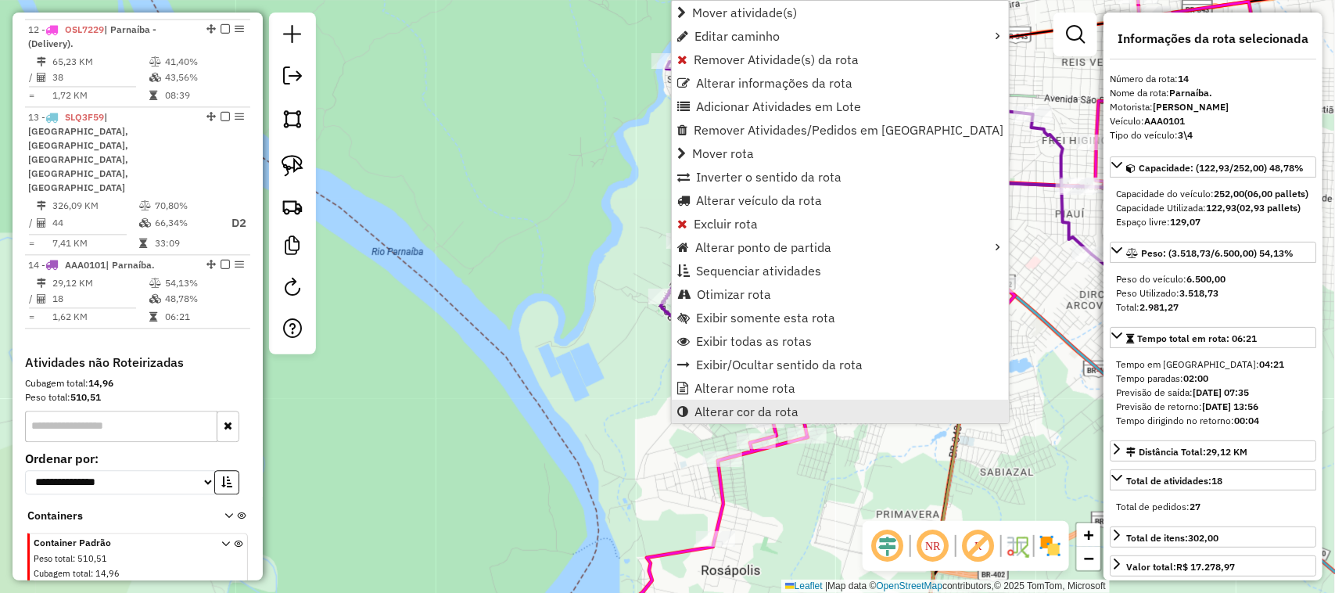
click at [737, 415] on span "Alterar cor da rota" at bounding box center [746, 411] width 104 height 13
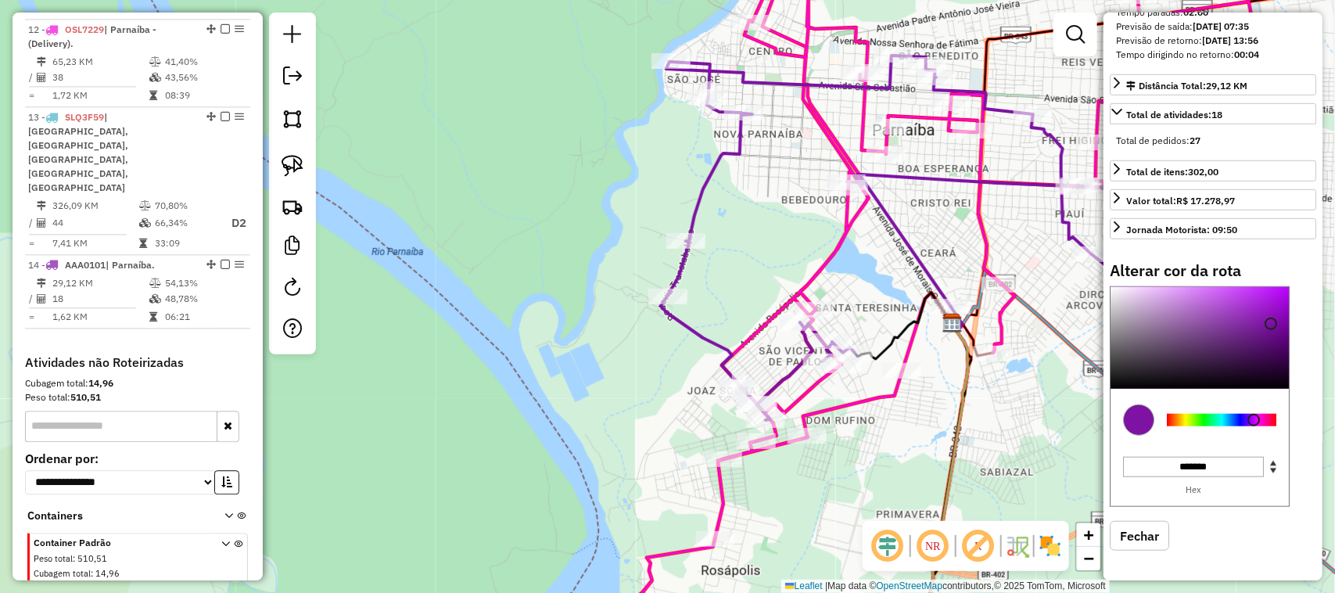
scroll to position [400, 0]
type input "*******"
click at [1117, 382] on div at bounding box center [1199, 338] width 178 height 102
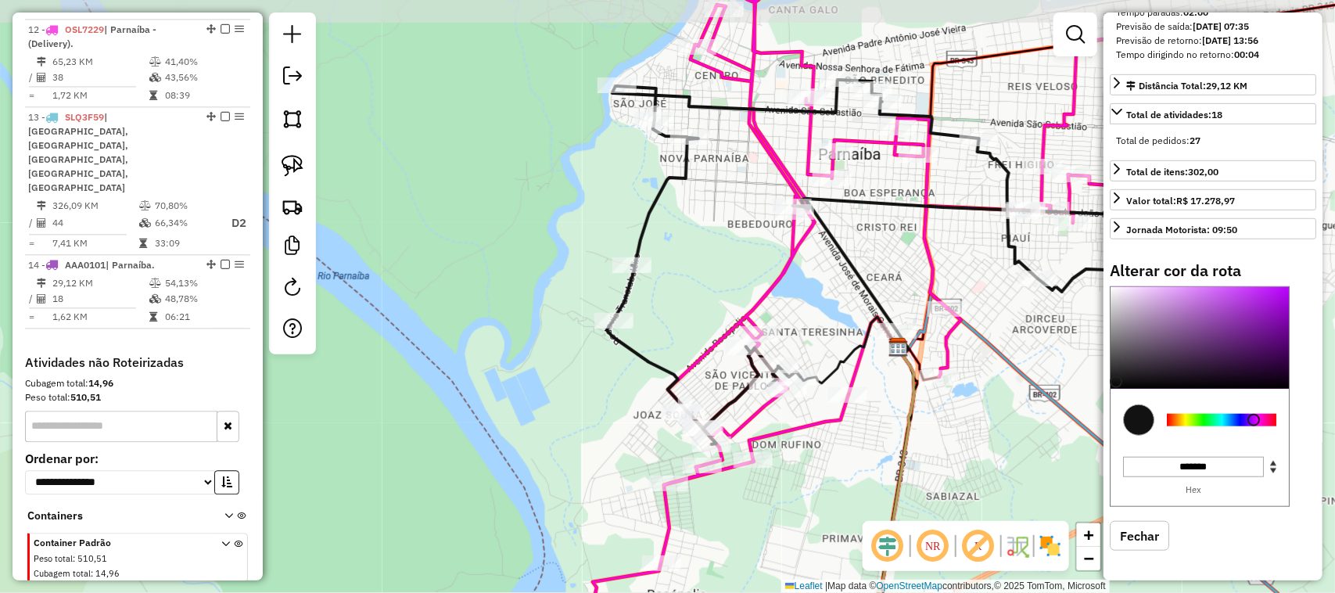
drag, startPoint x: 771, startPoint y: 267, endPoint x: 649, endPoint y: 307, distance: 128.3
click at [661, 307] on div "Janela de atendimento Grade de atendimento Capacidade Transportadoras Veículos …" at bounding box center [667, 296] width 1335 height 593
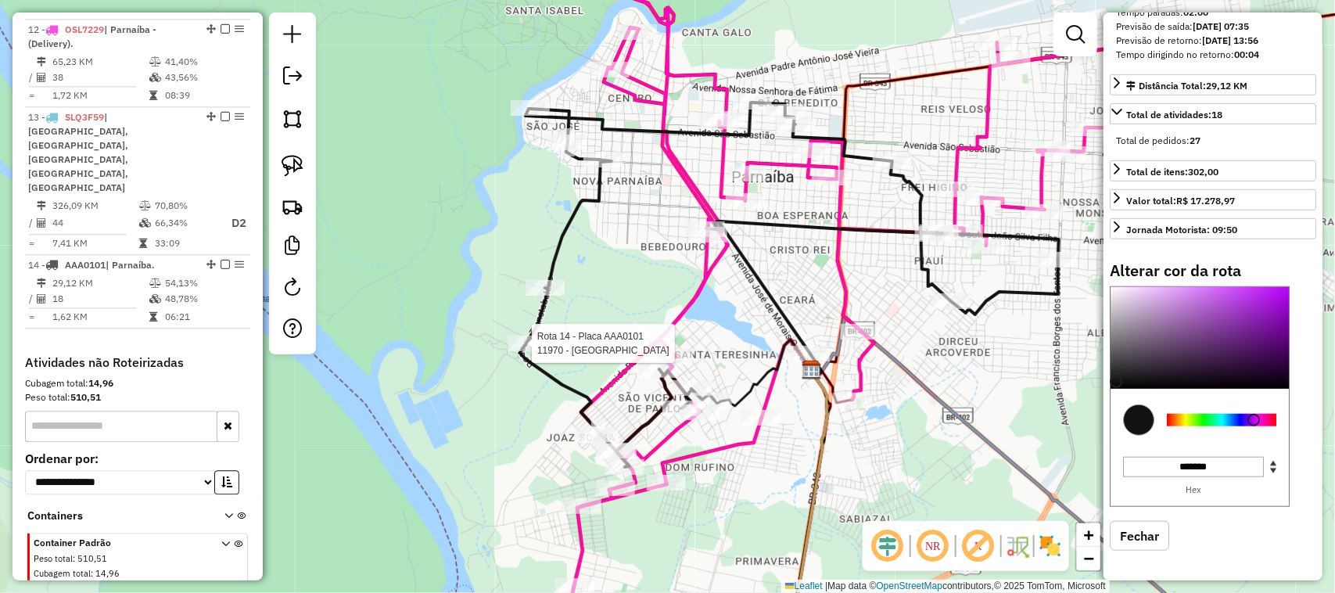
select select "**********"
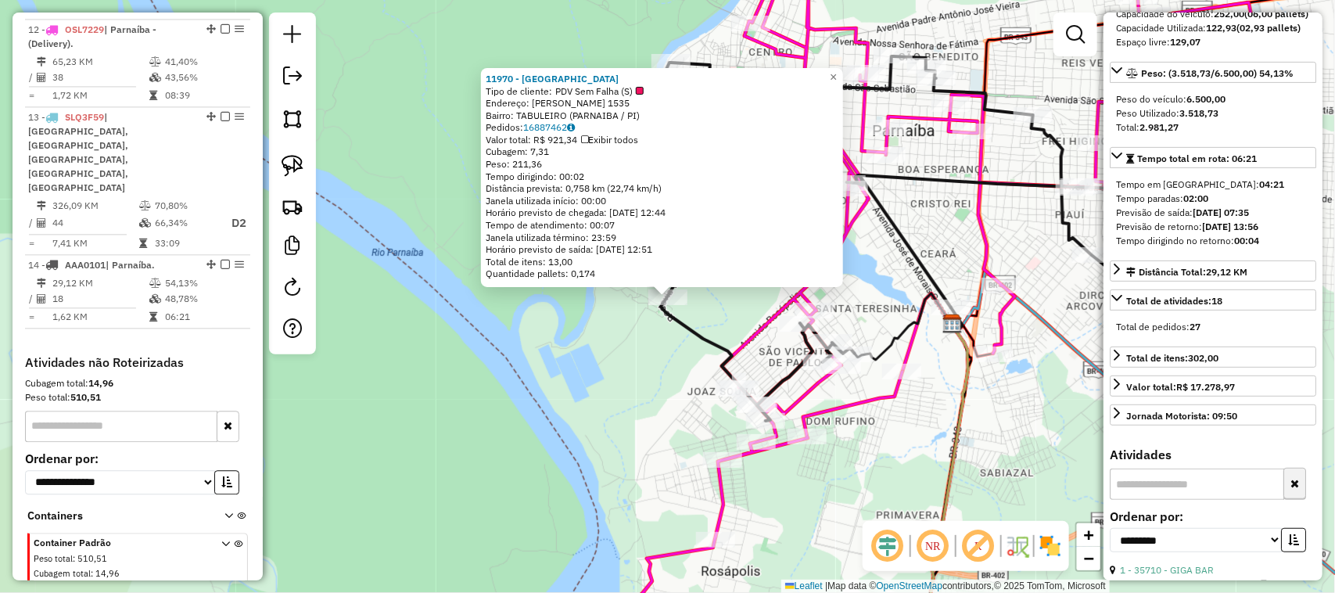
scroll to position [106, 0]
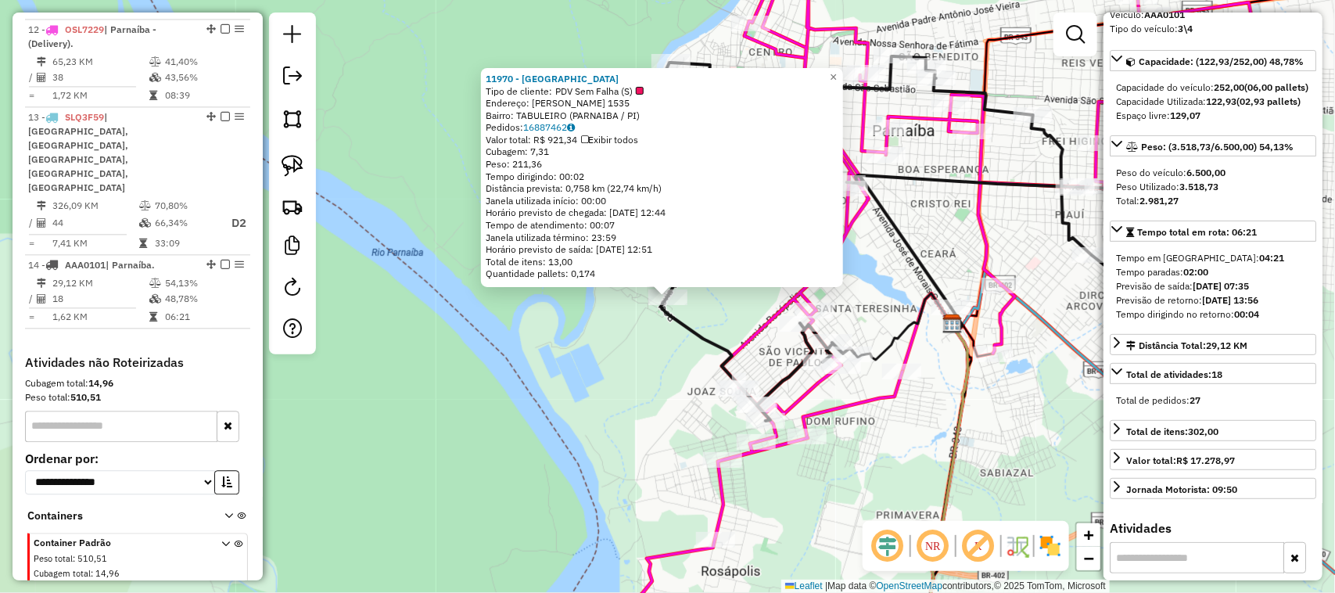
click at [640, 387] on div "11970 - MERC AVENIDA Tipo de cliente: PDV Sem Falha (S) Endereço: [PERSON_NAME]…" at bounding box center [667, 296] width 1335 height 593
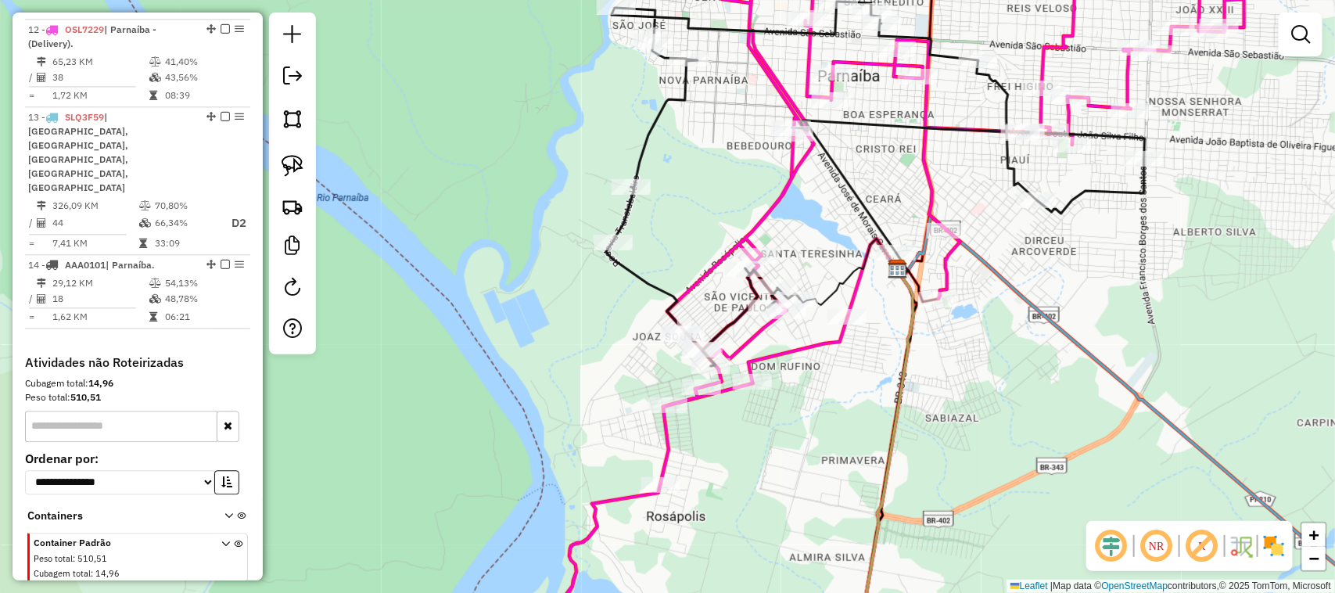
drag, startPoint x: 667, startPoint y: 396, endPoint x: 552, endPoint y: 270, distance: 170.5
click at [553, 271] on div "Janela de atendimento Grade de atendimento Capacidade Transportadoras Veículos …" at bounding box center [667, 296] width 1335 height 593
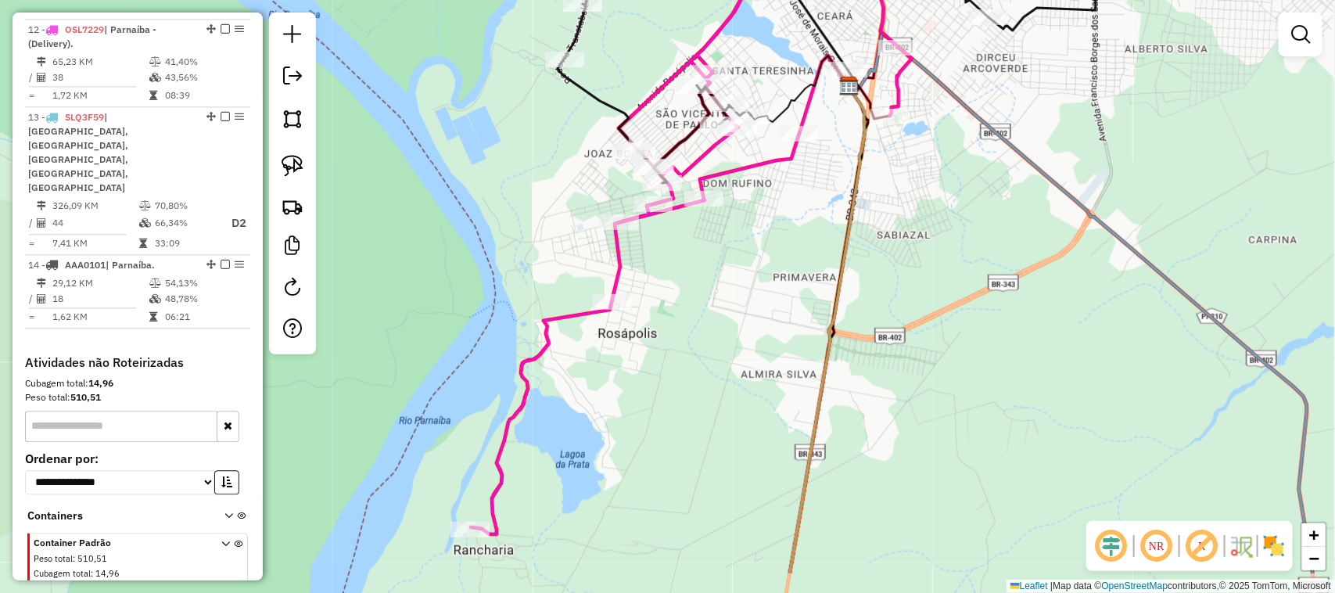
drag, startPoint x: 671, startPoint y: 354, endPoint x: 763, endPoint y: 196, distance: 182.9
click at [752, 213] on div "Janela de atendimento Grade de atendimento Capacidade Transportadoras Veículos …" at bounding box center [667, 296] width 1335 height 593
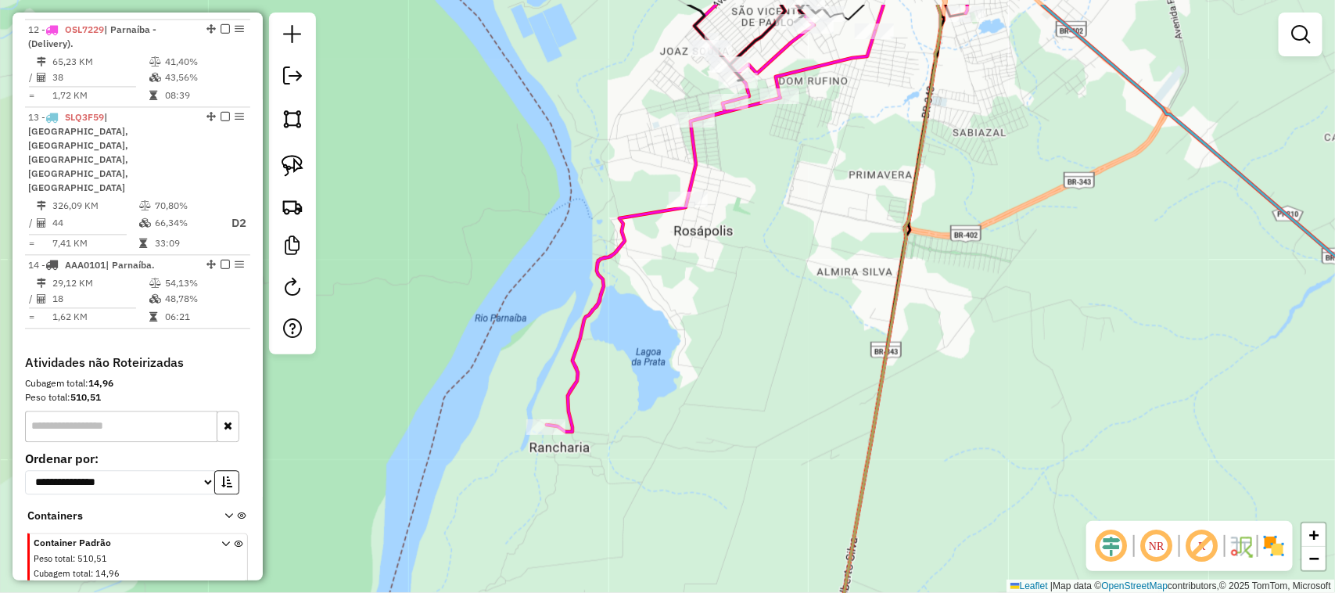
drag, startPoint x: 765, startPoint y: 200, endPoint x: 747, endPoint y: 264, distance: 66.6
click at [747, 264] on div "Janela de atendimento Grade de atendimento Capacidade Transportadoras Veículos …" at bounding box center [667, 296] width 1335 height 593
click at [291, 167] on img at bounding box center [292, 166] width 22 height 22
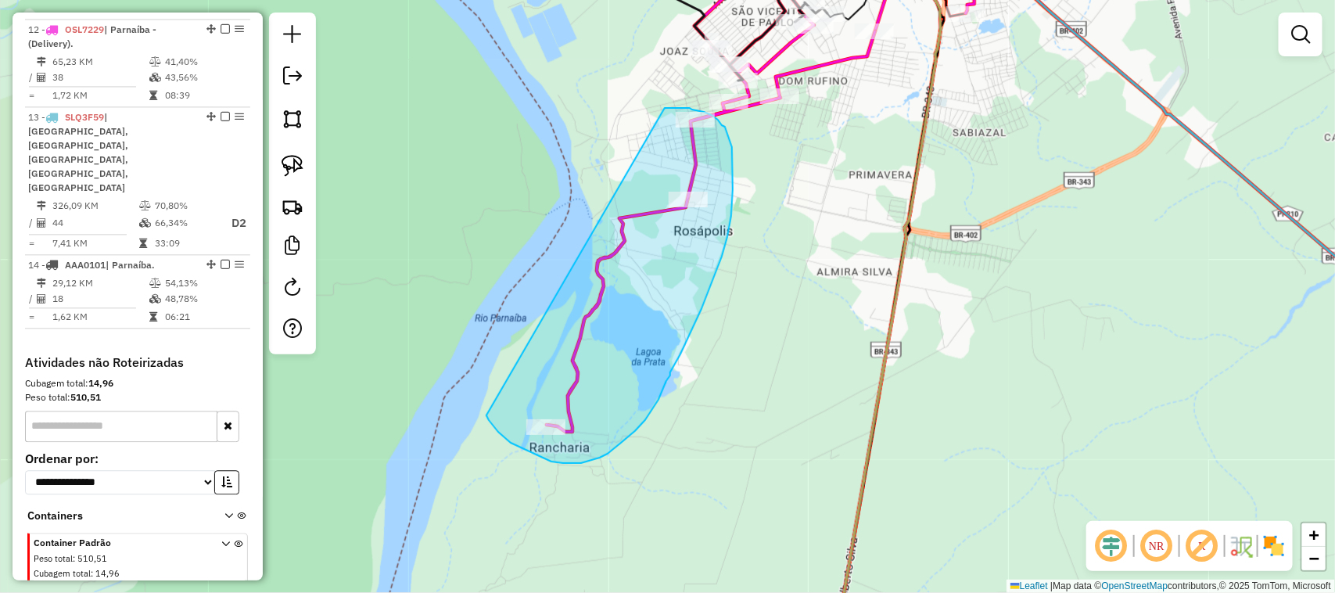
drag, startPoint x: 665, startPoint y: 108, endPoint x: 486, endPoint y: 415, distance: 355.3
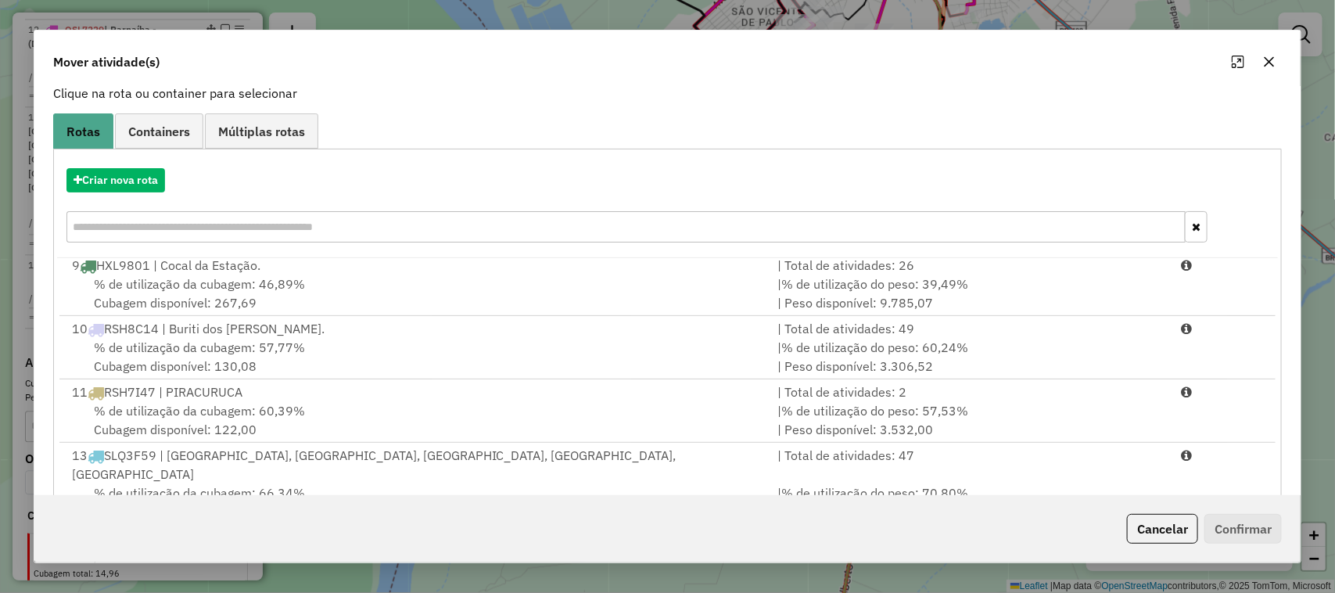
scroll to position [205, 0]
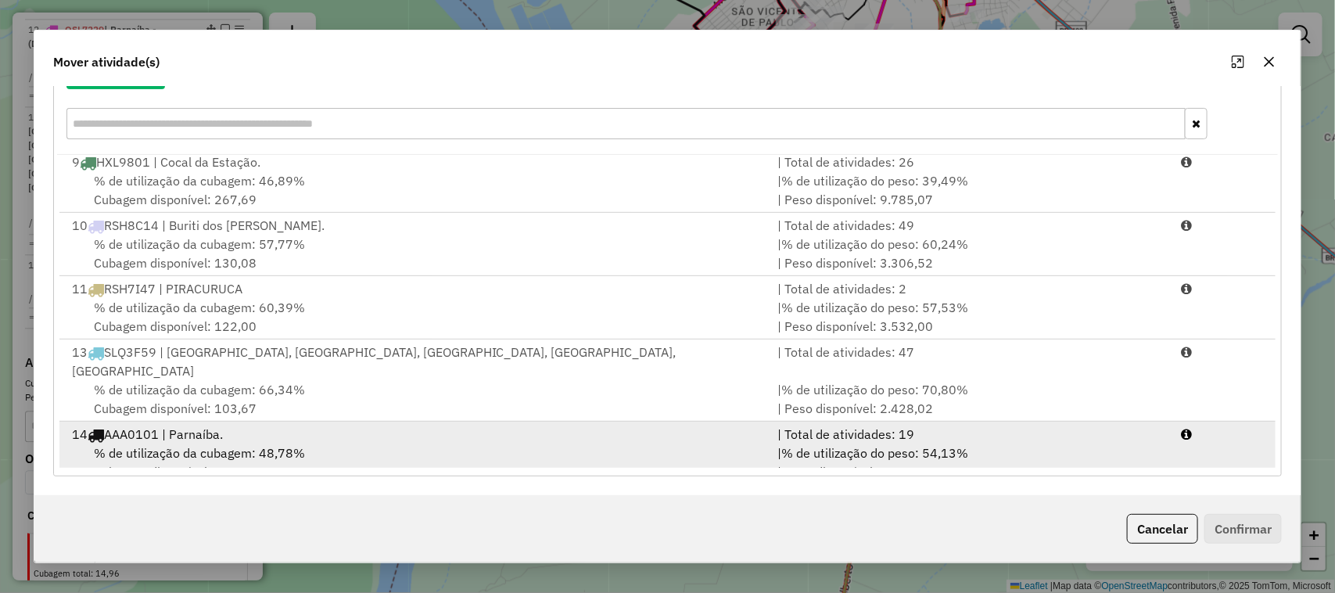
click at [385, 443] on div "% de utilização da cubagem: 48,78% Cubagem disponível: 129,07" at bounding box center [416, 462] width 706 height 38
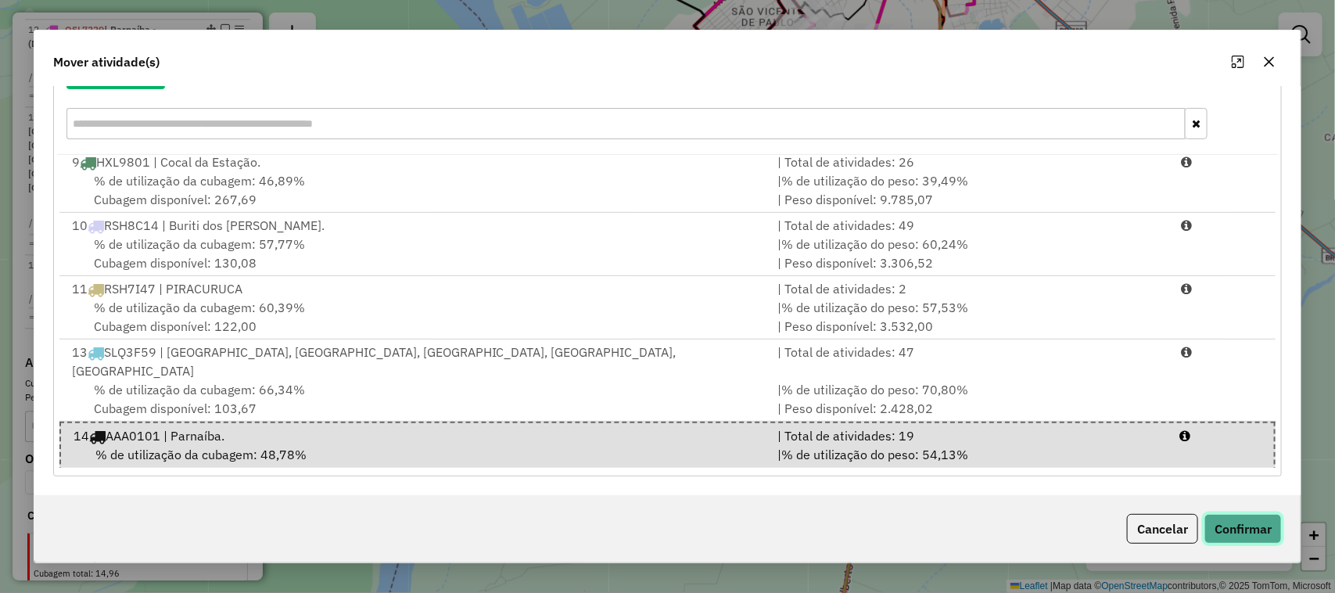
click at [1255, 522] on button "Confirmar" at bounding box center [1242, 529] width 77 height 30
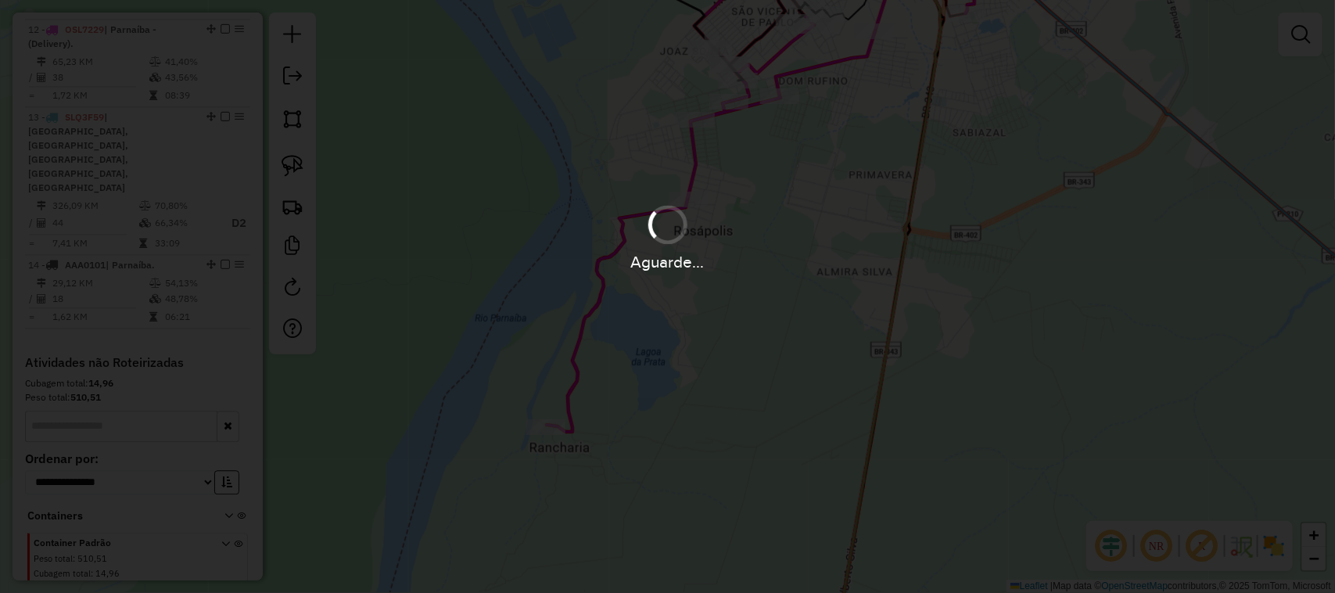
scroll to position [1416, 0]
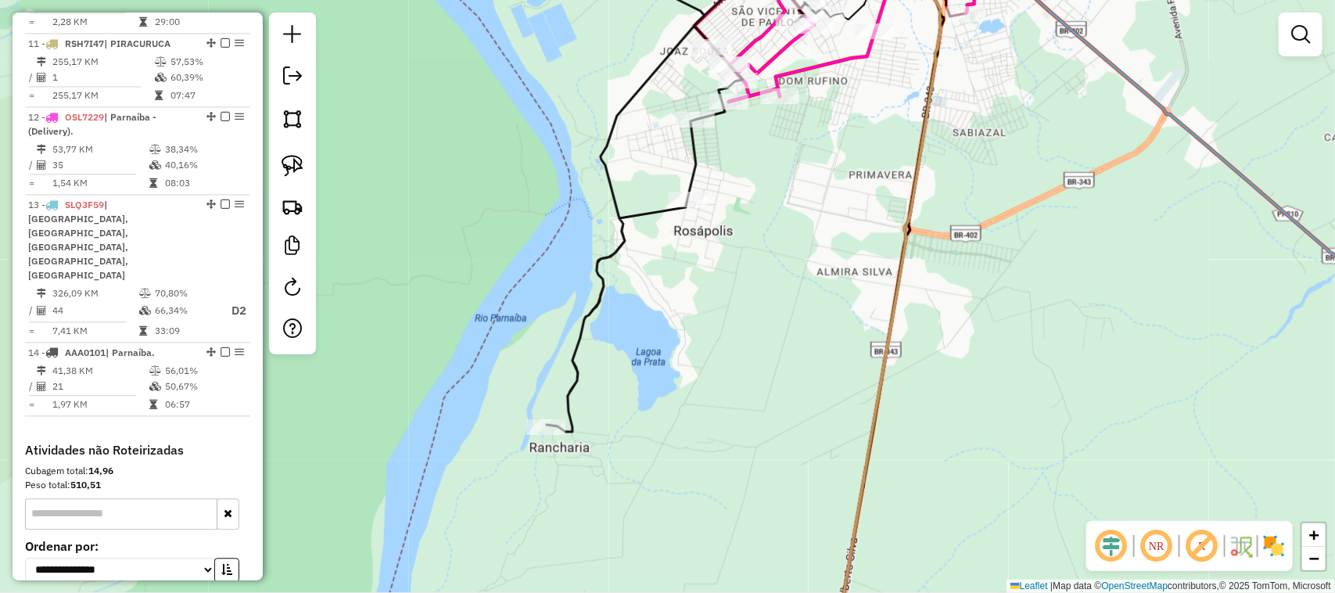
click at [730, 342] on div "Janela de atendimento Grade de atendimento Capacidade Transportadoras Veículos …" at bounding box center [667, 296] width 1335 height 593
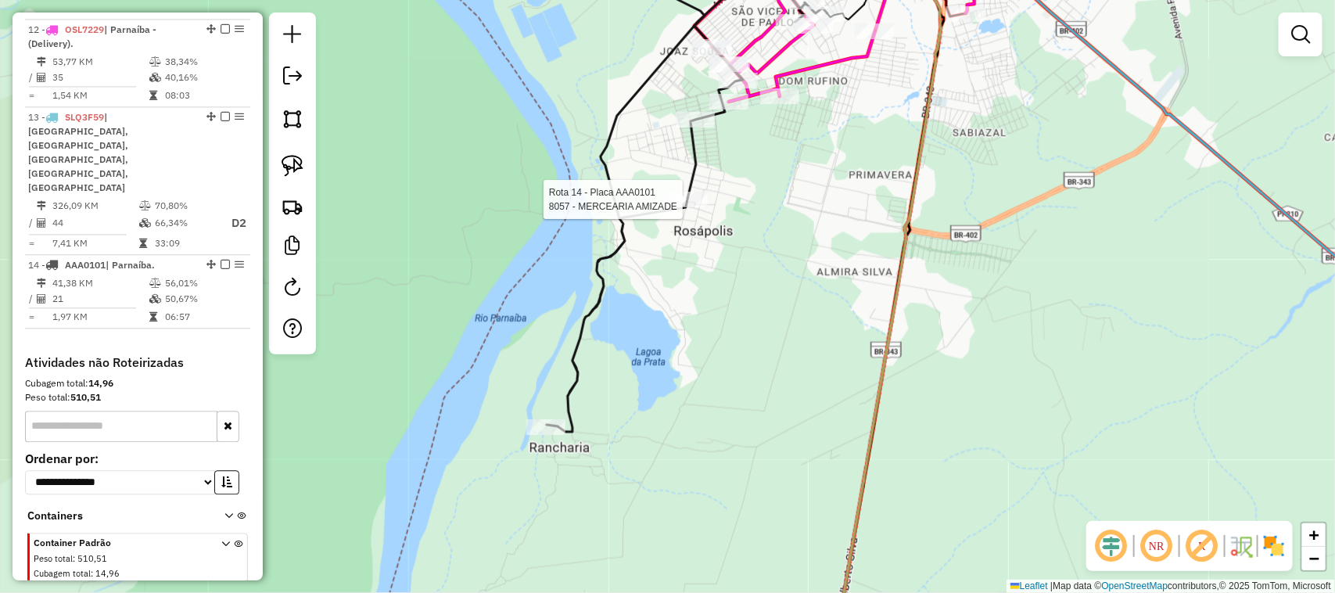
select select "**********"
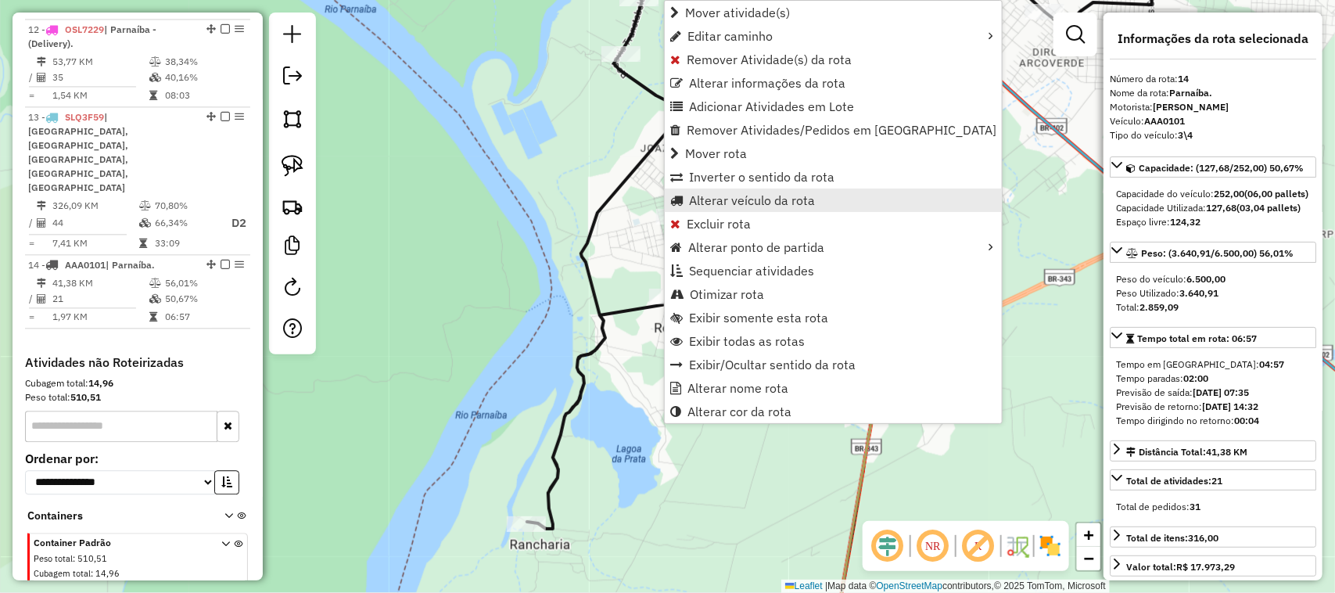
click at [756, 205] on span "Alterar veículo da rota" at bounding box center [752, 200] width 126 height 13
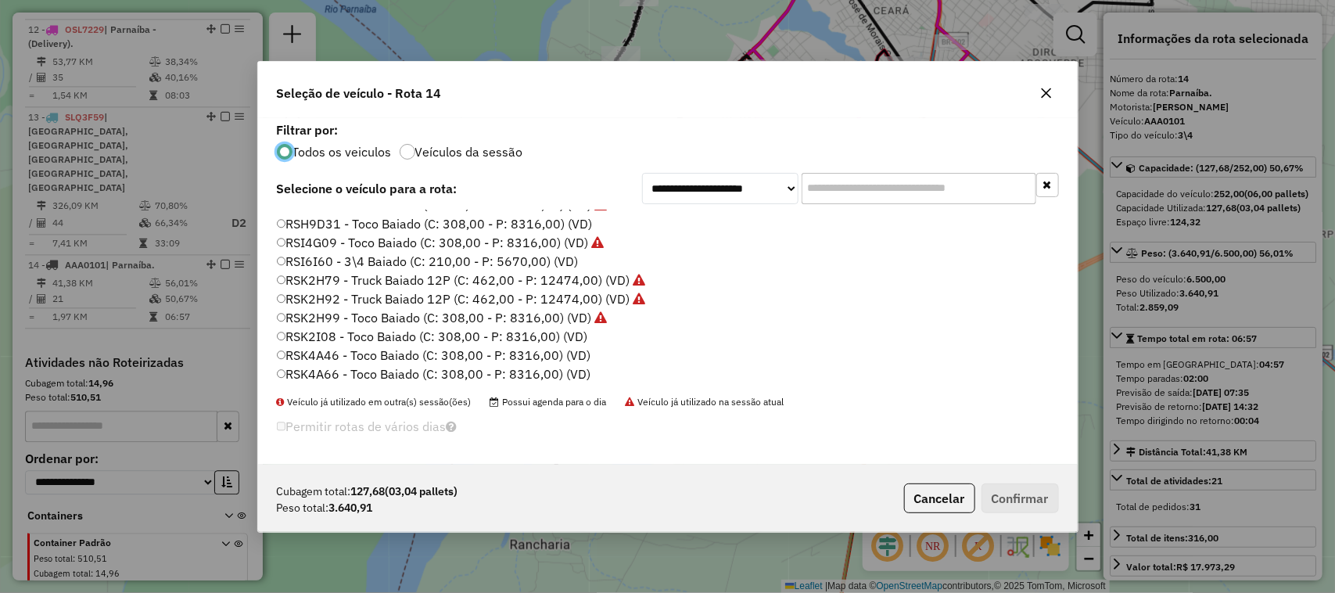
scroll to position [684, 0]
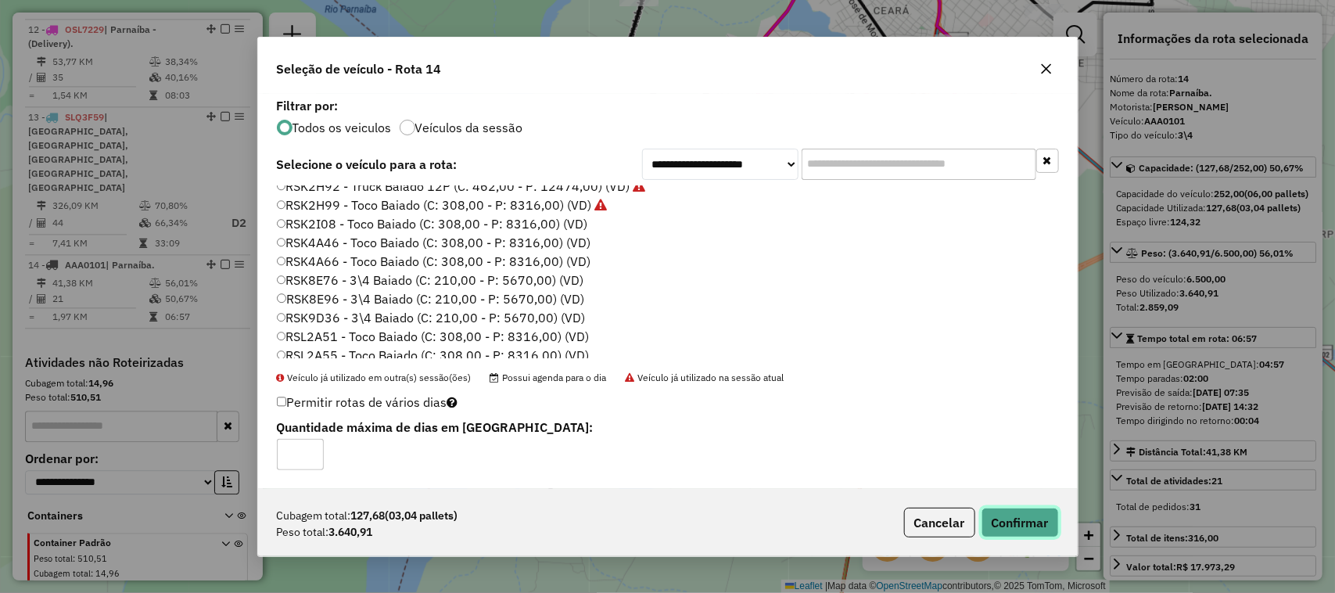
click at [1046, 522] on button "Confirmar" at bounding box center [1019, 522] width 77 height 30
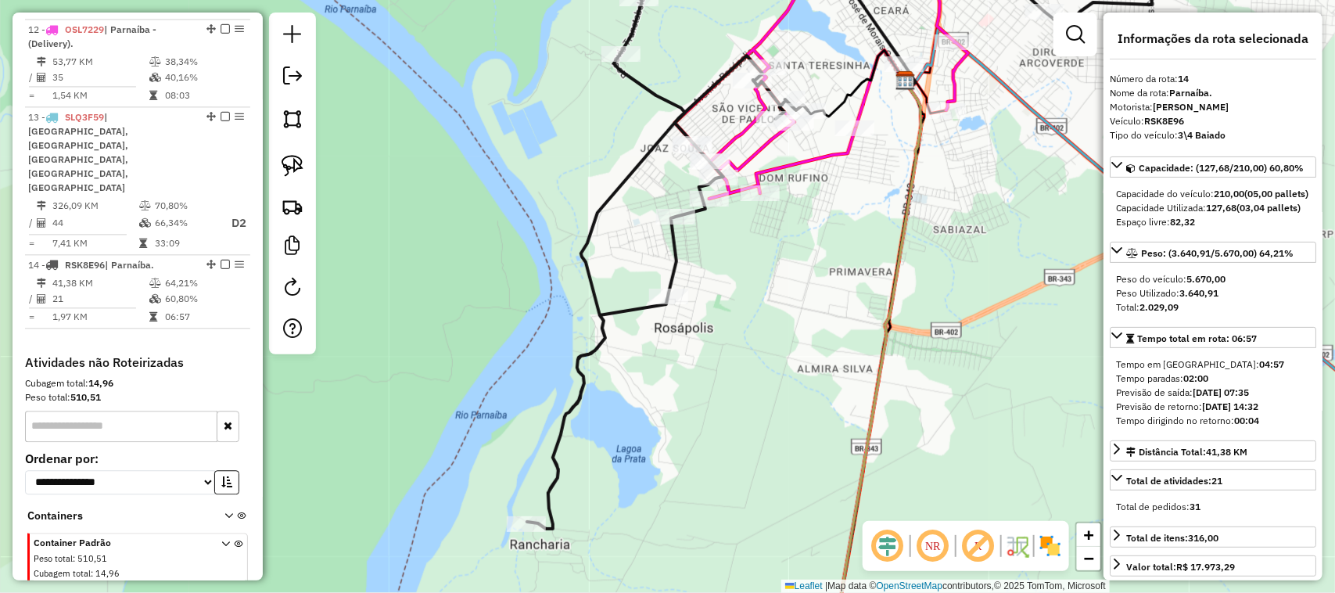
click at [815, 322] on div "Janela de atendimento Grade de atendimento Capacidade Transportadoras Veículos …" at bounding box center [667, 296] width 1335 height 593
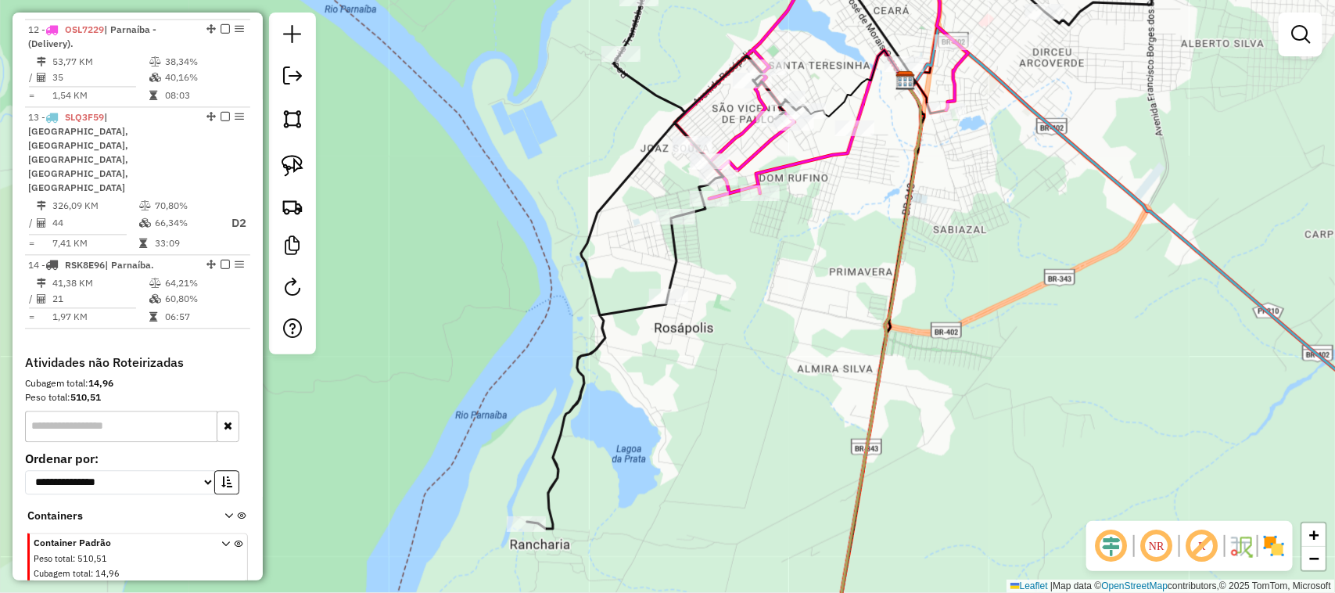
drag, startPoint x: 821, startPoint y: 305, endPoint x: 698, endPoint y: 410, distance: 161.9
click at [704, 407] on div "Janela de atendimento Grade de atendimento Capacidade Transportadoras Veículos …" at bounding box center [667, 296] width 1335 height 593
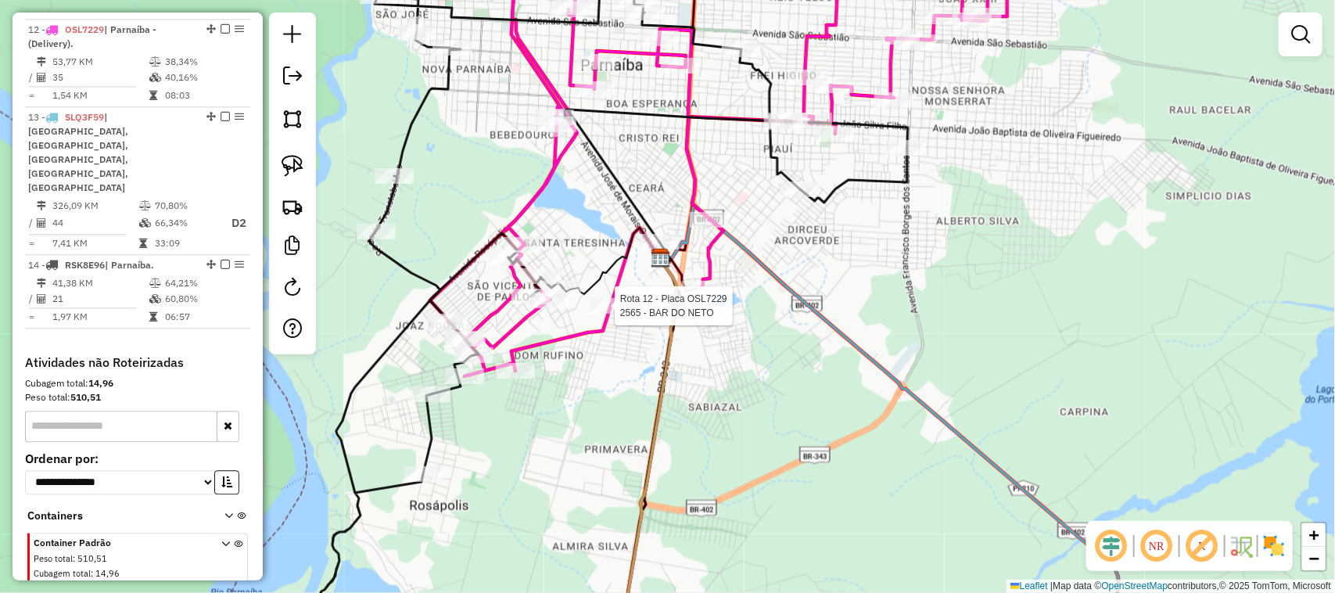
select select "**********"
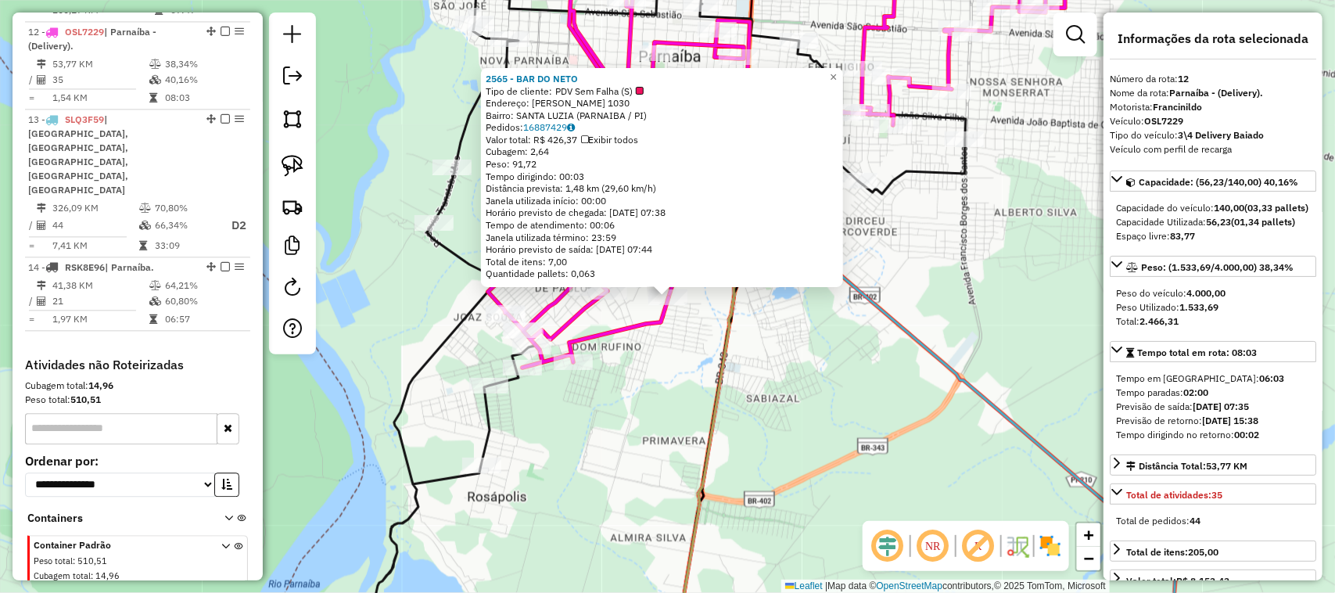
scroll to position [1497, 0]
click at [783, 420] on div "2565 - BAR DO NETO Tipo de cliente: PDV Sem Falha (S) Endereço: [PERSON_NAME] I…" at bounding box center [667, 296] width 1335 height 593
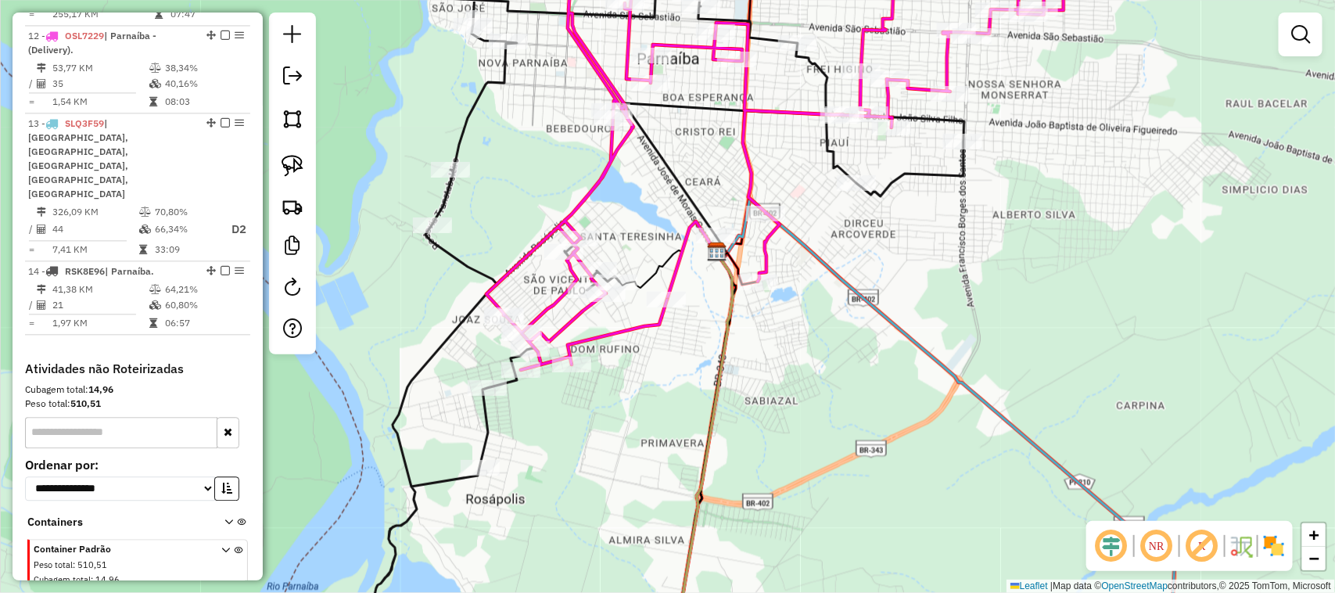
drag, startPoint x: 803, startPoint y: 381, endPoint x: 663, endPoint y: 466, distance: 163.9
click at [673, 462] on div "Janela de atendimento Grade de atendimento Capacidade Transportadoras Veículos …" at bounding box center [667, 296] width 1335 height 593
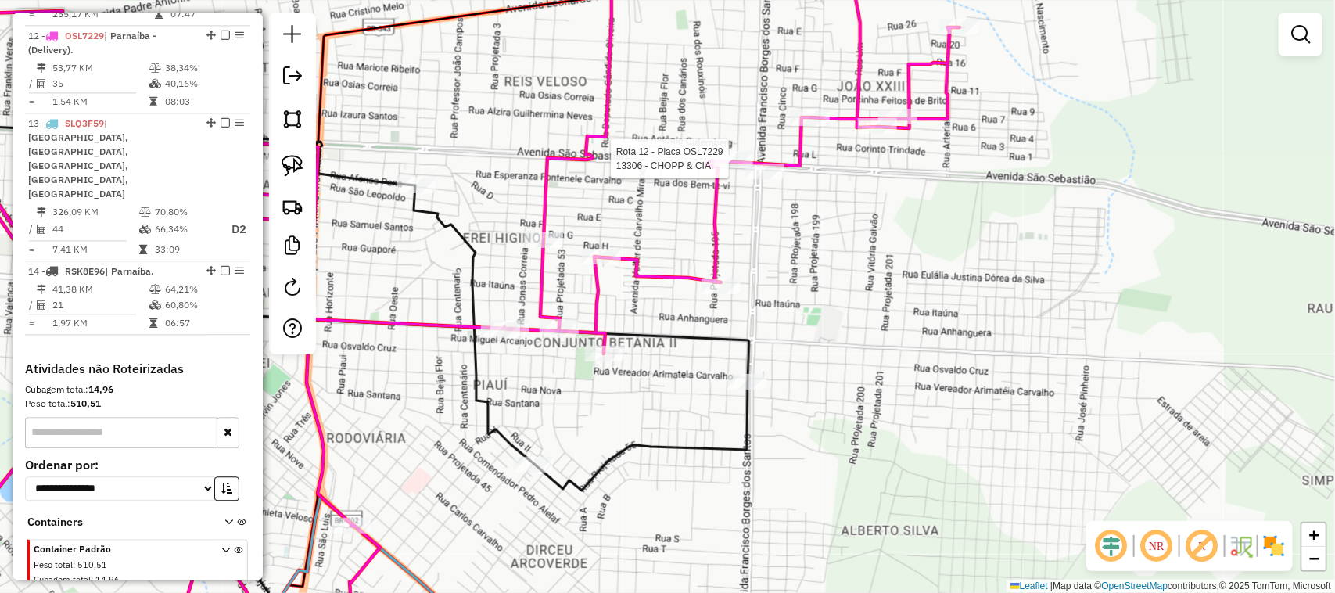
select select "**********"
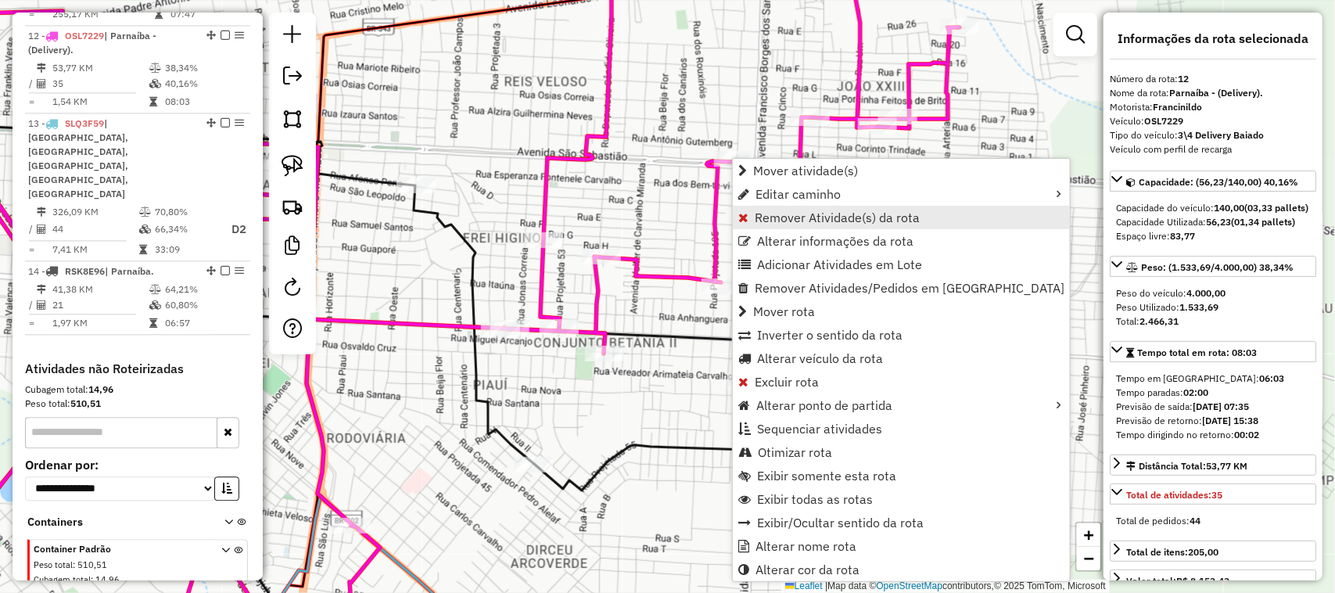
click at [787, 212] on span "Remover Atividade(s) da rota" at bounding box center [837, 217] width 165 height 13
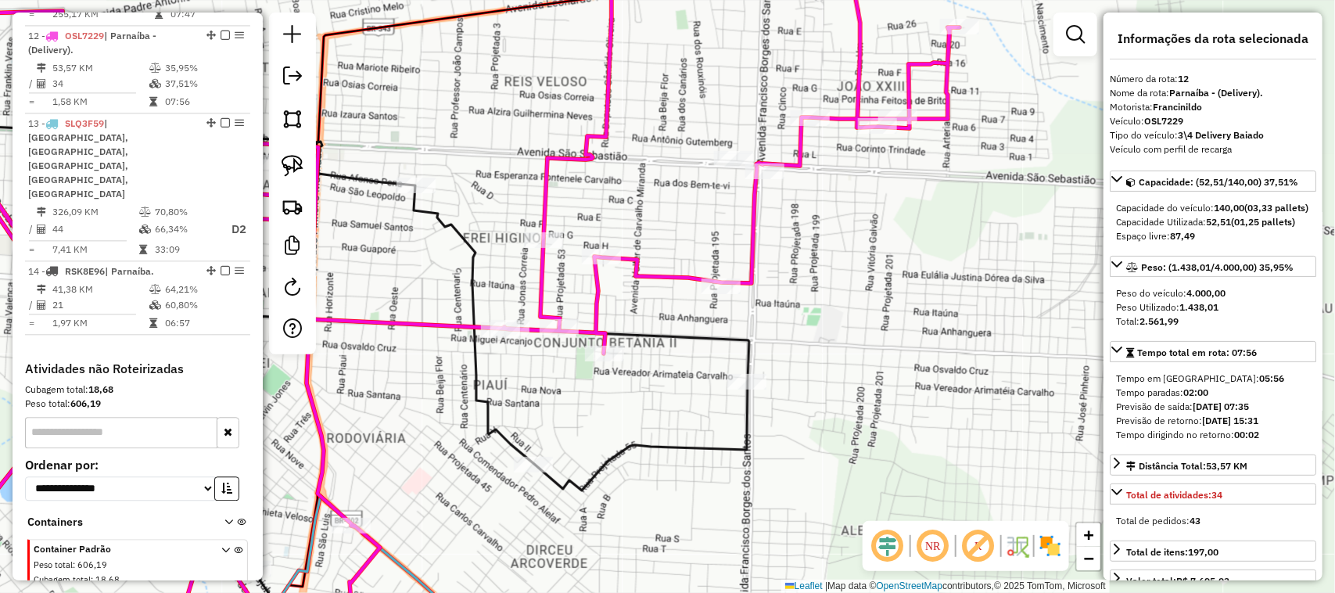
click at [813, 242] on div "Janela de atendimento Grade de atendimento Capacidade Transportadoras Veículos …" at bounding box center [667, 296] width 1335 height 593
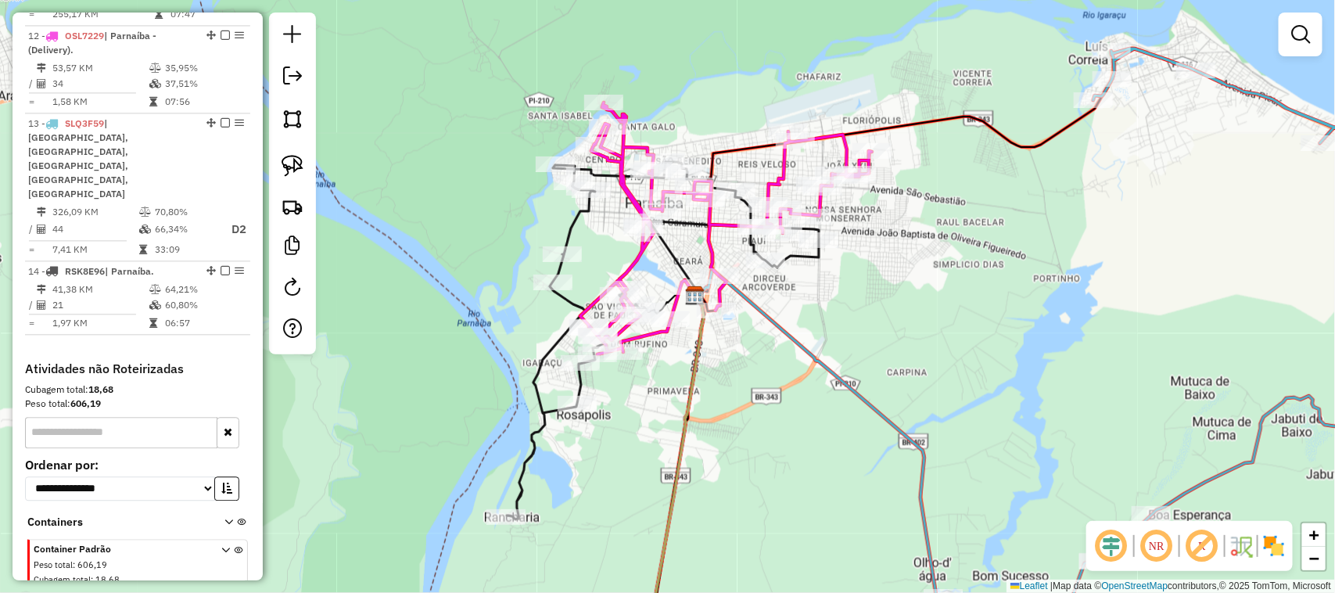
click at [939, 291] on div "Janela de atendimento Grade de atendimento Capacidade Transportadoras Veículos …" at bounding box center [667, 296] width 1335 height 593
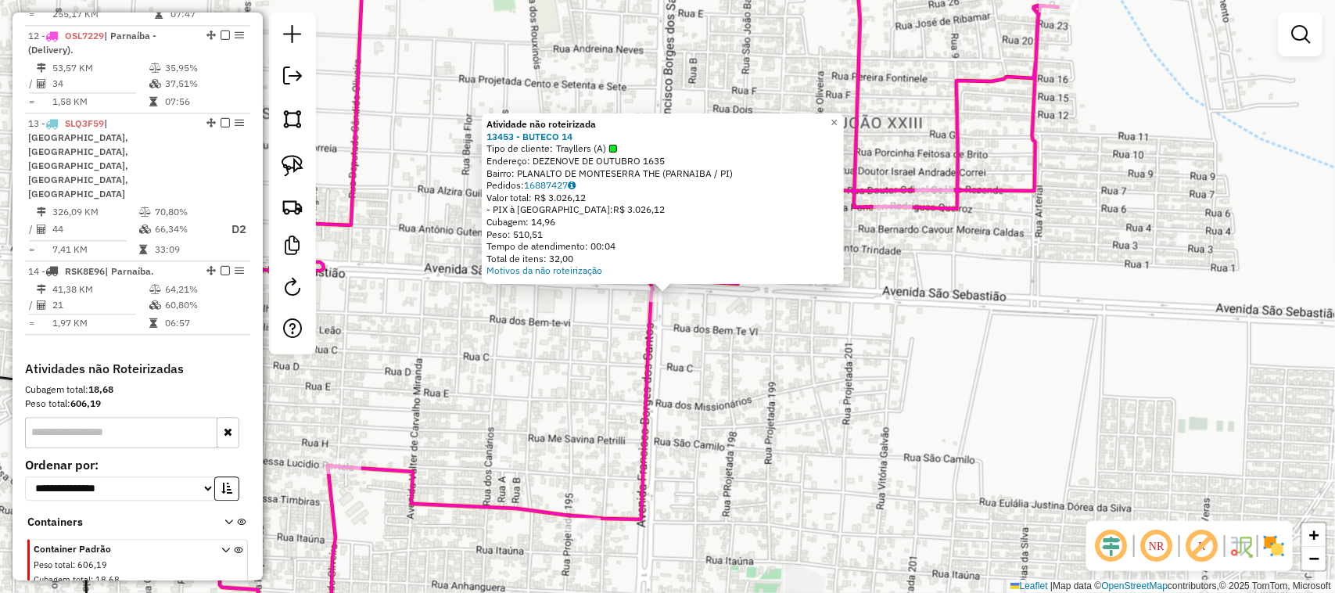
click at [704, 333] on div "Atividade não roteirizada 13453 - BUTECO 14 Tipo de cliente: Trayllers (A) Ende…" at bounding box center [667, 296] width 1335 height 593
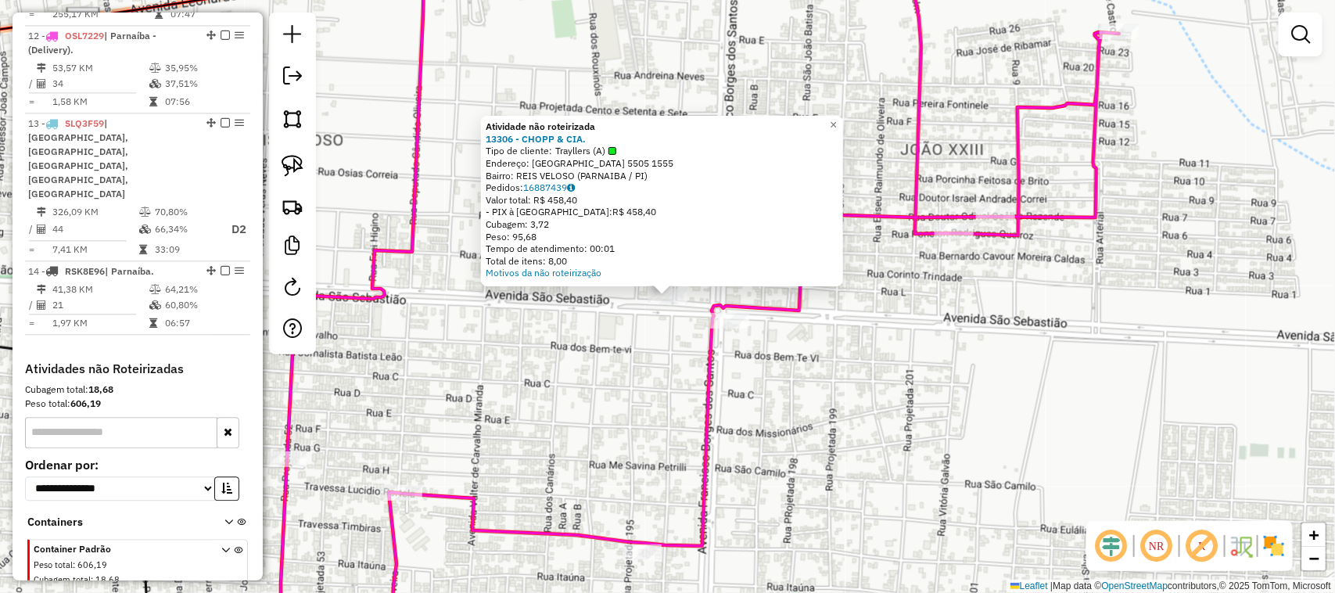
click at [633, 395] on div "Atividade não roteirizada 13306 - CHOPP & CIA. Tipo de cliente: Trayllers (A) E…" at bounding box center [667, 296] width 1335 height 593
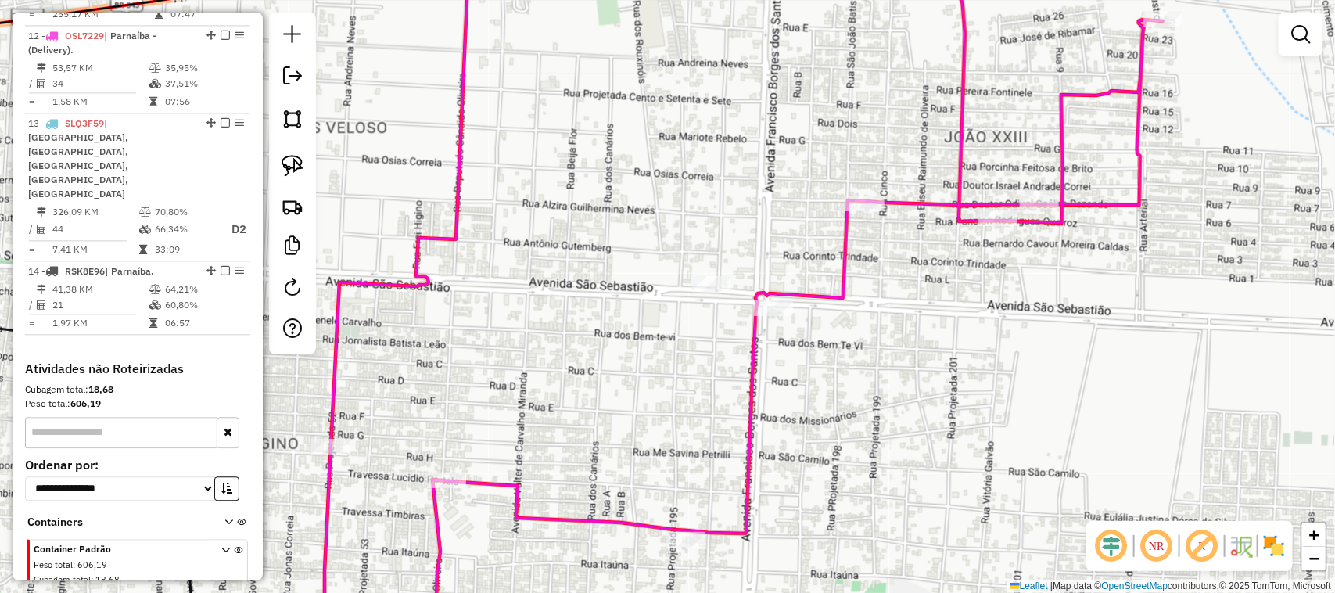
drag, startPoint x: 607, startPoint y: 407, endPoint x: 757, endPoint y: 327, distance: 170.4
click at [722, 360] on div "Janela de atendimento Grade de atendimento Capacidade Transportadoras Veículos …" at bounding box center [667, 296] width 1335 height 593
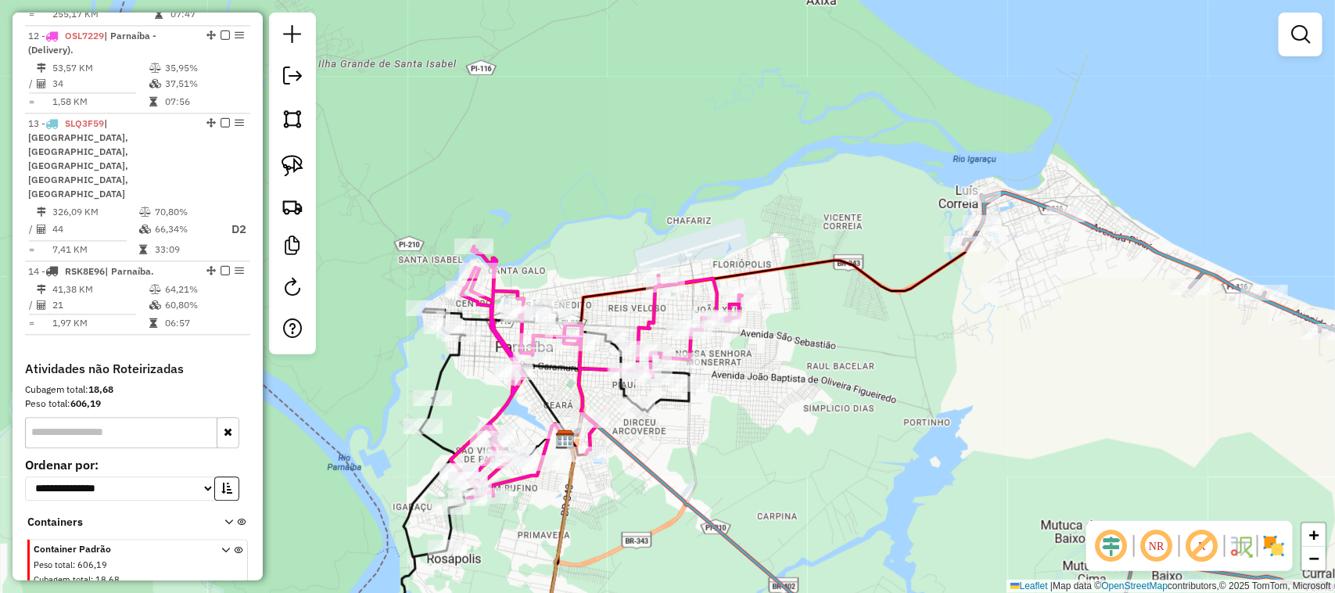
drag, startPoint x: 778, startPoint y: 475, endPoint x: 682, endPoint y: 366, distance: 145.7
click at [712, 396] on div "Janela de atendimento Grade de atendimento Capacidade Transportadoras Veículos …" at bounding box center [667, 296] width 1335 height 593
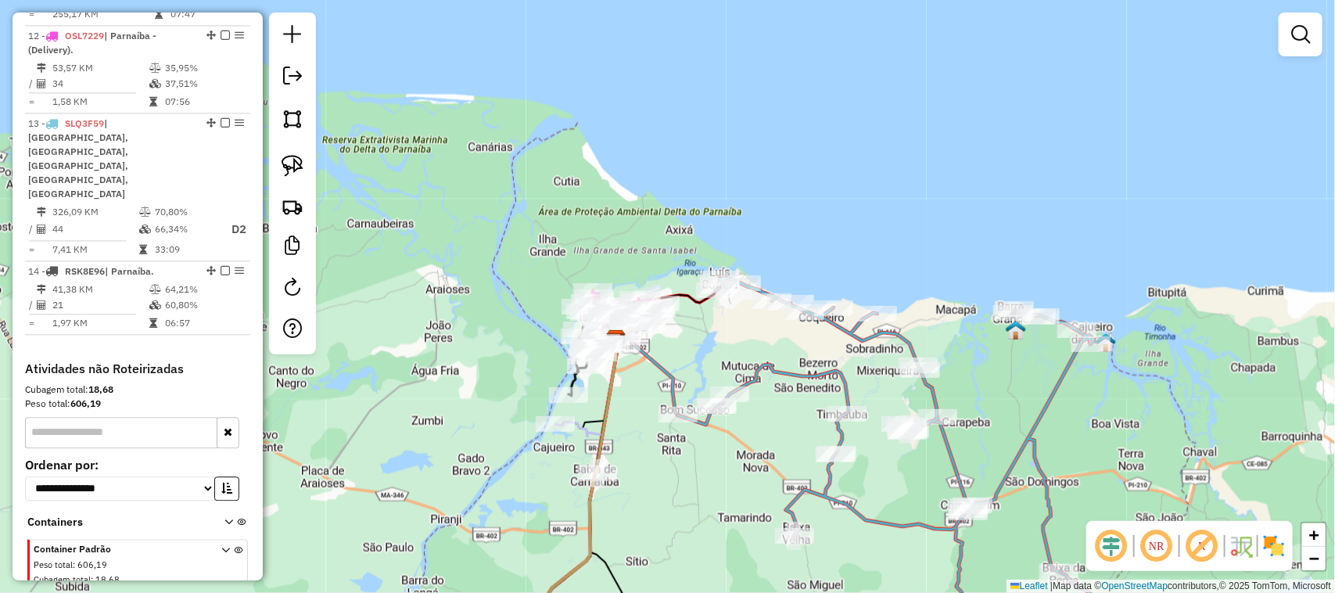
click at [823, 346] on div "Janela de atendimento Grade de atendimento Capacidade Transportadoras Veículos …" at bounding box center [667, 296] width 1335 height 593
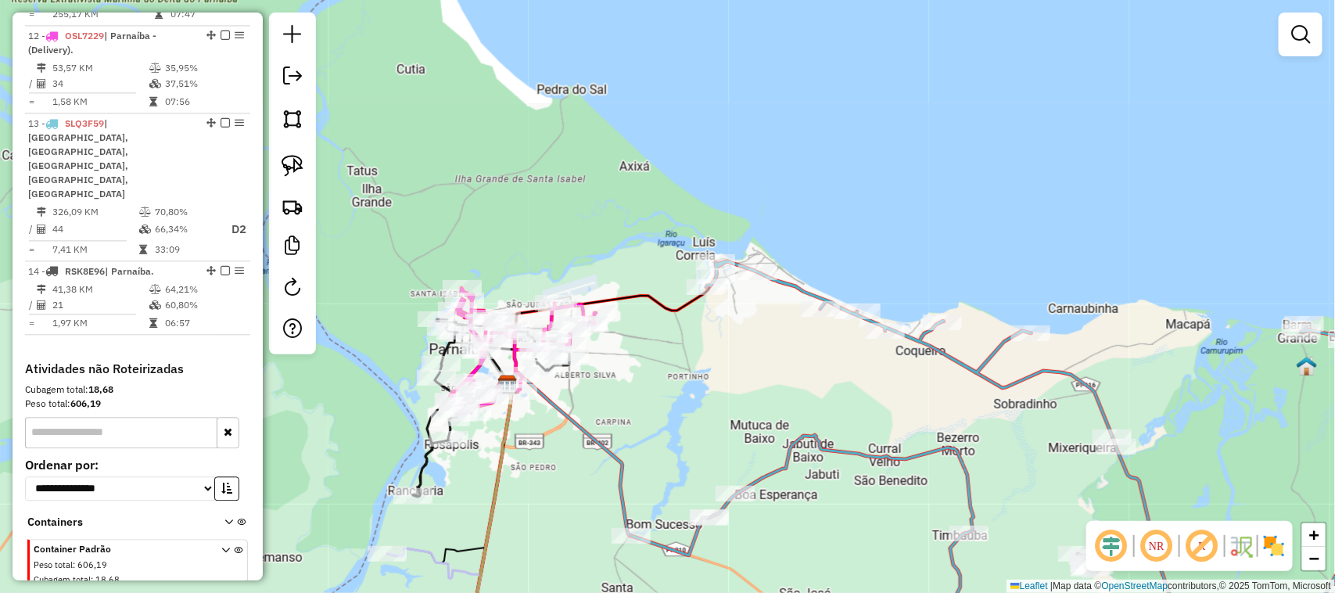
drag, startPoint x: 704, startPoint y: 289, endPoint x: 658, endPoint y: 217, distance: 86.5
click at [677, 243] on div "Janela de atendimento Grade de atendimento Capacidade Transportadoras Veículos …" at bounding box center [667, 296] width 1335 height 593
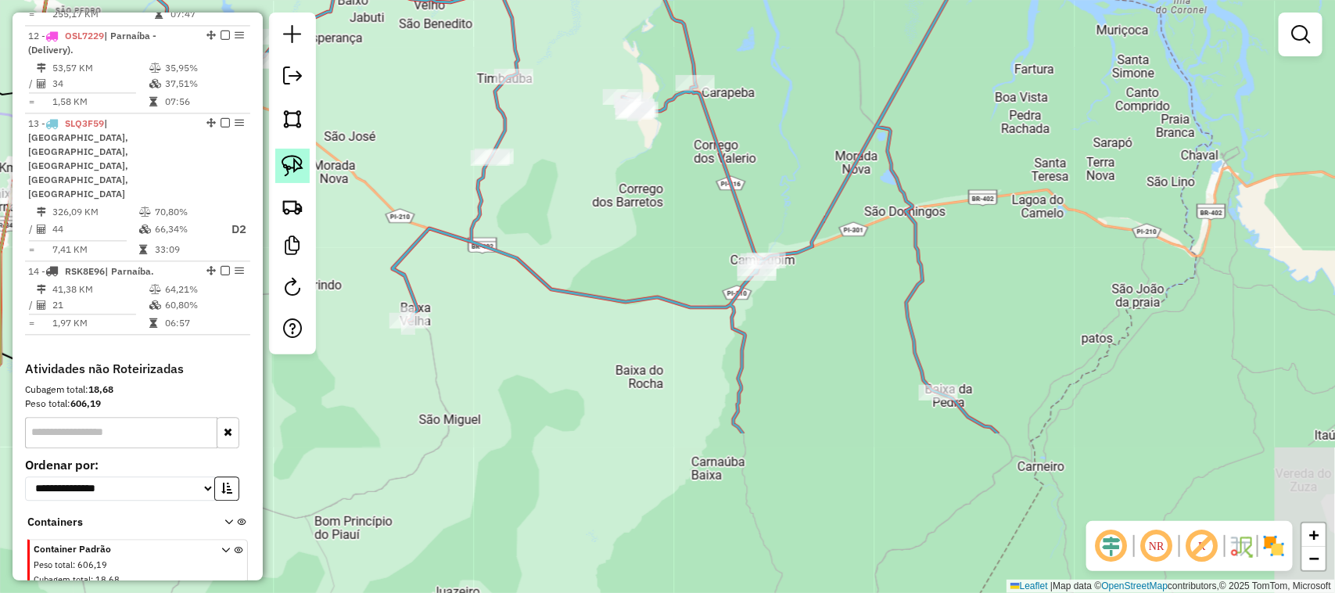
drag, startPoint x: 639, startPoint y: 369, endPoint x: 303, endPoint y: 149, distance: 401.6
click at [303, 149] on hb-router-mapa "Informações da Sessão 980569 - [DATE] Criação: [DATE] 12:52 Depósito: ASANORTE …" at bounding box center [667, 296] width 1335 height 593
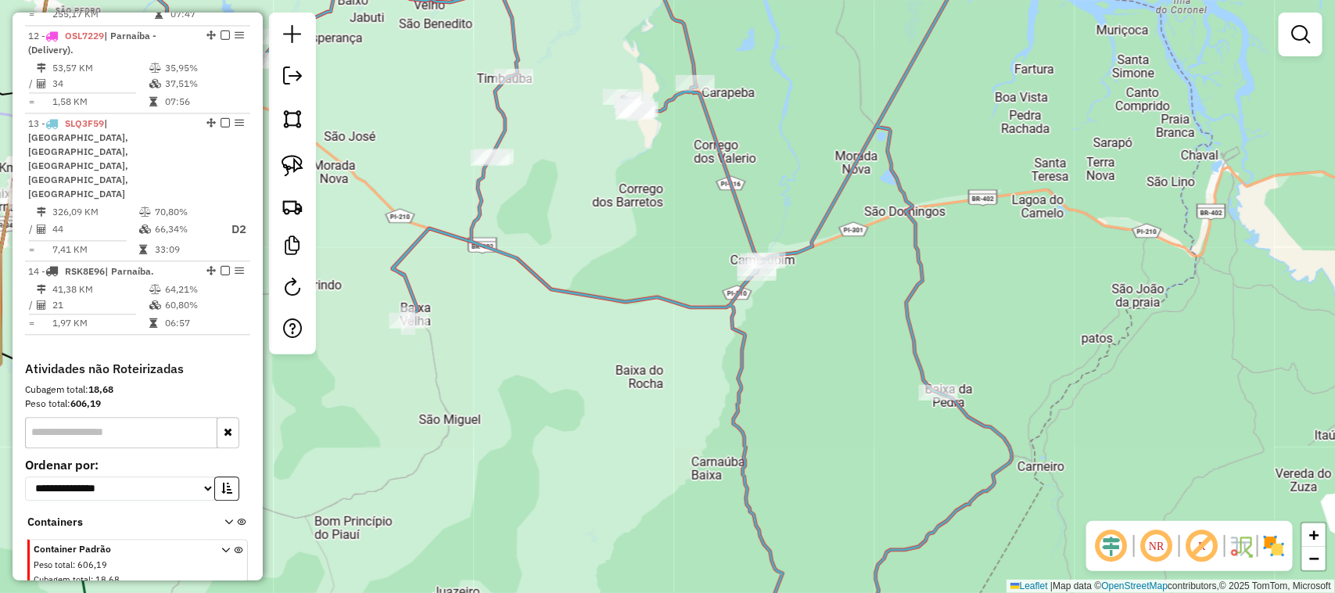
drag, startPoint x: 629, startPoint y: 339, endPoint x: 604, endPoint y: 145, distance: 194.8
click at [618, 210] on div "Janela de atendimento Grade de atendimento Capacidade Transportadoras Veículos …" at bounding box center [667, 296] width 1335 height 593
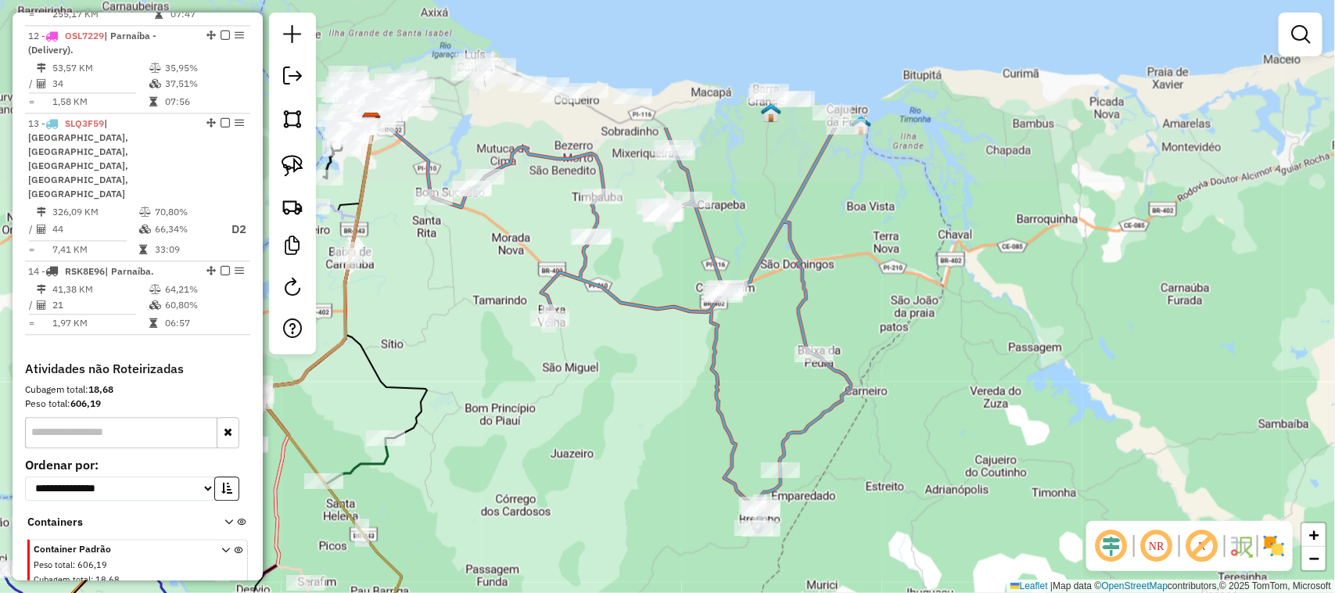
drag, startPoint x: 596, startPoint y: 119, endPoint x: 689, endPoint y: 391, distance: 287.6
click at [686, 382] on icon at bounding box center [642, 328] width 418 height 403
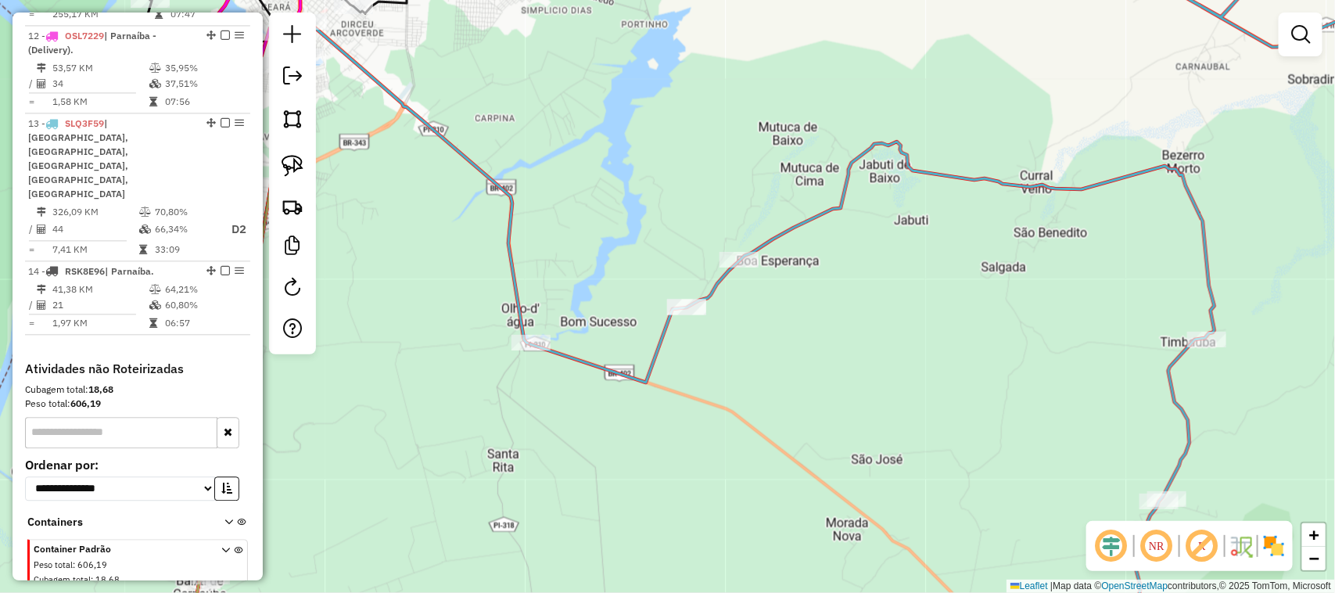
drag, startPoint x: 422, startPoint y: 259, endPoint x: 514, endPoint y: 335, distance: 118.8
click at [505, 329] on div "Janela de atendimento Grade de atendimento Capacidade Transportadoras Veículos …" at bounding box center [667, 296] width 1335 height 593
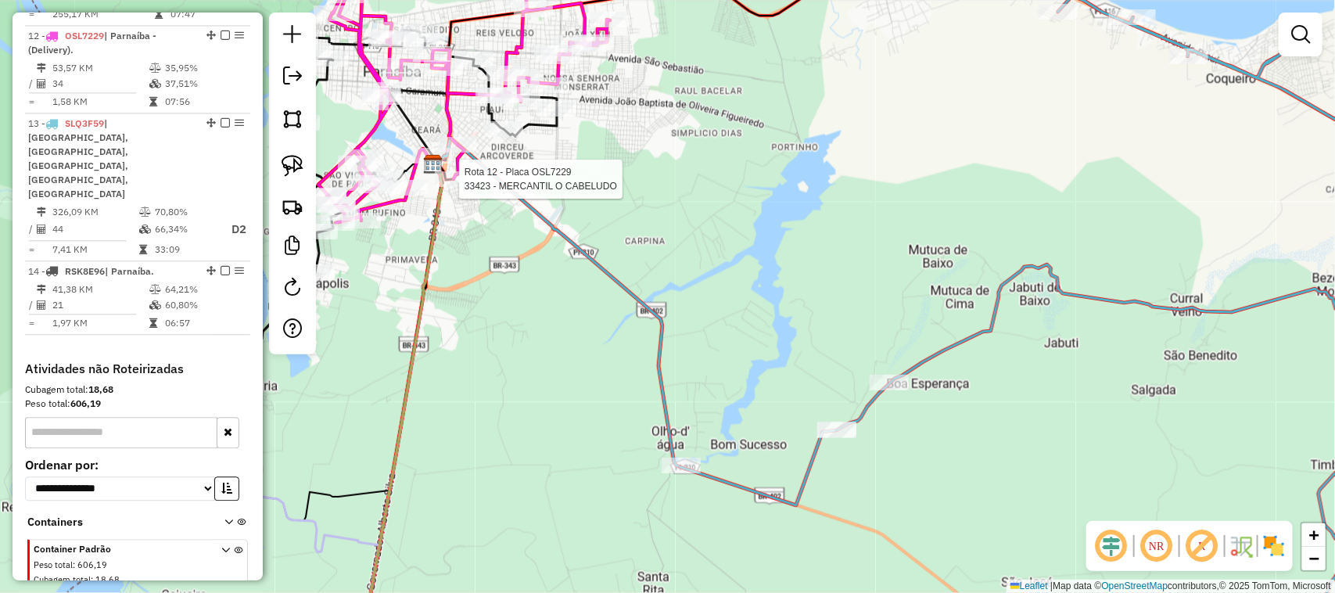
select select "**********"
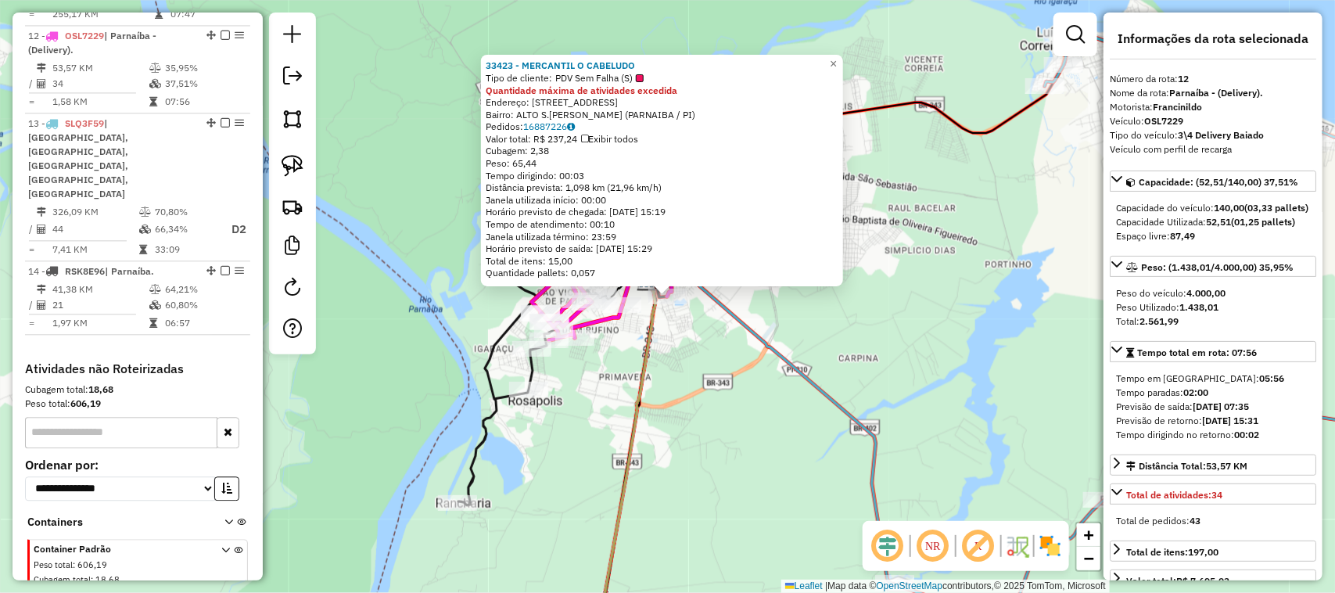
click at [749, 510] on div "33423 - MERCANTIL O CABELUDO Tipo de cliente: PDV Sem Falha (S) Quantidade máxi…" at bounding box center [667, 296] width 1335 height 593
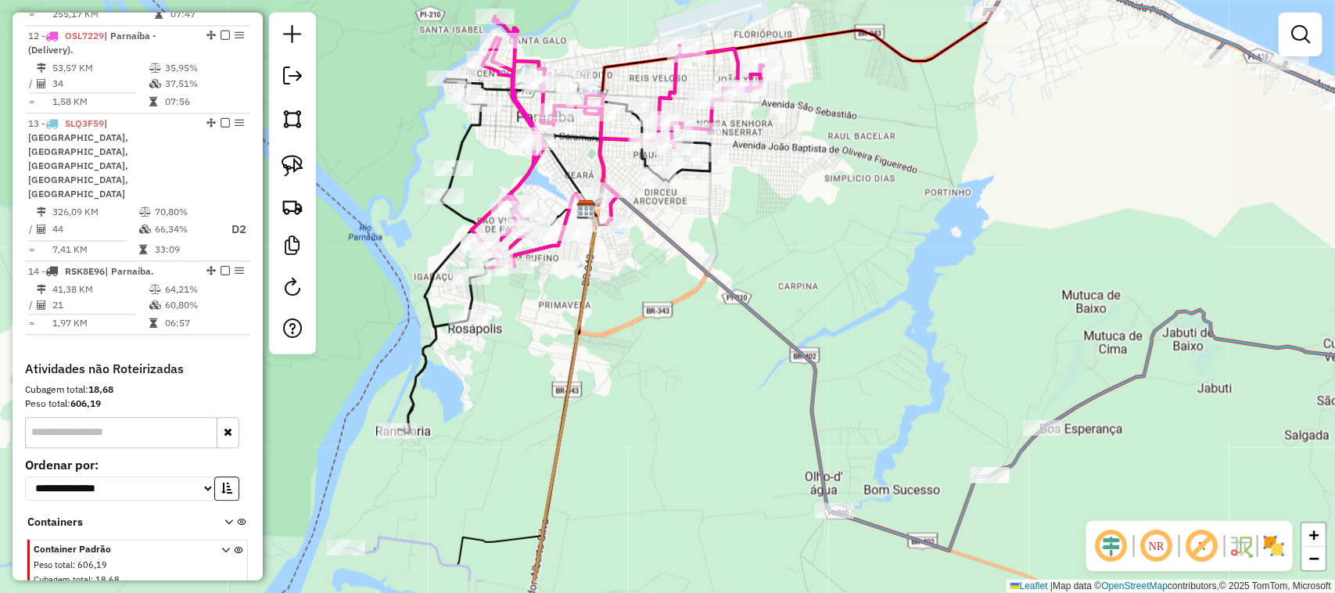
drag, startPoint x: 764, startPoint y: 514, endPoint x: 580, endPoint y: 295, distance: 286.4
click at [591, 307] on div "Janela de atendimento Grade de atendimento Capacidade Transportadoras Veículos …" at bounding box center [667, 296] width 1335 height 593
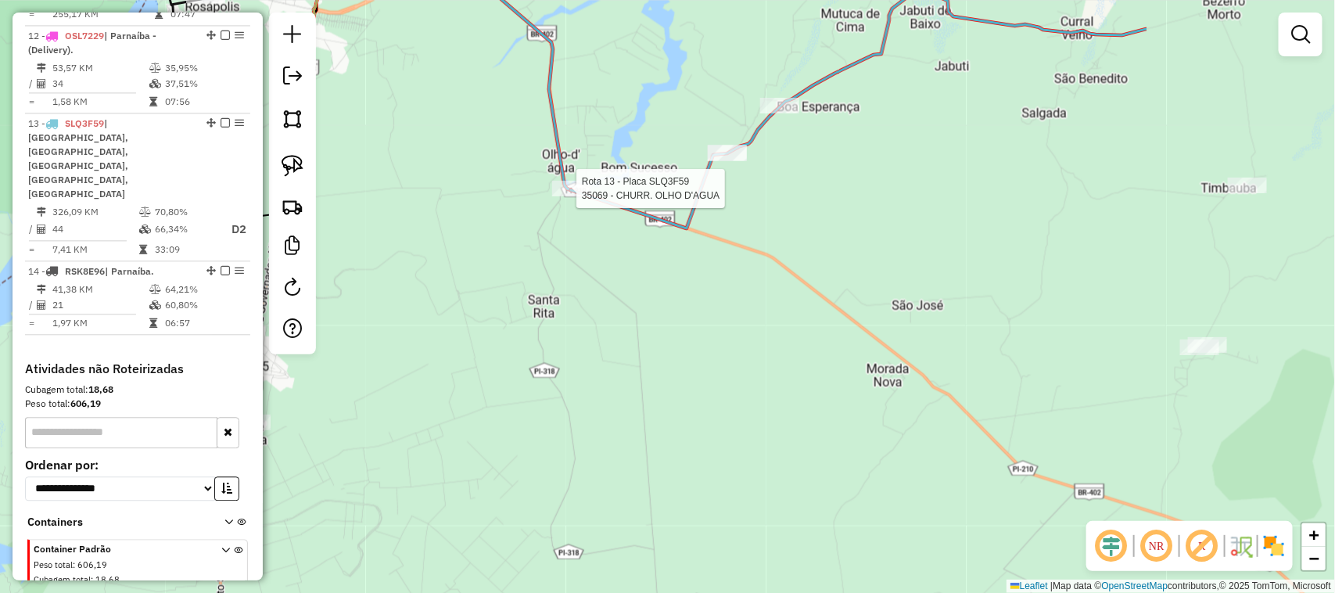
select select "**********"
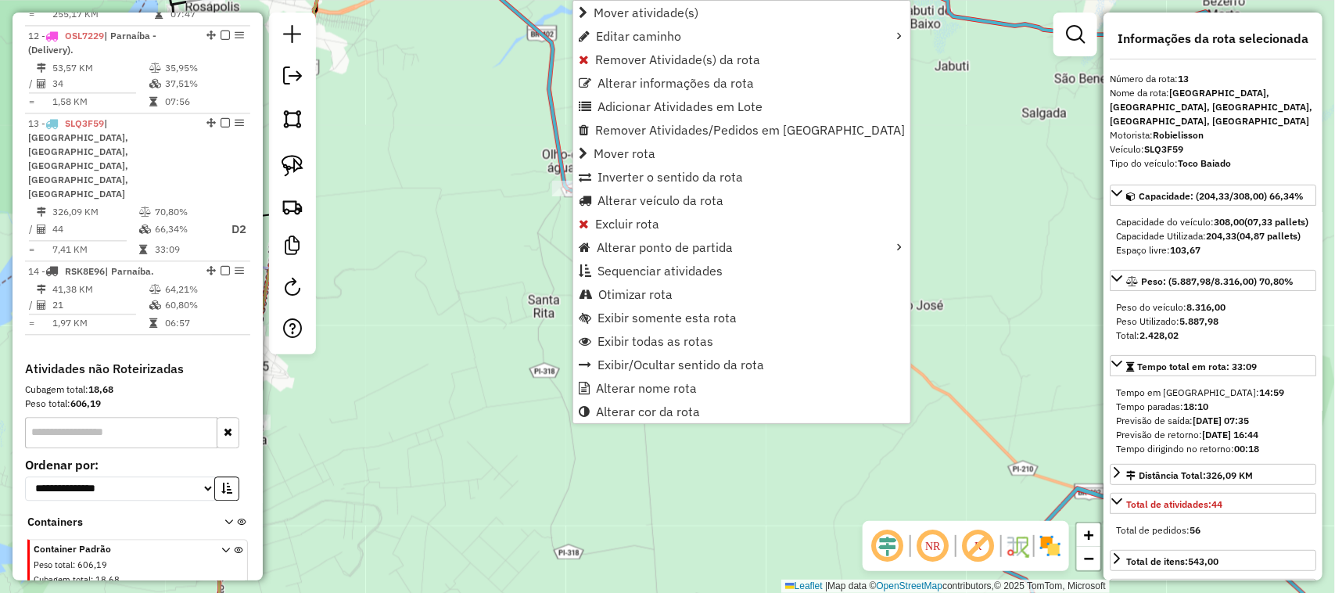
scroll to position [1504, 0]
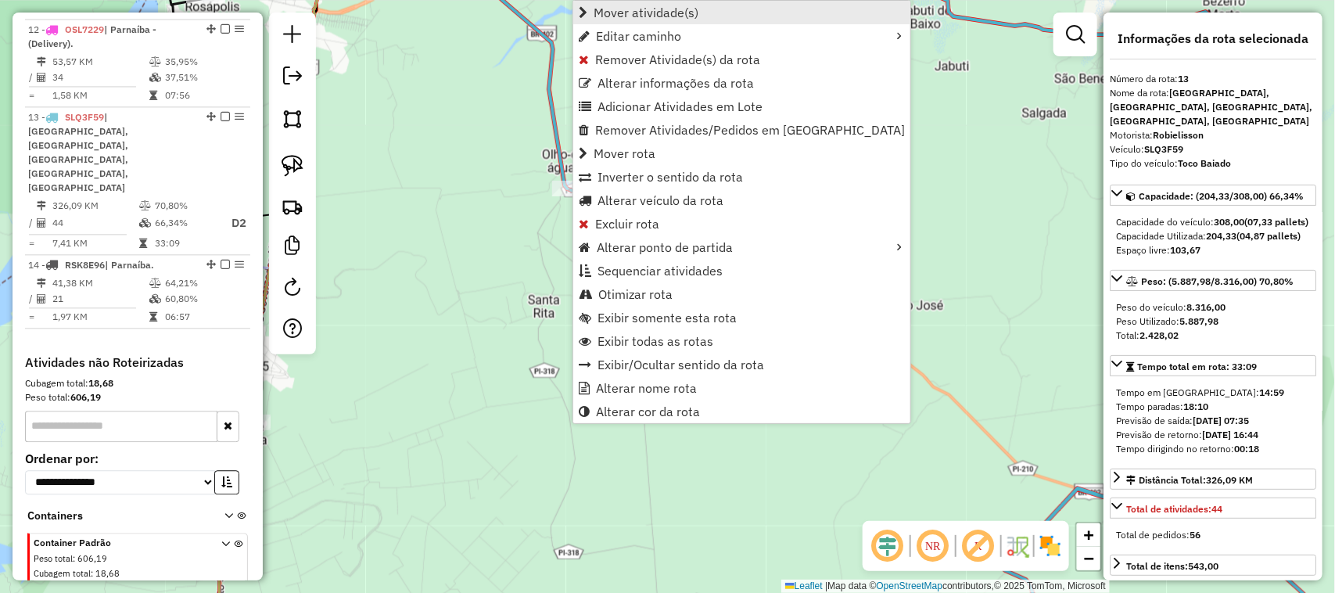
click at [585, 9] on span "Mover atividade(s)" at bounding box center [583, 12] width 9 height 13
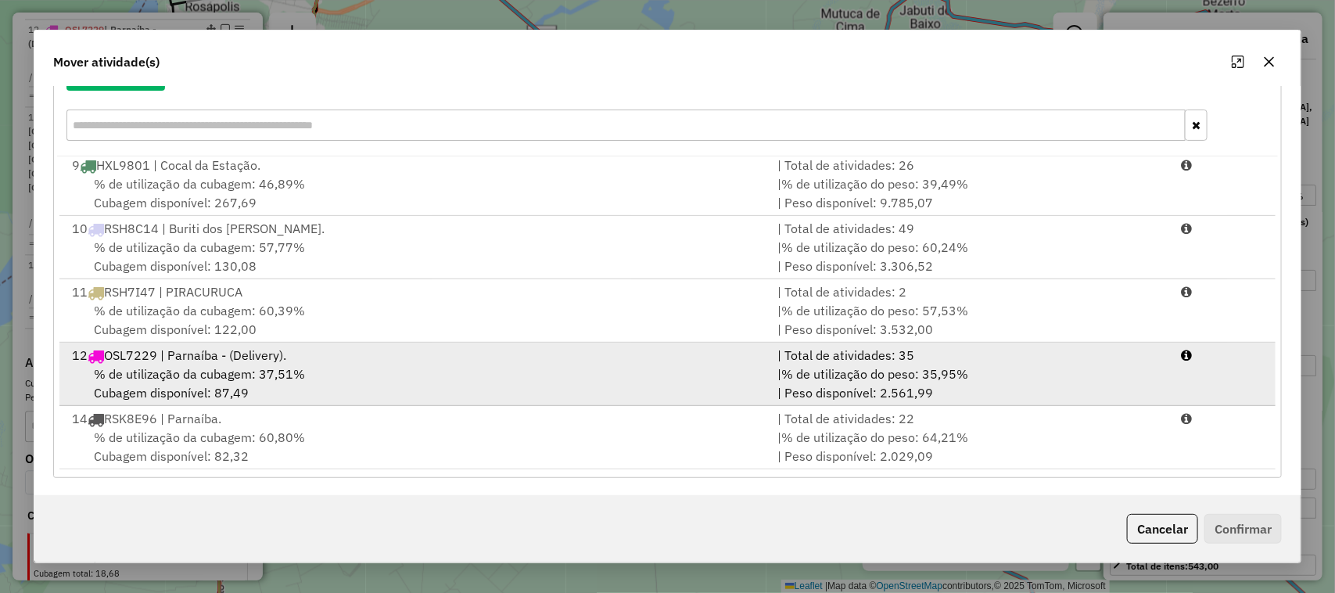
scroll to position [205, 0]
click at [417, 376] on div "% de utilização da cubagem: 37,51% Cubagem disponível: 87,49" at bounding box center [416, 382] width 706 height 38
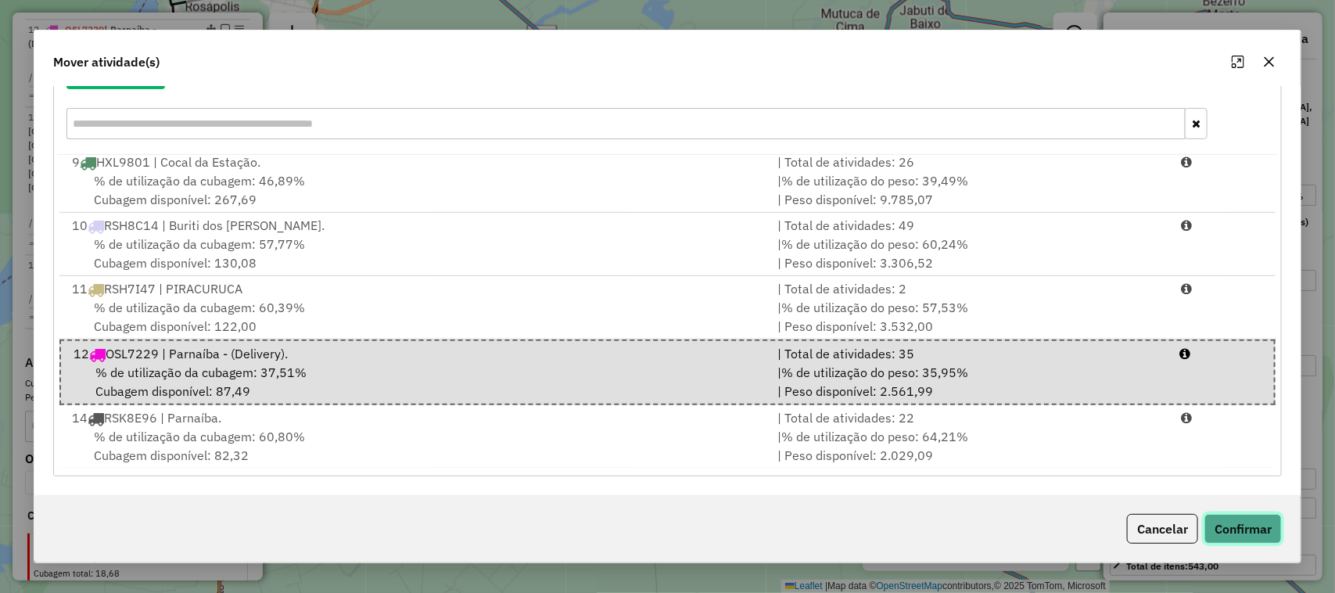
click at [1239, 524] on button "Confirmar" at bounding box center [1242, 529] width 77 height 30
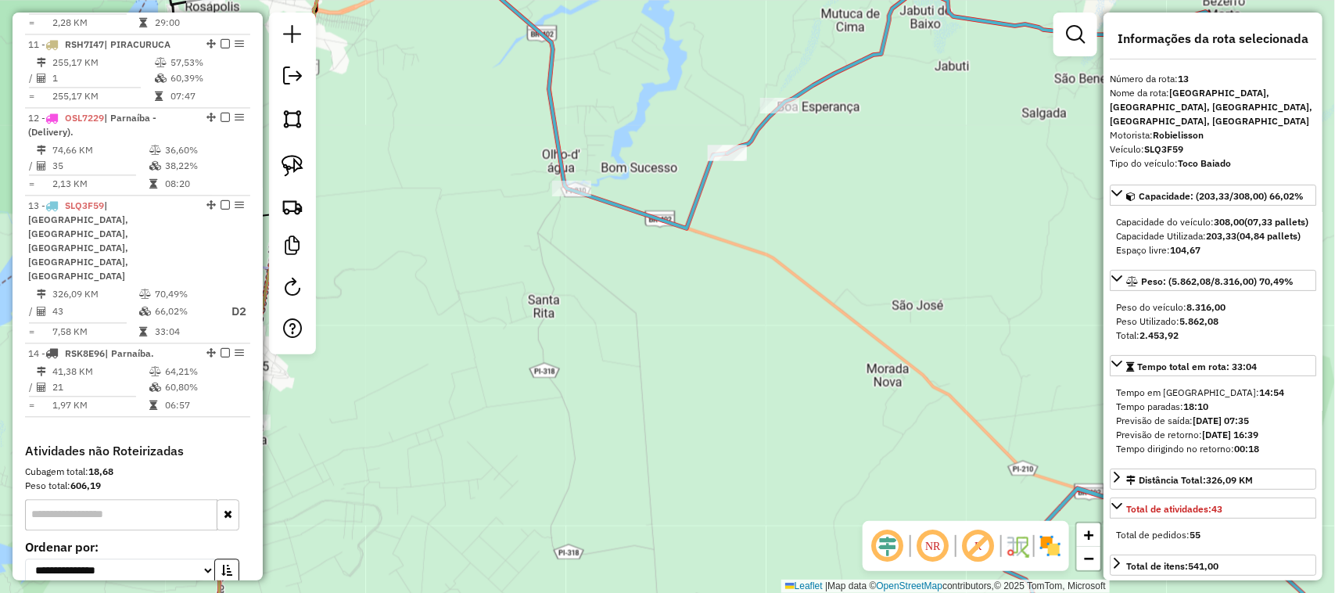
scroll to position [1504, 0]
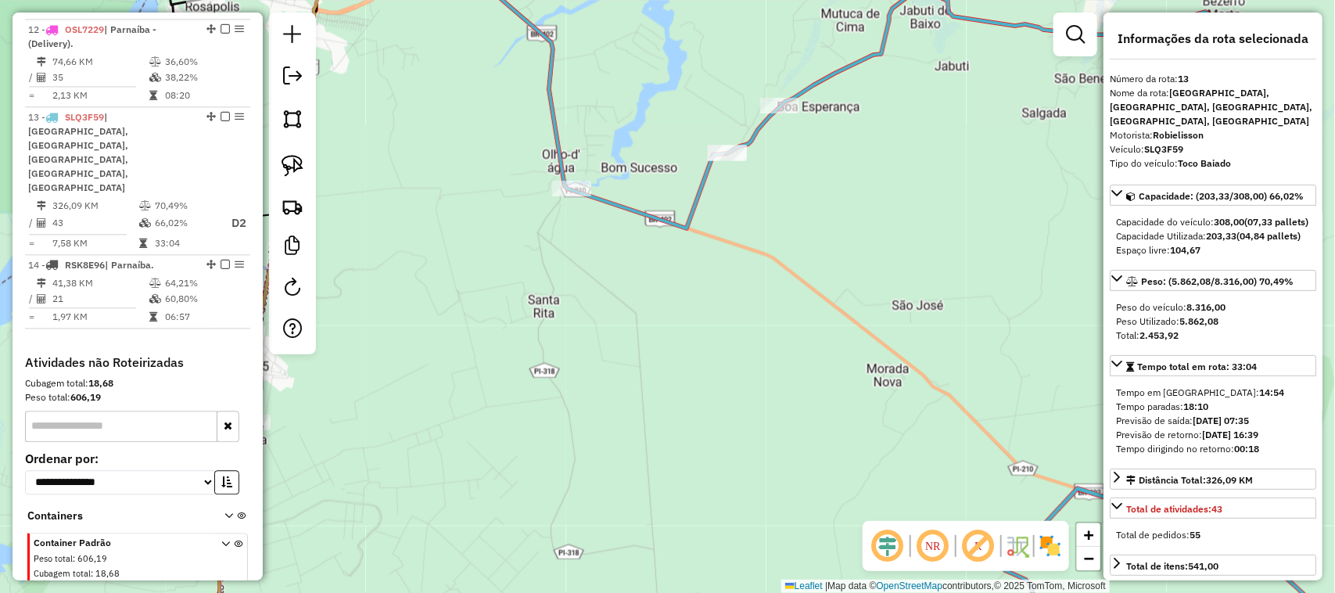
click at [620, 358] on div "Janela de atendimento Grade de atendimento Capacidade Transportadoras Veículos …" at bounding box center [667, 296] width 1335 height 593
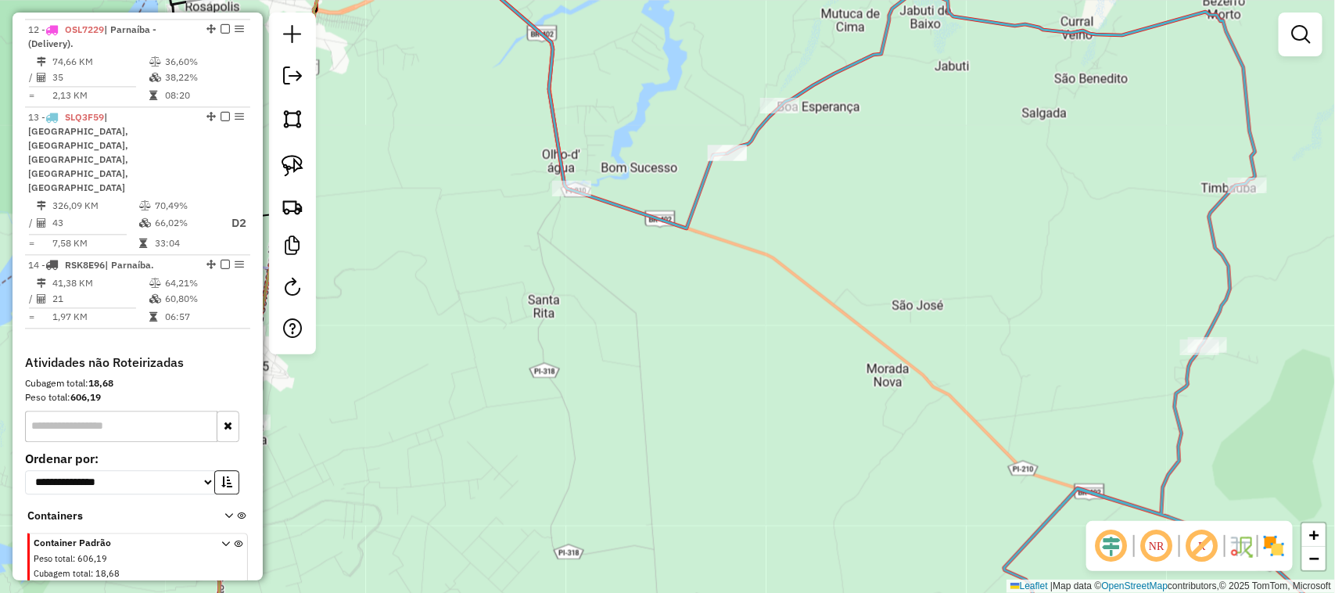
drag, startPoint x: 583, startPoint y: 331, endPoint x: 753, endPoint y: 360, distance: 172.3
click at [744, 360] on div "Janela de atendimento Grade de atendimento Capacidade Transportadoras Veículos …" at bounding box center [667, 296] width 1335 height 593
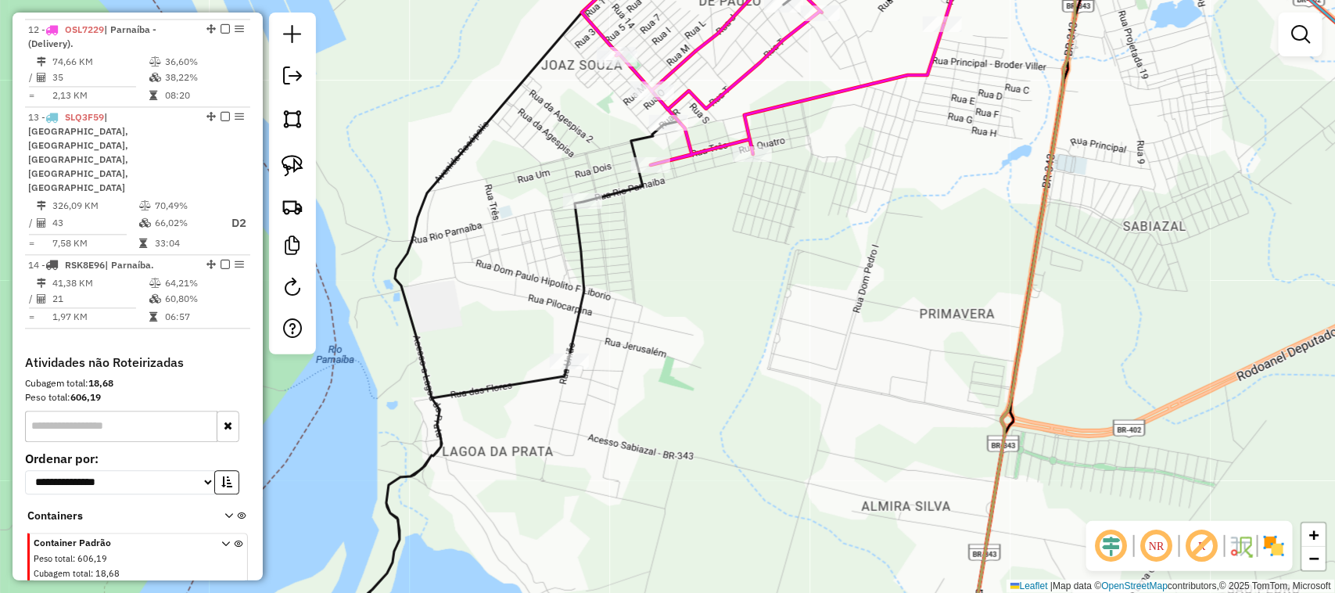
drag, startPoint x: 739, startPoint y: 224, endPoint x: 688, endPoint y: 364, distance: 148.2
click at [692, 350] on div "Janela de atendimento Grade de atendimento Capacidade Transportadoras Veículos …" at bounding box center [667, 296] width 1335 height 593
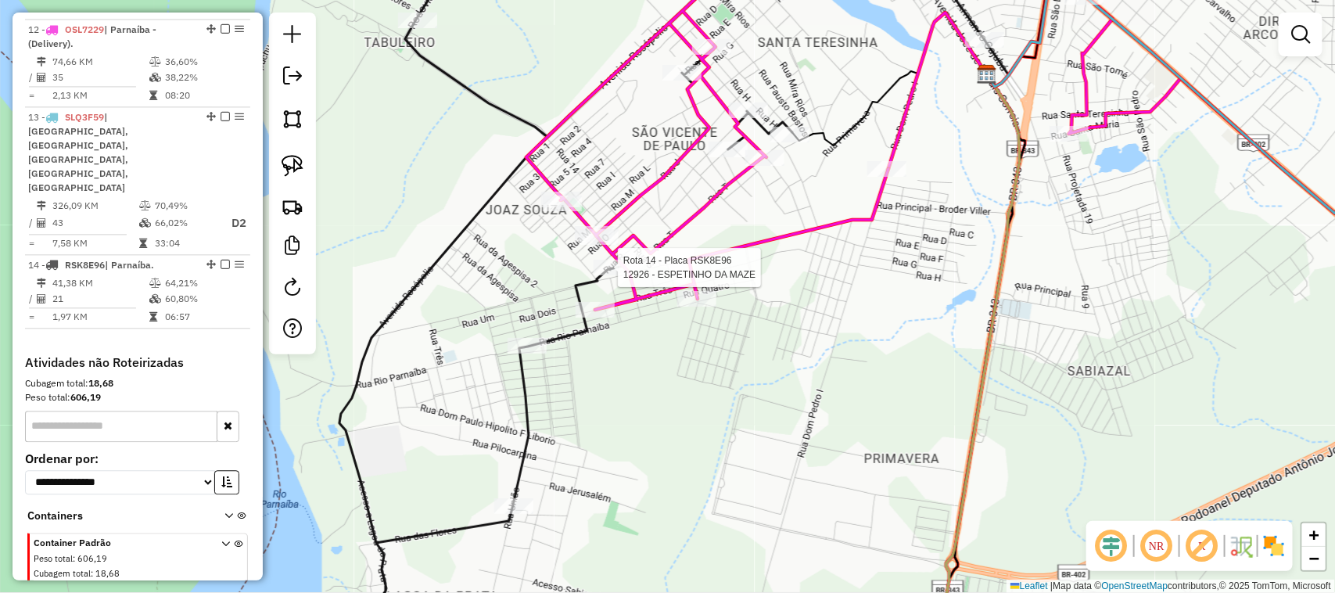
select select "**********"
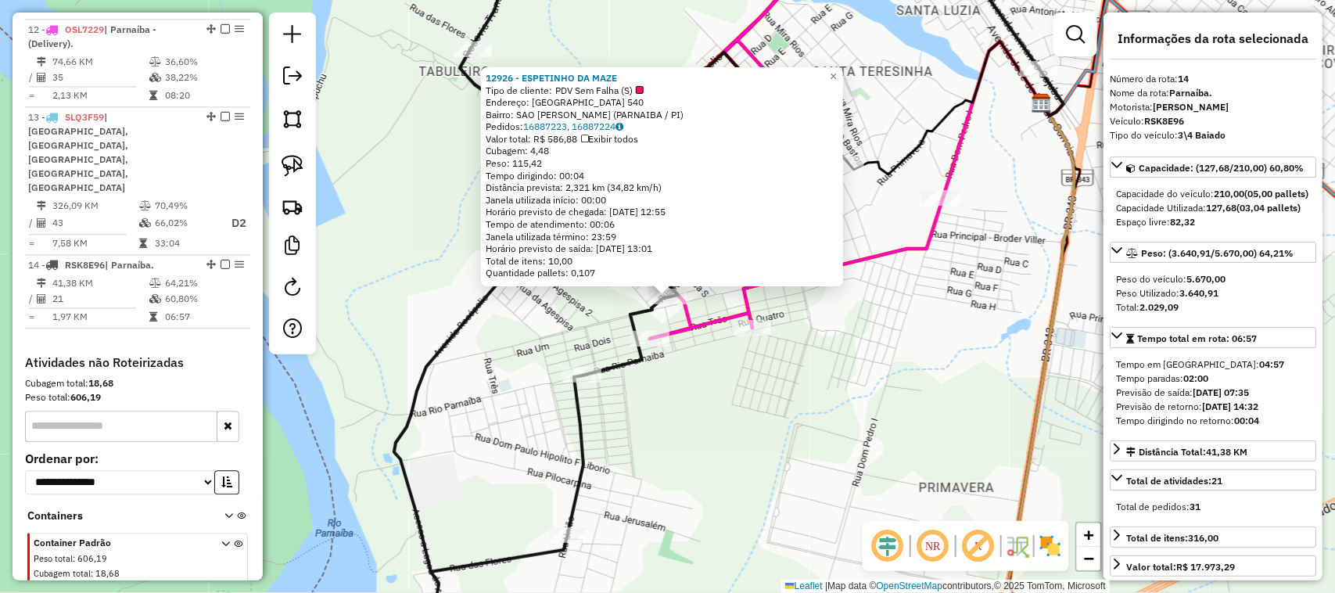
click at [704, 450] on div "12926 - ESPETINHO DA MAZE Tipo de cliente: PDV Sem Falha (S) Endereço: [GEOGRAP…" at bounding box center [667, 296] width 1335 height 593
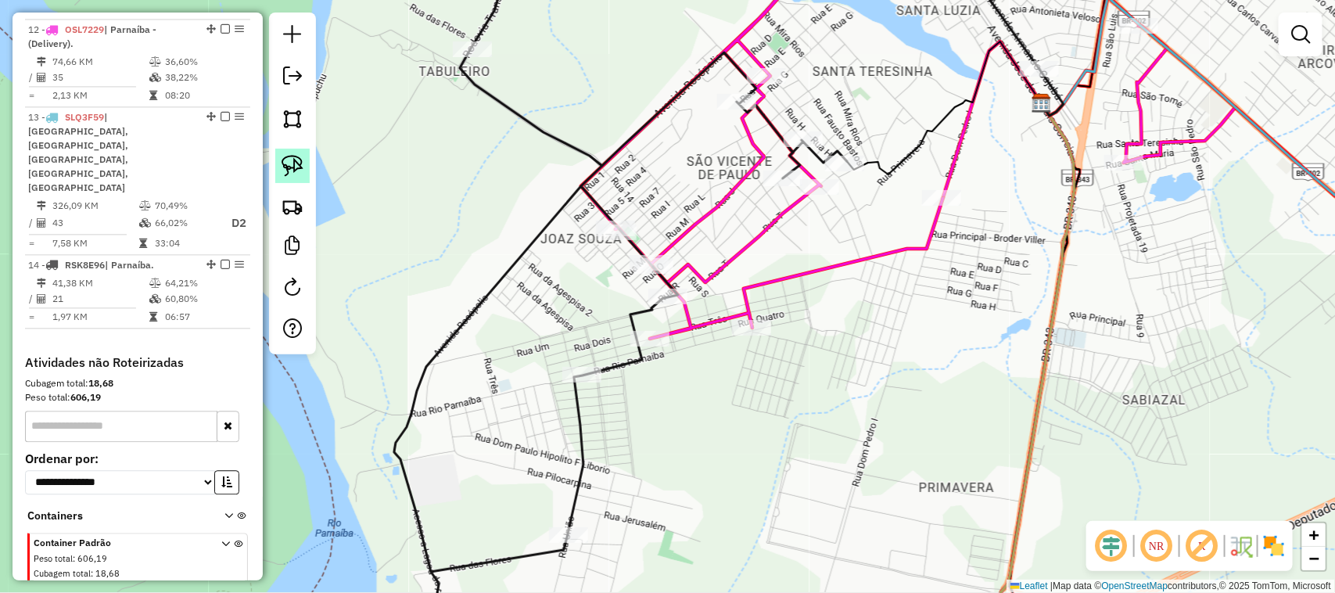
click at [290, 168] on img at bounding box center [292, 166] width 22 height 22
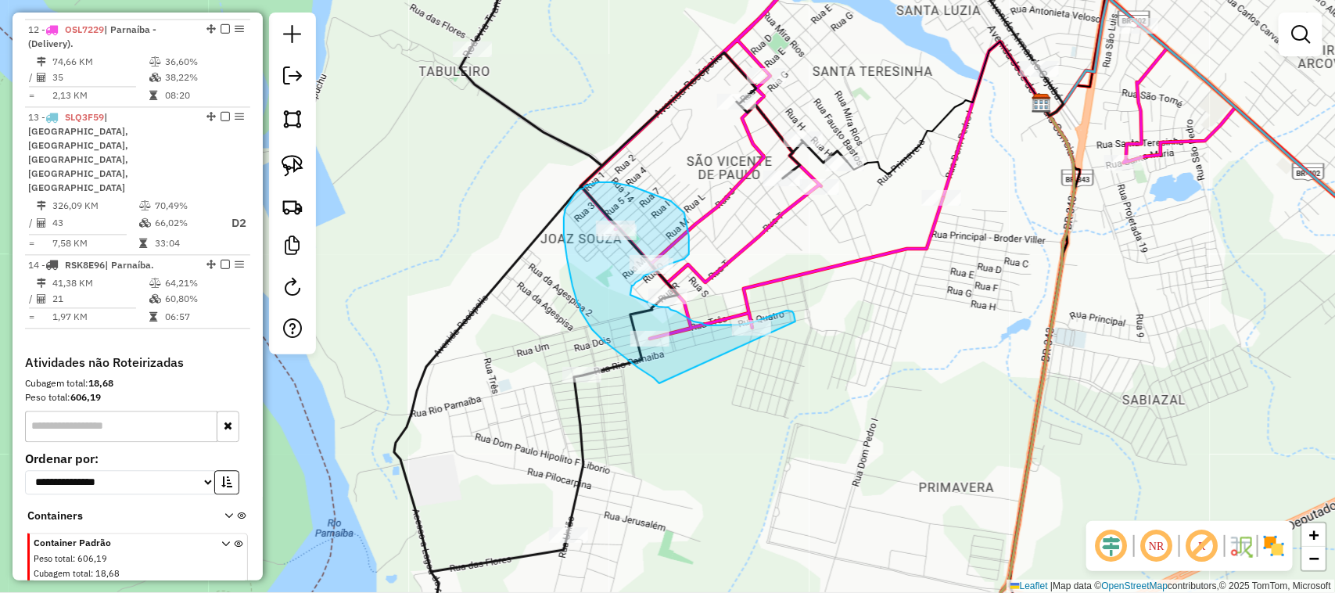
drag, startPoint x: 659, startPoint y: 383, endPoint x: 798, endPoint y: 338, distance: 145.6
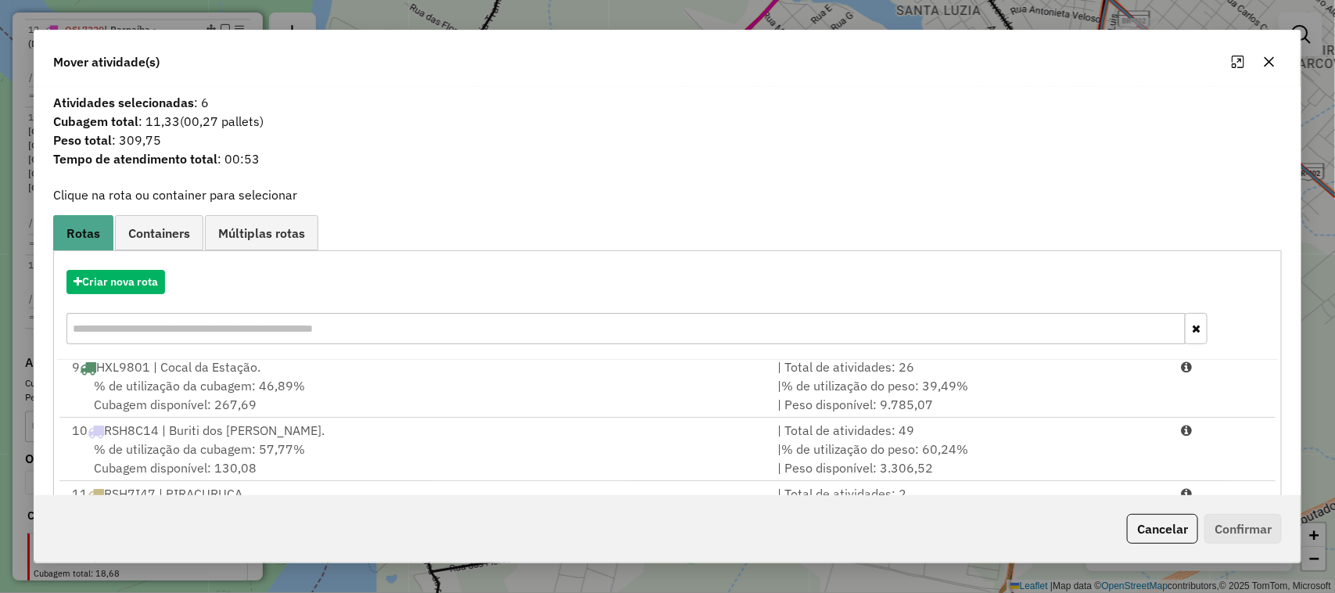
scroll to position [205, 0]
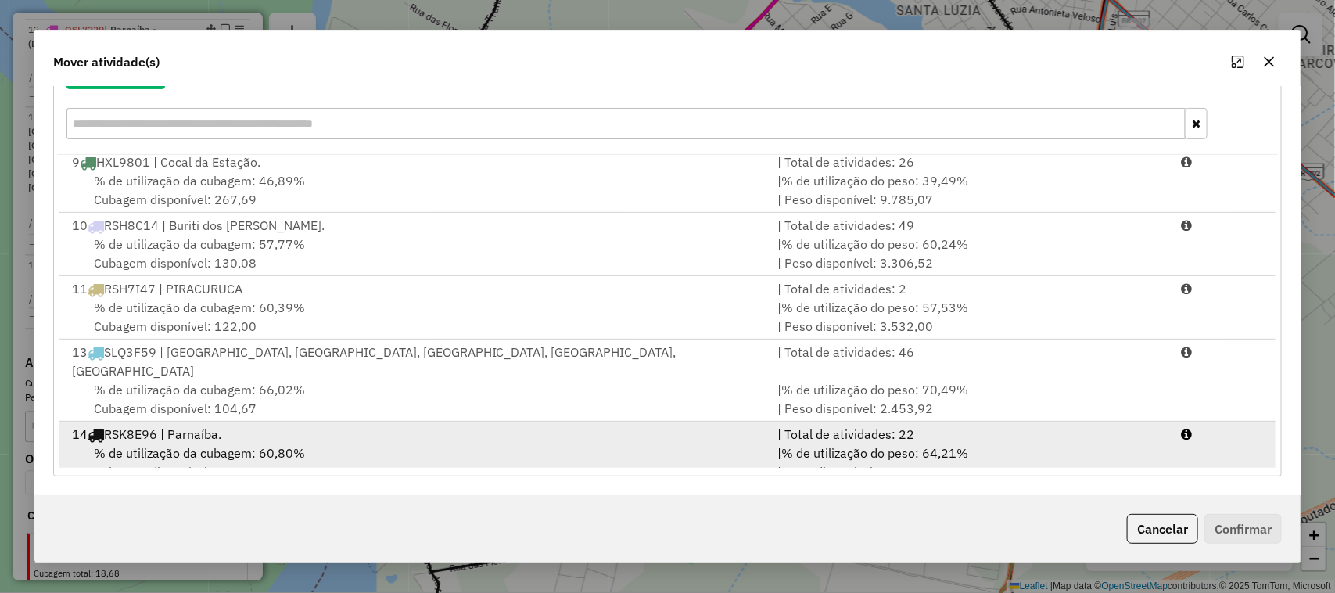
click at [533, 447] on div "% de utilização da cubagem: 60,80% Cubagem disponível: 82,32" at bounding box center [416, 462] width 706 height 38
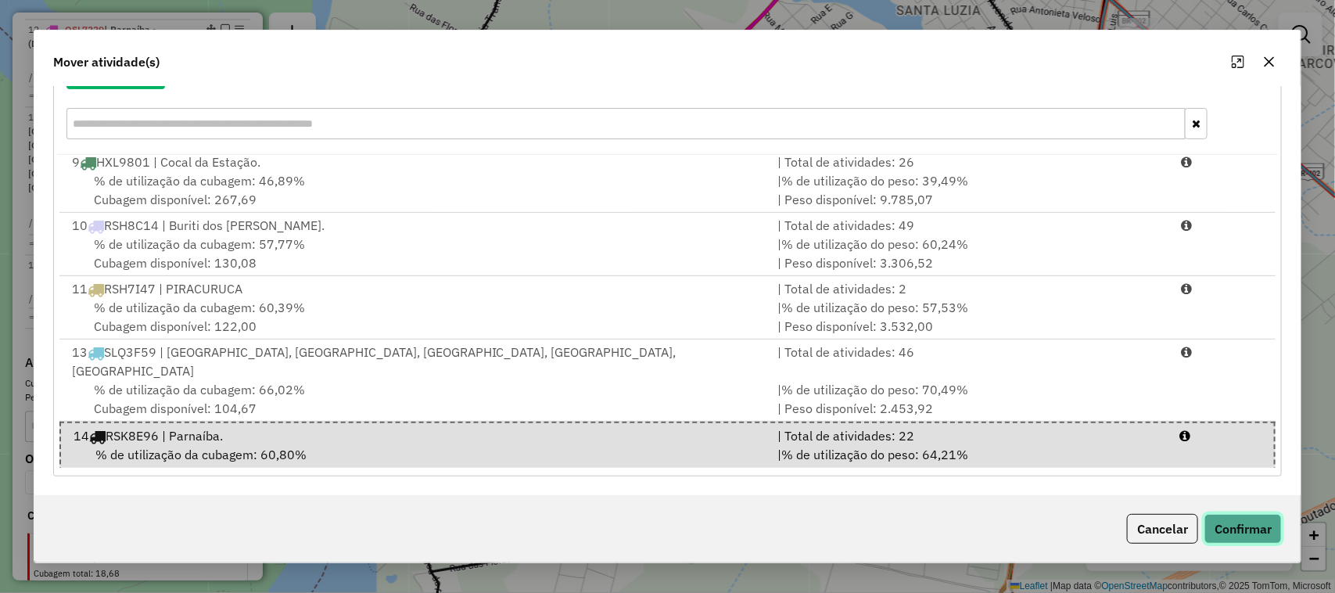
click at [1231, 529] on button "Confirmar" at bounding box center [1242, 529] width 77 height 30
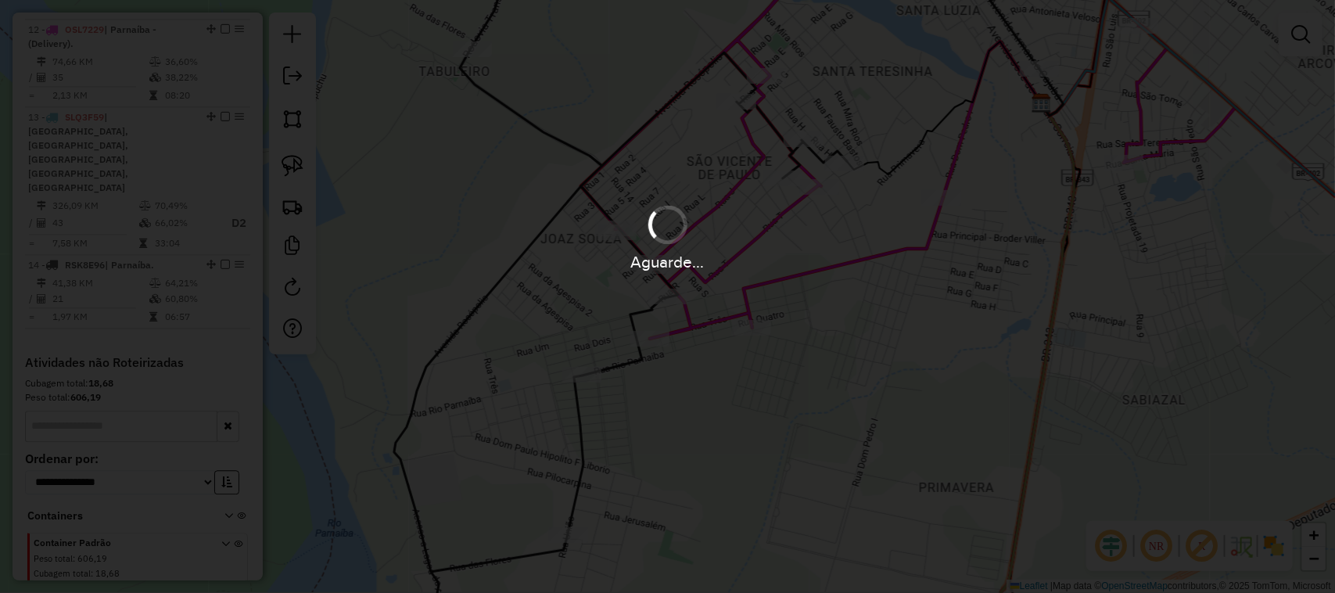
scroll to position [1416, 0]
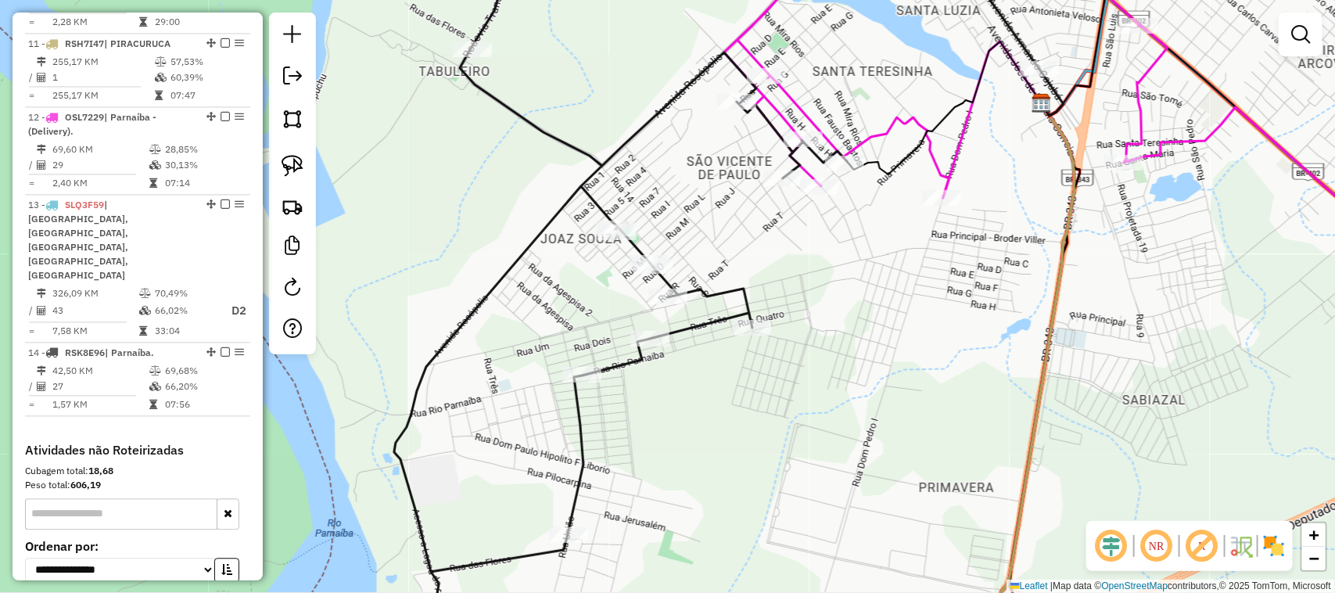
click at [780, 307] on div "Janela de atendimento Grade de atendimento Capacidade Transportadoras Veículos …" at bounding box center [667, 296] width 1335 height 593
select select "**********"
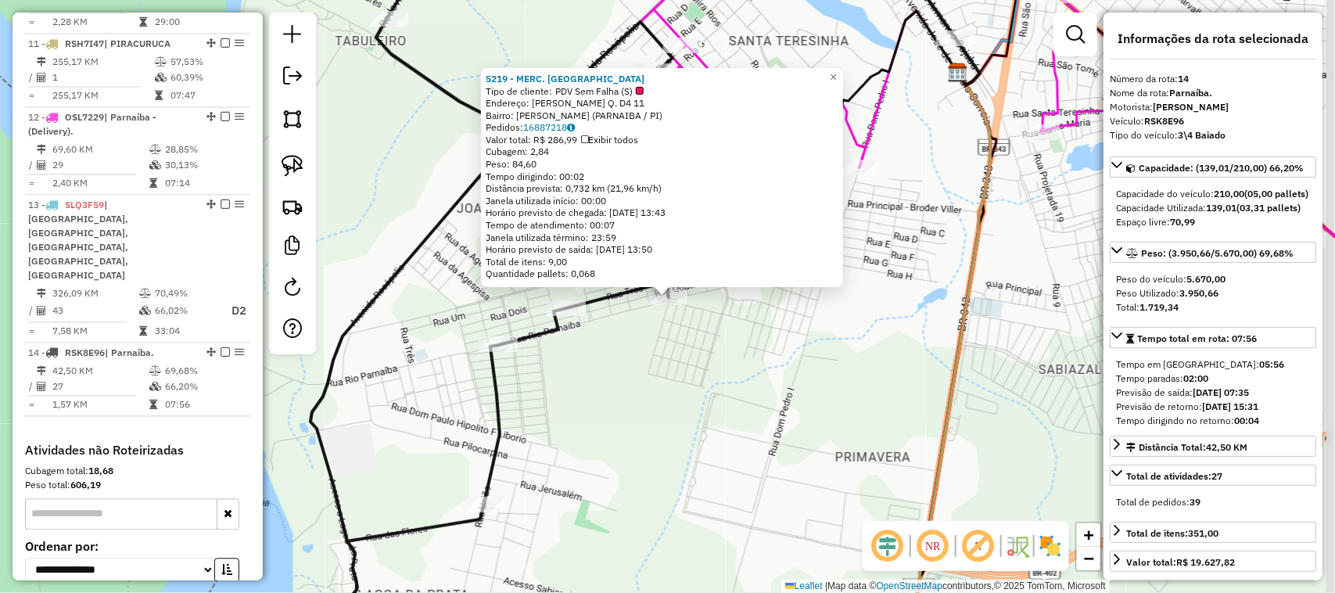
scroll to position [1504, 0]
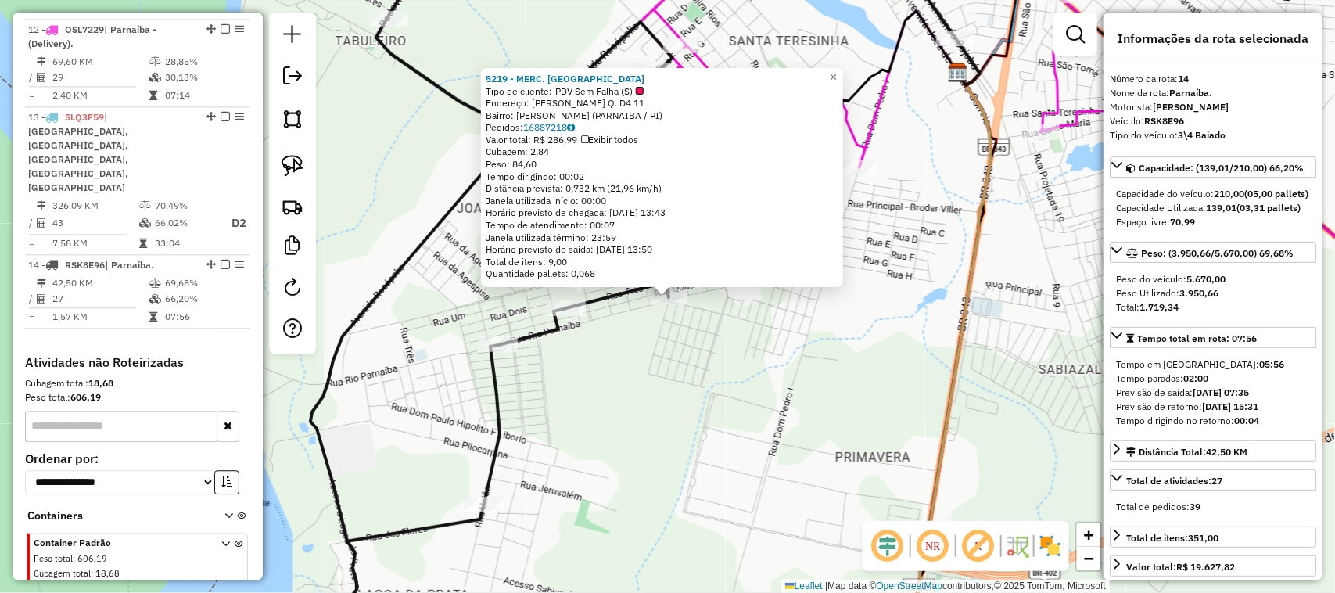
click at [837, 360] on div "5219 - MERC. NYCOLLE Tipo de cliente: PDV Sem Falha (S) Endereço: [PERSON_NAME]…" at bounding box center [667, 296] width 1335 height 593
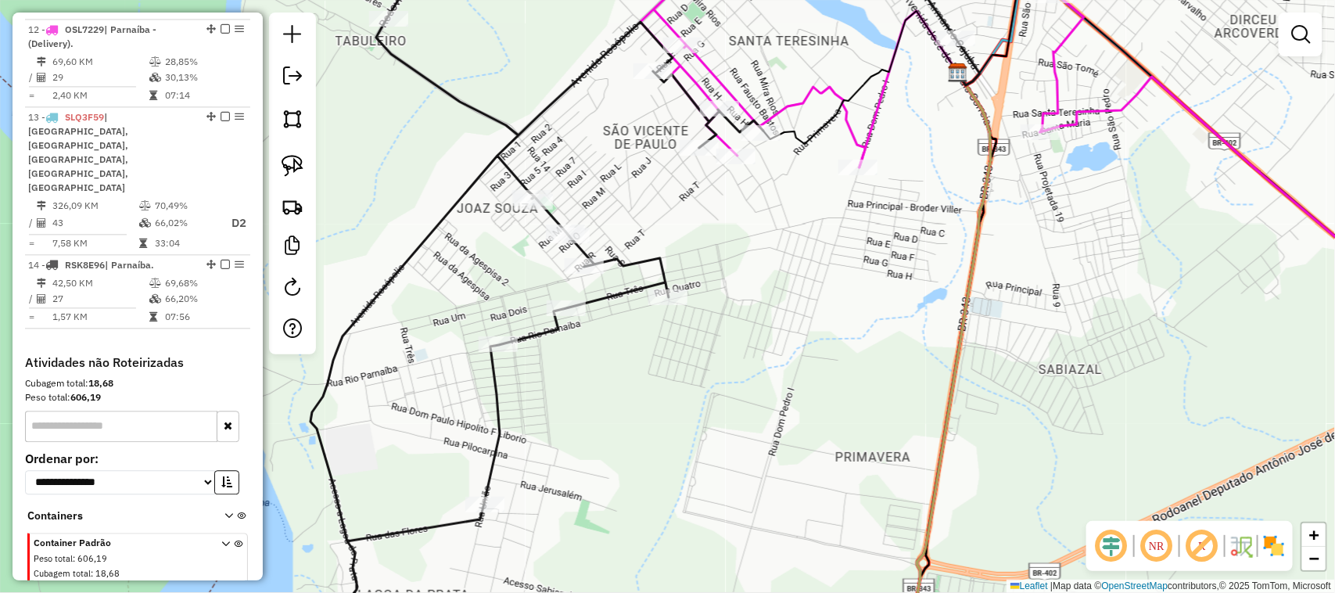
drag, startPoint x: 776, startPoint y: 232, endPoint x: 704, endPoint y: 310, distance: 106.2
click at [704, 310] on div "Janela de atendimento Grade de atendimento Capacidade Transportadoras Veículos …" at bounding box center [667, 296] width 1335 height 593
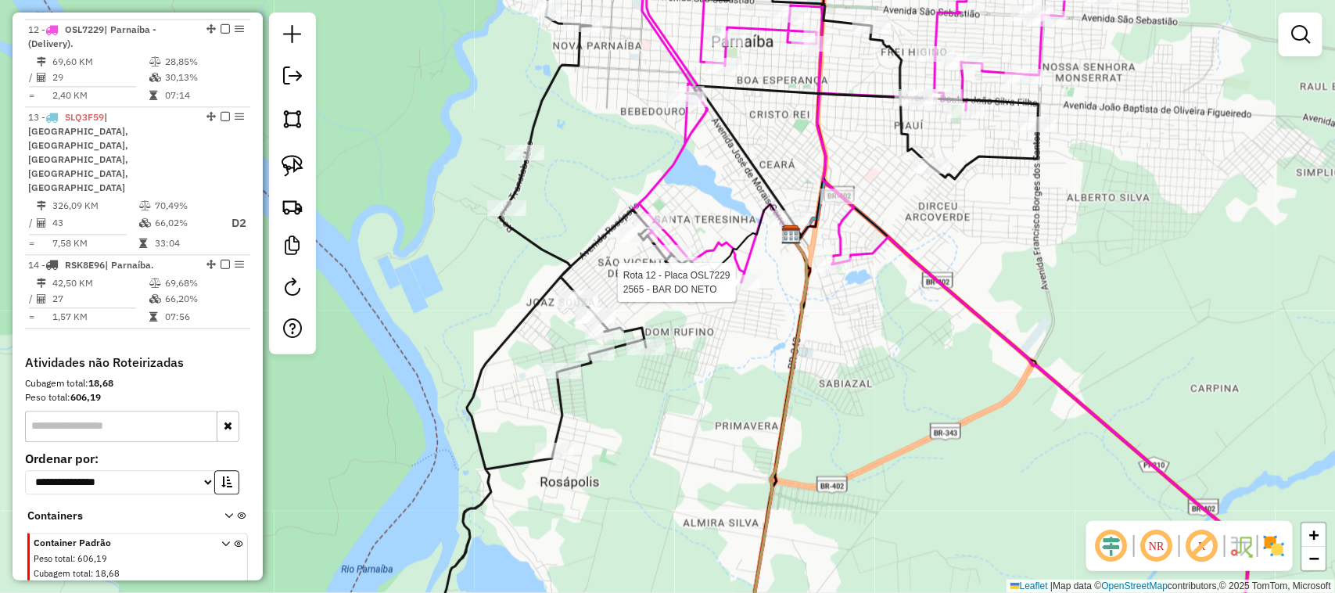
select select "**********"
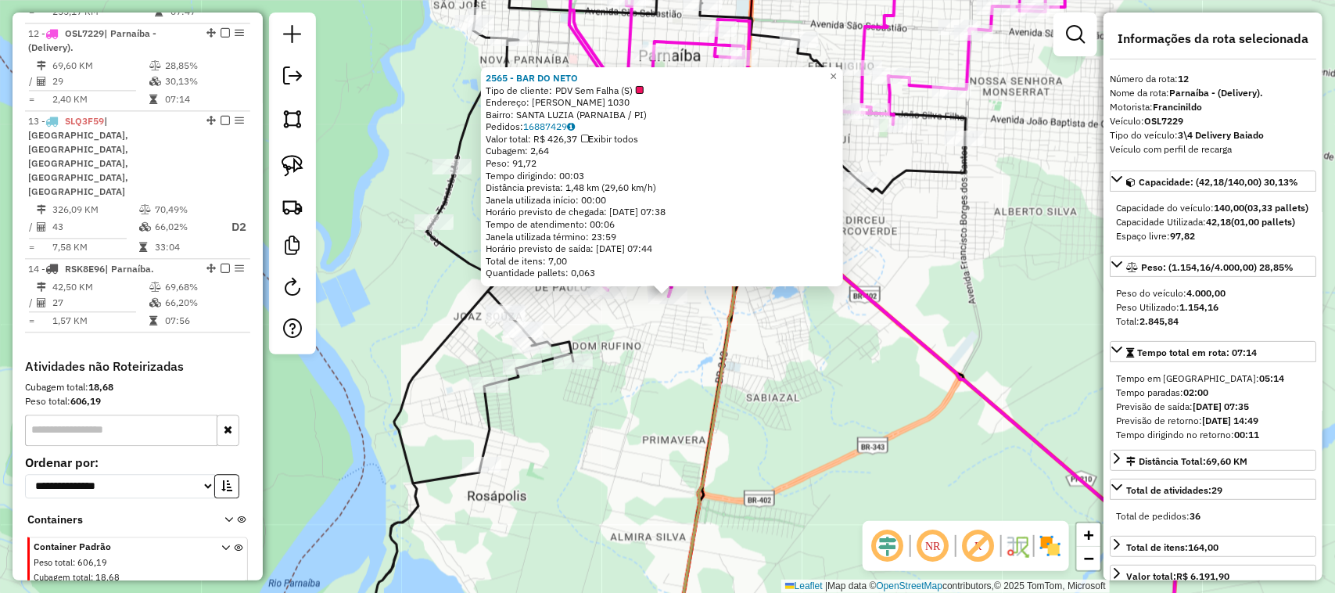
scroll to position [1497, 0]
click at [829, 377] on div "2565 - BAR DO NETO Tipo de cliente: PDV Sem Falha (S) Endereço: [PERSON_NAME] I…" at bounding box center [667, 296] width 1335 height 593
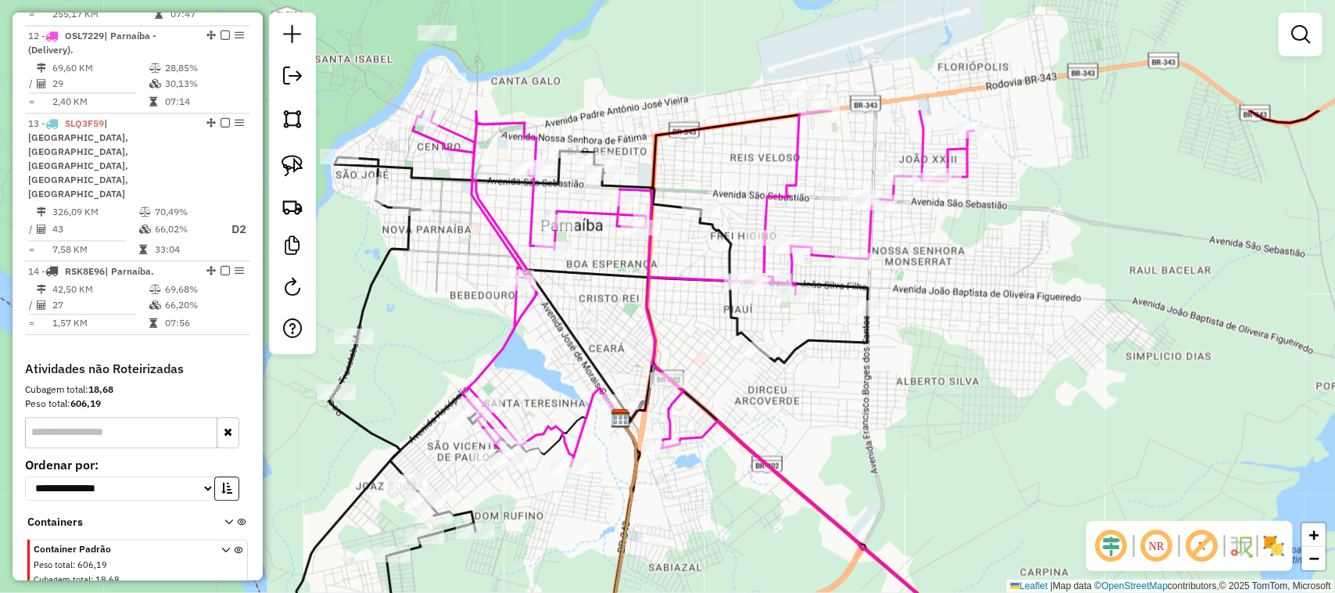
drag, startPoint x: 853, startPoint y: 228, endPoint x: 755, endPoint y: 397, distance: 195.8
click at [755, 397] on div "Janela de atendimento Grade de atendimento Capacidade Transportadoras Veículos …" at bounding box center [667, 296] width 1335 height 593
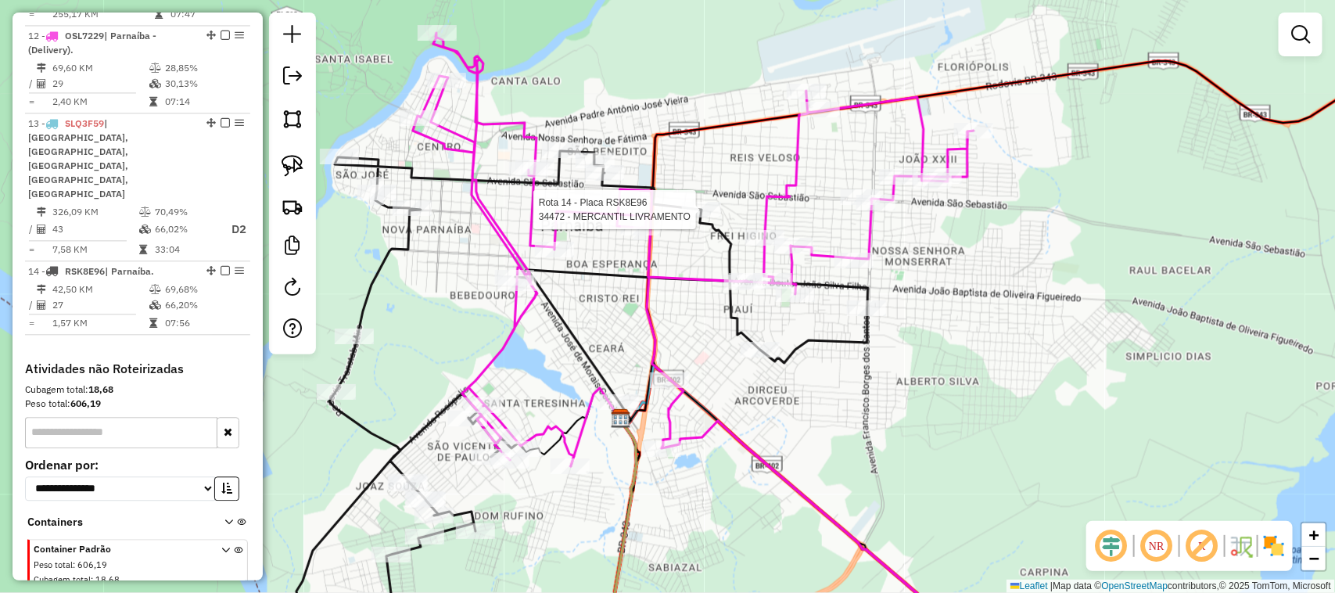
scroll to position [1504, 0]
select select "**********"
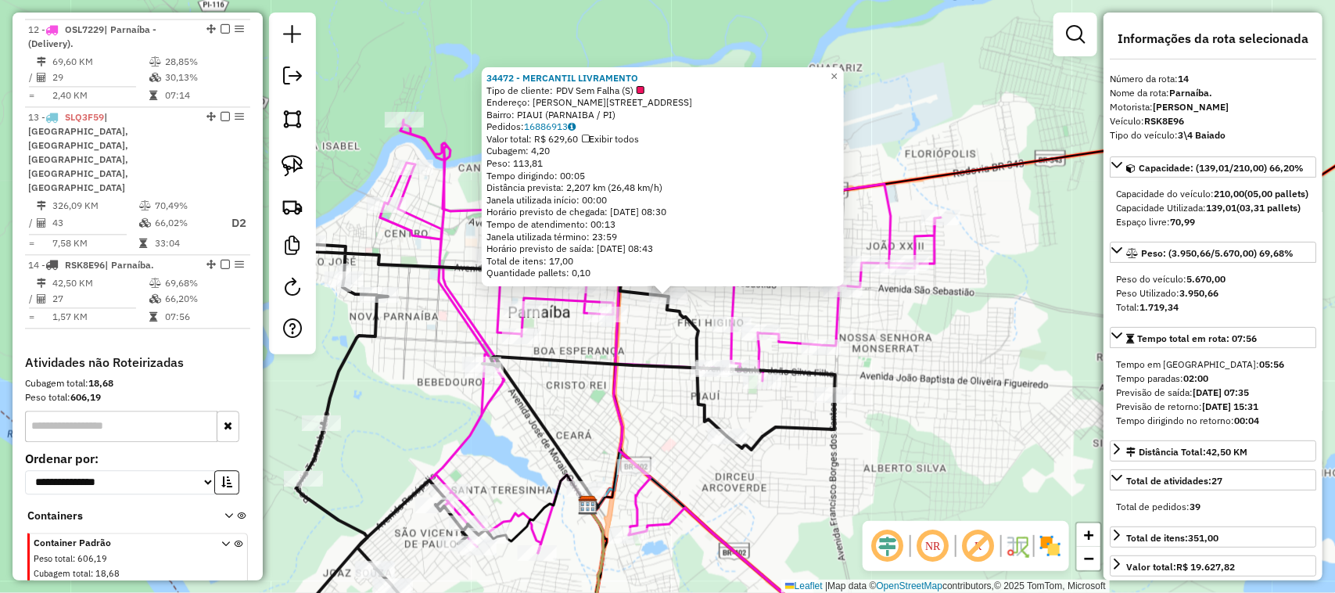
click at [674, 403] on div "34472 - MERCANTIL LIVRAMENTO Tipo de cliente: PDV Sem Falha (S) Endereço: R [PE…" at bounding box center [667, 296] width 1335 height 593
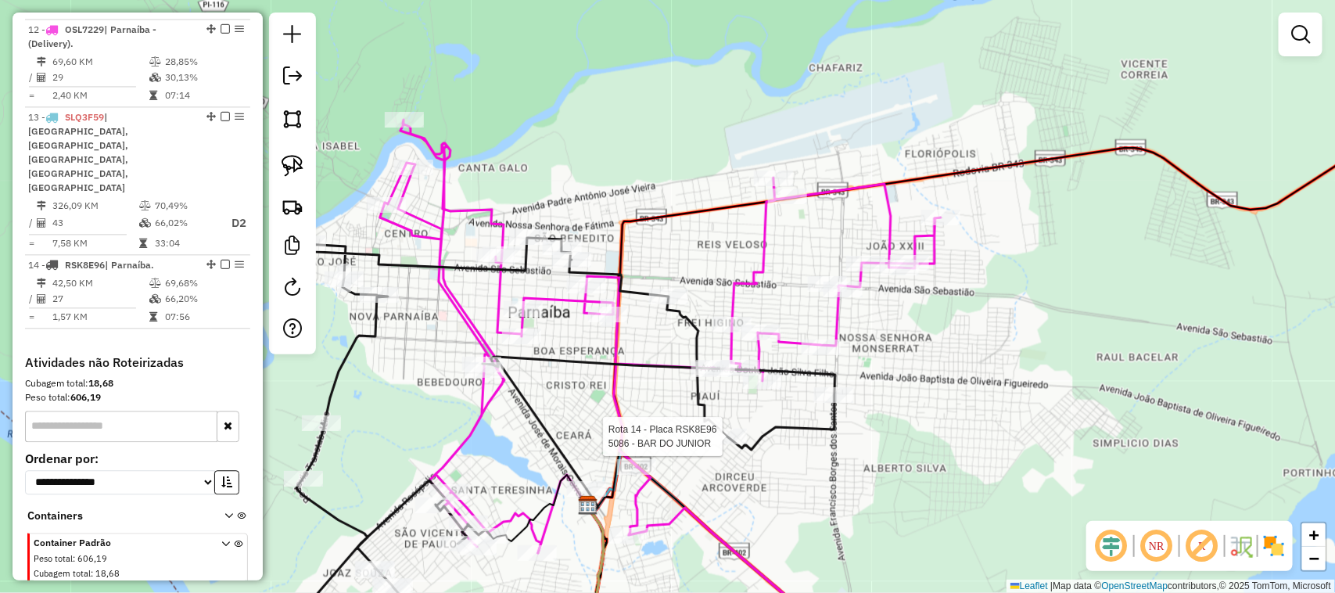
select select "**********"
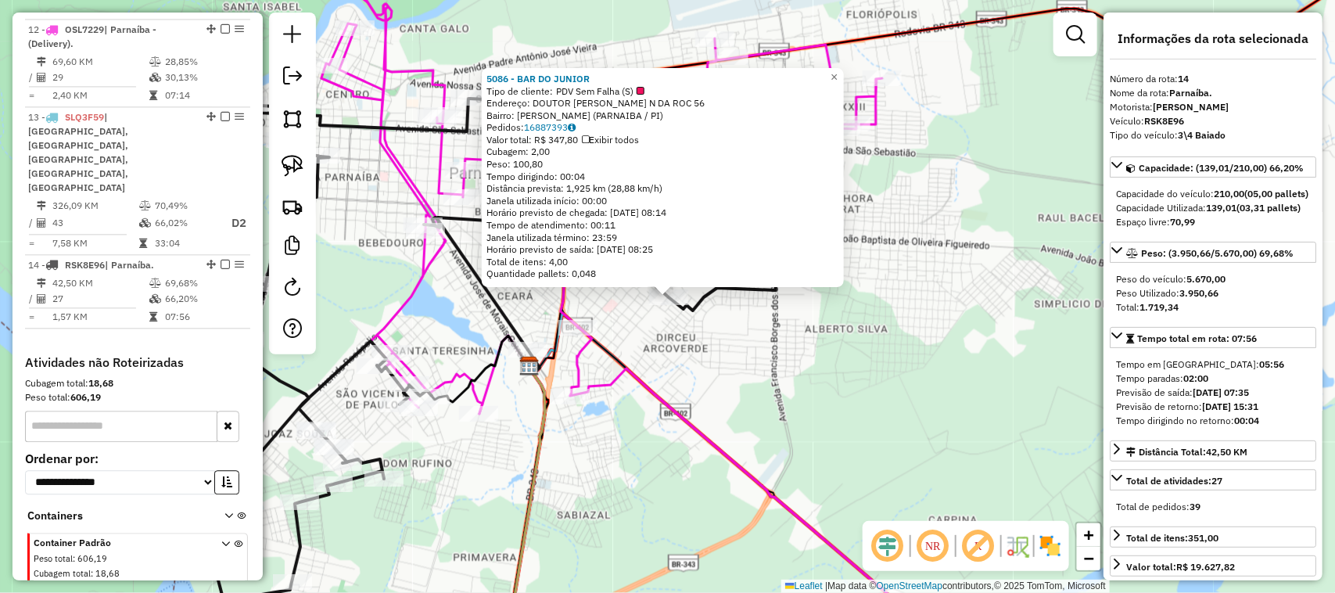
click at [761, 389] on div "5086 - BAR DO JUNIOR Tipo de cliente: PDV Sem Falha (S) Endereço: DOUTOR [PERSO…" at bounding box center [667, 296] width 1335 height 593
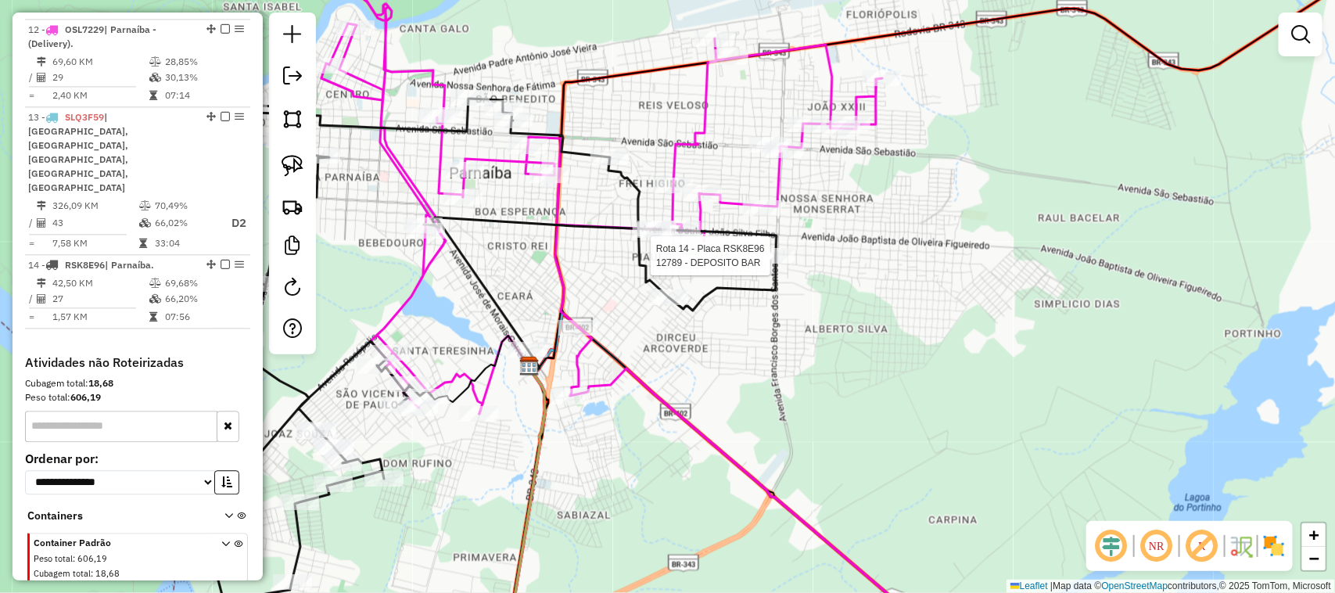
select select "**********"
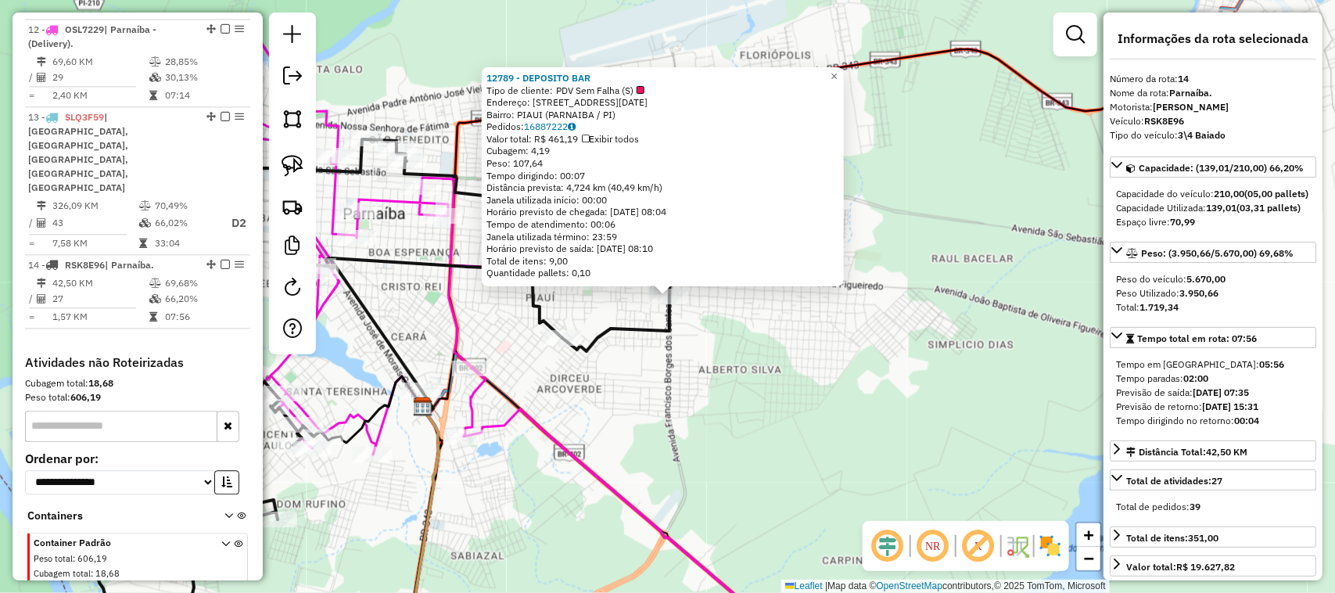
click at [745, 389] on div "12789 - DEPOSITO BAR Tipo de cliente: PDV Sem Falha (S) Endereço: [STREET_ADDRE…" at bounding box center [667, 296] width 1335 height 593
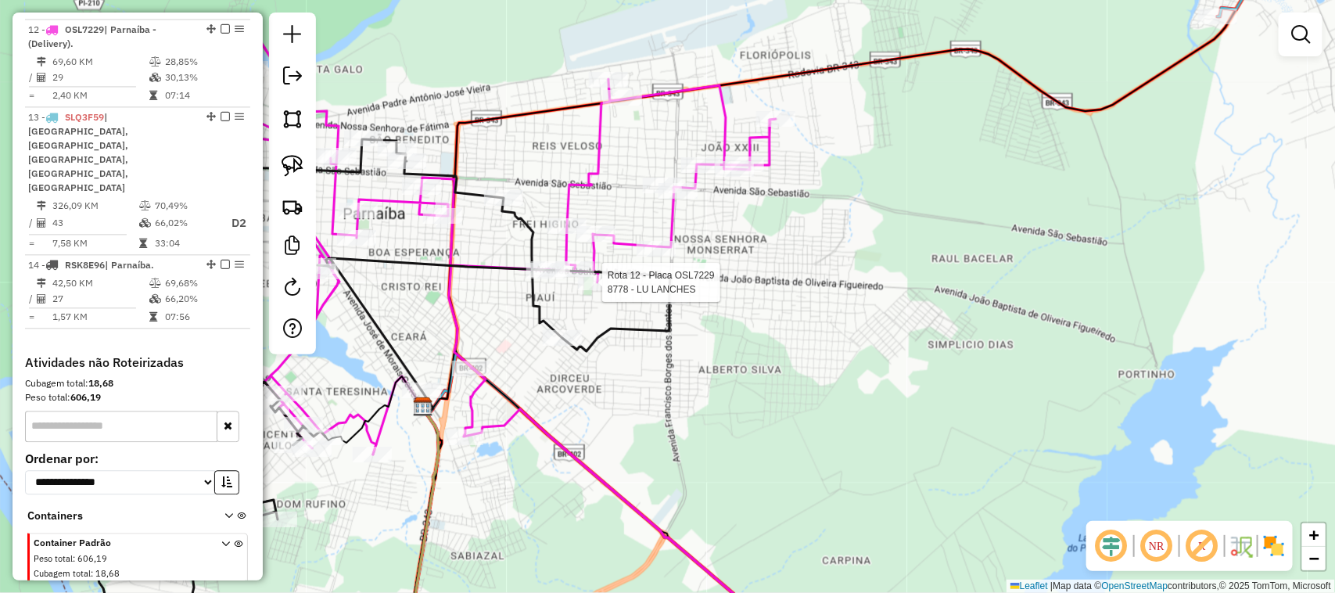
select select "**********"
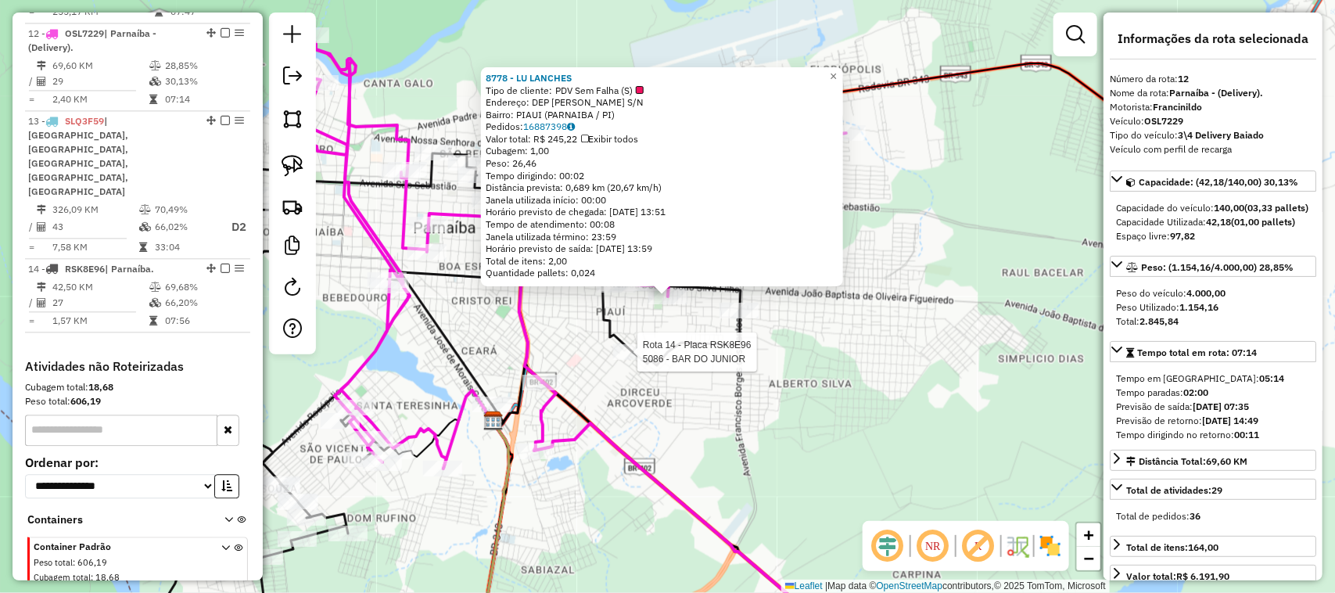
scroll to position [1497, 0]
click at [685, 436] on div "8778 - LU LANCHES Tipo de cliente: PDV Sem Falha (S) Endereço: DEP [PERSON_NAME…" at bounding box center [667, 296] width 1335 height 593
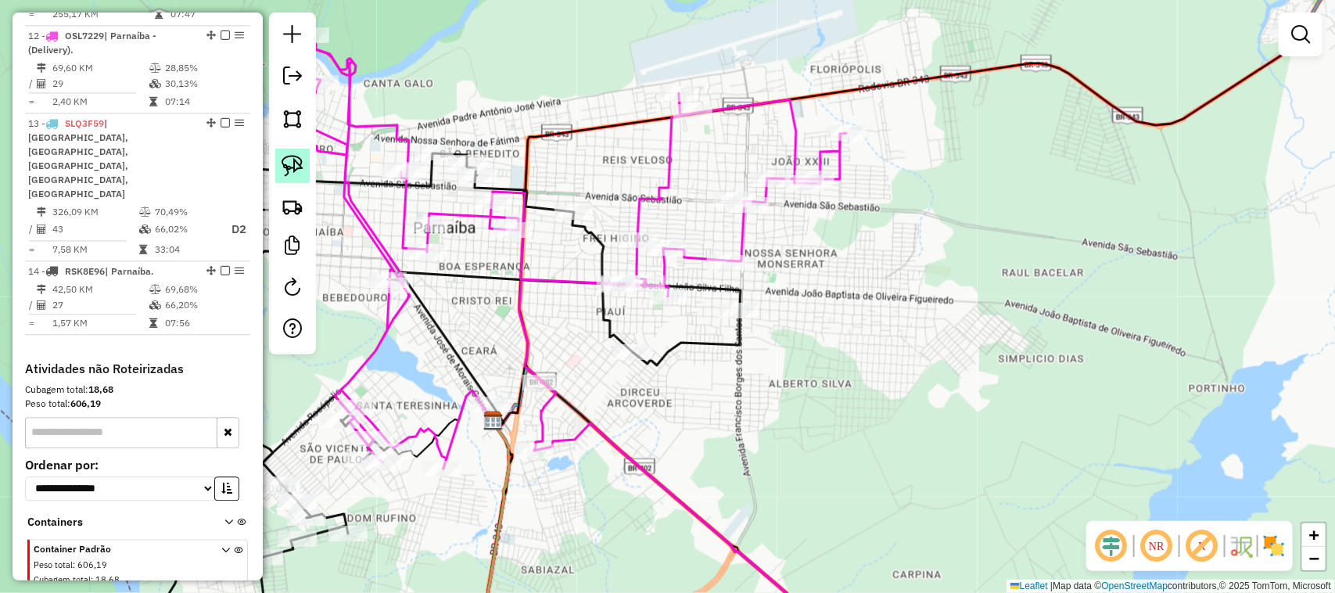
click at [289, 167] on img at bounding box center [292, 166] width 22 height 22
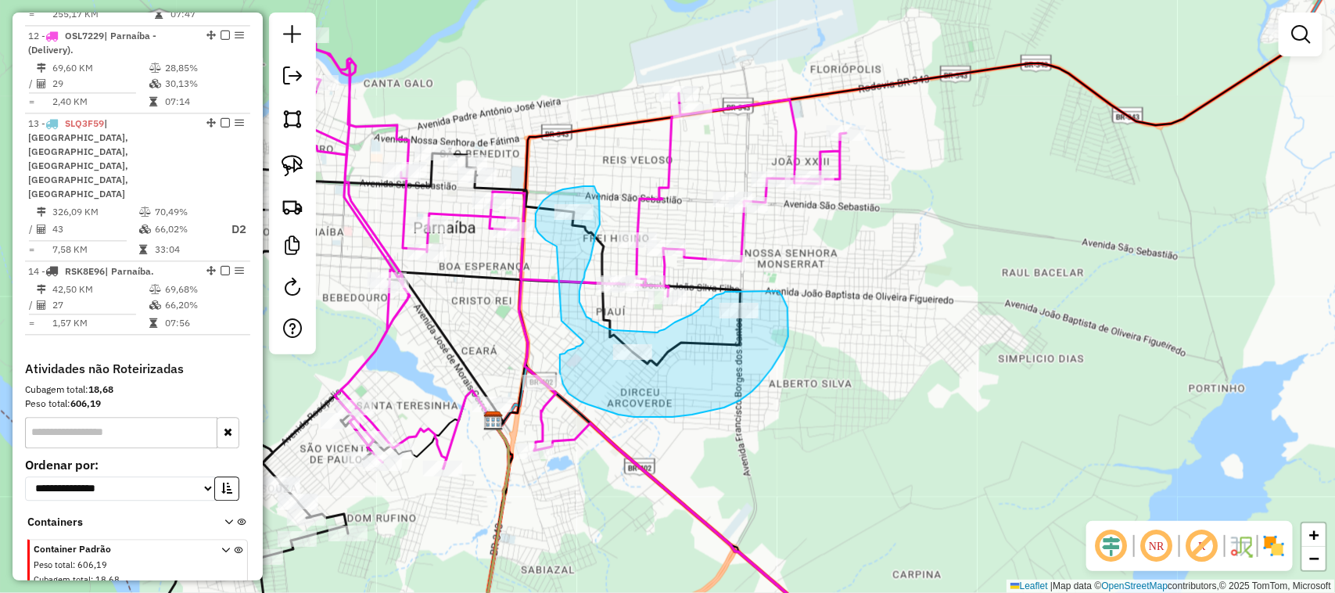
drag, startPoint x: 547, startPoint y: 240, endPoint x: 557, endPoint y: 317, distance: 77.3
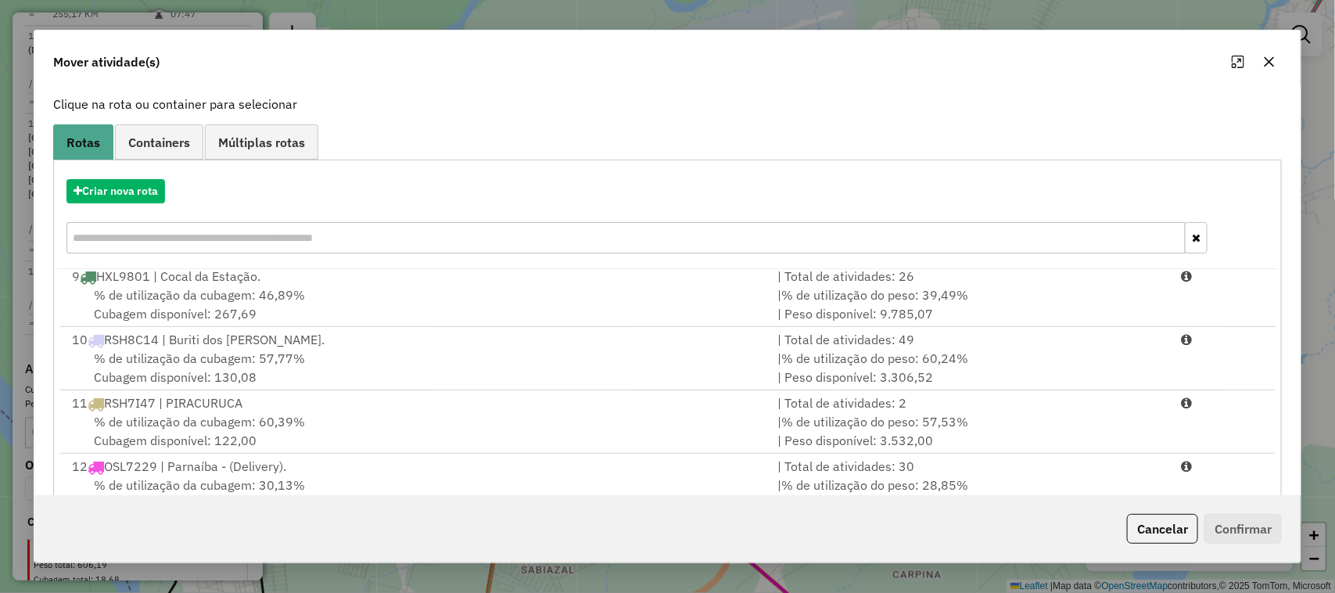
scroll to position [205, 0]
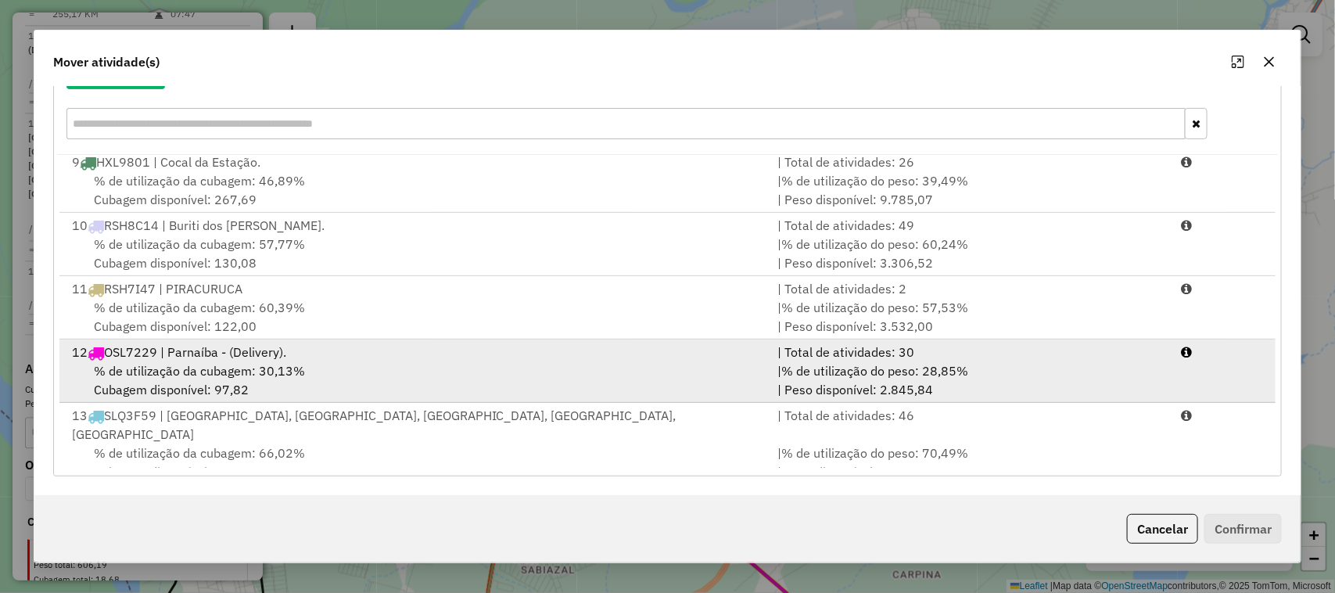
click at [421, 377] on div "% de utilização da cubagem: 30,13% Cubagem disponível: 97,82" at bounding box center [416, 380] width 706 height 38
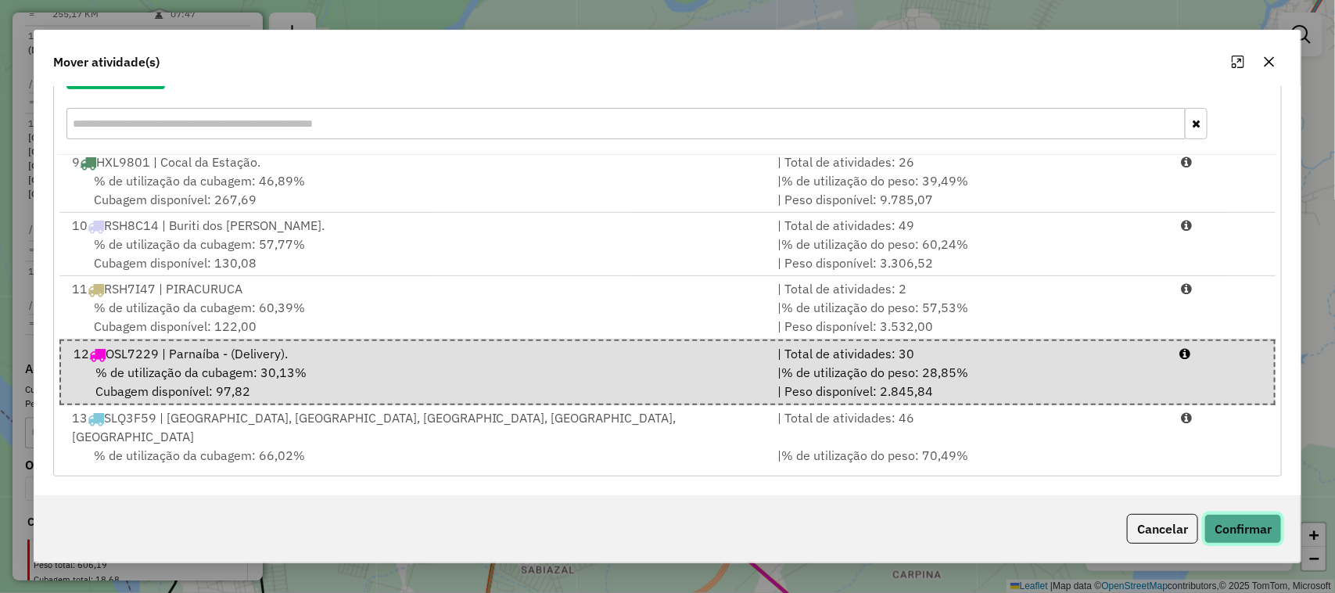
click at [1230, 530] on button "Confirmar" at bounding box center [1242, 529] width 77 height 30
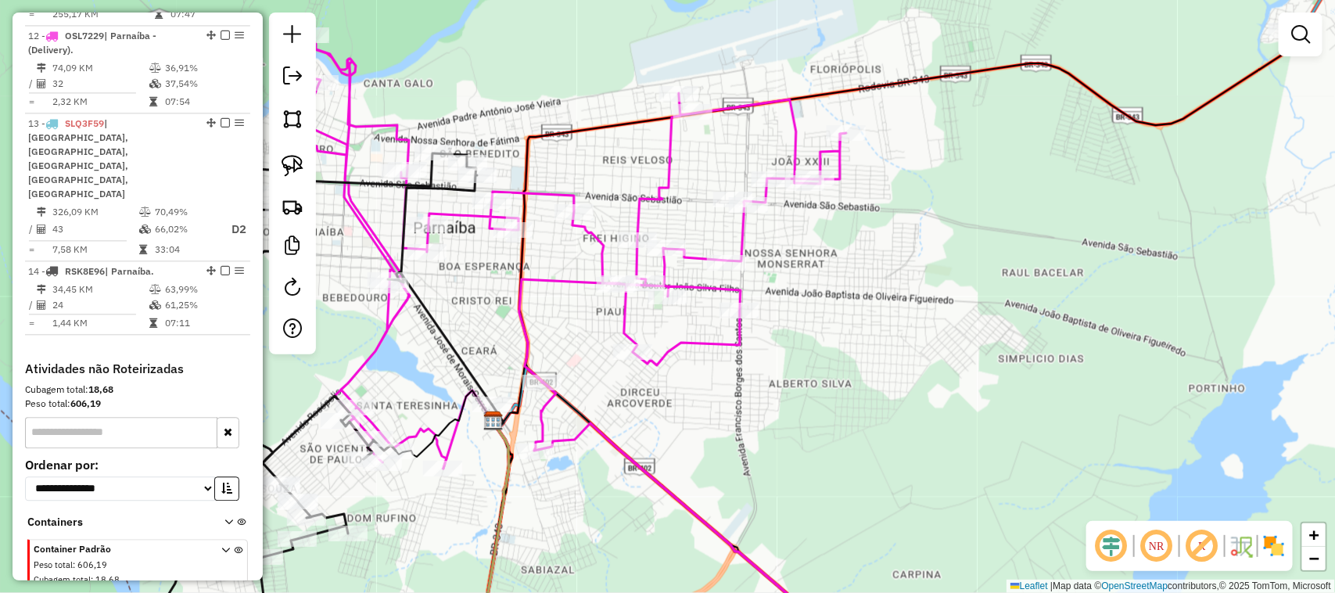
scroll to position [0, 0]
click at [676, 321] on div "Janela de atendimento Grade de atendimento Capacidade Transportadoras Veículos …" at bounding box center [667, 296] width 1335 height 593
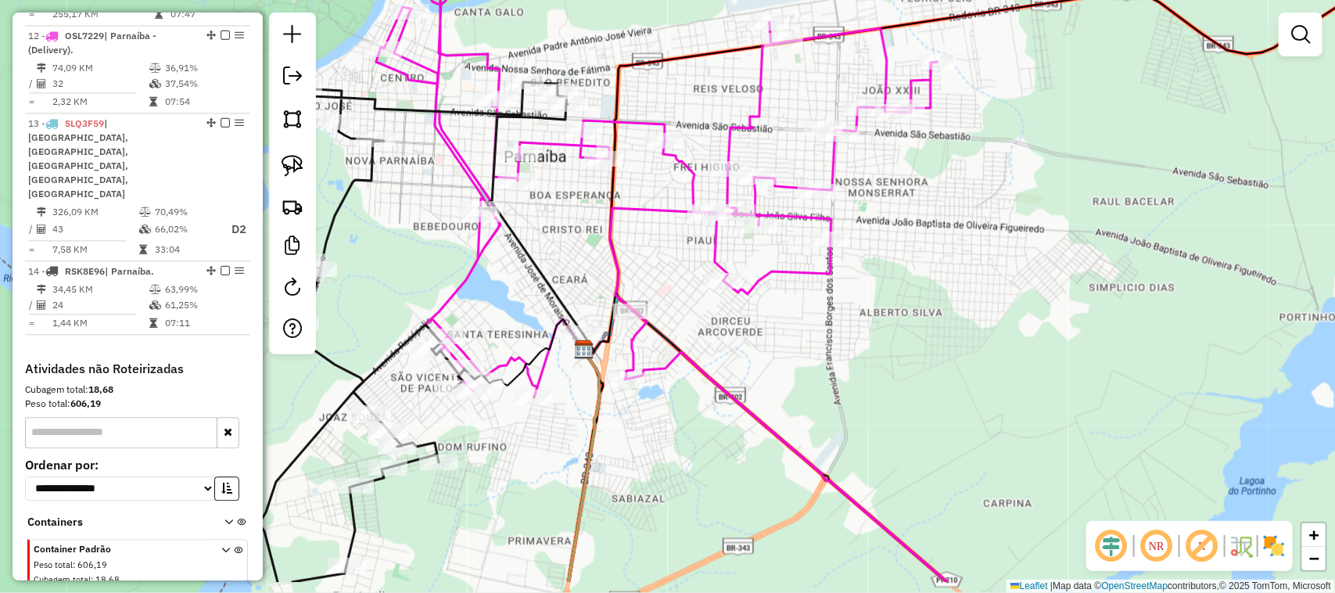
drag, startPoint x: 608, startPoint y: 424, endPoint x: 771, endPoint y: 303, distance: 203.5
click at [767, 306] on div "Janela de atendimento Grade de atendimento Capacidade Transportadoras Veículos …" at bounding box center [667, 296] width 1335 height 593
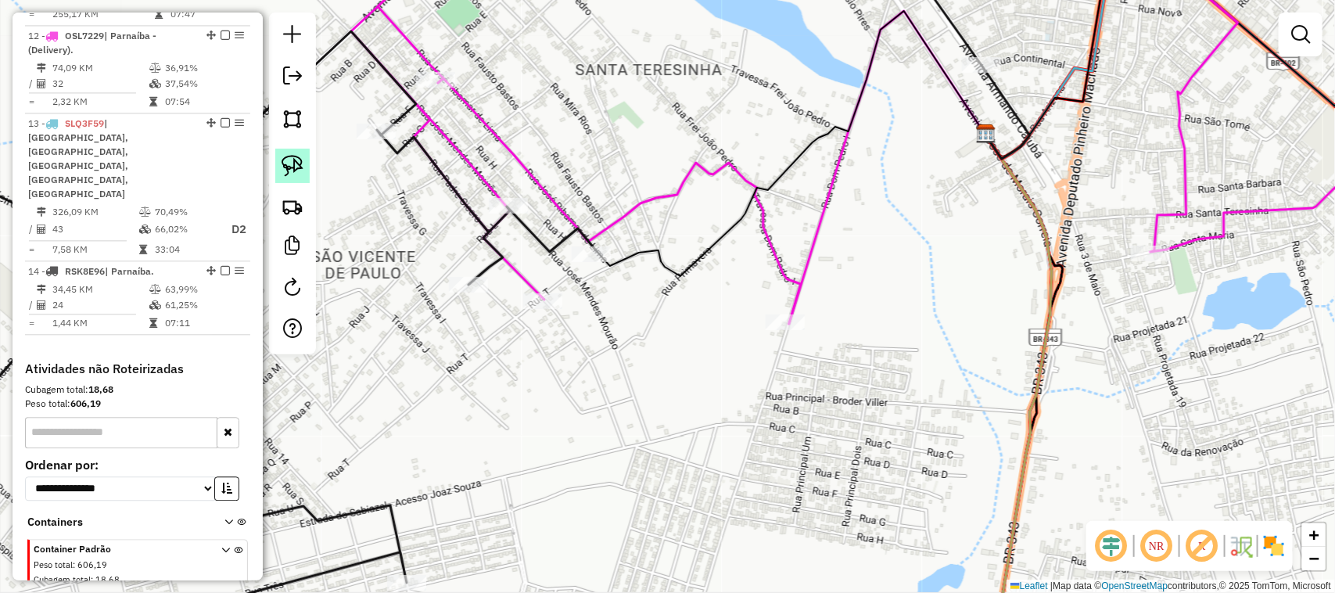
click at [287, 155] on link at bounding box center [292, 166] width 34 height 34
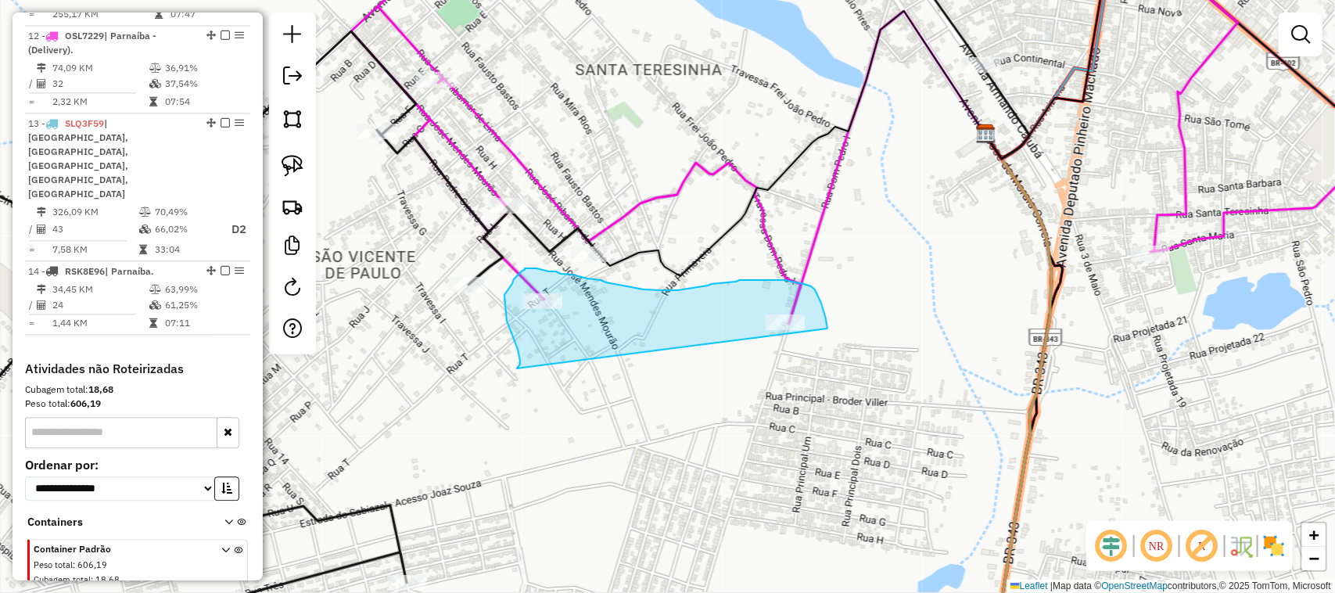
drag, startPoint x: 520, startPoint y: 360, endPoint x: 823, endPoint y: 362, distance: 302.6
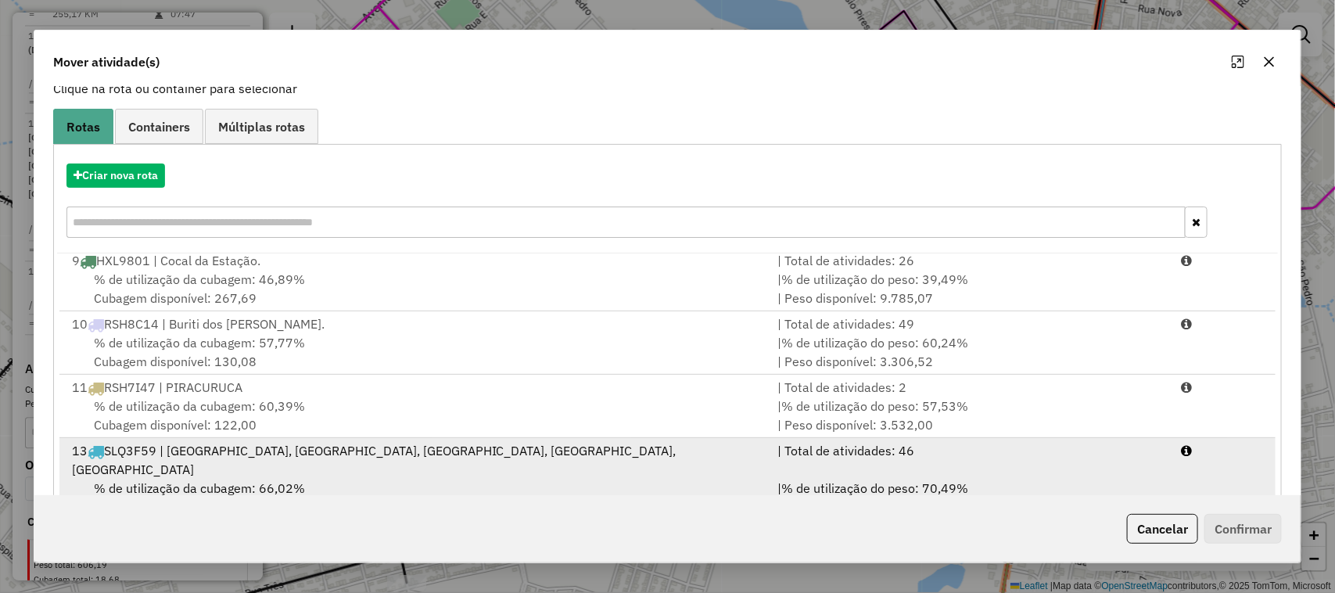
scroll to position [205, 0]
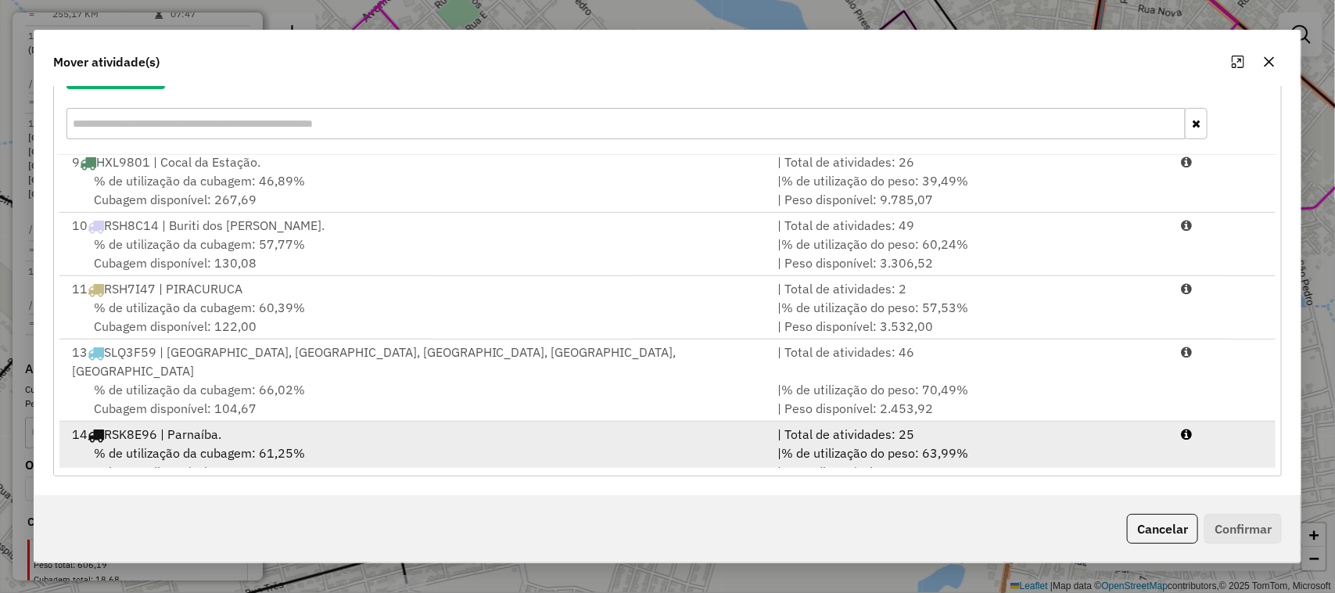
click at [494, 425] on div "14 RSK8E96 | Parnaíba." at bounding box center [416, 434] width 706 height 19
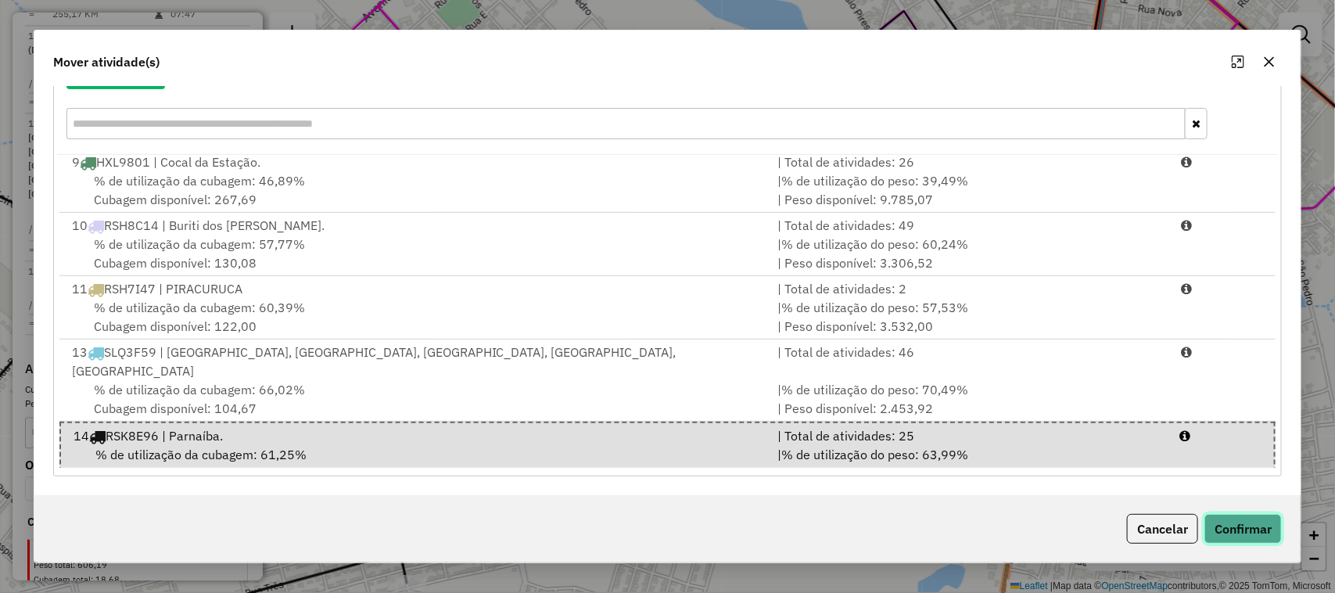
click at [1234, 525] on button "Confirmar" at bounding box center [1242, 529] width 77 height 30
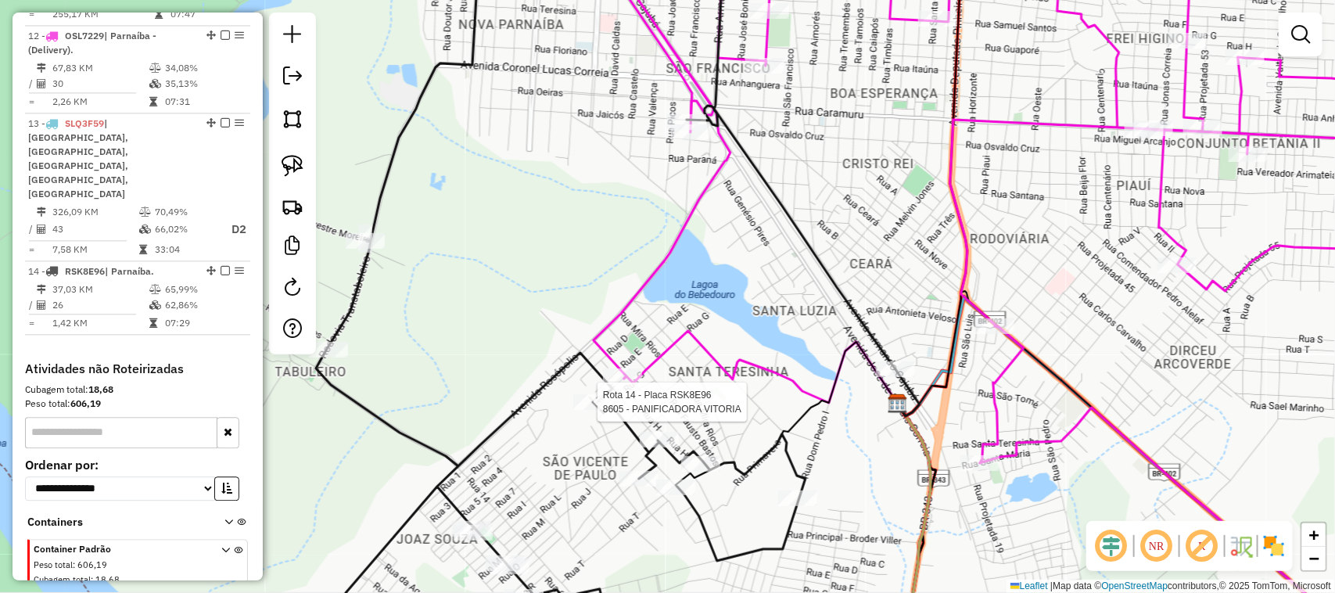
scroll to position [1504, 0]
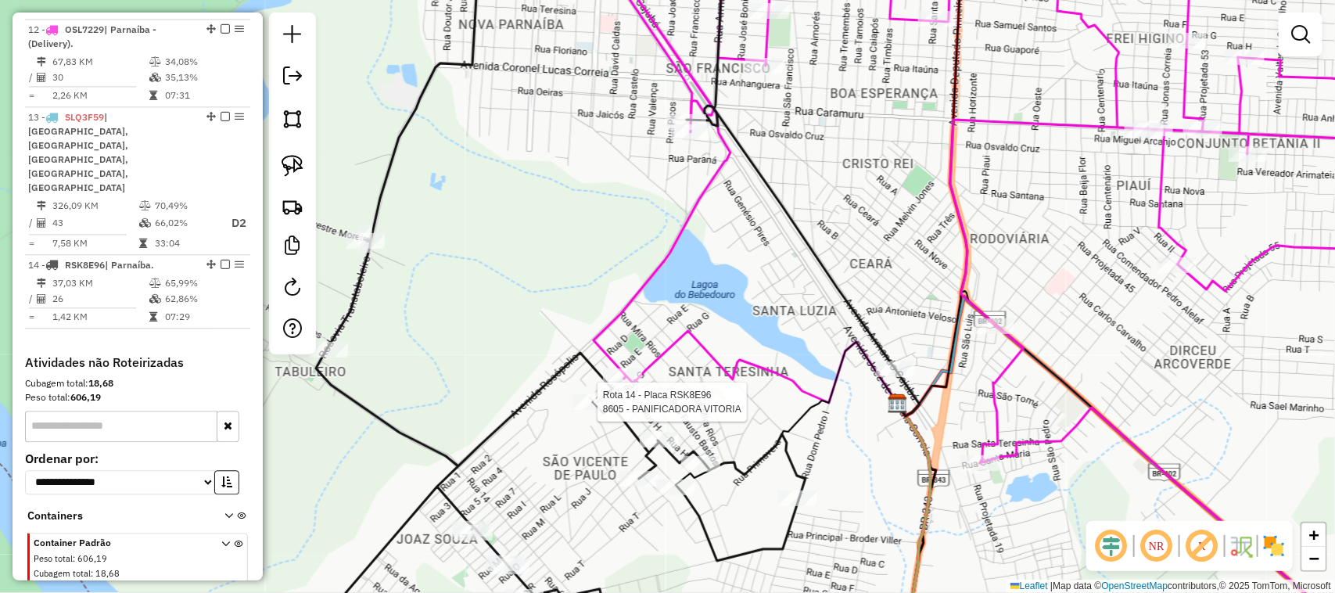
select select "**********"
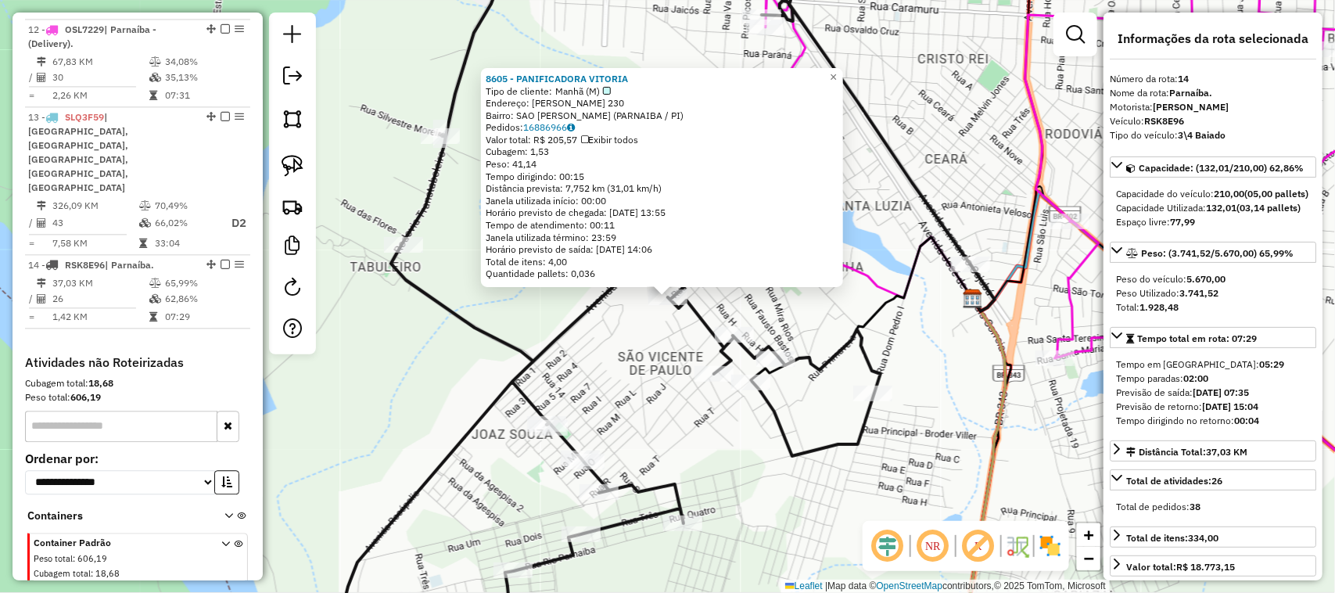
click at [704, 430] on div "8605 - PANIFICADORA VITORIA Tipo de cliente: Manhã (M) Endereço: [PERSON_NAME] …" at bounding box center [667, 296] width 1335 height 593
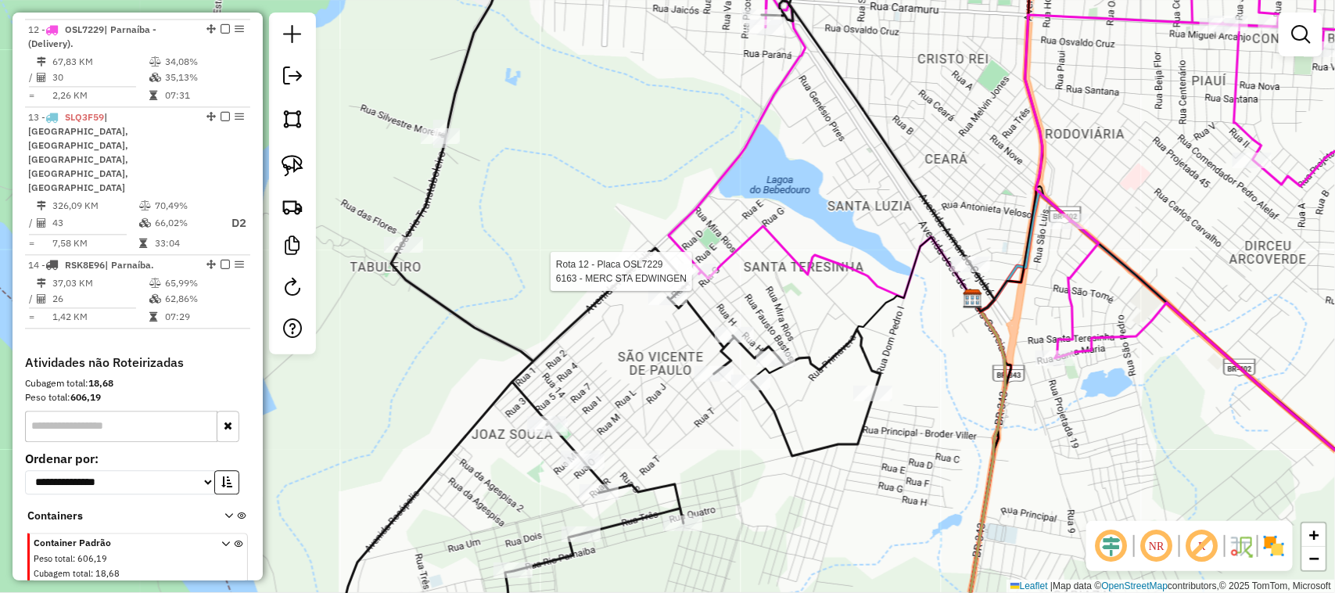
select select "**********"
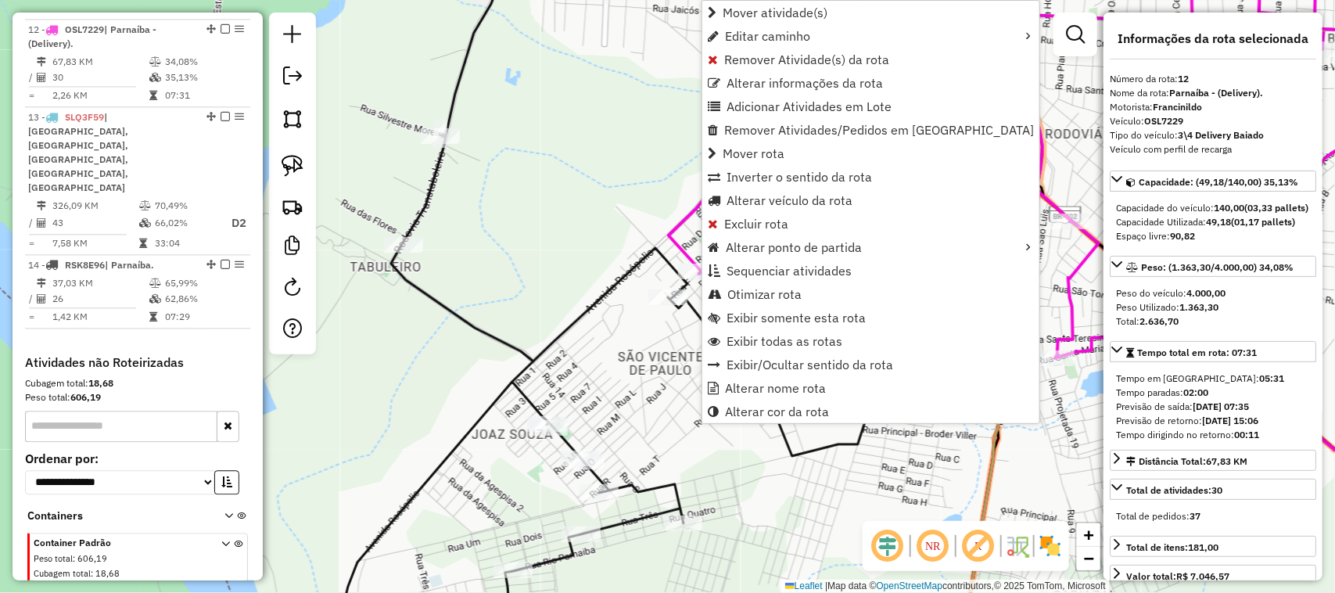
scroll to position [1497, 0]
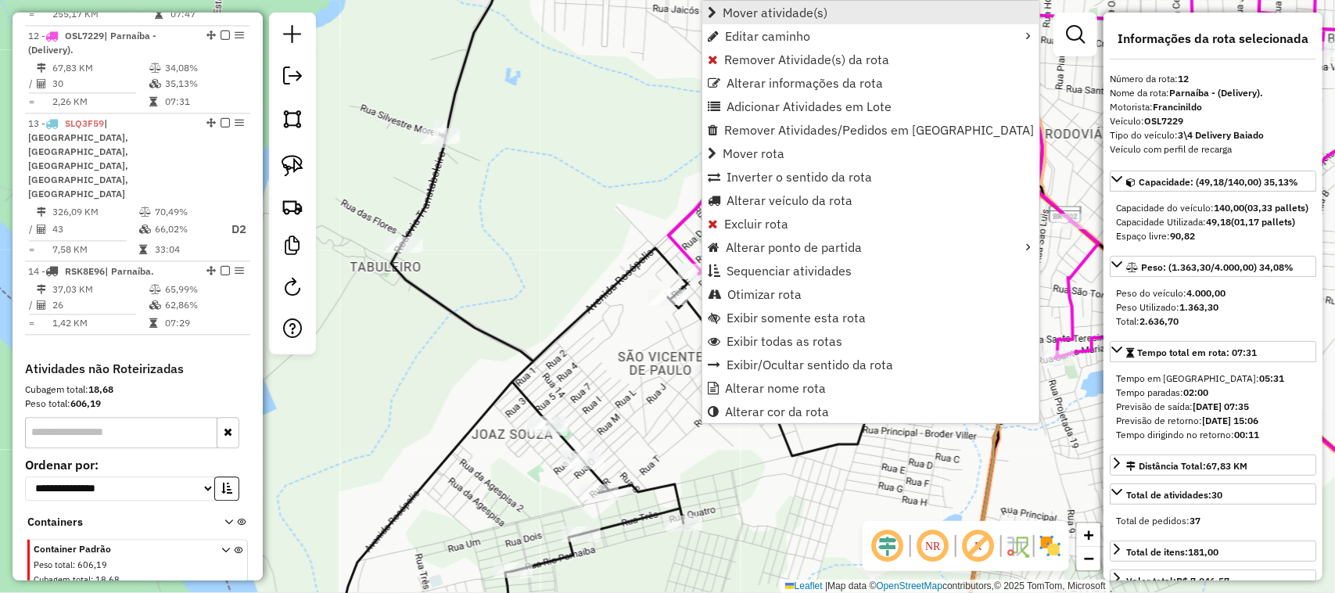
click at [758, 8] on span "Mover atividade(s)" at bounding box center [774, 12] width 105 height 13
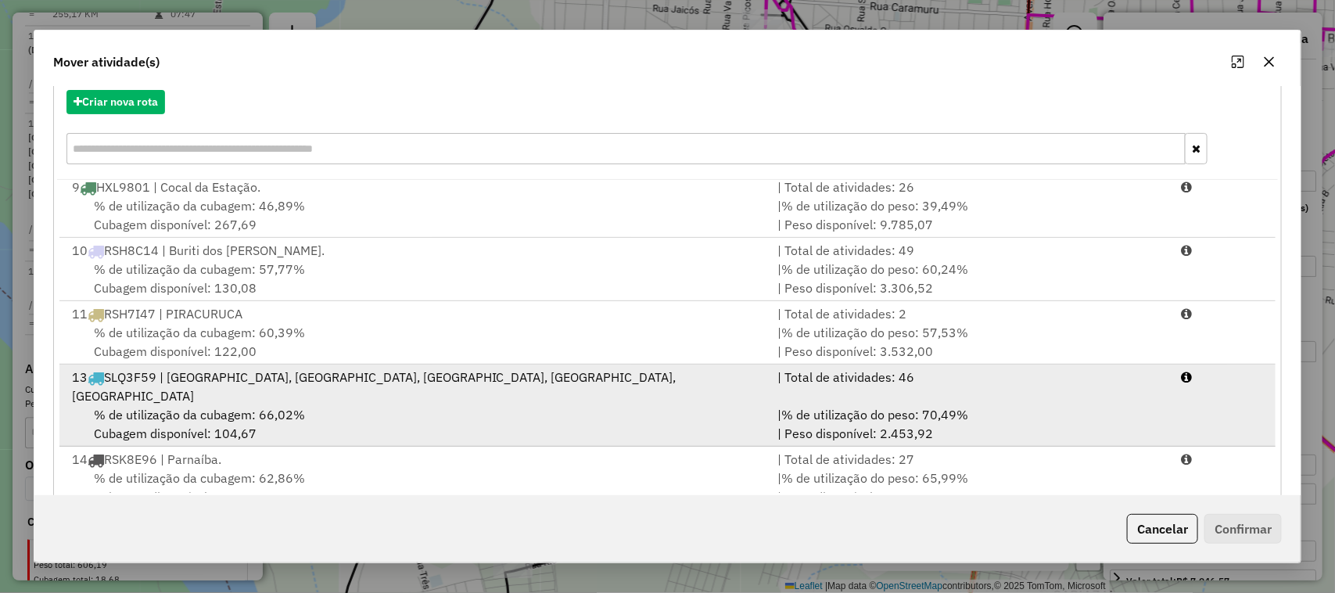
scroll to position [205, 0]
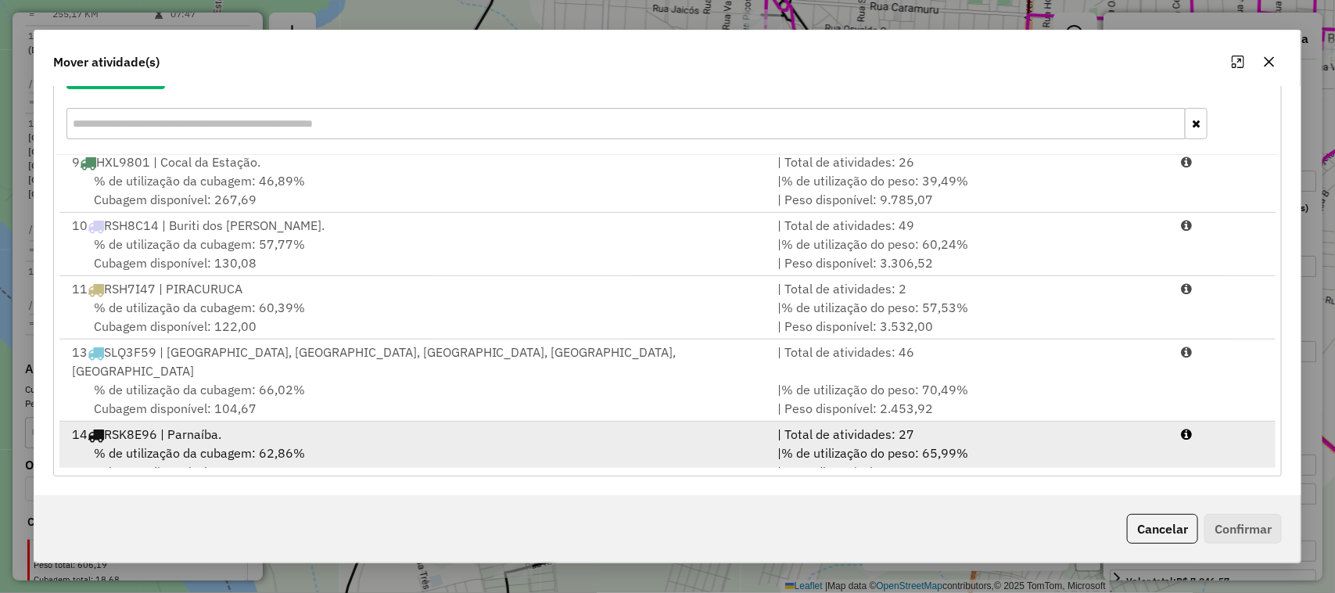
click at [503, 443] on div "% de utilização da cubagem: 62,86% Cubagem disponível: 77,99" at bounding box center [416, 462] width 706 height 38
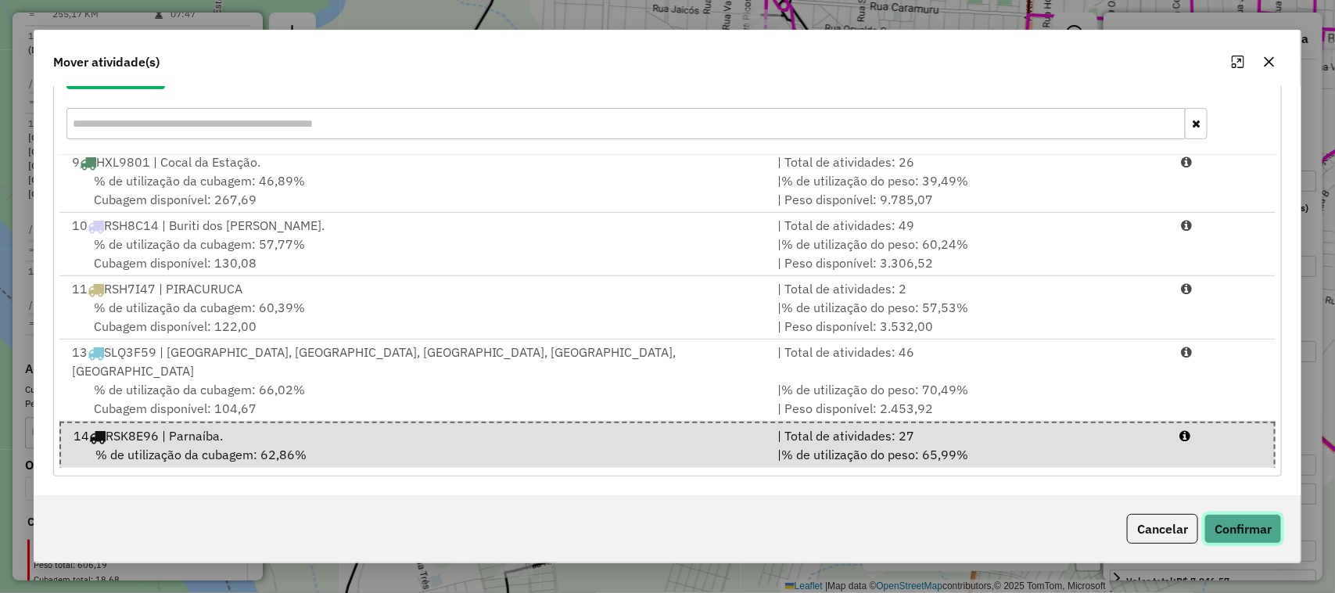
click at [1225, 532] on button "Confirmar" at bounding box center [1242, 529] width 77 height 30
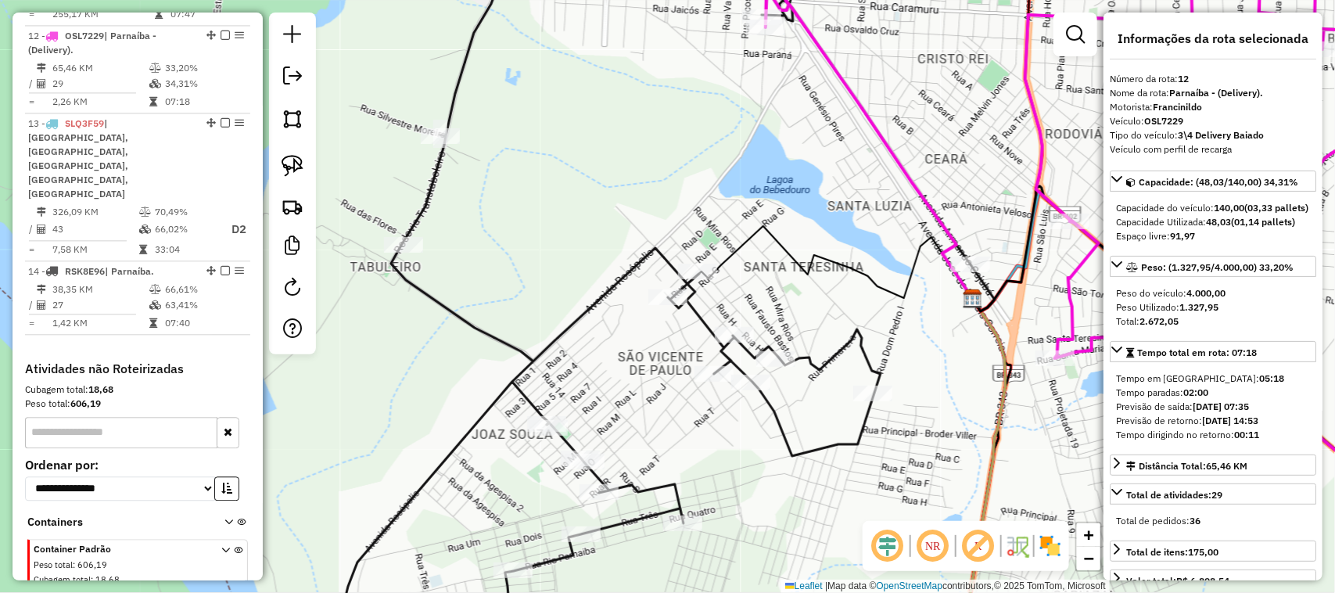
scroll to position [0, 0]
click at [651, 356] on div "Janela de atendimento Grade de atendimento Capacidade Transportadoras Veículos …" at bounding box center [667, 296] width 1335 height 593
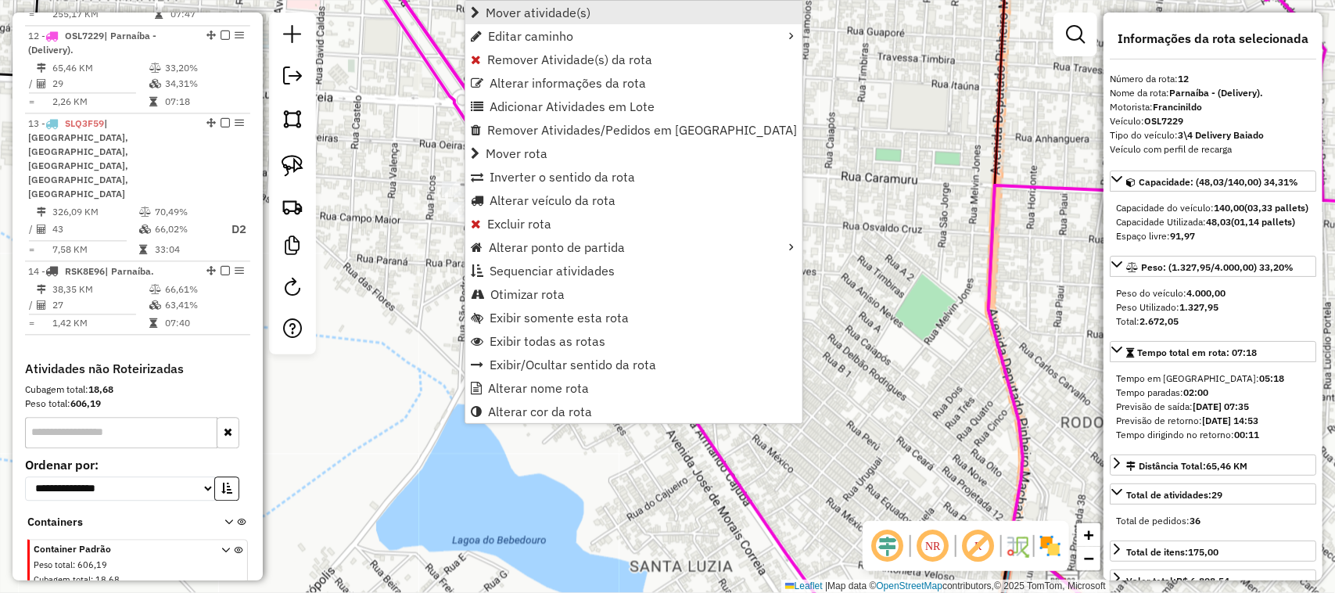
click at [521, 16] on span "Mover atividade(s)" at bounding box center [538, 12] width 105 height 13
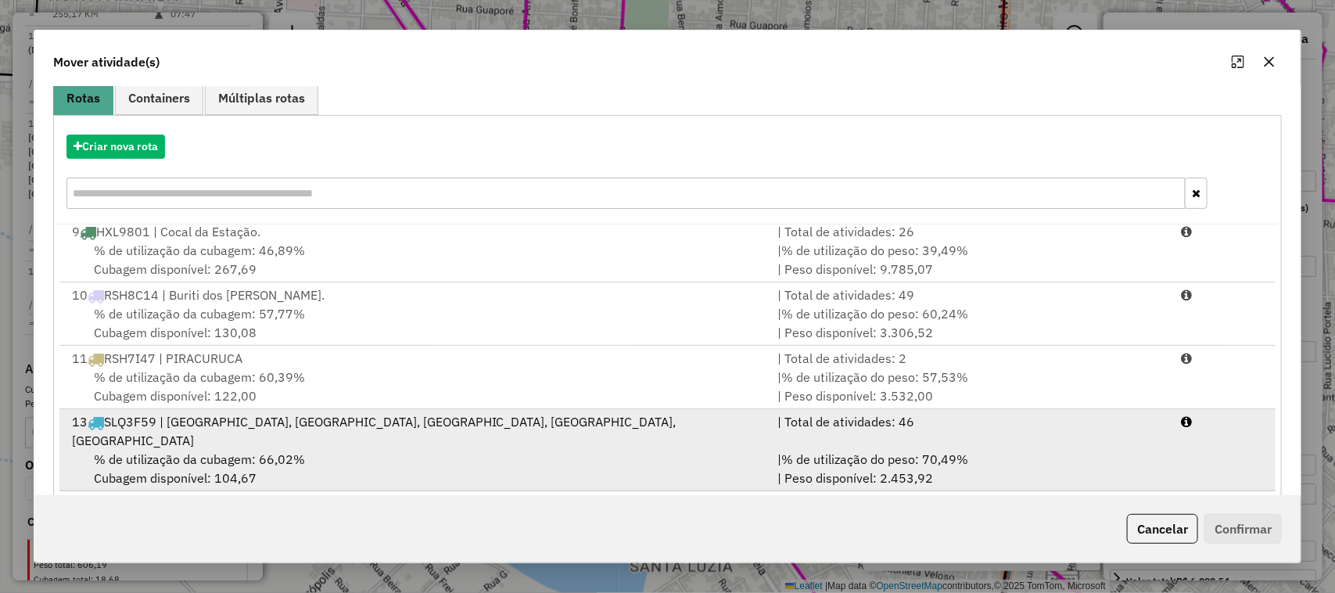
scroll to position [205, 0]
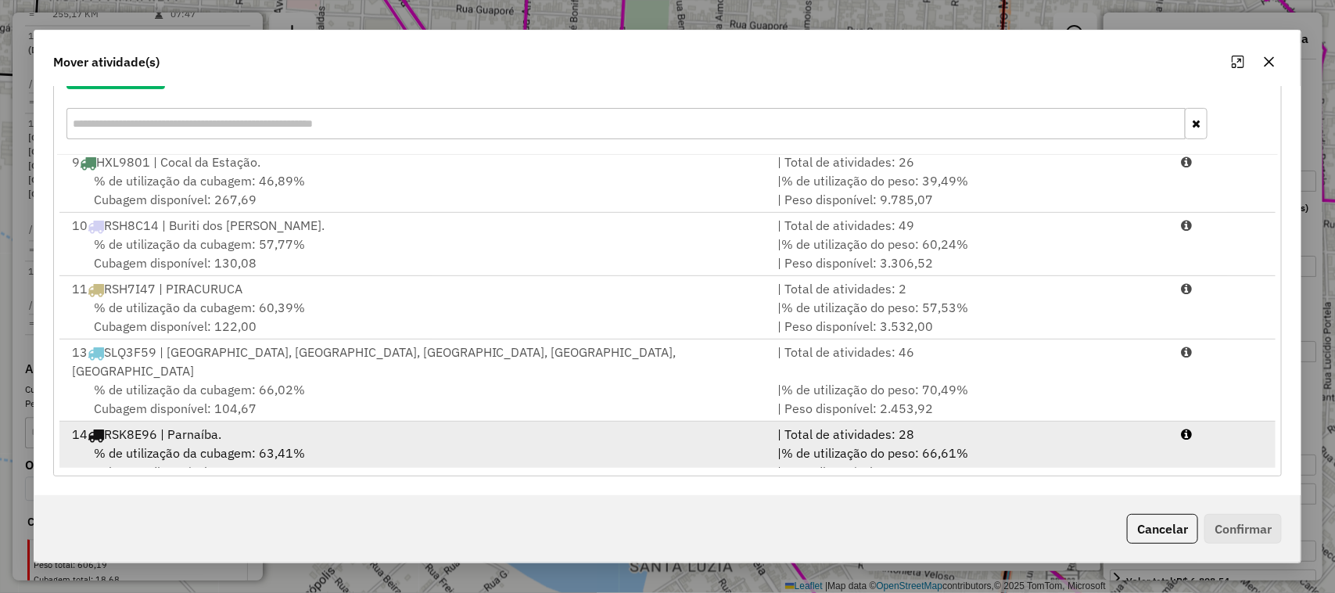
click at [498, 451] on div "% de utilização da cubagem: 63,41% Cubagem disponível: 76,84" at bounding box center [416, 462] width 706 height 38
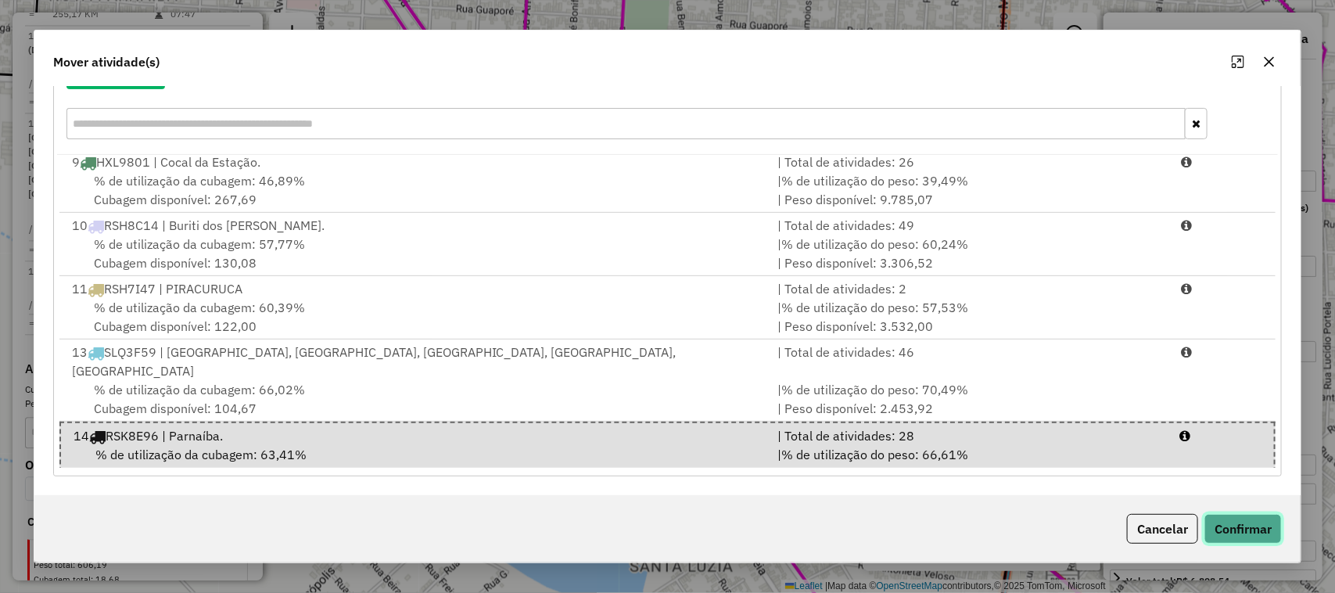
click at [1234, 525] on button "Confirmar" at bounding box center [1242, 529] width 77 height 30
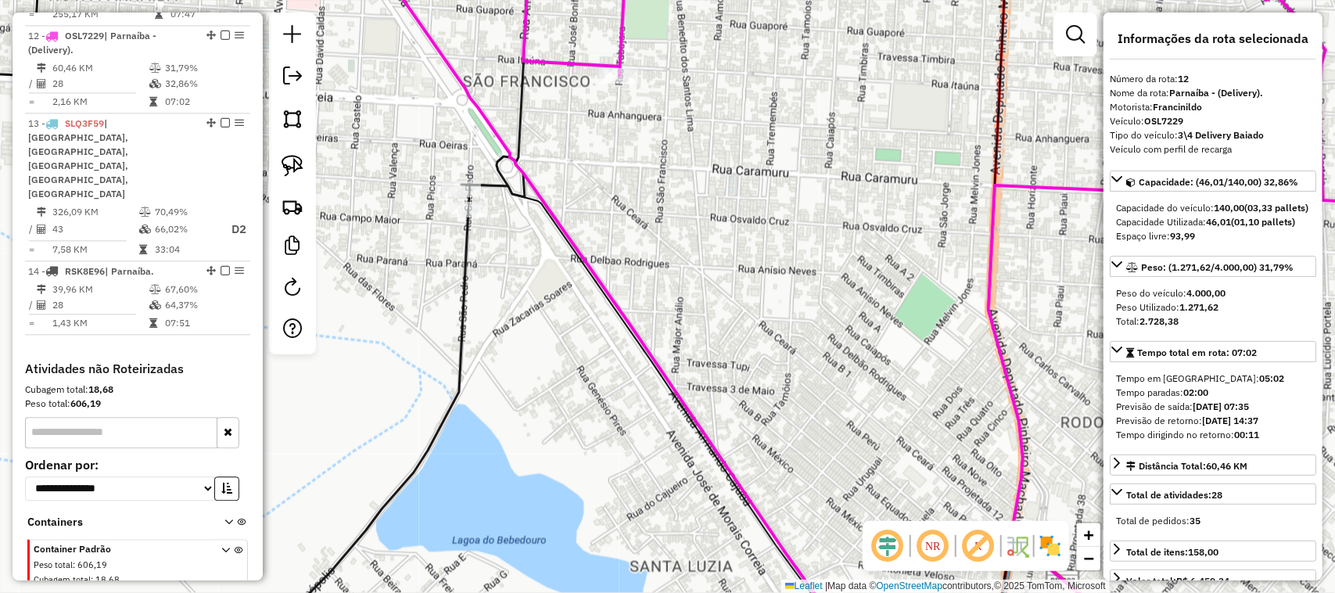
scroll to position [0, 0]
click at [404, 285] on div "Janela de atendimento Grade de atendimento Capacidade Transportadoras Veículos …" at bounding box center [667, 296] width 1335 height 593
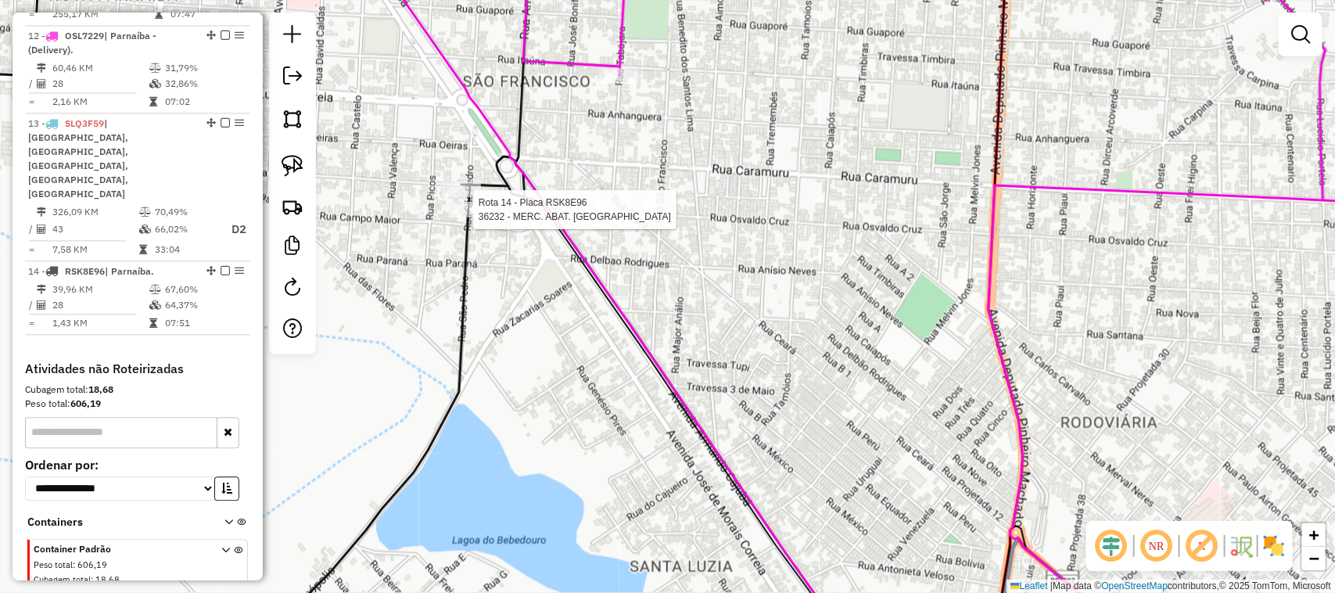
scroll to position [1504, 0]
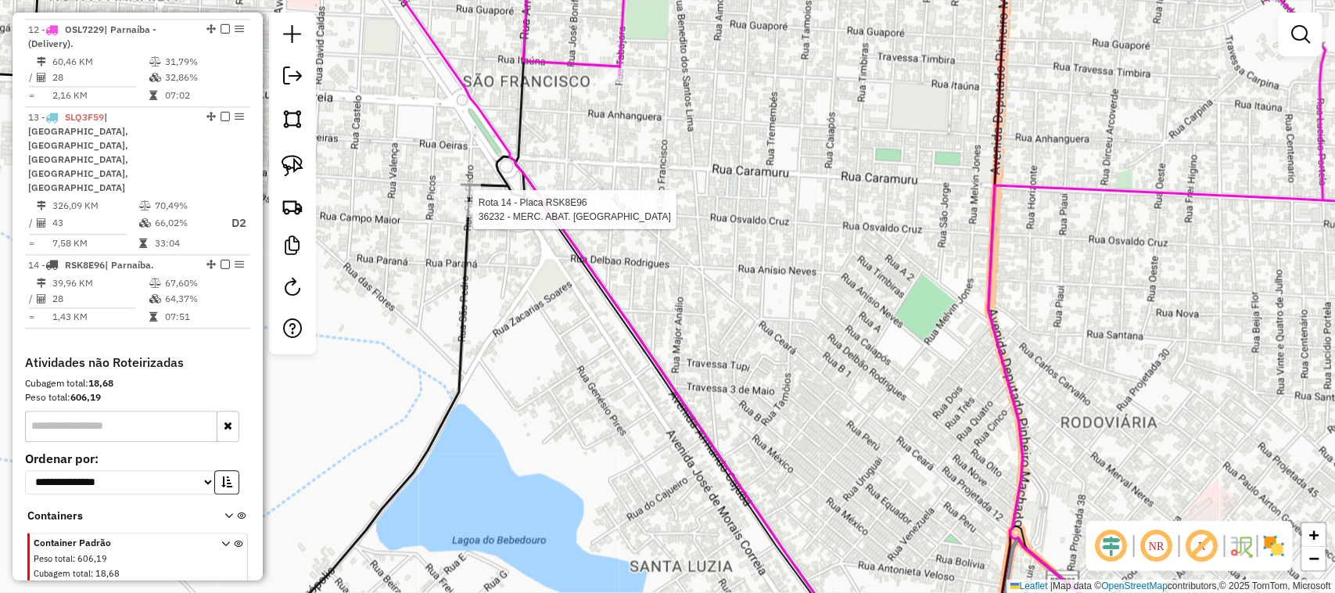
select select "**********"
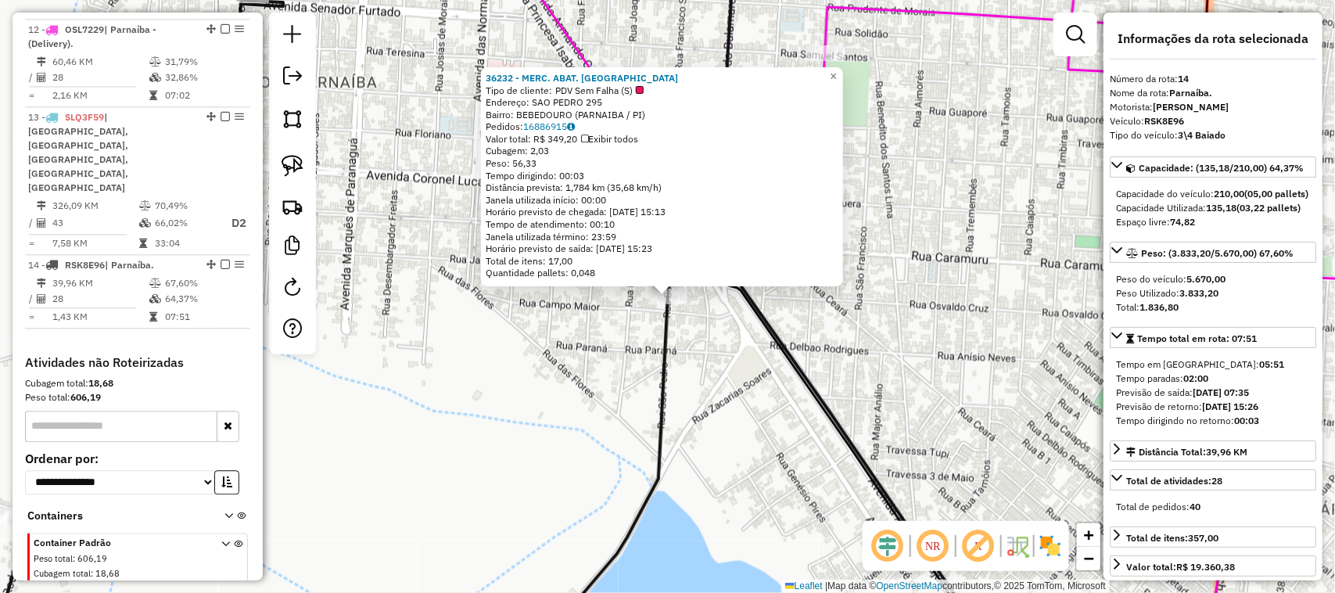
click at [686, 416] on div "36232 - MERC. ABAT. GUARITA Tipo de cliente: PDV Sem Falha (S) Endereço: SAO PE…" at bounding box center [667, 296] width 1335 height 593
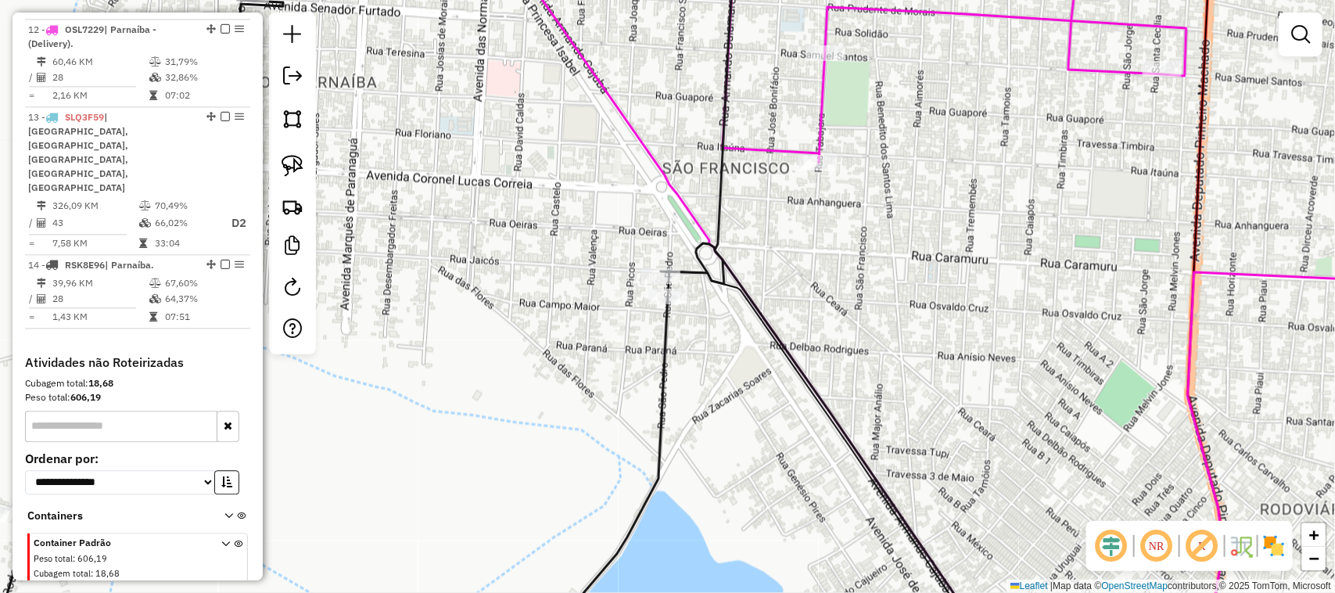
drag, startPoint x: 720, startPoint y: 418, endPoint x: 599, endPoint y: 292, distance: 175.3
click at [641, 340] on div "Janela de atendimento Grade de atendimento Capacidade Transportadoras Veículos …" at bounding box center [667, 296] width 1335 height 593
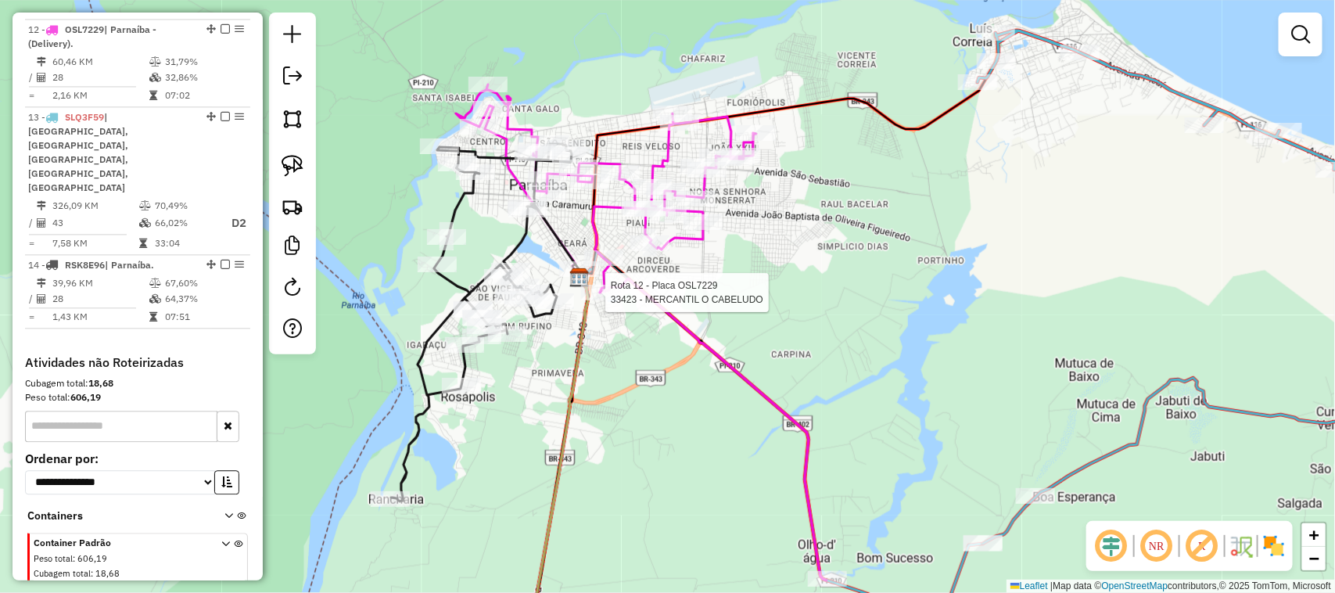
select select "**********"
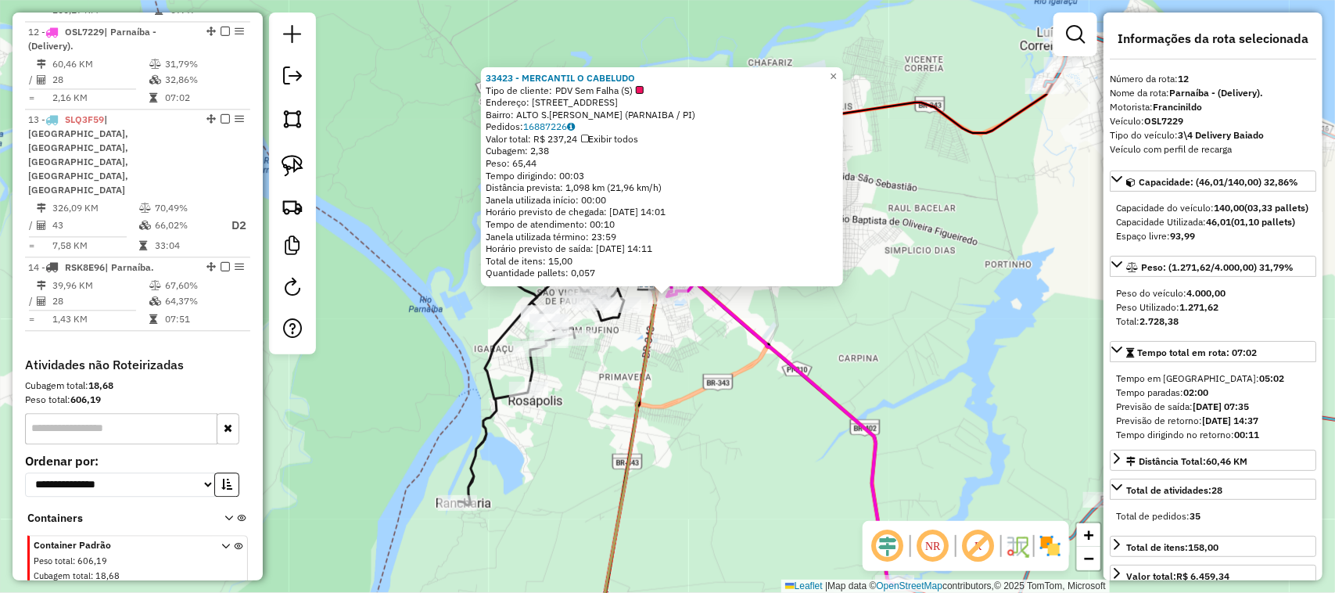
scroll to position [1497, 0]
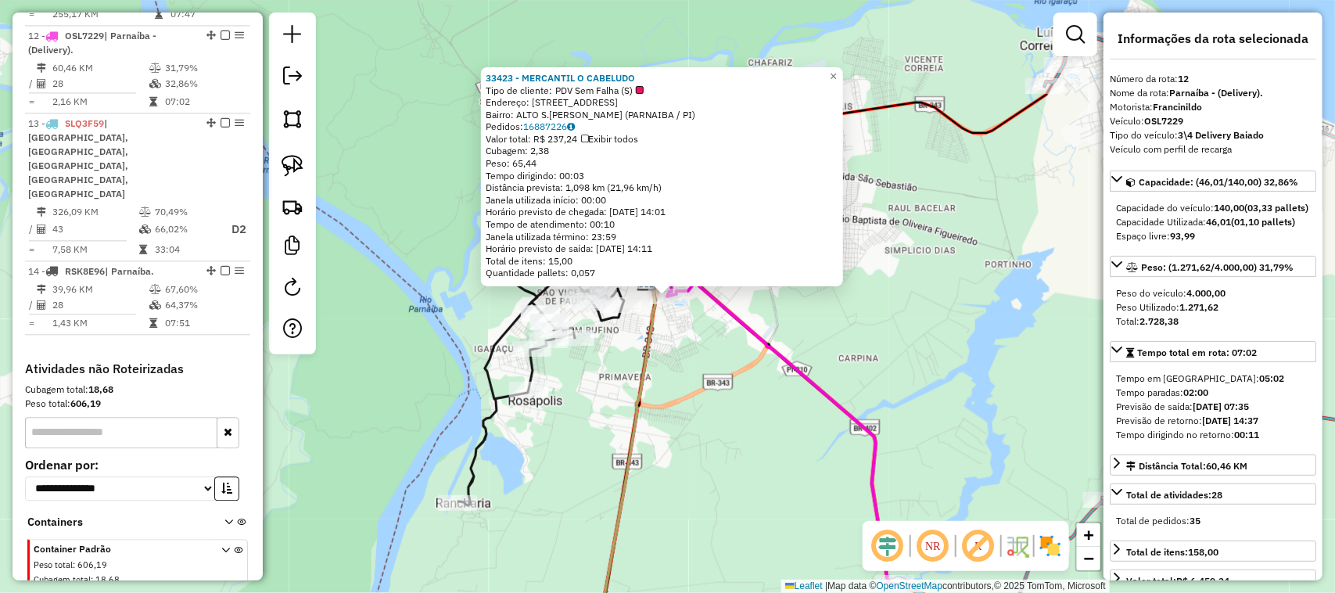
click at [642, 377] on icon at bounding box center [624, 466] width 61 height 371
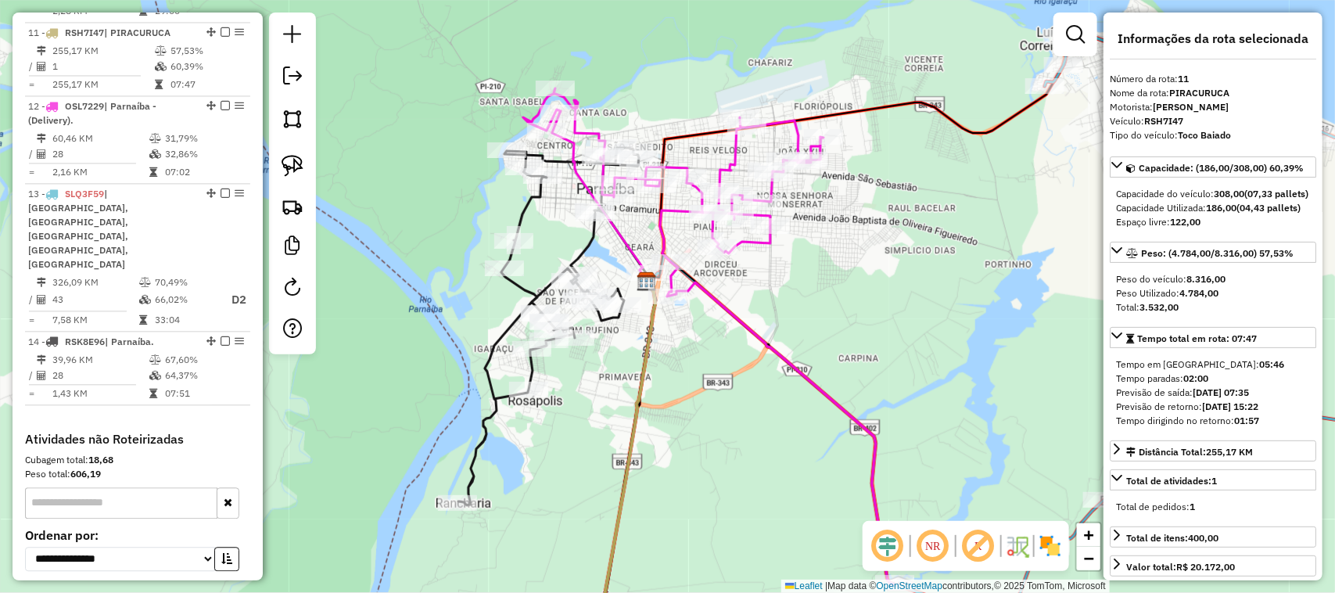
scroll to position [1424, 0]
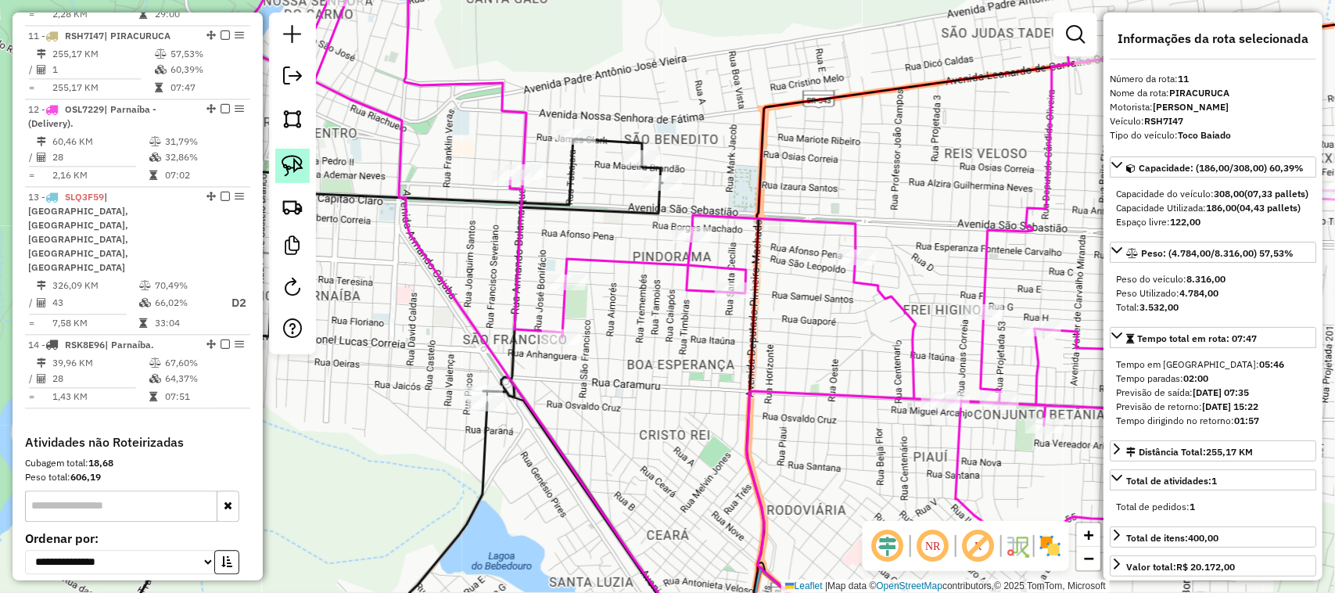
click at [299, 166] on img at bounding box center [292, 166] width 22 height 22
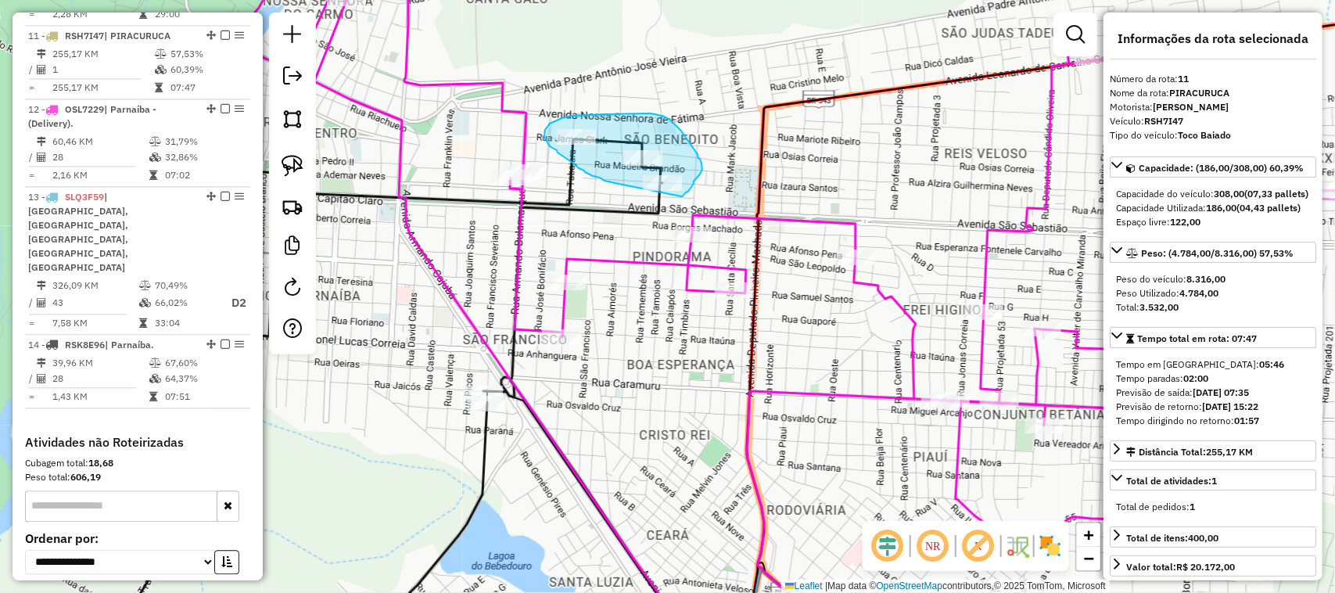
drag, startPoint x: 618, startPoint y: 184, endPoint x: 681, endPoint y: 196, distance: 63.8
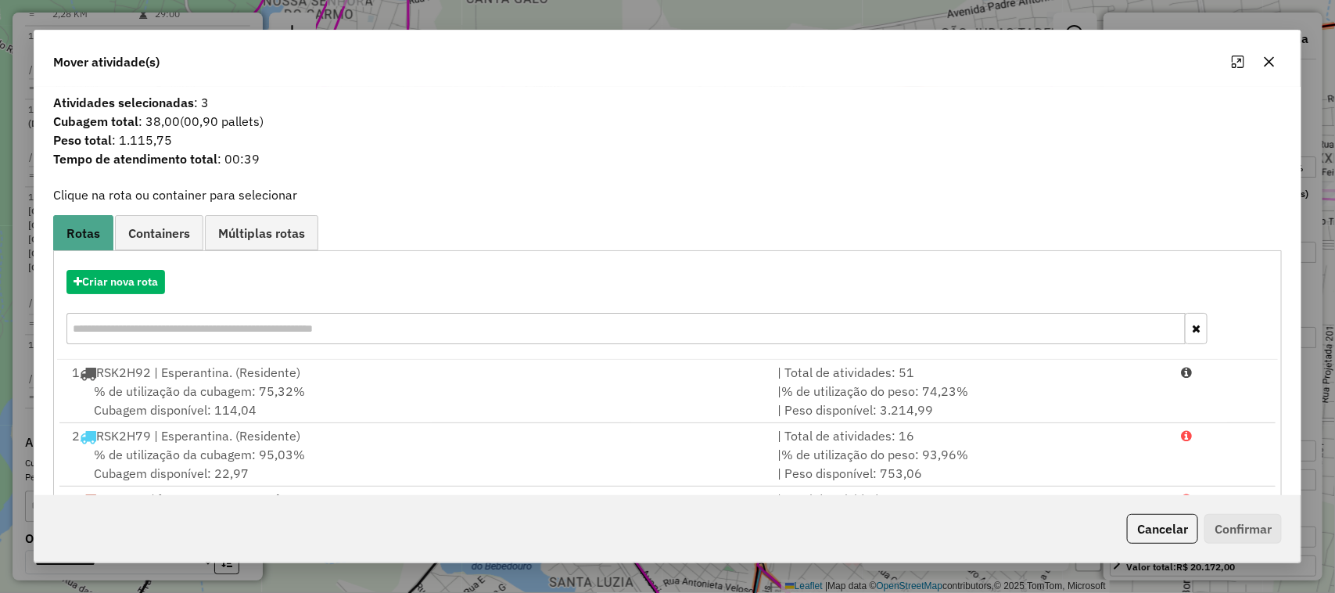
click at [1271, 60] on icon "button" at bounding box center [1269, 62] width 10 height 10
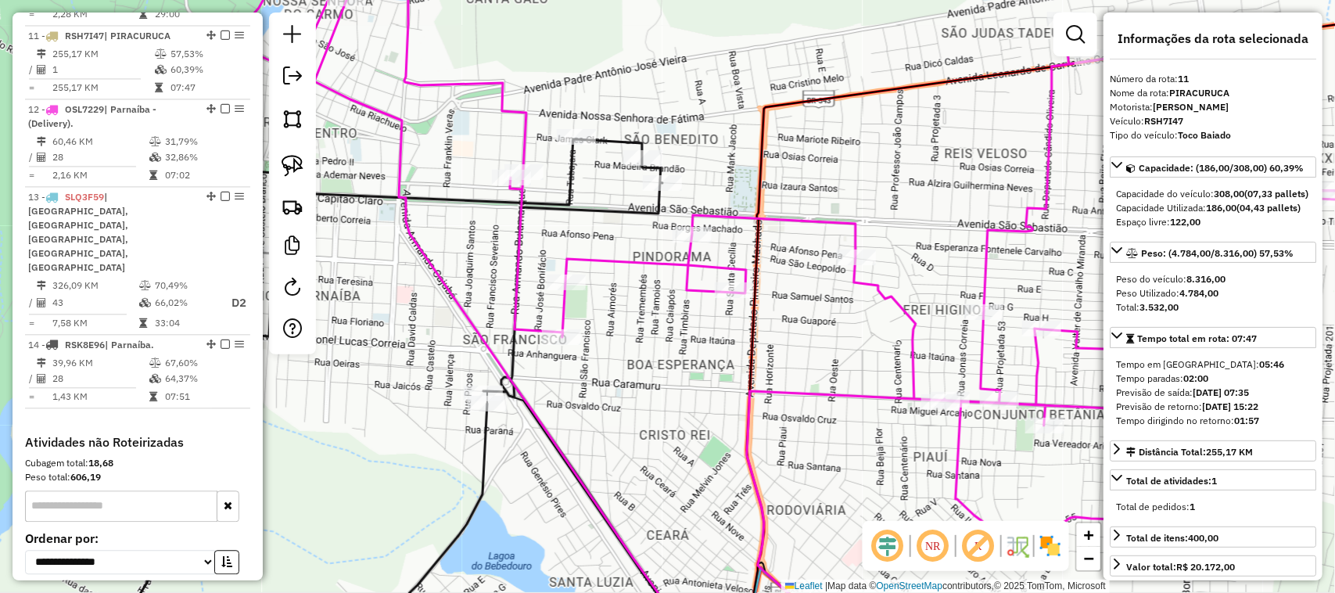
click at [694, 372] on div "Janela de atendimento Grade de atendimento Capacidade Transportadoras Veículos …" at bounding box center [667, 296] width 1335 height 593
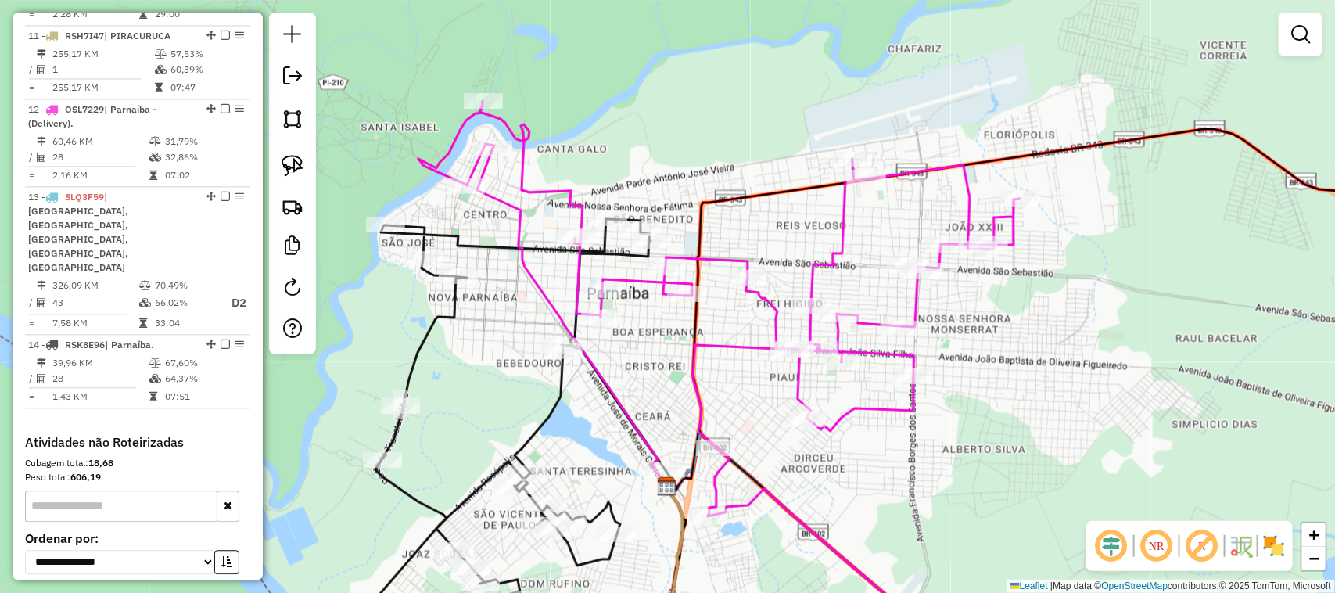
drag, startPoint x: 659, startPoint y: 367, endPoint x: 528, endPoint y: 186, distance: 224.0
click at [541, 199] on div "Janela de atendimento Grade de atendimento Capacidade Transportadoras Veículos …" at bounding box center [667, 296] width 1335 height 593
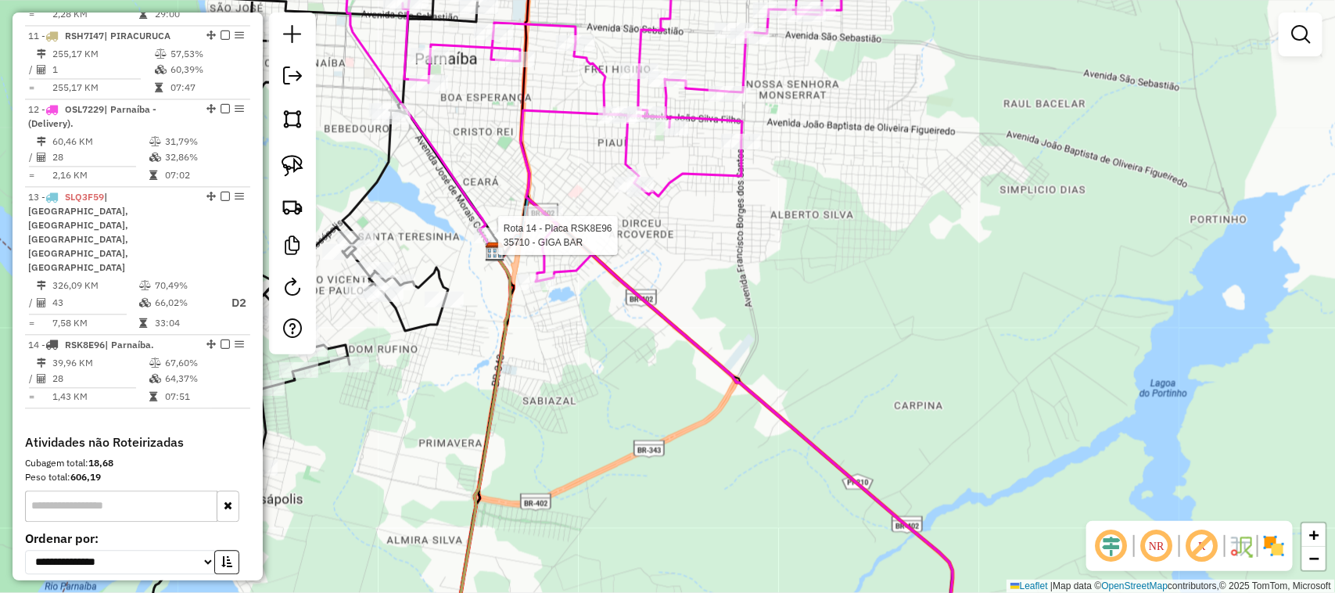
select select "**********"
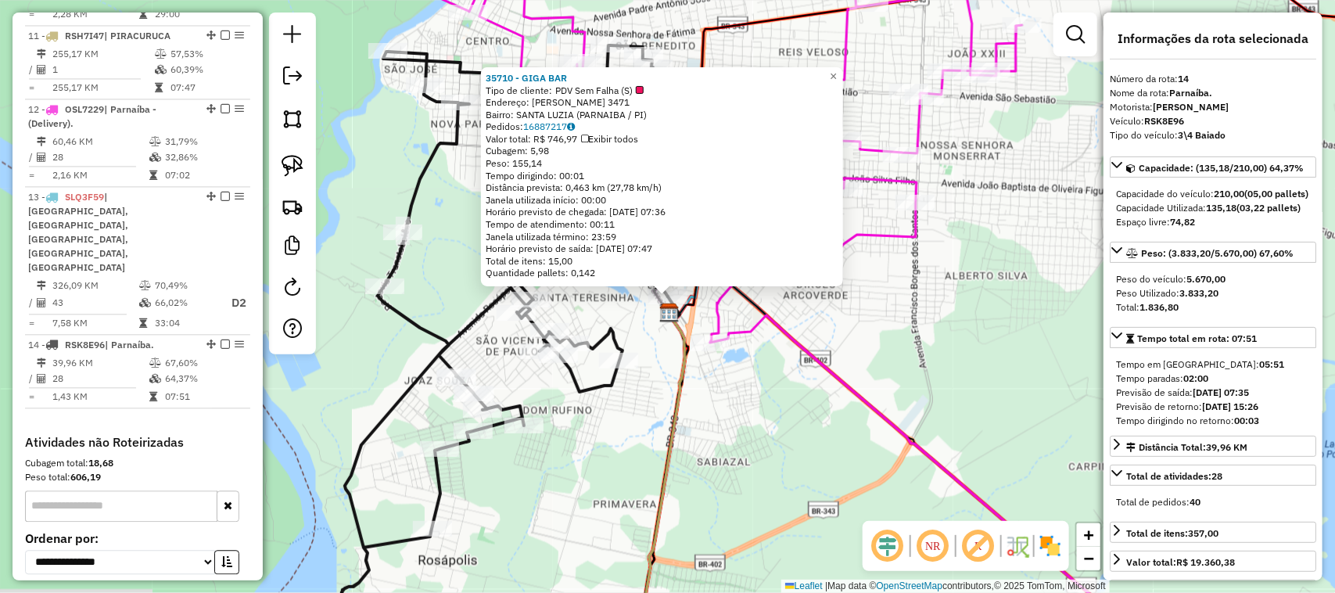
scroll to position [1504, 0]
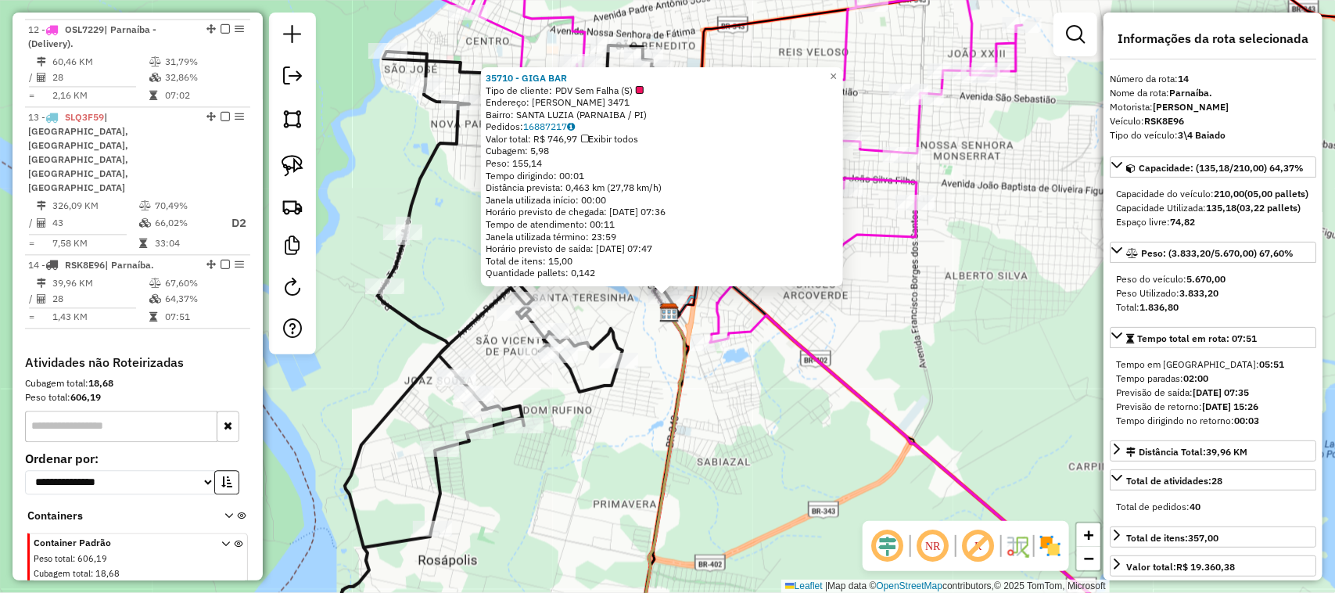
click at [646, 335] on div "35710 - GIGA BAR Tipo de cliente: PDV Sem Falha (S) Endereço: [PERSON_NAME] 347…" at bounding box center [667, 296] width 1335 height 593
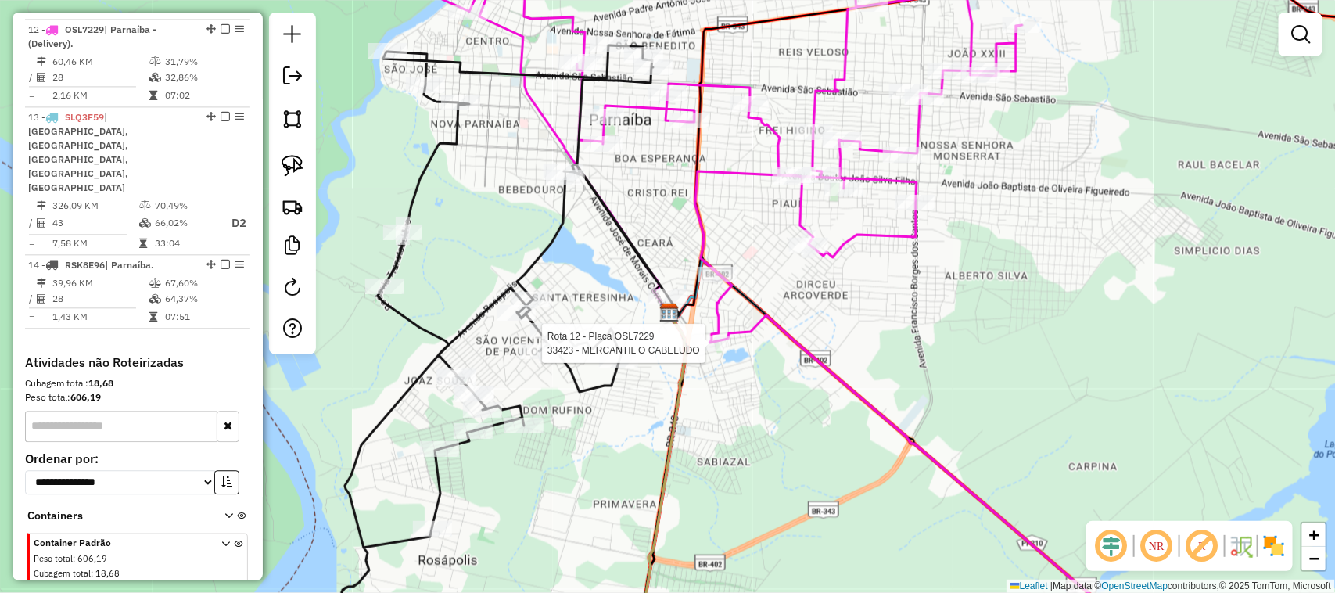
select select "**********"
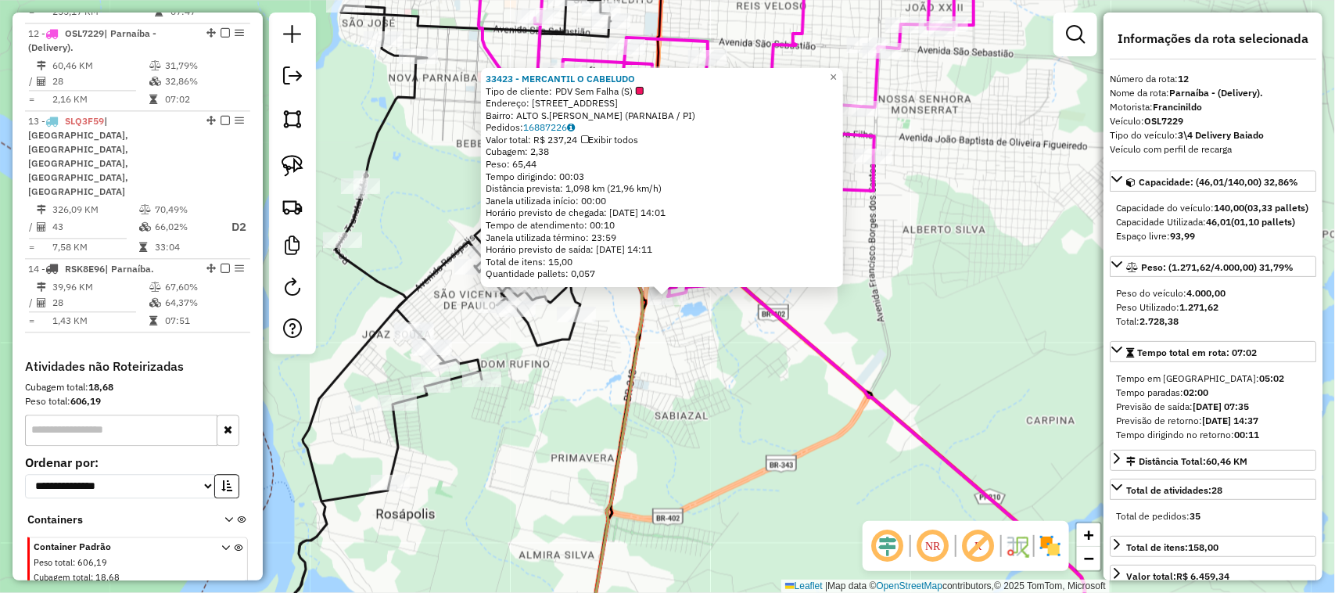
scroll to position [1497, 0]
click at [712, 358] on div "33423 - MERCANTIL O CABELUDO Tipo de cliente: PDV Sem Falha (S) Endereço: [STRE…" at bounding box center [667, 296] width 1335 height 593
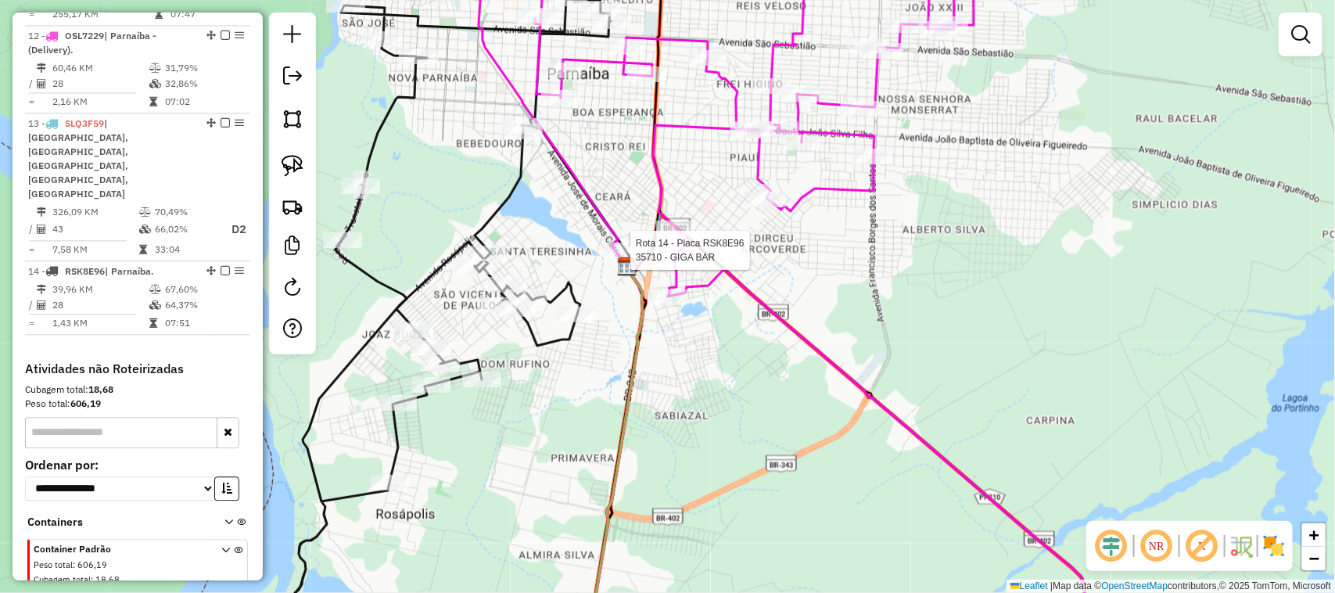
select select "**********"
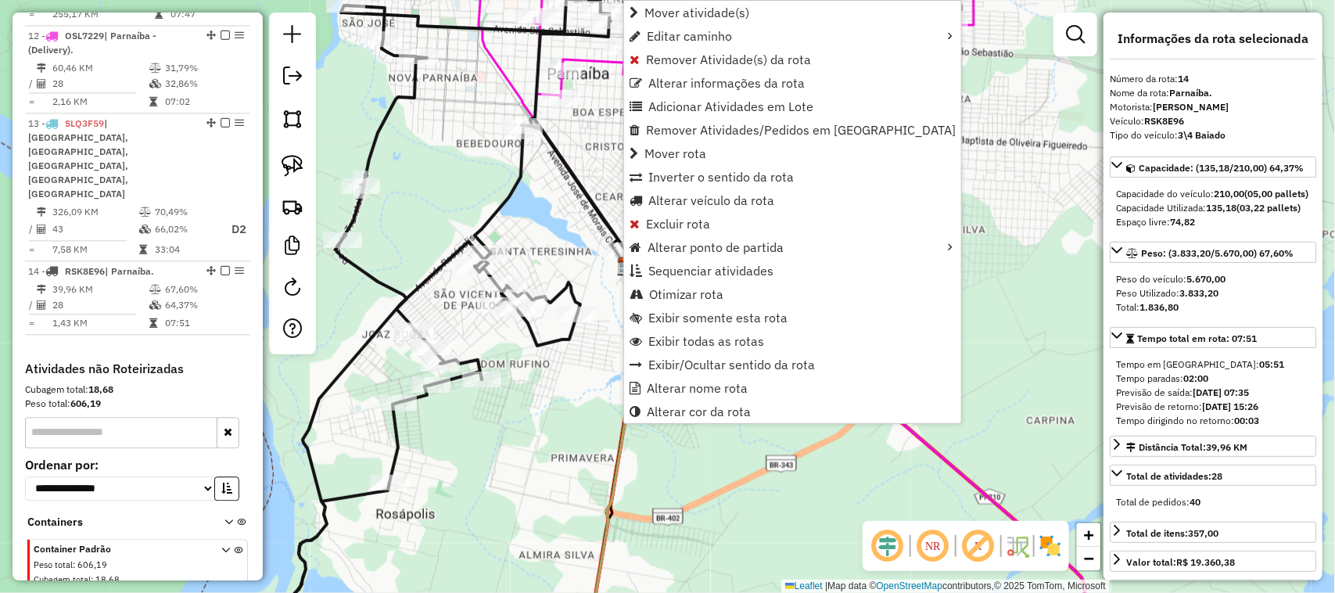
scroll to position [1504, 0]
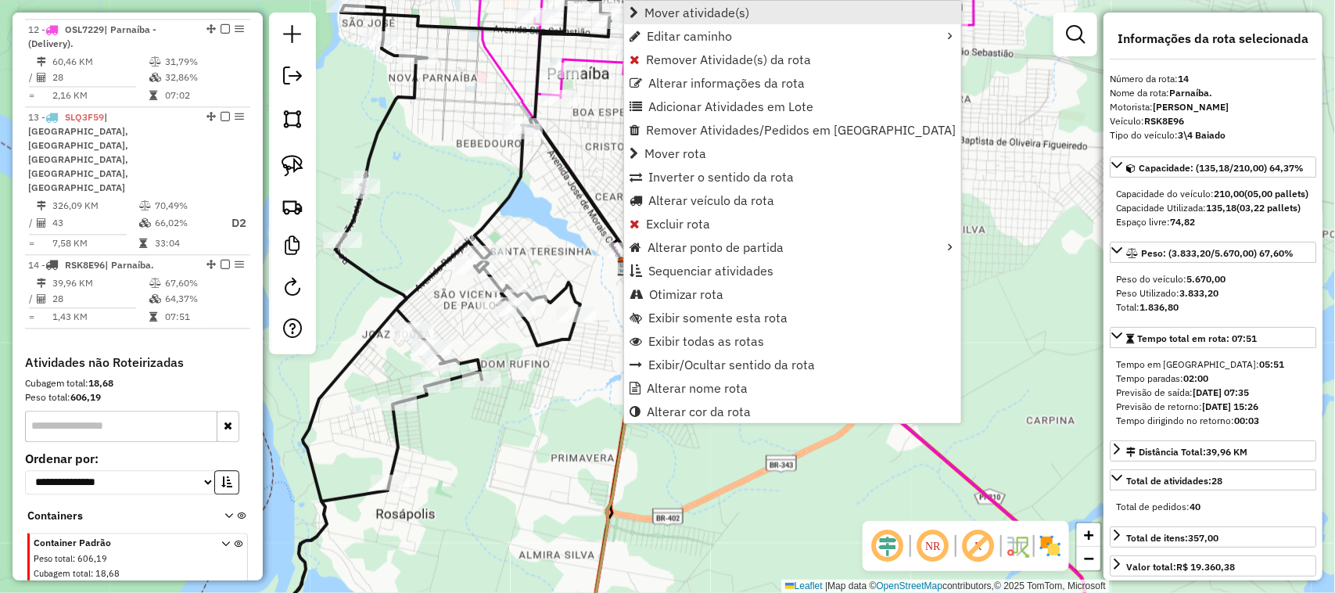
click at [694, 9] on span "Mover atividade(s)" at bounding box center [696, 12] width 105 height 13
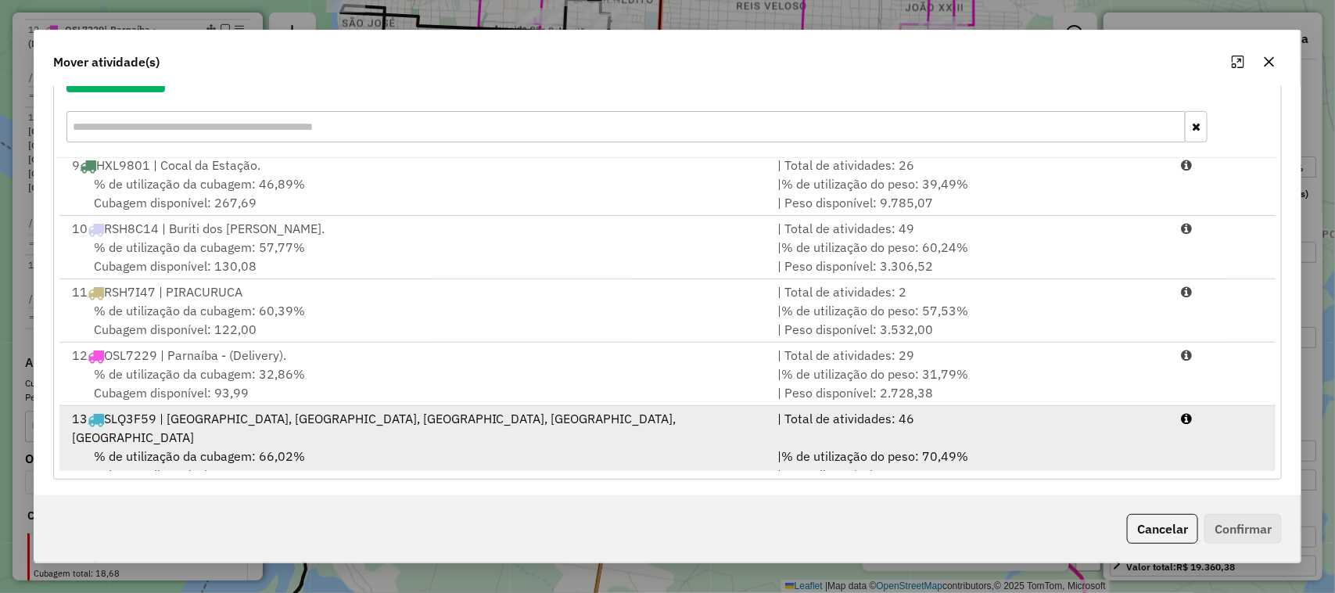
scroll to position [205, 0]
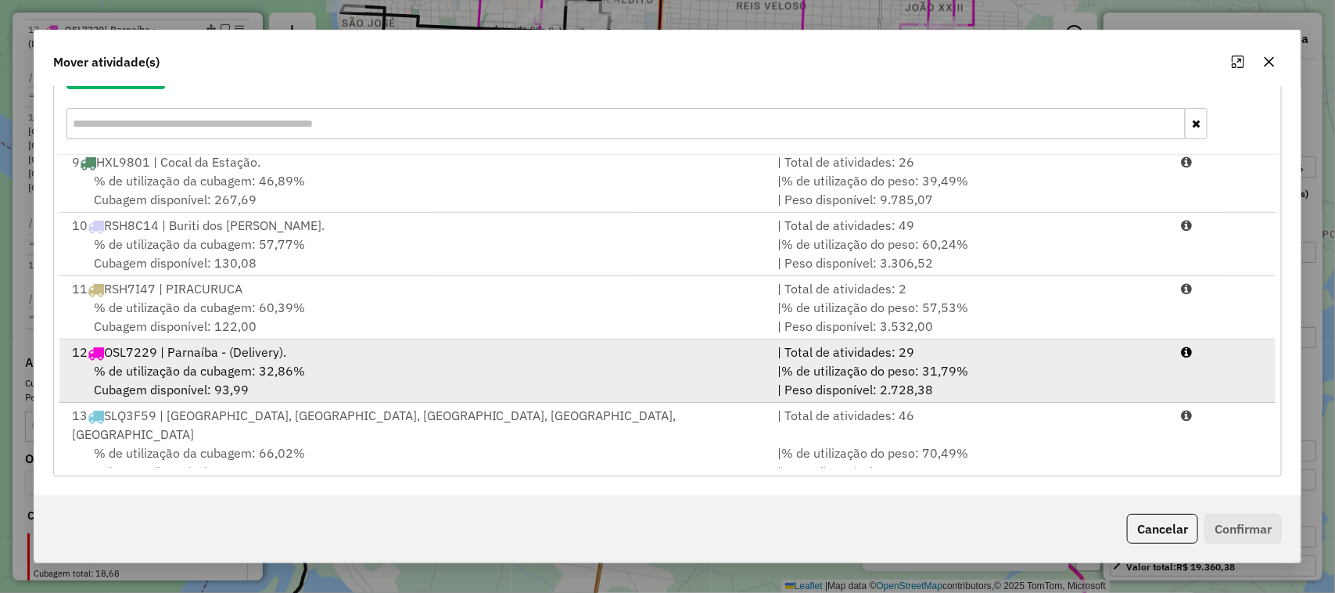
click at [463, 381] on div "% de utilização da cubagem: 32,86% Cubagem disponível: 93,99" at bounding box center [416, 380] width 706 height 38
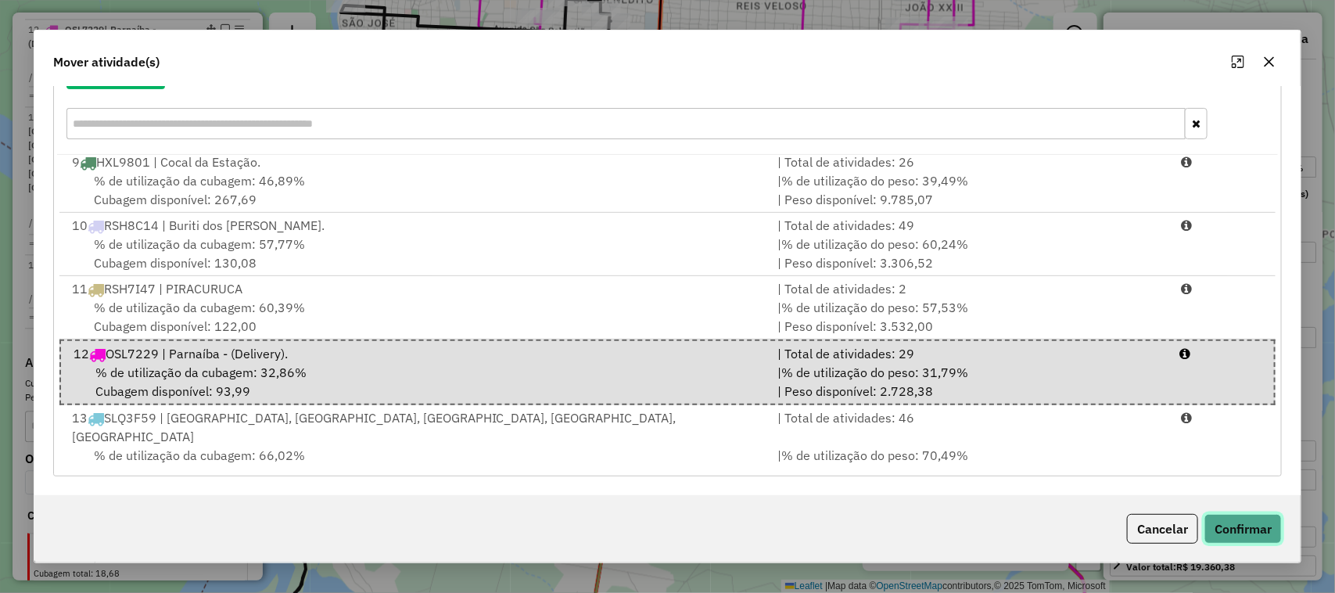
click at [1244, 525] on button "Confirmar" at bounding box center [1242, 529] width 77 height 30
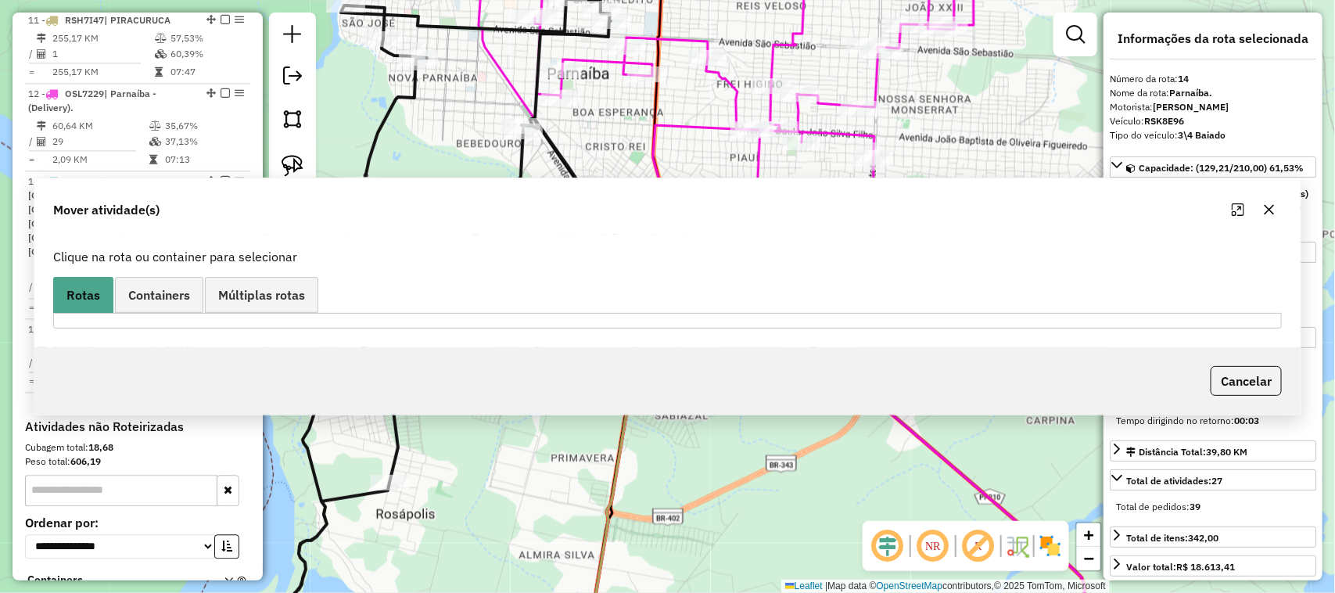
scroll to position [1504, 0]
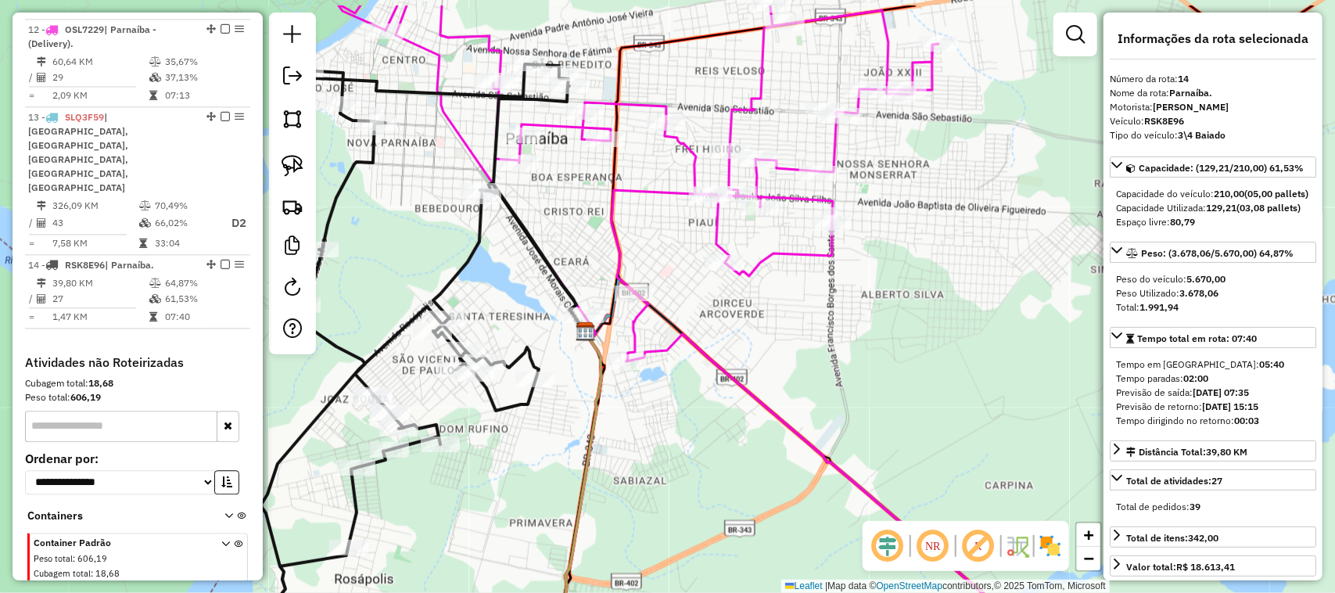
drag, startPoint x: 834, startPoint y: 264, endPoint x: 788, endPoint y: 337, distance: 86.1
click at [792, 331] on div "Janela de atendimento Grade de atendimento Capacidade Transportadoras Veículos …" at bounding box center [667, 296] width 1335 height 593
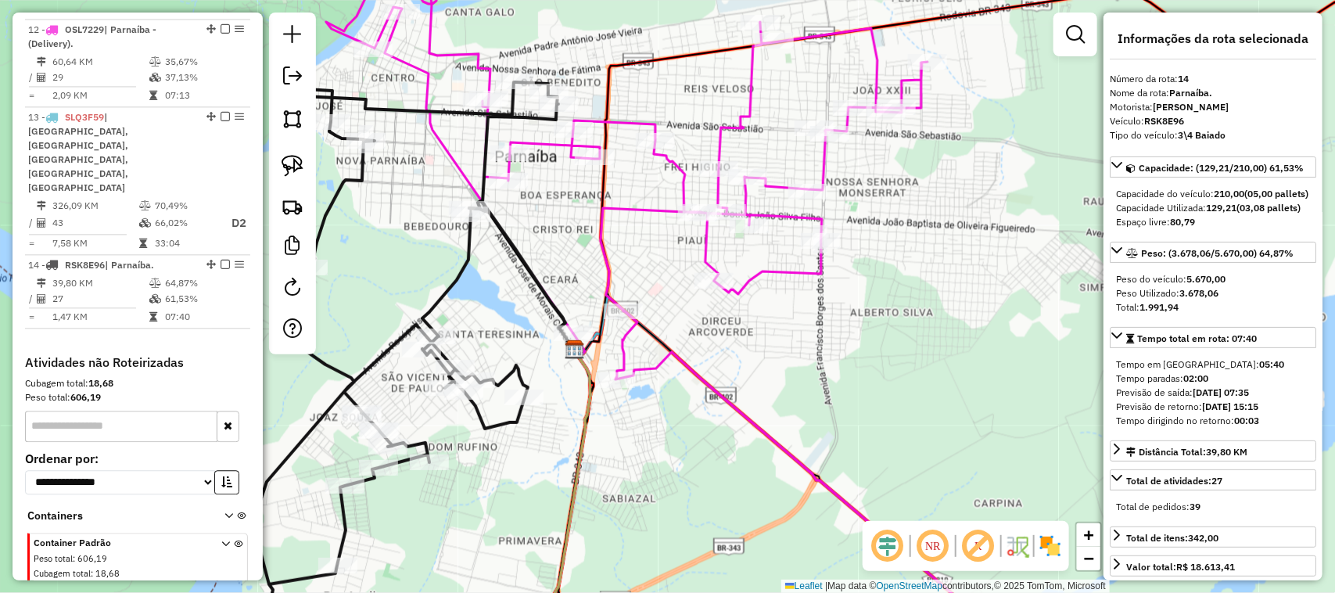
drag, startPoint x: 900, startPoint y: 299, endPoint x: 728, endPoint y: 305, distance: 172.1
click at [787, 305] on div "Janela de atendimento Grade de atendimento Capacidade Transportadoras Veículos …" at bounding box center [667, 296] width 1335 height 593
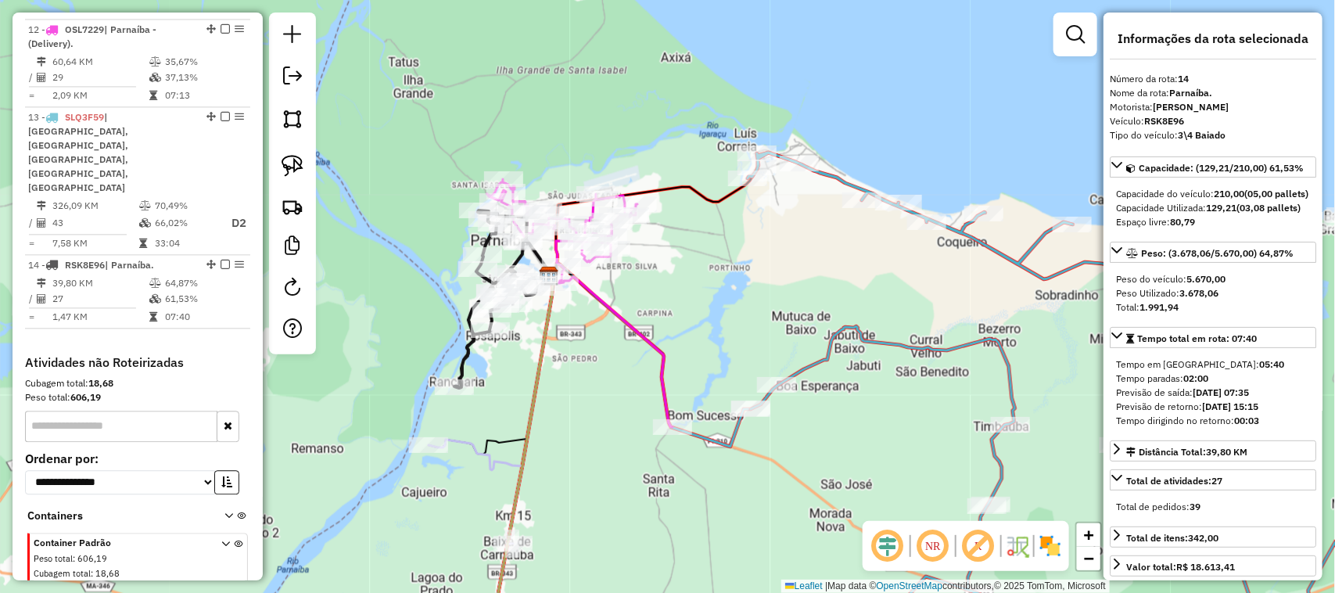
click at [690, 207] on div "Janela de atendimento Grade de atendimento Capacidade Transportadoras Veículos …" at bounding box center [667, 296] width 1335 height 593
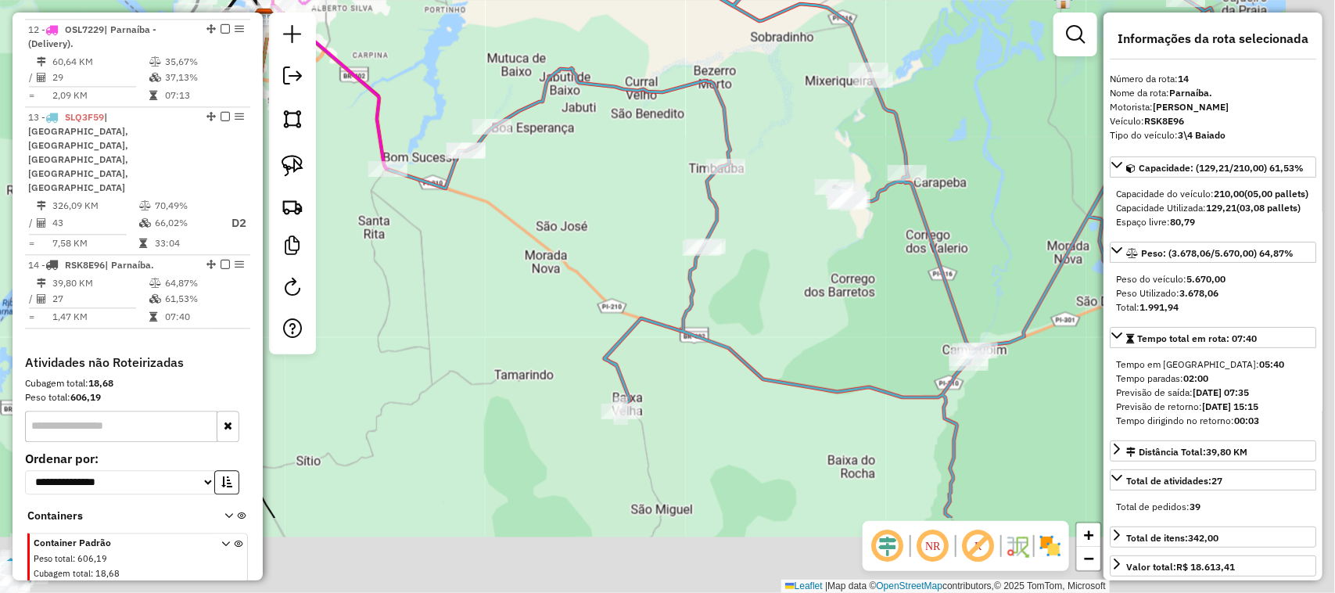
drag, startPoint x: 842, startPoint y: 307, endPoint x: 606, endPoint y: 142, distance: 288.5
click at [619, 152] on div "Janela de atendimento Grade de atendimento Capacidade Transportadoras Veículos …" at bounding box center [667, 296] width 1335 height 593
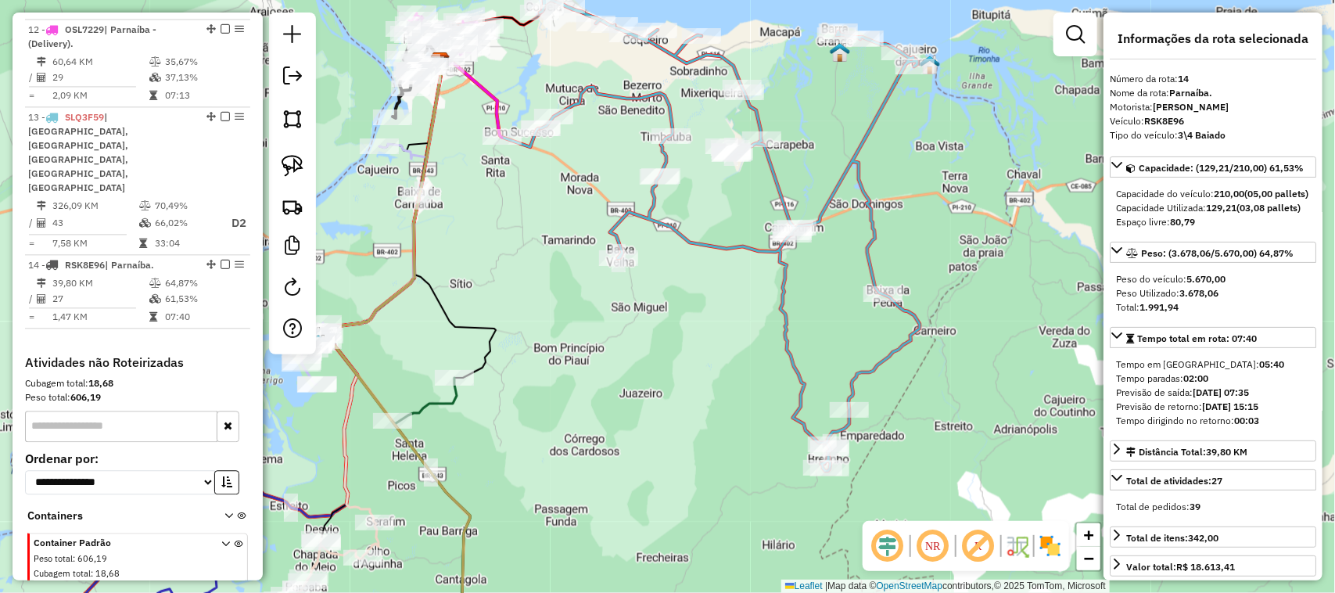
drag, startPoint x: 474, startPoint y: 263, endPoint x: 626, endPoint y: 321, distance: 162.8
click at [615, 321] on div "Janela de atendimento Grade de atendimento Capacidade Transportadoras Veículos …" at bounding box center [667, 296] width 1335 height 593
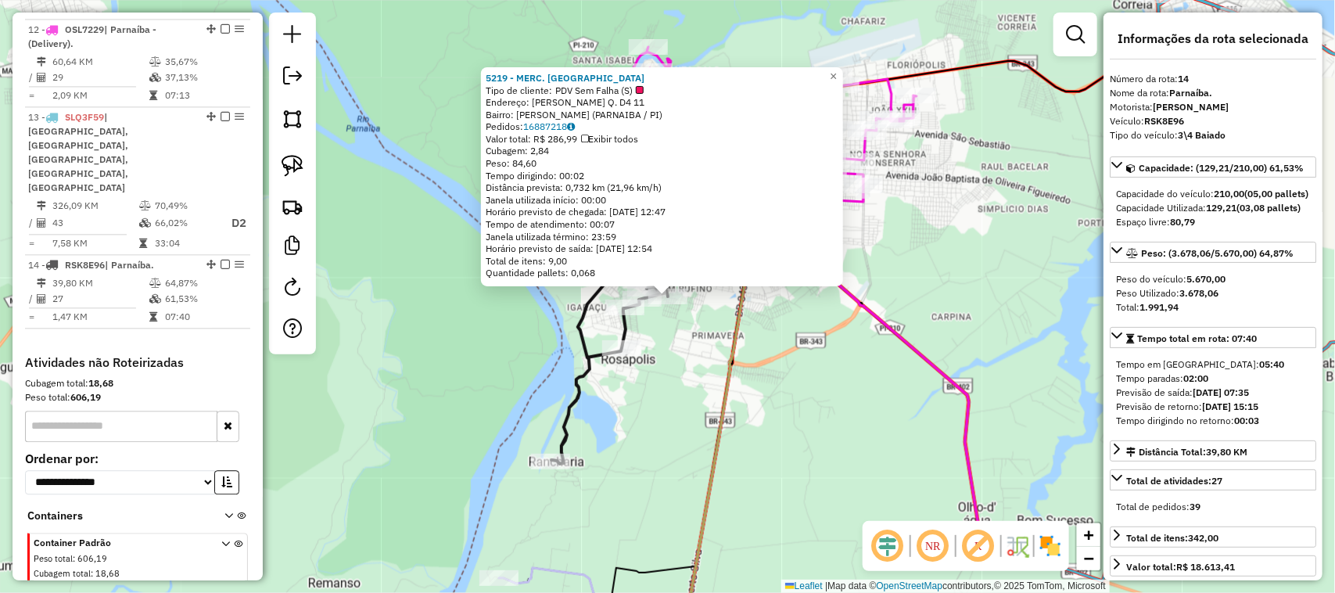
click at [853, 411] on div "5219 - MERC. NYCOLLE Tipo de cliente: PDV Sem Falha (S) Endereço: DOM RUFINO II…" at bounding box center [667, 296] width 1335 height 593
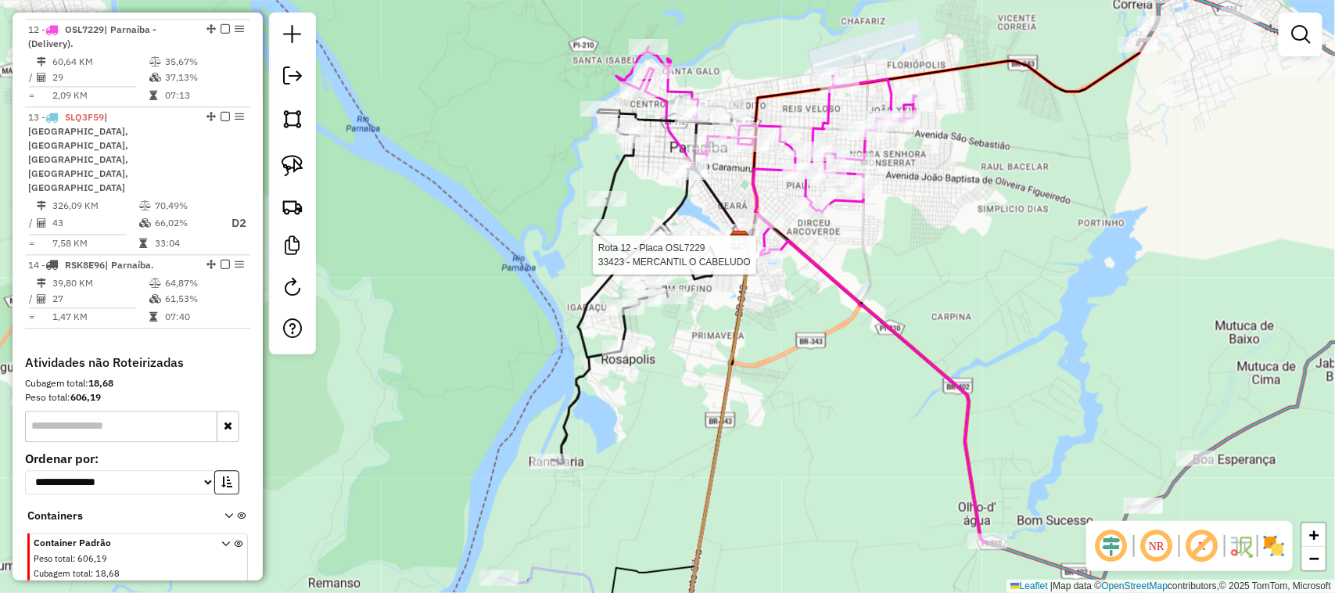
select select "**********"
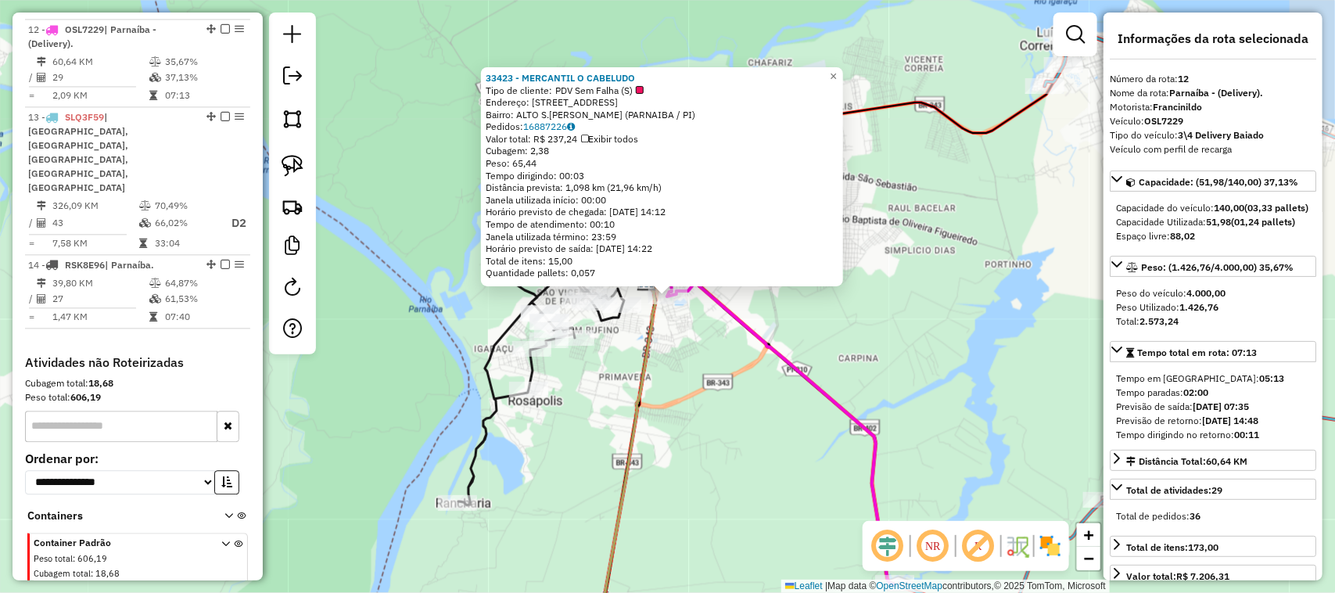
scroll to position [1497, 0]
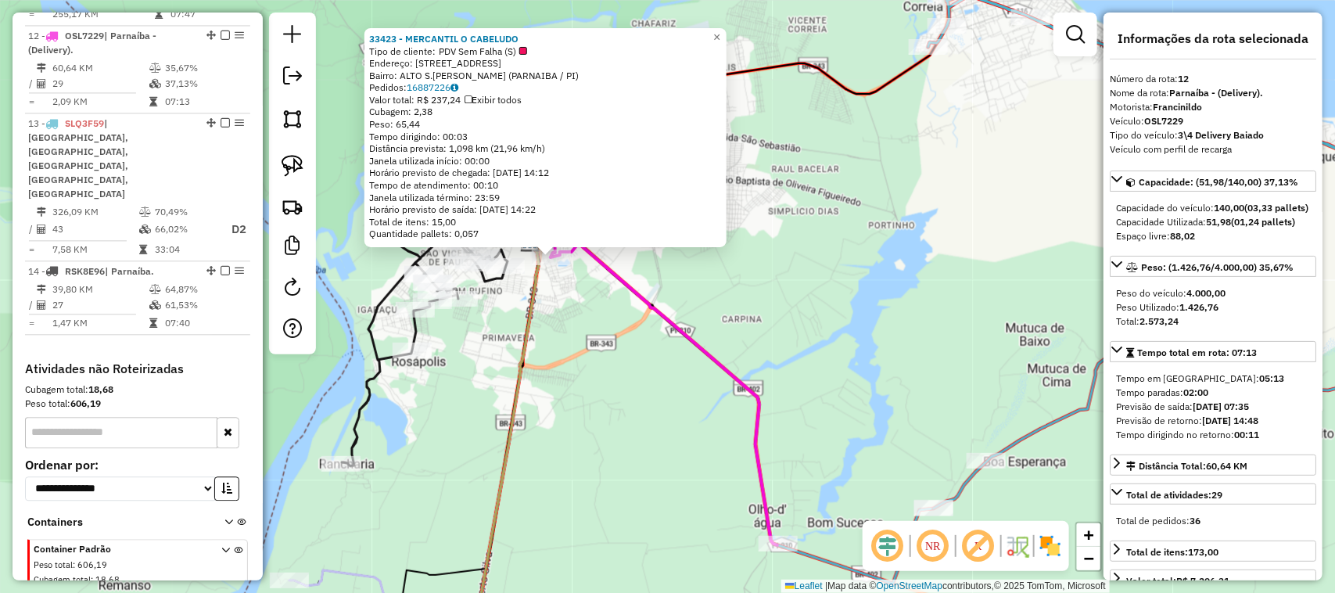
drag, startPoint x: 892, startPoint y: 356, endPoint x: 728, endPoint y: 291, distance: 176.6
click at [733, 295] on div "33423 - MERCANTIL O CABELUDO Tipo de cliente: PDV Sem Falha (S) Endereço: R SAN…" at bounding box center [667, 296] width 1335 height 593
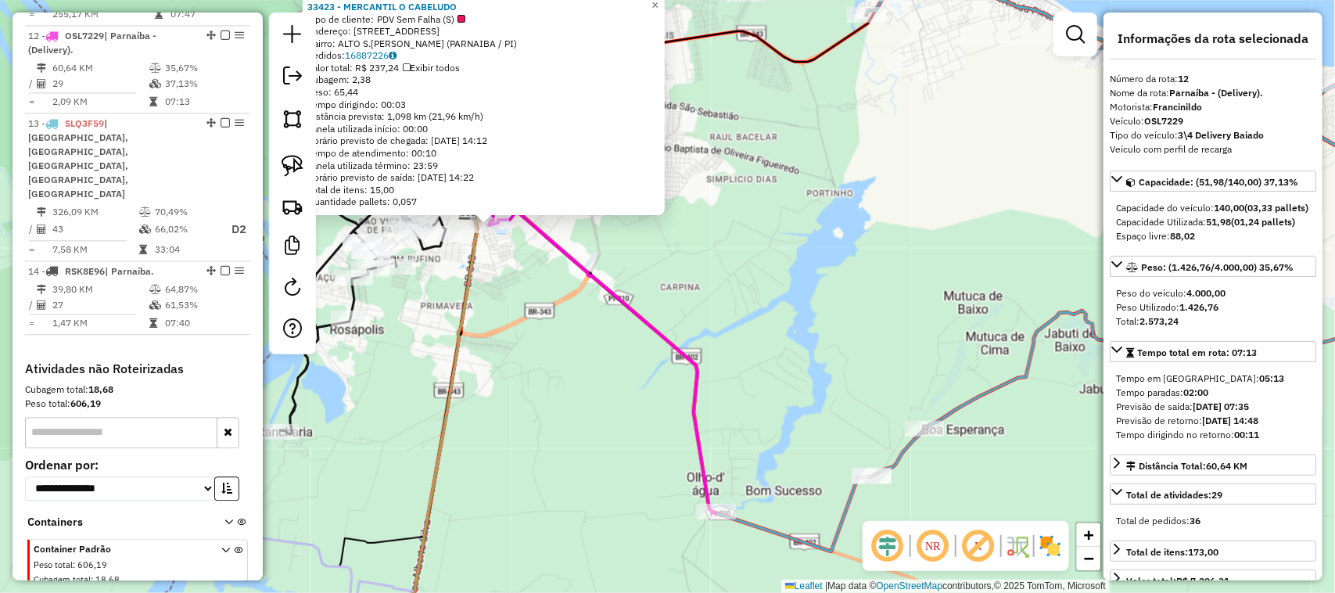
click at [728, 291] on div "33423 - MERCANTIL O CABELUDO Tipo de cliente: PDV Sem Falha (S) Endereço: R SAN…" at bounding box center [667, 296] width 1335 height 593
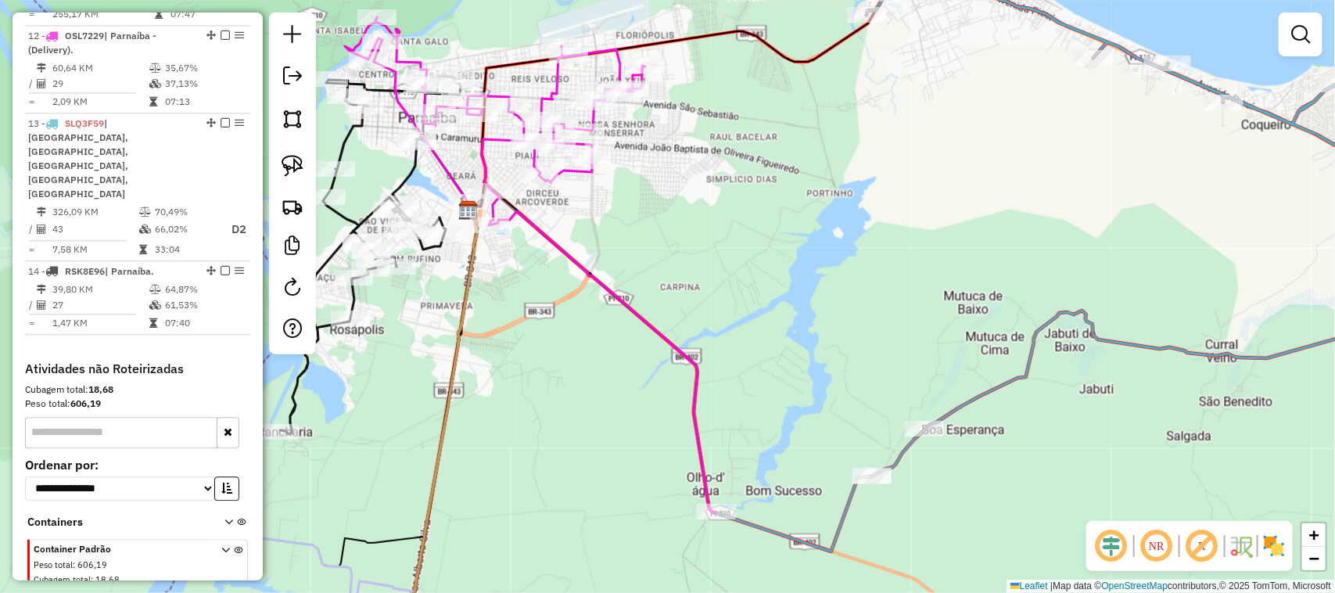
drag, startPoint x: 587, startPoint y: 368, endPoint x: 667, endPoint y: 298, distance: 106.4
click at [665, 302] on div "Janela de atendimento Grade de atendimento Capacidade Transportadoras Veículos …" at bounding box center [667, 296] width 1335 height 593
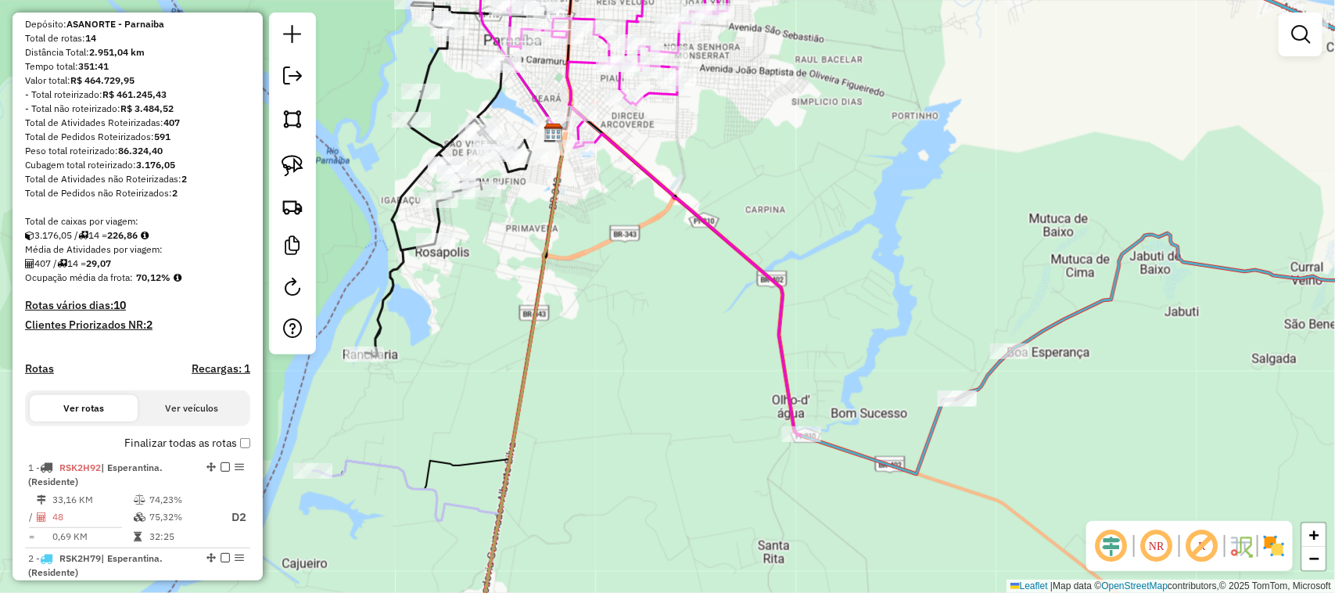
scroll to position [293, 0]
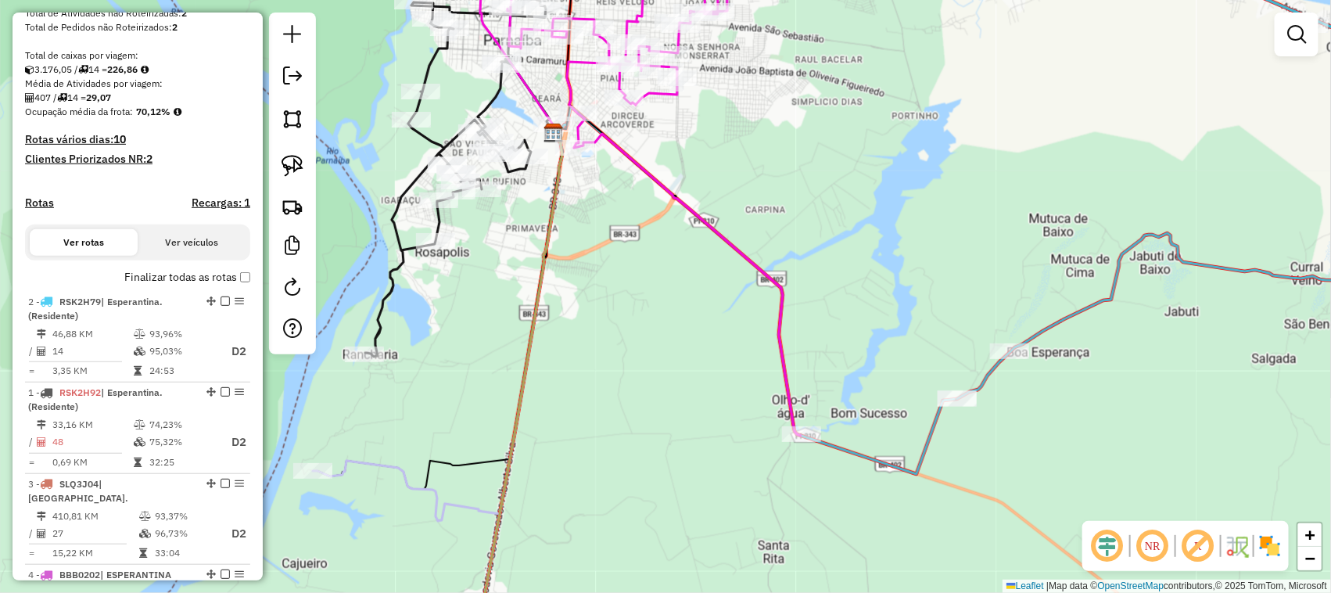
drag, startPoint x: 206, startPoint y: 404, endPoint x: 174, endPoint y: 336, distance: 75.2
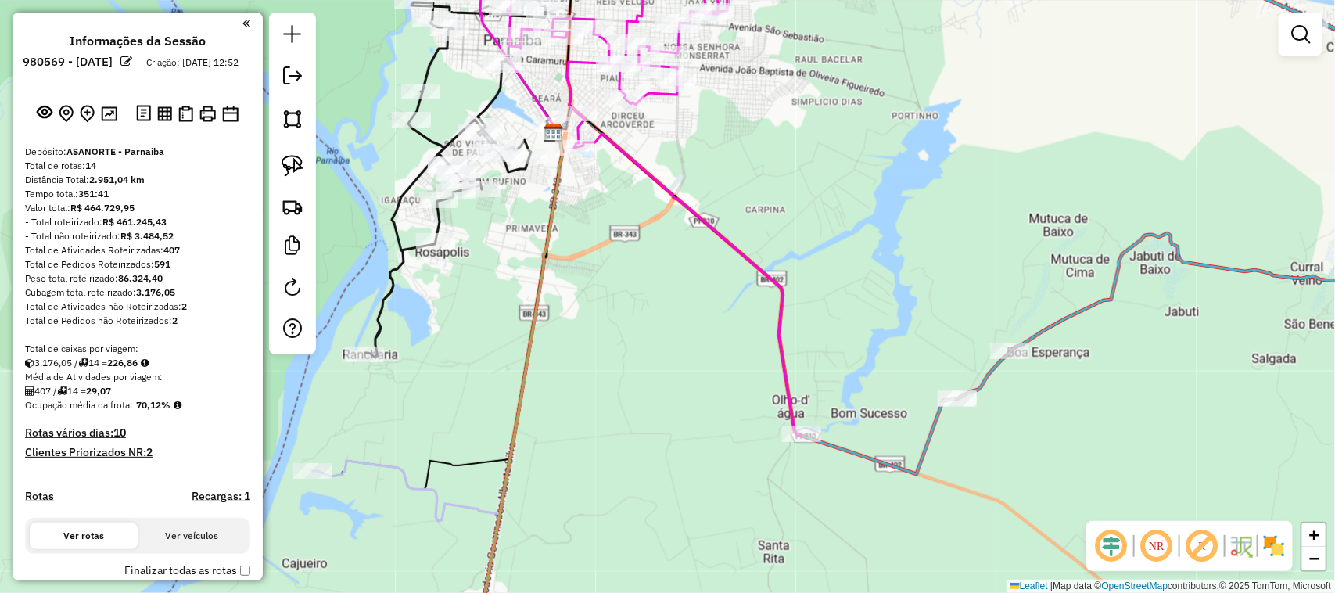
scroll to position [293, 0]
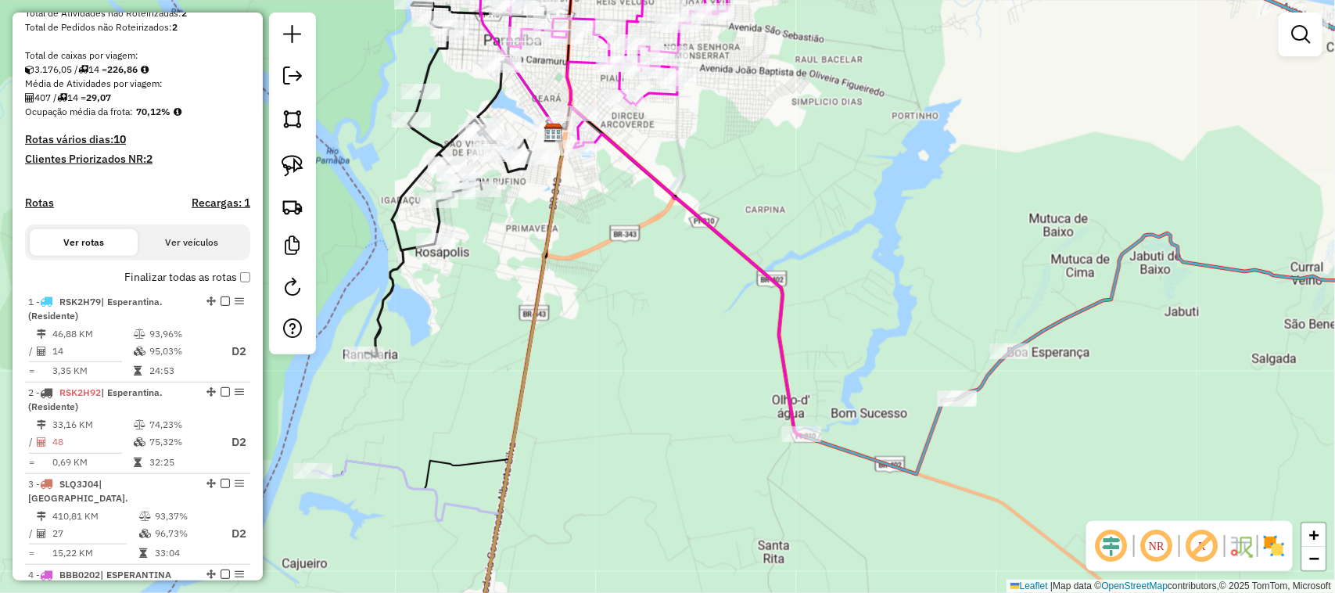
click at [174, 323] on div "1 - RSK2H79 | Esperantina. (Residente)" at bounding box center [111, 309] width 166 height 28
select select "**********"
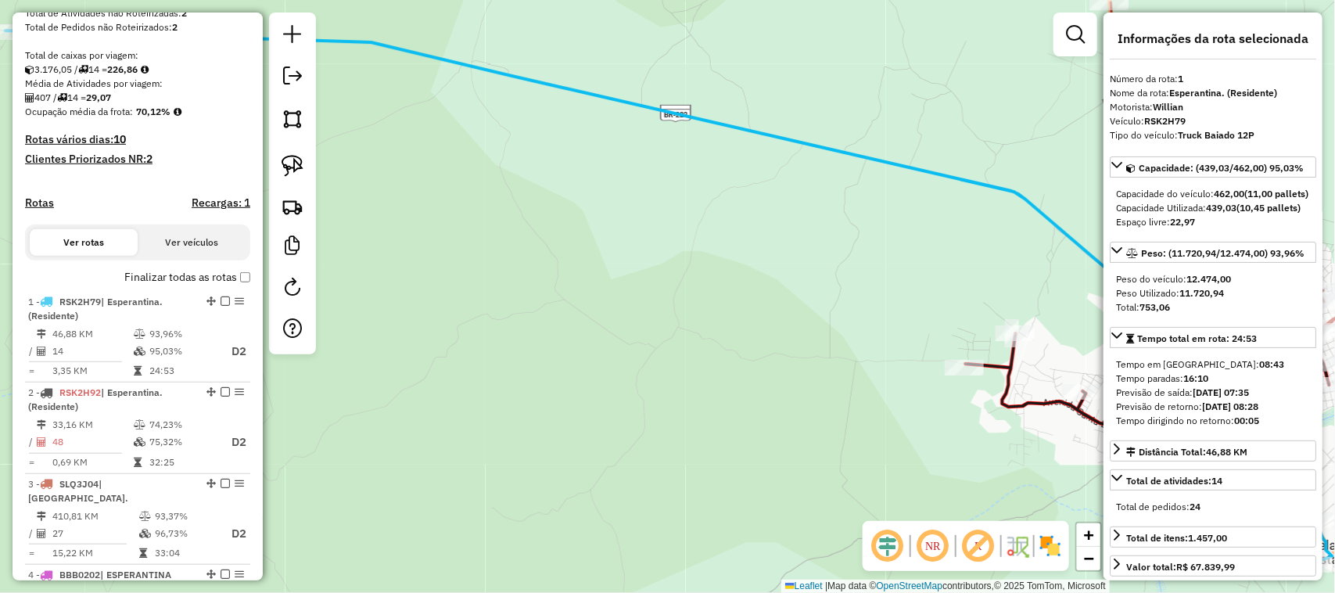
drag, startPoint x: 672, startPoint y: 378, endPoint x: 632, endPoint y: 305, distance: 83.3
click at [641, 324] on div "Janela de atendimento Grade de atendimento Capacidade Transportadoras Veículos …" at bounding box center [667, 296] width 1335 height 593
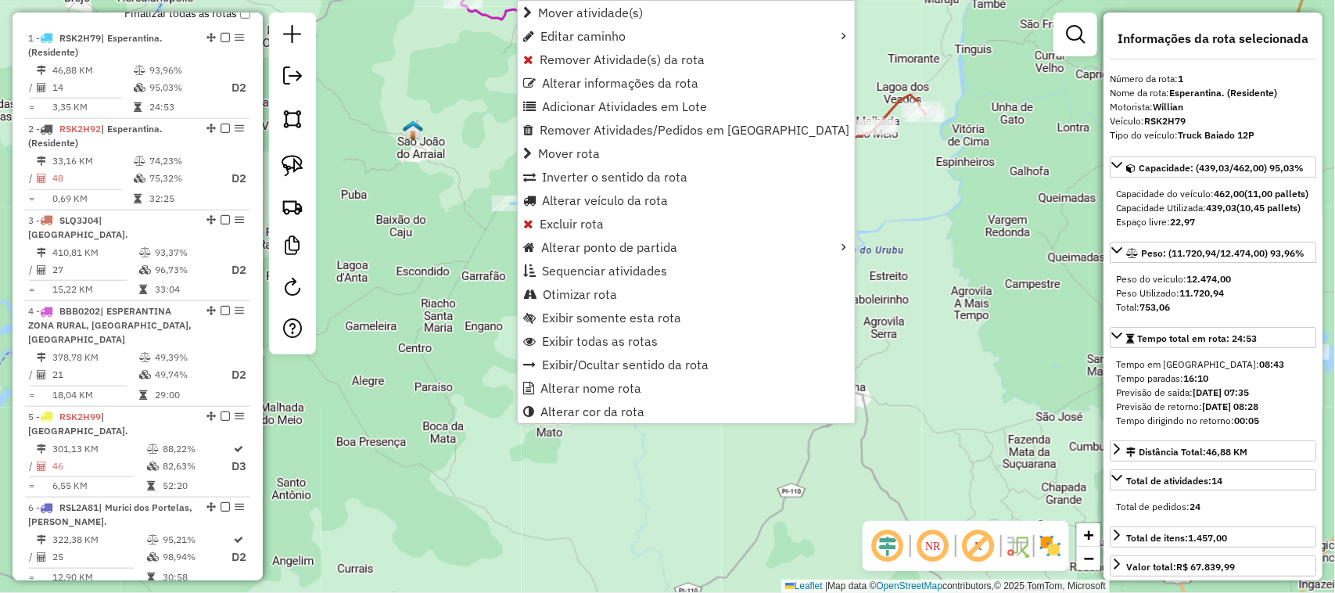
scroll to position [585, 0]
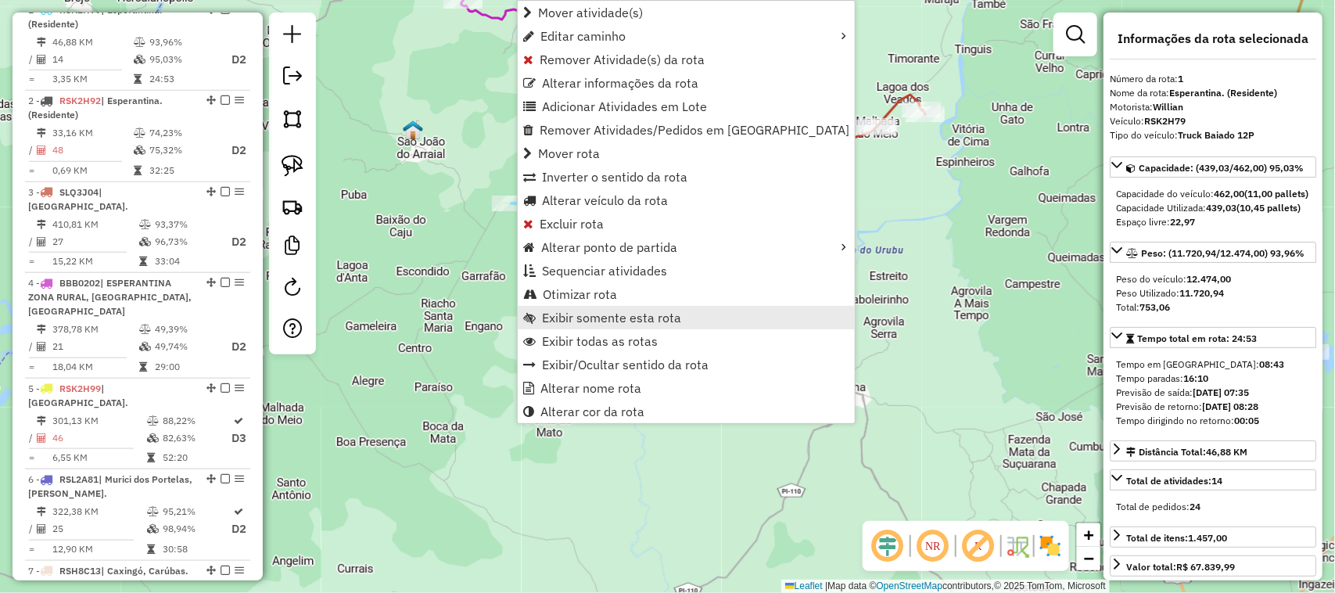
click at [618, 319] on span "Exibir somente esta rota" at bounding box center [611, 317] width 139 height 13
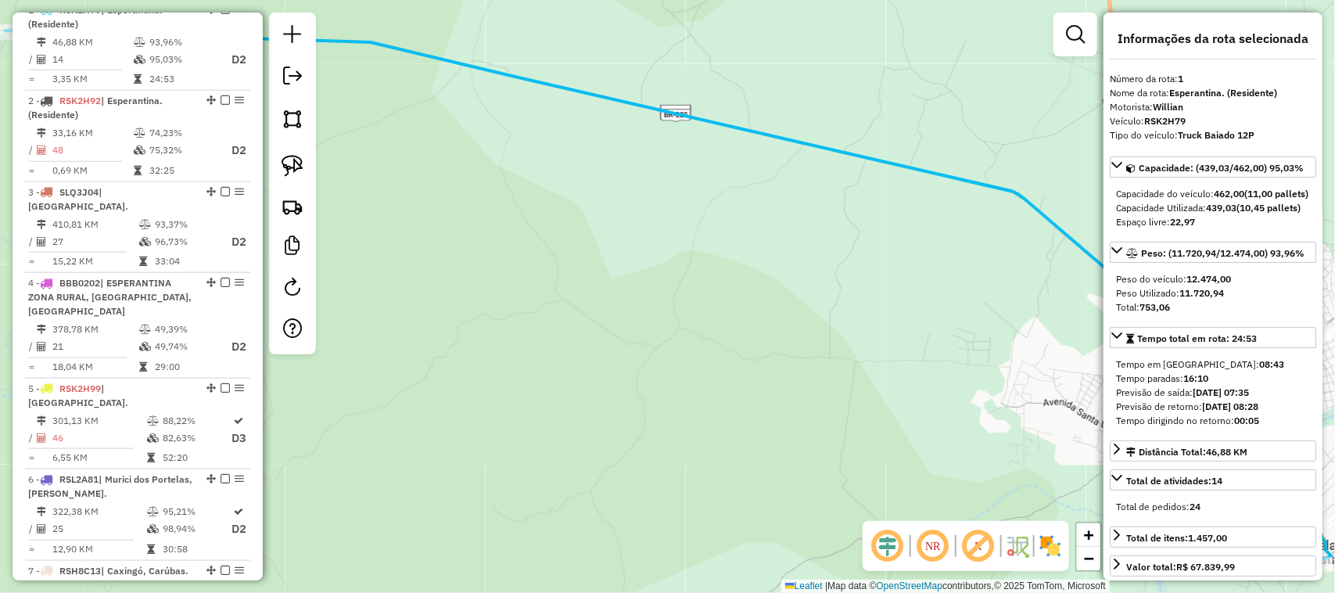
drag, startPoint x: 830, startPoint y: 385, endPoint x: 612, endPoint y: 278, distance: 243.0
click at [704, 337] on div "Janela de atendimento Grade de atendimento Capacidade Transportadoras Veículos …" at bounding box center [667, 296] width 1335 height 593
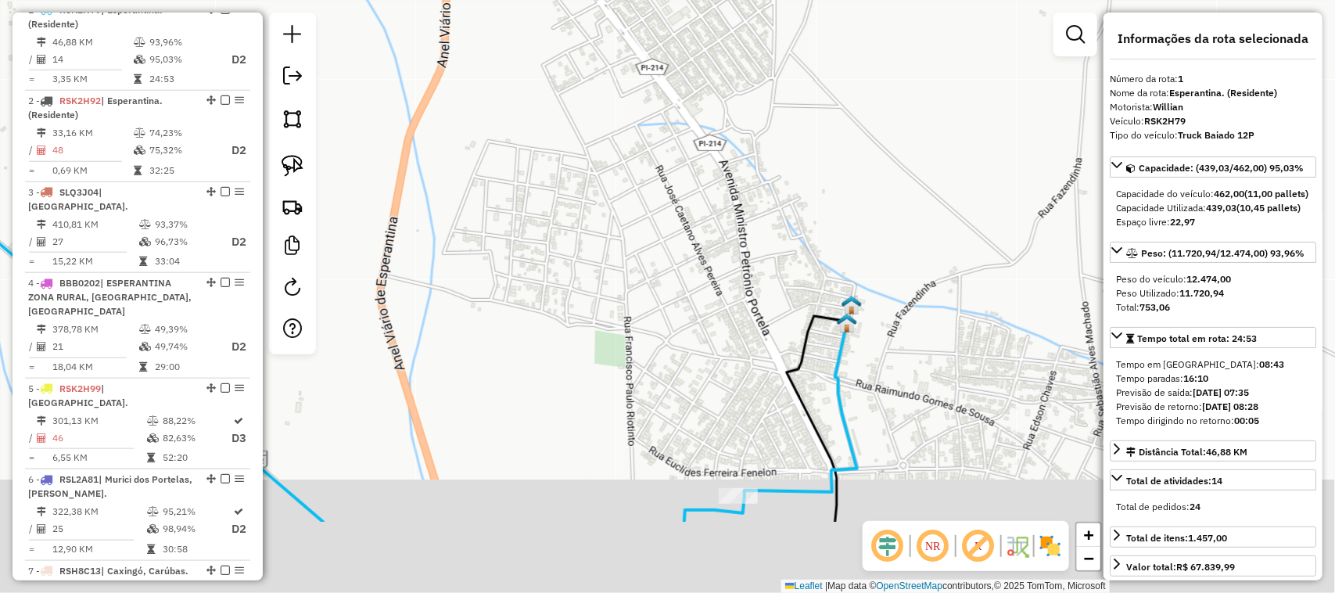
drag, startPoint x: 774, startPoint y: 217, endPoint x: 650, endPoint y: 67, distance: 194.9
click at [674, 96] on div "Janela de atendimento Grade de atendimento Capacidade Transportadoras Veículos …" at bounding box center [667, 296] width 1335 height 593
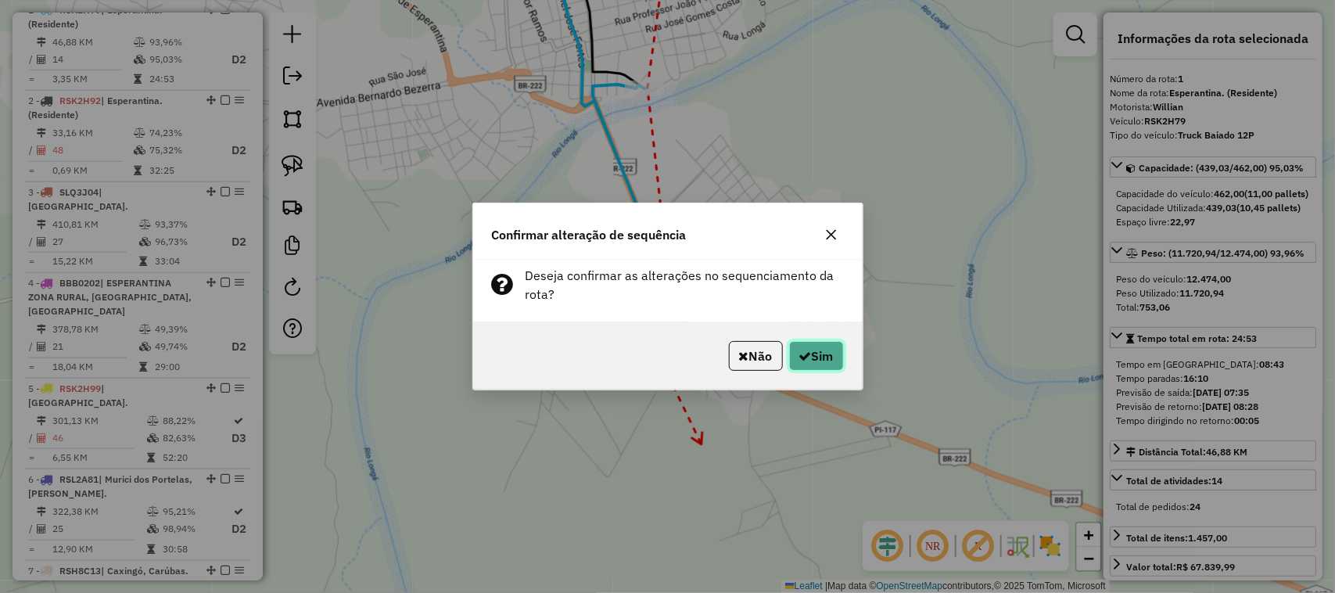
click at [835, 362] on button "Sim" at bounding box center [816, 356] width 55 height 30
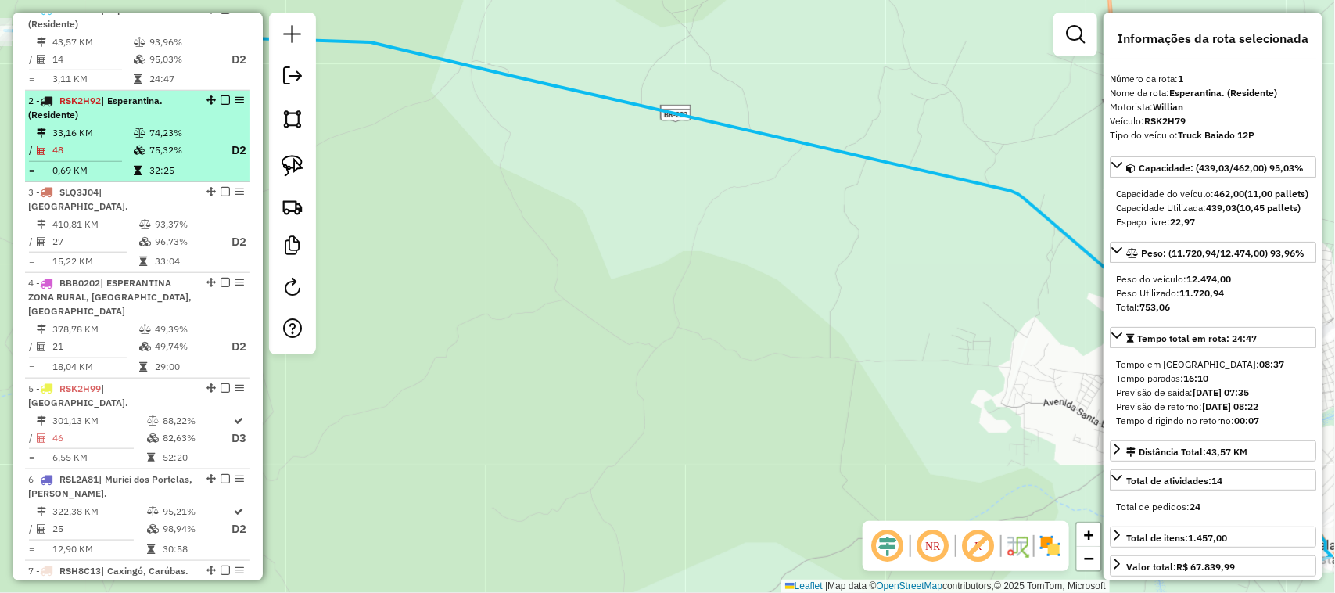
click at [133, 139] on td at bounding box center [141, 133] width 16 height 16
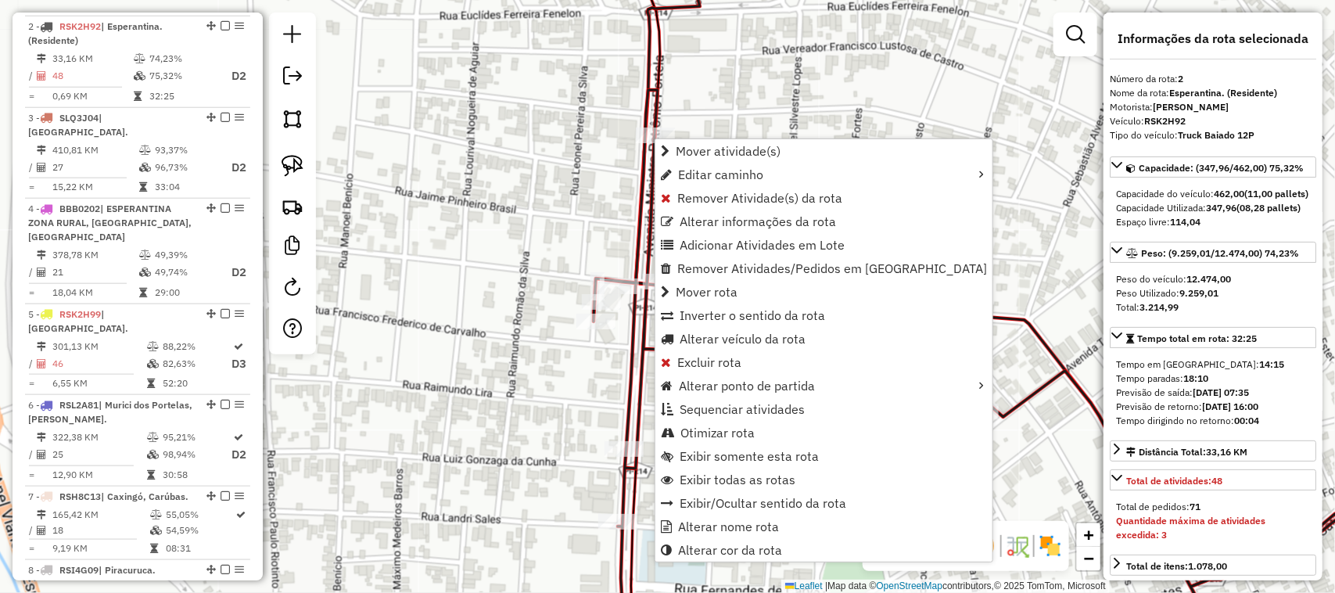
scroll to position [677, 0]
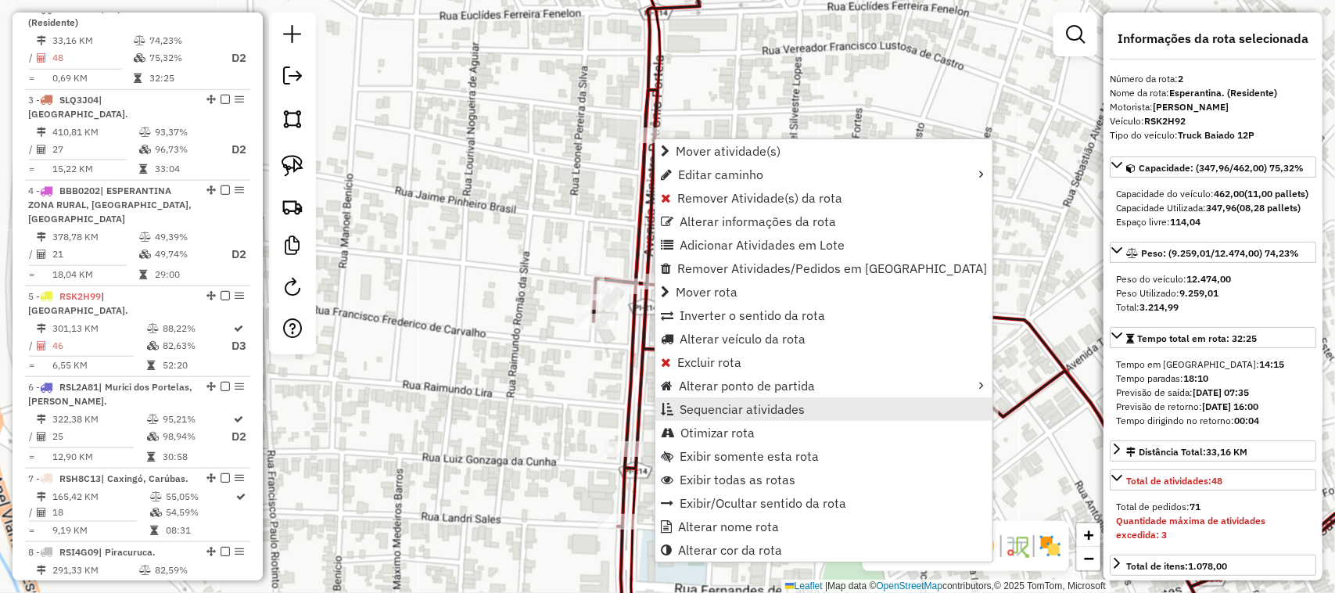
click at [726, 410] on span "Sequenciar atividades" at bounding box center [741, 409] width 125 height 13
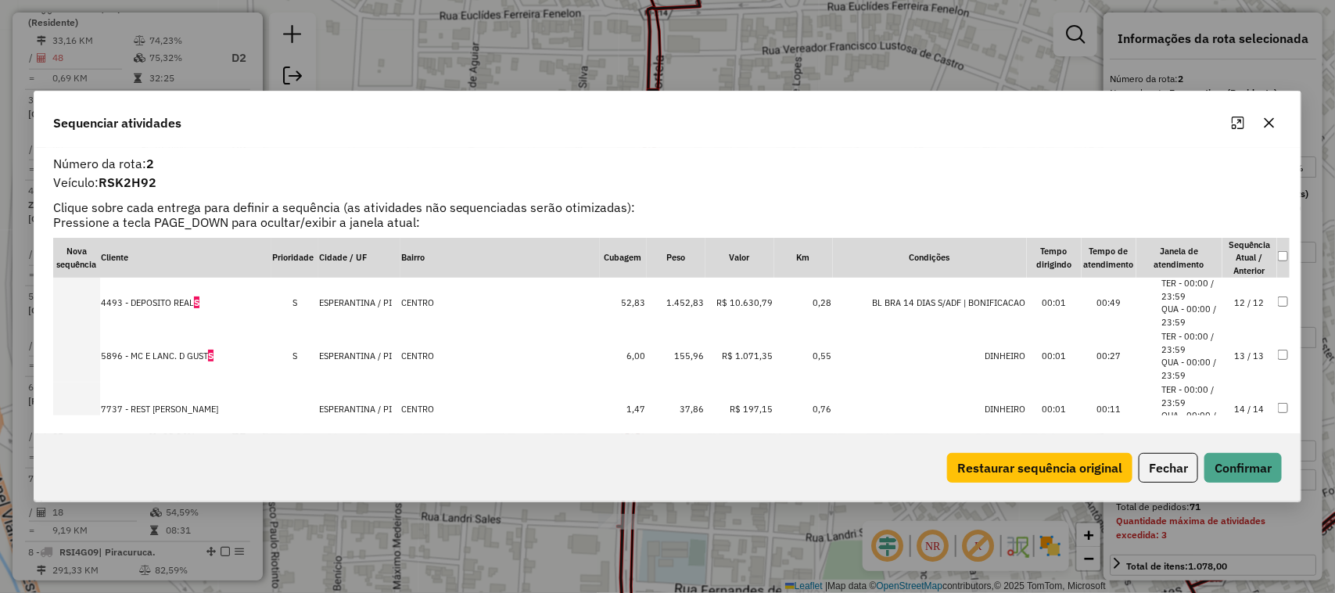
click at [1237, 350] on td "13 / 13" at bounding box center [1249, 355] width 55 height 53
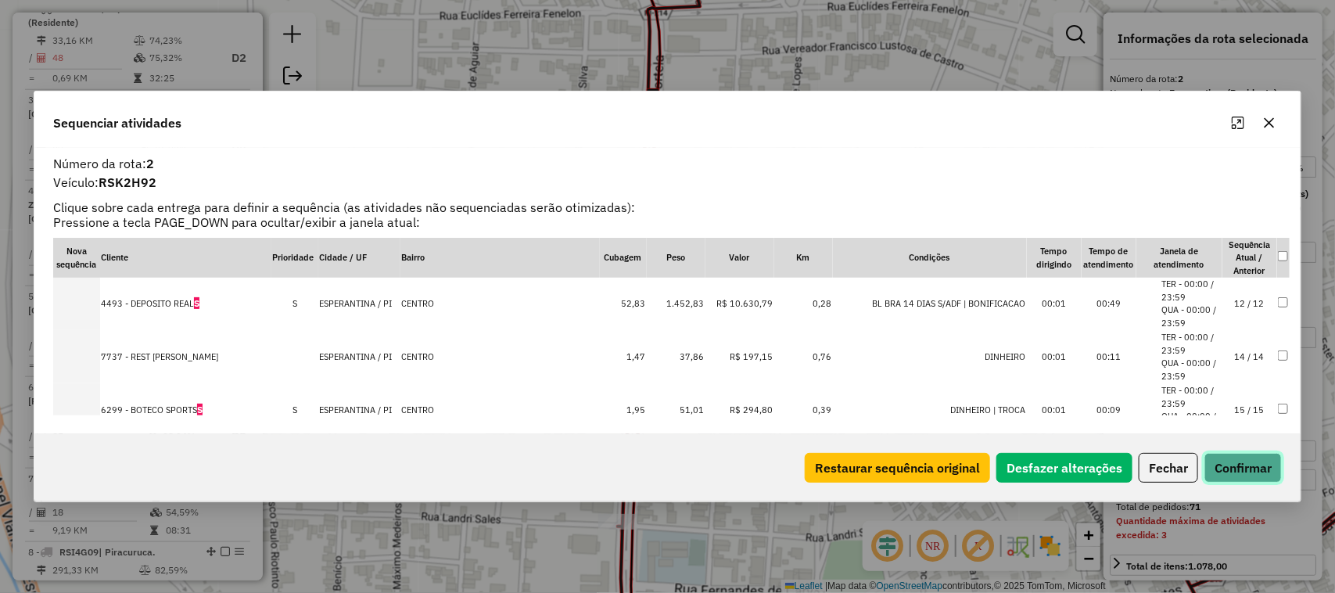
click at [1234, 463] on button "Confirmar" at bounding box center [1242, 468] width 77 height 30
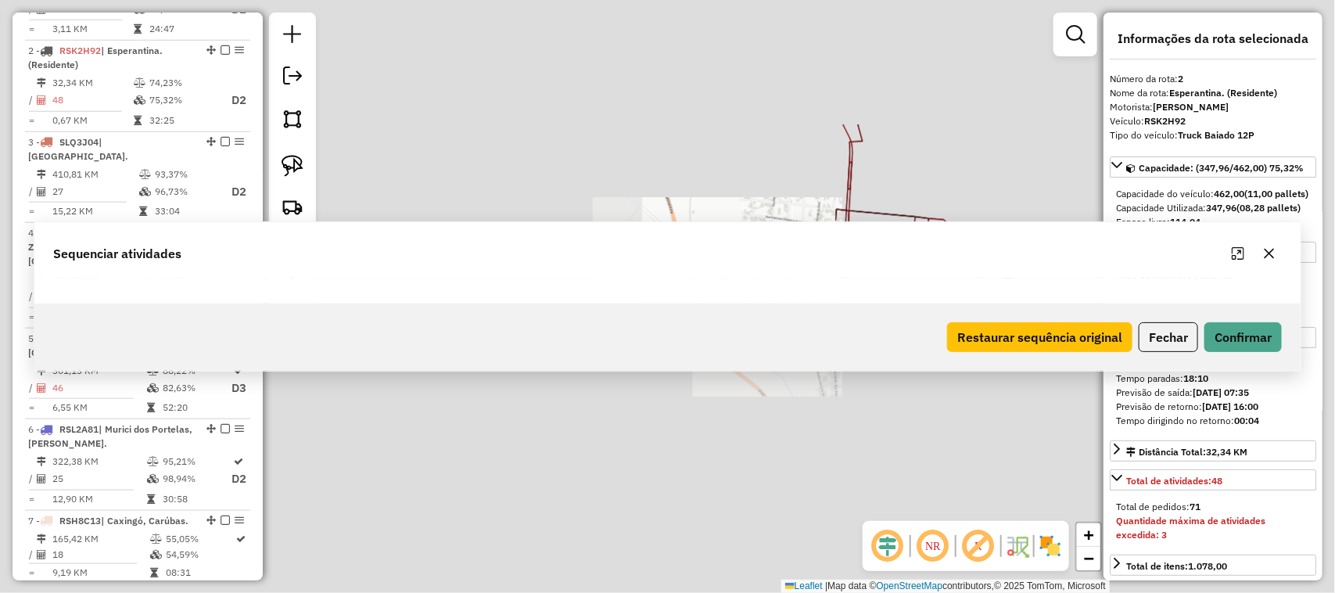
scroll to position [677, 0]
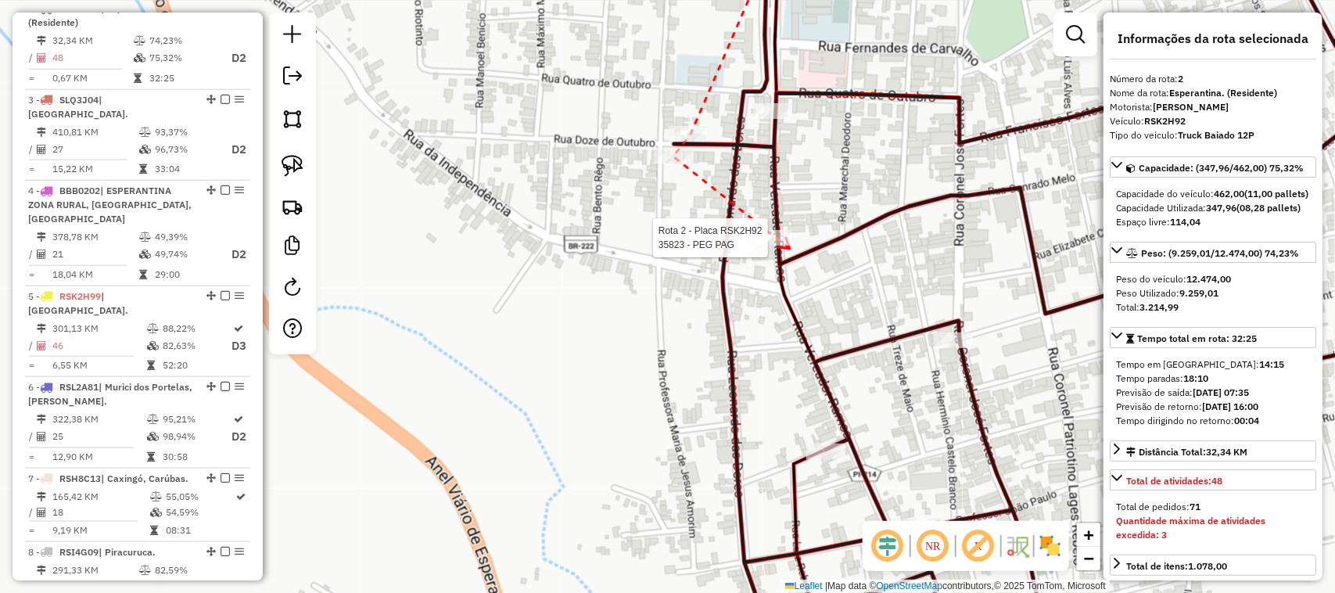
click at [790, 246] on div at bounding box center [772, 238] width 39 height 16
click at [772, 119] on div at bounding box center [772, 111] width 39 height 16
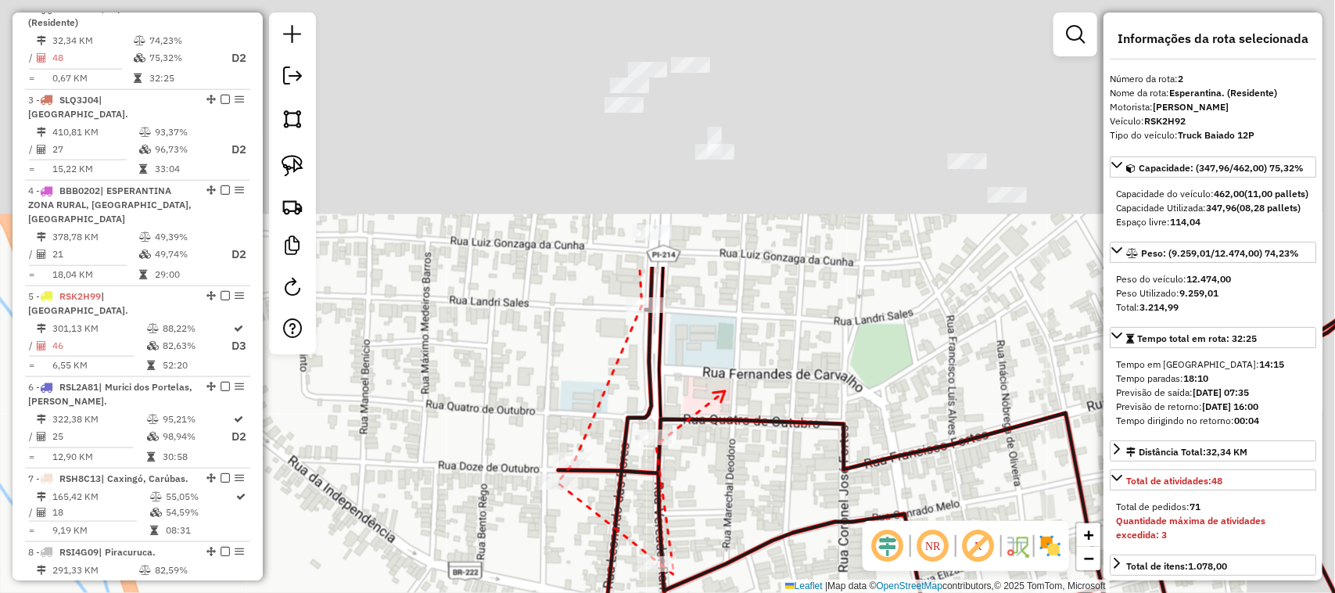
drag, startPoint x: 848, startPoint y: 45, endPoint x: 714, endPoint y: 415, distance: 394.3
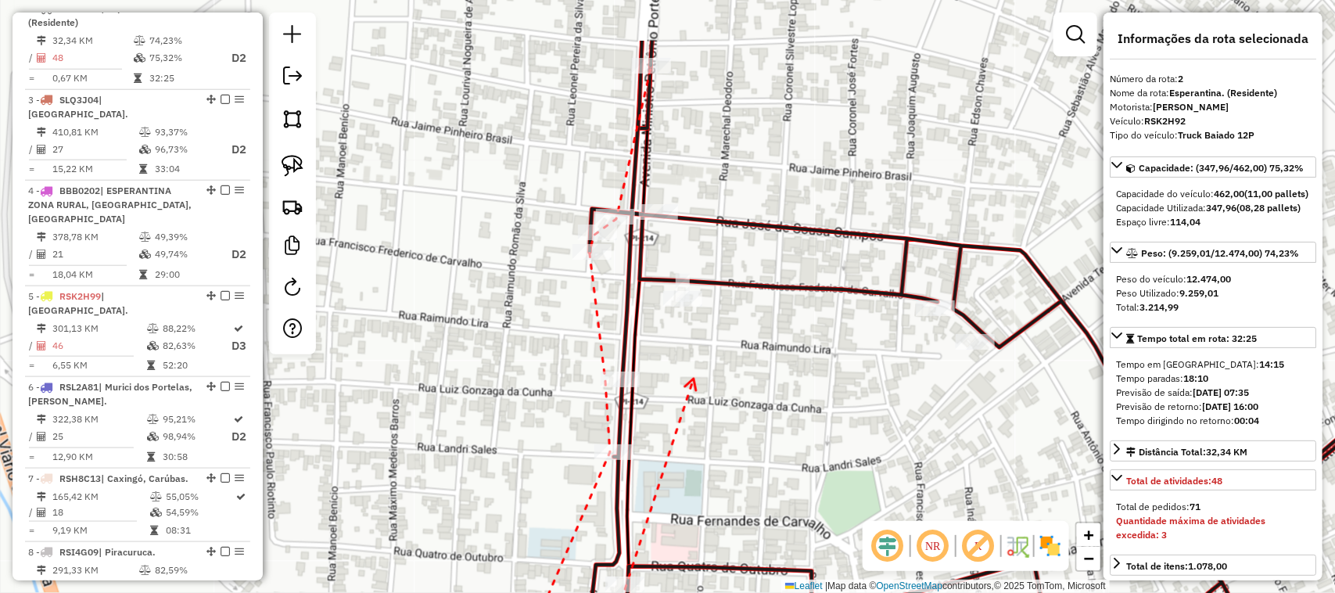
drag, startPoint x: 710, startPoint y: 270, endPoint x: 693, endPoint y: 385, distance: 116.2
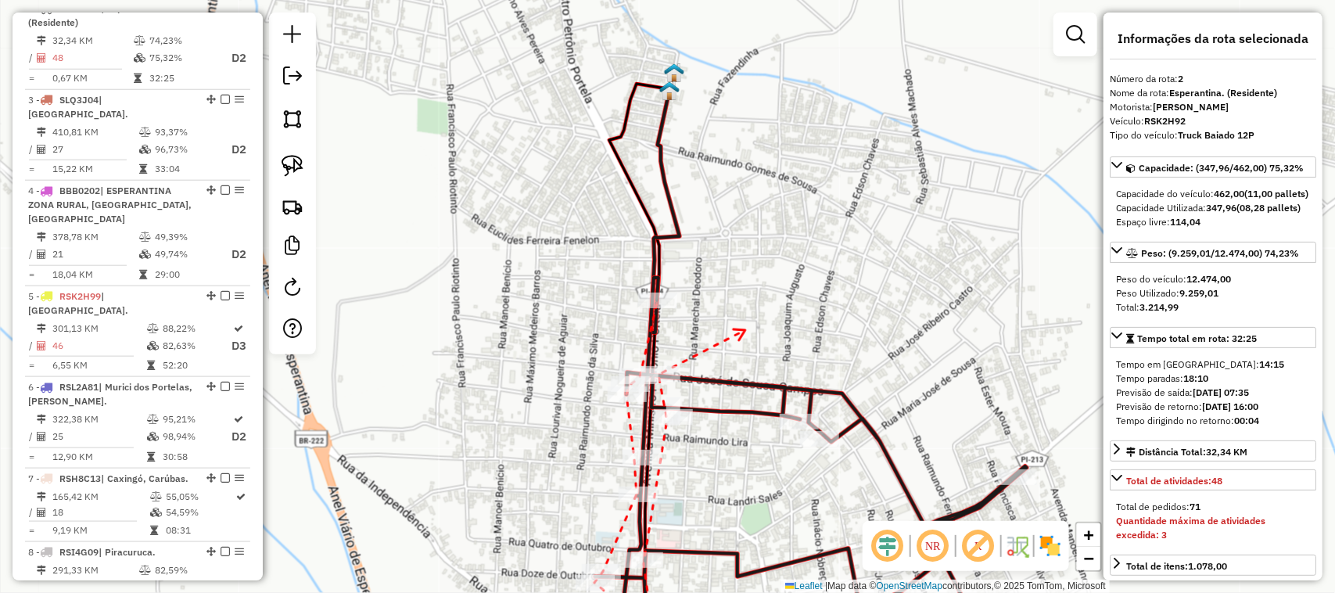
drag, startPoint x: 745, startPoint y: 330, endPoint x: 645, endPoint y: 176, distance: 183.7
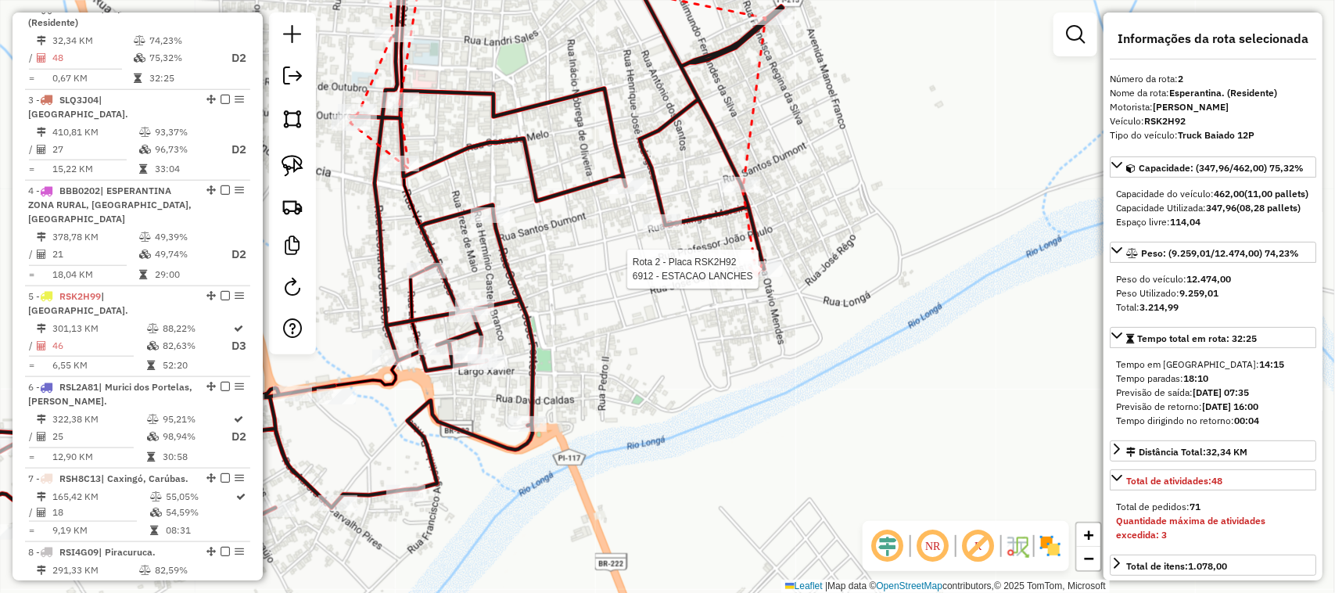
click at [757, 277] on div at bounding box center [763, 269] width 39 height 16
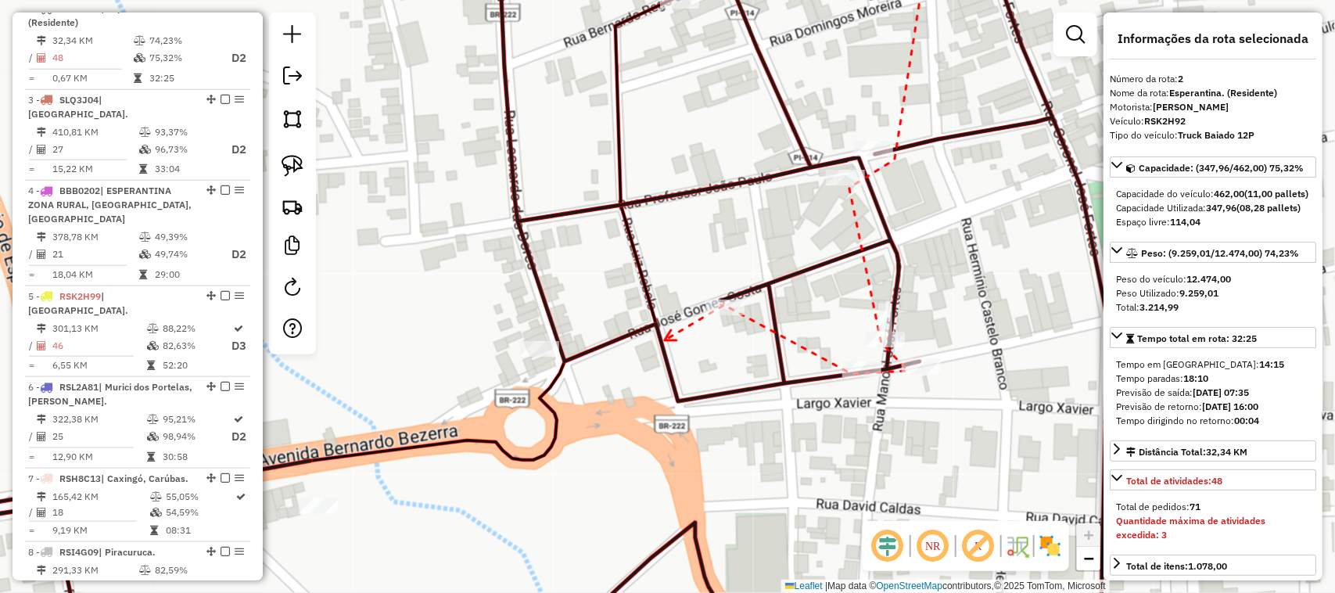
drag, startPoint x: 554, startPoint y: 296, endPoint x: 705, endPoint y: 350, distance: 161.3
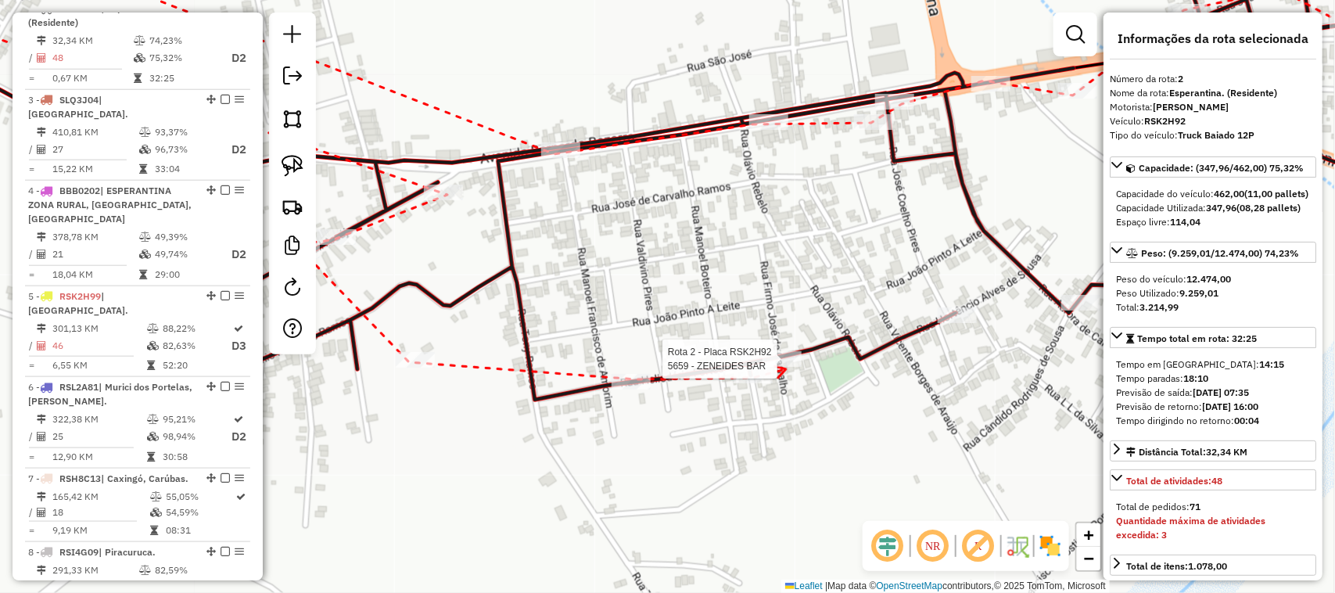
click at [784, 367] on div at bounding box center [781, 359] width 39 height 16
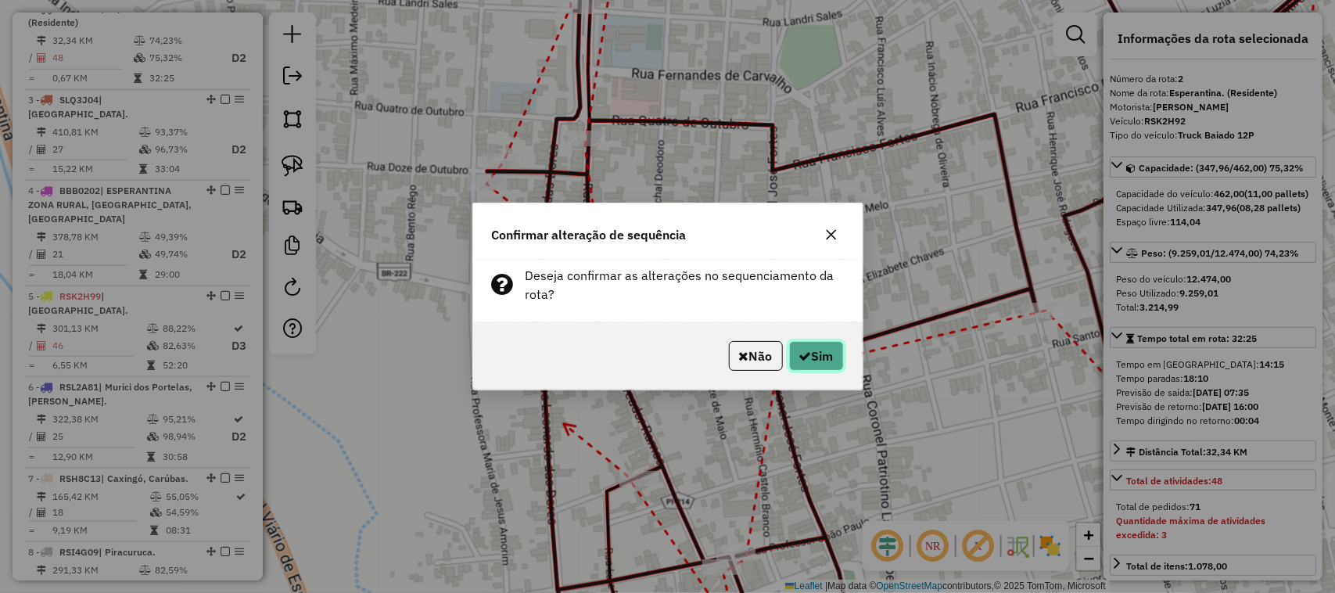
click at [833, 362] on button "Sim" at bounding box center [816, 356] width 55 height 30
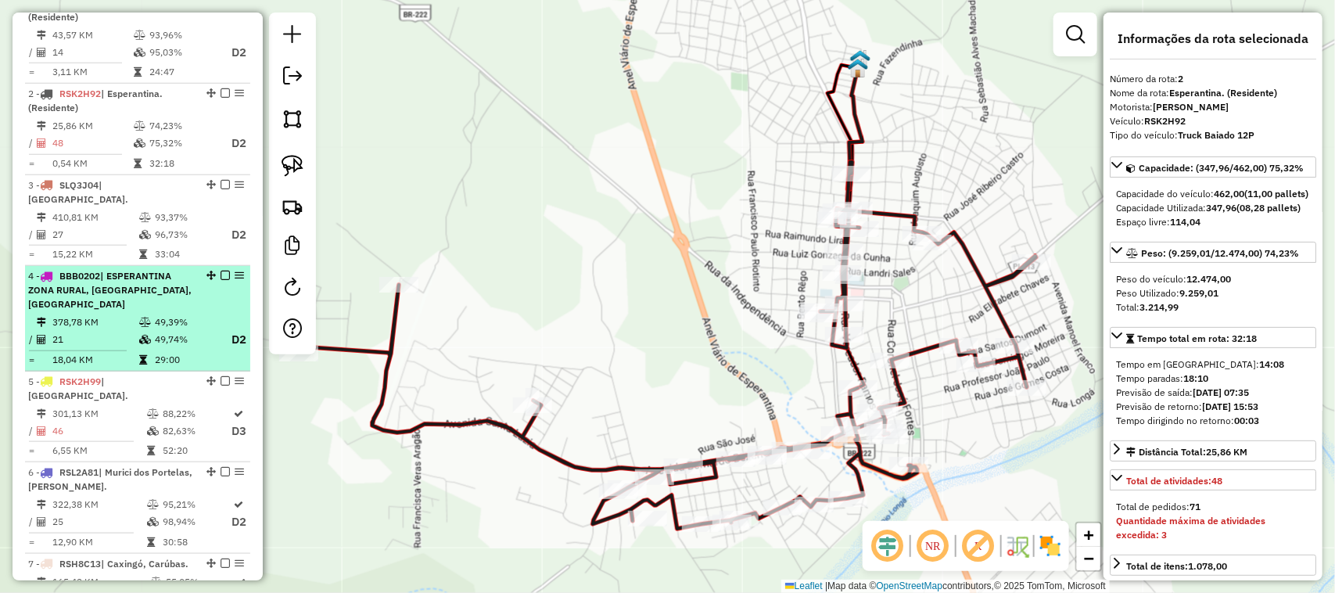
scroll to position [482, 0]
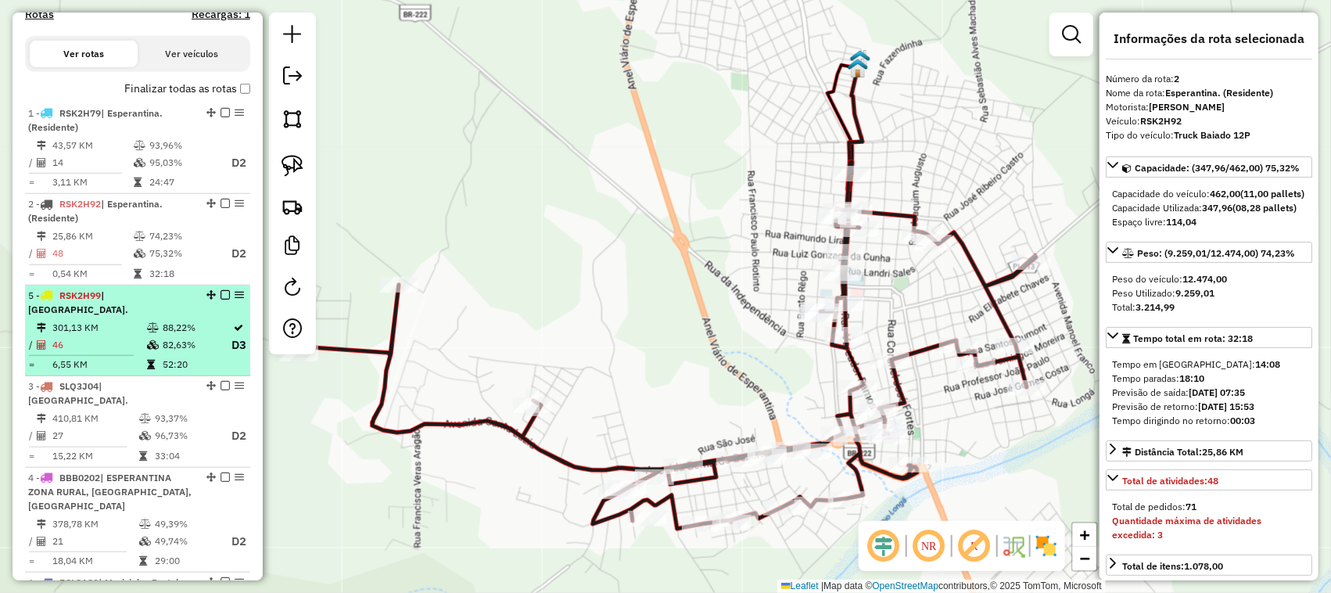
drag, startPoint x: 208, startPoint y: 491, endPoint x: 172, endPoint y: 315, distance: 179.6
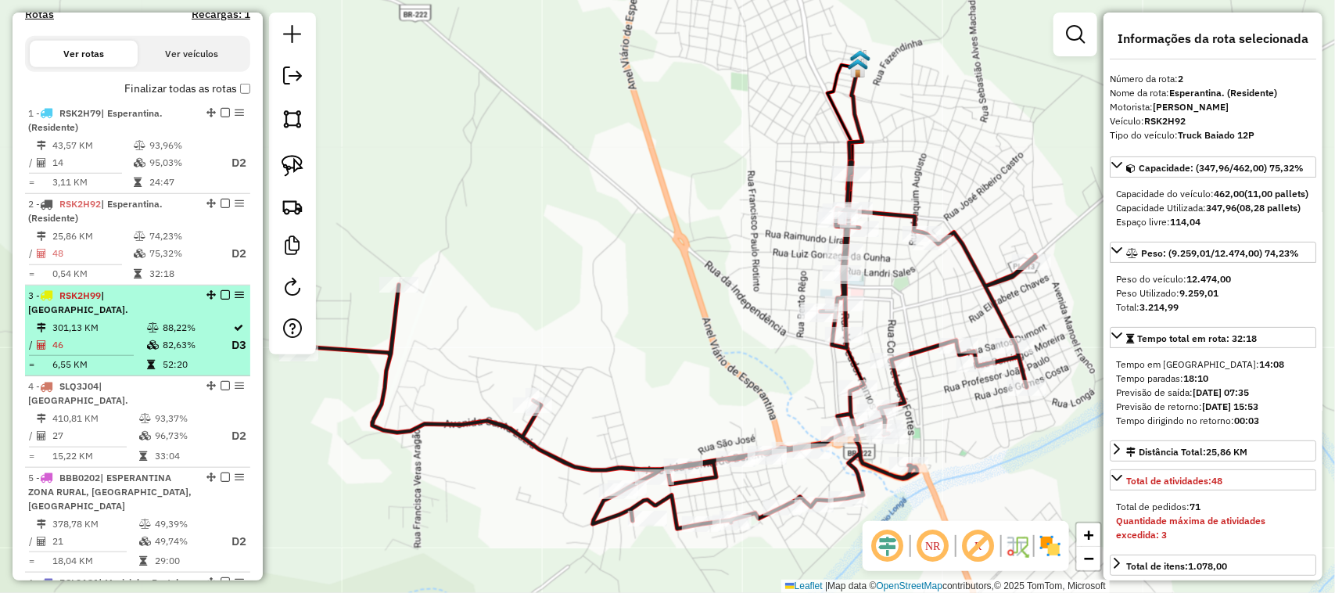
click at [100, 335] on td "46" at bounding box center [99, 345] width 95 height 20
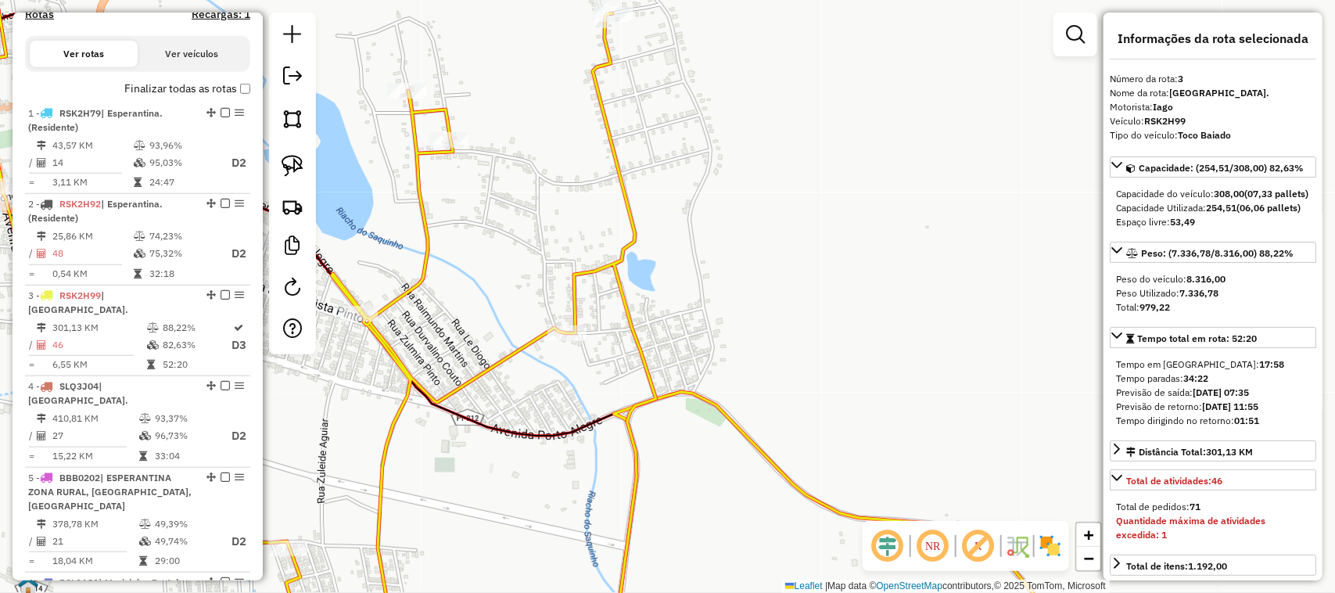
drag, startPoint x: 669, startPoint y: 223, endPoint x: 626, endPoint y: 314, distance: 101.1
click at [626, 314] on div "Janela de atendimento Grade de atendimento Capacidade Transportadoras Veículos …" at bounding box center [667, 296] width 1335 height 593
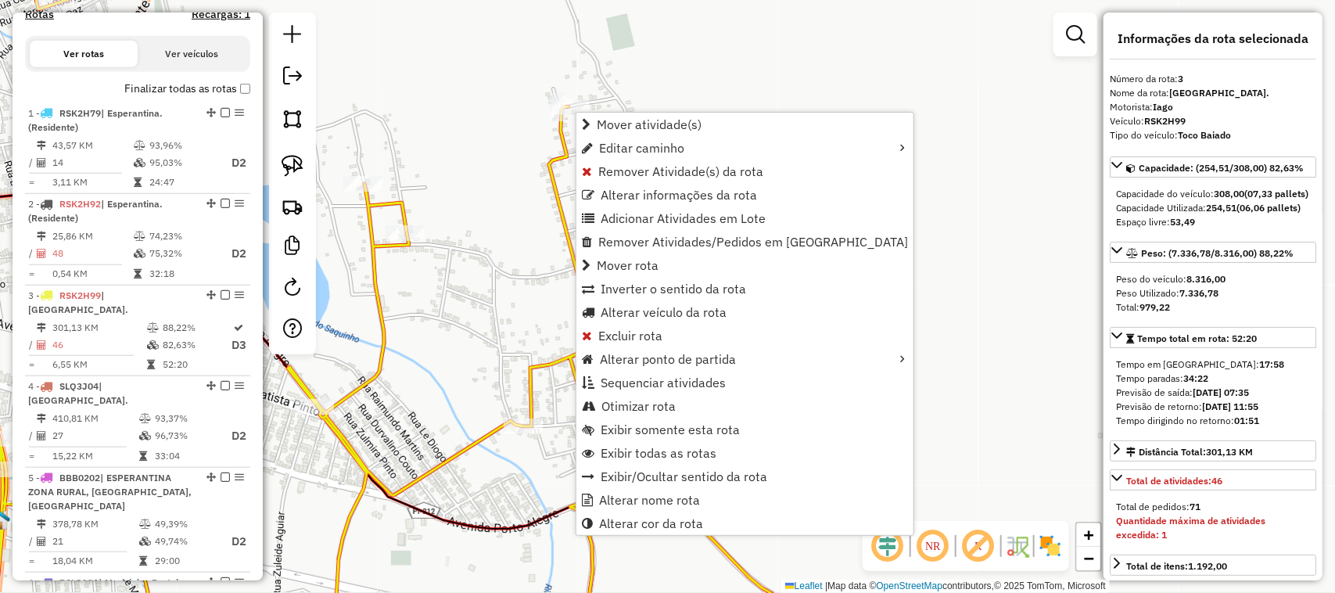
scroll to position [768, 0]
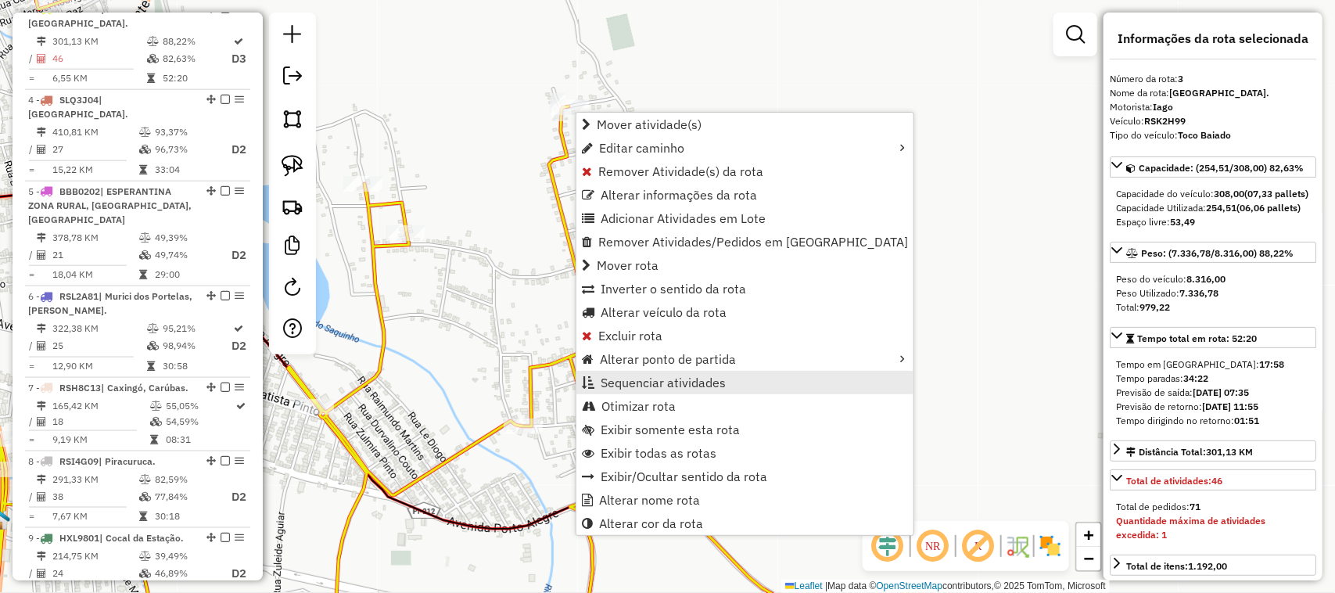
click at [647, 381] on span "Sequenciar atividades" at bounding box center [662, 382] width 125 height 13
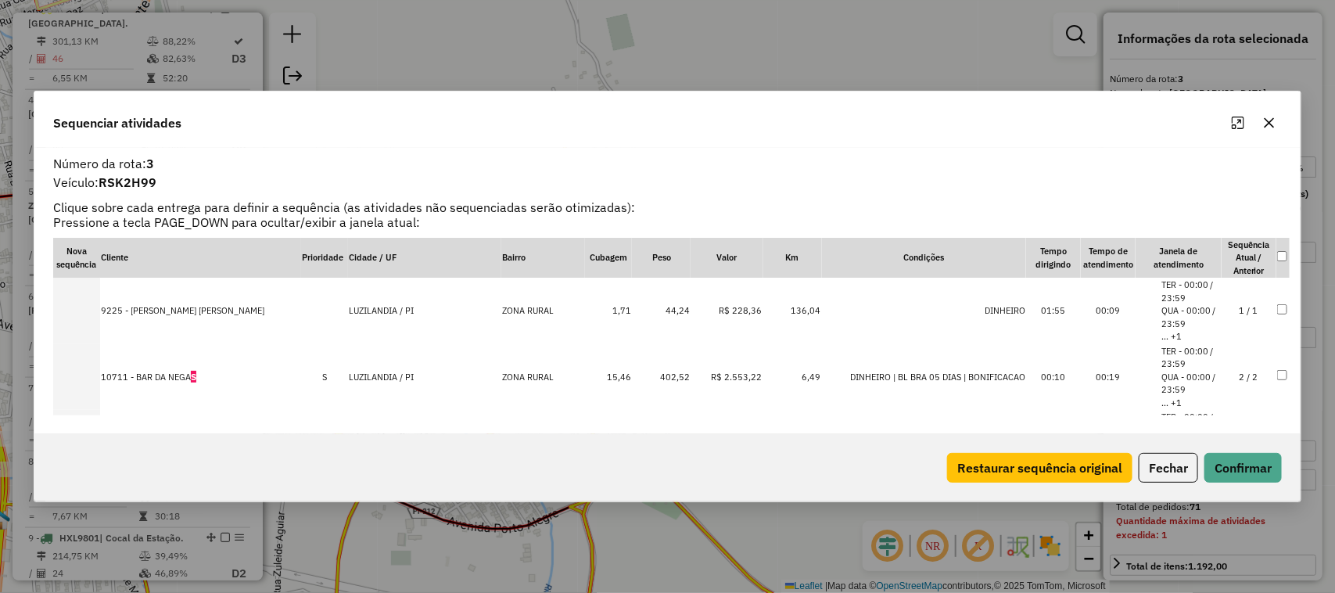
click at [1238, 379] on td "2 / 2" at bounding box center [1248, 377] width 55 height 66
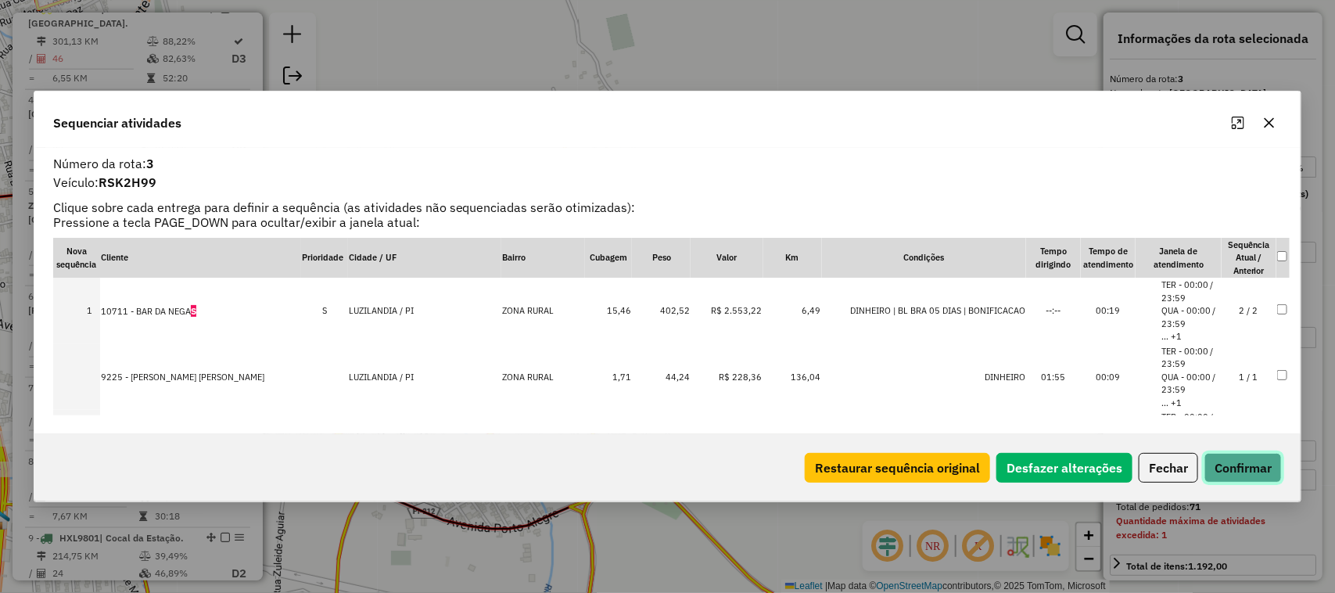
click at [1234, 465] on button "Confirmar" at bounding box center [1242, 468] width 77 height 30
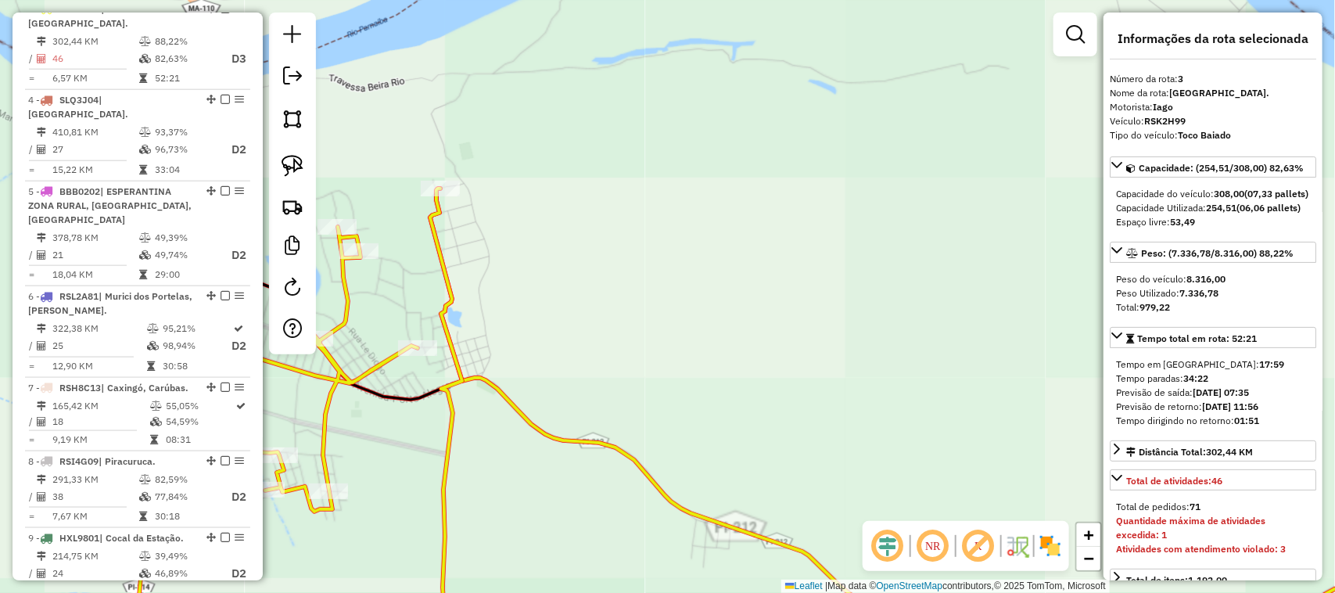
drag, startPoint x: 490, startPoint y: 357, endPoint x: 636, endPoint y: 391, distance: 149.4
click at [631, 391] on div "Janela de atendimento Grade de atendimento Capacidade Transportadoras Veículos …" at bounding box center [667, 296] width 1335 height 593
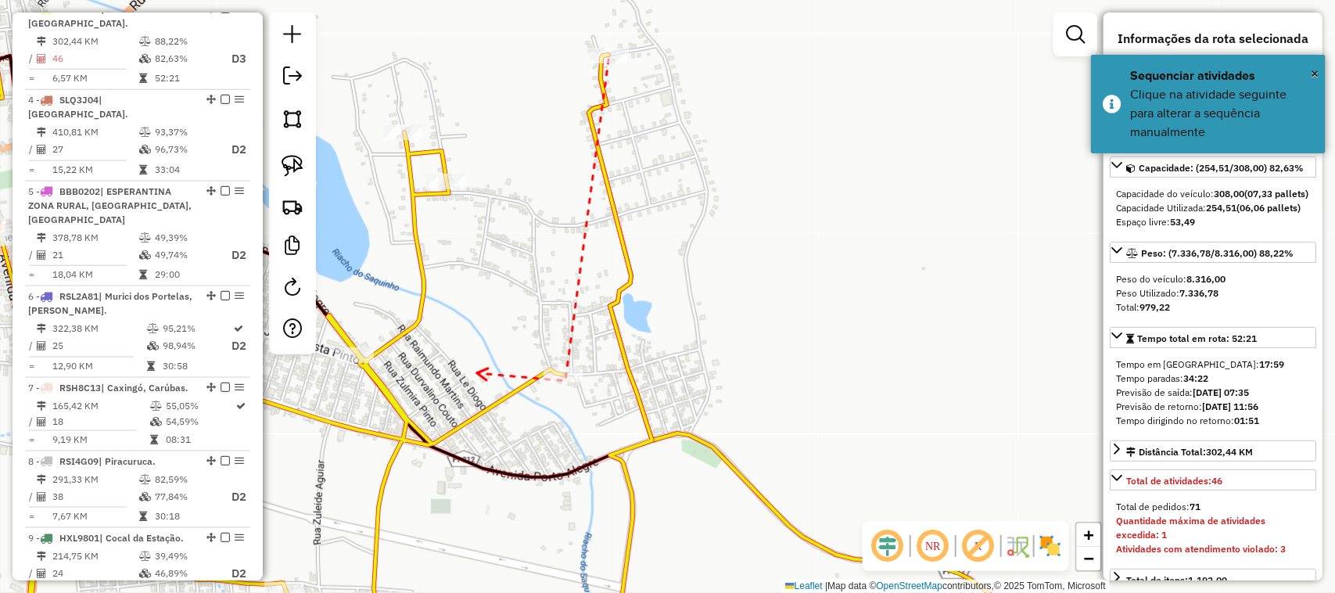
drag, startPoint x: 477, startPoint y: 374, endPoint x: 550, endPoint y: 417, distance: 84.5
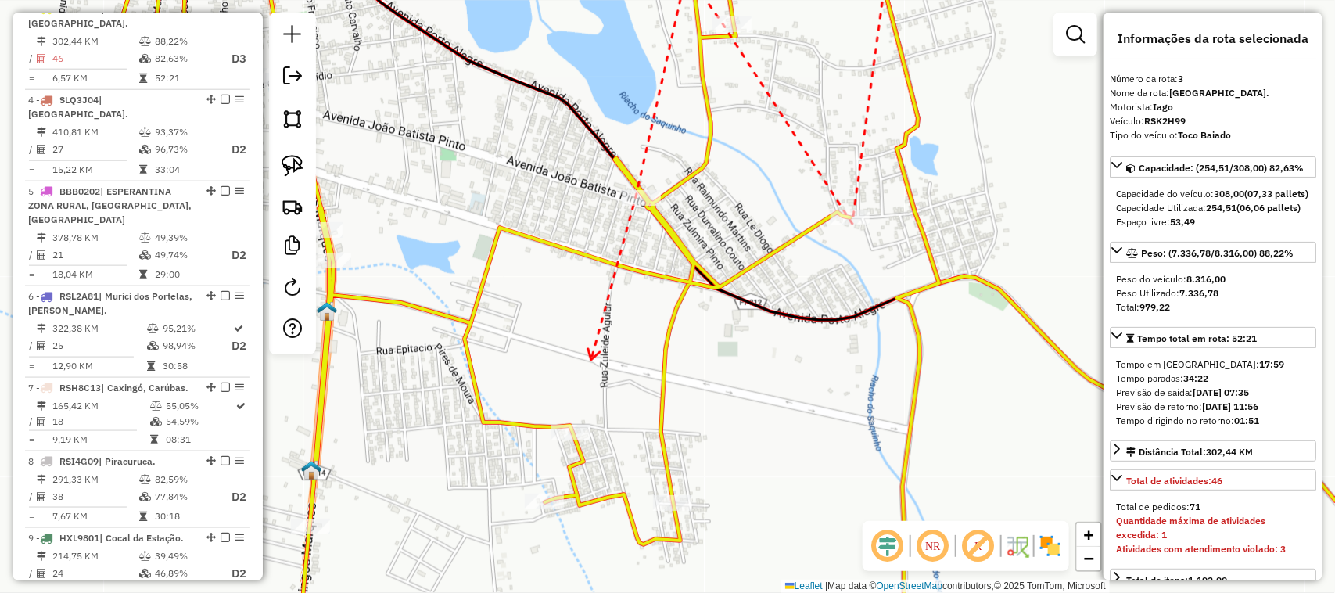
drag, startPoint x: 590, startPoint y: 360, endPoint x: 592, endPoint y: 288, distance: 72.0
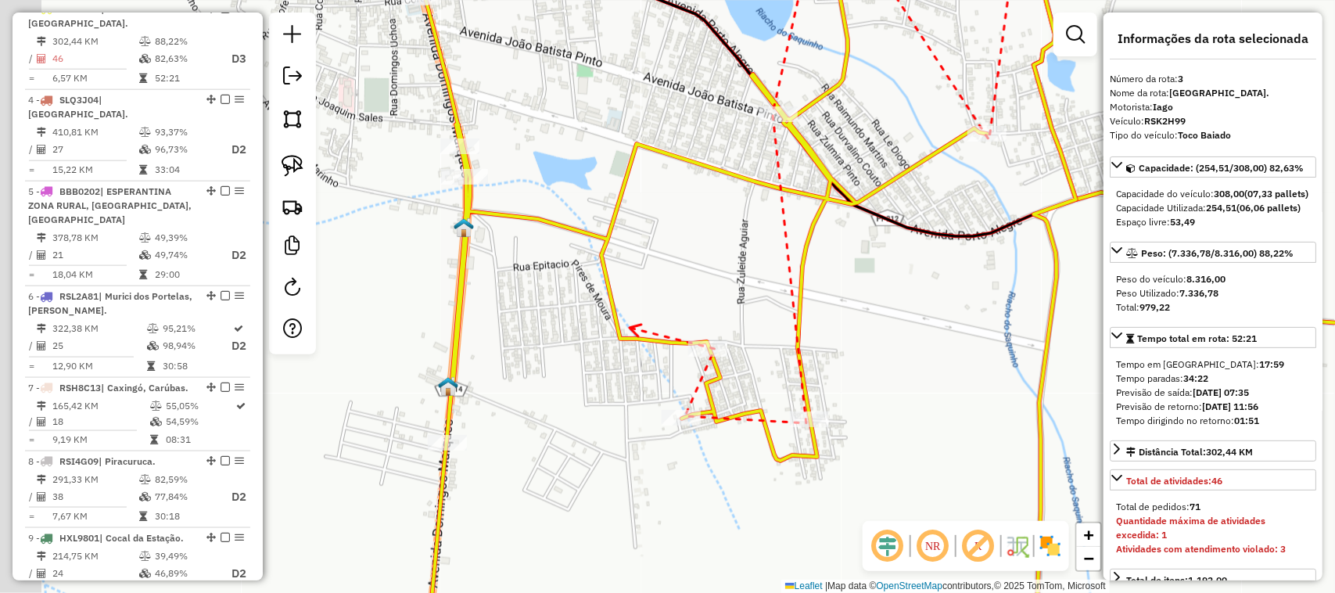
drag, startPoint x: 469, startPoint y: 346, endPoint x: 682, endPoint y: 310, distance: 215.7
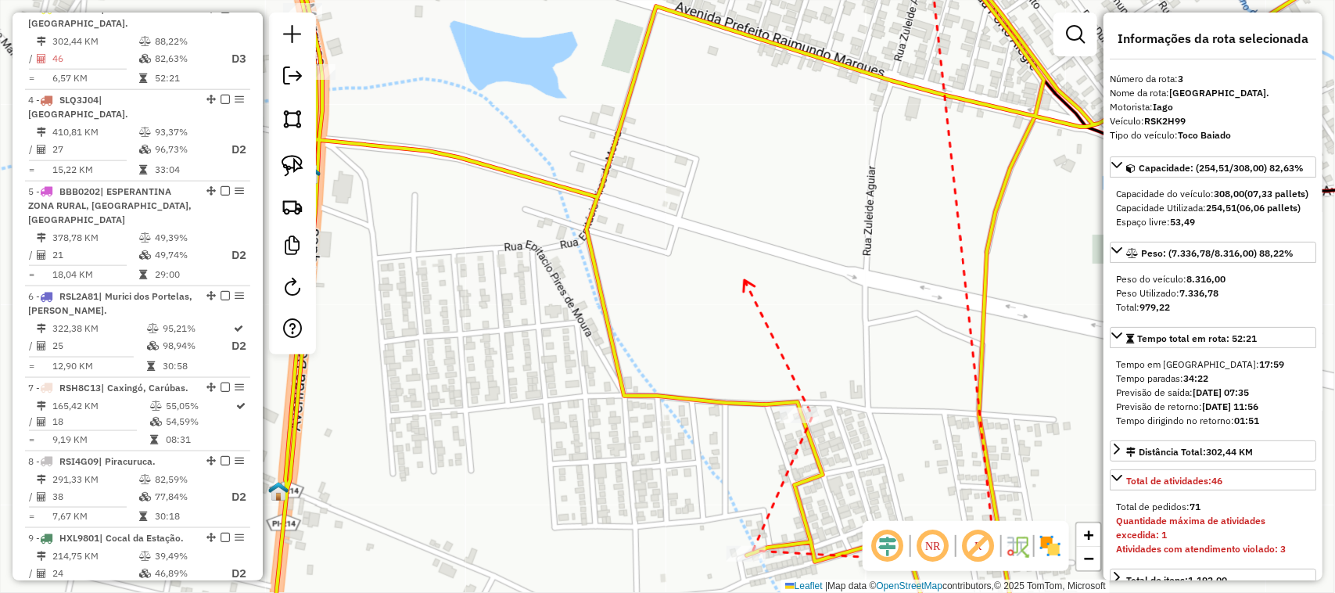
drag, startPoint x: 745, startPoint y: 280, endPoint x: 807, endPoint y: 193, distance: 106.5
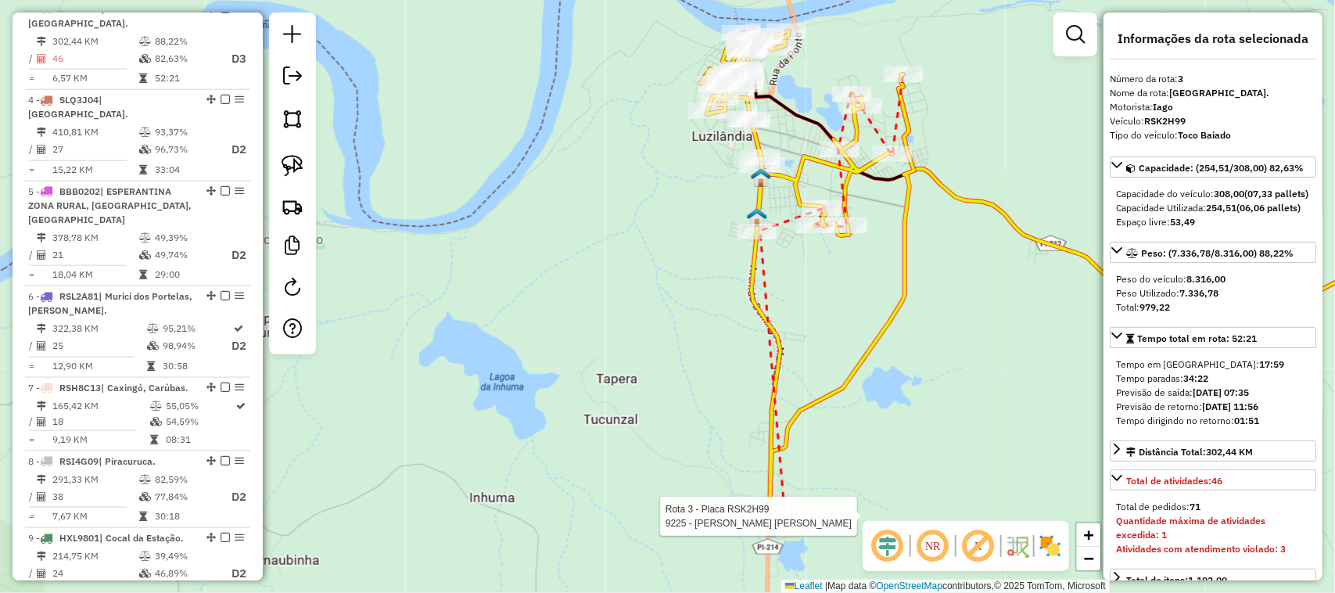
click at [786, 524] on div at bounding box center [784, 516] width 39 height 16
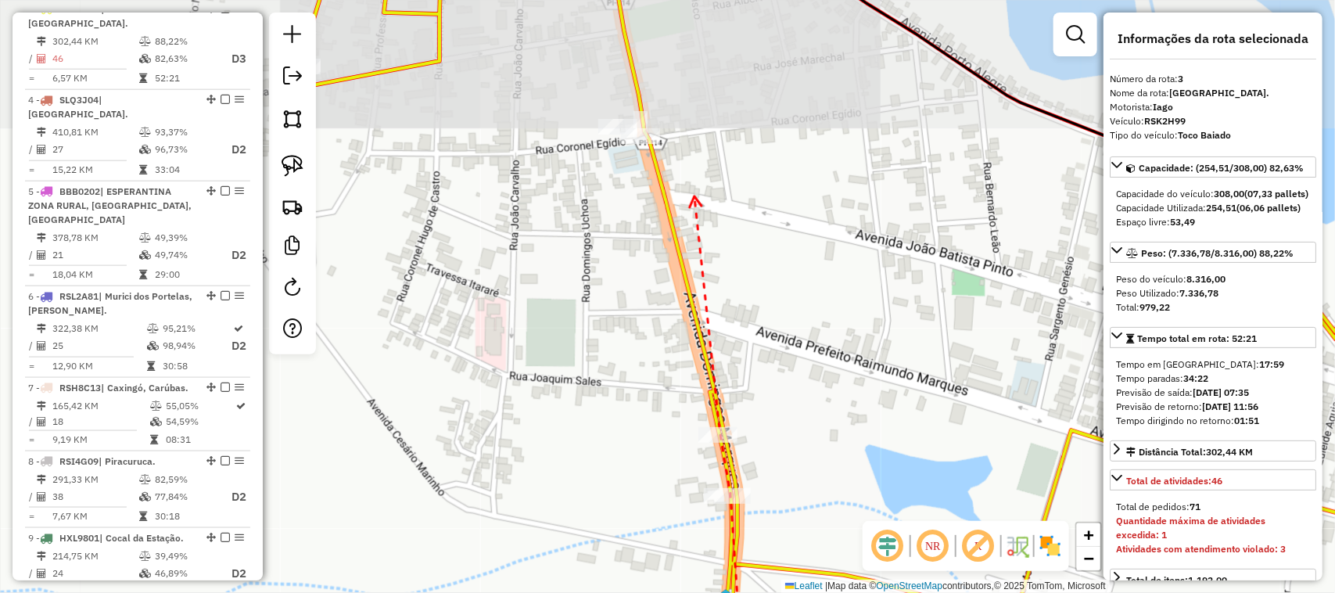
drag, startPoint x: 694, startPoint y: 196, endPoint x: 740, endPoint y: 369, distance: 178.9
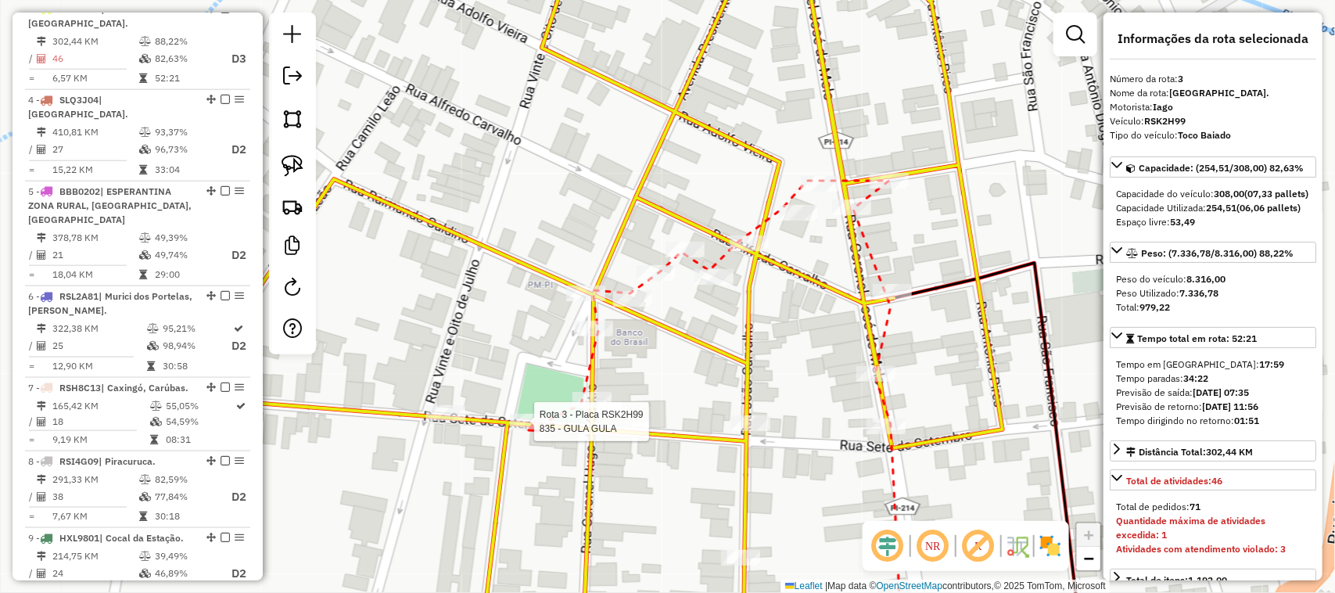
click at [529, 429] on div at bounding box center [529, 422] width 39 height 16
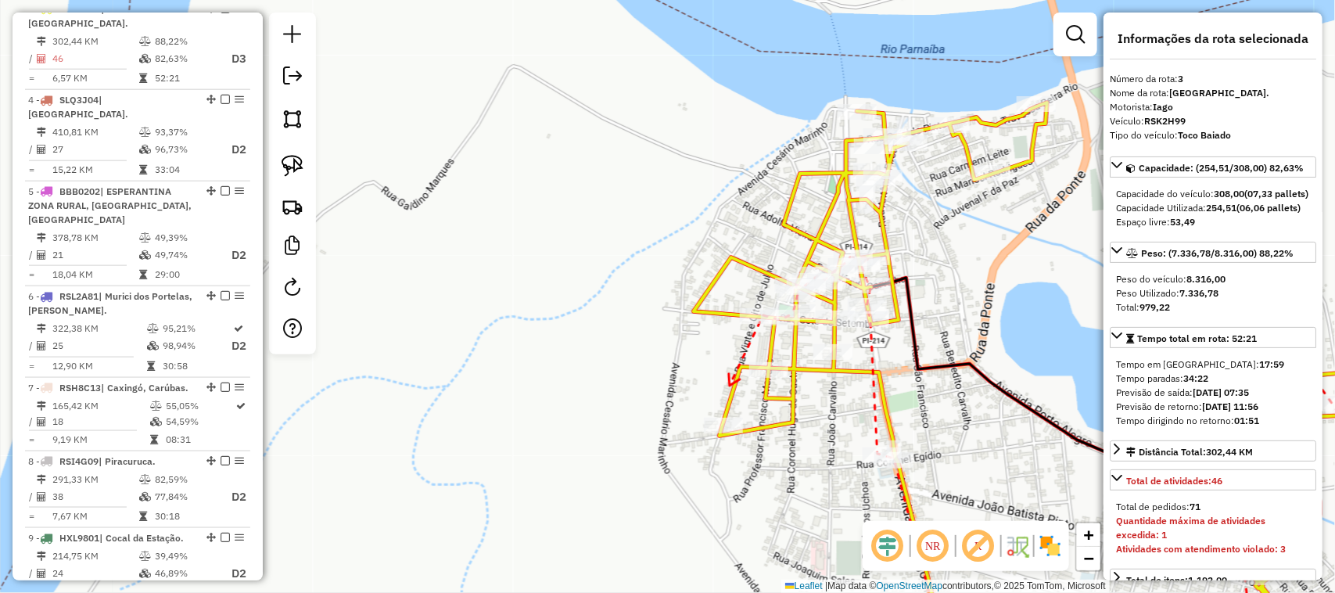
drag, startPoint x: 730, startPoint y: 385, endPoint x: 672, endPoint y: 303, distance: 100.0
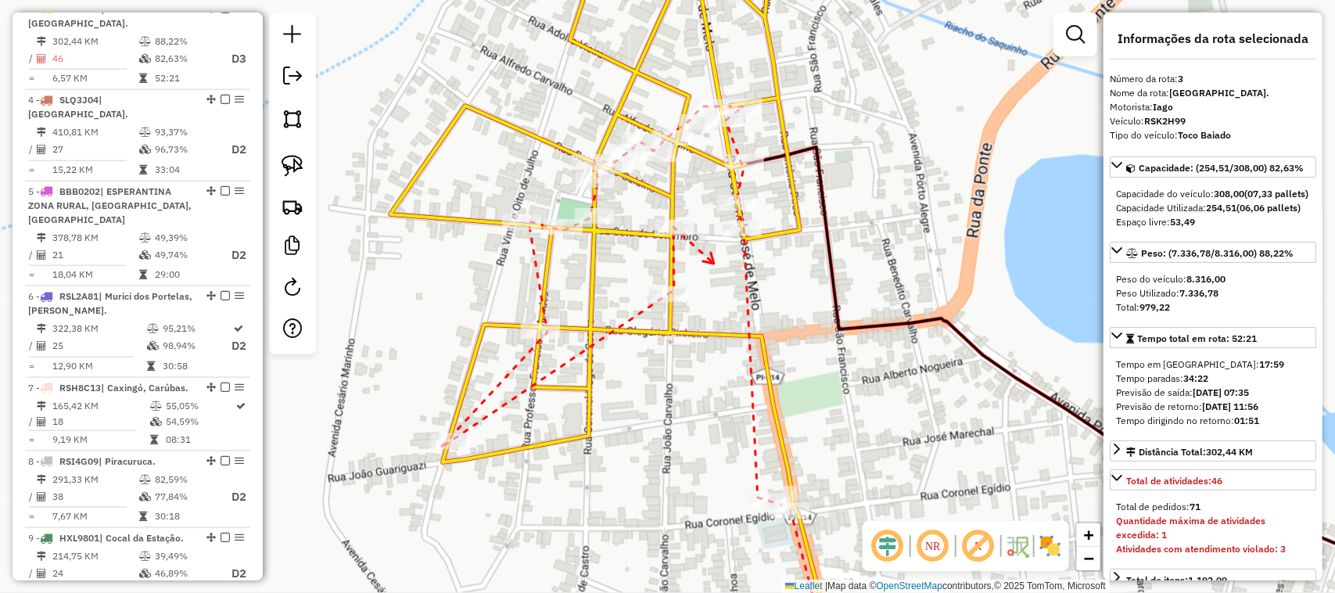
drag, startPoint x: 714, startPoint y: 263, endPoint x: 624, endPoint y: 420, distance: 180.4
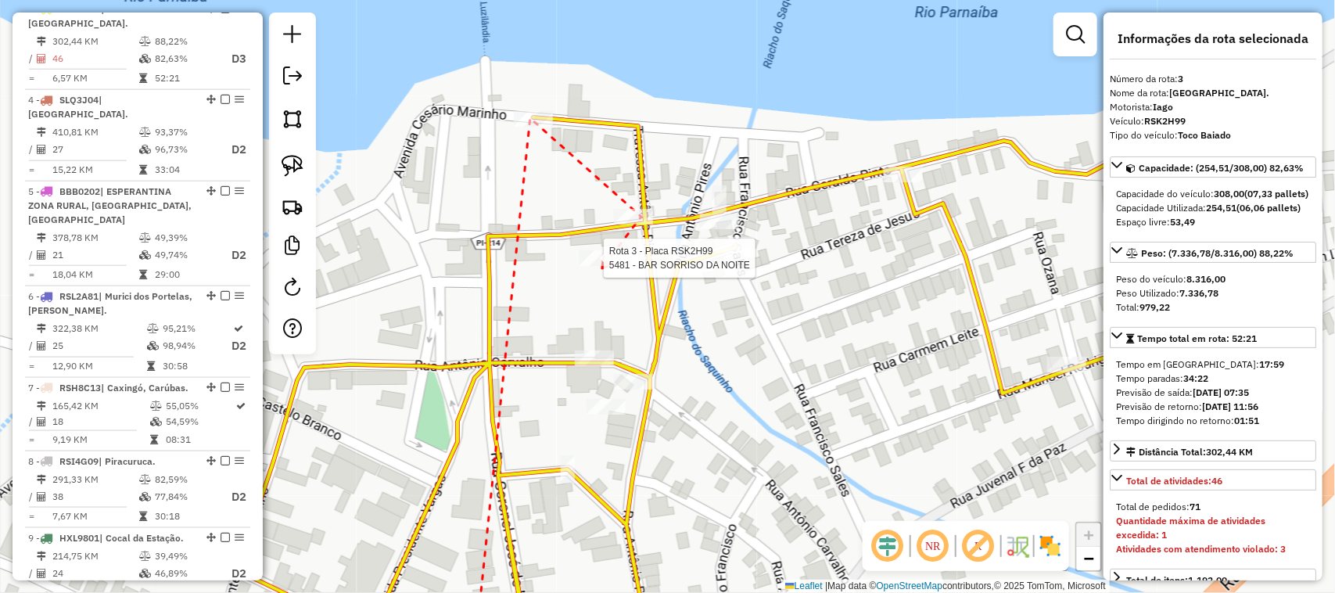
click at [602, 266] on div at bounding box center [598, 258] width 39 height 16
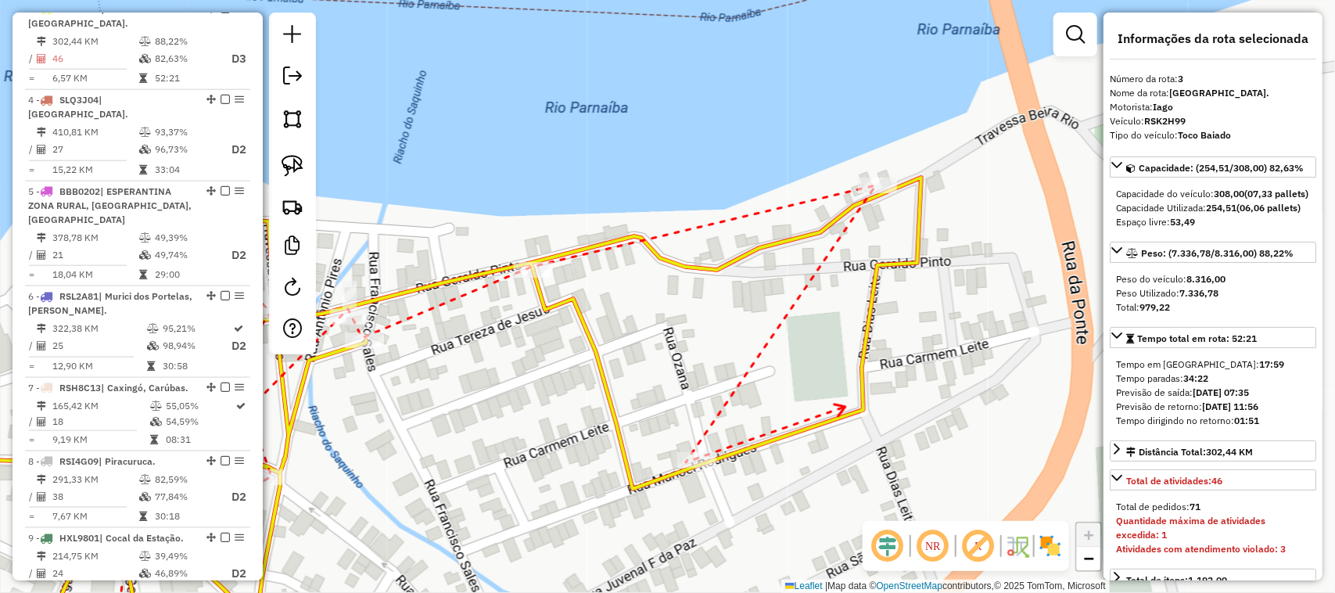
drag, startPoint x: 845, startPoint y: 407, endPoint x: 712, endPoint y: 279, distance: 184.2
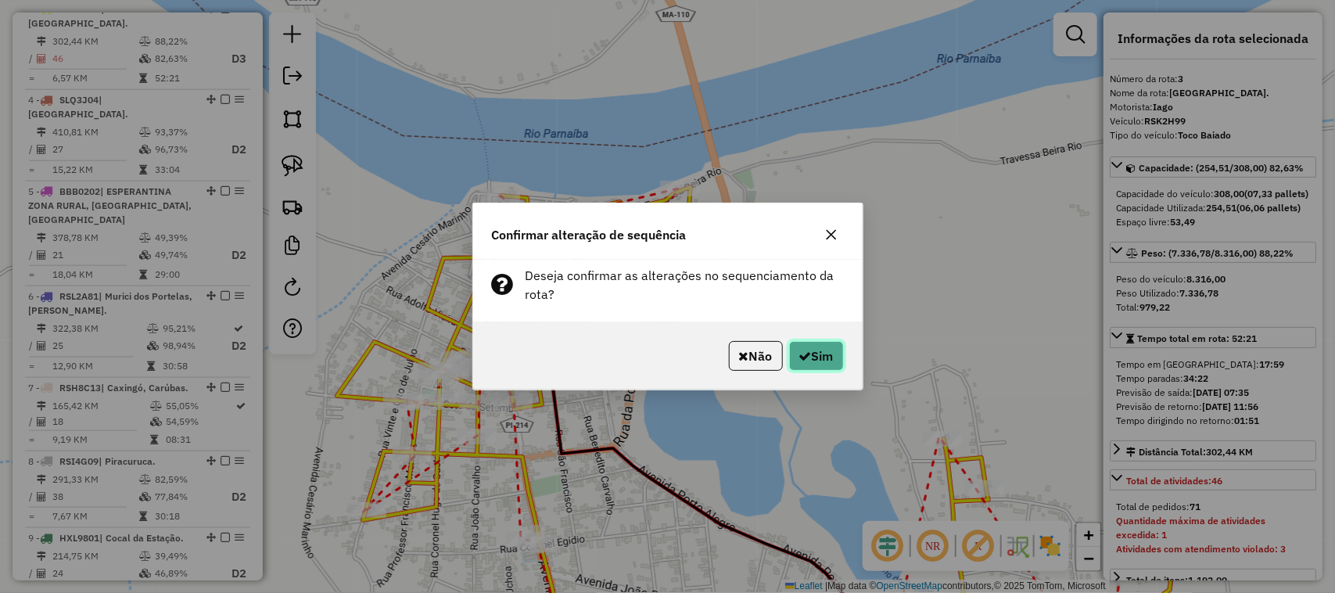
click at [807, 353] on button "Sim" at bounding box center [816, 356] width 55 height 30
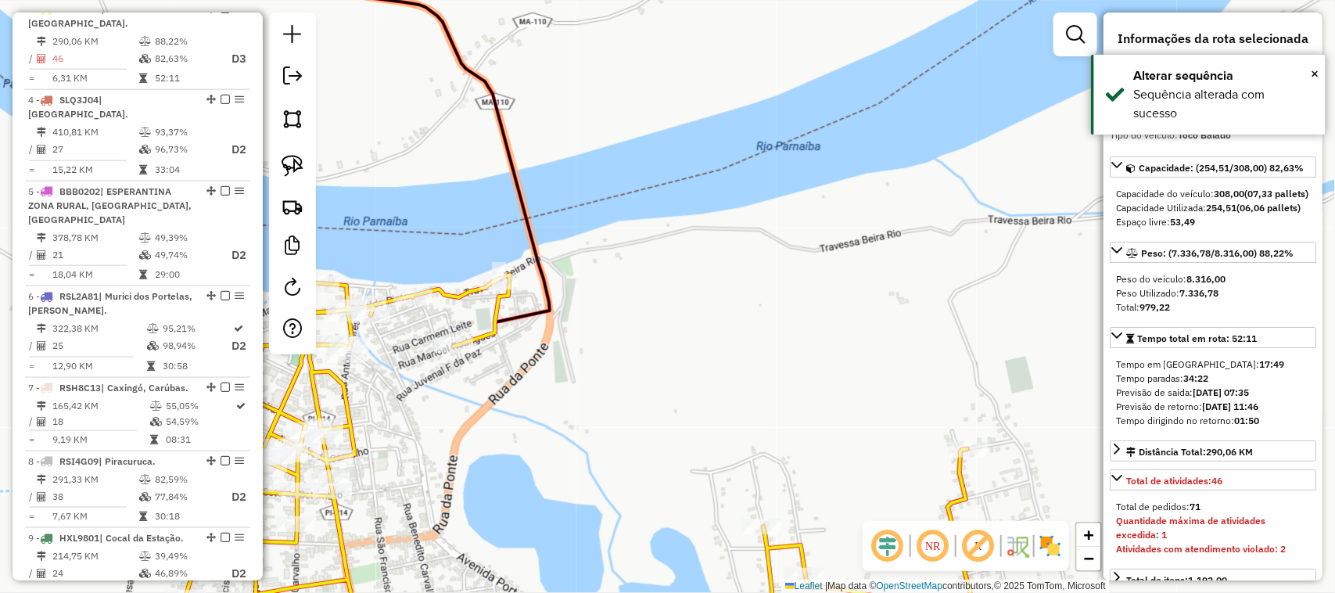
drag, startPoint x: 450, startPoint y: 411, endPoint x: 506, endPoint y: 422, distance: 57.4
click at [502, 422] on div "Janela de atendimento Grade de atendimento Capacidade Transportadoras Veículos …" at bounding box center [667, 296] width 1335 height 593
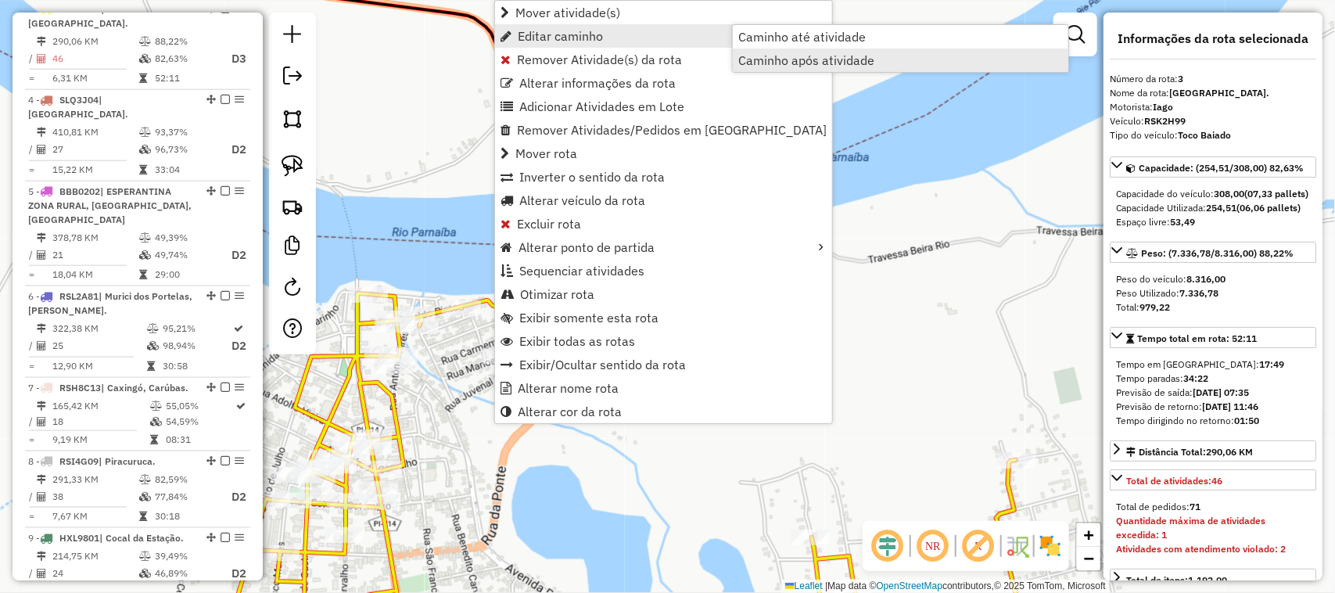
click at [810, 61] on span "Caminho após atividade" at bounding box center [806, 60] width 136 height 13
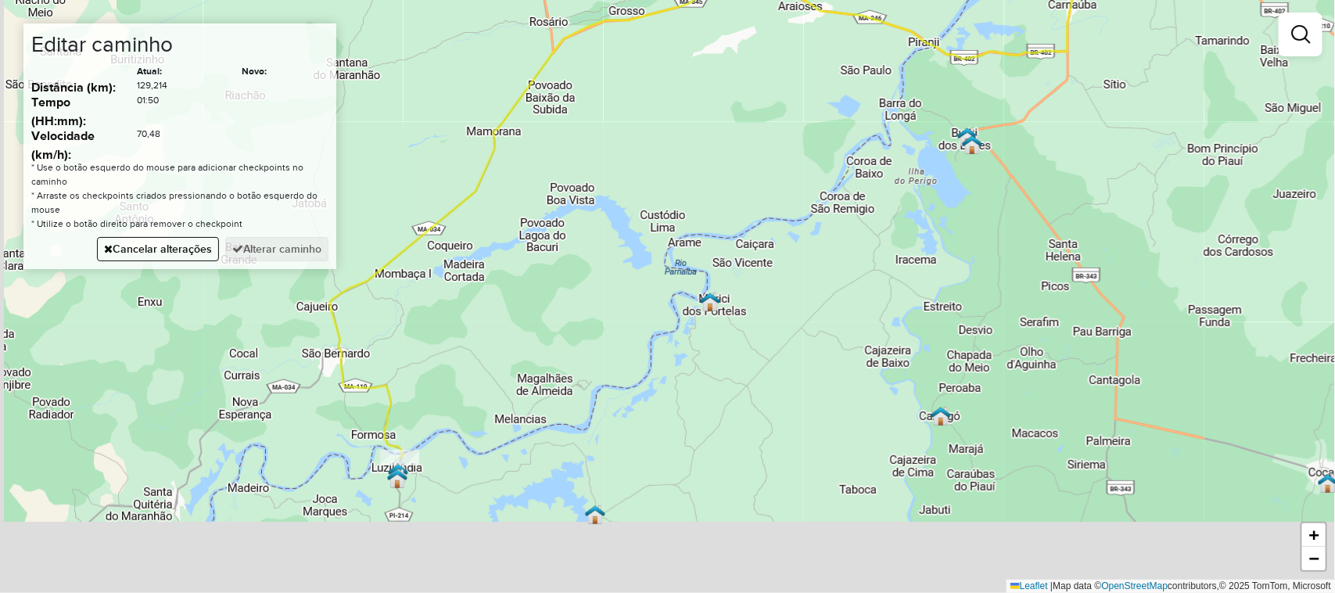
drag, startPoint x: 507, startPoint y: 465, endPoint x: 565, endPoint y: 195, distance: 276.1
click at [565, 217] on div "Janela de atendimento Grade de atendimento Capacidade Transportadoras Veículos …" at bounding box center [667, 296] width 1335 height 593
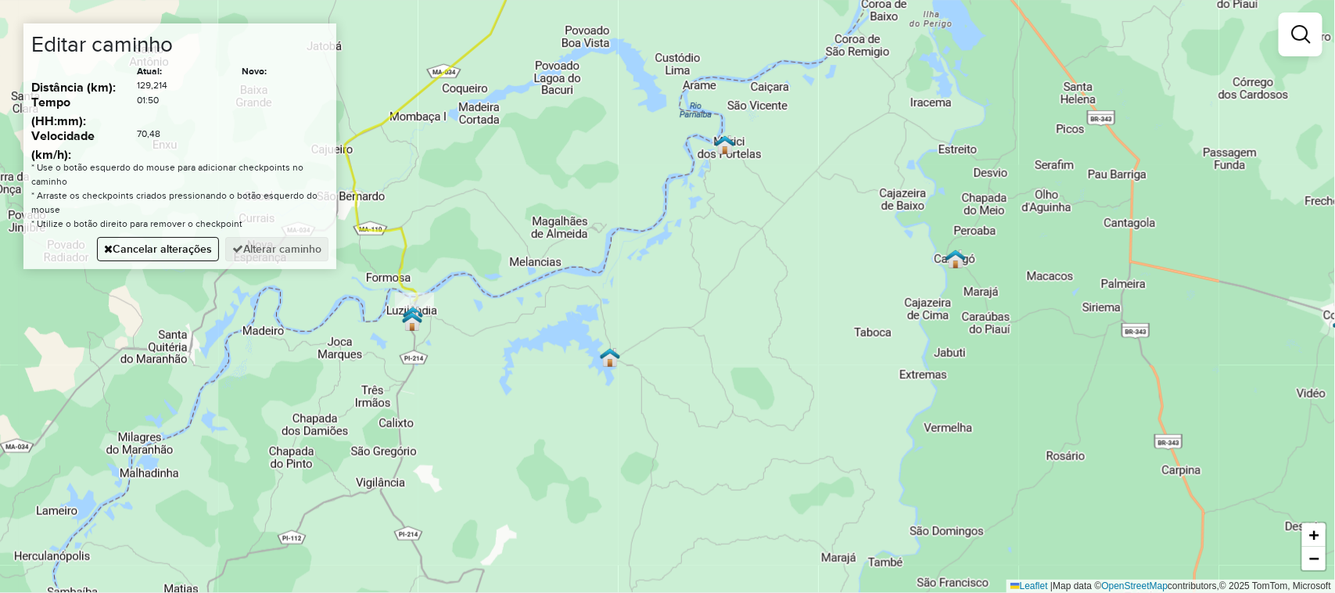
click at [640, 344] on div "Janela de atendimento Grade de atendimento Capacidade Transportadoras Veículos …" at bounding box center [667, 296] width 1335 height 593
click at [263, 246] on button "Alterar caminho" at bounding box center [276, 249] width 103 height 24
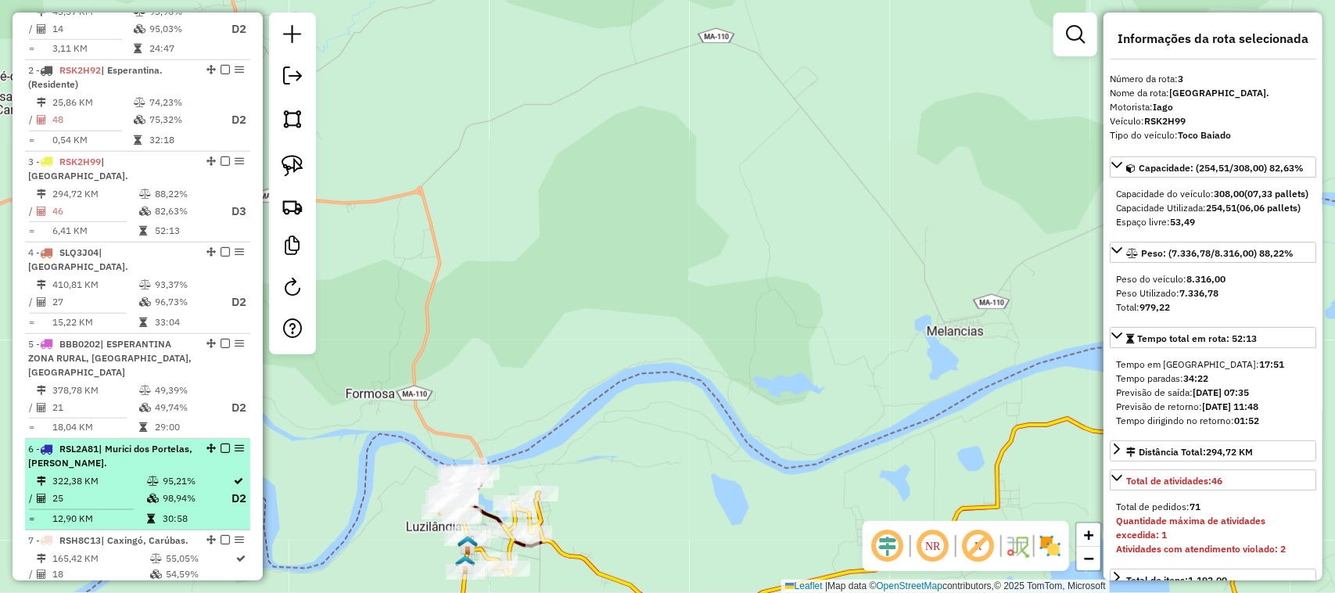
scroll to position [586, 0]
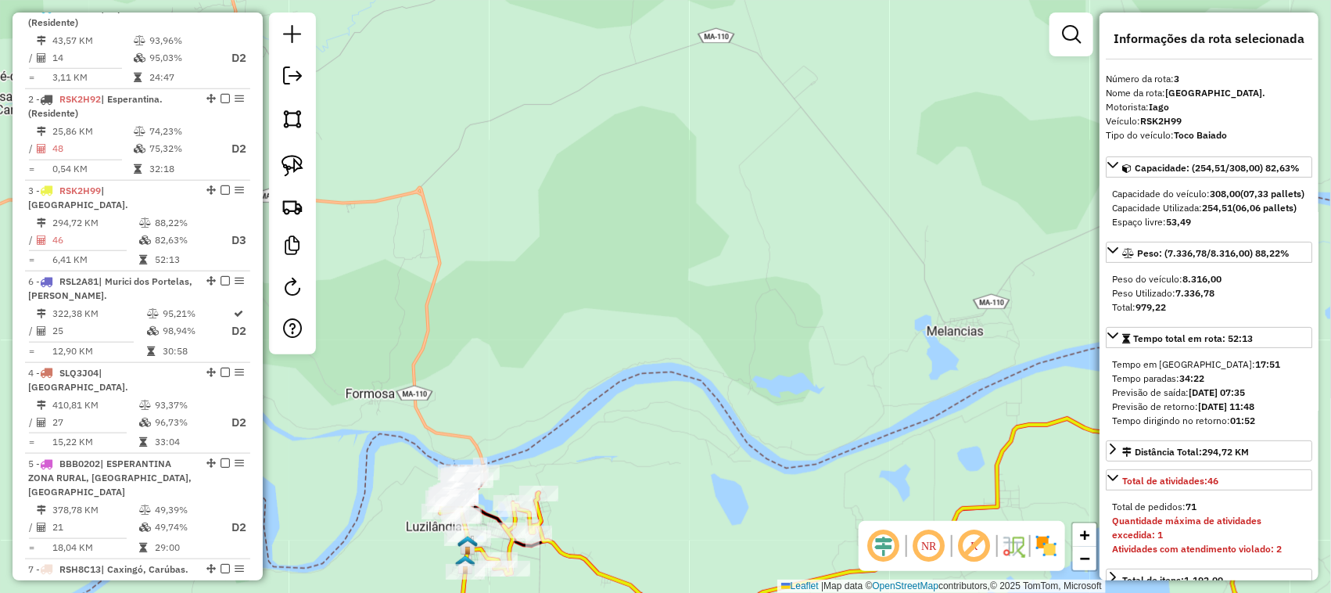
drag, startPoint x: 208, startPoint y: 465, endPoint x: 156, endPoint y: 297, distance: 175.8
click at [80, 301] on span "| Murici dos Portelas, [PERSON_NAME]." at bounding box center [110, 288] width 164 height 26
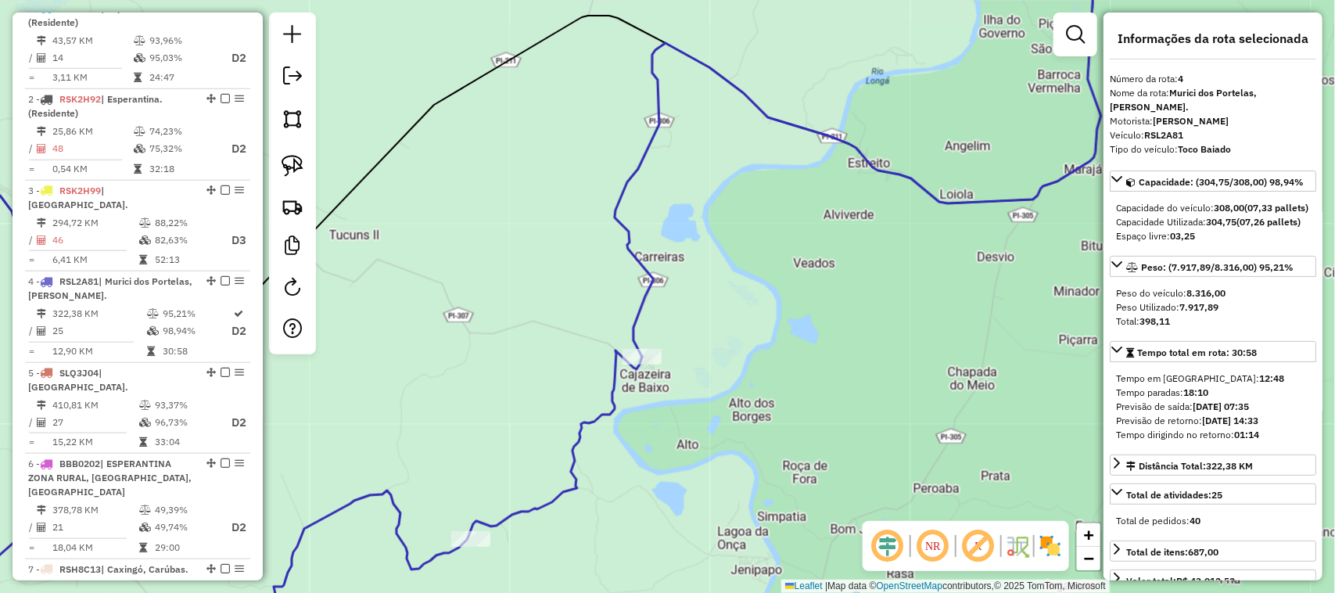
drag, startPoint x: 554, startPoint y: 295, endPoint x: 671, endPoint y: 243, distance: 128.1
click at [661, 253] on div "Janela de atendimento Grade de atendimento Capacidade Transportadoras Veículos …" at bounding box center [667, 296] width 1335 height 593
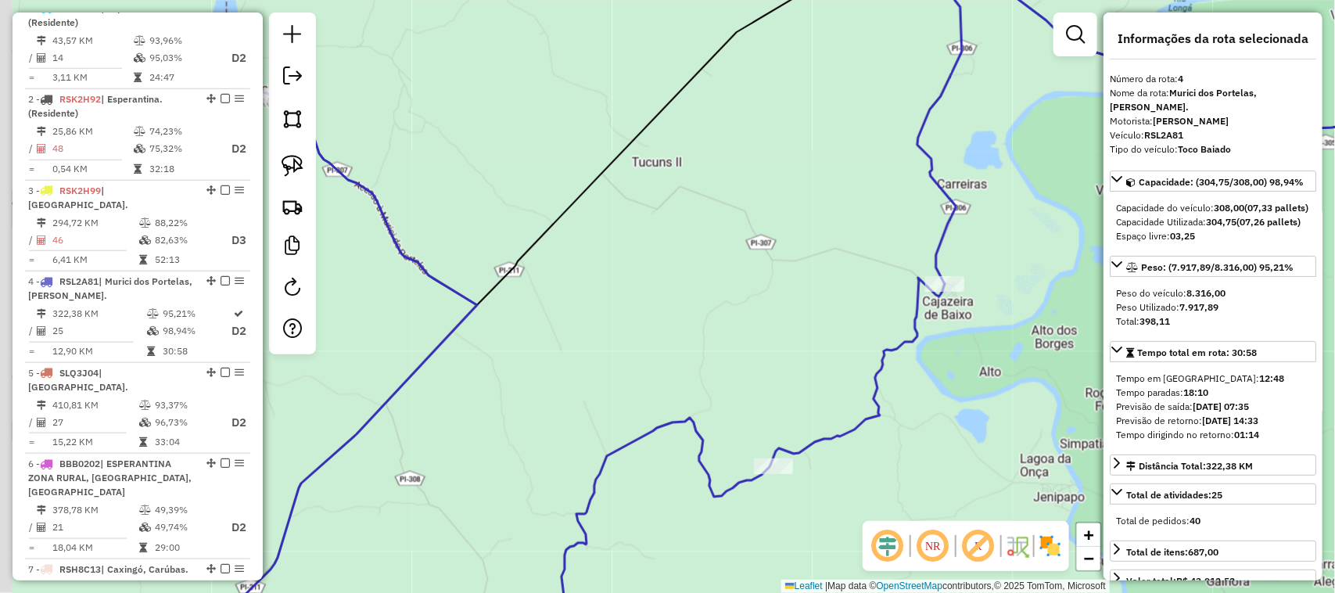
drag, startPoint x: 756, startPoint y: 185, endPoint x: 802, endPoint y: 156, distance: 54.0
click at [786, 170] on div "Janela de atendimento Grade de atendimento Capacidade Transportadoras Veículos …" at bounding box center [667, 296] width 1335 height 593
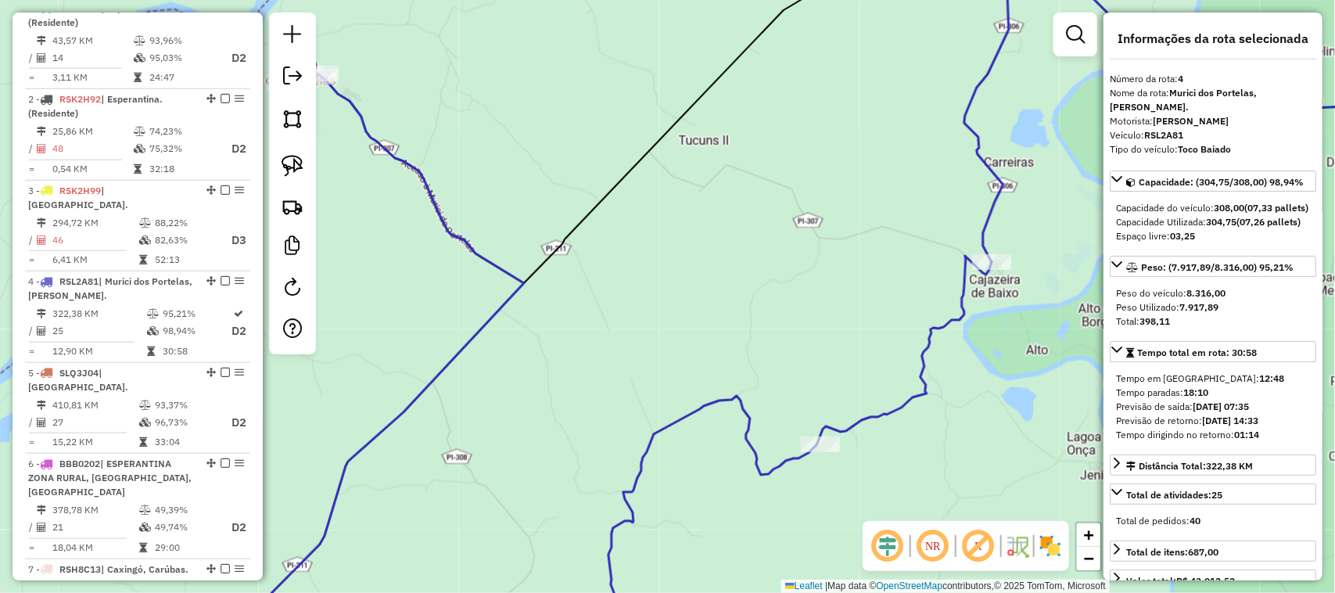
drag, startPoint x: 670, startPoint y: 159, endPoint x: 837, endPoint y: 260, distance: 195.8
click at [816, 252] on div "Janela de atendimento Grade de atendimento Capacidade Transportadoras Veículos …" at bounding box center [667, 296] width 1335 height 593
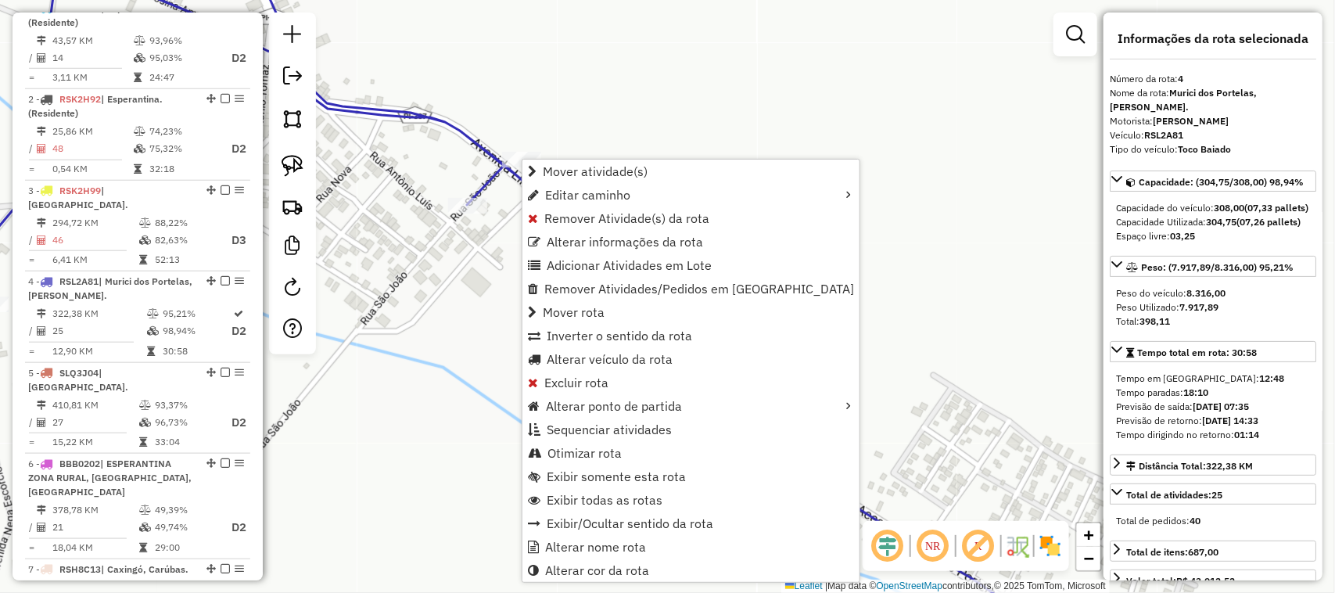
scroll to position [845, 0]
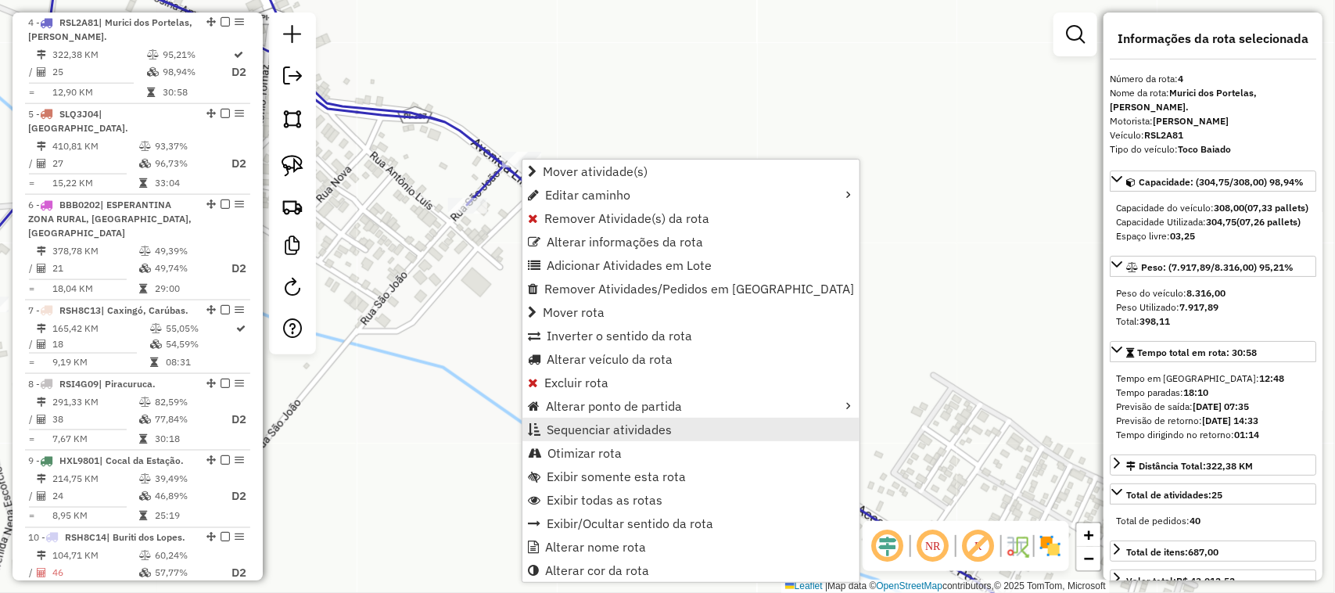
click at [602, 425] on span "Sequenciar atividades" at bounding box center [609, 429] width 125 height 13
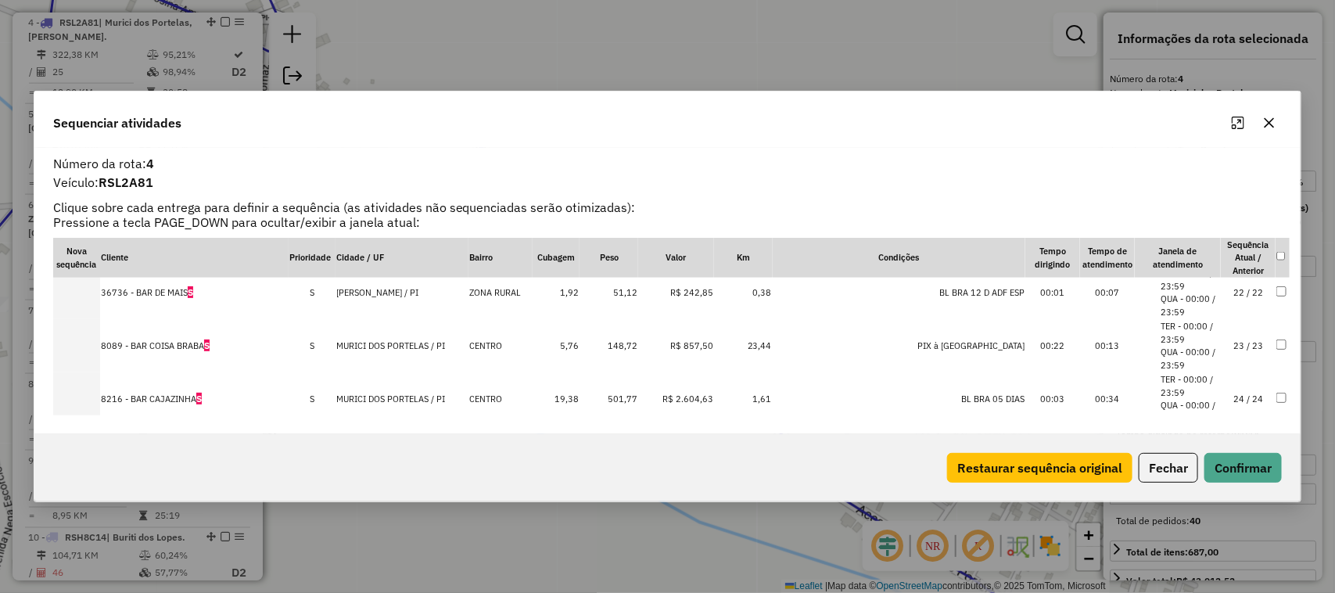
scroll to position [1173, 0]
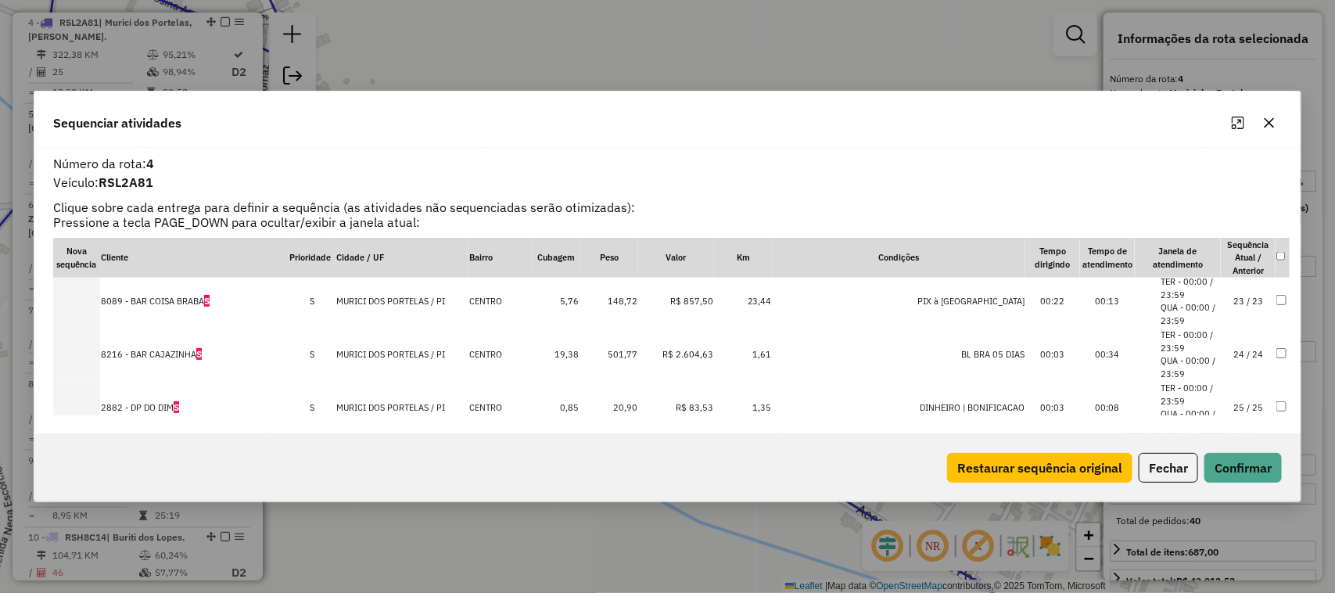
click at [1237, 410] on td "25 / 25" at bounding box center [1248, 407] width 55 height 53
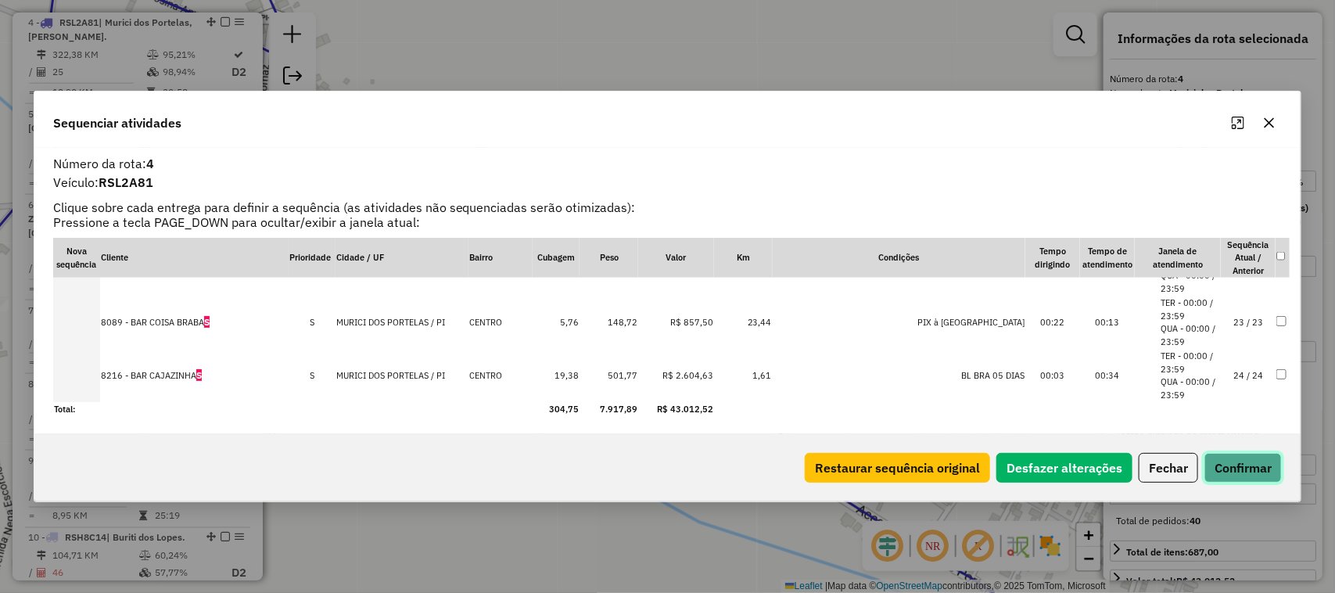
click at [1243, 471] on button "Confirmar" at bounding box center [1242, 468] width 77 height 30
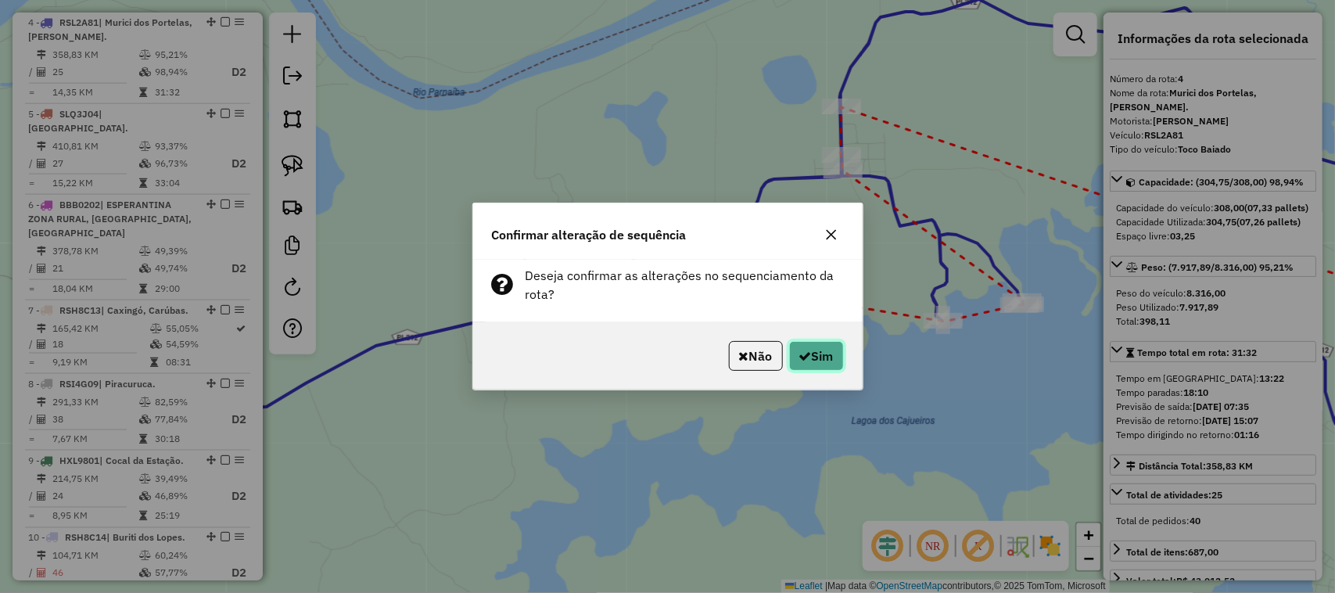
click at [829, 357] on button "Sim" at bounding box center [816, 356] width 55 height 30
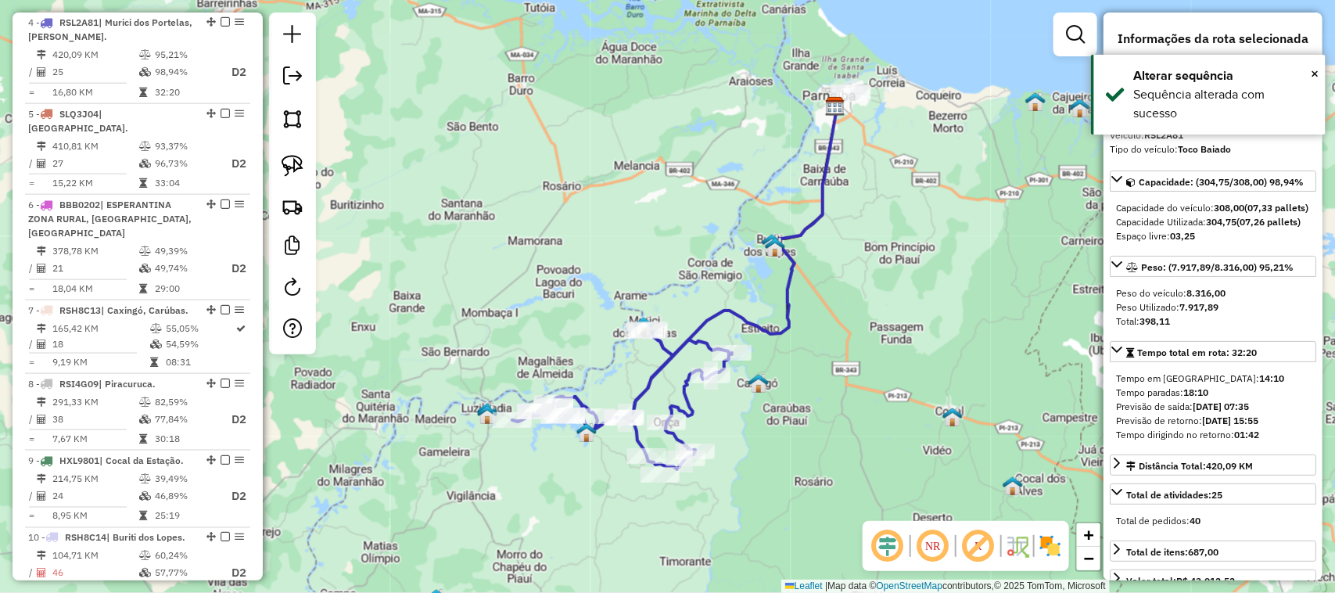
drag, startPoint x: 615, startPoint y: 395, endPoint x: 674, endPoint y: 217, distance: 187.7
click at [674, 235] on div "Janela de atendimento Grade de atendimento Capacidade Transportadoras Veículos …" at bounding box center [667, 296] width 1335 height 593
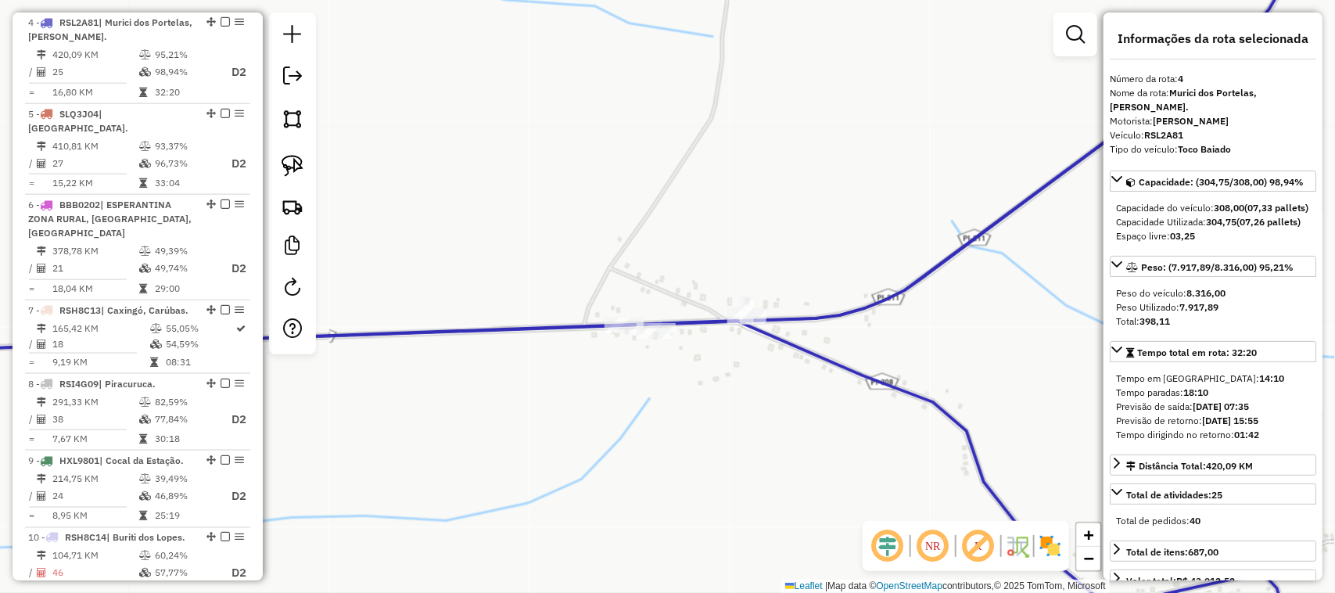
drag, startPoint x: 543, startPoint y: 285, endPoint x: 758, endPoint y: 279, distance: 215.1
click at [731, 282] on div "Janela de atendimento Grade de atendimento Capacidade Transportadoras Veículos …" at bounding box center [667, 296] width 1335 height 593
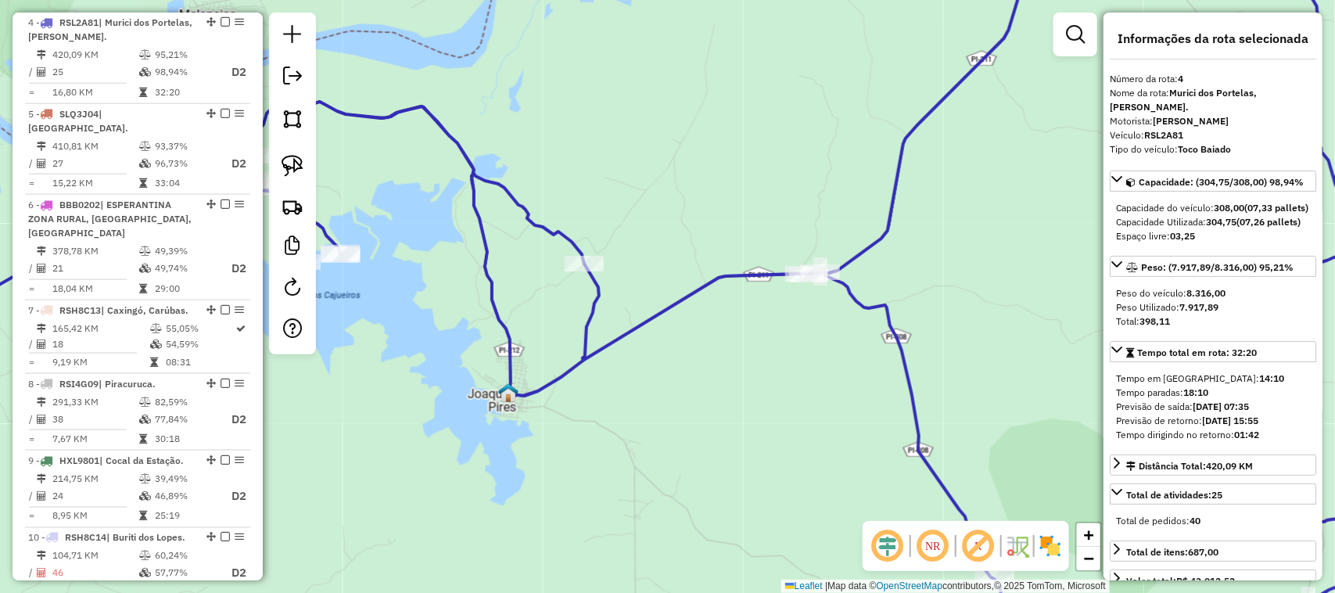
click at [766, 430] on div "Janela de atendimento Grade de atendimento Capacidade Transportadoras Veículos …" at bounding box center [667, 296] width 1335 height 593
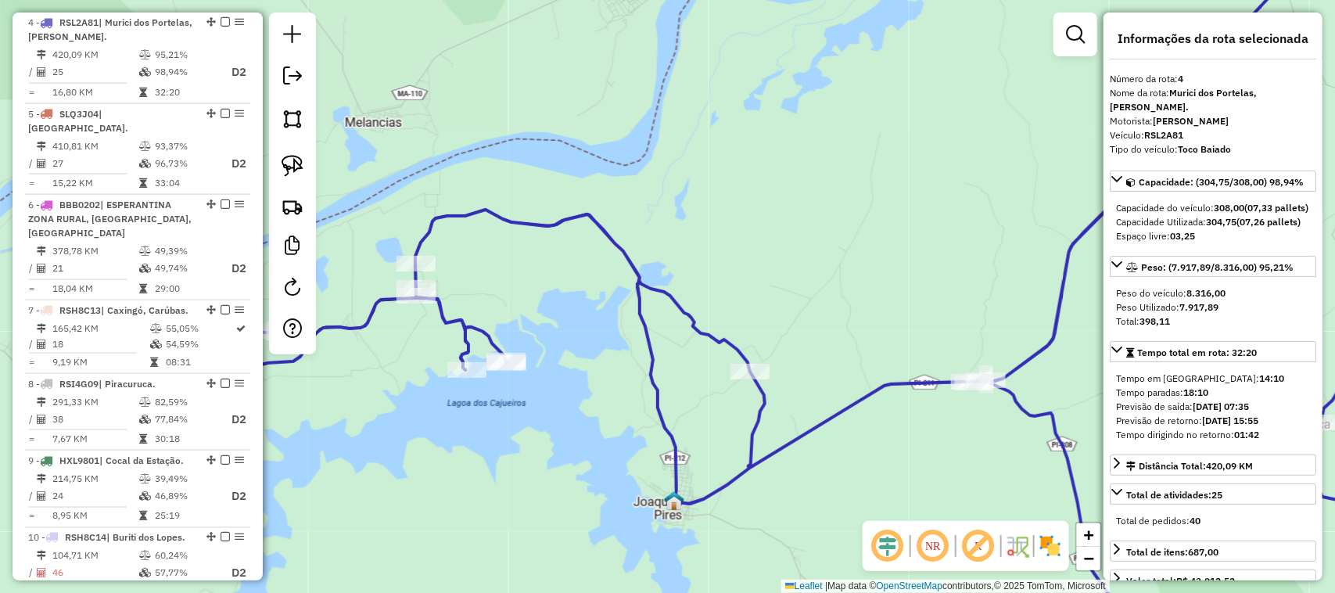
drag, startPoint x: 615, startPoint y: 399, endPoint x: 778, endPoint y: 383, distance: 164.2
click at [776, 393] on div "Janela de atendimento Grade de atendimento Capacidade Transportadoras Veículos …" at bounding box center [667, 296] width 1335 height 593
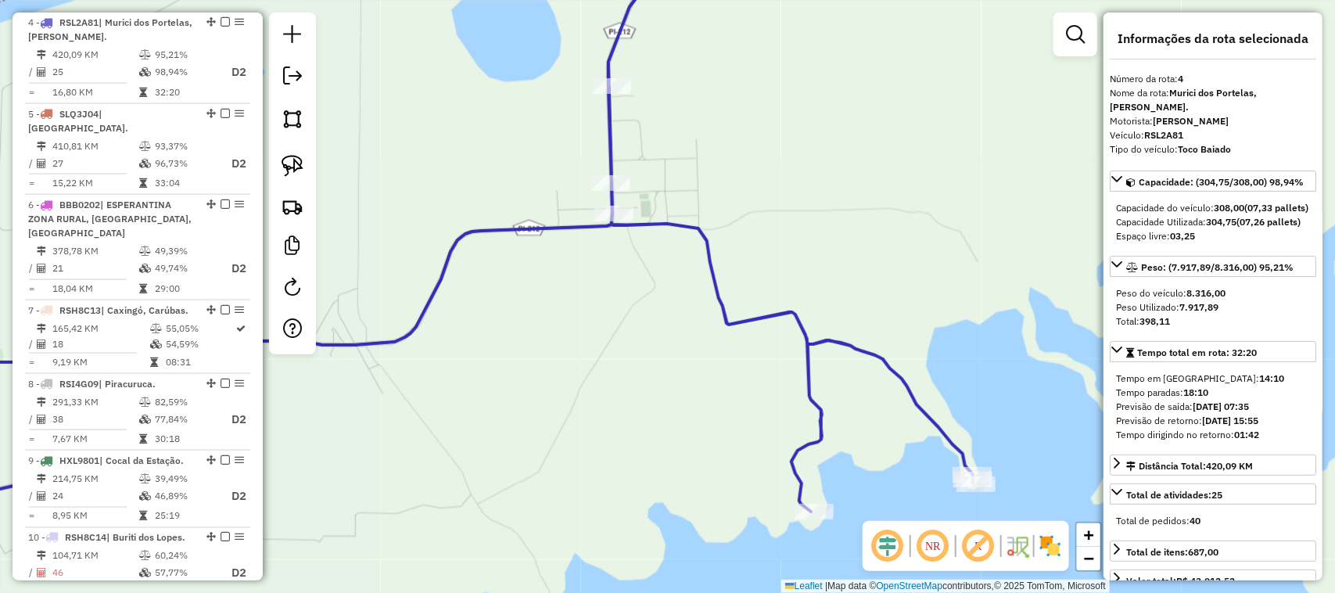
drag, startPoint x: 708, startPoint y: 401, endPoint x: 620, endPoint y: 249, distance: 176.2
click at [658, 303] on div "Janela de atendimento Grade de atendimento Capacidade Transportadoras Veículos …" at bounding box center [667, 296] width 1335 height 593
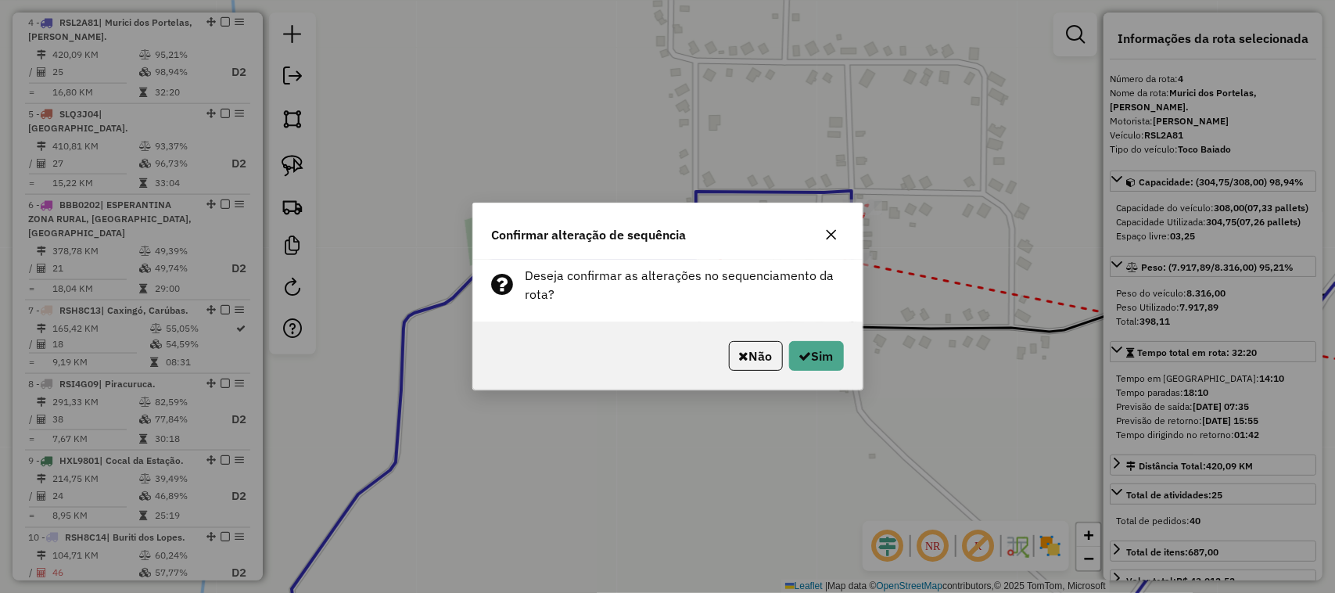
click at [826, 373] on div "Não Sim" at bounding box center [667, 355] width 389 height 67
click at [830, 356] on button "Sim" at bounding box center [816, 356] width 55 height 30
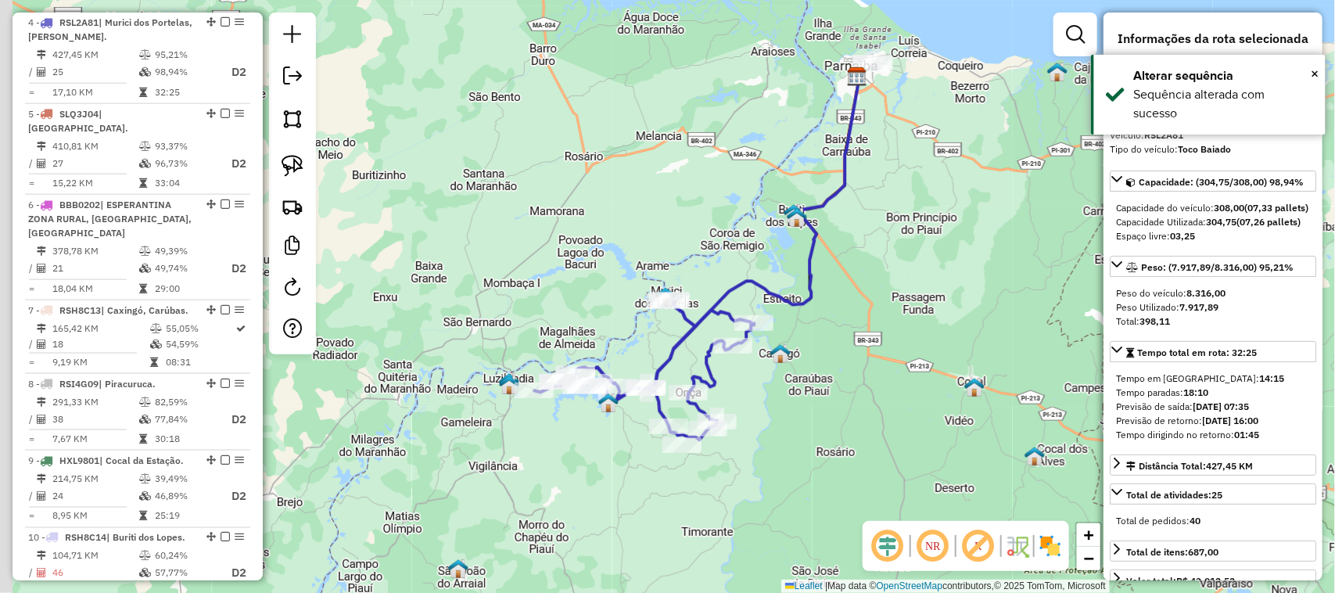
drag, startPoint x: 783, startPoint y: 371, endPoint x: 829, endPoint y: 266, distance: 114.9
click at [818, 299] on div "Janela de atendimento Grade de atendimento Capacidade Transportadoras Veículos …" at bounding box center [667, 296] width 1335 height 593
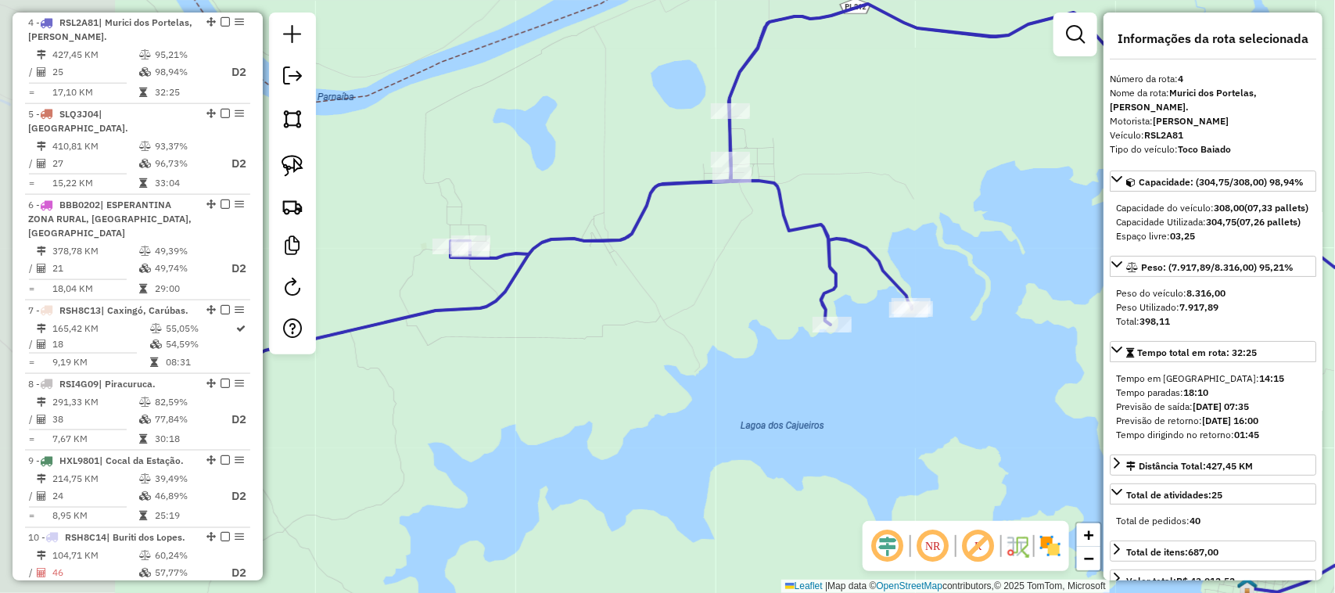
drag, startPoint x: 692, startPoint y: 334, endPoint x: 762, endPoint y: 327, distance: 70.7
click at [778, 331] on div "Janela de atendimento Grade de atendimento Capacidade Transportadoras Veículos …" at bounding box center [667, 296] width 1335 height 593
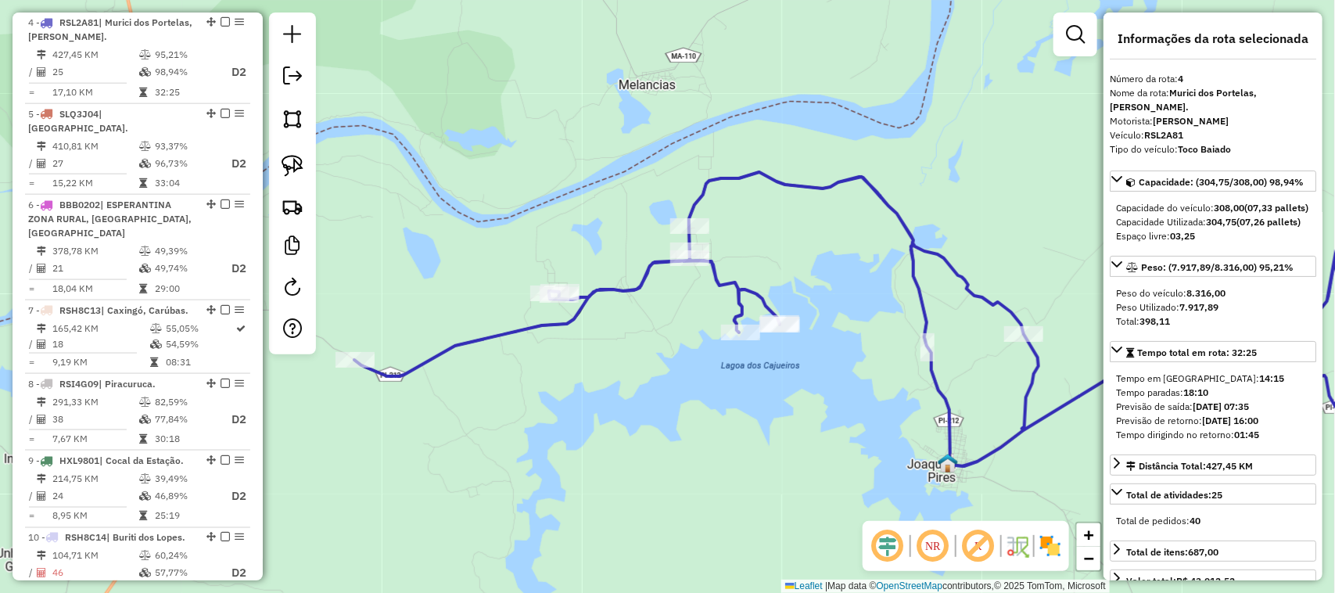
drag, startPoint x: 503, startPoint y: 366, endPoint x: 721, endPoint y: 345, distance: 219.2
click at [714, 346] on div "Janela de atendimento Grade de atendimento Capacidade Transportadoras Veículos …" at bounding box center [667, 296] width 1335 height 593
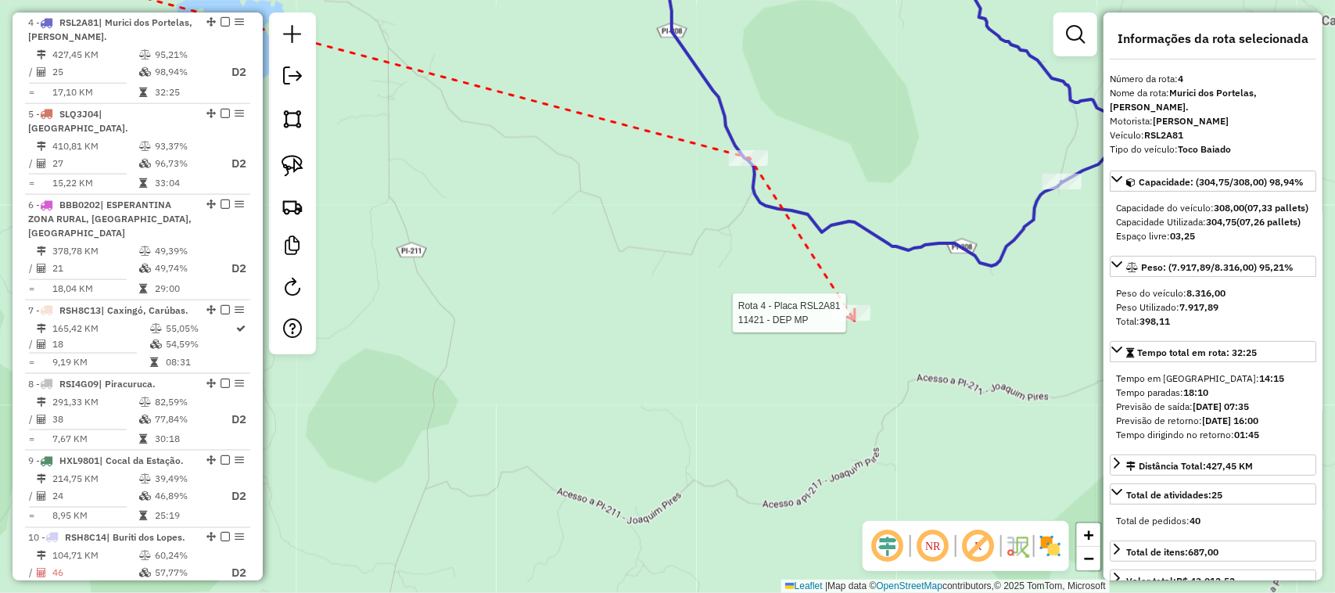
click at [855, 319] on div at bounding box center [850, 313] width 39 height 16
drag, startPoint x: 855, startPoint y: 321, endPoint x: 694, endPoint y: 430, distance: 194.7
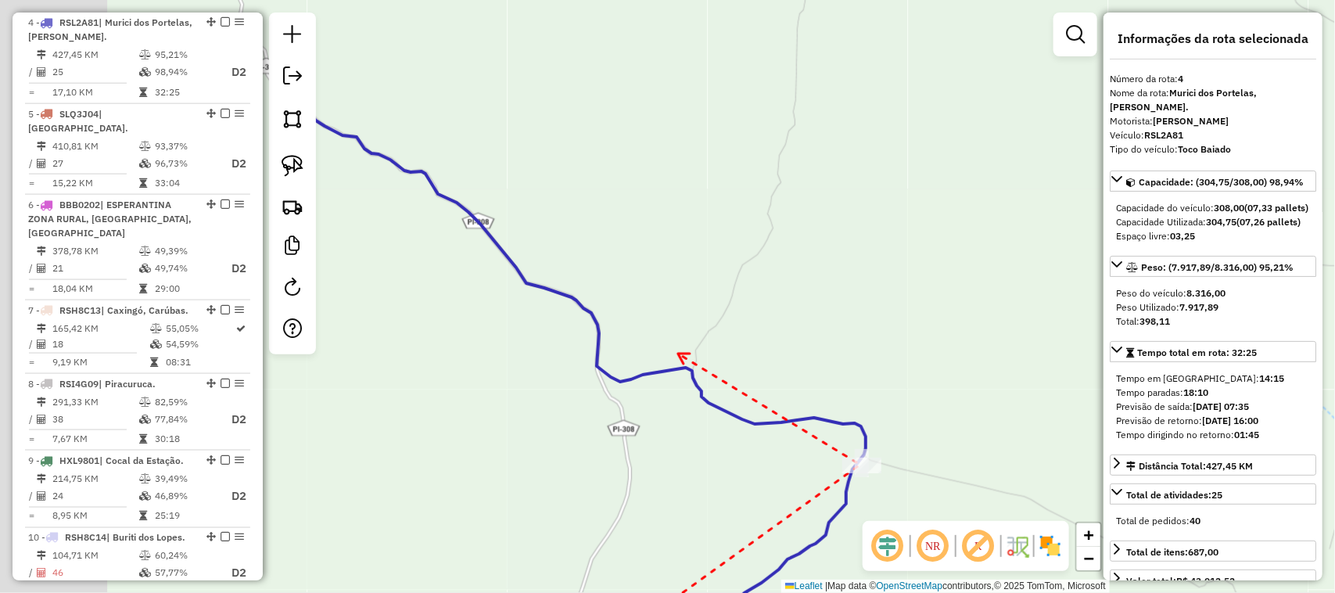
drag, startPoint x: 540, startPoint y: 190, endPoint x: 708, endPoint y: 376, distance: 250.8
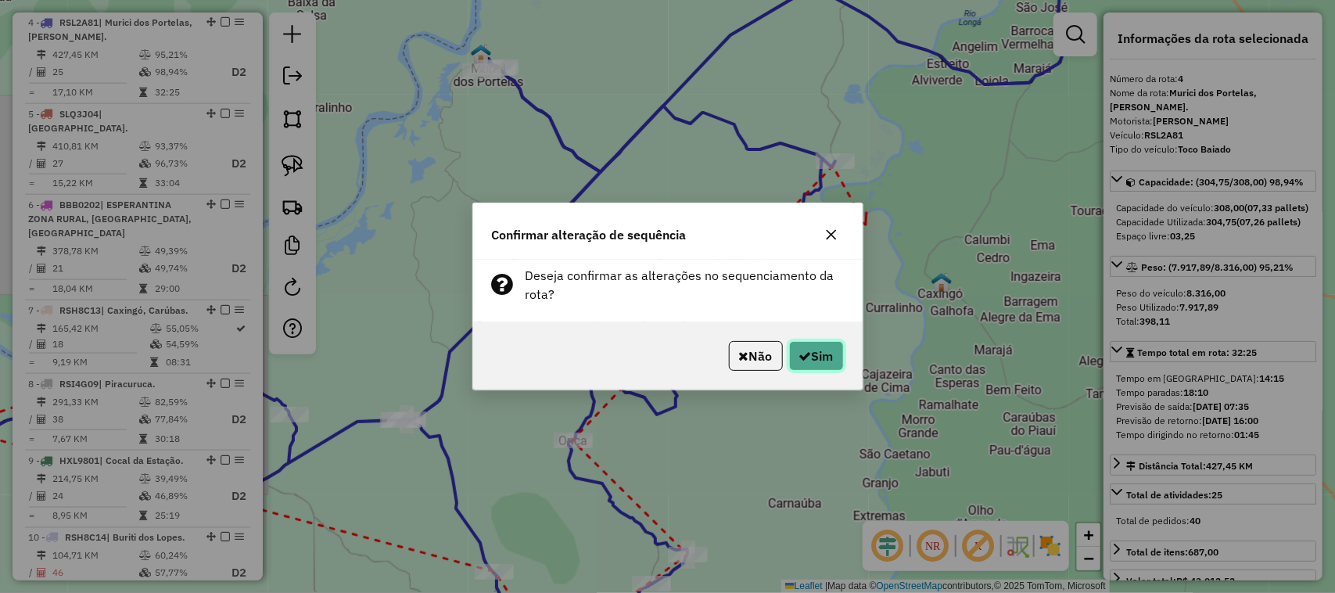
click at [830, 357] on button "Sim" at bounding box center [816, 356] width 55 height 30
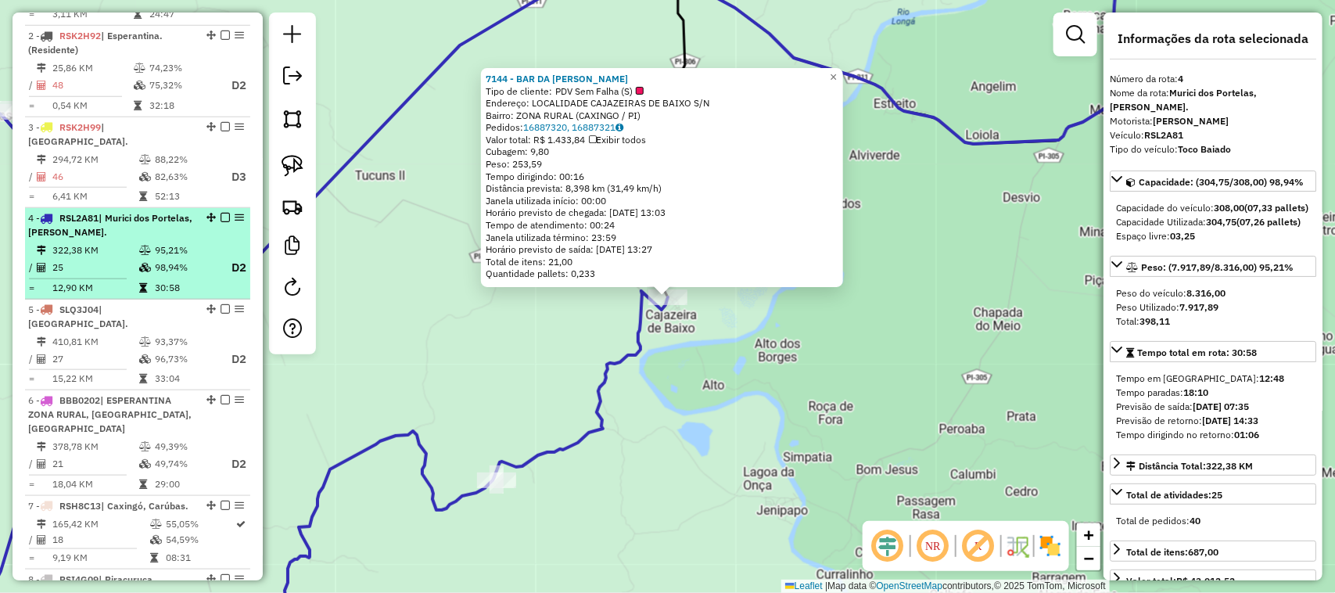
scroll to position [747, 0]
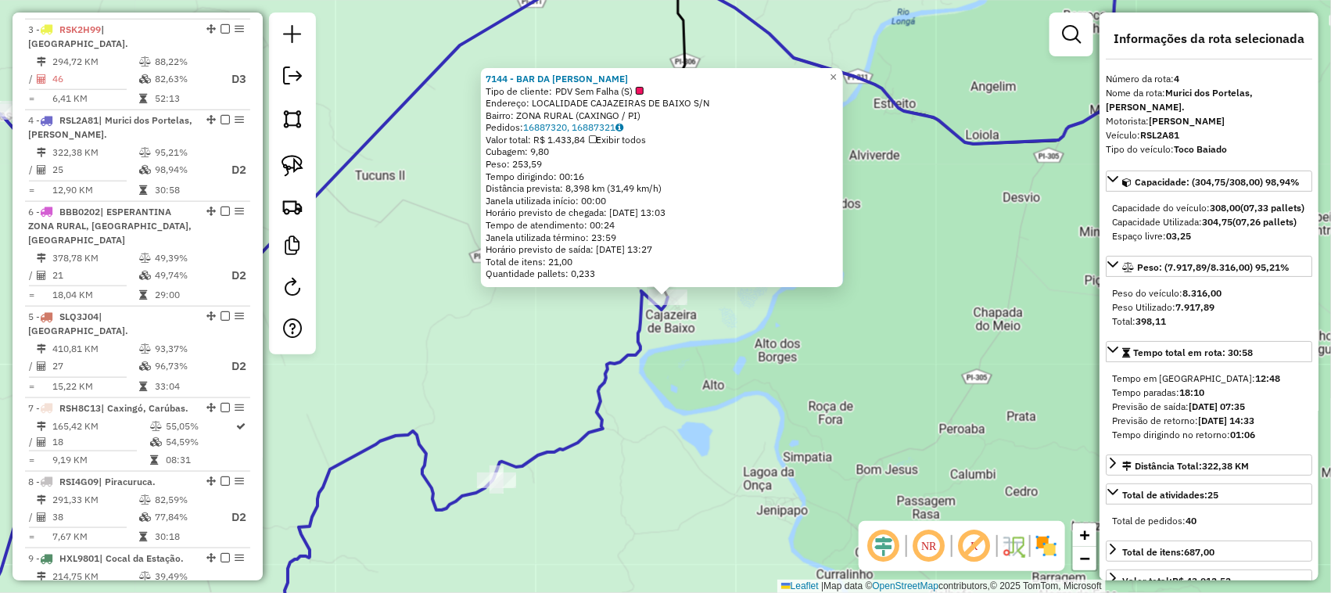
drag, startPoint x: 204, startPoint y: 286, endPoint x: 170, endPoint y: 209, distance: 84.4
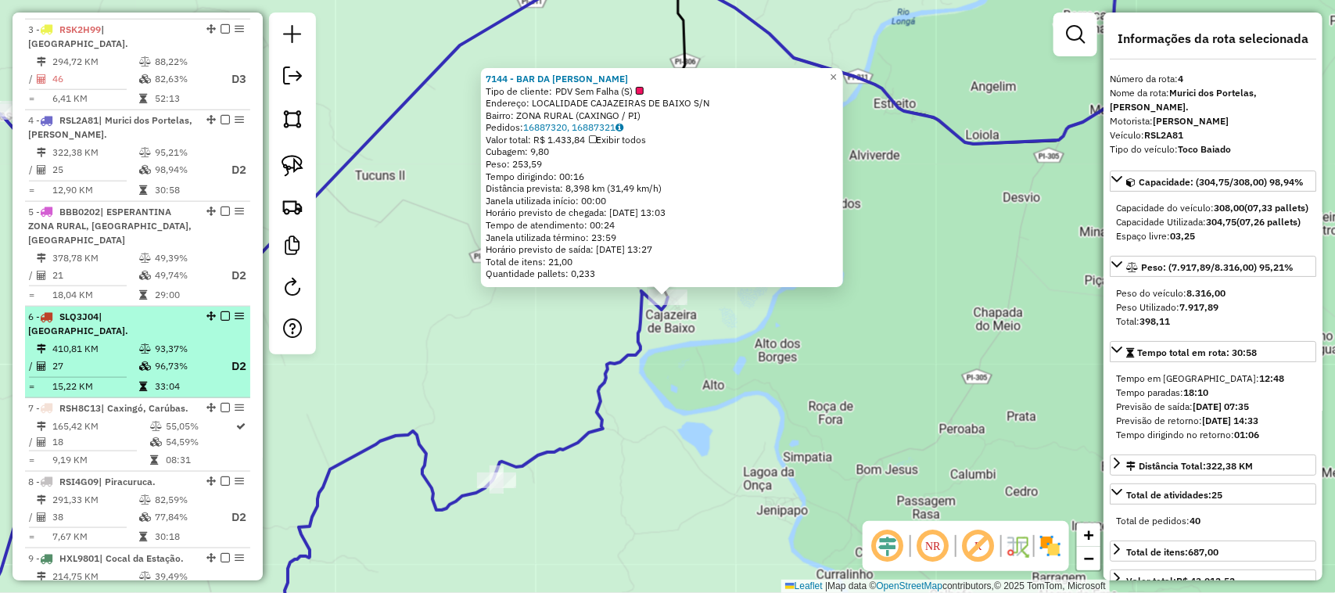
click at [124, 357] on td "27" at bounding box center [95, 367] width 87 height 20
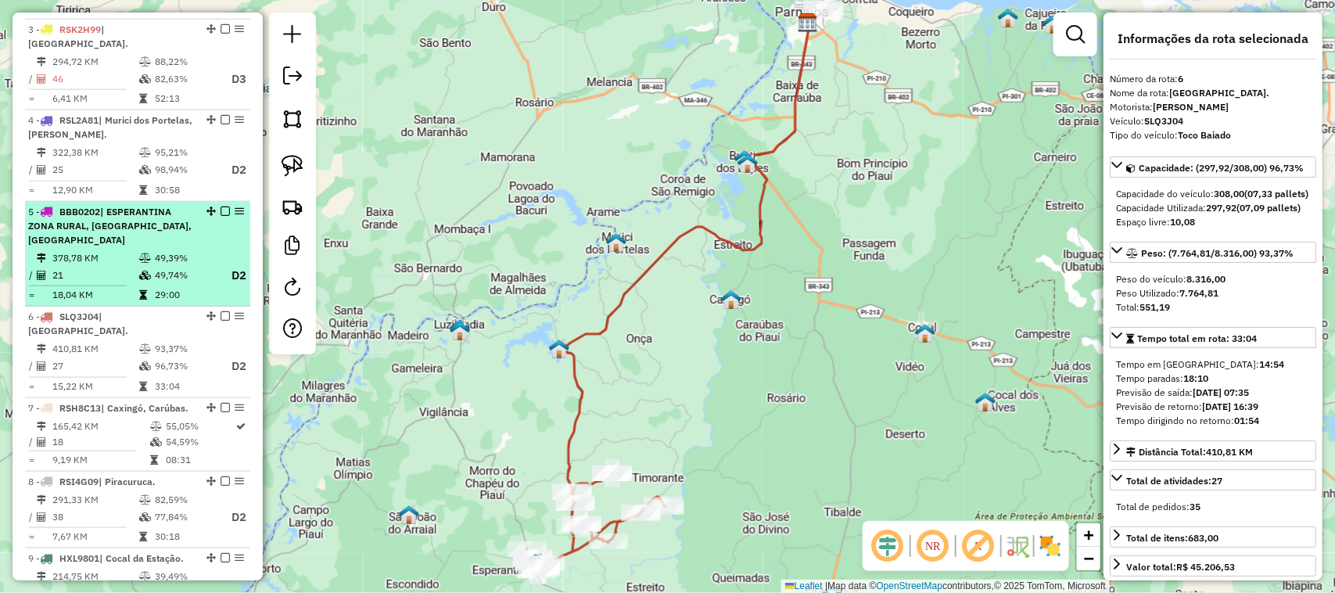
click at [134, 228] on span "| ESPERANTINA ZONA RURAL, LUZILÂNDIA, MORRO DO CHAPEU" at bounding box center [109, 226] width 163 height 40
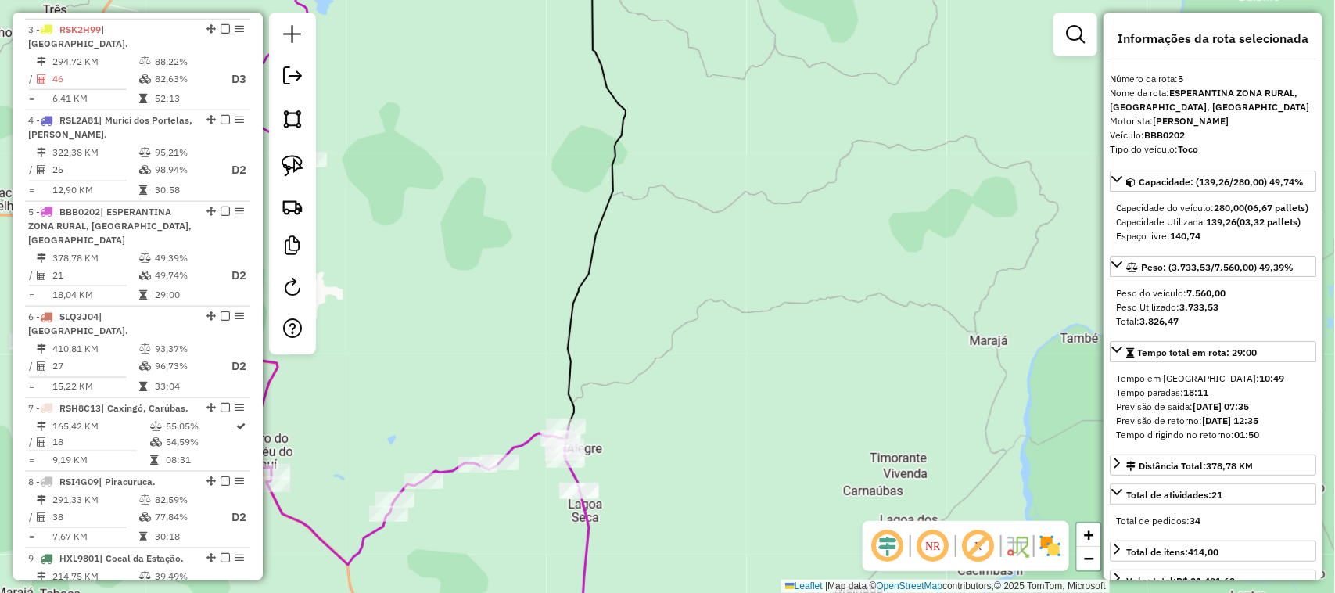
drag, startPoint x: 636, startPoint y: 499, endPoint x: 670, endPoint y: 371, distance: 132.0
click at [669, 392] on div "Janela de atendimento Grade de atendimento Capacidade Transportadoras Veículos …" at bounding box center [667, 296] width 1335 height 593
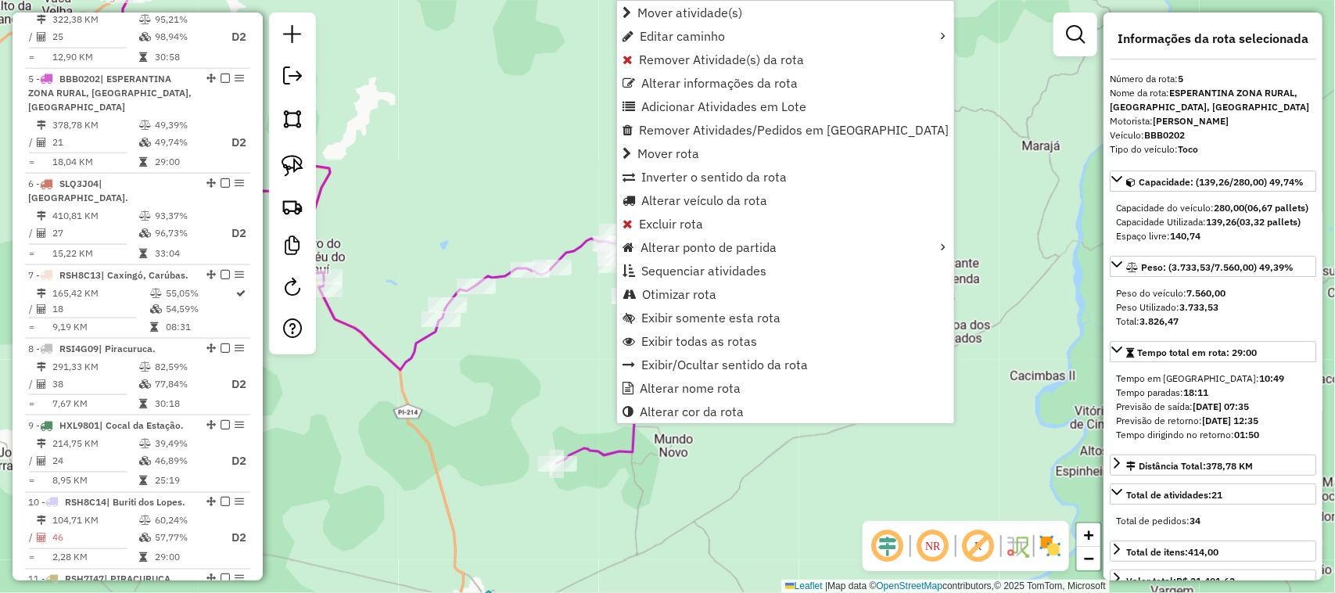
scroll to position [936, 0]
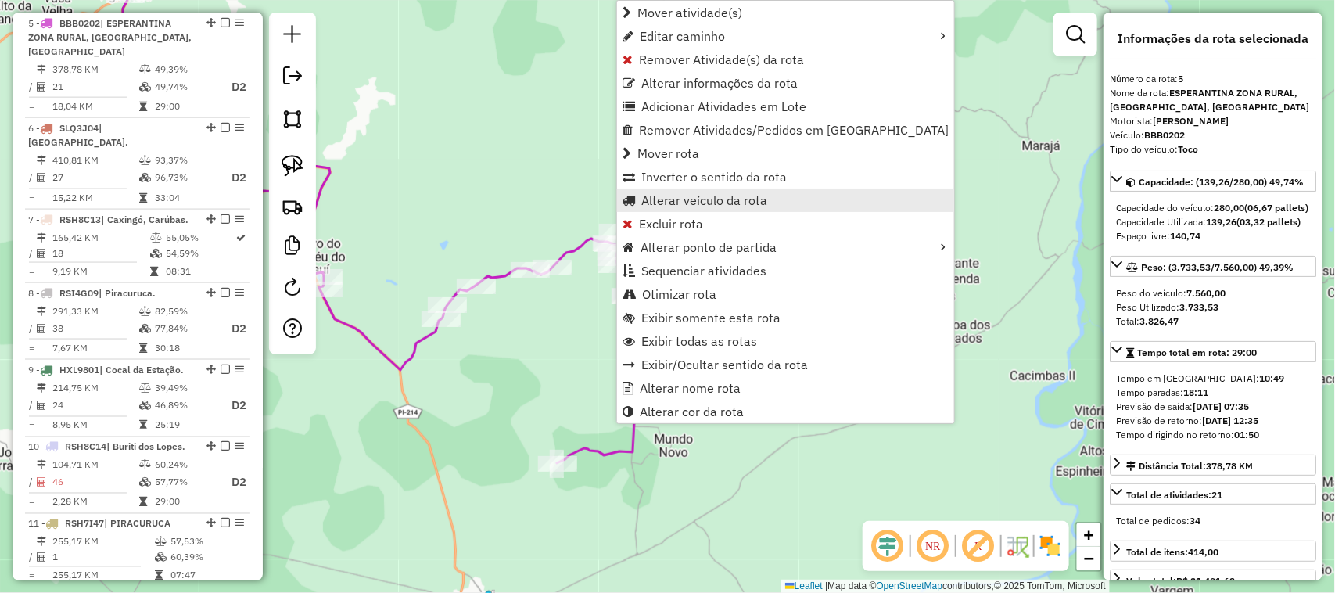
click at [680, 194] on span "Alterar veículo da rota" at bounding box center [704, 200] width 126 height 13
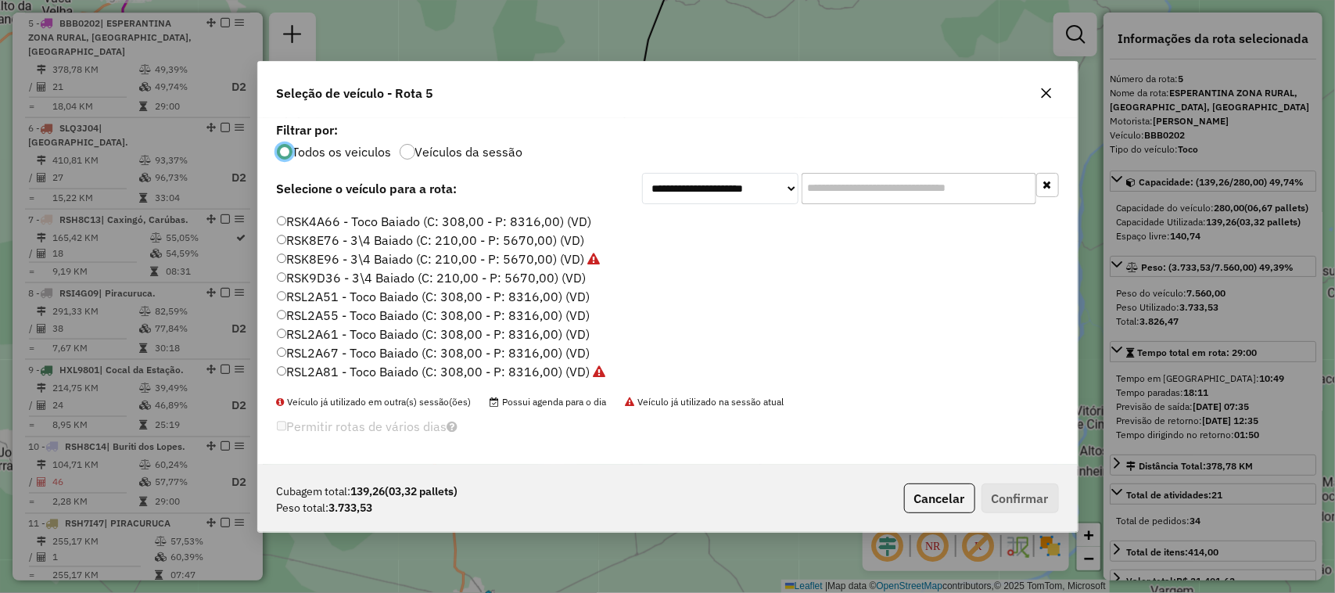
scroll to position [782, 0]
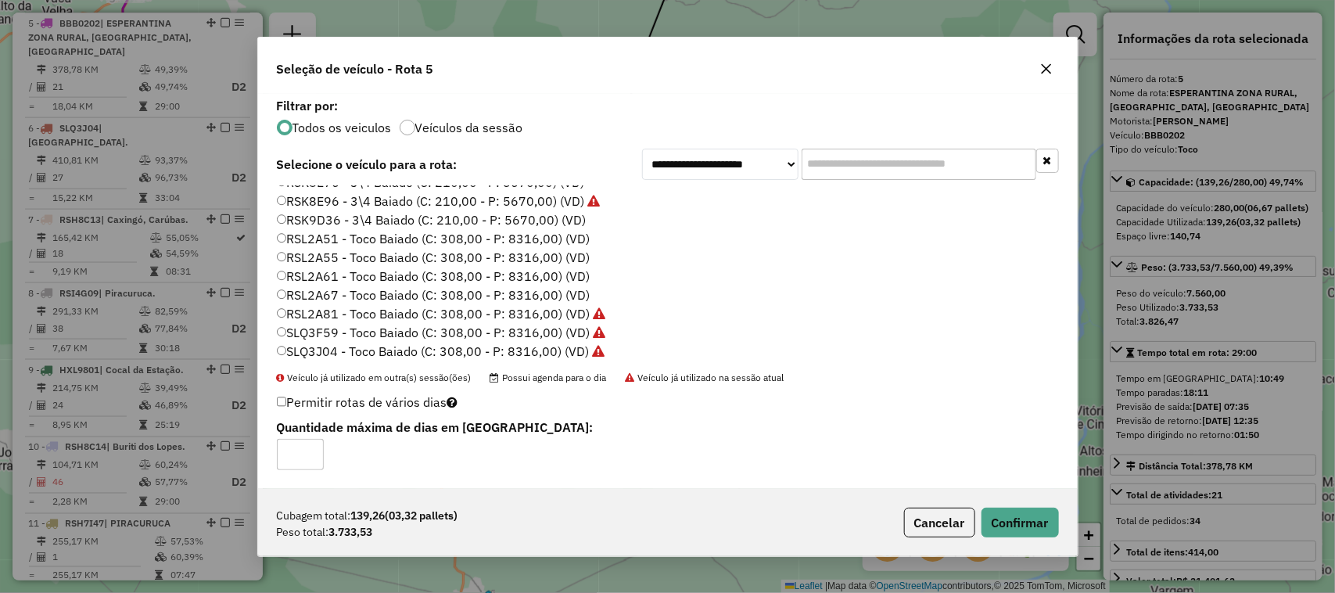
type input "*"
click at [311, 452] on input "*" at bounding box center [300, 454] width 47 height 31
click at [1013, 516] on button "Confirmar" at bounding box center [1019, 522] width 77 height 30
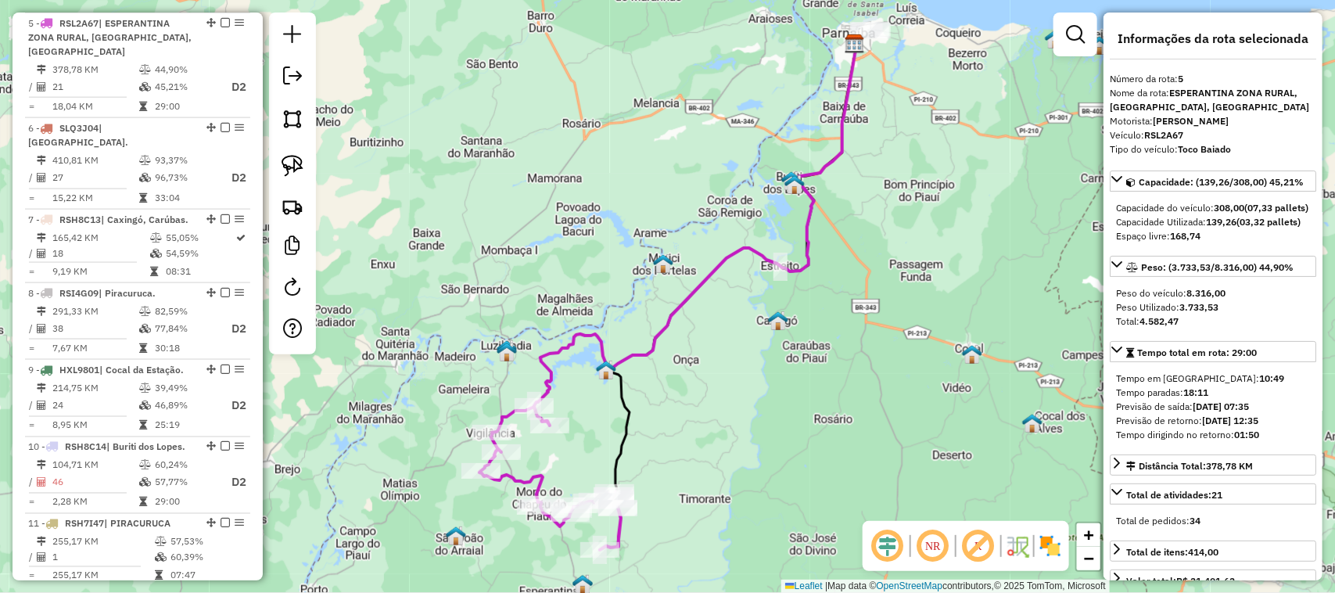
drag, startPoint x: 732, startPoint y: 431, endPoint x: 743, endPoint y: 326, distance: 105.3
click at [744, 344] on div "Janela de atendimento Grade de atendimento Capacidade Transportadoras Veículos …" at bounding box center [667, 296] width 1335 height 593
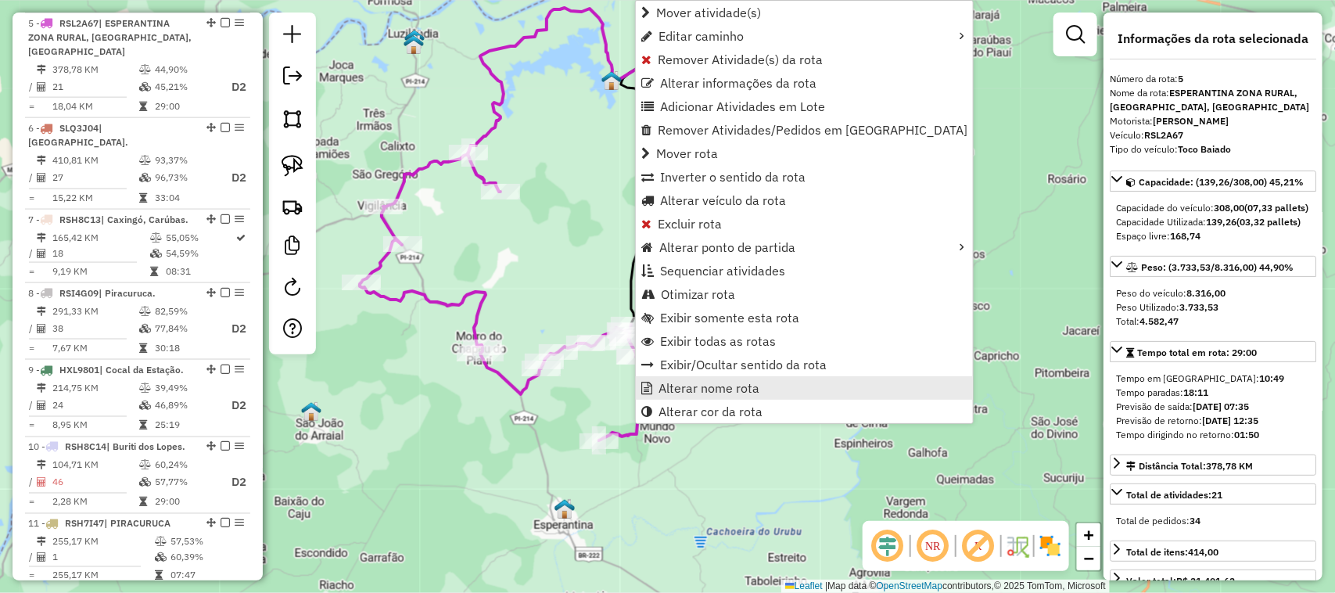
click at [740, 391] on span "Alterar nome rota" at bounding box center [708, 388] width 101 height 13
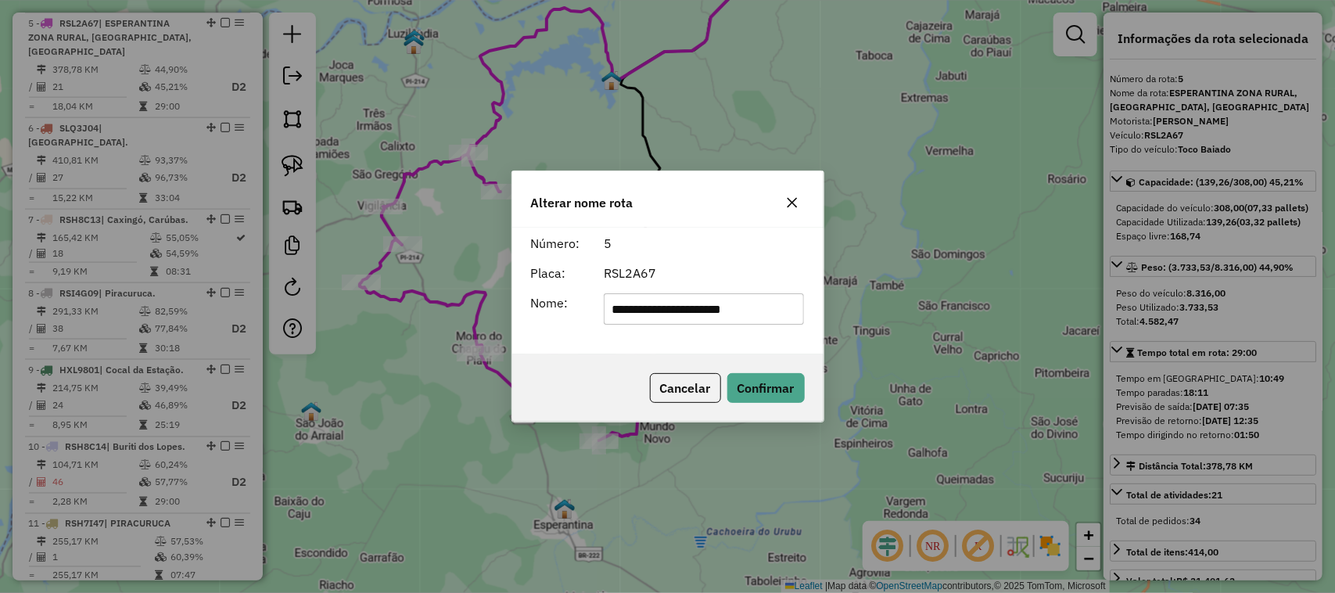
scroll to position [0, 0]
type input "*"
type input "**********"
click at [790, 391] on button "Confirmar" at bounding box center [765, 388] width 77 height 30
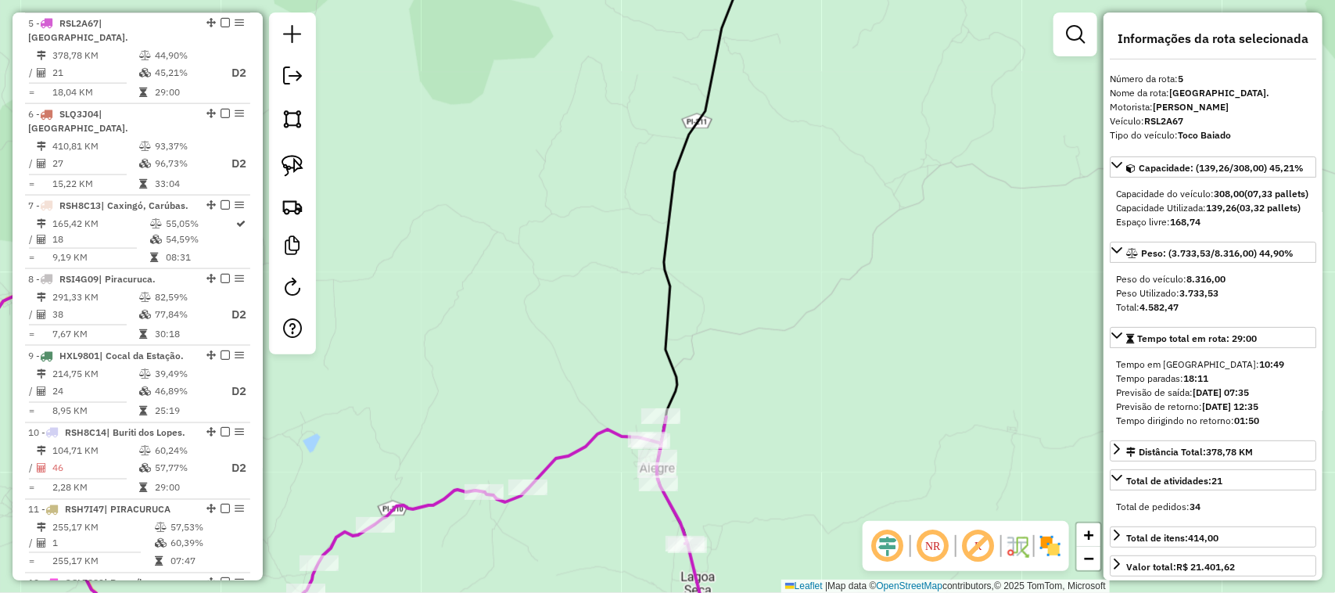
click at [732, 319] on div "Janela de atendimento Grade de atendimento Capacidade Transportadoras Veículos …" at bounding box center [667, 296] width 1335 height 593
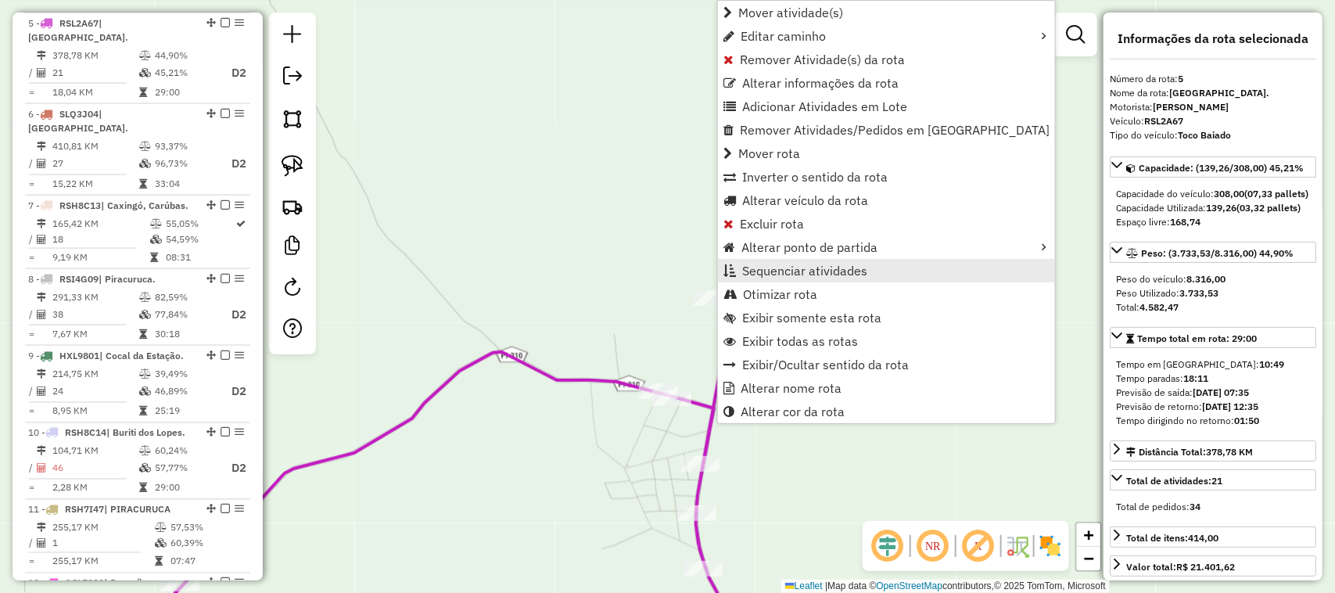
click at [815, 274] on span "Sequenciar atividades" at bounding box center [804, 270] width 125 height 13
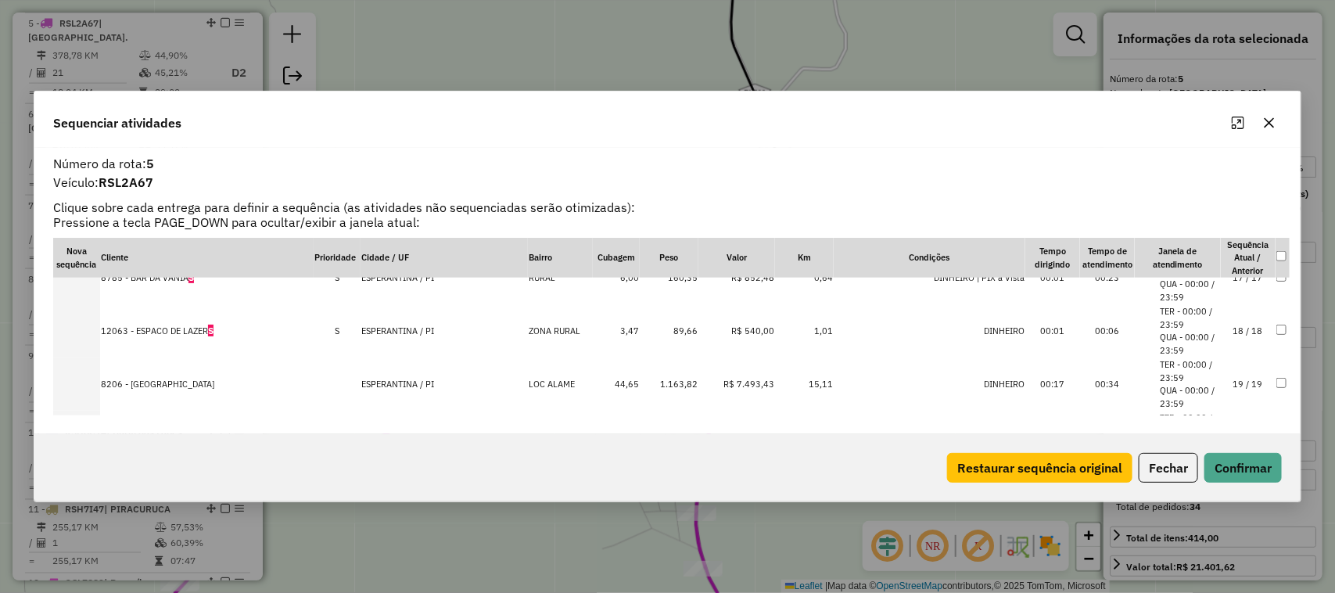
scroll to position [880, 0]
click at [1235, 329] on td "18 / 18" at bounding box center [1248, 328] width 55 height 53
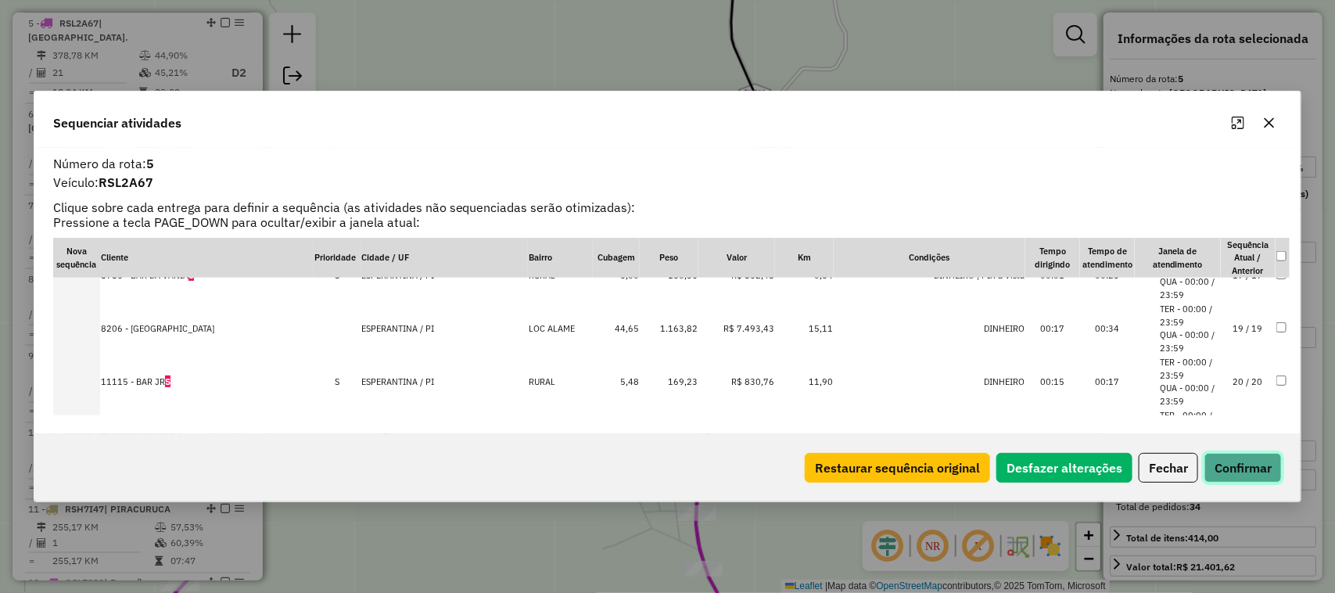
click at [1226, 474] on button "Confirmar" at bounding box center [1242, 468] width 77 height 30
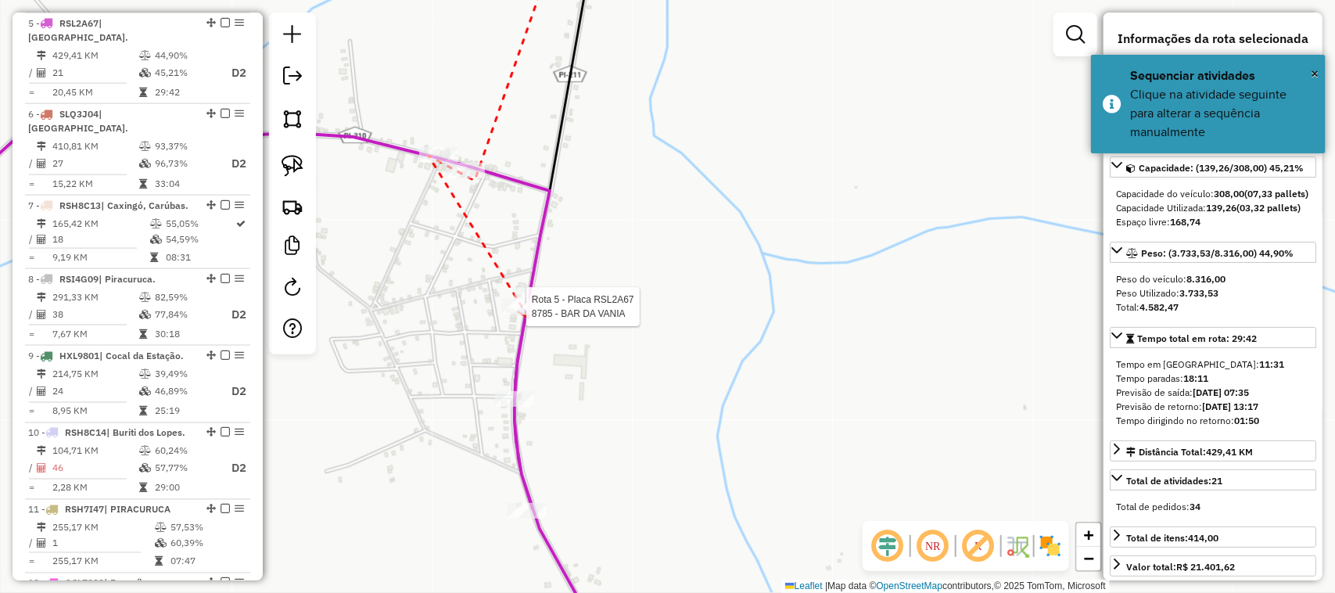
click at [529, 314] on div at bounding box center [521, 307] width 39 height 16
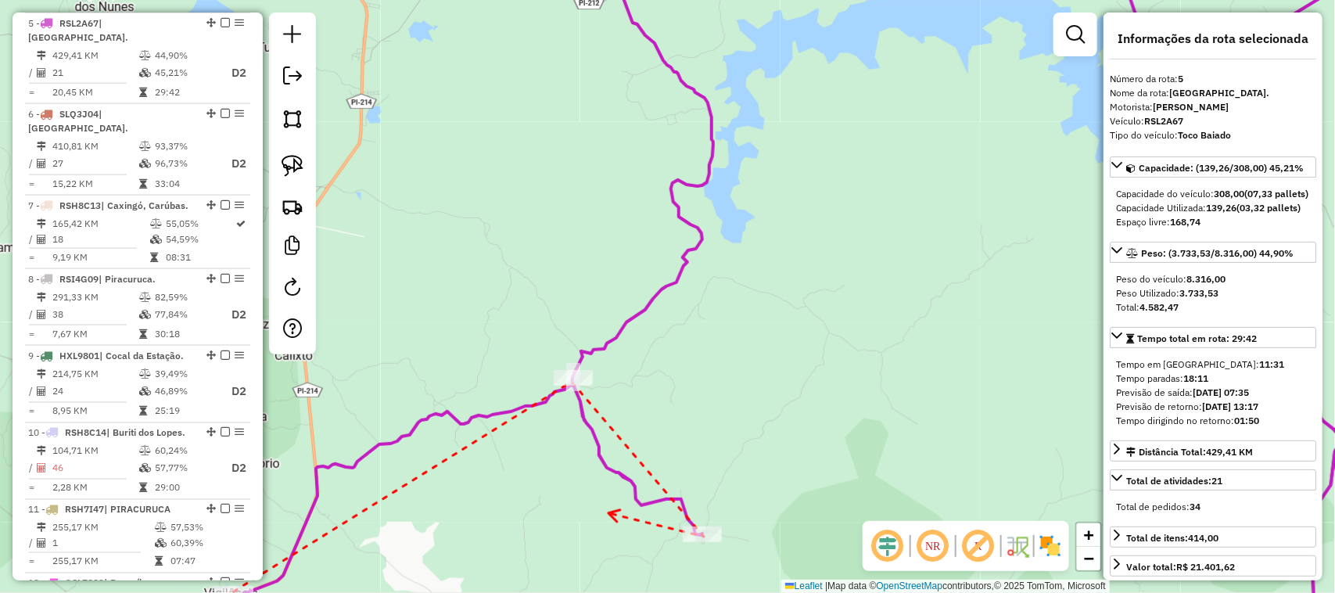
drag, startPoint x: 610, startPoint y: 514, endPoint x: 555, endPoint y: 407, distance: 120.3
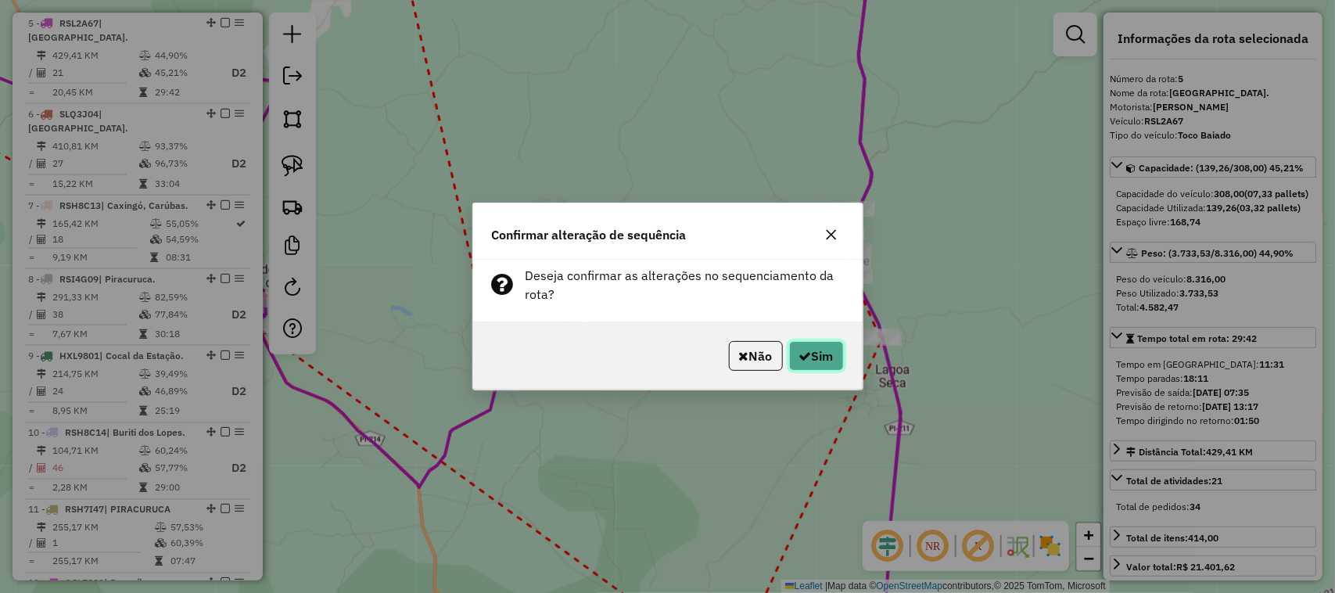
click at [805, 360] on icon "button" at bounding box center [805, 356] width 13 height 13
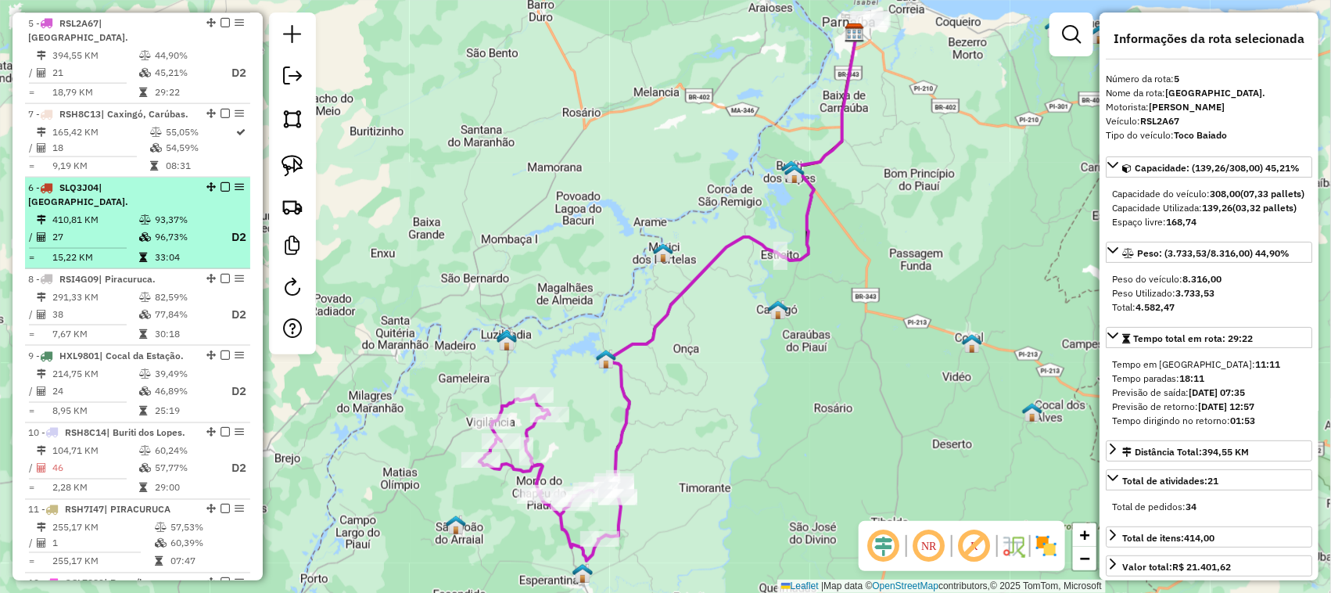
drag, startPoint x: 205, startPoint y: 174, endPoint x: 176, endPoint y: 192, distance: 34.5
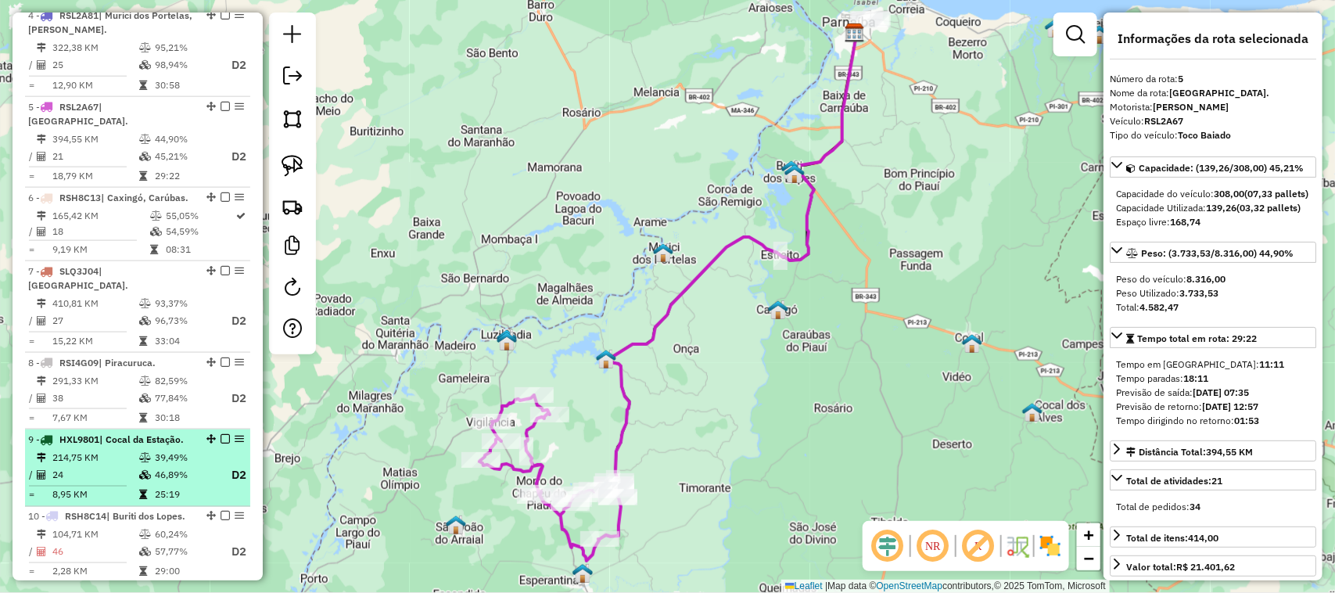
scroll to position [740, 0]
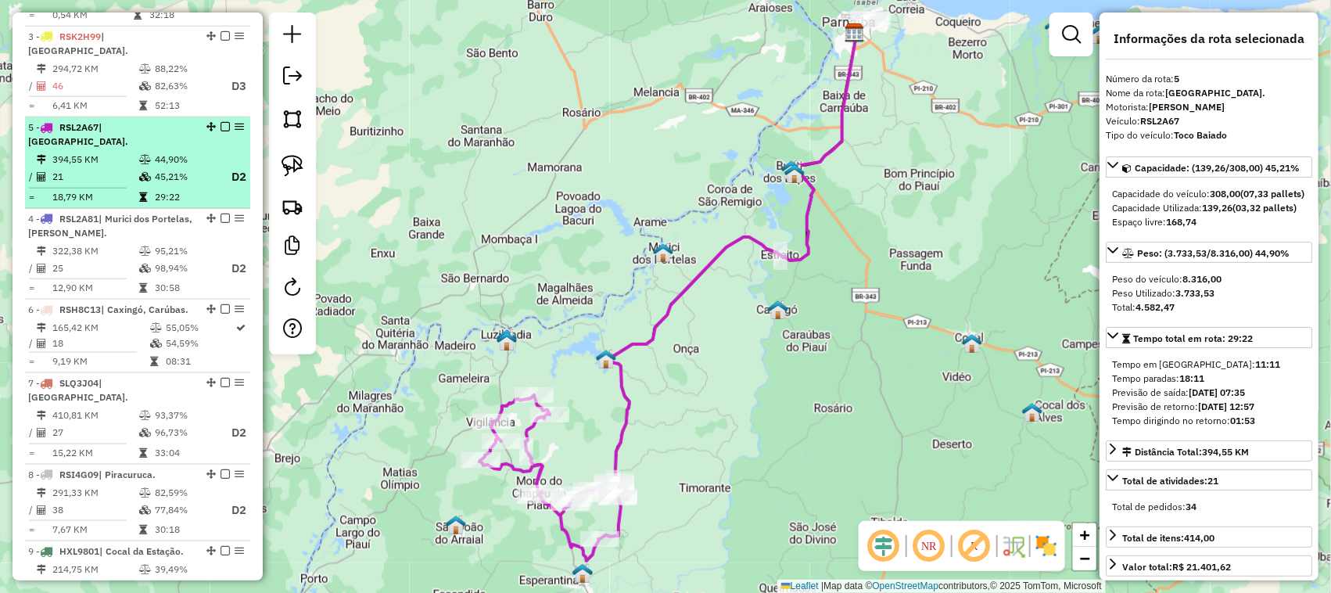
drag, startPoint x: 205, startPoint y: 219, endPoint x: 190, endPoint y: 153, distance: 67.3
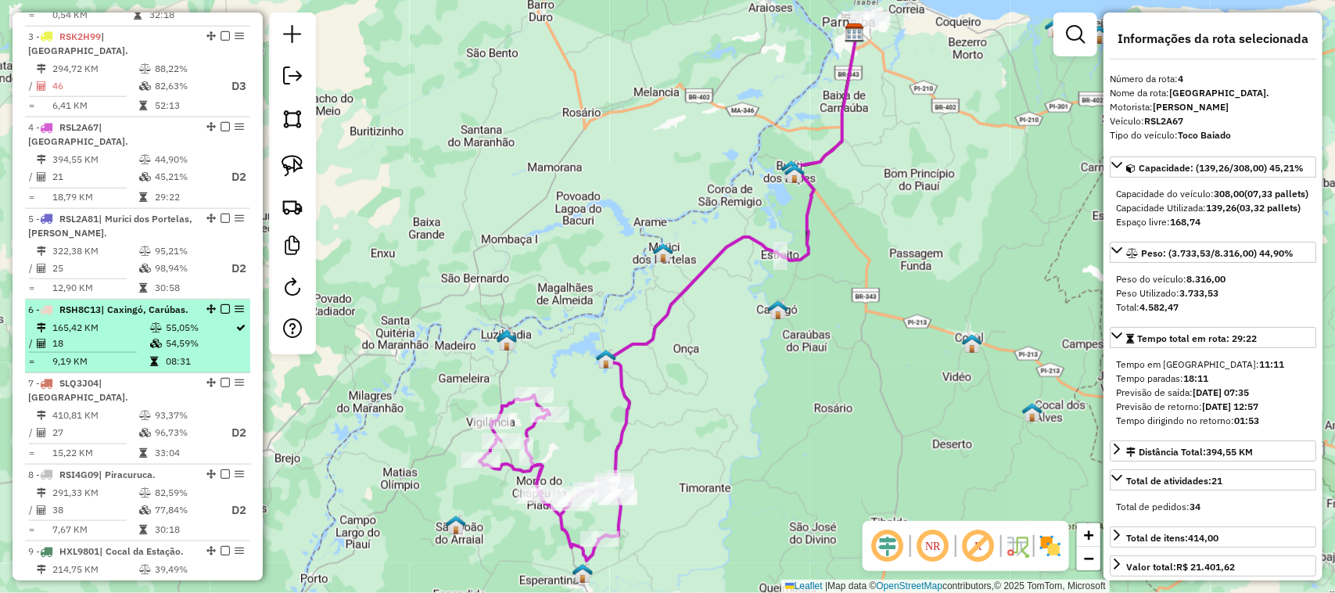
click at [117, 320] on td "165,42 KM" at bounding box center [101, 328] width 98 height 16
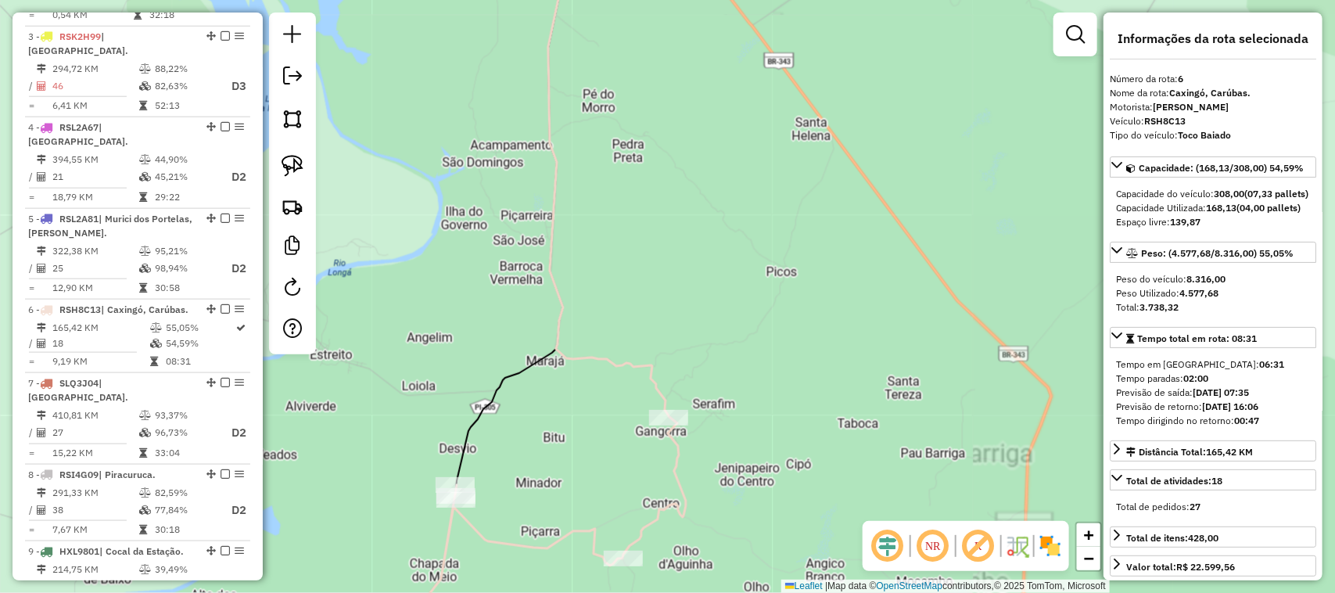
drag, startPoint x: 628, startPoint y: 353, endPoint x: 627, endPoint y: 322, distance: 30.5
click at [627, 337] on div "Janela de atendimento Grade de atendimento Capacidade Transportadoras Veículos …" at bounding box center [667, 296] width 1335 height 593
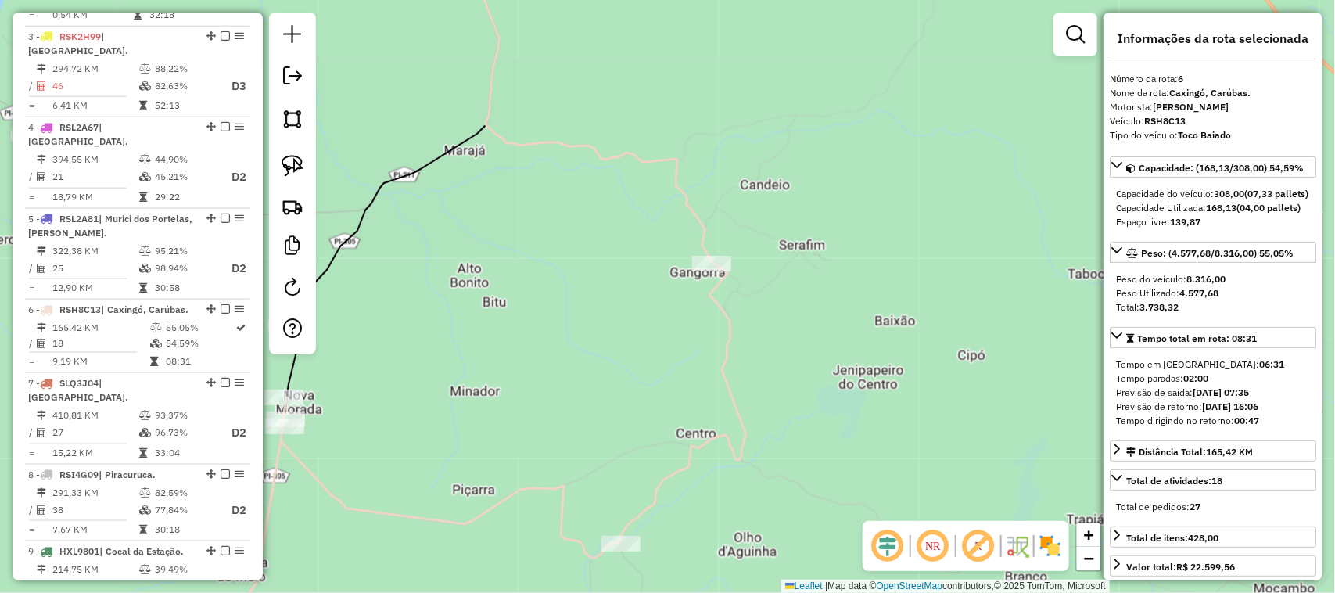
drag, startPoint x: 565, startPoint y: 266, endPoint x: 748, endPoint y: 275, distance: 184.0
click at [737, 274] on div "Janela de atendimento Grade de atendimento Capacidade Transportadoras Veículos …" at bounding box center [667, 296] width 1335 height 593
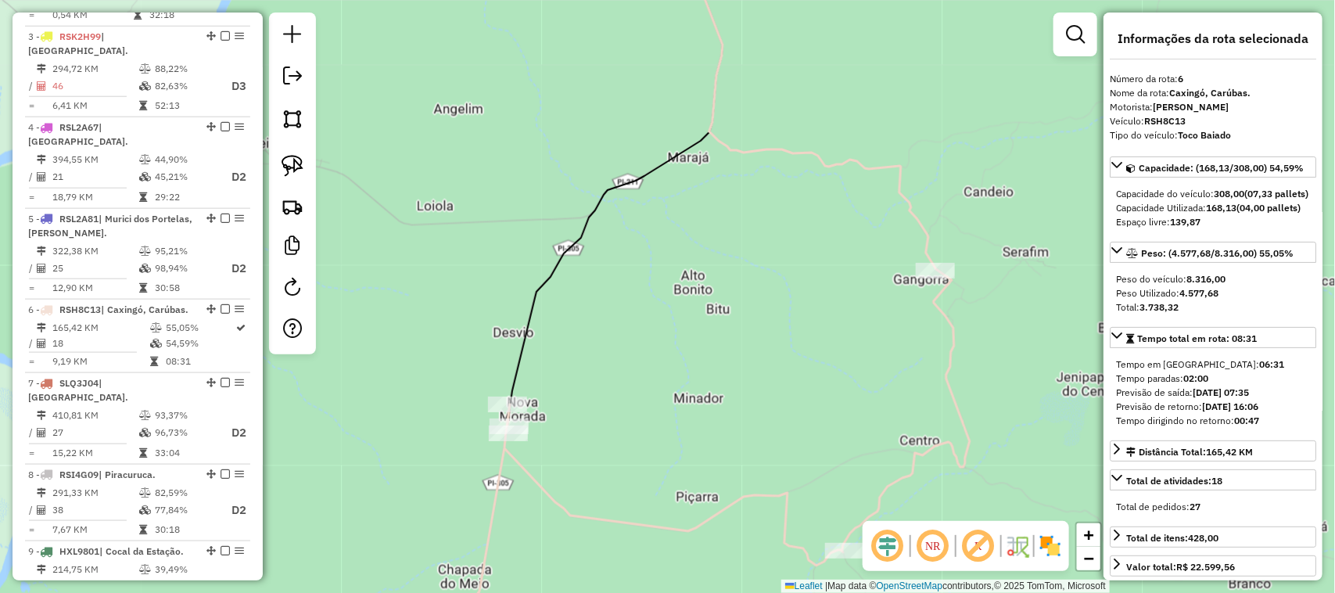
drag, startPoint x: 626, startPoint y: 348, endPoint x: 659, endPoint y: 243, distance: 109.8
click at [651, 263] on div "Janela de atendimento Grade de atendimento Capacidade Transportadoras Veículos …" at bounding box center [667, 296] width 1335 height 593
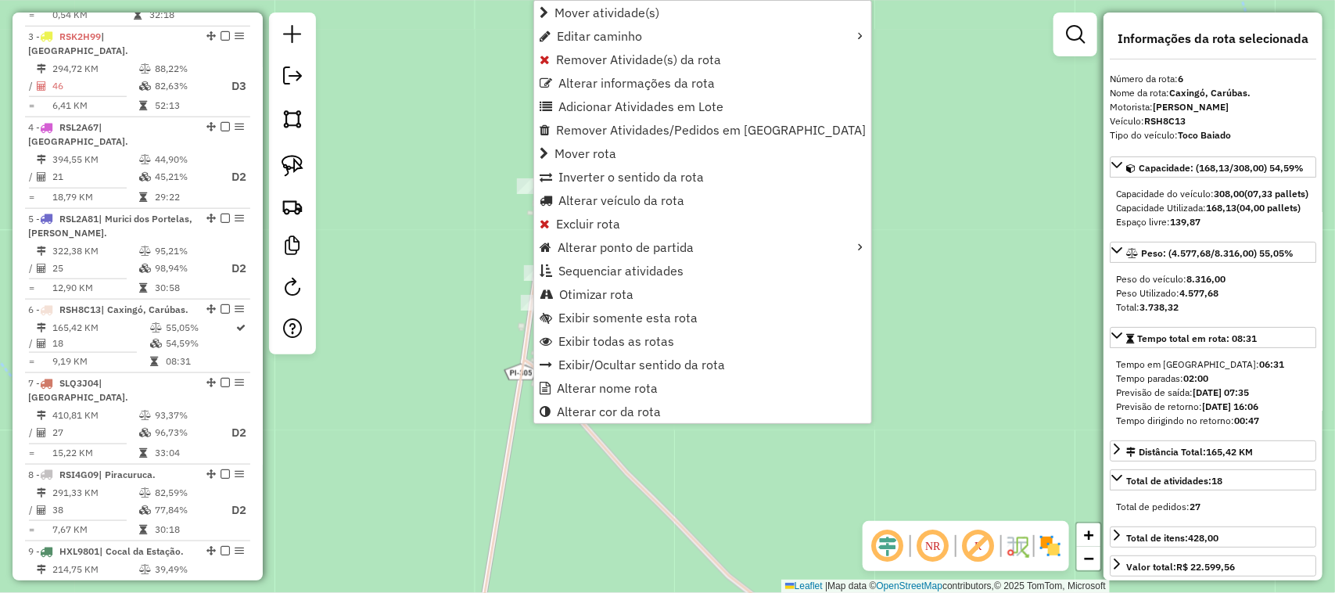
scroll to position [1013, 0]
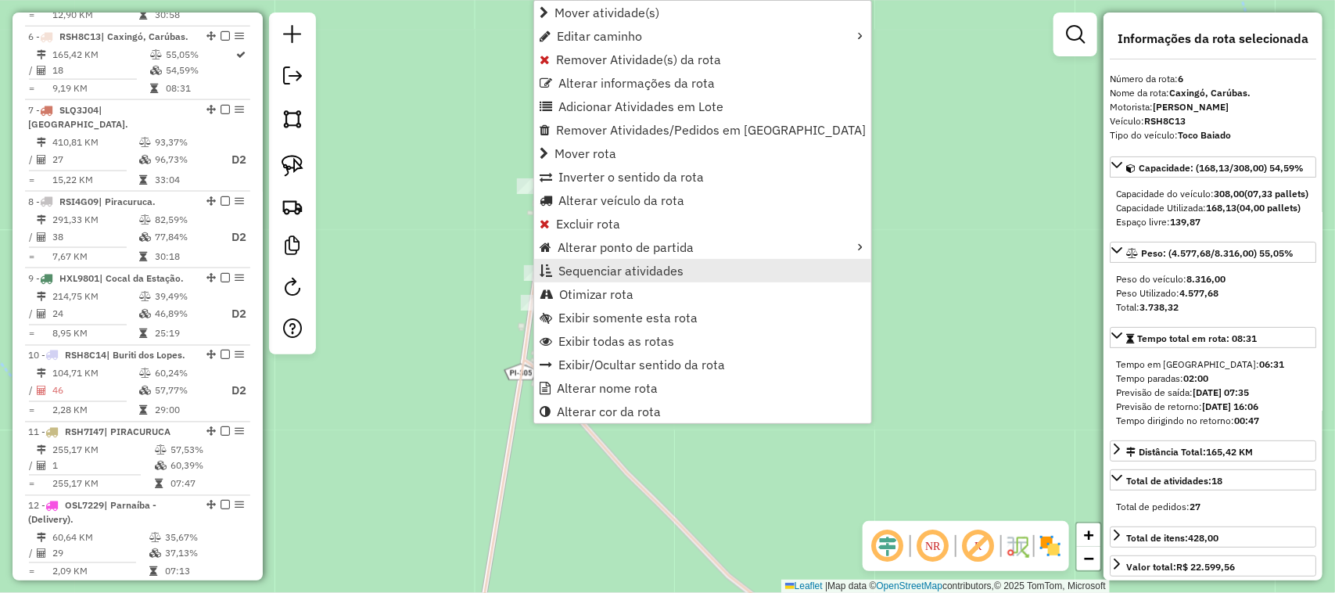
click at [581, 271] on span "Sequenciar atividades" at bounding box center [620, 270] width 125 height 13
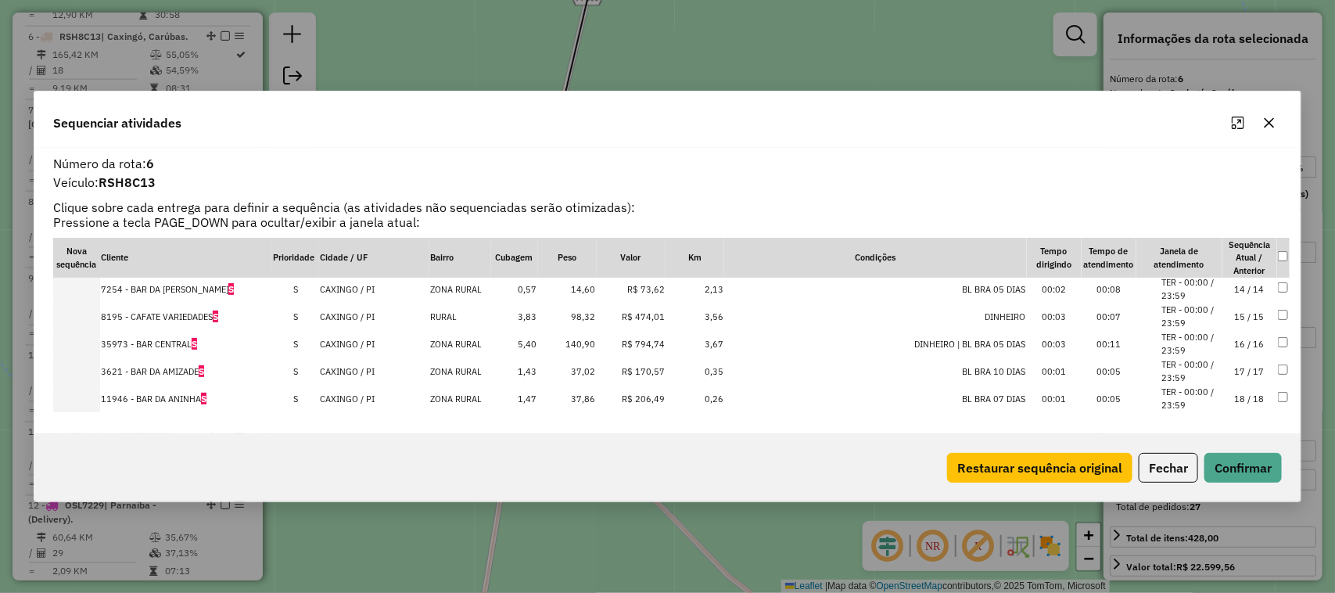
scroll to position [368, 0]
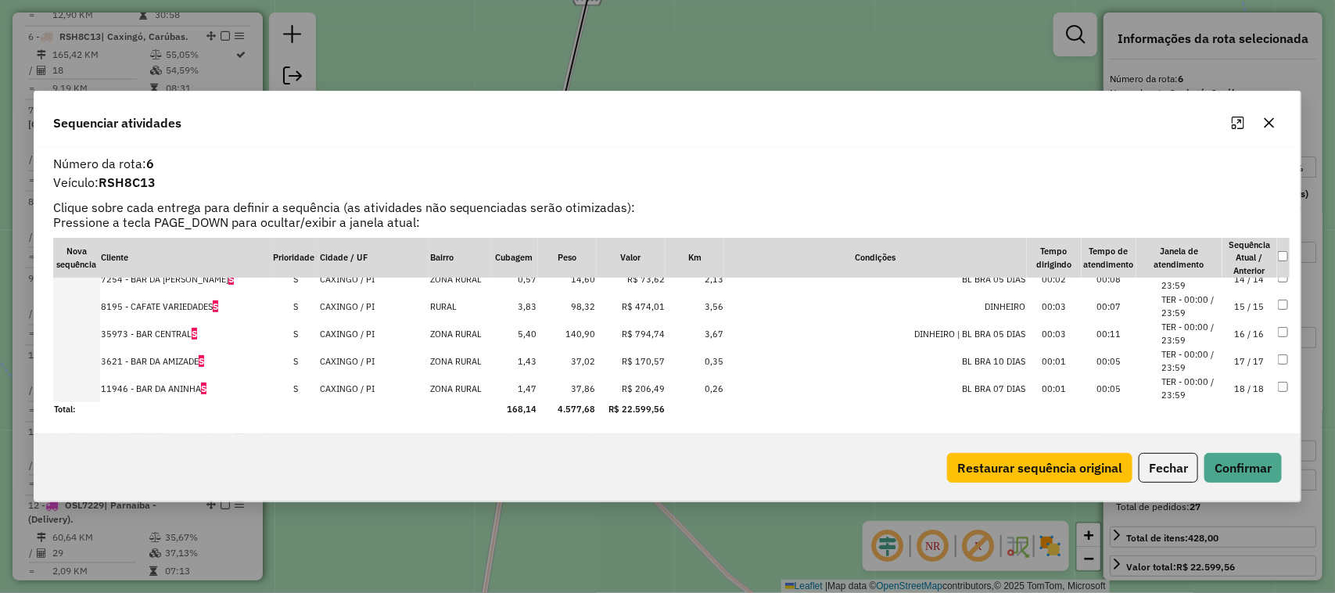
click at [1243, 360] on td "17 / 17" at bounding box center [1249, 360] width 55 height 27
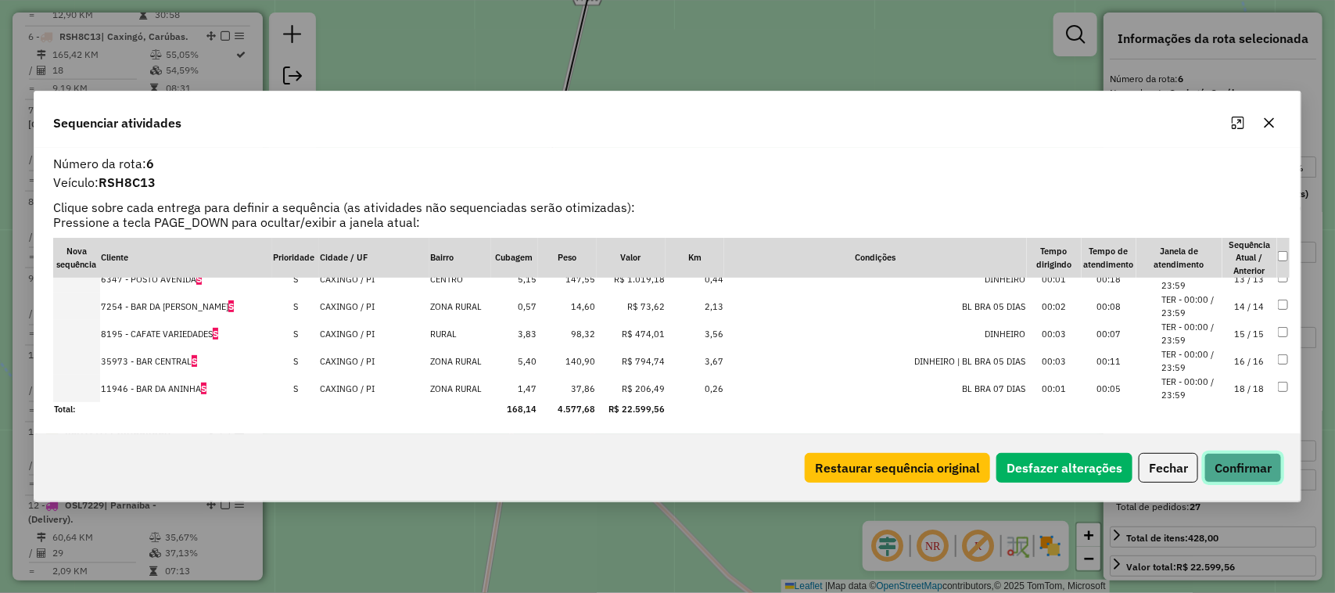
click at [1247, 460] on button "Confirmar" at bounding box center [1242, 468] width 77 height 30
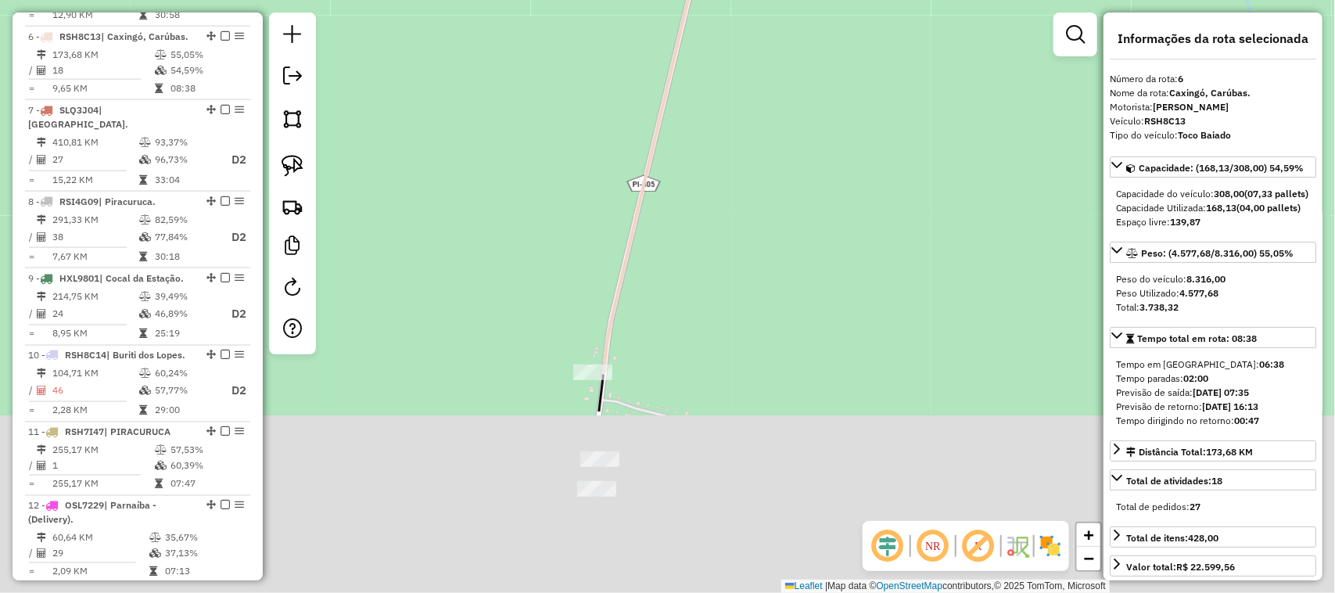
drag, startPoint x: 647, startPoint y: 467, endPoint x: 712, endPoint y: 200, distance: 274.6
click at [712, 200] on div "Janela de atendimento Grade de atendimento Capacidade Transportadoras Veículos …" at bounding box center [667, 296] width 1335 height 593
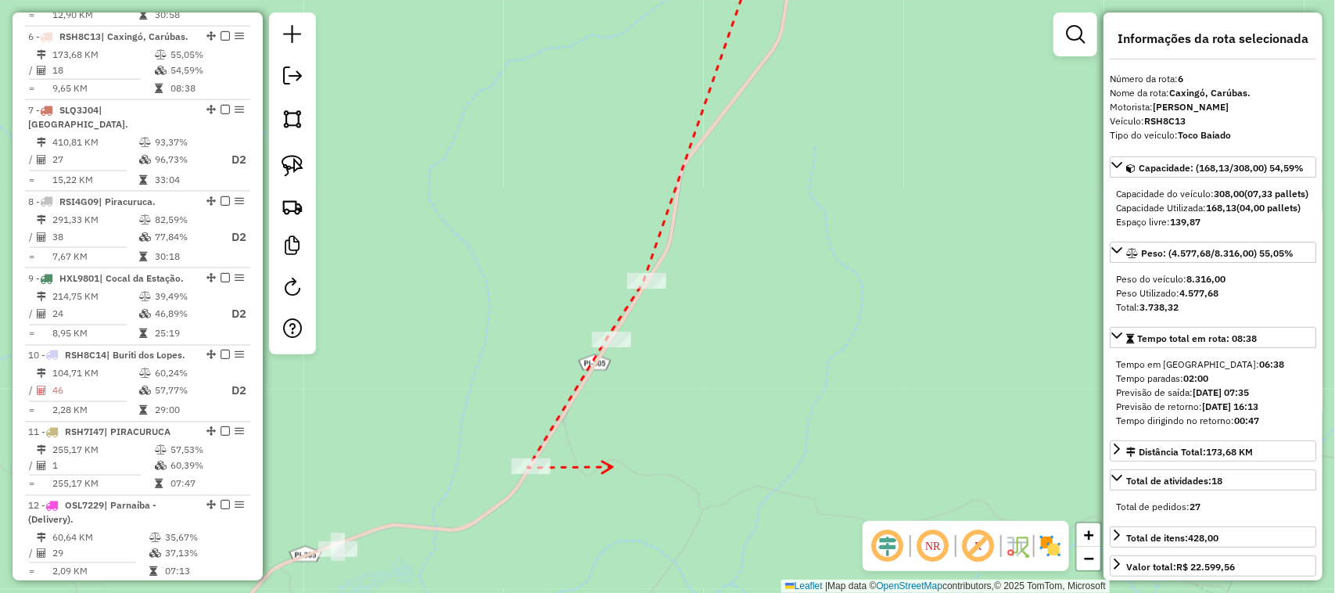
drag, startPoint x: 612, startPoint y: 467, endPoint x: 869, endPoint y: 151, distance: 406.9
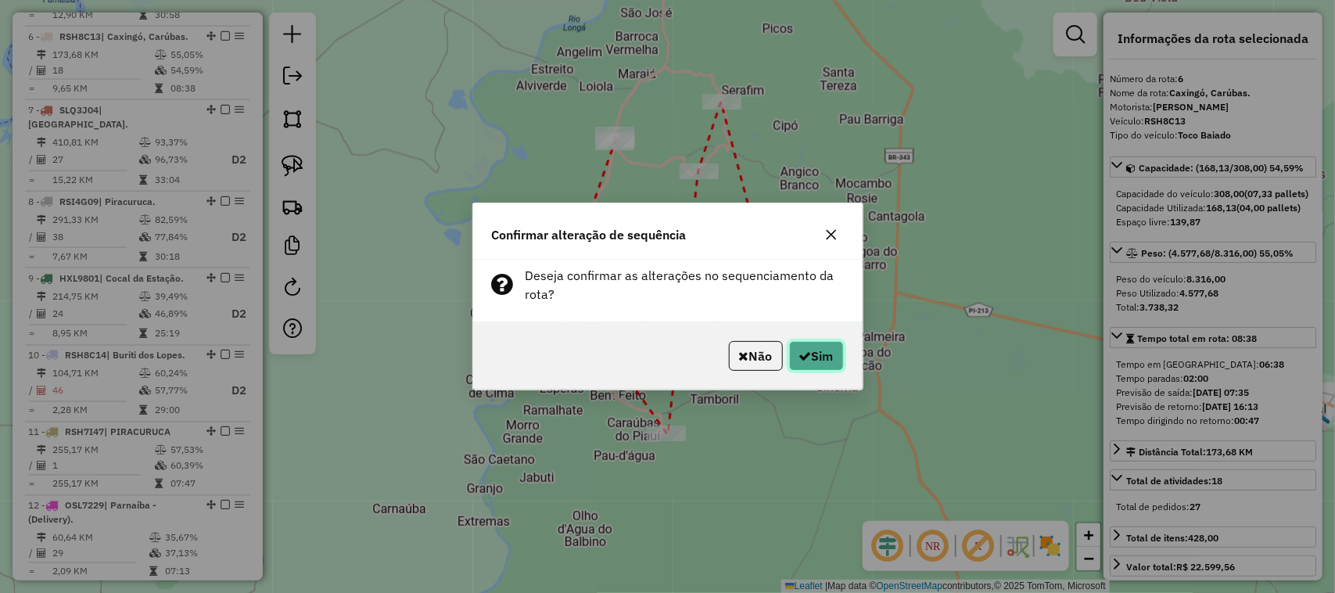
click at [818, 353] on button "Sim" at bounding box center [816, 356] width 55 height 30
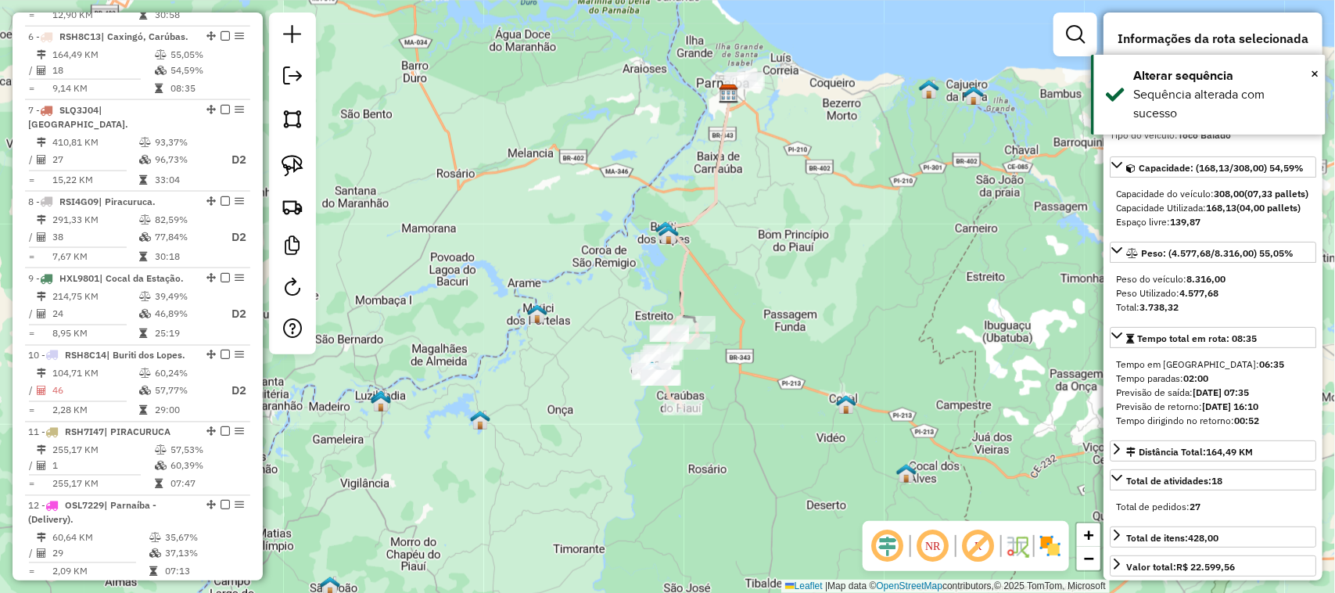
drag, startPoint x: 720, startPoint y: 410, endPoint x: 776, endPoint y: 232, distance: 186.7
click at [773, 256] on div "Janela de atendimento Grade de atendimento Capacidade Transportadoras Veículos …" at bounding box center [667, 296] width 1335 height 593
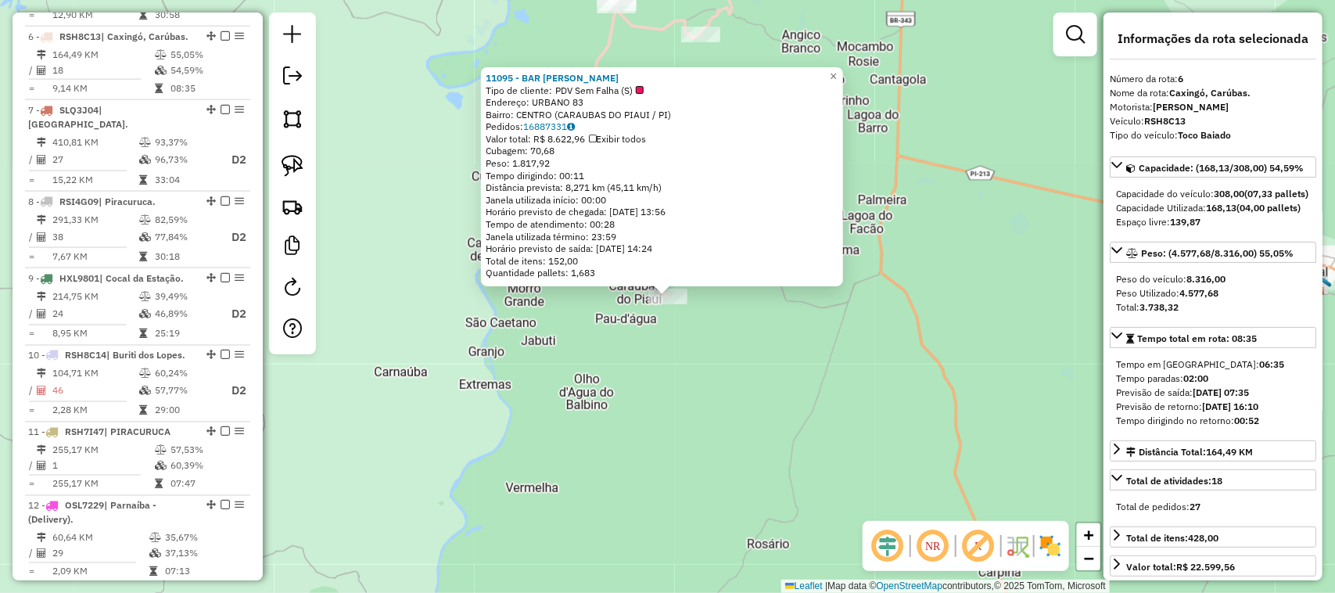
click at [700, 369] on div "11095 - BAR PAULO GINU Tipo de cliente: PDV Sem Falha (S) Endereço: URBANO 83 B…" at bounding box center [667, 296] width 1335 height 593
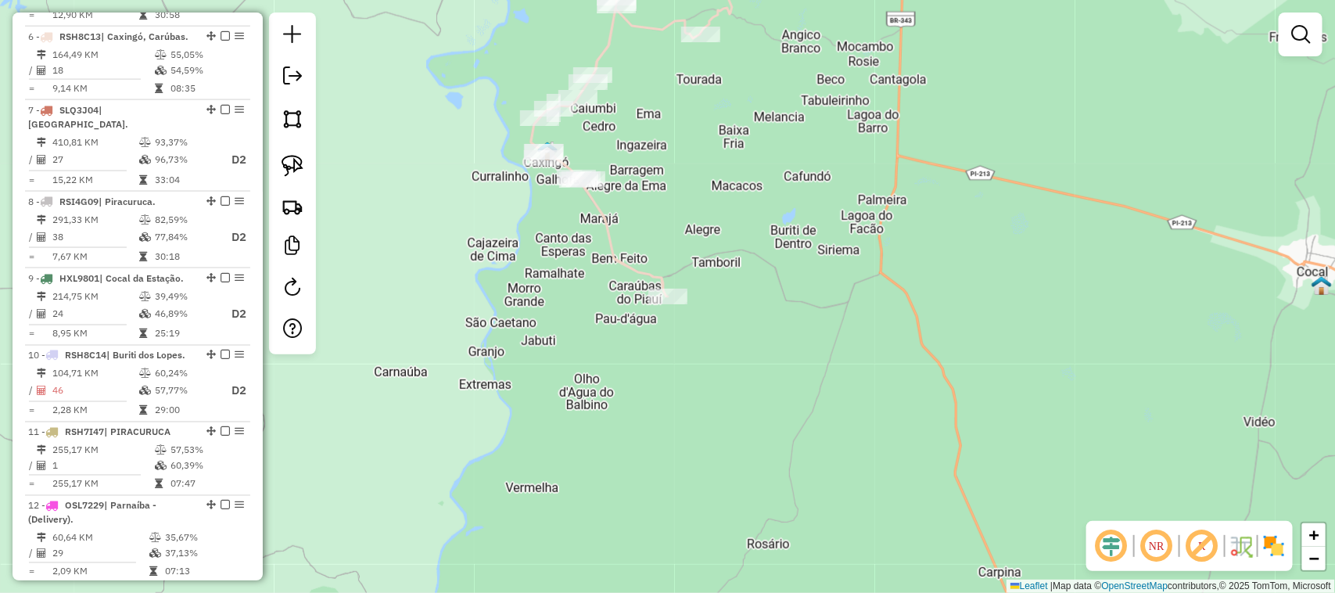
drag, startPoint x: 689, startPoint y: 198, endPoint x: 683, endPoint y: 357, distance: 158.8
click at [682, 353] on div "Janela de atendimento Grade de atendimento Capacidade Transportadoras Veículos …" at bounding box center [667, 296] width 1335 height 593
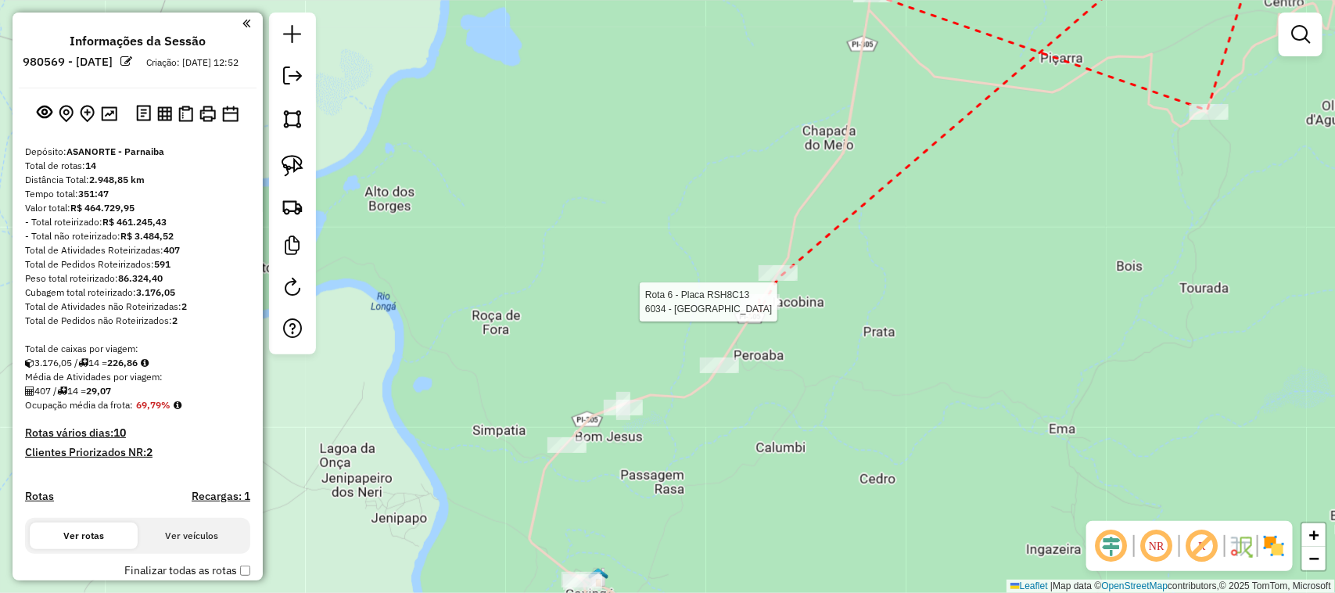
click at [759, 310] on div at bounding box center [759, 302] width 39 height 16
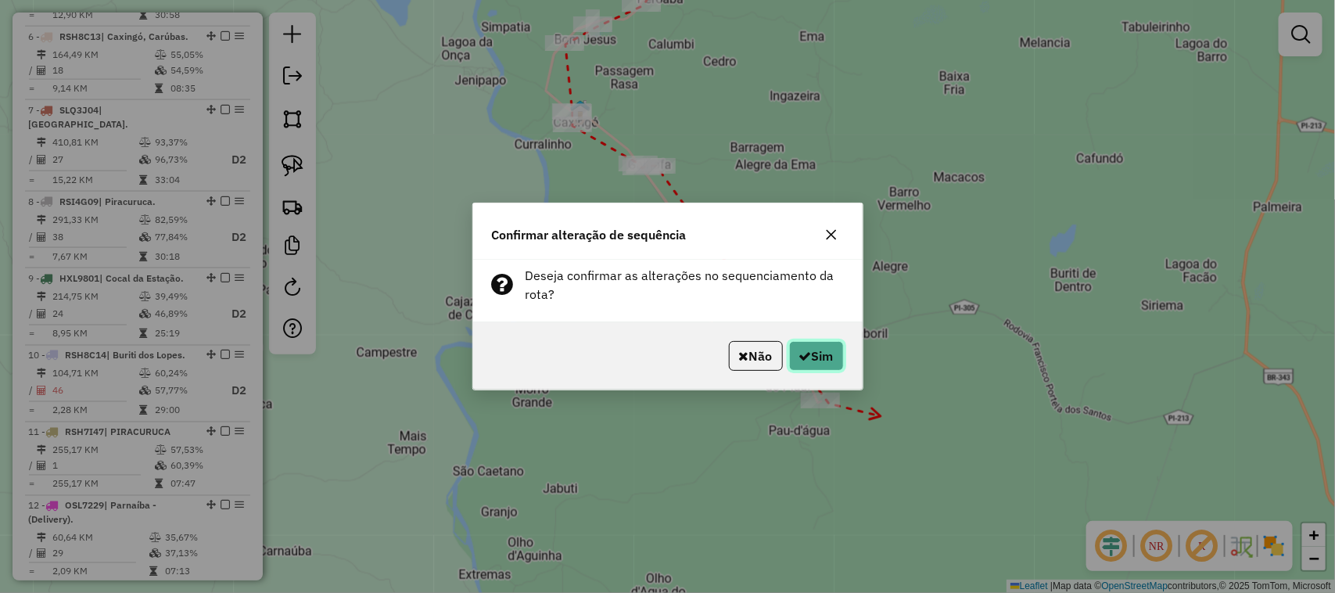
click at [835, 361] on button "Sim" at bounding box center [816, 356] width 55 height 30
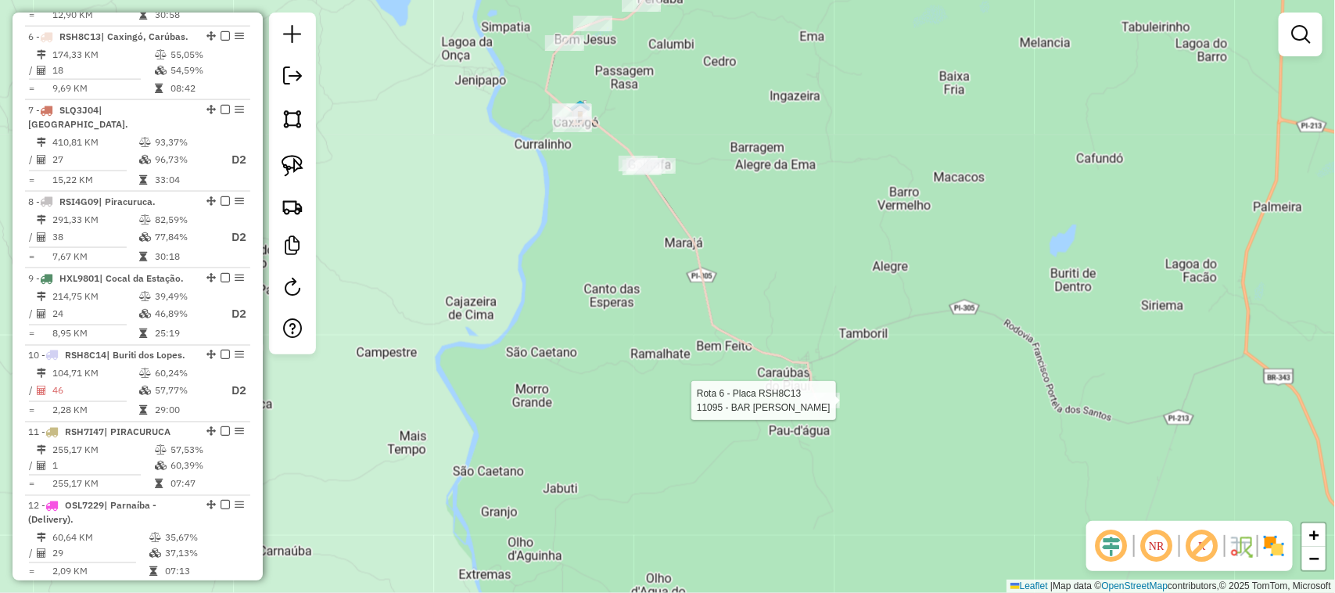
select select "**********"
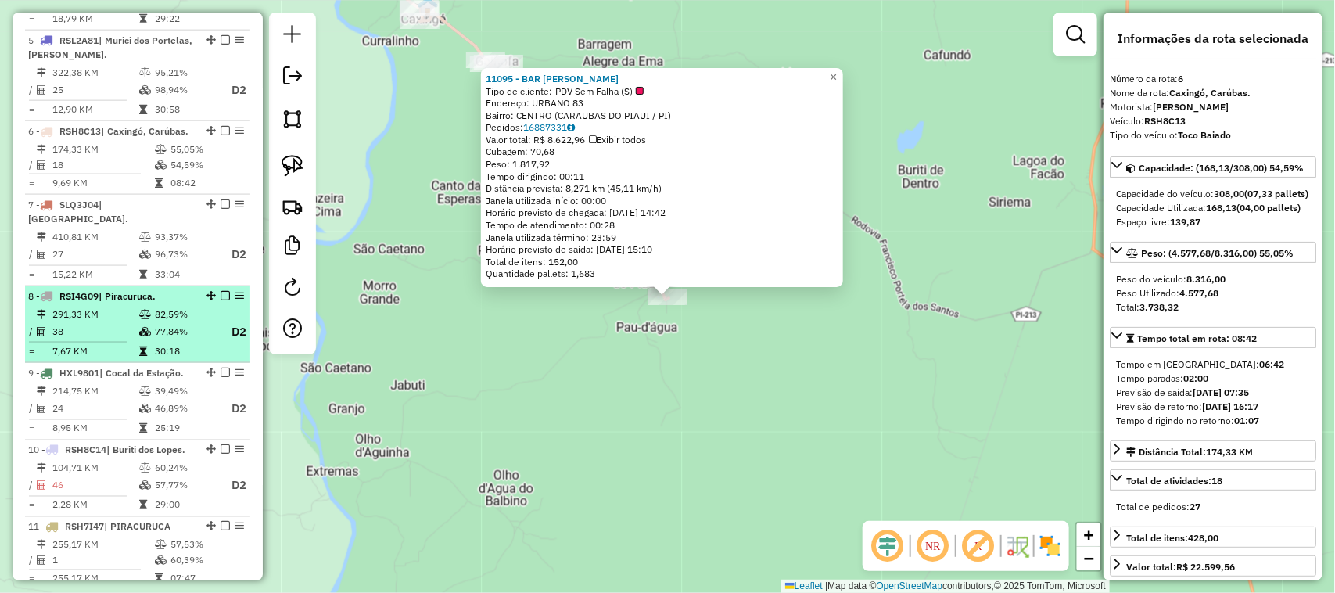
scroll to position [818, 0]
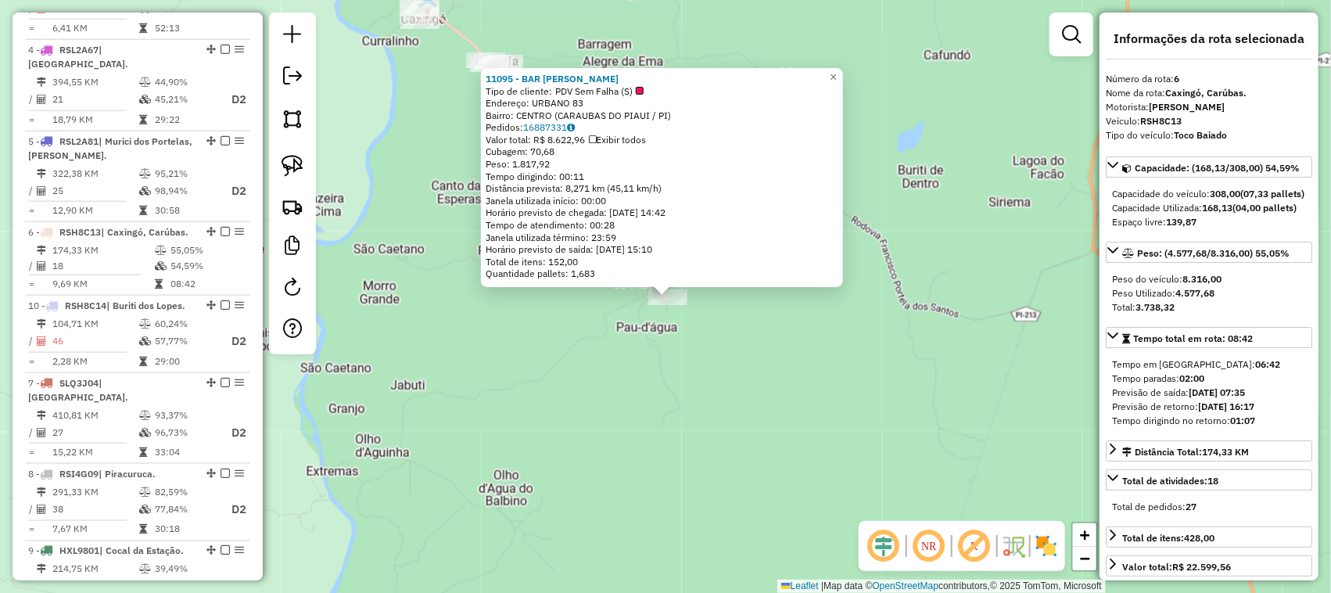
drag, startPoint x: 208, startPoint y: 524, endPoint x: 153, endPoint y: 299, distance: 231.7
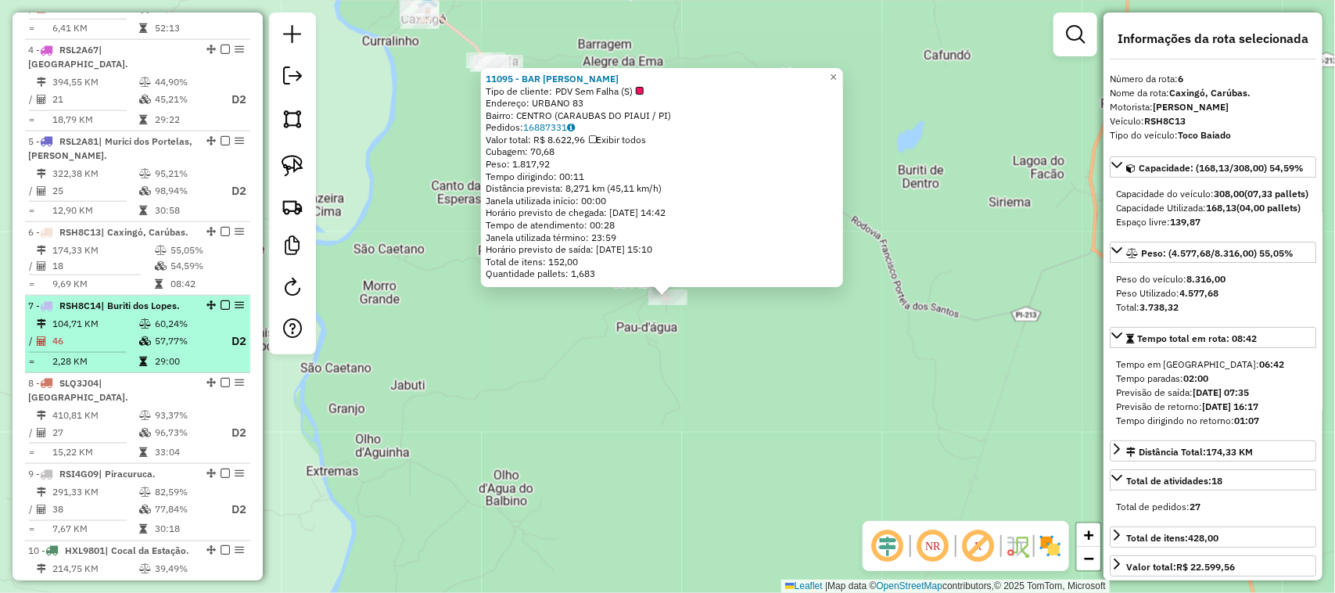
click at [99, 316] on td "104,71 KM" at bounding box center [95, 324] width 87 height 16
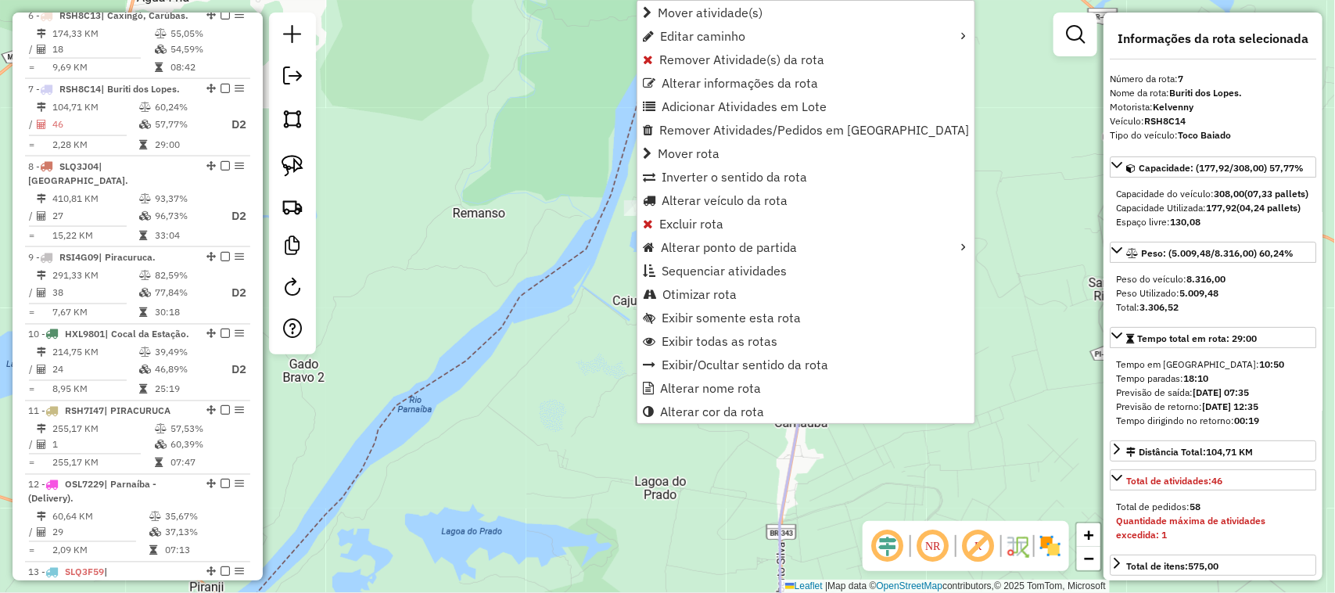
scroll to position [1088, 0]
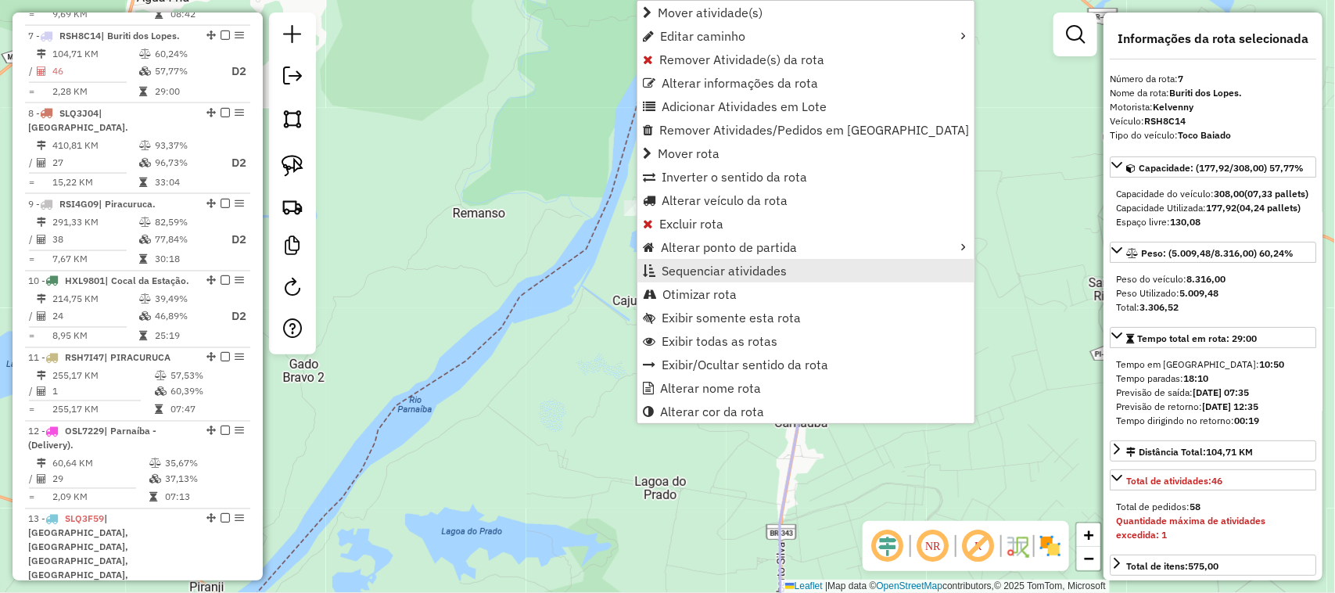
click at [689, 268] on span "Sequenciar atividades" at bounding box center [723, 270] width 125 height 13
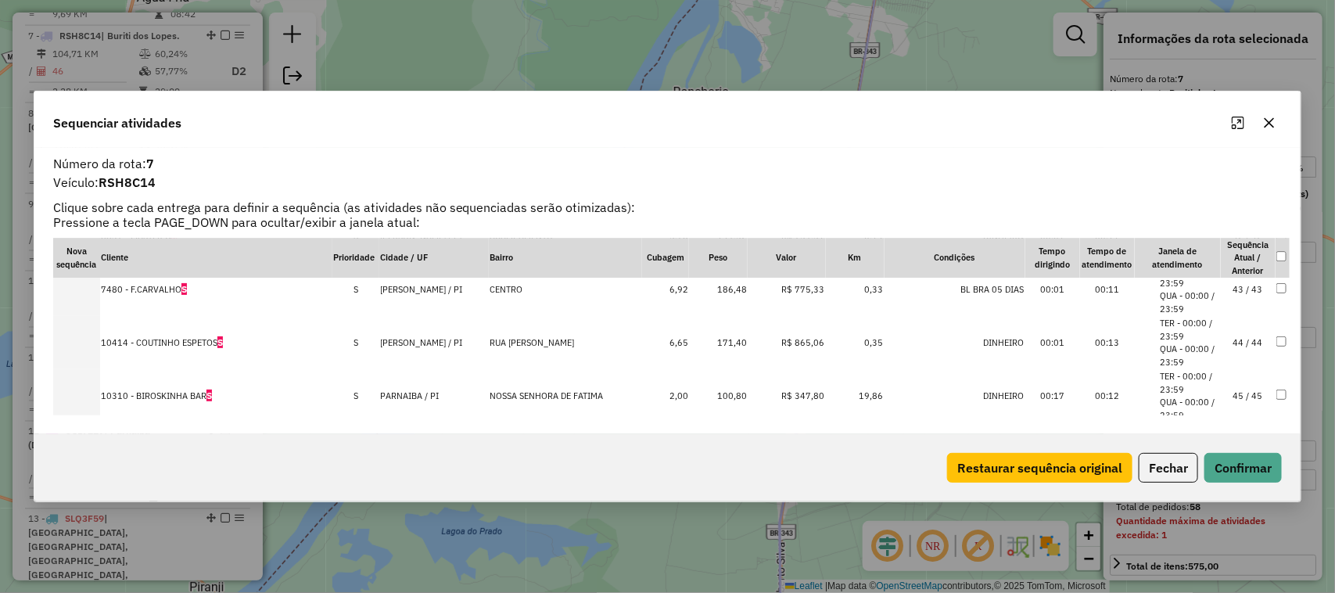
scroll to position [2320, 0]
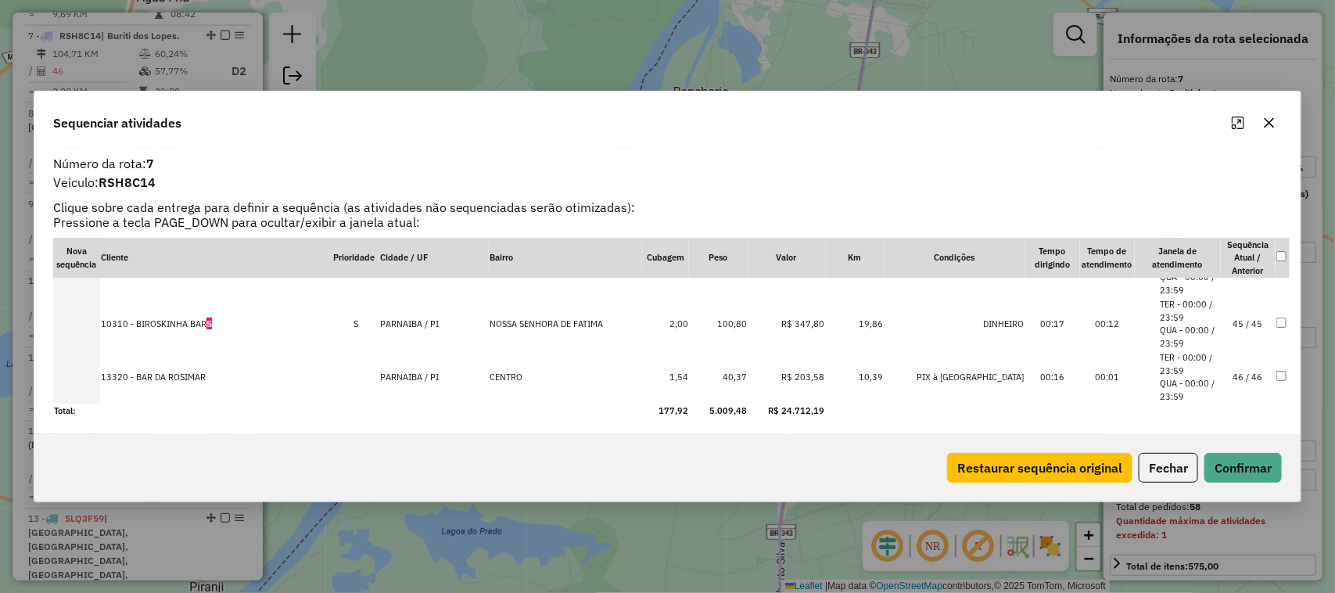
click at [1238, 373] on td "46 / 46" at bounding box center [1248, 376] width 55 height 53
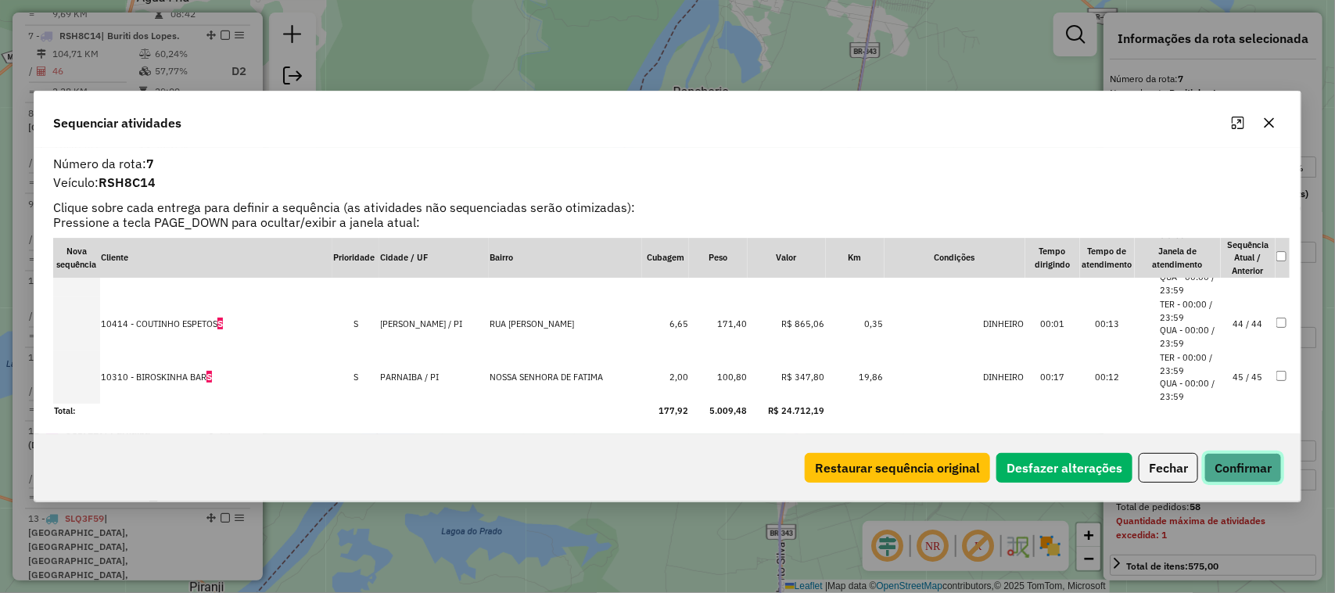
click at [1242, 467] on button "Confirmar" at bounding box center [1242, 468] width 77 height 30
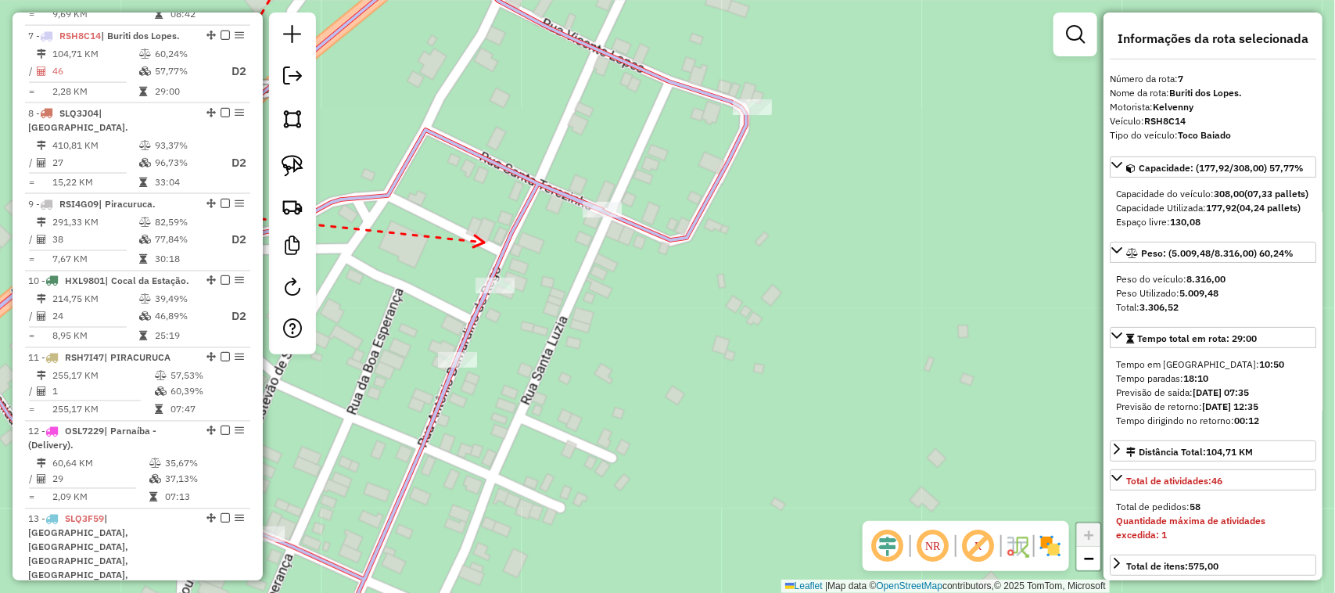
click at [608, 242] on div "Janela de atendimento Grade de atendimento Capacidade Transportadoras Veículos …" at bounding box center [667, 296] width 1335 height 593
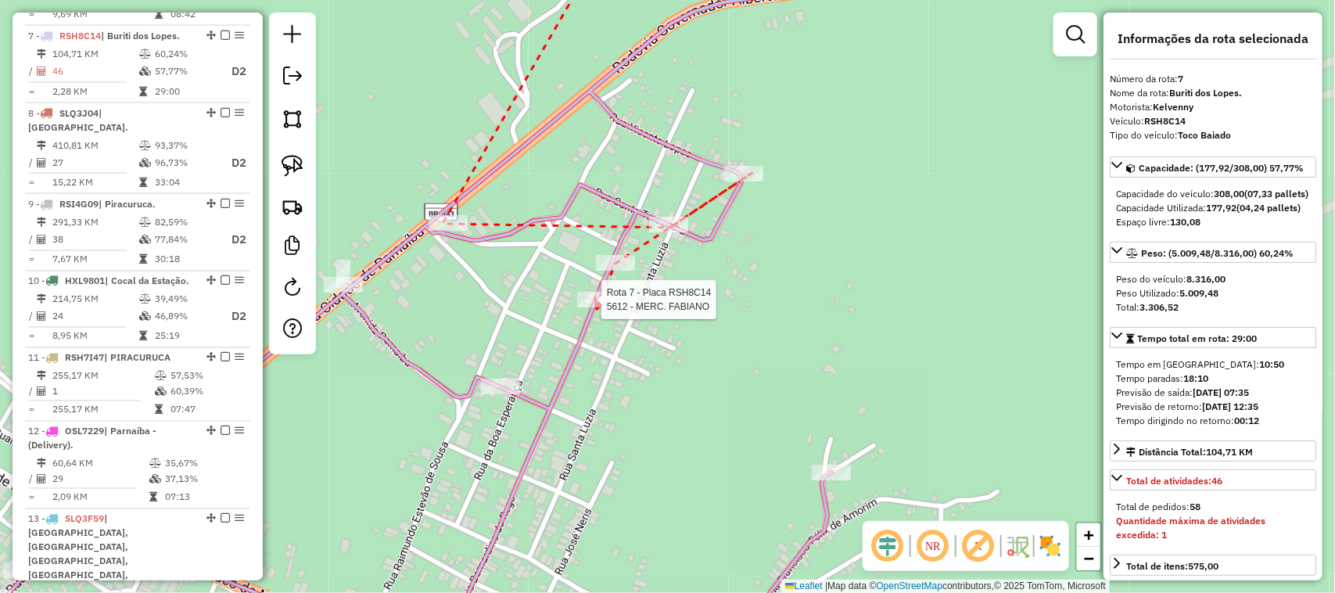
click at [597, 307] on div at bounding box center [596, 300] width 39 height 16
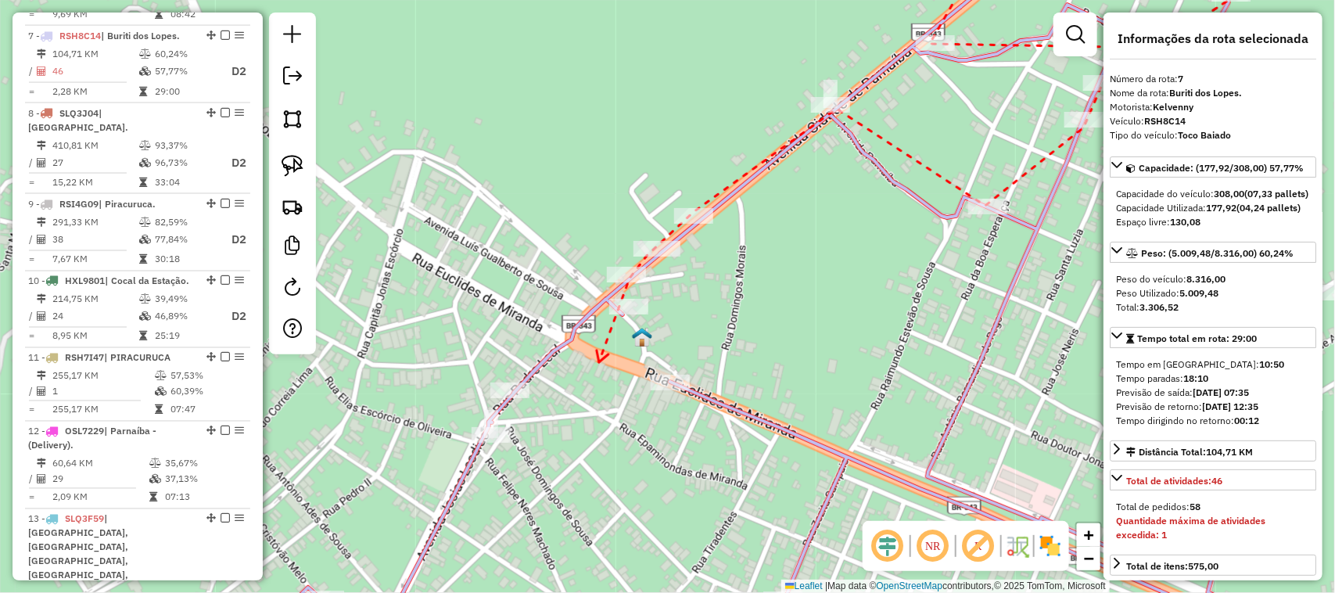
drag, startPoint x: 599, startPoint y: 362, endPoint x: 739, endPoint y: 182, distance: 227.9
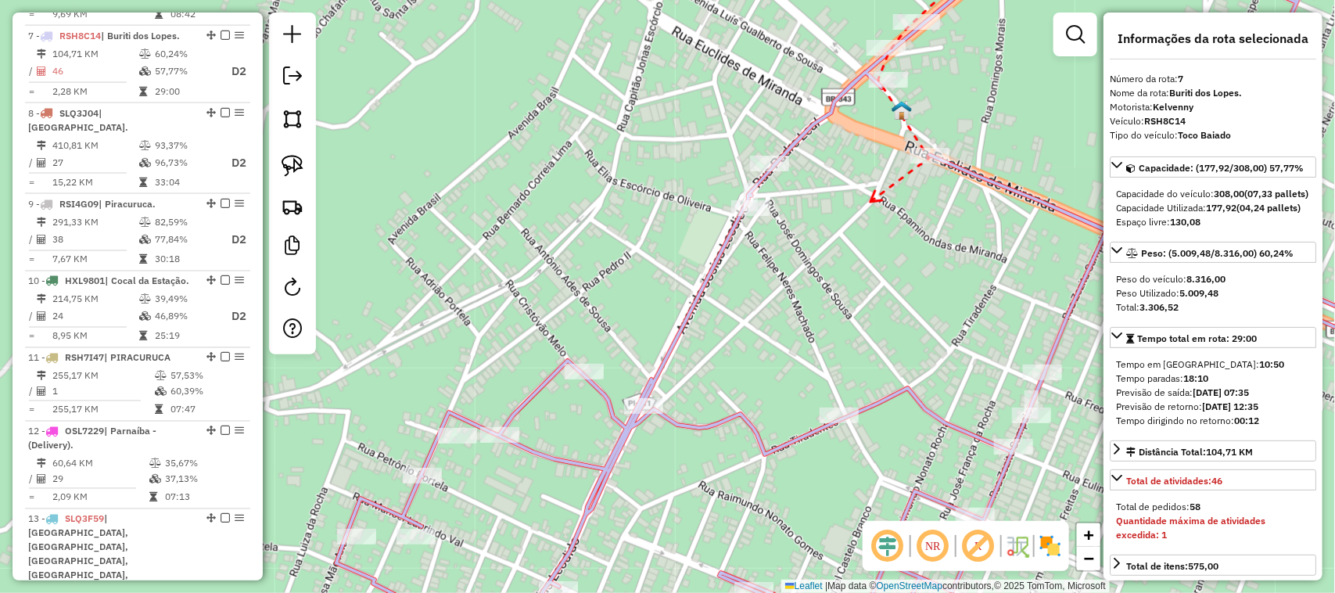
drag, startPoint x: 805, startPoint y: 190, endPoint x: 880, endPoint y: 201, distance: 75.1
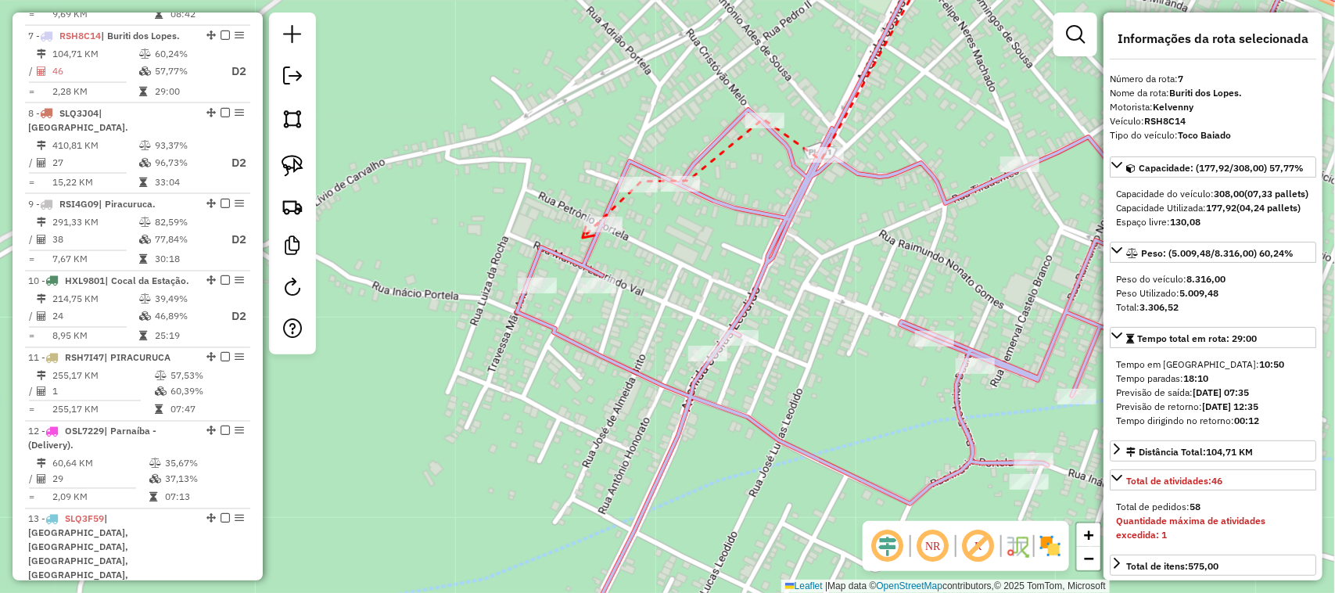
drag, startPoint x: 522, startPoint y: 303, endPoint x: 588, endPoint y: 225, distance: 102.0
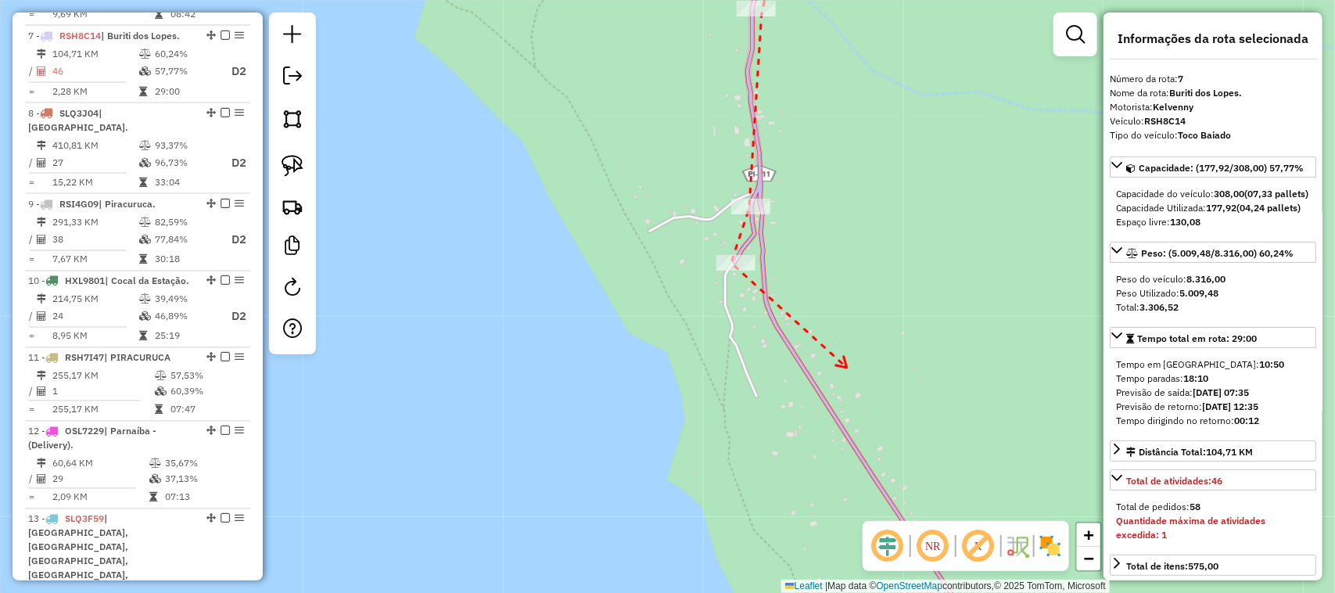
drag, startPoint x: 847, startPoint y: 367, endPoint x: 740, endPoint y: 237, distance: 168.9
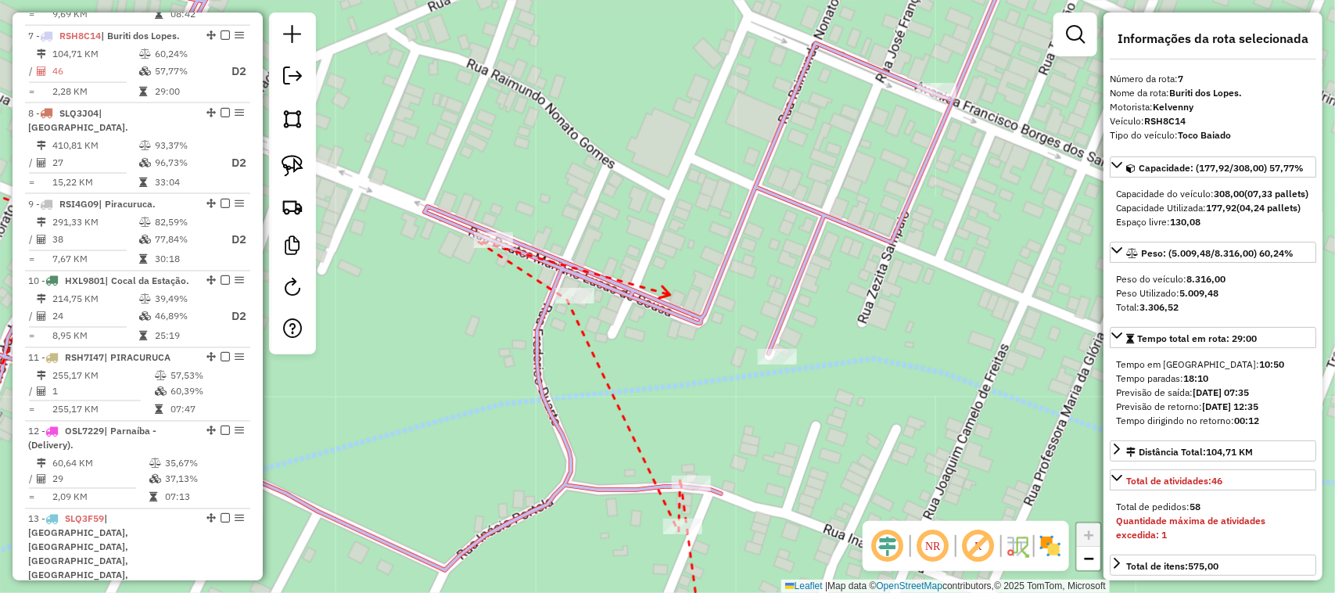
drag, startPoint x: 679, startPoint y: 364, endPoint x: 671, endPoint y: 294, distance: 70.0
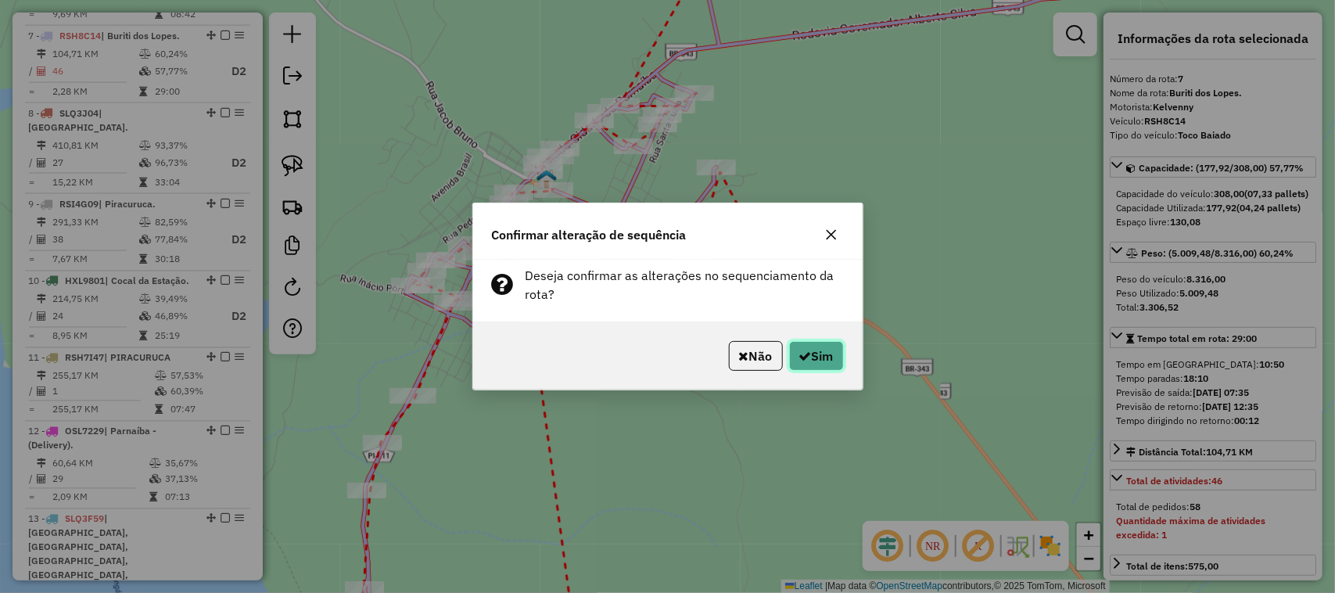
click at [811, 352] on button "Sim" at bounding box center [816, 356] width 55 height 30
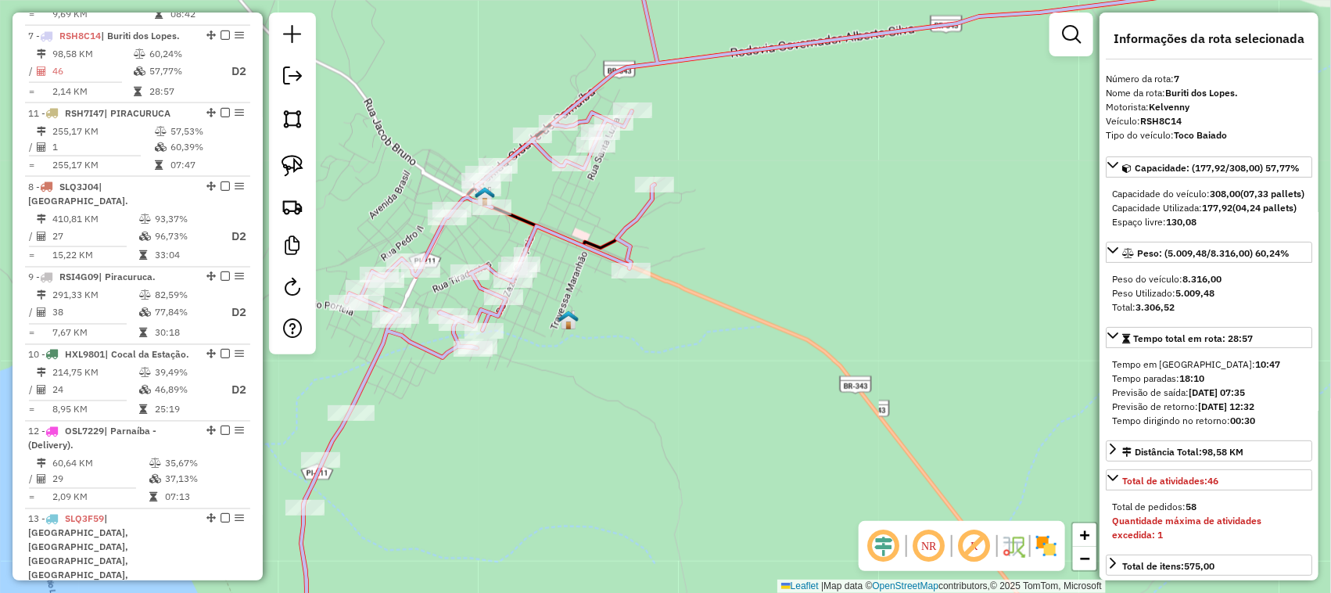
drag, startPoint x: 203, startPoint y: 342, endPoint x: 163, endPoint y: 107, distance: 238.1
click at [163, 107] on li "8 - RSH7I47 | PIRACURUCA 255,17 KM 57,53% / 1 60,39% = 255,17 KM 07:47" at bounding box center [137, 139] width 225 height 73
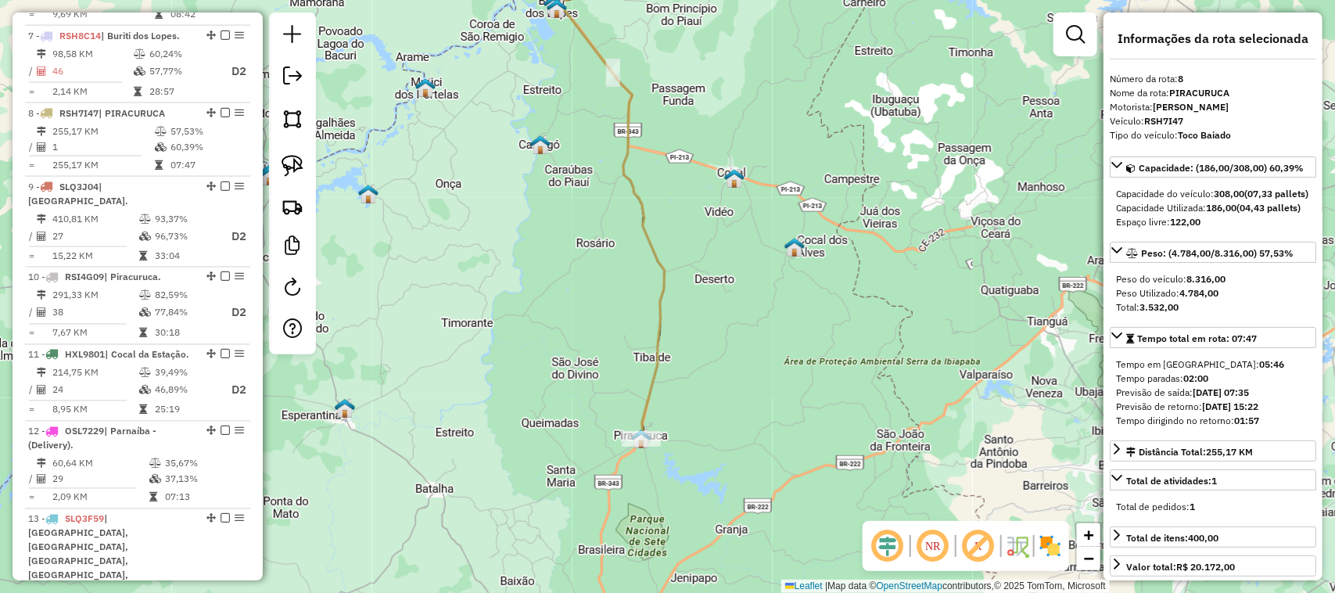
drag, startPoint x: 580, startPoint y: 341, endPoint x: 461, endPoint y: 118, distance: 252.6
click at [529, 246] on div "Janela de atendimento Grade de atendimento Capacidade Transportadoras Veículos …" at bounding box center [667, 296] width 1335 height 593
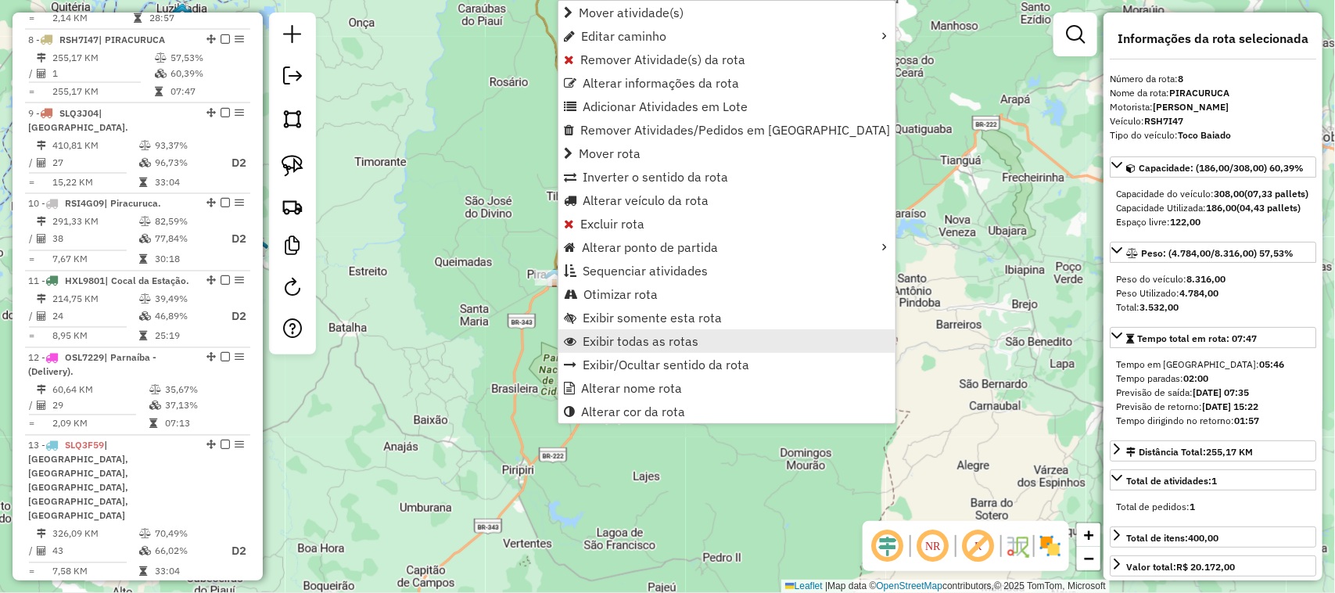
scroll to position [1163, 0]
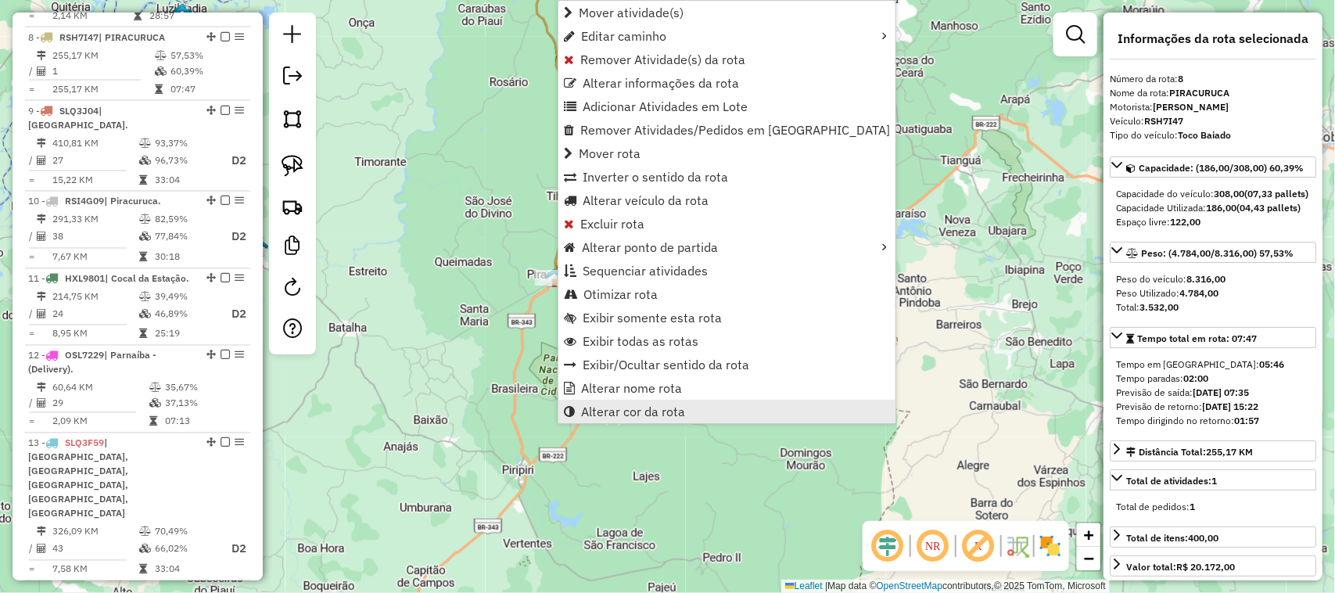
click at [642, 412] on span "Alterar cor da rota" at bounding box center [633, 411] width 104 height 13
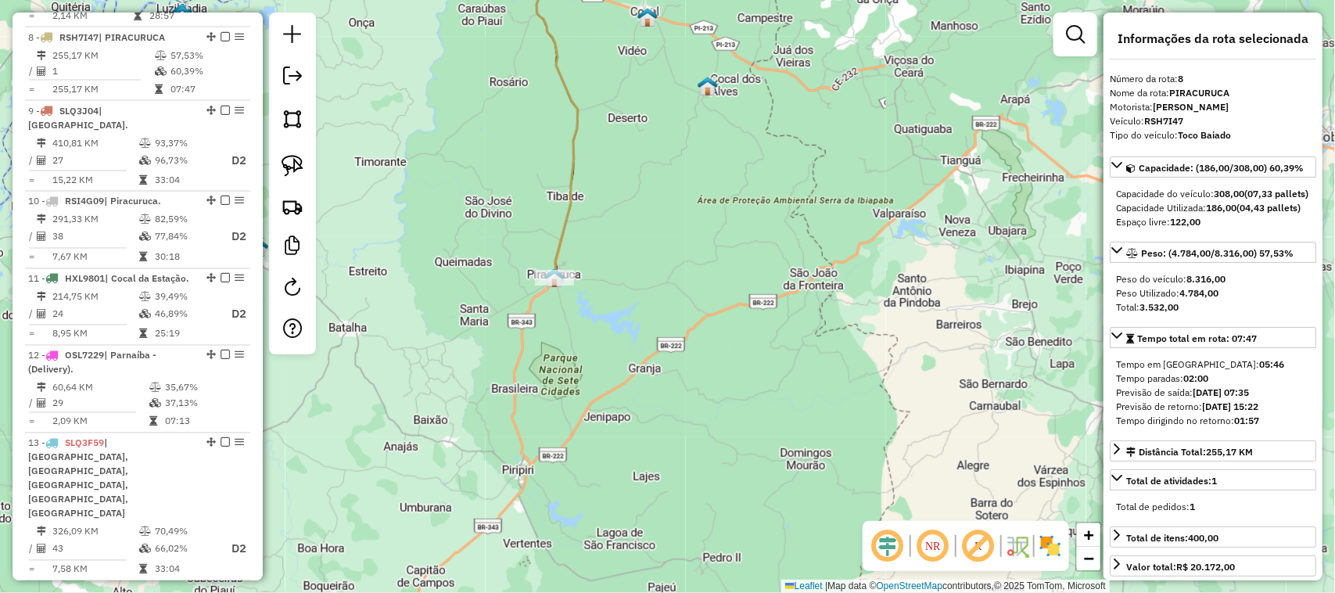
scroll to position [293, 0]
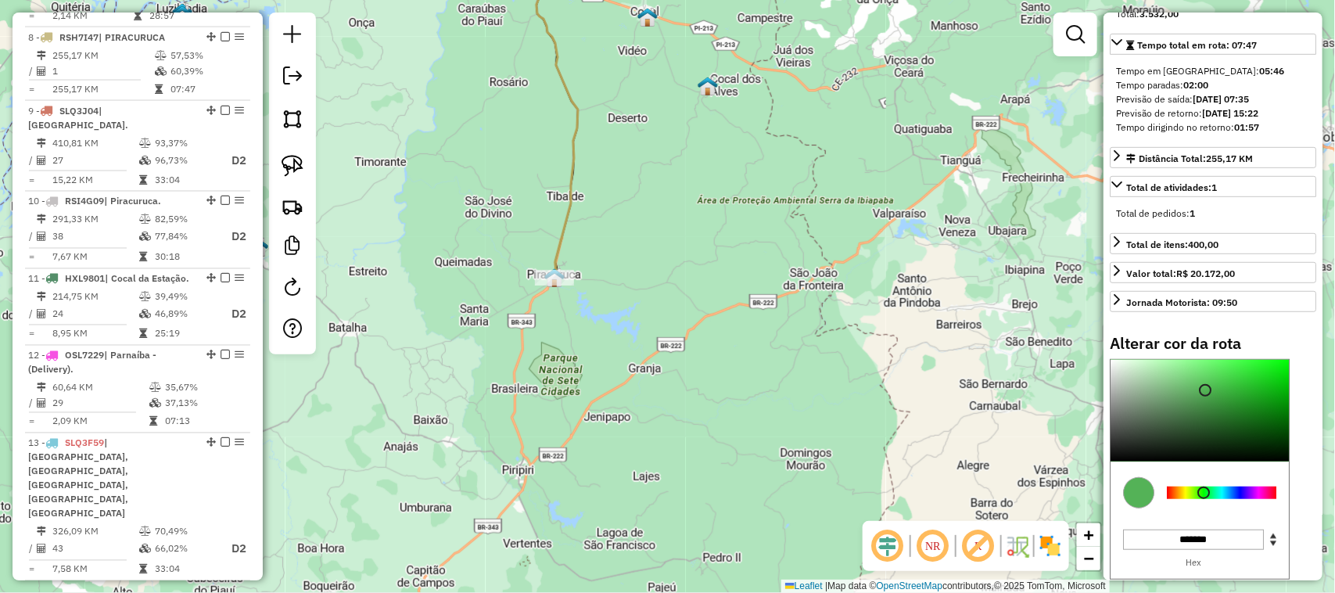
click at [1204, 499] on div at bounding box center [1221, 492] width 109 height 13
type input "*******"
click at [1283, 400] on div at bounding box center [1199, 411] width 178 height 102
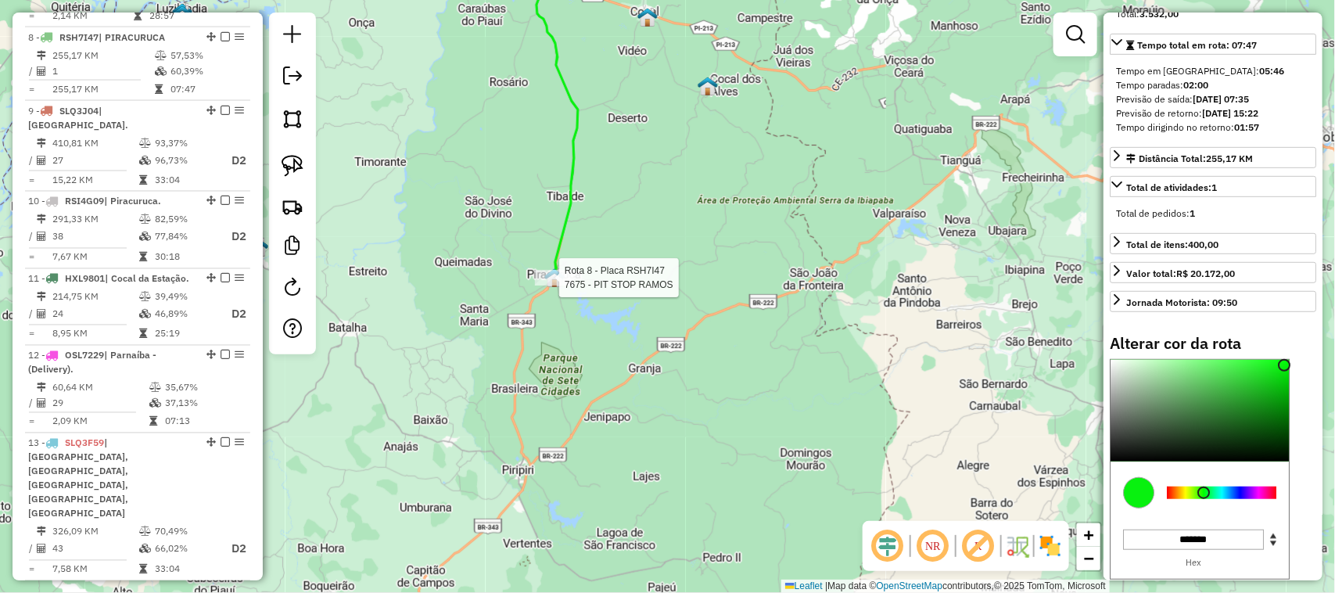
select select "**********"
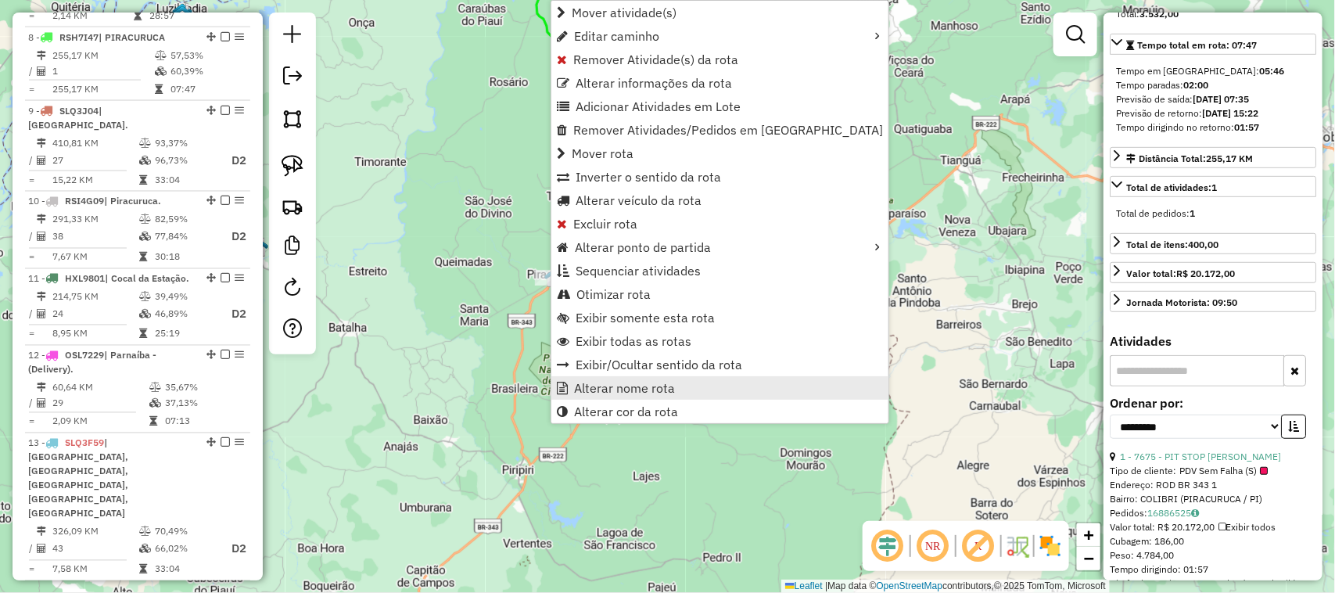
click at [619, 388] on span "Alterar nome rota" at bounding box center [624, 388] width 101 height 13
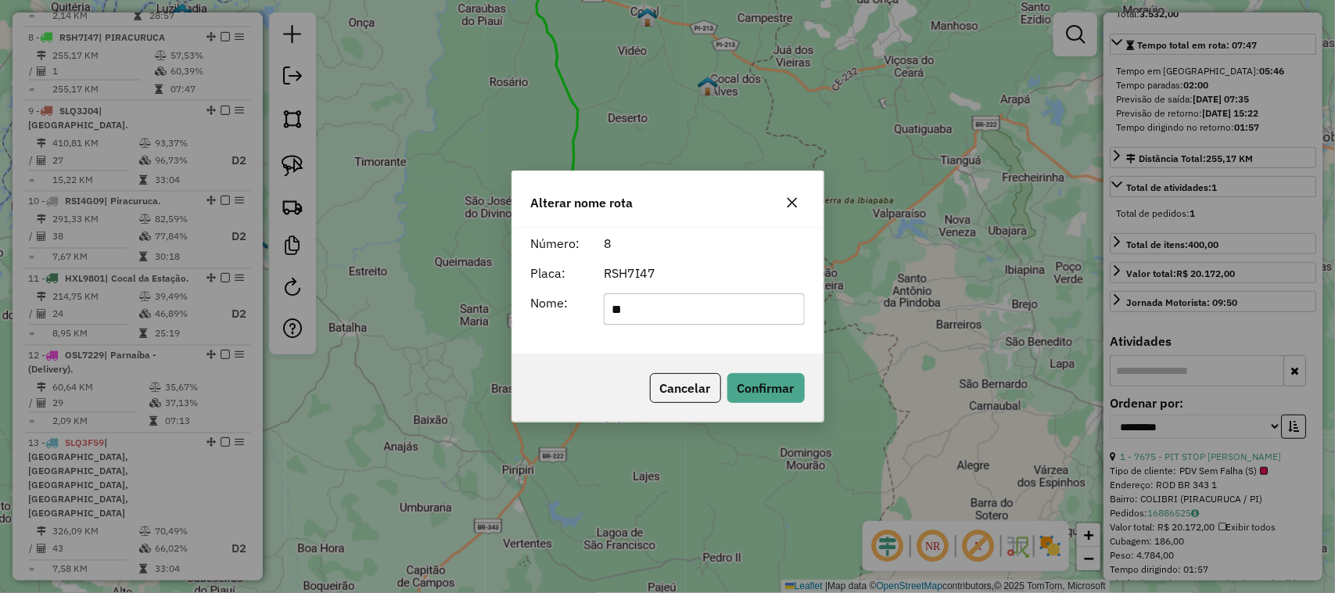
type input "*"
type input "**********"
click at [769, 392] on button "Confirmar" at bounding box center [765, 388] width 77 height 30
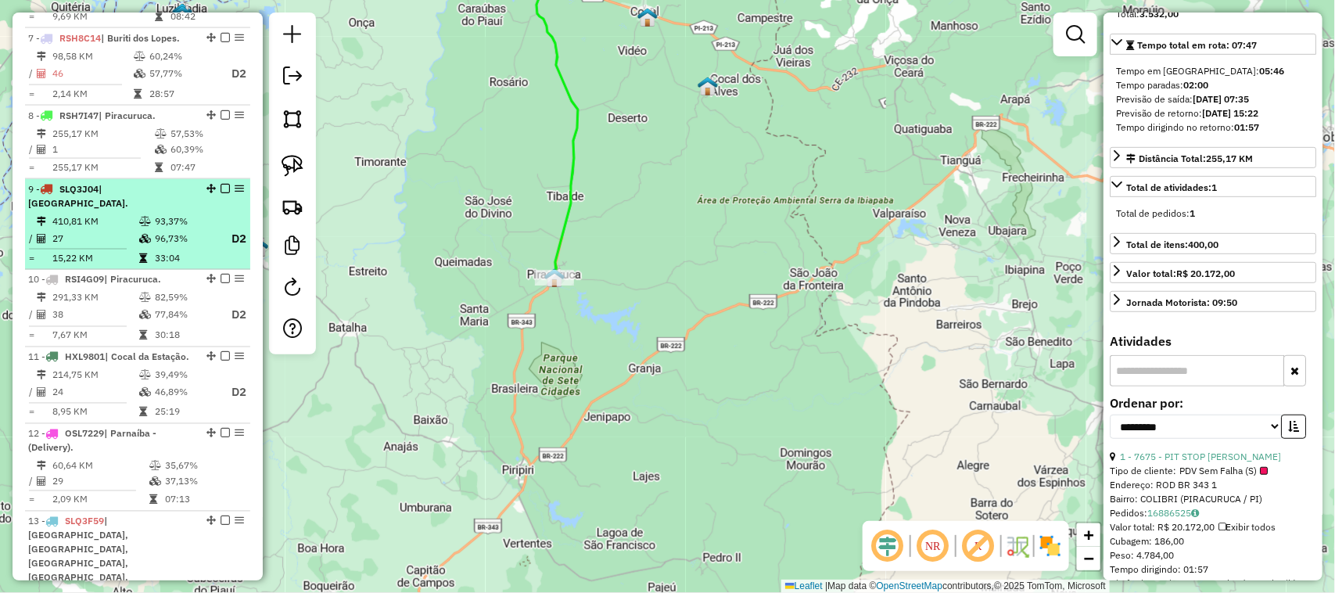
scroll to position [968, 0]
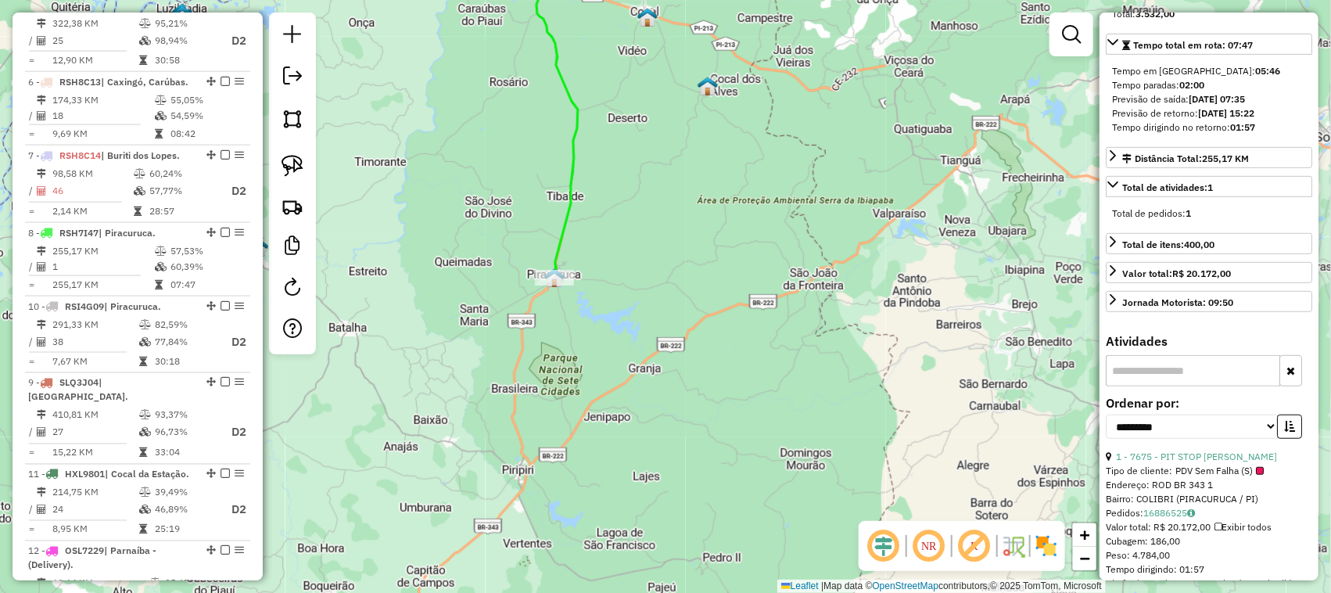
drag, startPoint x: 207, startPoint y: 366, endPoint x: 164, endPoint y: 295, distance: 83.1
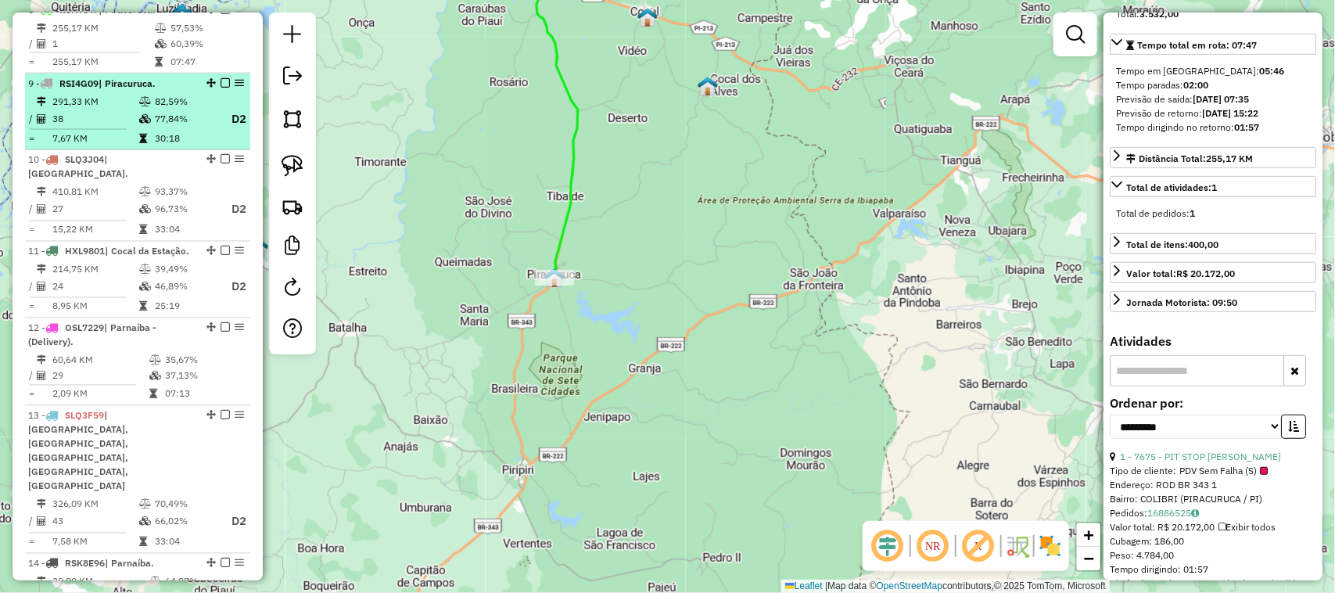
scroll to position [1002, 0]
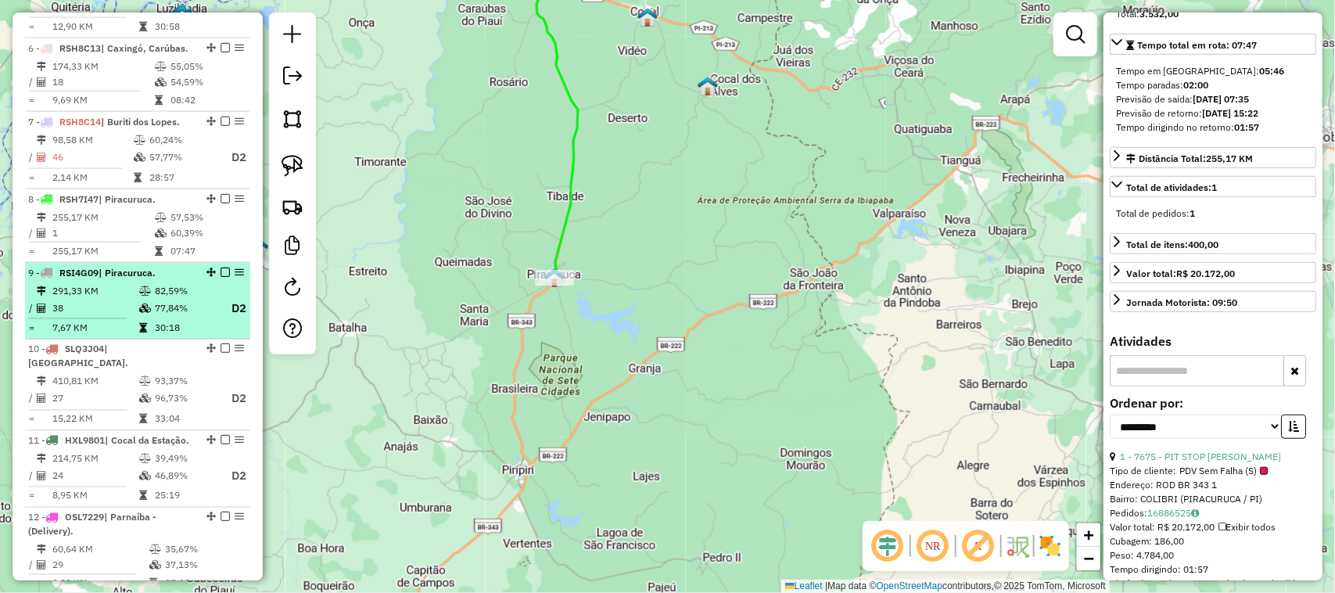
click at [129, 299] on td "38" at bounding box center [95, 309] width 87 height 20
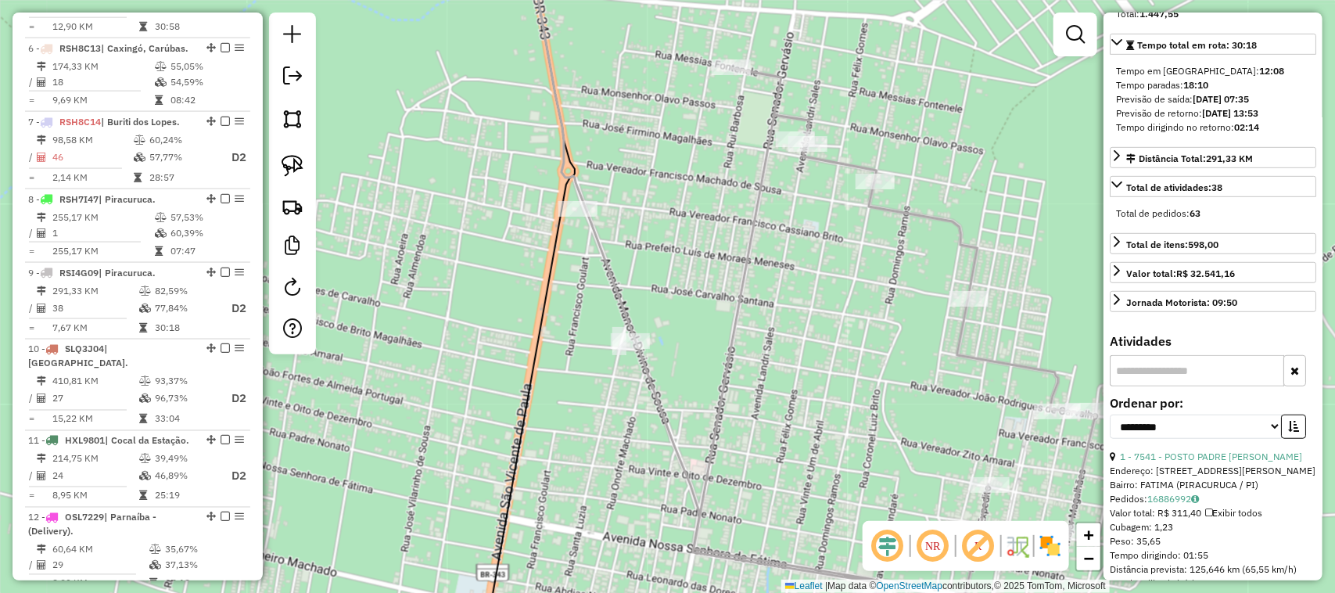
drag, startPoint x: 686, startPoint y: 263, endPoint x: 635, endPoint y: 213, distance: 71.9
click at [646, 224] on div "Janela de atendimento Grade de atendimento Capacidade Transportadoras Veículos …" at bounding box center [667, 296] width 1335 height 593
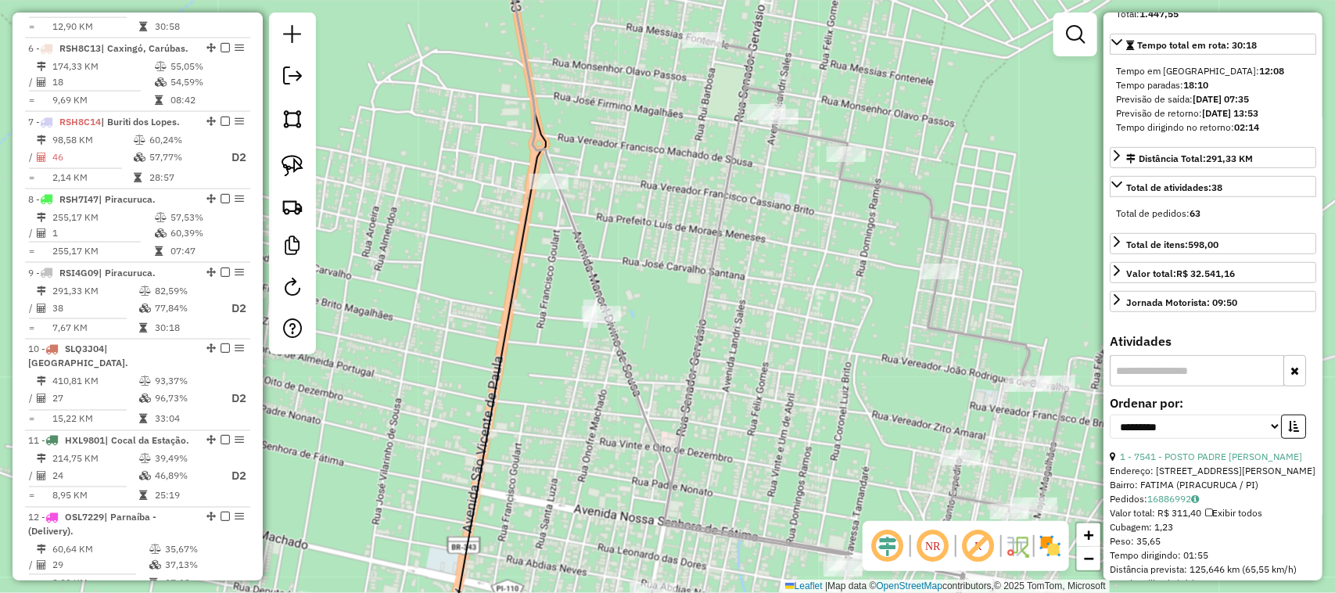
click at [608, 145] on div "Janela de atendimento Grade de atendimento Capacidade Transportadoras Veículos …" at bounding box center [667, 296] width 1335 height 593
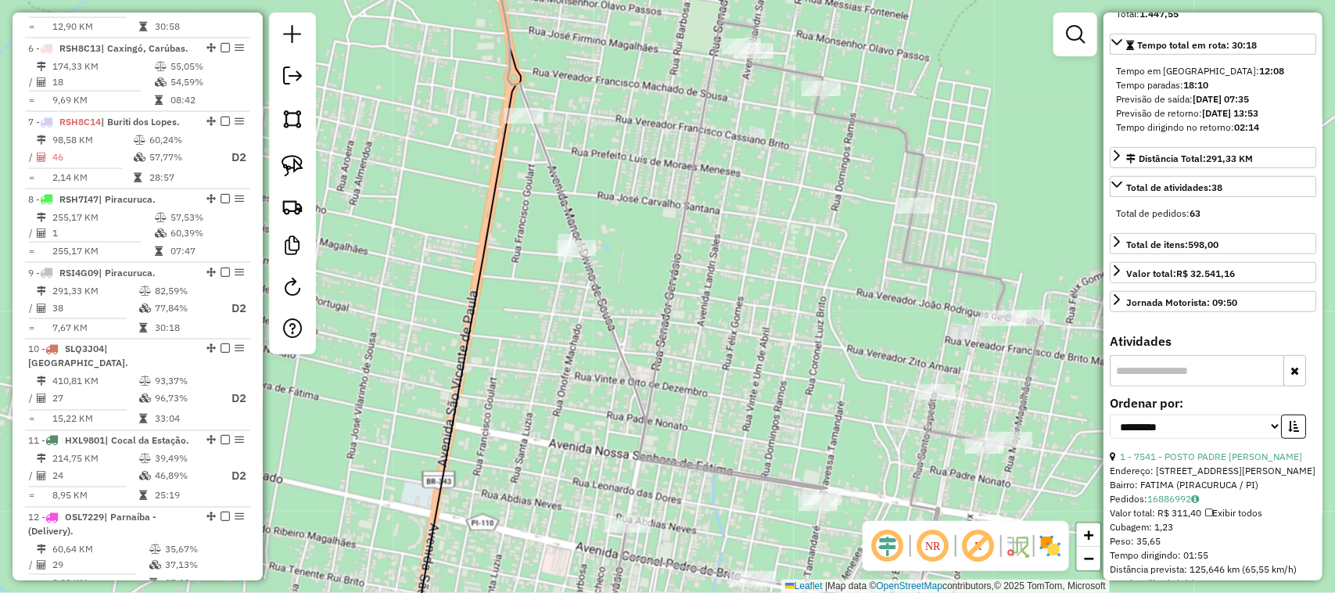
drag, startPoint x: 755, startPoint y: 220, endPoint x: 661, endPoint y: 131, distance: 130.0
click at [673, 142] on div "Janela de atendimento Grade de atendimento Capacidade Transportadoras Veículos …" at bounding box center [667, 296] width 1335 height 593
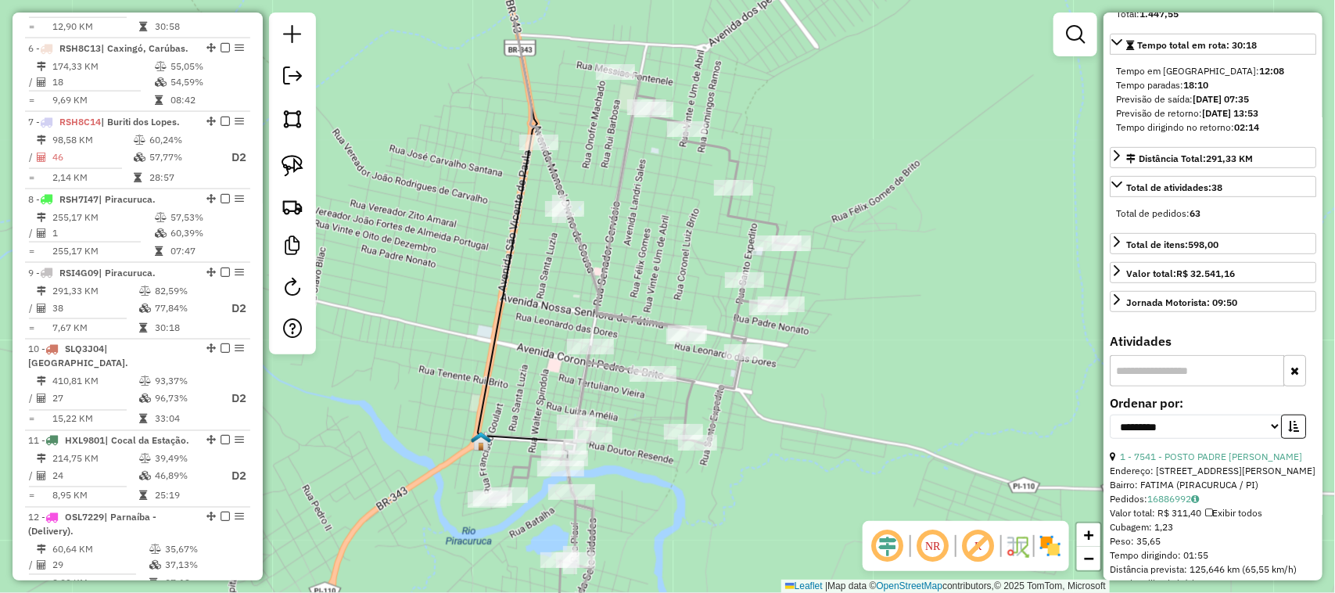
drag, startPoint x: 596, startPoint y: 83, endPoint x: 610, endPoint y: 176, distance: 94.1
click at [608, 174] on div "Janela de atendimento Grade de atendimento Capacidade Transportadoras Veículos …" at bounding box center [667, 296] width 1335 height 593
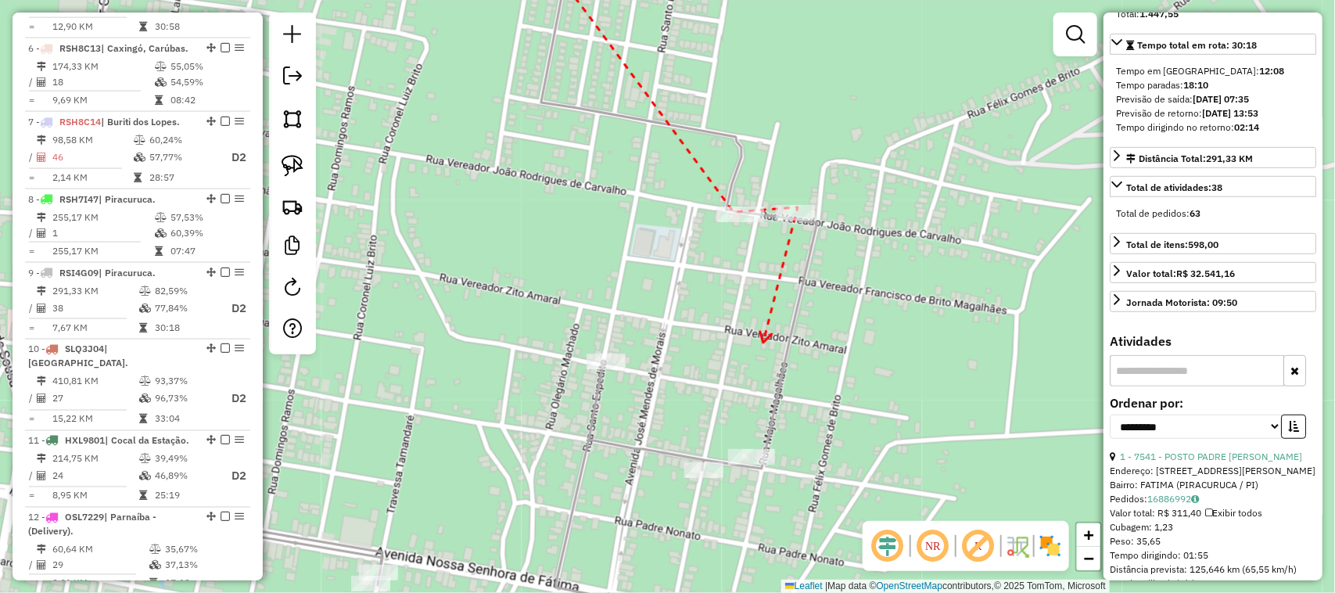
drag, startPoint x: 763, startPoint y: 342, endPoint x: 816, endPoint y: 201, distance: 150.9
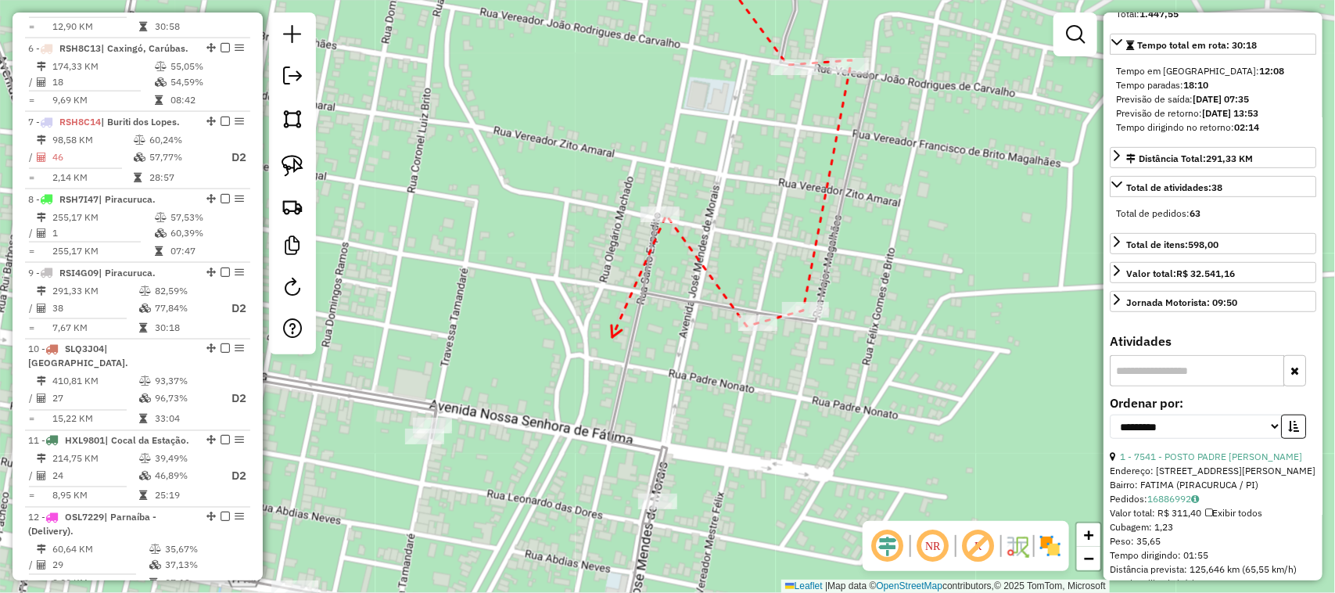
drag, startPoint x: 612, startPoint y: 337, endPoint x: 689, endPoint y: 181, distance: 174.1
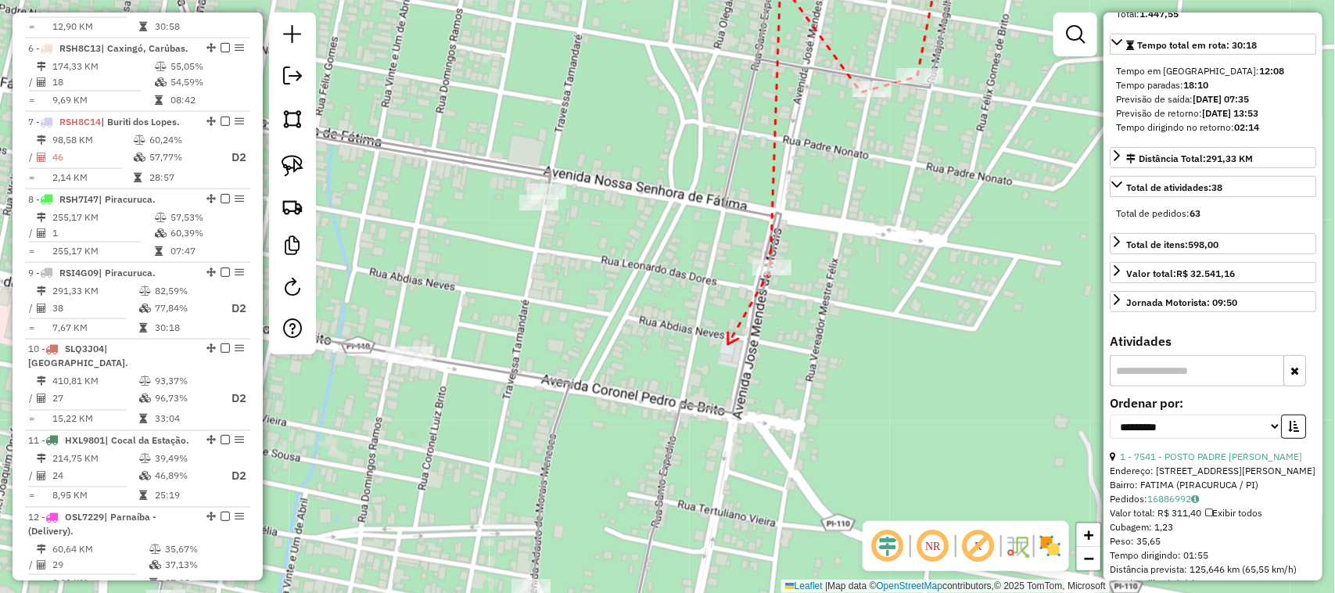
drag, startPoint x: 728, startPoint y: 344, endPoint x: 759, endPoint y: 201, distance: 146.5
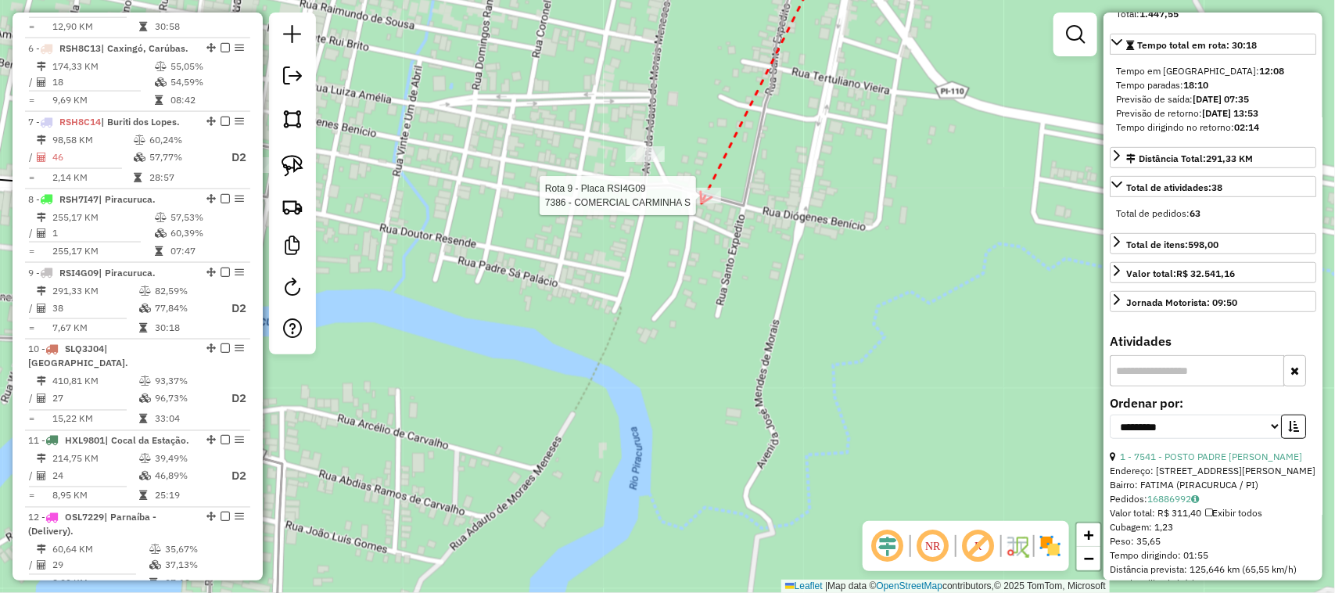
click at [701, 203] on div at bounding box center [701, 196] width 39 height 16
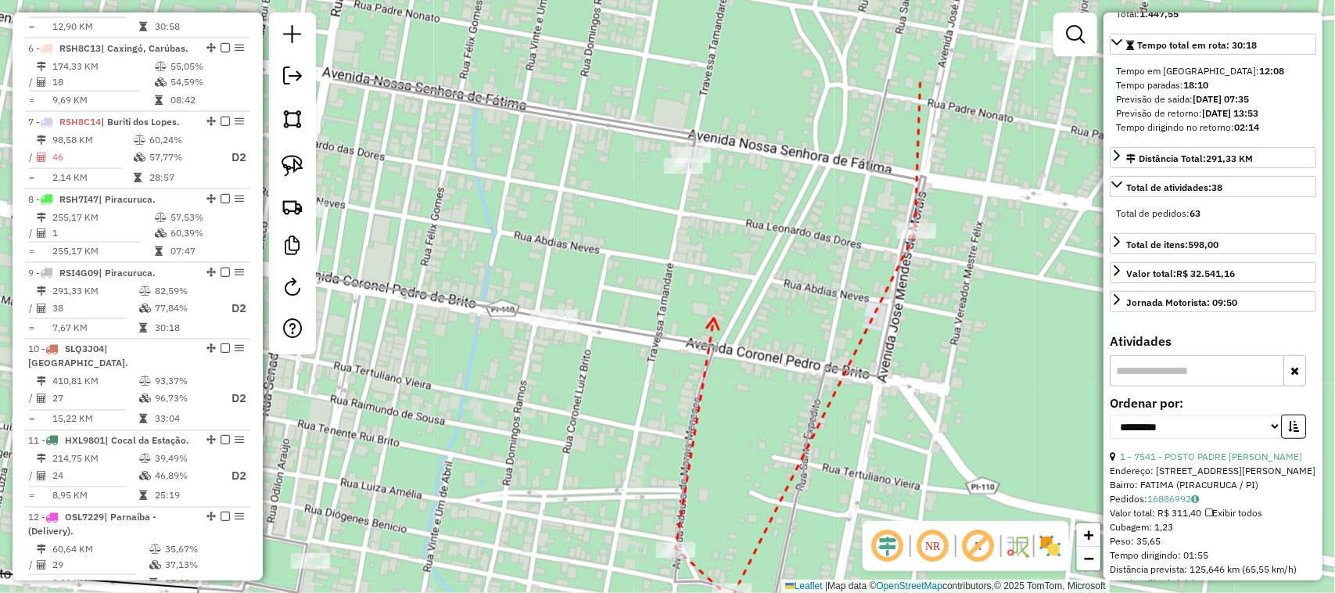
drag, startPoint x: 694, startPoint y: 172, endPoint x: 714, endPoint y: 311, distance: 140.5
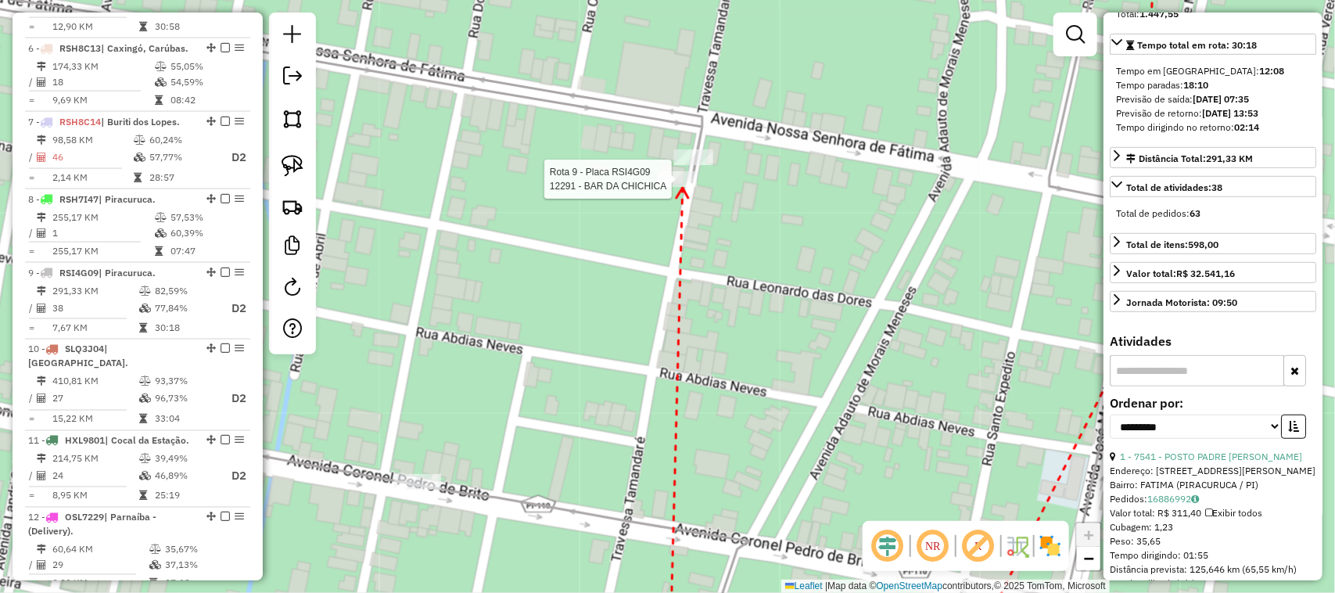
click at [682, 187] on div at bounding box center [677, 179] width 39 height 16
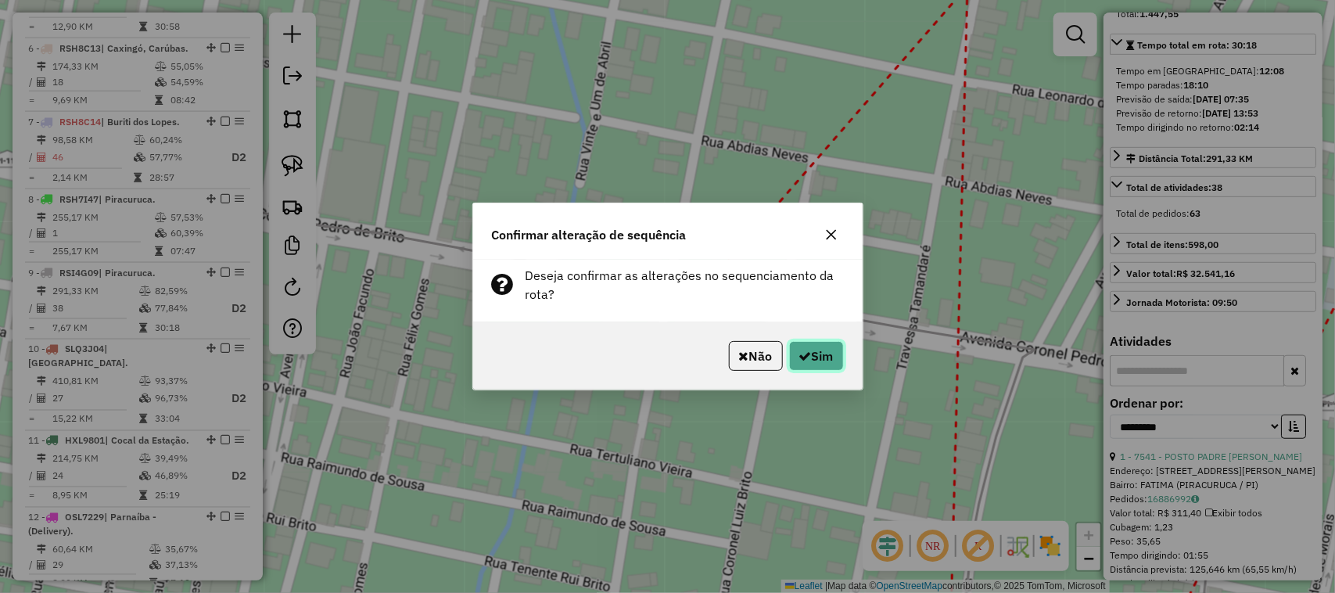
click at [818, 365] on button "Sim" at bounding box center [816, 356] width 55 height 30
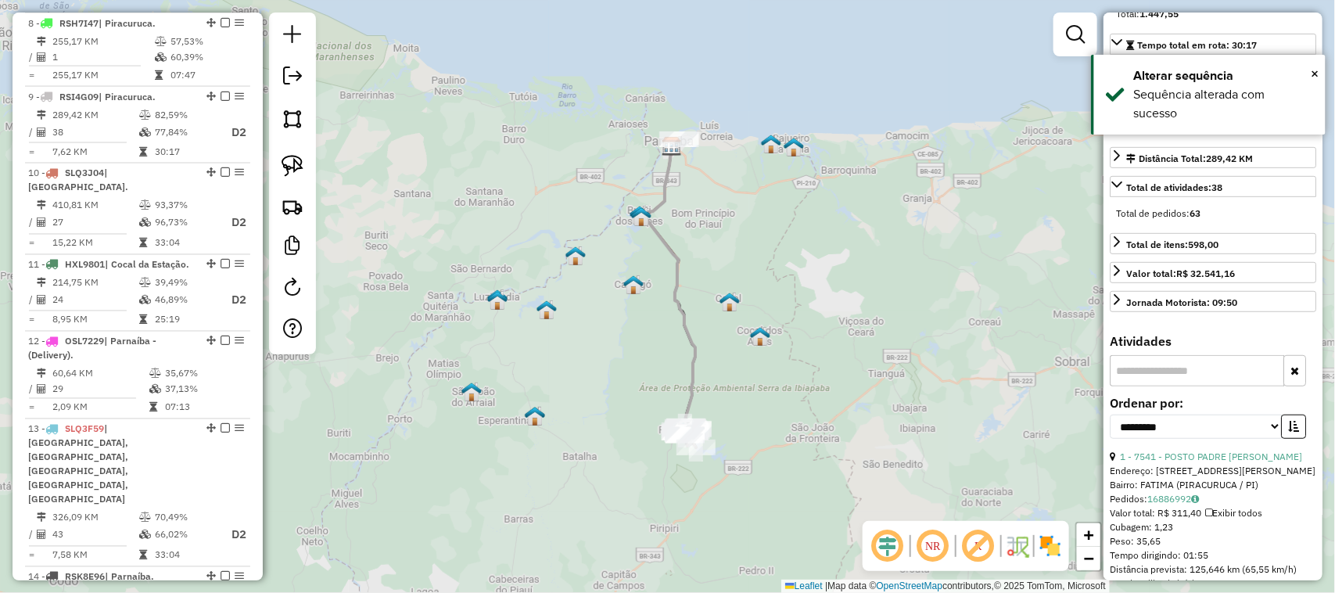
scroll to position [1237, 0]
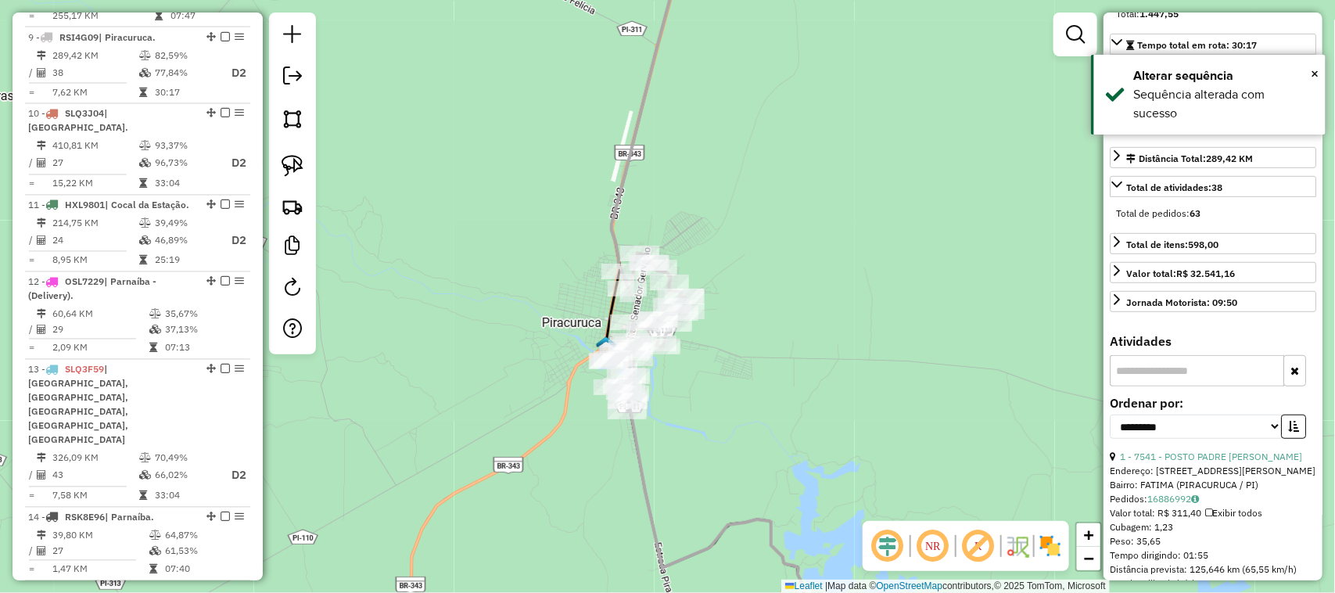
drag, startPoint x: 685, startPoint y: 491, endPoint x: 615, endPoint y: 263, distance: 238.2
click at [626, 292] on div "Janela de atendimento Grade de atendimento Capacidade Transportadoras Veículos …" at bounding box center [667, 296] width 1335 height 593
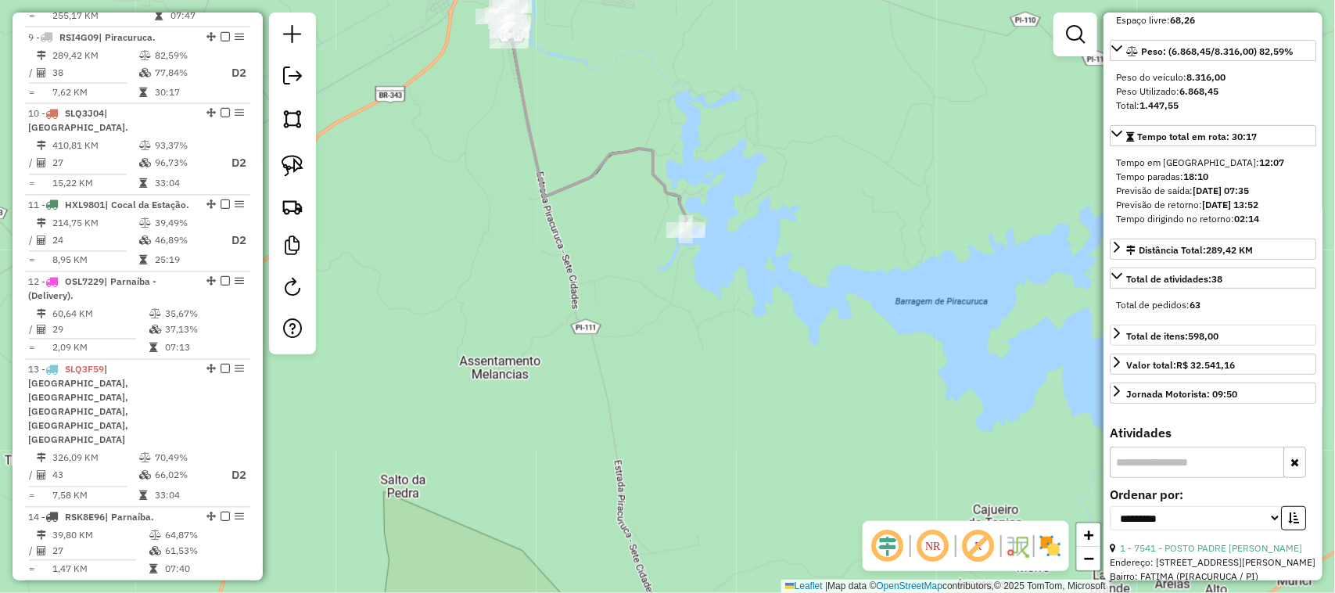
scroll to position [0, 0]
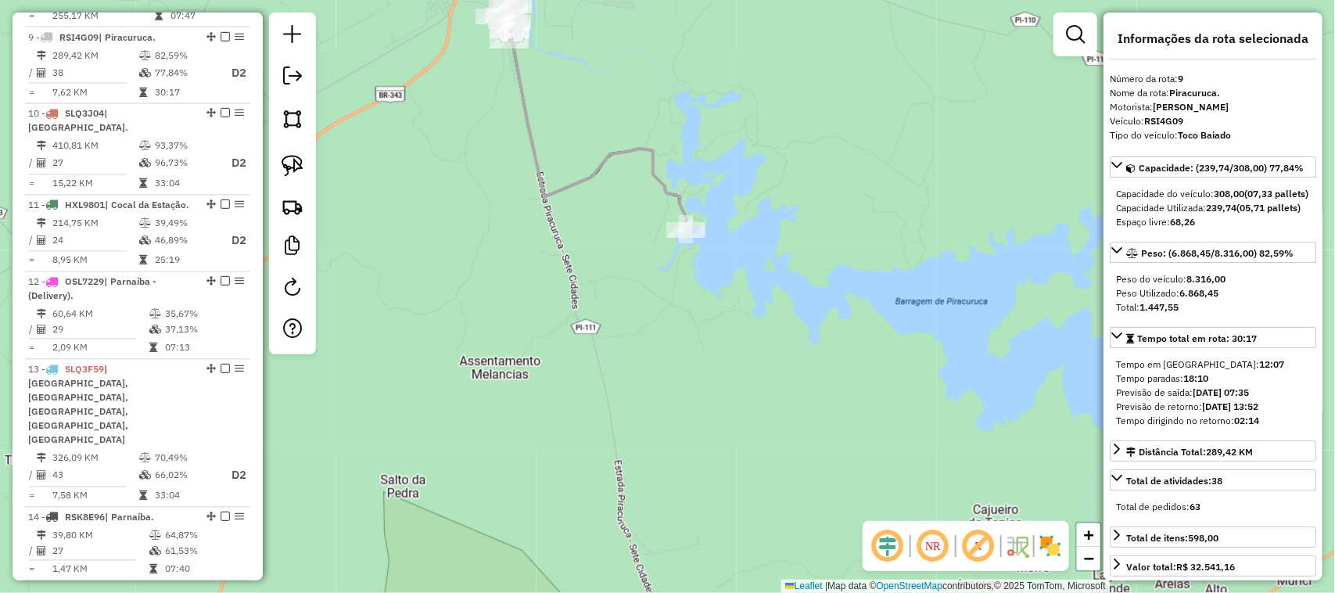
drag, startPoint x: 611, startPoint y: 202, endPoint x: 659, endPoint y: 291, distance: 101.1
click at [658, 289] on div "Janela de atendimento Grade de atendimento Capacidade Transportadoras Veículos …" at bounding box center [667, 296] width 1335 height 593
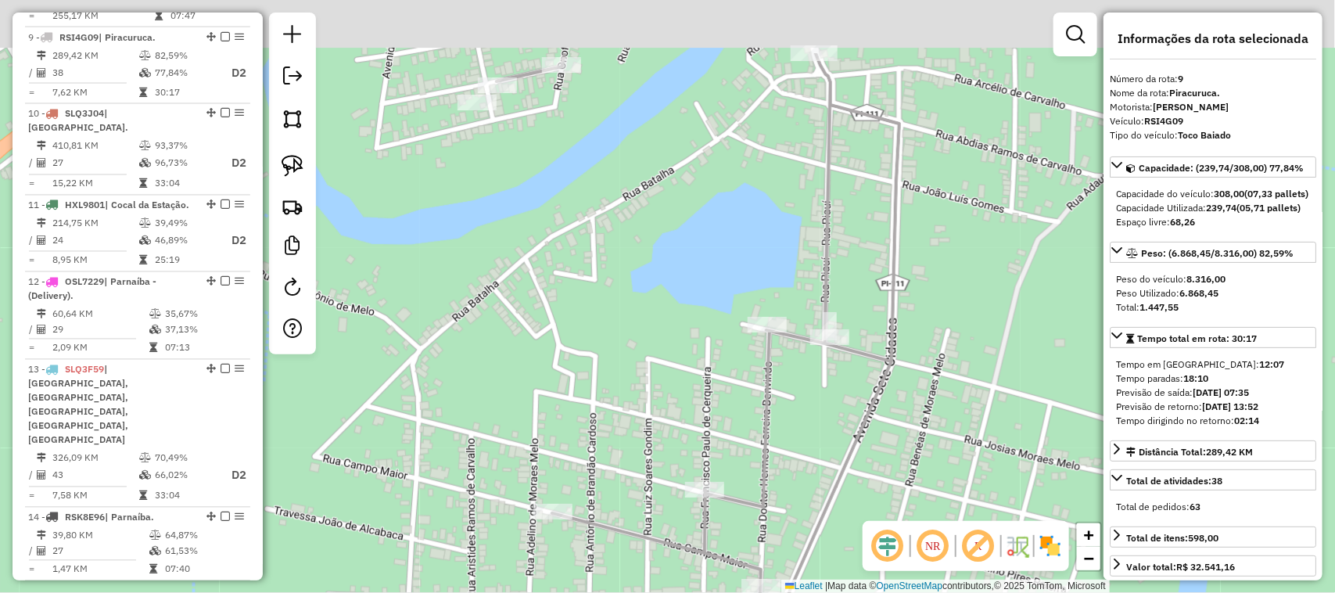
drag, startPoint x: 551, startPoint y: 56, endPoint x: 522, endPoint y: 174, distance: 121.6
click at [522, 170] on div "Janela de atendimento Grade de atendimento Capacidade Transportadoras Veículos …" at bounding box center [667, 296] width 1335 height 593
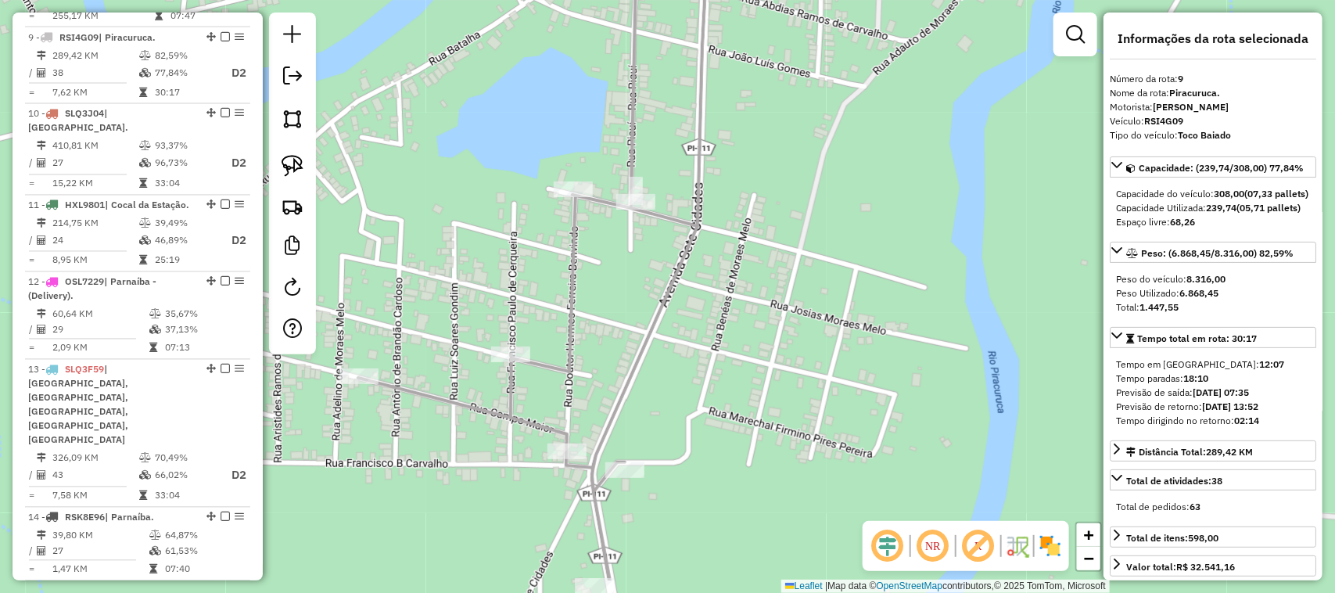
drag, startPoint x: 757, startPoint y: 290, endPoint x: 739, endPoint y: 185, distance: 106.3
click at [740, 197] on div "Janela de atendimento Grade de atendimento Capacidade Transportadoras Veículos …" at bounding box center [667, 296] width 1335 height 593
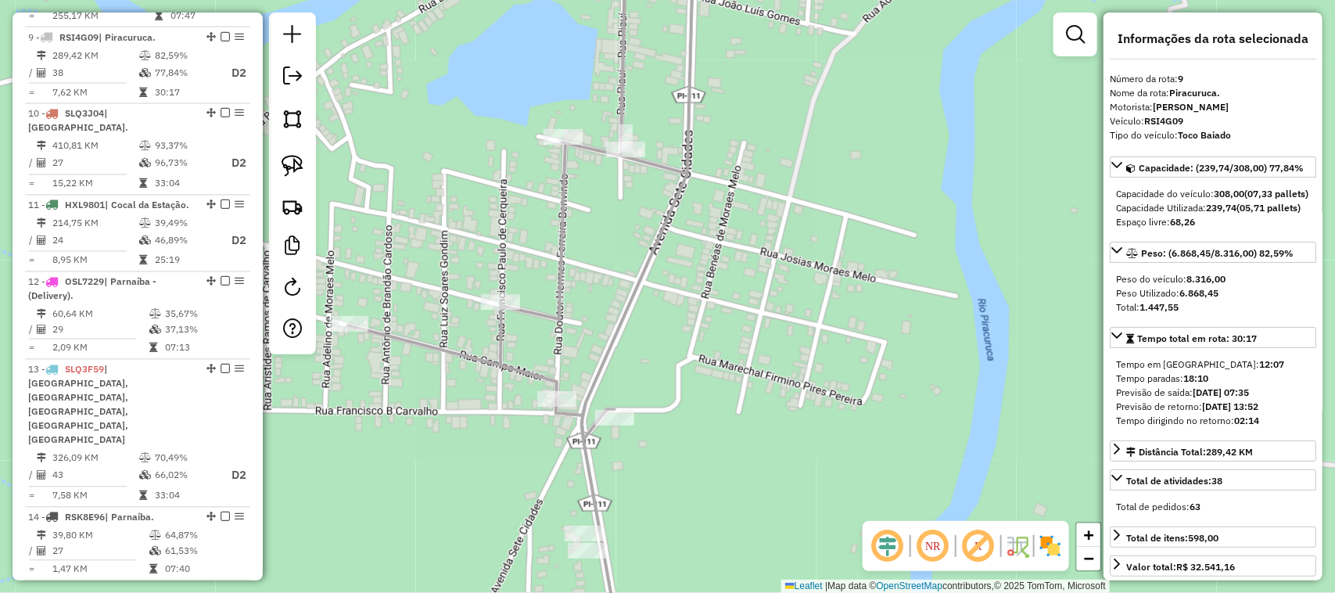
drag, startPoint x: 736, startPoint y: 186, endPoint x: 709, endPoint y: 348, distance: 164.0
click at [709, 348] on div "Janela de atendimento Grade de atendimento Capacidade Transportadoras Veículos …" at bounding box center [667, 296] width 1335 height 593
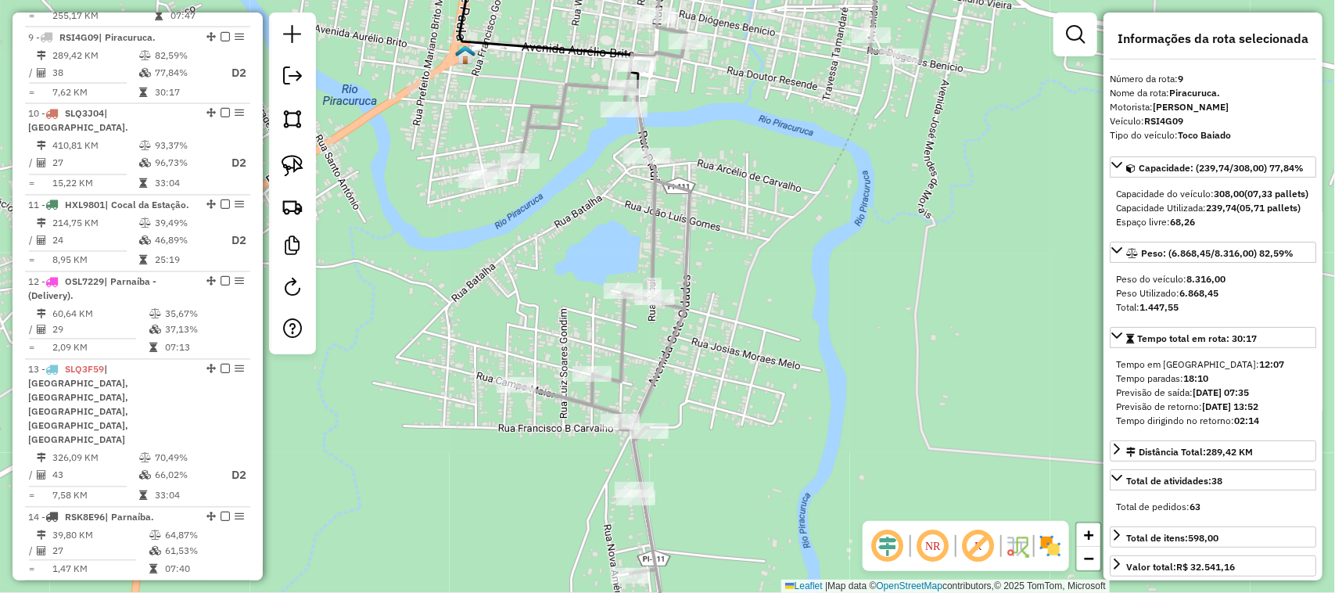
click at [720, 278] on div "Janela de atendimento Grade de atendimento Capacidade Transportadoras Veículos …" at bounding box center [667, 296] width 1335 height 593
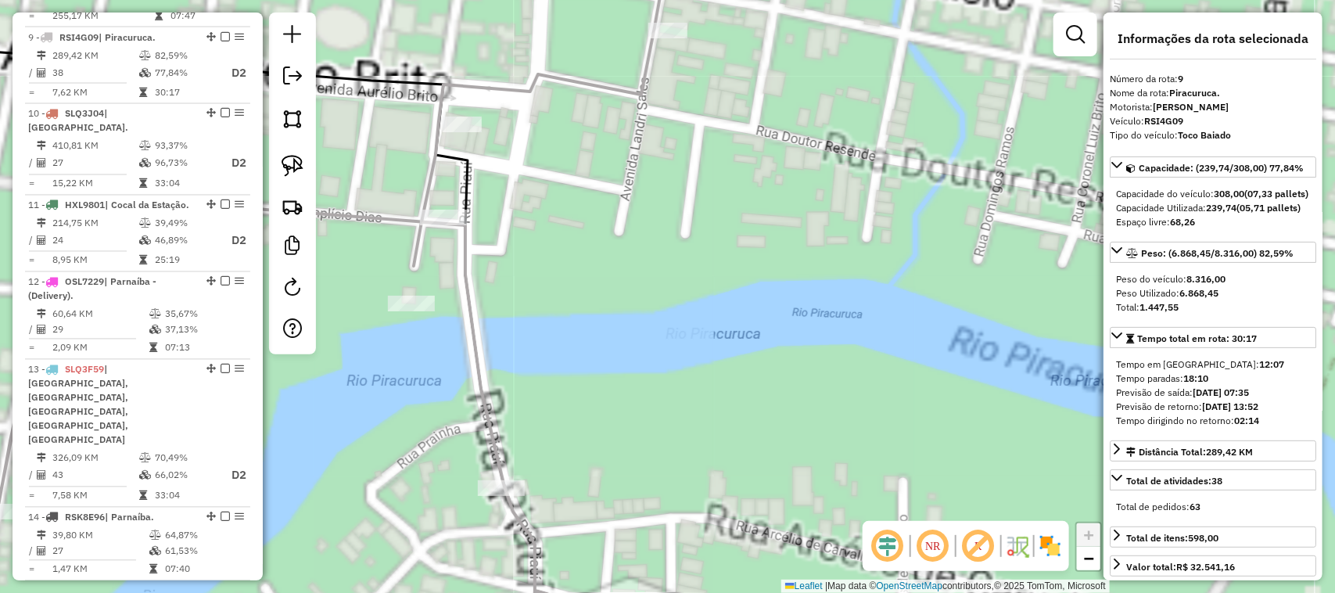
drag, startPoint x: 693, startPoint y: 135, endPoint x: 704, endPoint y: 310, distance: 175.5
click at [704, 310] on div "Janela de atendimento Grade de atendimento Capacidade Transportadoras Veículos …" at bounding box center [667, 296] width 1335 height 593
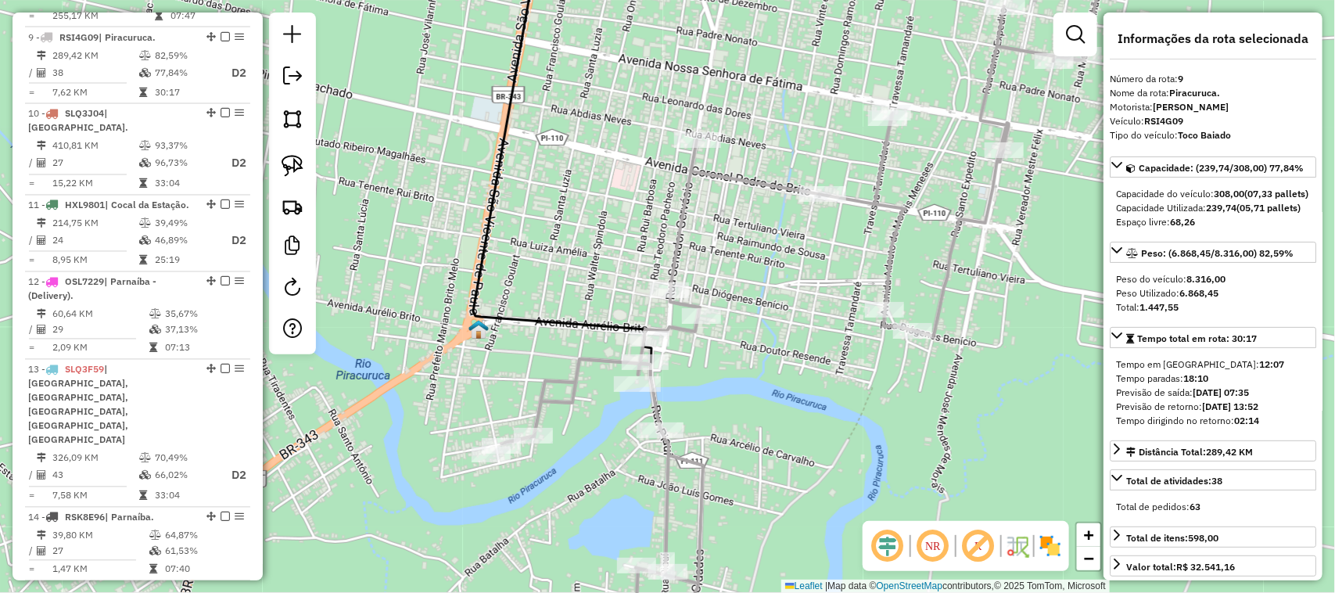
click at [755, 301] on div "Janela de atendimento Grade de atendimento Capacidade Transportadoras Veículos …" at bounding box center [667, 296] width 1335 height 593
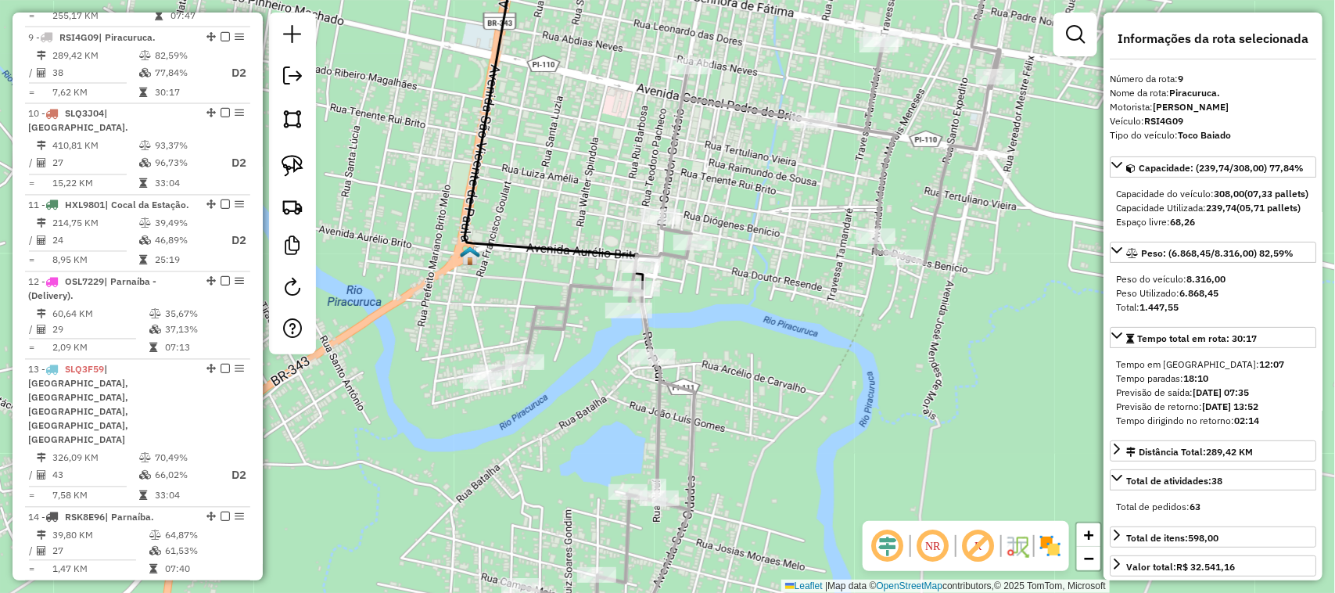
drag, startPoint x: 747, startPoint y: 346, endPoint x: 739, endPoint y: 290, distance: 56.1
click at [741, 296] on div "Janela de atendimento Grade de atendimento Capacidade Transportadoras Veículos …" at bounding box center [667, 296] width 1335 height 593
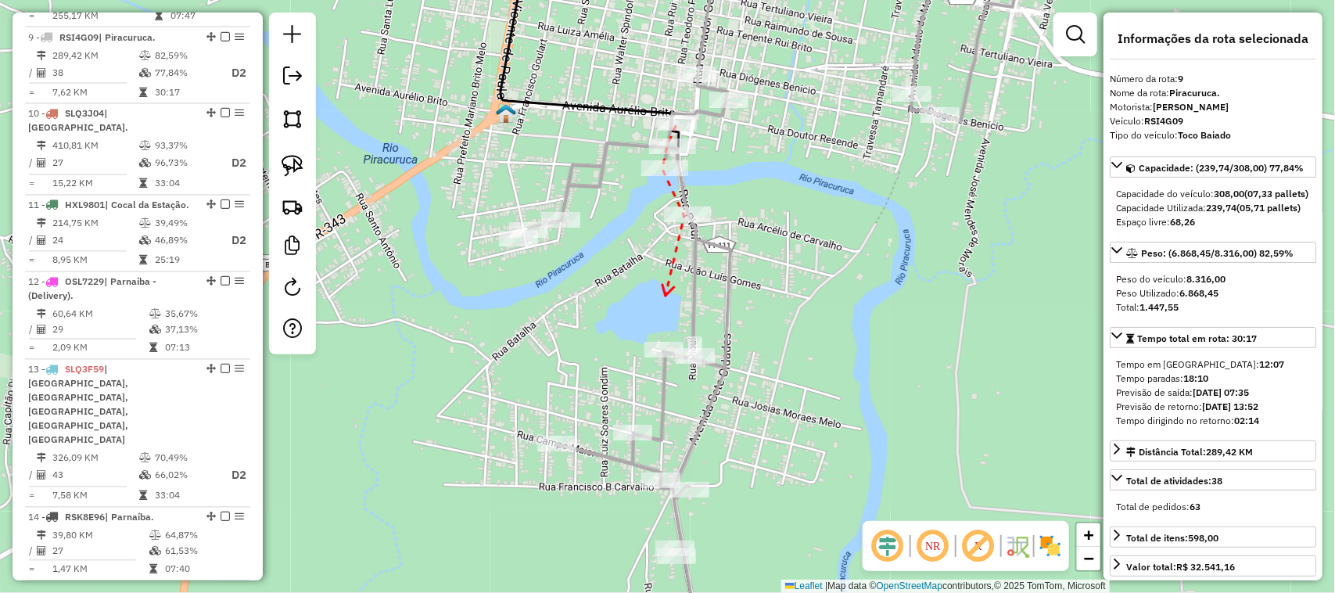
drag, startPoint x: 665, startPoint y: 296, endPoint x: 667, endPoint y: 210, distance: 86.0
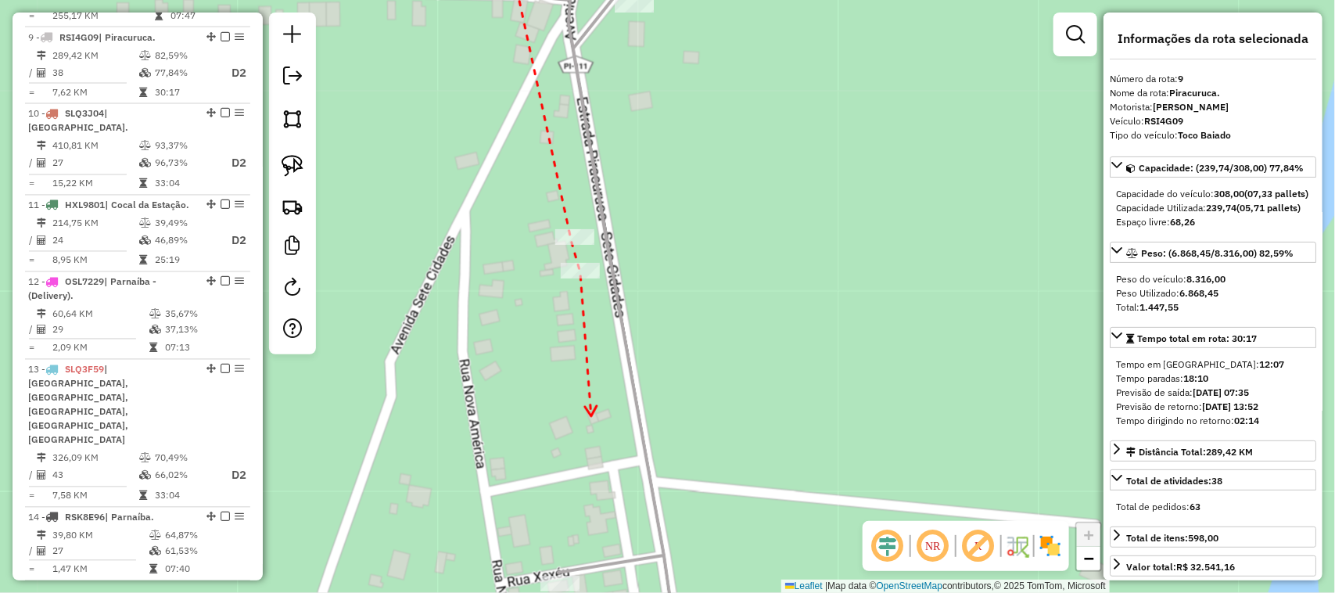
drag, startPoint x: 592, startPoint y: 416, endPoint x: 629, endPoint y: 236, distance: 183.7
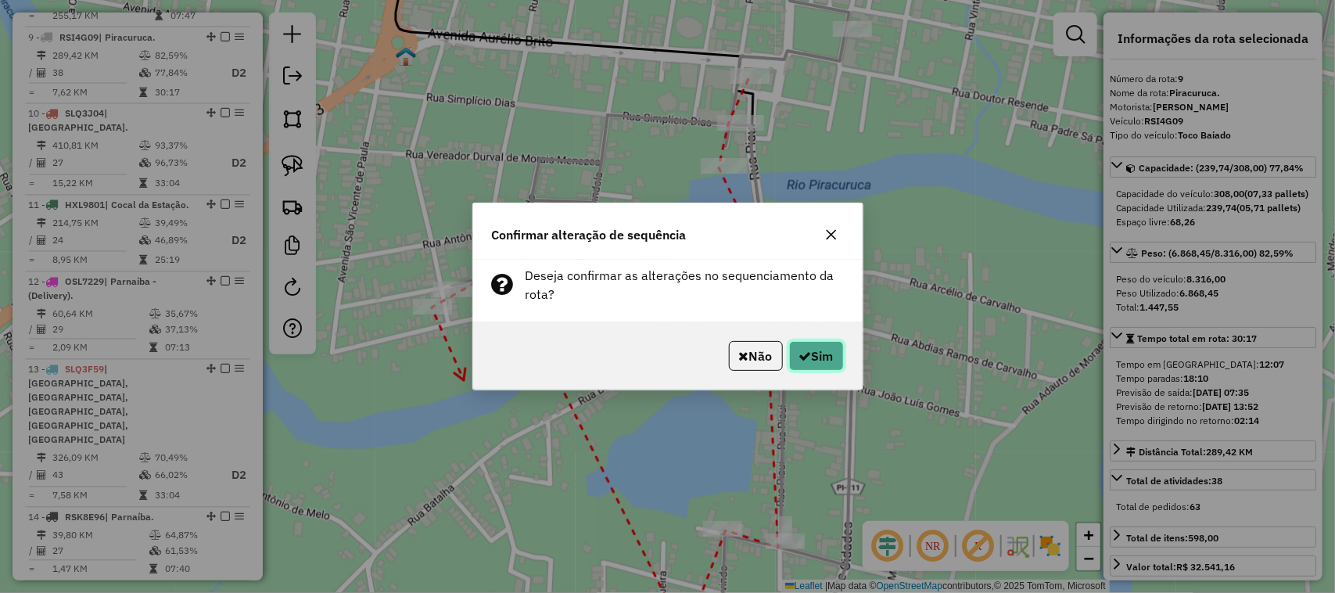
click at [823, 345] on button "Sim" at bounding box center [816, 356] width 55 height 30
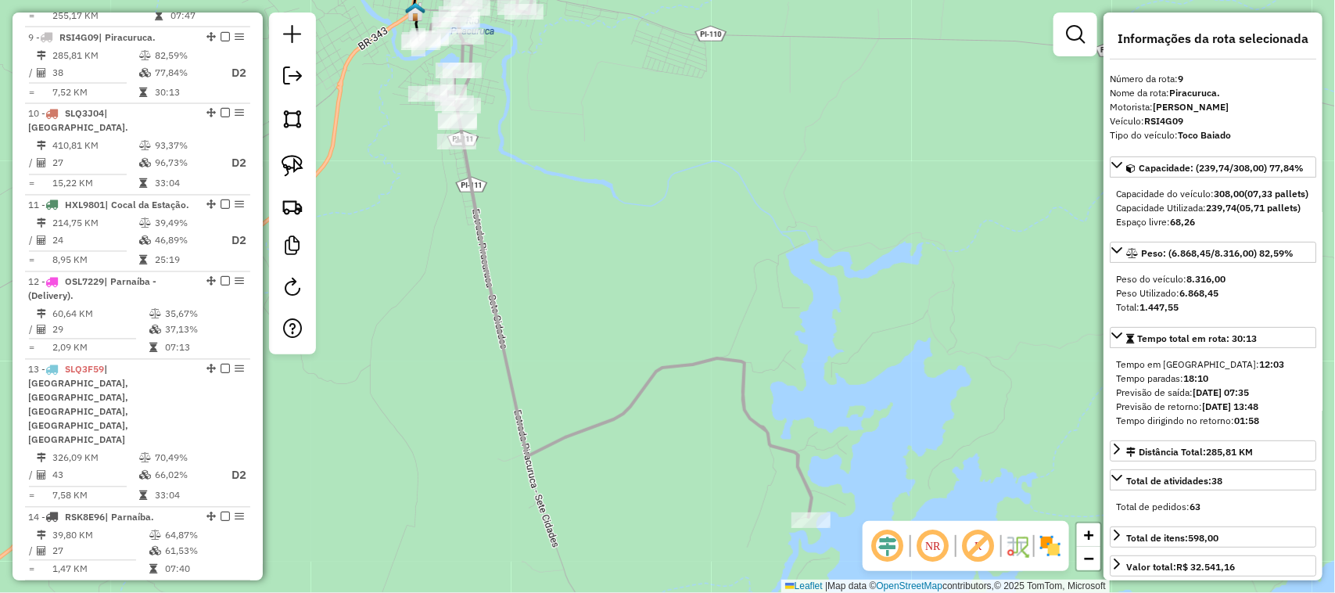
drag, startPoint x: 560, startPoint y: 137, endPoint x: 633, endPoint y: 381, distance: 254.8
click at [624, 356] on div "Janela de atendimento Grade de atendimento Capacidade Transportadoras Veículos …" at bounding box center [667, 296] width 1335 height 593
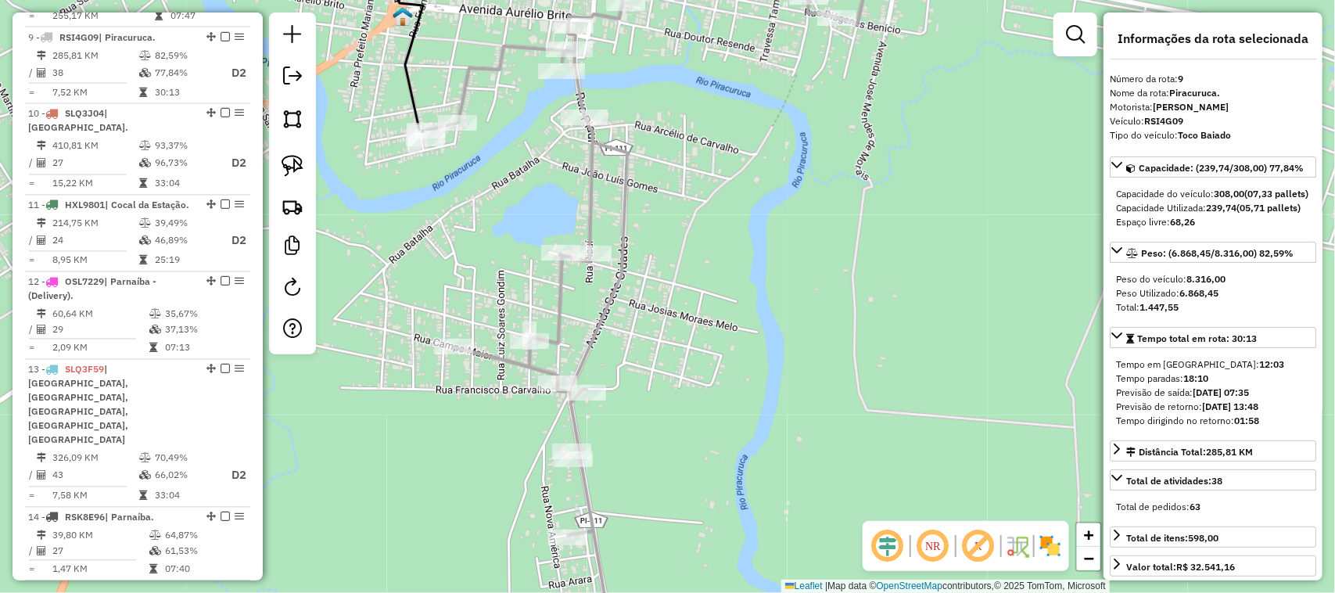
drag, startPoint x: 653, startPoint y: 301, endPoint x: 630, endPoint y: 486, distance: 185.9
click at [630, 465] on div "Janela de atendimento Grade de atendimento Capacidade Transportadoras Veículos …" at bounding box center [667, 296] width 1335 height 593
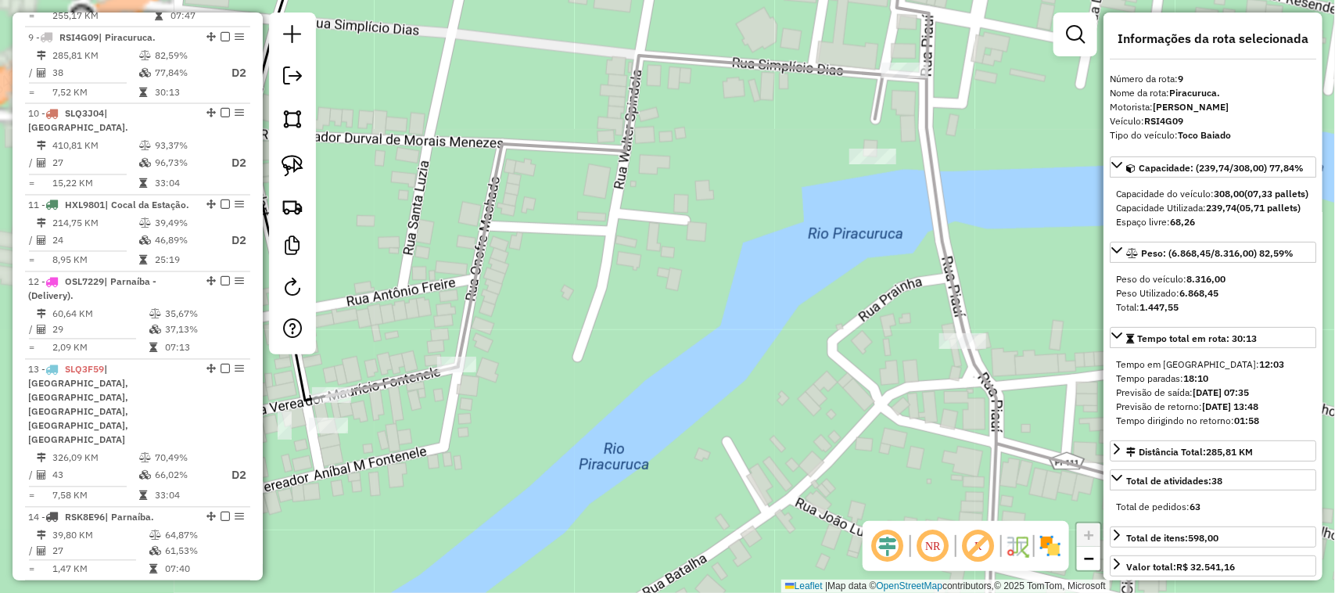
click at [549, 404] on div "Janela de atendimento Grade de atendimento Capacidade Transportadoras Veículos …" at bounding box center [667, 296] width 1335 height 593
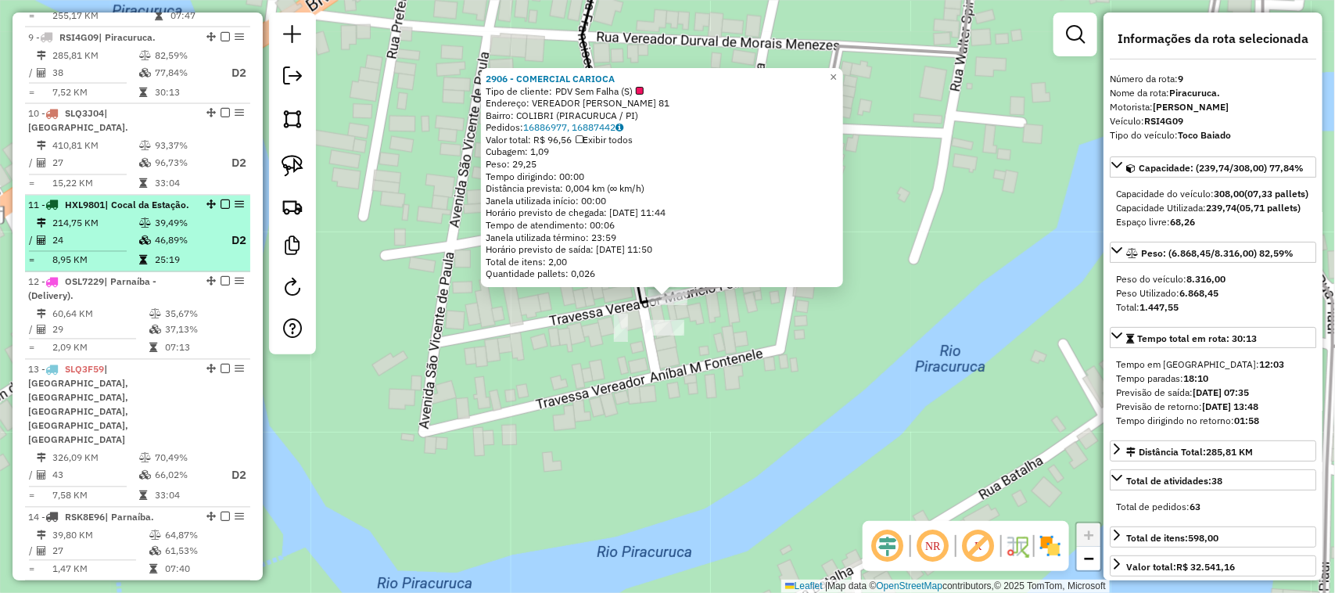
click at [123, 200] on li "11 - HXL9801 | Cocal da Estação. 214,75 KM 39,49% / 24 46,89% D2 = 8,95 KM 25:19" at bounding box center [137, 233] width 225 height 77
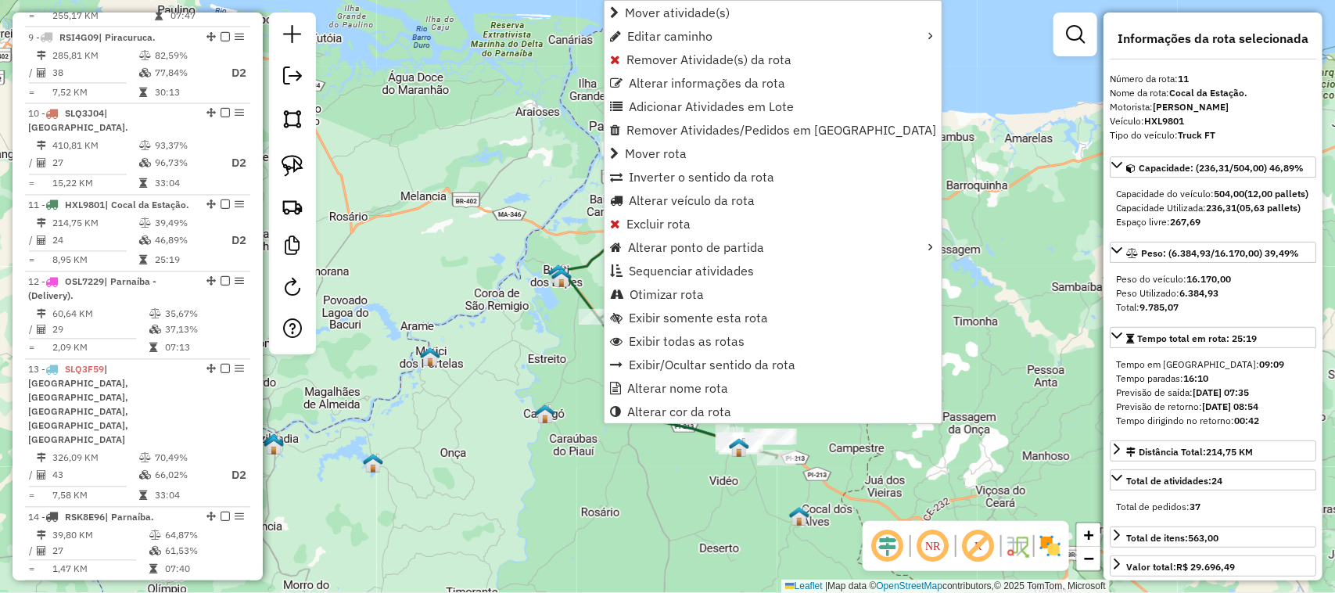
scroll to position [1393, 0]
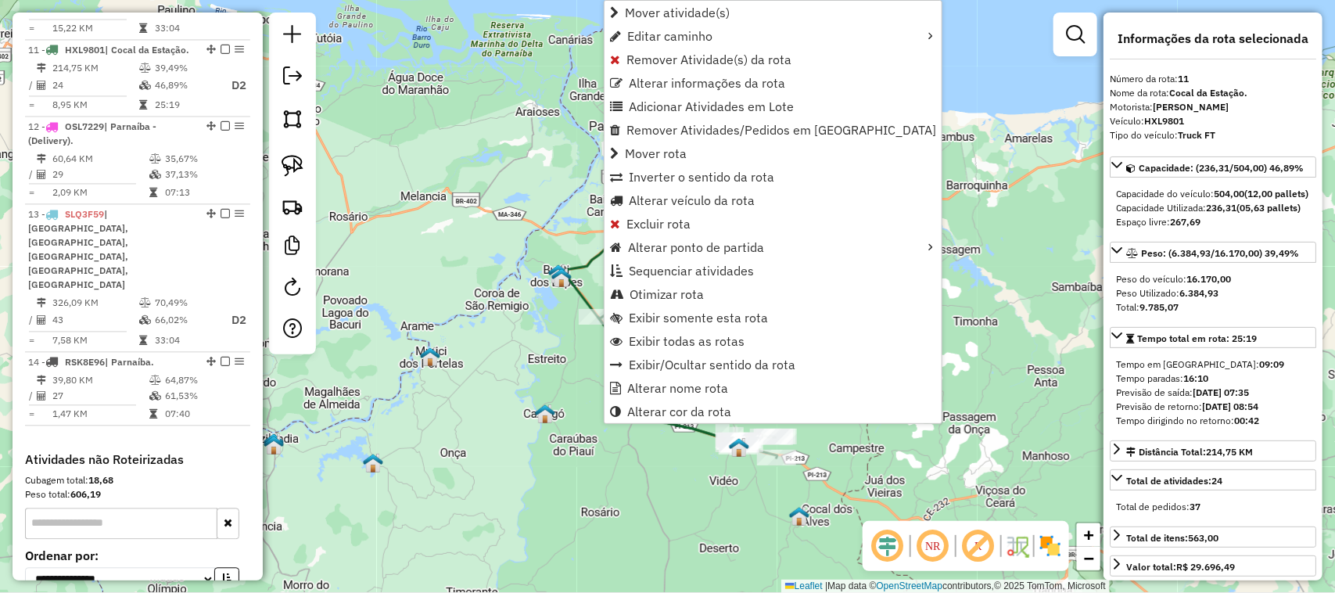
click at [503, 364] on div "Janela de atendimento Grade de atendimento Capacidade Transportadoras Veículos …" at bounding box center [667, 296] width 1335 height 593
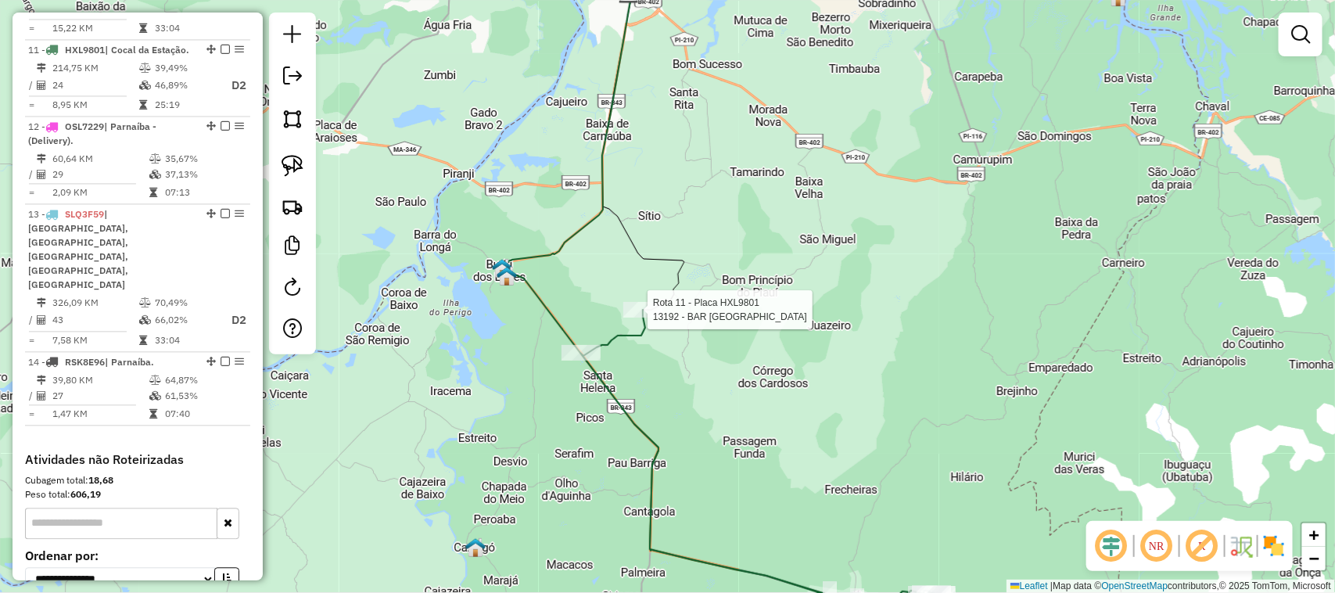
select select "**********"
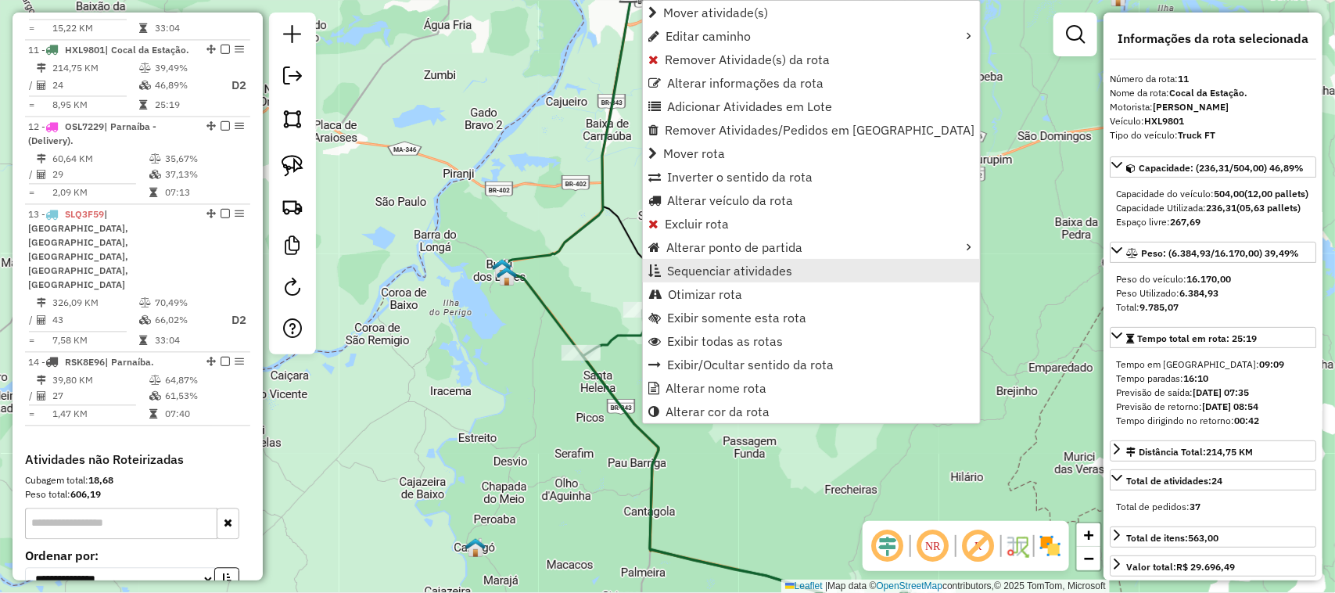
click at [722, 271] on span "Sequenciar atividades" at bounding box center [729, 270] width 125 height 13
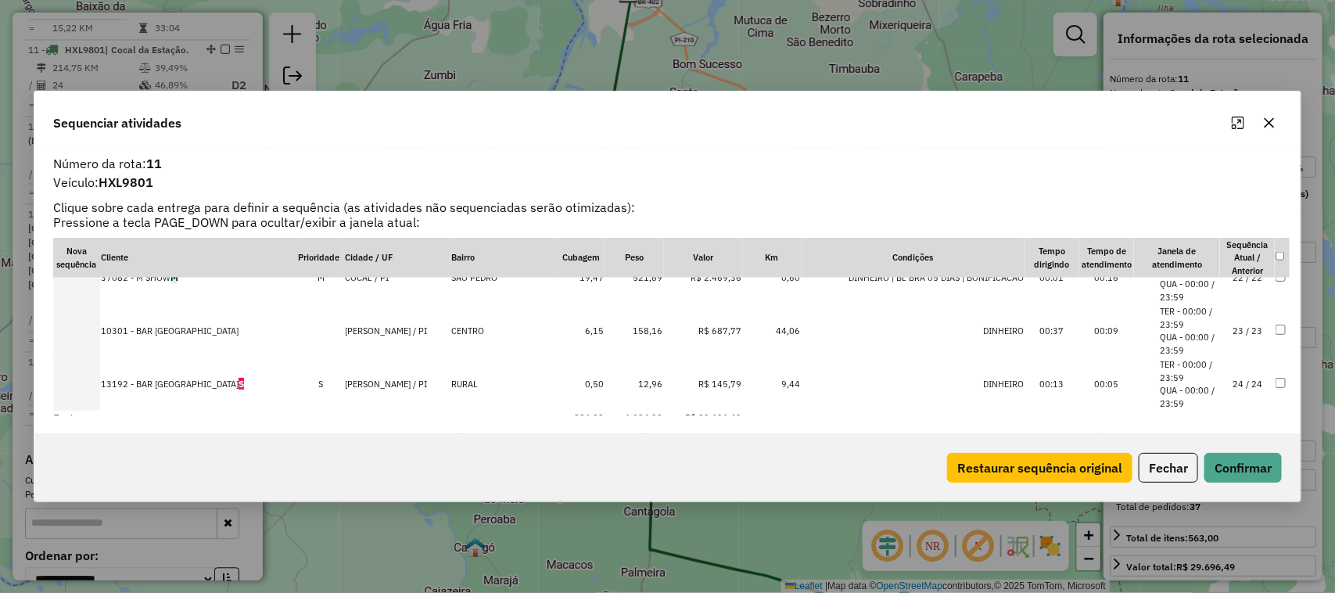
scroll to position [1151, 0]
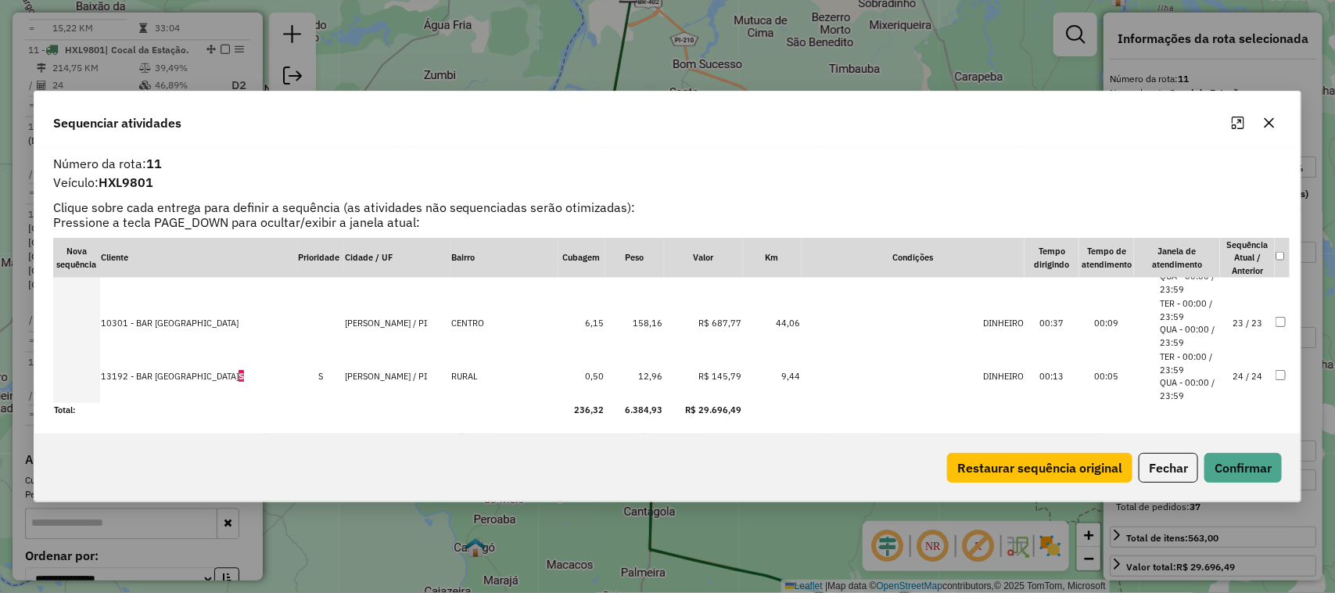
click at [1236, 376] on td "24 / 24" at bounding box center [1247, 376] width 55 height 53
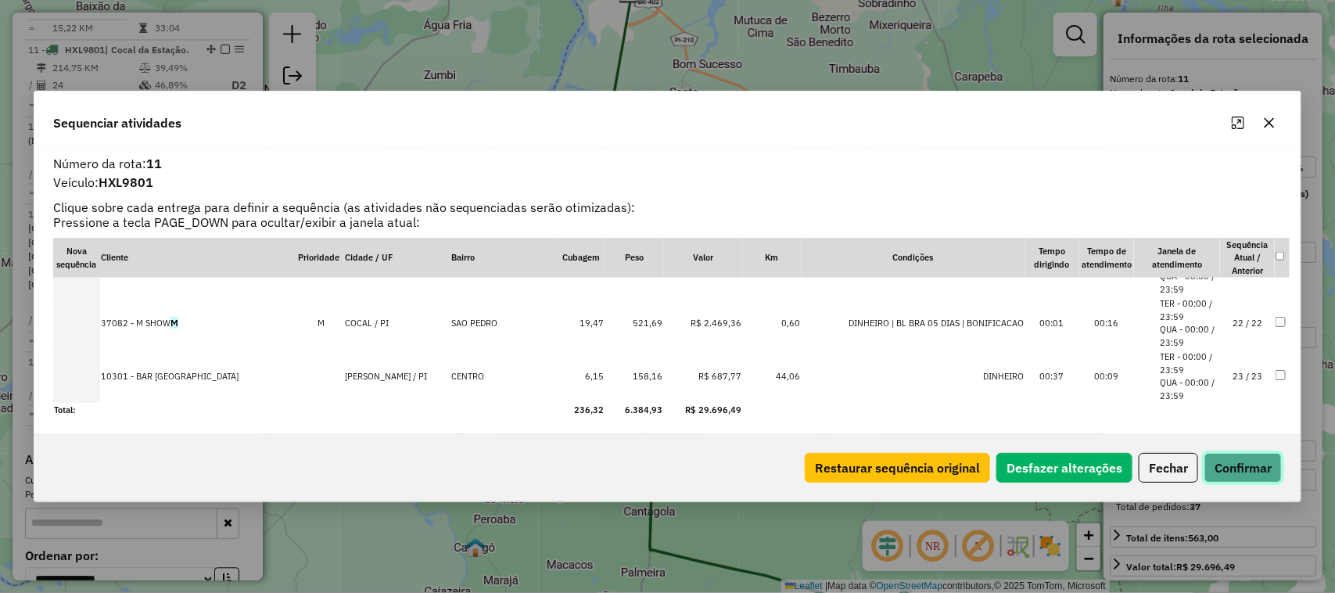
click at [1249, 471] on button "Confirmar" at bounding box center [1242, 468] width 77 height 30
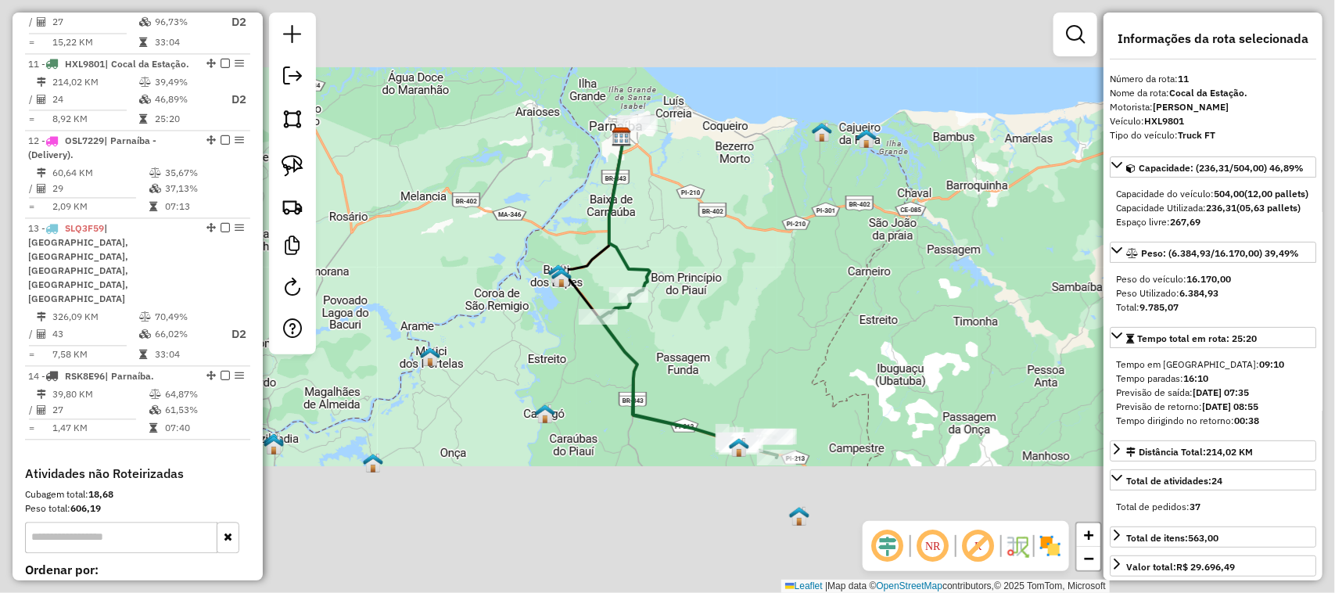
scroll to position [1393, 0]
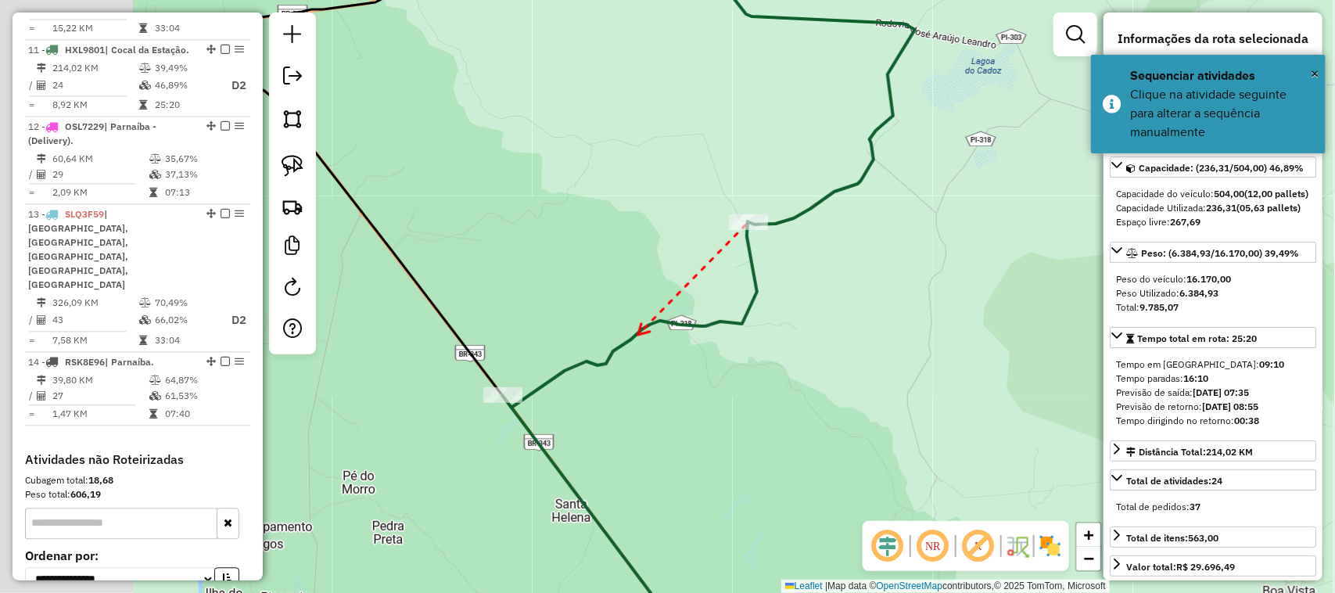
drag, startPoint x: 486, startPoint y: 391, endPoint x: 638, endPoint y: 334, distance: 162.8
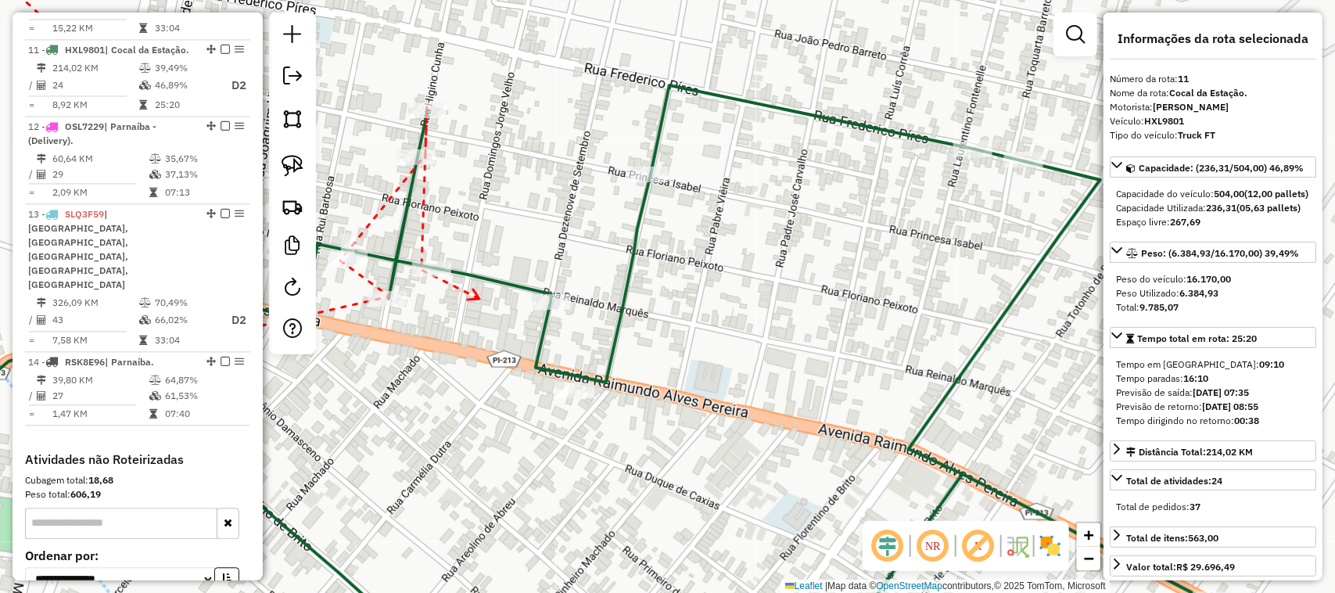
drag, startPoint x: 561, startPoint y: 303, endPoint x: 479, endPoint y: 299, distance: 83.0
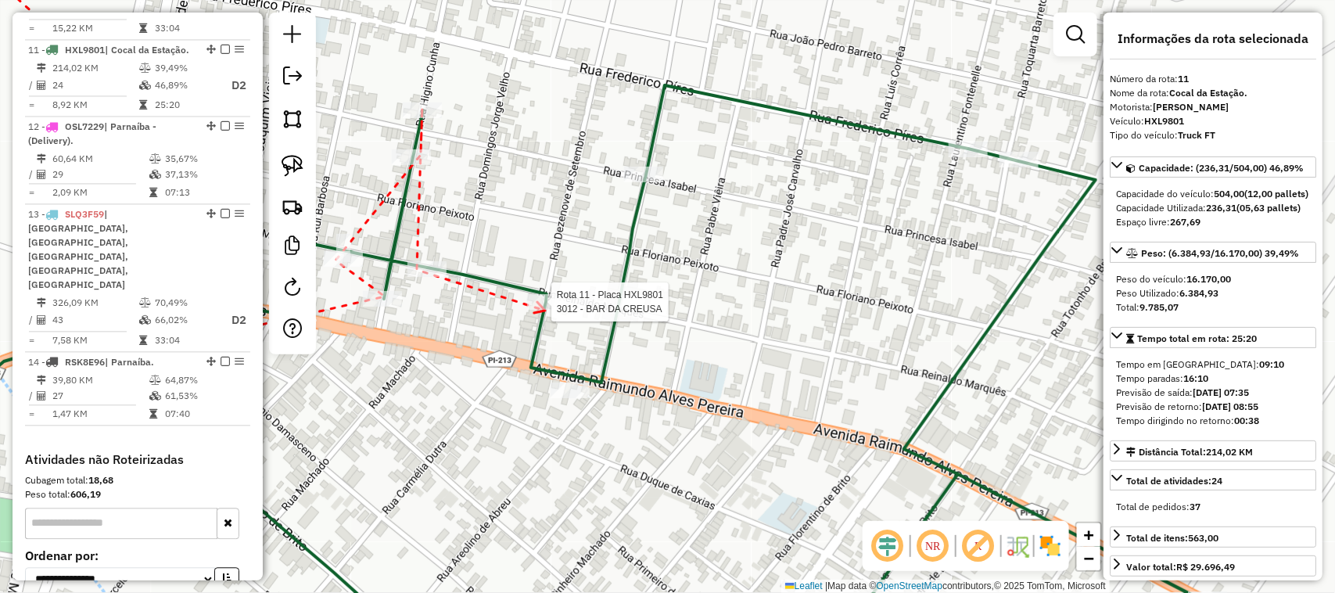
click at [545, 310] on div at bounding box center [546, 302] width 39 height 16
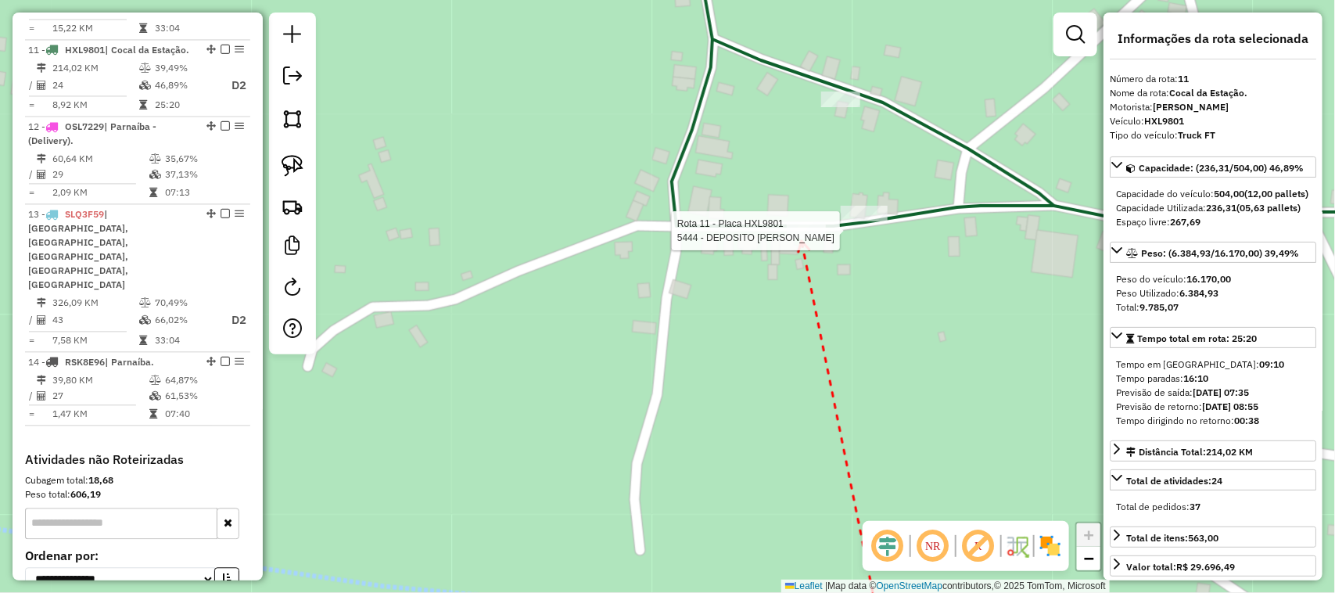
click at [801, 238] on div at bounding box center [806, 231] width 39 height 16
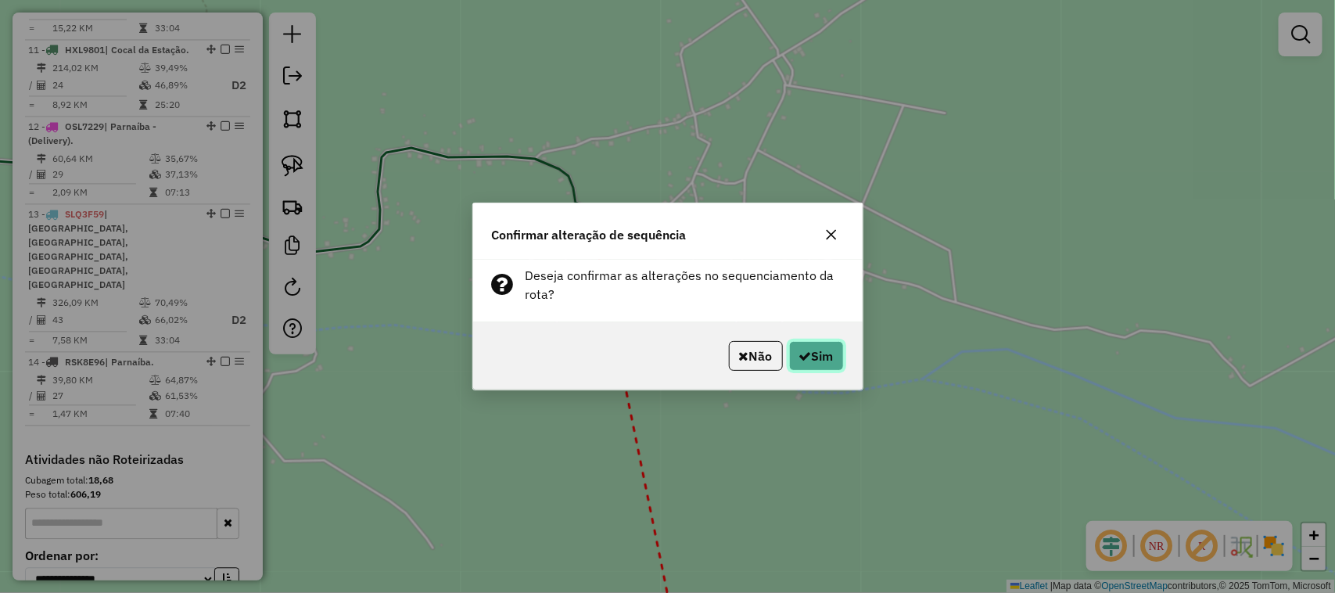
click at [799, 357] on icon "button" at bounding box center [805, 356] width 13 height 13
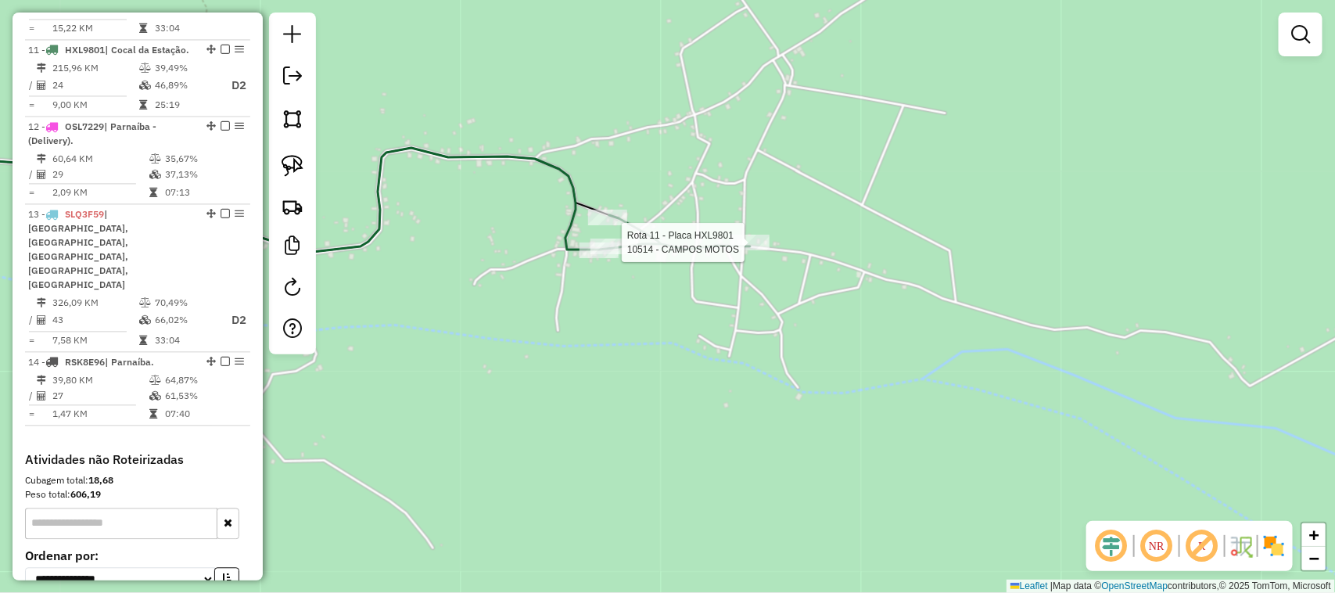
select select "**********"
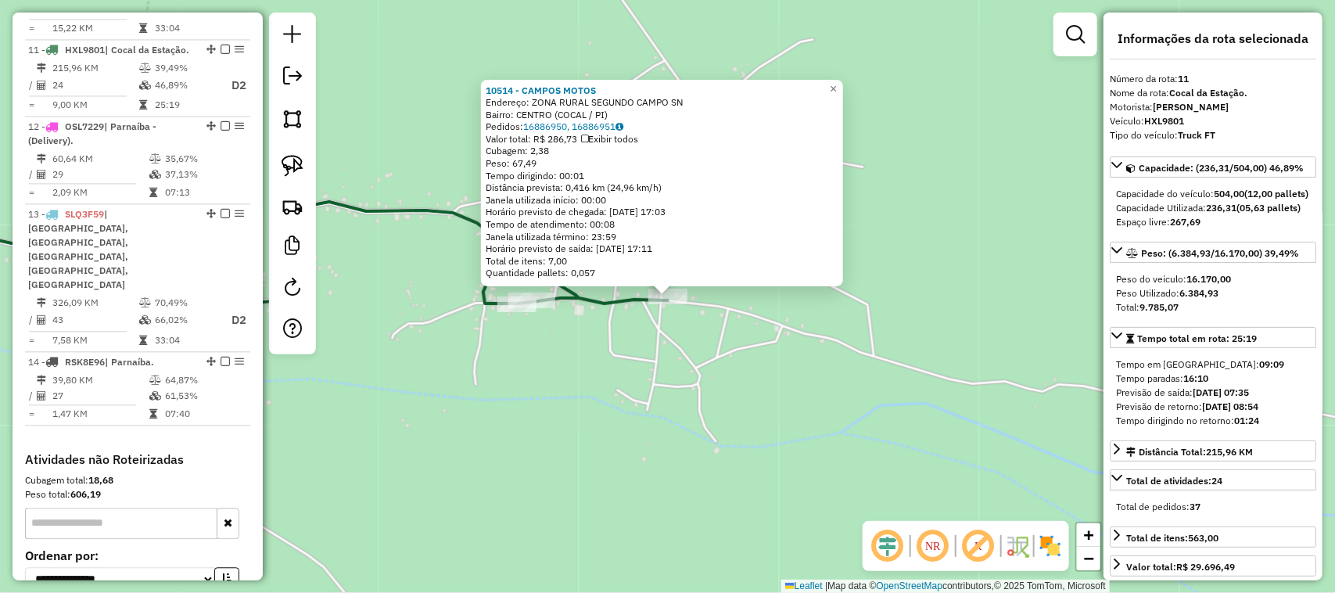
click at [748, 374] on div "10514 - CAMPOS MOTOS Endereço: ZONA RURAL SEGUNDO CAMPO SN Bairro: CENTRO (COCA…" at bounding box center [667, 296] width 1335 height 593
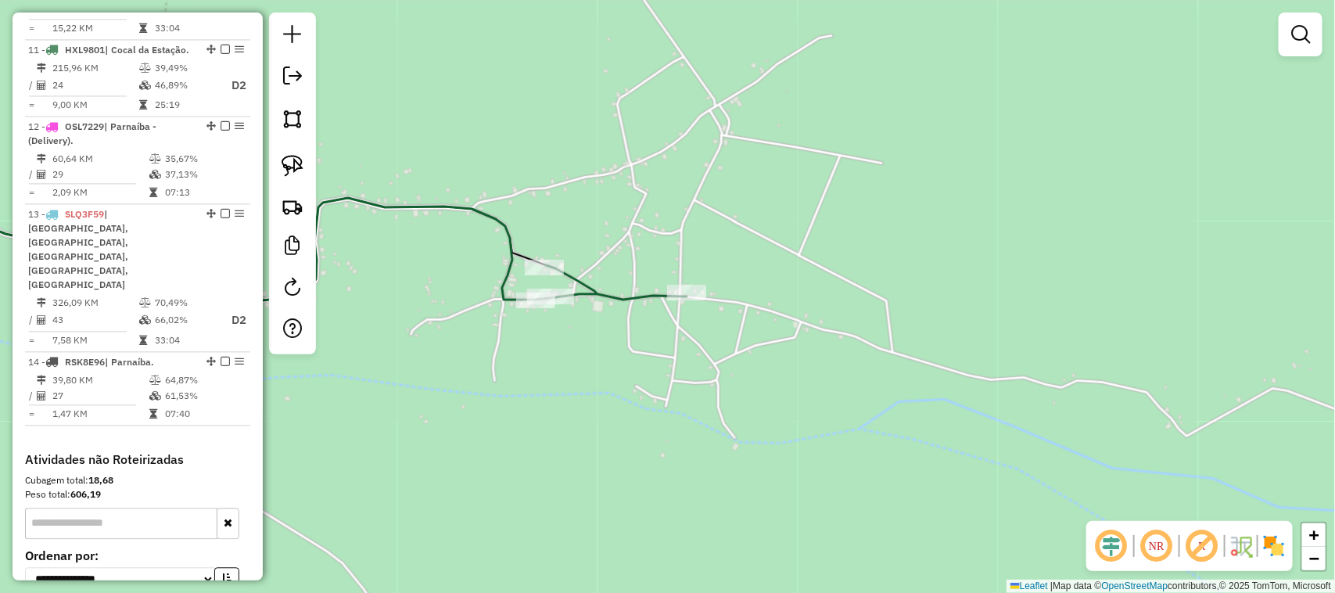
drag, startPoint x: 680, startPoint y: 397, endPoint x: 762, endPoint y: 357, distance: 91.6
click at [759, 360] on div "Janela de atendimento Grade de atendimento Capacidade Transportadoras Veículos …" at bounding box center [667, 296] width 1335 height 593
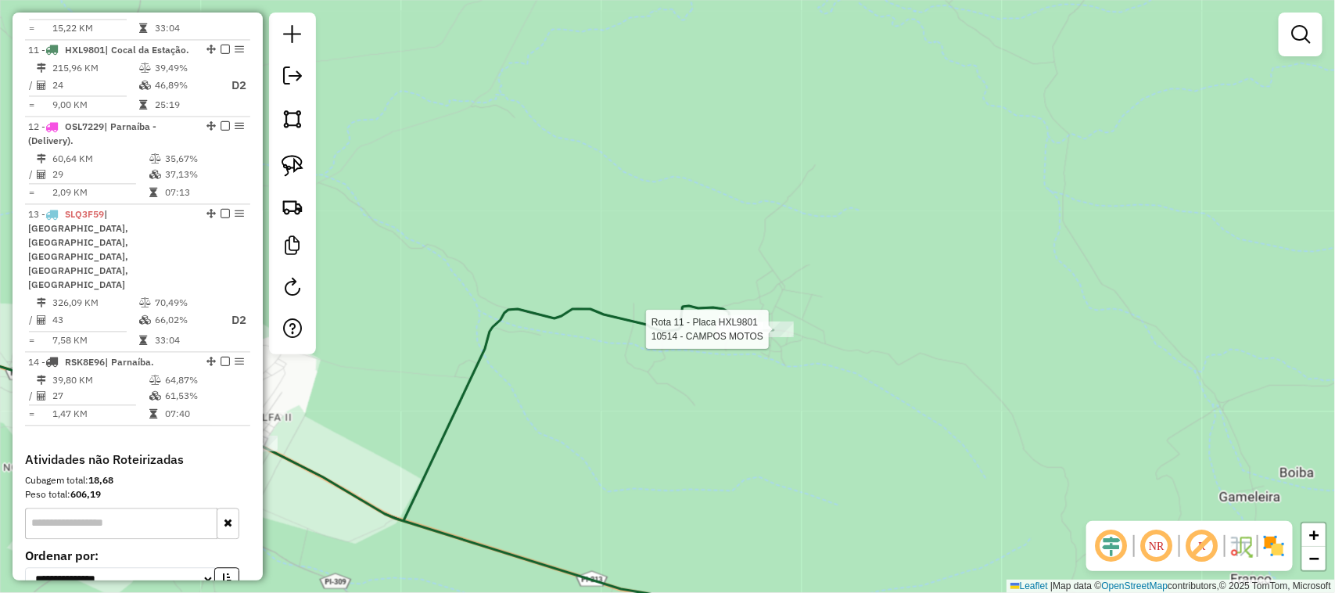
select select "**********"
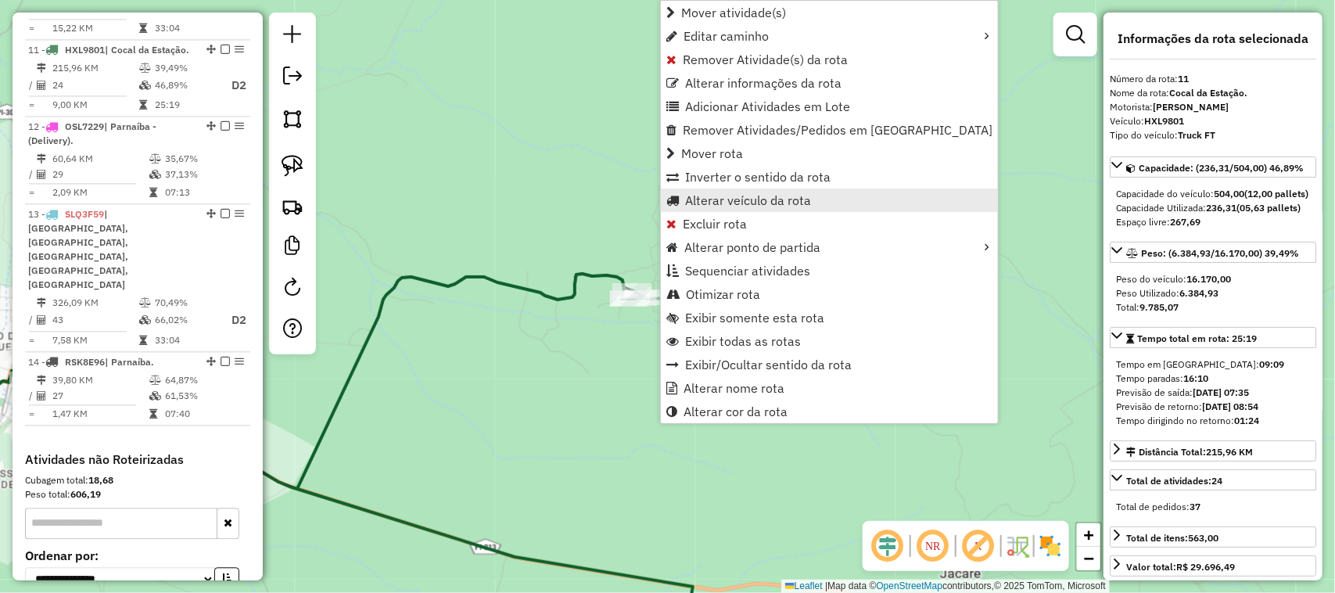
click at [735, 197] on span "Alterar veículo da rota" at bounding box center [748, 200] width 126 height 13
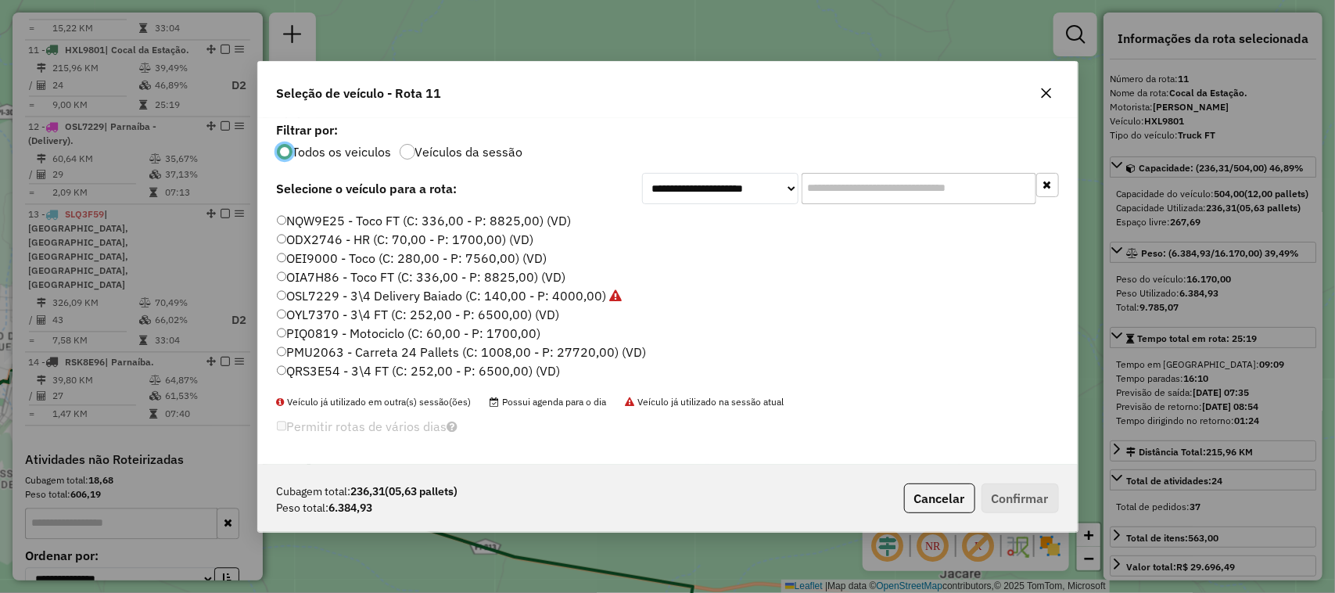
scroll to position [586, 0]
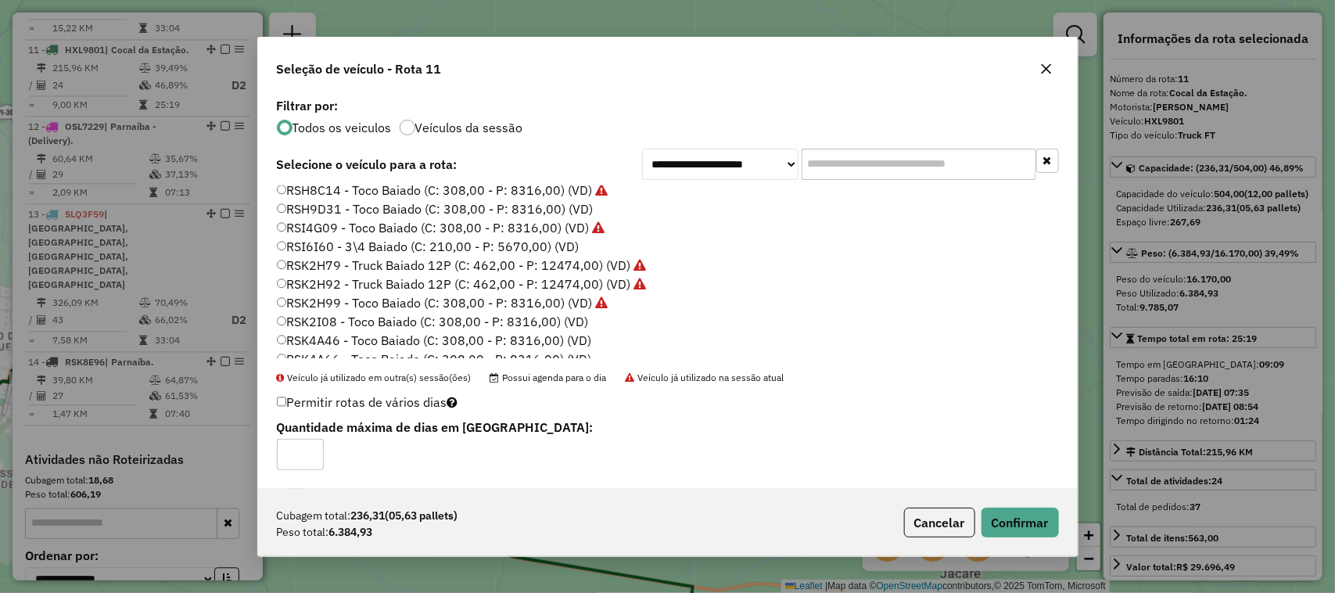
type input "*"
click at [307, 450] on input "*" at bounding box center [300, 454] width 47 height 31
click at [1030, 525] on button "Confirmar" at bounding box center [1019, 522] width 77 height 30
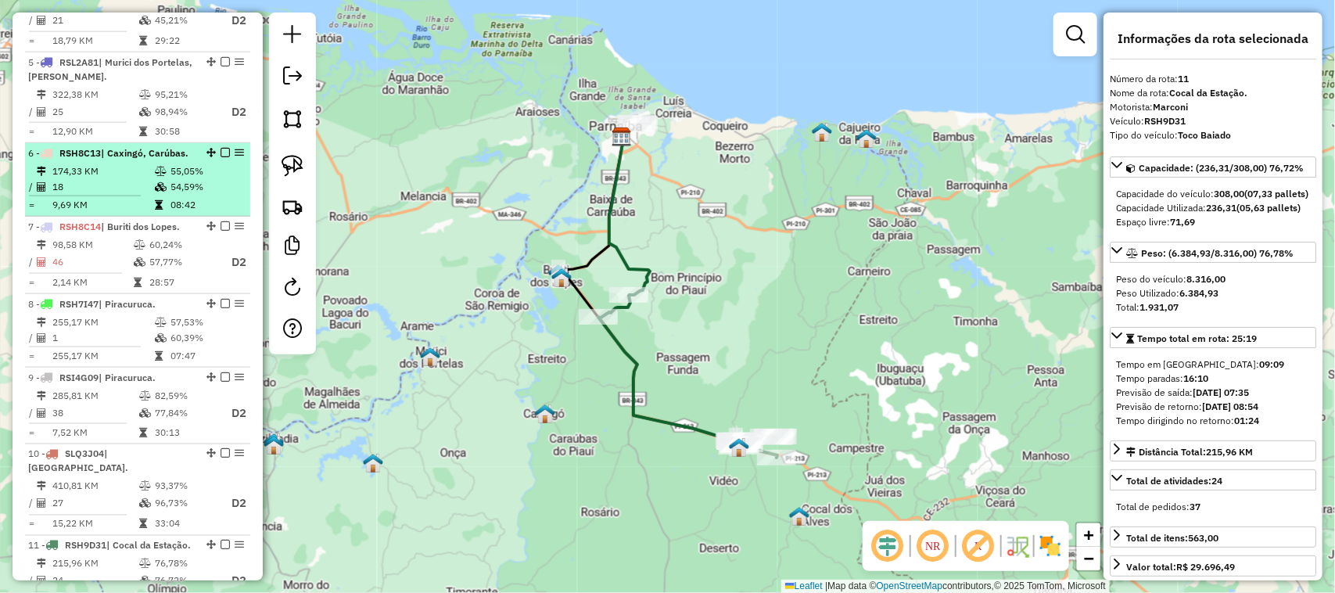
scroll to position [904, 0]
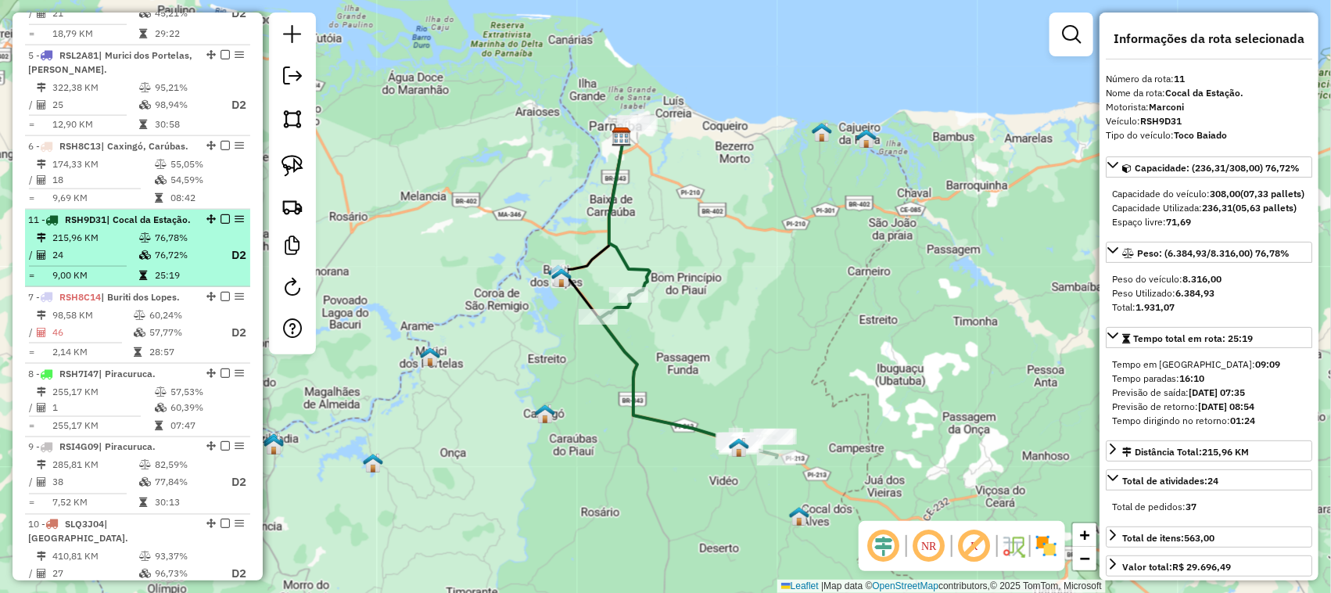
drag, startPoint x: 205, startPoint y: 511, endPoint x: 165, endPoint y: 213, distance: 299.8
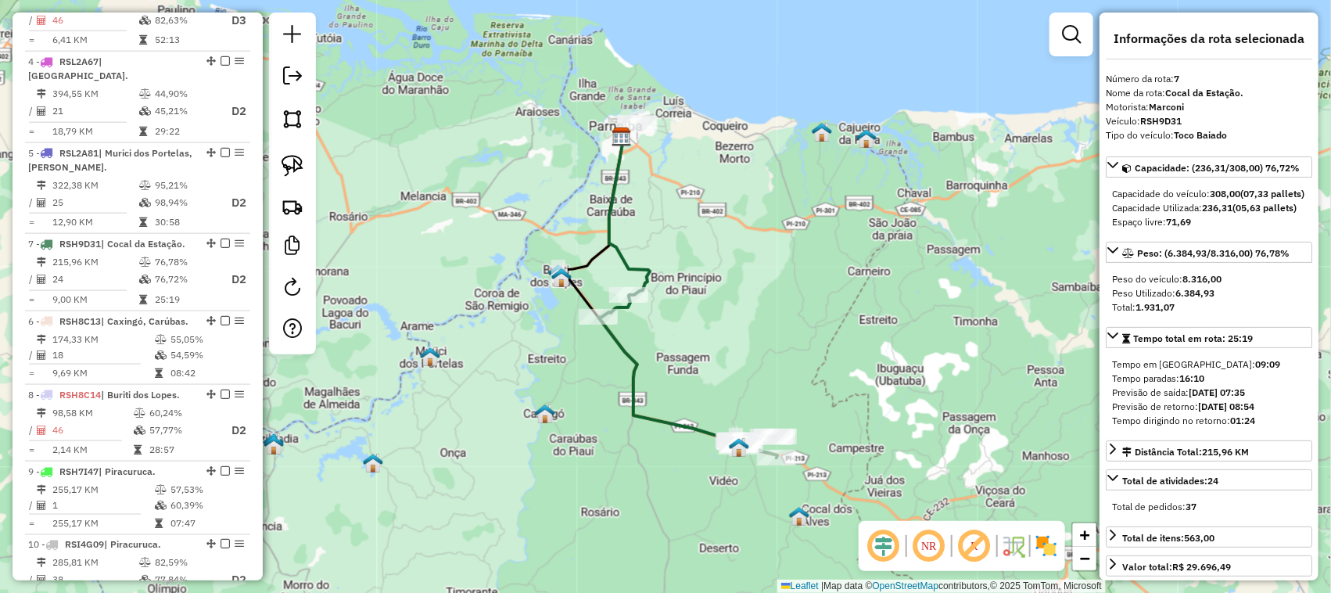
drag, startPoint x: 205, startPoint y: 299, endPoint x: 184, endPoint y: 245, distance: 57.9
click at [184, 254] on td "76,78%" at bounding box center [185, 262] width 63 height 16
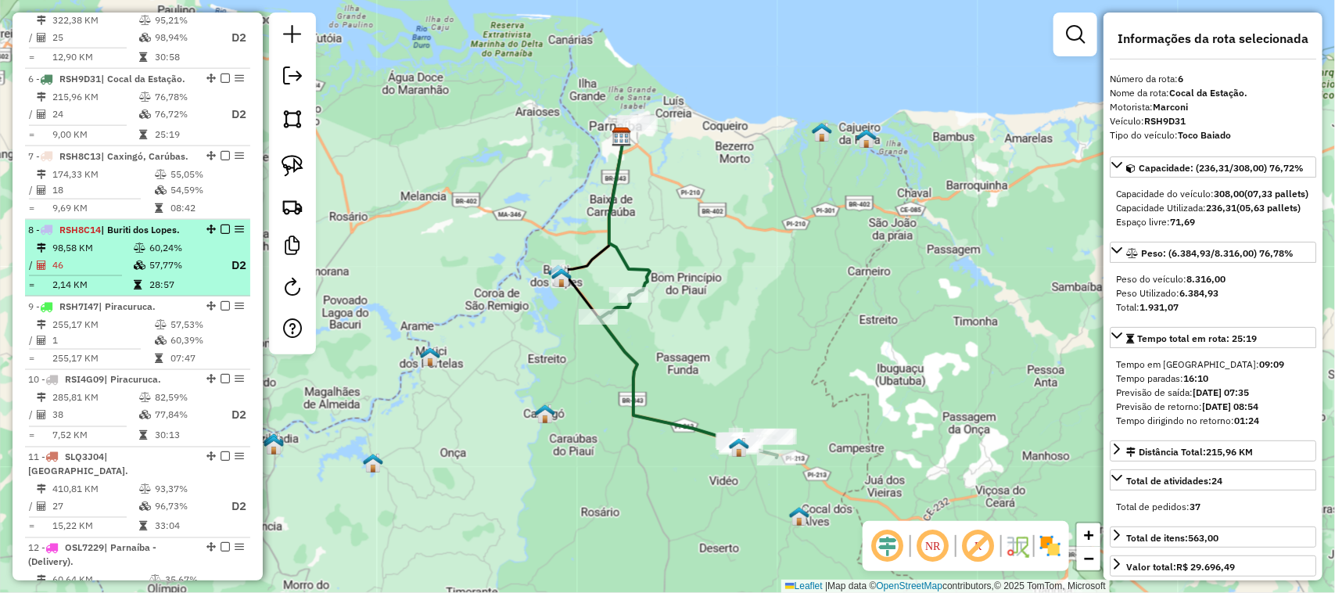
scroll to position [1002, 0]
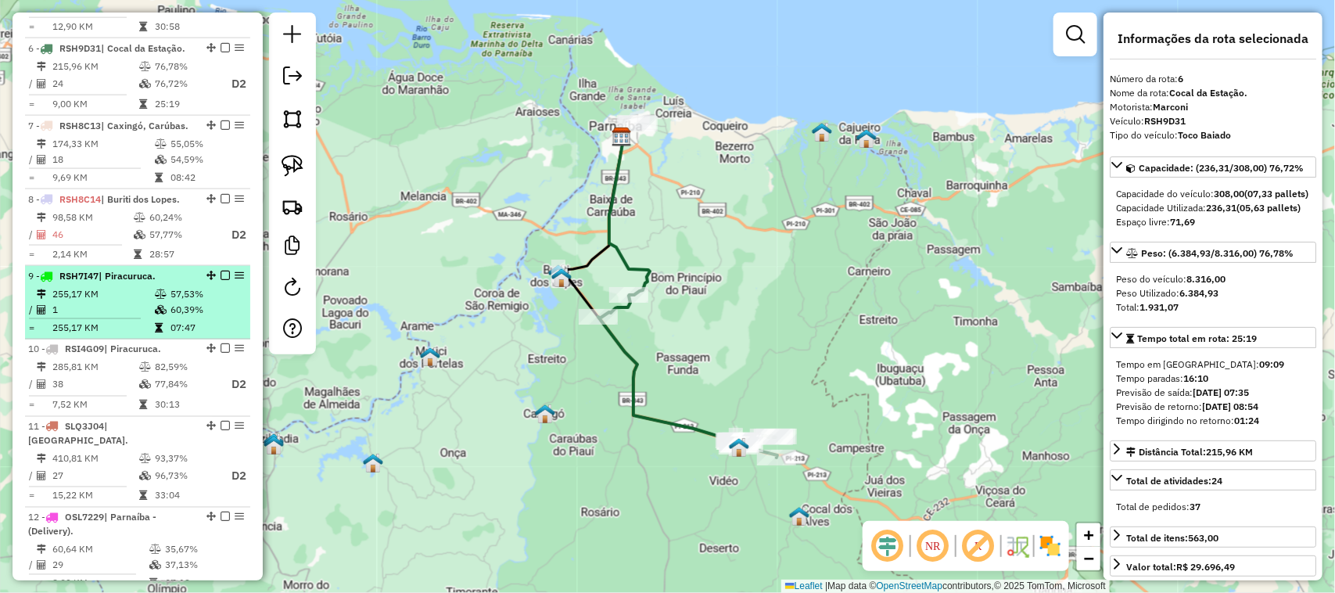
click at [134, 302] on td "1" at bounding box center [103, 310] width 102 height 16
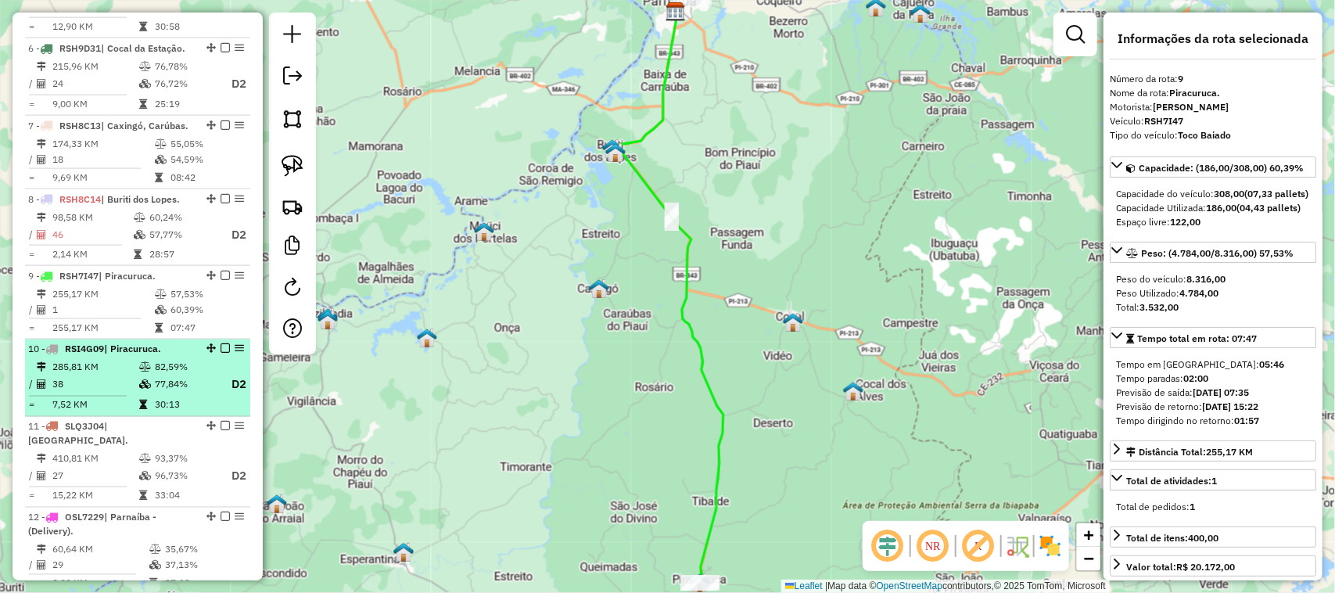
click at [127, 360] on td "285,81 KM" at bounding box center [95, 368] width 87 height 16
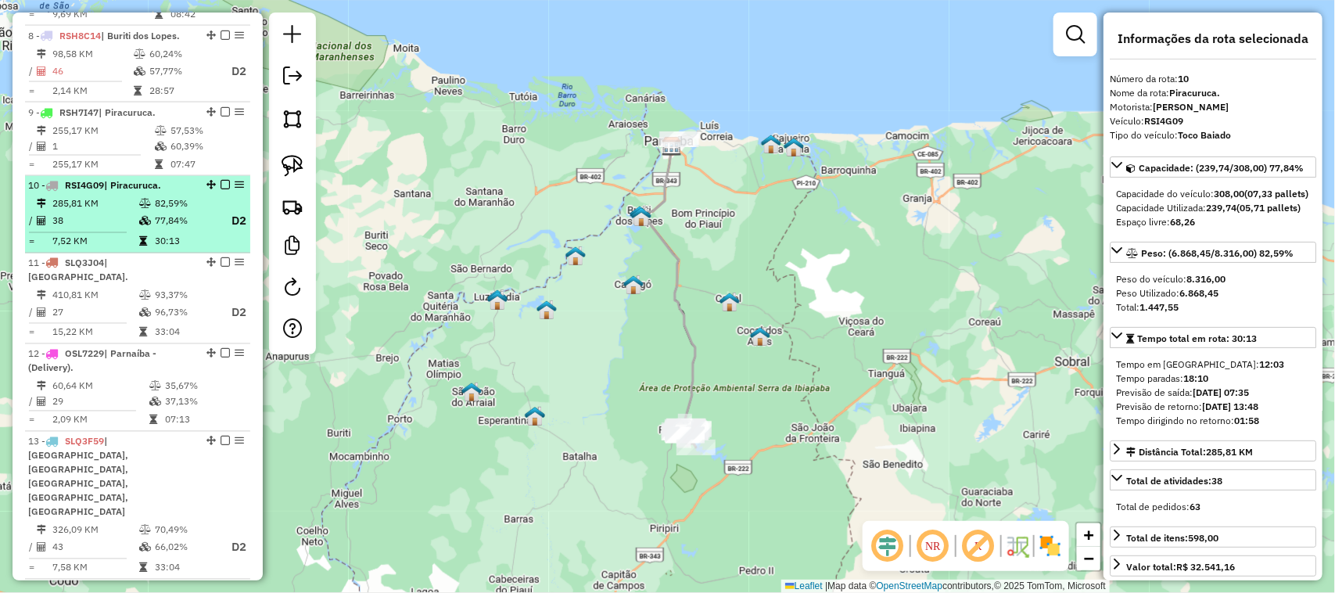
scroll to position [1197, 0]
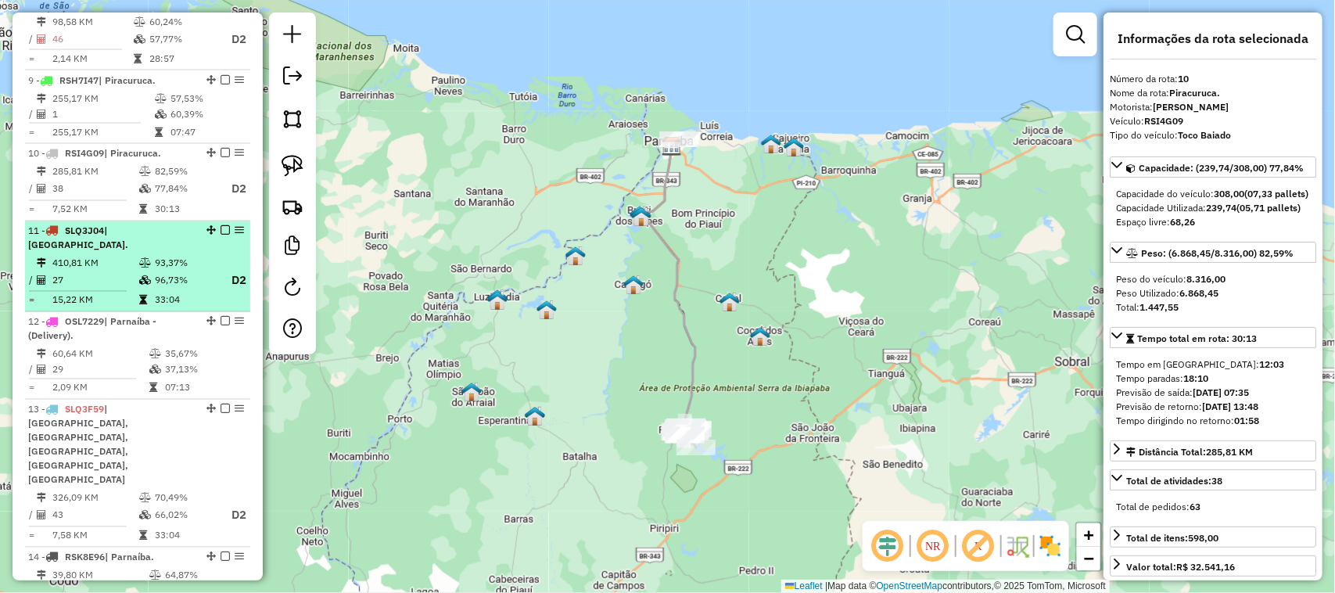
click at [109, 256] on td "410,81 KM" at bounding box center [95, 264] width 87 height 16
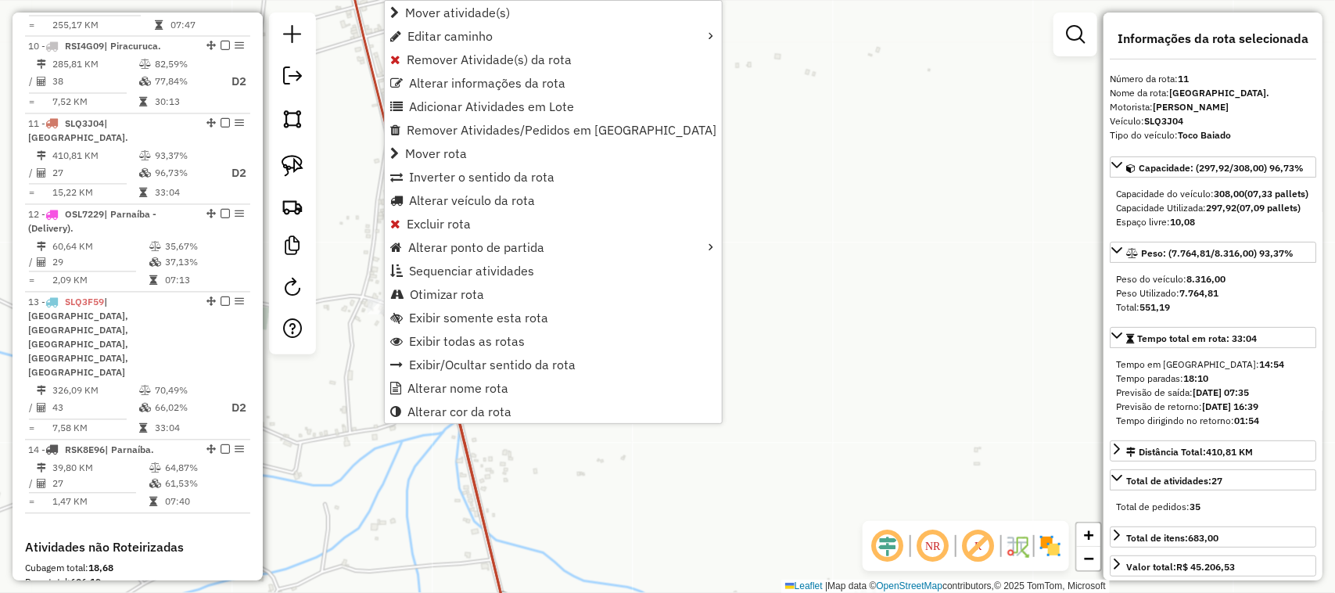
scroll to position [1393, 0]
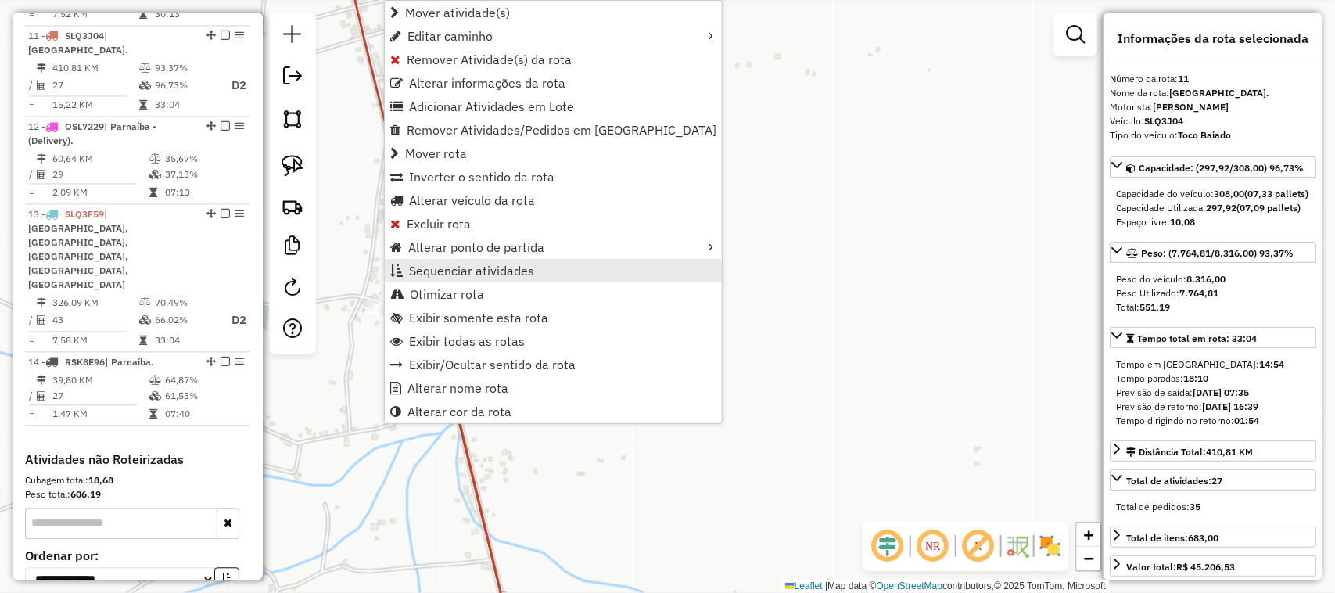
click at [450, 270] on span "Sequenciar atividades" at bounding box center [471, 270] width 125 height 13
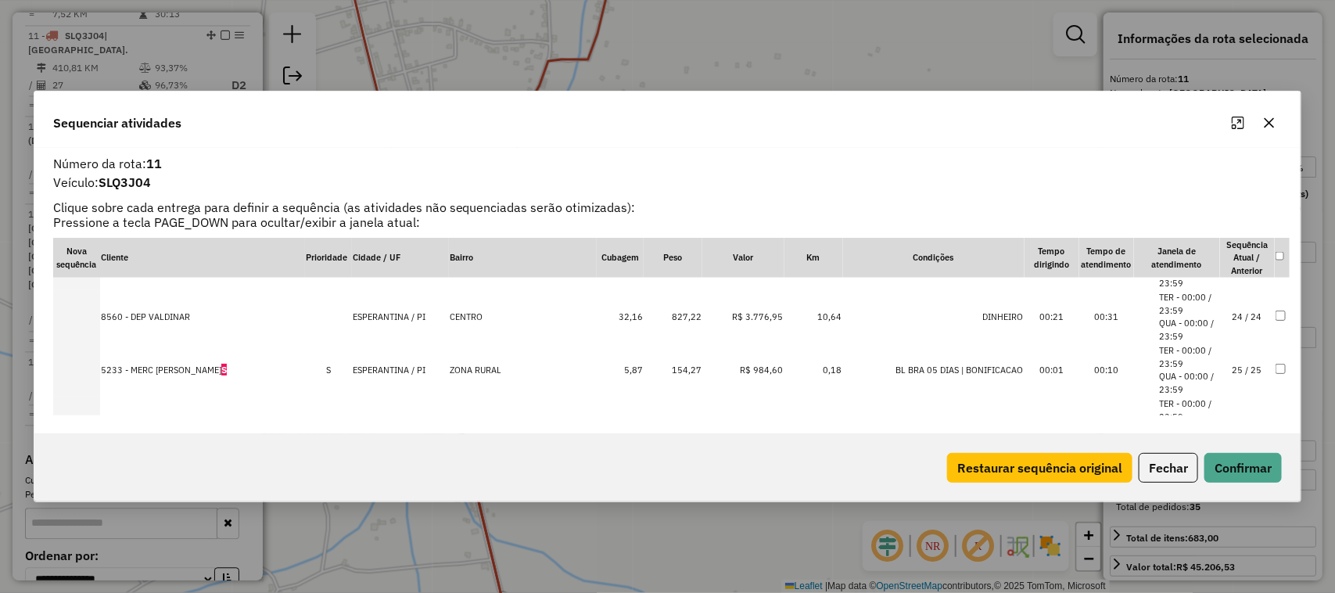
scroll to position [1271, 0]
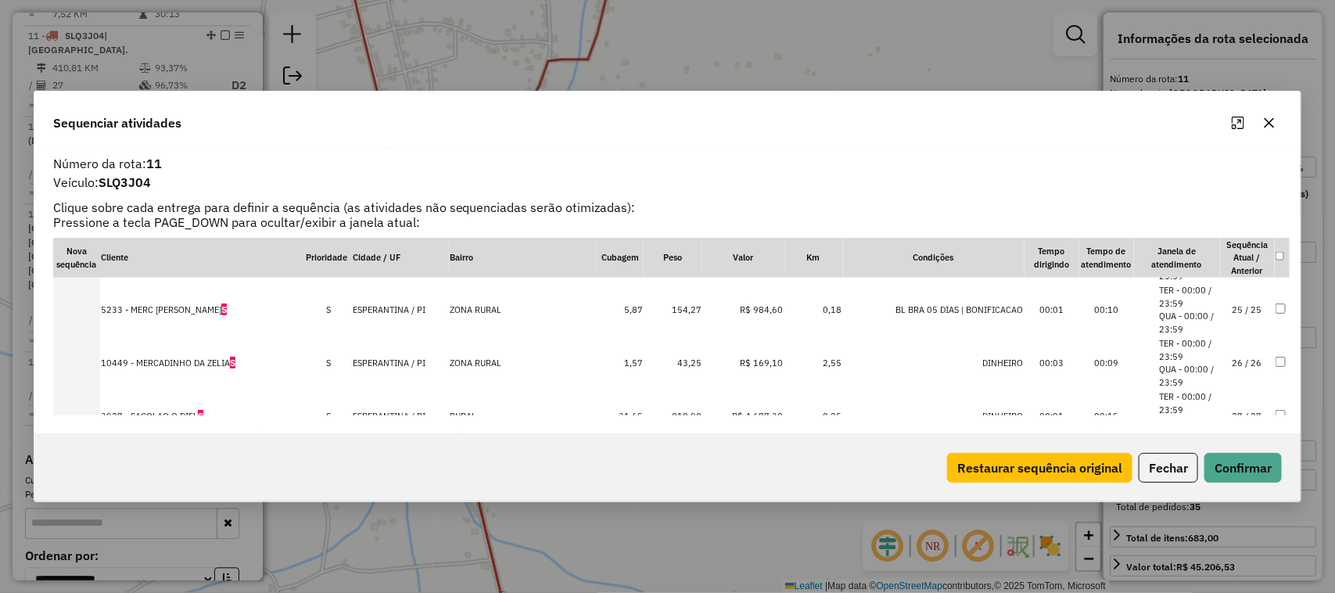
click at [1233, 307] on td "25 / 25" at bounding box center [1247, 309] width 55 height 53
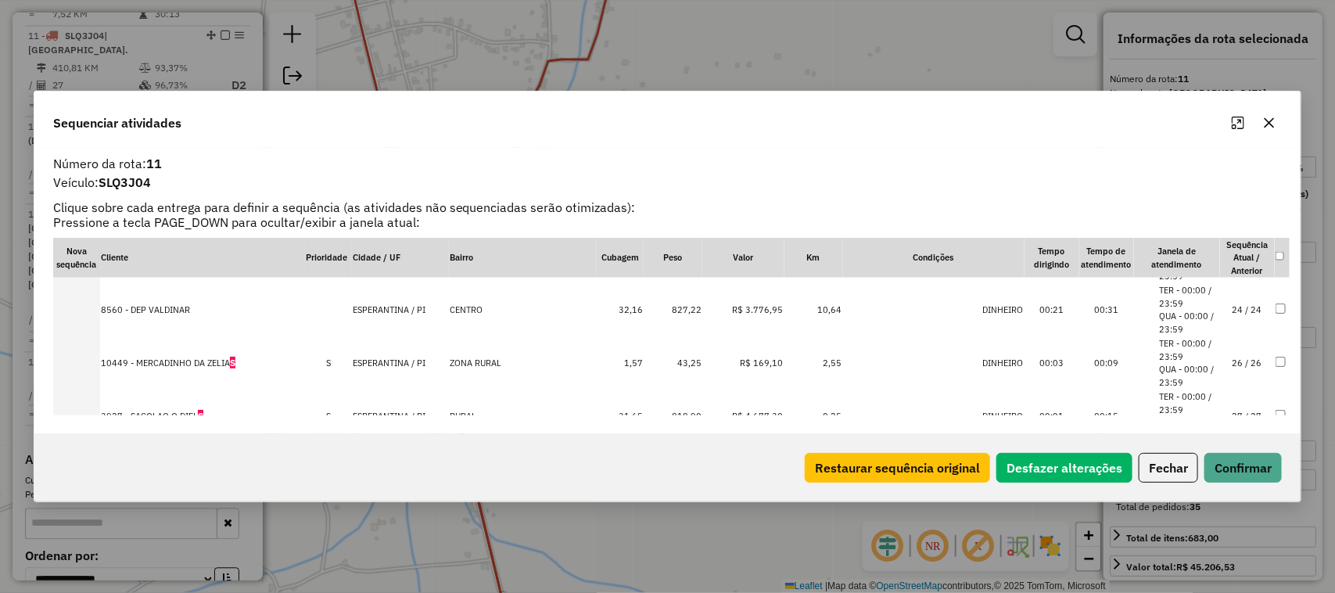
scroll to position [1310, 0]
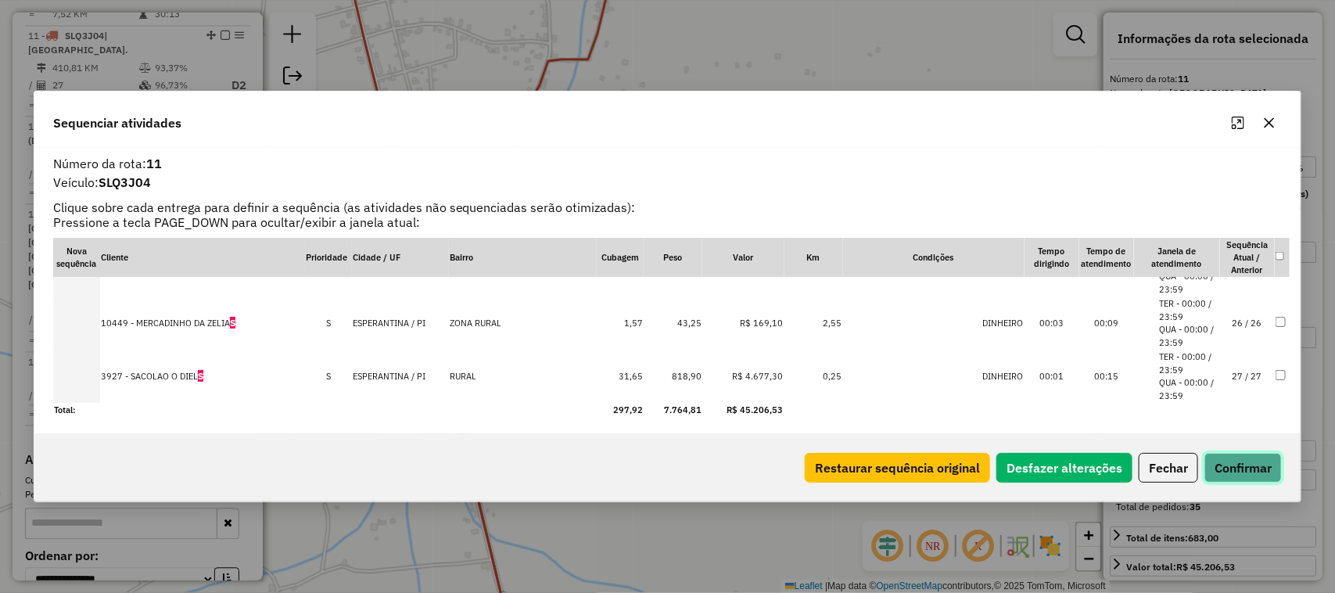
click at [1239, 465] on button "Confirmar" at bounding box center [1242, 468] width 77 height 30
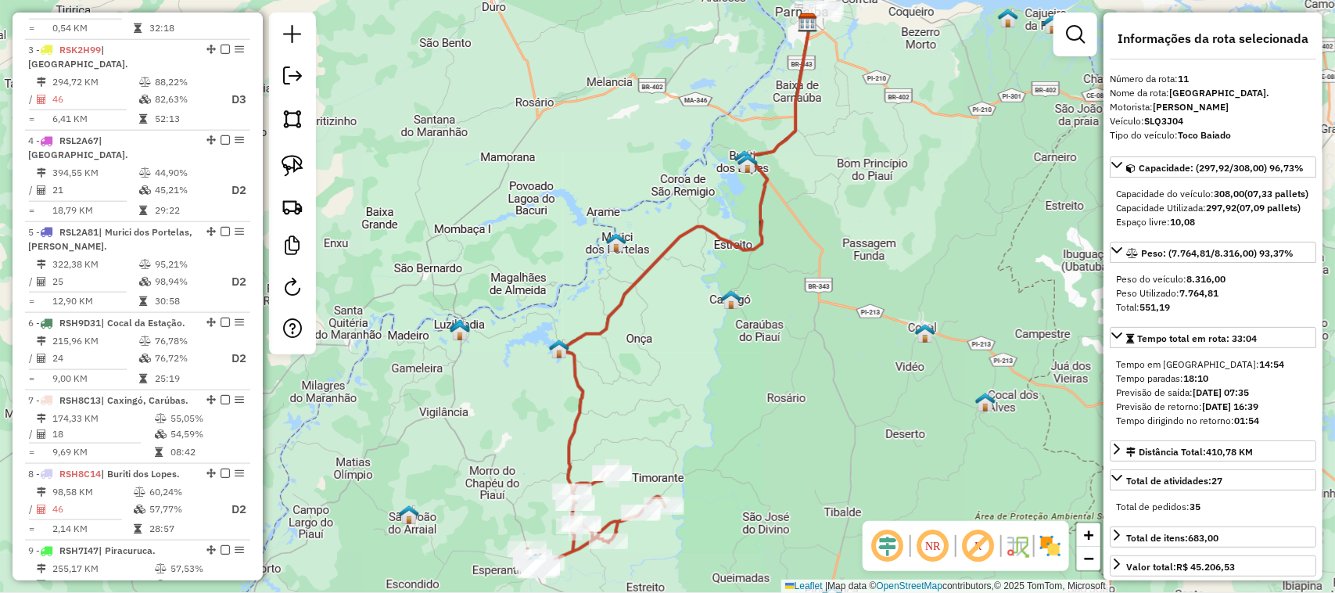
scroll to position [1393, 0]
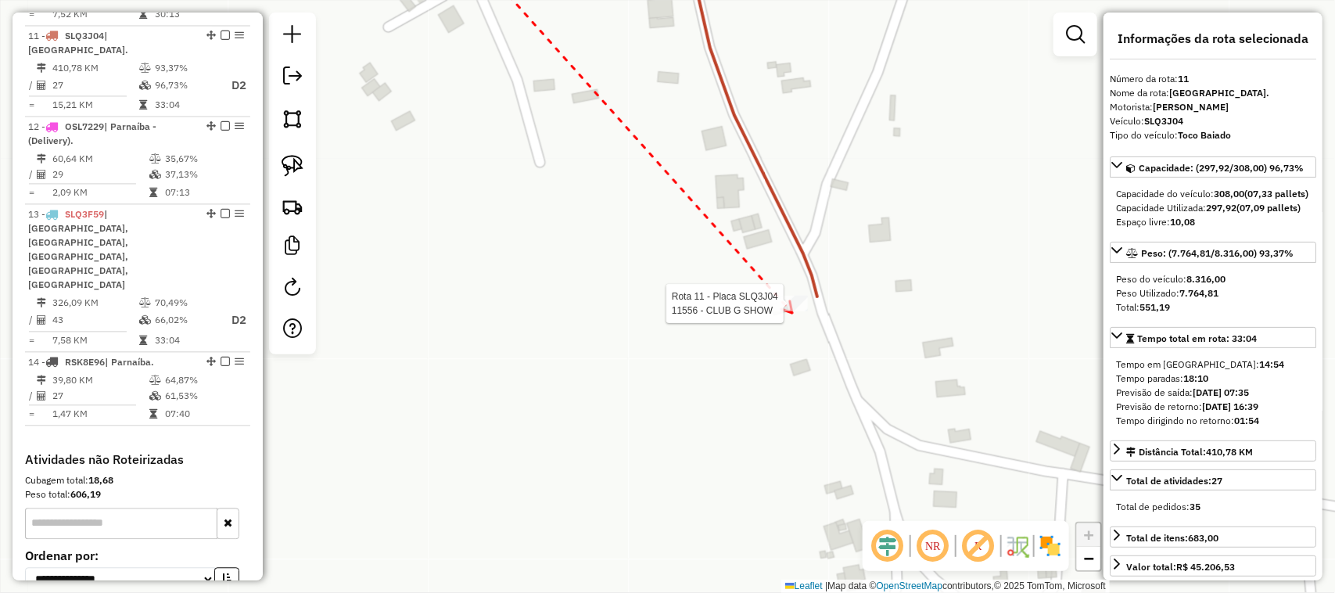
click at [792, 311] on div at bounding box center [788, 304] width 39 height 16
drag, startPoint x: 626, startPoint y: 399, endPoint x: 839, endPoint y: 296, distance: 237.1
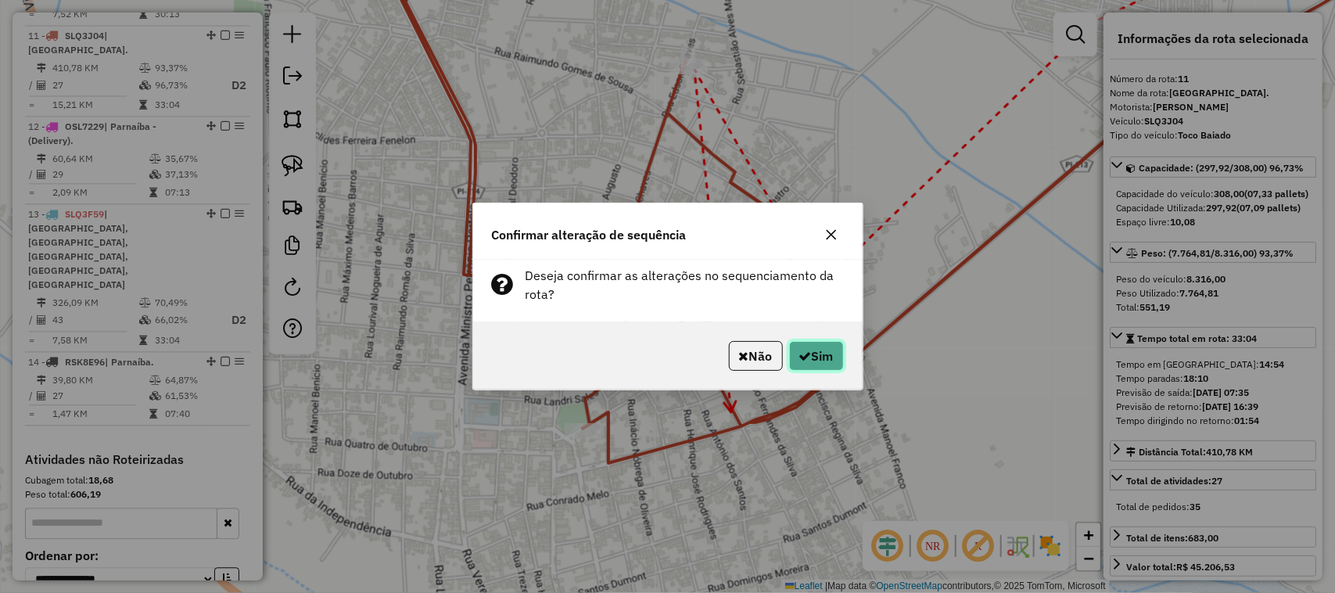
click at [831, 364] on button "Sim" at bounding box center [816, 356] width 55 height 30
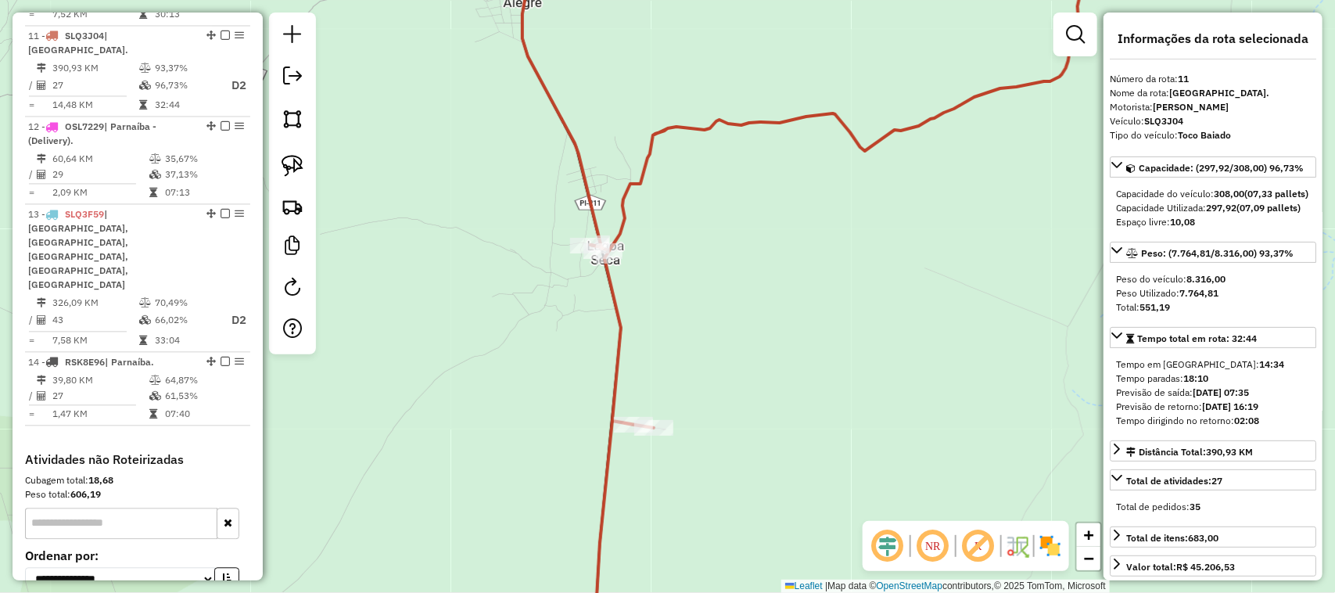
click at [637, 260] on div "Janela de atendimento Grade de atendimento Capacidade Transportadoras Veículos …" at bounding box center [667, 296] width 1335 height 593
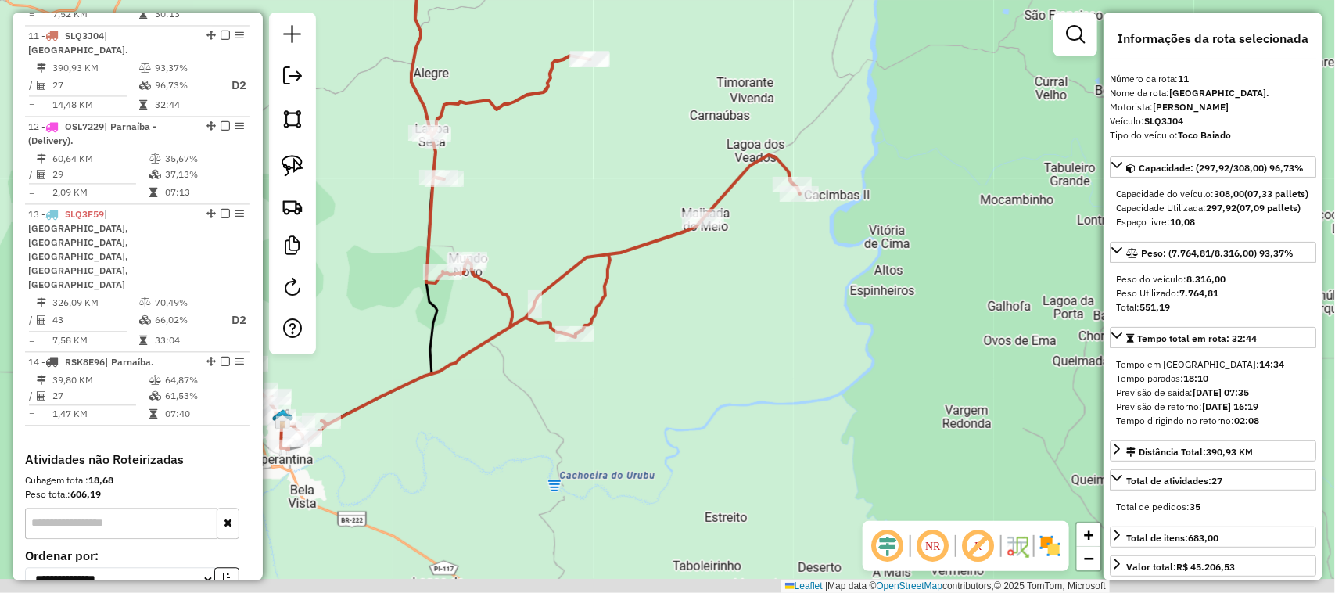
drag, startPoint x: 382, startPoint y: 385, endPoint x: 667, endPoint y: 275, distance: 305.9
click at [437, 278] on icon at bounding box center [363, 181] width 149 height 536
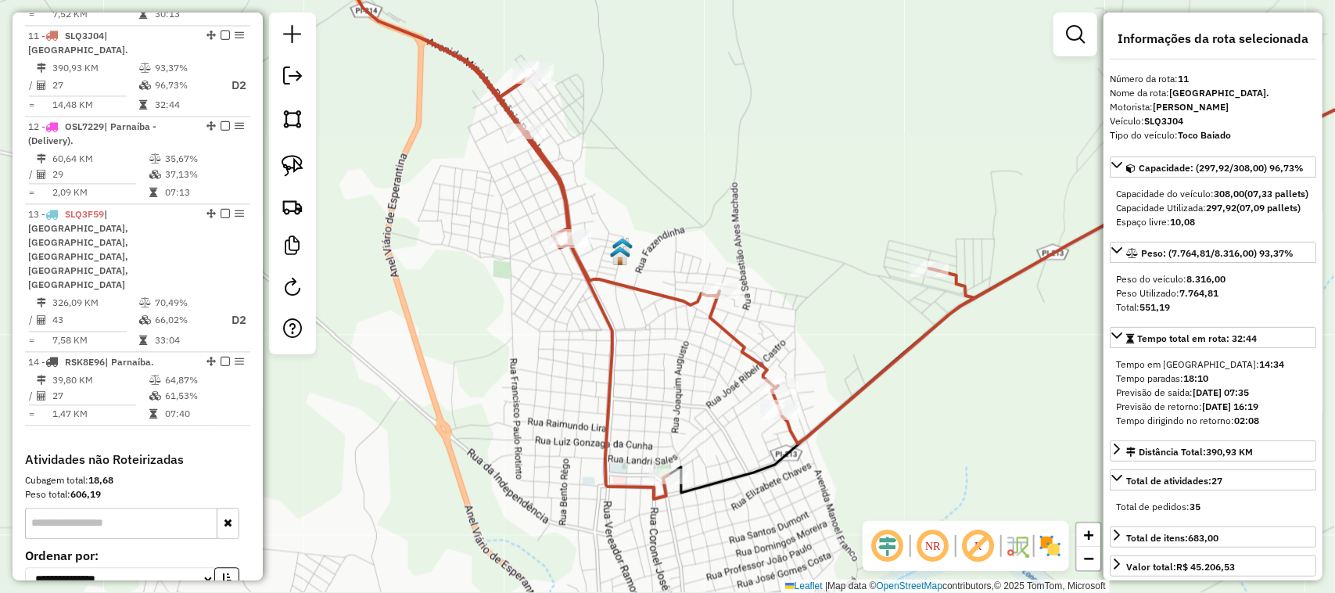
drag, startPoint x: 627, startPoint y: 317, endPoint x: 720, endPoint y: 440, distance: 154.0
click at [719, 440] on div "Janela de atendimento Grade de atendimento Capacidade Transportadoras Veículos …" at bounding box center [667, 296] width 1335 height 593
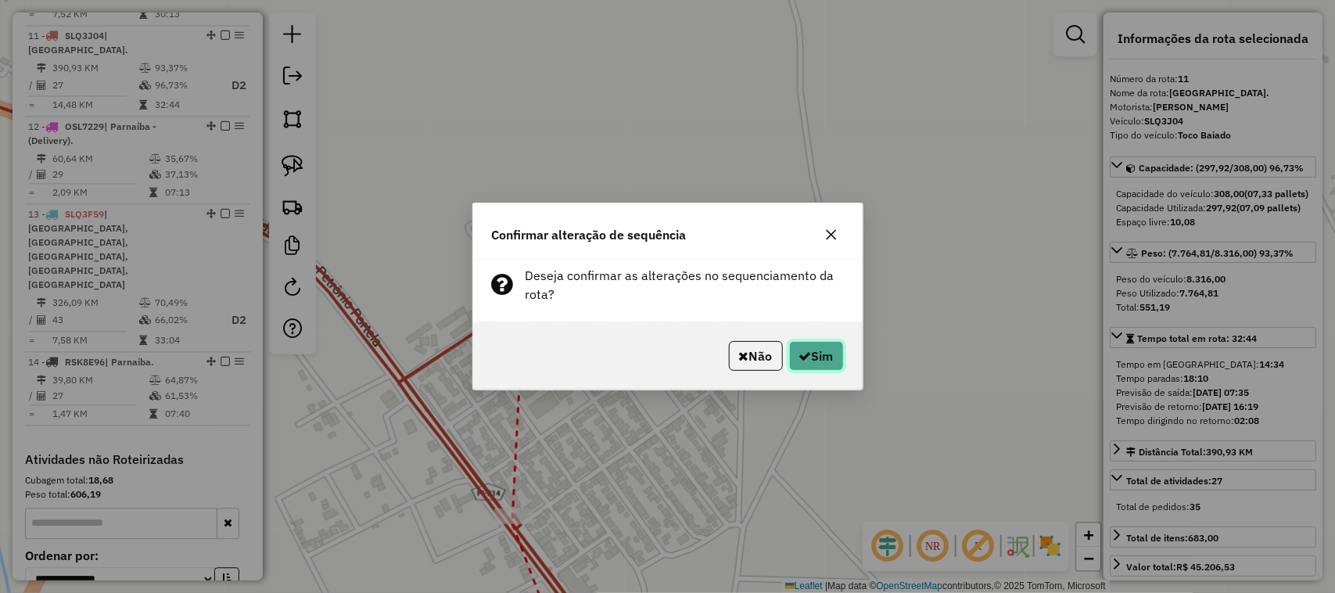
click at [813, 352] on button "Sim" at bounding box center [816, 356] width 55 height 30
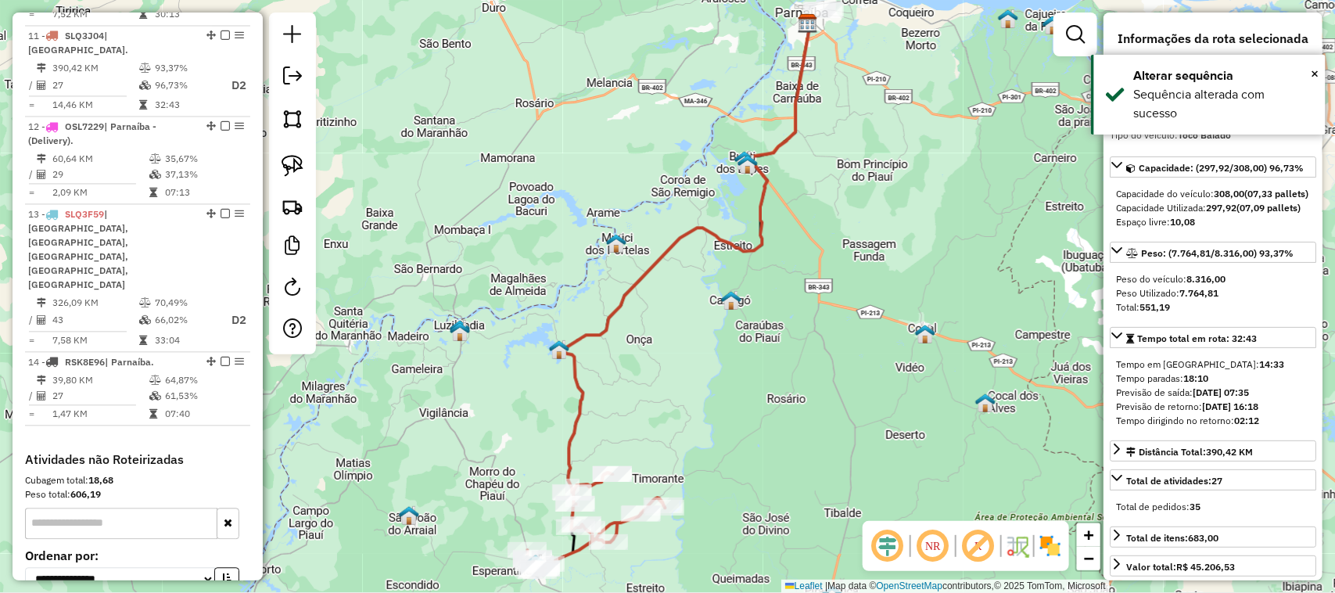
click at [765, 249] on div "Janela de atendimento Grade de atendimento Capacidade Transportadoras Veículos …" at bounding box center [667, 296] width 1335 height 593
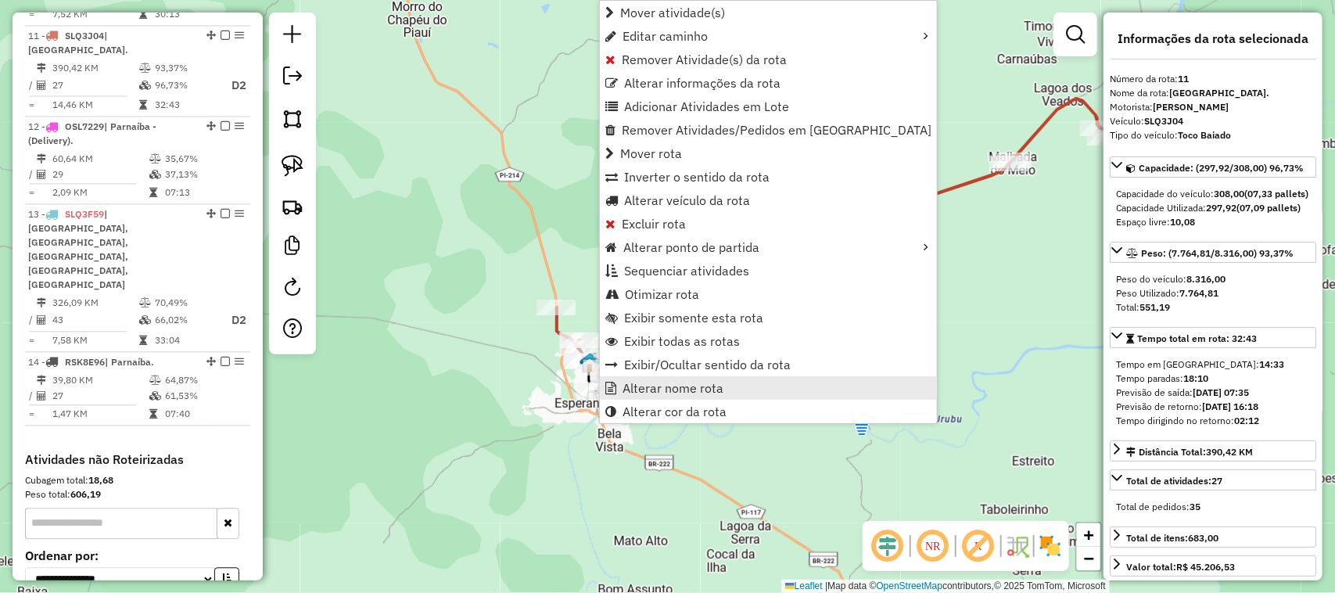
click at [681, 389] on span "Alterar nome rota" at bounding box center [672, 388] width 101 height 13
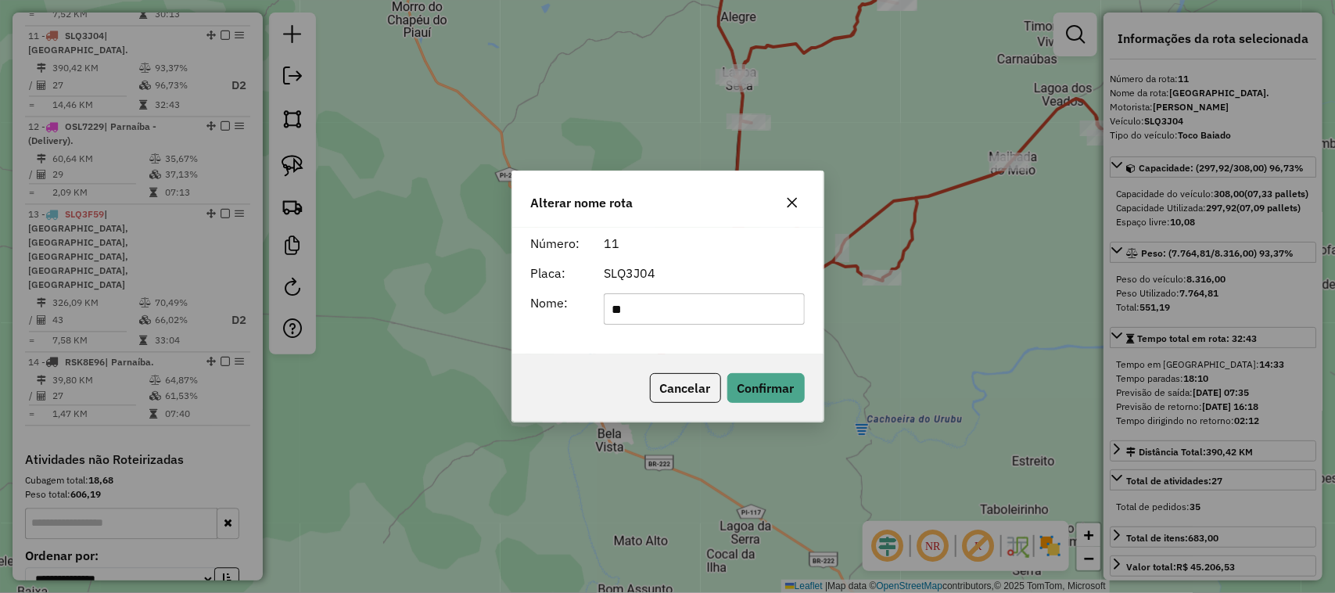
type input "*"
type input "**********"
click at [786, 396] on button "Confirmar" at bounding box center [765, 388] width 77 height 30
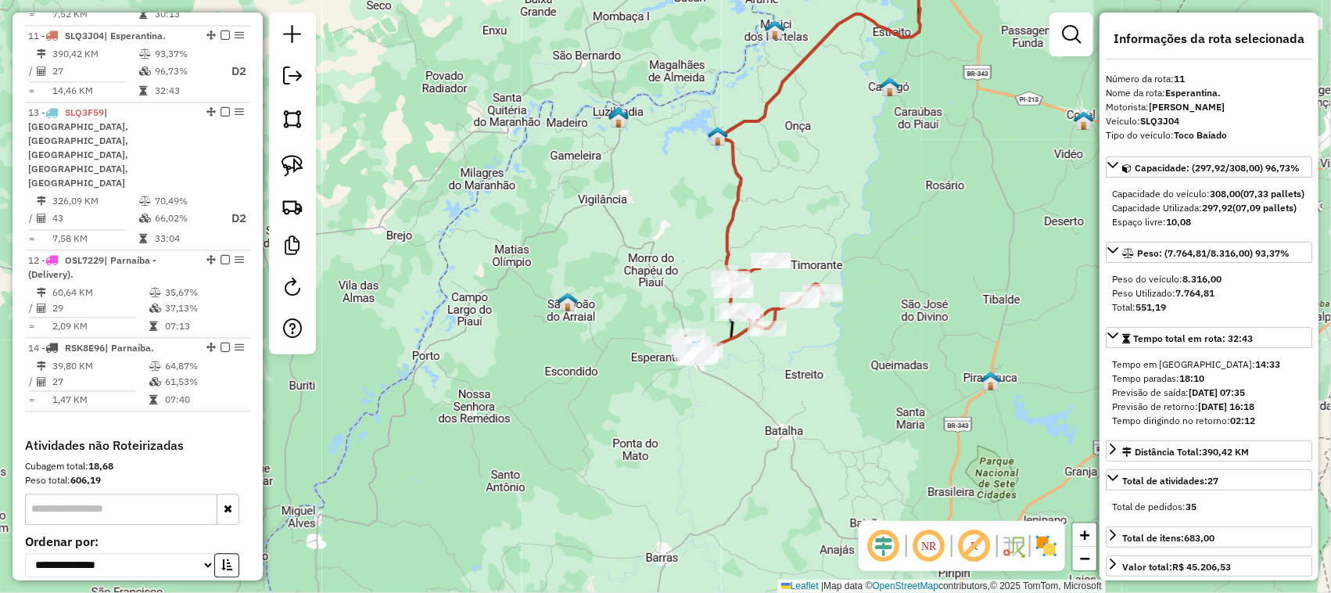
drag, startPoint x: 203, startPoint y: 184, endPoint x: 161, endPoint y: 111, distance: 84.1
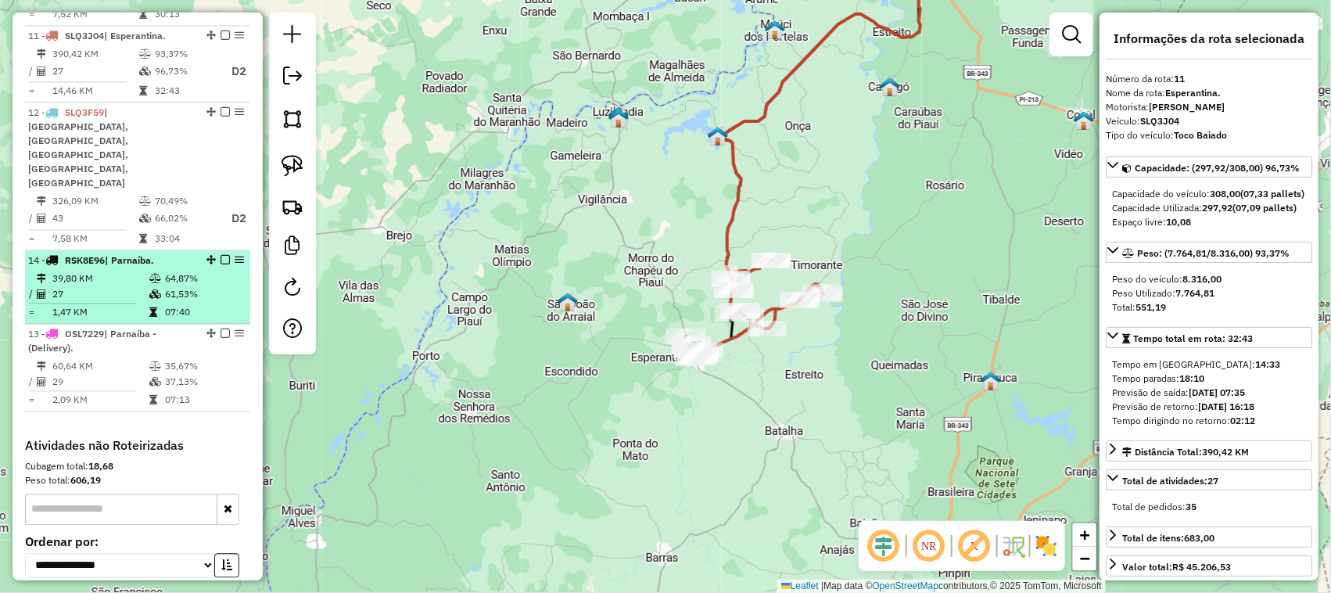
drag, startPoint x: 207, startPoint y: 290, endPoint x: 184, endPoint y: 229, distance: 65.3
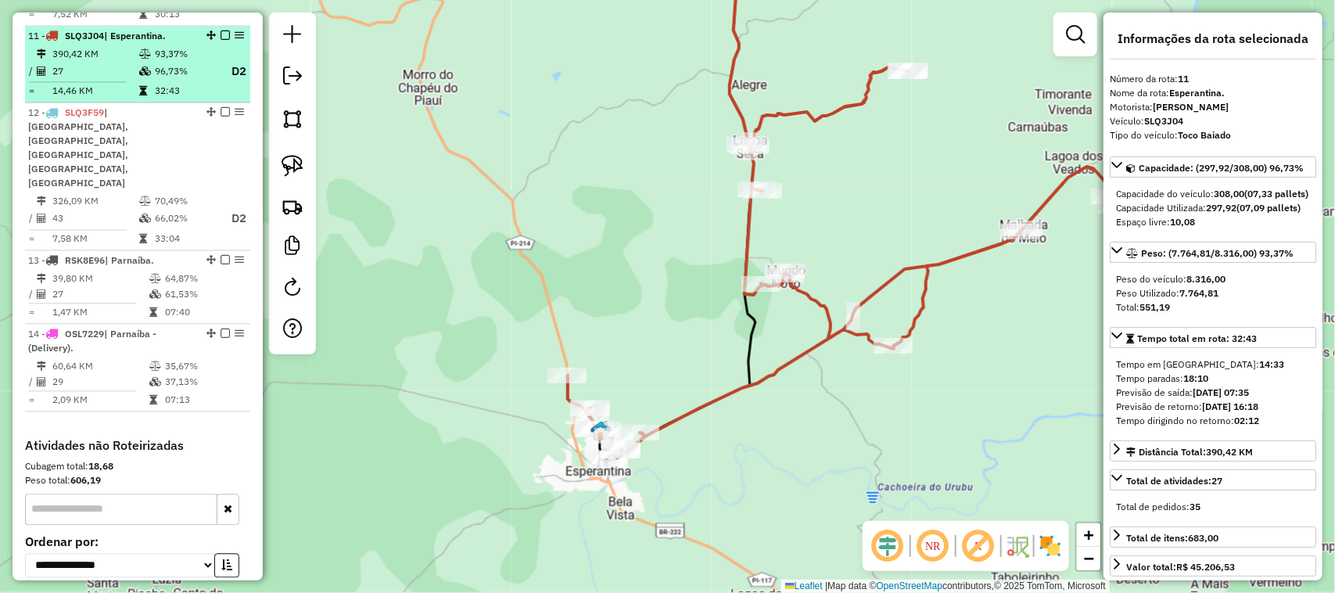
click at [125, 87] on li "11 - SLQ3J04 | Esperantina. 390,42 KM 93,37% / 27 96,73% D2 = 14,46 KM 32:43" at bounding box center [137, 64] width 225 height 77
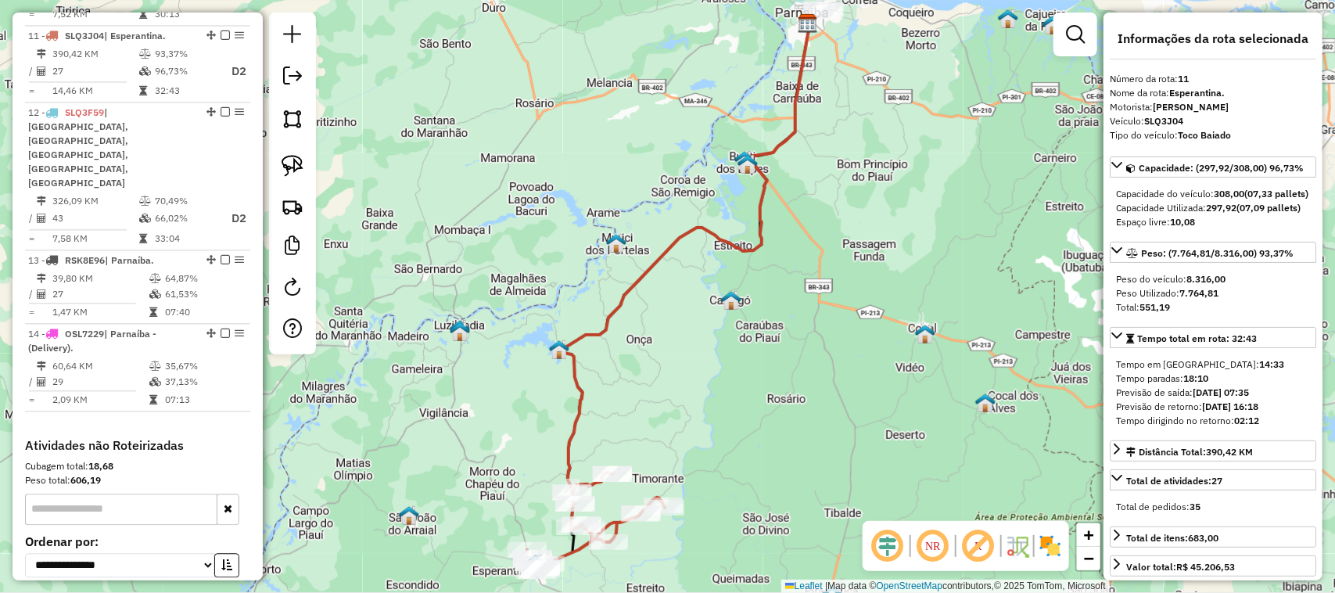
drag, startPoint x: 881, startPoint y: 336, endPoint x: 803, endPoint y: 375, distance: 87.4
click at [803, 375] on div "Janela de atendimento Grade de atendimento Capacidade Transportadoras Veículos …" at bounding box center [667, 296] width 1335 height 593
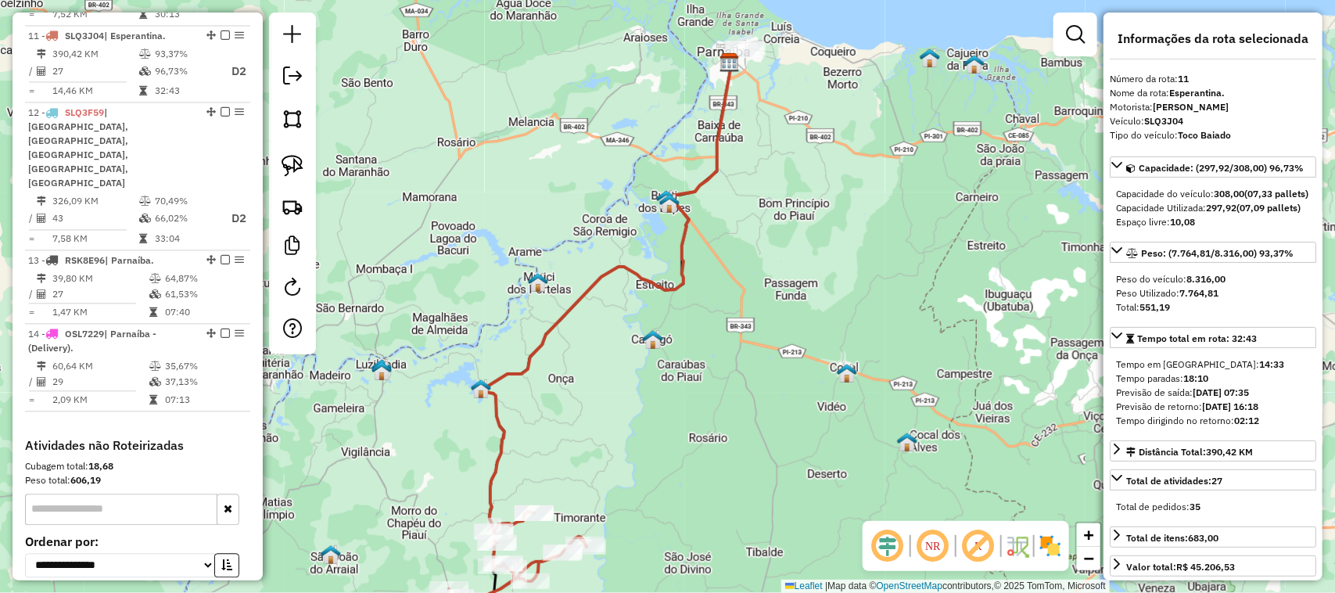
click at [663, 305] on div "Janela de atendimento Grade de atendimento Capacidade Transportadoras Veículos …" at bounding box center [667, 296] width 1335 height 593
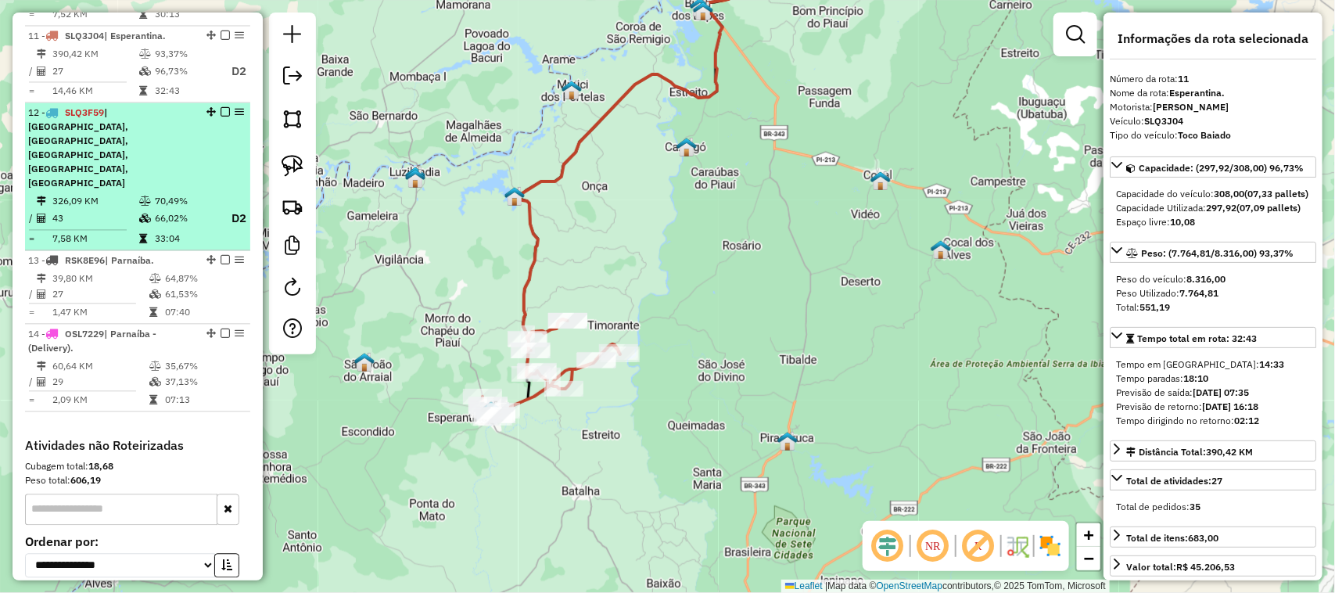
click at [113, 120] on span "| BARRA GRANDE, BREJINHO, CAJUEIRO DA PRAIA, CAMURUPIM, CARAPEBA" at bounding box center [78, 147] width 100 height 82
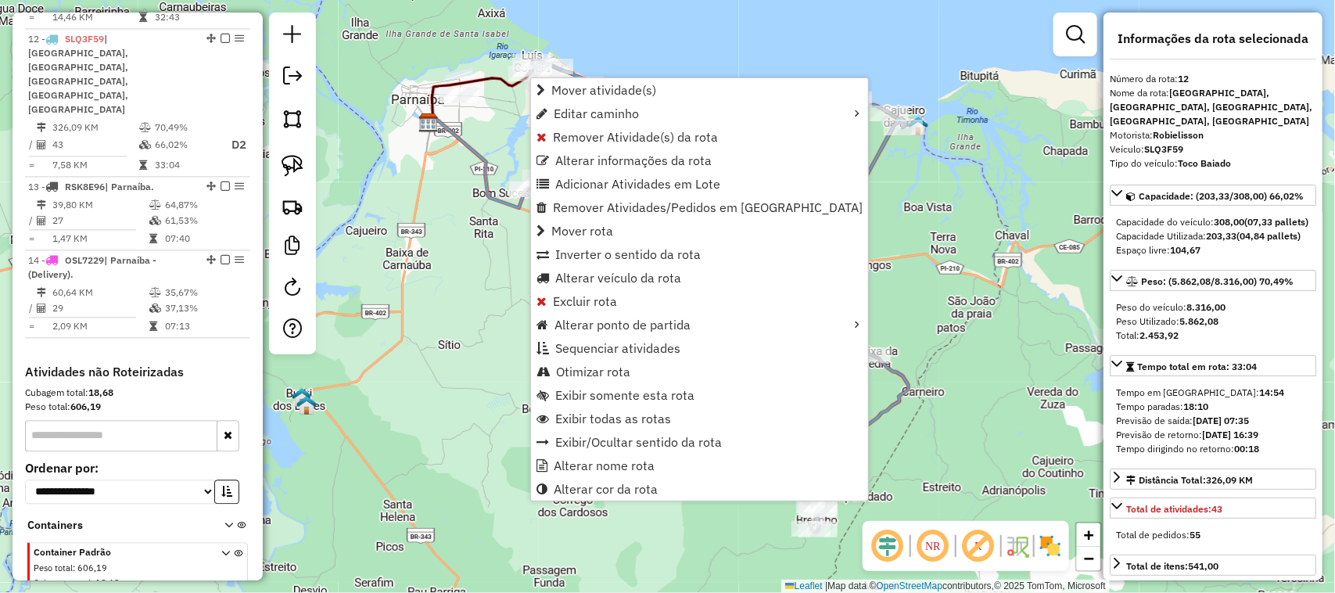
scroll to position [1468, 0]
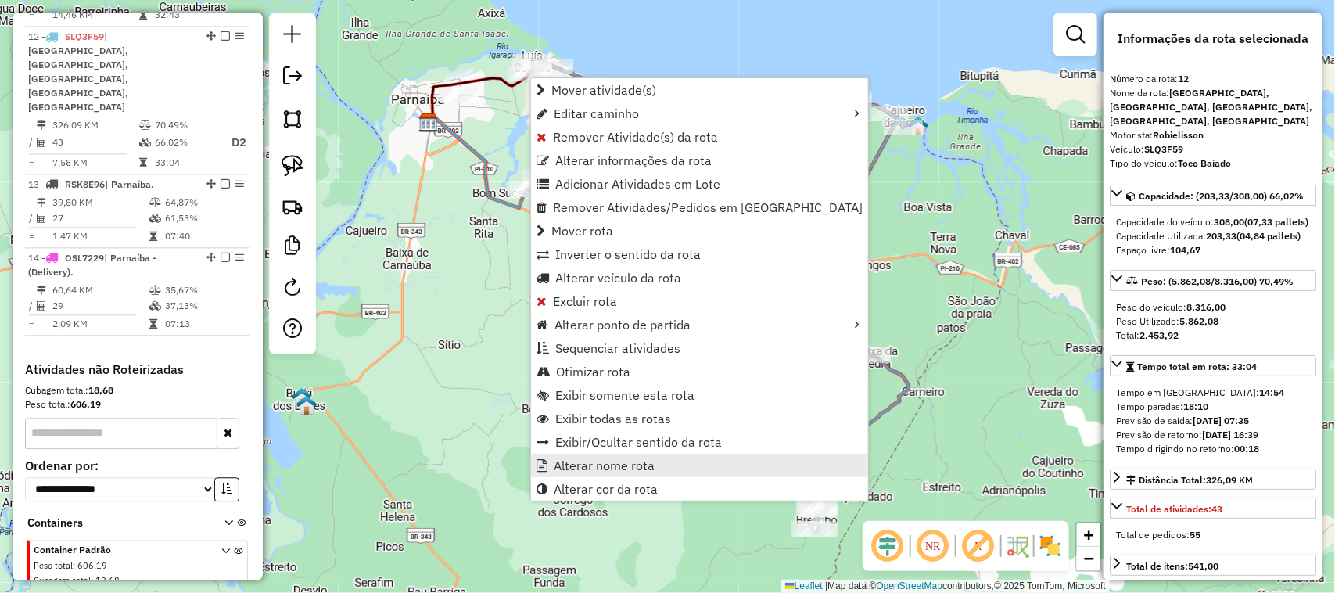
click at [604, 460] on span "Alterar nome rota" at bounding box center [604, 465] width 101 height 13
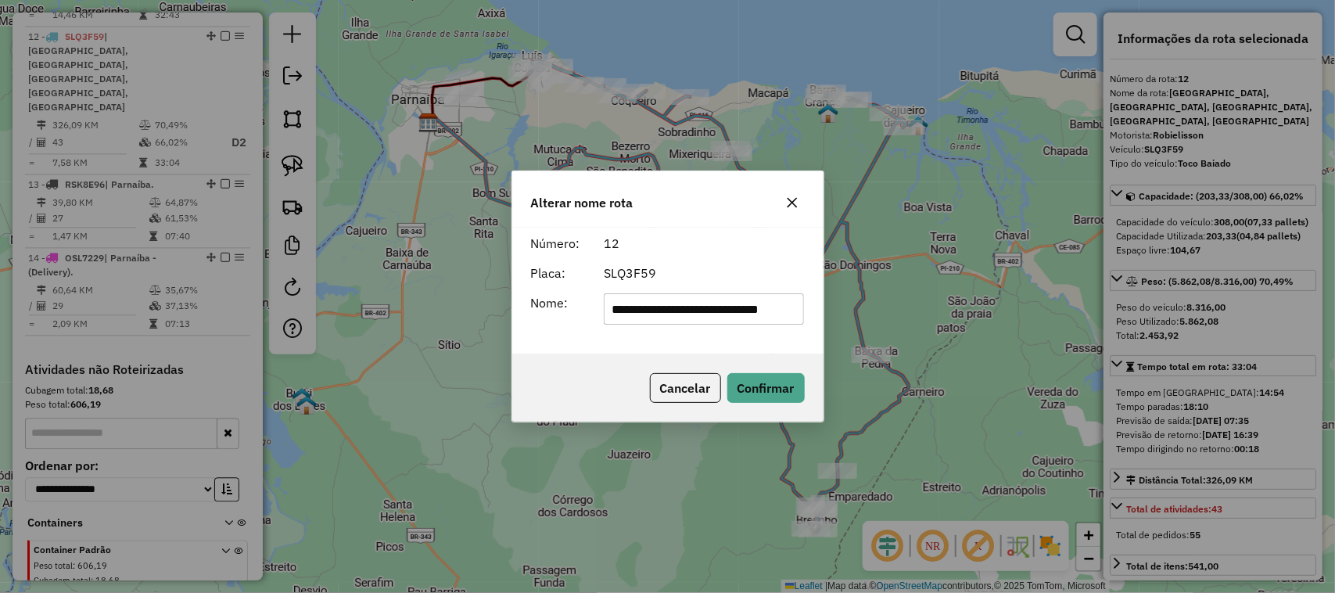
scroll to position [0, 0]
type input "*"
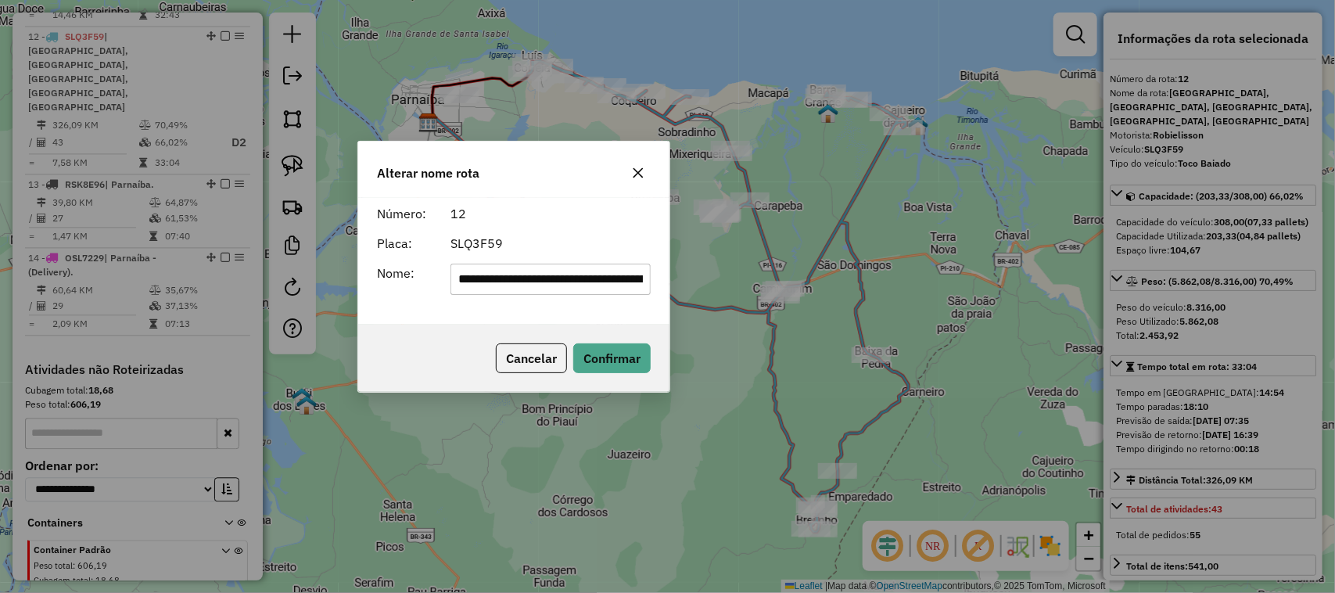
drag, startPoint x: 704, startPoint y: 180, endPoint x: 551, endPoint y: 150, distance: 156.1
click at [551, 150] on div "Alterar nome rota" at bounding box center [513, 170] width 311 height 56
click at [615, 276] on input "**********" at bounding box center [550, 278] width 200 height 31
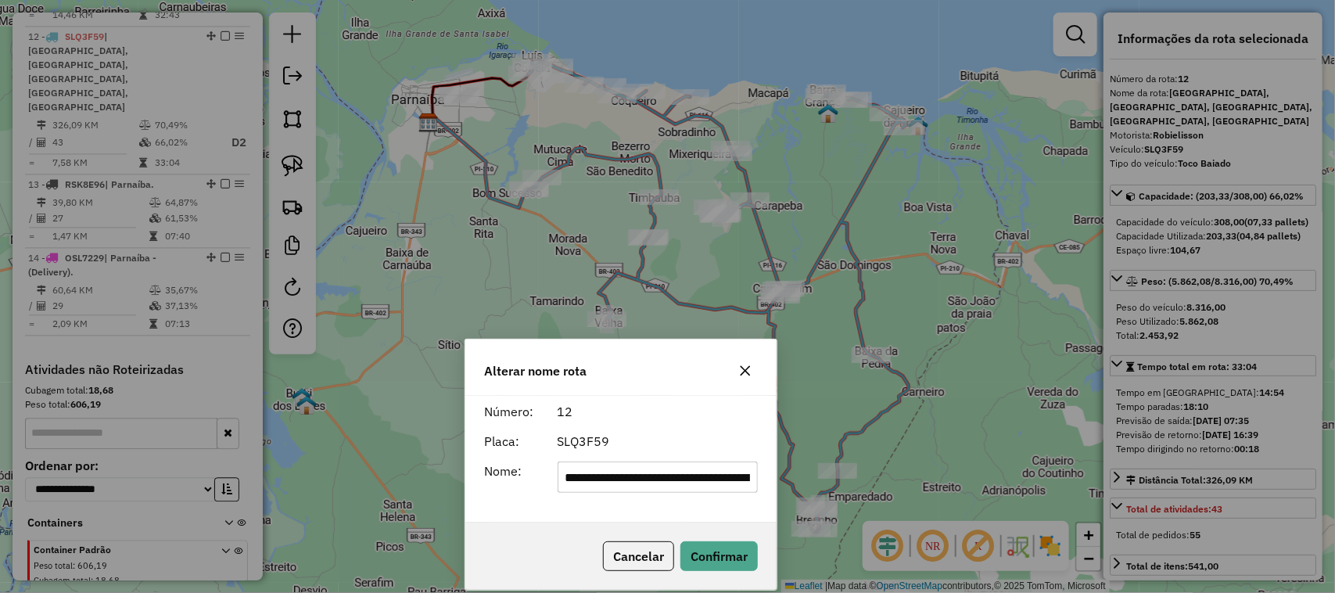
drag, startPoint x: 598, startPoint y: 159, endPoint x: 705, endPoint y: 376, distance: 242.3
click at [705, 376] on div "Alterar nome rota" at bounding box center [620, 367] width 311 height 56
click at [713, 481] on input "**********" at bounding box center [657, 476] width 200 height 31
type input "**********"
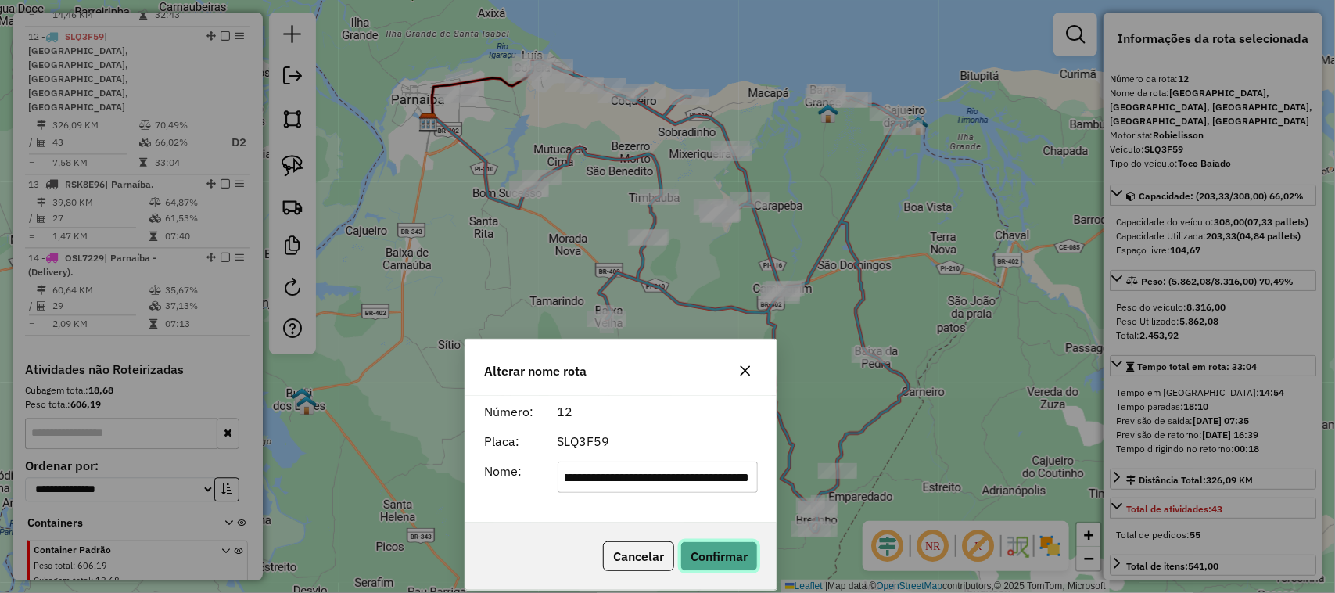
click at [731, 555] on button "Confirmar" at bounding box center [718, 556] width 77 height 30
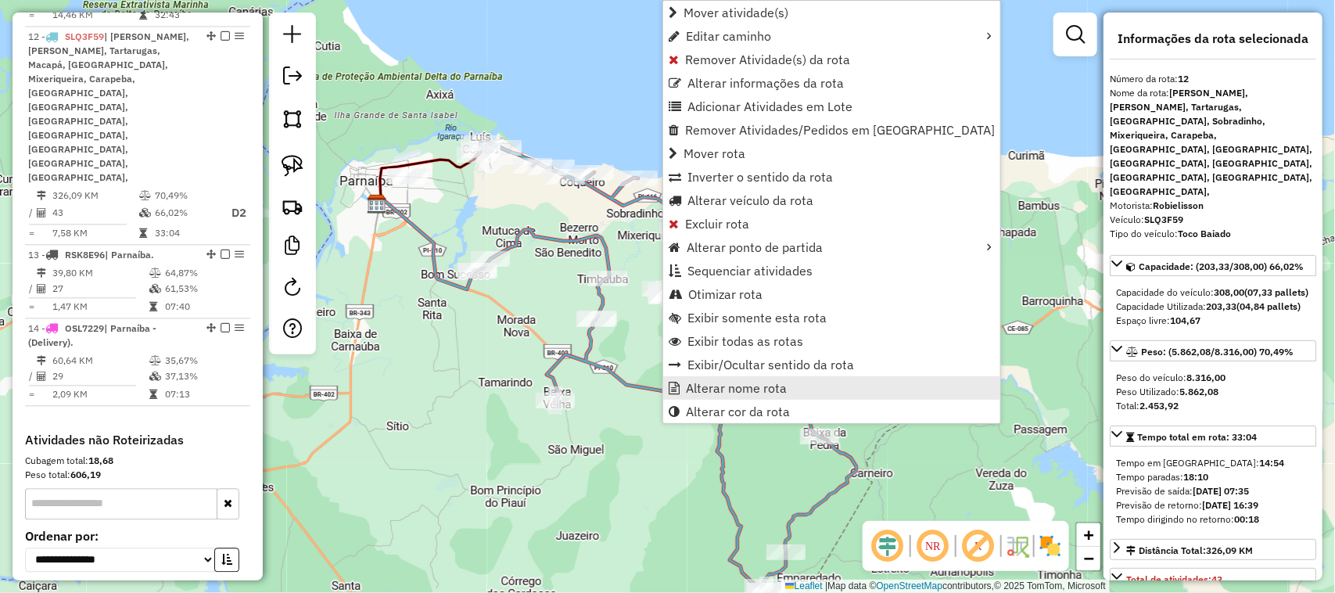
click at [728, 389] on span "Alterar nome rota" at bounding box center [736, 388] width 101 height 13
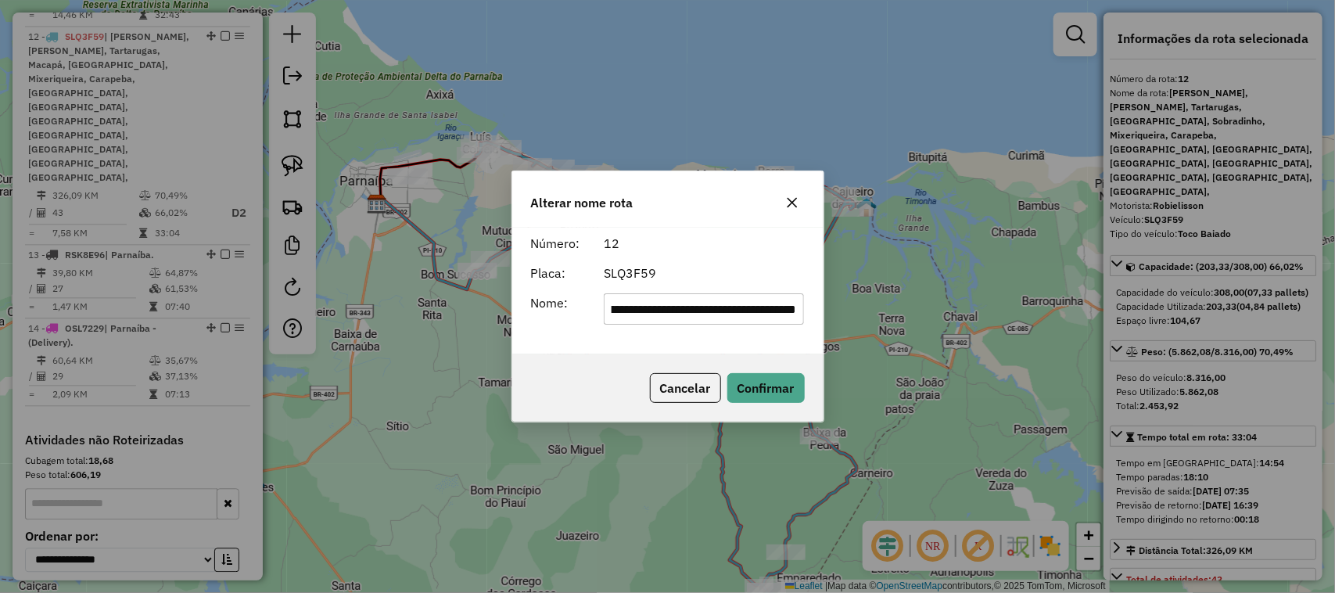
scroll to position [0, 831]
type input "**********"
click at [769, 397] on button "Confirmar" at bounding box center [765, 388] width 77 height 30
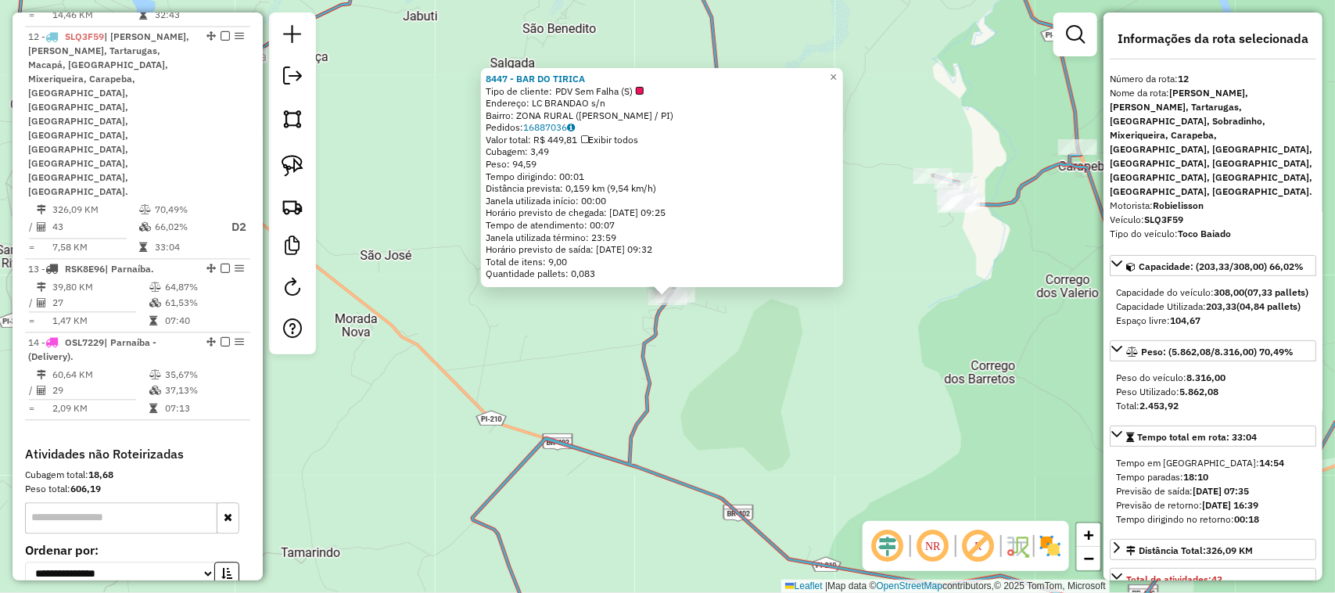
click at [720, 397] on div "8447 - BAR DO TIRICA Tipo de cliente: PDV Sem Falha (S) Endereço: LC BRANDAO s/…" at bounding box center [667, 296] width 1335 height 593
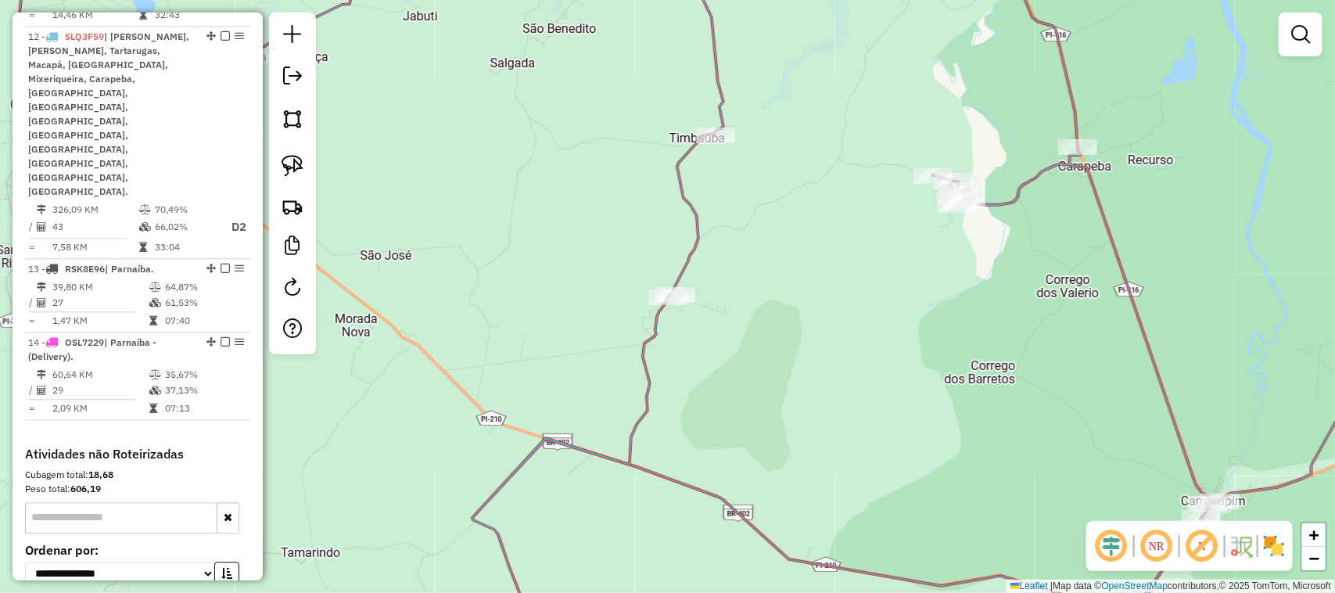
drag, startPoint x: 744, startPoint y: 361, endPoint x: 712, endPoint y: 319, distance: 53.0
click at [720, 328] on div "Janela de atendimento Grade de atendimento Capacidade Transportadoras Veículos …" at bounding box center [667, 296] width 1335 height 593
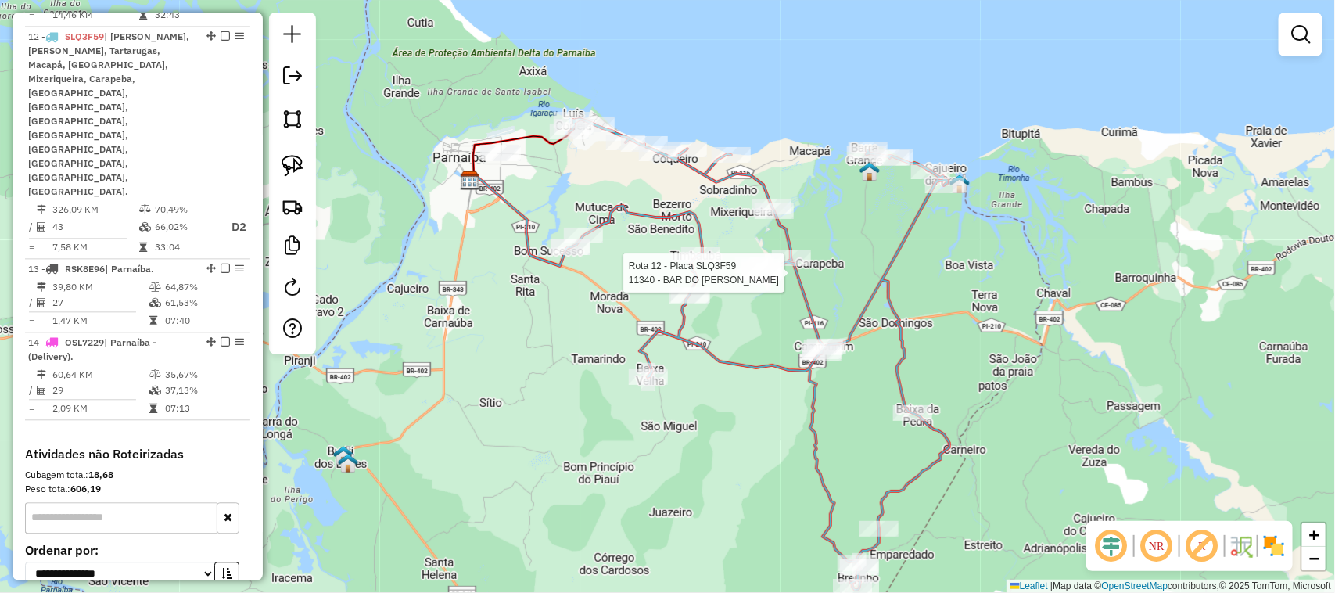
select select "**********"
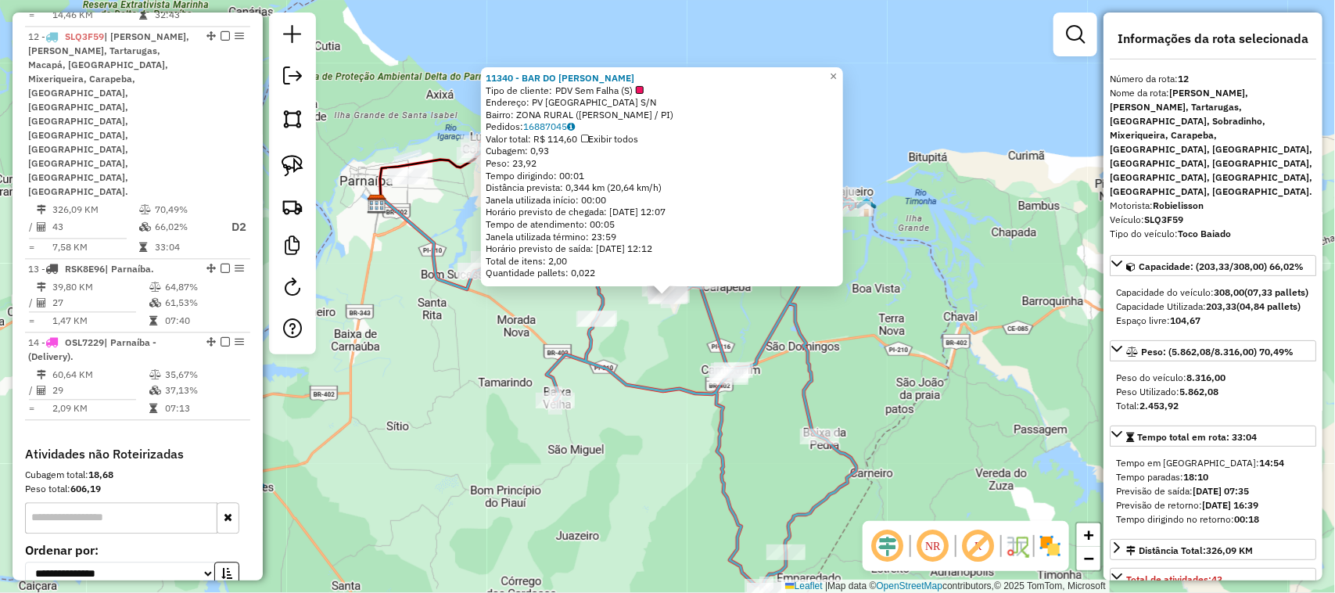
click at [654, 325] on div "11340 - BAR DO EDMILSON Tipo de cliente: PDV Sem Falha (S) Endereço: PV LAGOA D…" at bounding box center [667, 296] width 1335 height 593
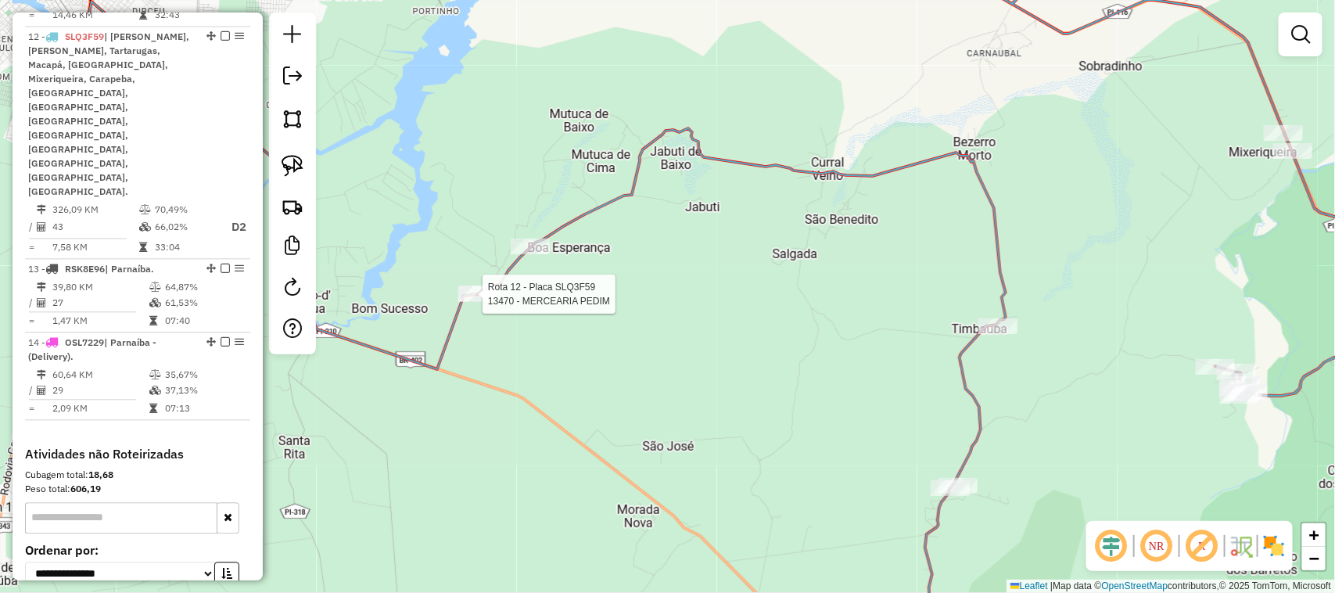
select select "**********"
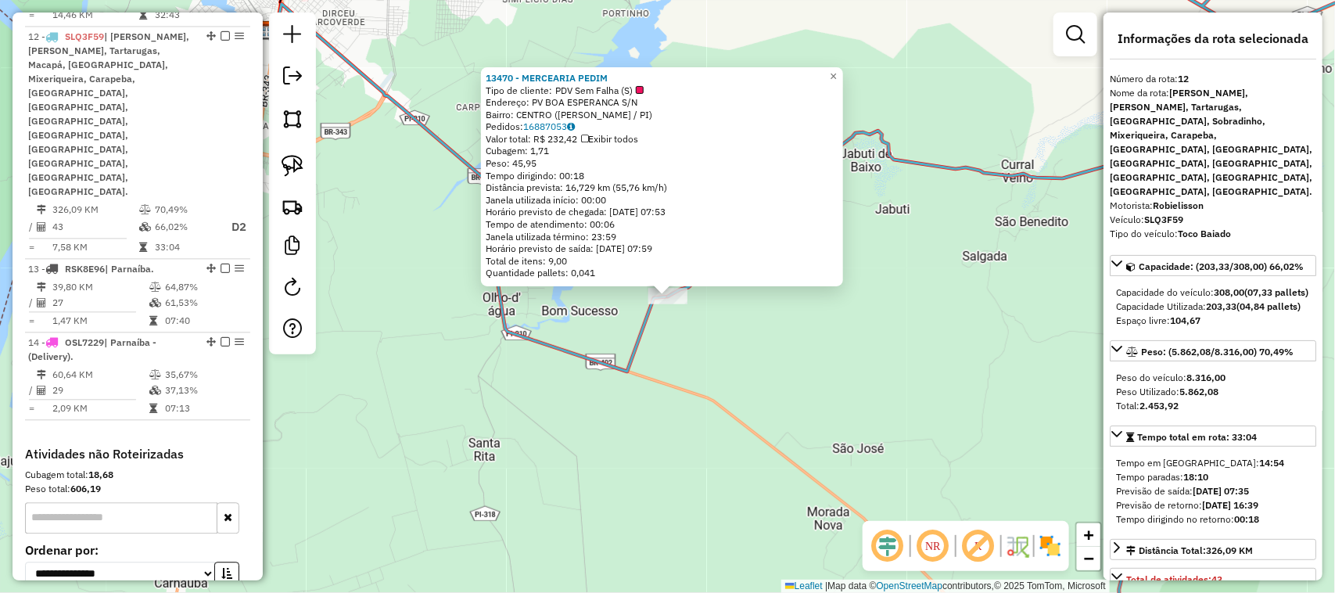
click at [818, 379] on div "13470 - MERCEARIA PEDIM Tipo de cliente: PDV Sem Falha (S) Endereço: PV BOA ESP…" at bounding box center [667, 296] width 1335 height 593
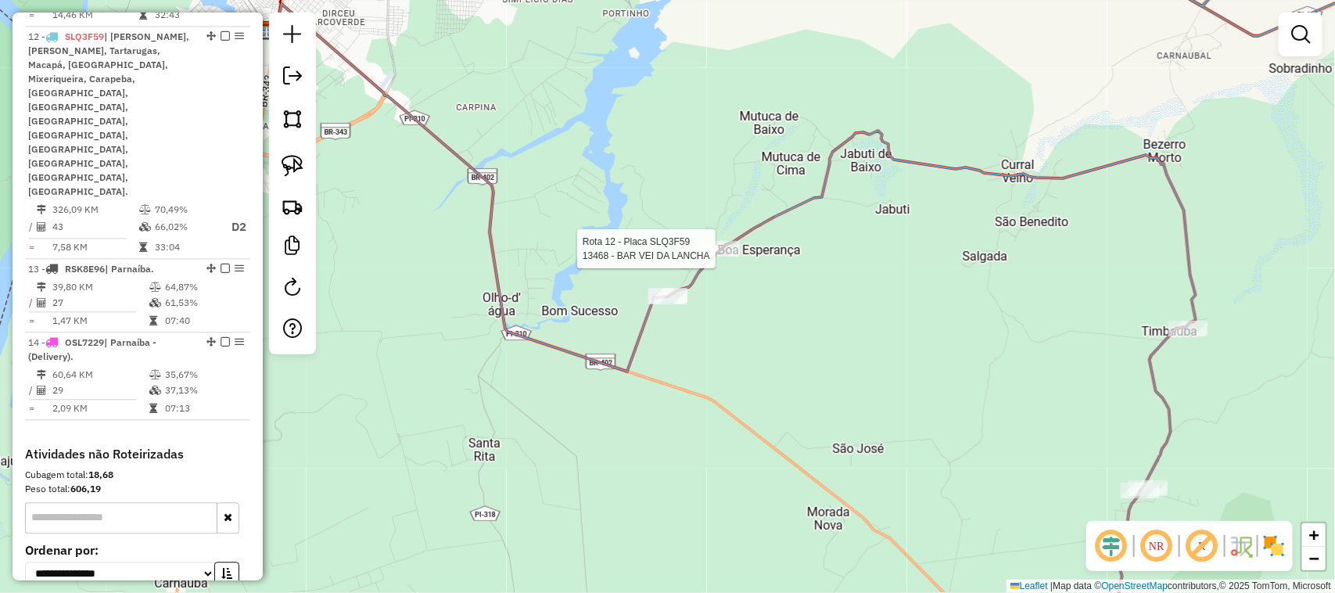
select select "**********"
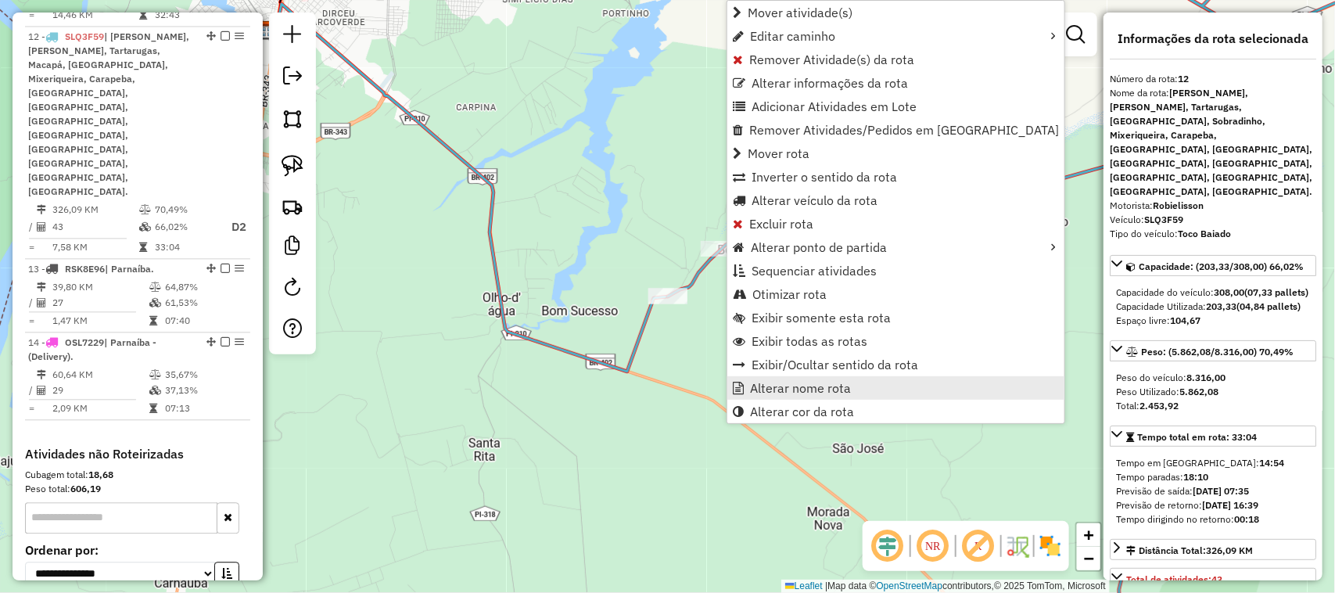
click at [829, 388] on span "Alterar nome rota" at bounding box center [800, 388] width 101 height 13
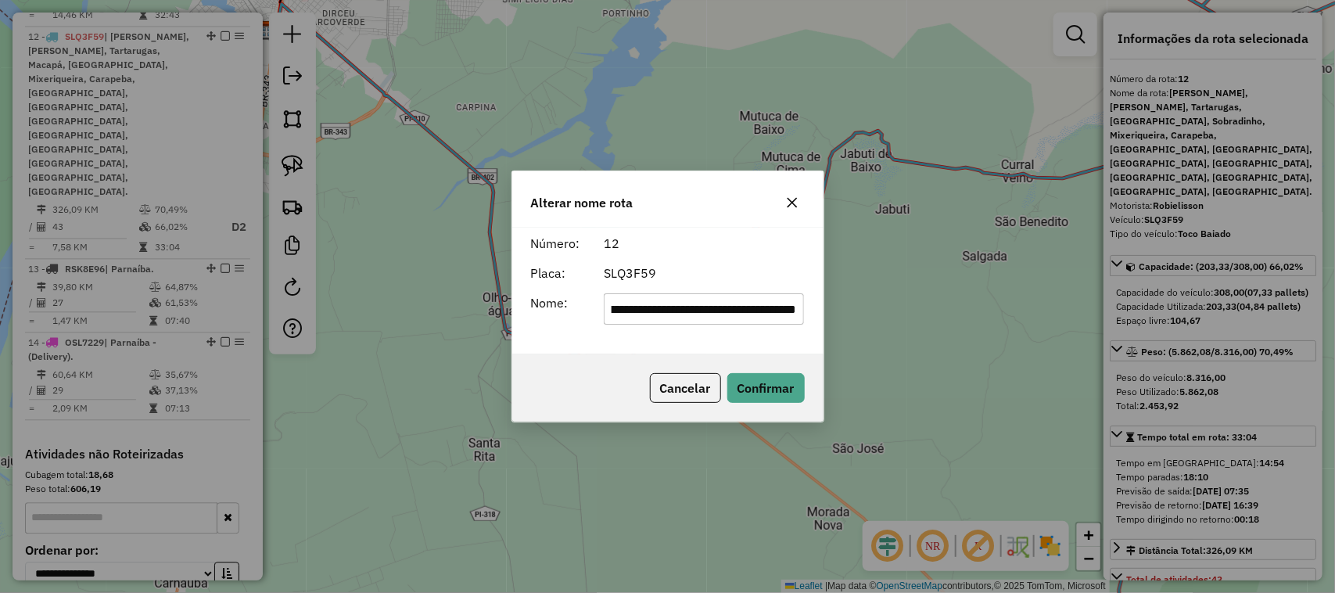
scroll to position [0, 923]
type input "**********"
click at [779, 387] on button "Confirmar" at bounding box center [765, 388] width 77 height 30
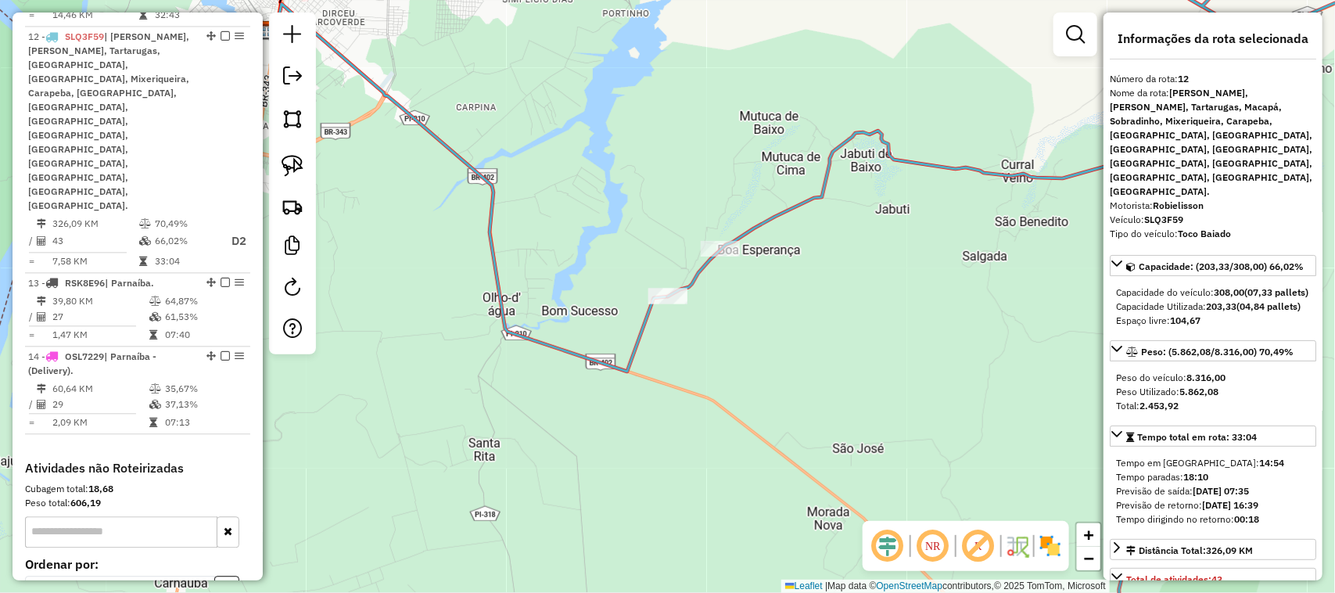
drag, startPoint x: 844, startPoint y: 350, endPoint x: 732, endPoint y: 231, distance: 163.7
click at [783, 294] on div "Janela de atendimento Grade de atendimento Capacidade Transportadoras Veículos …" at bounding box center [667, 296] width 1335 height 593
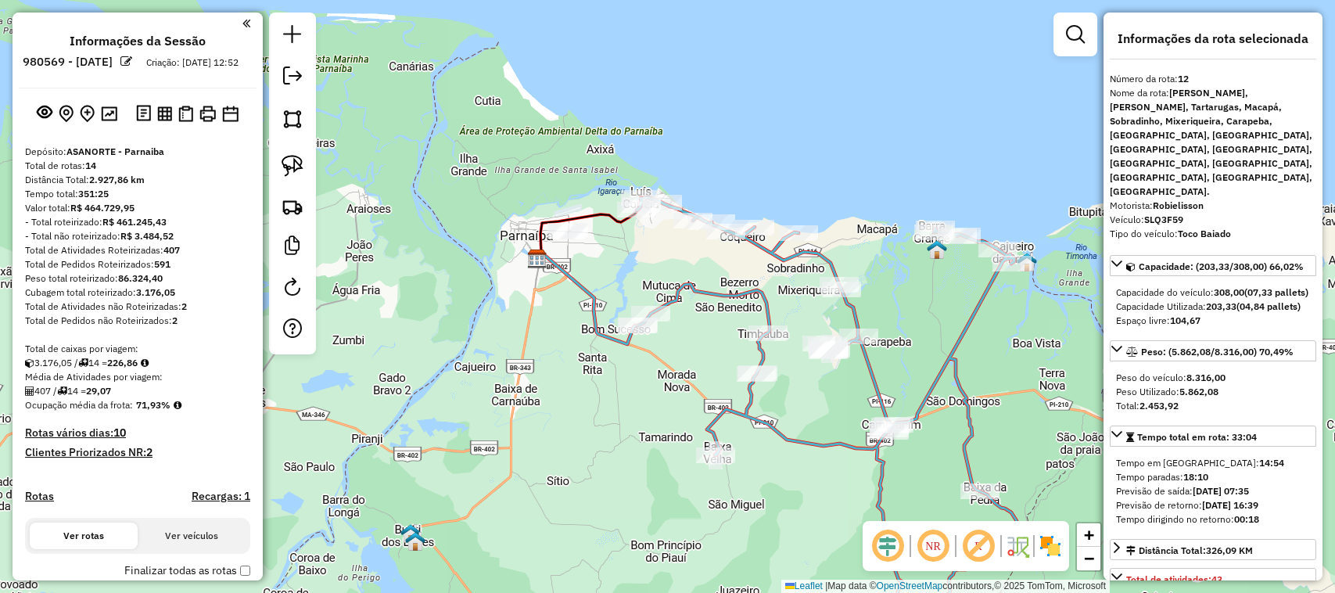
select select "**********"
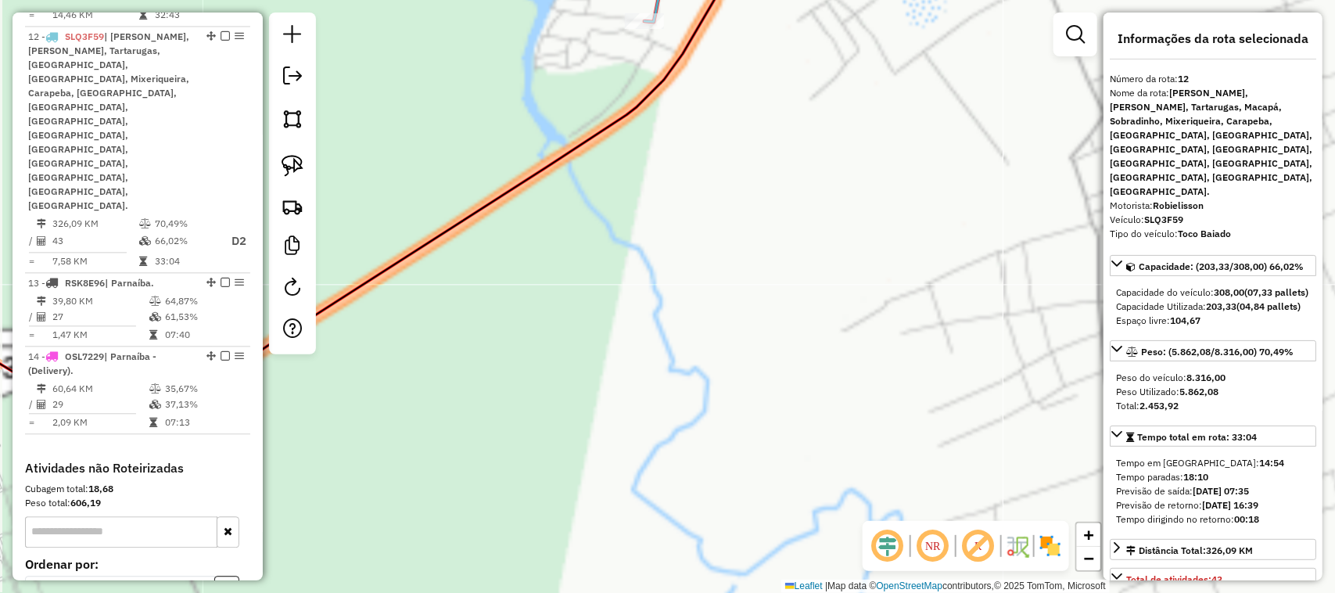
drag, startPoint x: 737, startPoint y: 69, endPoint x: 719, endPoint y: 305, distance: 236.8
click at [721, 302] on div "Janela de atendimento Grade de atendimento Capacidade Transportadoras Veículos …" at bounding box center [667, 296] width 1335 height 593
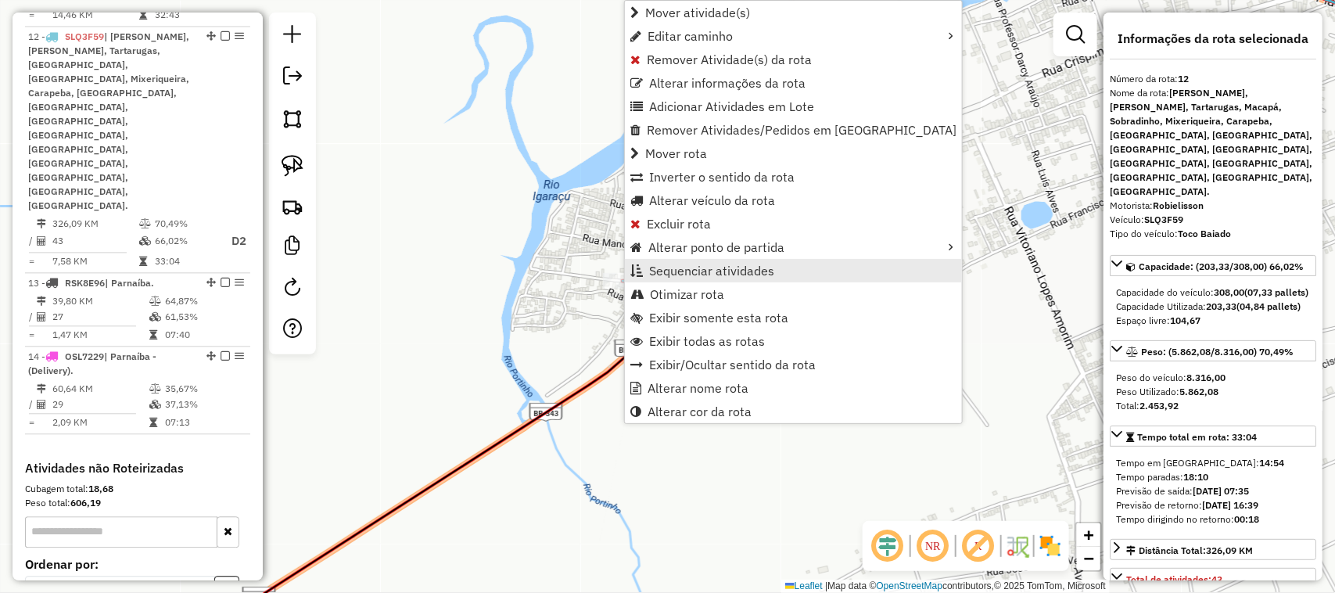
click at [671, 270] on span "Sequenciar atividades" at bounding box center [711, 270] width 125 height 13
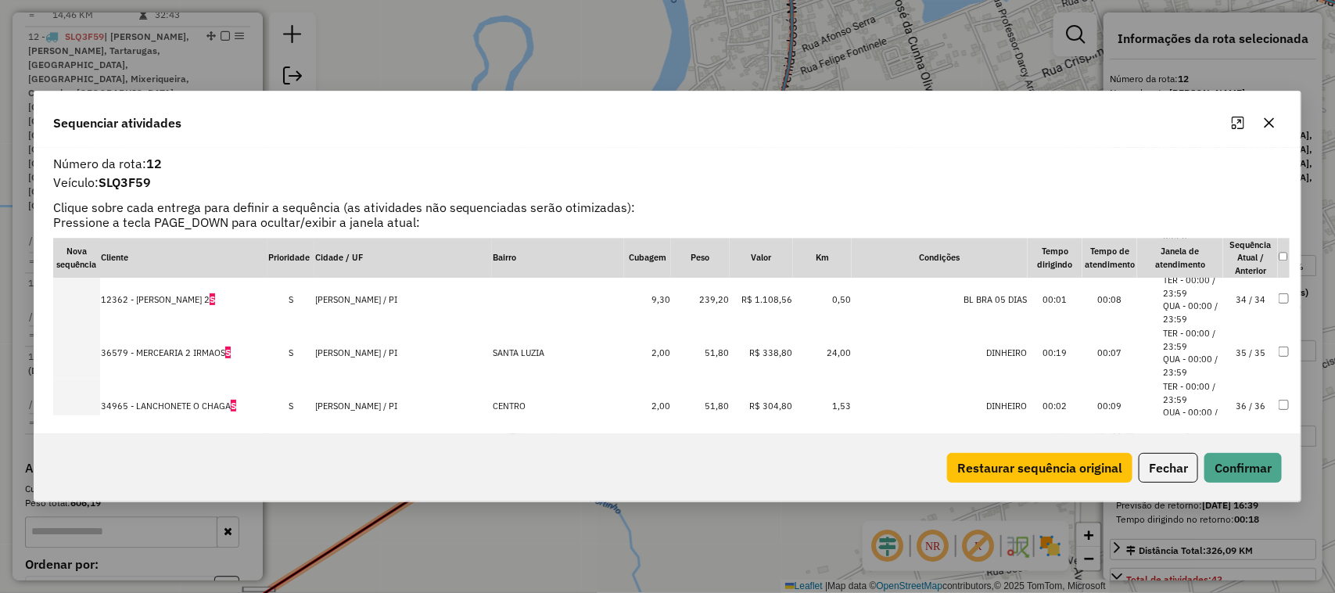
click at [1238, 354] on td "35 / 35" at bounding box center [1250, 352] width 55 height 53
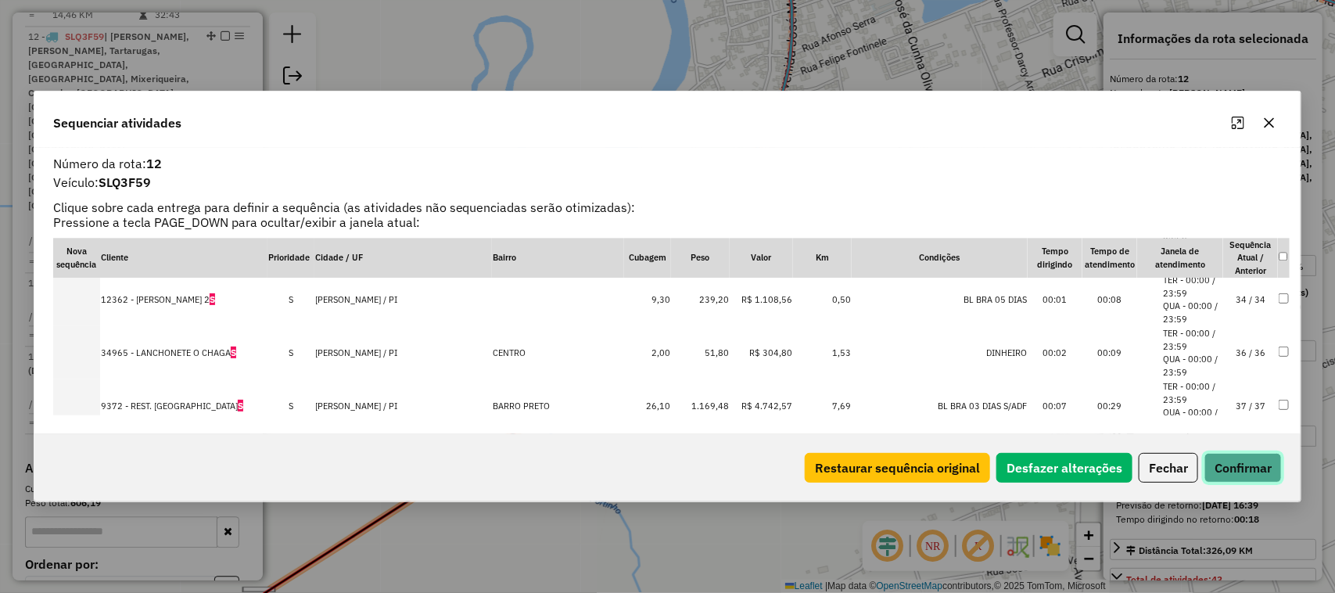
click at [1236, 465] on button "Confirmar" at bounding box center [1242, 468] width 77 height 30
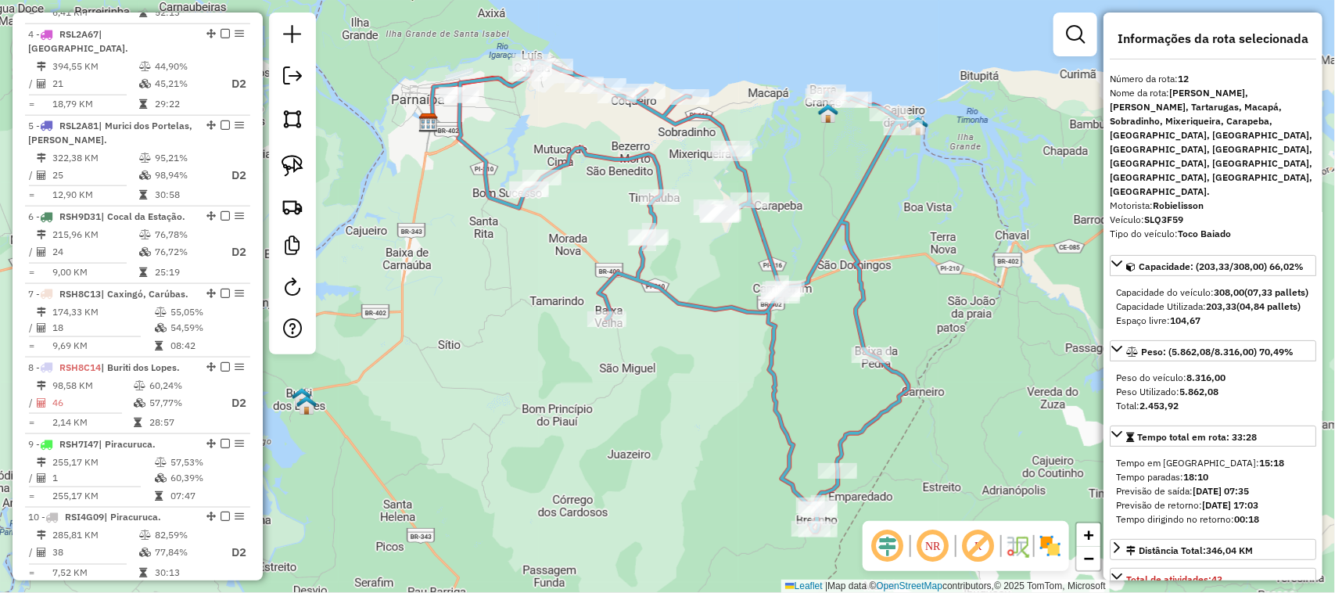
scroll to position [1468, 0]
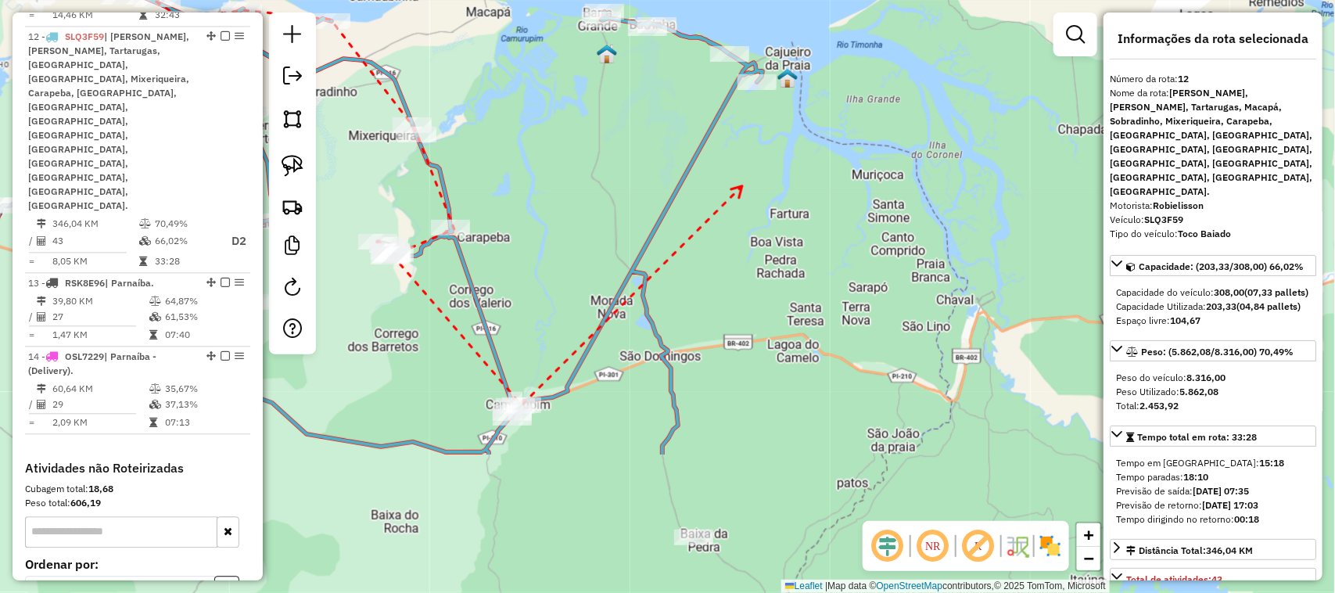
drag, startPoint x: 679, startPoint y: 414, endPoint x: 752, endPoint y: 149, distance: 275.8
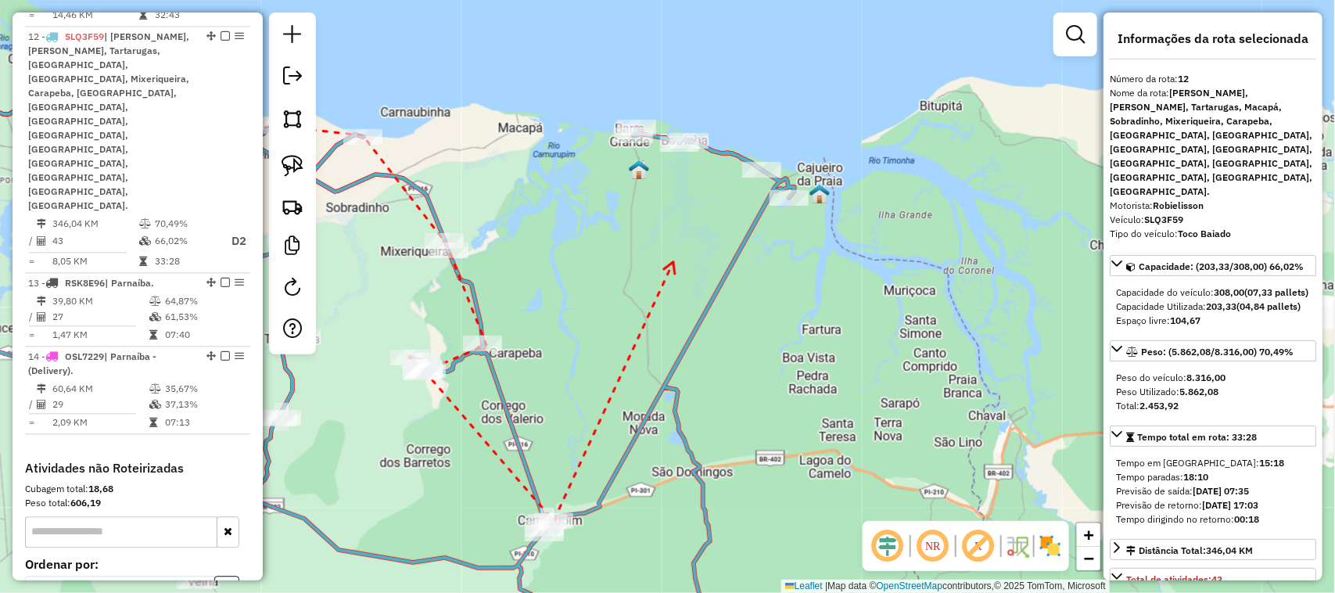
drag, startPoint x: 673, startPoint y: 263, endPoint x: 704, endPoint y: 420, distance: 159.3
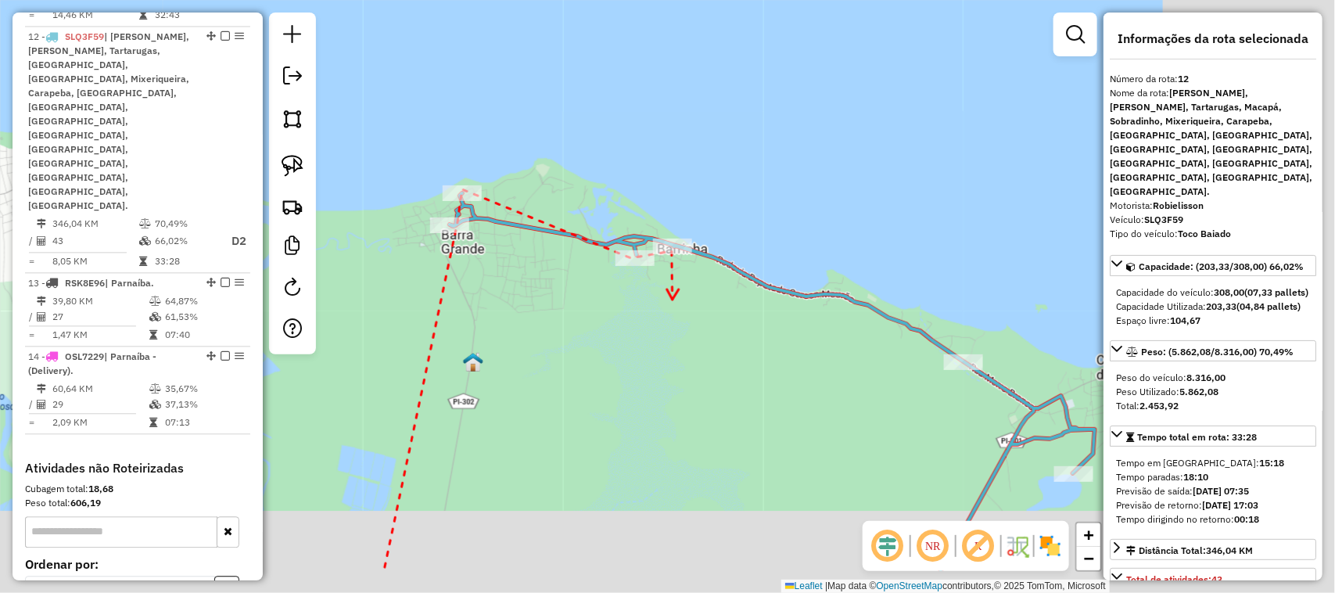
drag, startPoint x: 975, startPoint y: 393, endPoint x: 546, endPoint y: 260, distance: 449.4
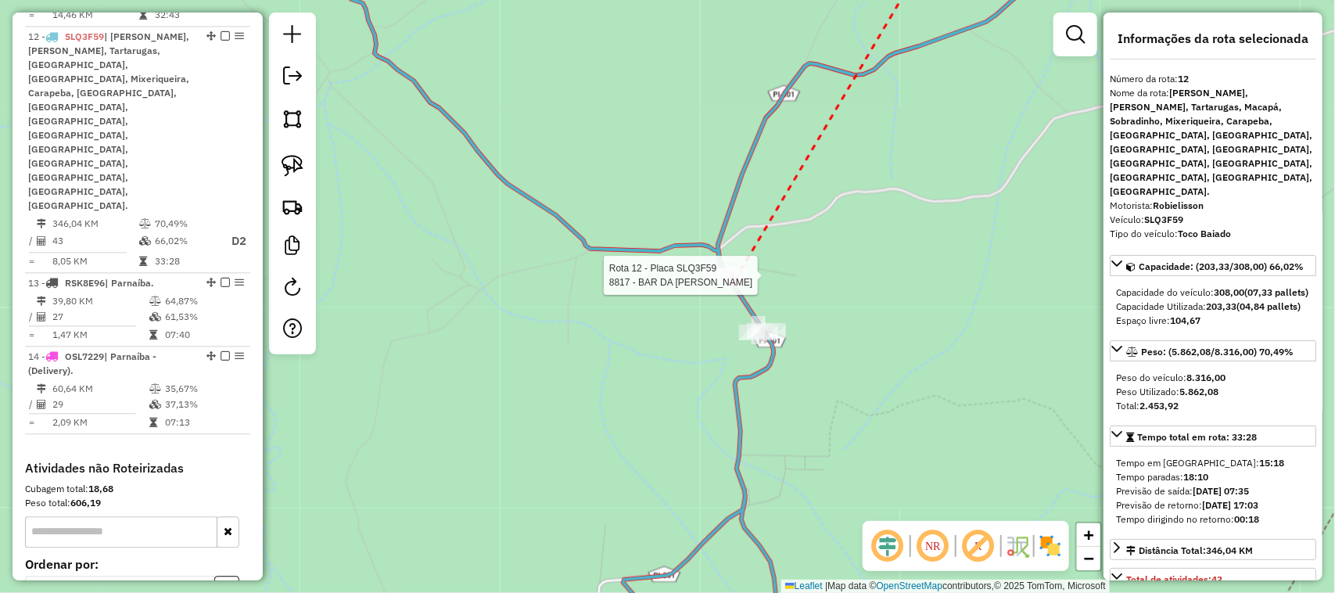
click at [733, 283] on div at bounding box center [727, 275] width 39 height 16
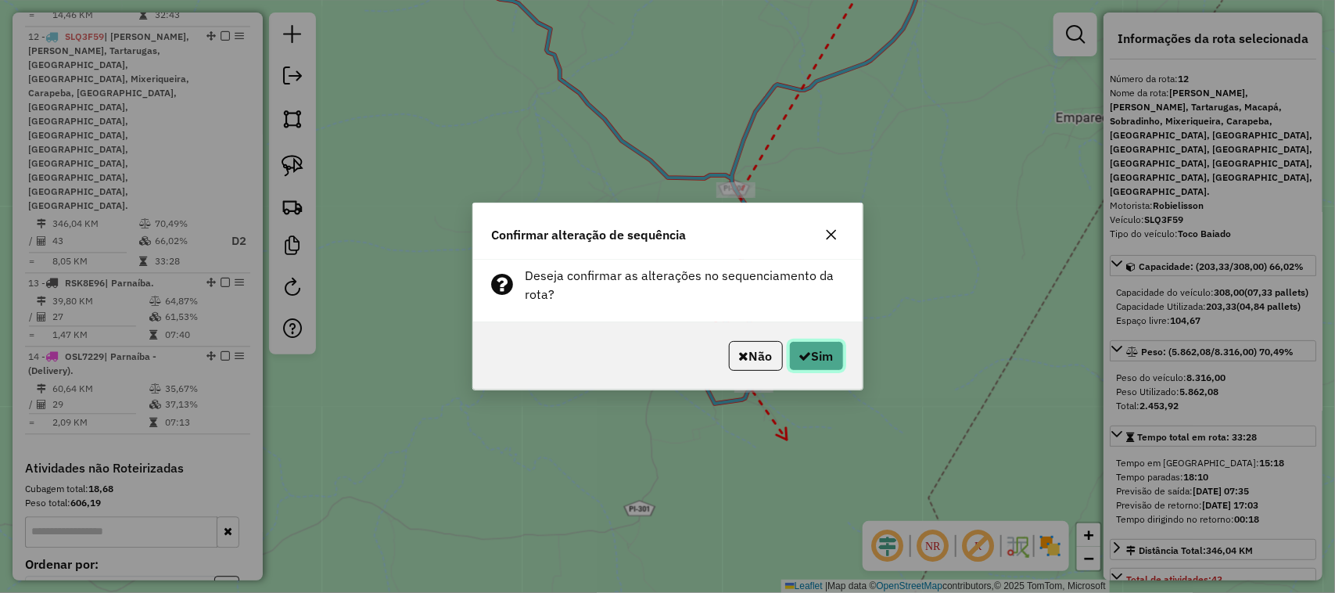
click at [808, 357] on button "Sim" at bounding box center [816, 356] width 55 height 30
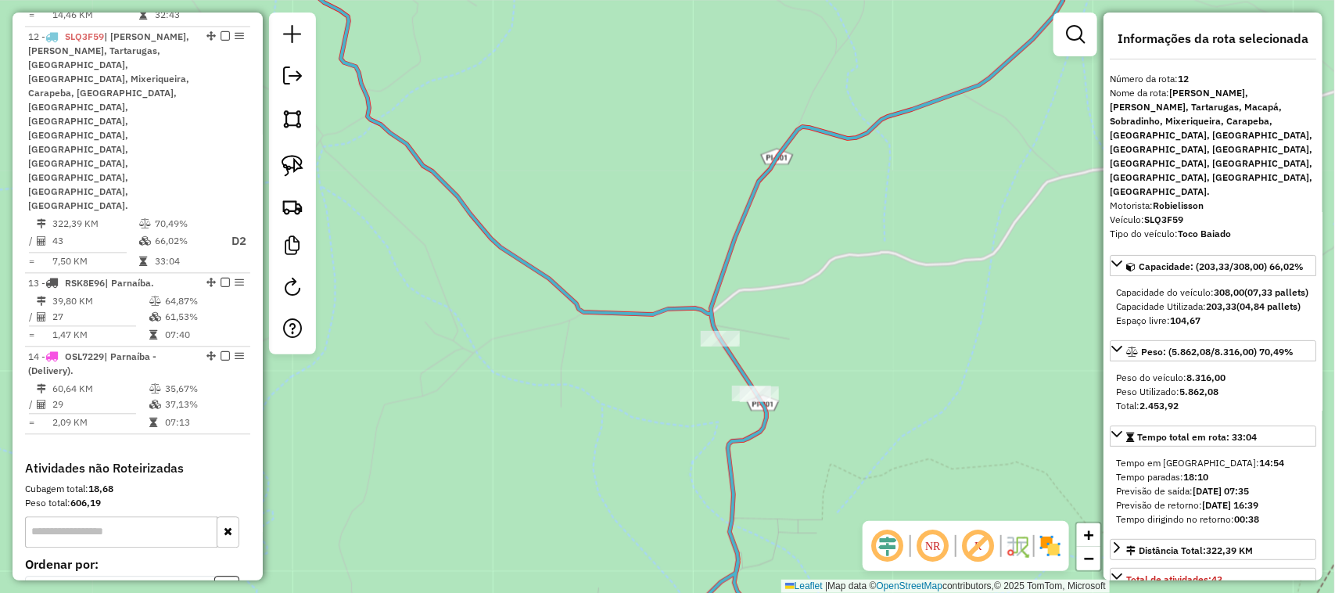
drag, startPoint x: 790, startPoint y: 434, endPoint x: 773, endPoint y: 282, distance: 152.7
click at [791, 345] on div "Janela de atendimento Grade de atendimento Capacidade Transportadoras Veículos …" at bounding box center [667, 296] width 1335 height 593
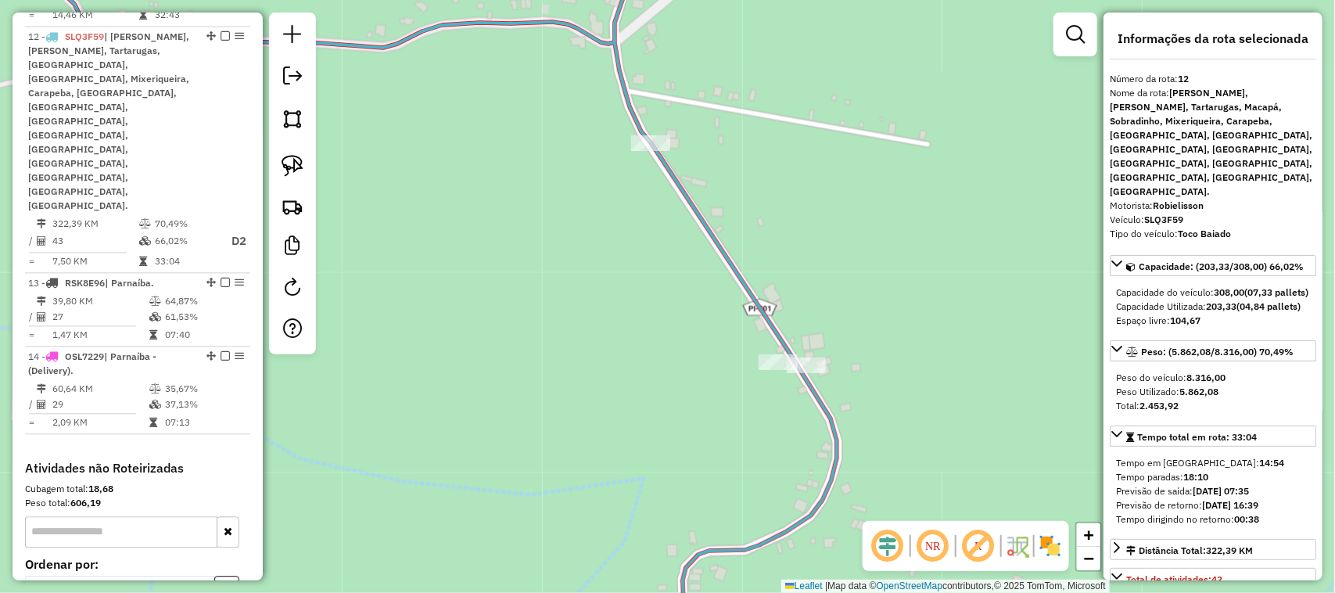
drag, startPoint x: 755, startPoint y: 411, endPoint x: 646, endPoint y: 156, distance: 277.1
click at [672, 213] on div "Janela de atendimento Grade de atendimento Capacidade Transportadoras Veículos …" at bounding box center [667, 296] width 1335 height 593
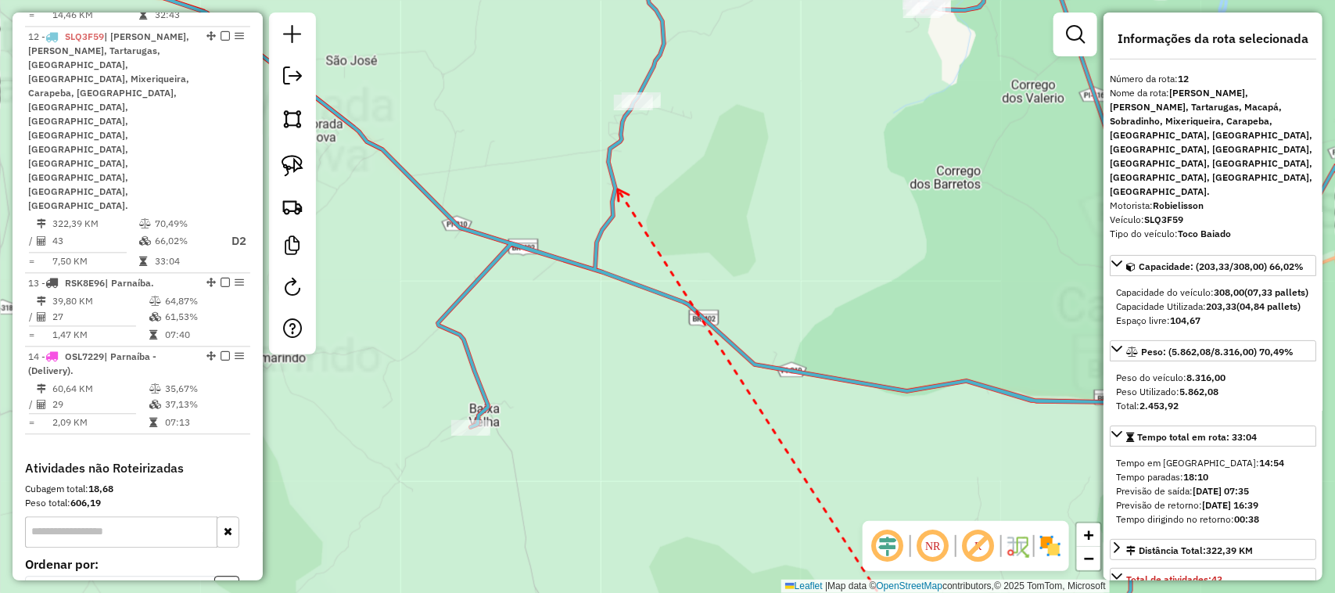
drag, startPoint x: 618, startPoint y: 190, endPoint x: 593, endPoint y: 360, distance: 171.5
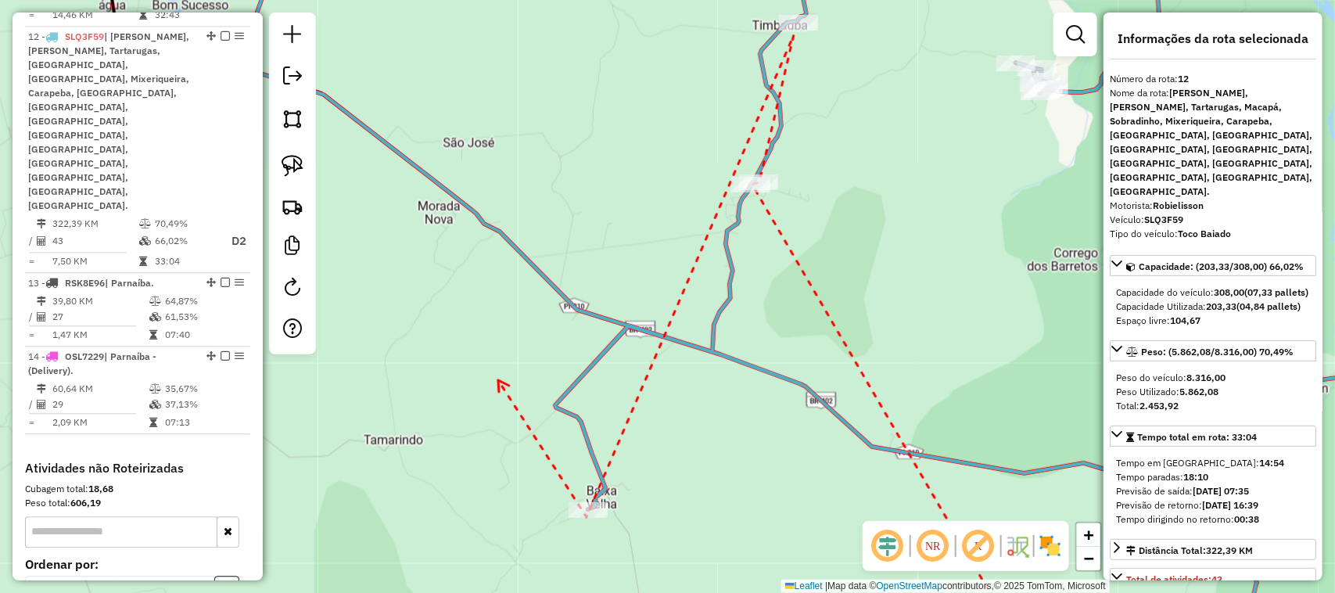
drag, startPoint x: 498, startPoint y: 380, endPoint x: 722, endPoint y: 540, distance: 275.1
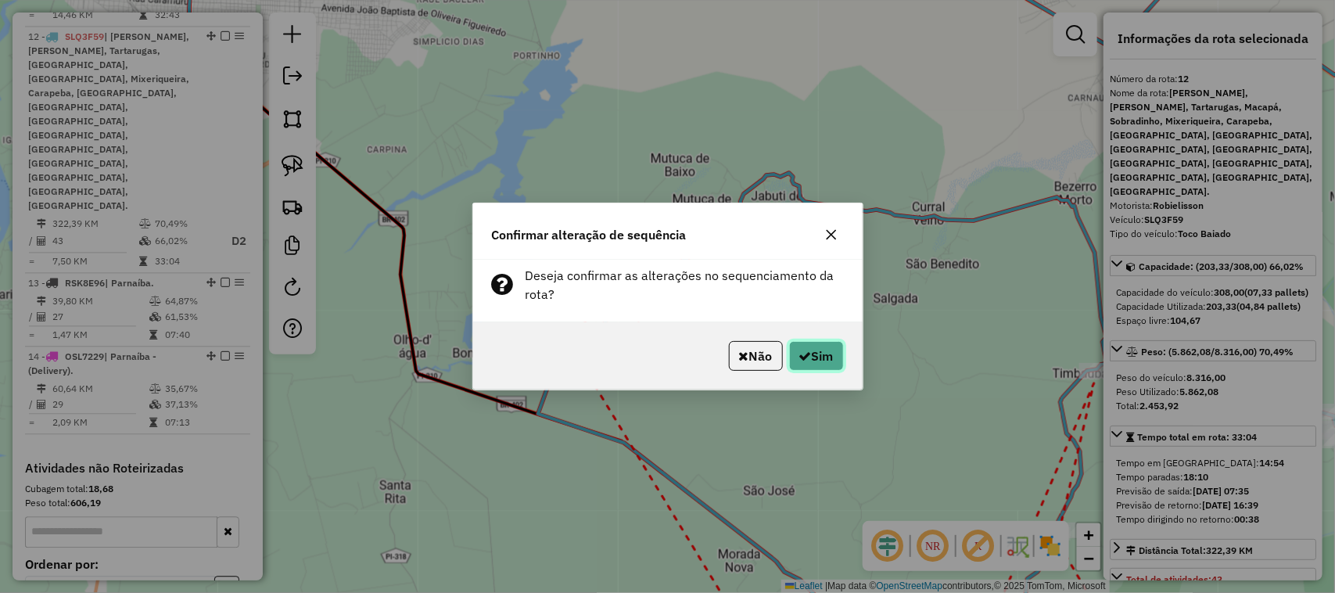
click at [813, 364] on button "Sim" at bounding box center [816, 356] width 55 height 30
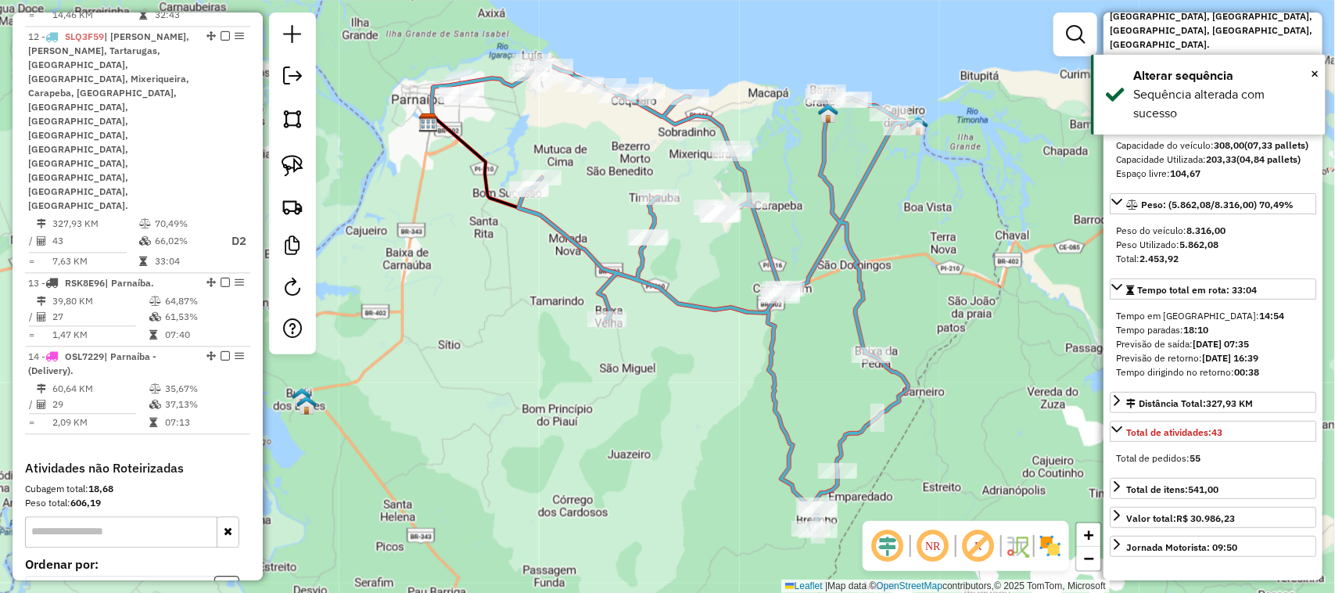
scroll to position [195, 0]
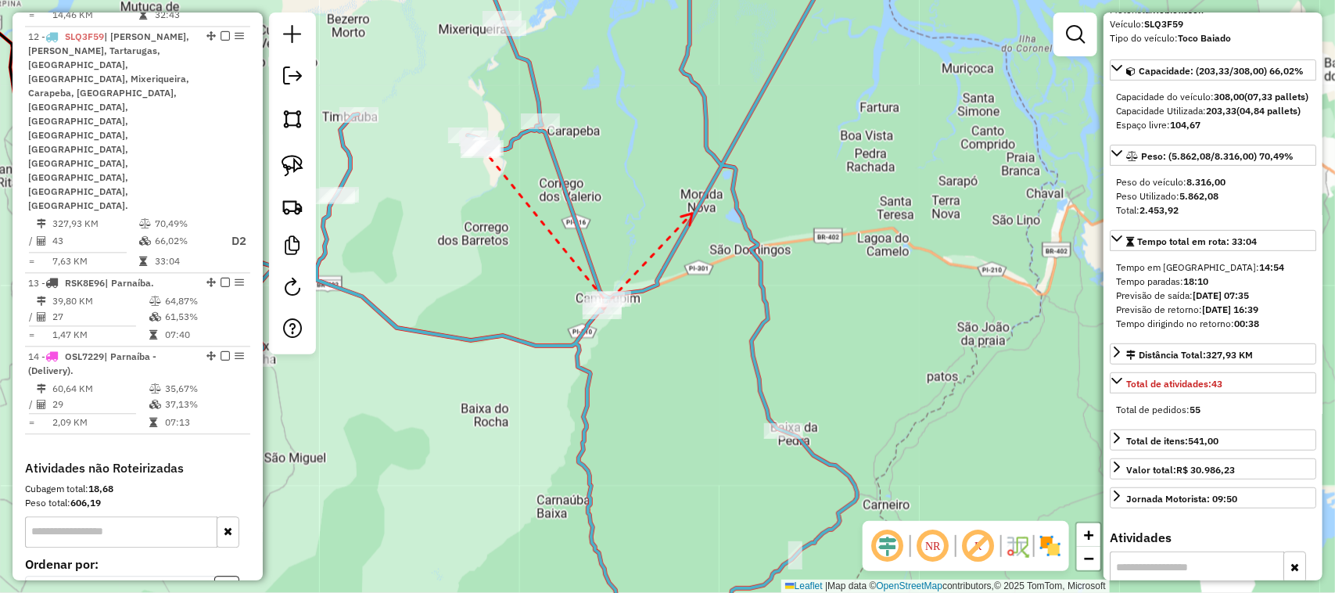
drag, startPoint x: 692, startPoint y: 216, endPoint x: 715, endPoint y: 421, distance: 206.2
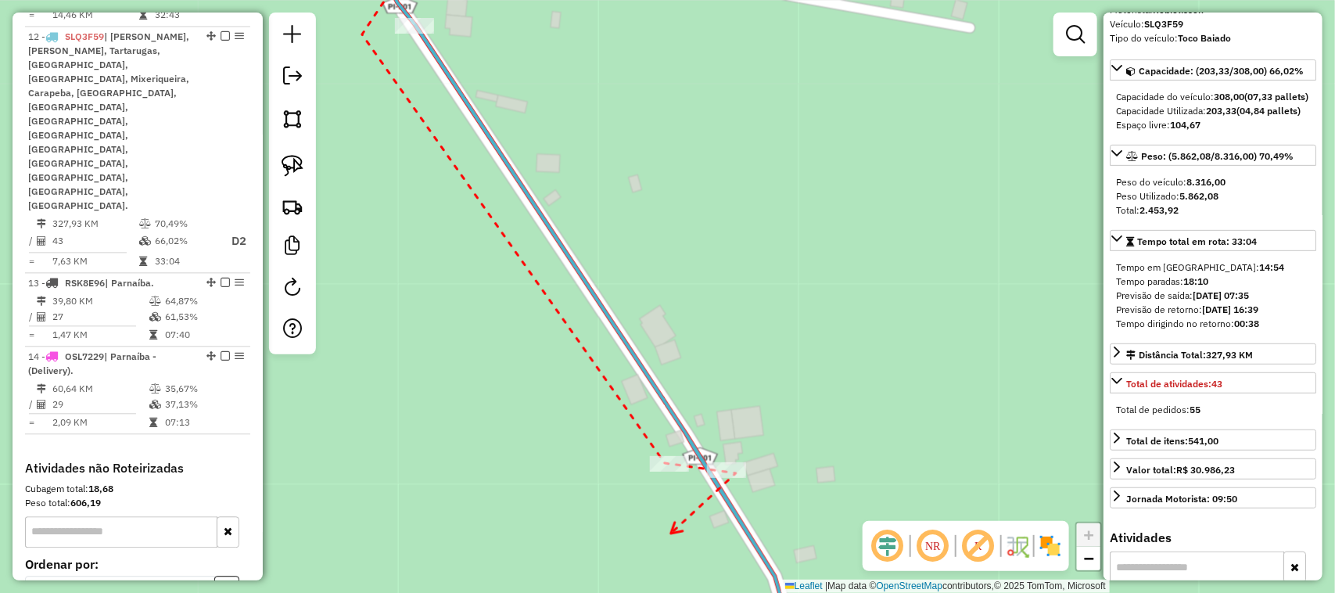
drag, startPoint x: 671, startPoint y: 533, endPoint x: 701, endPoint y: 327, distance: 208.7
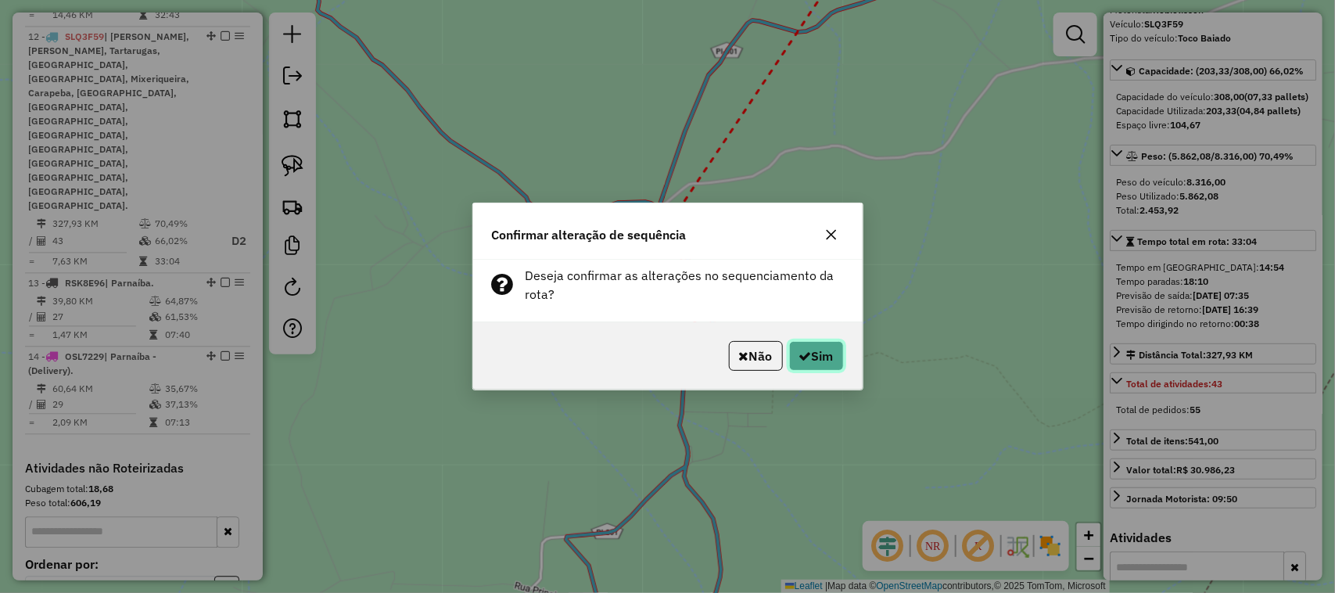
click at [810, 362] on button "Sim" at bounding box center [816, 356] width 55 height 30
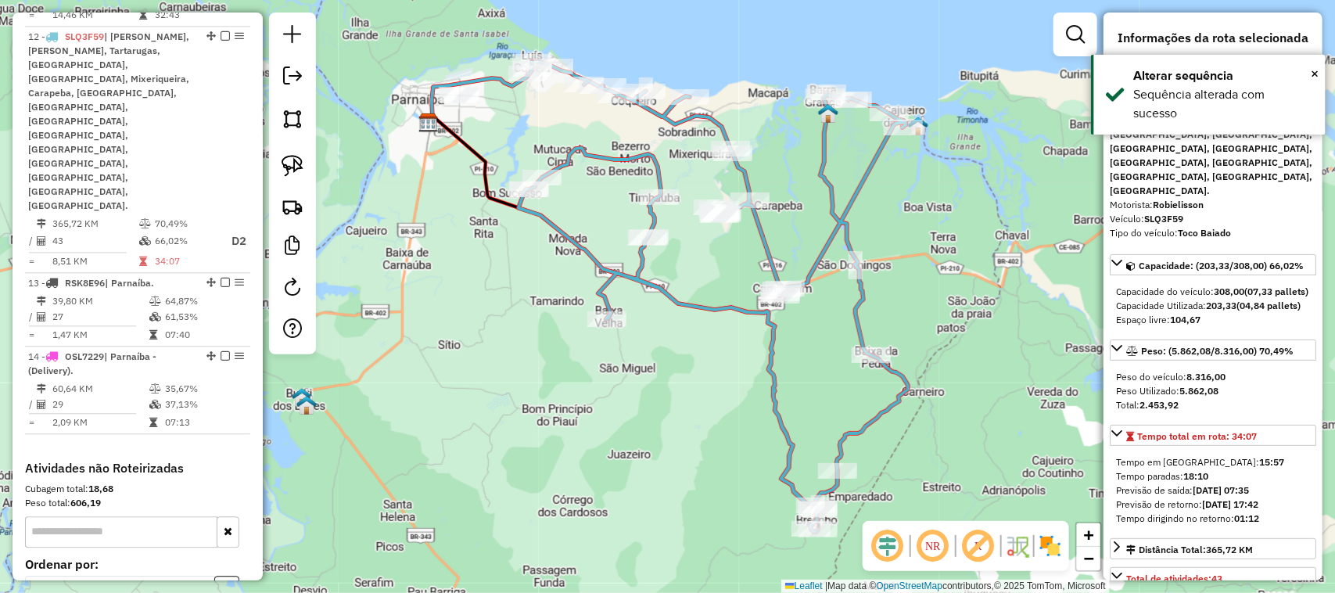
scroll to position [0, 0]
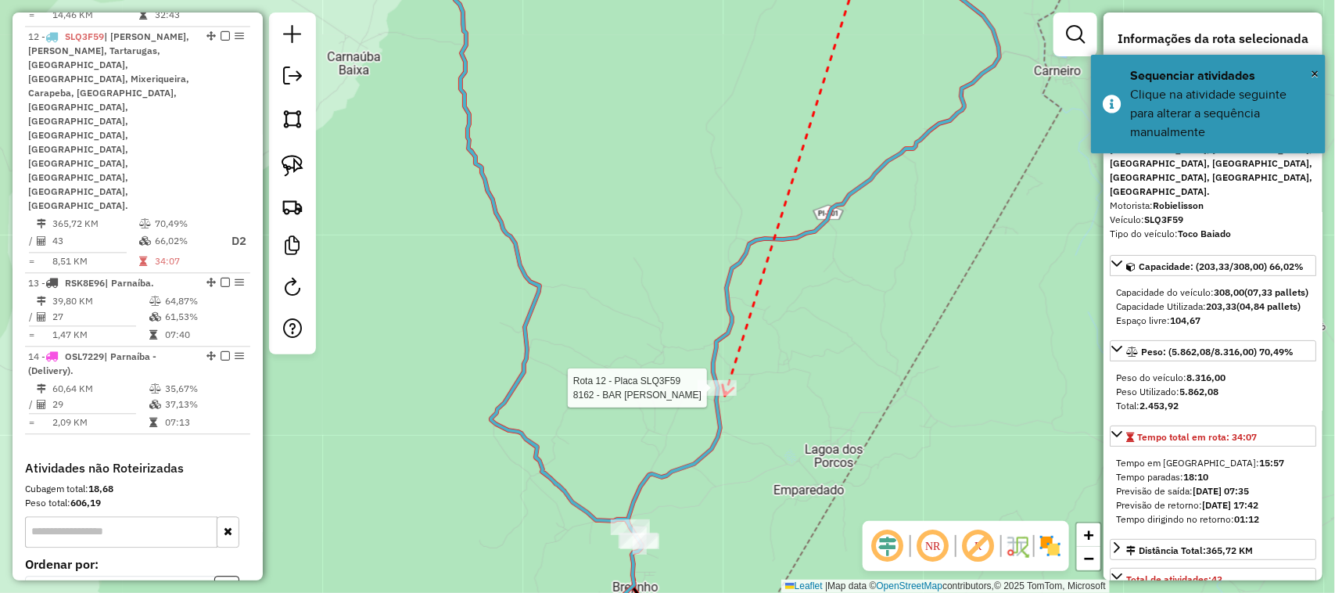
click at [725, 396] on div at bounding box center [716, 388] width 39 height 16
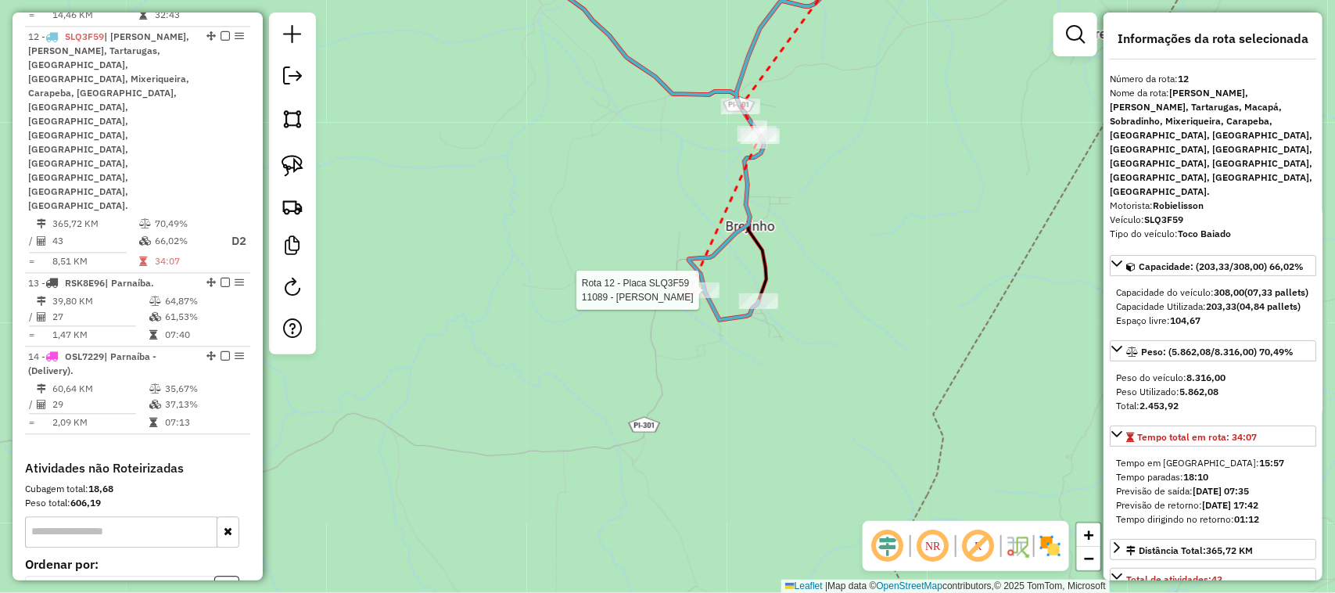
click at [687, 298] on div at bounding box center [699, 290] width 39 height 16
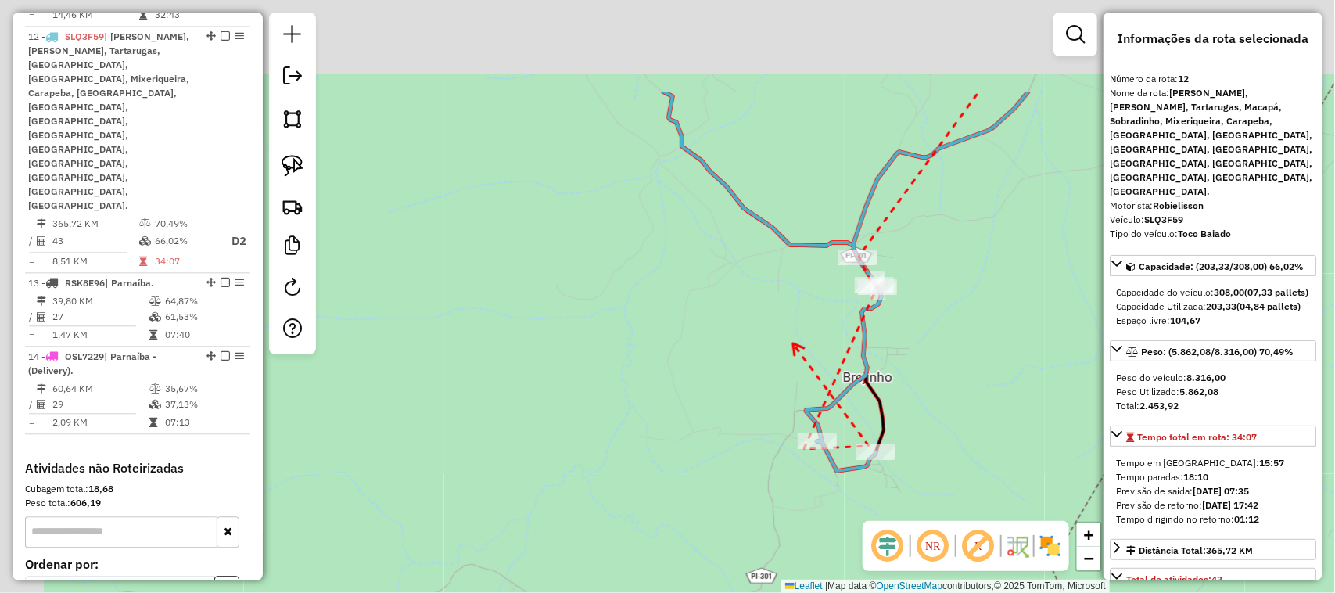
drag, startPoint x: 658, startPoint y: 174, endPoint x: 817, endPoint y: 368, distance: 251.2
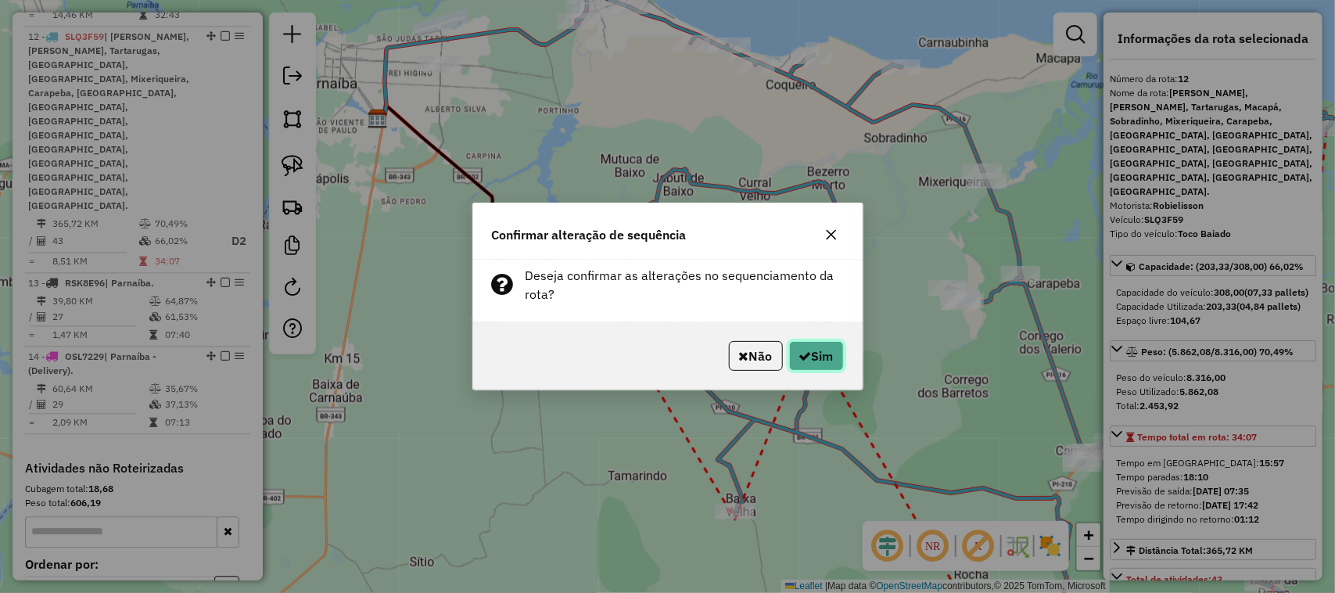
click at [808, 356] on button "Sim" at bounding box center [816, 356] width 55 height 30
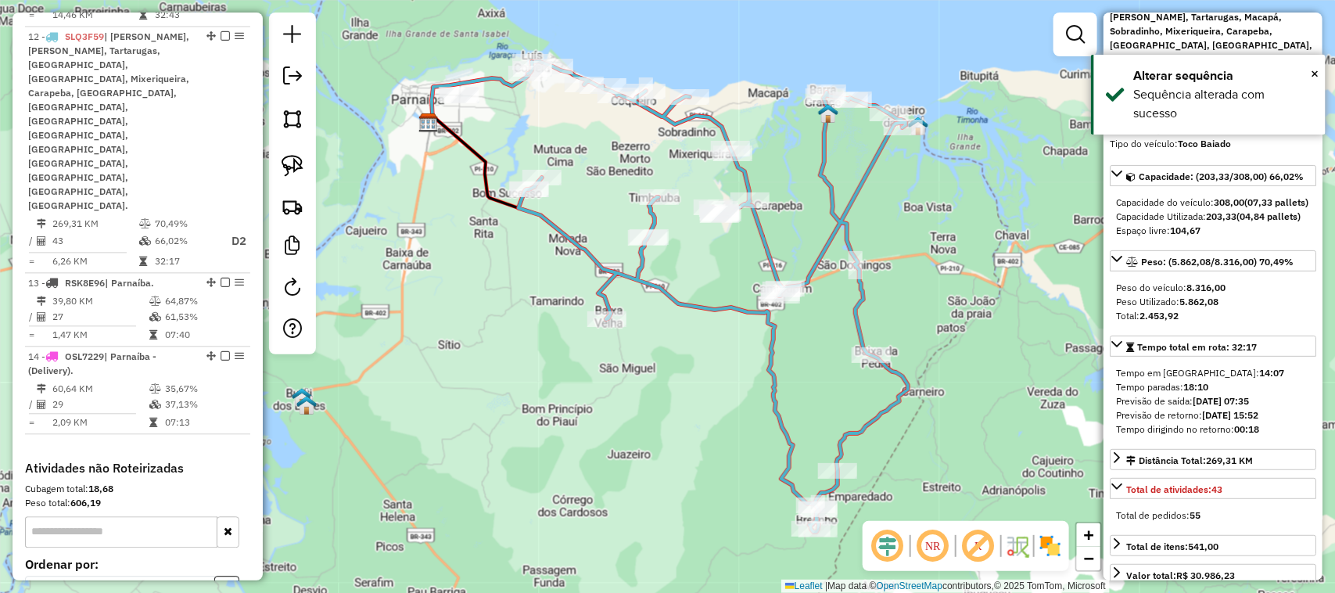
scroll to position [195, 0]
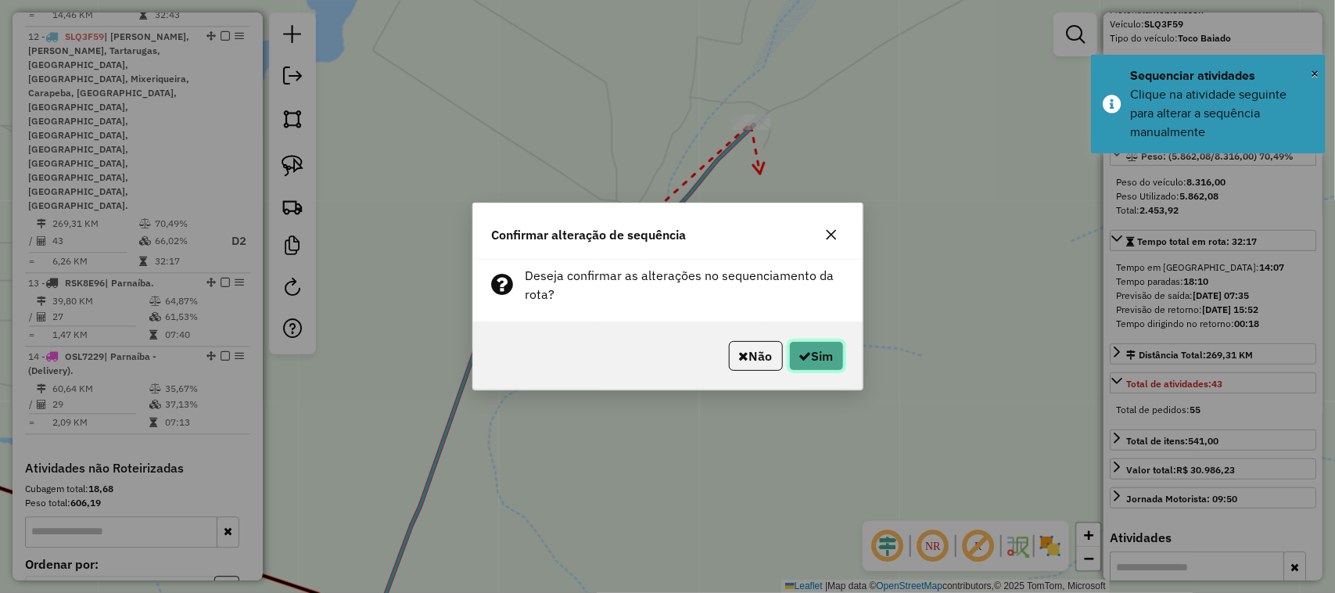
click at [809, 354] on button "Sim" at bounding box center [816, 356] width 55 height 30
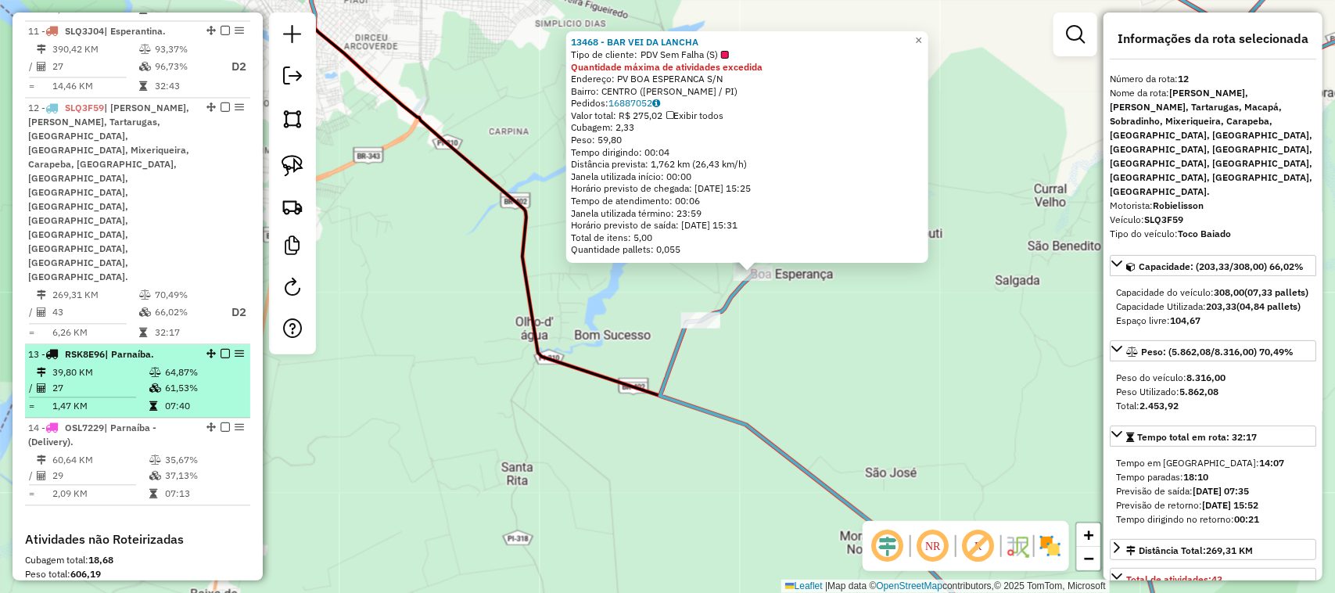
scroll to position [1273, 0]
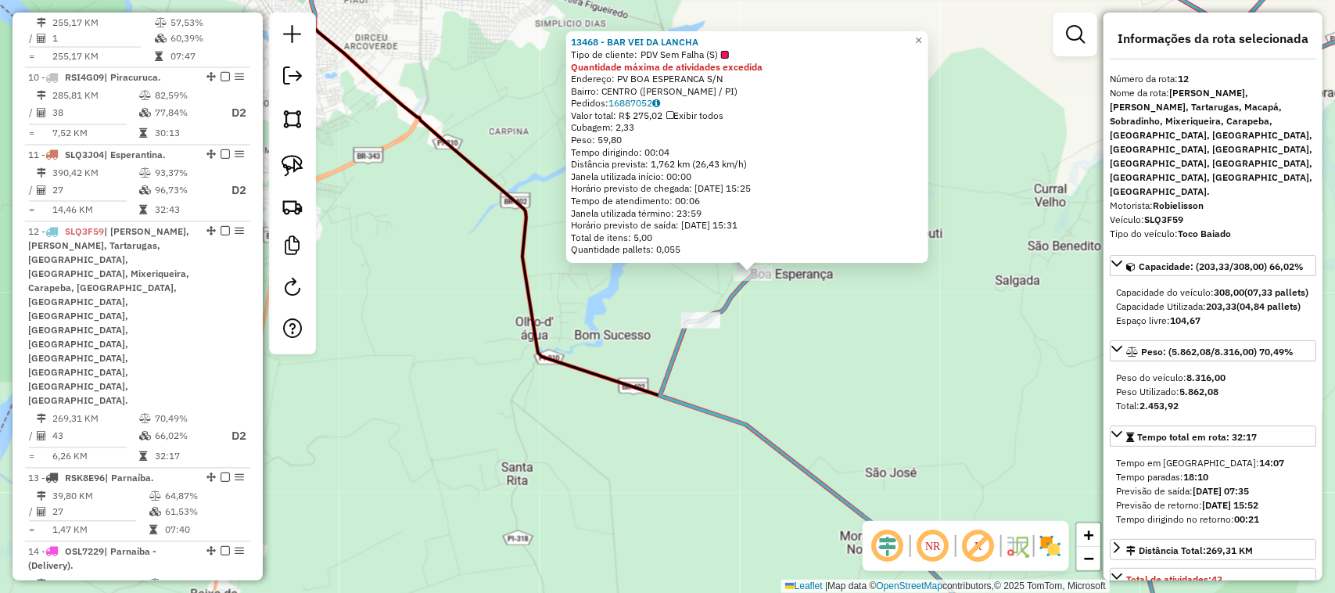
click at [452, 366] on div "13468 - BAR VEI DA LANCHA Tipo de cliente: PDV Sem Falha (S) Quantidade máxima …" at bounding box center [667, 296] width 1335 height 593
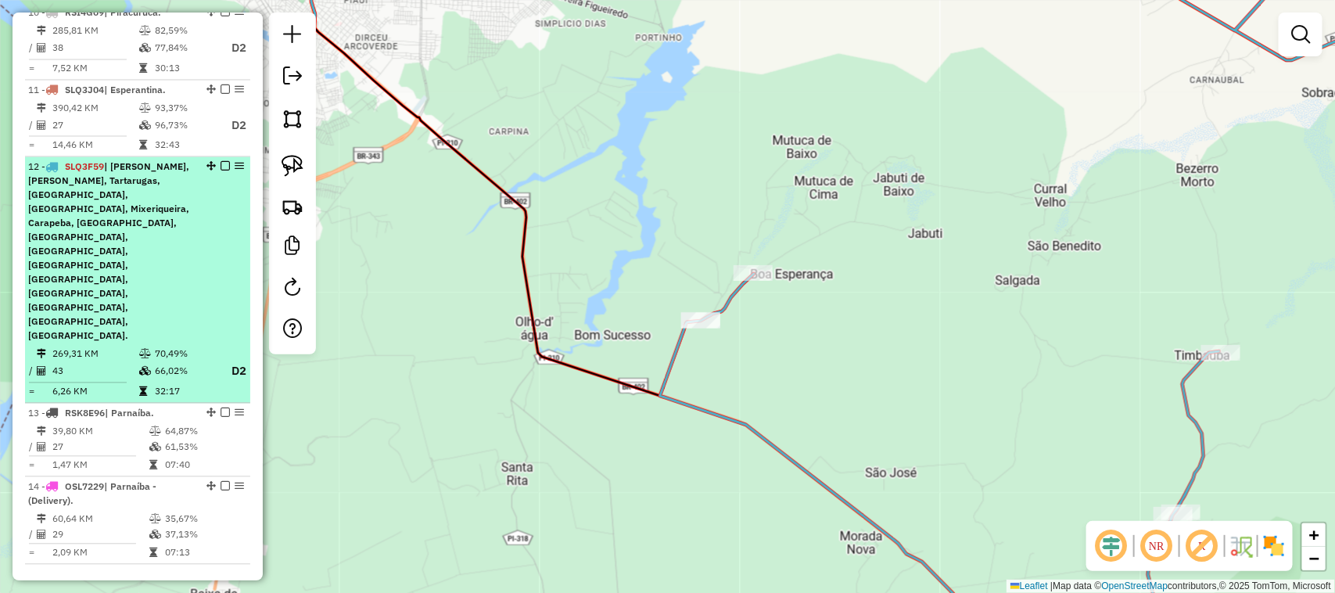
scroll to position [1371, 0]
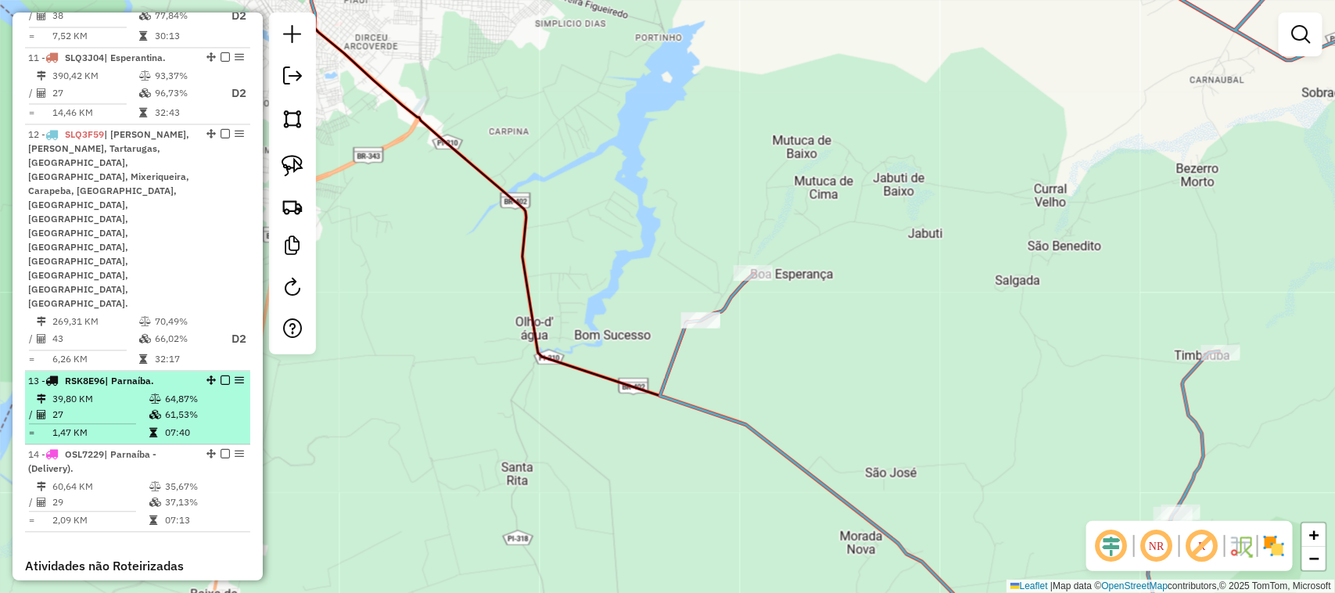
click at [135, 391] on td "39,80 KM" at bounding box center [100, 399] width 97 height 16
select select "**********"
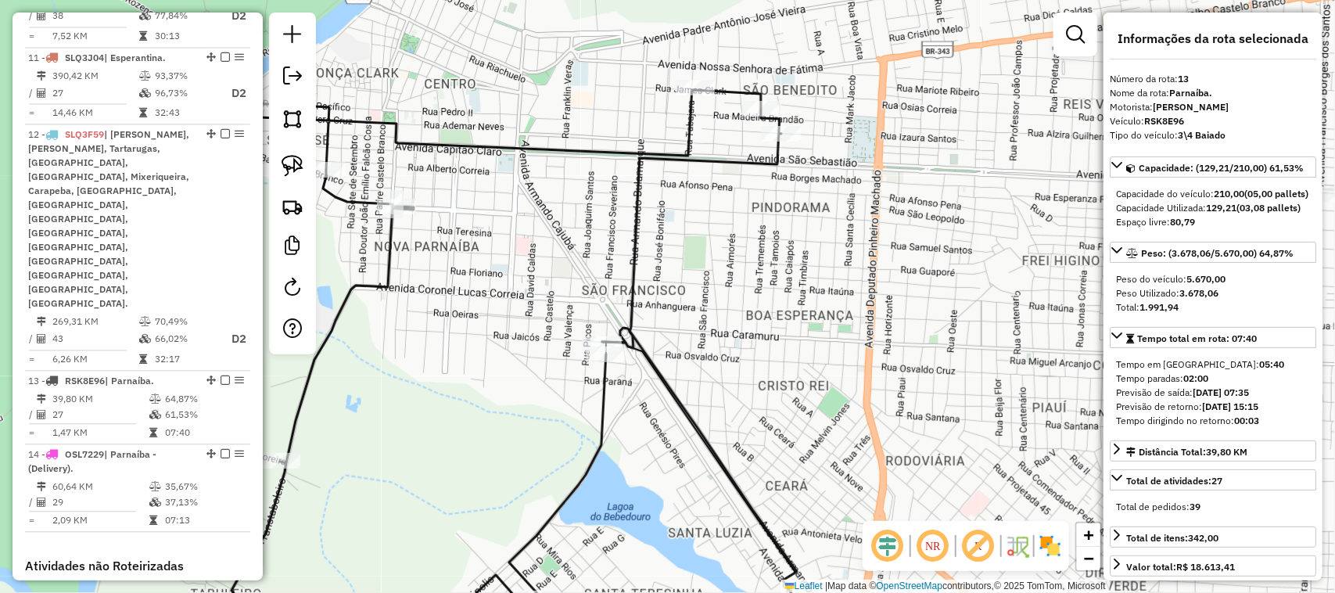
drag, startPoint x: 697, startPoint y: 299, endPoint x: 768, endPoint y: 165, distance: 152.1
click at [767, 167] on div "Janela de atendimento Grade de atendimento Capacidade Transportadoras Veículos …" at bounding box center [667, 296] width 1335 height 593
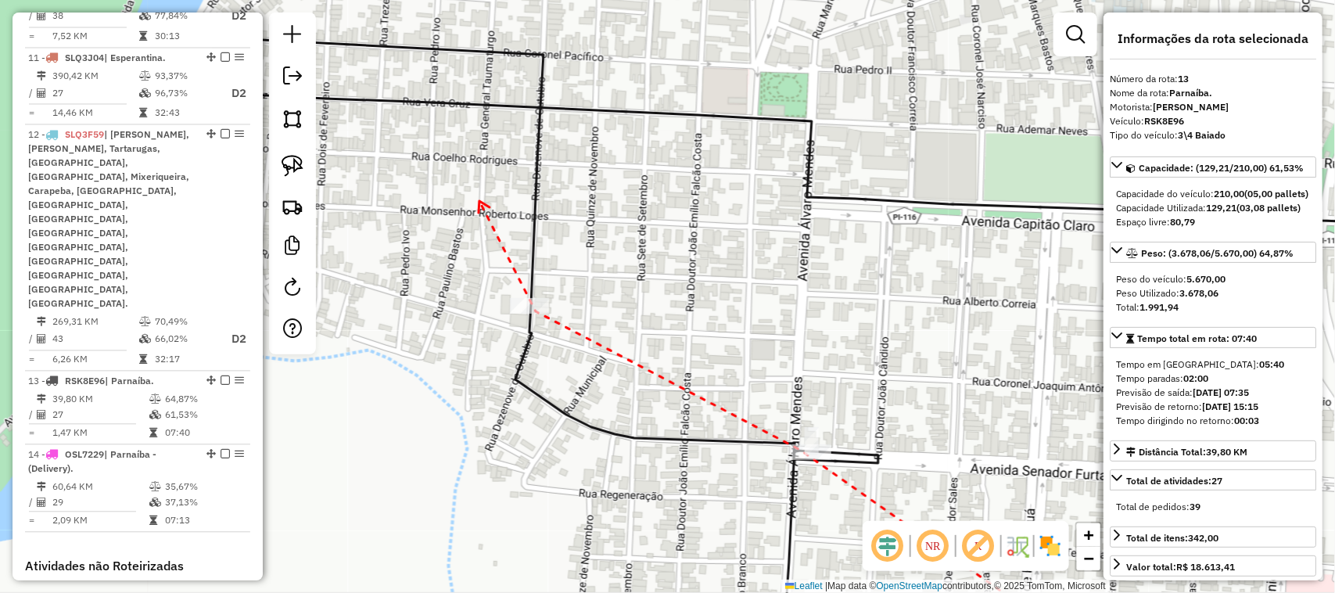
drag, startPoint x: 479, startPoint y: 202, endPoint x: 651, endPoint y: 337, distance: 218.2
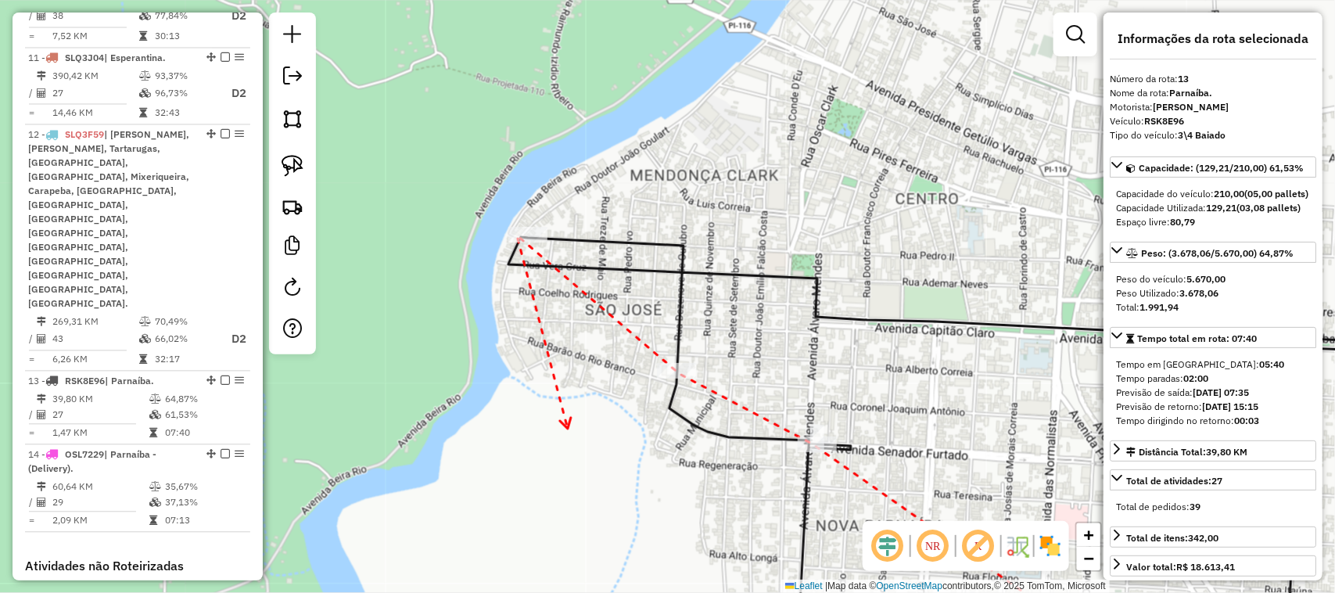
drag, startPoint x: 568, startPoint y: 428, endPoint x: 568, endPoint y: 254, distance: 174.4
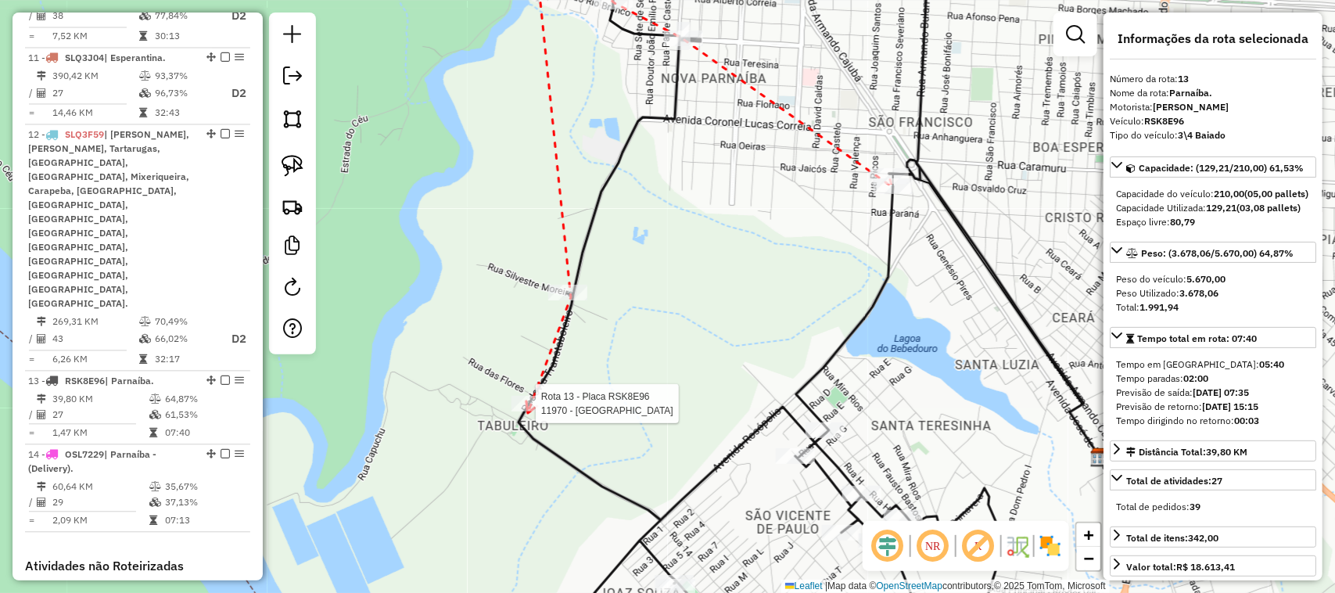
click at [528, 411] on div at bounding box center [530, 404] width 39 height 16
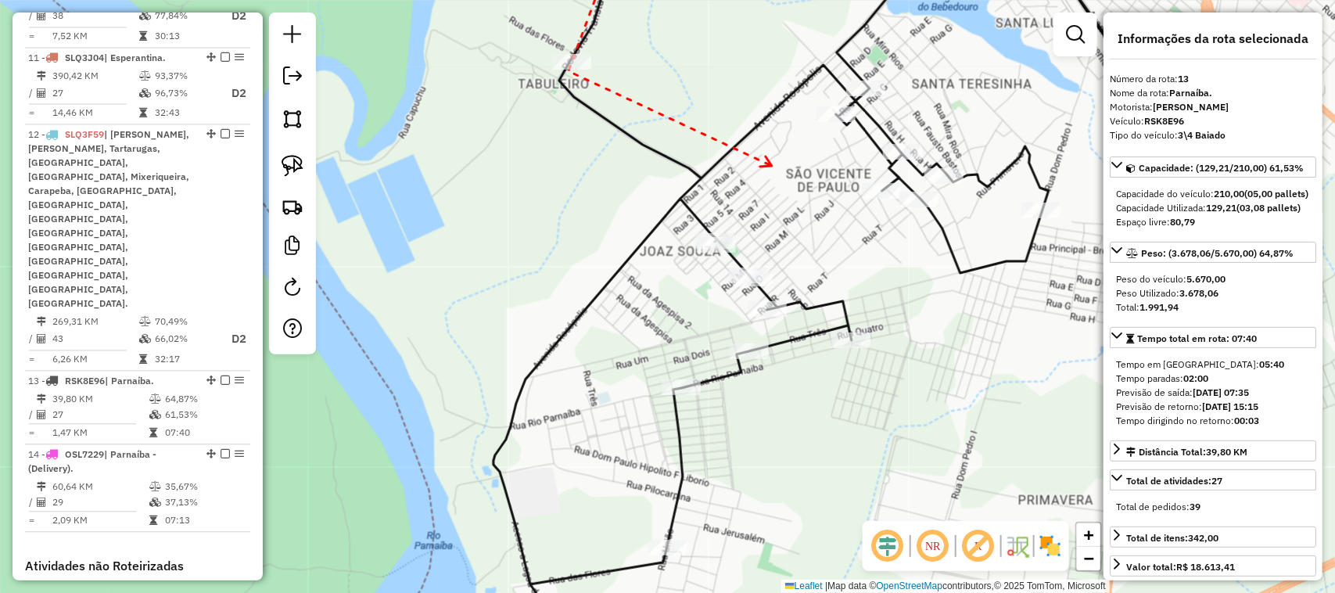
drag, startPoint x: 772, startPoint y: 166, endPoint x: 667, endPoint y: 278, distance: 153.8
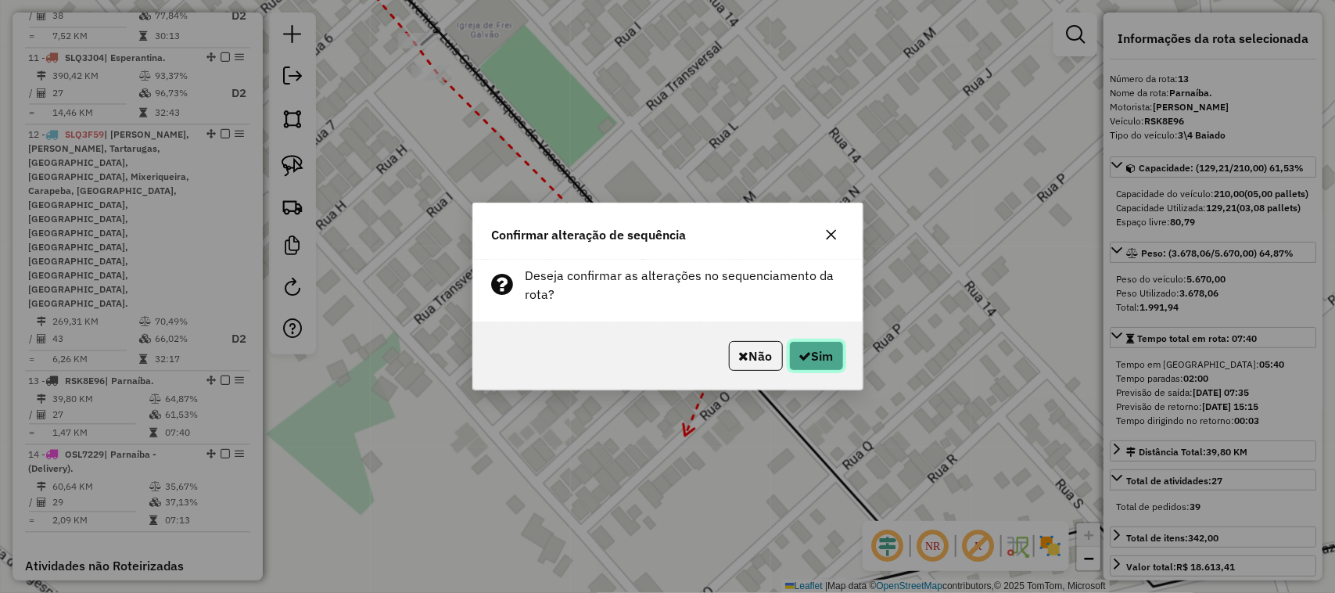
click at [826, 361] on button "Sim" at bounding box center [816, 356] width 55 height 30
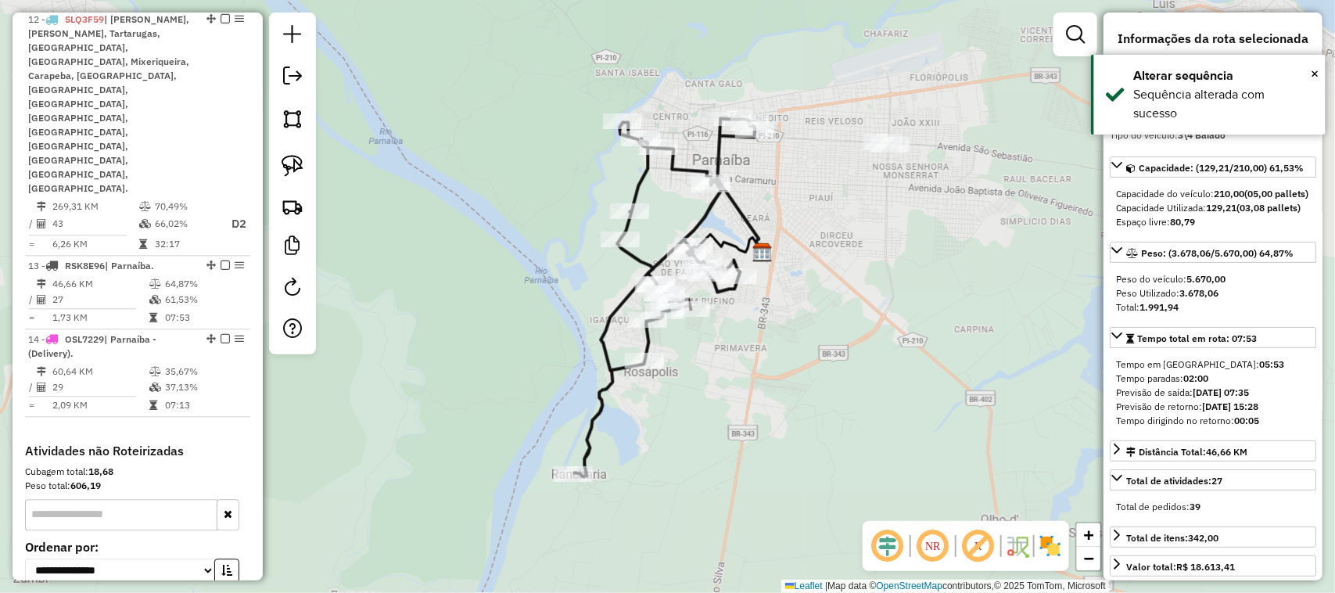
scroll to position [1533, 0]
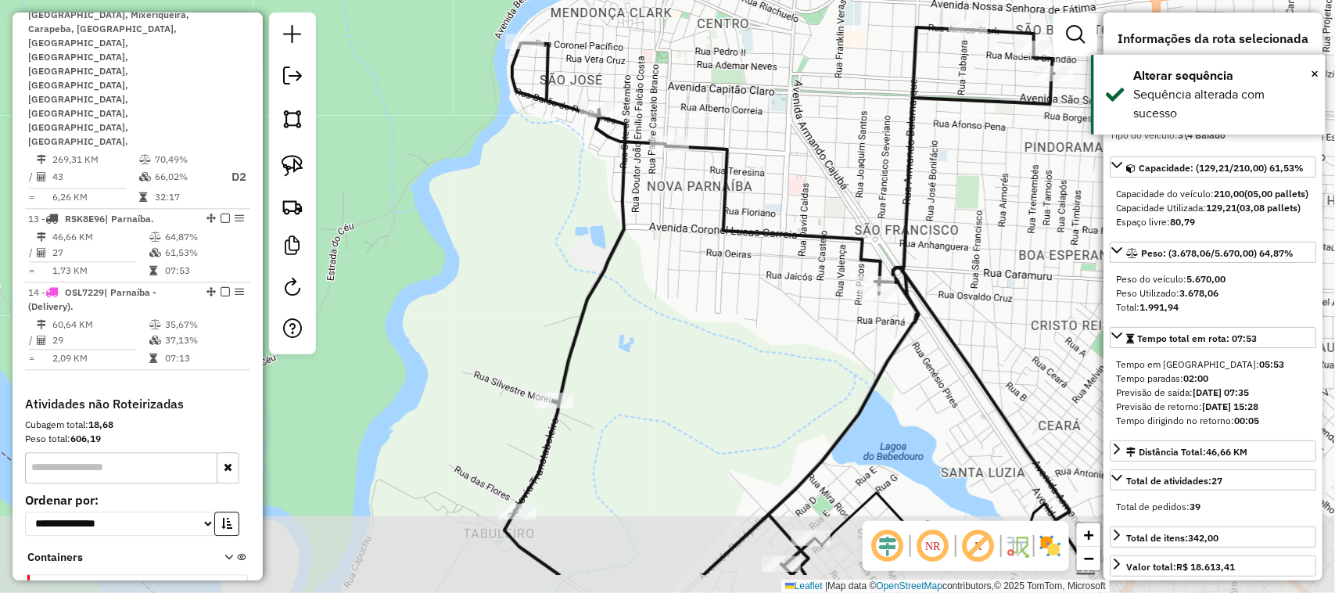
drag, startPoint x: 712, startPoint y: 350, endPoint x: 724, endPoint y: 169, distance: 181.8
click at [724, 172] on div "Janela de atendimento Grade de atendimento Capacidade Transportadoras Veículos …" at bounding box center [667, 296] width 1335 height 593
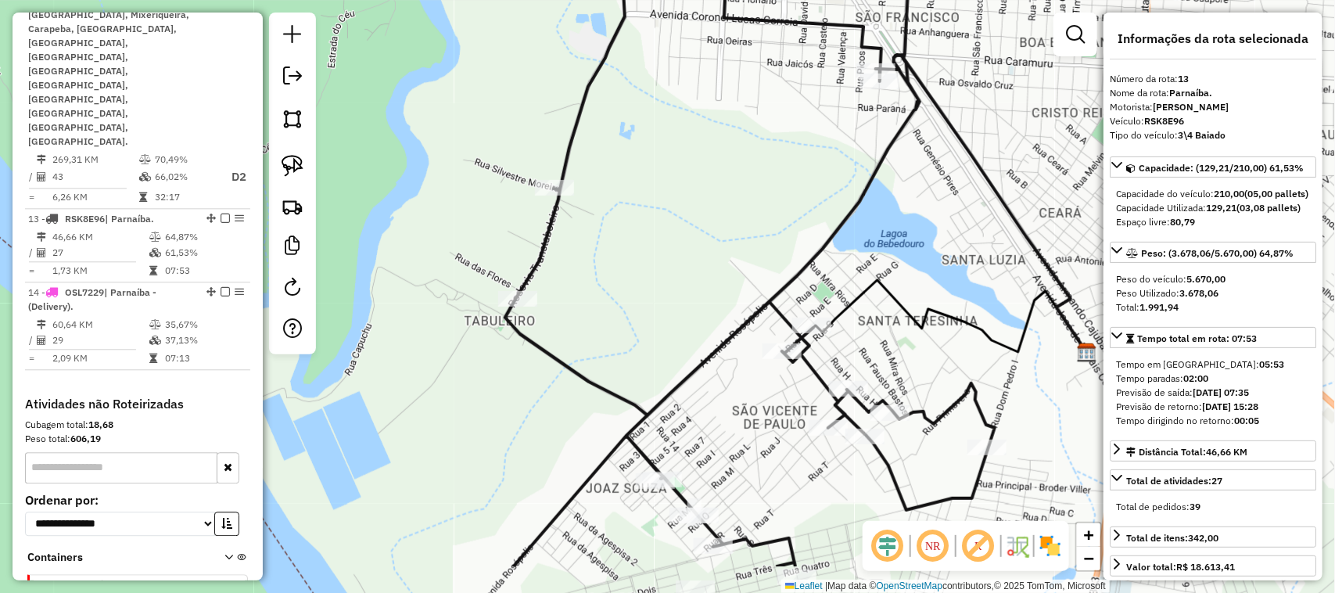
drag, startPoint x: 685, startPoint y: 217, endPoint x: 659, endPoint y: 126, distance: 94.3
click at [673, 170] on div "Janela de atendimento Grade de atendimento Capacidade Transportadoras Veículos …" at bounding box center [667, 296] width 1335 height 593
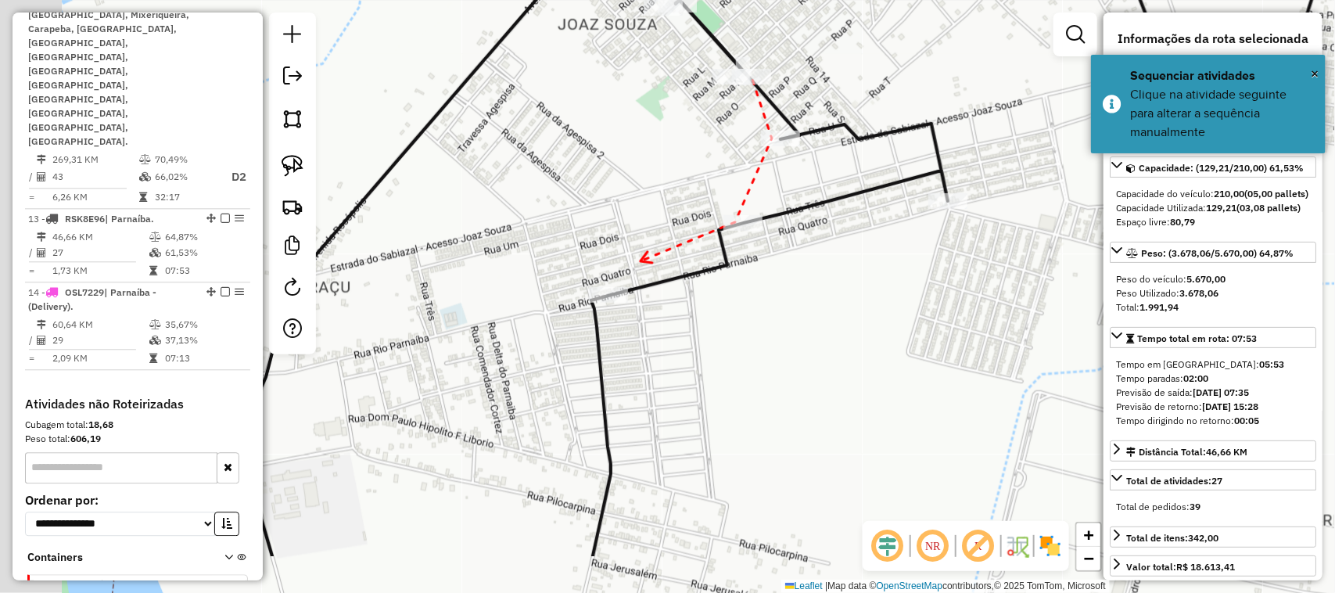
drag, startPoint x: 508, startPoint y: 364, endPoint x: 661, endPoint y: 245, distance: 194.4
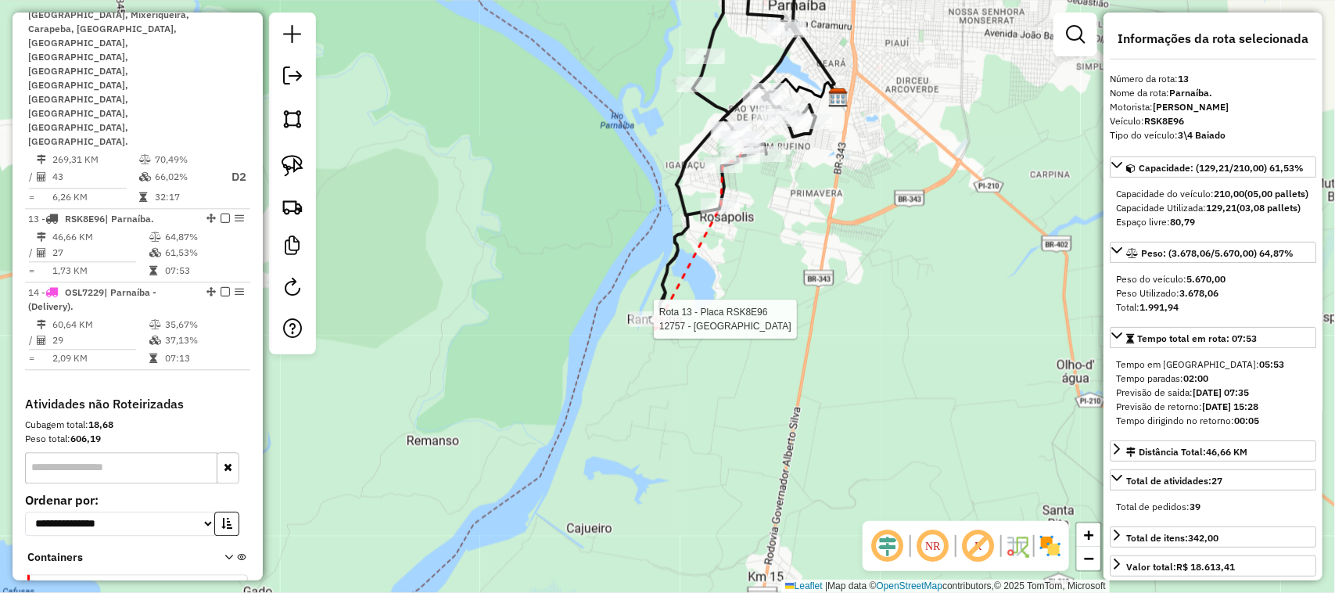
click at [655, 327] on div at bounding box center [648, 319] width 39 height 16
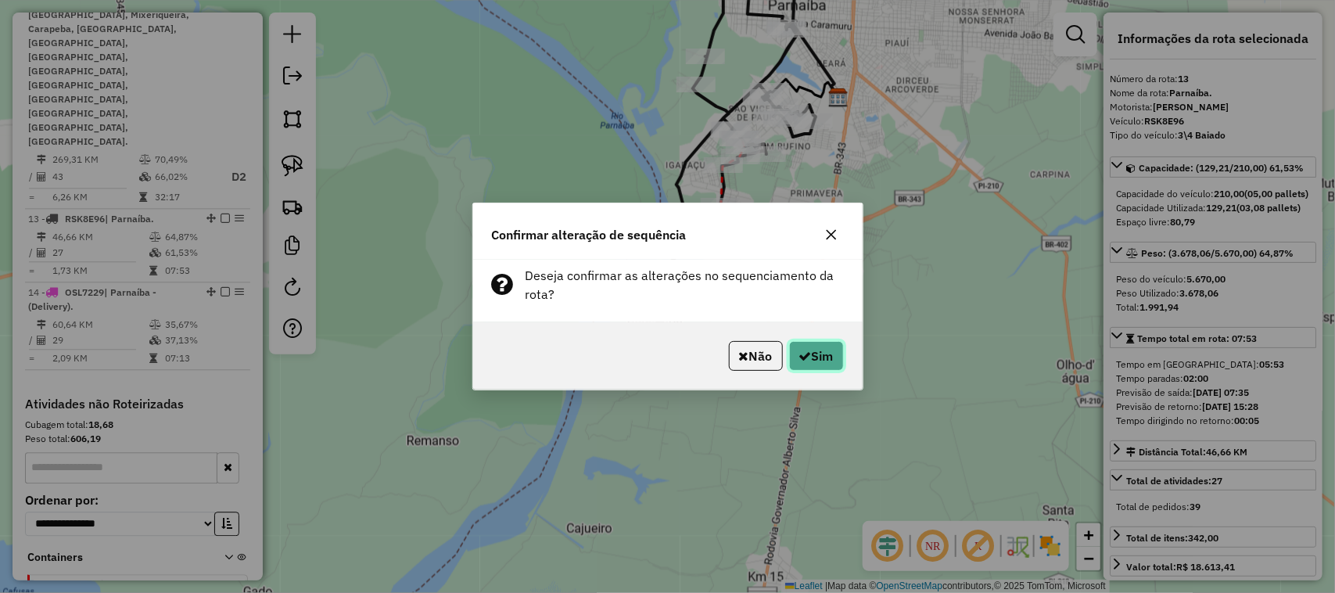
click at [837, 358] on button "Sim" at bounding box center [816, 356] width 55 height 30
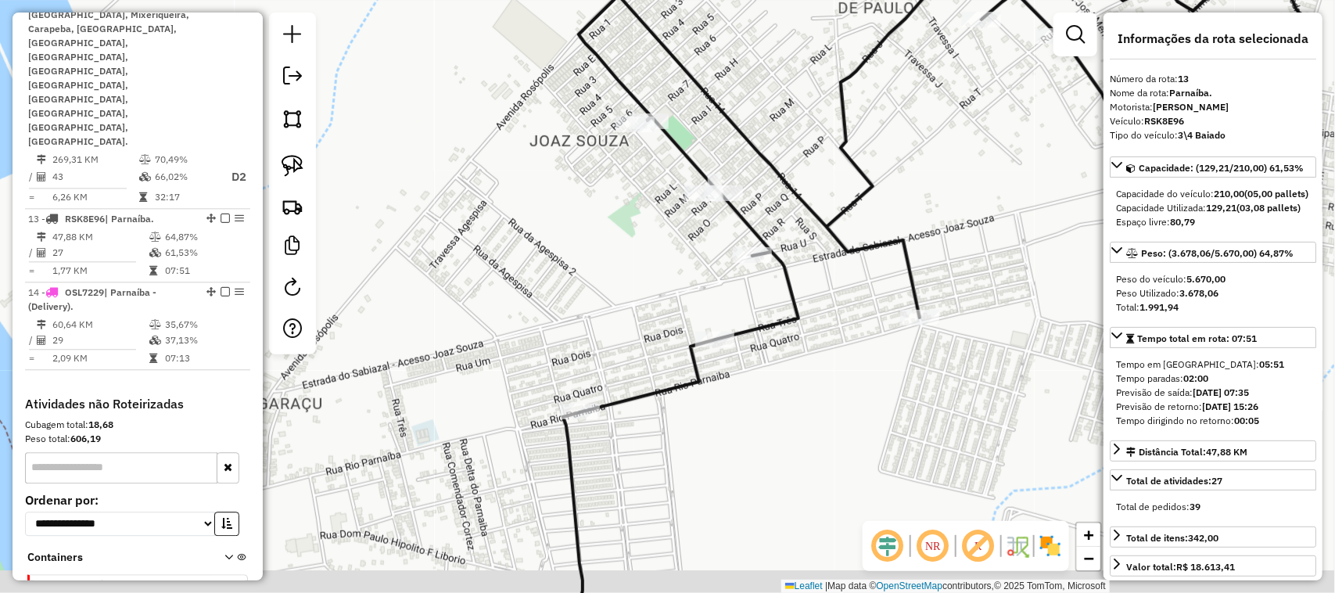
drag, startPoint x: 643, startPoint y: 340, endPoint x: 676, endPoint y: 219, distance: 125.6
click at [661, 294] on div "Janela de atendimento Grade de atendimento Capacidade Transportadoras Veículos …" at bounding box center [667, 296] width 1335 height 593
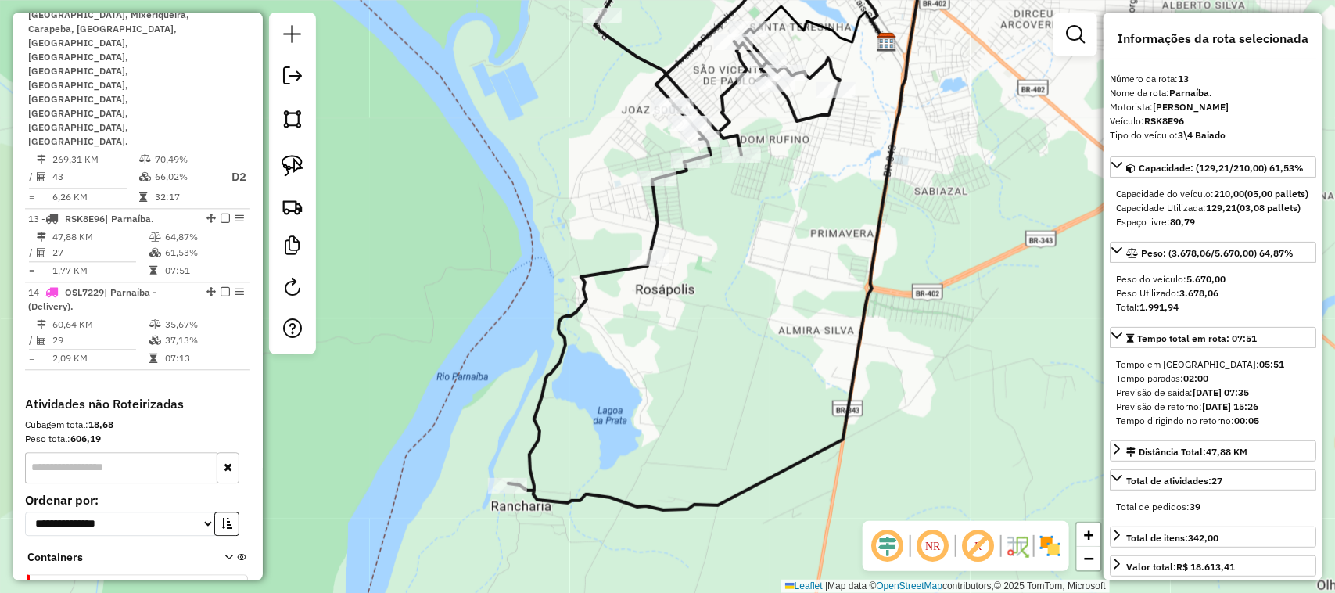
drag, startPoint x: 676, startPoint y: 477, endPoint x: 653, endPoint y: 346, distance: 132.7
click at [666, 389] on div "Janela de atendimento Grade de atendimento Capacidade Transportadoras Veículos …" at bounding box center [667, 296] width 1335 height 593
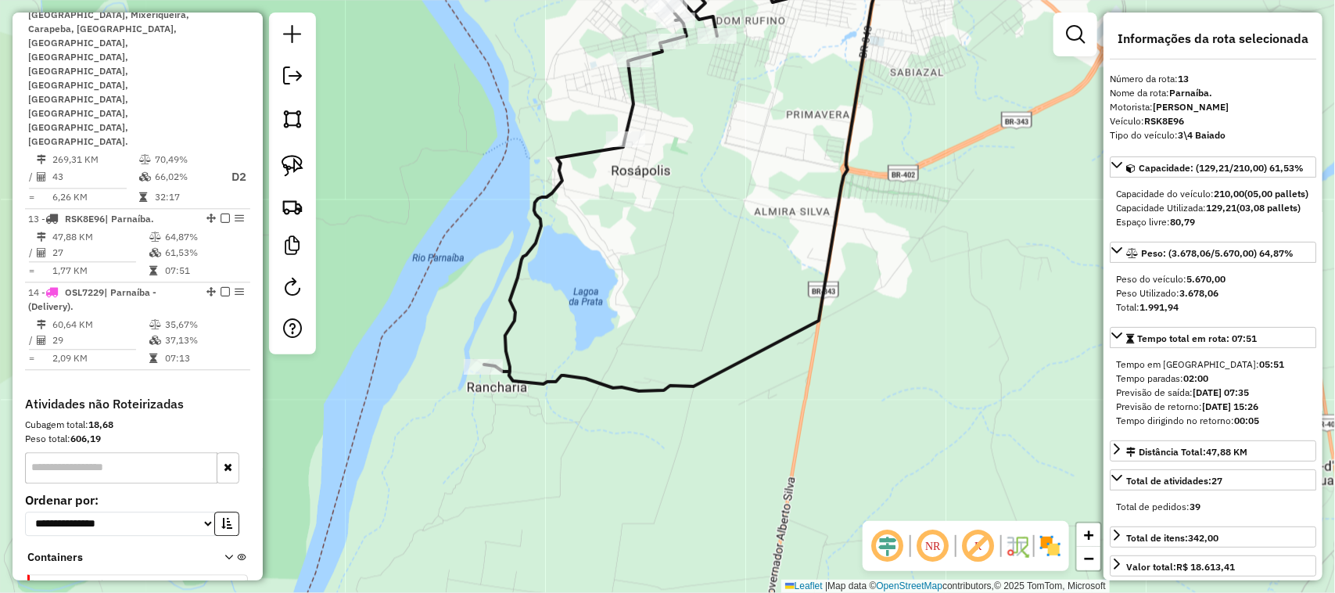
drag, startPoint x: 635, startPoint y: 371, endPoint x: 634, endPoint y: 464, distance: 92.3
click at [635, 418] on div "Janela de atendimento Grade de atendimento Capacidade Transportadoras Veículos …" at bounding box center [667, 296] width 1335 height 593
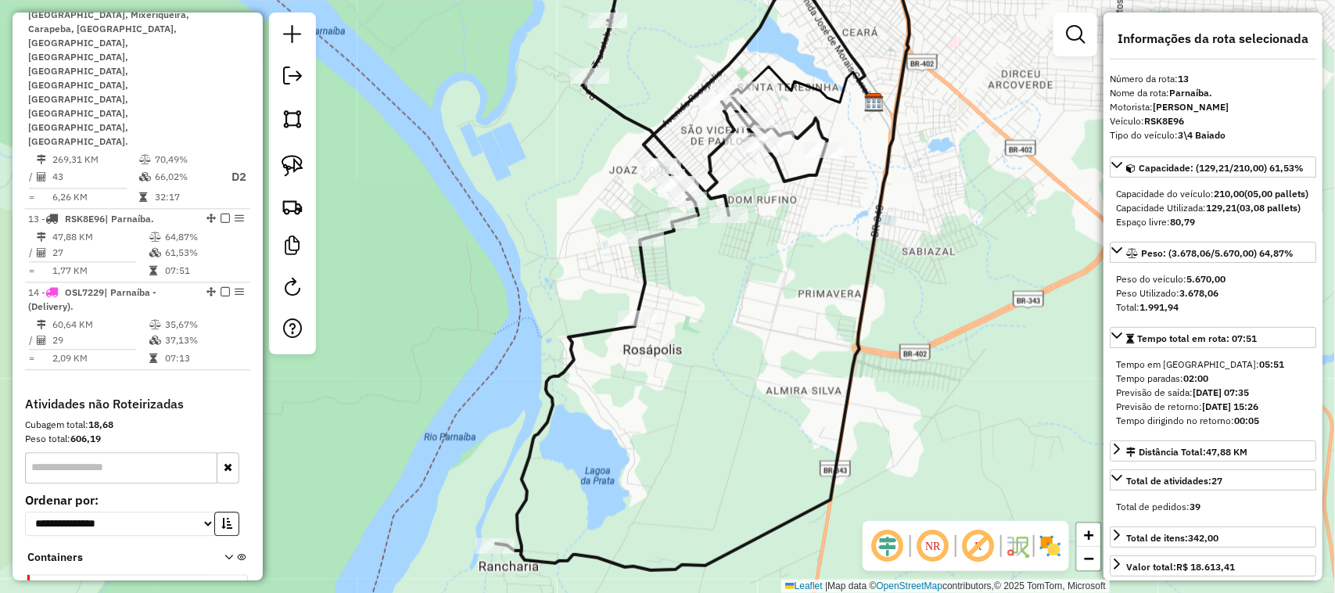
drag, startPoint x: 634, startPoint y: 435, endPoint x: 646, endPoint y: 373, distance: 62.9
click at [643, 389] on div "Janela de atendimento Grade de atendimento Capacidade Transportadoras Veículos …" at bounding box center [667, 296] width 1335 height 593
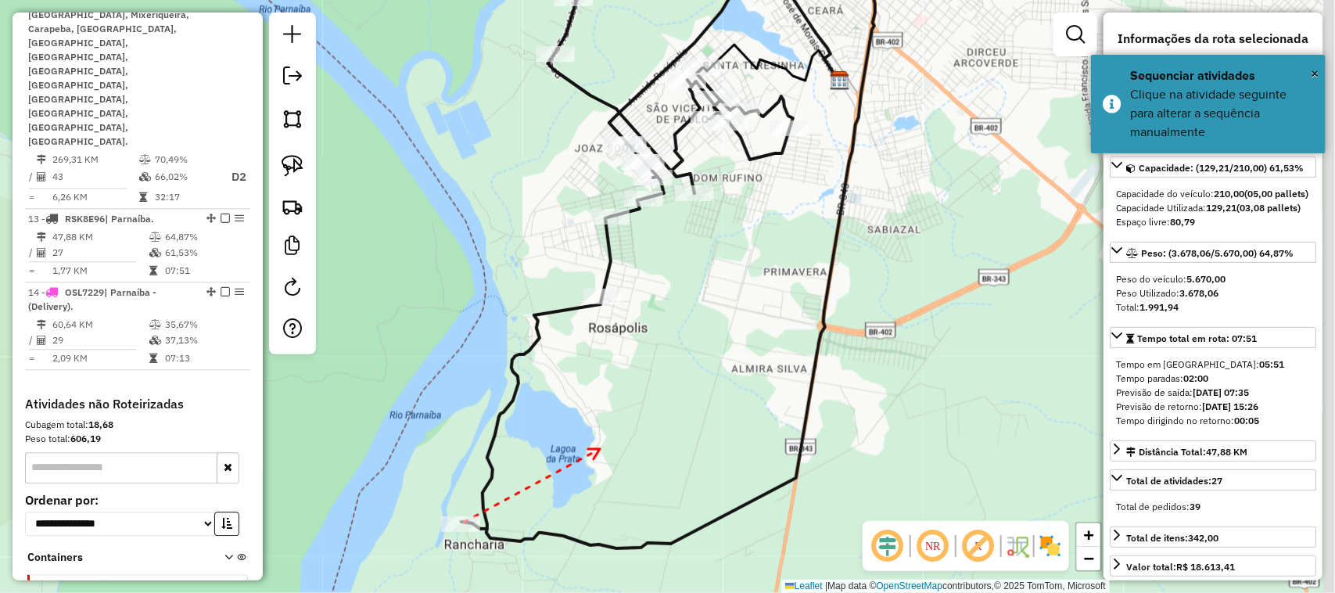
drag, startPoint x: 658, startPoint y: 392, endPoint x: 598, endPoint y: 450, distance: 83.5
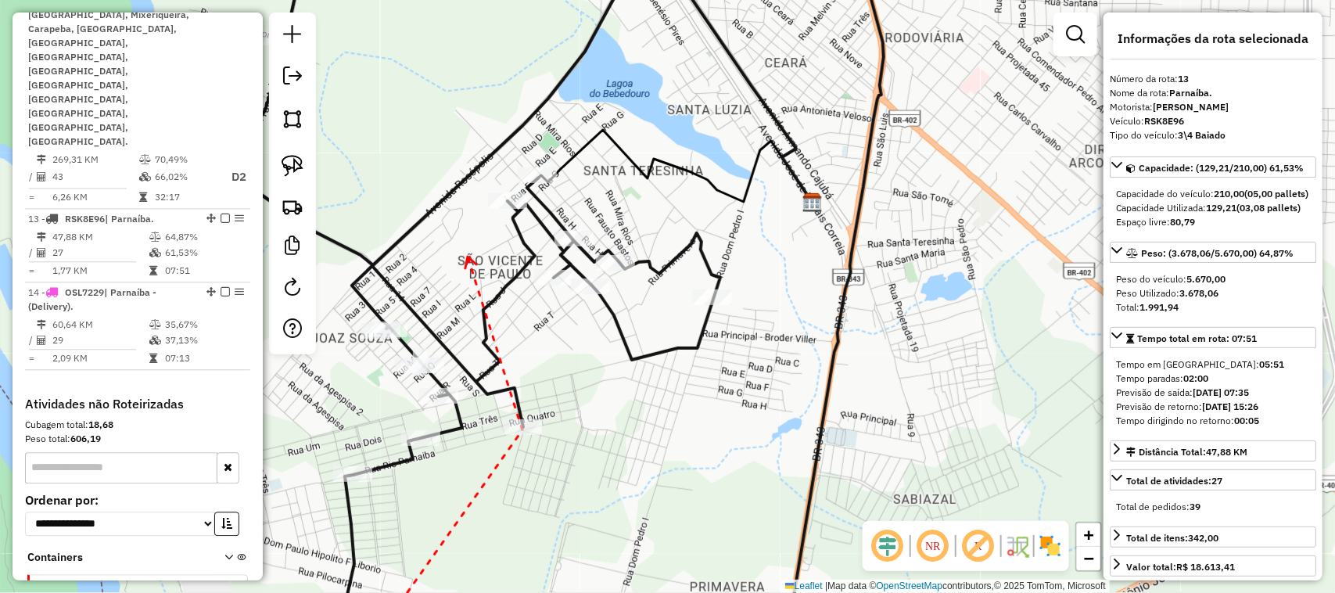
drag, startPoint x: 468, startPoint y: 258, endPoint x: 470, endPoint y: 324, distance: 66.5
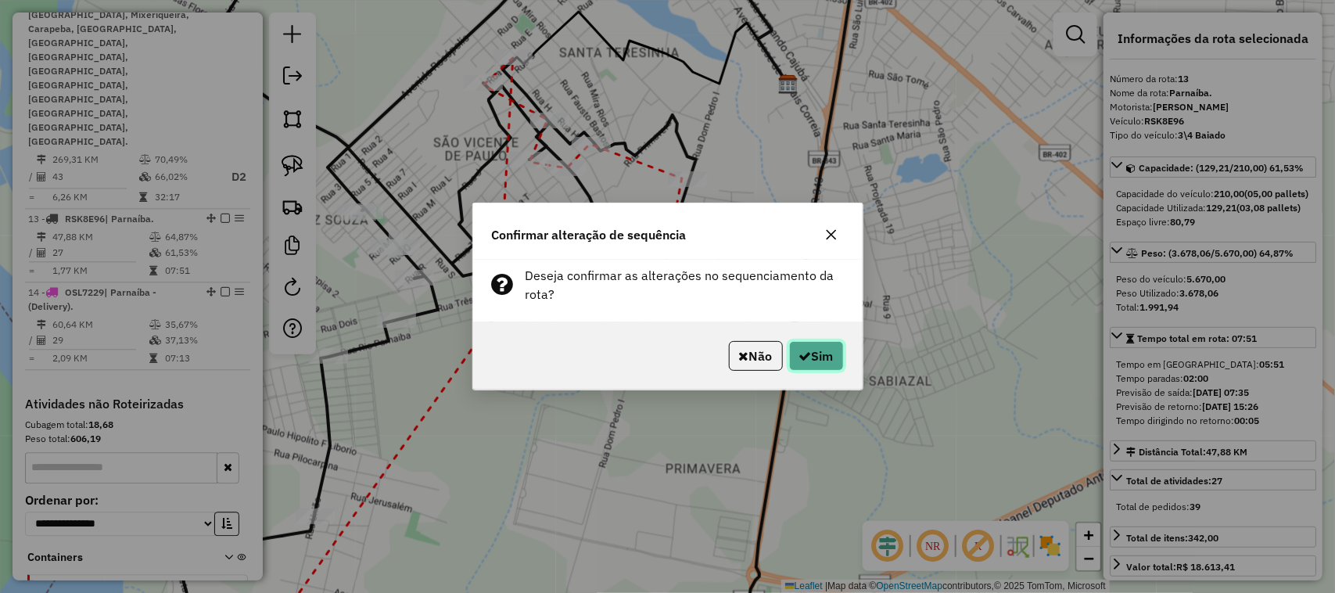
click at [817, 360] on button "Sim" at bounding box center [816, 356] width 55 height 30
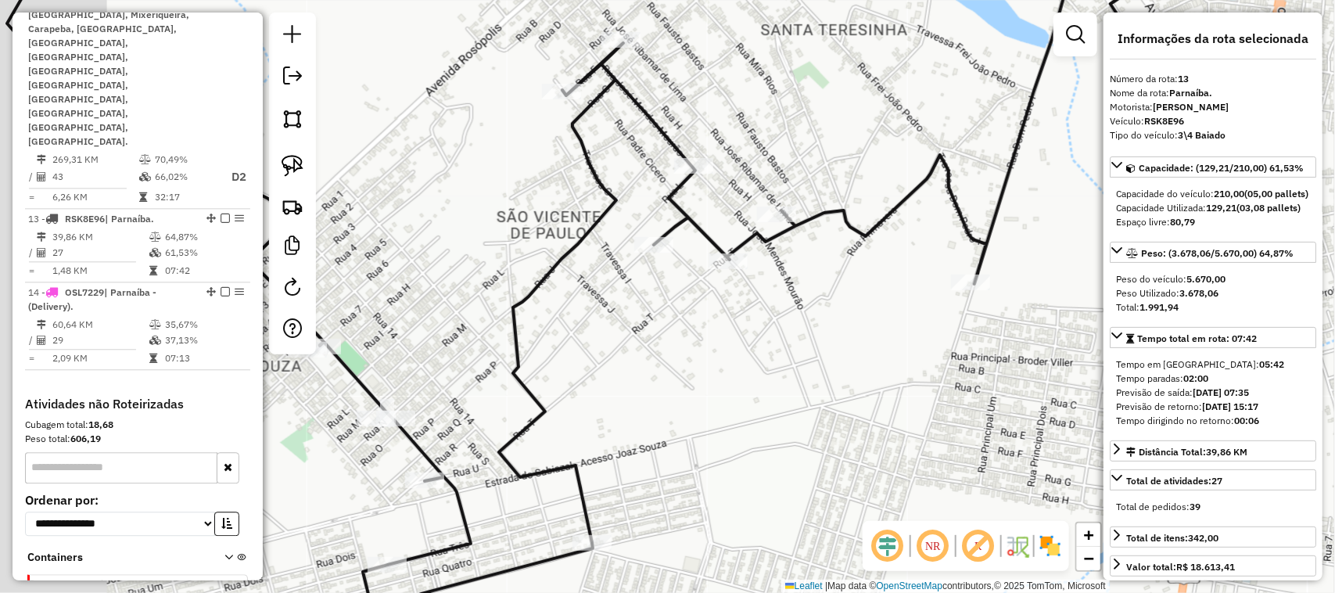
drag, startPoint x: 536, startPoint y: 276, endPoint x: 638, endPoint y: 253, distance: 105.1
click at [626, 264] on icon at bounding box center [564, 286] width 1115 height 712
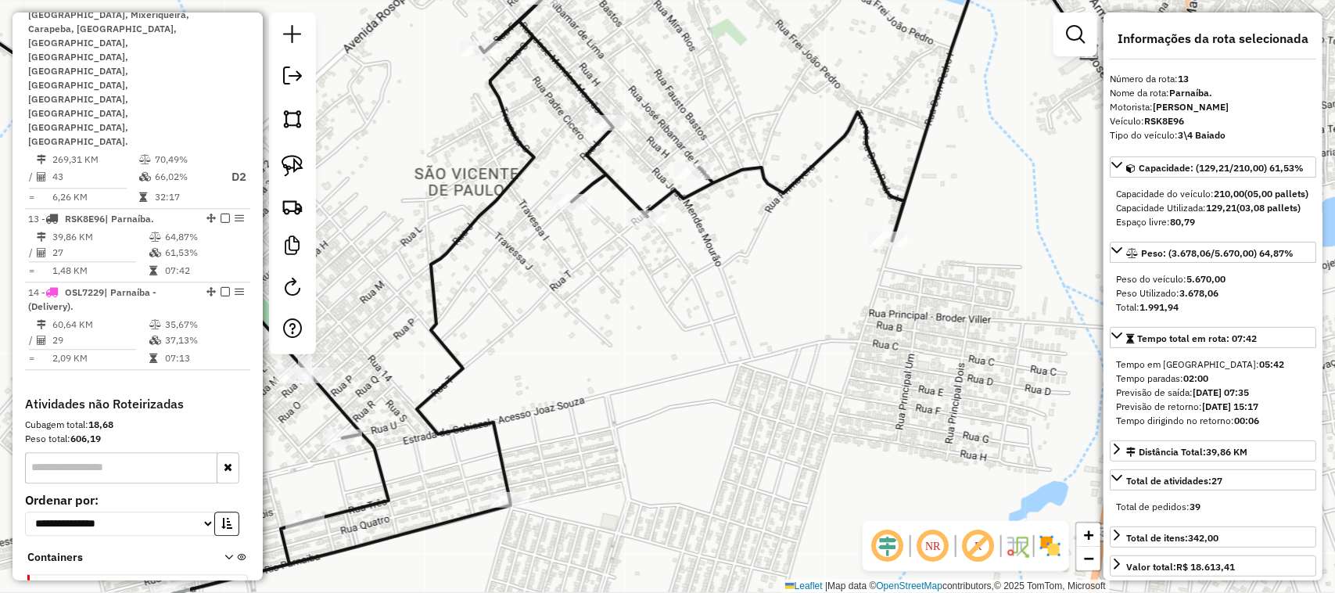
drag, startPoint x: 796, startPoint y: 314, endPoint x: 722, endPoint y: 276, distance: 83.2
click at [749, 292] on div "Janela de atendimento Grade de atendimento Capacidade Transportadoras Veículos …" at bounding box center [667, 296] width 1335 height 593
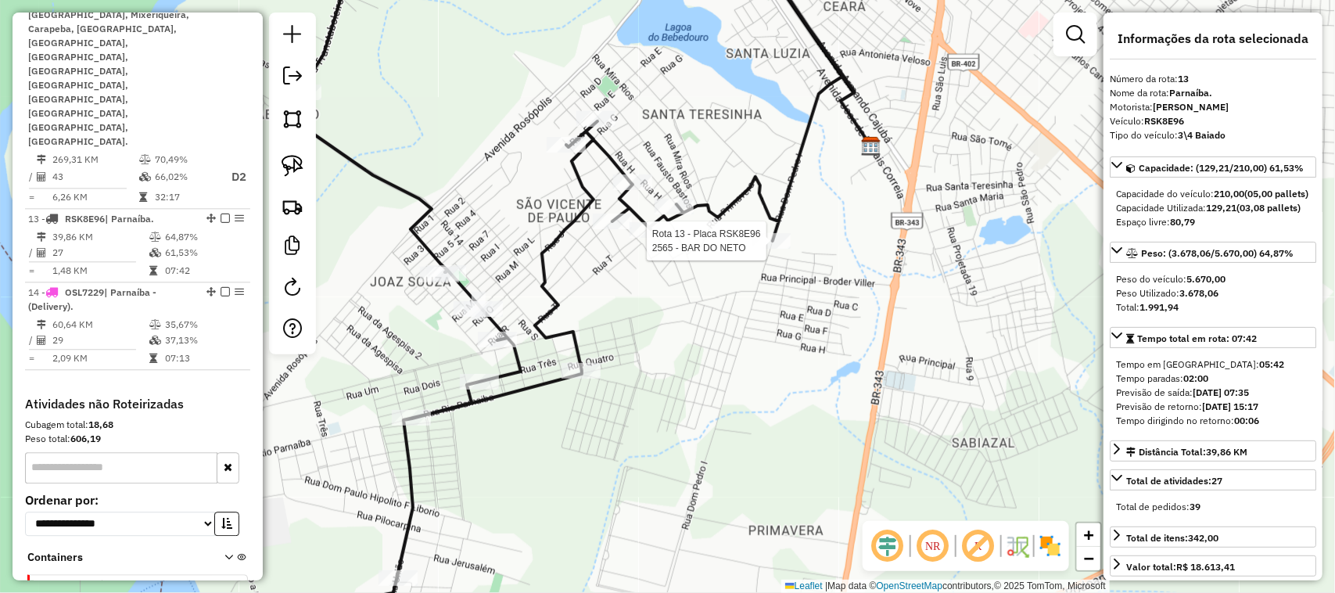
click at [769, 249] on div at bounding box center [770, 241] width 39 height 16
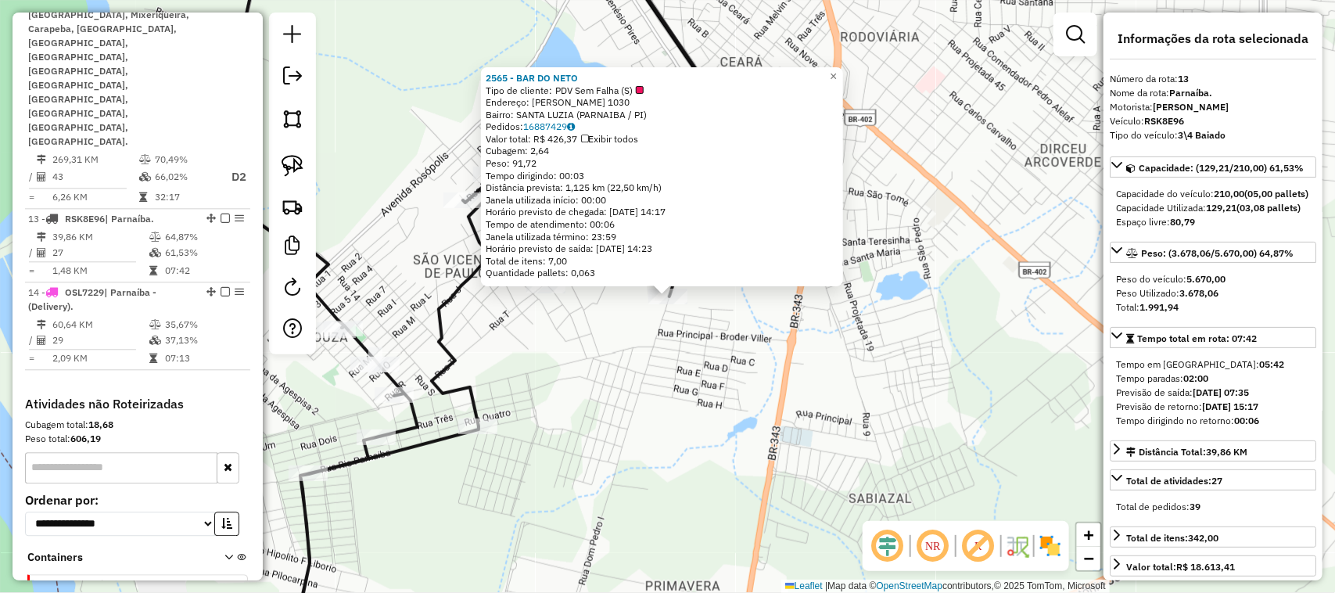
click at [653, 364] on div "2565 - BAR DO NETO Tipo de cliente: PDV Sem Falha (S) Endereço: PEDRO I 1030 Ba…" at bounding box center [667, 296] width 1335 height 593
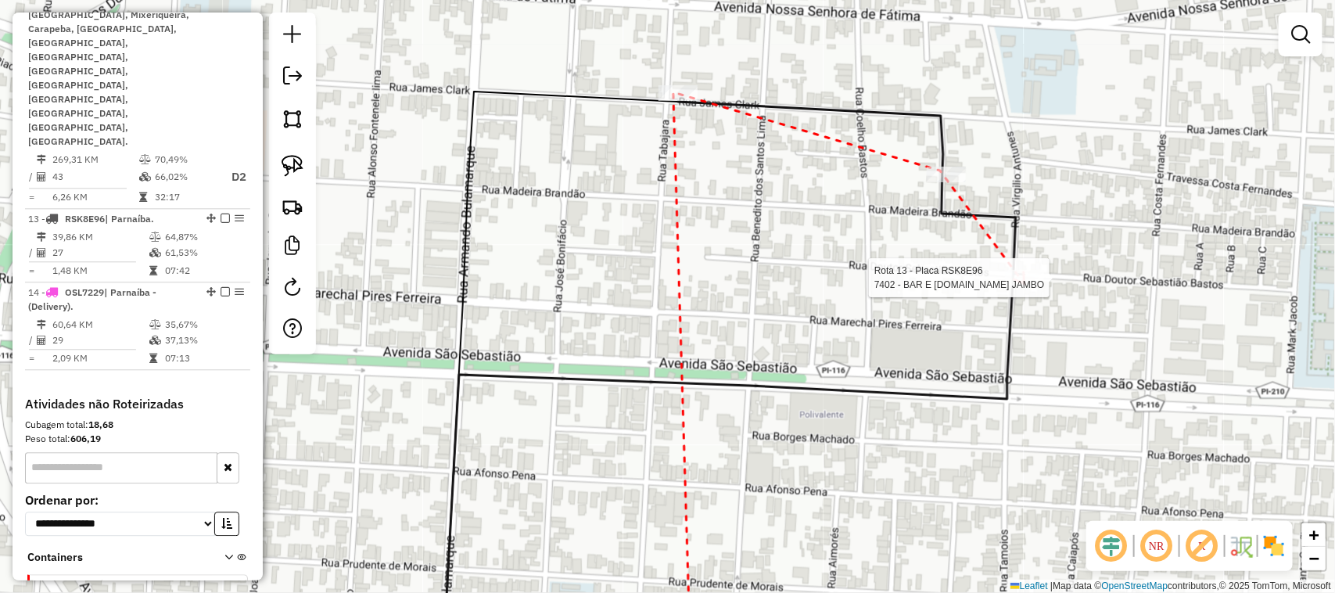
click at [1021, 284] on div at bounding box center [1024, 278] width 39 height 16
drag, startPoint x: 975, startPoint y: 387, endPoint x: 884, endPoint y: 209, distance: 200.0
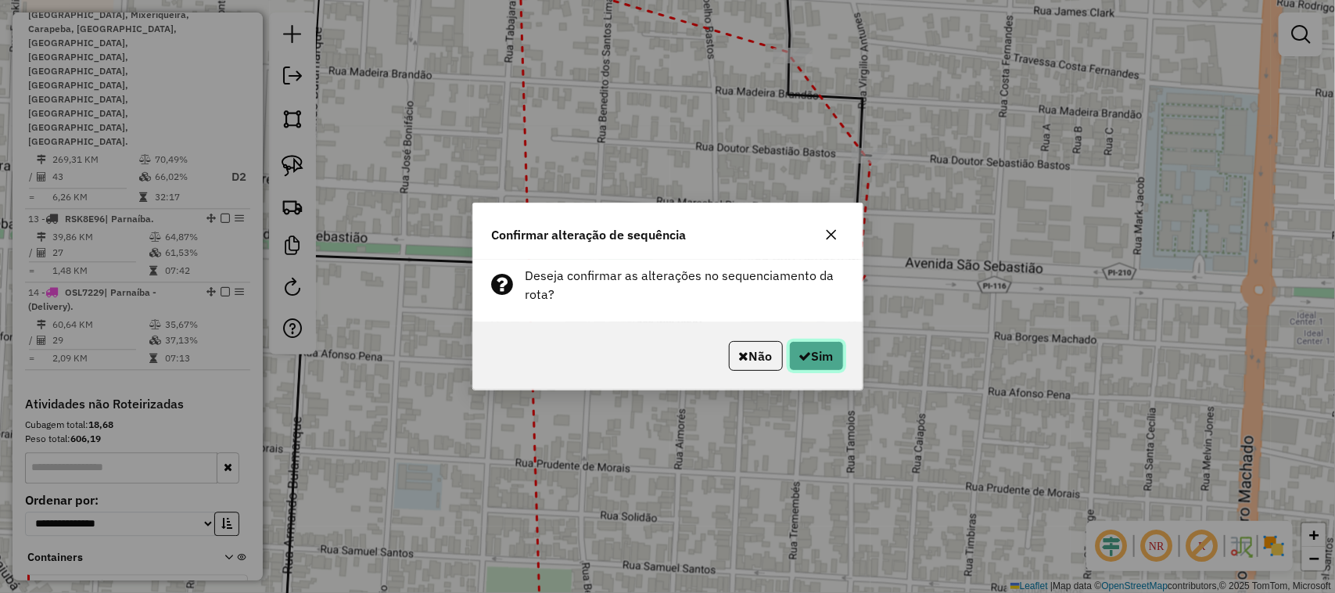
click at [823, 357] on button "Sim" at bounding box center [816, 356] width 55 height 30
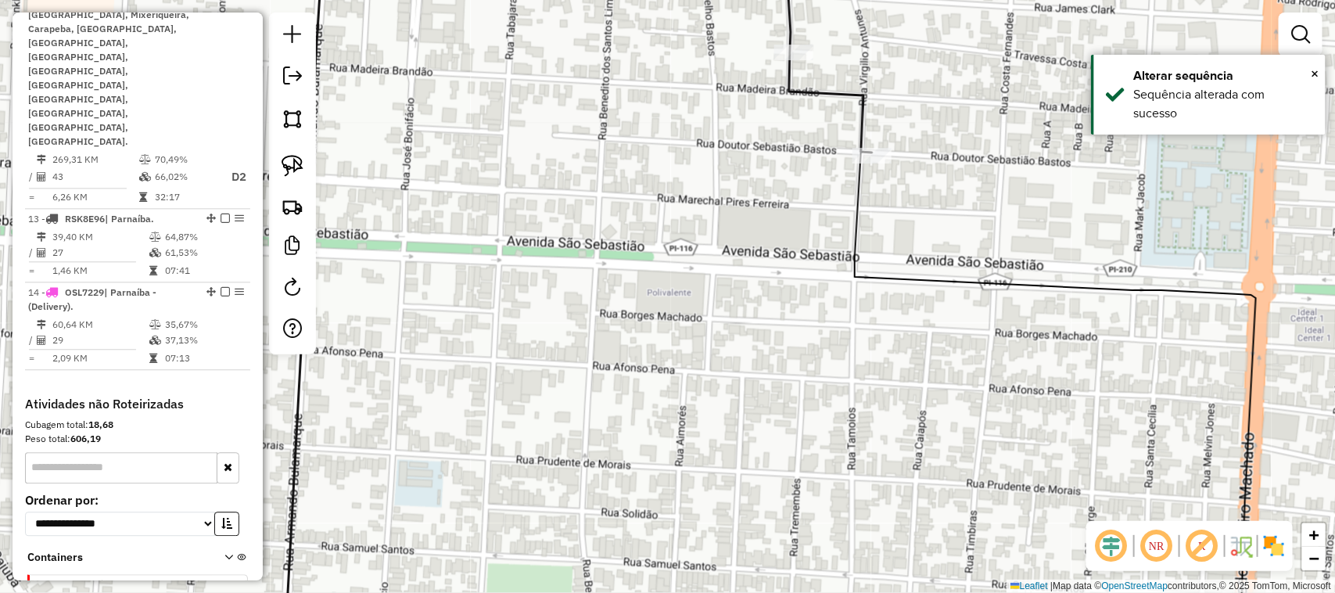
drag, startPoint x: 662, startPoint y: 334, endPoint x: 684, endPoint y: 264, distance: 73.0
click at [681, 278] on div "Janela de atendimento Grade de atendimento Capacidade Transportadoras Veículos …" at bounding box center [667, 296] width 1335 height 593
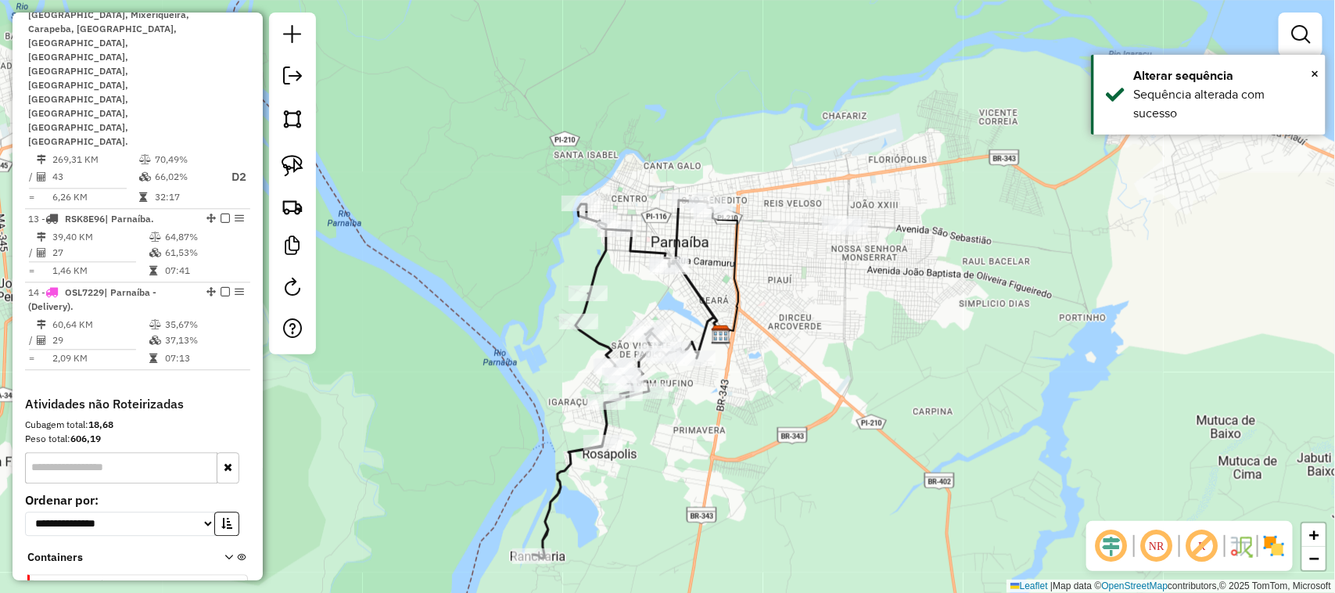
drag, startPoint x: 768, startPoint y: 374, endPoint x: 811, endPoint y: 315, distance: 72.7
click at [807, 326] on div "Janela de atendimento Grade de atendimento Capacidade Transportadoras Veículos …" at bounding box center [667, 296] width 1335 height 593
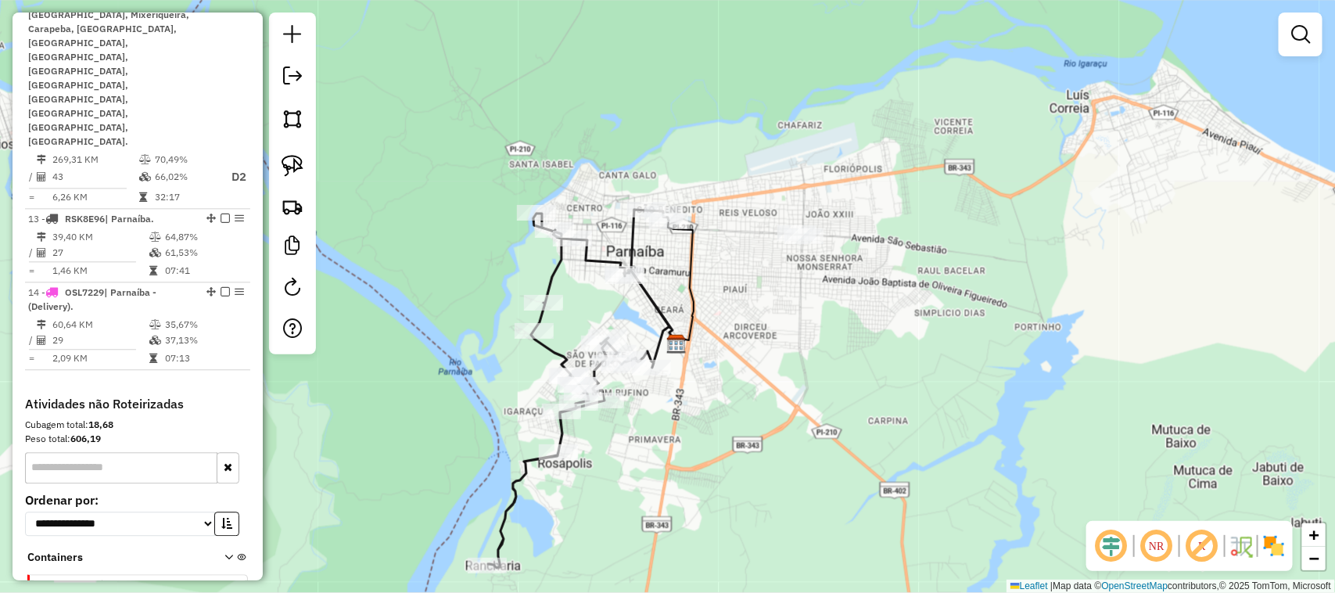
click at [726, 259] on div "Janela de atendimento Grade de atendimento Capacidade Transportadoras Veículos …" at bounding box center [667, 296] width 1335 height 593
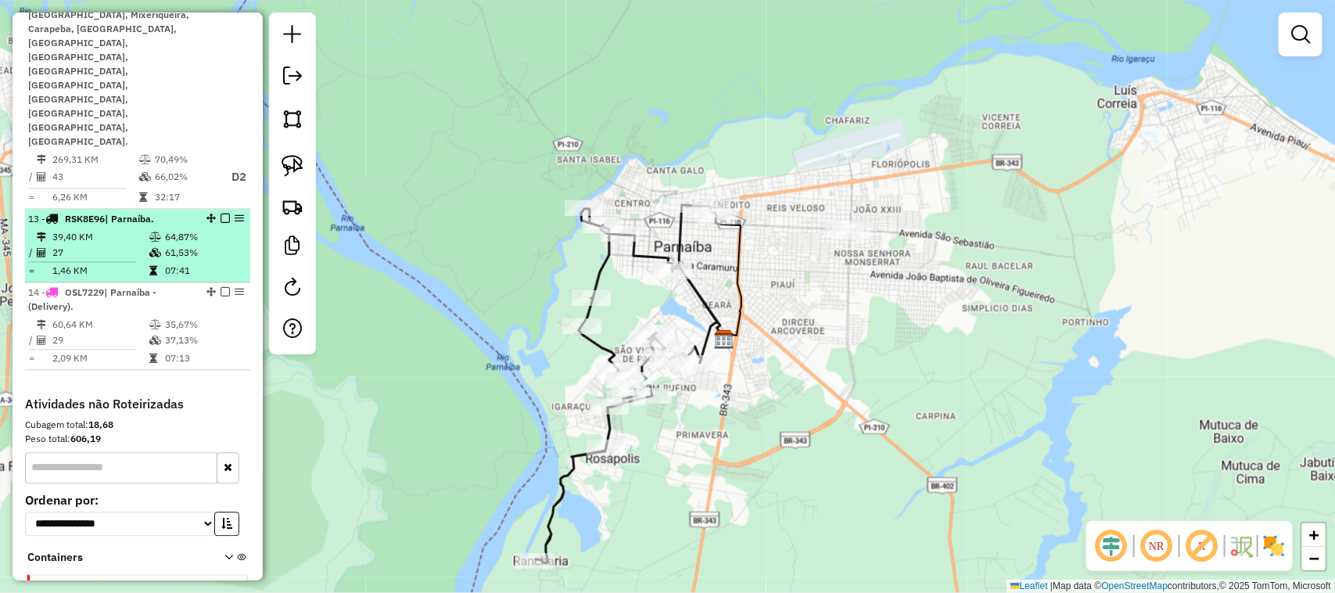
click at [149, 248] on icon at bounding box center [155, 252] width 12 height 9
select select "**********"
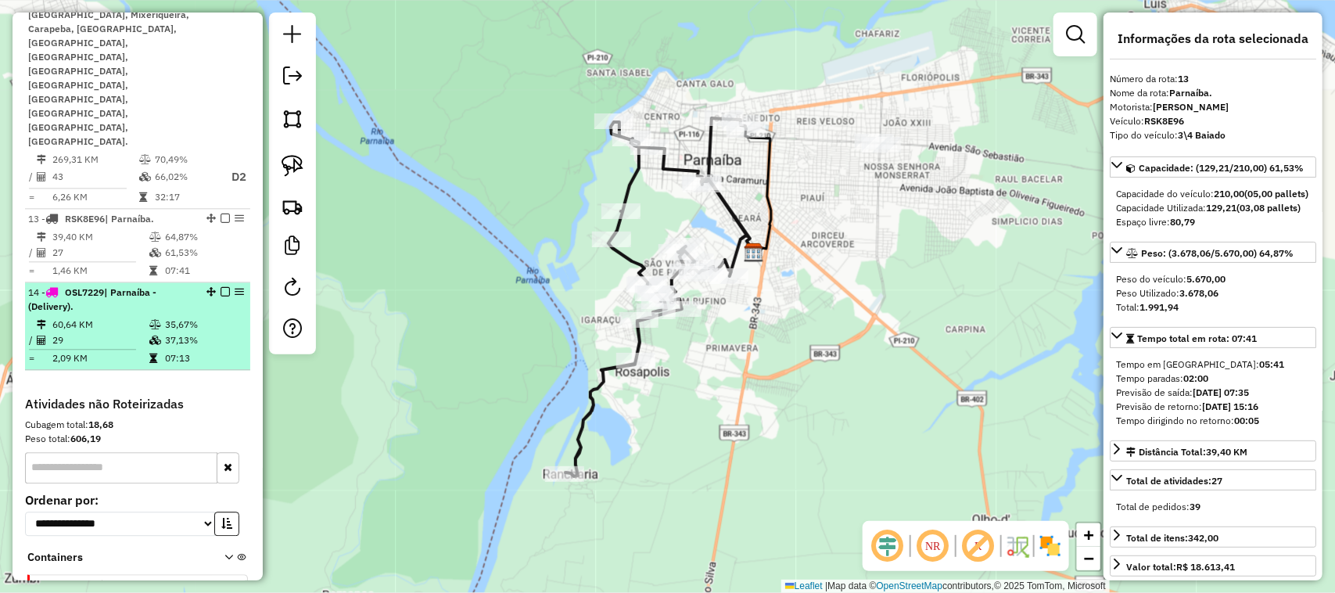
click at [138, 317] on td "60,64 KM" at bounding box center [100, 325] width 97 height 16
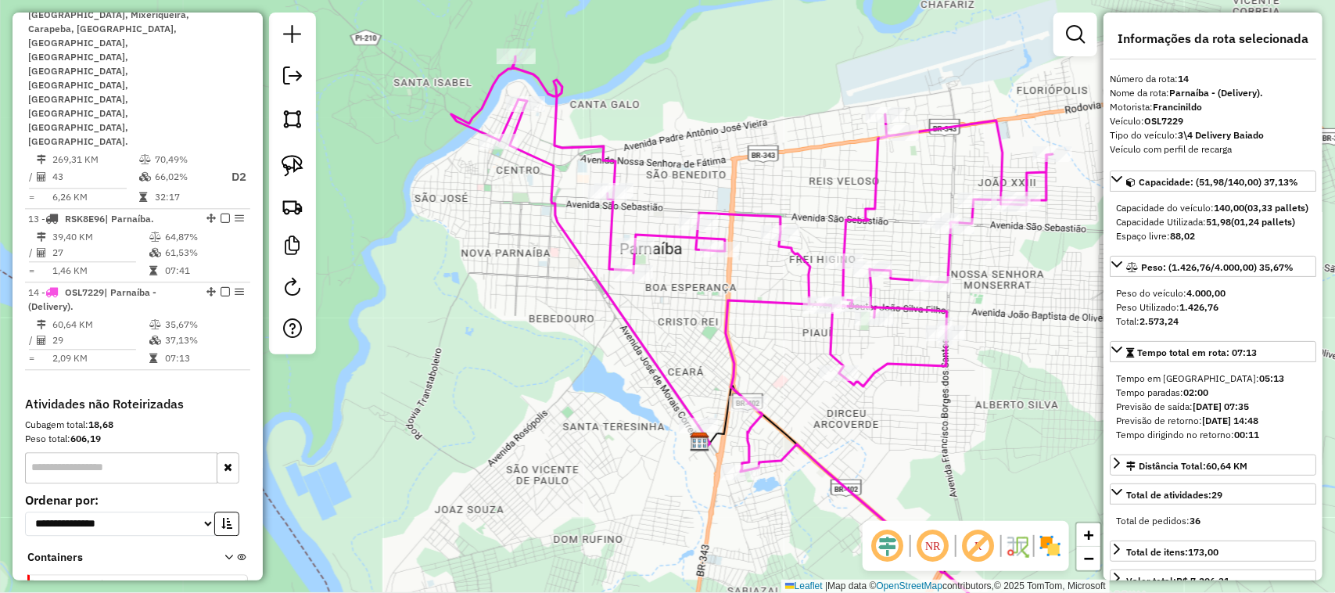
drag, startPoint x: 514, startPoint y: 225, endPoint x: 511, endPoint y: 272, distance: 47.0
click at [511, 272] on div "Janela de atendimento Grade de atendimento Capacidade Transportadoras Veículos …" at bounding box center [667, 296] width 1335 height 593
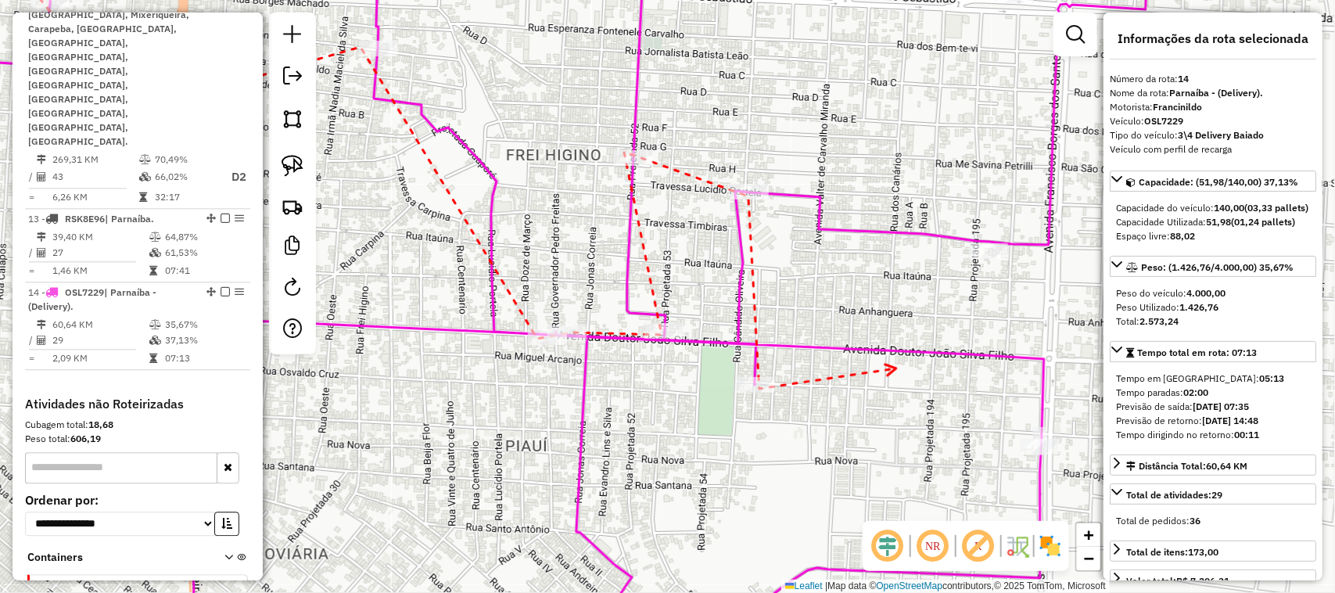
drag, startPoint x: 896, startPoint y: 368, endPoint x: 681, endPoint y: 345, distance: 216.3
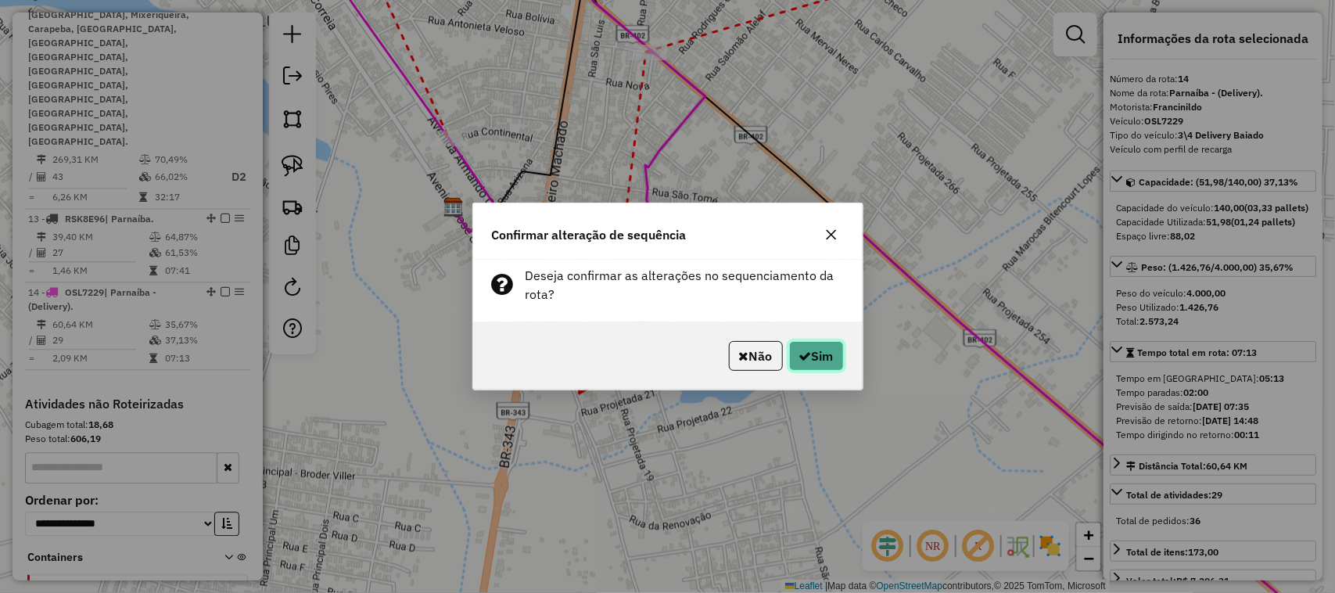
click at [810, 352] on button "Sim" at bounding box center [816, 356] width 55 height 30
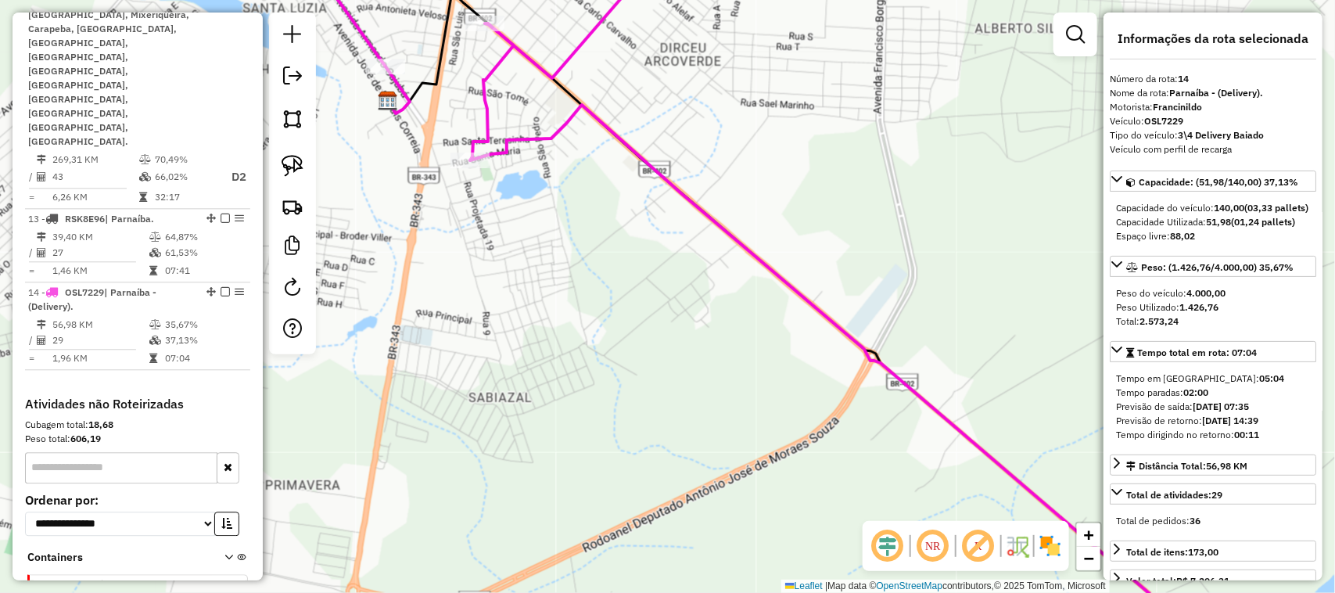
drag, startPoint x: 675, startPoint y: 163, endPoint x: 610, endPoint y: 310, distance: 160.7
click at [619, 294] on div "Janela de atendimento Grade de atendimento Capacidade Transportadoras Veículos …" at bounding box center [667, 296] width 1335 height 593
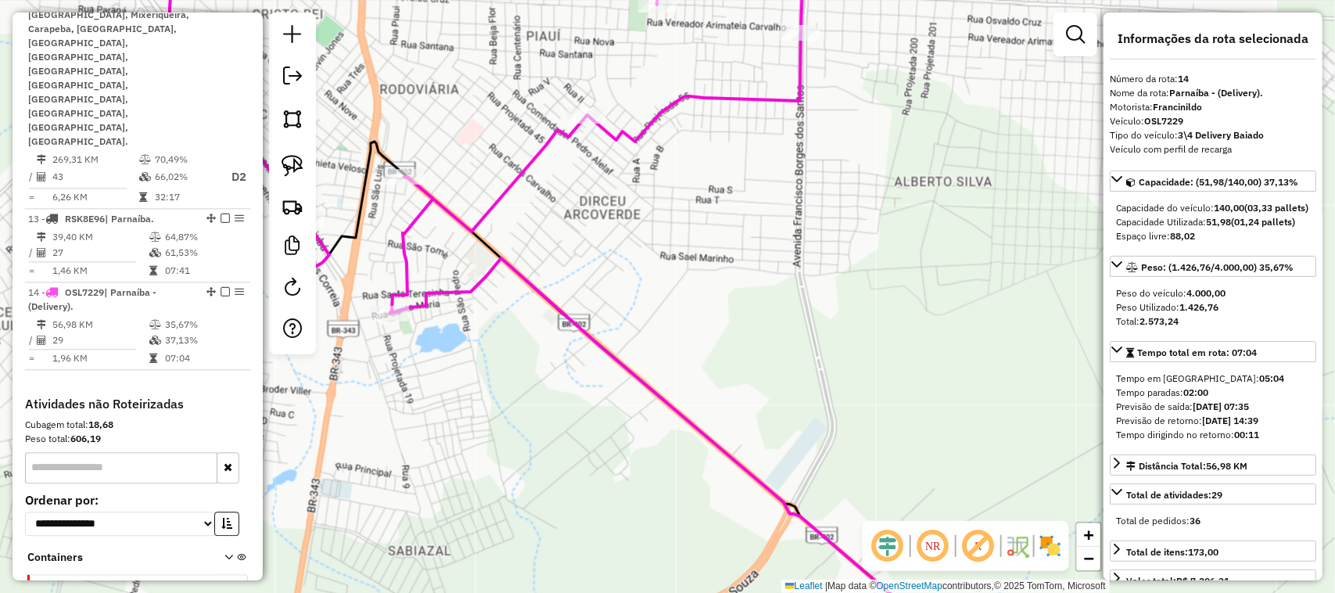
drag, startPoint x: 626, startPoint y: 267, endPoint x: 584, endPoint y: 202, distance: 77.0
click at [598, 225] on div "Janela de atendimento Grade de atendimento Capacidade Transportadoras Veículos …" at bounding box center [667, 296] width 1335 height 593
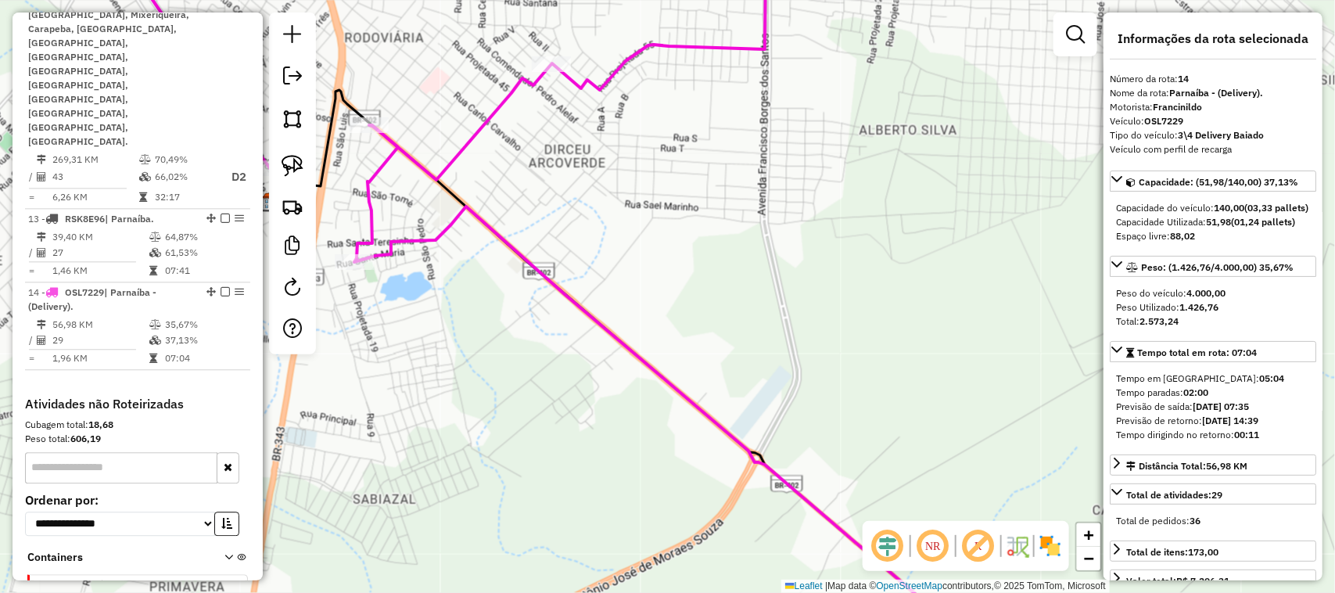
drag, startPoint x: 468, startPoint y: 86, endPoint x: 557, endPoint y: 113, distance: 94.0
click at [557, 112] on div "Janela de atendimento Grade de atendimento Capacidade Transportadoras Veículos …" at bounding box center [667, 296] width 1335 height 593
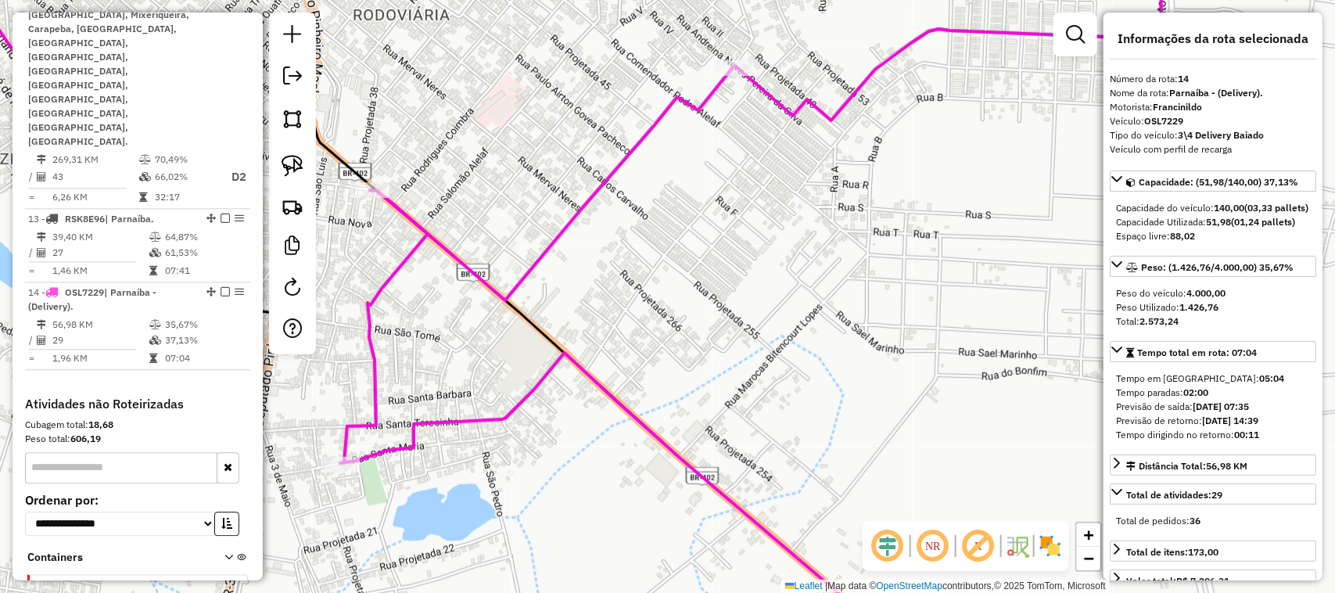
drag, startPoint x: 556, startPoint y: 126, endPoint x: 672, endPoint y: 145, distance: 118.1
click at [661, 138] on div "Janela de atendimento Grade de atendimento Capacidade Transportadoras Veículos …" at bounding box center [667, 296] width 1335 height 593
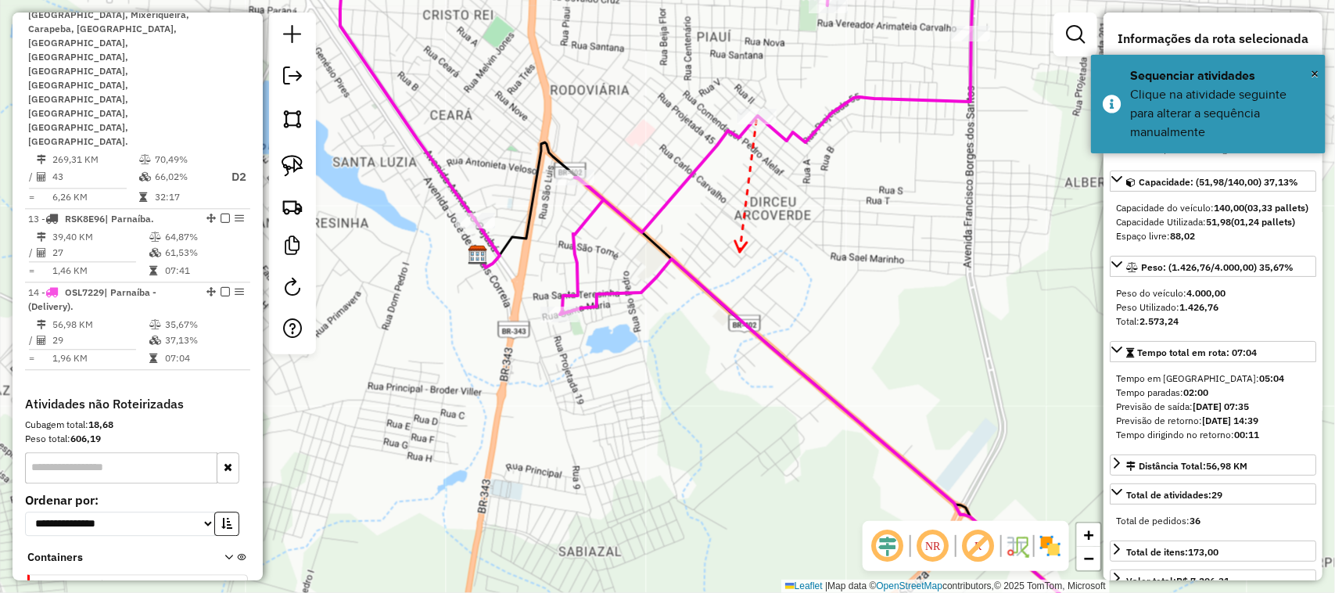
drag, startPoint x: 740, startPoint y: 252, endPoint x: 666, endPoint y: 138, distance: 135.1
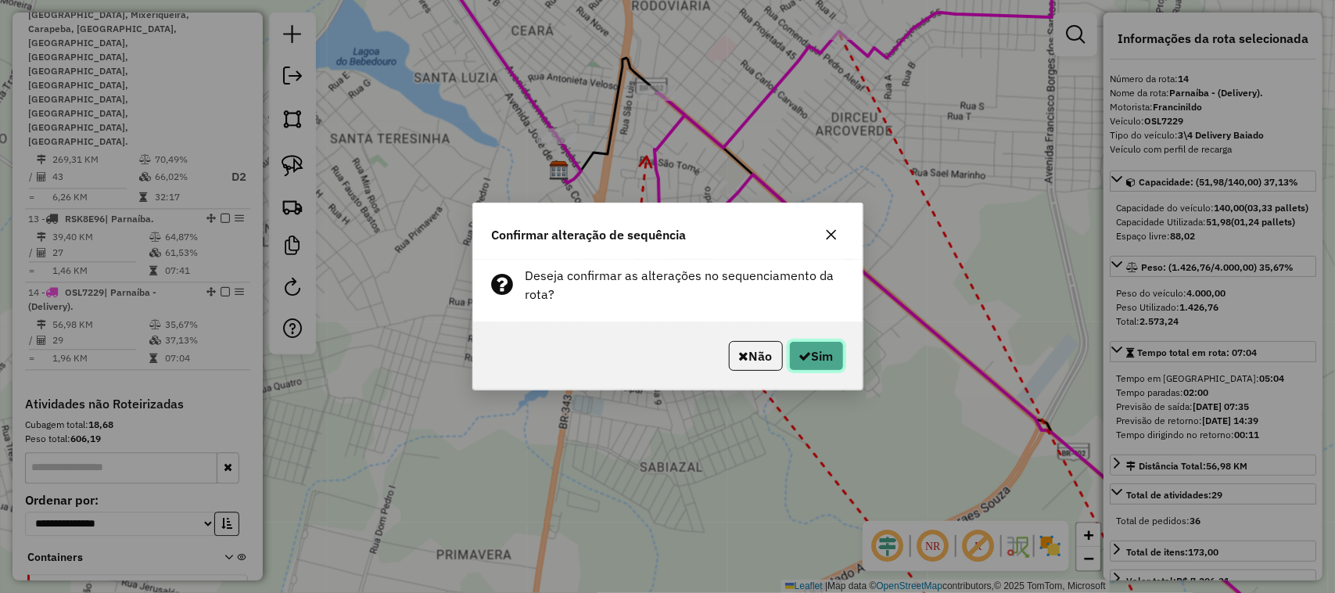
click at [819, 357] on button "Sim" at bounding box center [816, 356] width 55 height 30
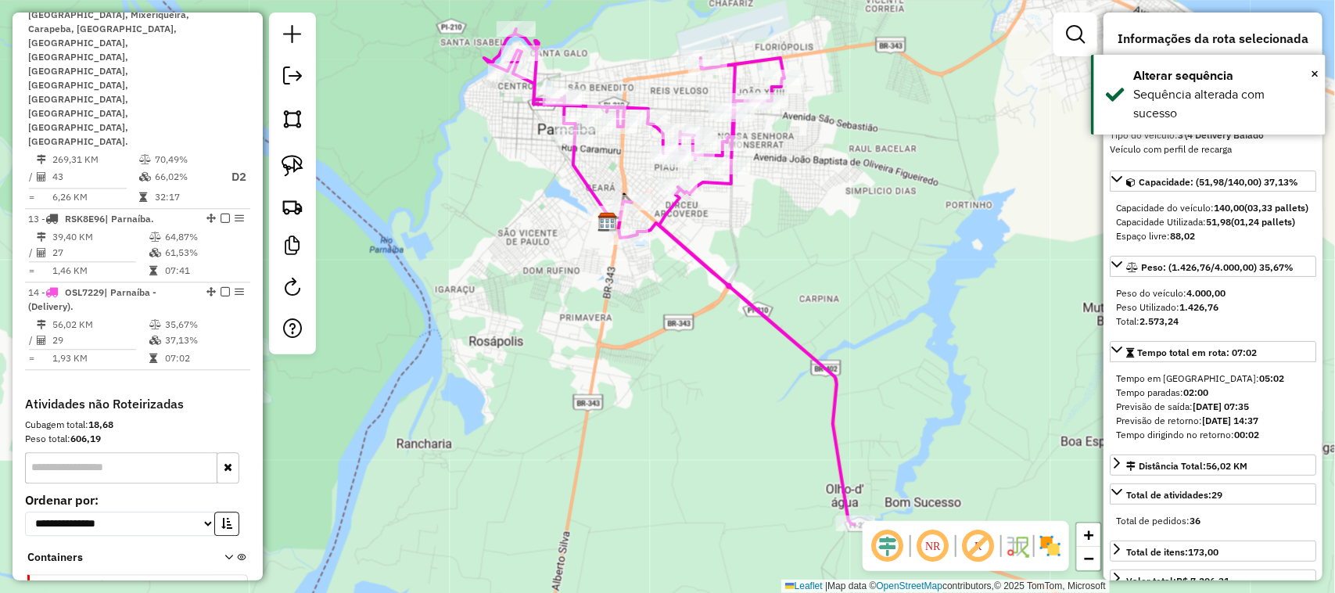
drag, startPoint x: 862, startPoint y: 342, endPoint x: 823, endPoint y: 253, distance: 97.6
click at [841, 233] on div "Janela de atendimento Grade de atendimento Capacidade Transportadoras Veículos …" at bounding box center [667, 296] width 1335 height 593
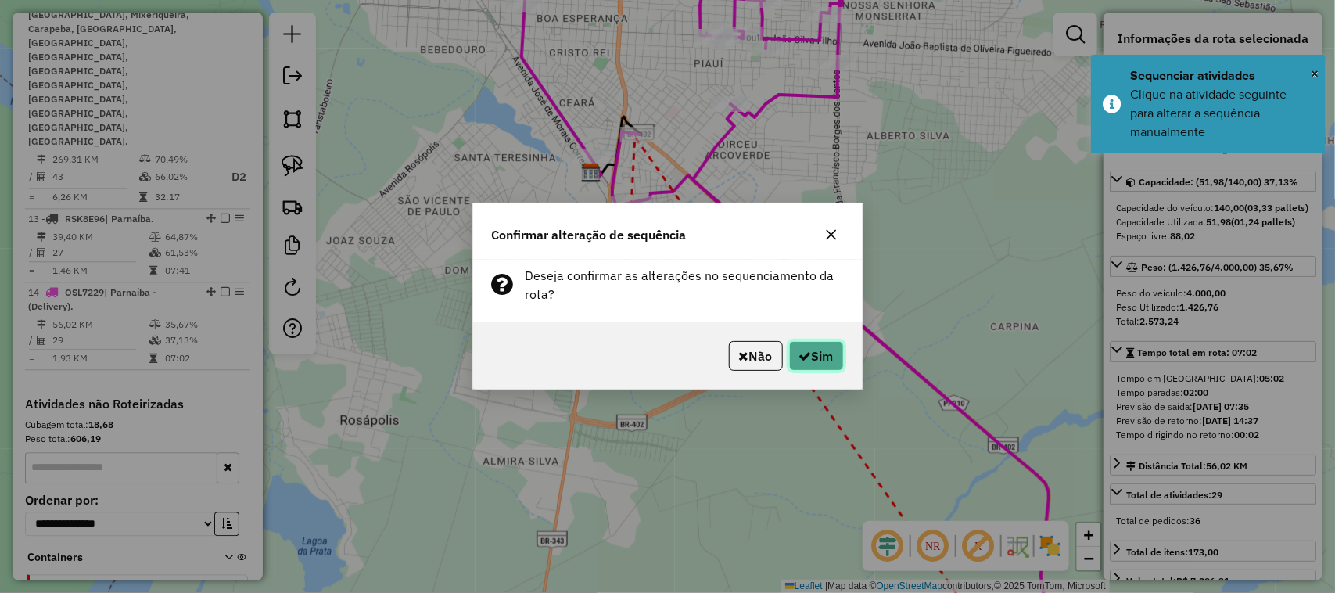
click at [814, 358] on button "Sim" at bounding box center [816, 356] width 55 height 30
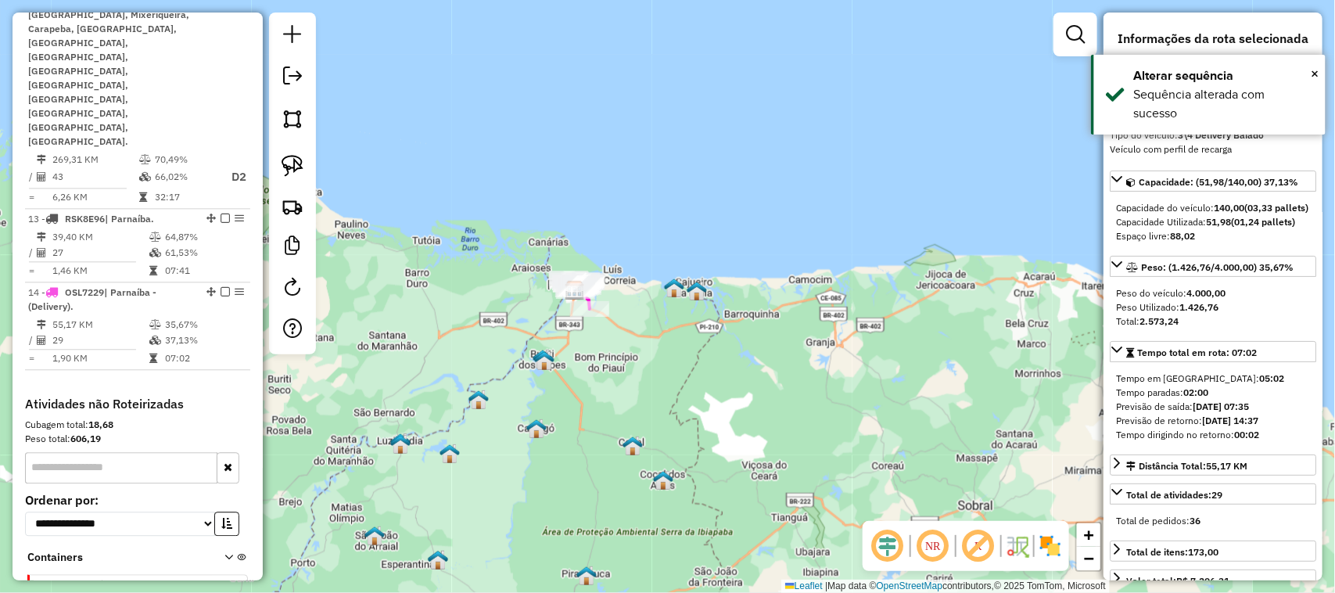
click at [602, 328] on div "Janela de atendimento Grade de atendimento Capacidade Transportadoras Veículos …" at bounding box center [667, 296] width 1335 height 593
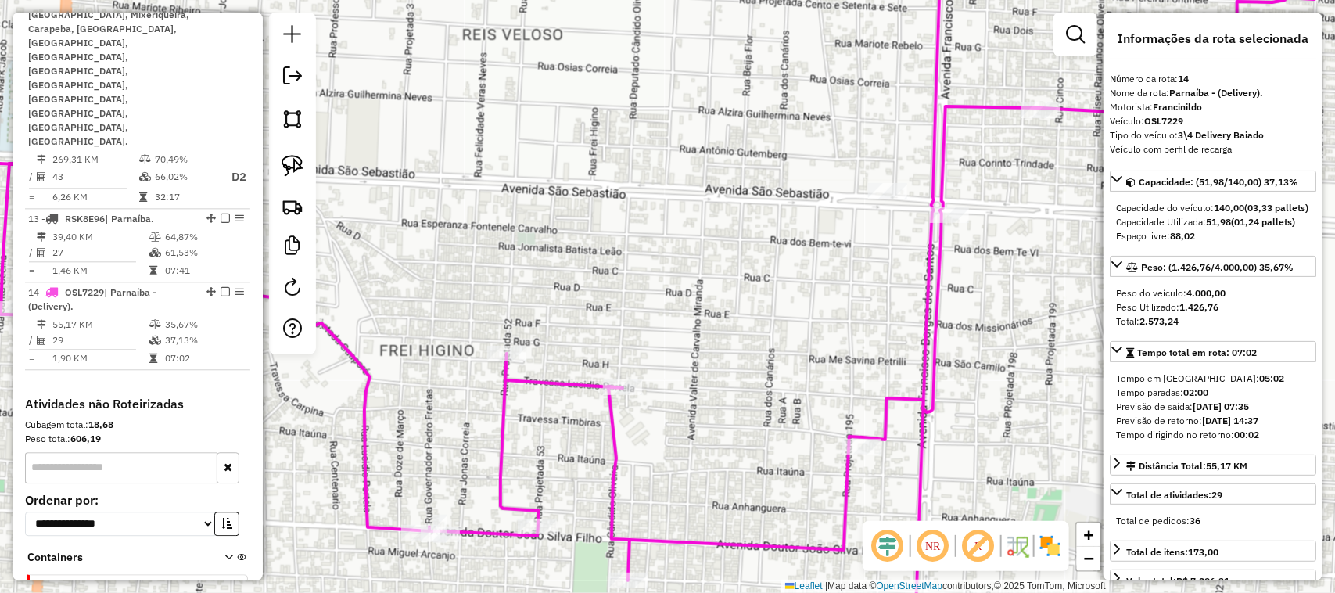
click at [694, 241] on div "Janela de atendimento Grade de atendimento Capacidade Transportadoras Veículos …" at bounding box center [667, 296] width 1335 height 593
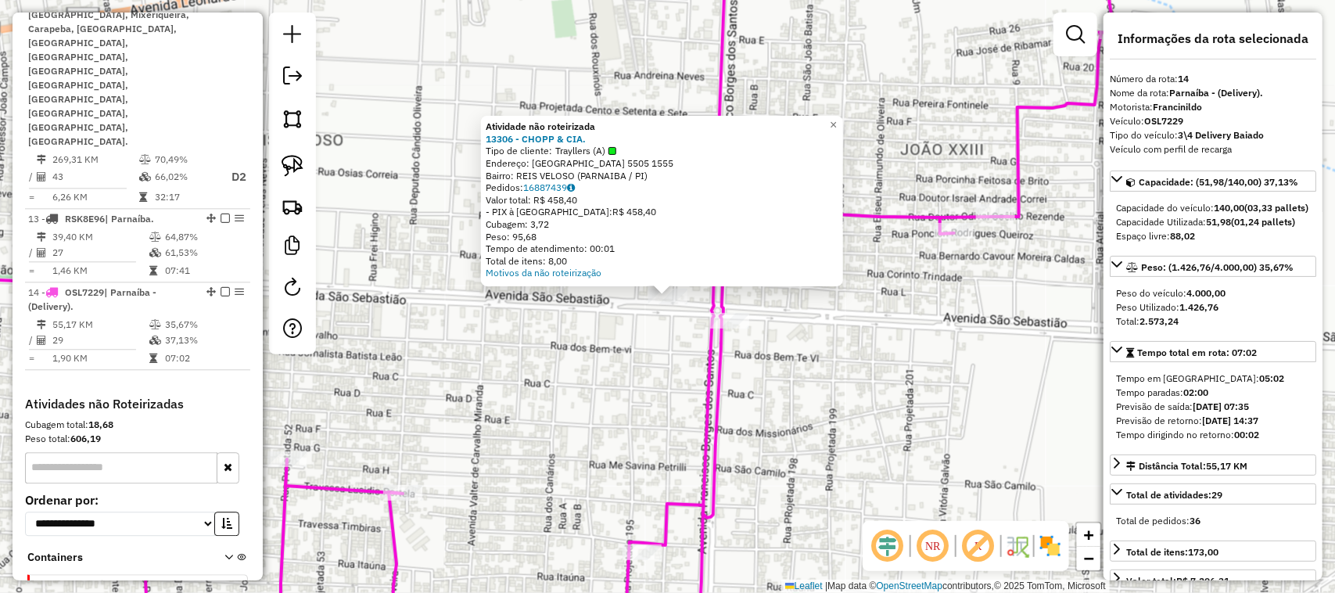
drag, startPoint x: 611, startPoint y: 349, endPoint x: 757, endPoint y: 353, distance: 146.3
click at [611, 349] on div "Atividade não roteirizada 13306 - CHOPP & CIA. Tipo de cliente: Trayllers (A) E…" at bounding box center [667, 296] width 1335 height 593
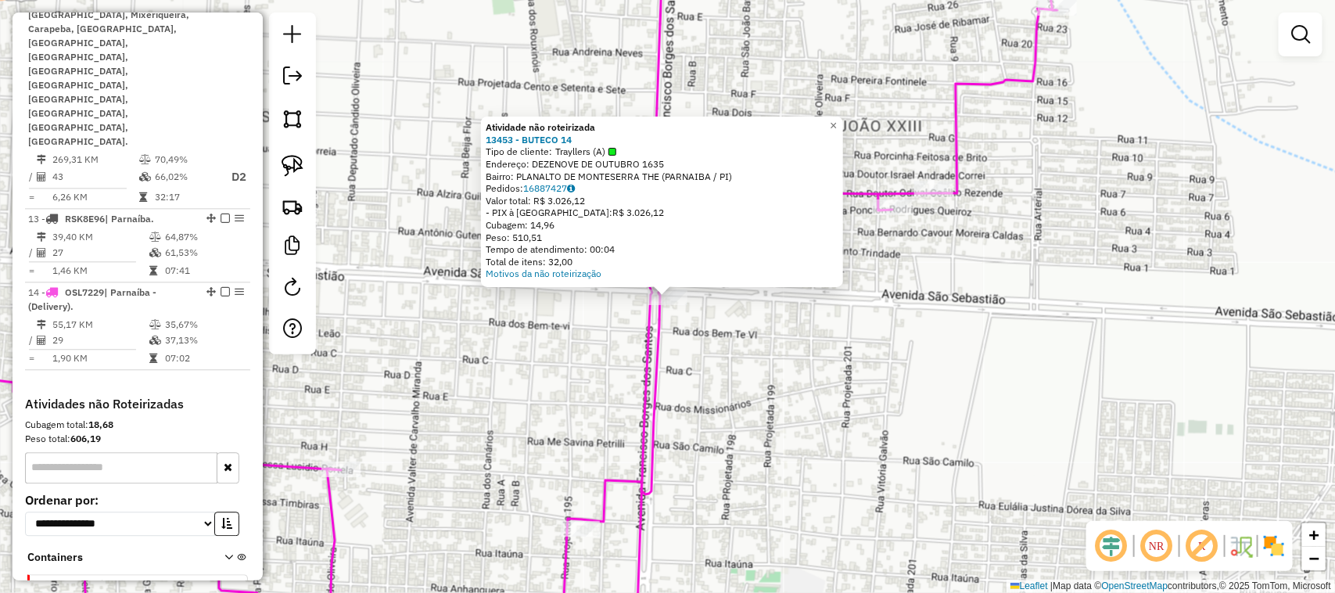
click at [795, 368] on div "Atividade não roteirizada 13453 - BUTECO 14 Tipo de cliente: Trayllers (A) Ende…" at bounding box center [667, 296] width 1335 height 593
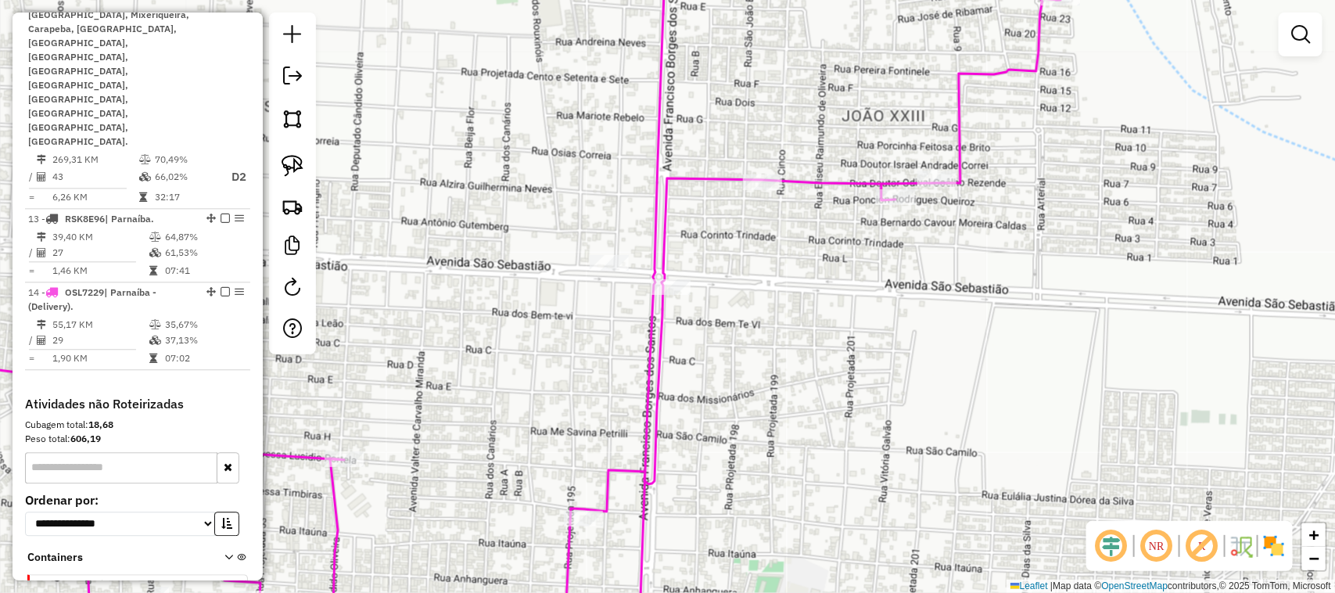
drag, startPoint x: 811, startPoint y: 414, endPoint x: 787, endPoint y: 321, distance: 96.7
click at [794, 338] on div "Janela de atendimento Grade de atendimento Capacidade Transportadoras Veículos …" at bounding box center [667, 296] width 1335 height 593
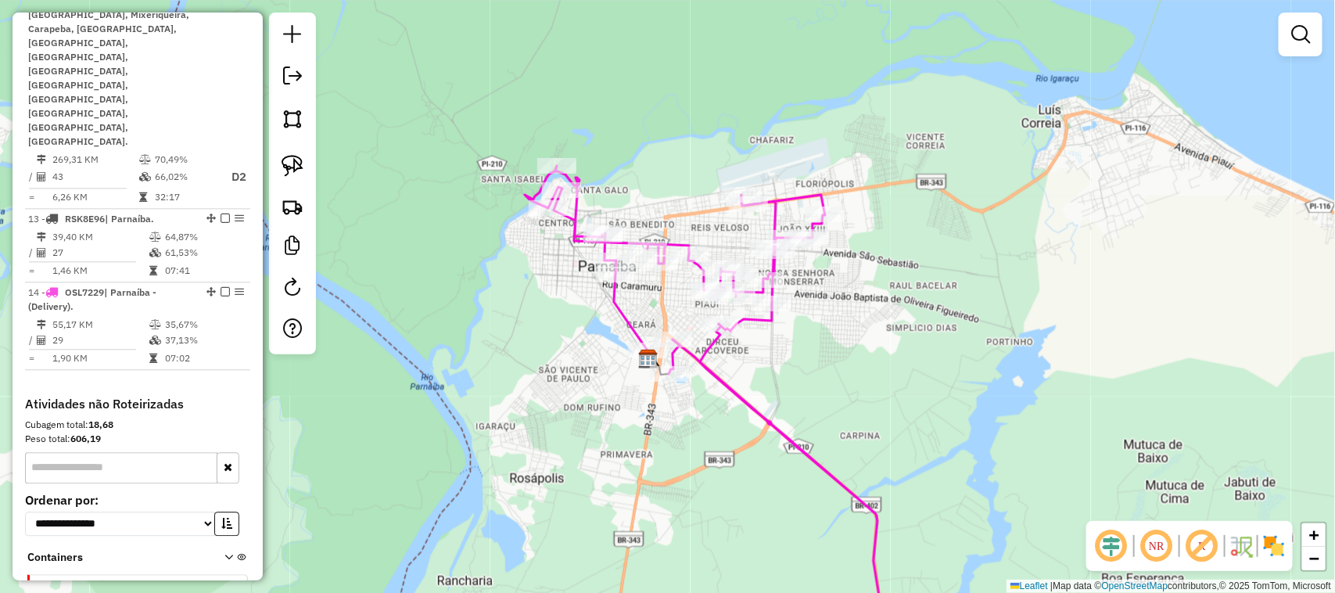
drag, startPoint x: 740, startPoint y: 382, endPoint x: 804, endPoint y: 378, distance: 64.2
click at [804, 378] on div "Janela de atendimento Grade de atendimento Capacidade Transportadoras Veículos …" at bounding box center [667, 296] width 1335 height 593
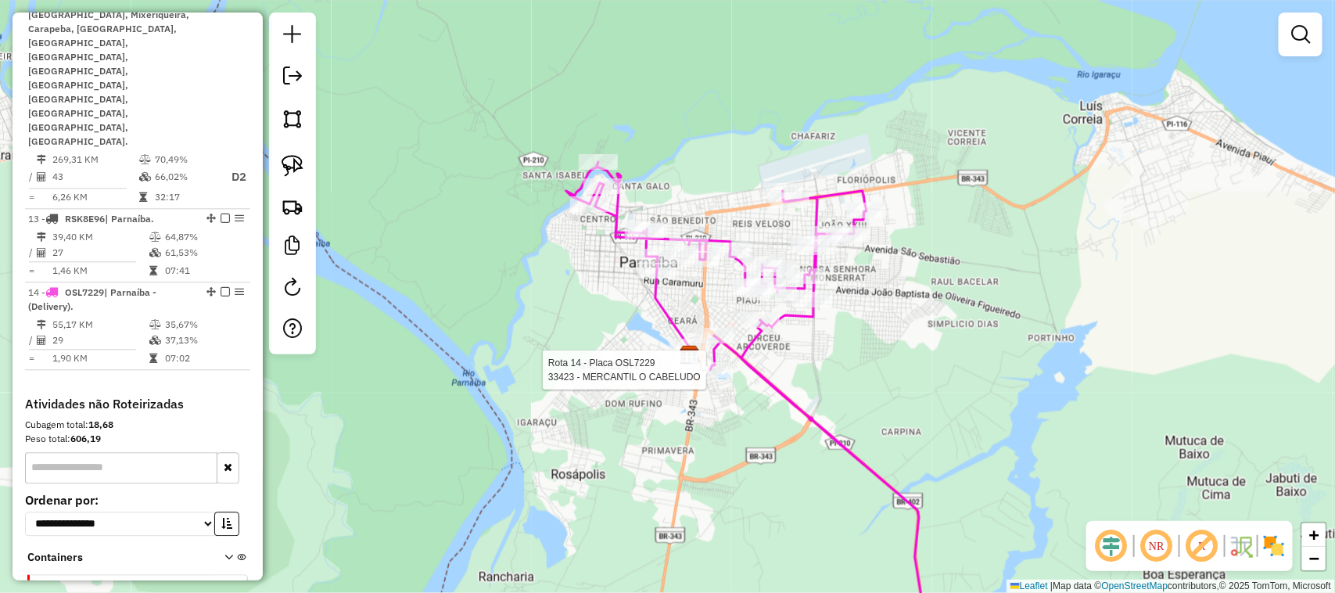
select select "**********"
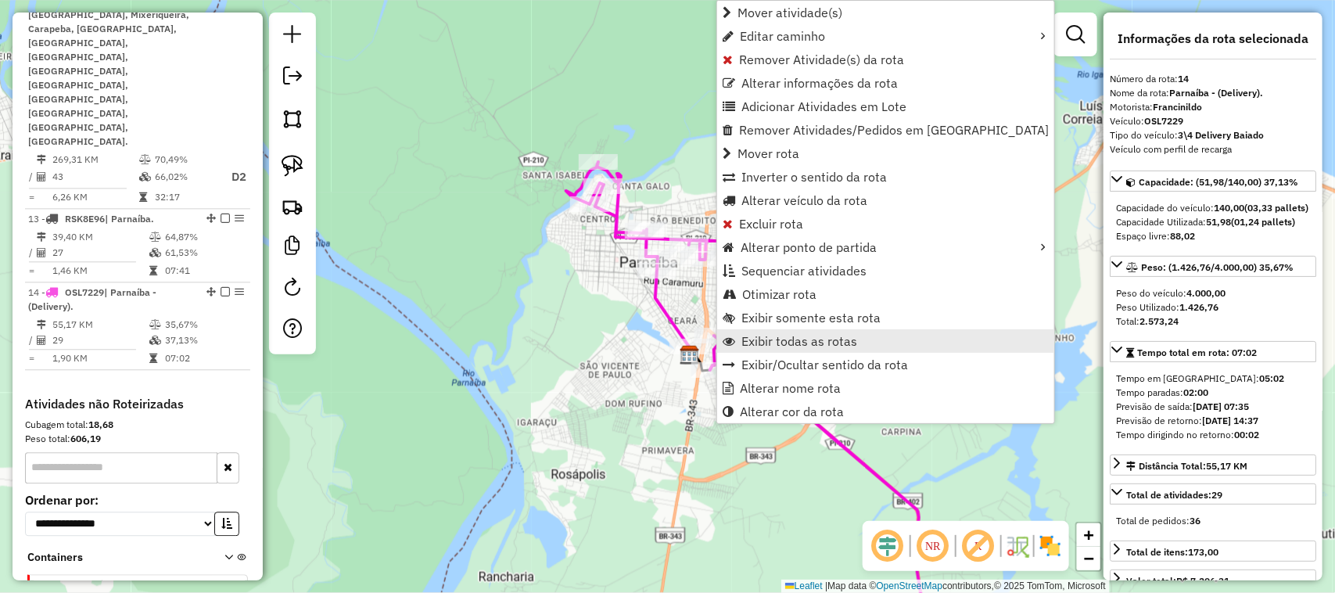
click at [823, 338] on span "Exibir todas as rotas" at bounding box center [799, 341] width 116 height 13
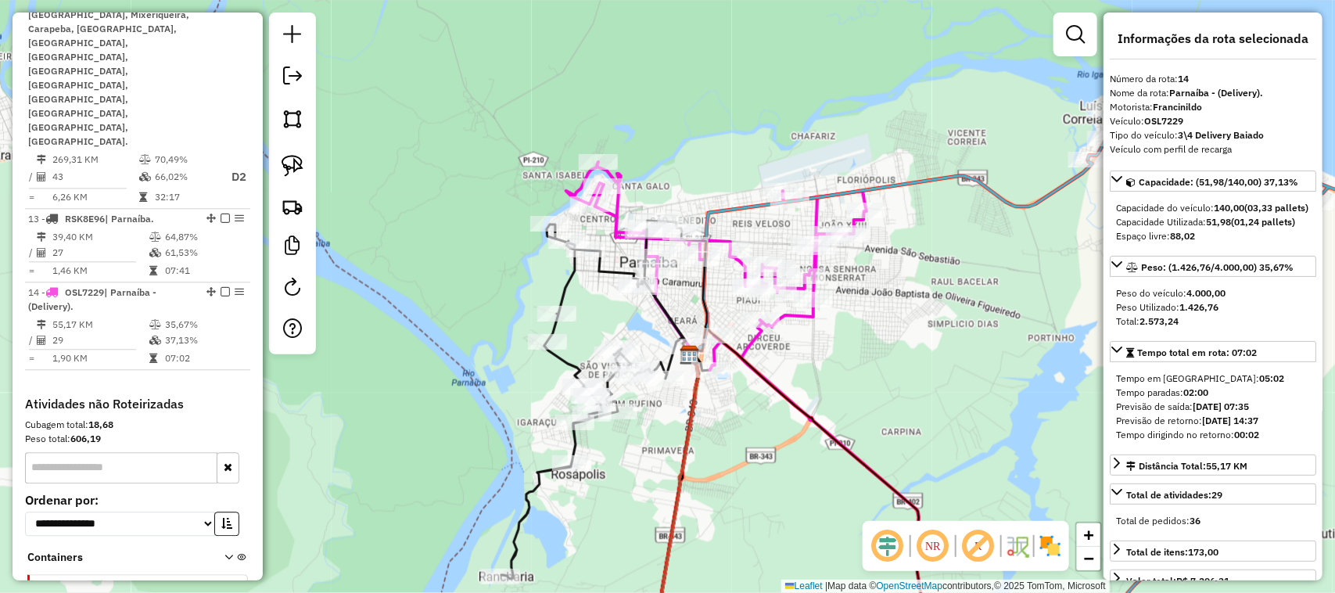
click at [853, 388] on div "Janela de atendimento Grade de atendimento Capacidade Transportadoras Veículos …" at bounding box center [667, 296] width 1335 height 593
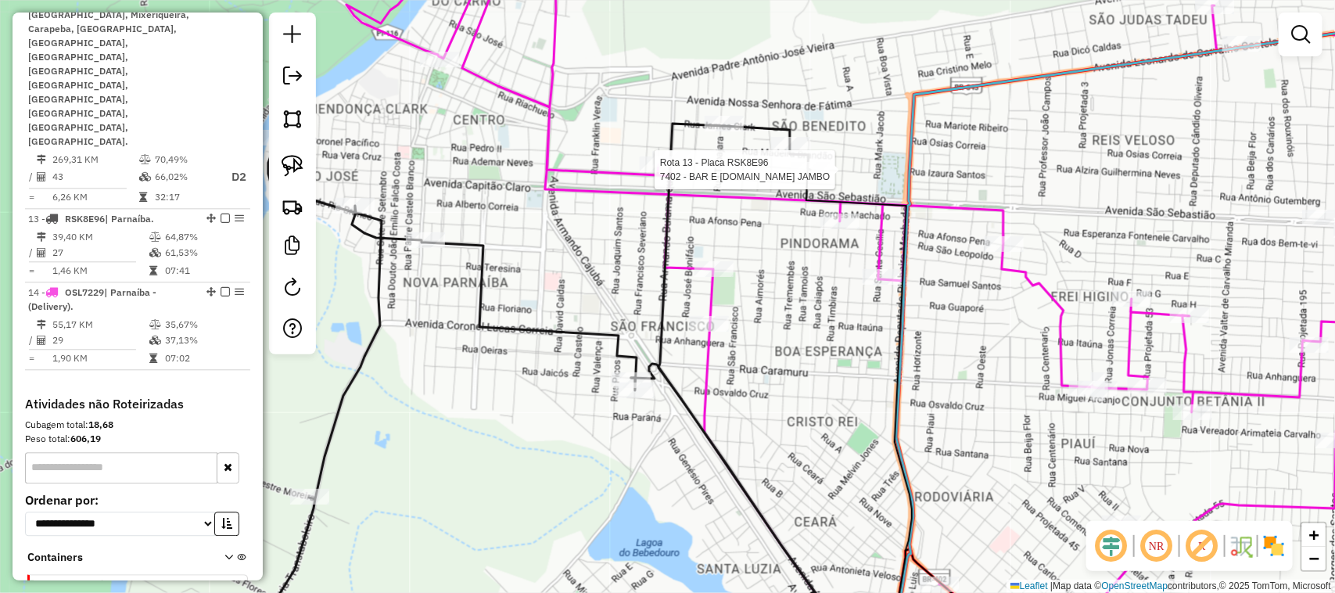
select select "**********"
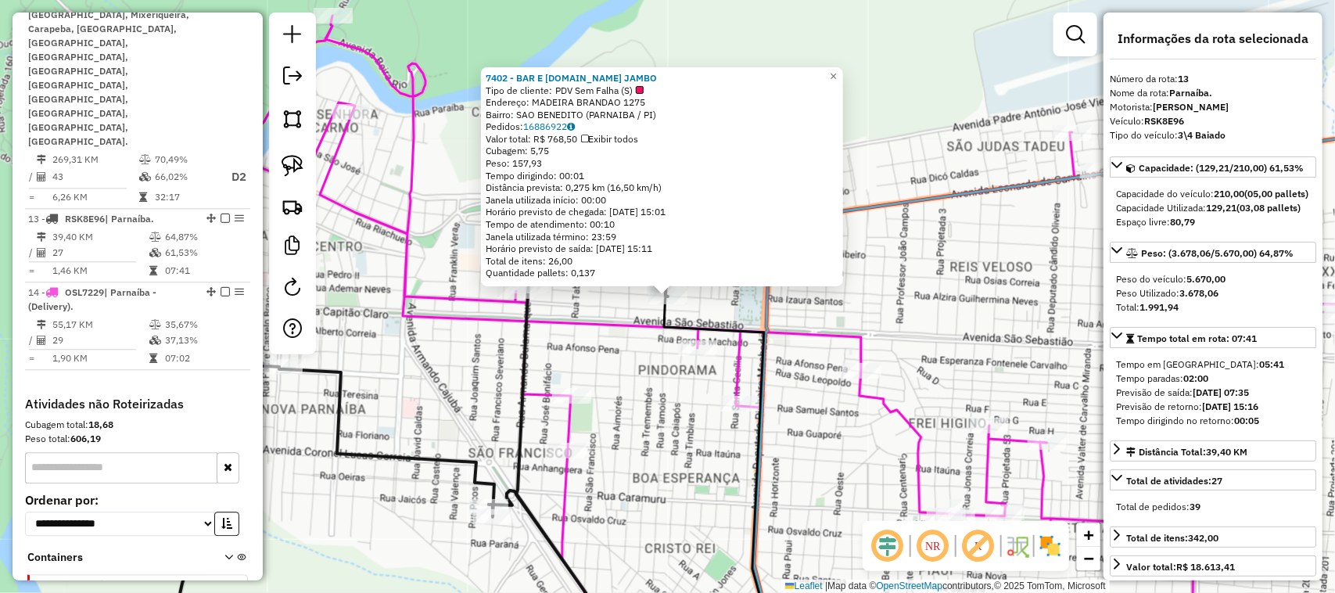
click at [642, 389] on div "7402 - BAR E MERC.DO JAMBO Tipo de cliente: PDV Sem Falha (S) Endereço: MADEIRA…" at bounding box center [667, 296] width 1335 height 593
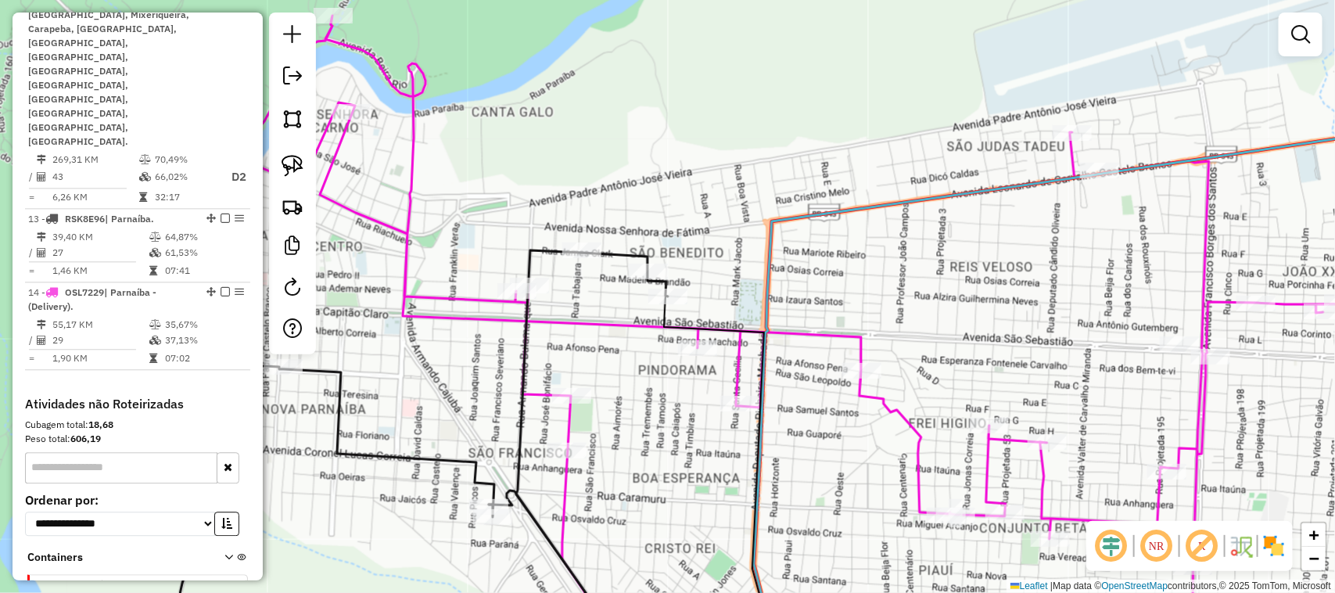
drag, startPoint x: 653, startPoint y: 397, endPoint x: 639, endPoint y: 321, distance: 77.1
click at [647, 356] on div "Janela de atendimento Grade de atendimento Capacidade Transportadoras Veículos …" at bounding box center [667, 296] width 1335 height 593
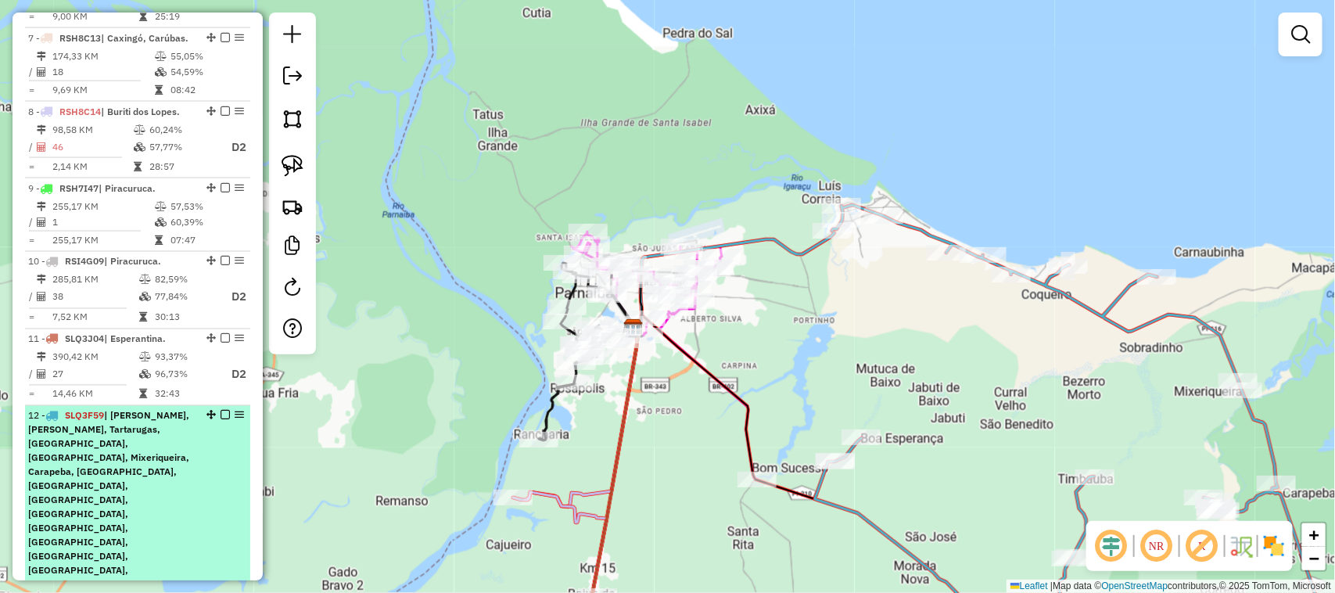
scroll to position [1044, 0]
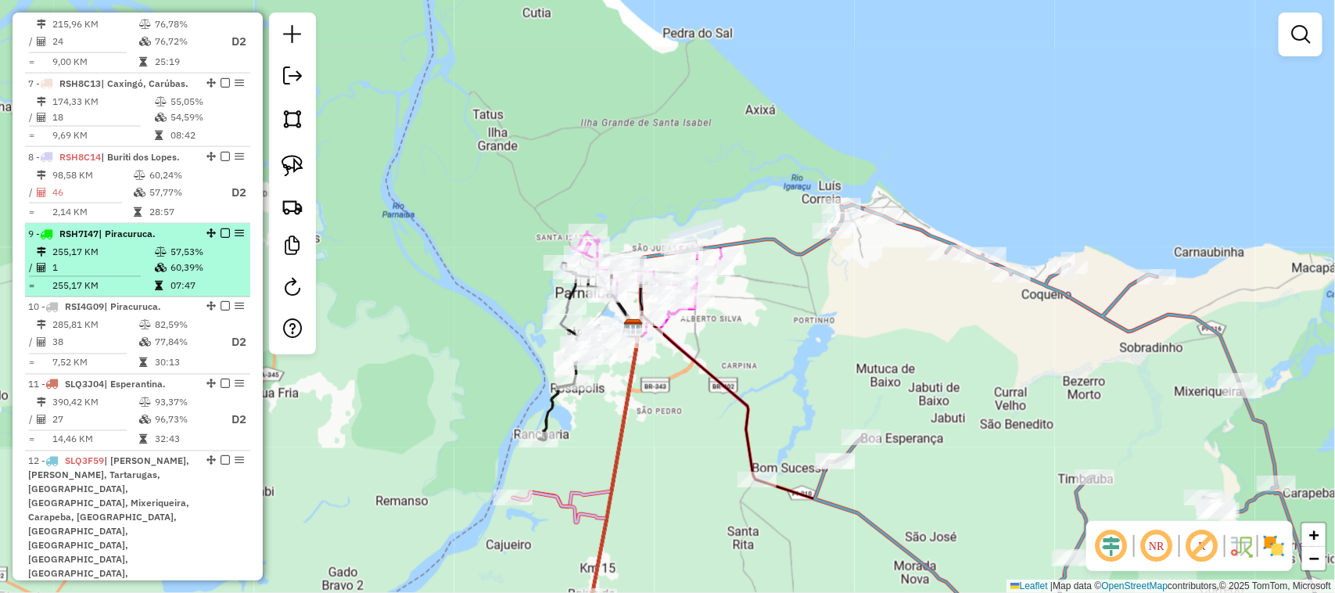
click at [157, 247] on icon at bounding box center [161, 251] width 12 height 9
select select "**********"
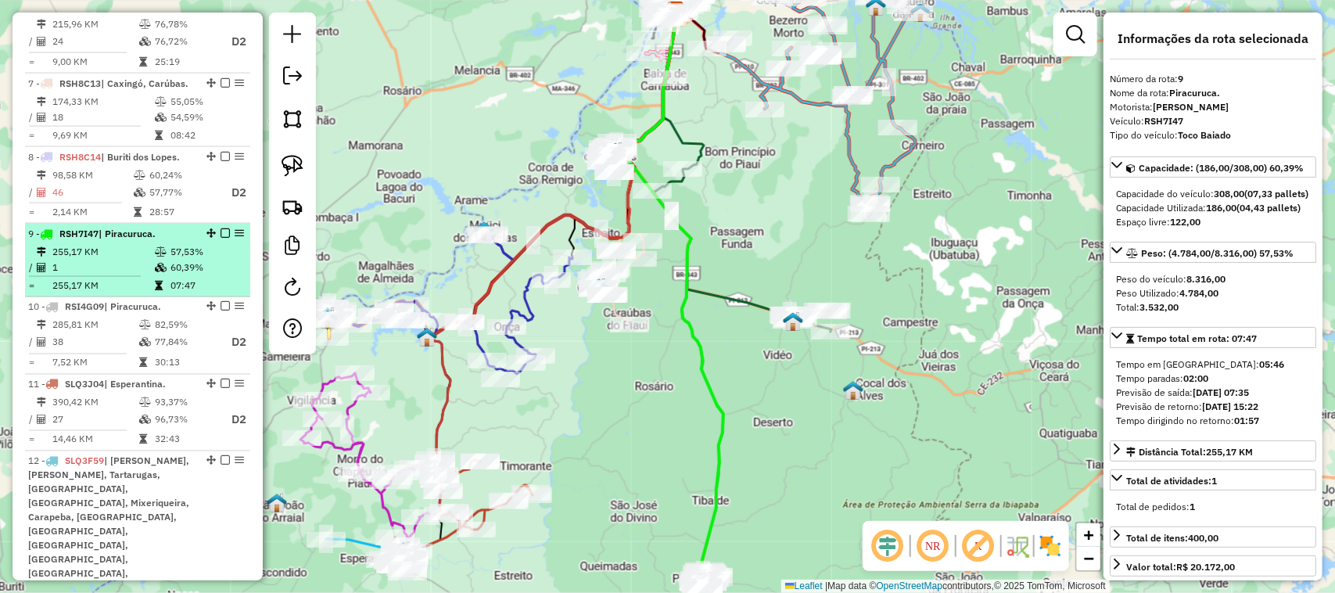
scroll to position [946, 0]
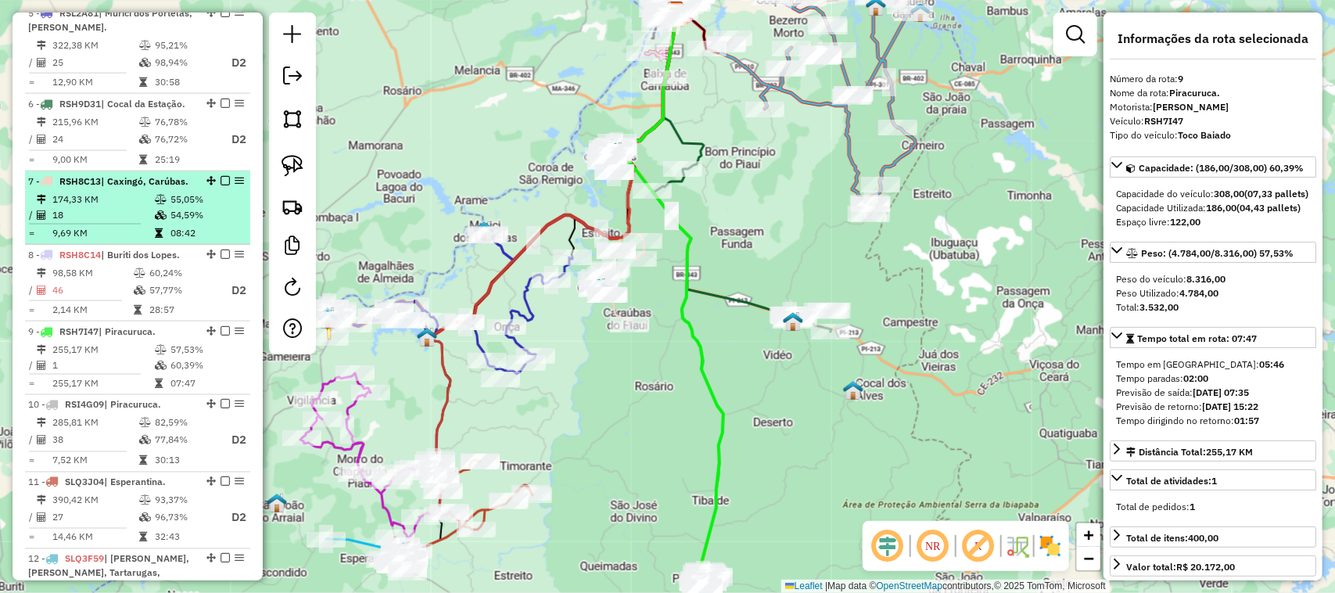
click at [170, 192] on td "55,05%" at bounding box center [207, 200] width 74 height 16
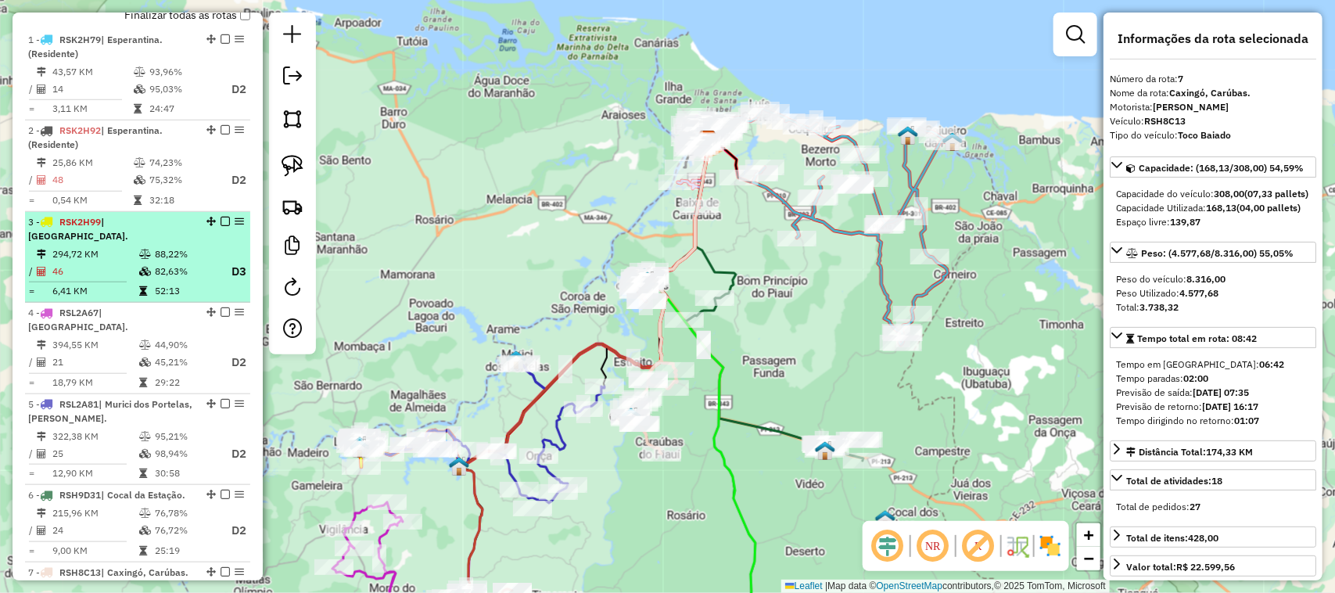
scroll to position [457, 0]
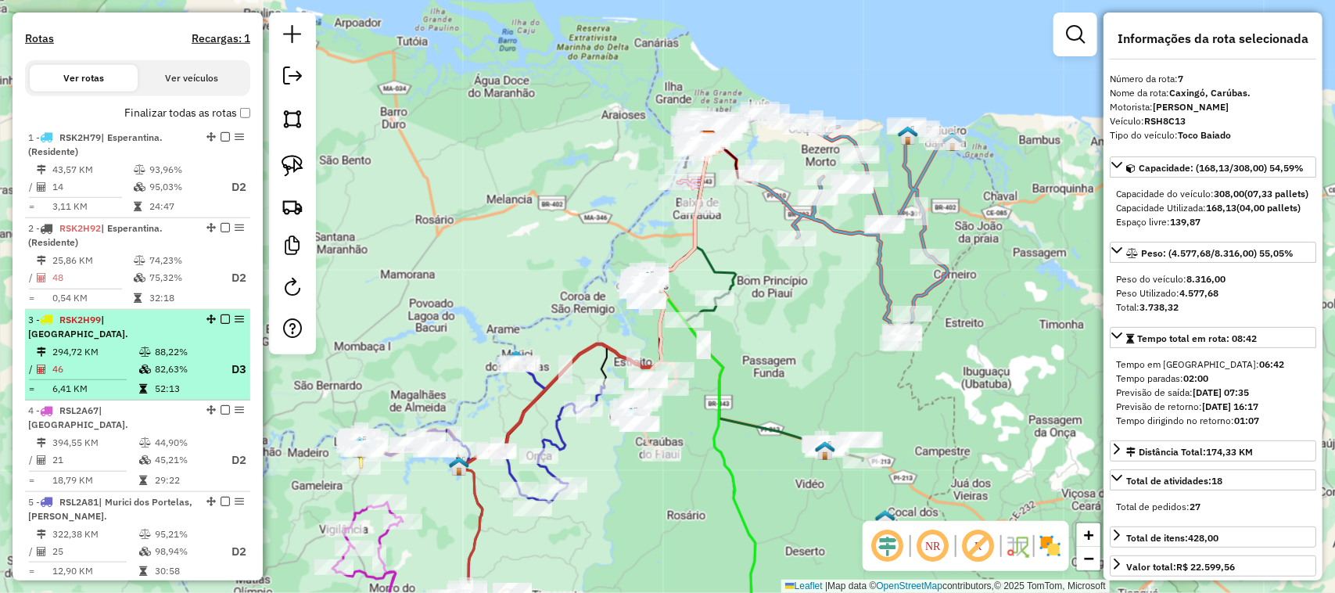
click at [138, 353] on td at bounding box center [146, 352] width 16 height 16
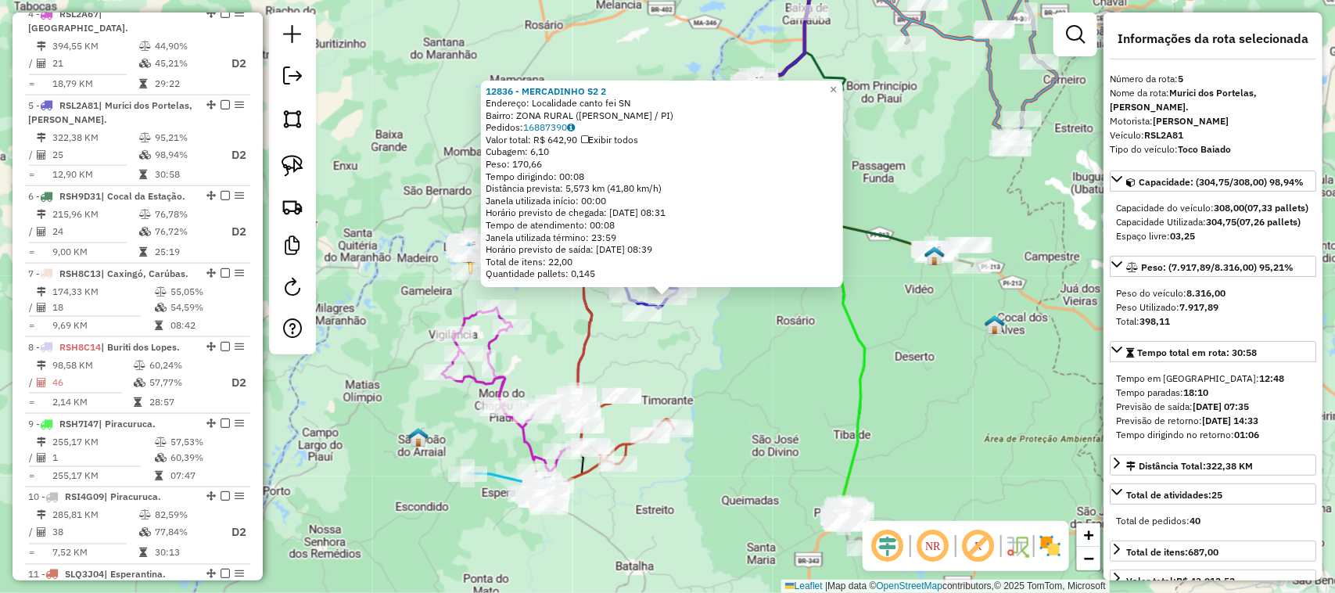
scroll to position [923, 0]
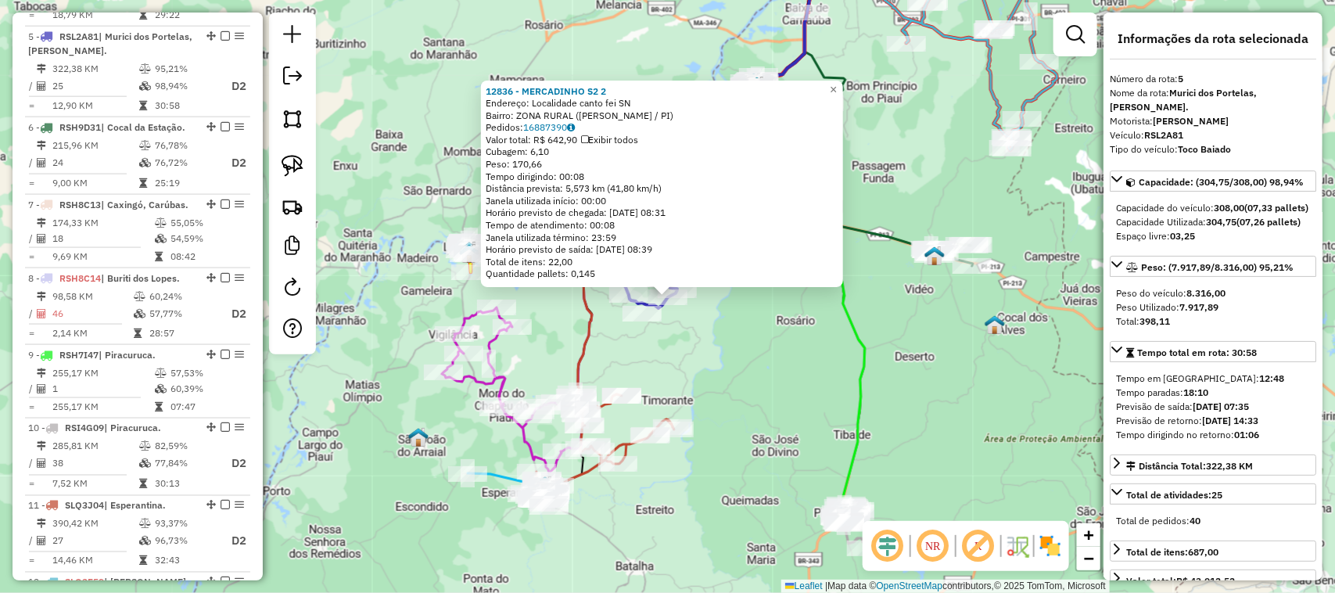
click at [721, 357] on div "12836 - MERCADINHO S2 2 Endereço: Localidade canto fei SN Bairro: ZONA RURAL (J…" at bounding box center [667, 296] width 1335 height 593
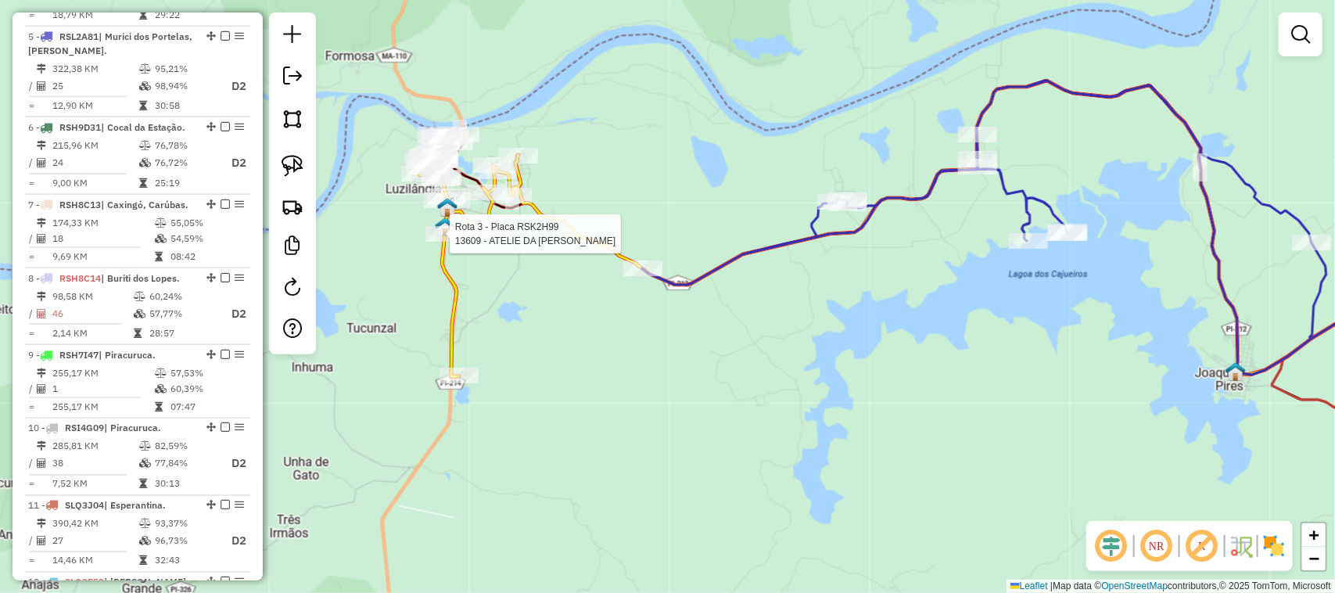
select select "**********"
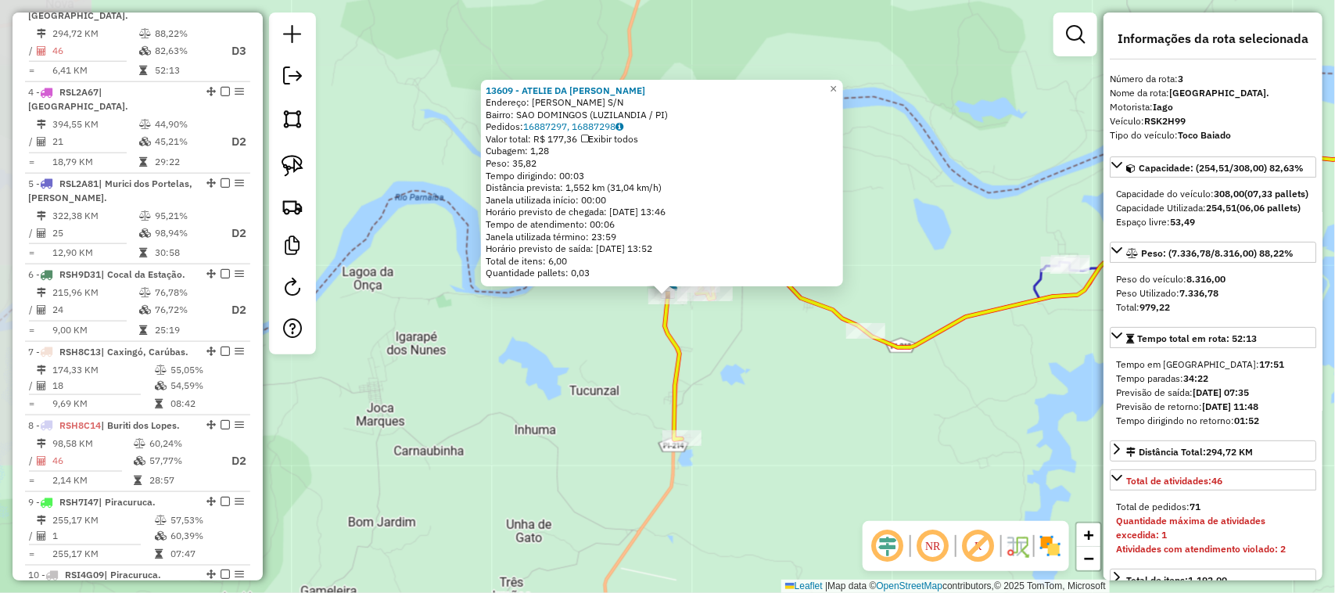
scroll to position [768, 0]
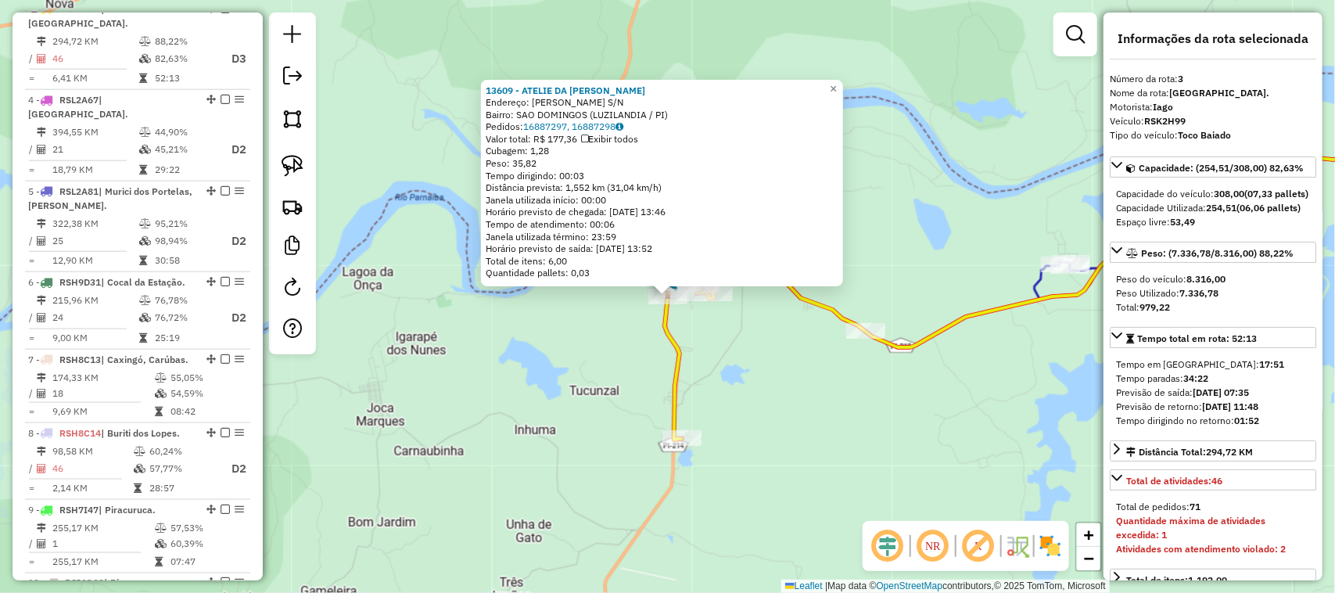
click at [775, 345] on div "13609 - ATELIE DA SANDRA Endereço: DOMINGOS MARQUES S/N Bairro: SAO DOMINGOS (L…" at bounding box center [667, 296] width 1335 height 593
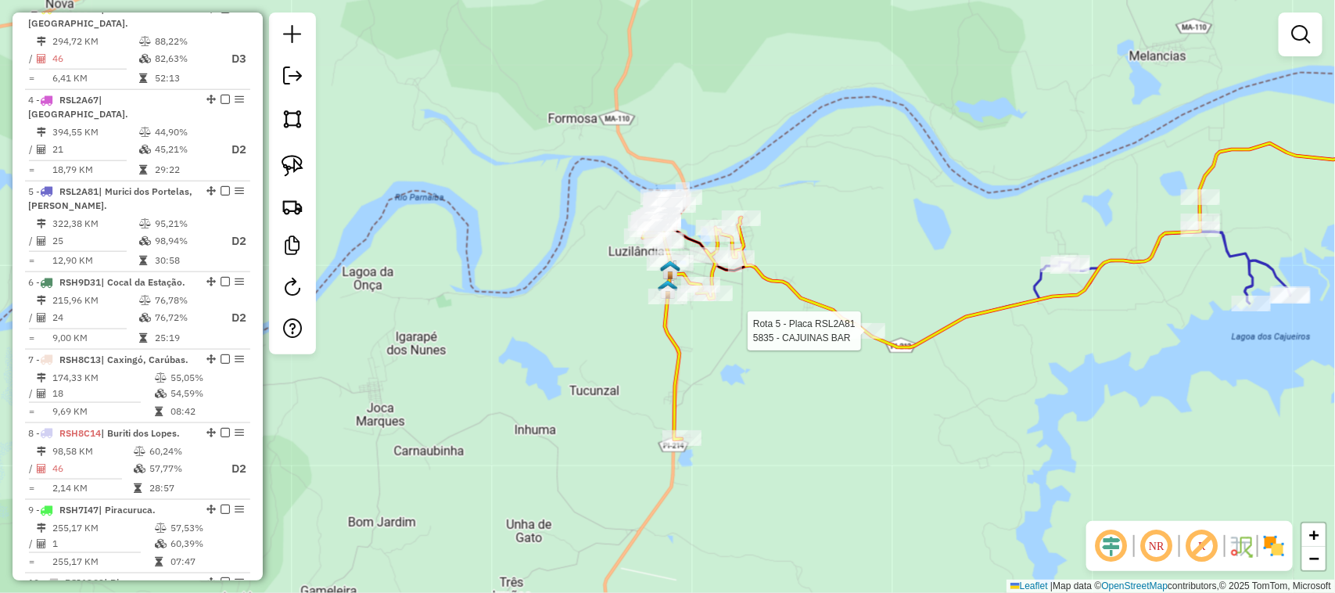
select select "**********"
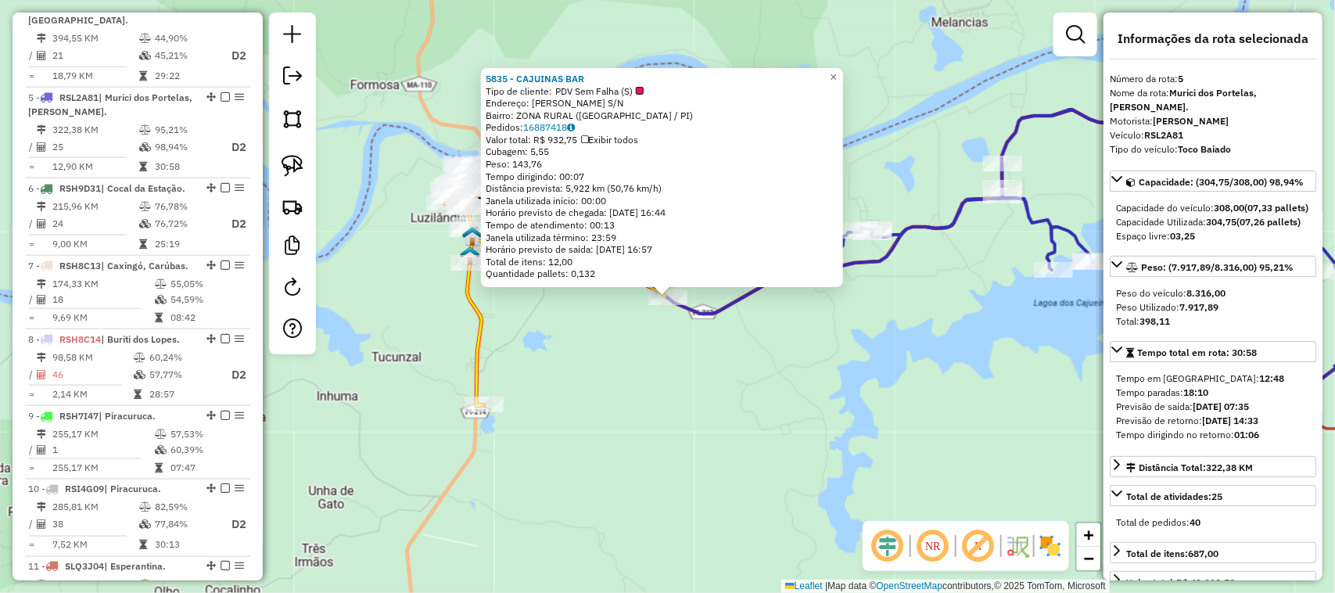
scroll to position [923, 0]
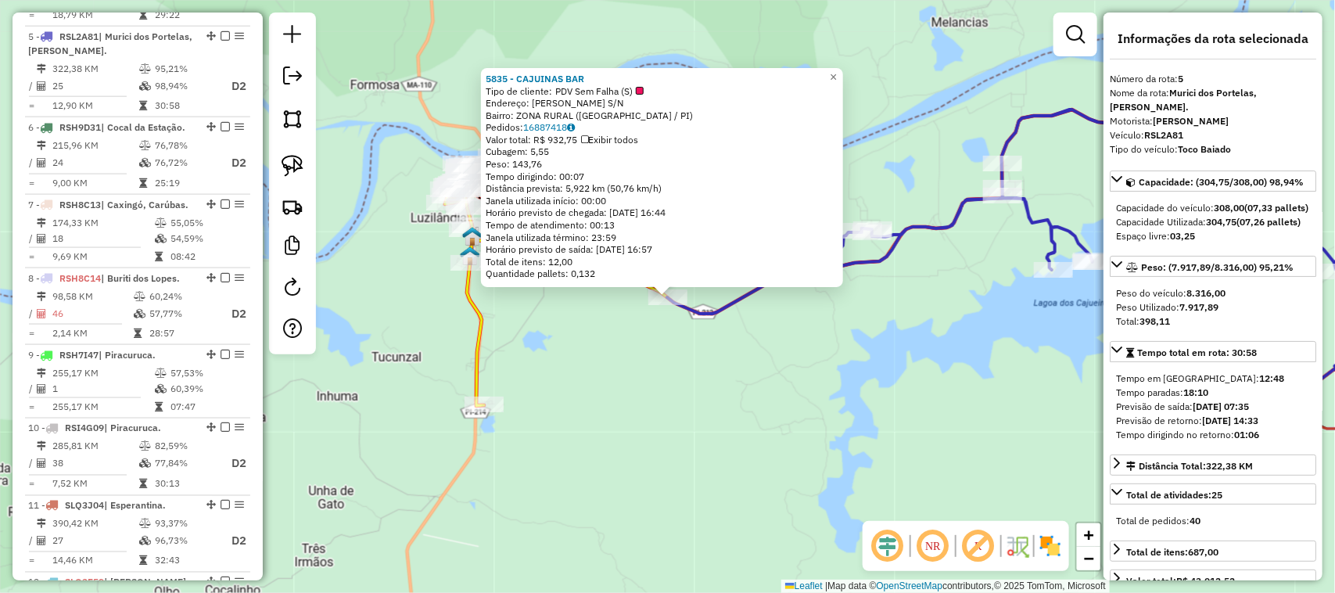
click at [753, 368] on div "5835 - CAJUINAS BAR Tipo de cliente: PDV Sem Falha (S) Endereço: DOMINGOS MARQU…" at bounding box center [667, 296] width 1335 height 593
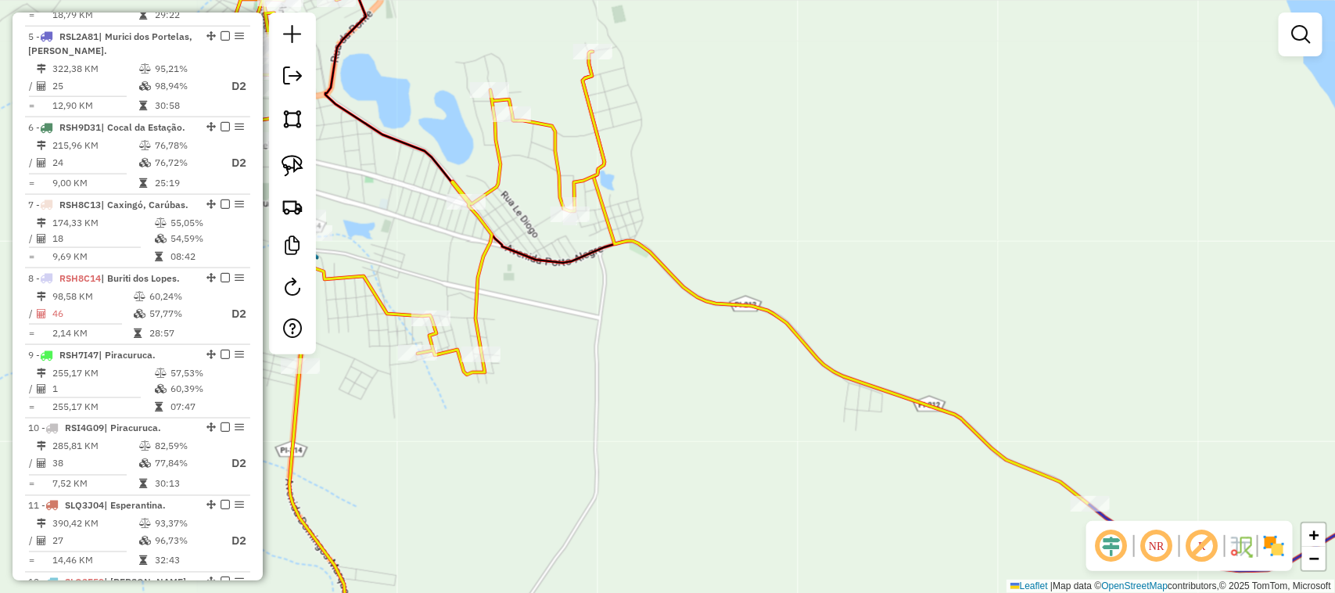
drag, startPoint x: 951, startPoint y: 299, endPoint x: 864, endPoint y: 249, distance: 100.6
click at [880, 259] on div "Janela de atendimento Grade de atendimento Capacidade Transportadoras Veículos …" at bounding box center [667, 296] width 1335 height 593
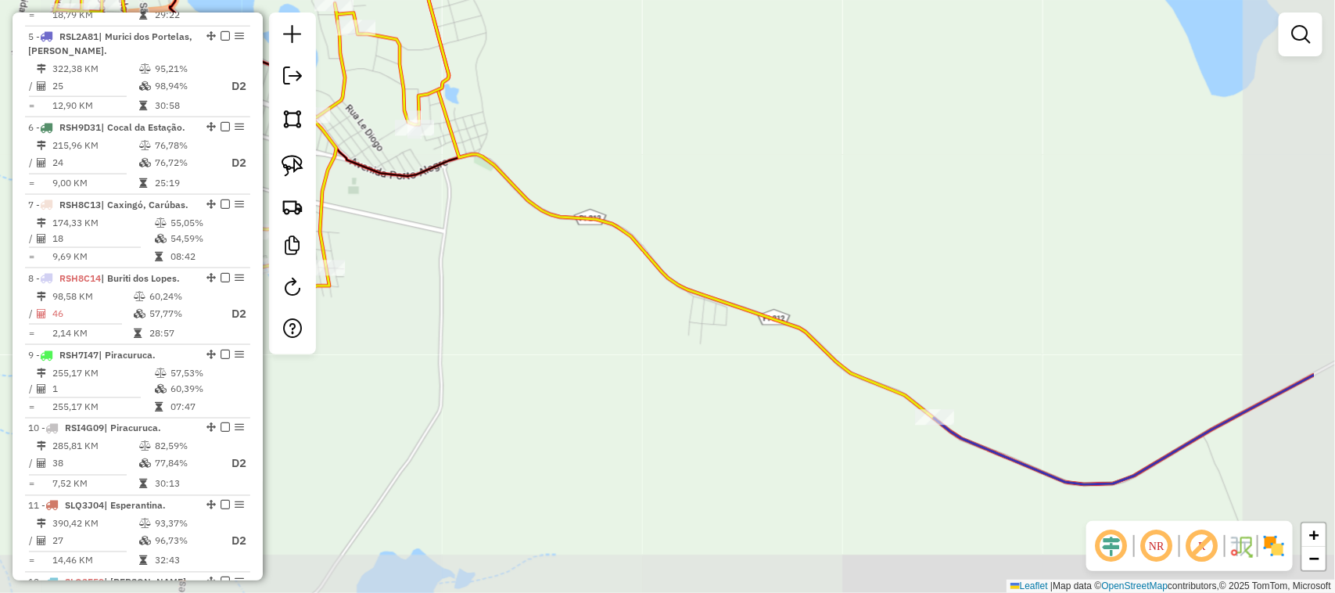
click at [834, 233] on div "Janela de atendimento Grade de atendimento Capacidade Transportadoras Veículos …" at bounding box center [667, 296] width 1335 height 593
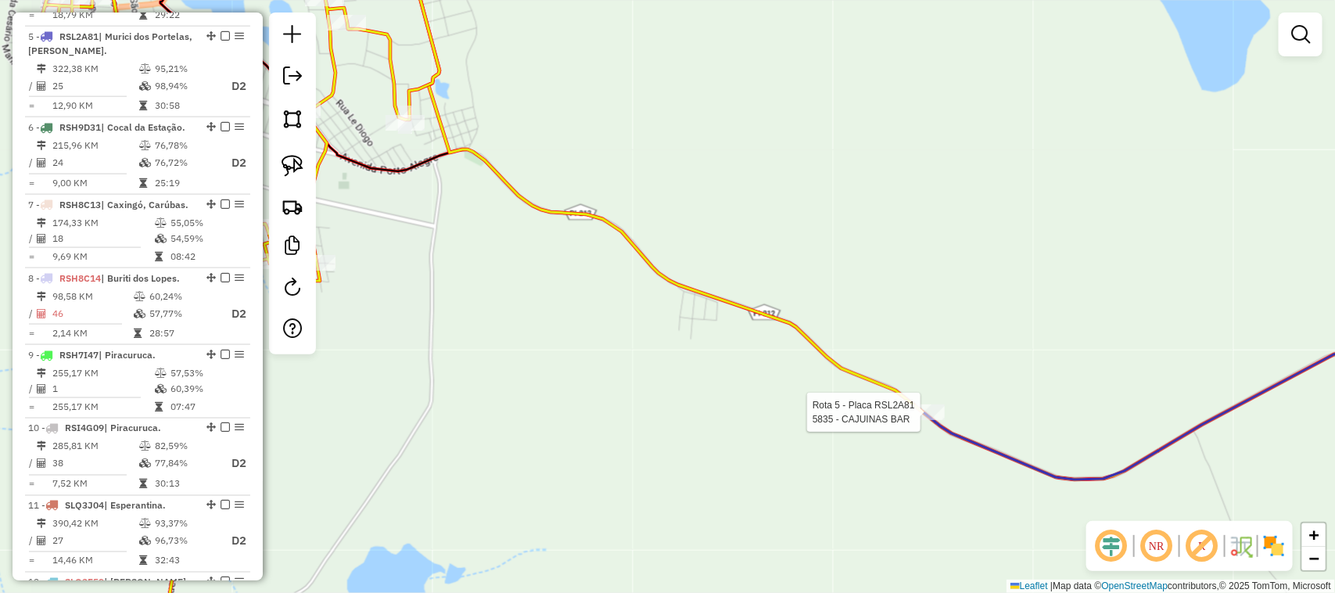
select select "**********"
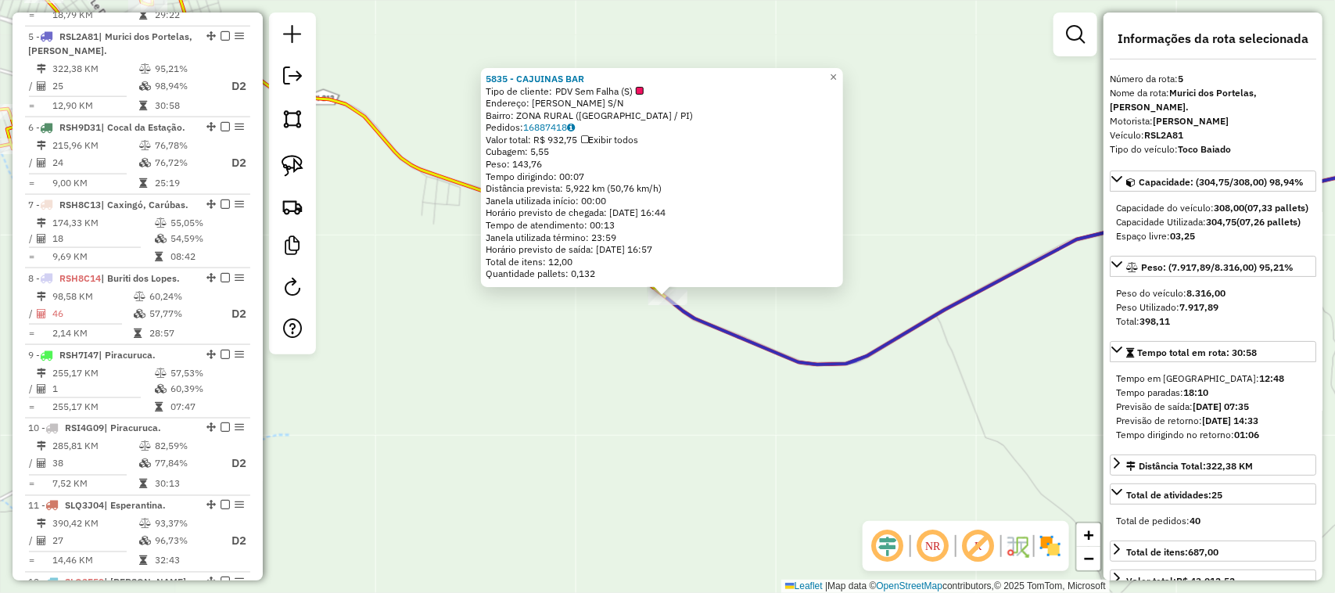
click at [811, 439] on div "5835 - CAJUINAS BAR Tipo de cliente: PDV Sem Falha (S) Endereço: DOMINGOS MARQU…" at bounding box center [667, 296] width 1335 height 593
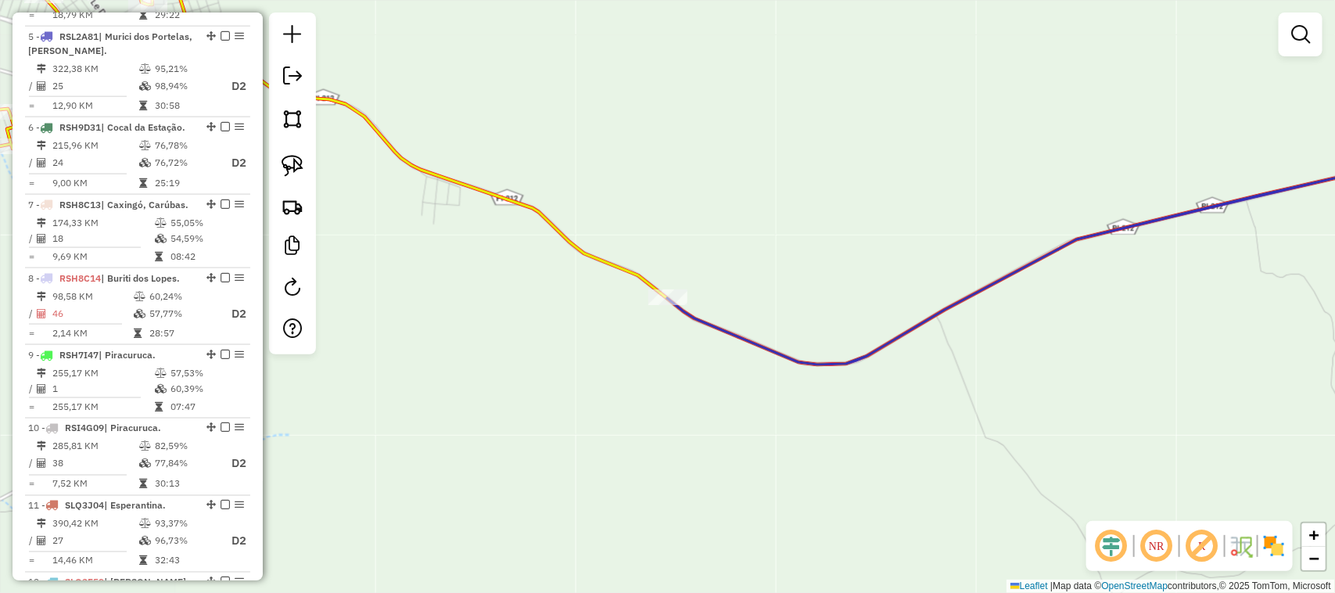
drag, startPoint x: 672, startPoint y: 426, endPoint x: 860, endPoint y: 567, distance: 234.6
click at [859, 567] on div "Janela de atendimento Grade de atendimento Capacidade Transportadoras Veículos …" at bounding box center [667, 296] width 1335 height 593
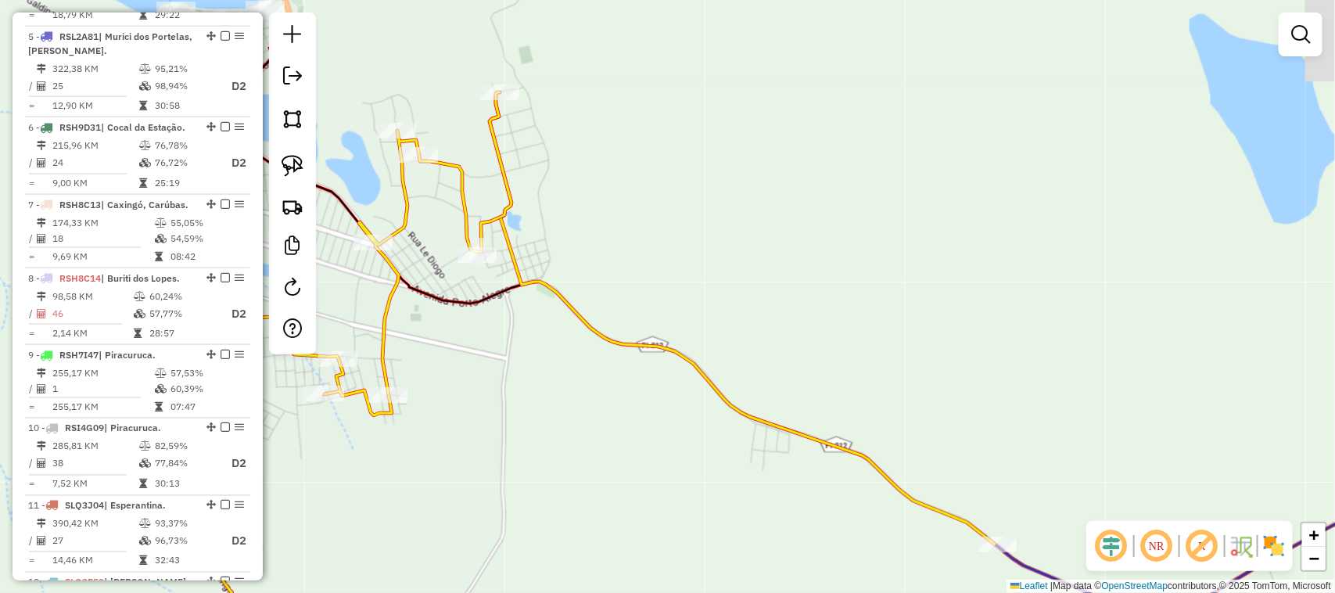
drag, startPoint x: 693, startPoint y: 399, endPoint x: 866, endPoint y: 521, distance: 212.2
click at [866, 521] on div "Janela de atendimento Grade de atendimento Capacidade Transportadoras Veículos …" at bounding box center [667, 296] width 1335 height 593
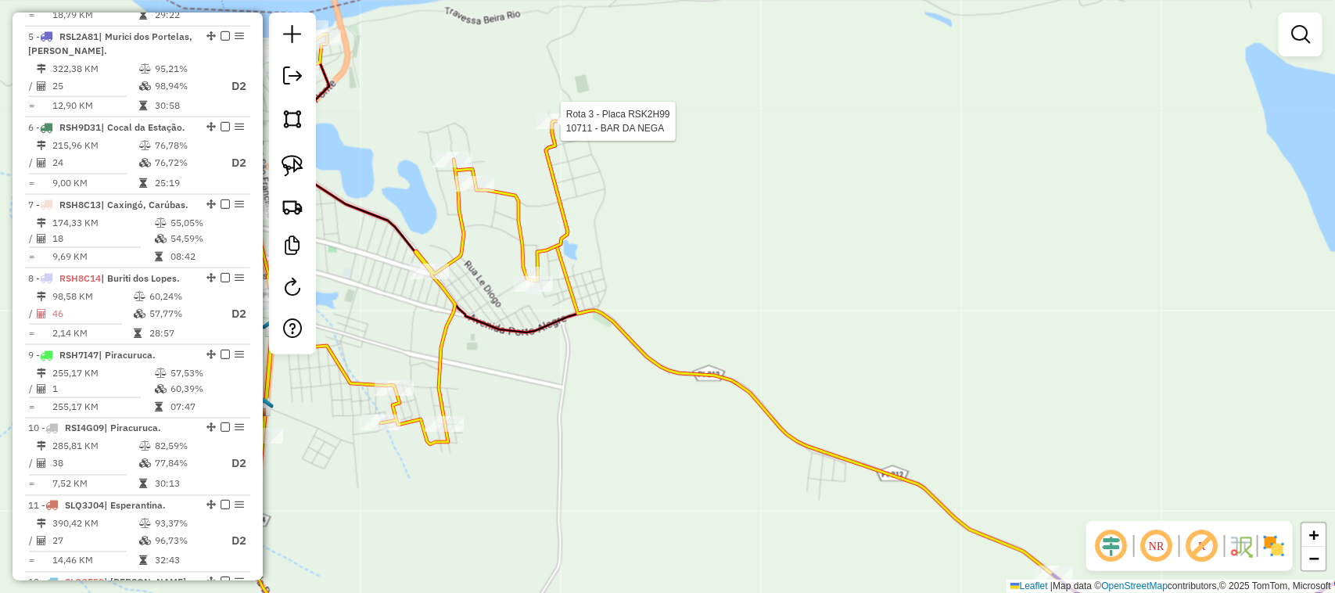
select select "**********"
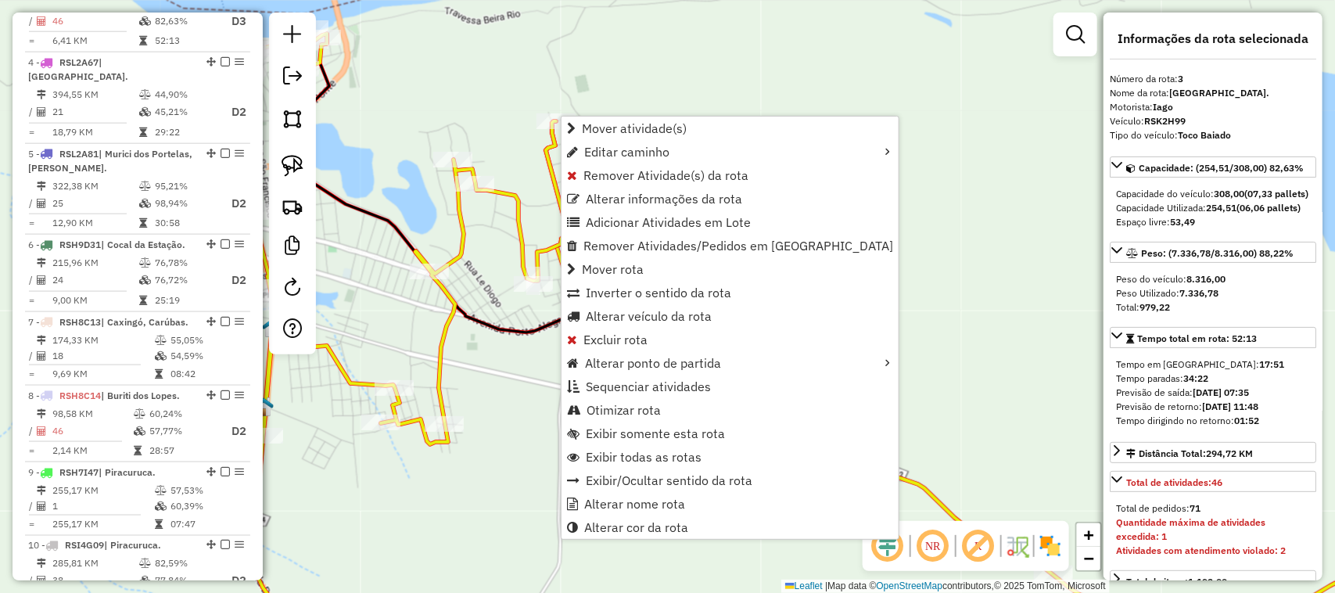
scroll to position [768, 0]
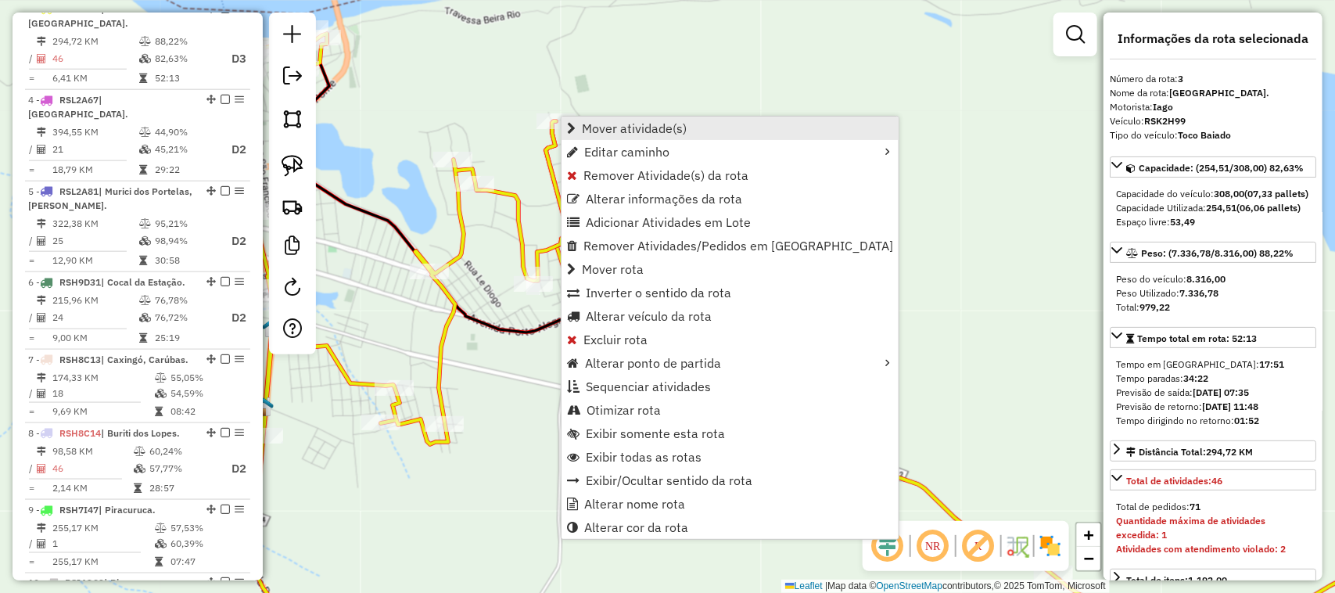
click at [586, 124] on span "Mover atividade(s)" at bounding box center [634, 128] width 105 height 13
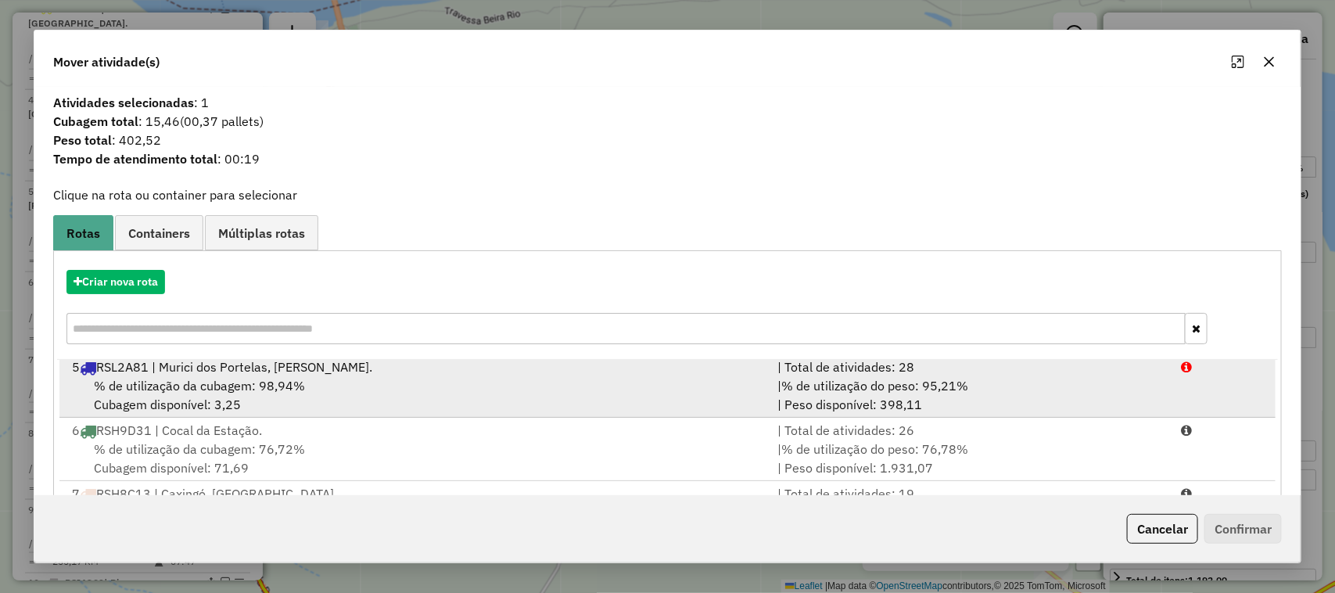
click at [524, 382] on div "% de utilização da cubagem: 98,94% Cubagem disponível: 3,25" at bounding box center [416, 395] width 706 height 38
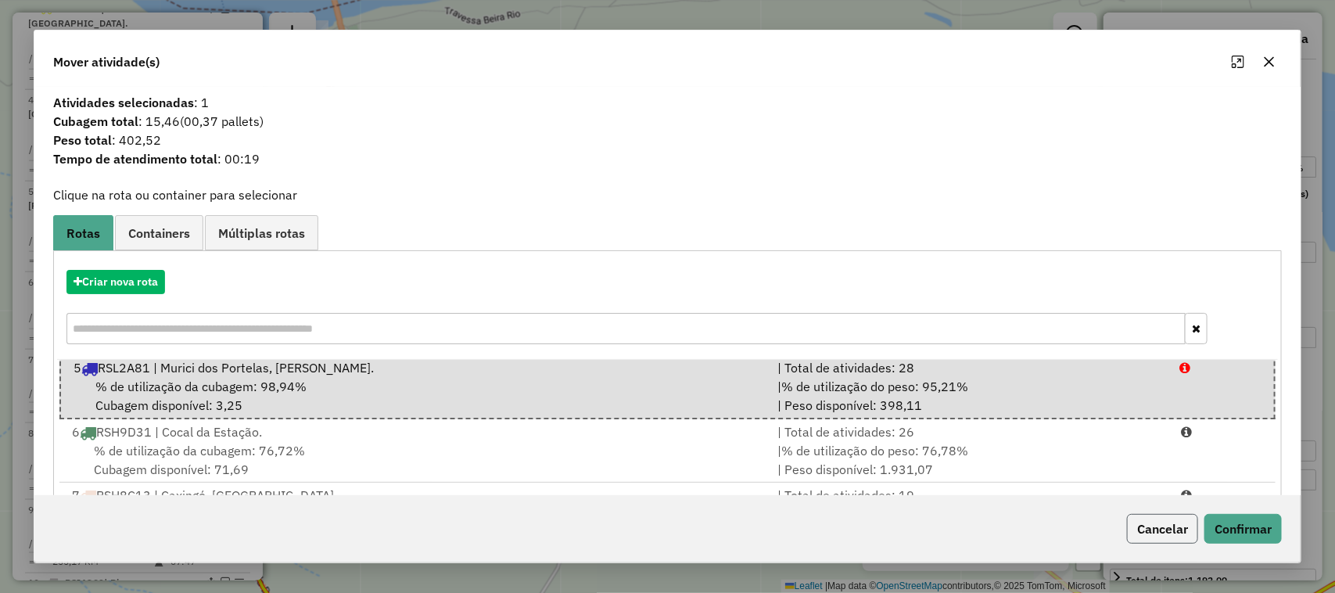
click at [1165, 530] on button "Cancelar" at bounding box center [1162, 529] width 71 height 30
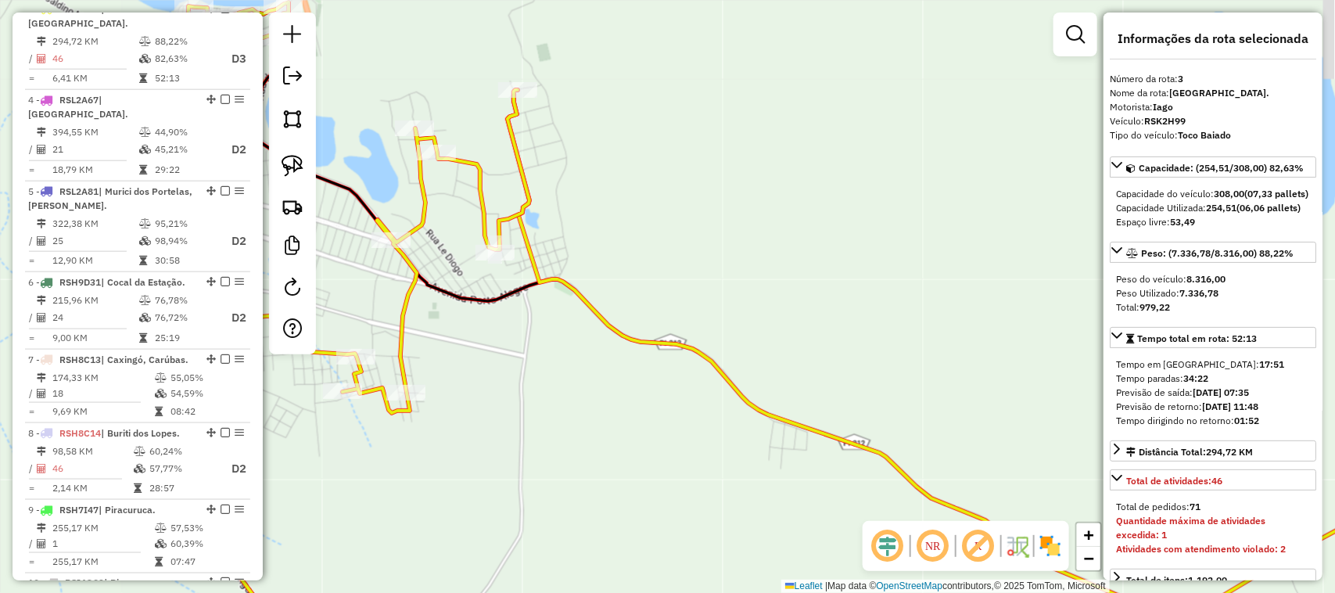
drag, startPoint x: 889, startPoint y: 392, endPoint x: 690, endPoint y: 251, distance: 243.4
click at [780, 311] on div "Janela de atendimento Grade de atendimento Capacidade Transportadoras Veículos …" at bounding box center [667, 296] width 1335 height 593
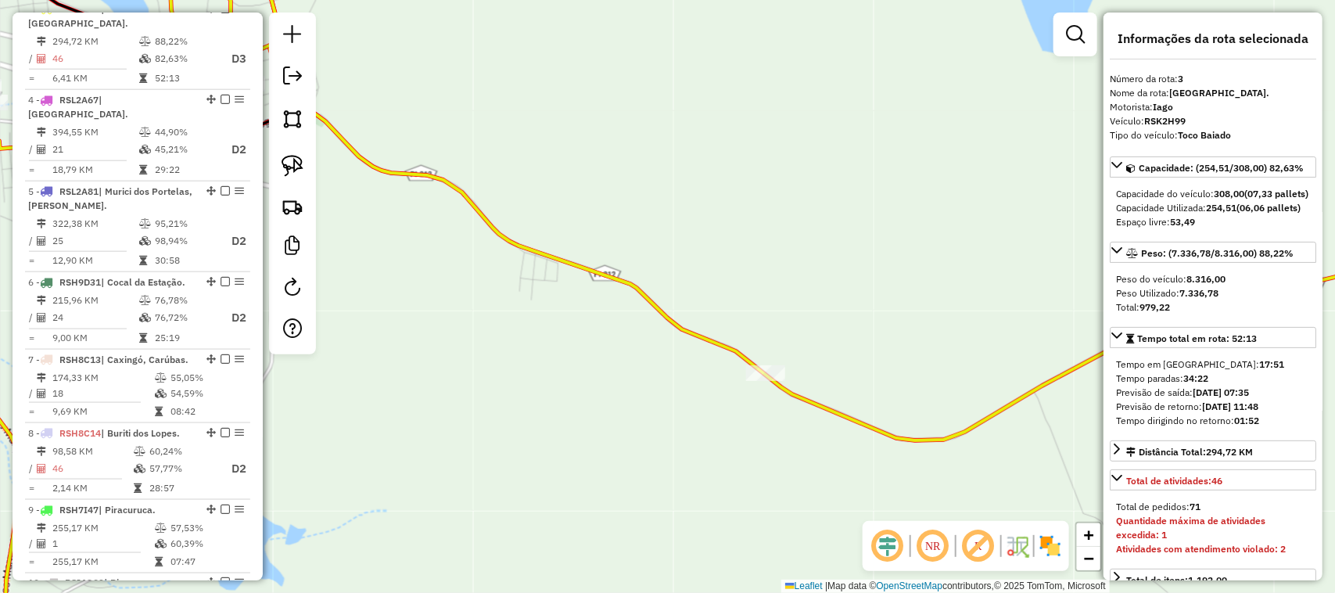
drag, startPoint x: 585, startPoint y: 322, endPoint x: 815, endPoint y: 485, distance: 281.6
click at [815, 485] on div "Janela de atendimento Grade de atendimento Capacidade Transportadoras Veículos …" at bounding box center [667, 296] width 1335 height 593
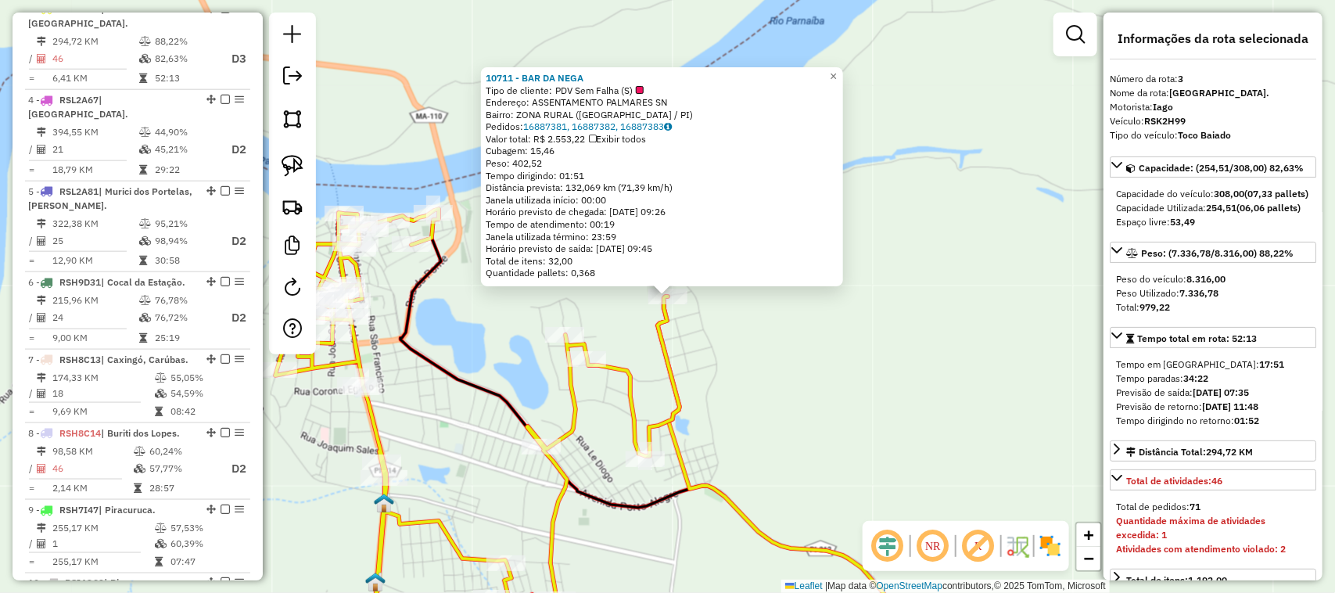
click at [833, 409] on div "10711 - BAR DA NEGA Tipo de cliente: PDV Sem Falha (S) Endereço: ASSENTAMENTO P…" at bounding box center [667, 296] width 1335 height 593
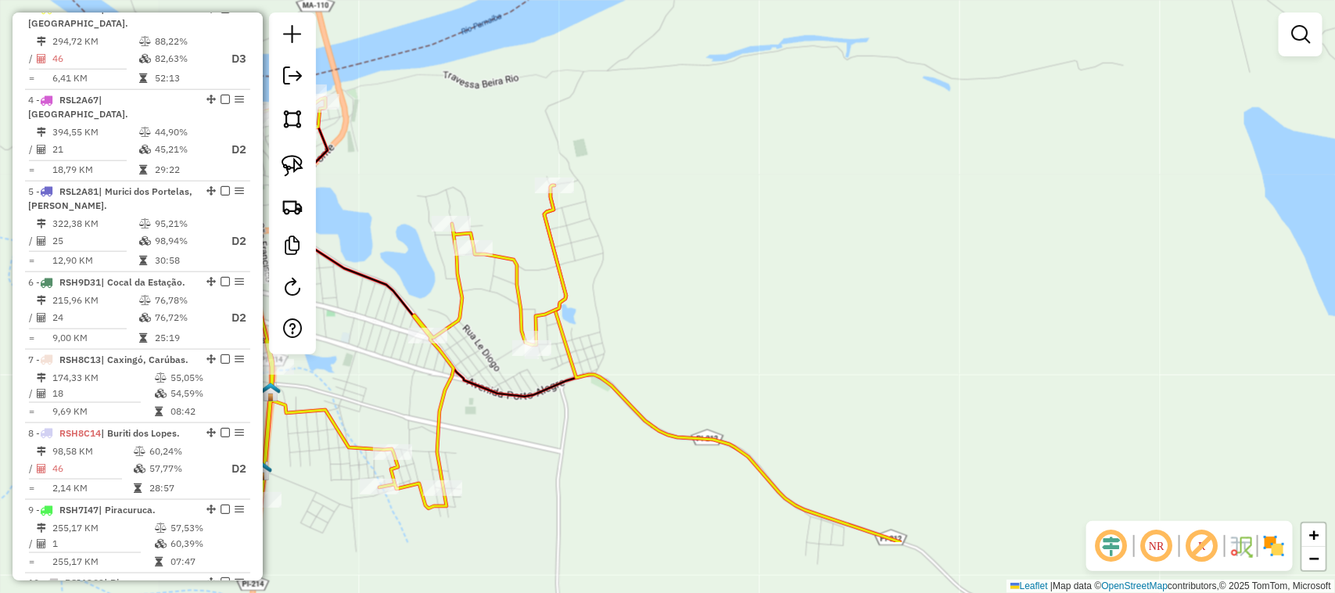
drag, startPoint x: 780, startPoint y: 331, endPoint x: 716, endPoint y: 267, distance: 90.1
click at [737, 288] on div "Janela de atendimento Grade de atendimento Capacidade Transportadoras Veículos …" at bounding box center [667, 296] width 1335 height 593
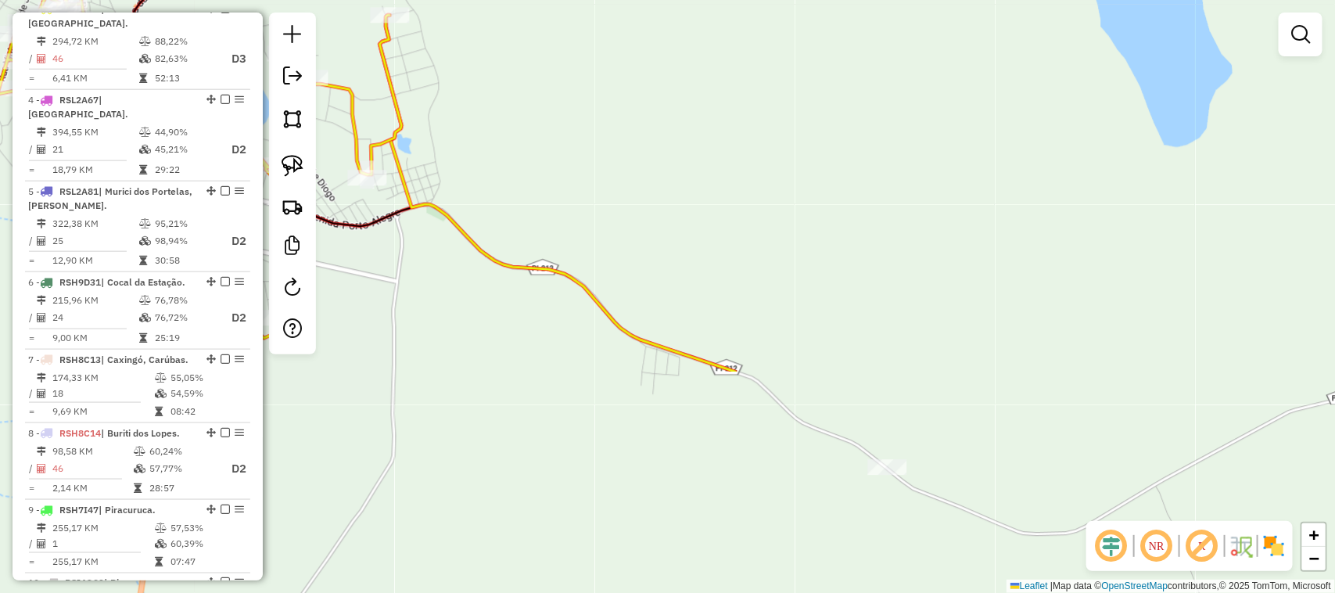
click at [690, 238] on div "Janela de atendimento Grade de atendimento Capacidade Transportadoras Veículos …" at bounding box center [667, 296] width 1335 height 593
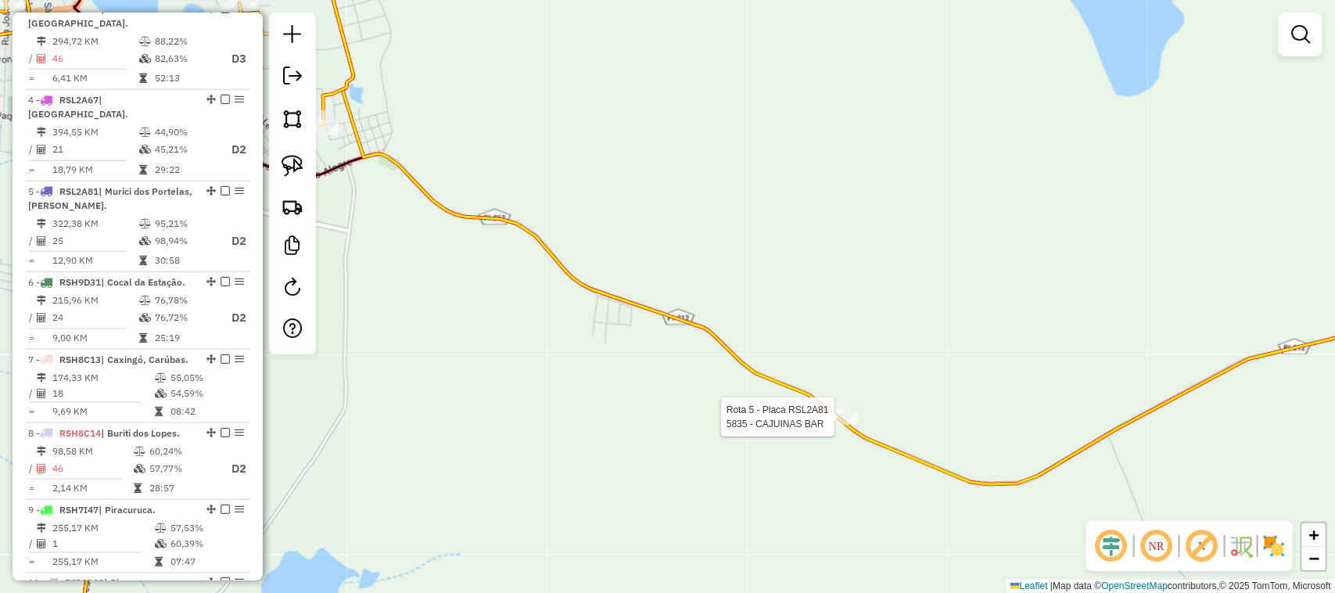
select select "**********"
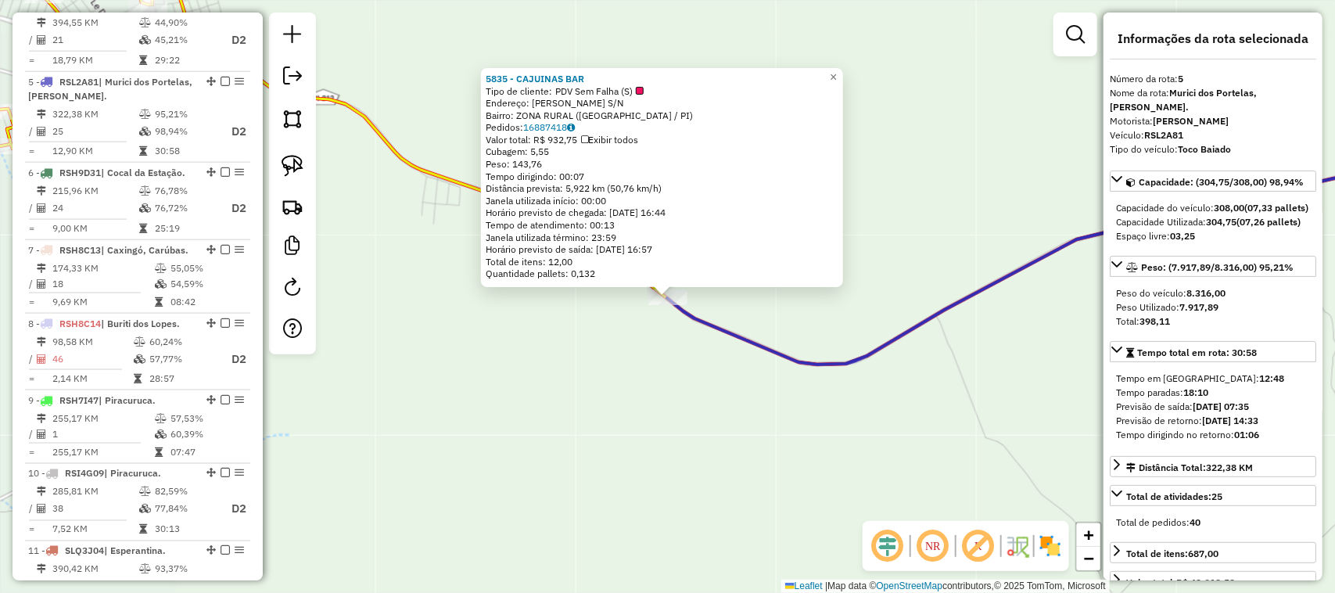
scroll to position [923, 0]
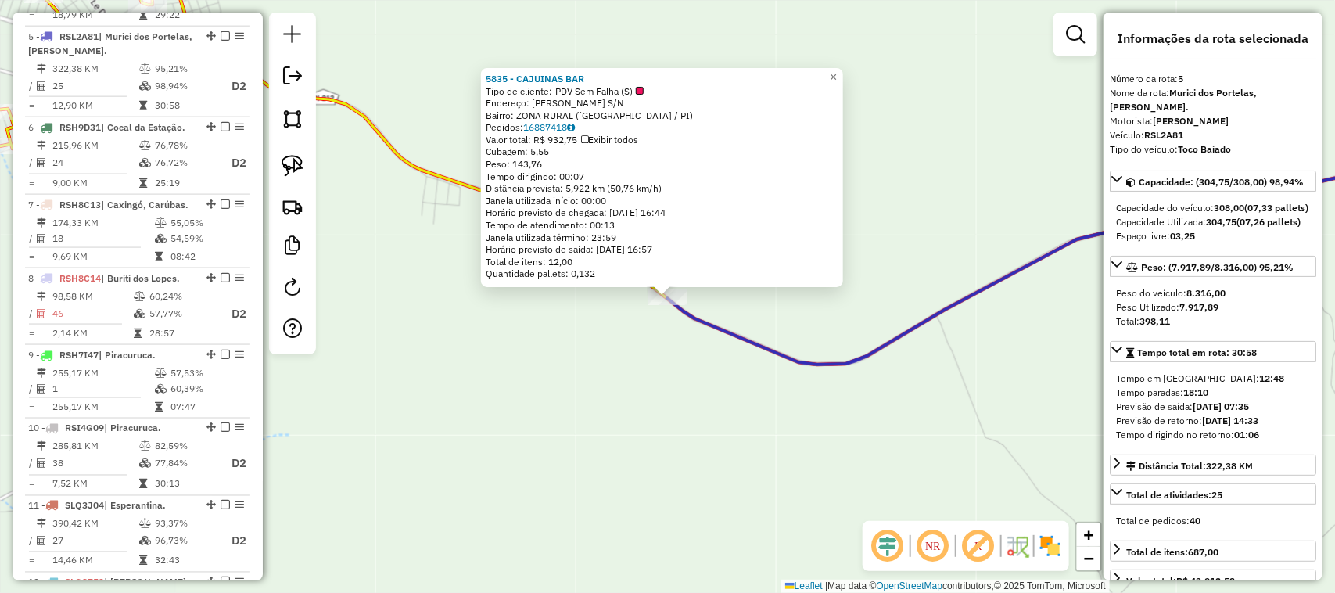
click at [805, 426] on div "5835 - CAJUINAS BAR Tipo de cliente: PDV Sem Falha (S) Endereço: DOMINGOS MARQU…" at bounding box center [667, 296] width 1335 height 593
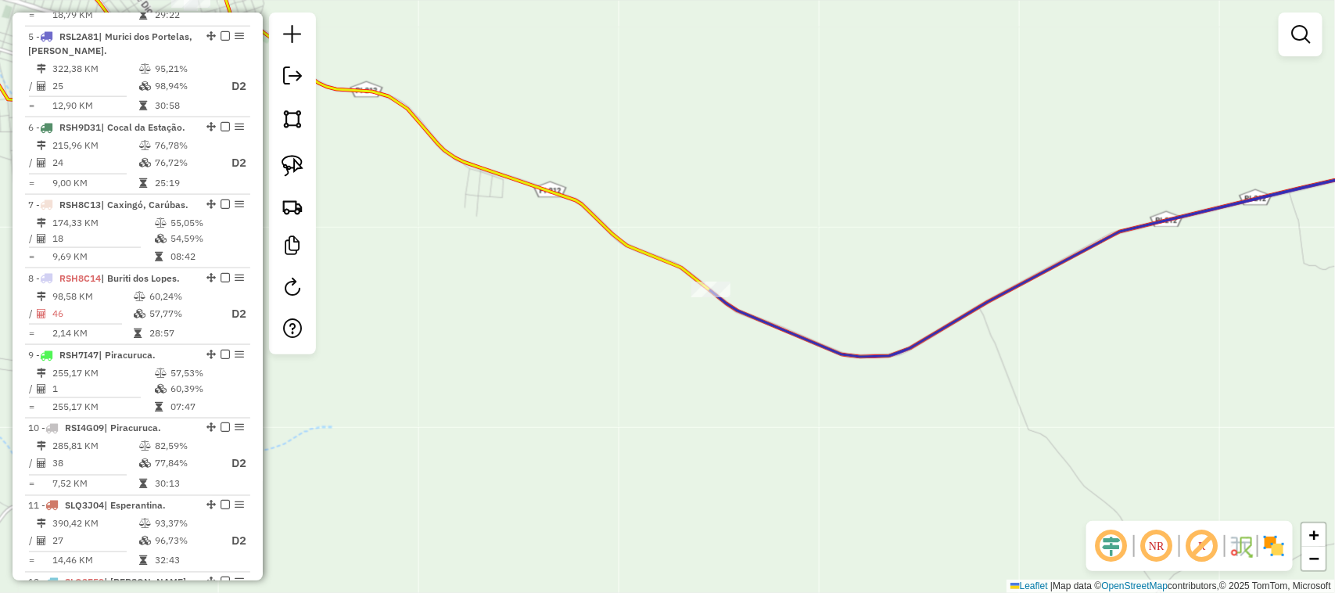
drag, startPoint x: 727, startPoint y: 408, endPoint x: 799, endPoint y: 362, distance: 85.5
click at [786, 382] on div "Janela de atendimento Grade de atendimento Capacidade Transportadoras Veículos …" at bounding box center [667, 296] width 1335 height 593
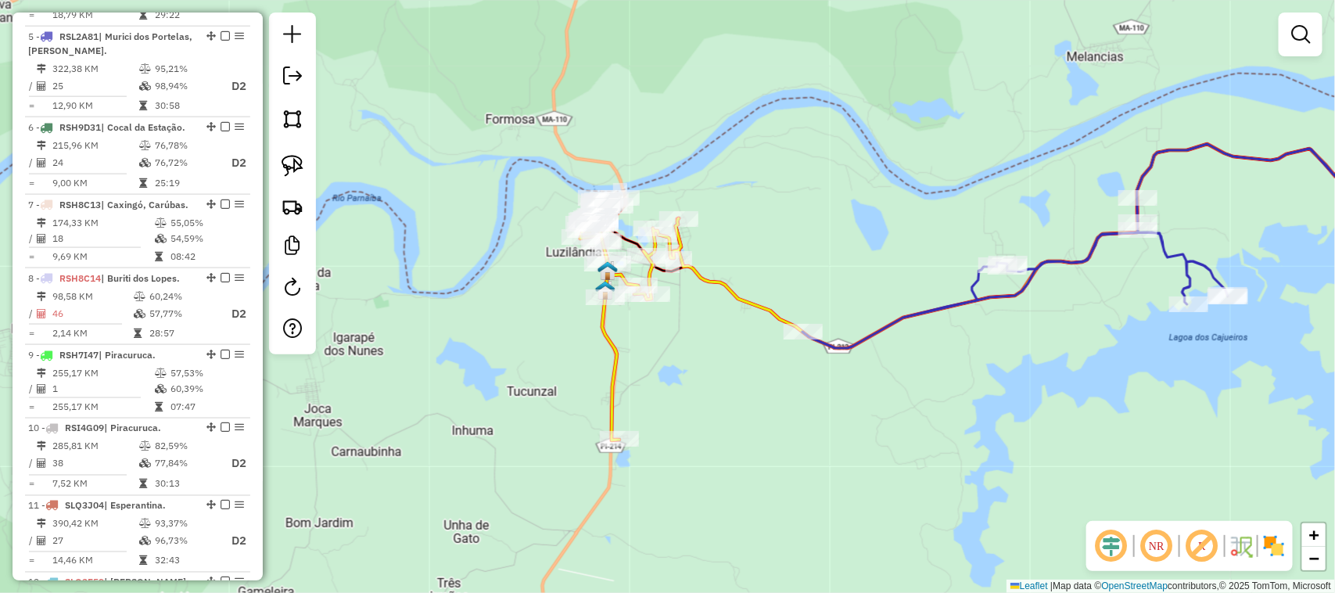
click at [766, 368] on div "Janela de atendimento Grade de atendimento Capacidade Transportadoras Veículos …" at bounding box center [667, 296] width 1335 height 593
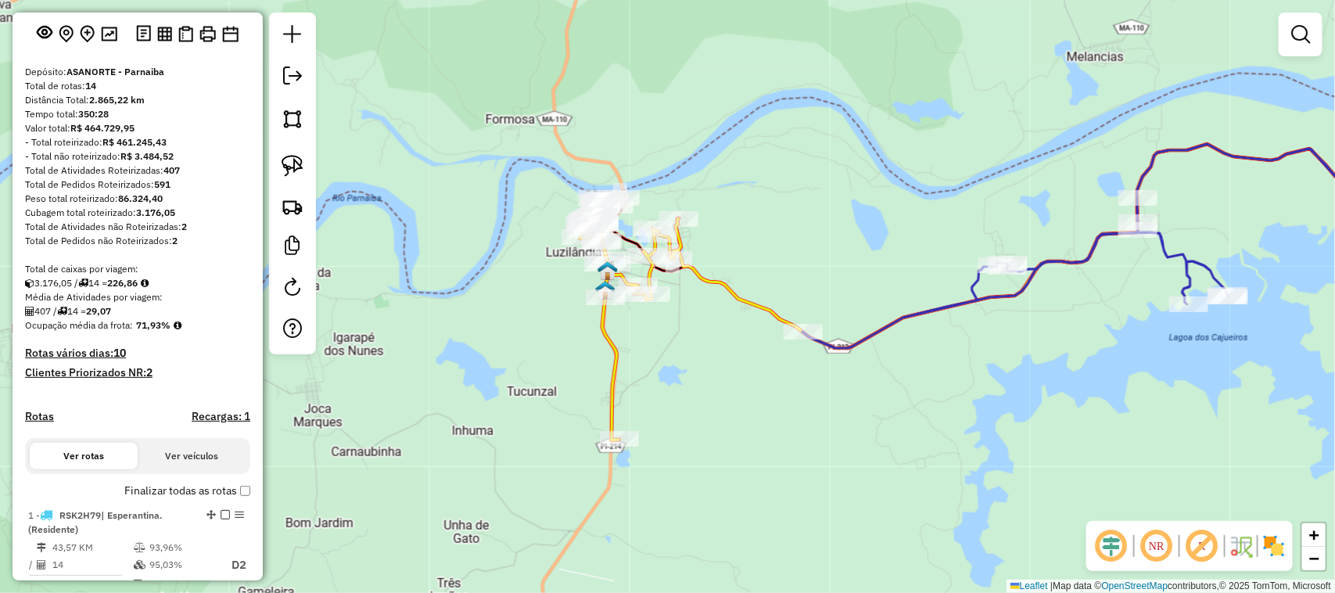
scroll to position [0, 0]
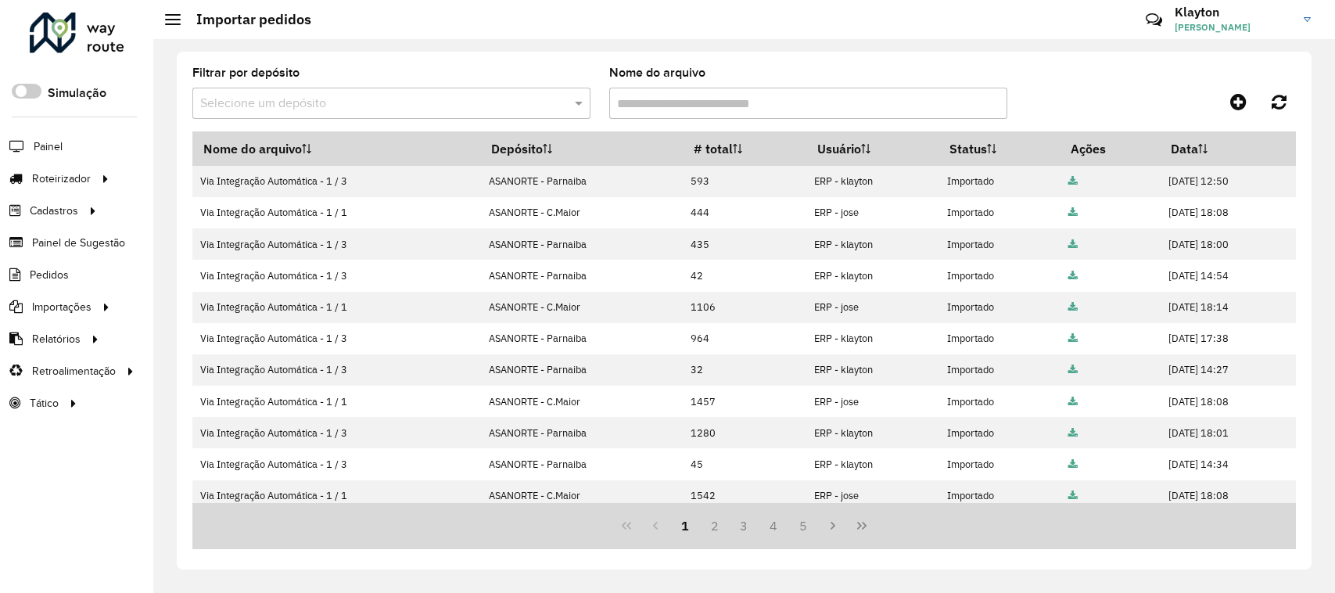
click at [84, 31] on div at bounding box center [77, 33] width 95 height 41
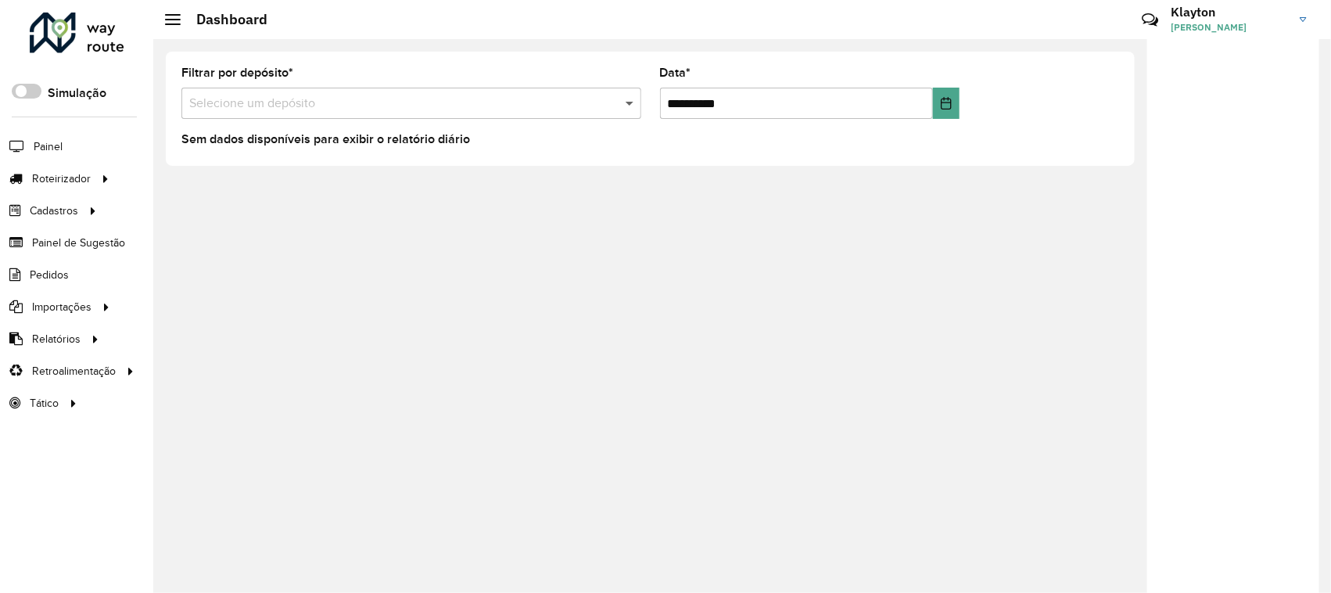
click at [626, 103] on span at bounding box center [632, 103] width 20 height 19
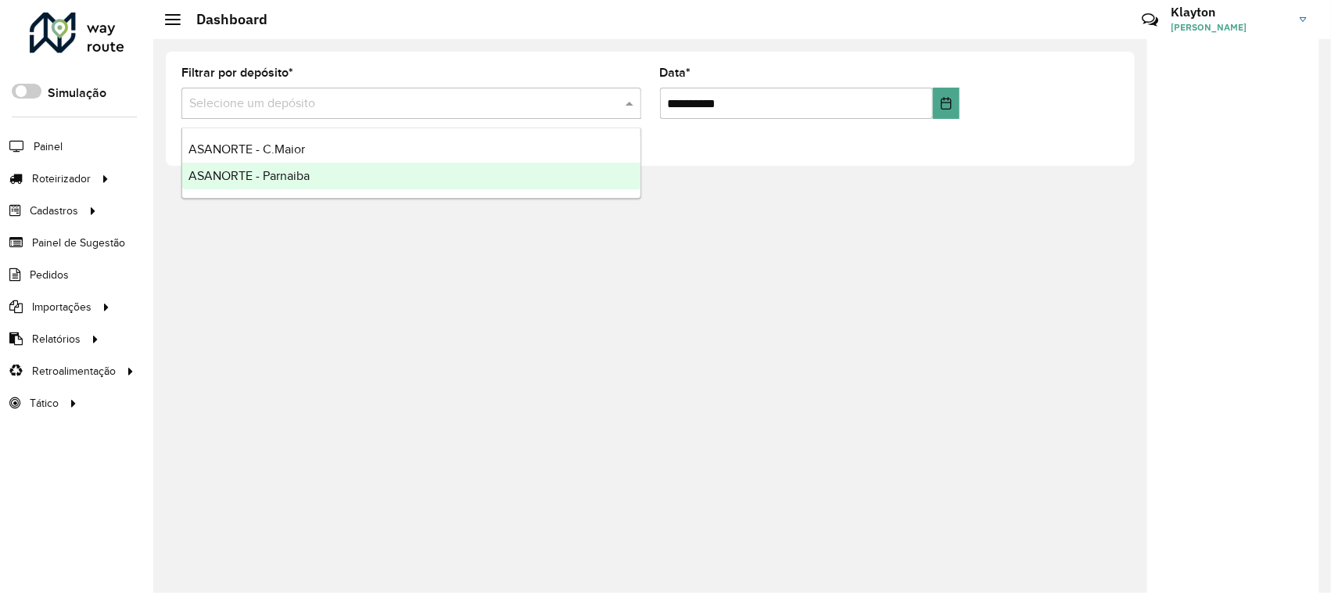
click at [389, 189] on ng-dropdown-panel "ASANORTE - C.Maior ASANORTE - Parnaiba" at bounding box center [411, 162] width 460 height 71
click at [387, 181] on div "ASANORTE - Parnaiba" at bounding box center [411, 176] width 458 height 27
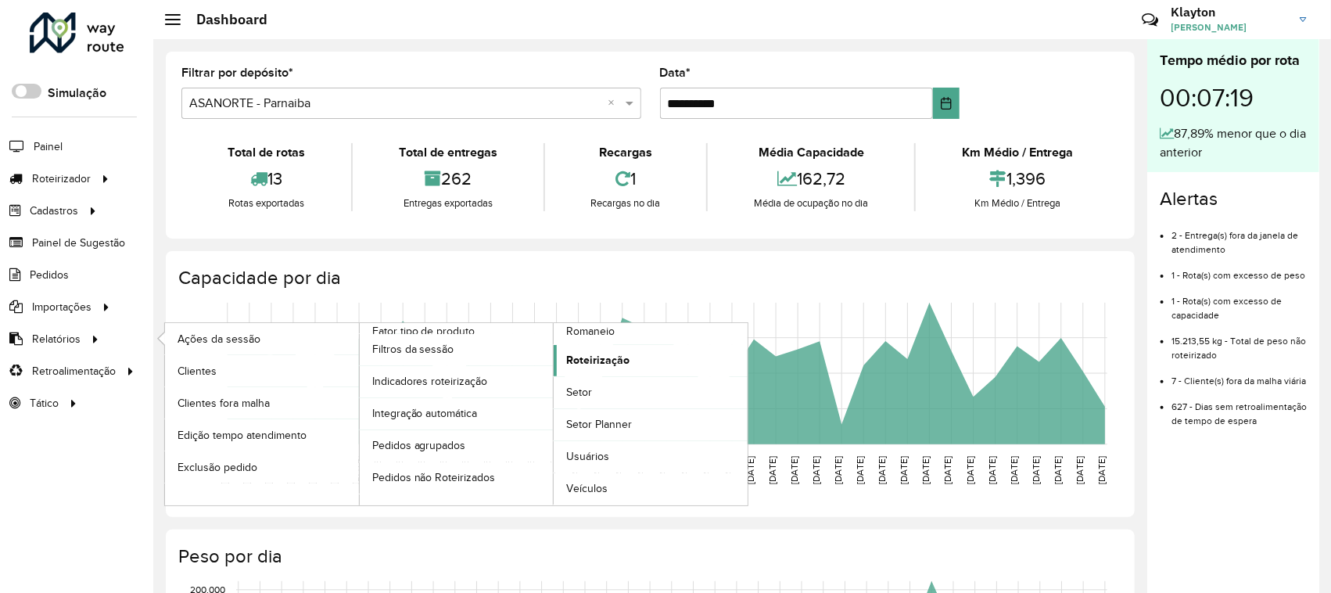
click at [611, 365] on span "Roteirização" at bounding box center [597, 360] width 63 height 16
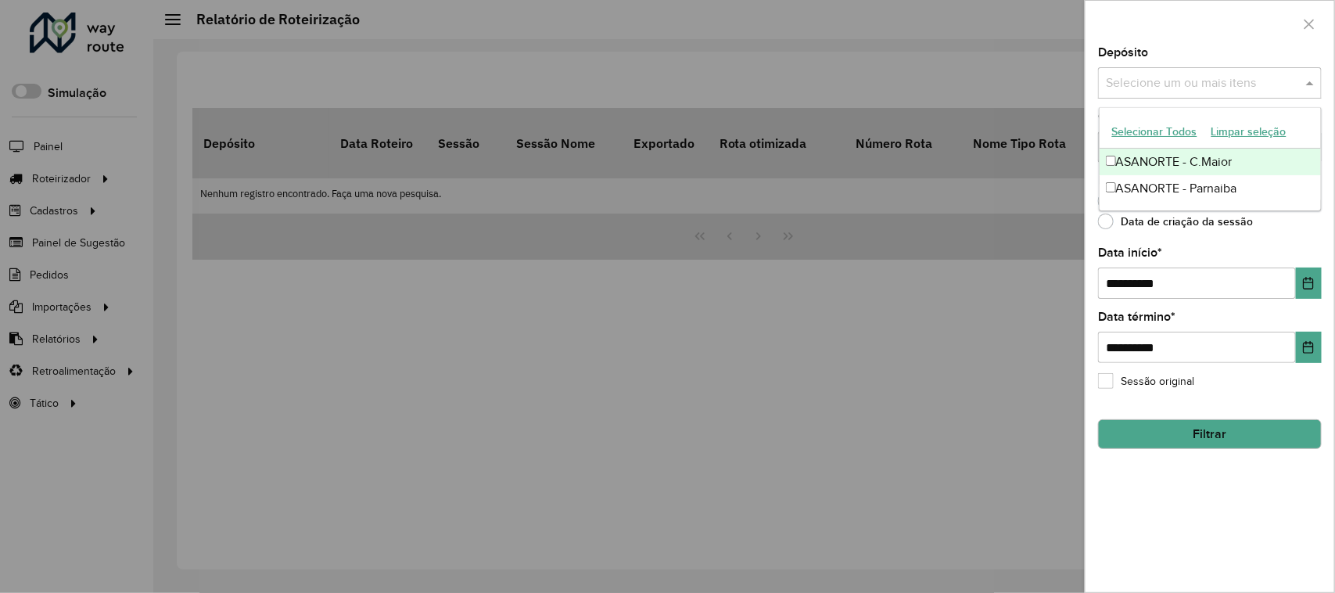
click at [1294, 84] on input "text" at bounding box center [1202, 83] width 200 height 19
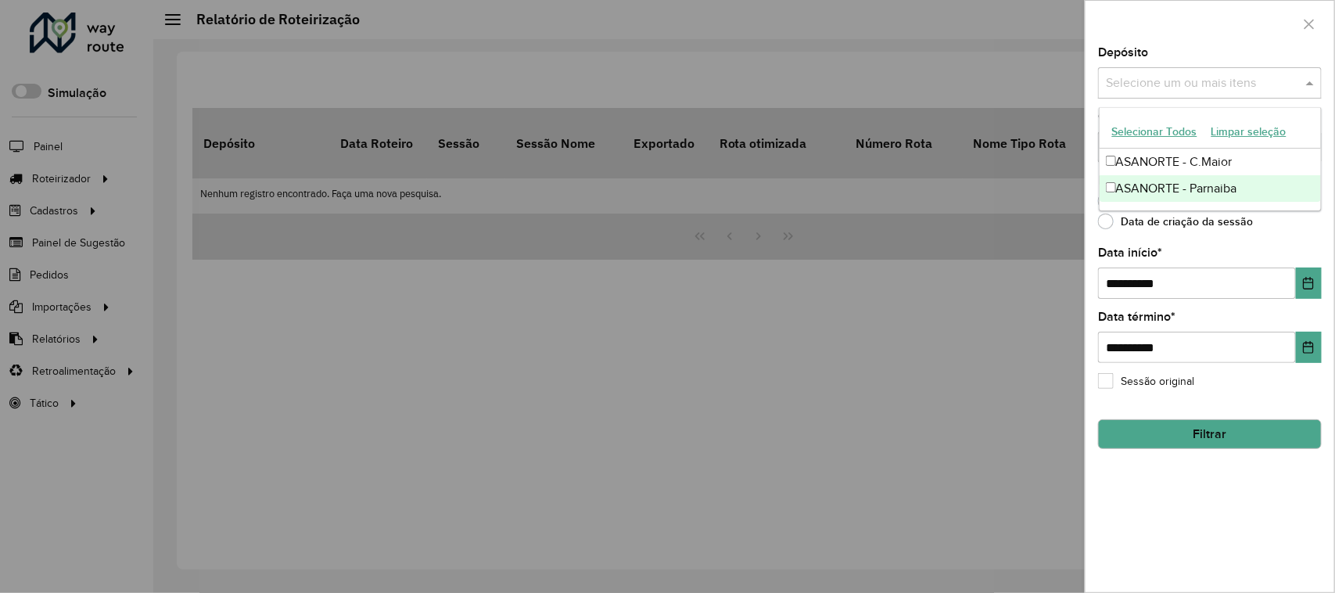
click at [1174, 188] on div "ASANORTE - Parnaiba" at bounding box center [1210, 188] width 222 height 27
click at [1312, 280] on icon "Choose Date" at bounding box center [1308, 283] width 13 height 13
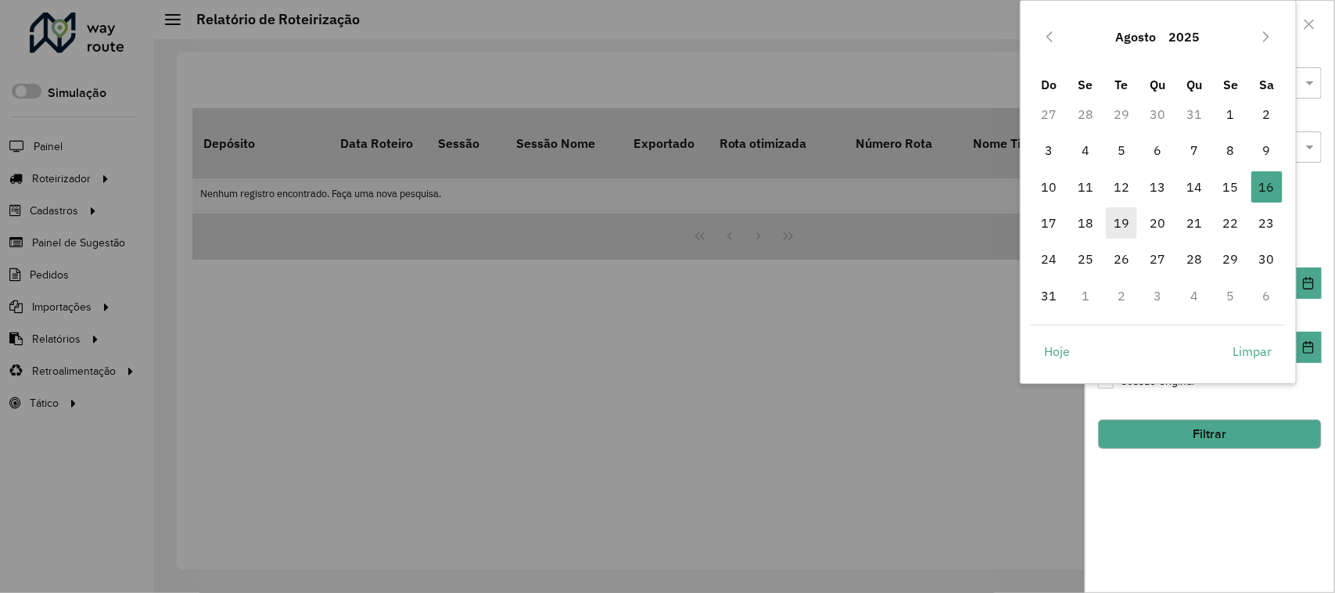
click at [1126, 221] on span "19" at bounding box center [1121, 222] width 31 height 31
type input "**********"
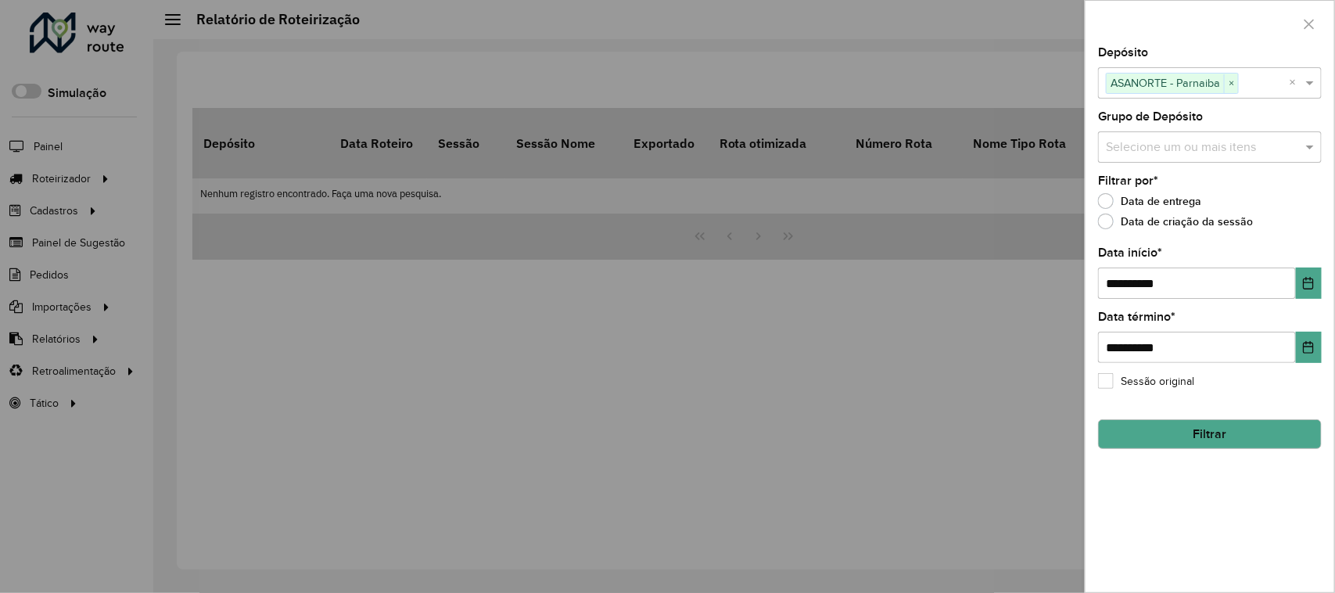
click at [1235, 438] on button "Filtrar" at bounding box center [1210, 434] width 224 height 30
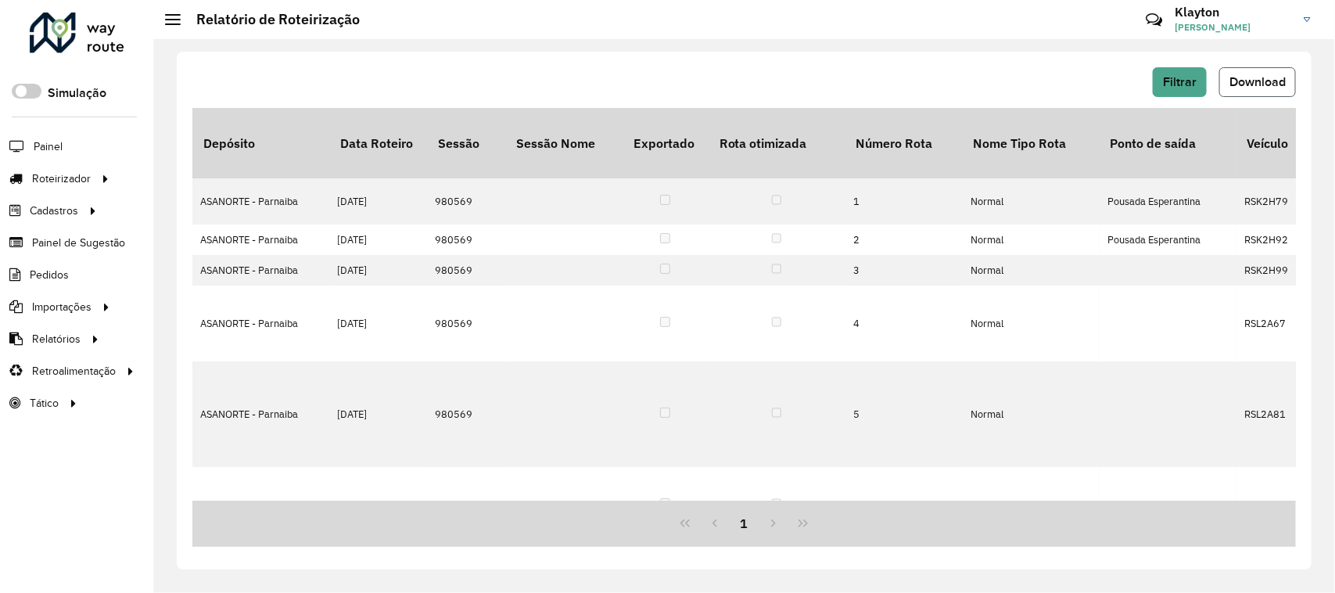
click at [1255, 82] on span "Download" at bounding box center [1257, 81] width 56 height 13
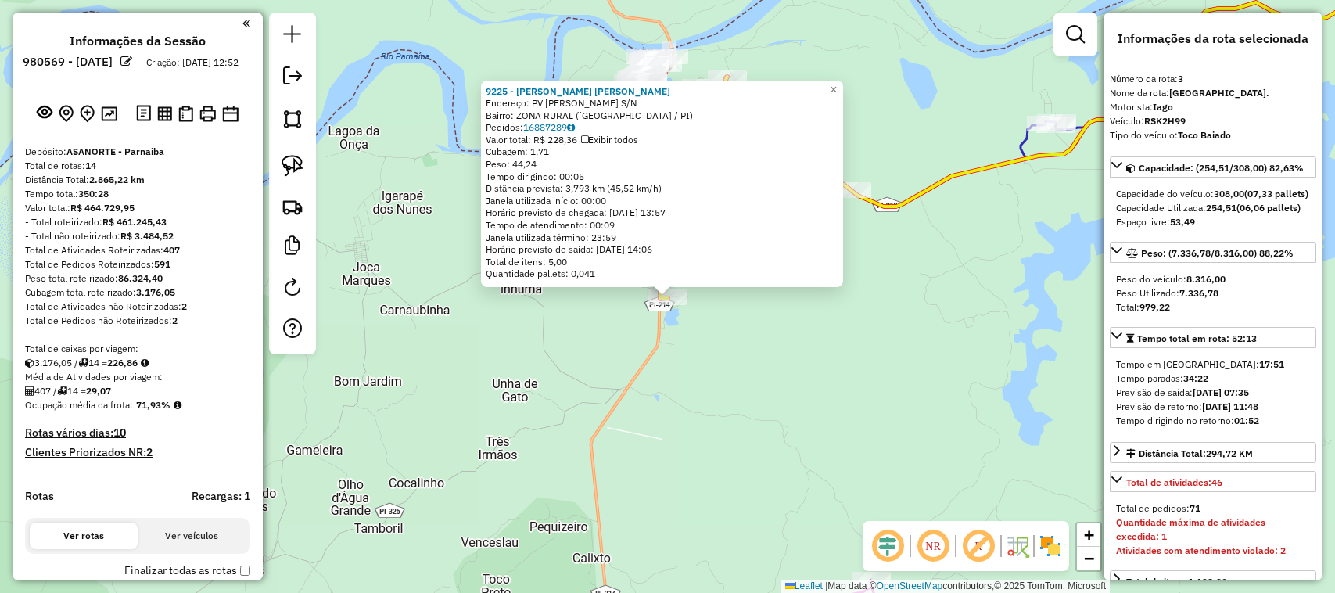
select select "**********"
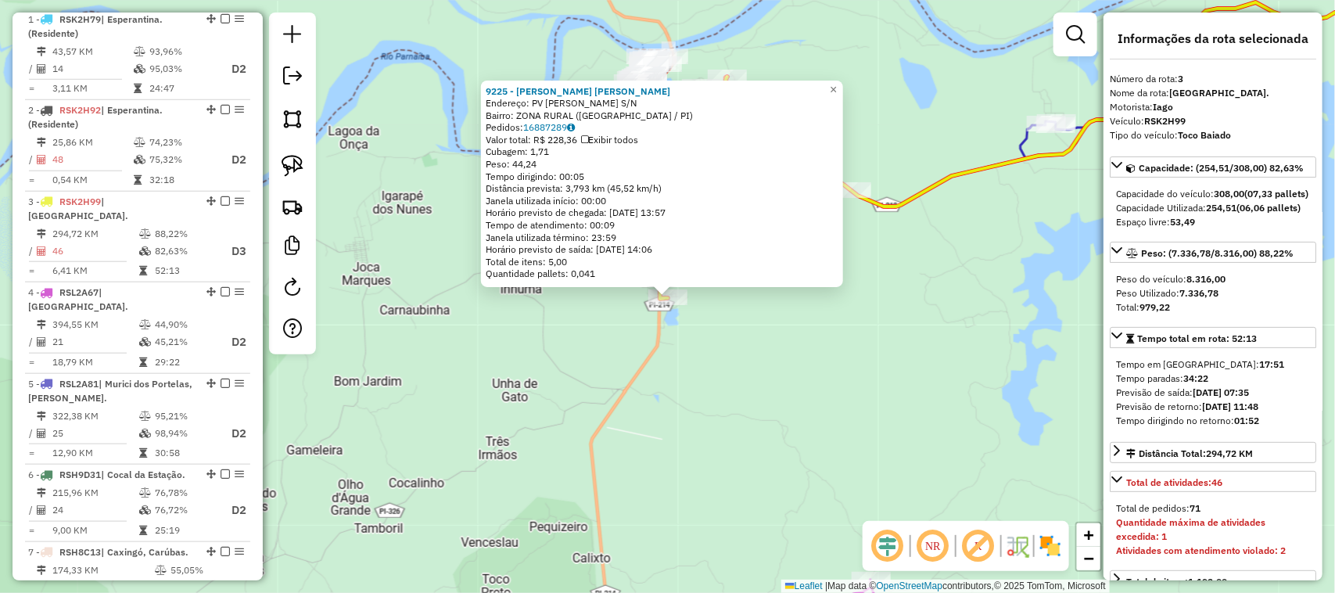
scroll to position [768, 0]
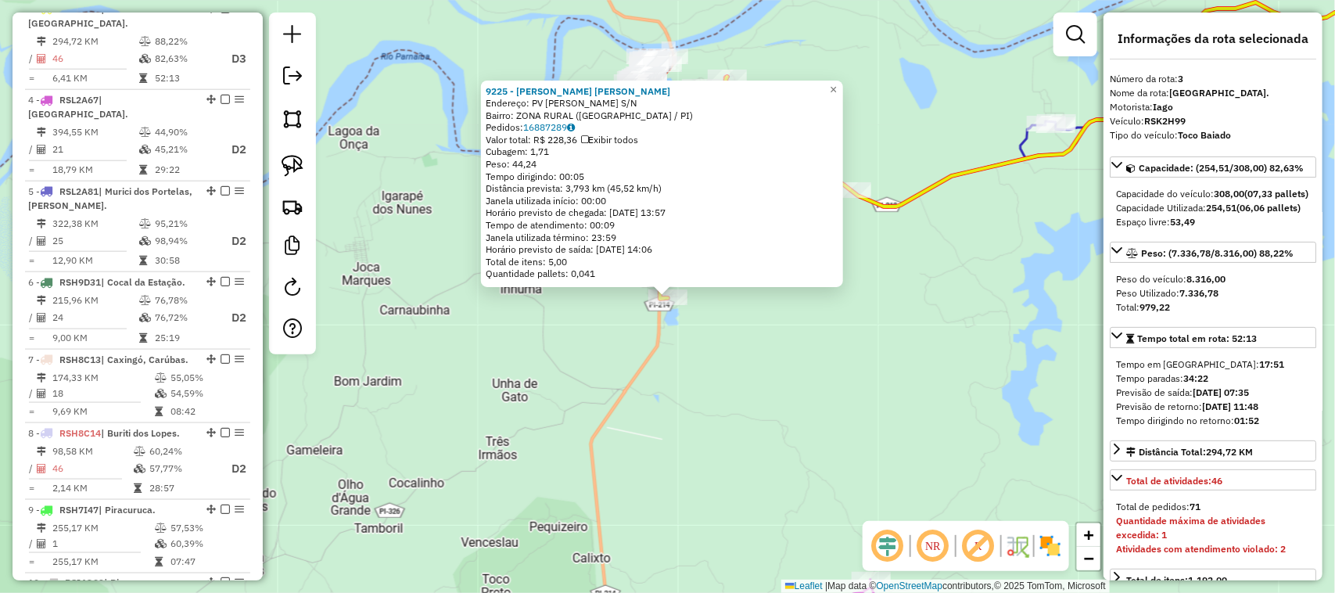
click at [920, 425] on div "9225 - MERCADINHO [PERSON_NAME]: PV CANDIEIRO S/N Bairro: ZONA RURAL ([GEOGRAPH…" at bounding box center [667, 296] width 1335 height 593
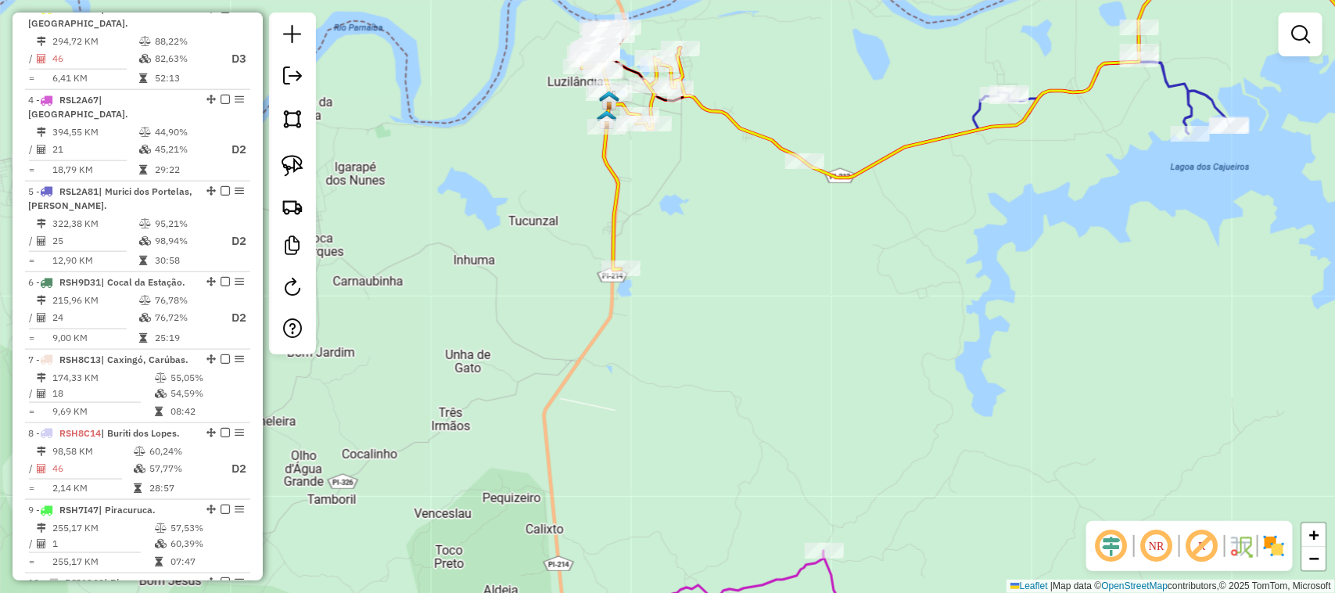
drag, startPoint x: 920, startPoint y: 421, endPoint x: 720, endPoint y: 302, distance: 232.8
click at [786, 350] on div "Janela de atendimento Grade de atendimento Capacidade Transportadoras Veículos …" at bounding box center [667, 296] width 1335 height 593
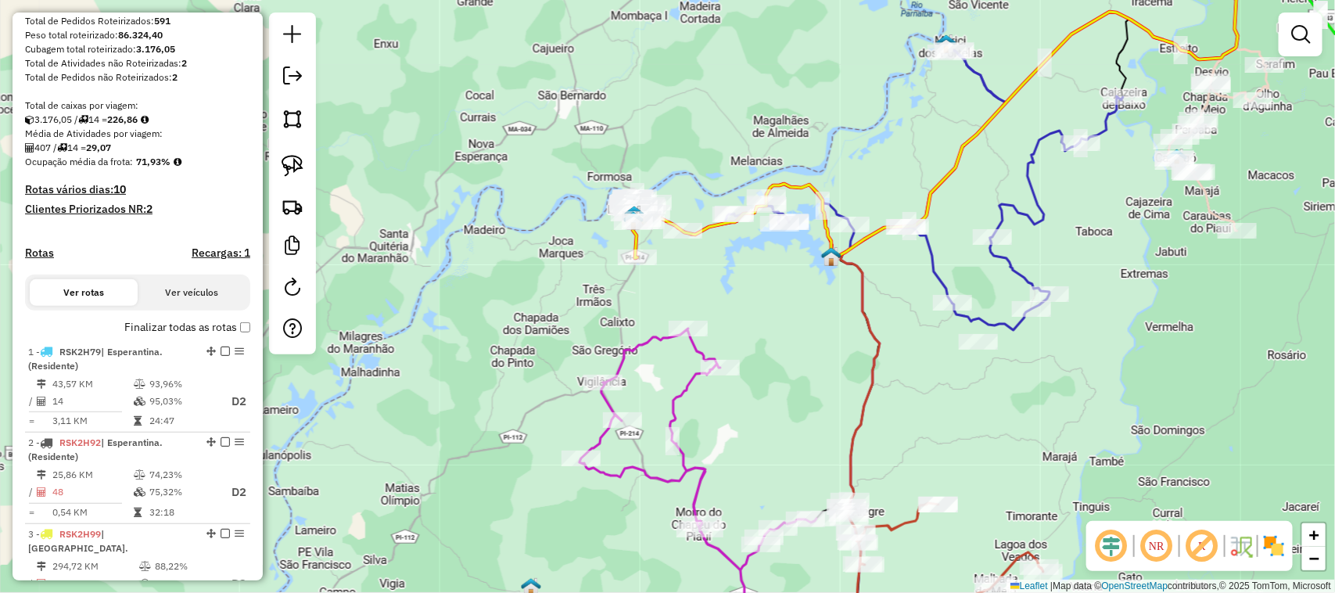
scroll to position [0, 0]
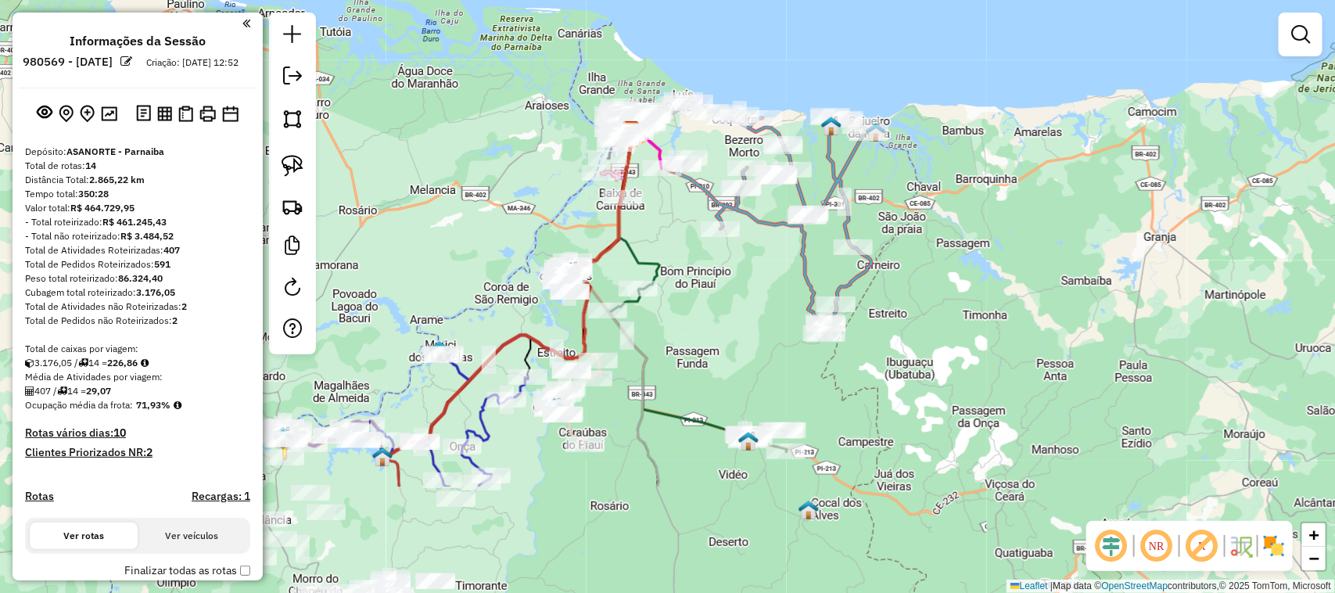
drag, startPoint x: 756, startPoint y: 471, endPoint x: 710, endPoint y: 293, distance: 184.1
click at [713, 296] on div "Janela de atendimento Grade de atendimento Capacidade Transportadoras Veículos …" at bounding box center [667, 296] width 1335 height 593
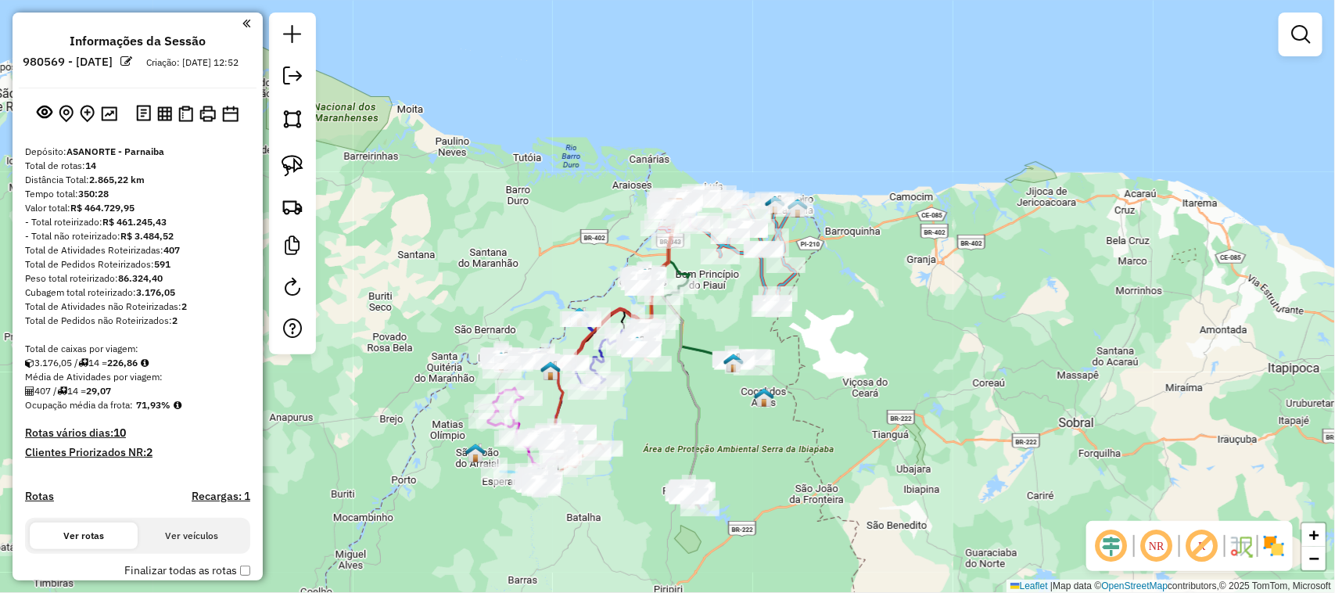
drag, startPoint x: 661, startPoint y: 403, endPoint x: 685, endPoint y: 408, distance: 24.7
click at [685, 408] on div "Janela de atendimento Grade de atendimento Capacidade Transportadoras Veículos …" at bounding box center [667, 296] width 1335 height 593
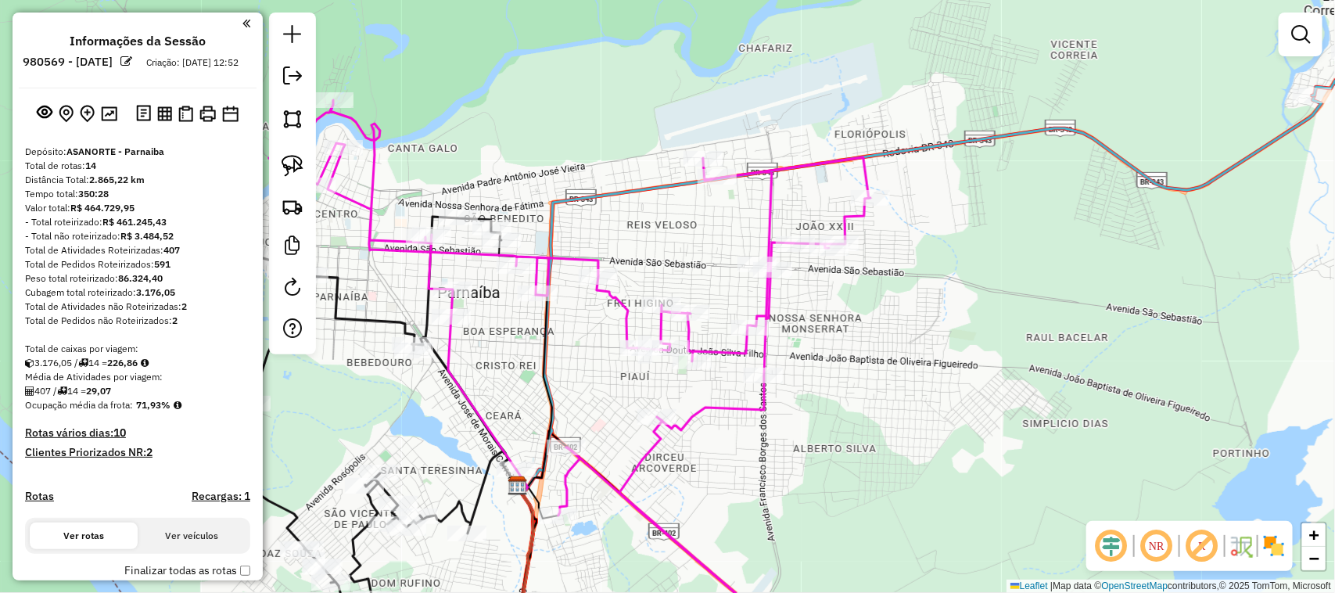
drag, startPoint x: 890, startPoint y: 329, endPoint x: 893, endPoint y: 301, distance: 28.3
click at [893, 318] on div "Janela de atendimento Grade de atendimento Capacidade Transportadoras Veículos …" at bounding box center [667, 296] width 1335 height 593
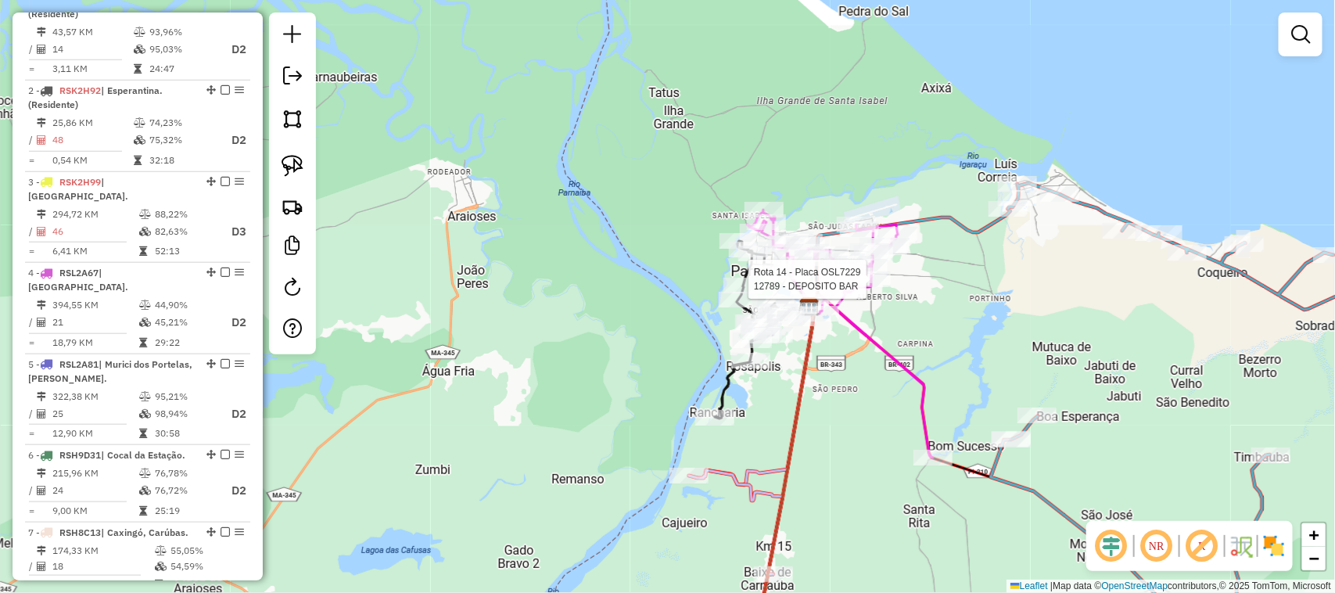
select select "**********"
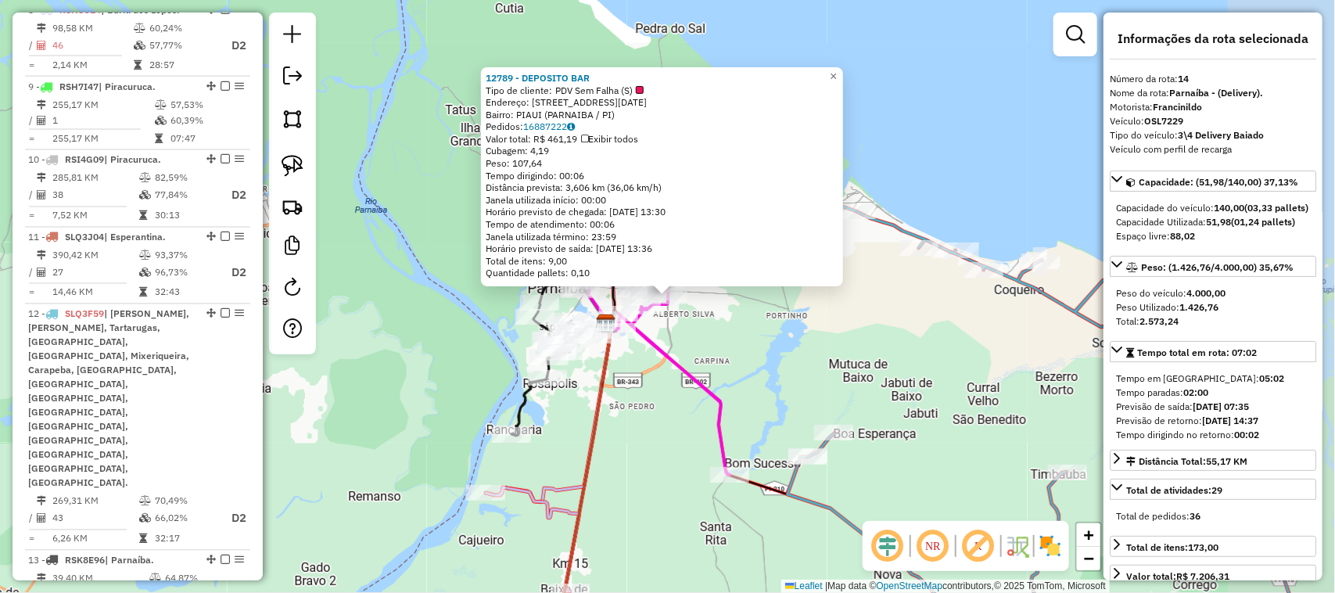
scroll to position [1533, 0]
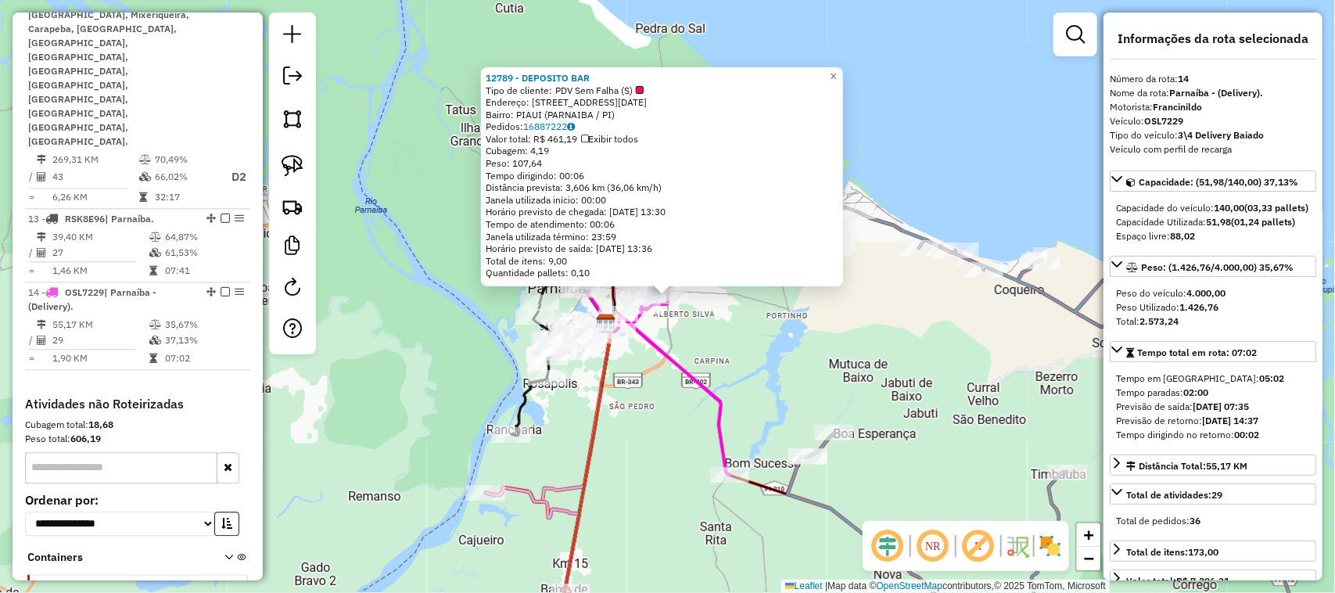
click at [877, 357] on div "12789 - DEPOSITO BAR Tipo de cliente: PDV Sem Falha (S) Endereço: [STREET_ADDRE…" at bounding box center [667, 296] width 1335 height 593
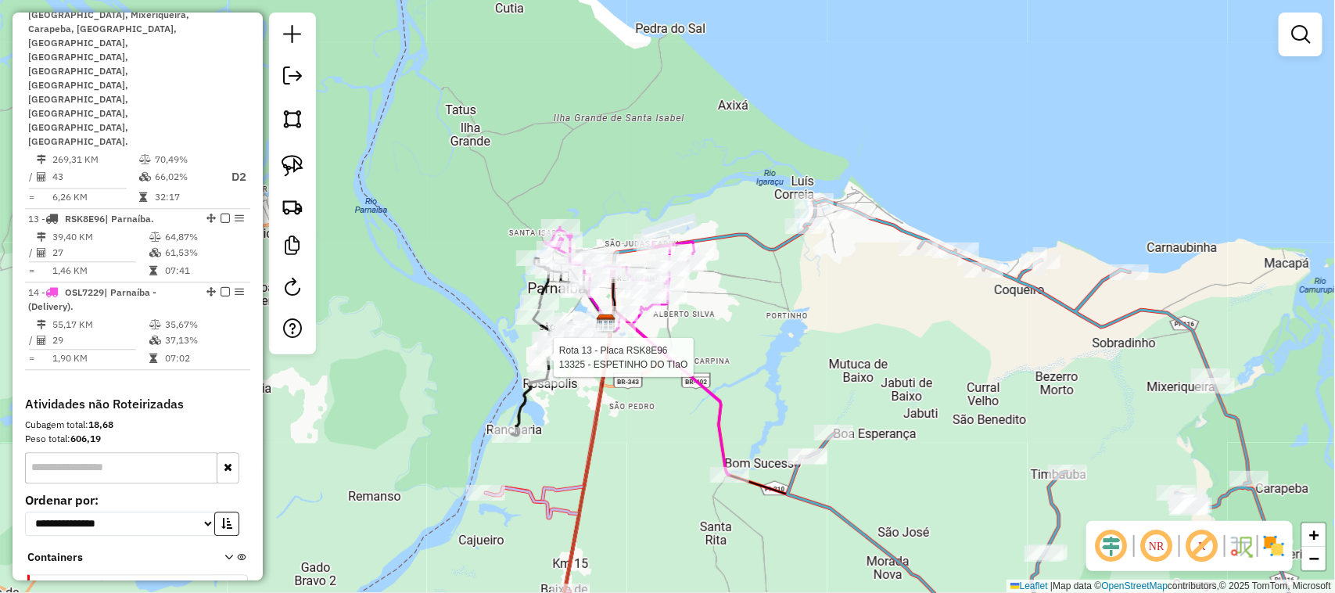
select select "**********"
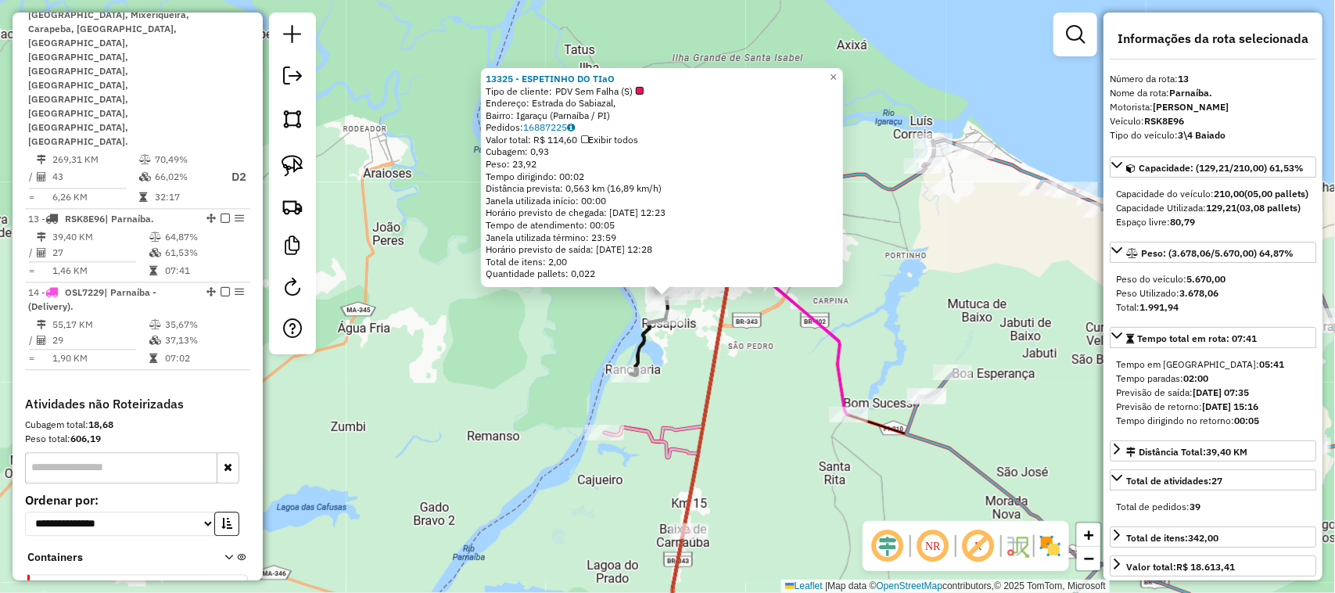
click at [757, 387] on div "13325 - ESPETINHO DO TIaO Tipo de cliente: PDV Sem Falha (S) Endereço: Estrada …" at bounding box center [667, 296] width 1335 height 593
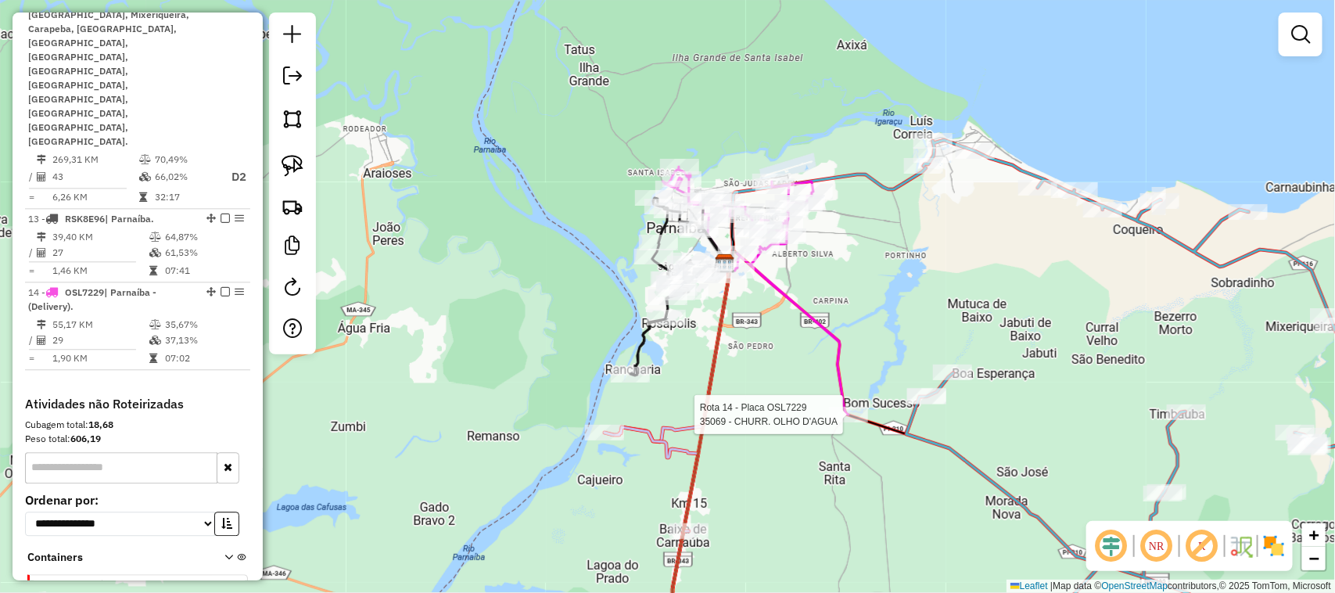
select select "**********"
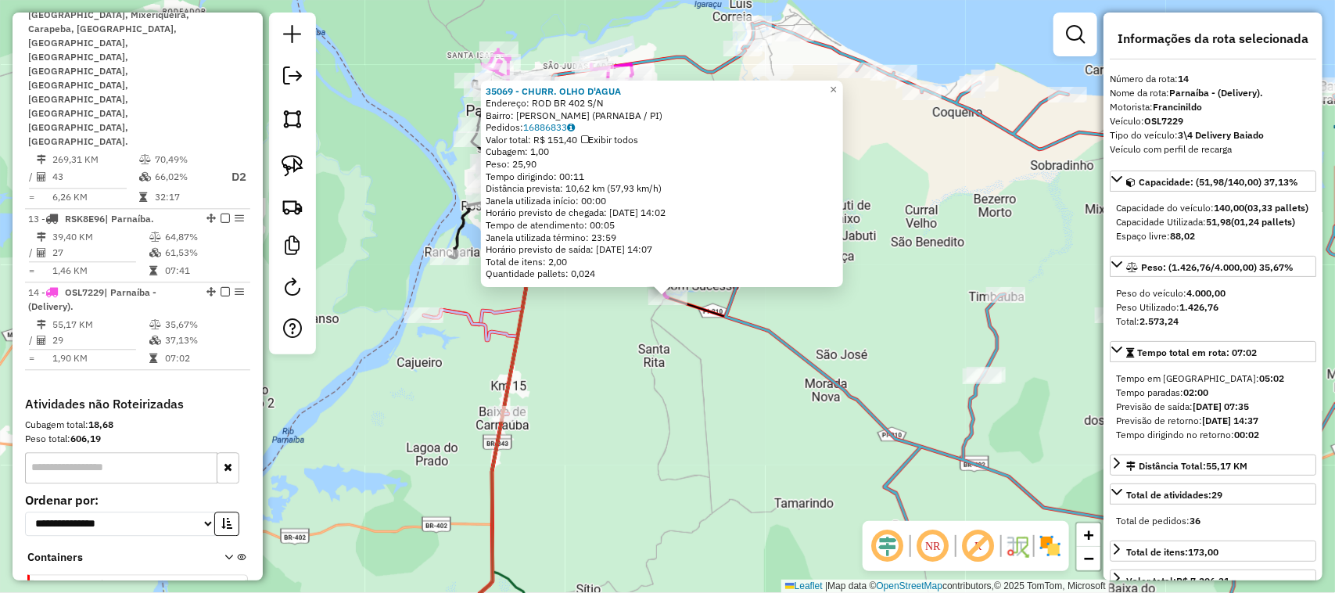
click at [747, 412] on div "35069 - CHURR. OLHO D'AGUA Endereço: ROD BR 402 S/N Bairro: OLHO DAGUA ([GEOGRA…" at bounding box center [667, 296] width 1335 height 593
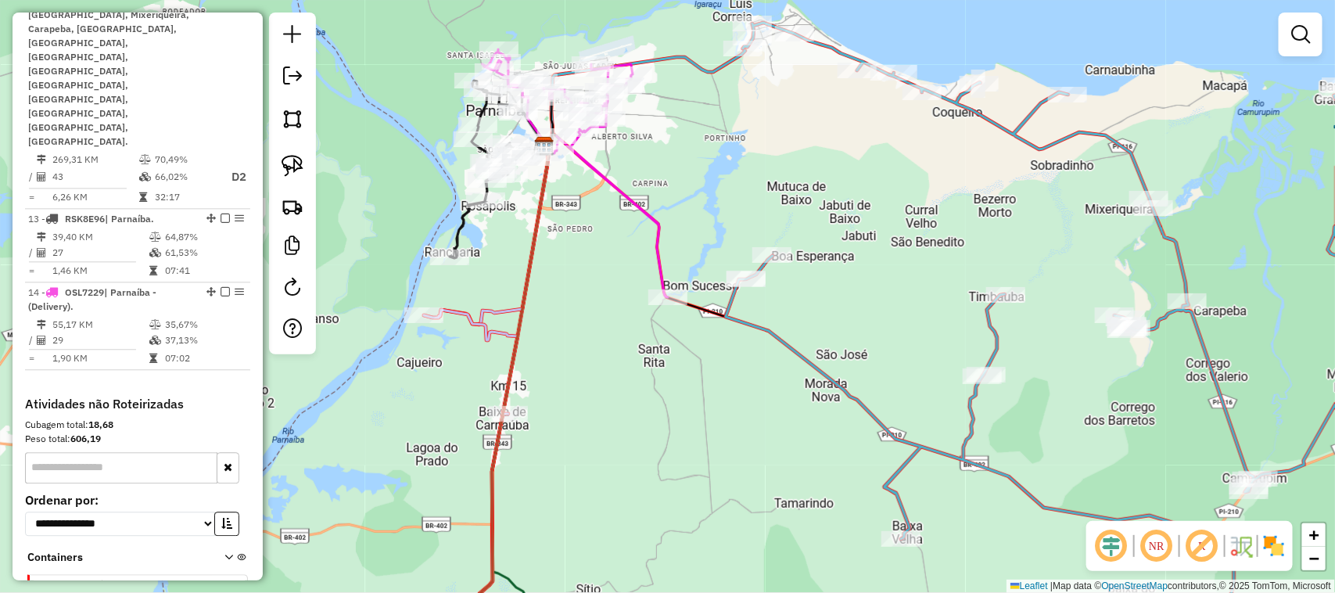
click at [743, 327] on div "Janela de atendimento Grade de atendimento Capacidade Transportadoras Veículos …" at bounding box center [667, 296] width 1335 height 593
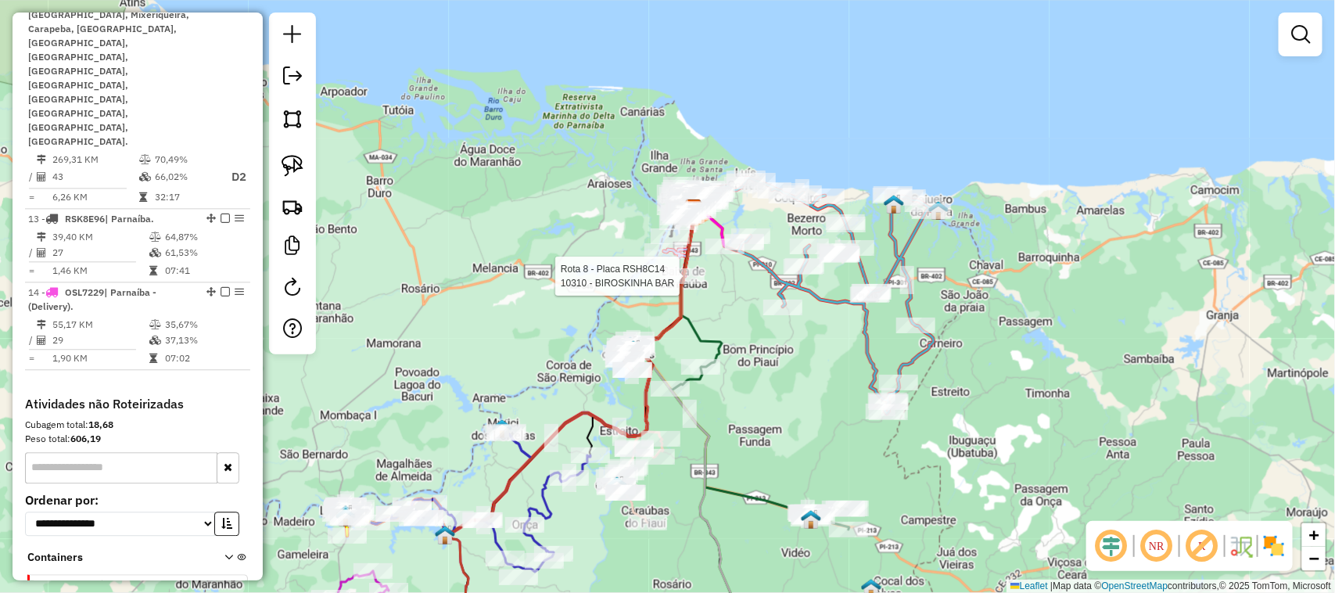
select select "**********"
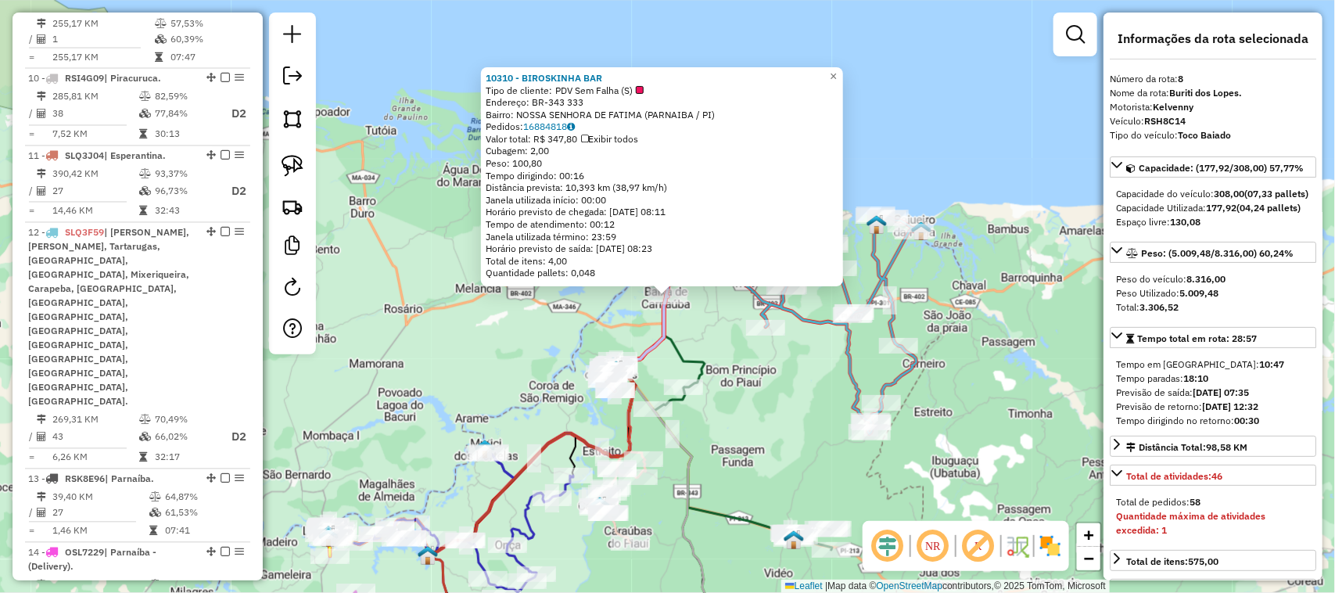
scroll to position [1163, 0]
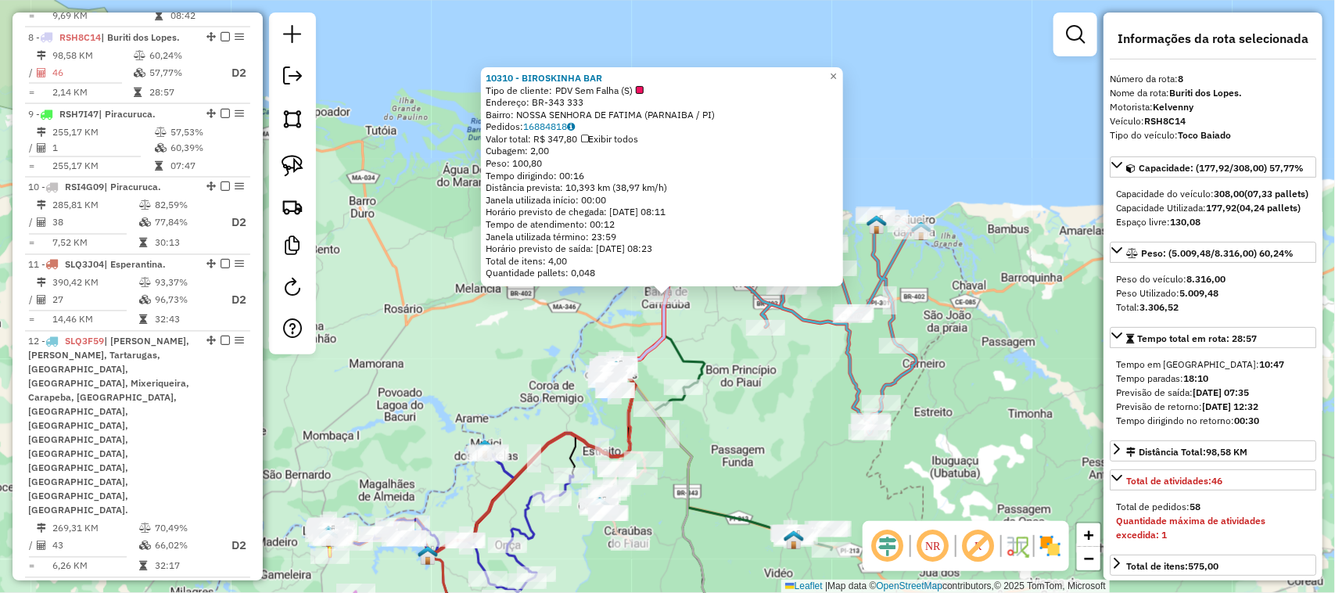
click at [739, 372] on div "10310 - BIROSKINHA BAR Tipo de cliente: PDV Sem Falha (S) Endereço: BR-343 333 …" at bounding box center [667, 296] width 1335 height 593
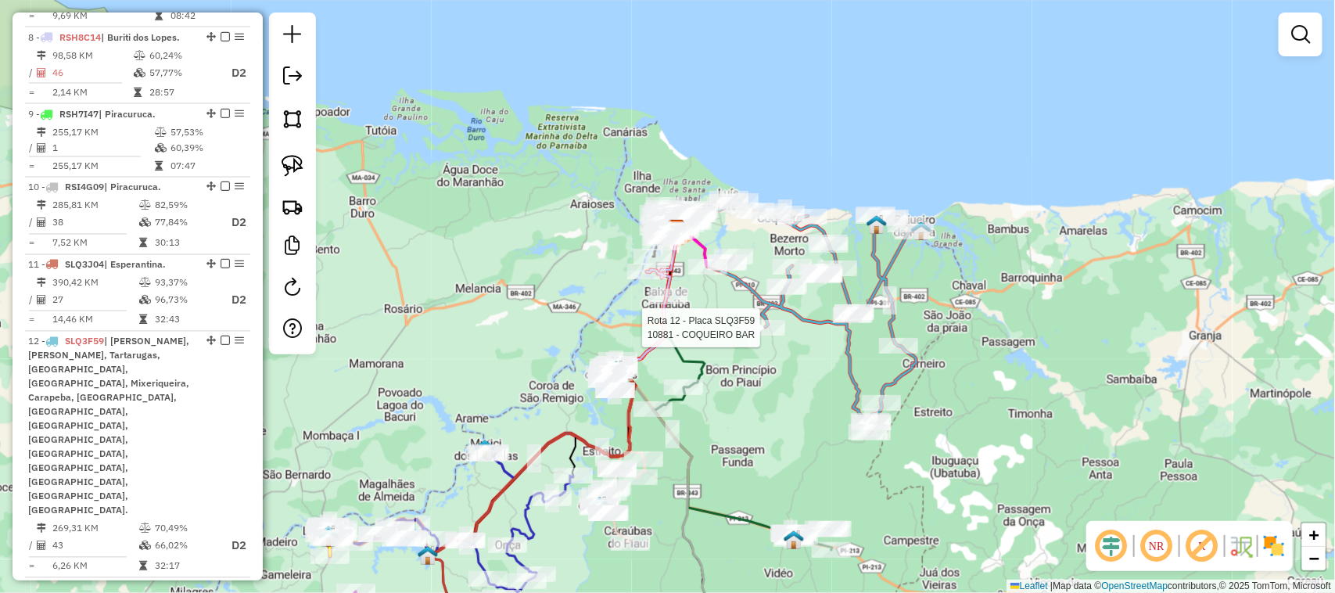
click at [756, 335] on div at bounding box center [765, 328] width 39 height 16
select select "**********"
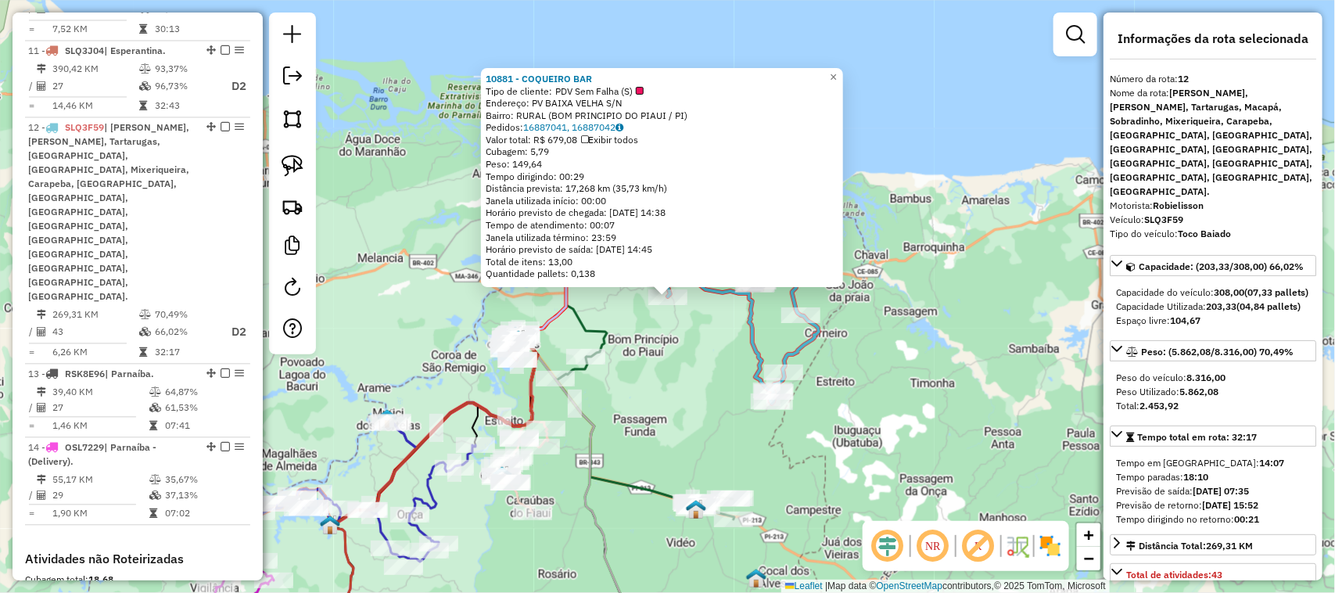
scroll to position [1468, 0]
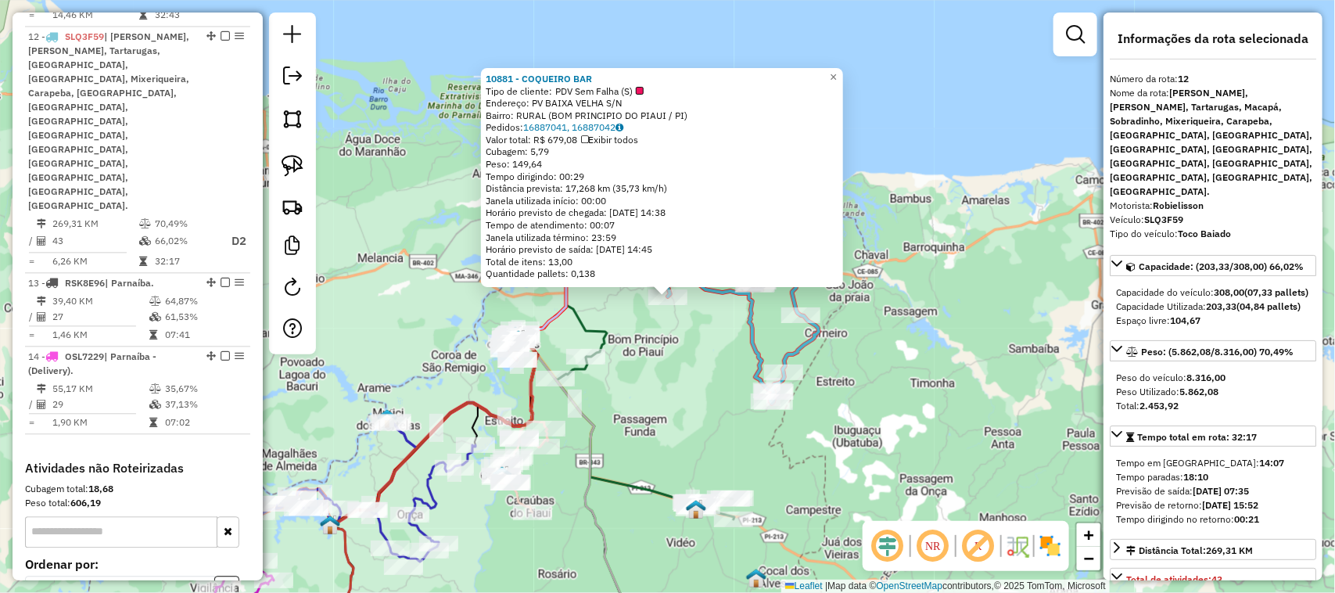
click at [640, 352] on div "10881 - COQUEIRO BAR Tipo de cliente: PDV Sem Falha (S) Endereço: PV BAIXA VELH…" at bounding box center [667, 296] width 1335 height 593
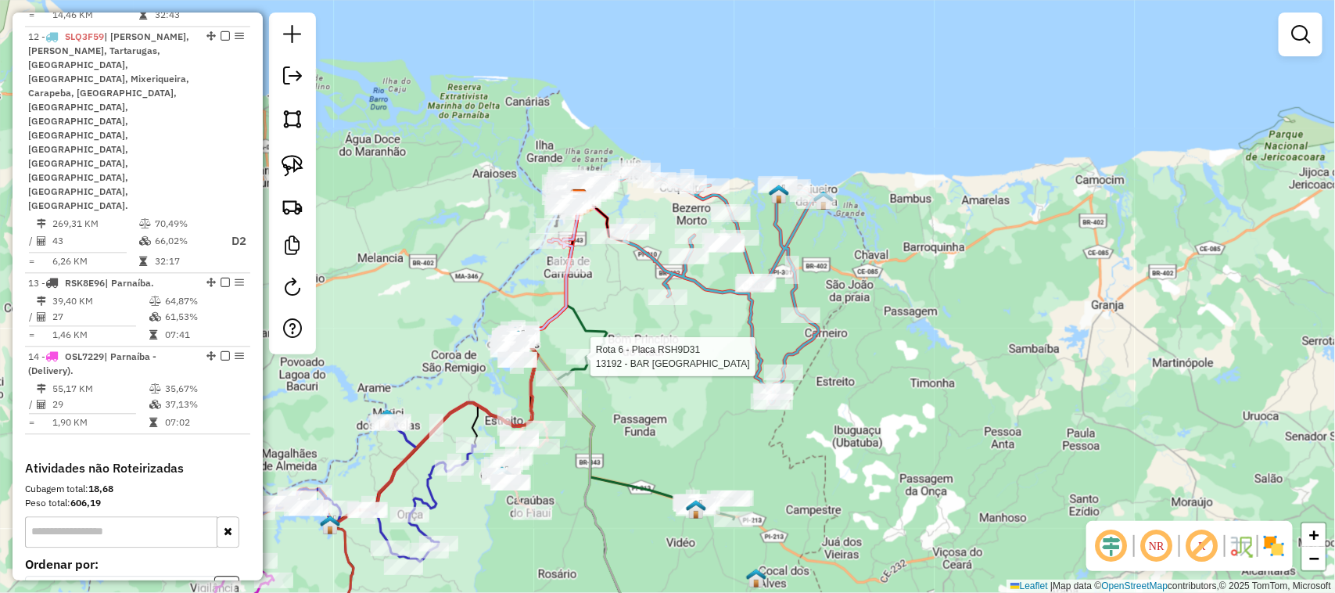
select select "**********"
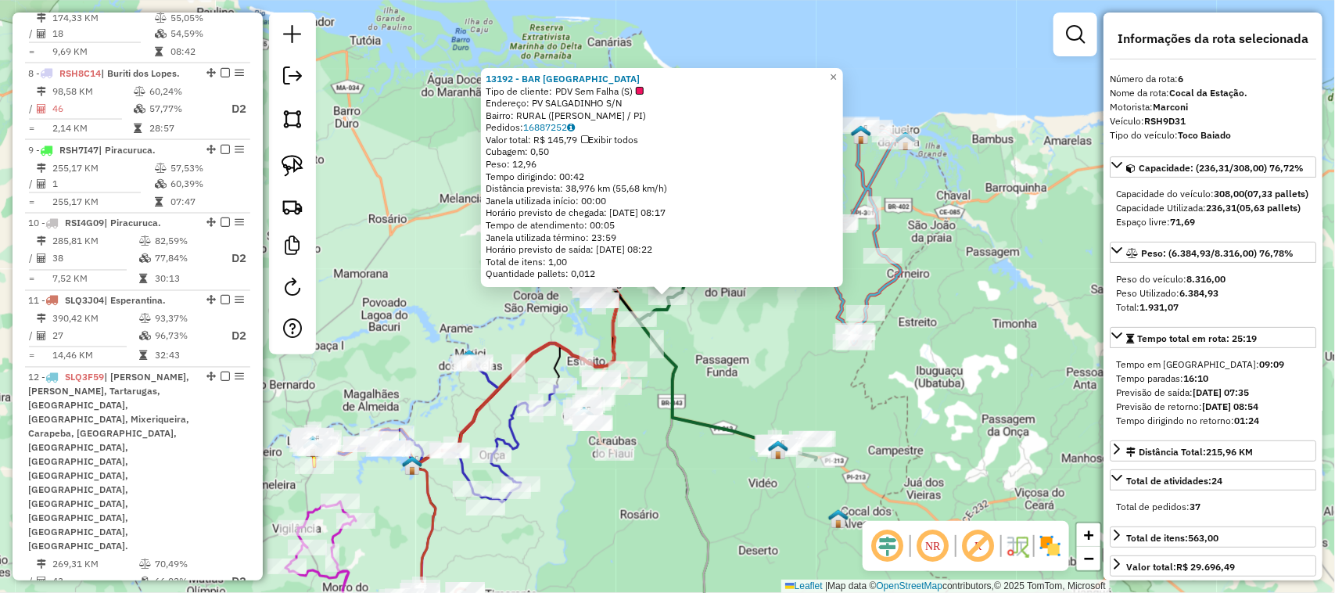
scroll to position [1013, 0]
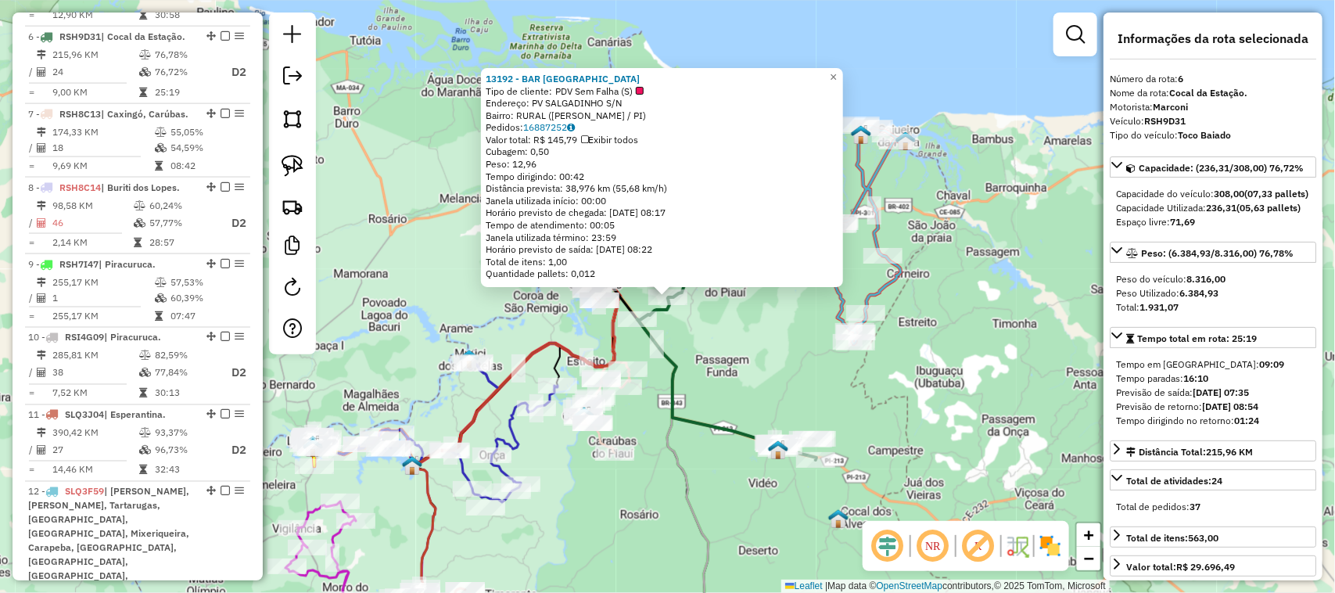
click at [776, 352] on div "13192 - BAR DO FRANCISCO Tipo de cliente: PDV Sem Falha (S) Endereço: PV SALGAD…" at bounding box center [667, 296] width 1335 height 593
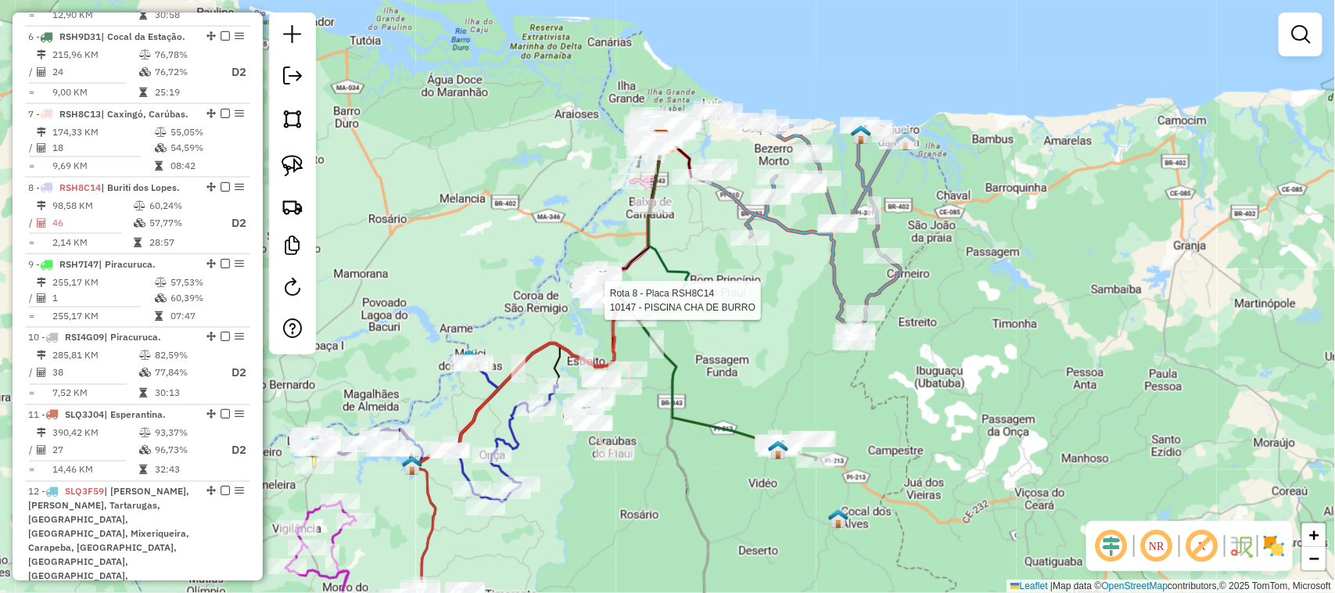
select select "**********"
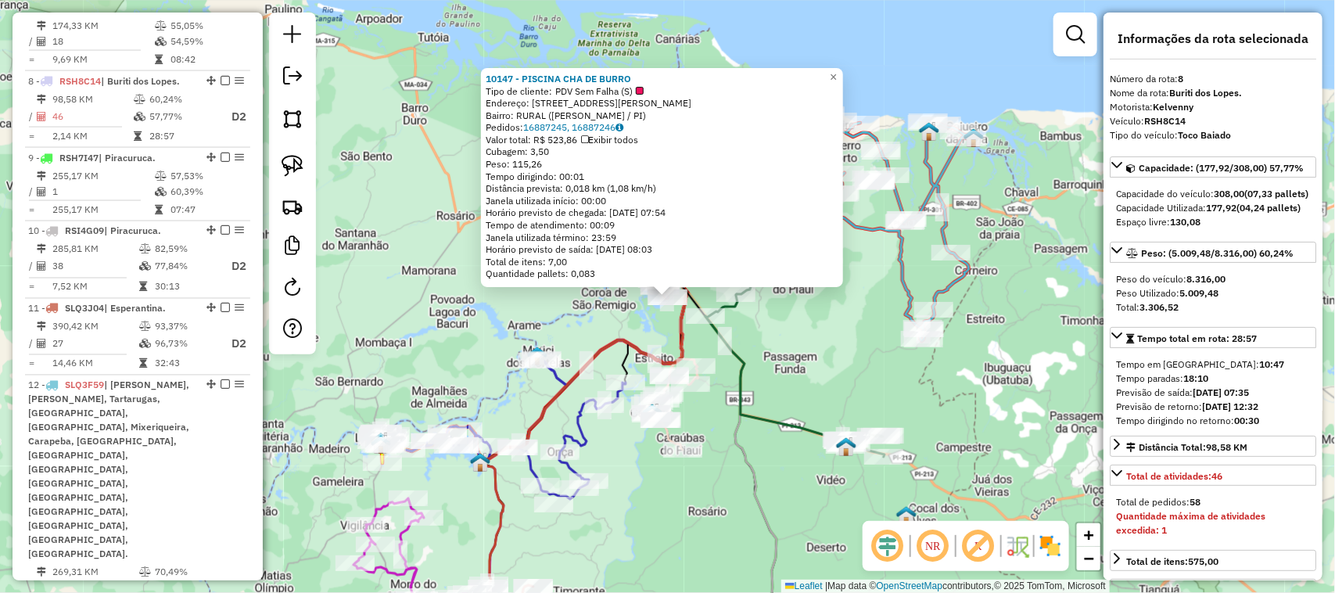
scroll to position [1163, 0]
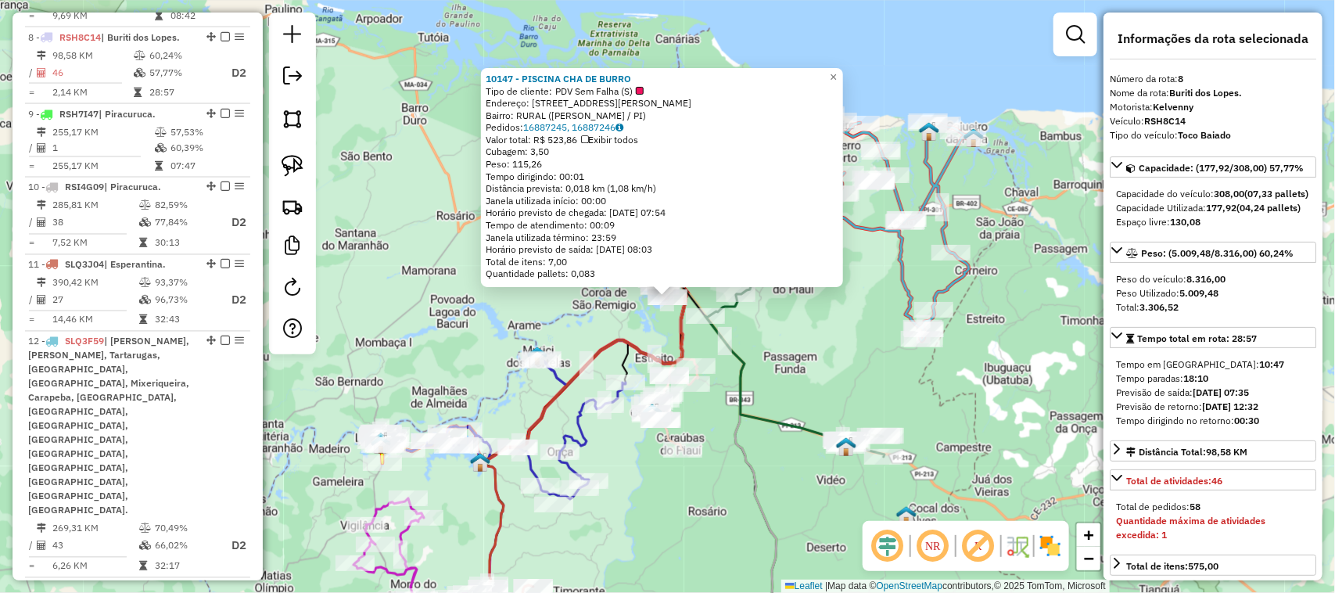
click at [602, 324] on div "10147 - PISCINA CHA DE BURRO Tipo de cliente: PDV Sem Falha (S) Endereço: [STRE…" at bounding box center [667, 296] width 1335 height 593
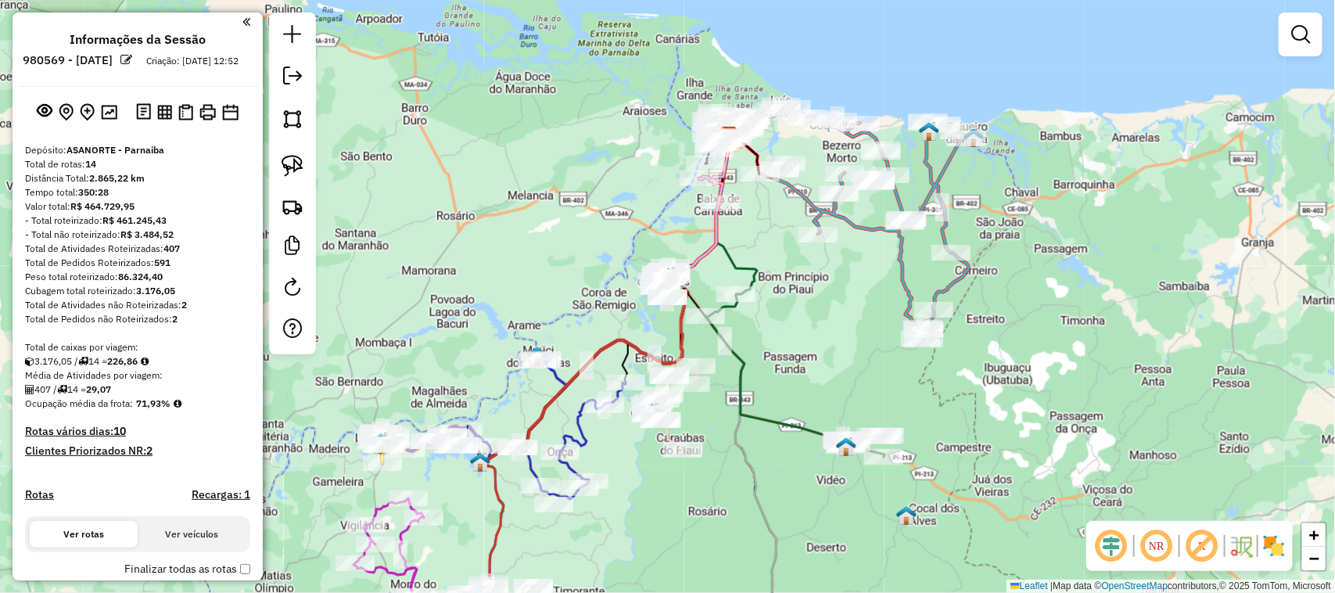
scroll to position [0, 0]
click at [292, 73] on em at bounding box center [292, 75] width 19 height 19
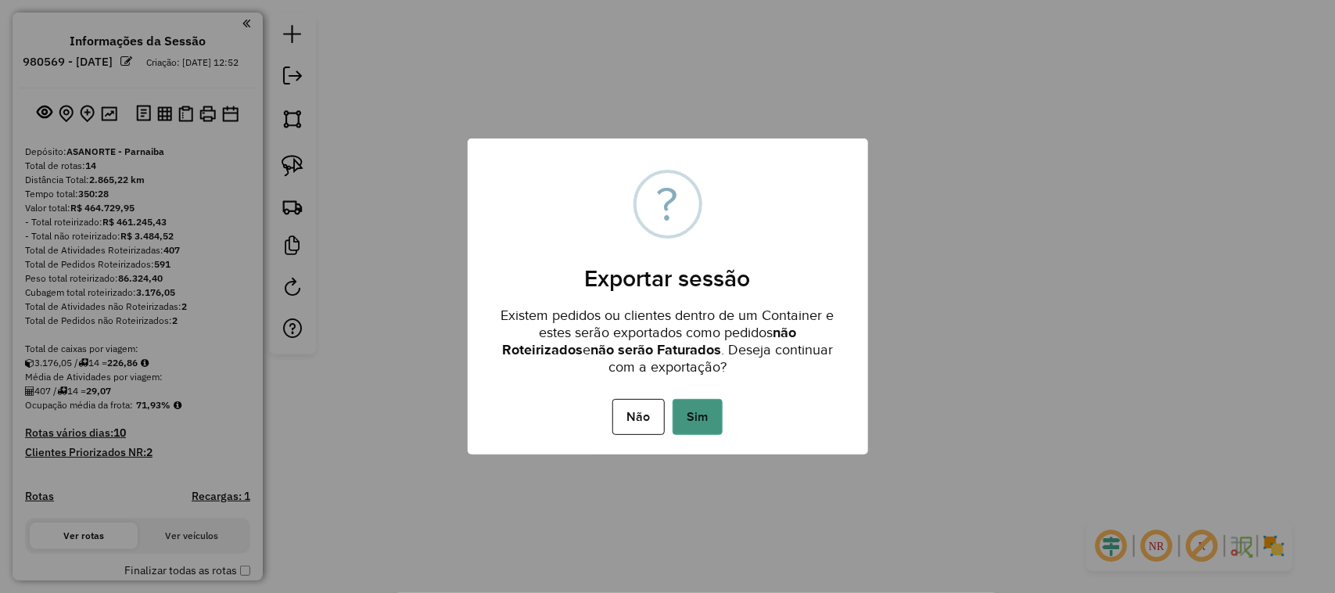
click at [702, 416] on button "Sim" at bounding box center [697, 417] width 50 height 36
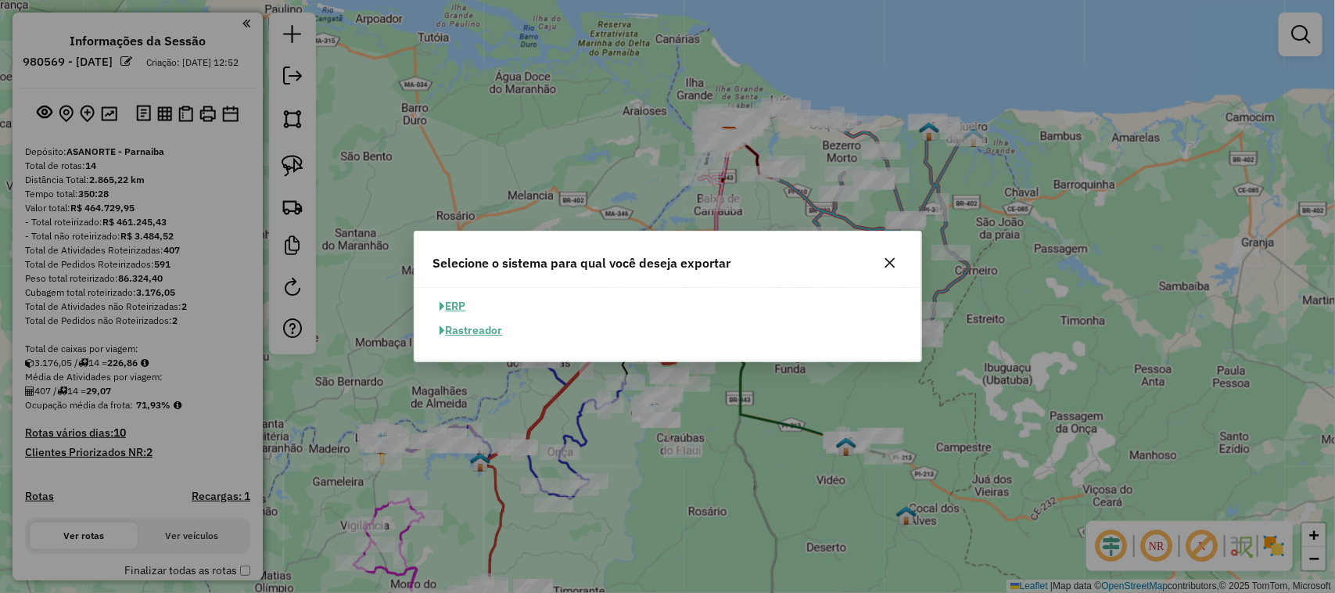
click at [453, 306] on button "ERP" at bounding box center [453, 306] width 40 height 24
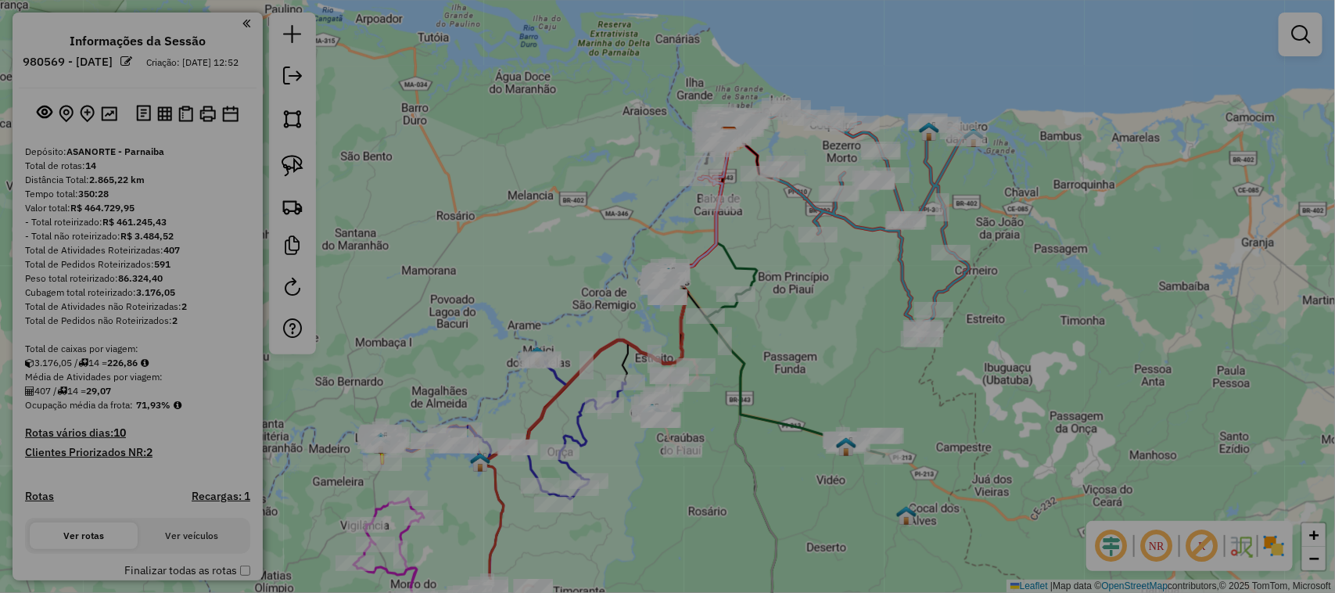
select select "**"
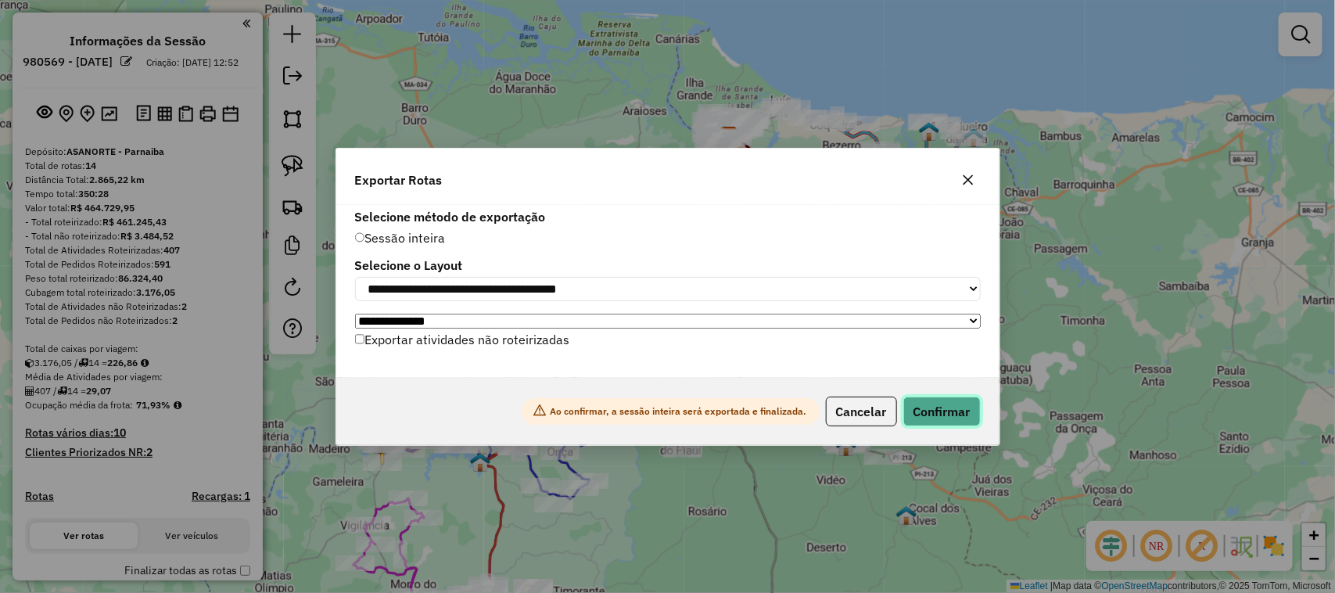
click at [941, 417] on button "Confirmar" at bounding box center [941, 411] width 77 height 30
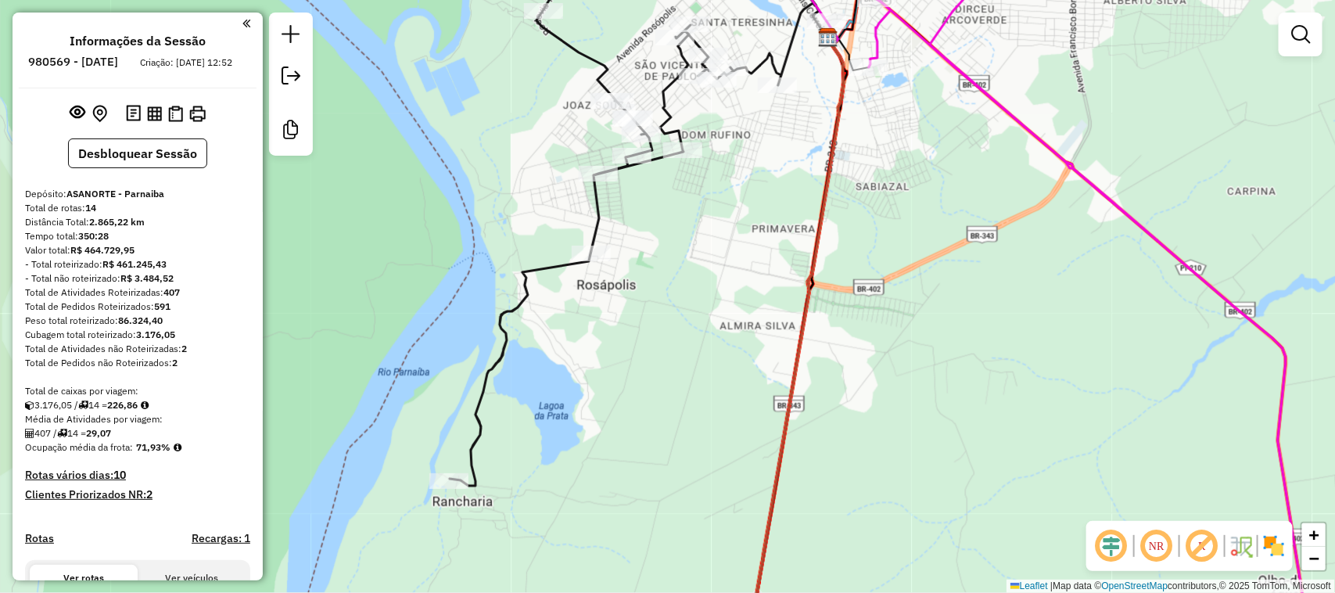
drag, startPoint x: 760, startPoint y: 152, endPoint x: 659, endPoint y: 392, distance: 259.7
click at [662, 382] on div "Janela de atendimento Grade de atendimento Capacidade Transportadoras Veículos …" at bounding box center [667, 296] width 1335 height 593
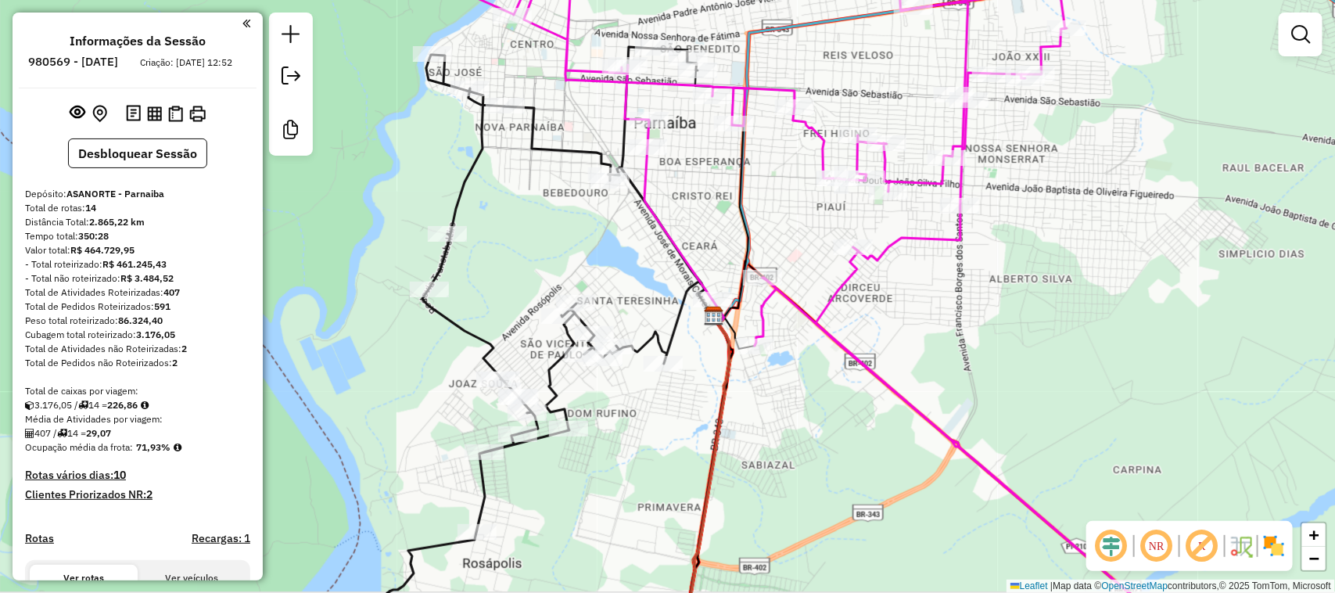
drag, startPoint x: 681, startPoint y: 205, endPoint x: 620, endPoint y: 348, distance: 155.5
click at [629, 324] on div "Janela de atendimento Grade de atendimento Capacidade Transportadoras Veículos …" at bounding box center [667, 296] width 1335 height 593
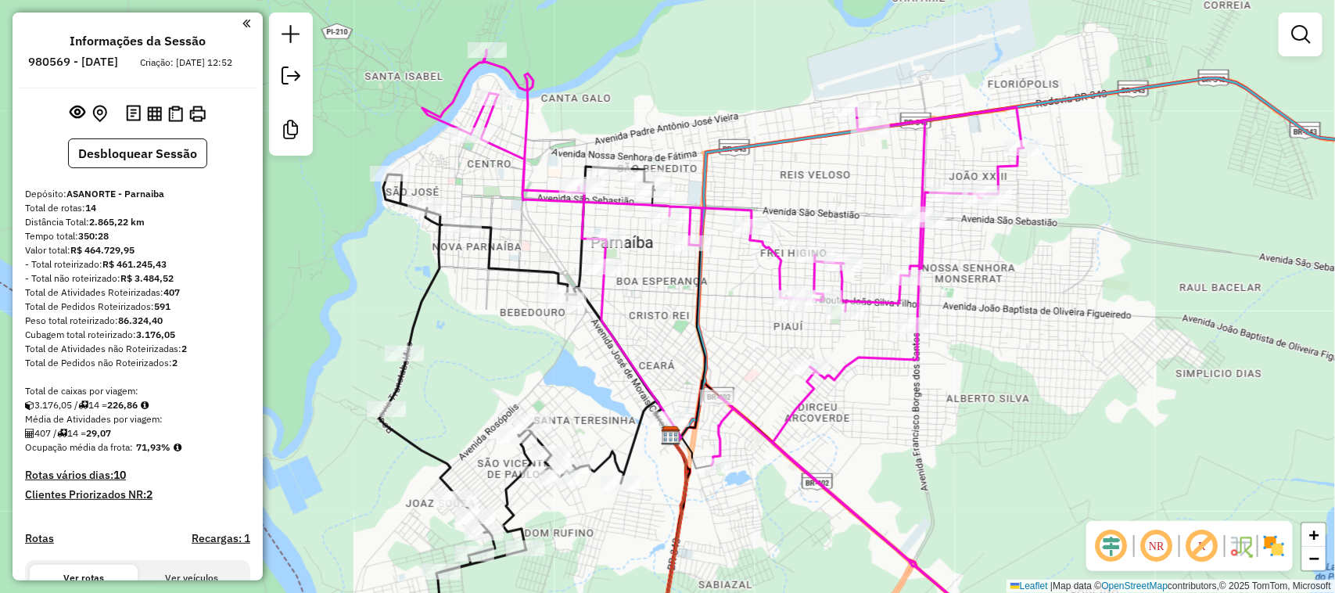
drag, startPoint x: 592, startPoint y: 392, endPoint x: 662, endPoint y: 135, distance: 265.9
click at [658, 193] on icon at bounding box center [722, 328] width 601 height 556
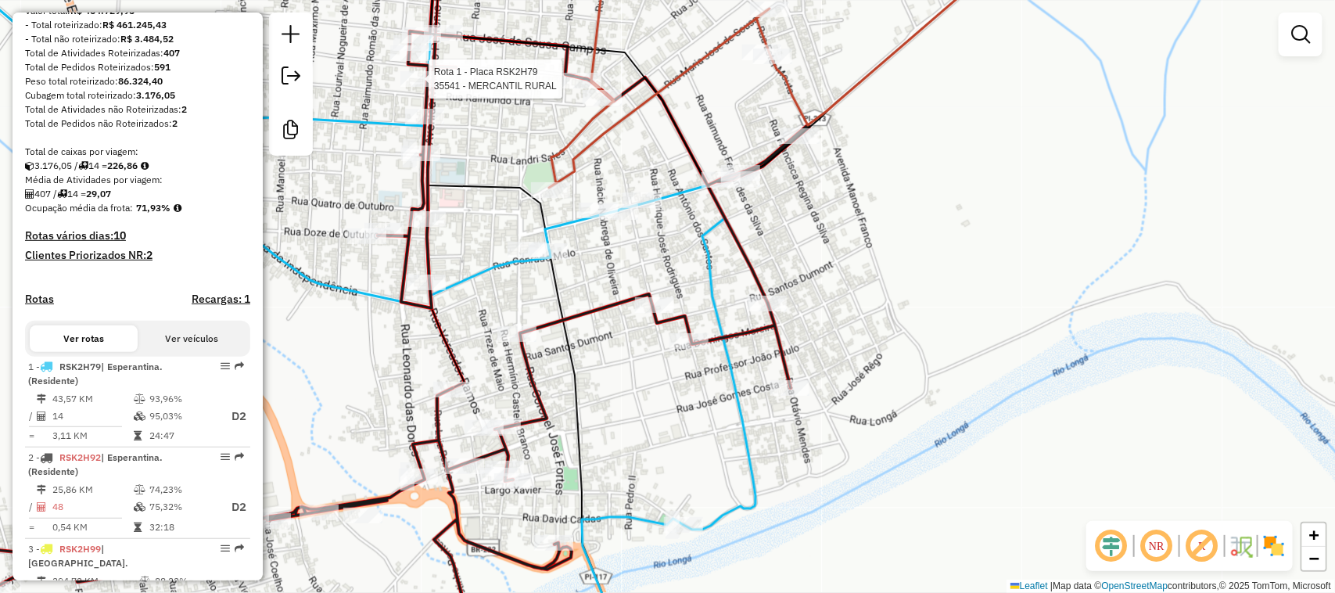
select select "**********"
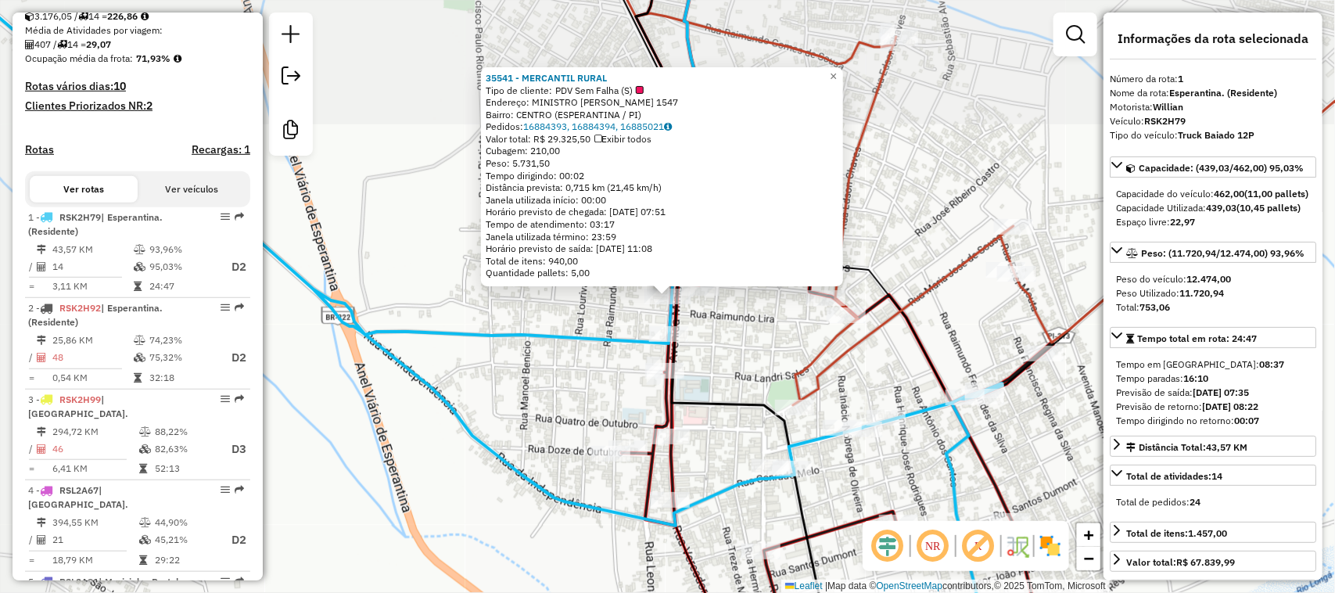
scroll to position [597, 0]
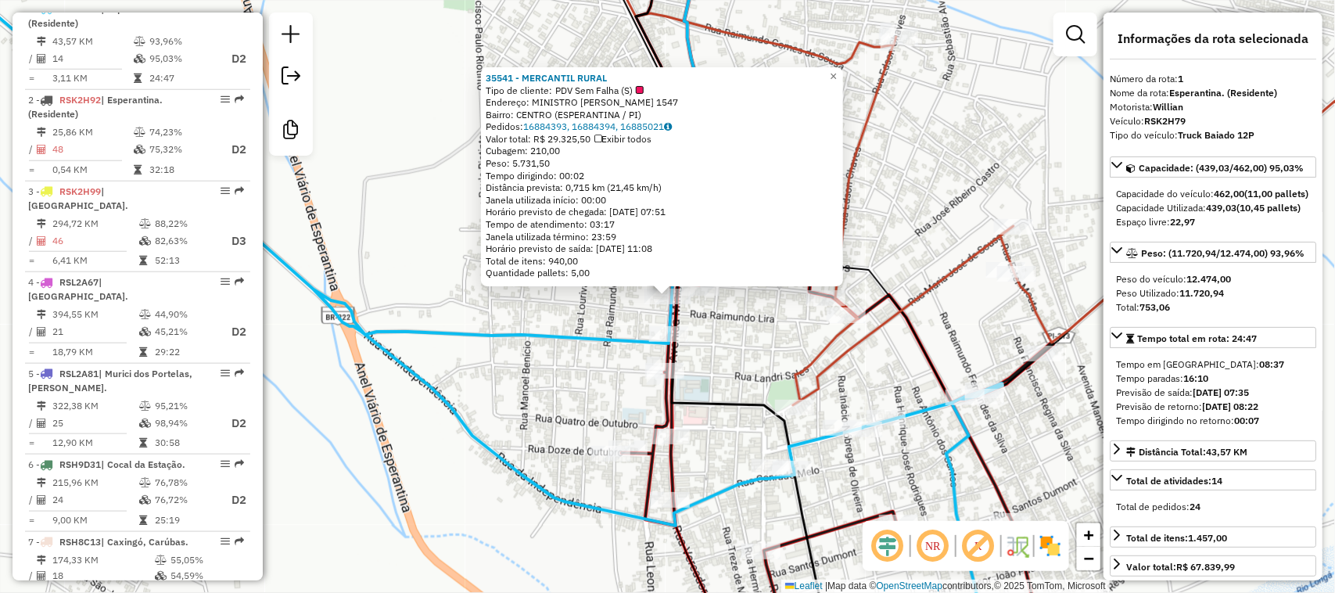
click at [577, 377] on div "35541 - MERCANTIL RURAL Tipo de cliente: PDV Sem Falha (S) Endereço: MINISTRO […" at bounding box center [667, 296] width 1335 height 593
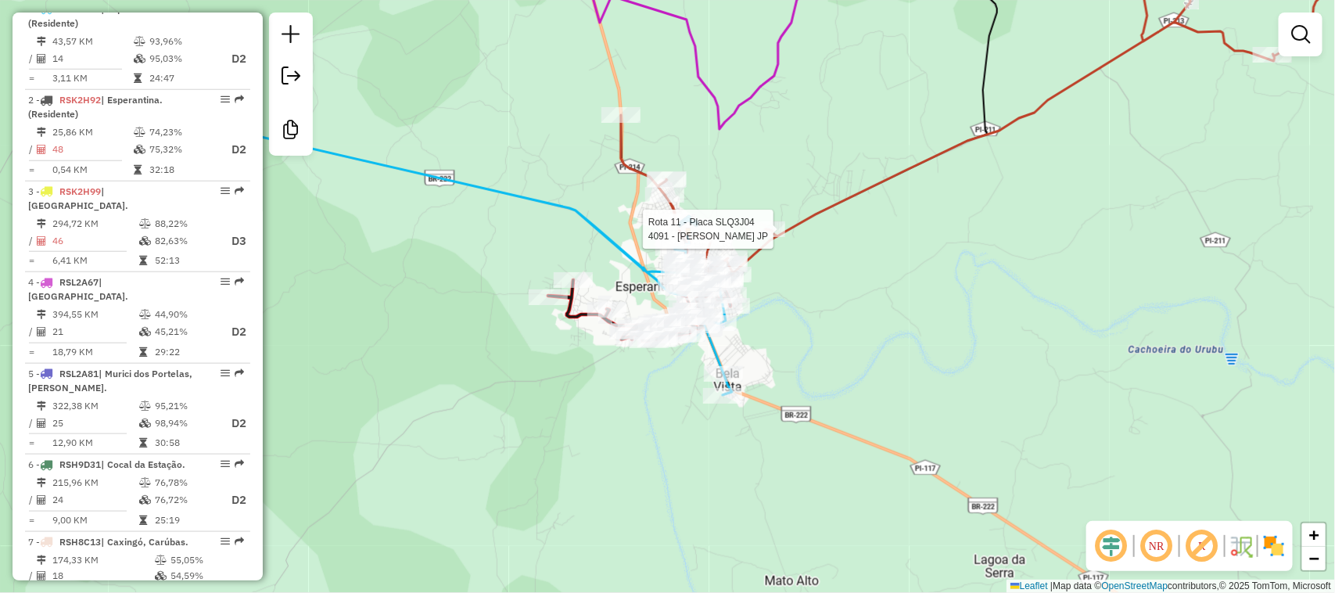
select select "**********"
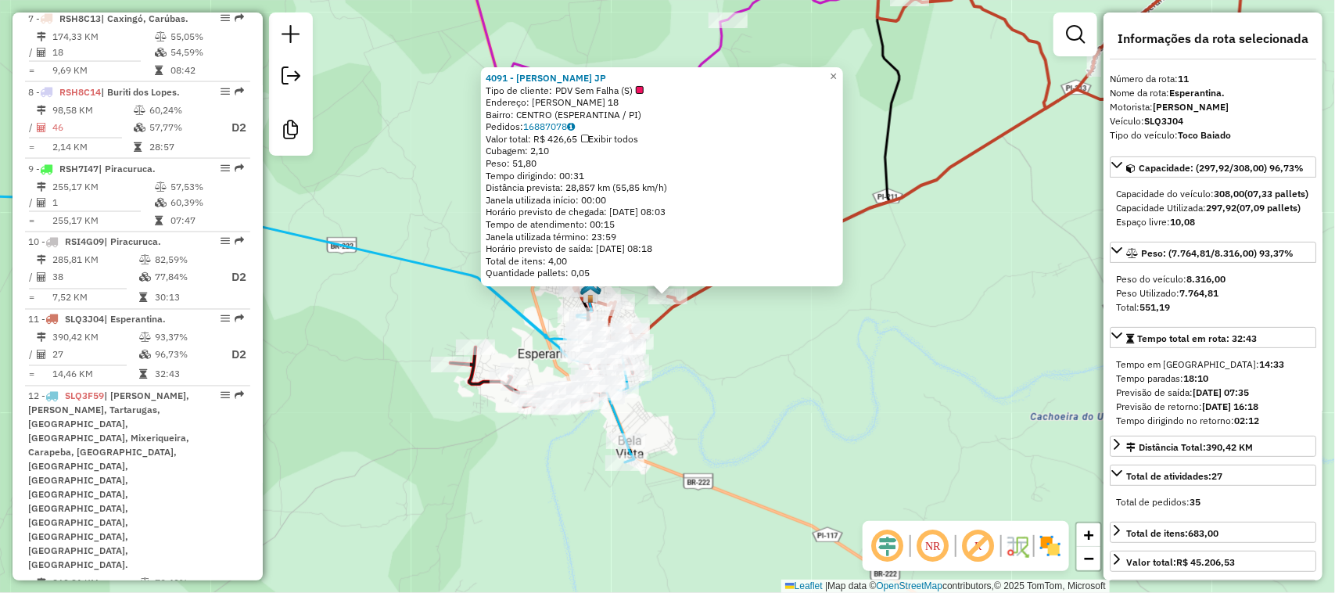
scroll to position [1404, 0]
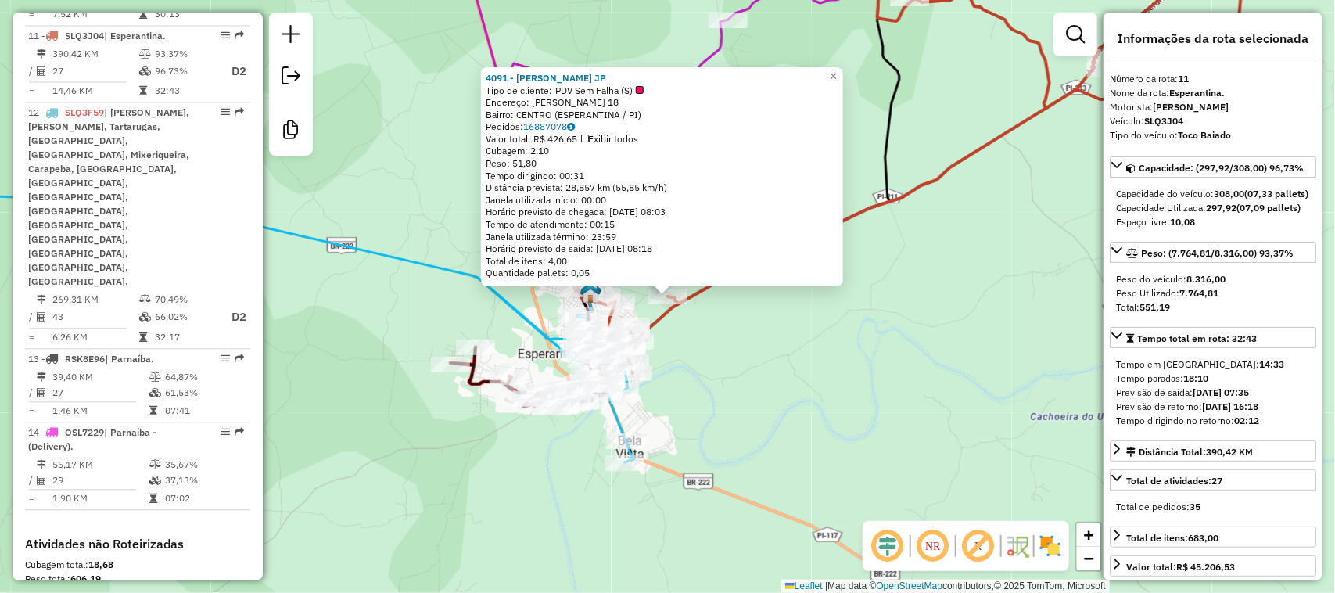
click at [770, 366] on div "4091 - MERCADINHO JP Tipo de cliente: PDV Sem Falha (S) Endereço: ALECRIM II 18…" at bounding box center [667, 296] width 1335 height 593
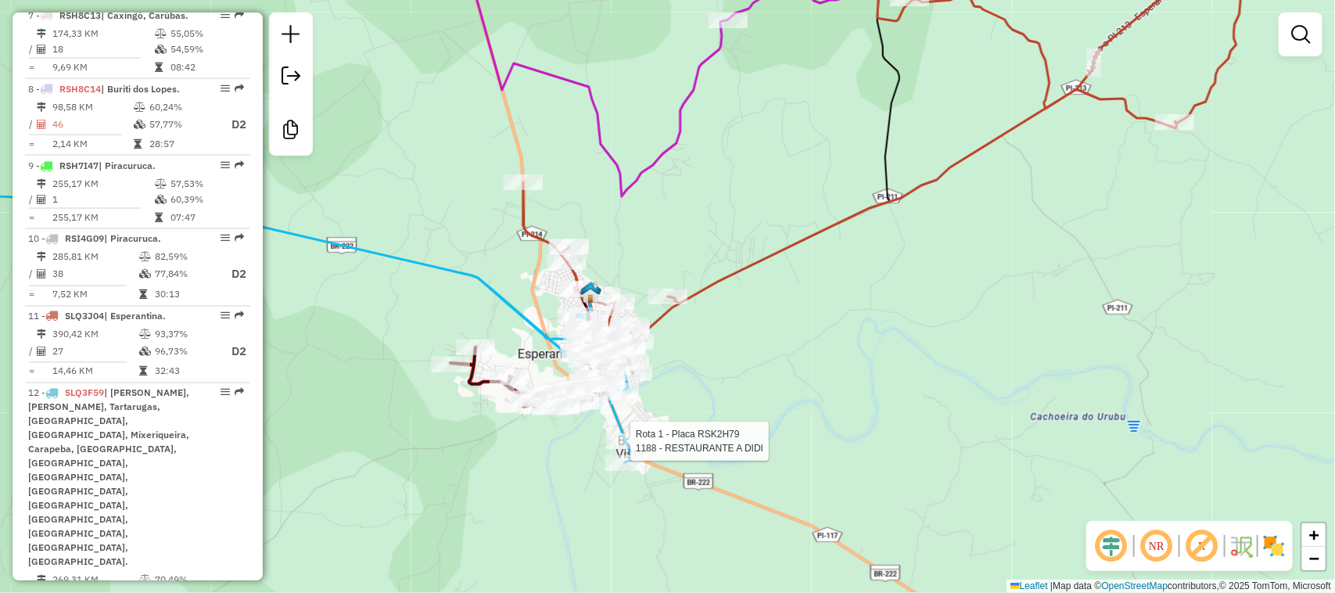
select select "**********"
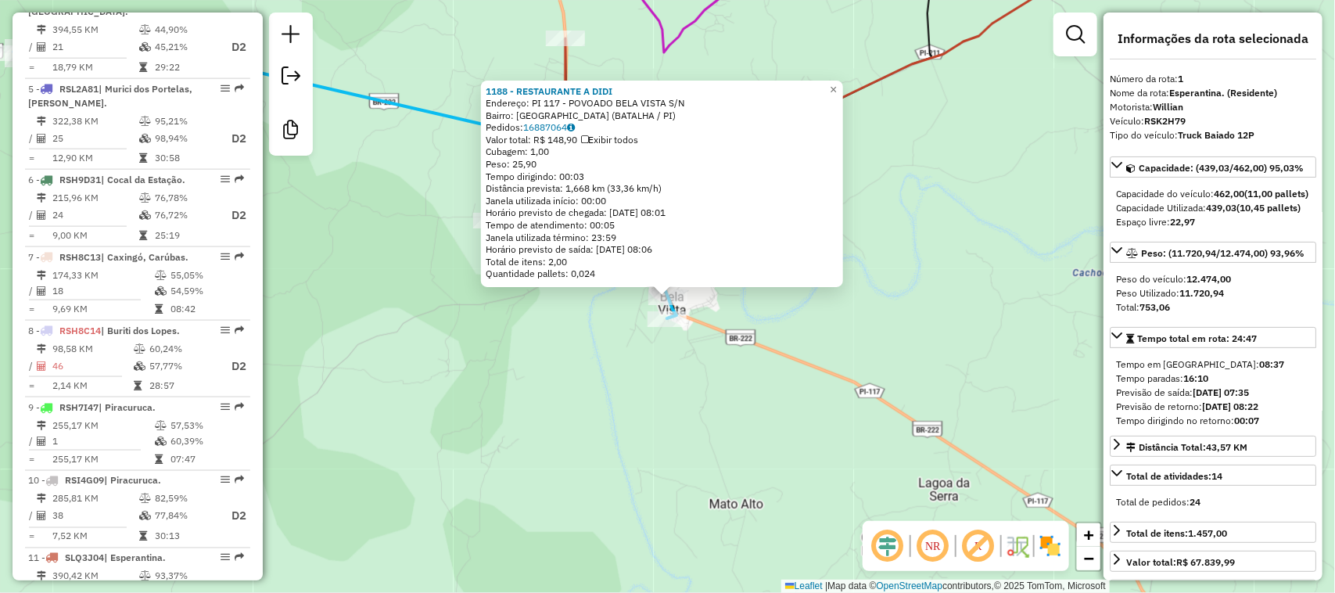
scroll to position [597, 0]
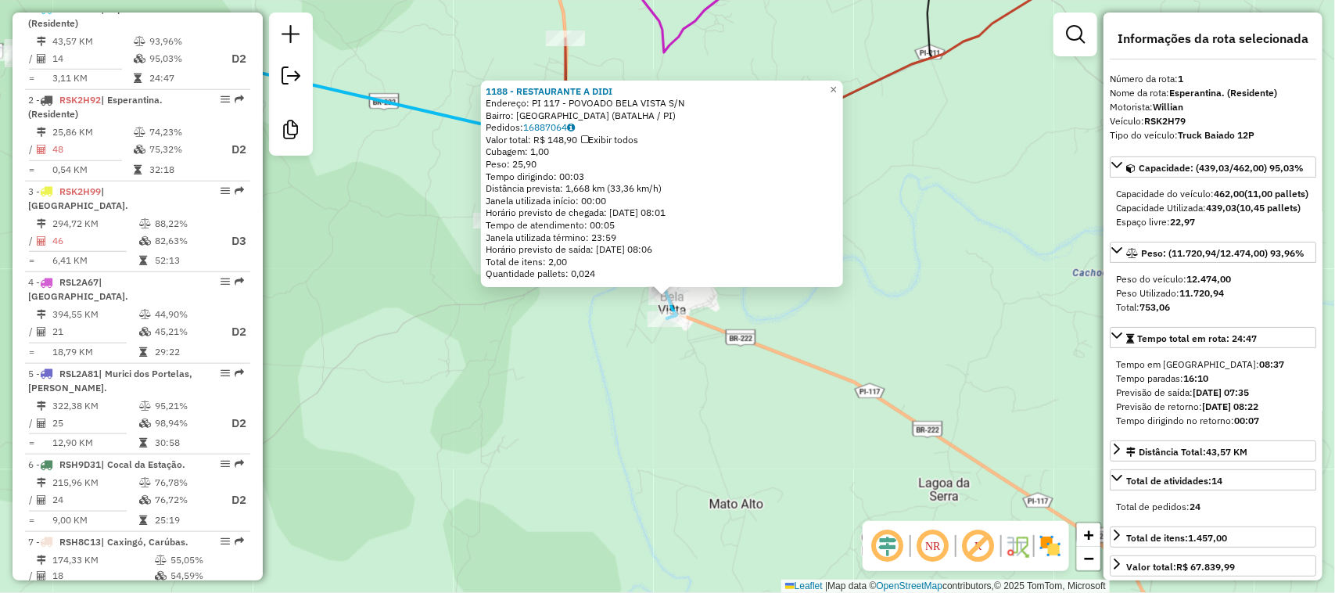
click at [658, 468] on div "1188 - RESTAURANTE A DIDI Endereço: PI 117 - POVOADO BELA VISTA S/N Bairro: [GE…" at bounding box center [667, 296] width 1335 height 593
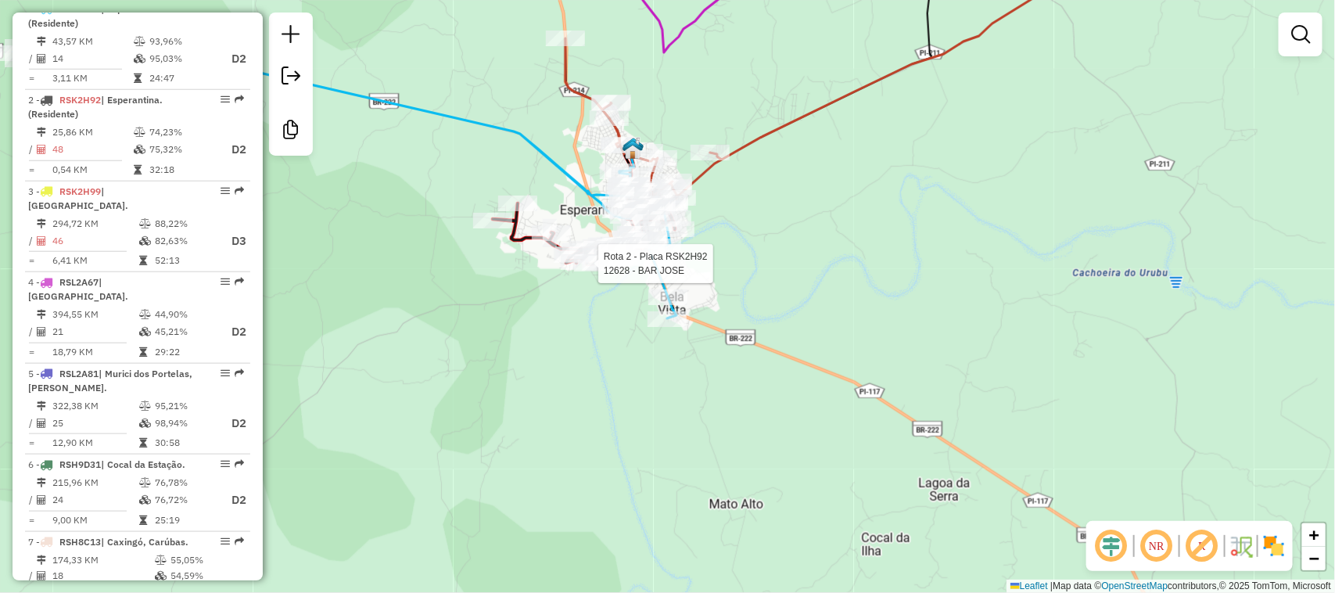
select select "**********"
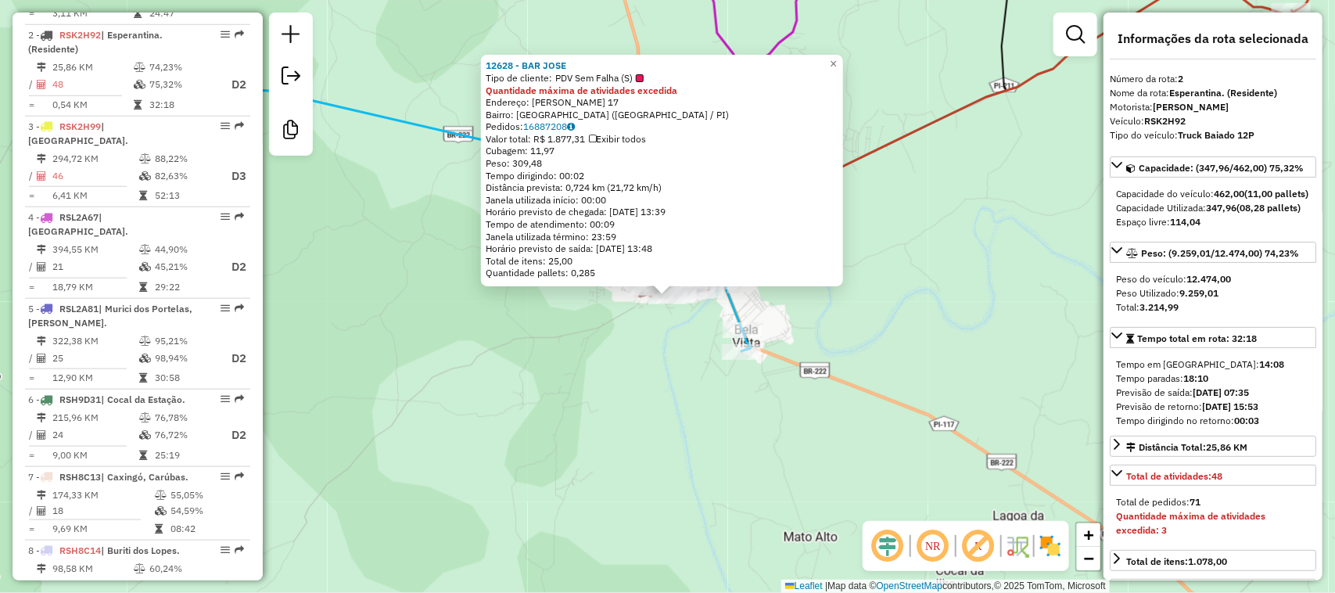
scroll to position [688, 0]
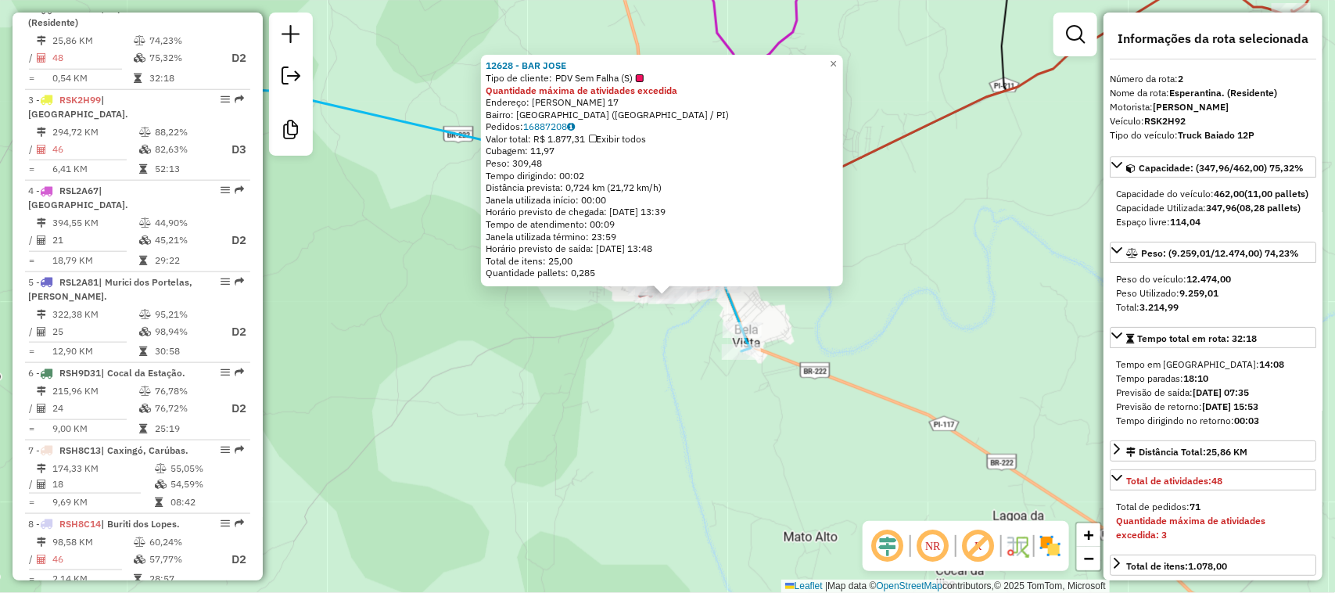
click at [622, 357] on div "12628 - BAR JOSE Tipo de cliente: PDV Sem Falha (S) Quantidade máxima de ativid…" at bounding box center [667, 296] width 1335 height 593
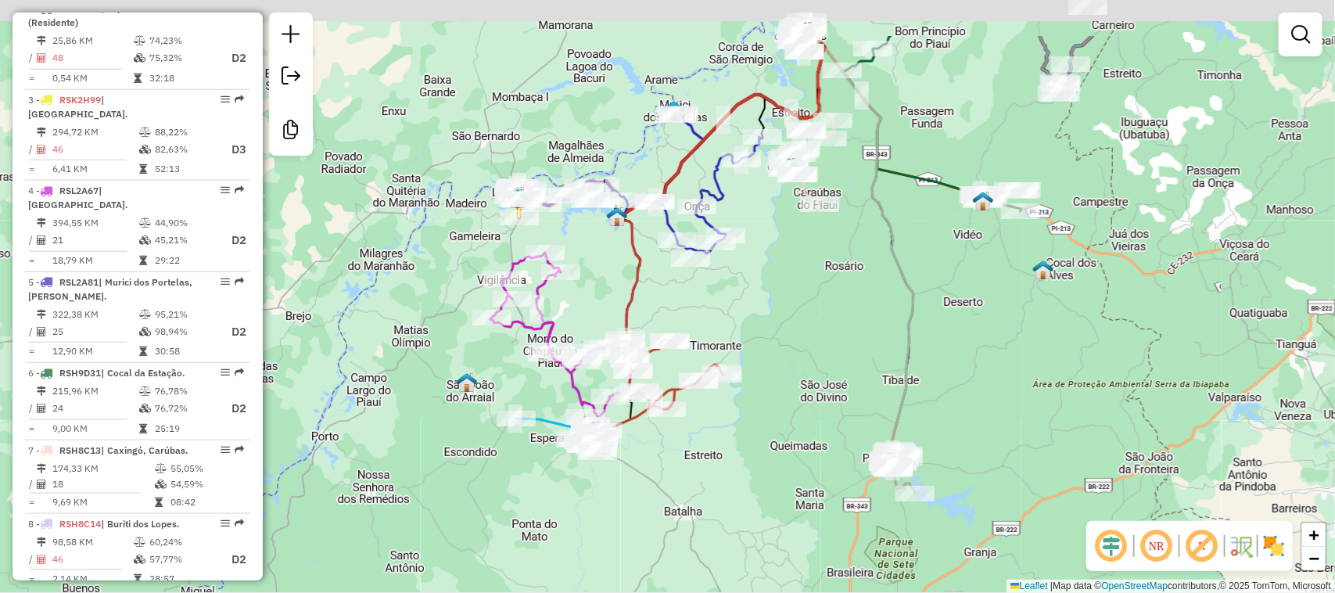
drag, startPoint x: 851, startPoint y: 255, endPoint x: 752, endPoint y: 446, distance: 214.7
click at [783, 403] on div "Janela de atendimento Grade de atendimento Capacidade Transportadoras Veículos …" at bounding box center [667, 296] width 1335 height 593
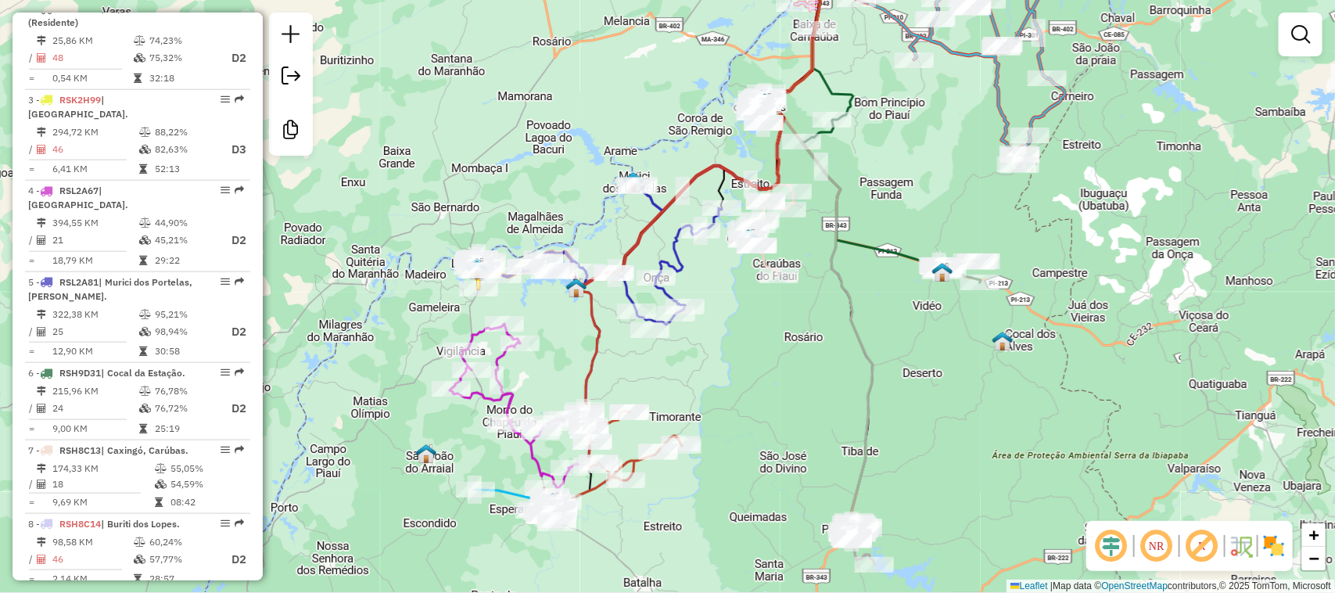
drag, startPoint x: 912, startPoint y: 340, endPoint x: 780, endPoint y: 456, distance: 175.6
click at [799, 440] on div "Janela de atendimento Grade de atendimento Capacidade Transportadoras Veículos …" at bounding box center [667, 296] width 1335 height 593
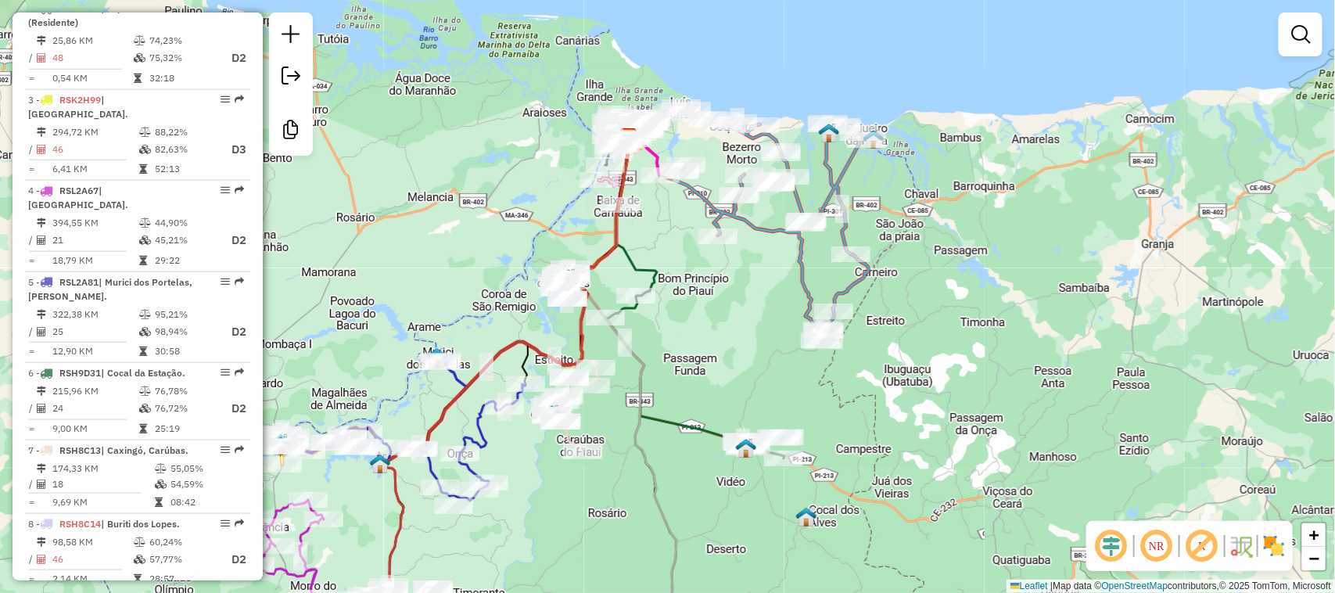
drag, startPoint x: 749, startPoint y: 297, endPoint x: 763, endPoint y: 382, distance: 85.6
click at [762, 375] on div "Janela de atendimento Grade de atendimento Capacidade Transportadoras Veículos …" at bounding box center [667, 296] width 1335 height 593
